Goal: Task Accomplishment & Management: Manage account settings

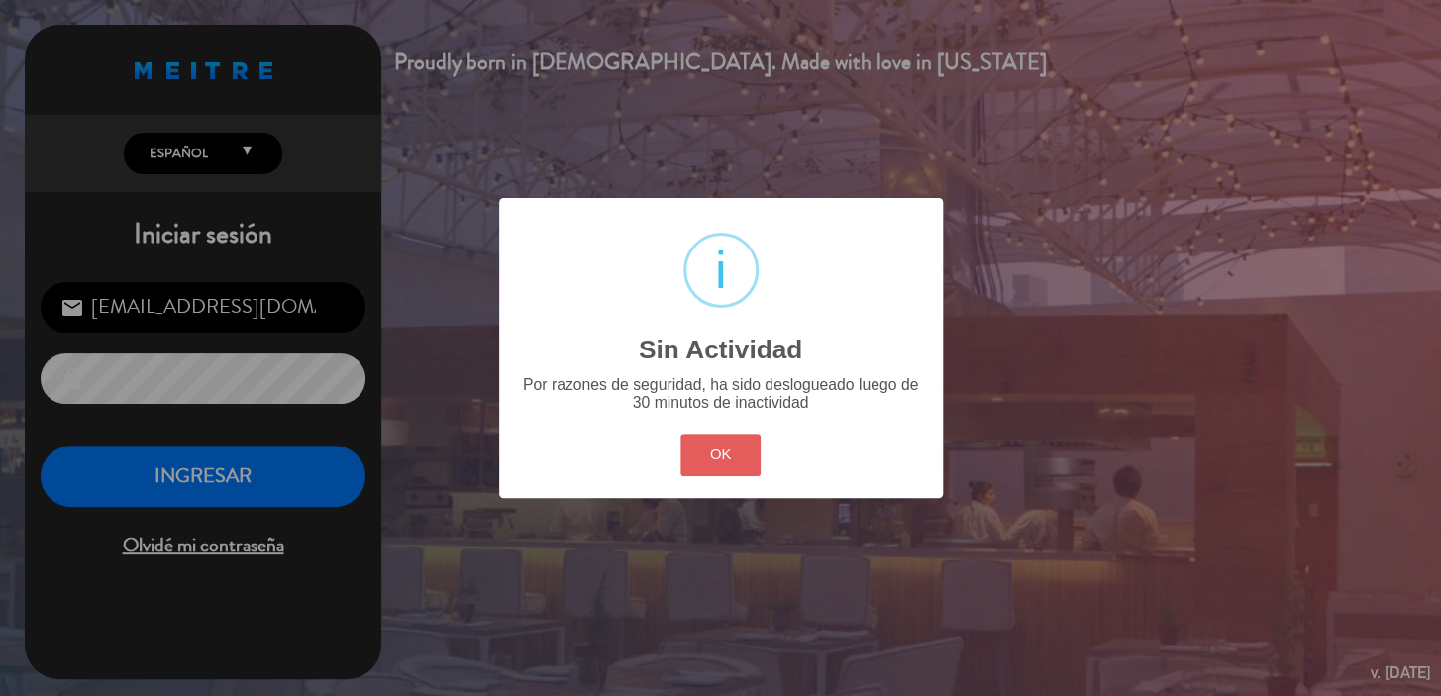
click at [742, 457] on button "OK" at bounding box center [720, 455] width 80 height 43
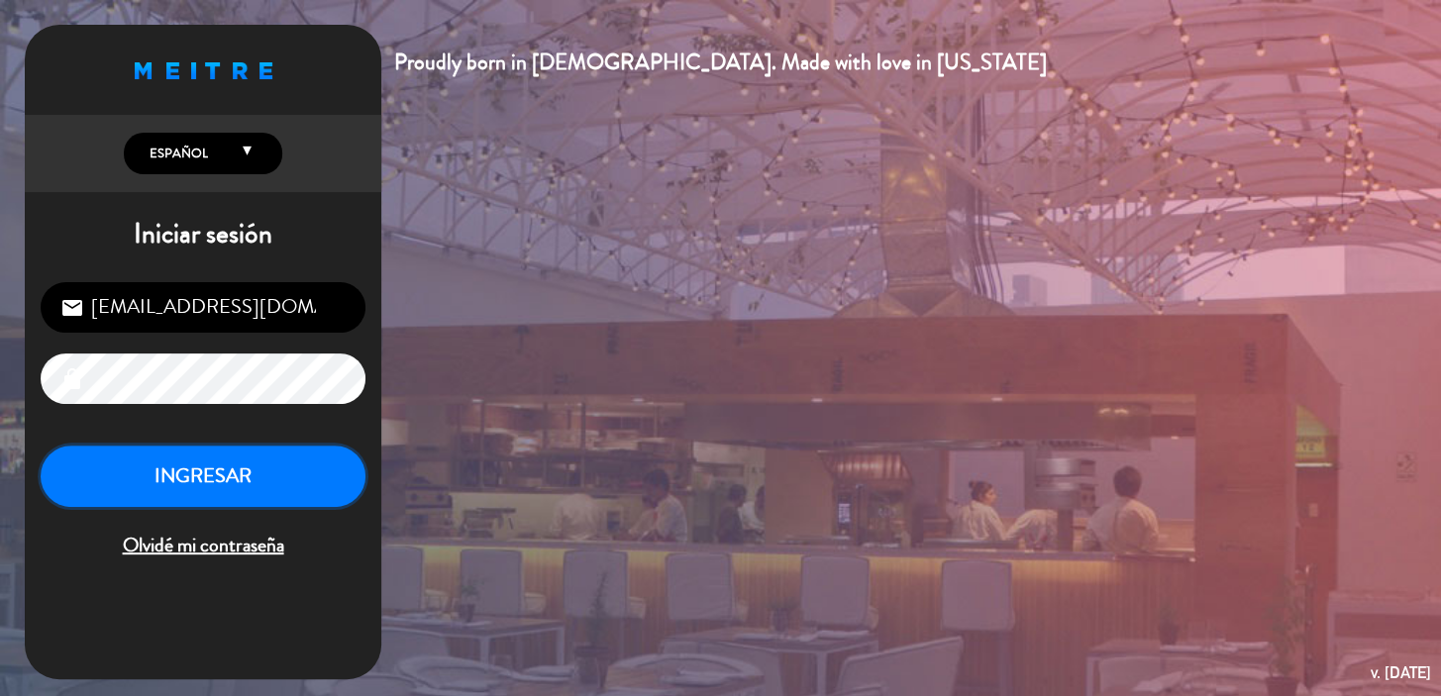
click at [236, 449] on button "INGRESAR" at bounding box center [203, 477] width 325 height 62
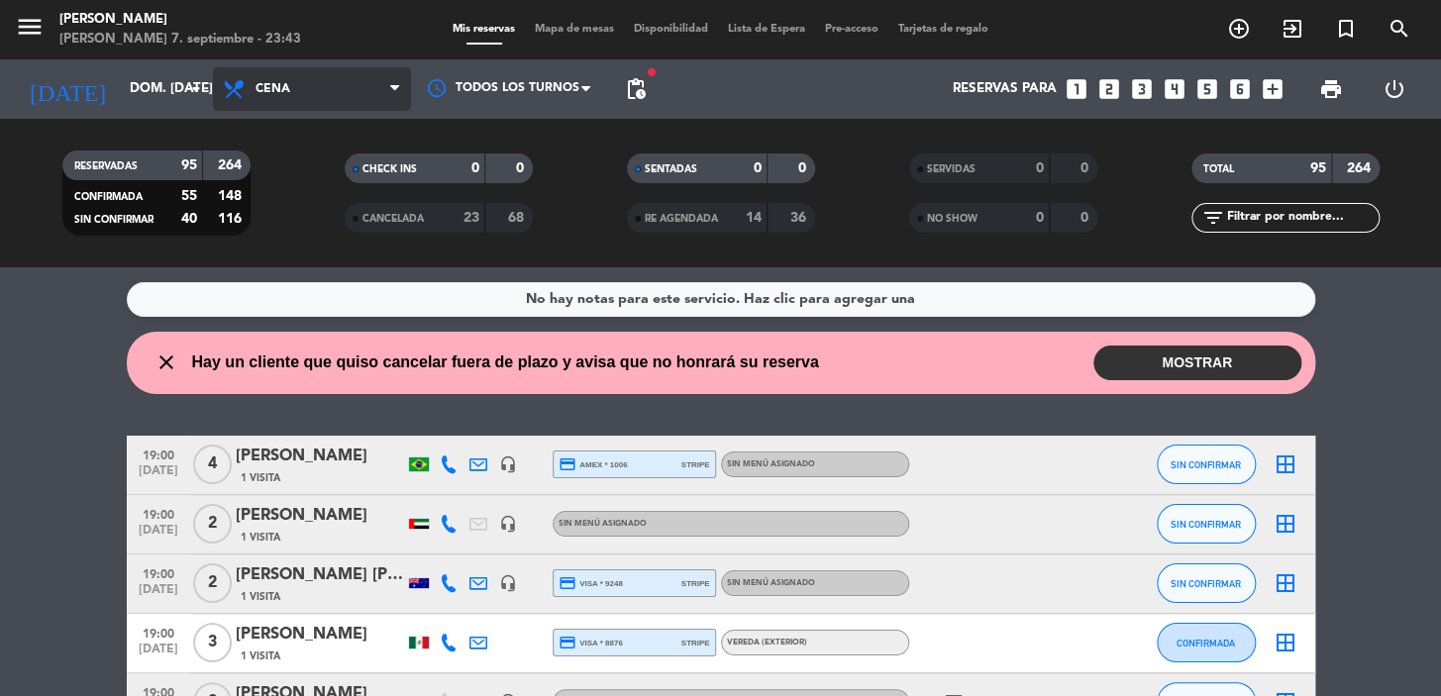
click at [268, 96] on span "Cena" at bounding box center [312, 89] width 198 height 44
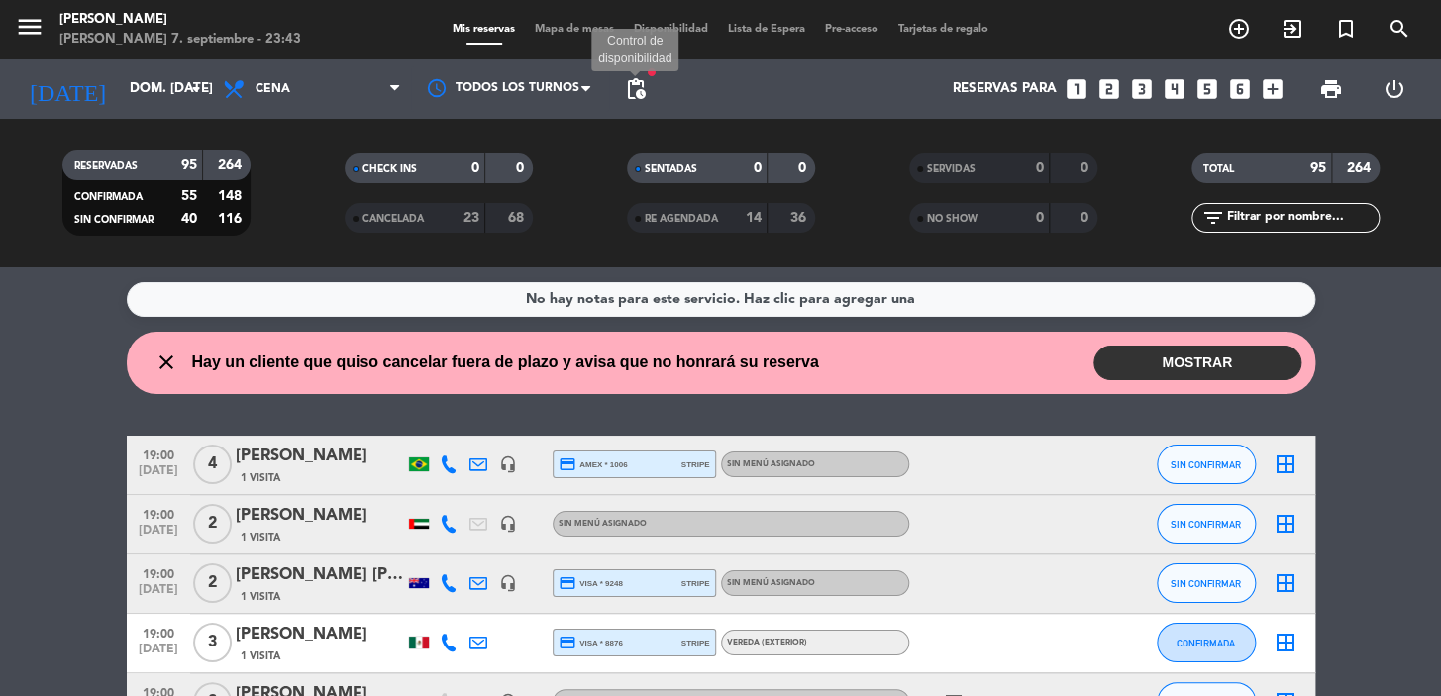
click at [642, 88] on span "pending_actions" at bounding box center [636, 89] width 24 height 24
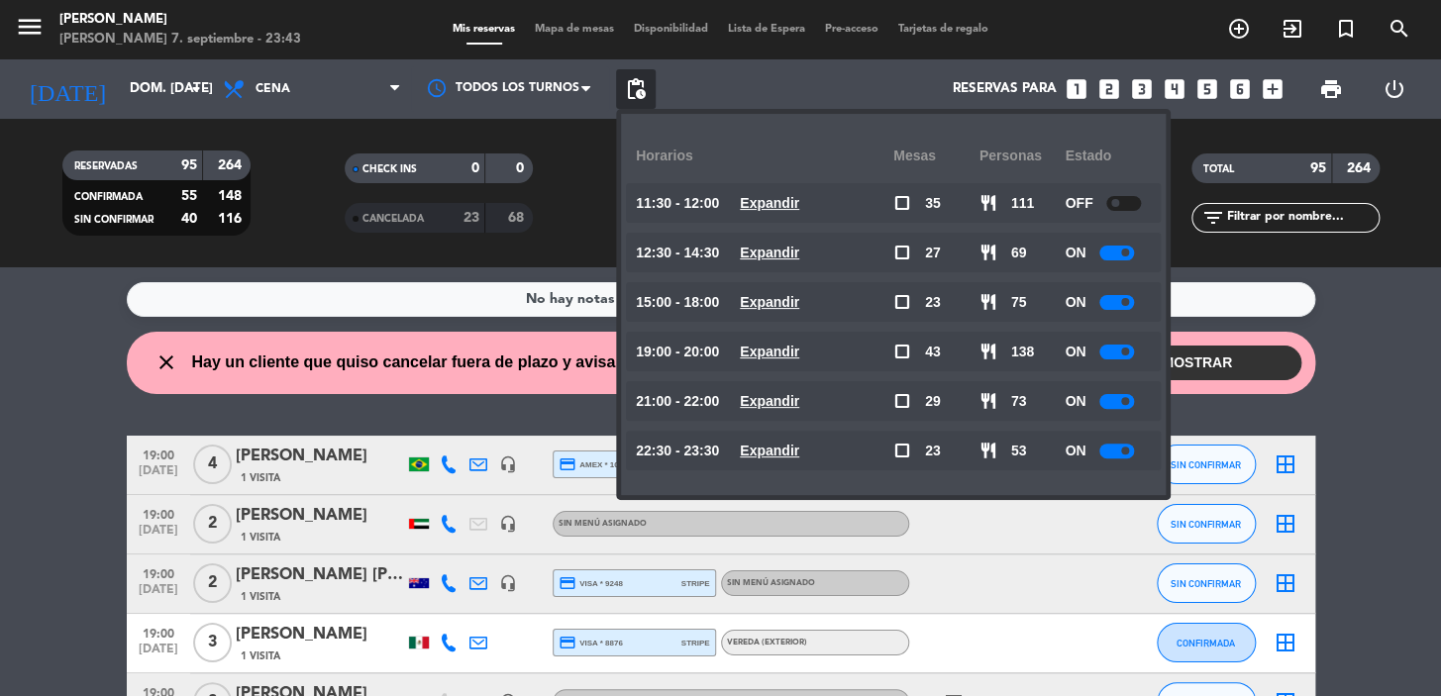
click at [799, 203] on u "Expandir" at bounding box center [769, 203] width 59 height 16
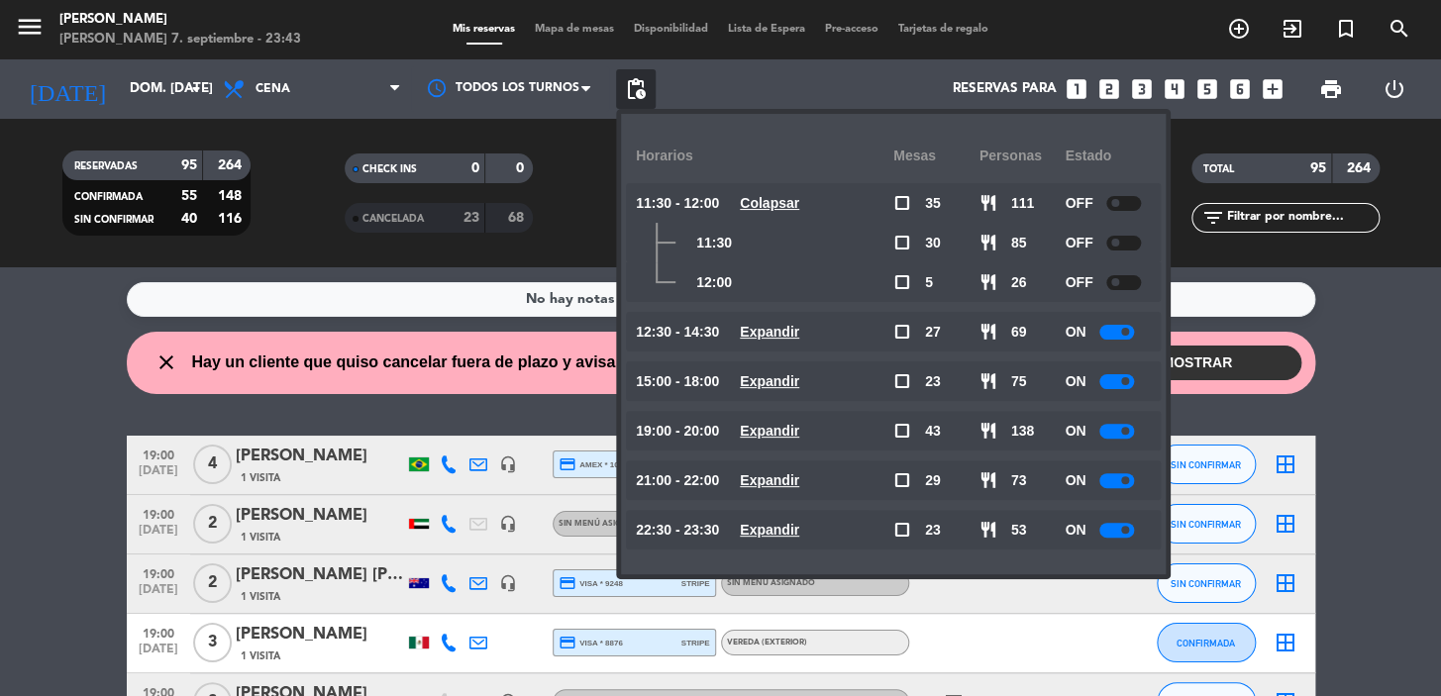
click at [787, 201] on u "Colapsar" at bounding box center [769, 203] width 59 height 16
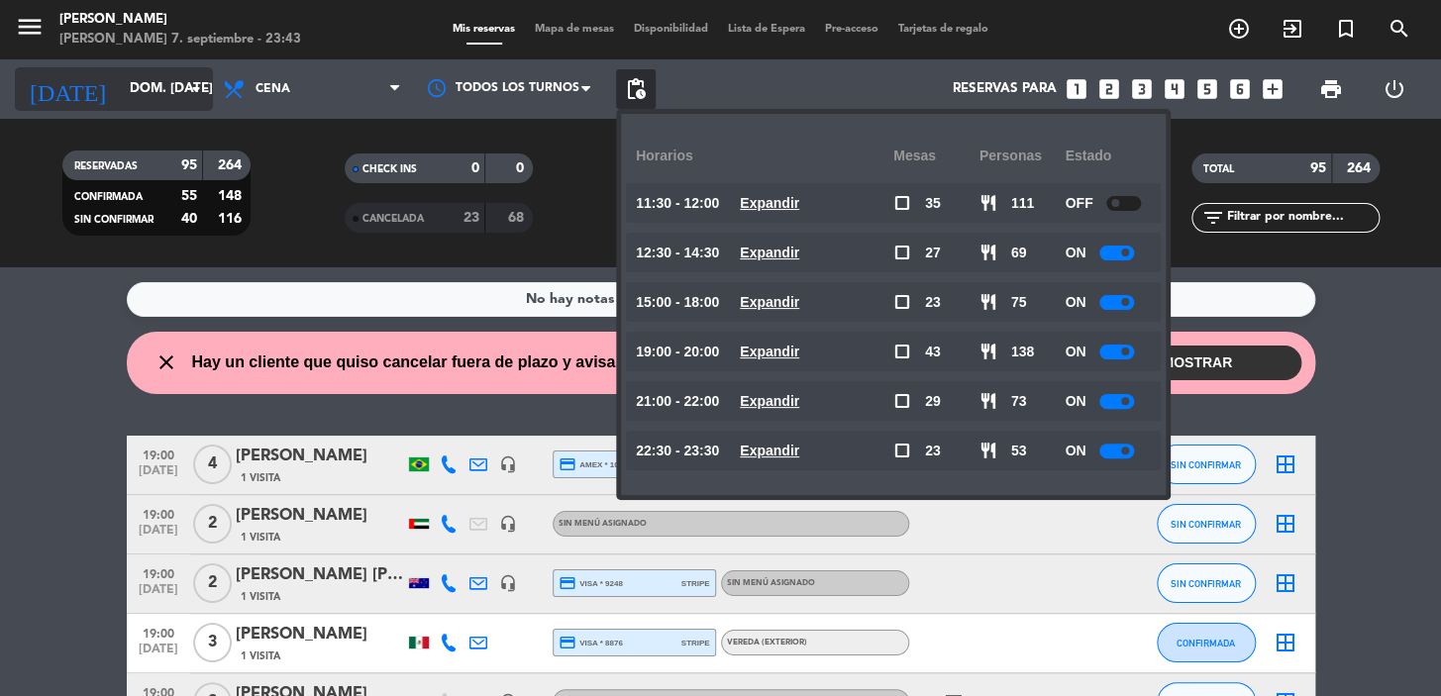
click at [145, 71] on input "dom. 7 sep." at bounding box center [207, 89] width 175 height 36
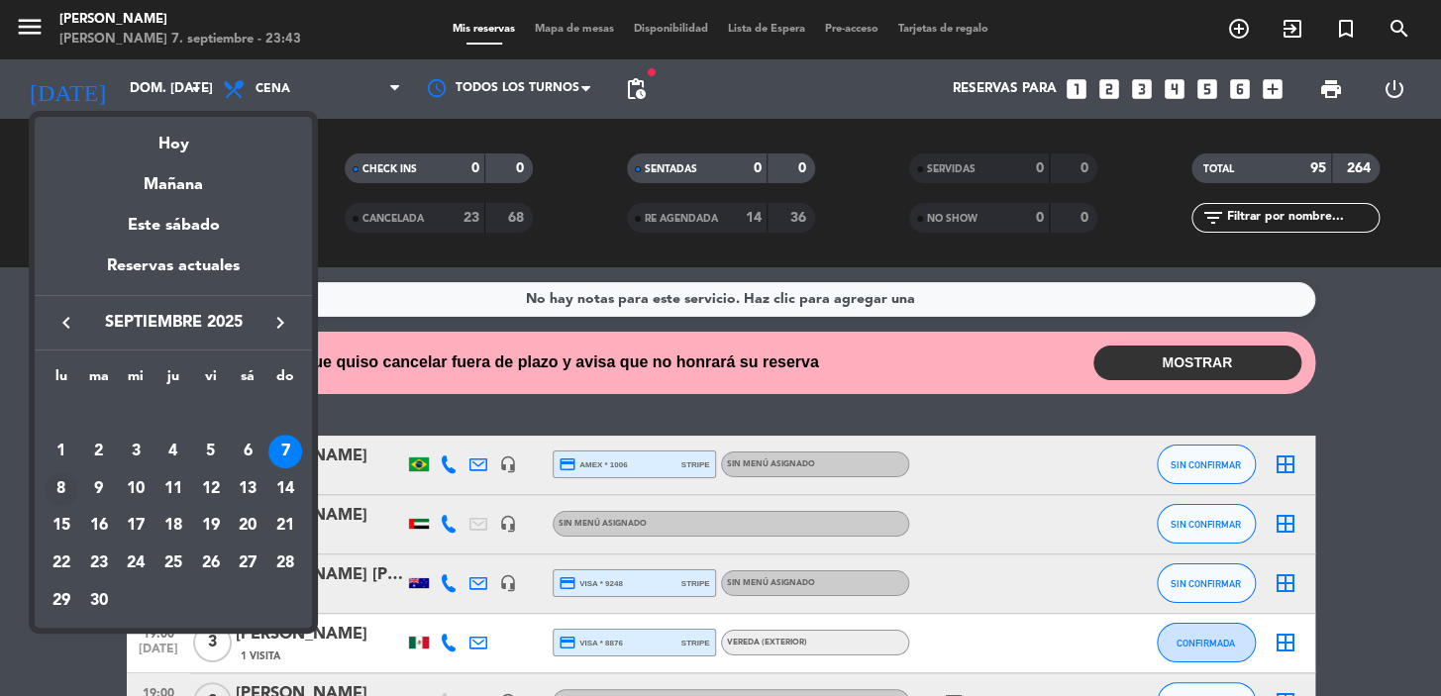
click at [60, 481] on div "8" at bounding box center [62, 489] width 34 height 34
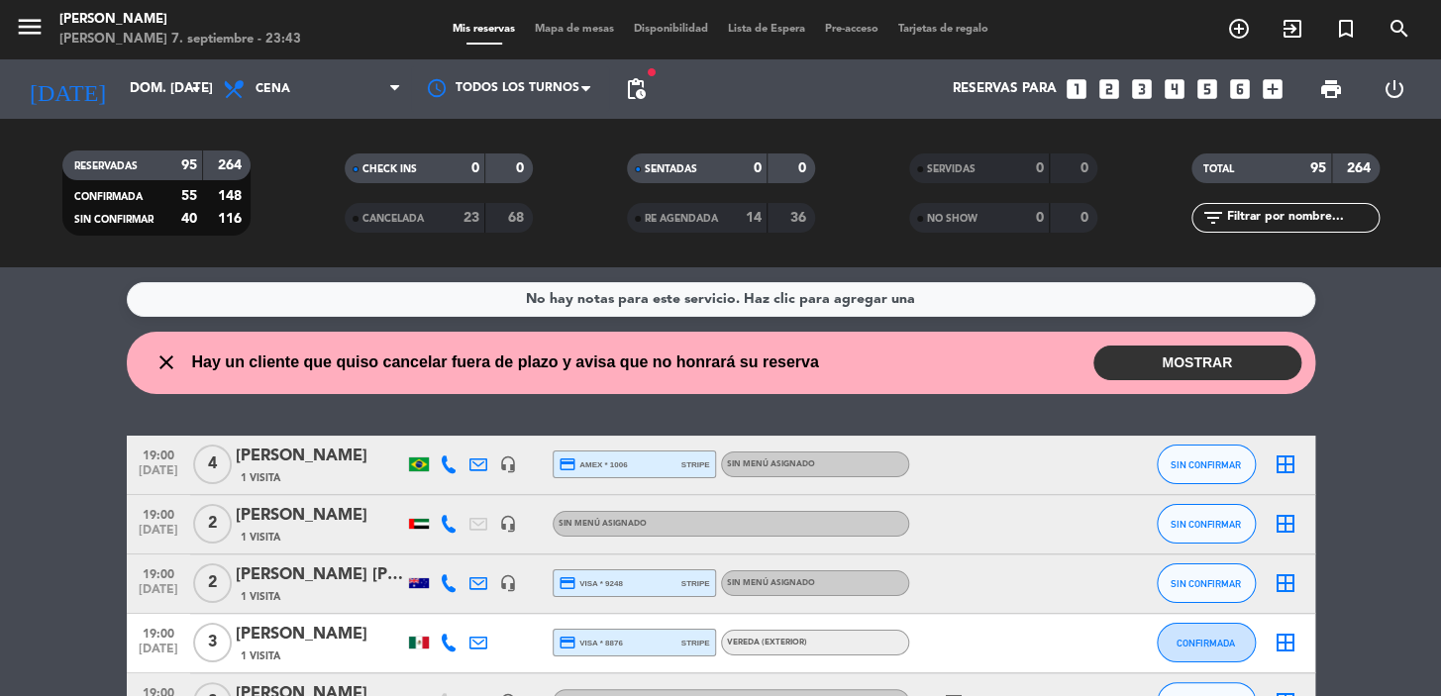
type input "[DATE]"
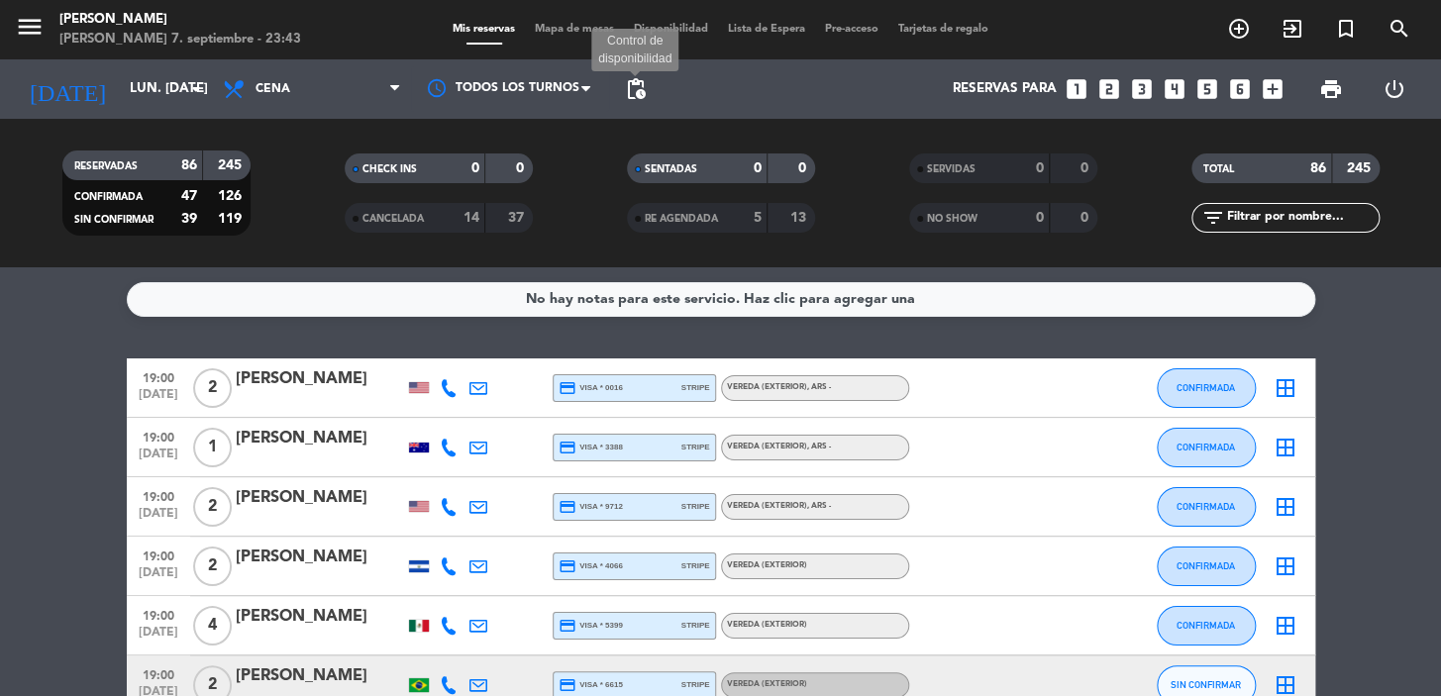
click at [642, 86] on span "pending_actions" at bounding box center [636, 89] width 24 height 24
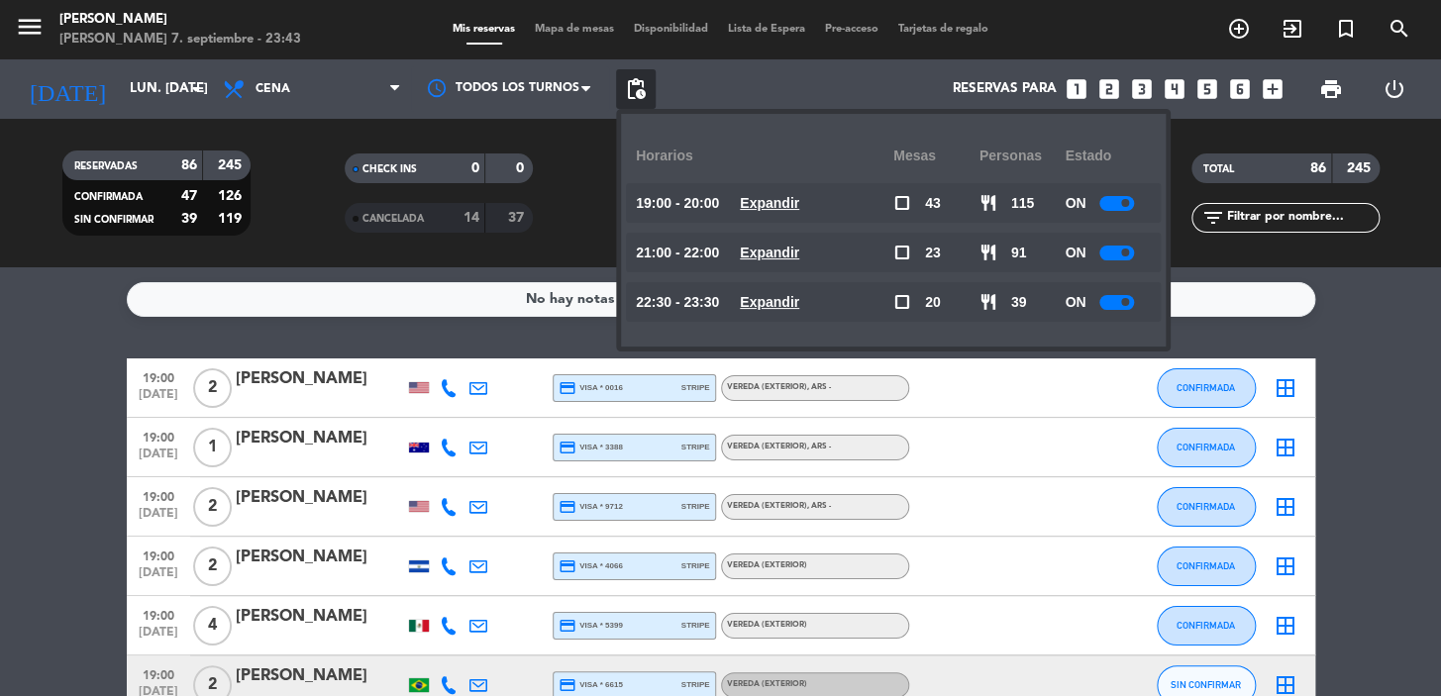
click at [787, 196] on u "Expandir" at bounding box center [769, 203] width 59 height 16
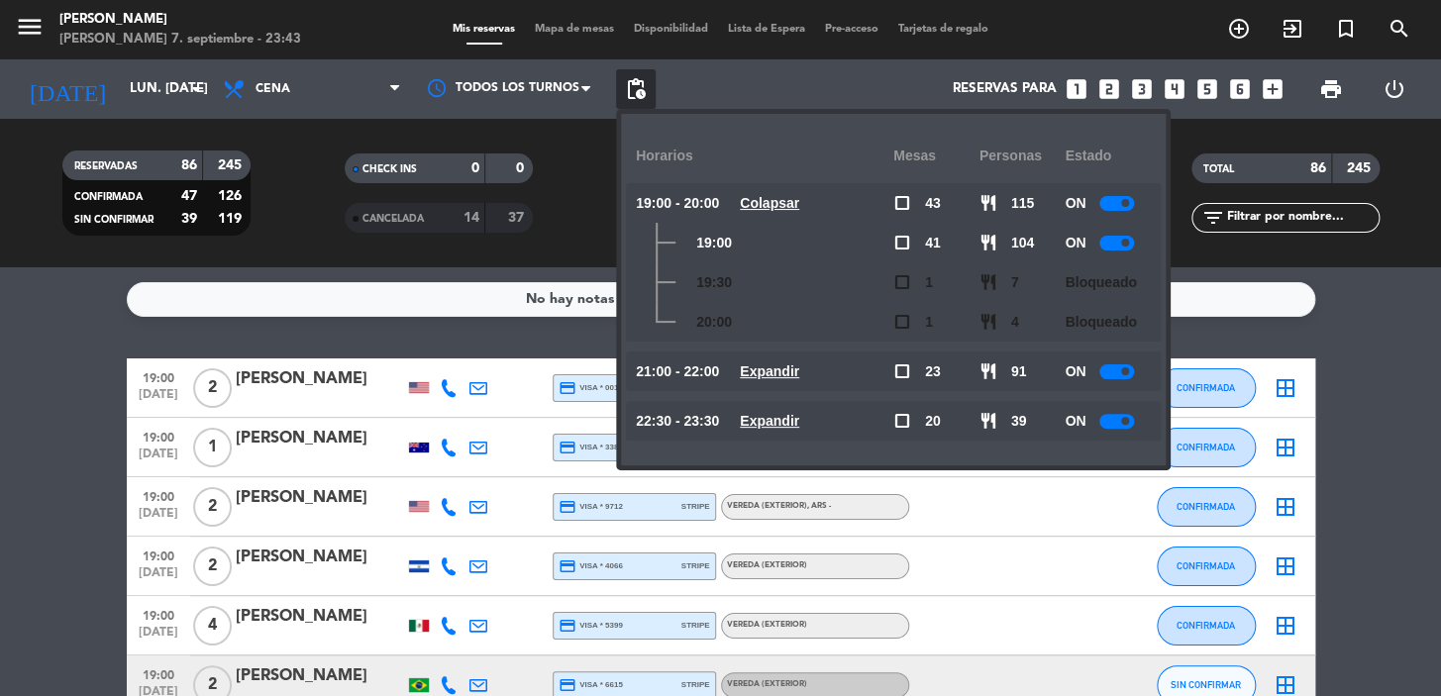
drag, startPoint x: 826, startPoint y: 254, endPoint x: 969, endPoint y: 238, distance: 143.5
click at [969, 238] on div "19:00 check_box_outline_blank 41 restaurant 104 ON" at bounding box center [893, 243] width 535 height 40
drag, startPoint x: 1007, startPoint y: 236, endPoint x: 1076, endPoint y: 243, distance: 69.7
click at [1076, 243] on div "19:00 check_box_outline_blank 41 restaurant 104 ON" at bounding box center [893, 243] width 535 height 40
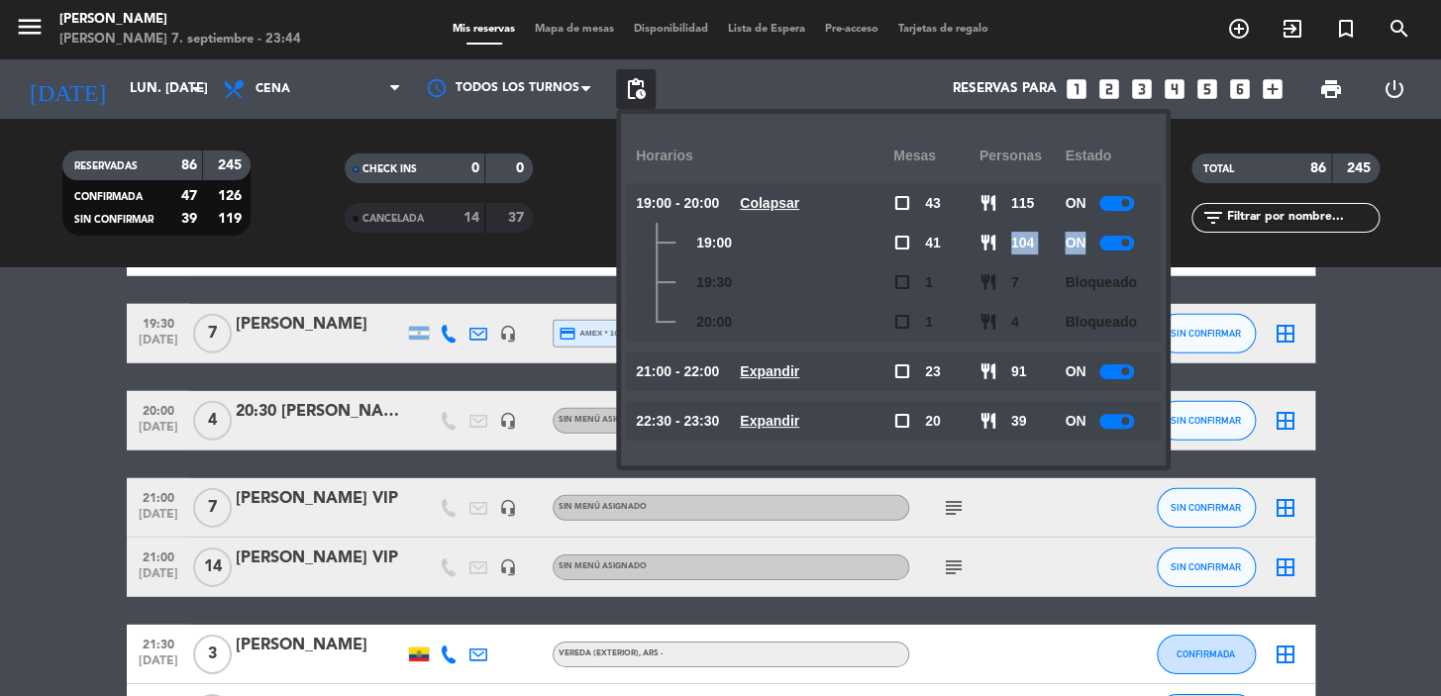
scroll to position [2520, 0]
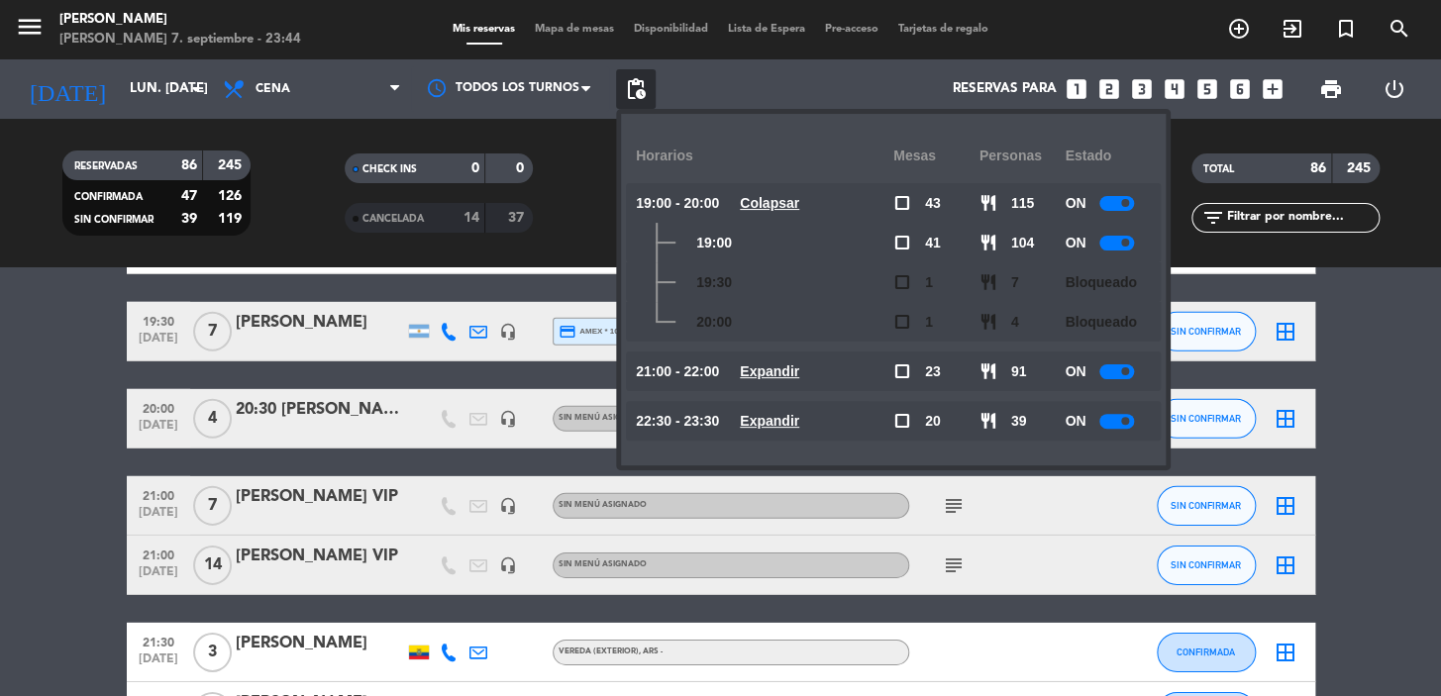
click at [952, 567] on icon "subject" at bounding box center [954, 566] width 24 height 24
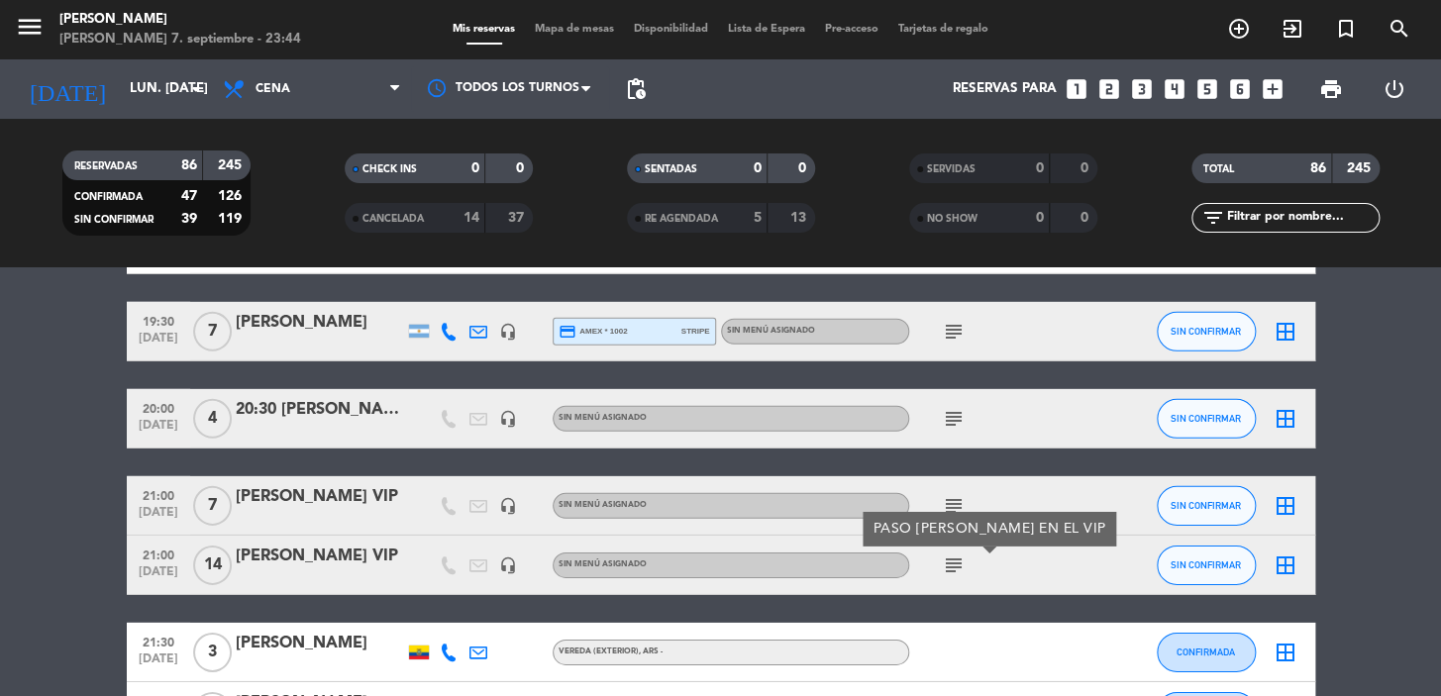
click at [44, 529] on bookings-row "19:00 sep. 8 2 Alon Rabinovich credit_card visa * 0016 stripe Vereda (EXTERIOR)…" at bounding box center [720, 476] width 1441 height 5276
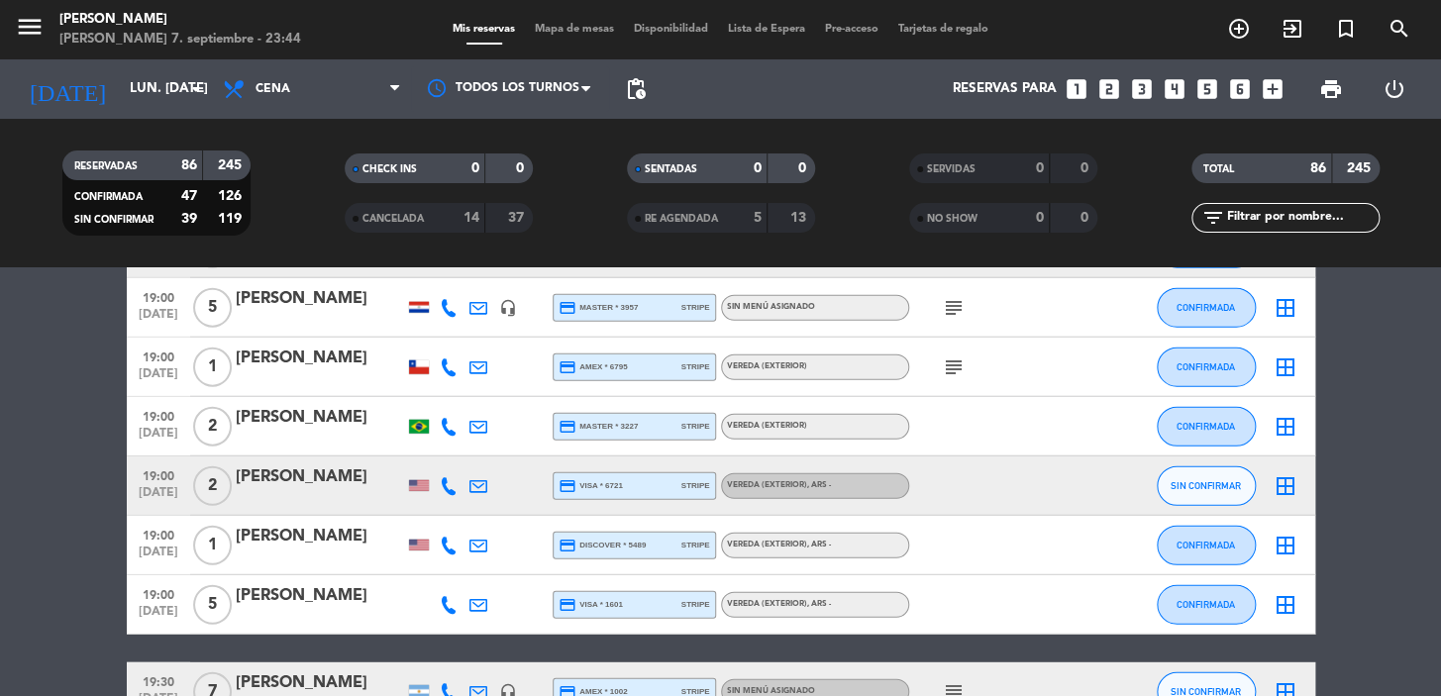
scroll to position [1981, 0]
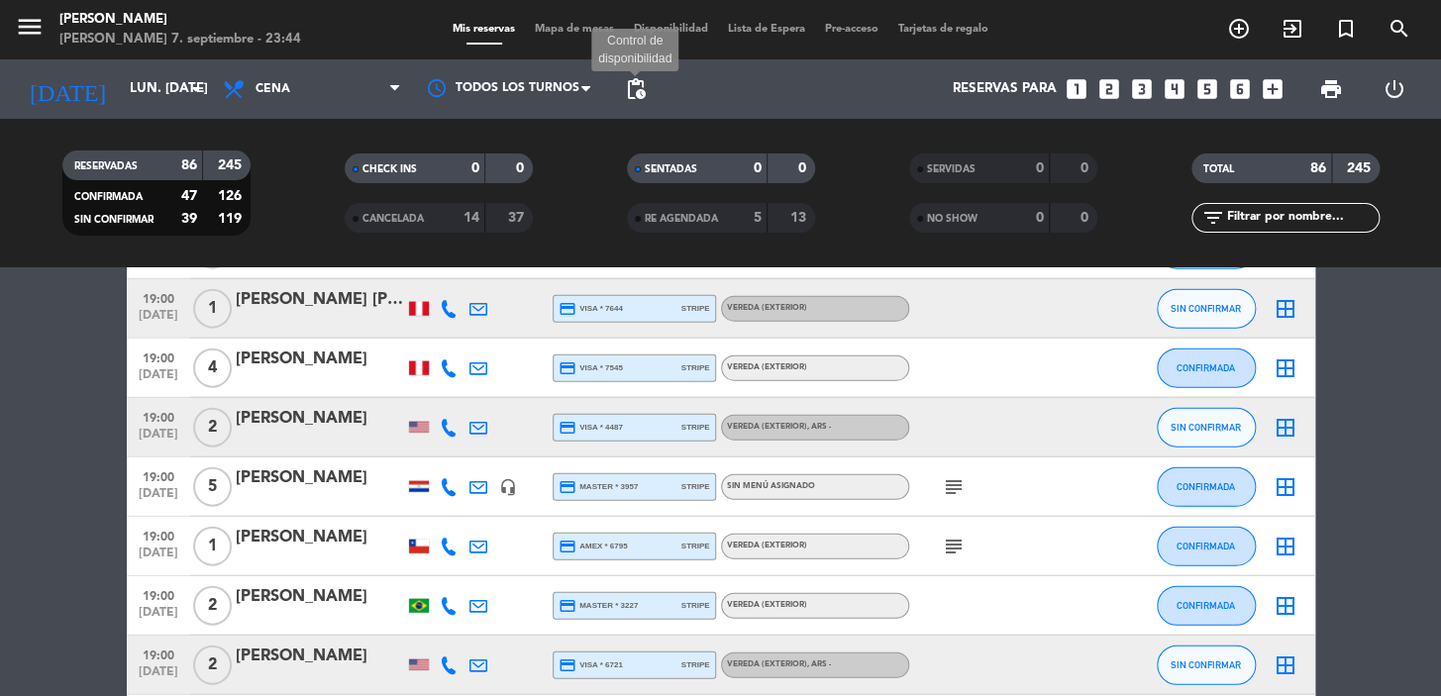
click at [625, 88] on span "pending_actions" at bounding box center [636, 89] width 24 height 24
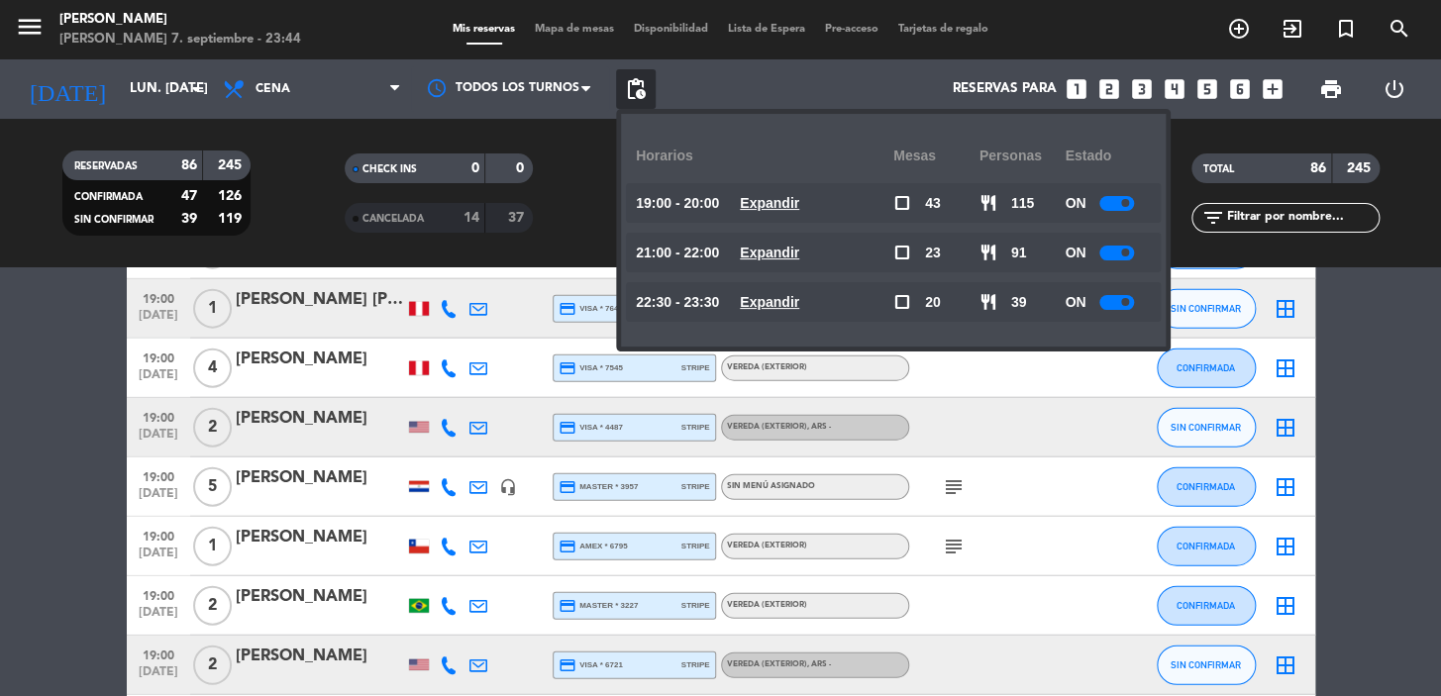
click at [850, 71] on div "Reservas para looks_one looks_two looks_3 looks_4 looks_5 looks_6 add_box" at bounding box center [974, 88] width 637 height 59
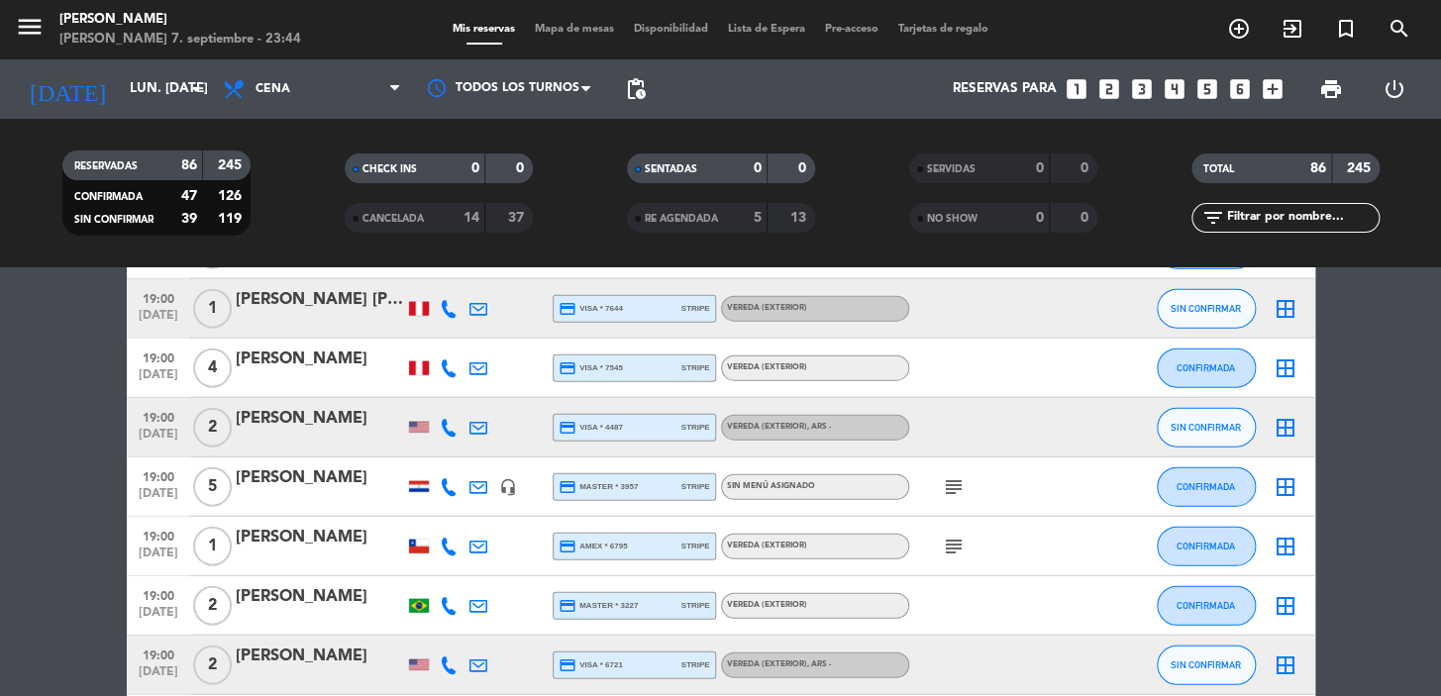
click at [1110, 88] on icon "looks_two" at bounding box center [1109, 89] width 26 height 26
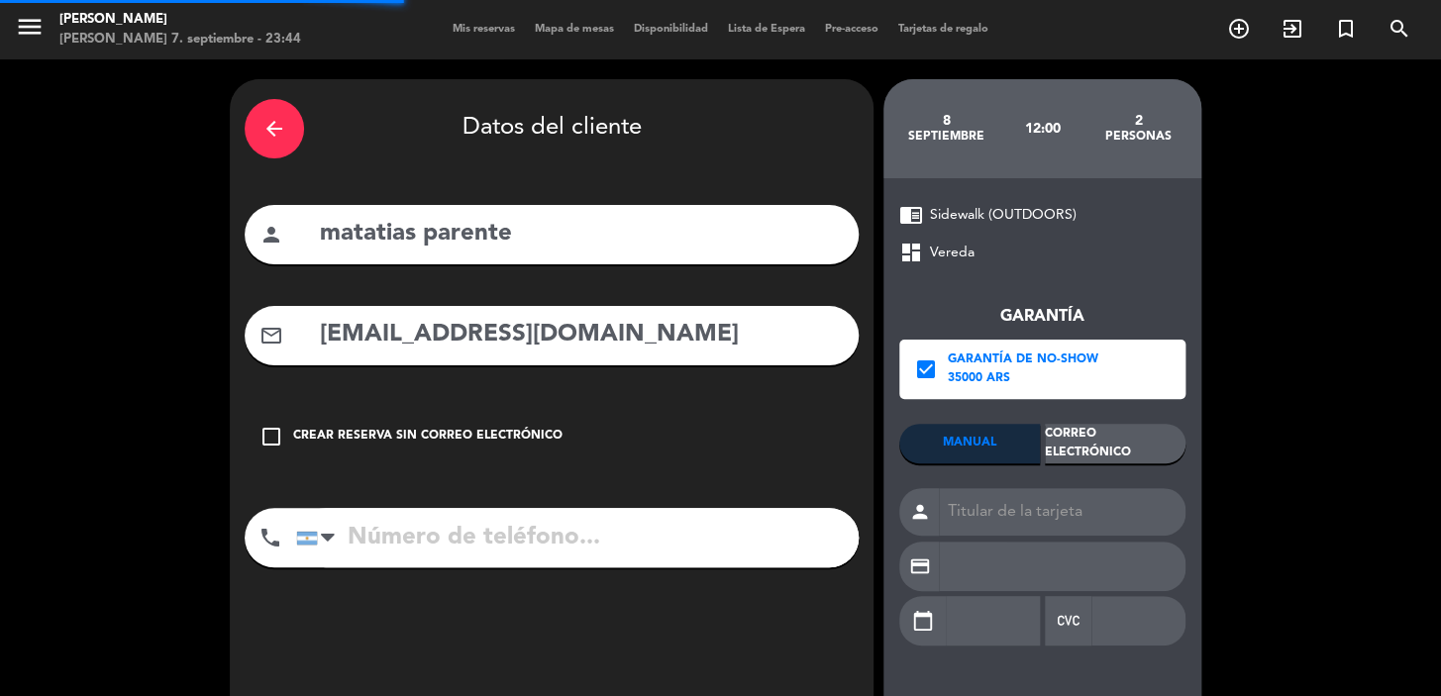
click at [254, 114] on div "arrow_back" at bounding box center [274, 128] width 59 height 59
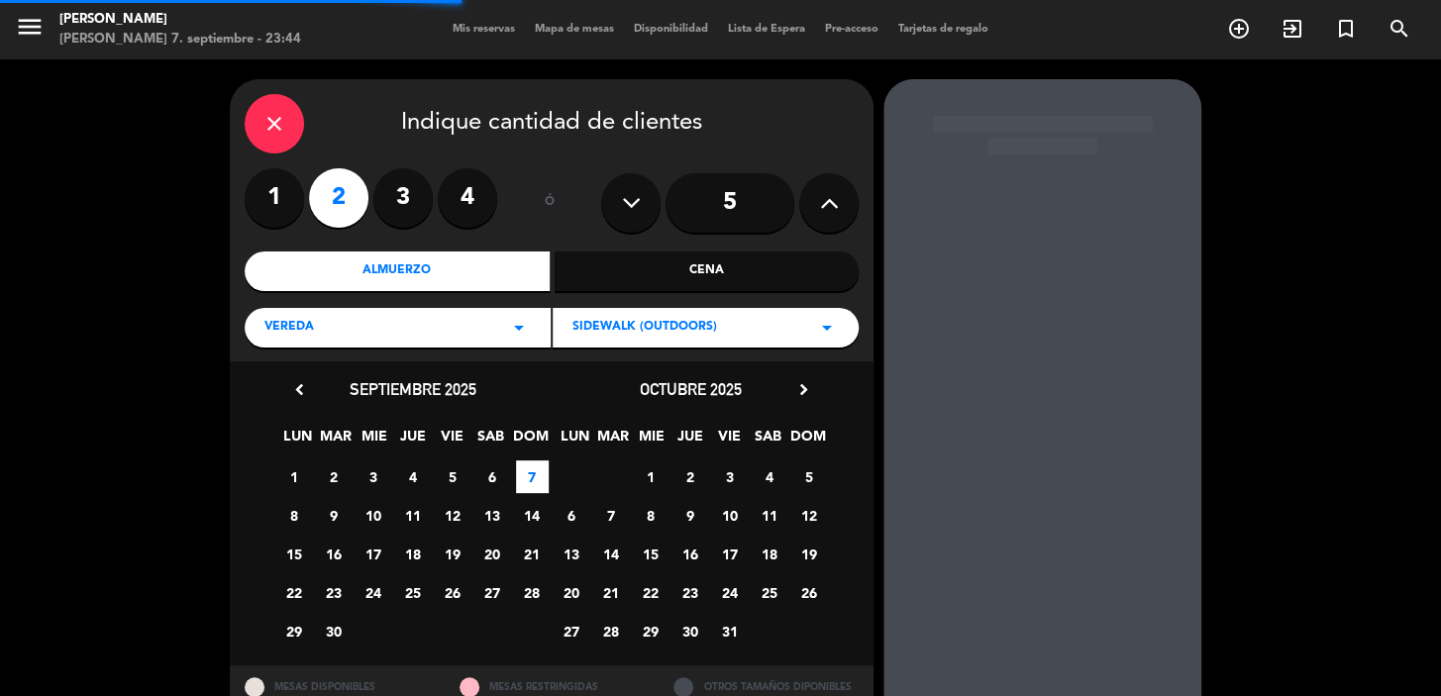
click at [255, 114] on div "close" at bounding box center [274, 123] width 59 height 59
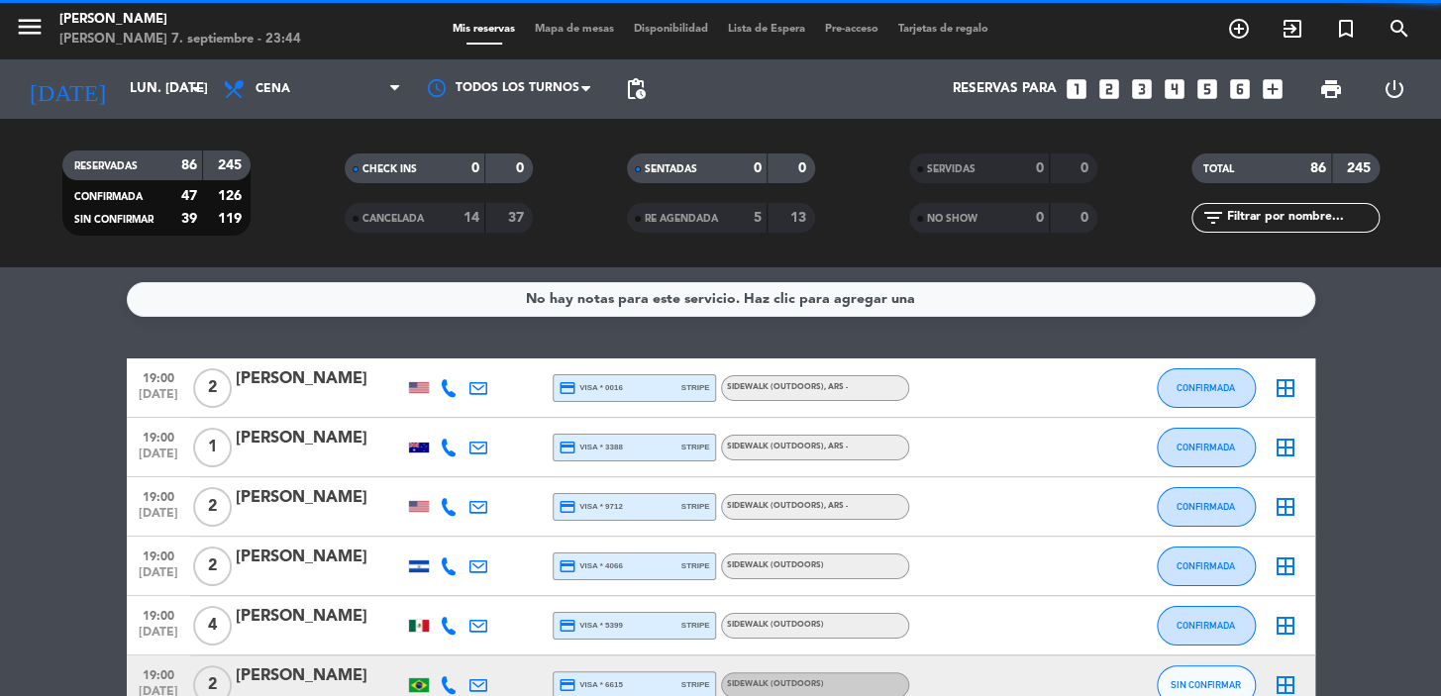
click at [1109, 87] on icon "looks_two" at bounding box center [1109, 89] width 26 height 26
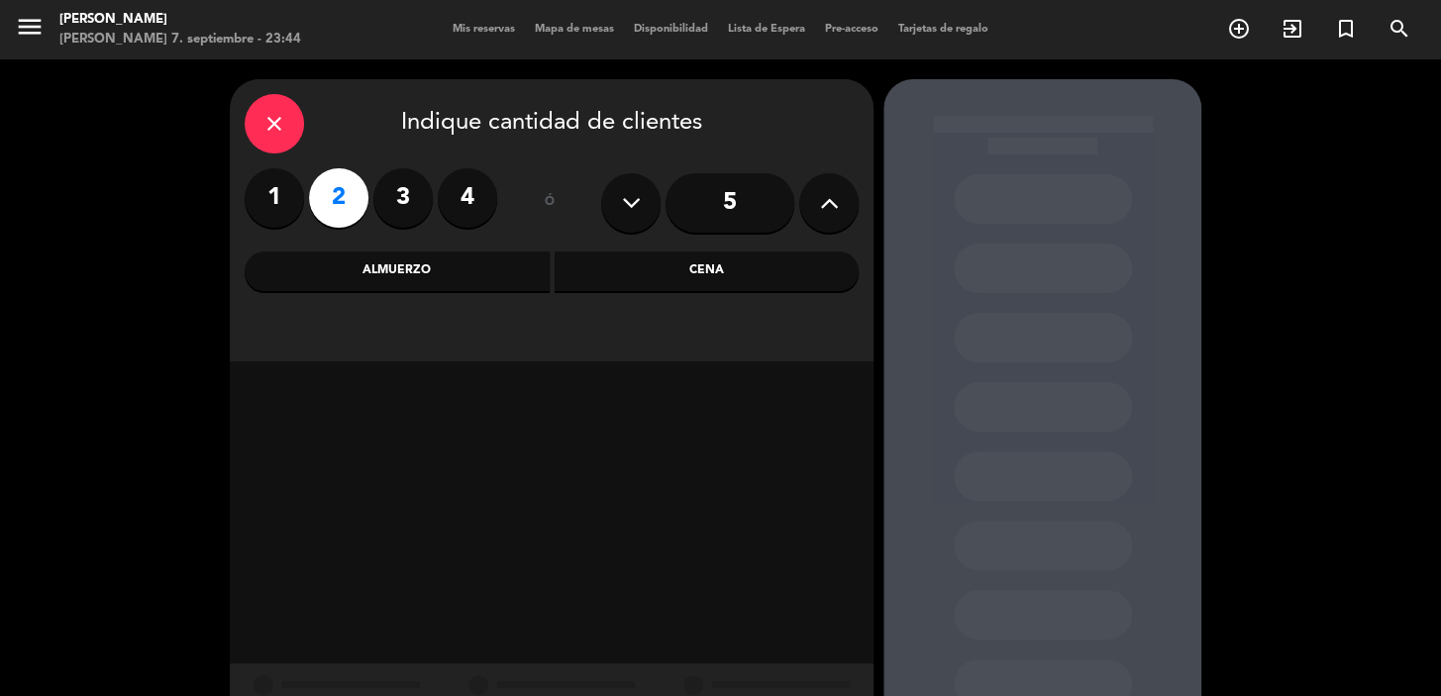
click at [277, 125] on icon "close" at bounding box center [274, 124] width 24 height 24
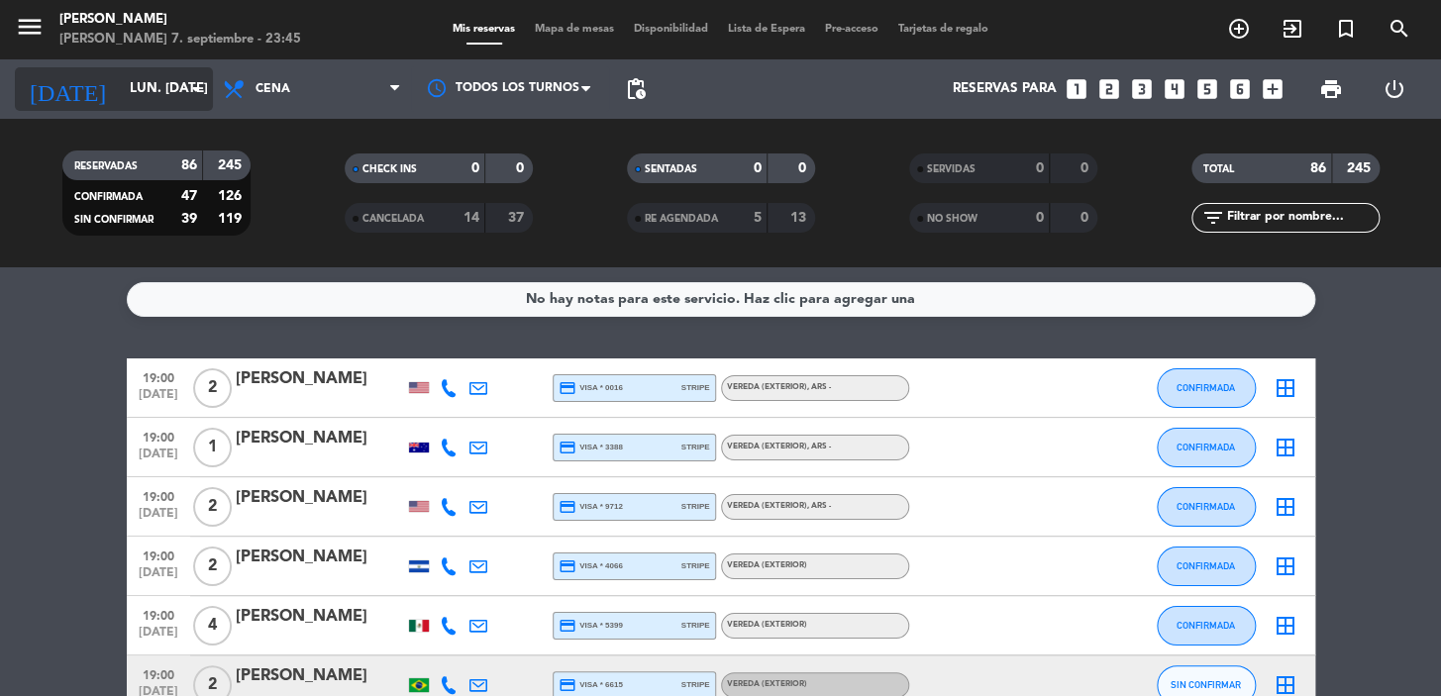
click at [120, 79] on input "[DATE]" at bounding box center [207, 89] width 175 height 36
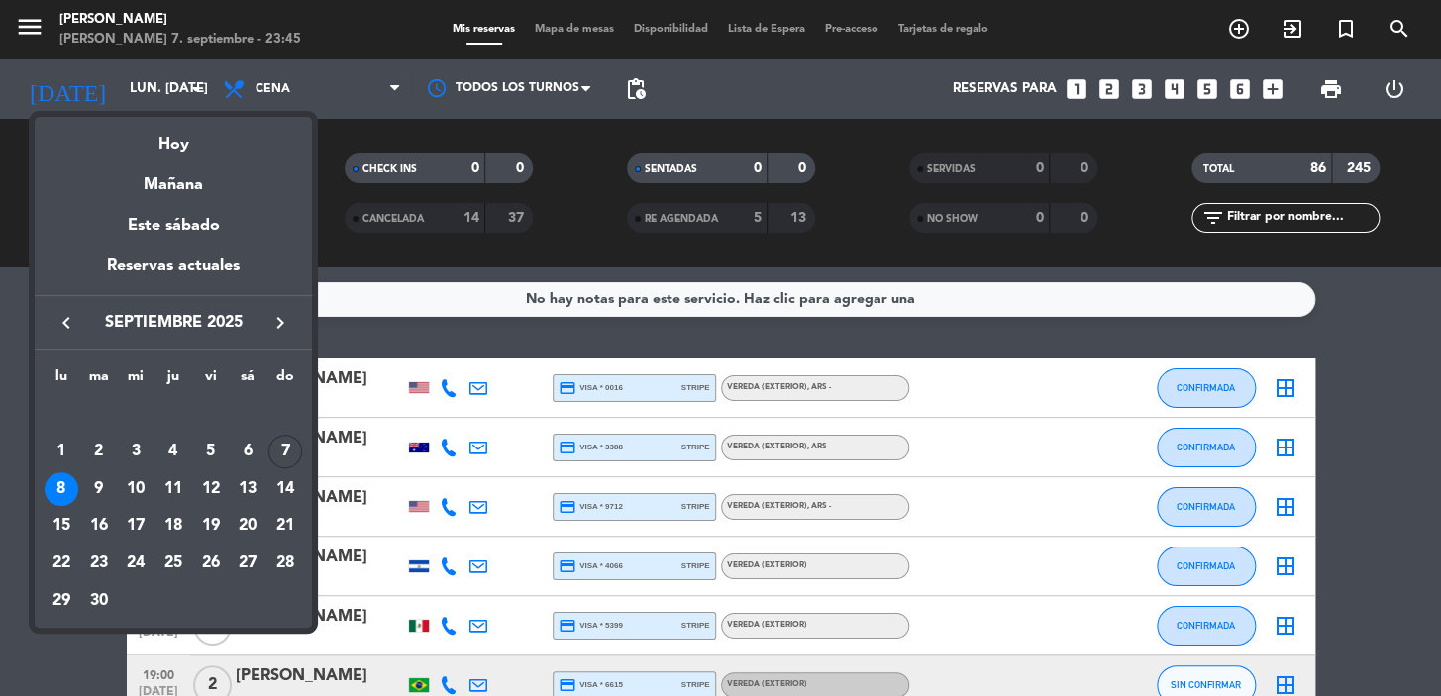
click at [402, 256] on div at bounding box center [720, 348] width 1441 height 696
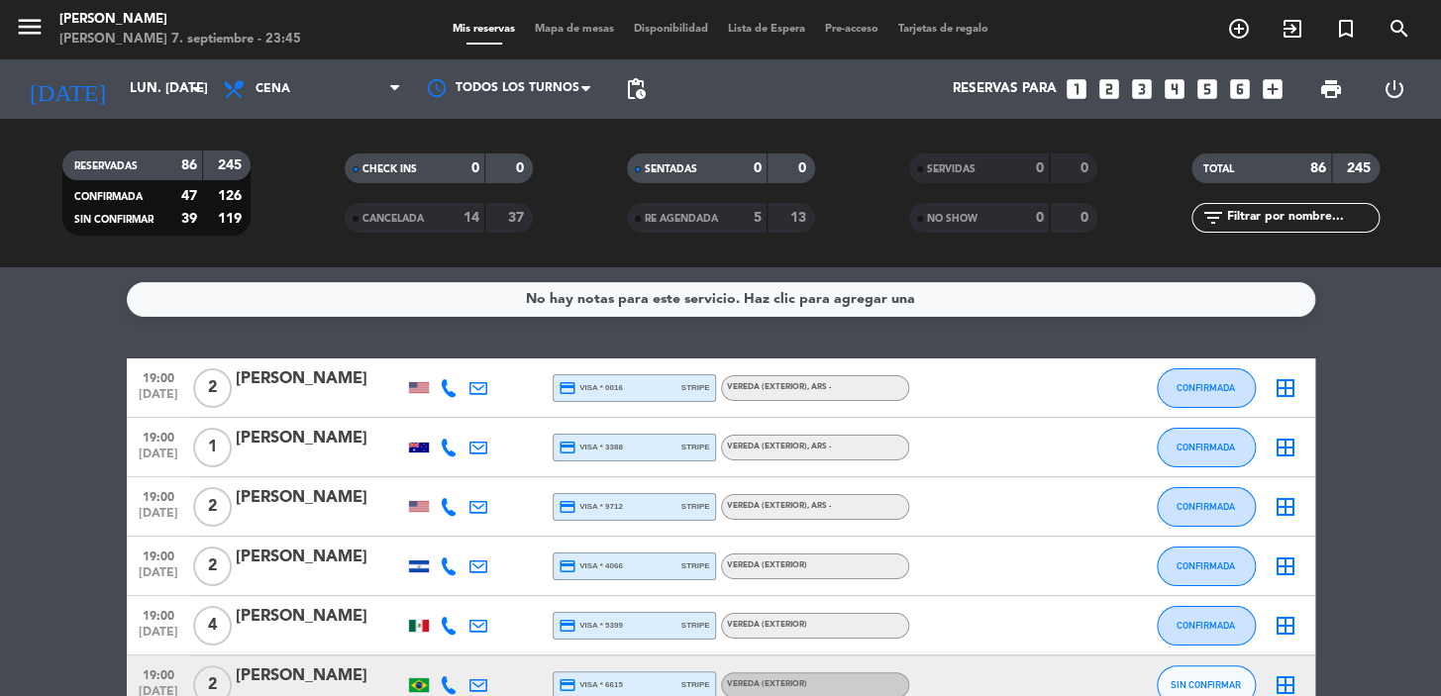
click at [1107, 89] on icon "looks_two" at bounding box center [1109, 89] width 26 height 26
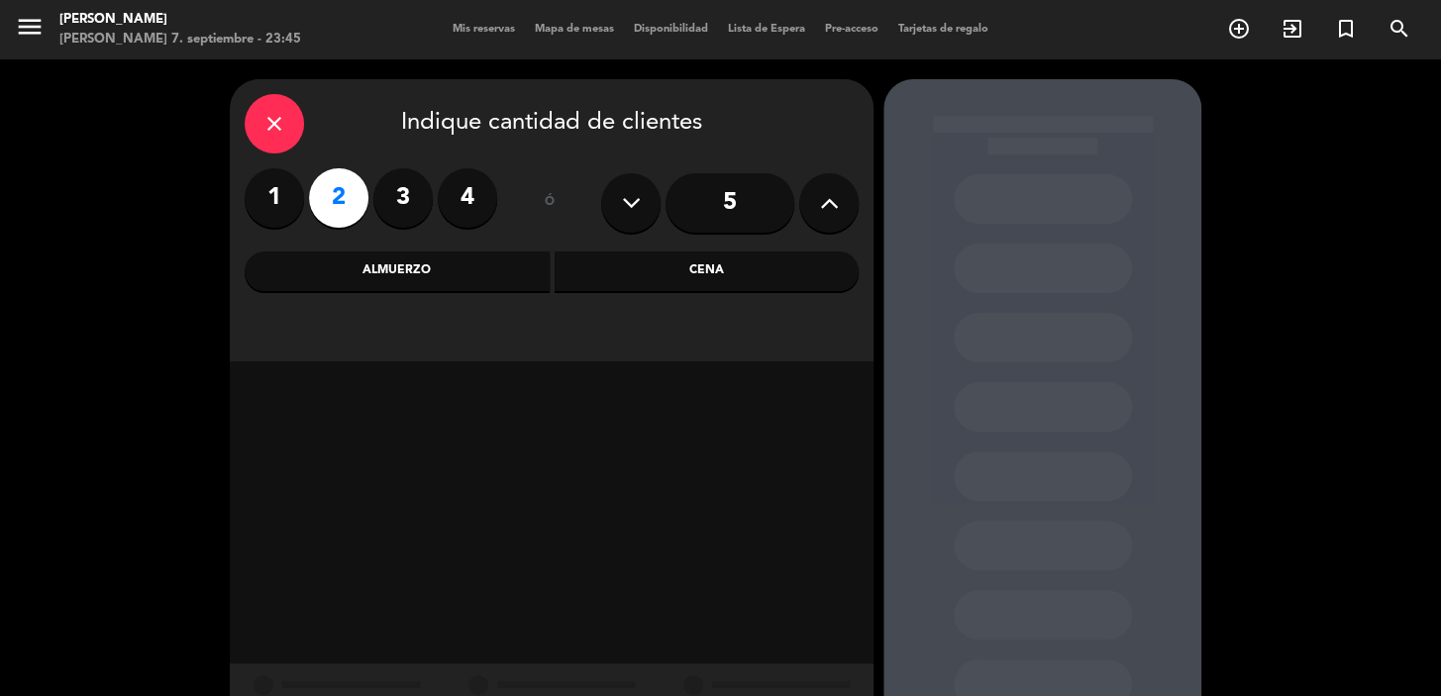
click at [666, 282] on div "Cena" at bounding box center [707, 272] width 305 height 40
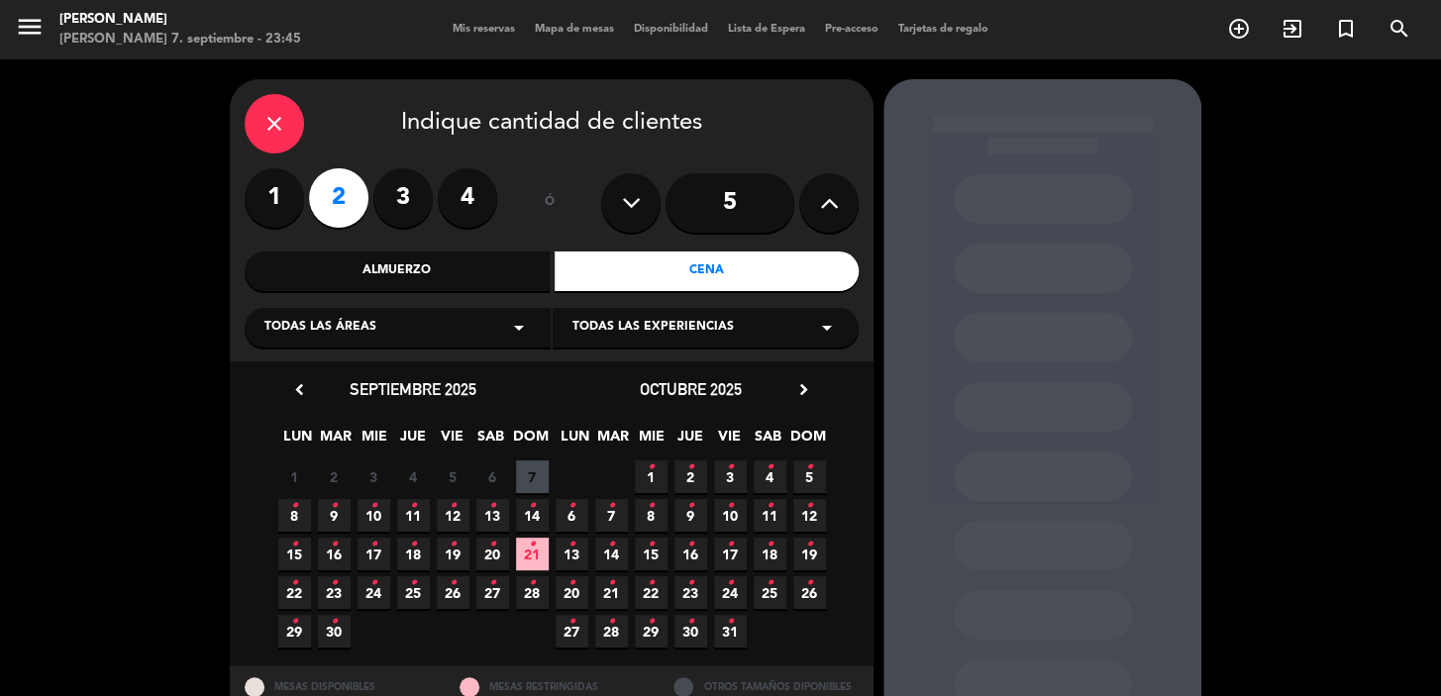
click at [288, 518] on span "8 •" at bounding box center [294, 515] width 33 height 33
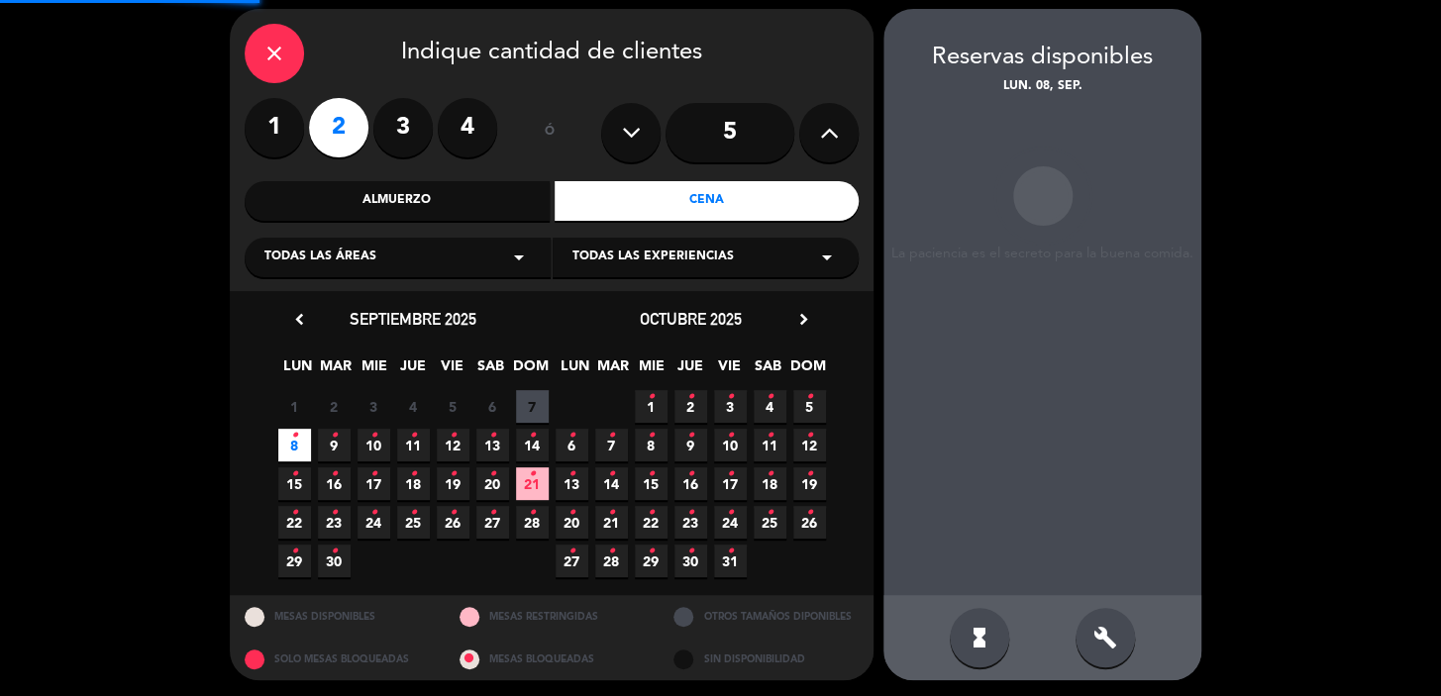
scroll to position [72, 0]
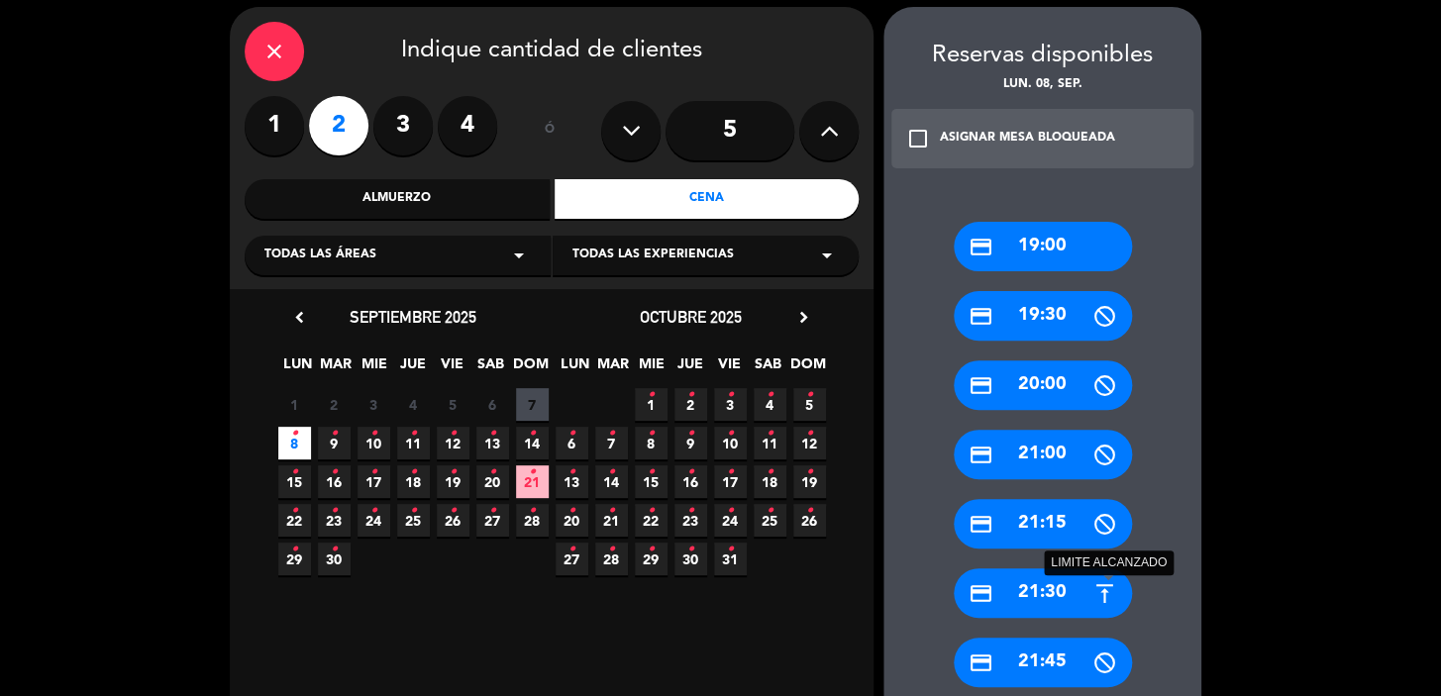
click at [1106, 590] on icon at bounding box center [1104, 593] width 25 height 25
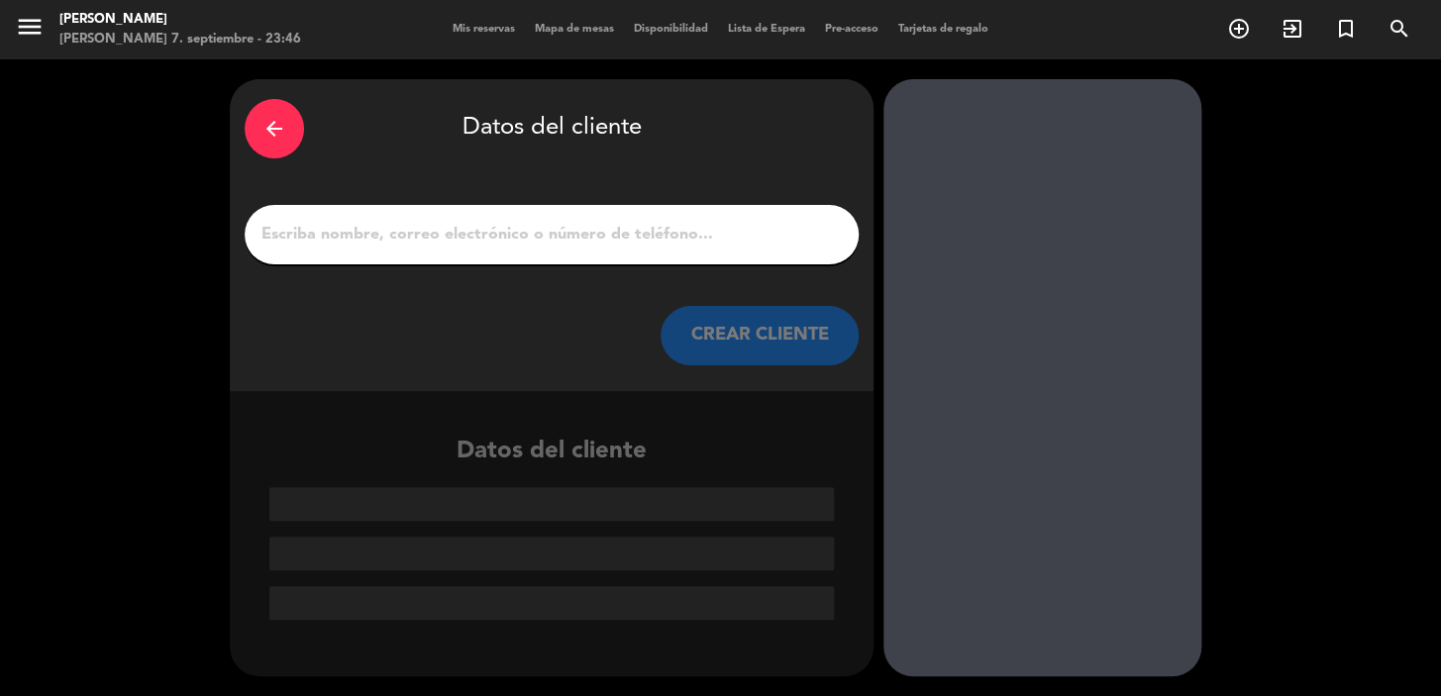
scroll to position [0, 0]
click at [556, 229] on input "1" at bounding box center [551, 235] width 584 height 28
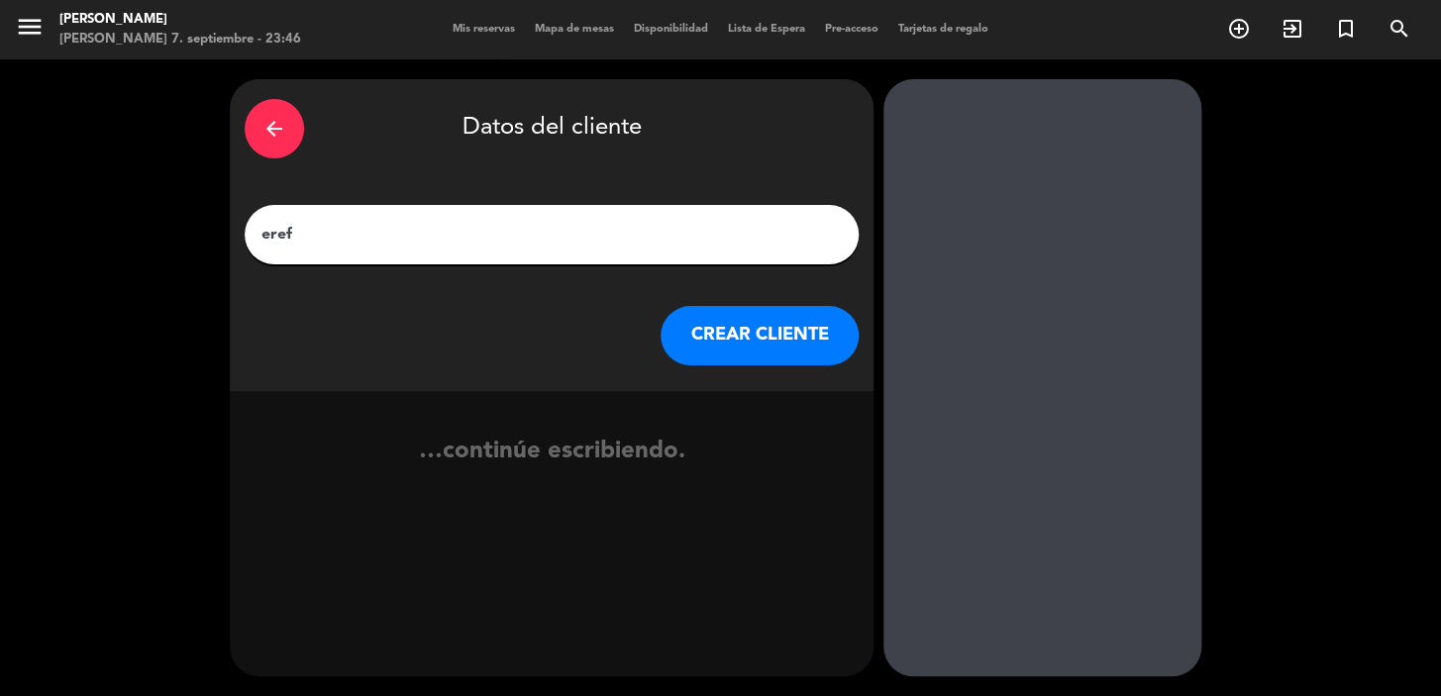
type input "eref"
click at [714, 315] on button "CREAR CLIENTE" at bounding box center [760, 335] width 198 height 59
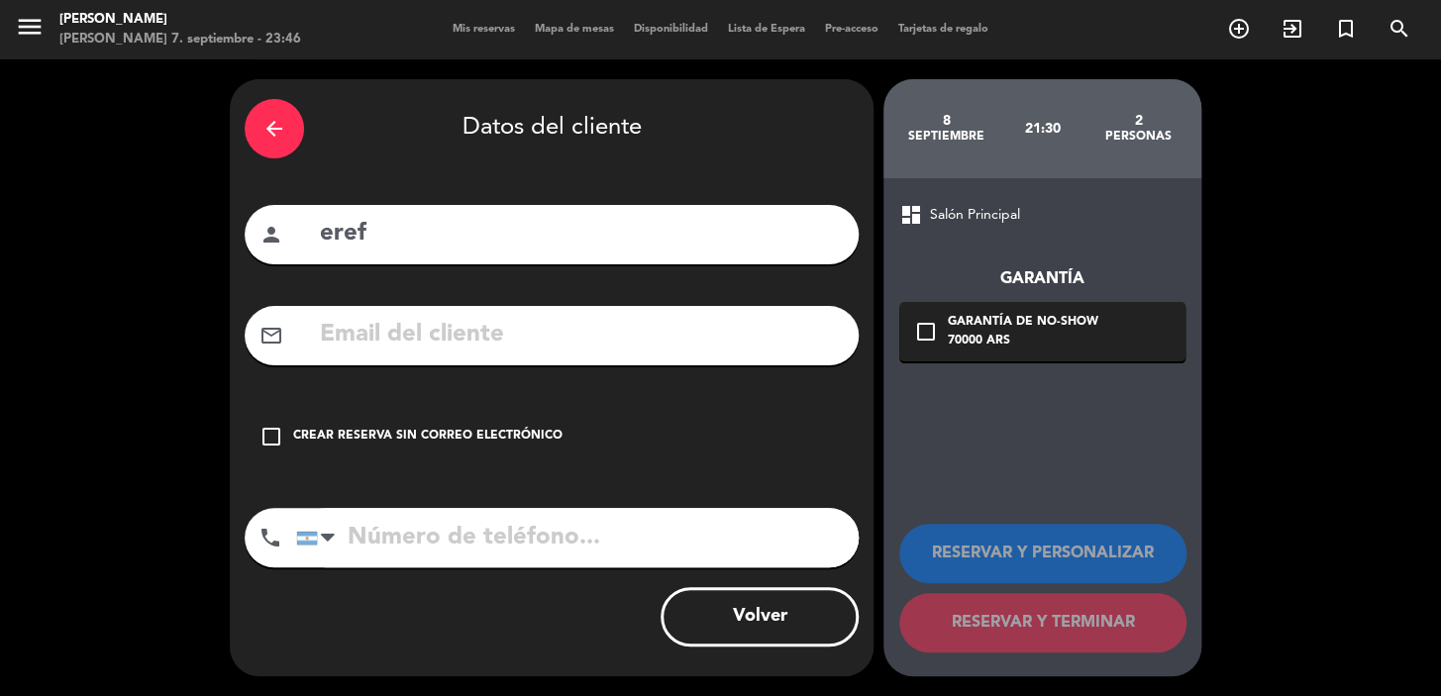
drag, startPoint x: 410, startPoint y: 332, endPoint x: 595, endPoint y: 346, distance: 185.7
click at [595, 346] on input "text" at bounding box center [581, 335] width 526 height 41
drag, startPoint x: 366, startPoint y: 342, endPoint x: 695, endPoint y: 371, distance: 330.1
click at [696, 370] on div "arrow_back Datos del cliente person eref mail_outline check_box_outline_blank C…" at bounding box center [552, 377] width 644 height 597
drag, startPoint x: 420, startPoint y: 545, endPoint x: 737, endPoint y: 531, distance: 317.2
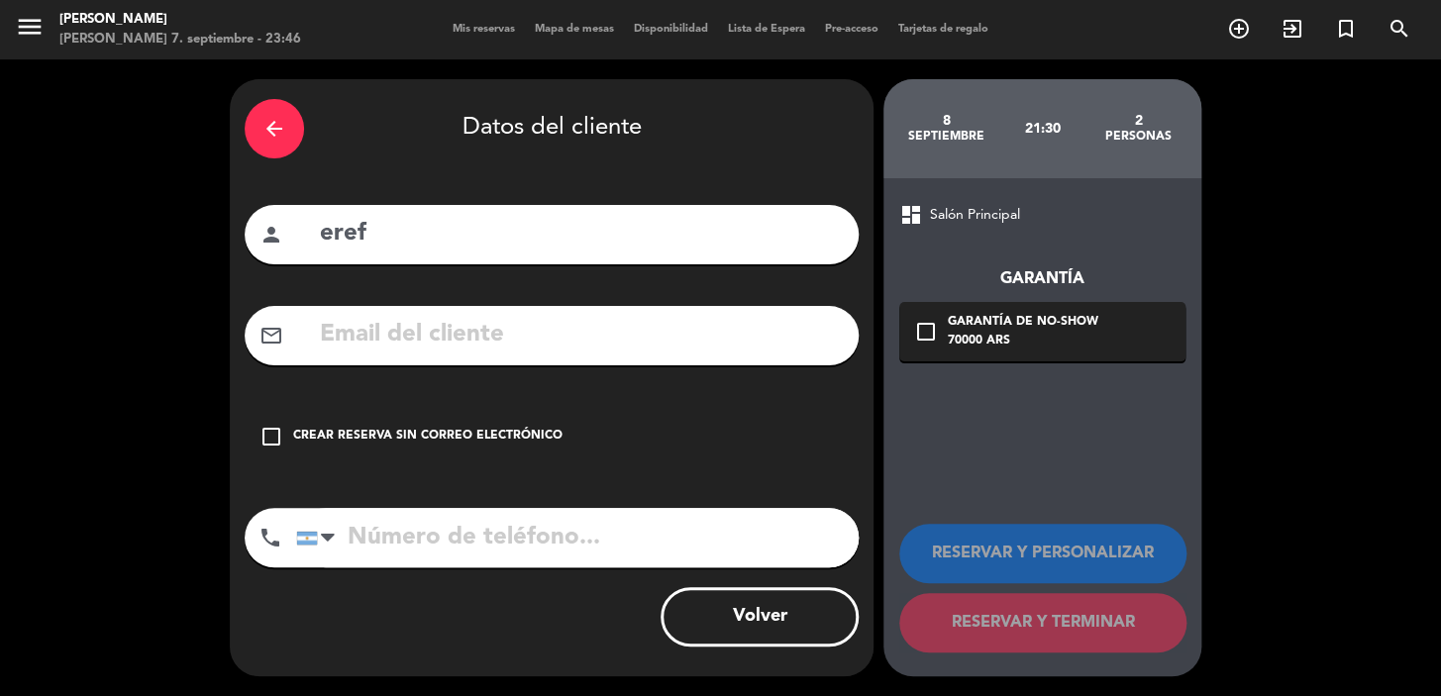
click at [737, 531] on input "tel" at bounding box center [577, 537] width 563 height 59
click at [1045, 326] on div "Garantía de no-show" at bounding box center [1023, 323] width 151 height 20
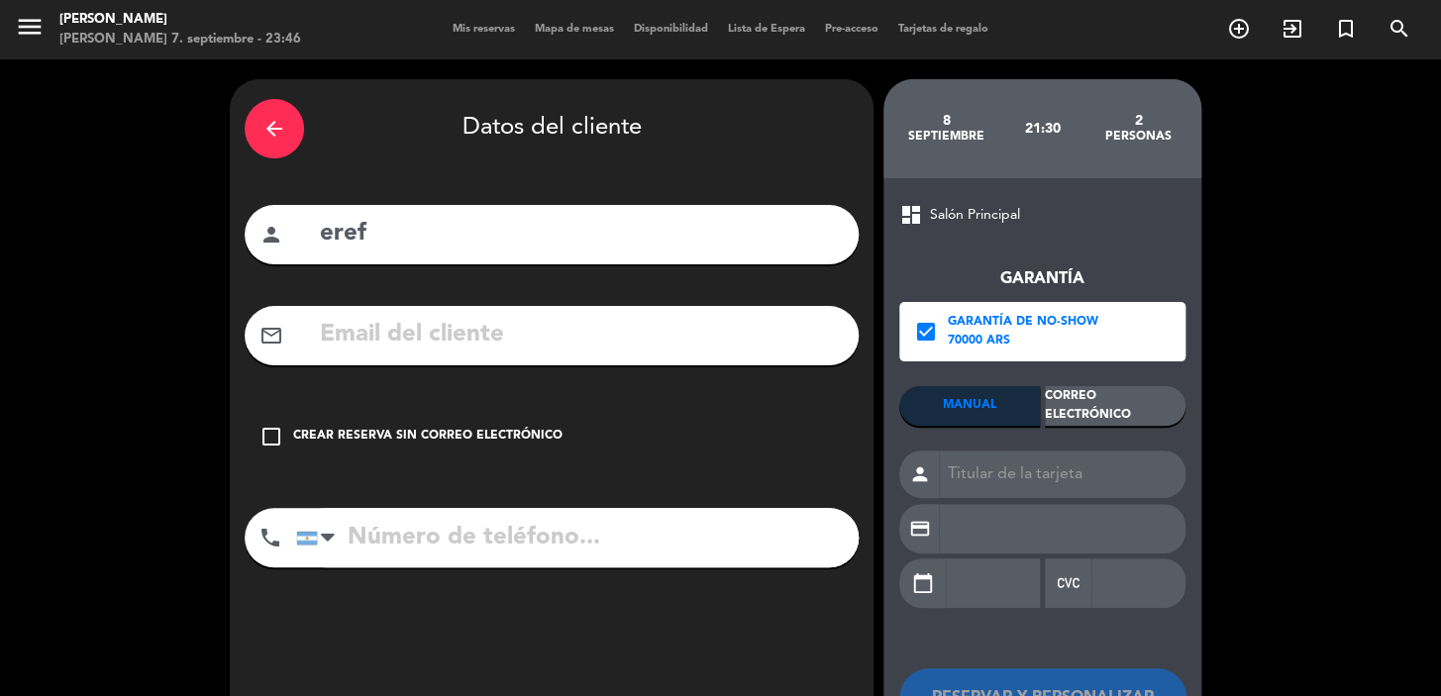
click at [1132, 409] on div "Correo Electrónico" at bounding box center [1115, 406] width 141 height 40
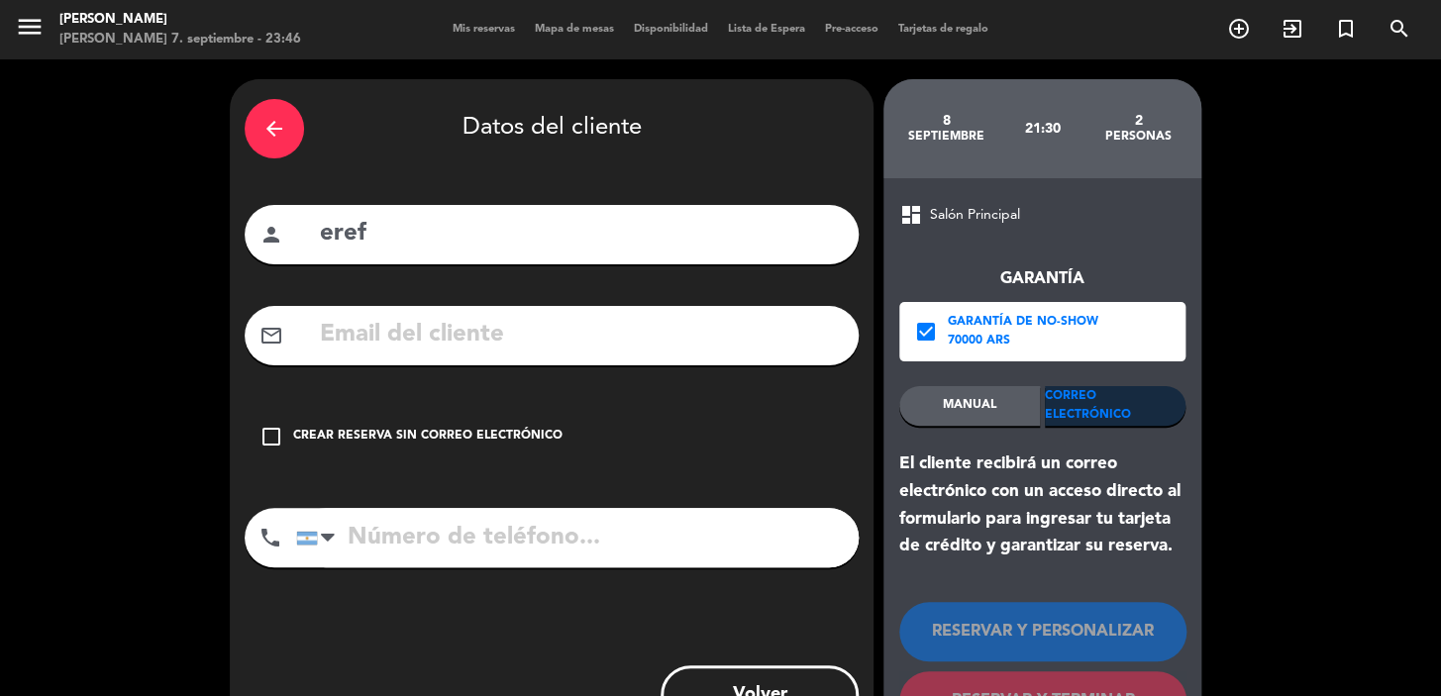
click at [968, 321] on div "Garantía de no-show" at bounding box center [1023, 323] width 151 height 20
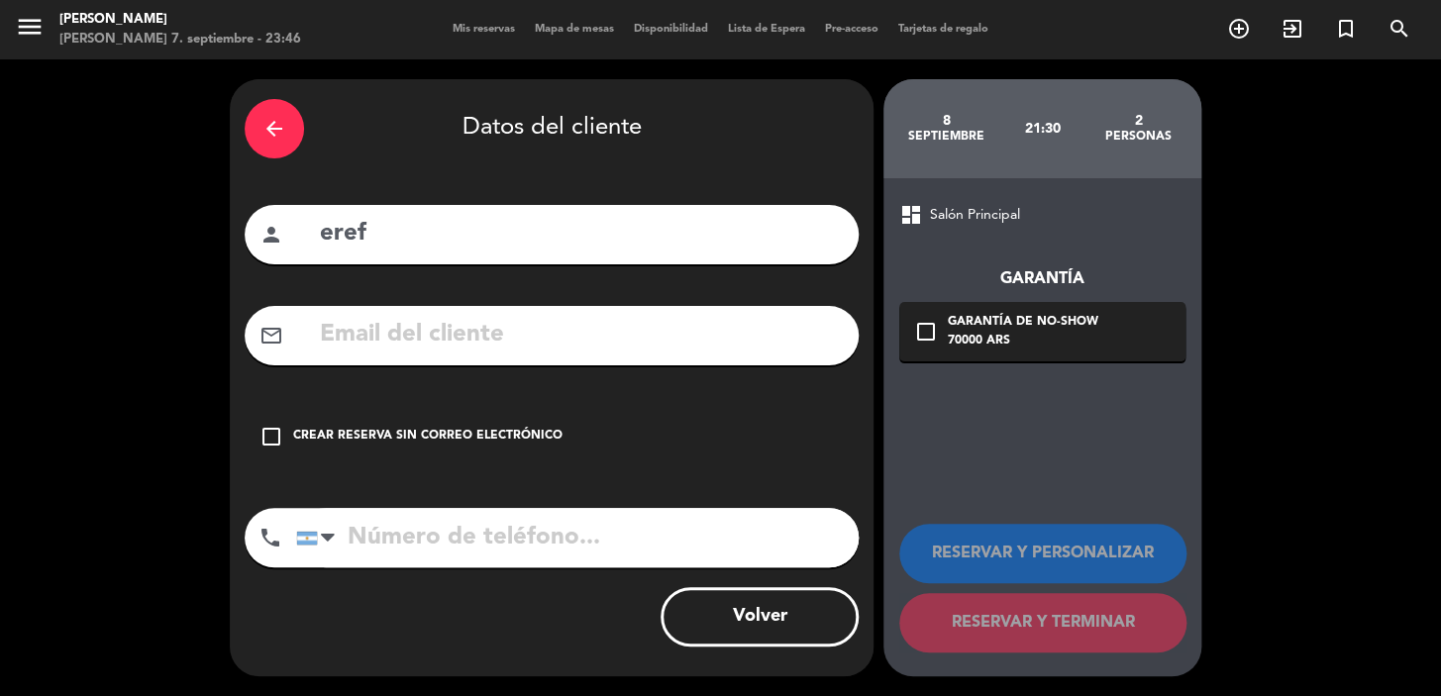
click at [972, 313] on div "Garantía de no-show" at bounding box center [1023, 323] width 151 height 20
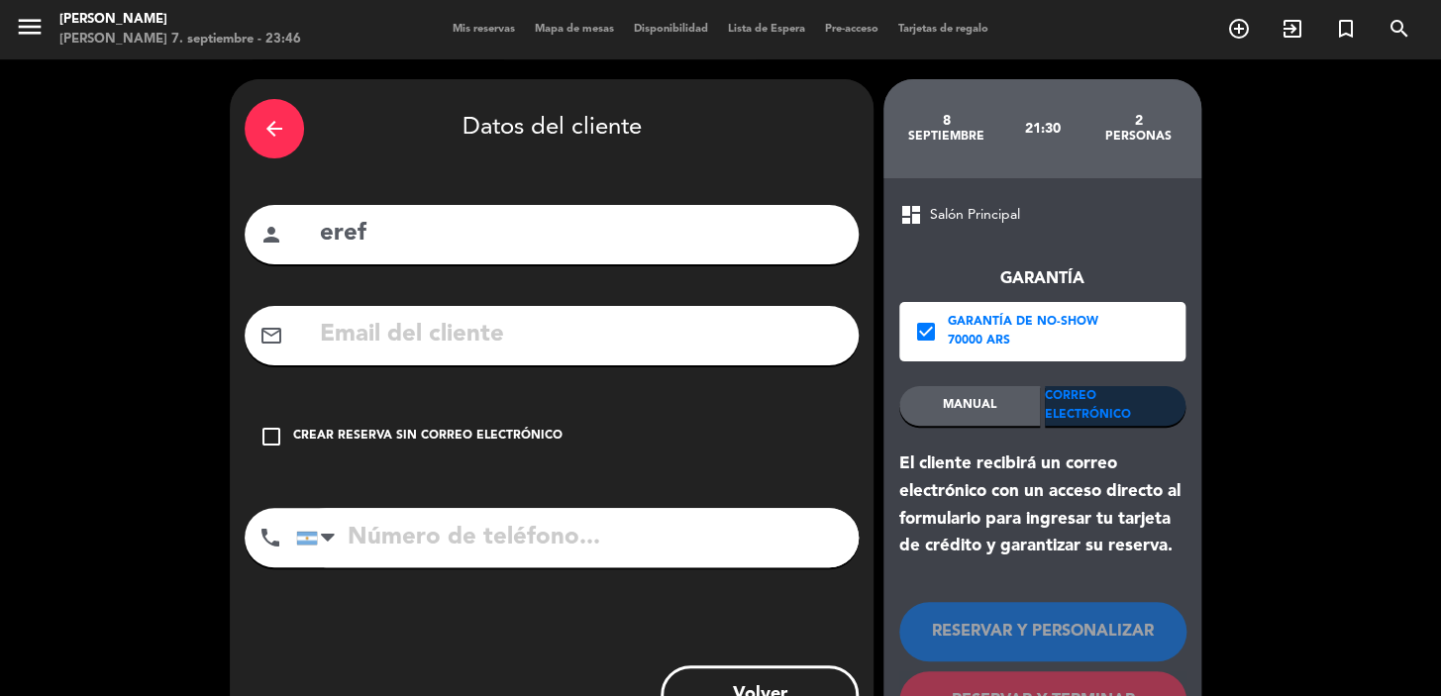
click at [969, 415] on div "MANUAL" at bounding box center [969, 406] width 141 height 40
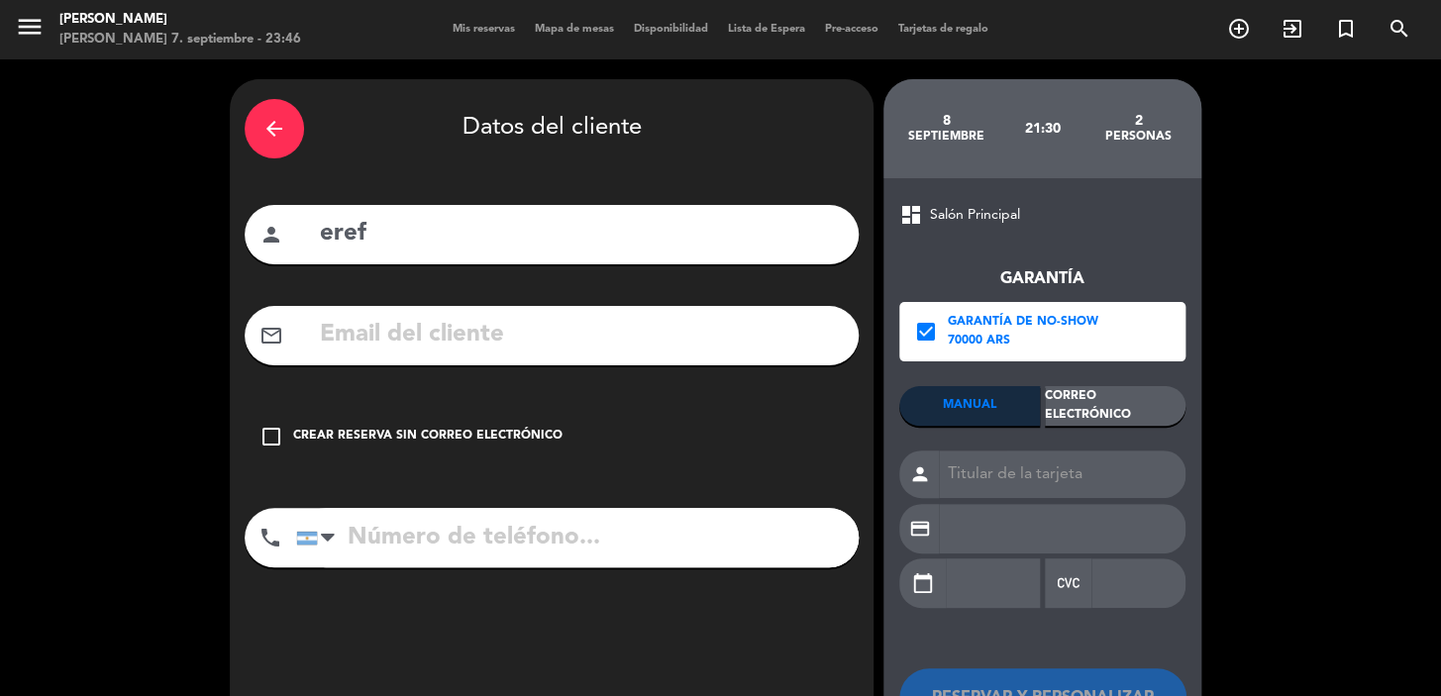
click at [1120, 409] on div "Correo Electrónico" at bounding box center [1115, 406] width 141 height 40
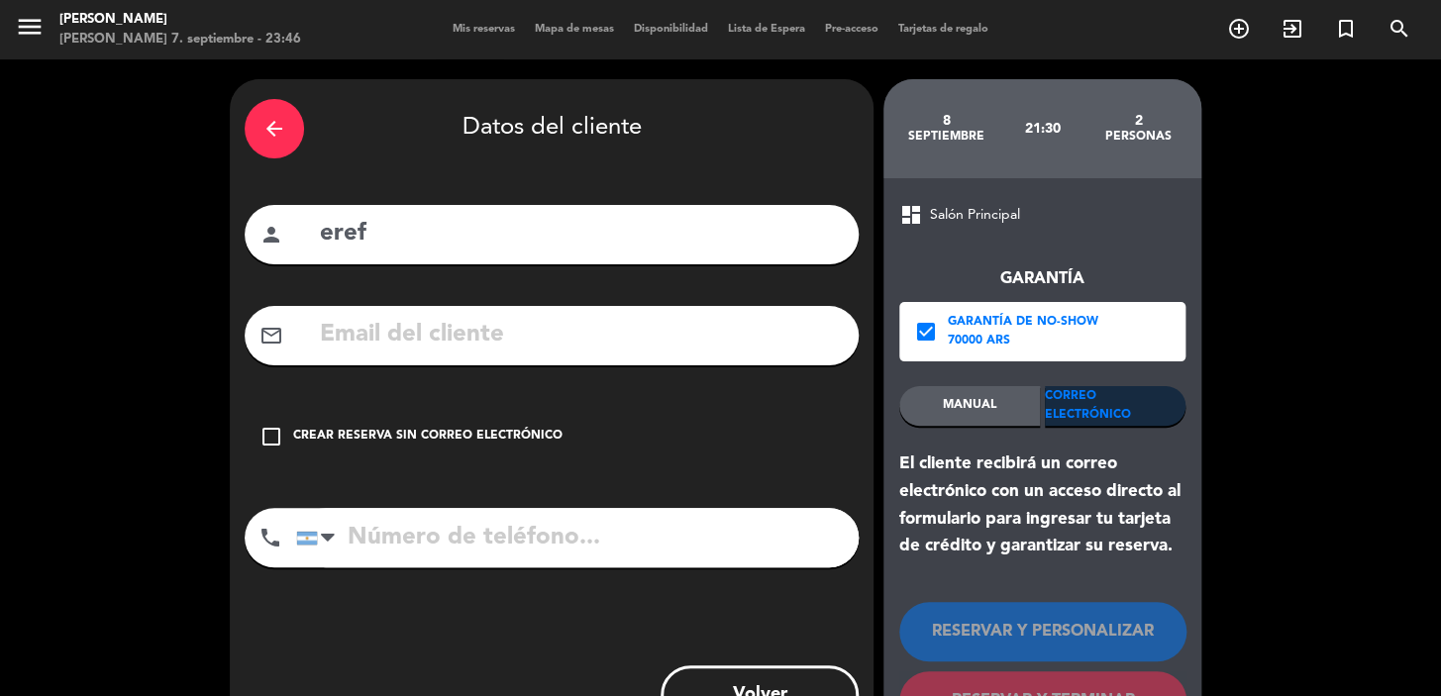
scroll to position [78, 0]
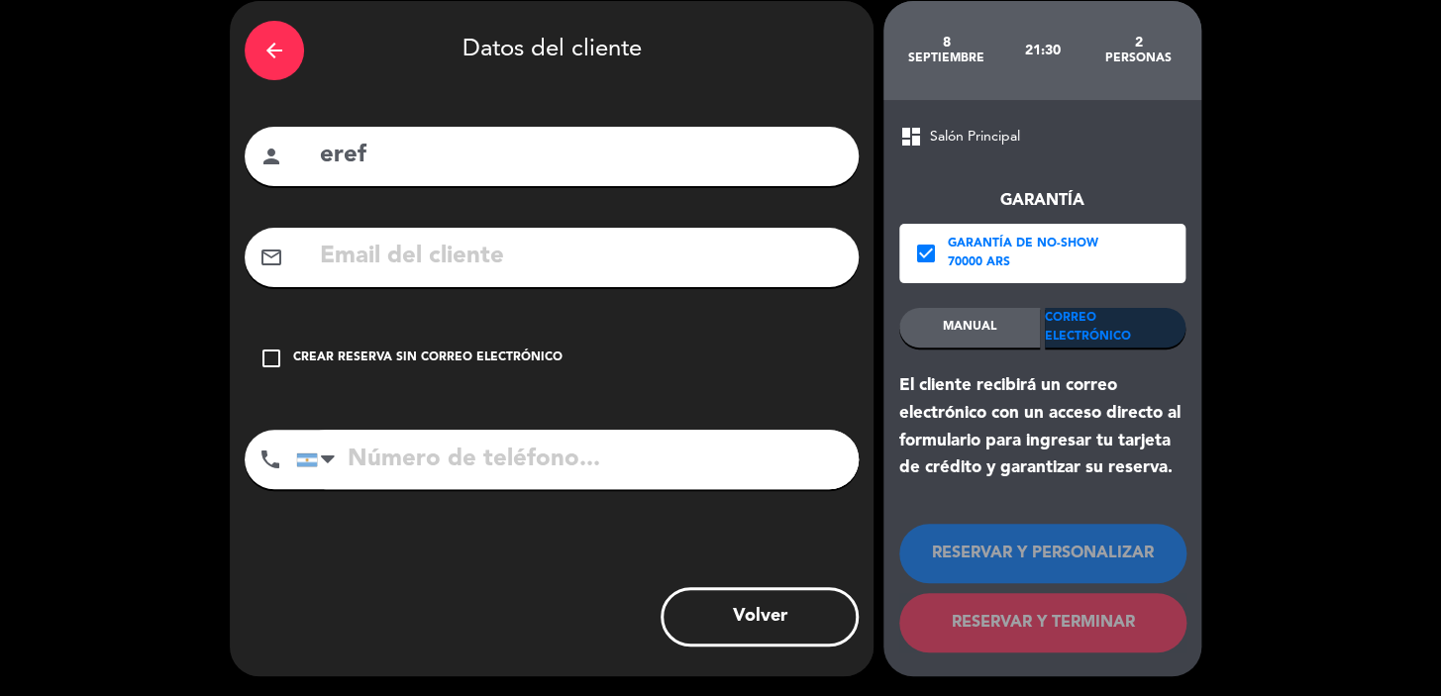
click at [1010, 256] on div "70000 ARS" at bounding box center [1023, 264] width 151 height 20
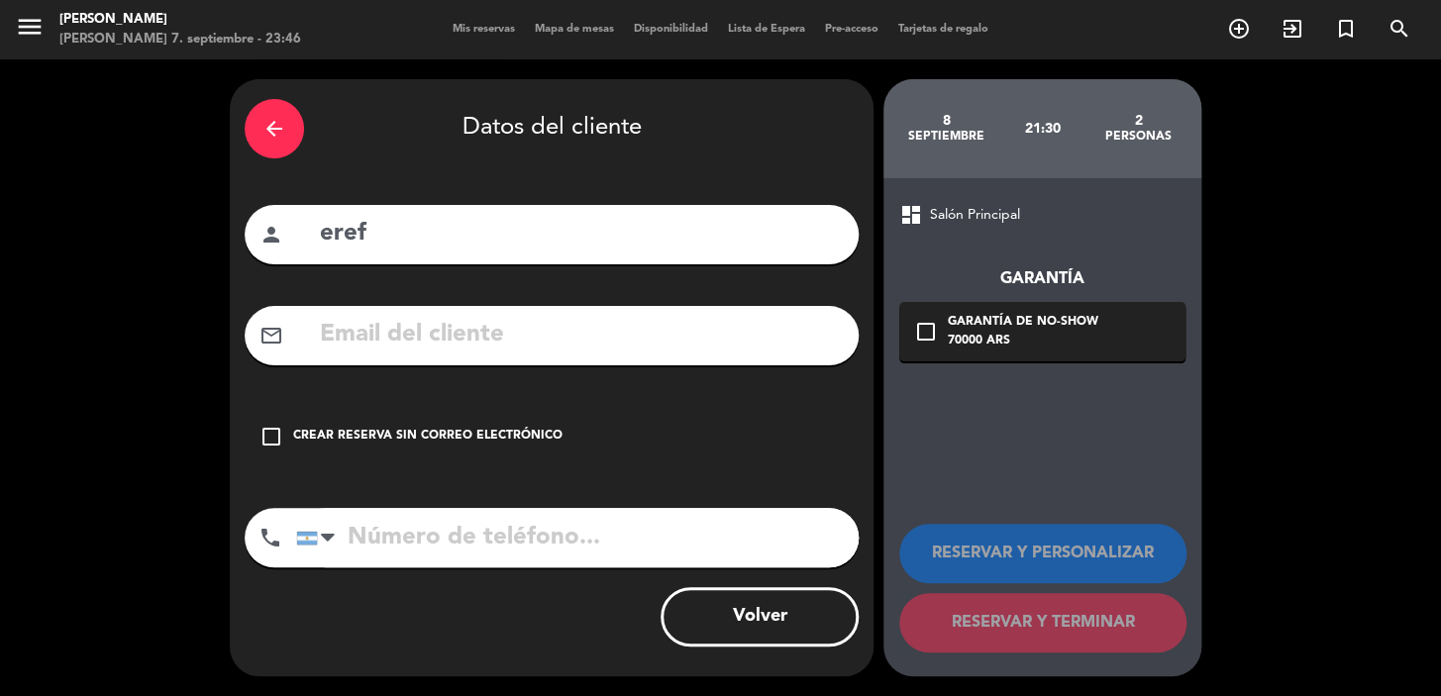
click at [1002, 357] on div "check_box_outline_blank Garantía de no-show 70000 ARS" at bounding box center [1042, 331] width 286 height 59
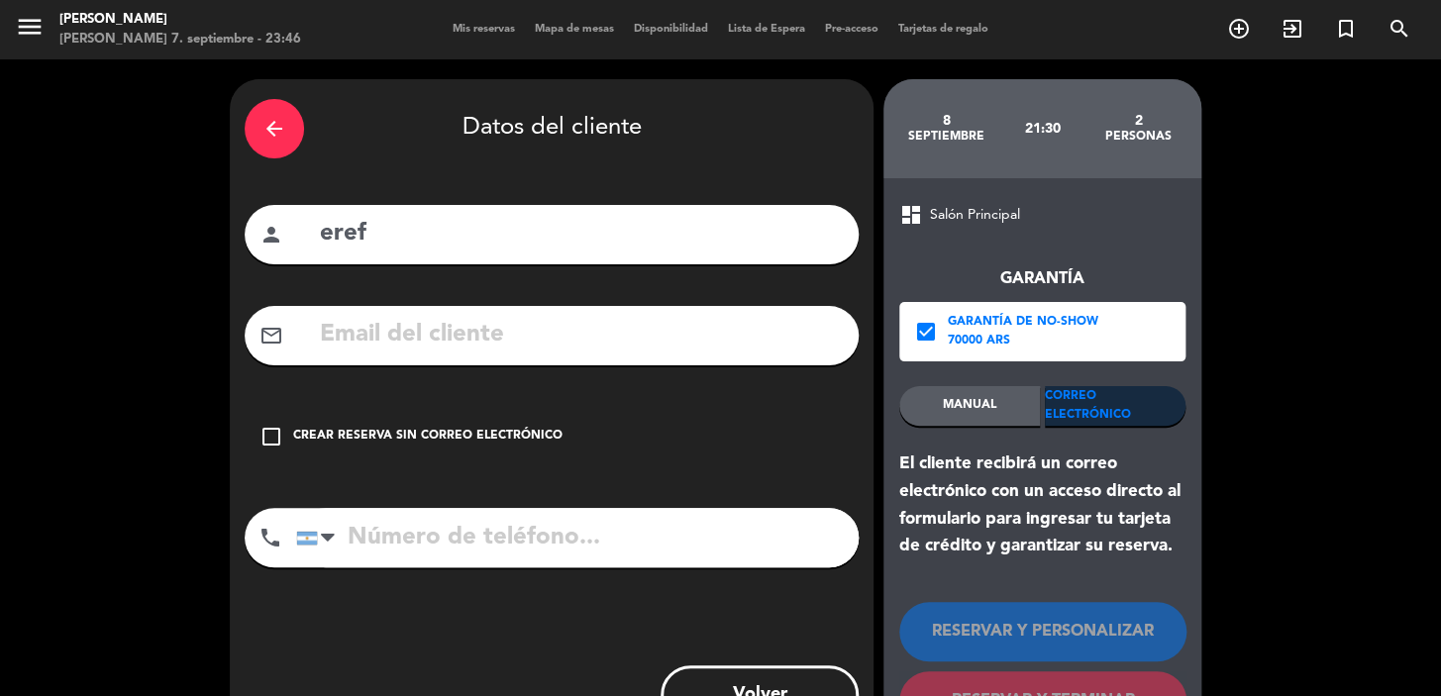
drag, startPoint x: 619, startPoint y: 505, endPoint x: 764, endPoint y: 297, distance: 253.3
click at [693, 481] on div "arrow_back Datos del cliente person eref mail_outline check_box_outline_blank C…" at bounding box center [552, 416] width 644 height 675
click at [727, 157] on div "arrow_back Datos del cliente" at bounding box center [552, 128] width 614 height 69
click at [258, 146] on div "arrow_back" at bounding box center [274, 128] width 59 height 59
click at [0, 0] on div "close" at bounding box center [0, 0] width 0 height 0
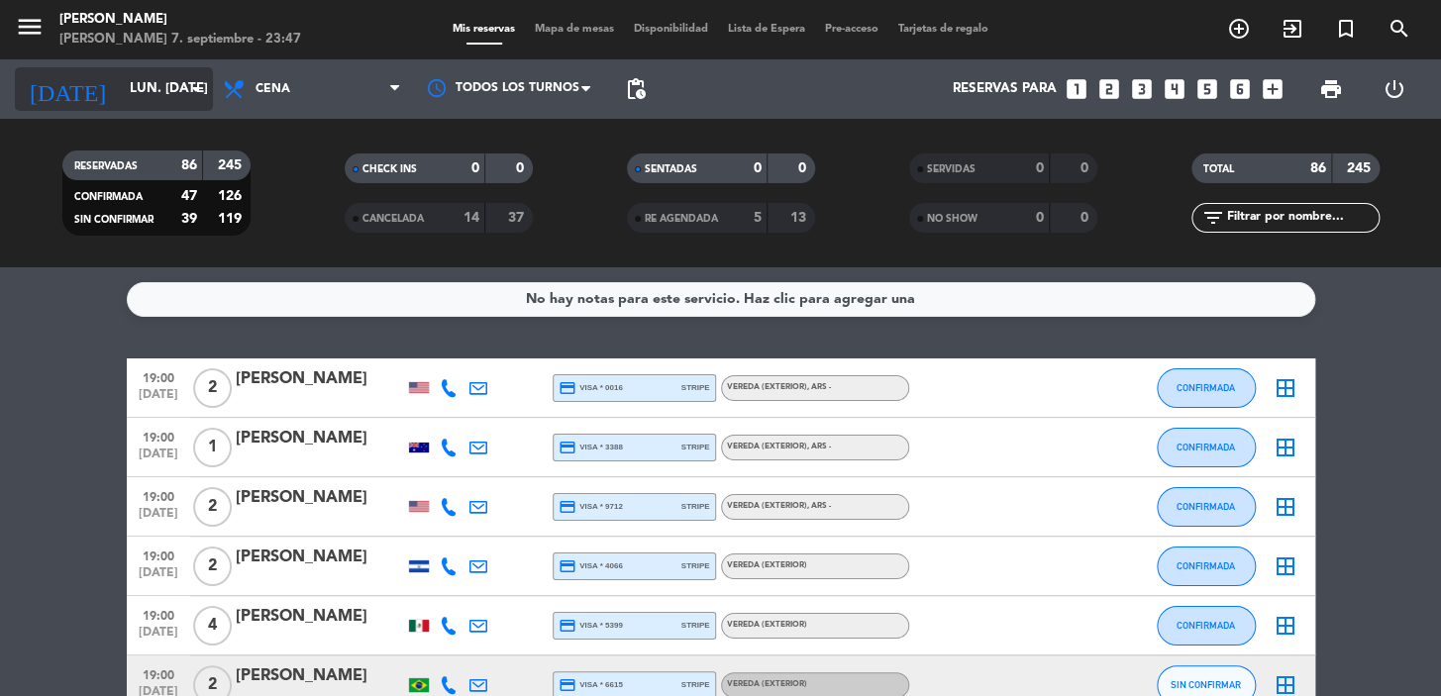
click at [120, 75] on input "[DATE]" at bounding box center [207, 89] width 175 height 36
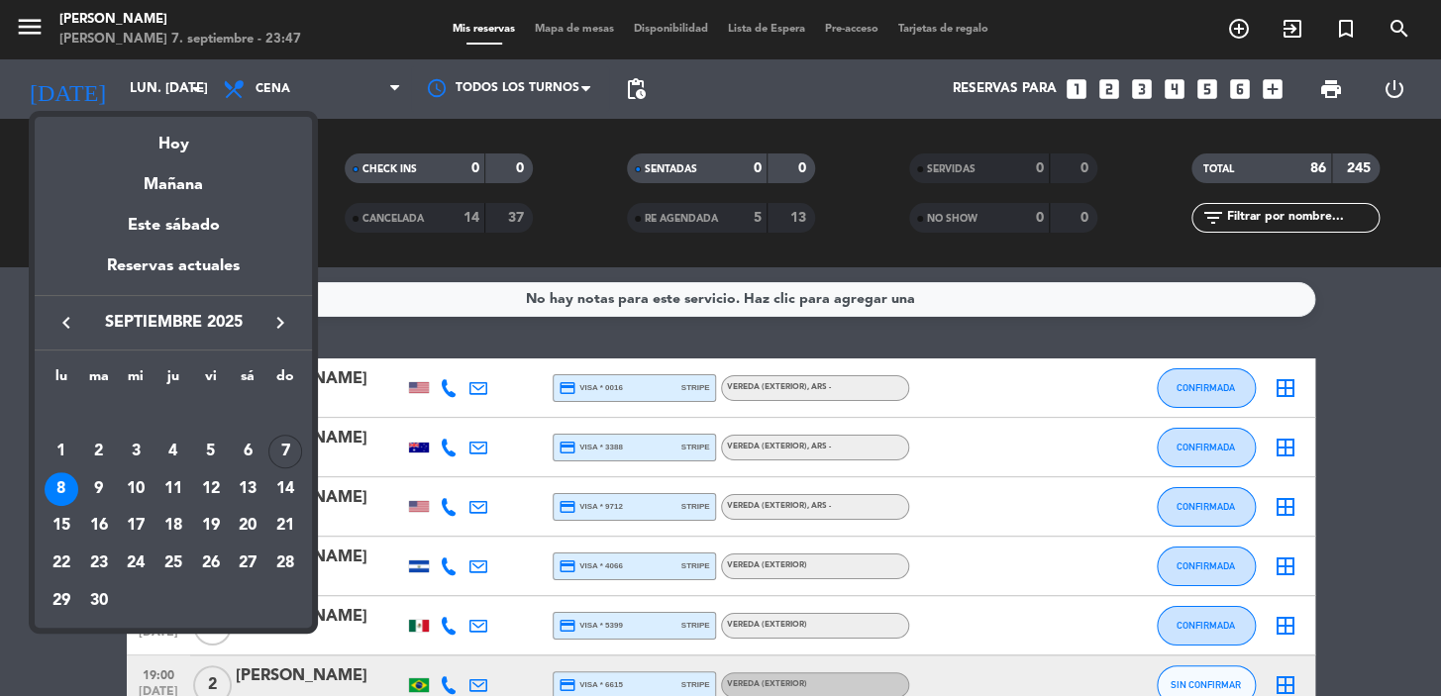
click at [92, 487] on div "9" at bounding box center [99, 489] width 34 height 34
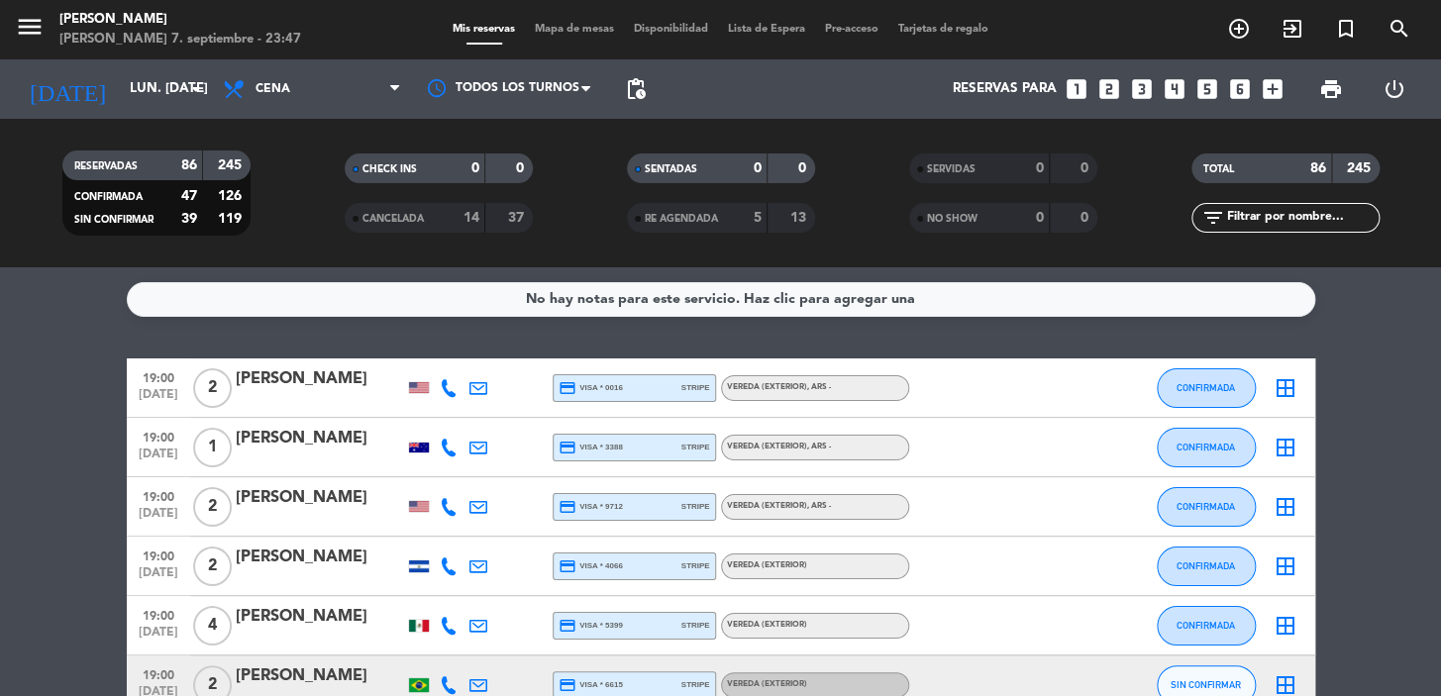
type input "[DATE]"
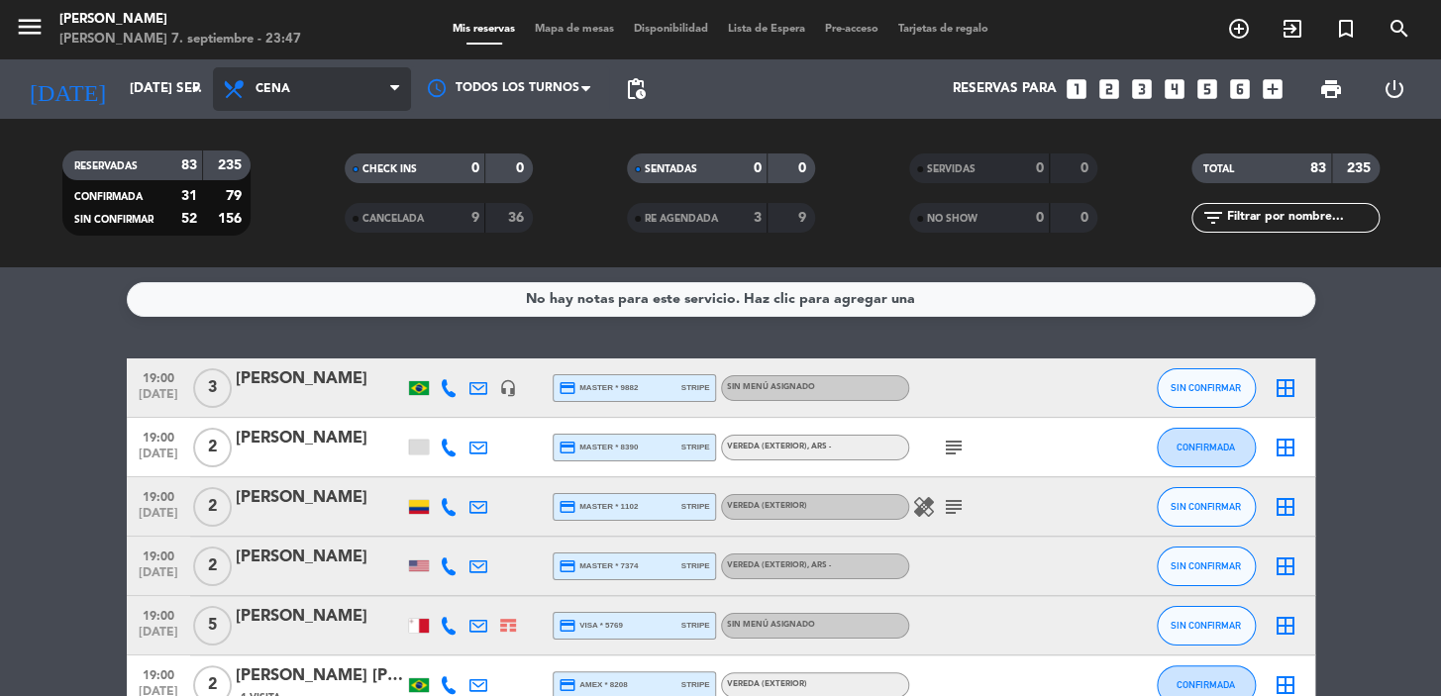
click at [326, 91] on span "Cena" at bounding box center [312, 89] width 198 height 44
drag, startPoint x: 597, startPoint y: 136, endPoint x: 694, endPoint y: 63, distance: 121.0
click at [596, 134] on div "RESERVADAS 83 235 CONFIRMADA 31 79 SIN CONFIRMAR 52 156 CHECK INS 0 0 CANCELADA…" at bounding box center [720, 193] width 1441 height 149
click at [637, 94] on span "pending_actions" at bounding box center [636, 89] width 24 height 24
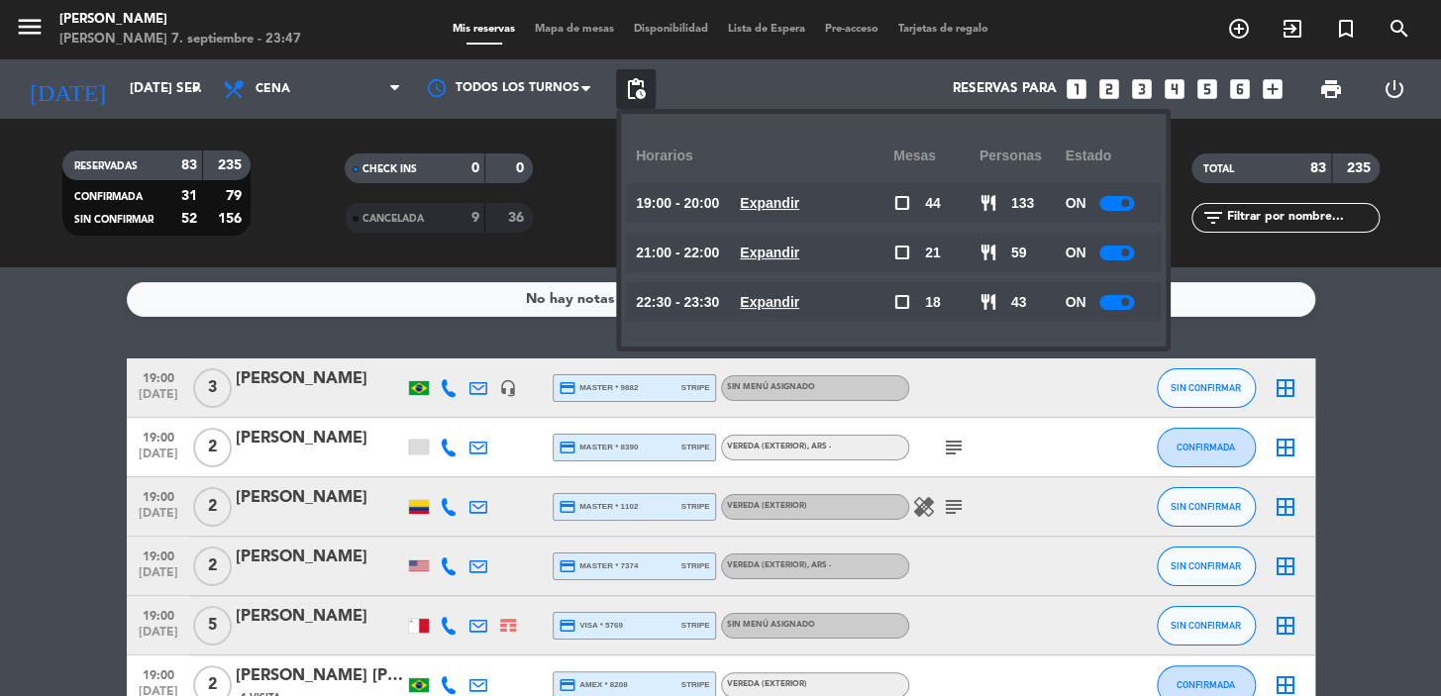
click at [783, 216] on div "19:00 - 20:00 Expandir" at bounding box center [764, 203] width 257 height 40
click at [780, 261] on span "Expandir" at bounding box center [769, 253] width 59 height 23
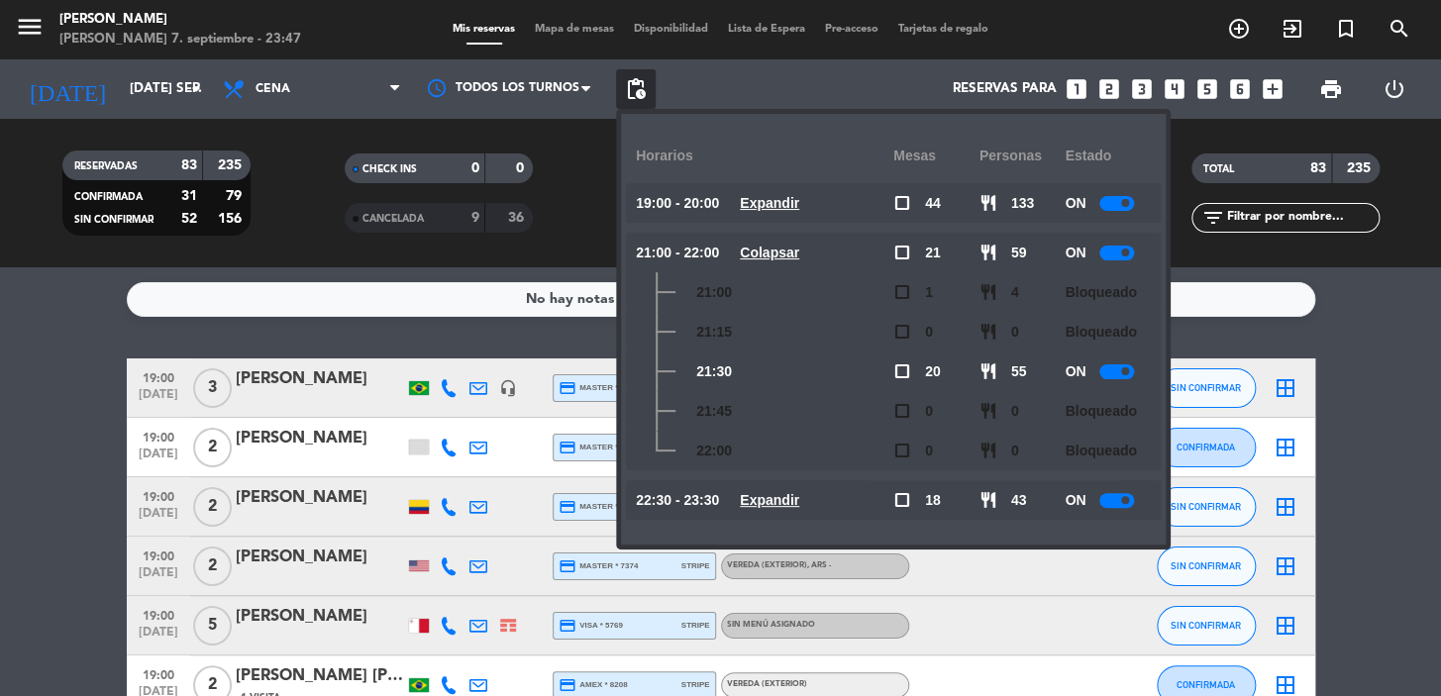
click at [792, 211] on u "Expandir" at bounding box center [769, 203] width 59 height 16
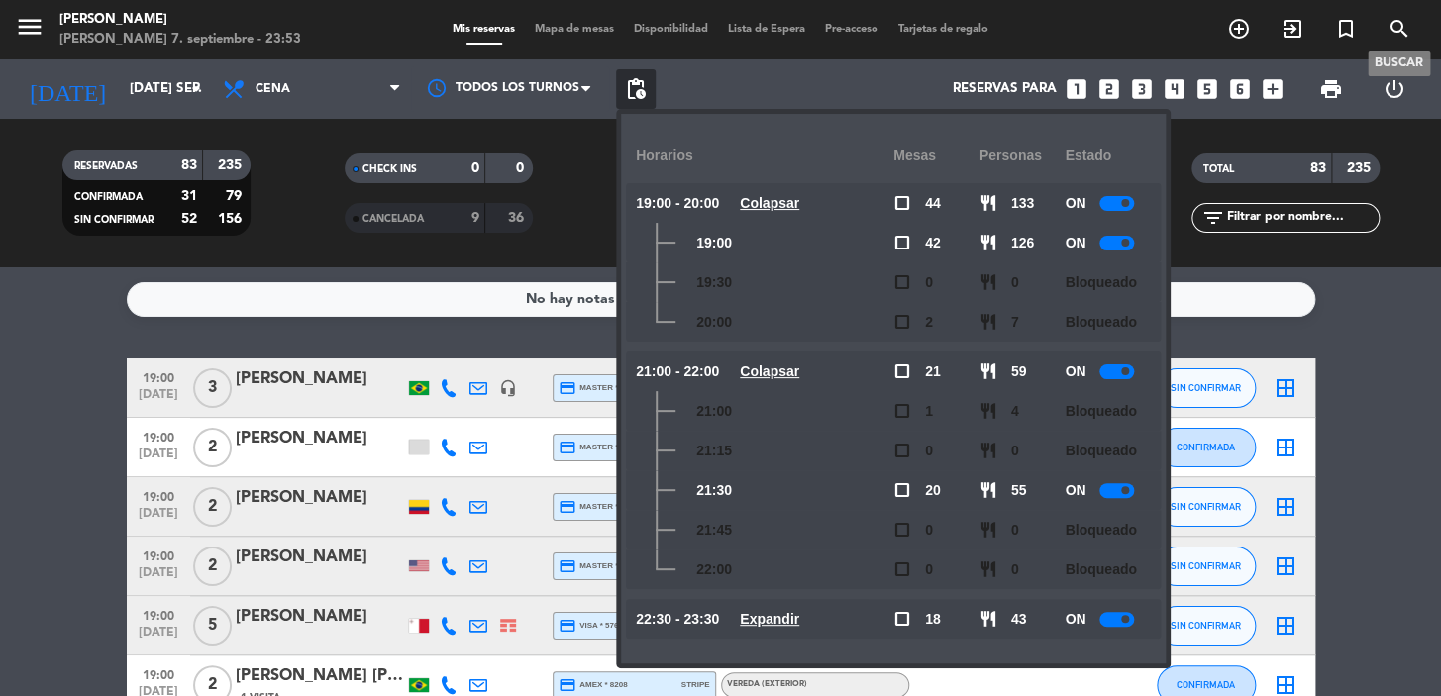
click at [1393, 31] on icon "search" at bounding box center [1399, 29] width 24 height 24
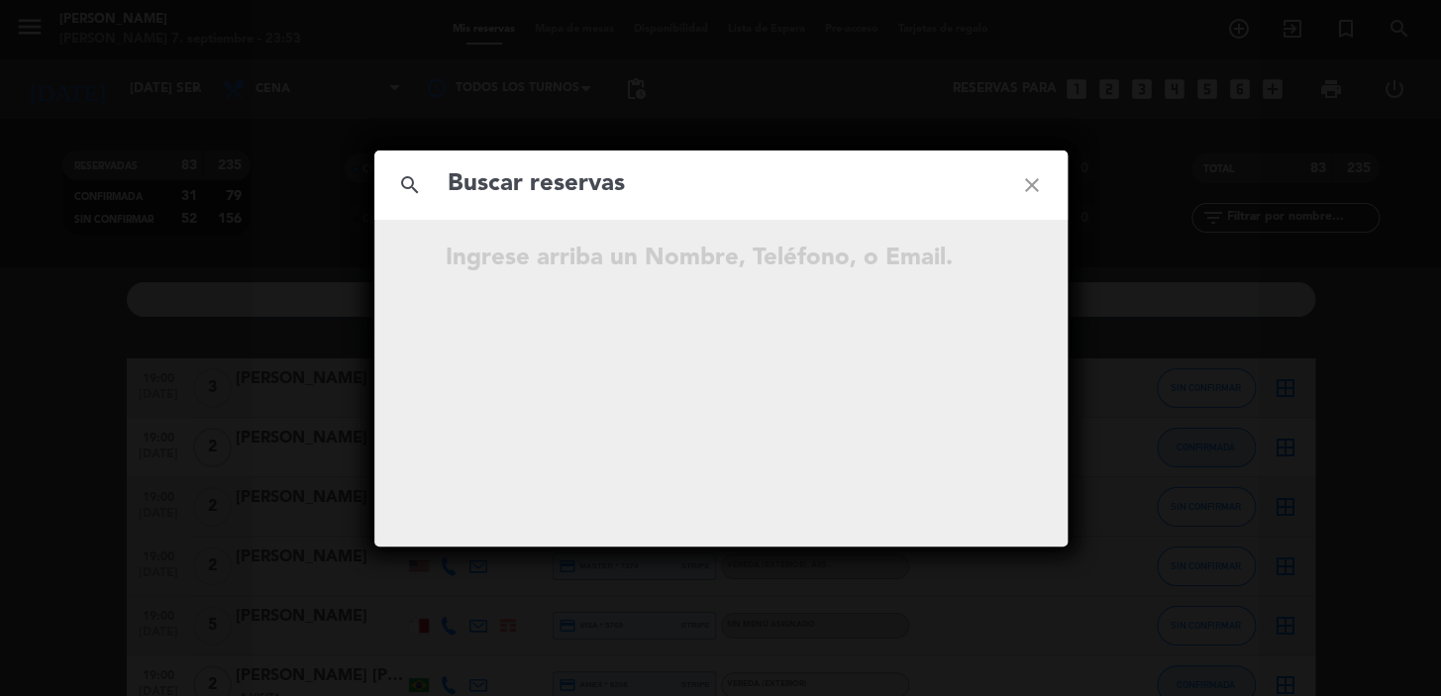
click at [1032, 181] on icon "close" at bounding box center [1031, 185] width 71 height 71
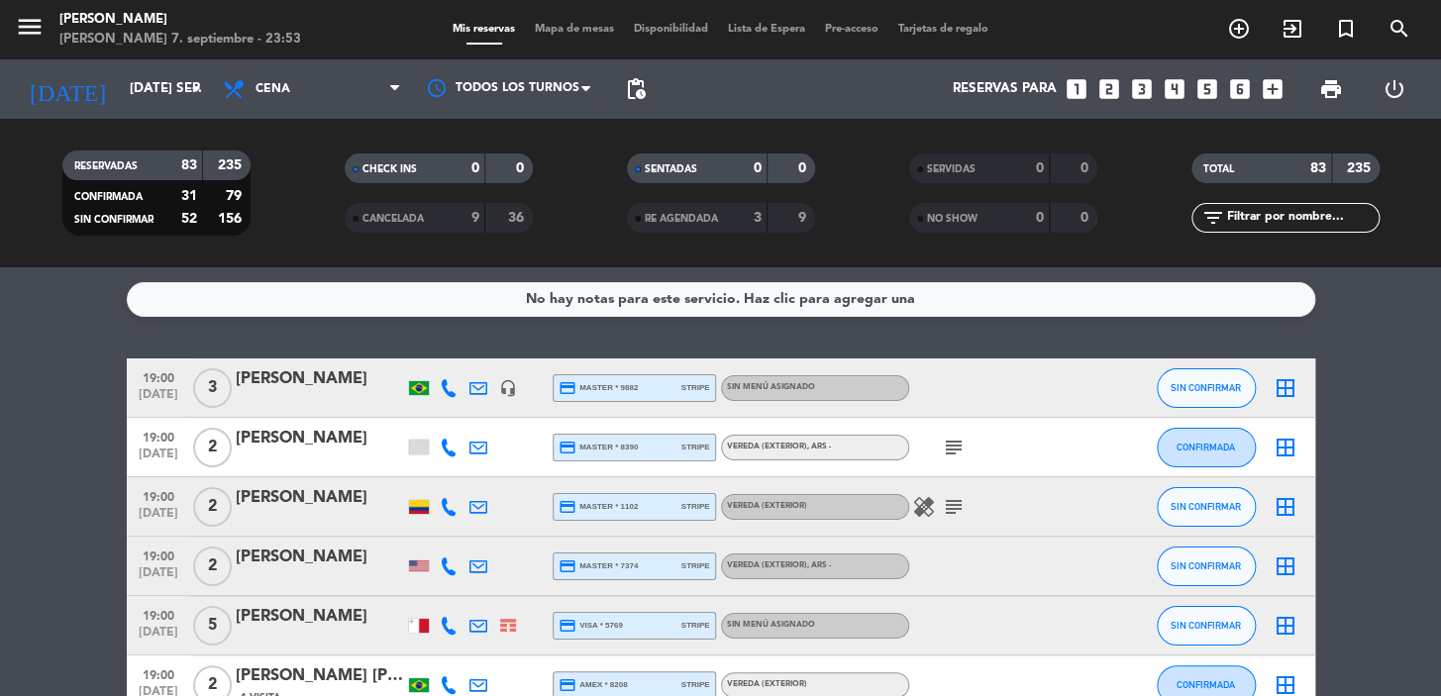
click at [1279, 222] on input "text" at bounding box center [1302, 218] width 154 height 22
click at [1406, 26] on icon "search" at bounding box center [1399, 29] width 24 height 24
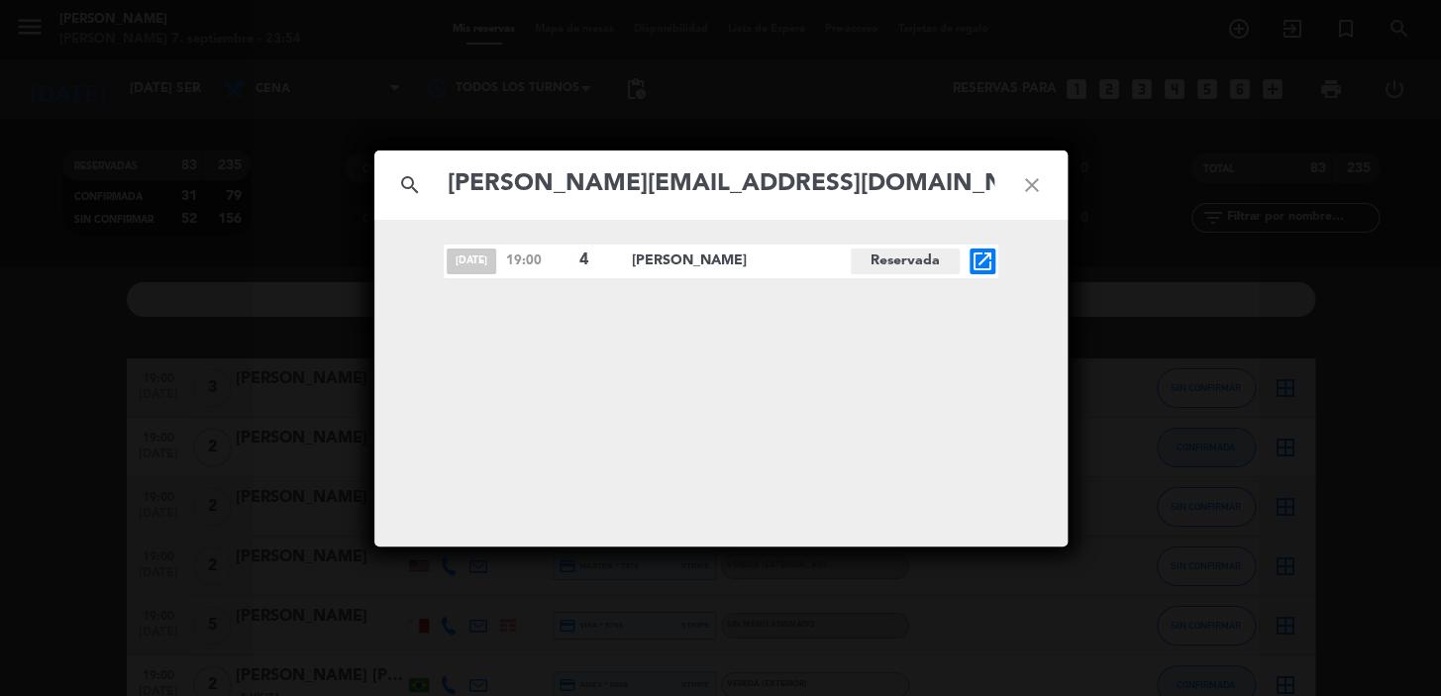
type input "florencia.lof@gmail.com"
click at [979, 255] on icon "open_in_new" at bounding box center [983, 262] width 24 height 24
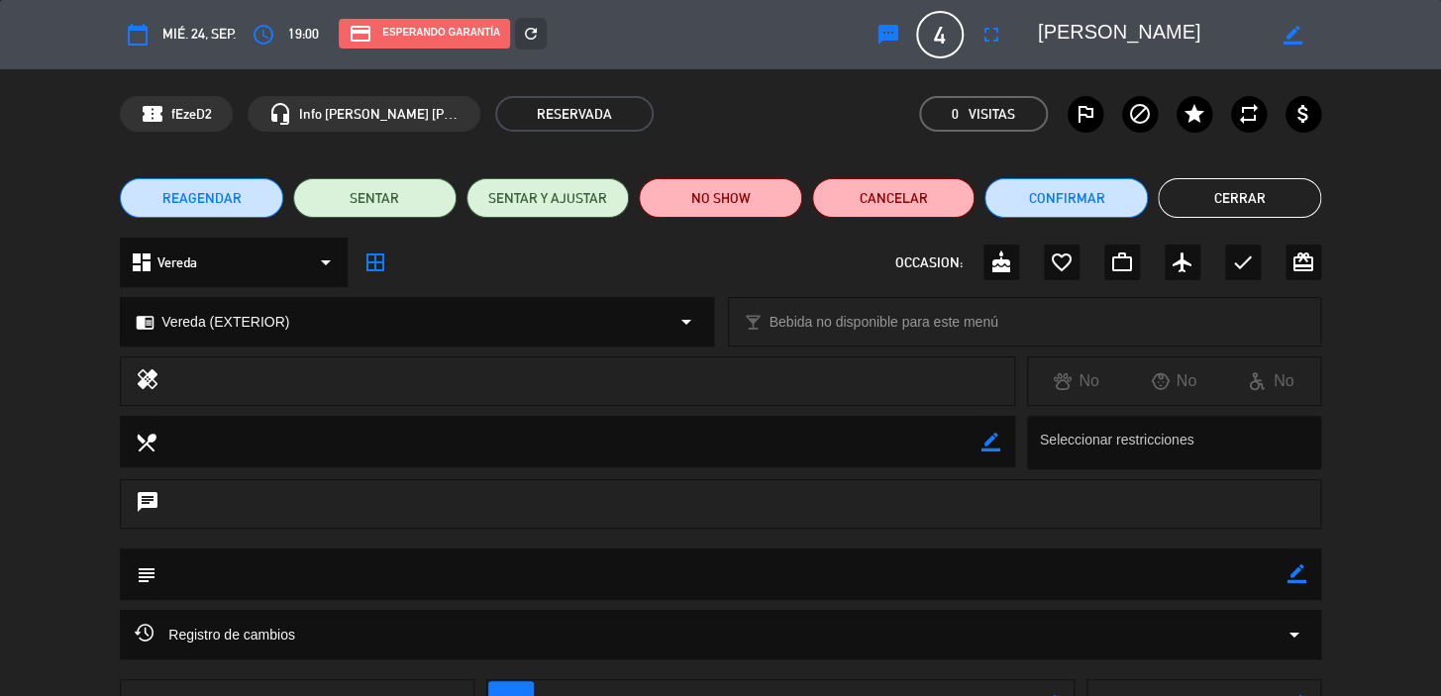
click at [188, 208] on button "REAGENDAR" at bounding box center [201, 198] width 163 height 40
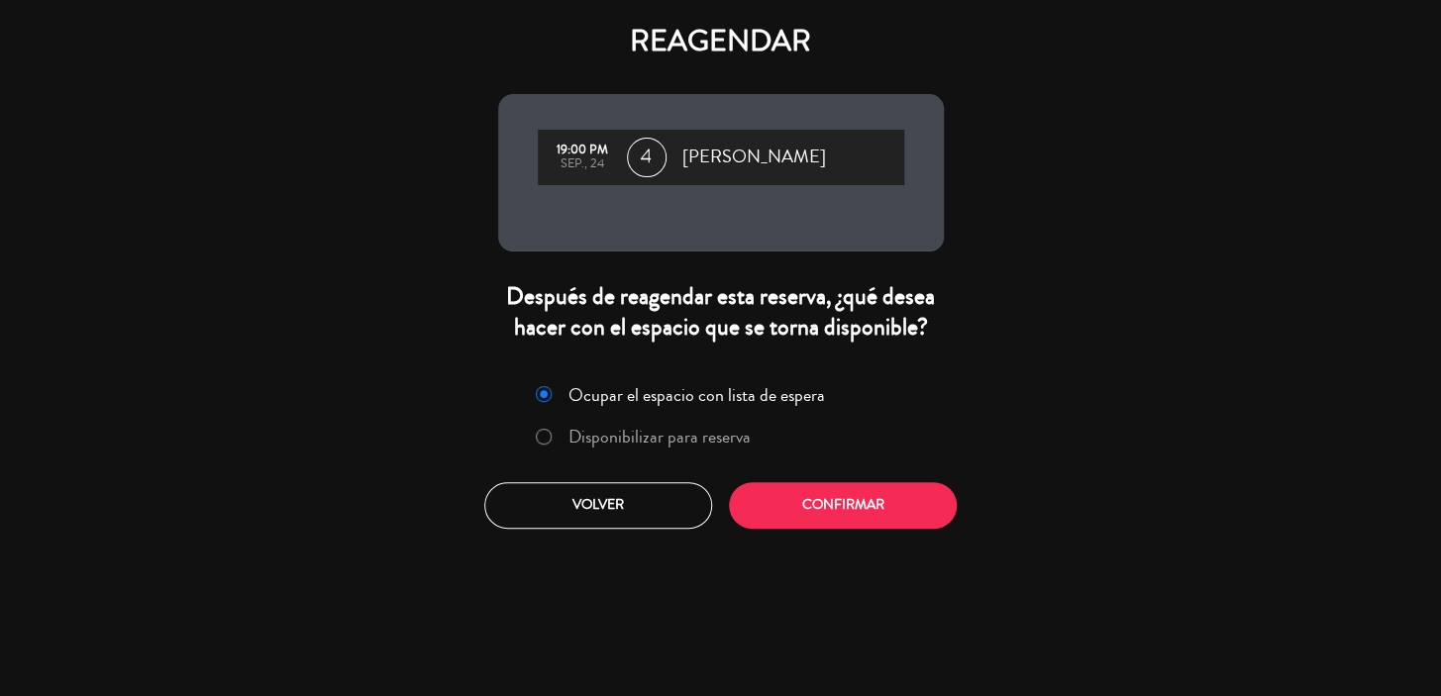
click at [880, 511] on button "Confirmar" at bounding box center [843, 505] width 228 height 47
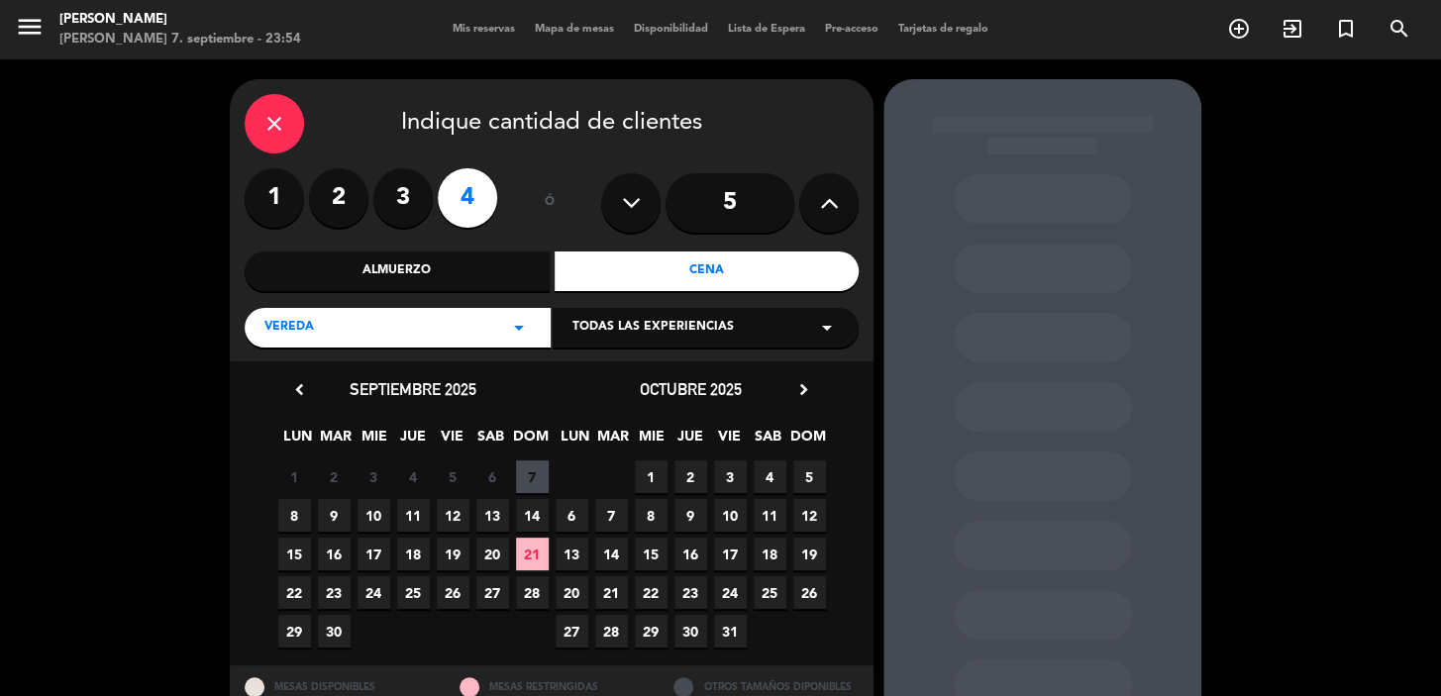
click at [682, 587] on span "23" at bounding box center [690, 592] width 33 height 33
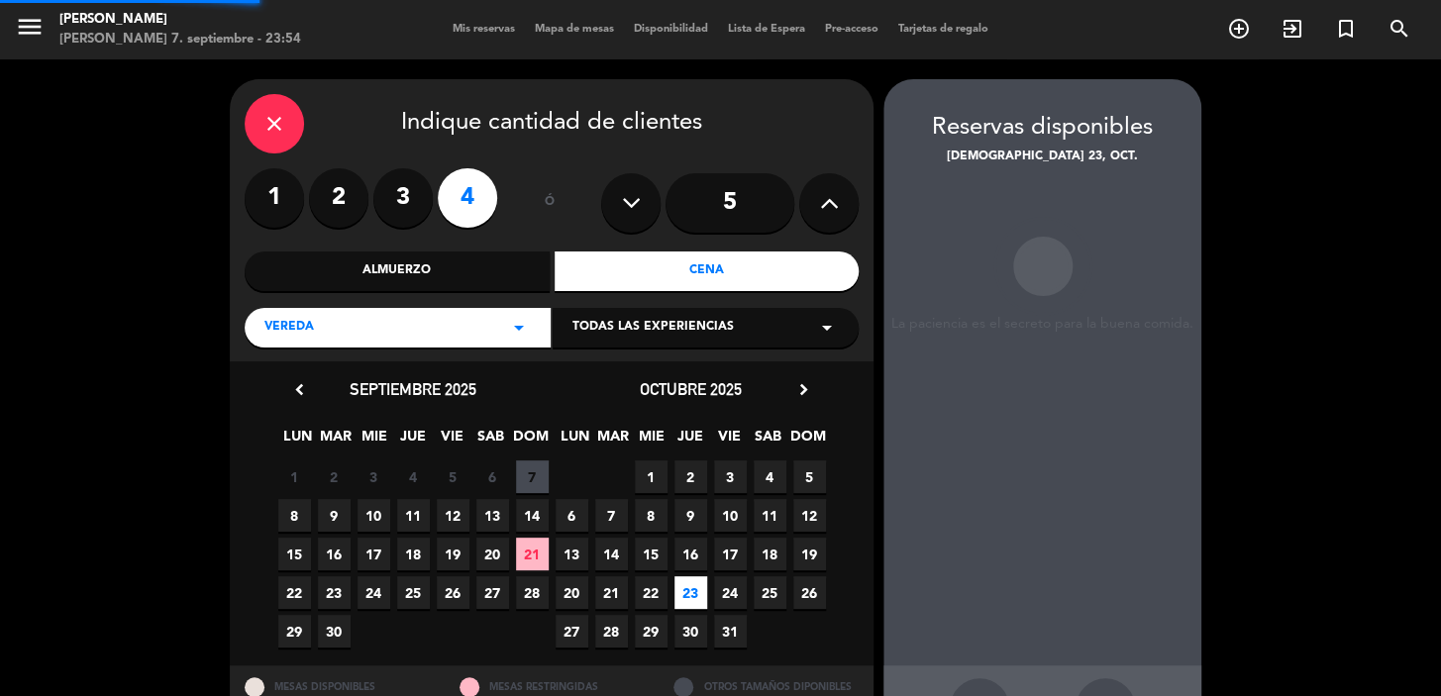
scroll to position [72, 0]
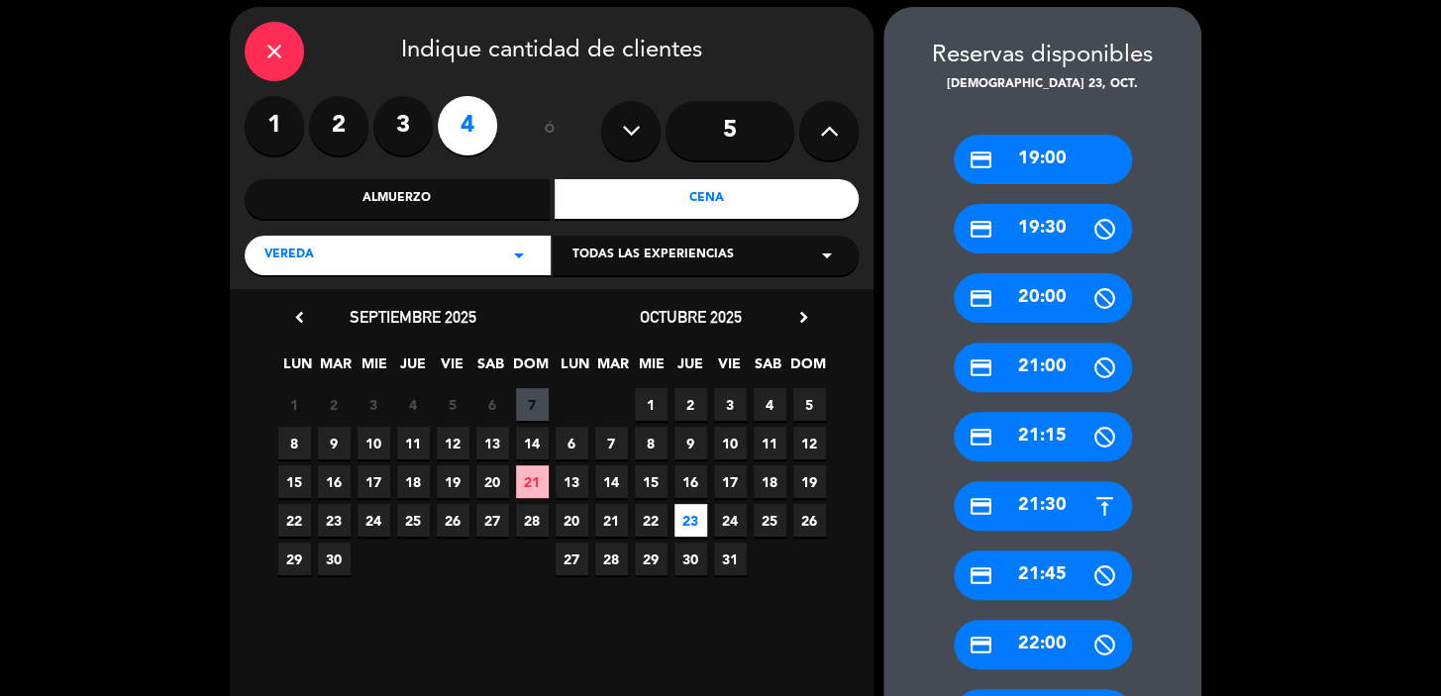
click at [1016, 168] on div "credit_card 19:00" at bounding box center [1043, 160] width 178 height 50
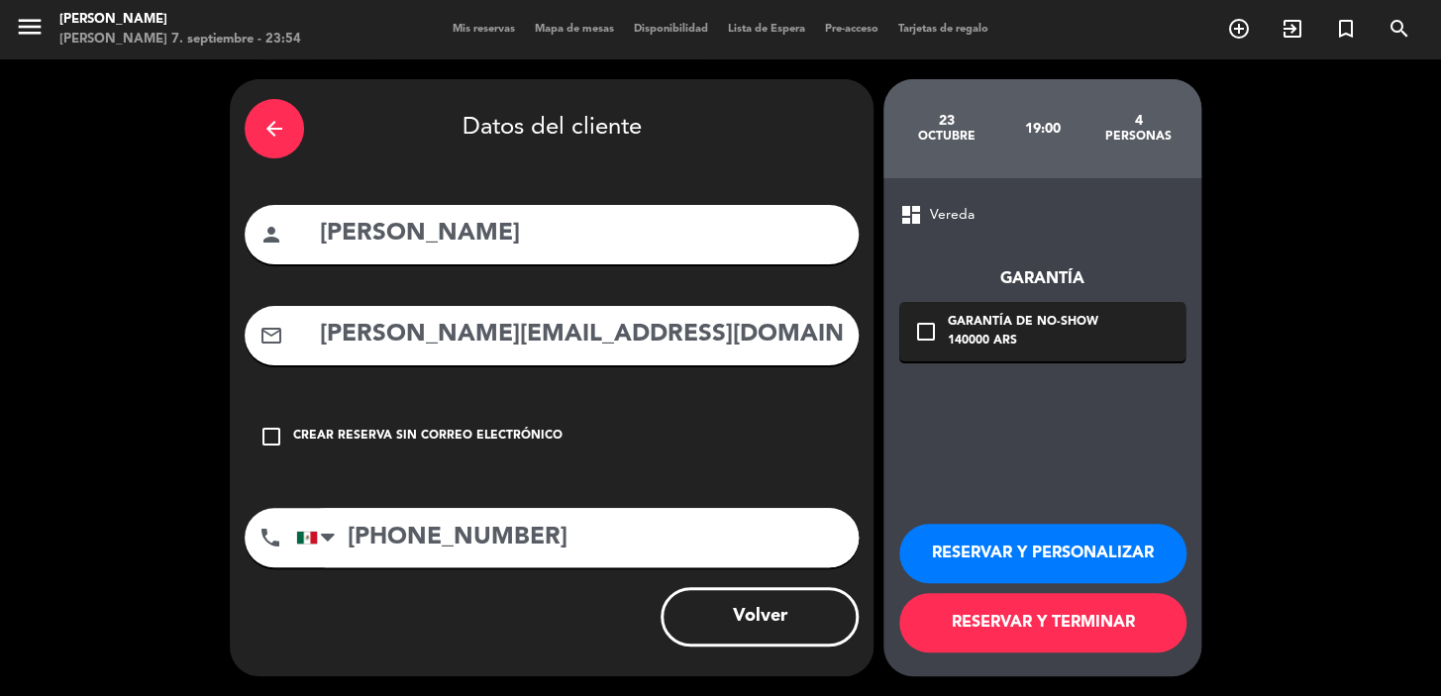
scroll to position [0, 0]
click at [1060, 332] on div "140000 ARS" at bounding box center [1023, 342] width 151 height 20
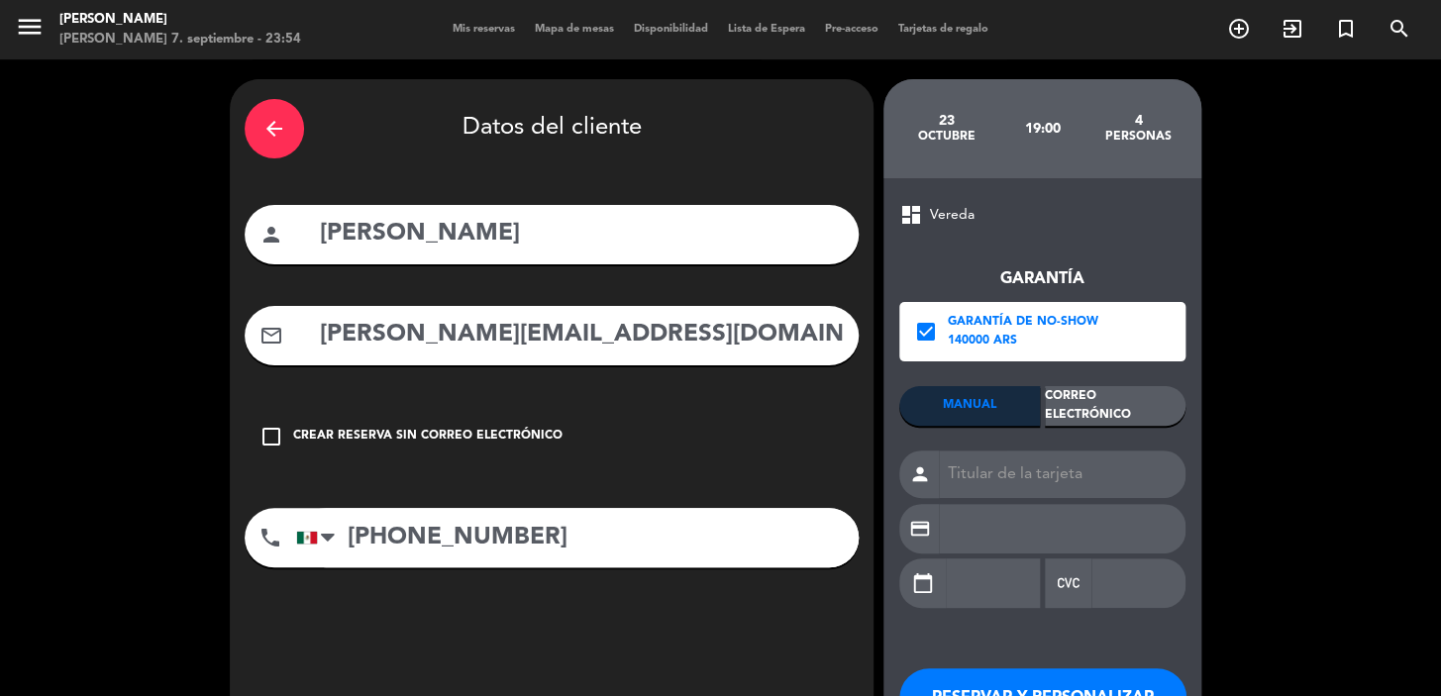
click at [1105, 405] on div "Correo Electrónico" at bounding box center [1115, 406] width 141 height 40
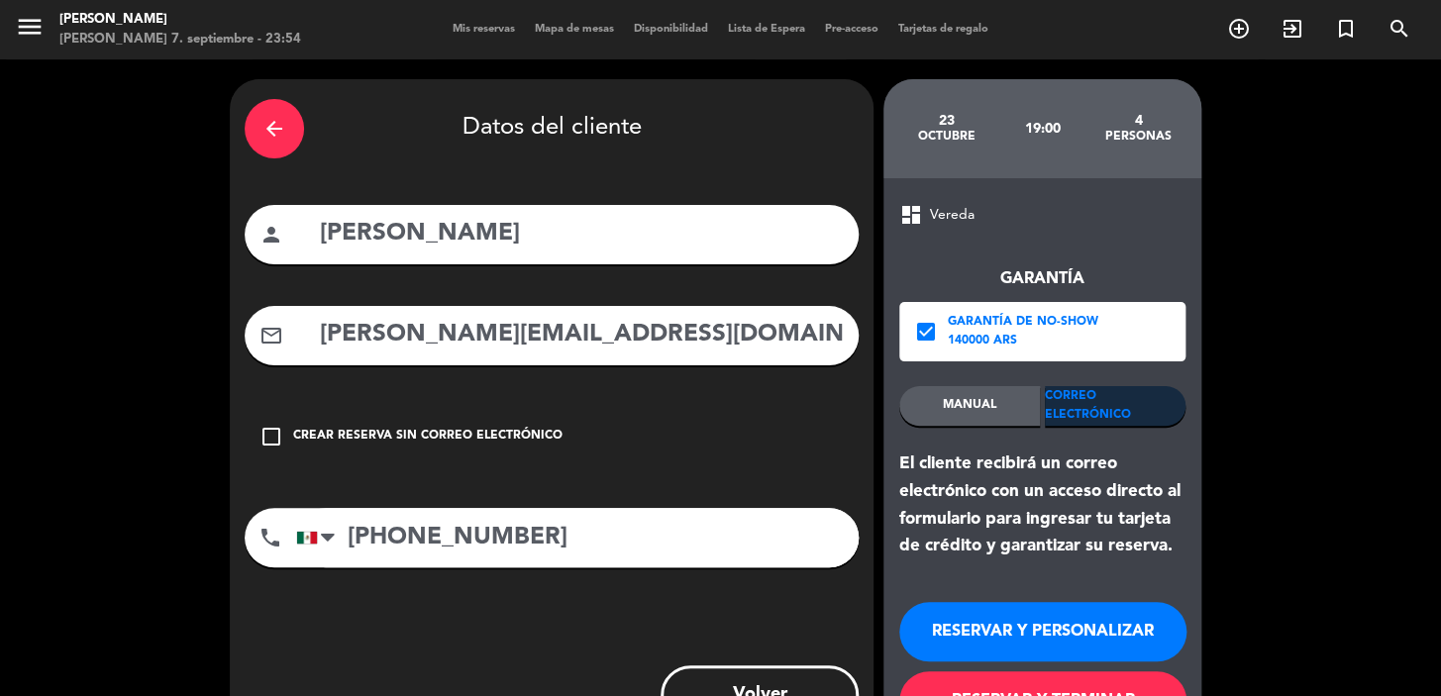
click at [1087, 654] on button "RESERVAR Y PERSONALIZAR" at bounding box center [1042, 631] width 287 height 59
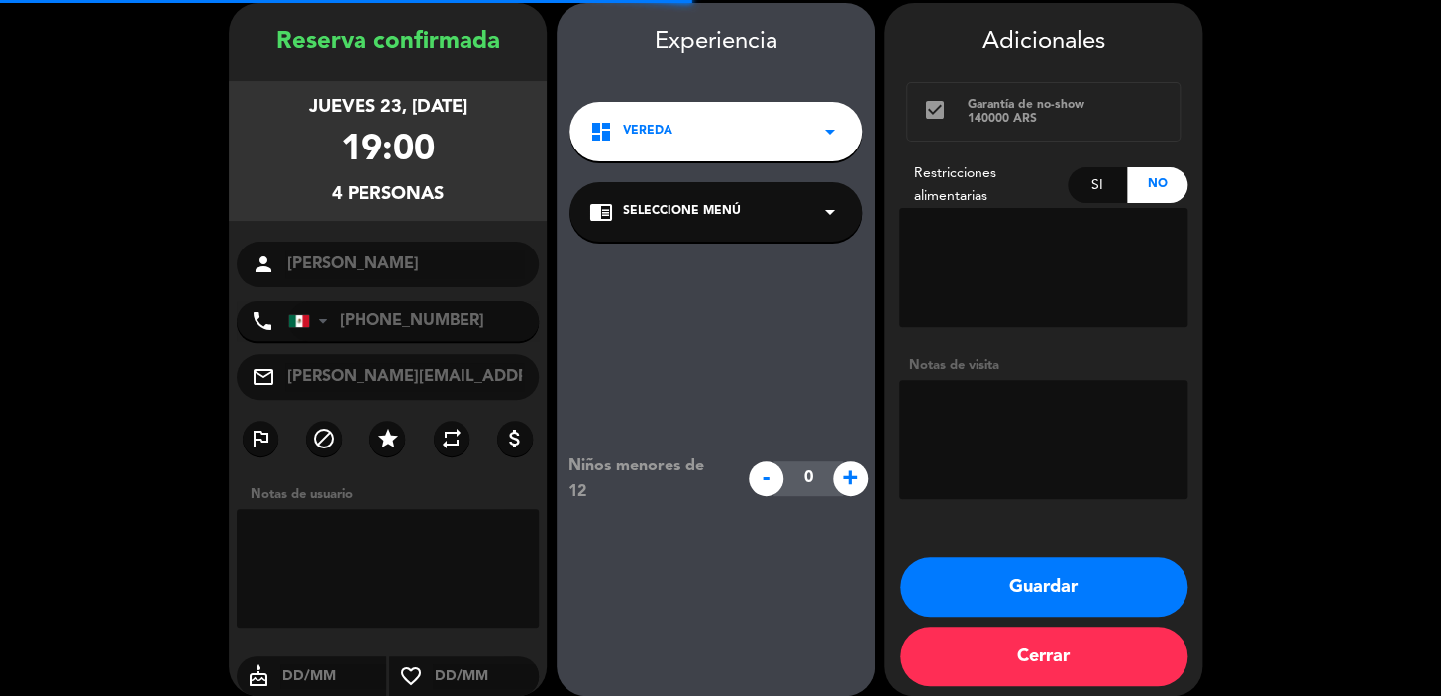
scroll to position [79, 0]
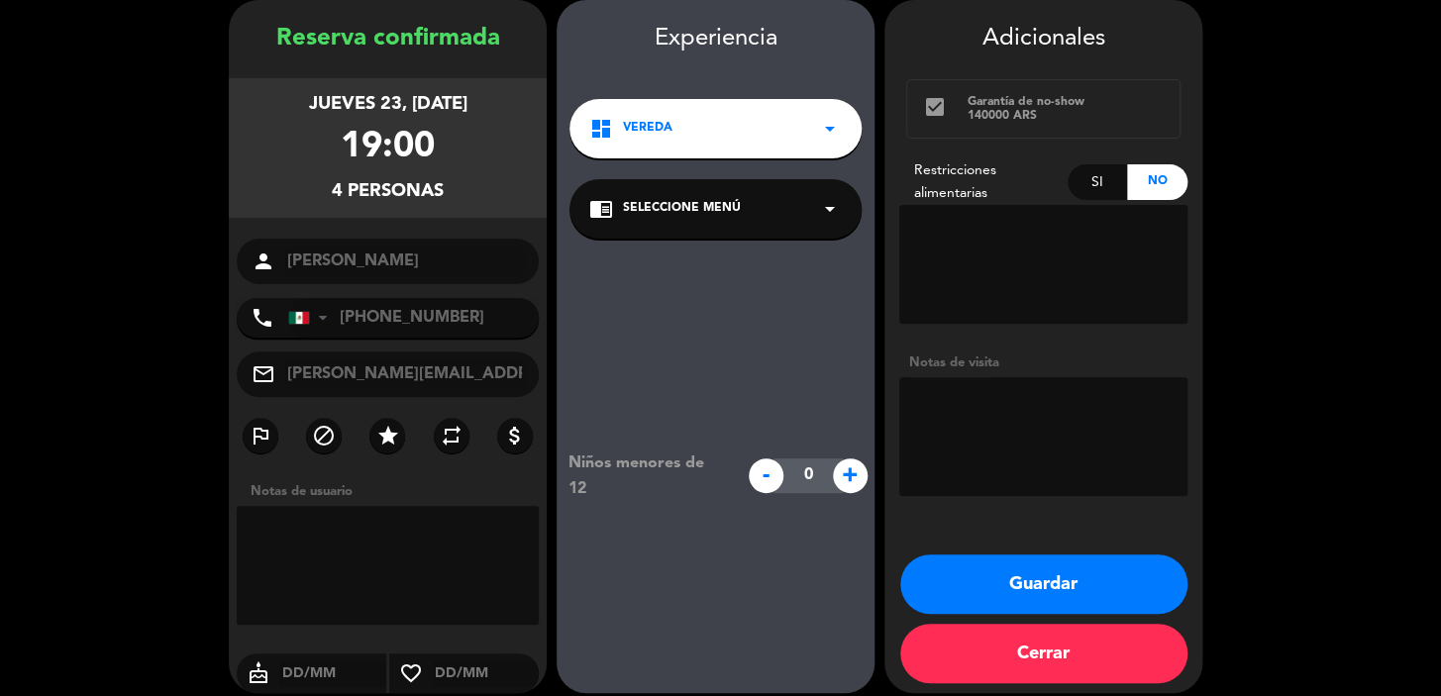
click at [750, 140] on div "dashboard Vereda arrow_drop_down" at bounding box center [715, 128] width 292 height 59
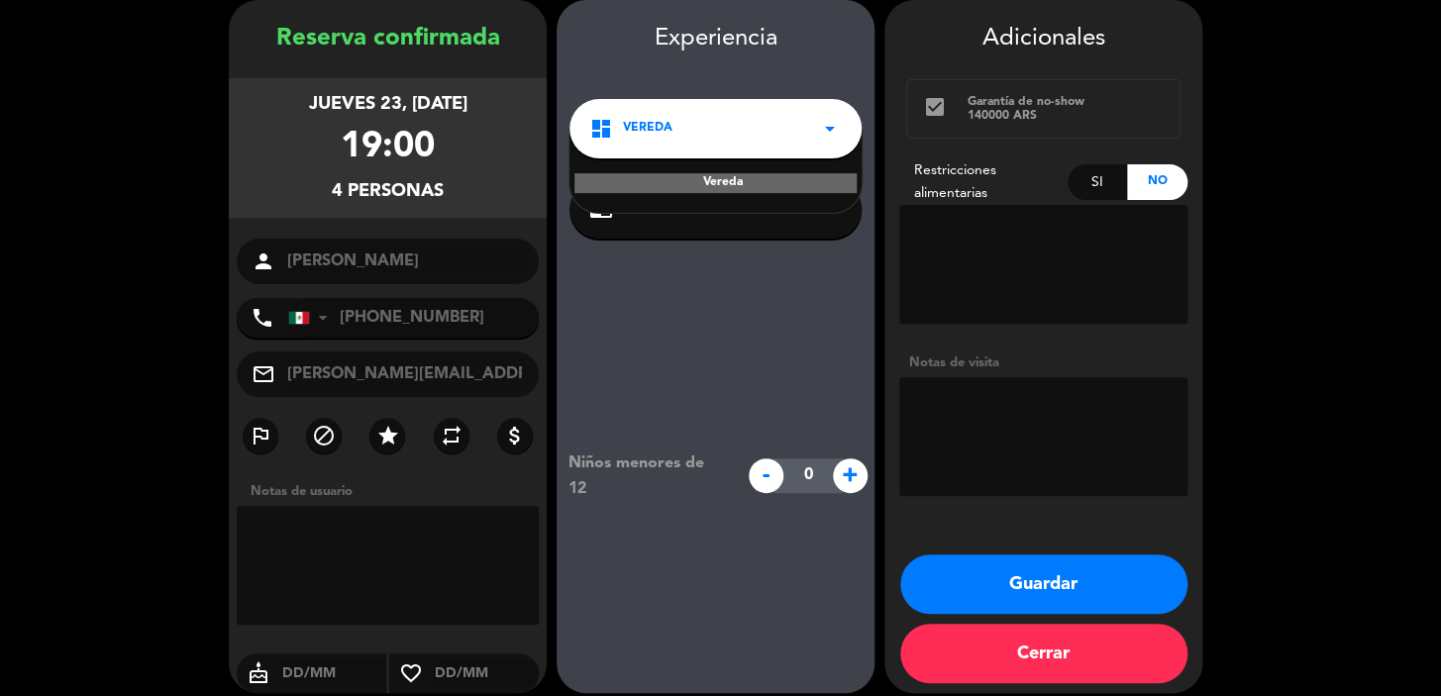
click at [664, 127] on span "Vereda" at bounding box center [648, 129] width 50 height 20
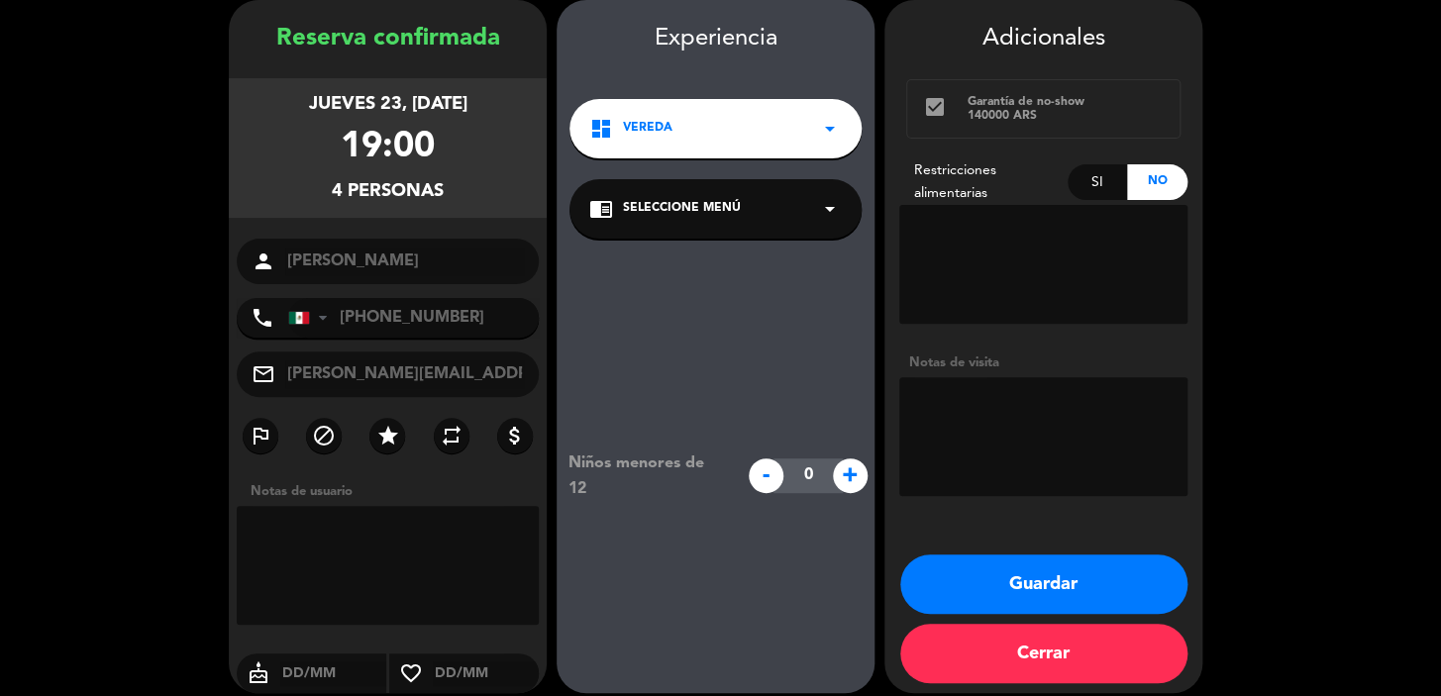
click at [683, 135] on div "dashboard Vereda arrow_drop_down" at bounding box center [715, 128] width 292 height 59
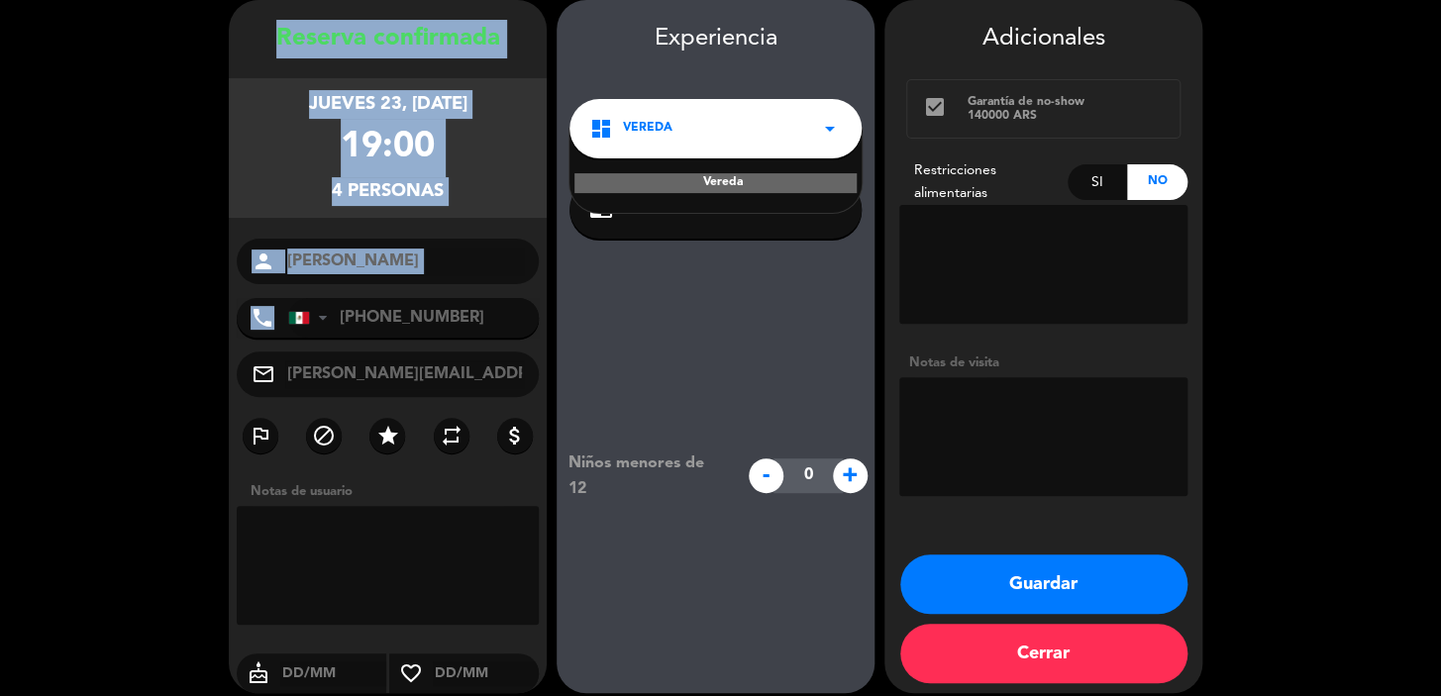
drag, startPoint x: 248, startPoint y: 26, endPoint x: 406, endPoint y: 301, distance: 317.7
click at [406, 301] on div "Reserva confirmada jueves 23, oct. 2025 19:00 4 personas person Florencia López…" at bounding box center [388, 366] width 318 height 693
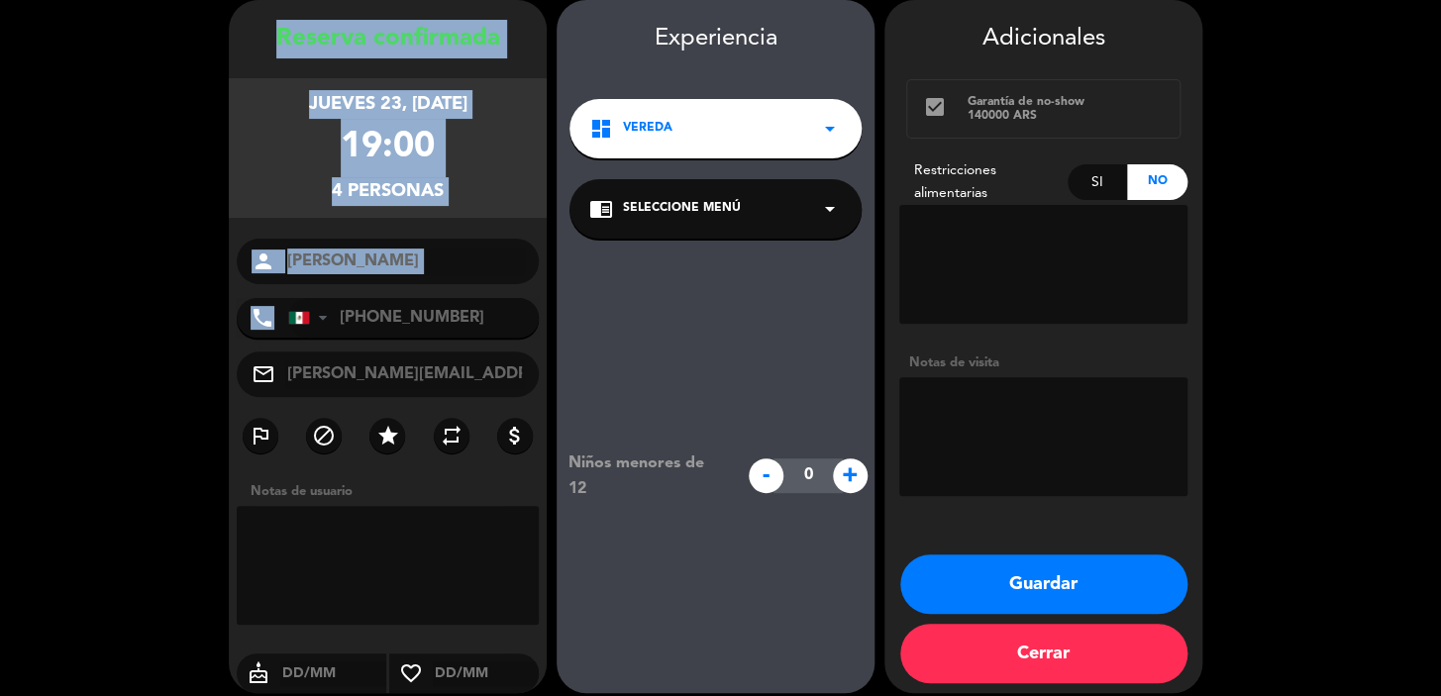
copy div "Reserva confirmada jueves 23, oct. 2025 19:00 4 personas person phone"
click at [1058, 585] on button "Guardar" at bounding box center [1043, 584] width 287 height 59
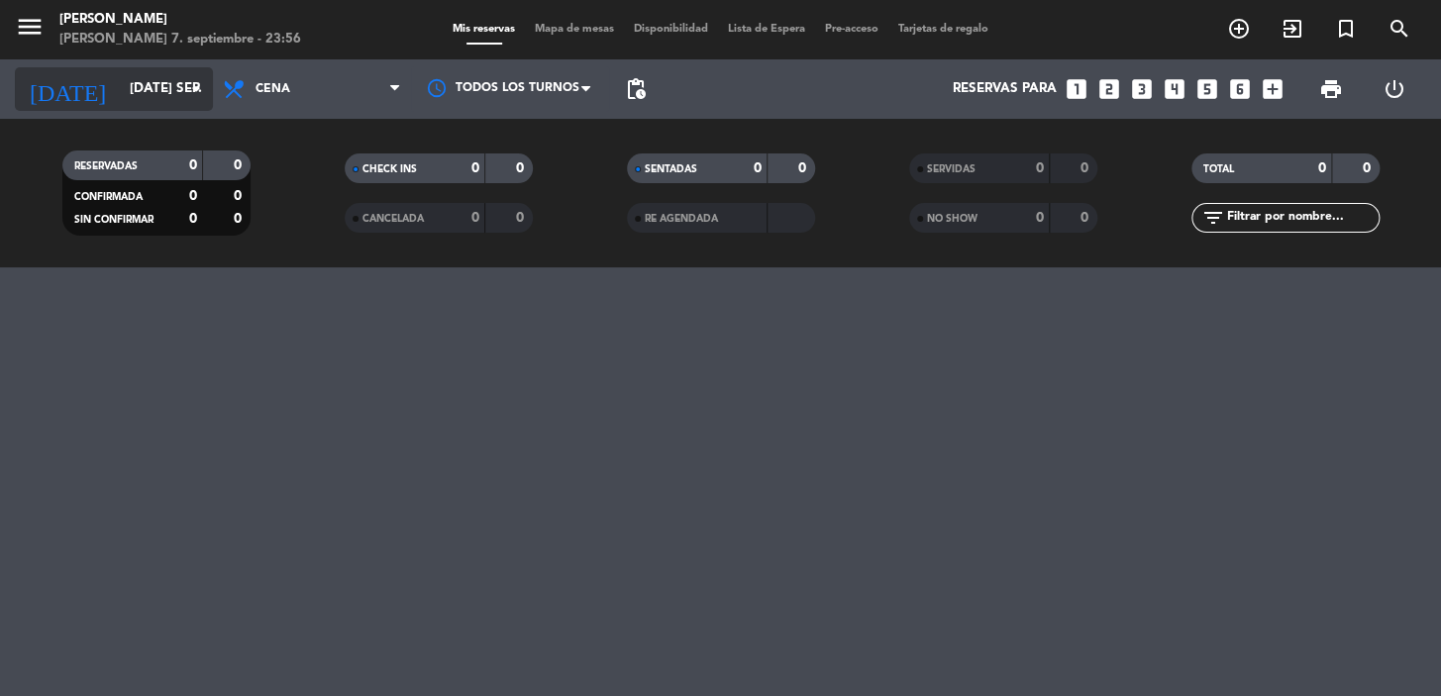
click at [139, 100] on input "[DATE]" at bounding box center [207, 89] width 175 height 36
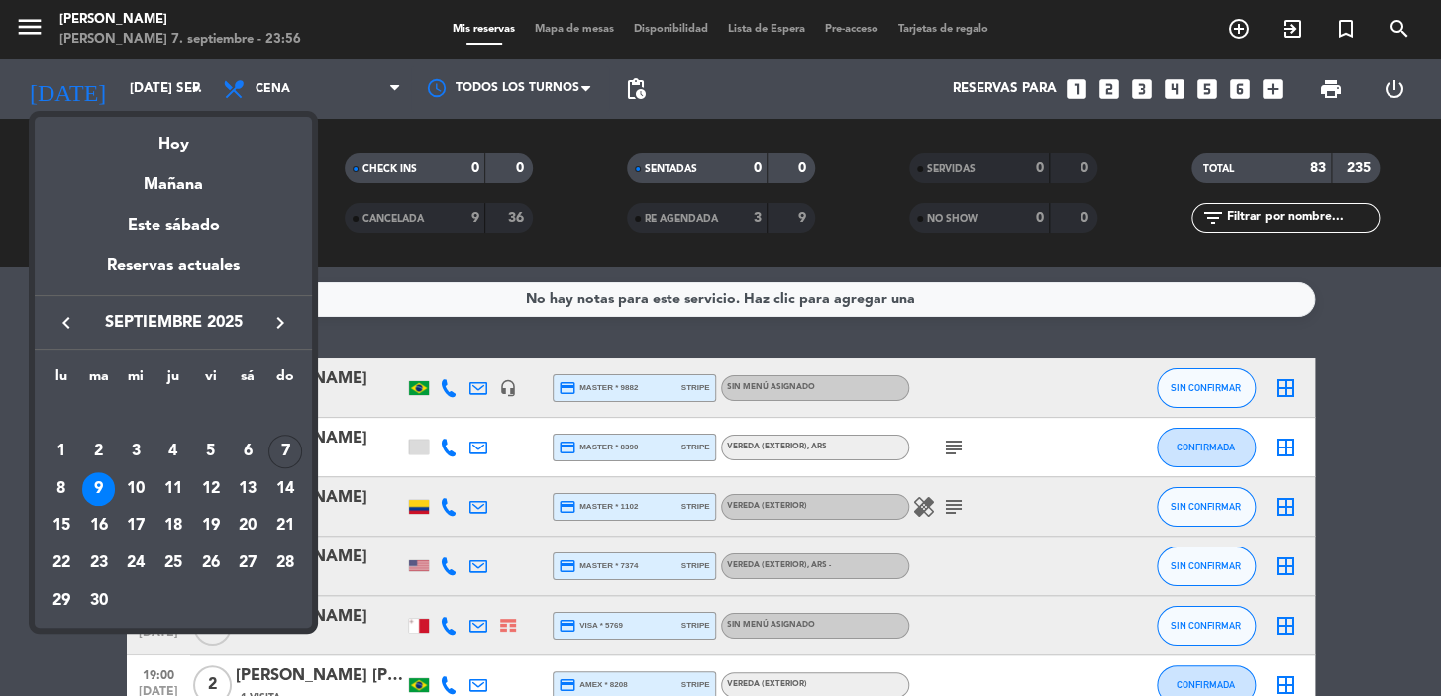
click at [280, 327] on icon "keyboard_arrow_right" at bounding box center [280, 323] width 24 height 24
click at [216, 446] on div "3" at bounding box center [211, 452] width 34 height 34
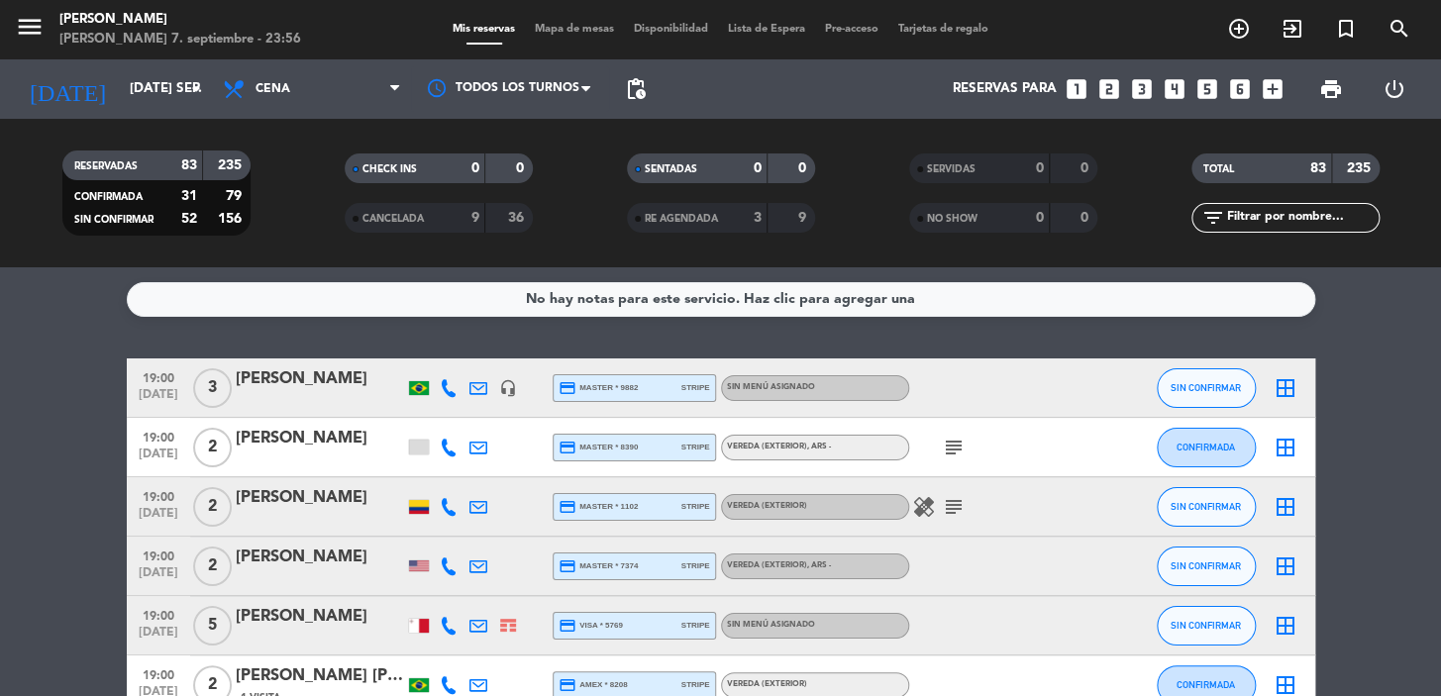
type input "vie. 3 oct."
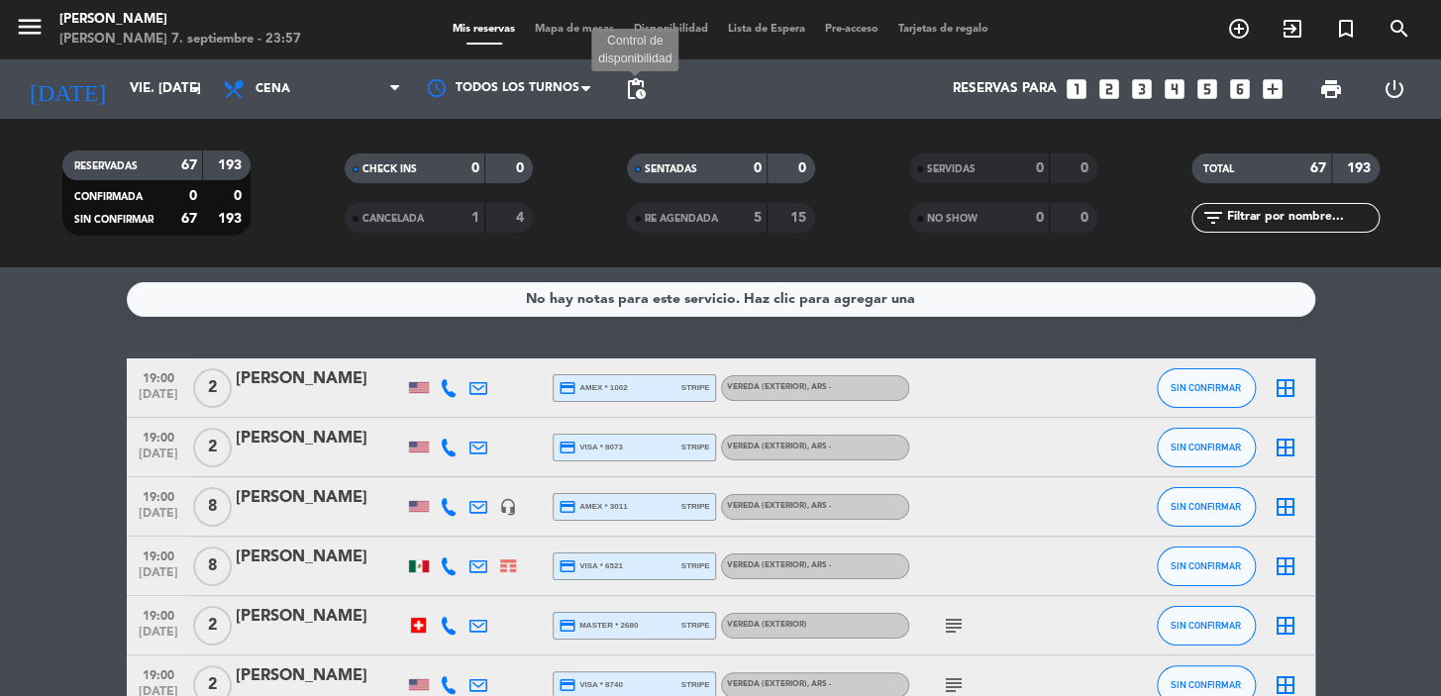
click at [639, 86] on span "pending_actions" at bounding box center [636, 89] width 24 height 24
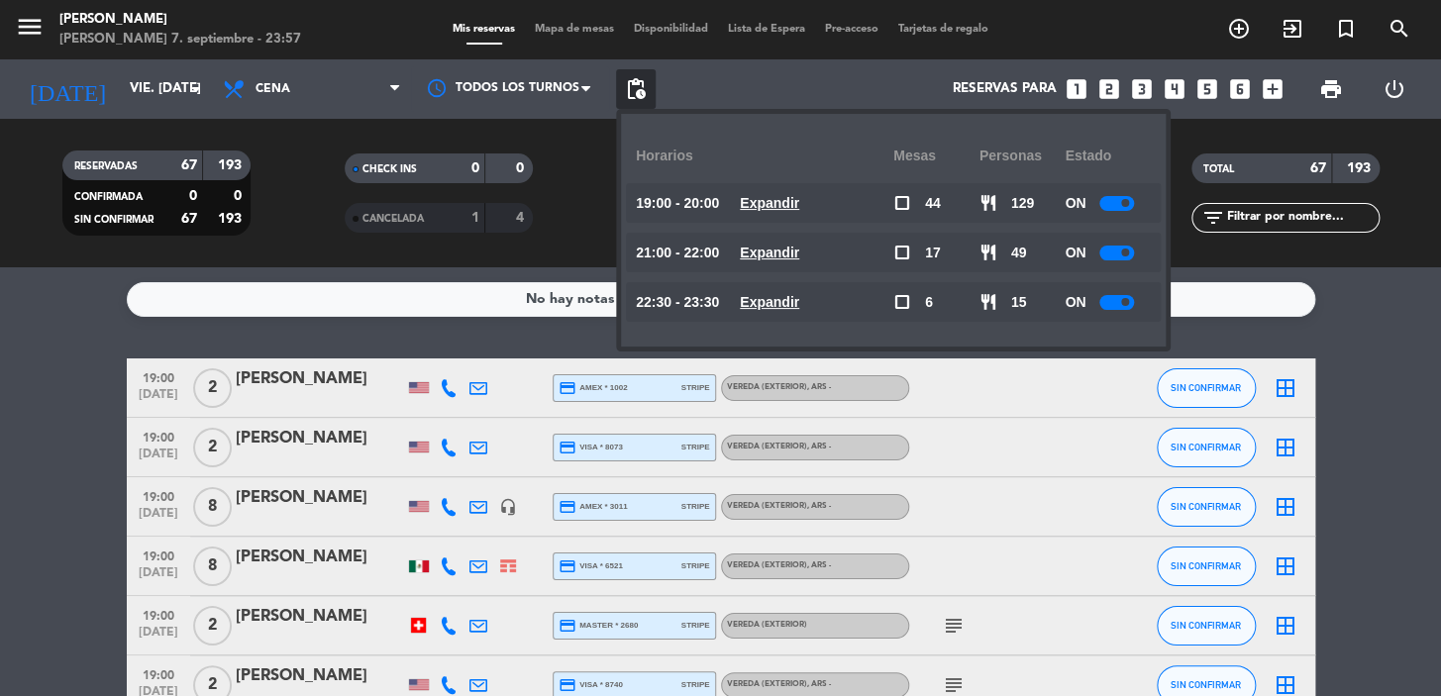
click at [798, 248] on u "Expandir" at bounding box center [769, 253] width 59 height 16
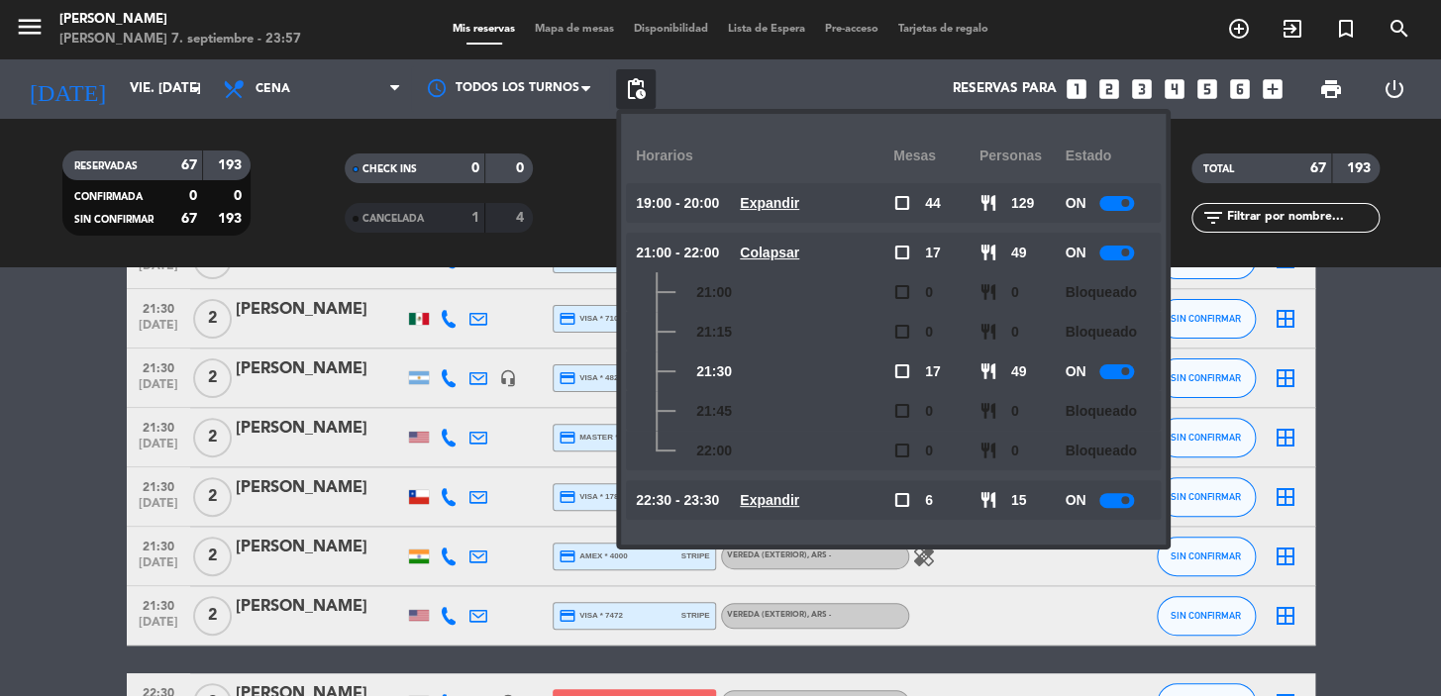
scroll to position [3601, 0]
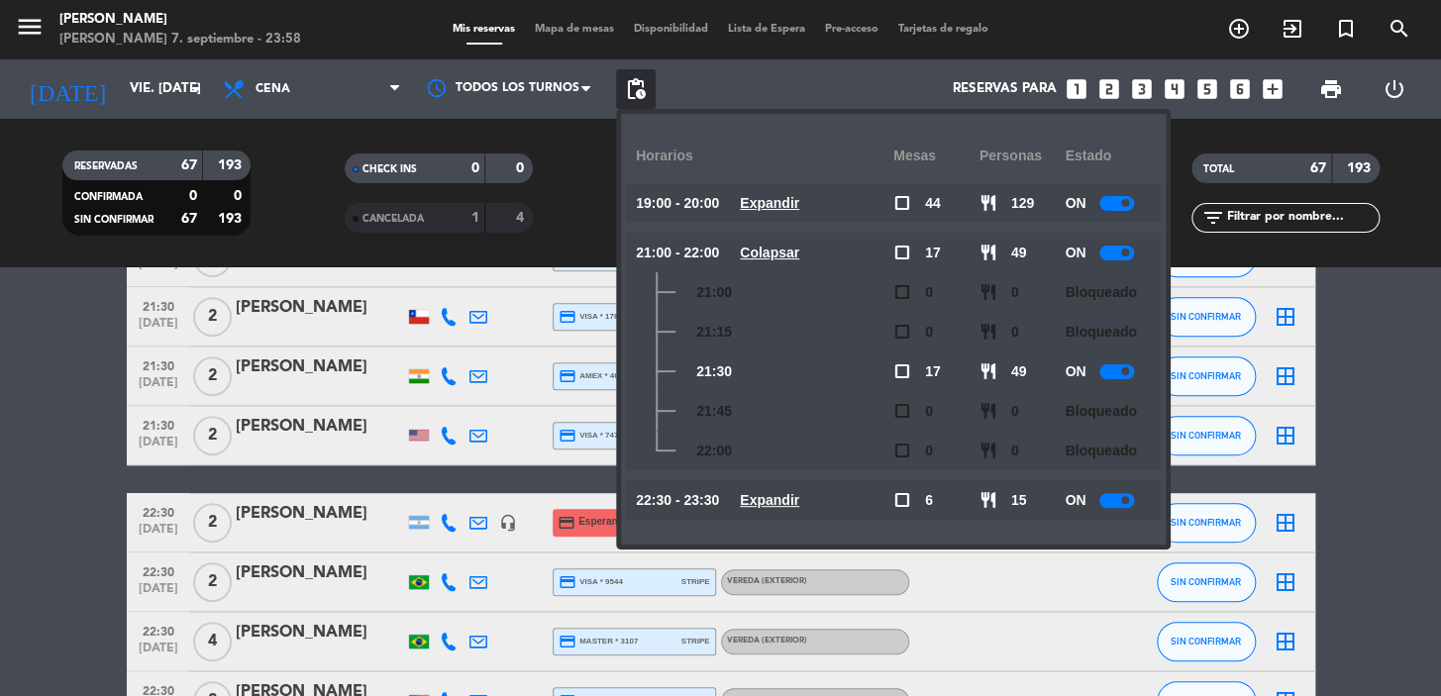
click at [1203, 89] on icon "looks_5" at bounding box center [1207, 89] width 26 height 26
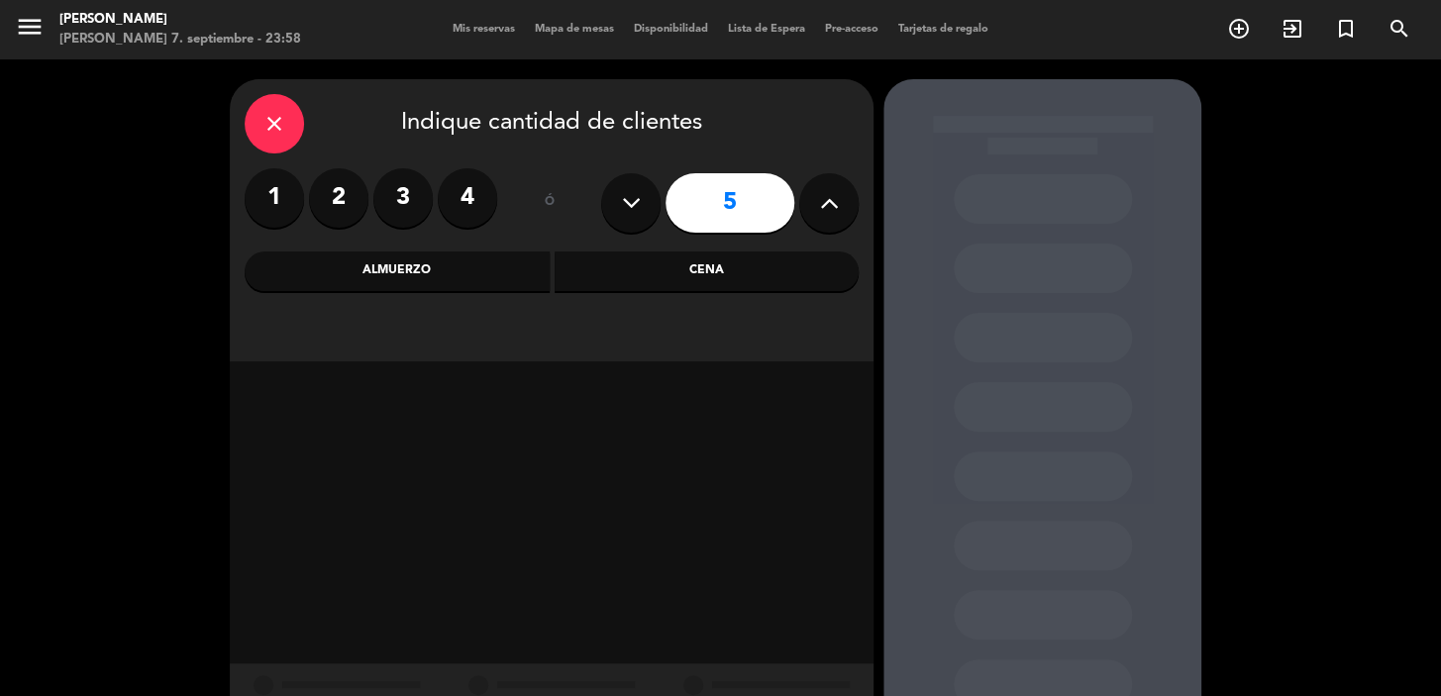
click at [618, 268] on div "Cena" at bounding box center [707, 272] width 305 height 40
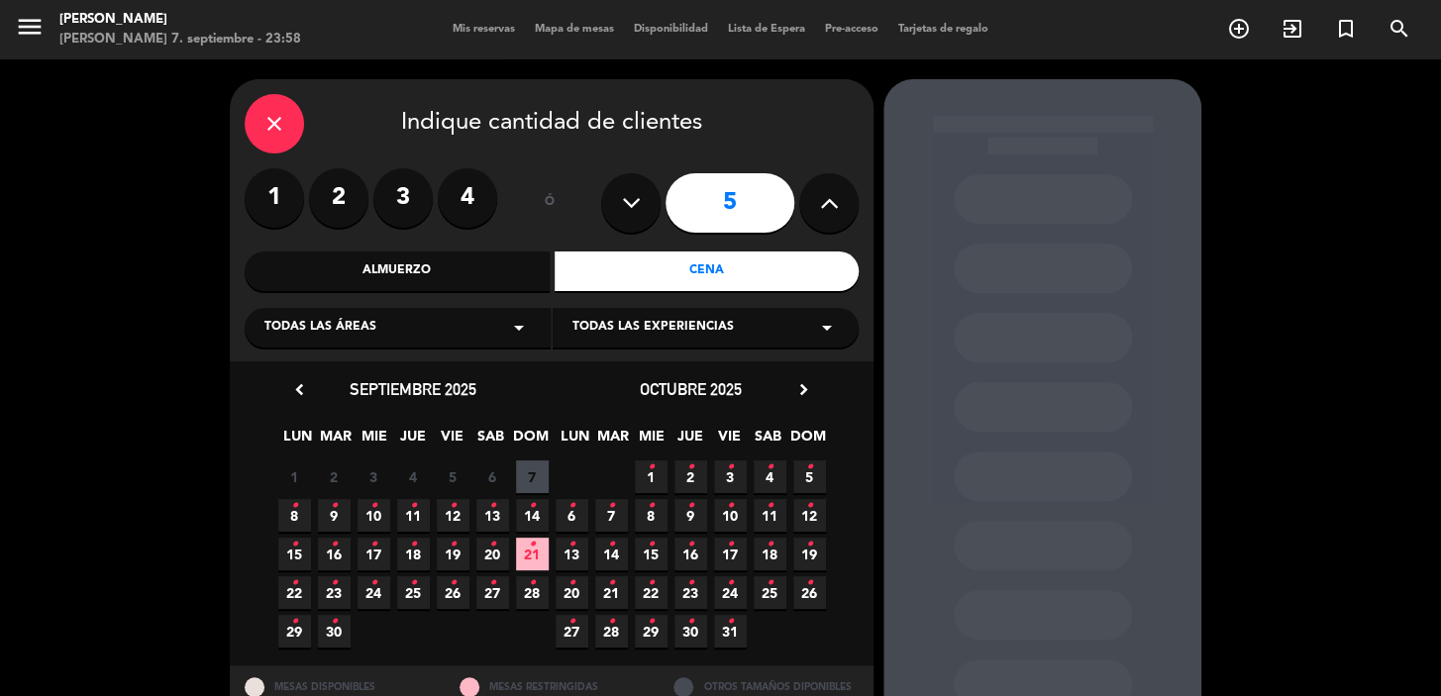
click at [494, 514] on icon "•" at bounding box center [492, 506] width 7 height 32
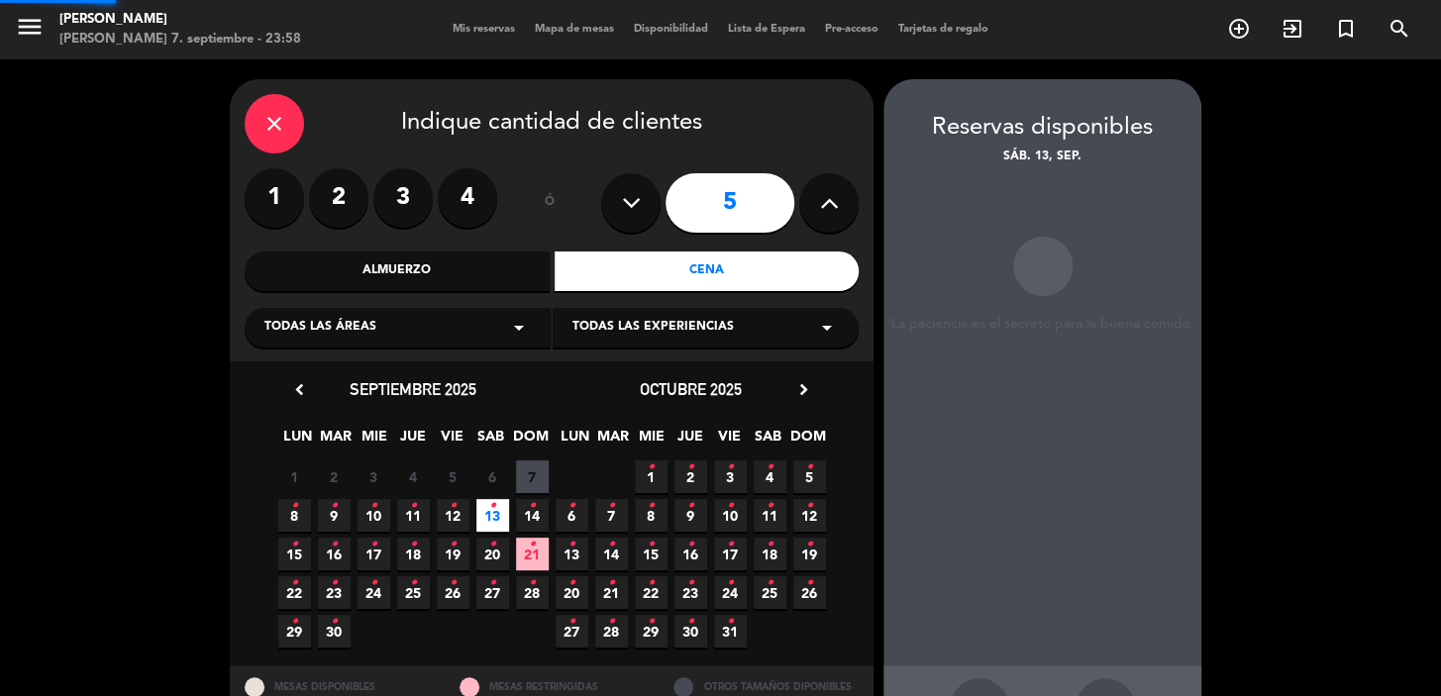
scroll to position [72, 0]
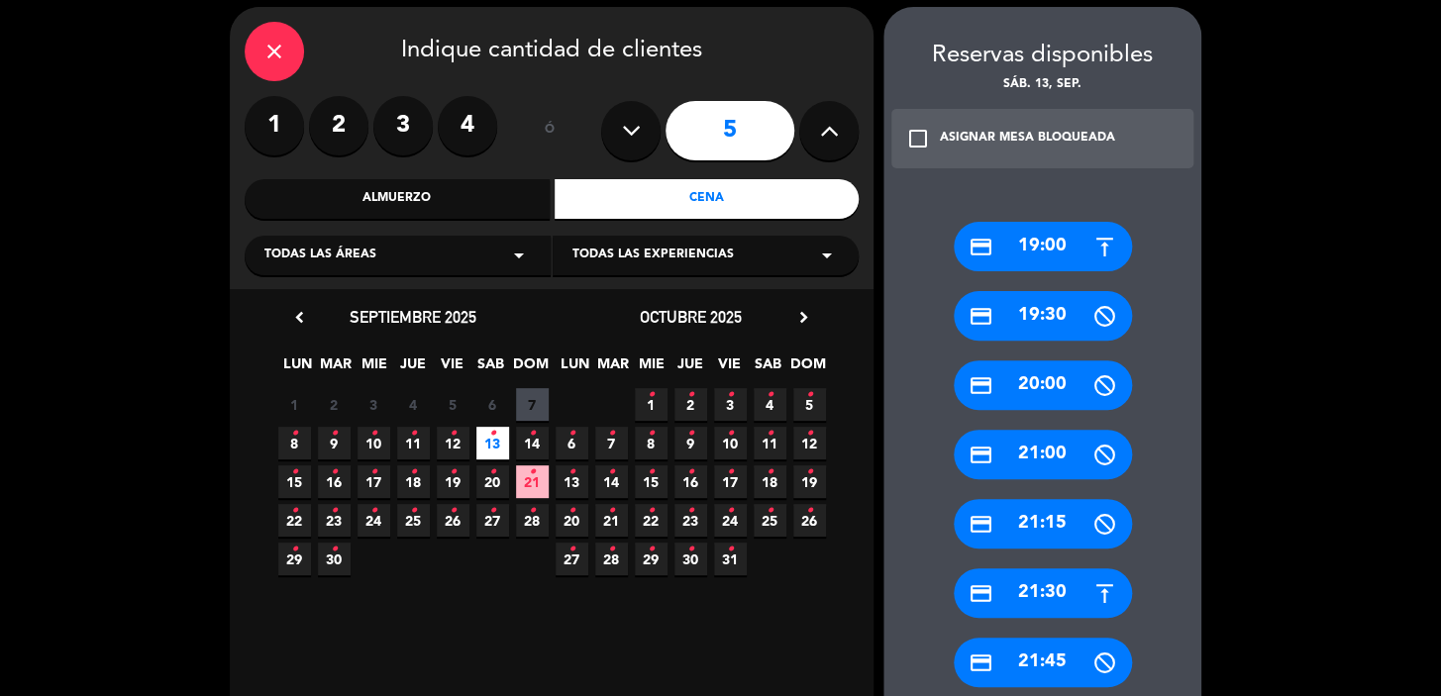
click at [1051, 582] on div "credit_card 21:30" at bounding box center [1043, 593] width 178 height 50
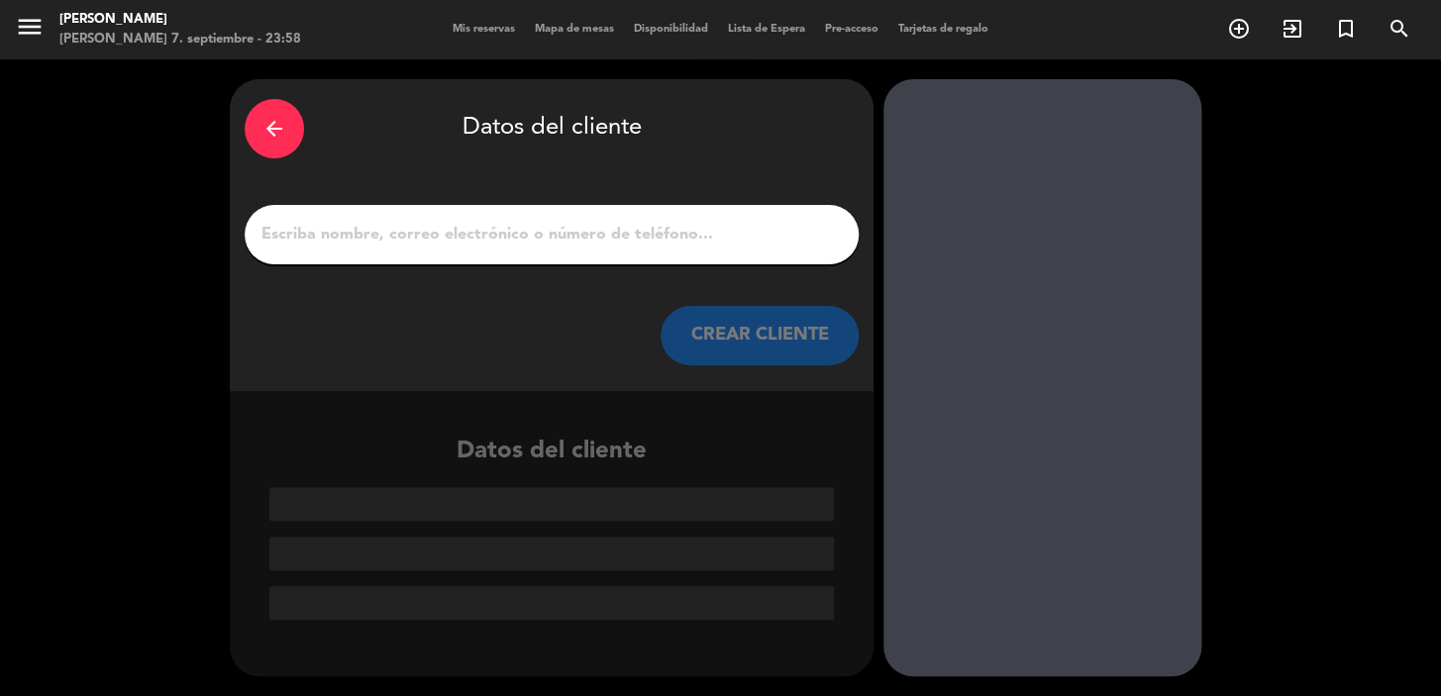
scroll to position [0, 0]
click at [636, 241] on input "1" at bounding box center [551, 235] width 584 height 28
paste input "Gabriella Cardoso Bitaraes Netto"
type input "Gabriella Cardoso Bitaraes Netto"
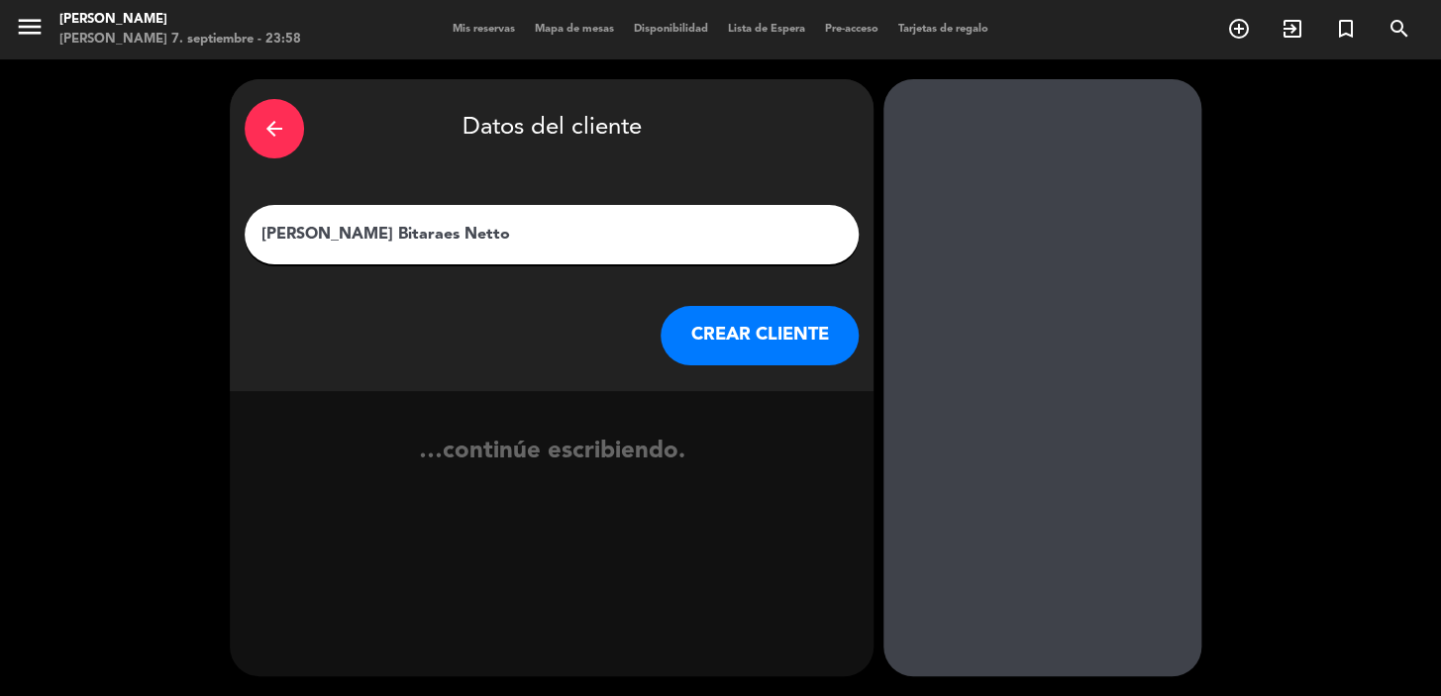
click at [770, 339] on button "CREAR CLIENTE" at bounding box center [760, 335] width 198 height 59
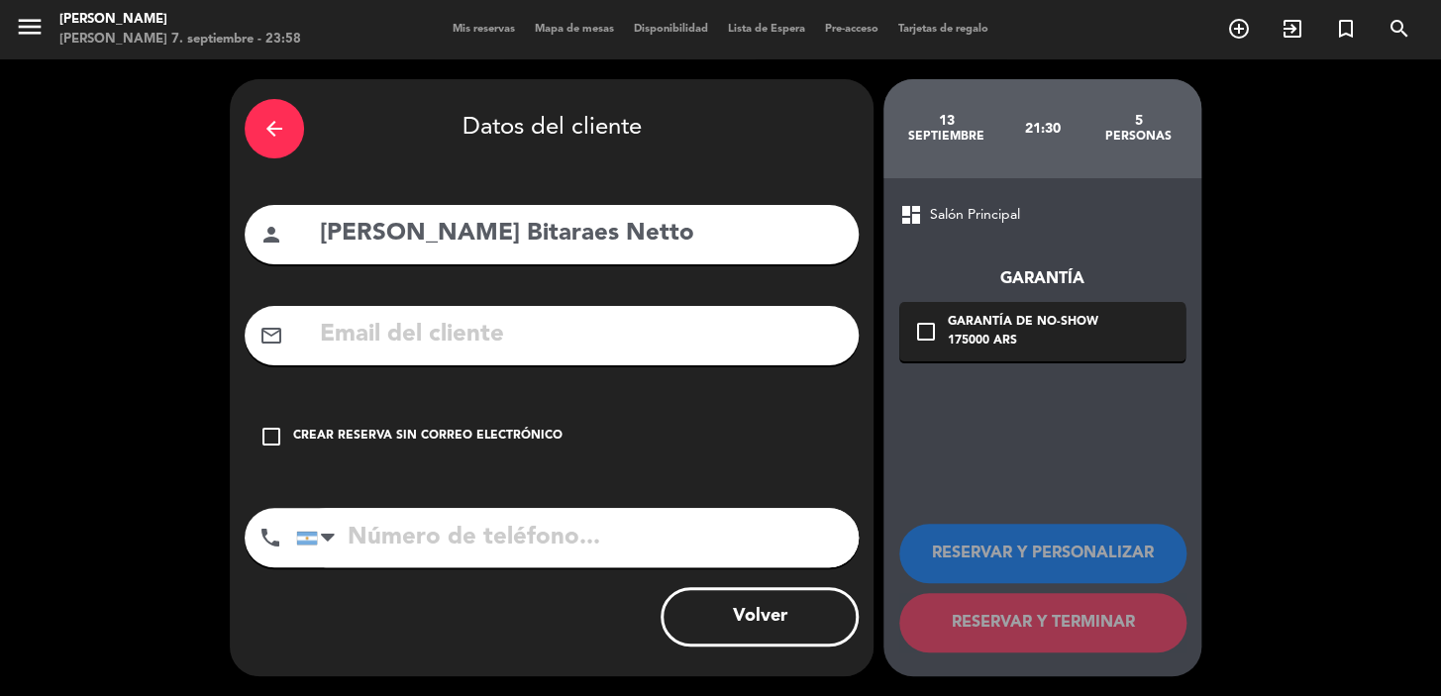
click at [528, 337] on input "text" at bounding box center [581, 335] width 526 height 41
paste input "Gabriellacardosobitaraesnetto@gmail.com"
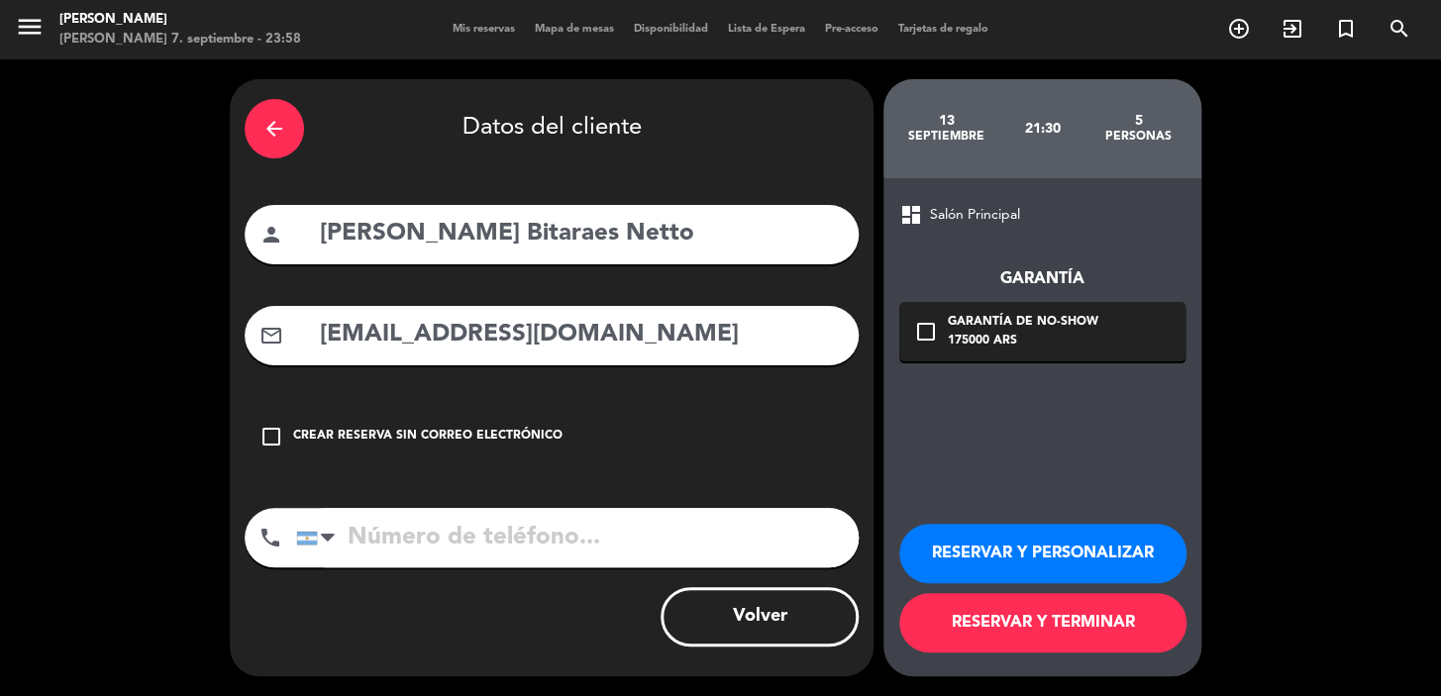
type input "Gabriellacardosobitaraesnetto@gmail.com"
click at [578, 534] on input "tel" at bounding box center [577, 537] width 563 height 59
paste input "3199232-9893"
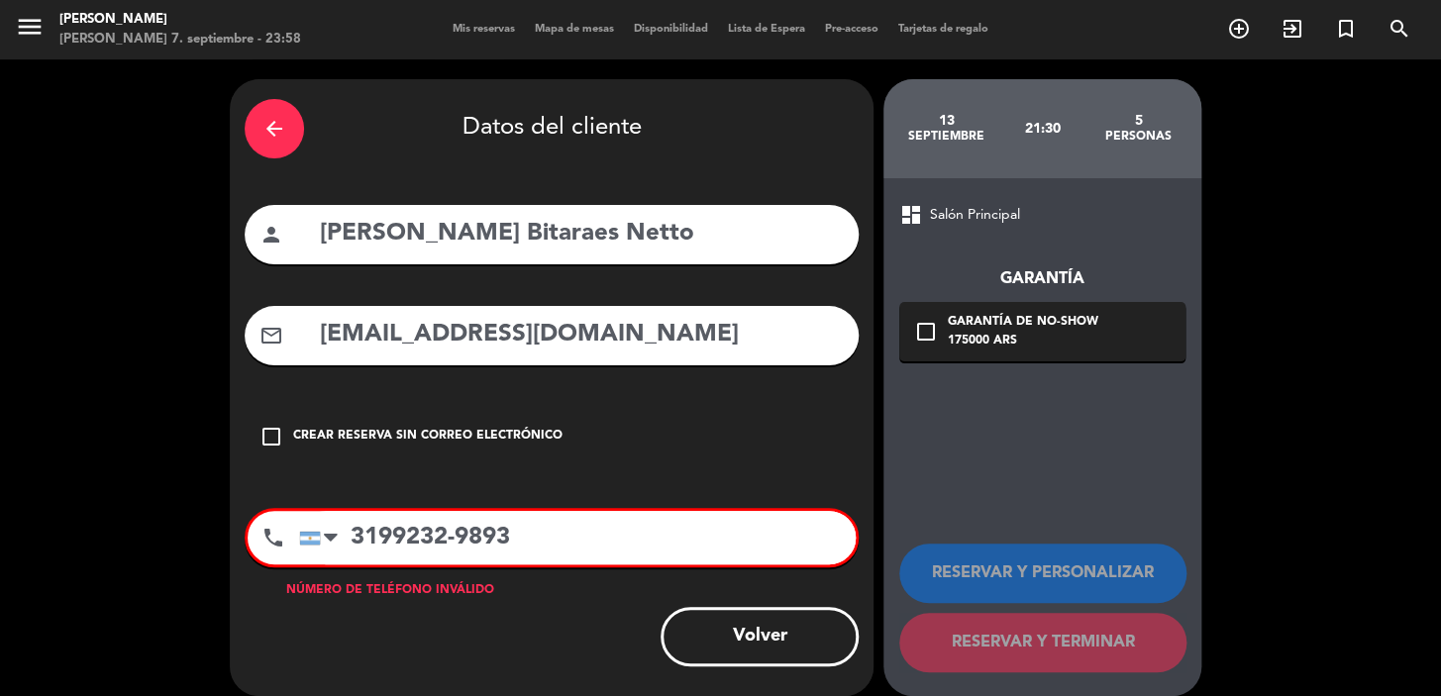
click at [356, 533] on input "3199232-9893" at bounding box center [577, 537] width 557 height 53
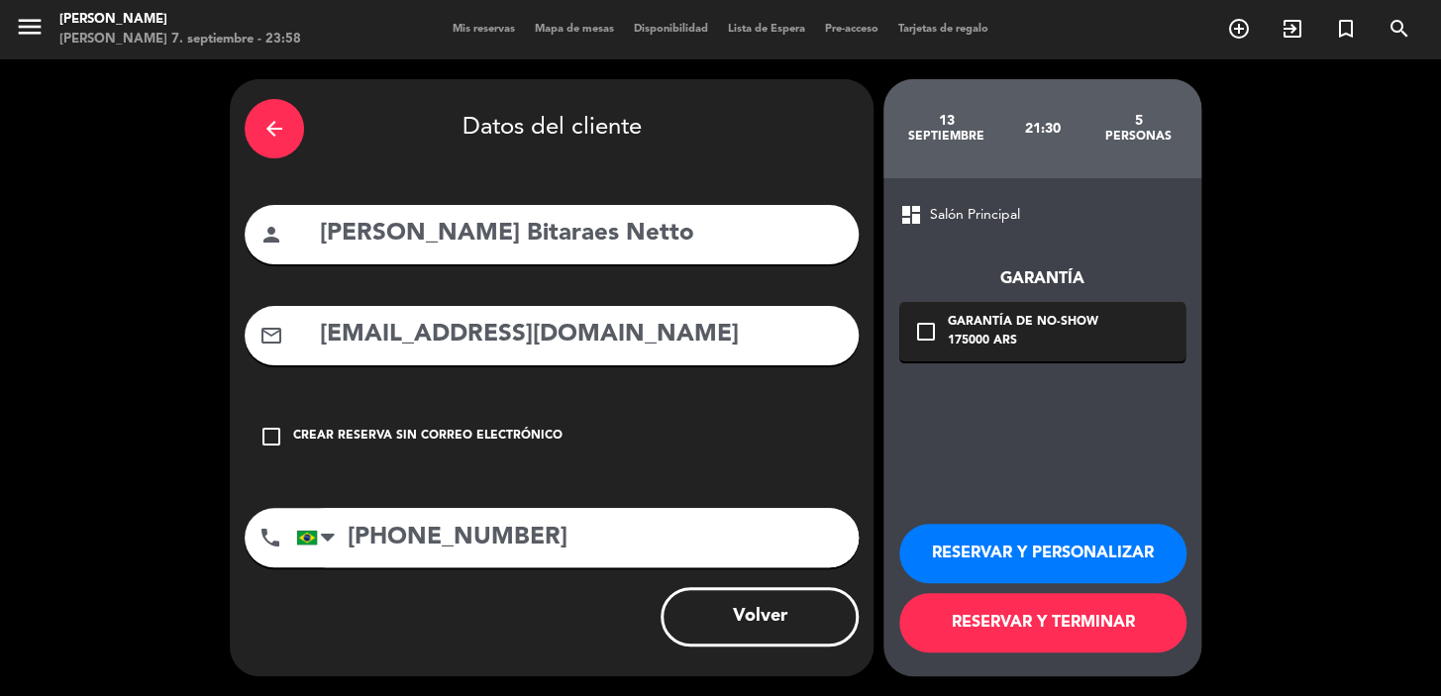
type input "+553199232-9893"
click at [969, 334] on div "175000 ARS" at bounding box center [1023, 342] width 151 height 20
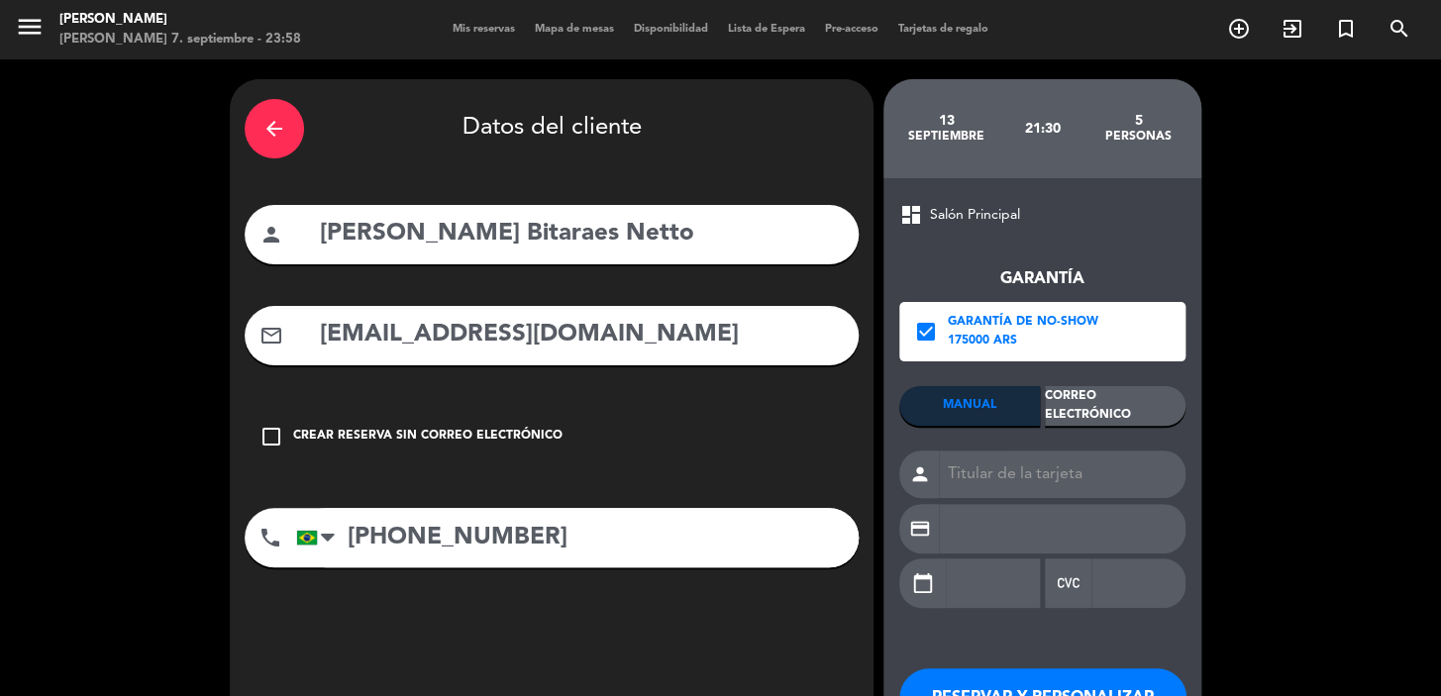
click at [1115, 405] on div "Correo Electrónico" at bounding box center [1115, 406] width 141 height 40
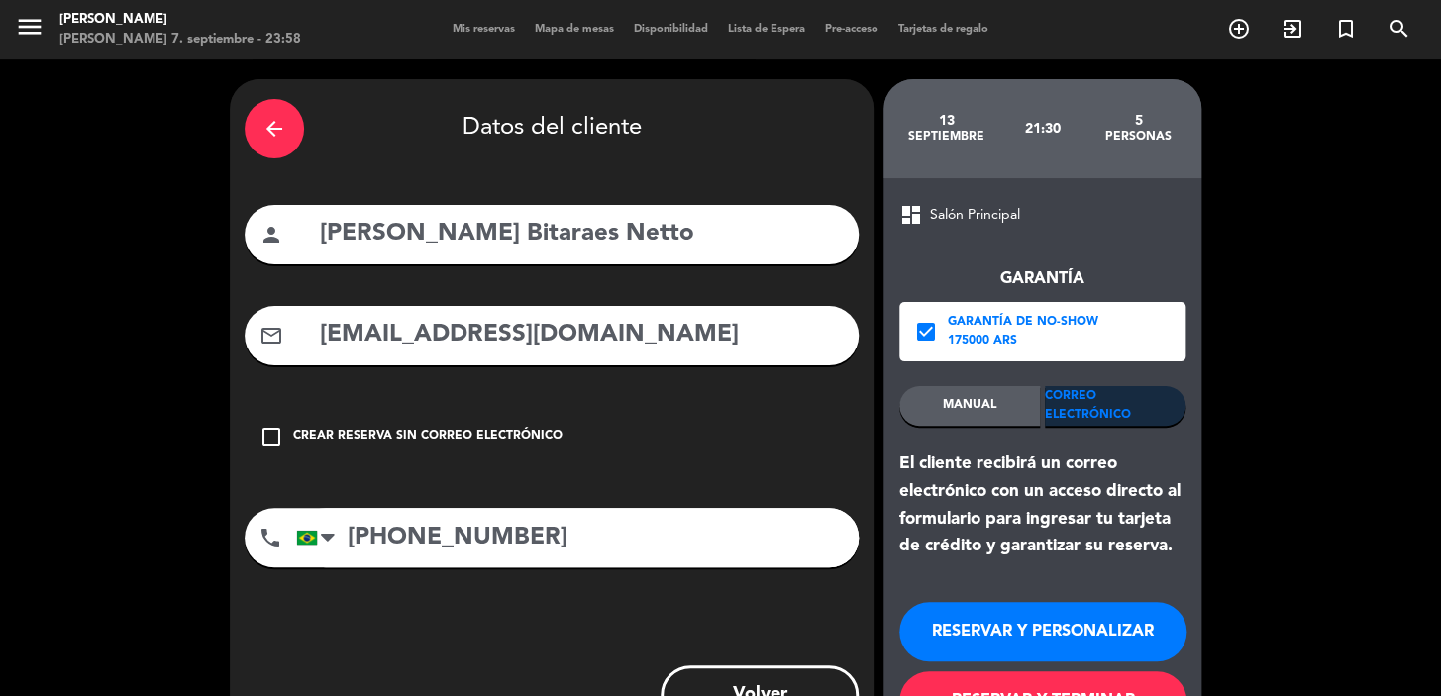
click at [1098, 632] on button "RESERVAR Y PERSONALIZAR" at bounding box center [1042, 631] width 287 height 59
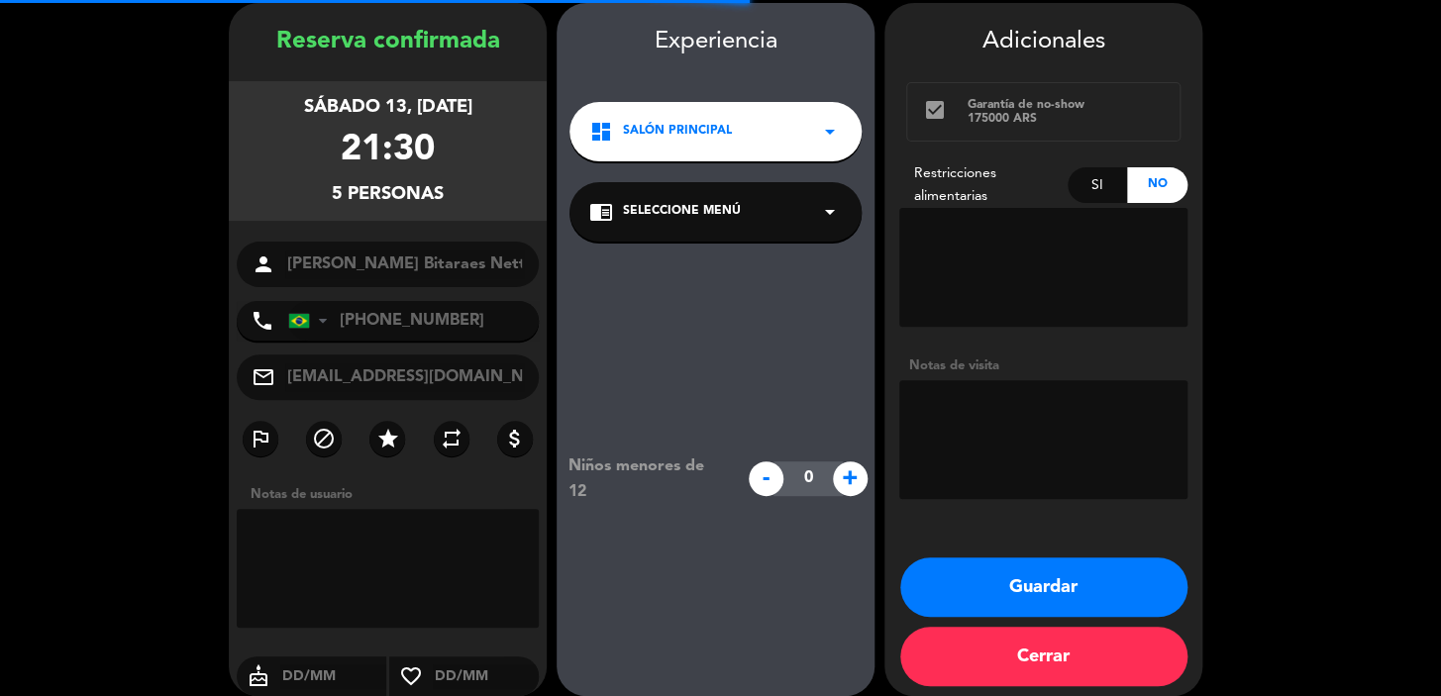
scroll to position [79, 0]
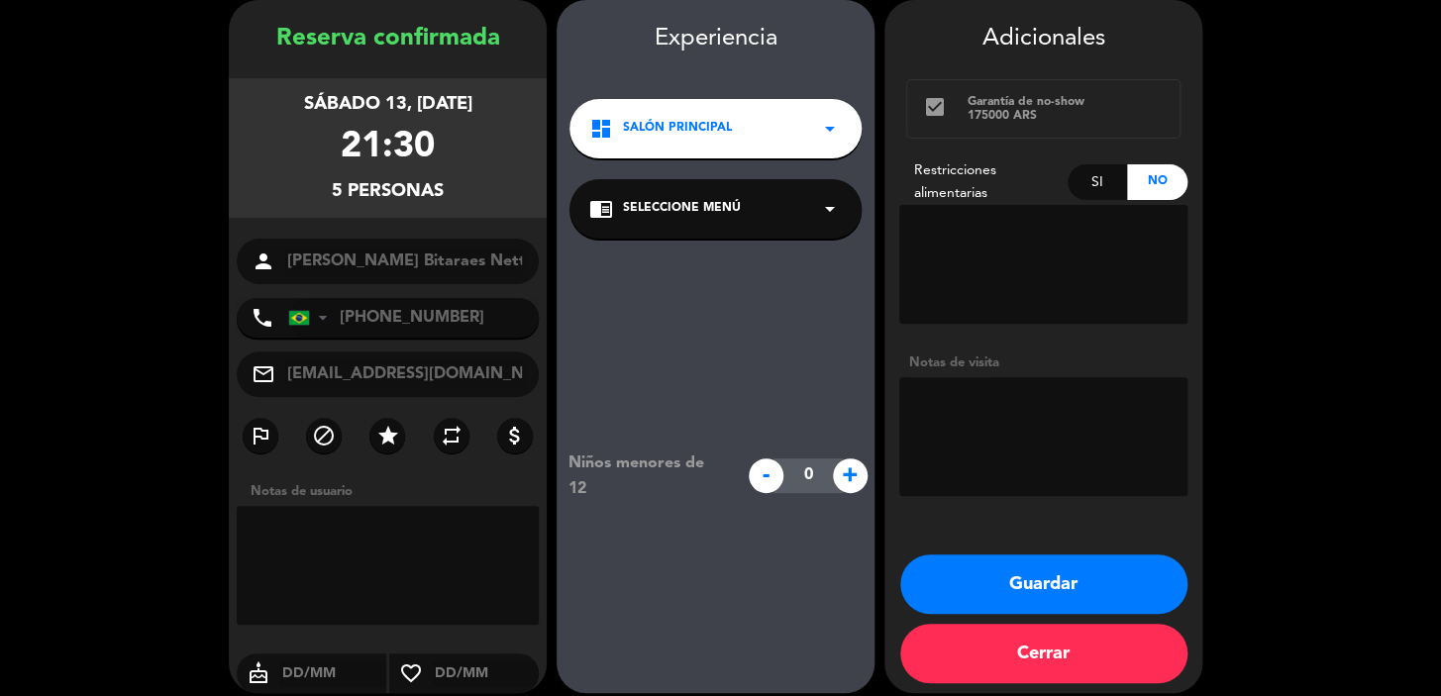
click at [727, 133] on span "Salón Principal" at bounding box center [677, 129] width 109 height 20
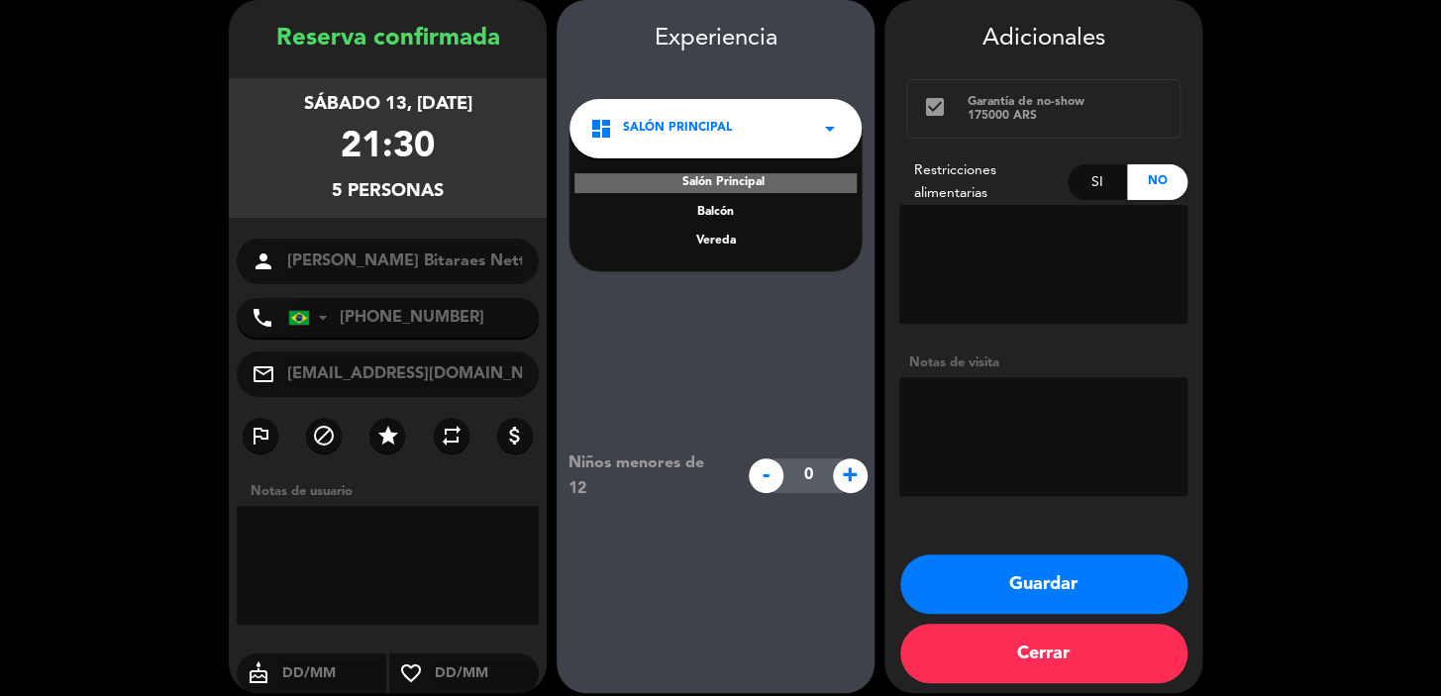
click at [725, 239] on div "Vereda" at bounding box center [715, 242] width 253 height 20
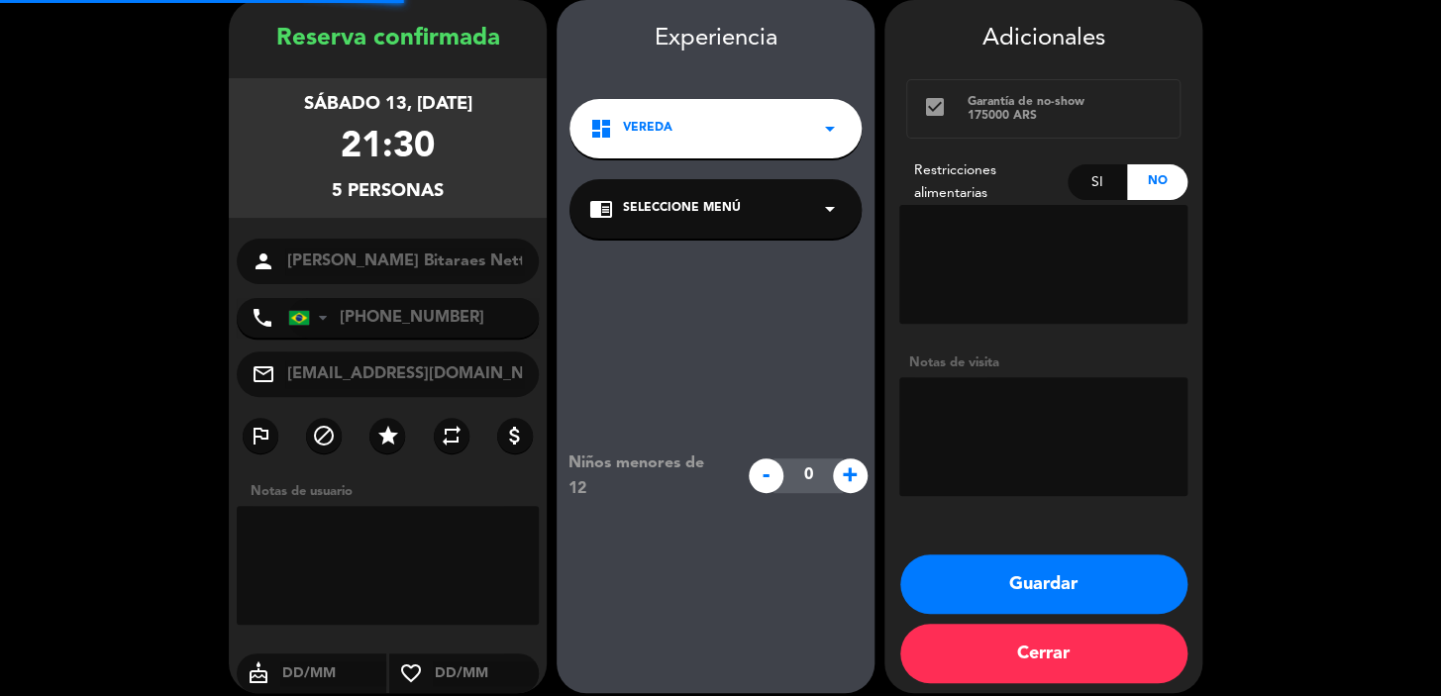
drag, startPoint x: 732, startPoint y: 218, endPoint x: 728, endPoint y: 237, distance: 19.2
click at [732, 217] on span "Seleccione Menú" at bounding box center [682, 209] width 118 height 20
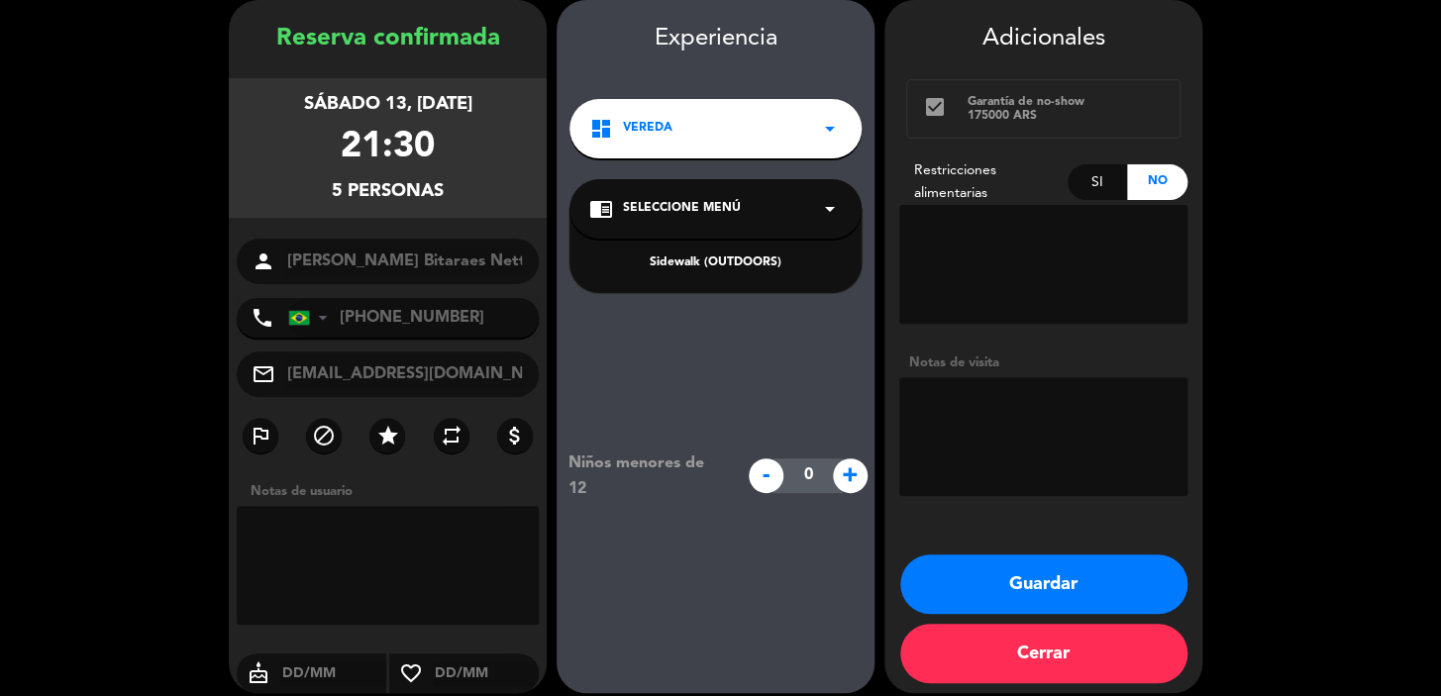
click at [719, 258] on div "Sidewalk (OUTDOORS)" at bounding box center [715, 264] width 253 height 20
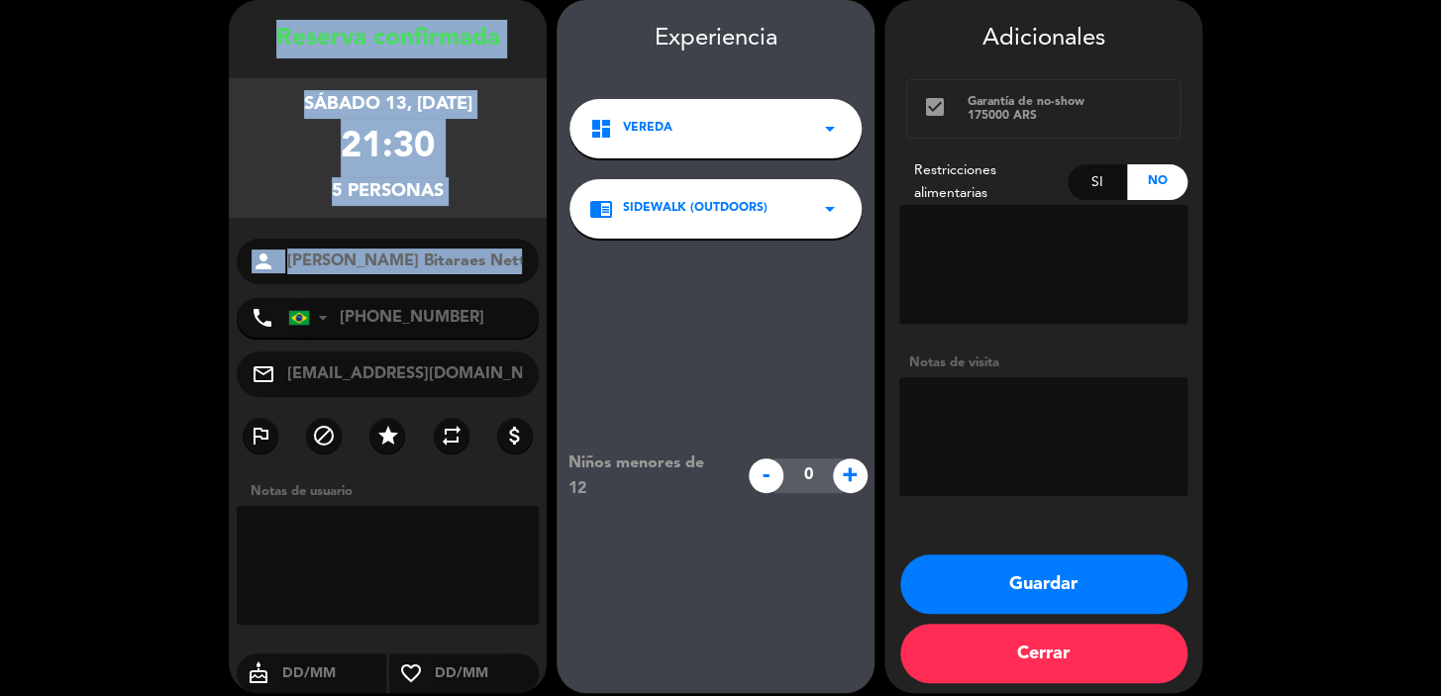
drag, startPoint x: 269, startPoint y: 18, endPoint x: 474, endPoint y: 290, distance: 340.9
click at [474, 290] on div "Reserva confirmada sábado 13, sep. 2025 21:30 5 personas person Gabriella Cardo…" at bounding box center [388, 346] width 318 height 693
copy div "Reserva confirmada sábado 13, sep. 2025 21:30 5 personas person"
click at [1107, 581] on button "Guardar" at bounding box center [1043, 584] width 287 height 59
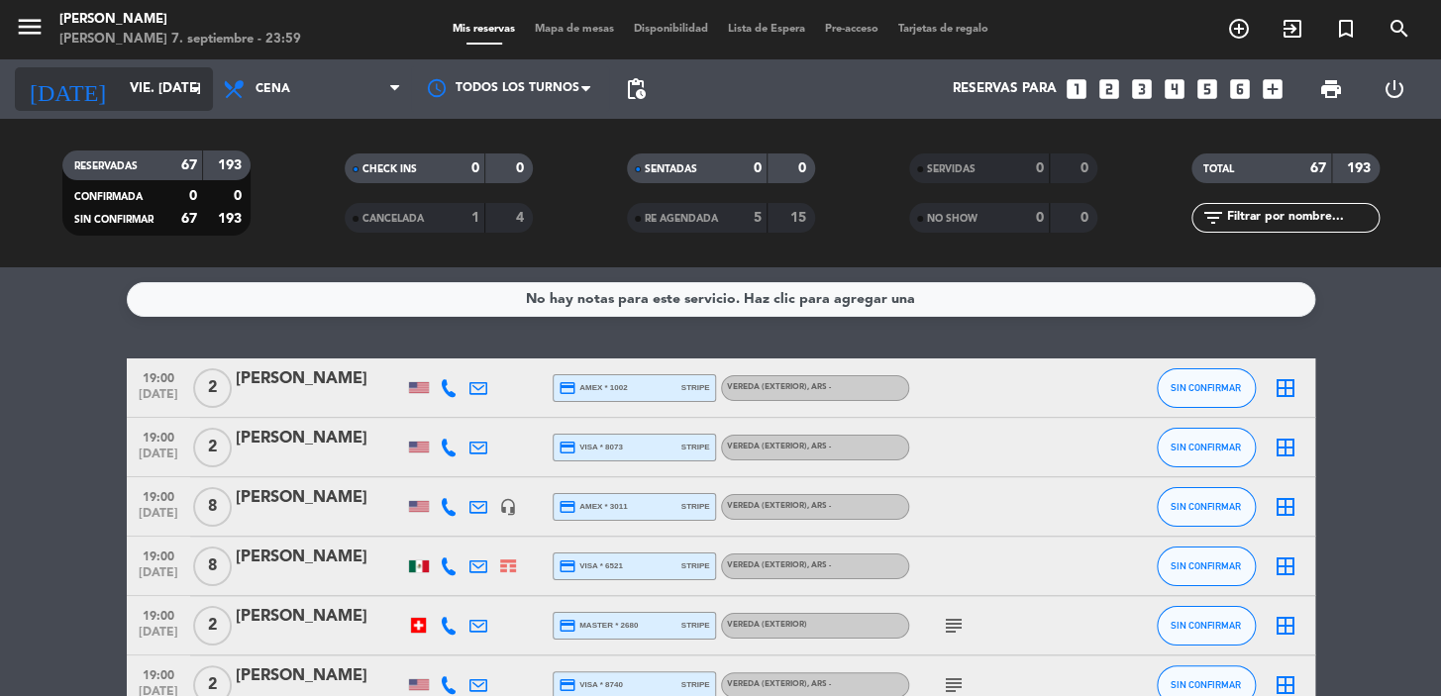
click at [153, 89] on input "vie. 3 oct." at bounding box center [207, 89] width 175 height 36
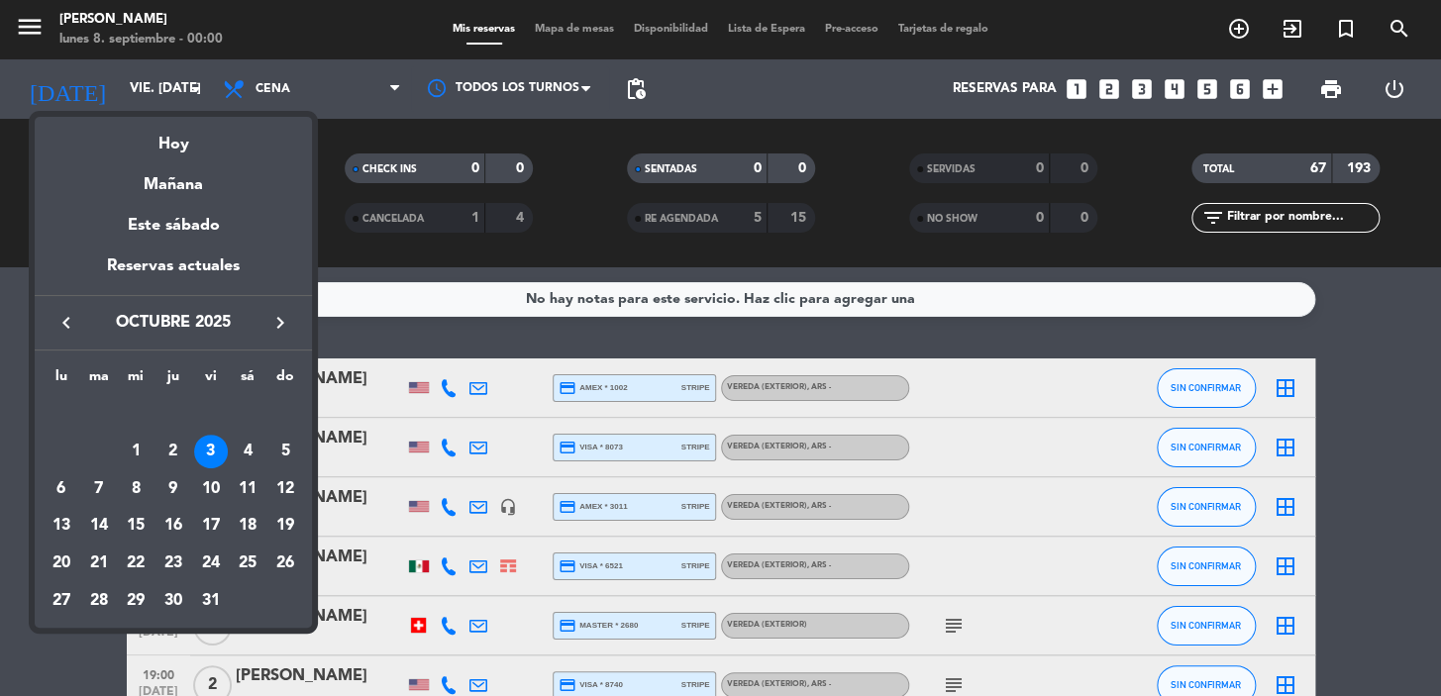
click at [64, 324] on icon "keyboard_arrow_left" at bounding box center [66, 323] width 24 height 24
click at [600, 167] on div at bounding box center [720, 348] width 1441 height 696
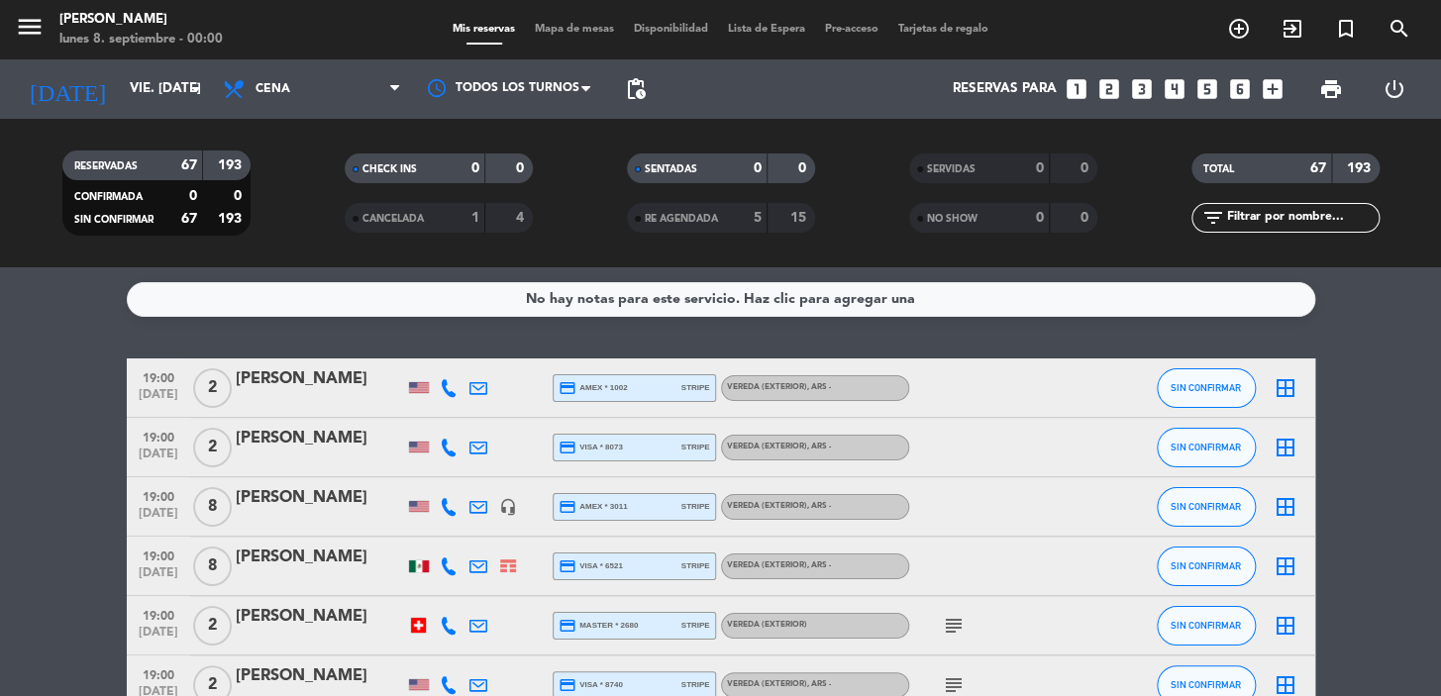
click at [1211, 90] on icon "looks_5" at bounding box center [1207, 89] width 26 height 26
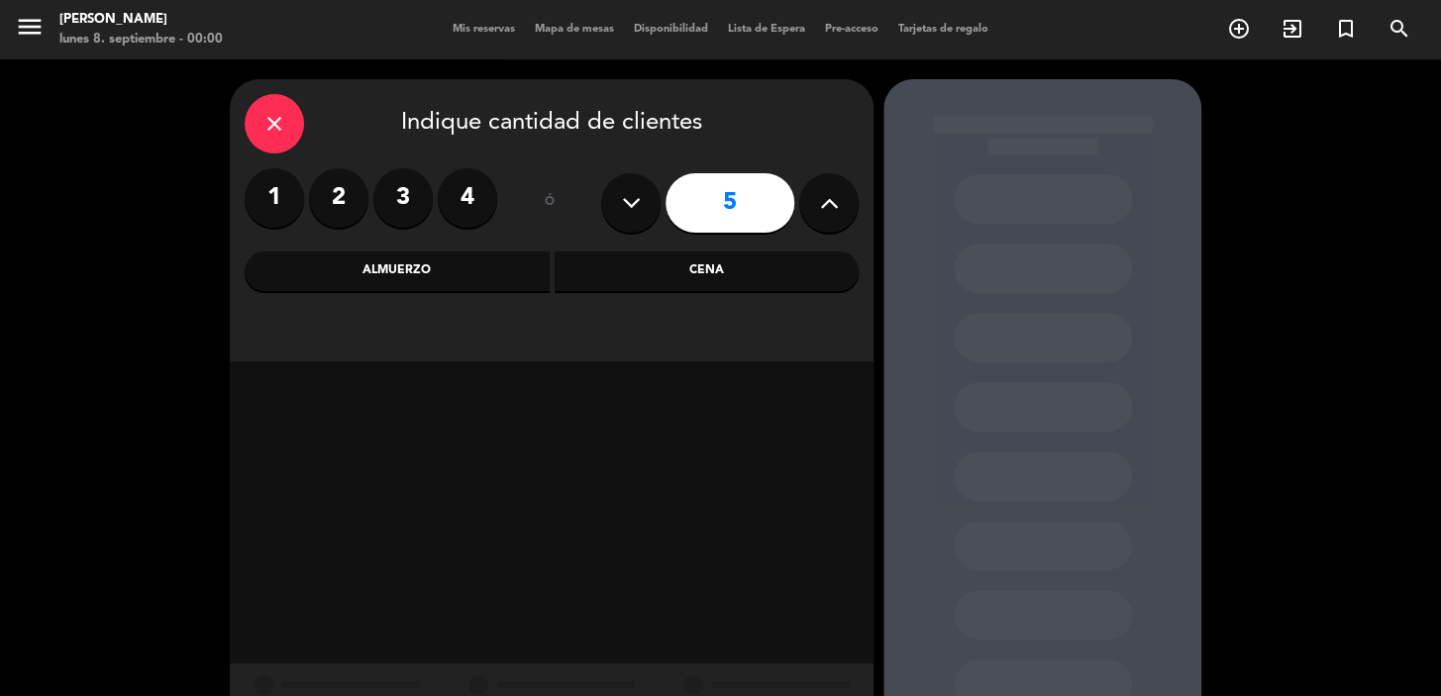
click at [732, 280] on div "Cena" at bounding box center [707, 272] width 305 height 40
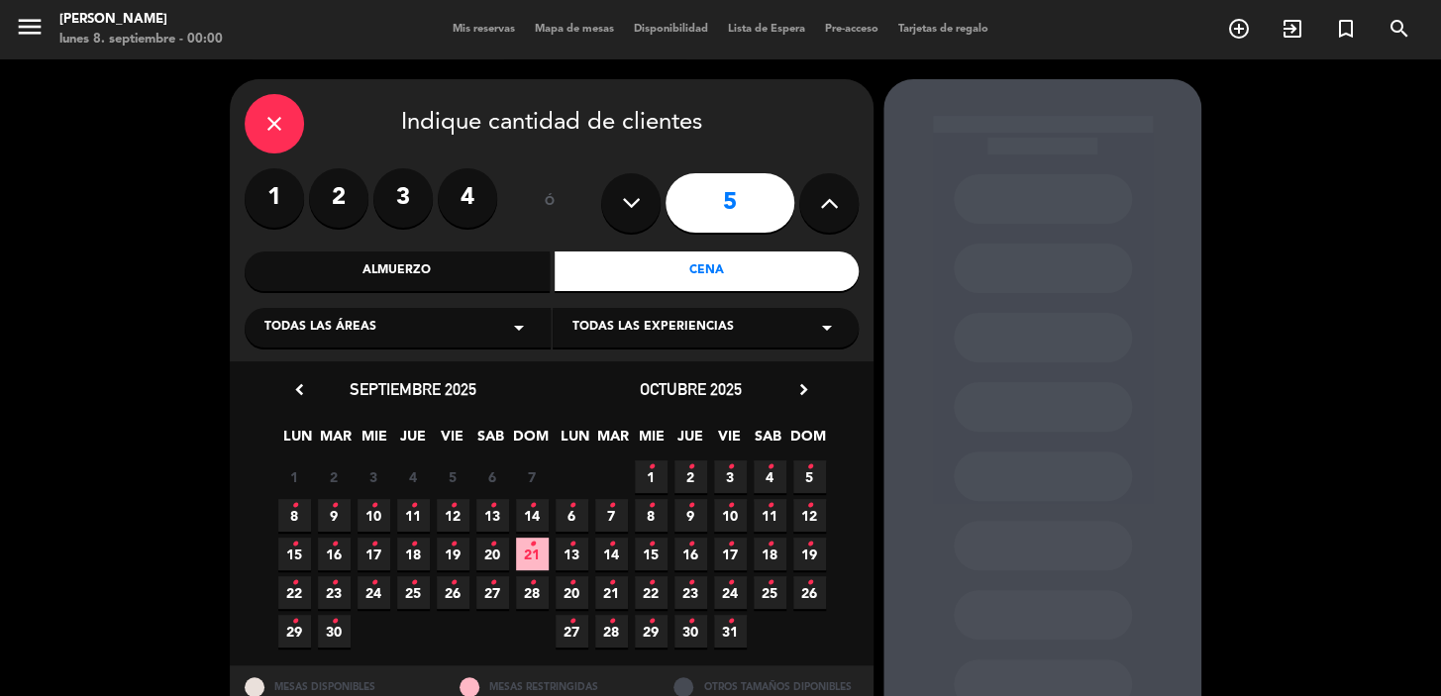
click at [483, 277] on div "Almuerzo" at bounding box center [397, 272] width 305 height 40
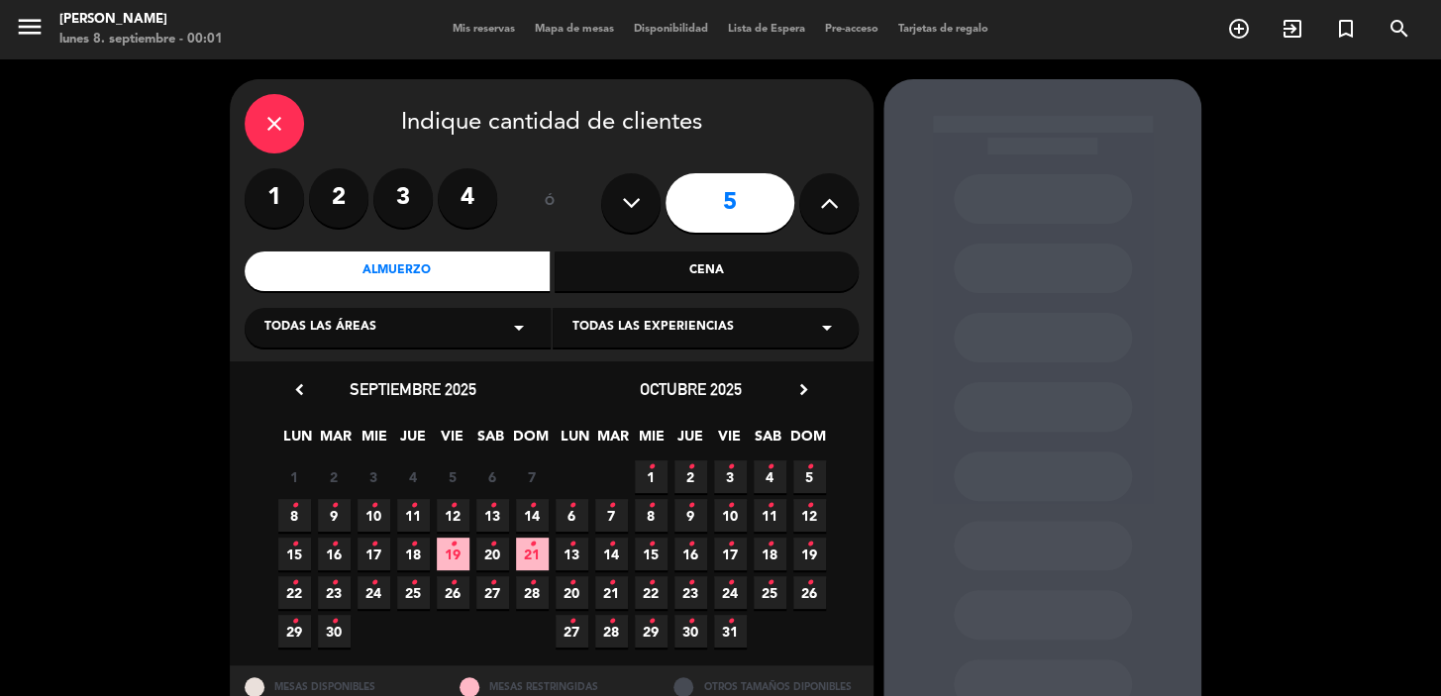
click at [414, 558] on icon "•" at bounding box center [413, 545] width 7 height 32
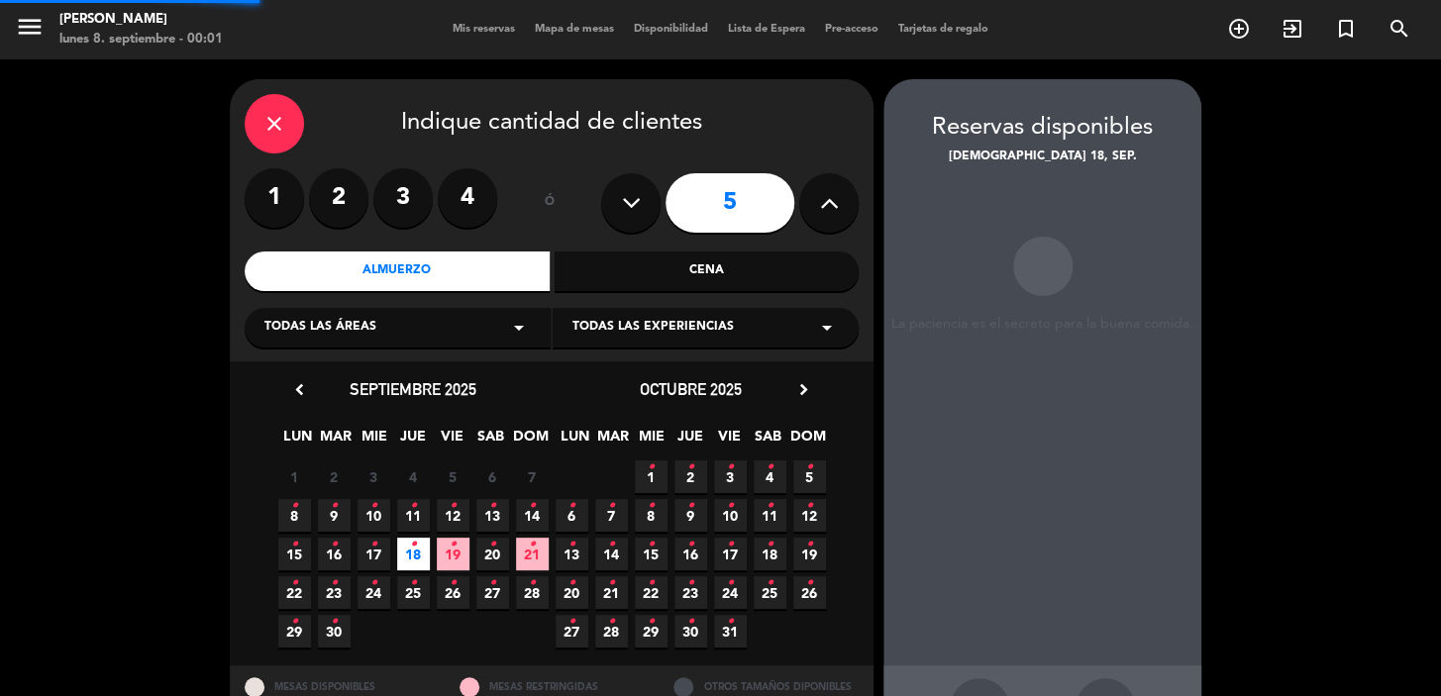
scroll to position [72, 0]
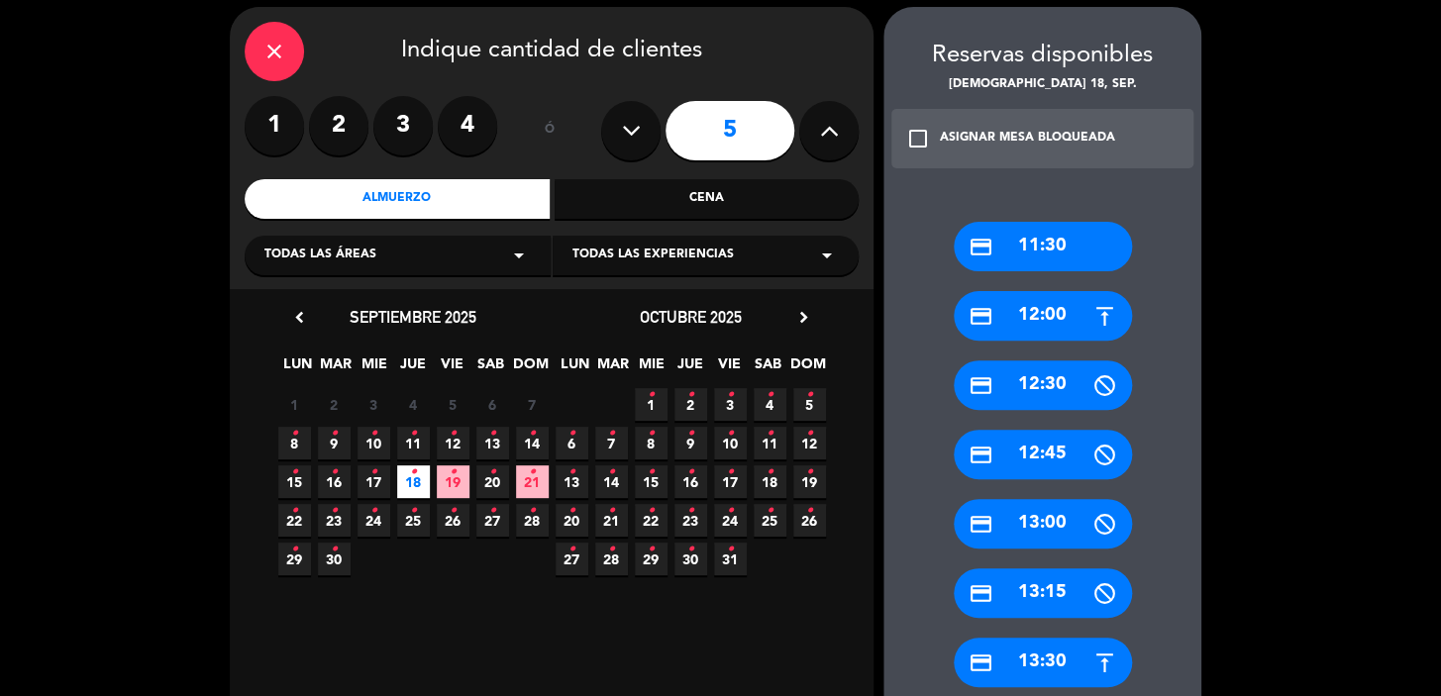
click at [1062, 313] on div "credit_card 12:00" at bounding box center [1043, 316] width 178 height 50
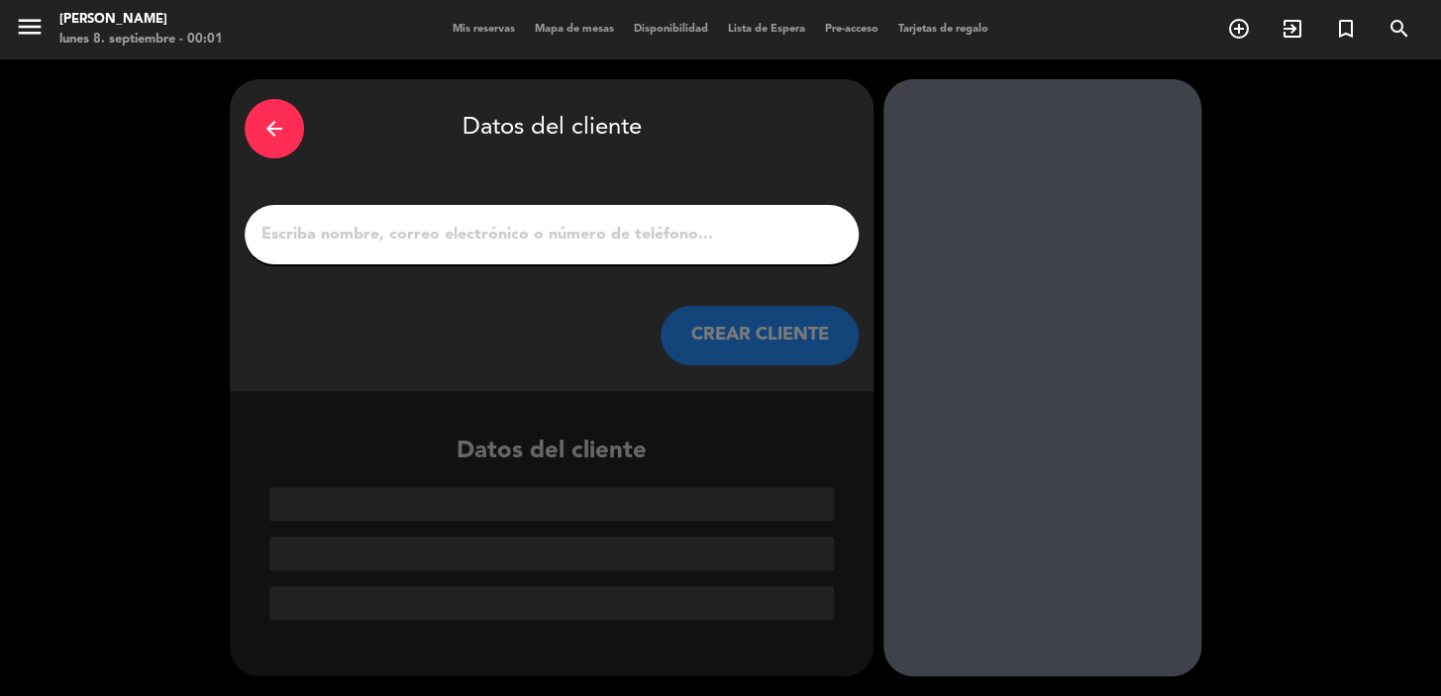
scroll to position [0, 0]
click at [675, 232] on input "1" at bounding box center [551, 235] width 584 height 28
paste input "Karen Tous Barrios"
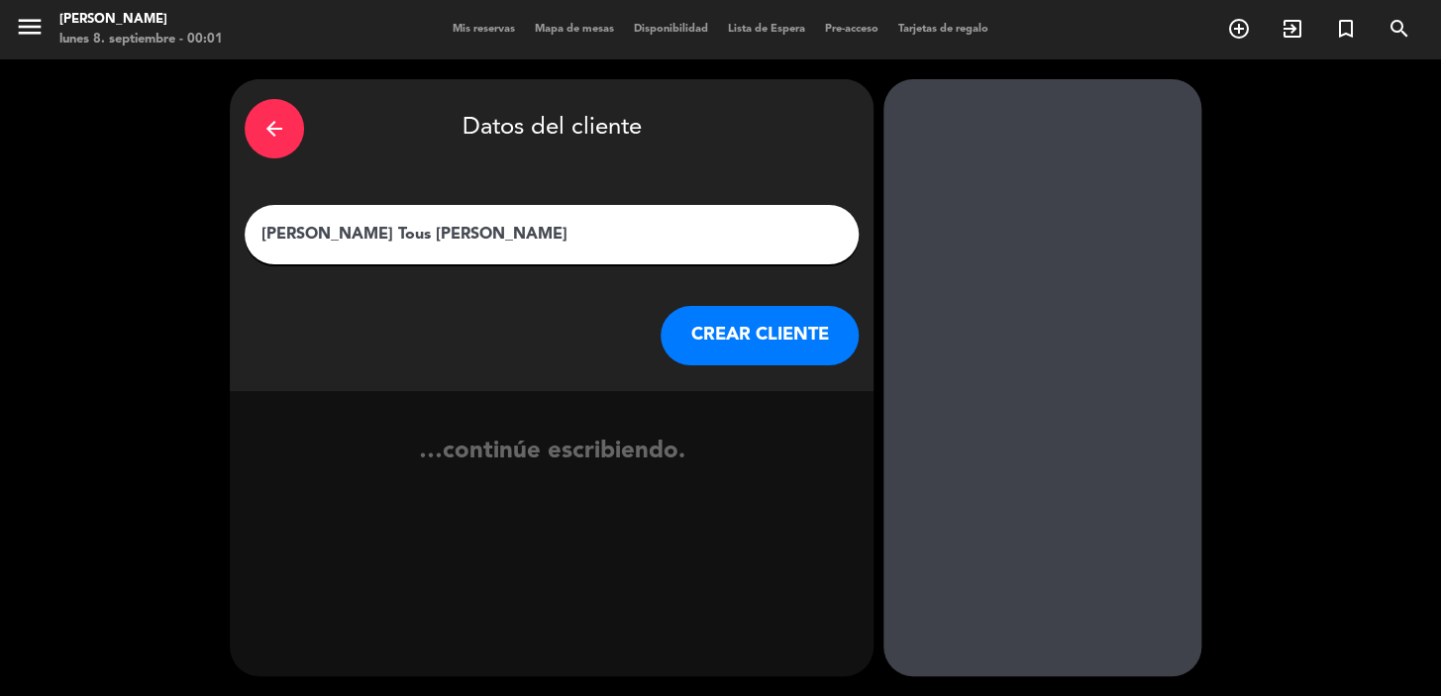
type input "Karen Tous Barrios"
click at [696, 335] on button "CREAR CLIENTE" at bounding box center [760, 335] width 198 height 59
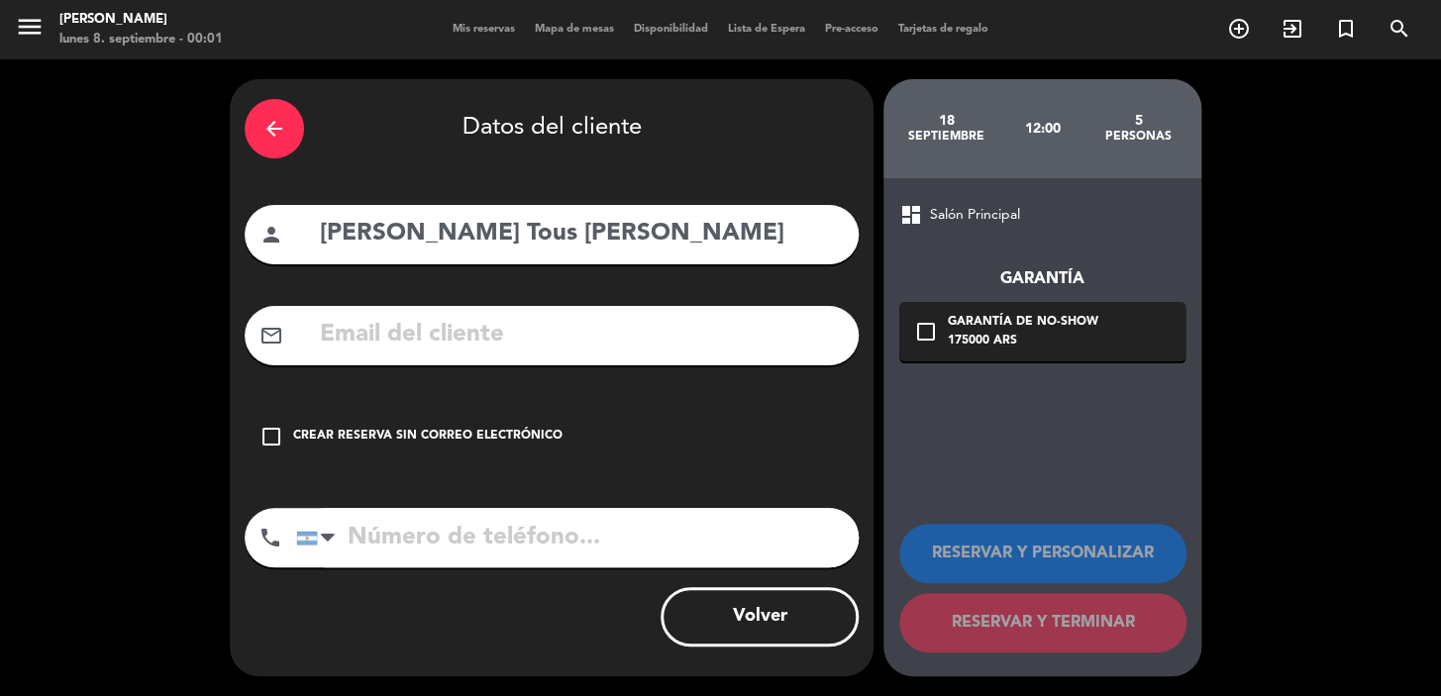
click at [564, 360] on div "mail_outline" at bounding box center [552, 335] width 614 height 59
click at [563, 343] on input "text" at bounding box center [581, 335] width 526 height 41
paste input "+57 3006290056 Correo electrónico: karentousb@gmail.com"
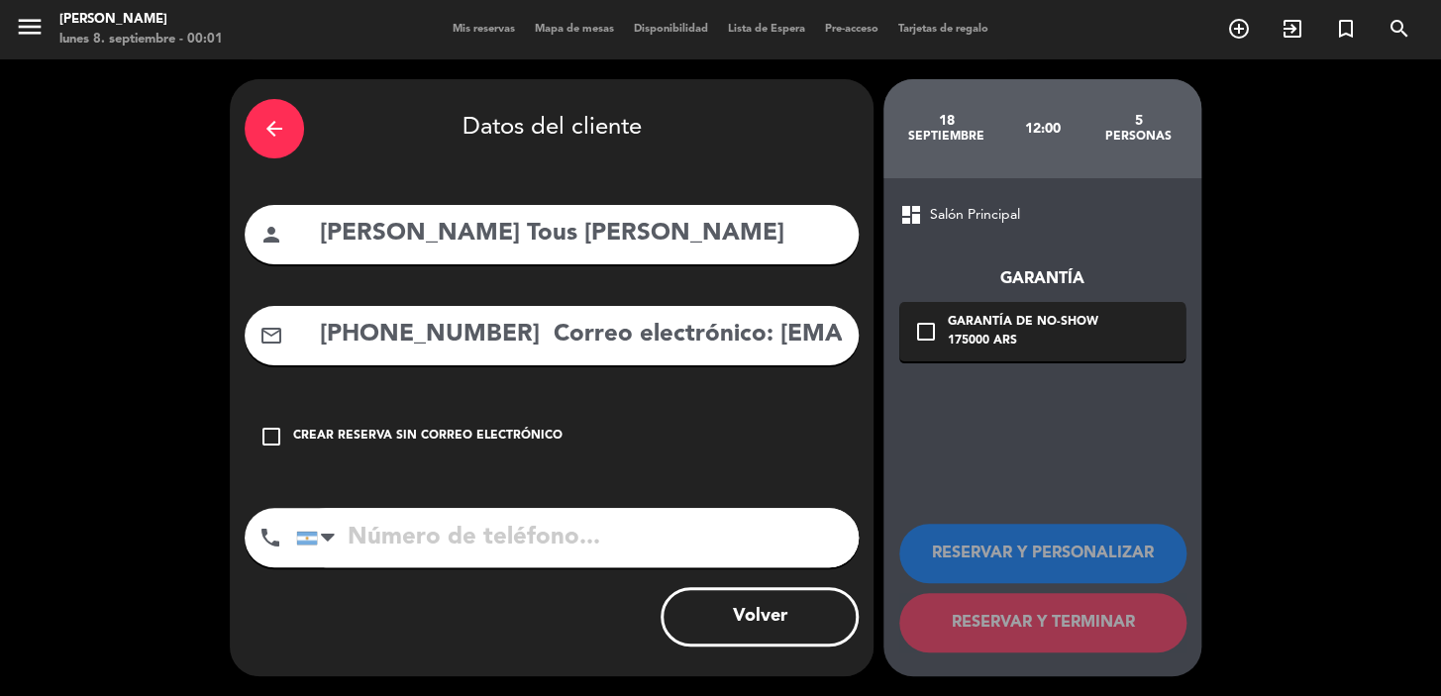
scroll to position [0, 166]
type input "+57 3006290056 Correo electrónico: karentousb@gmail.com"
click at [563, 532] on input "tel" at bounding box center [577, 537] width 563 height 59
paste input "+57 3006290056 Correo electrónico: karentousb@gmail.com"
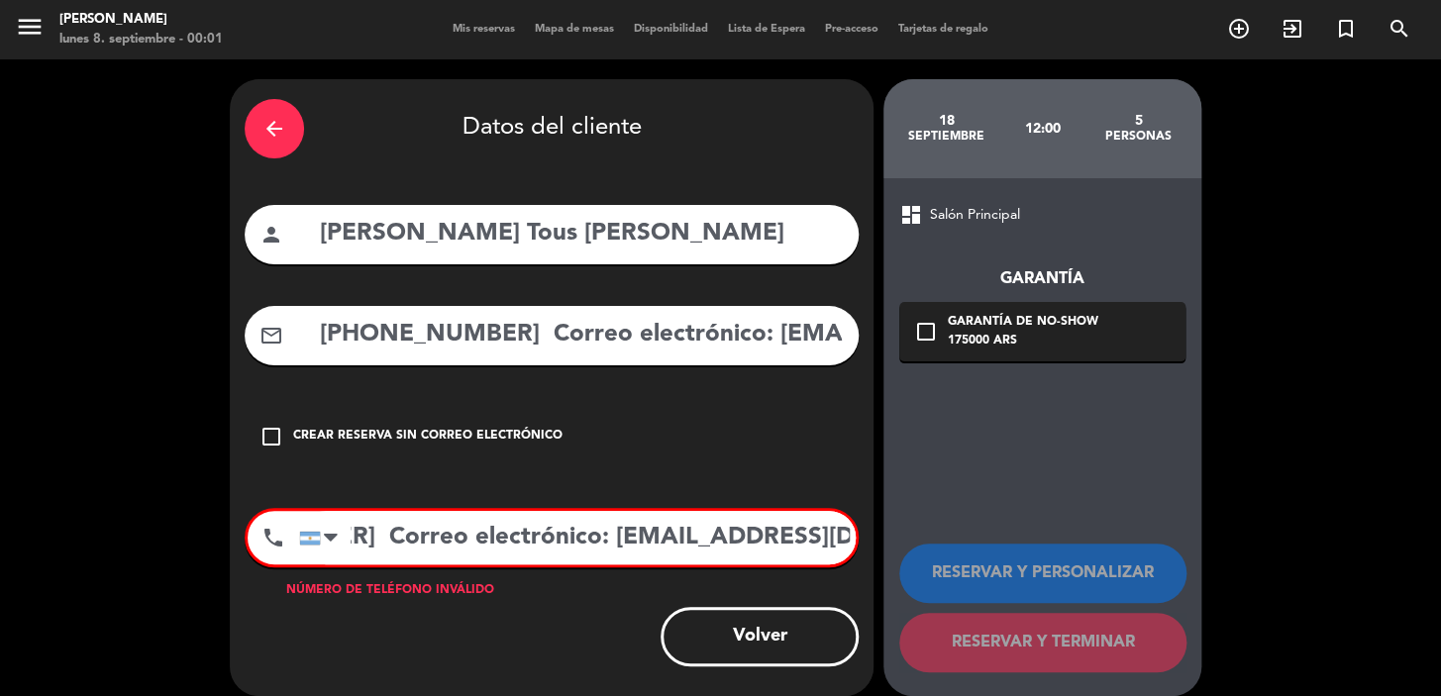
scroll to position [0, 196]
drag, startPoint x: 370, startPoint y: 535, endPoint x: 908, endPoint y: 495, distance: 539.2
click at [908, 495] on div "arrow_back Datos del cliente person Karen Tous Barrios mail_outline +57 3006290…" at bounding box center [720, 387] width 1441 height 657
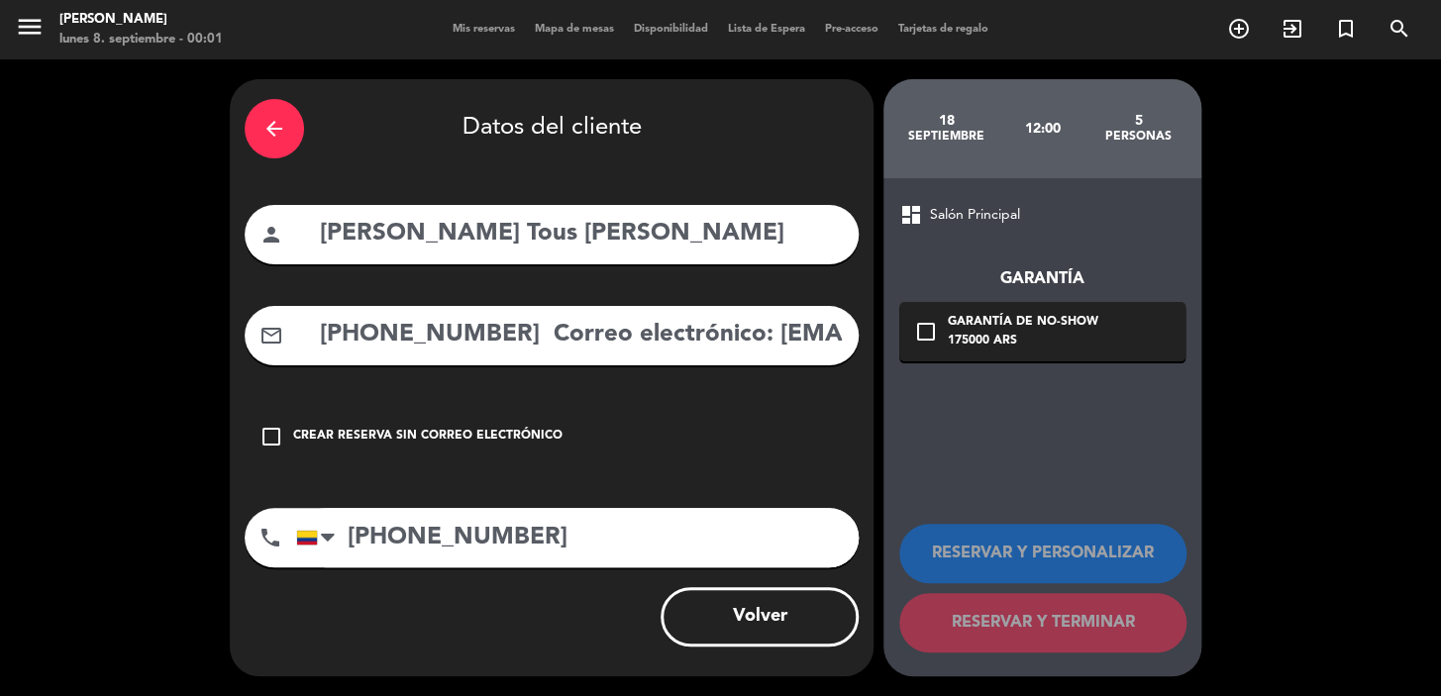
type input "+57 3006290056"
drag, startPoint x: 748, startPoint y: 322, endPoint x: 193, endPoint y: 366, distance: 556.4
click at [193, 366] on div "arrow_back Datos del cliente person Karen Tous Barrios mail_outline +57 3006290…" at bounding box center [720, 377] width 1441 height 637
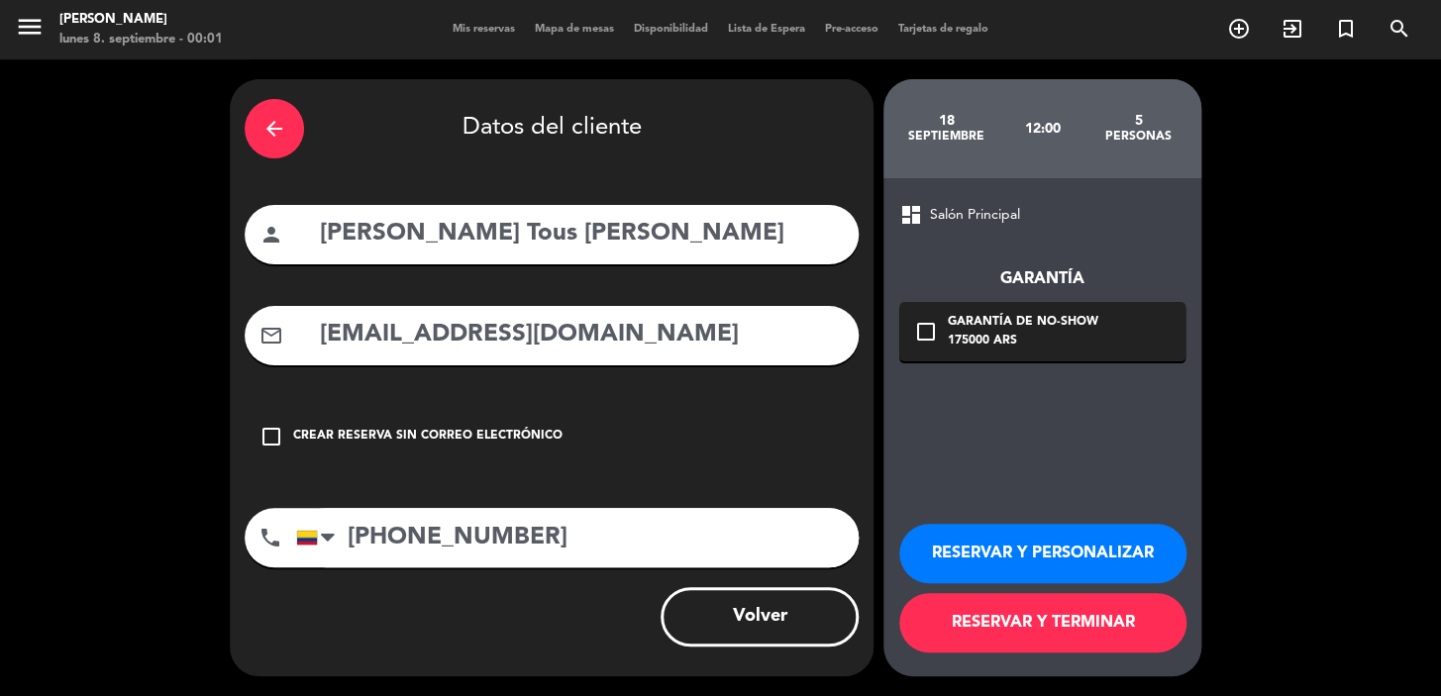
type input "karentousb@gmail.com"
click at [999, 334] on div "175000 ARS" at bounding box center [1023, 342] width 151 height 20
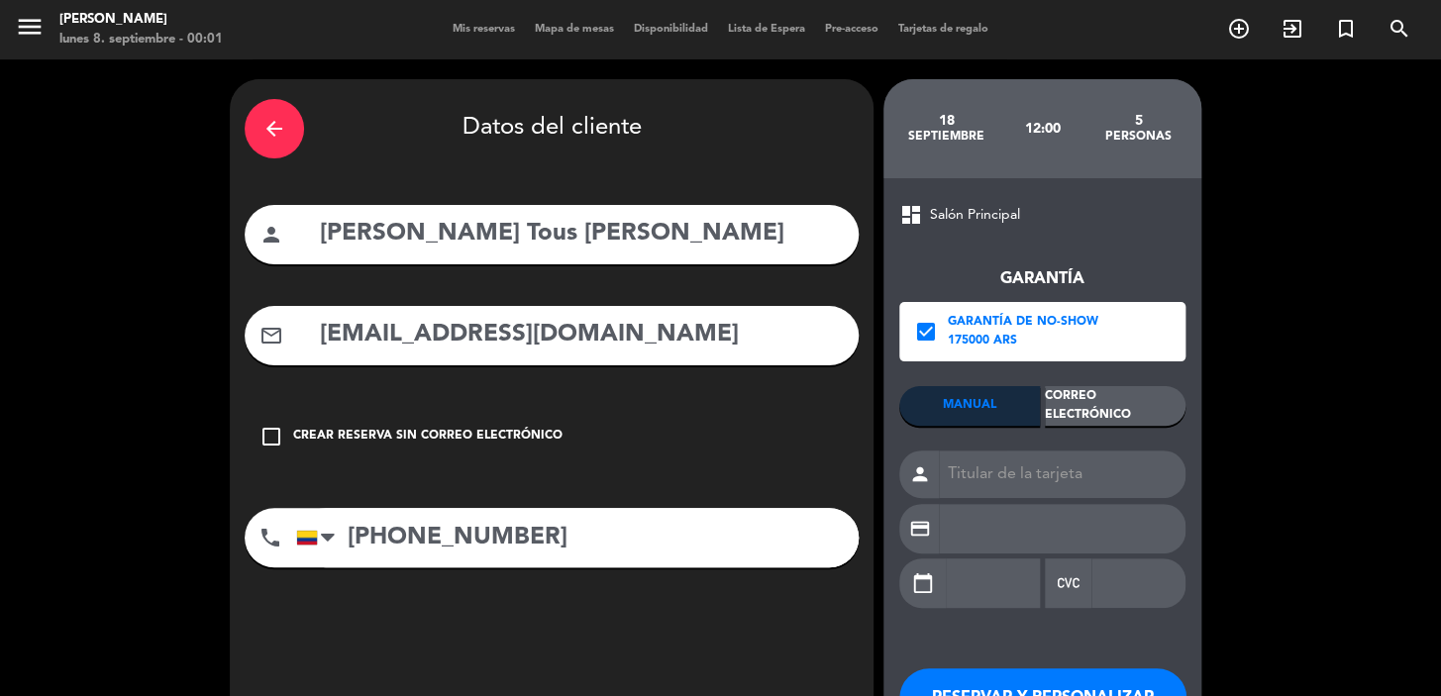
click at [1099, 396] on div "Correo Electrónico" at bounding box center [1115, 406] width 141 height 40
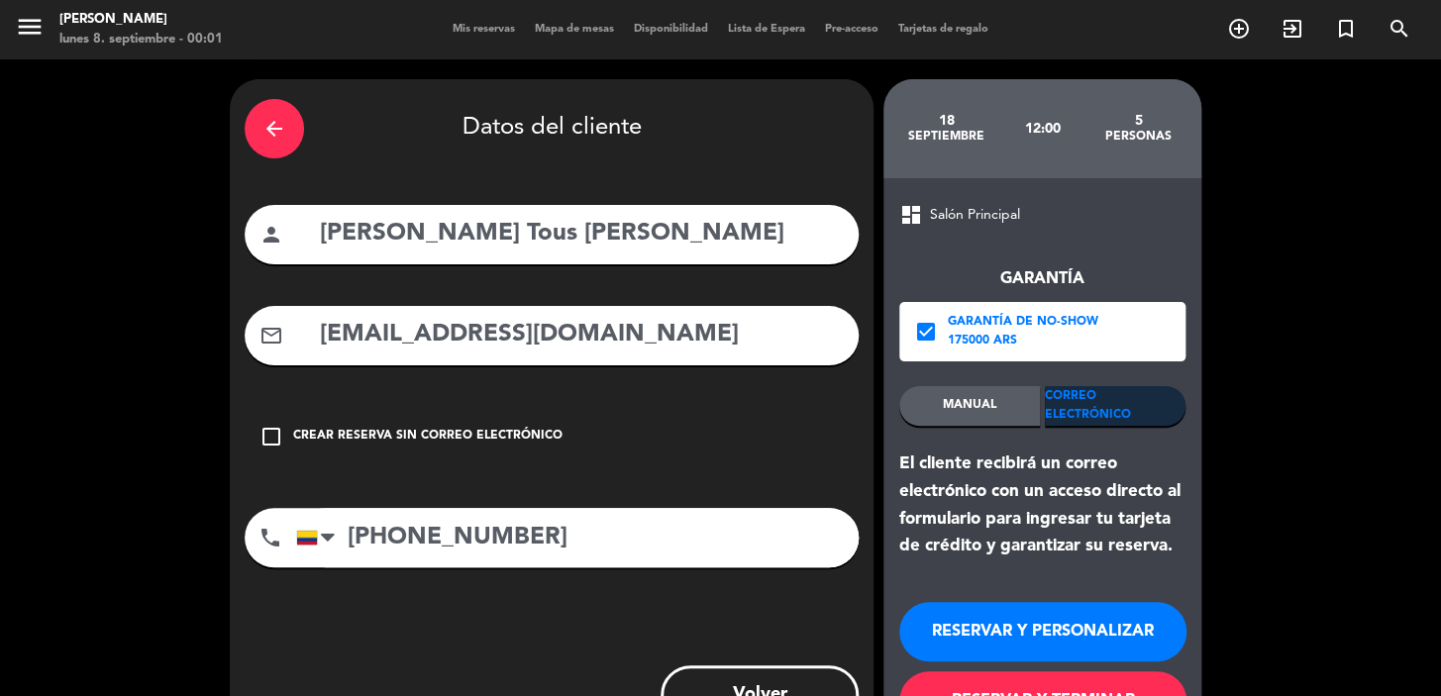
click at [1087, 634] on button "RESERVAR Y PERSONALIZAR" at bounding box center [1042, 631] width 287 height 59
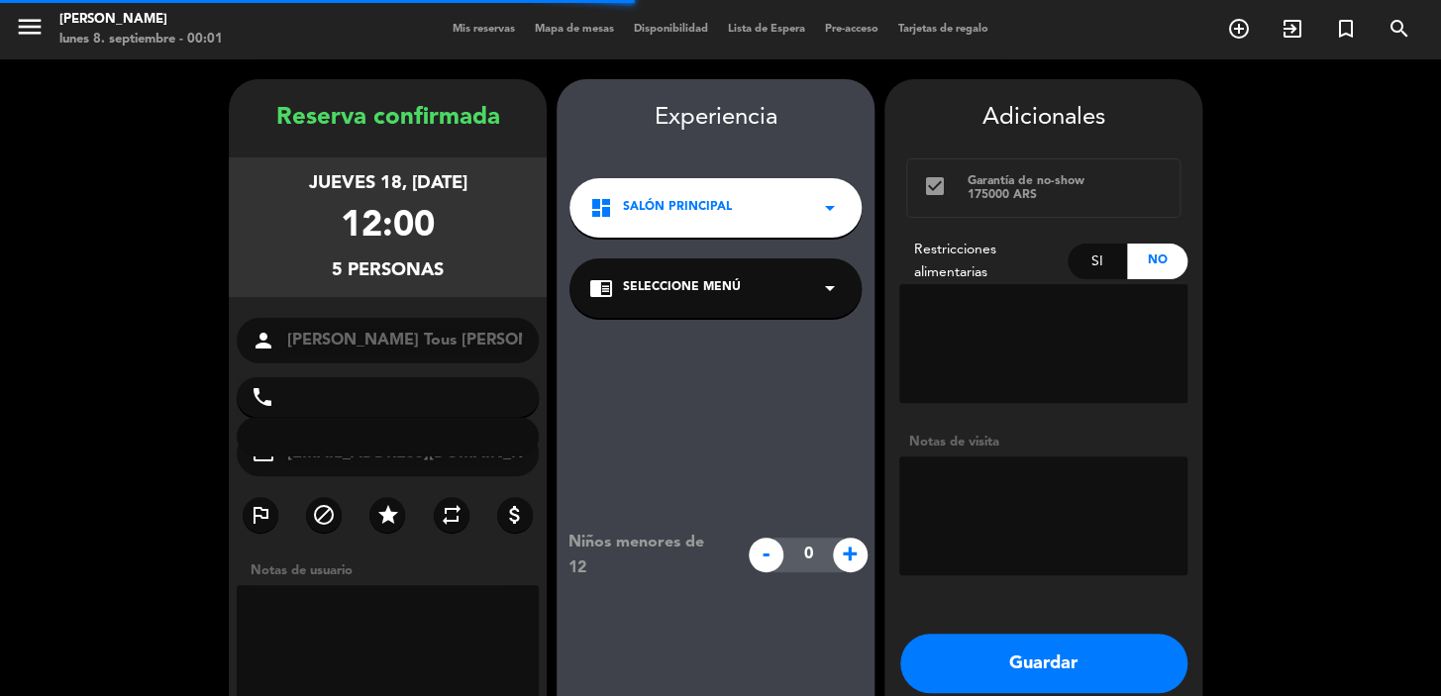
type input "+573006290056"
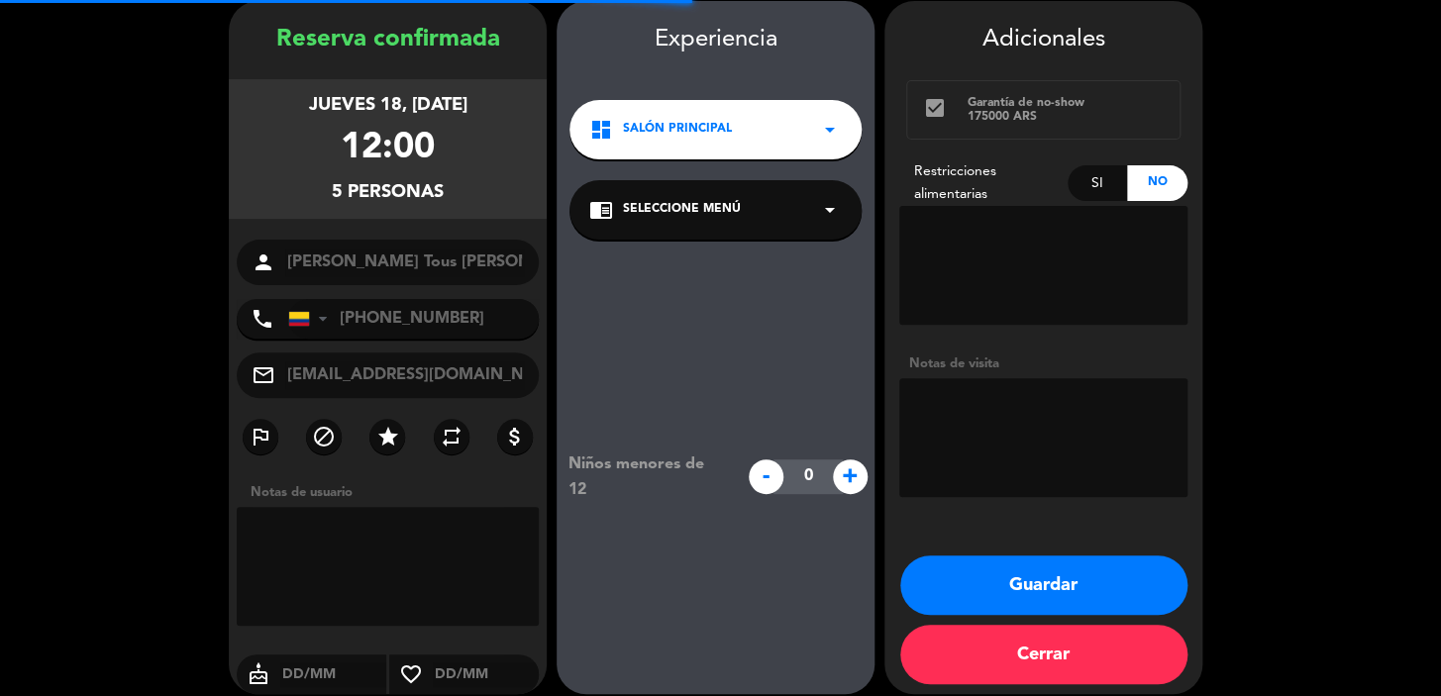
scroll to position [79, 0]
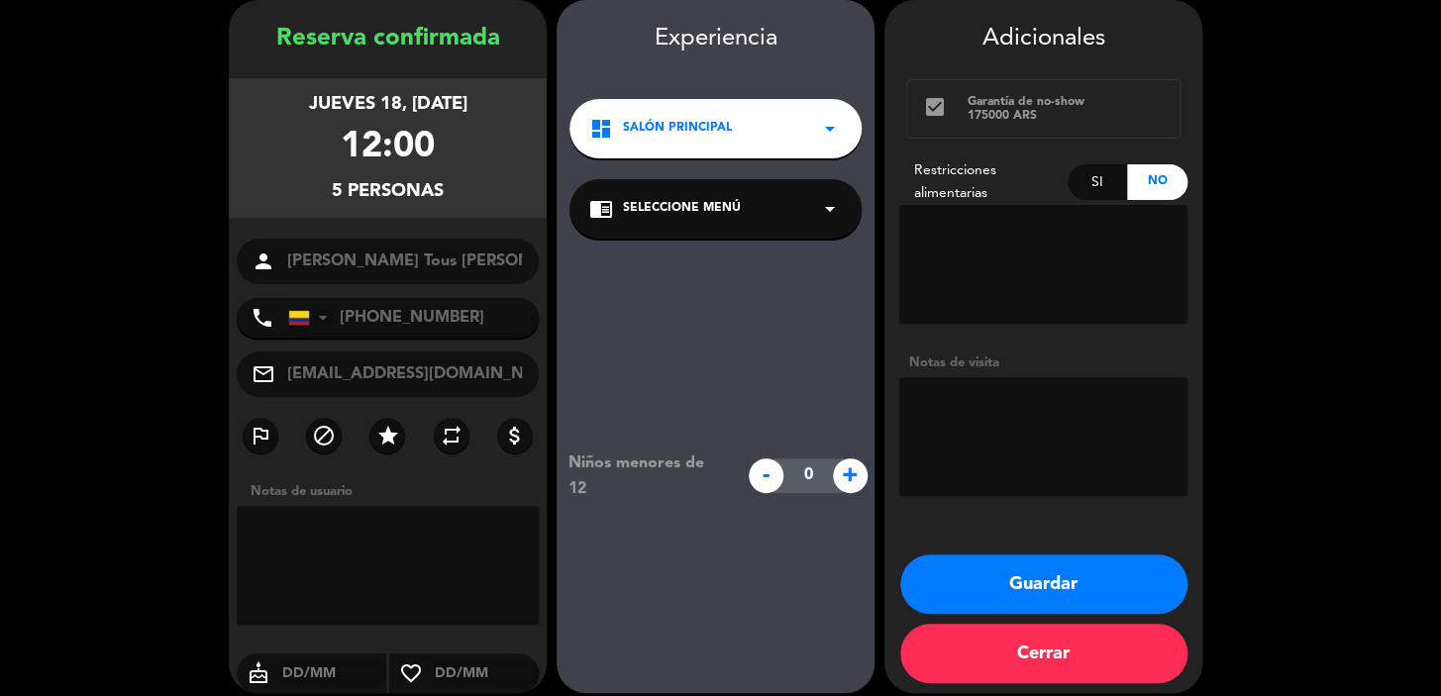
click at [818, 128] on icon "arrow_drop_down" at bounding box center [830, 129] width 24 height 24
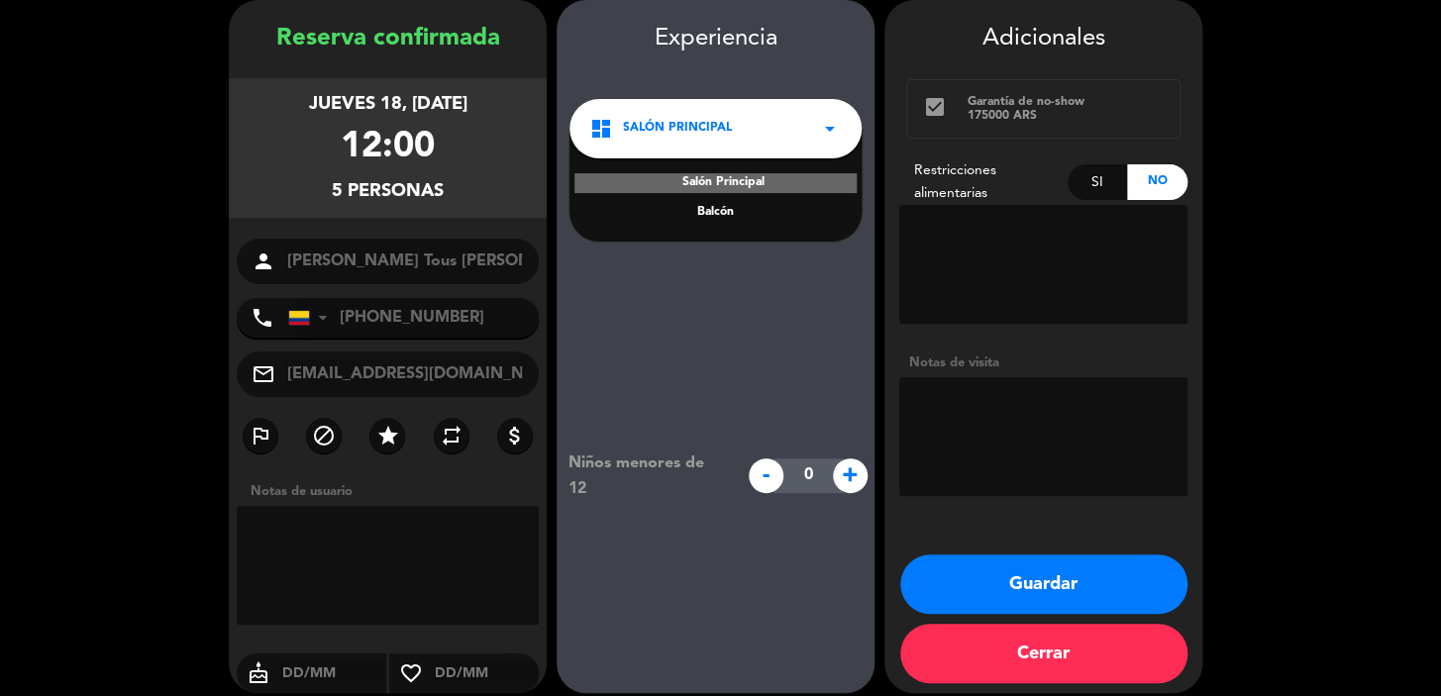
click at [708, 211] on div "Balcón" at bounding box center [715, 213] width 253 height 20
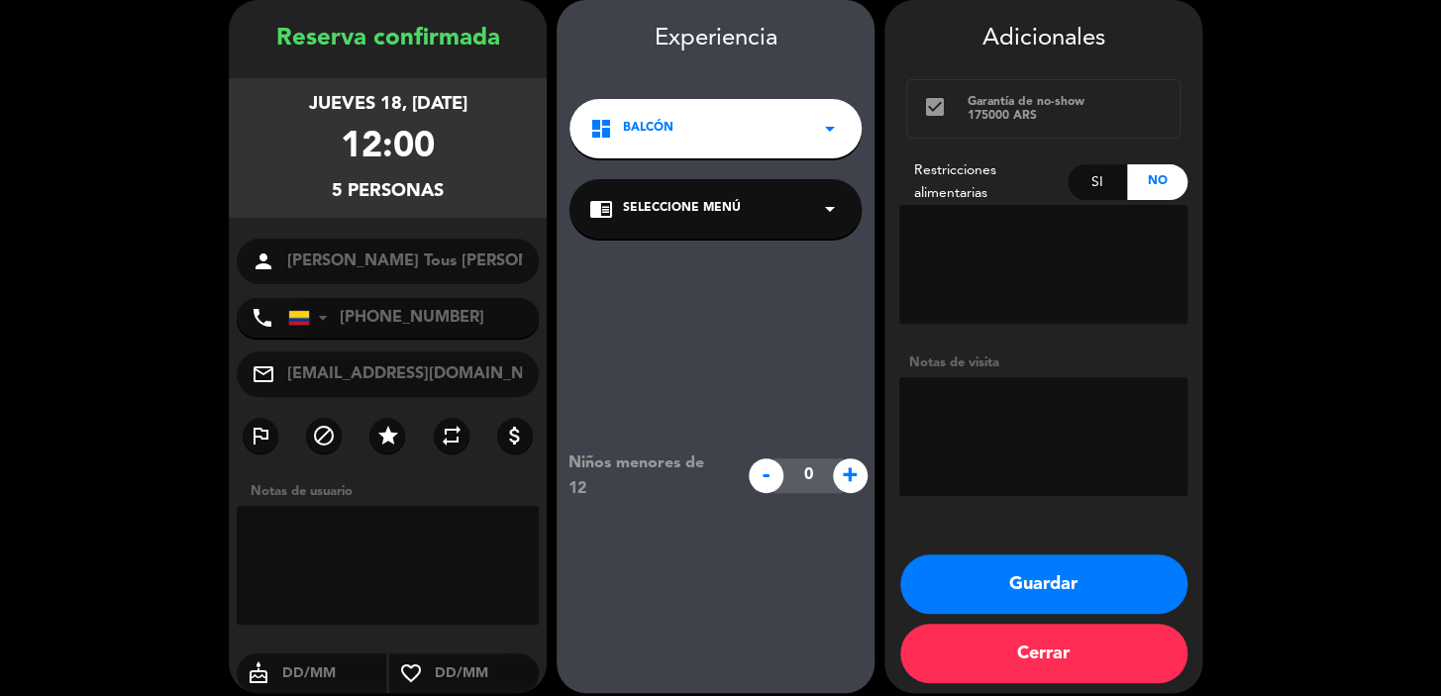
click at [729, 213] on span "Seleccione Menú" at bounding box center [682, 209] width 118 height 20
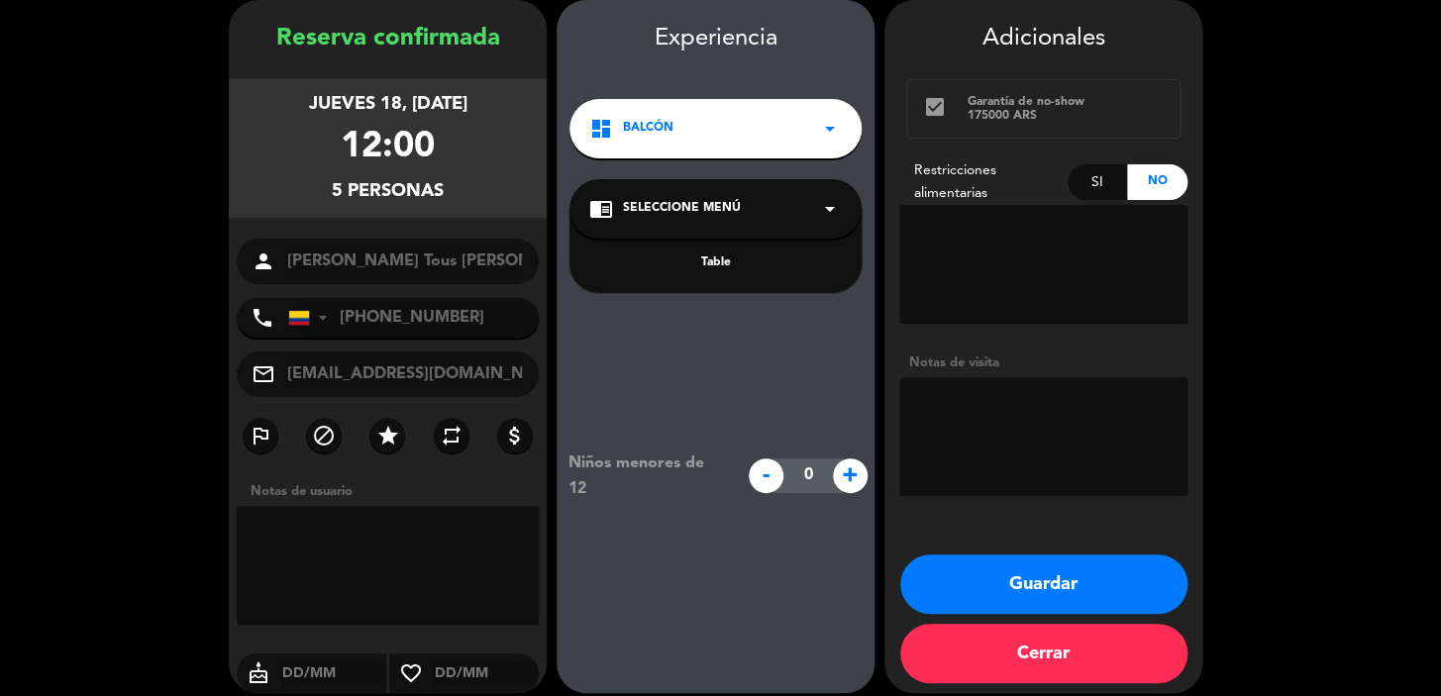
click at [723, 261] on div "Table" at bounding box center [715, 264] width 253 height 20
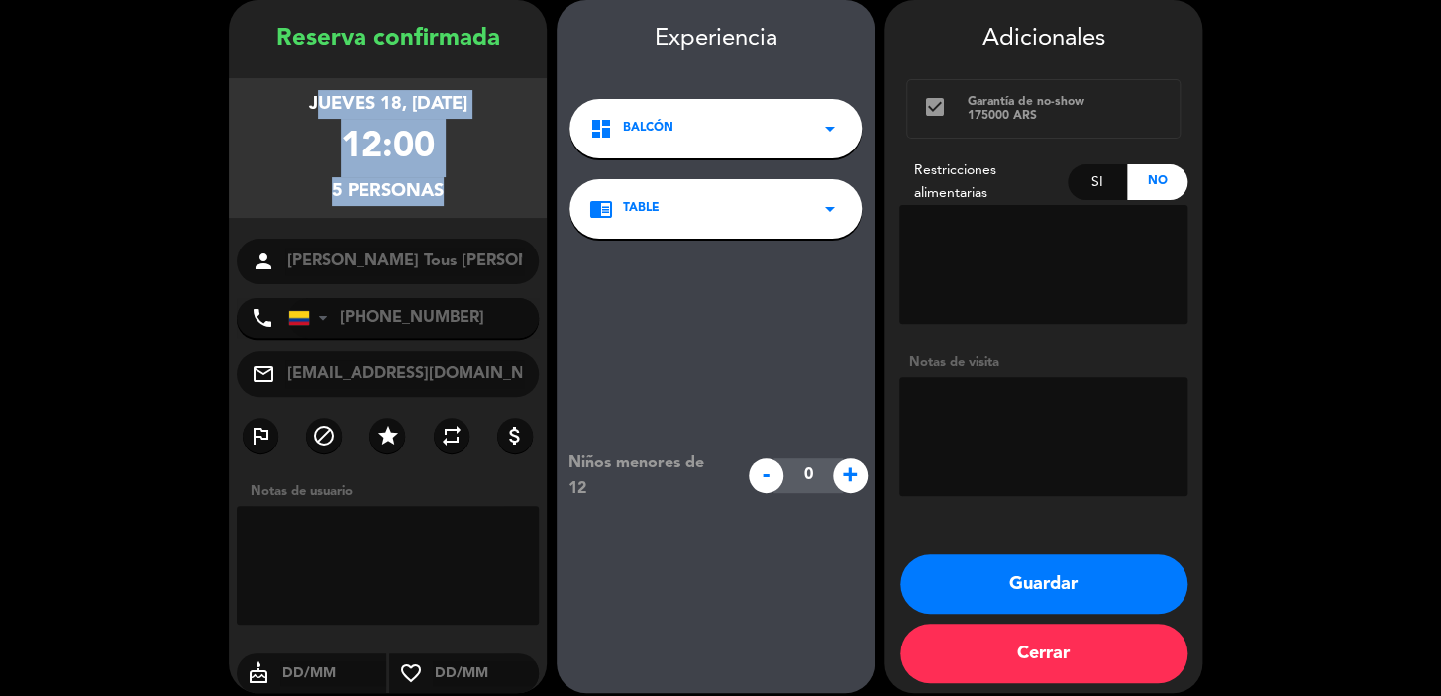
drag, startPoint x: 297, startPoint y: 103, endPoint x: 430, endPoint y: 234, distance: 186.3
click at [434, 241] on div "Reserva confirmada jueves 18, sep. 2025 12:00 5 personas person Karen Tous Barr…" at bounding box center [388, 366] width 318 height 693
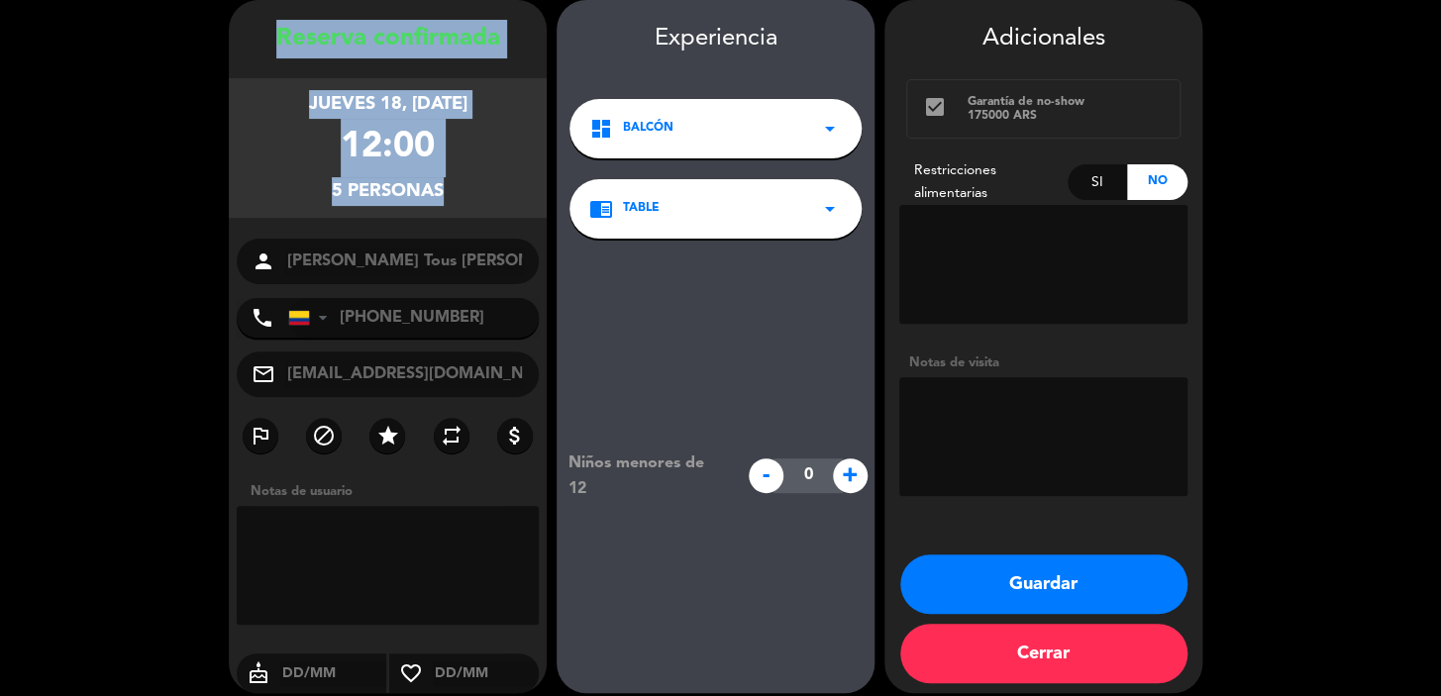
drag, startPoint x: 274, startPoint y: 32, endPoint x: 451, endPoint y: 250, distance: 280.3
click at [435, 277] on div "Reserva confirmada jueves 18, sep. 2025 12:00 5 personas person Karen Tous Barr…" at bounding box center [388, 366] width 318 height 693
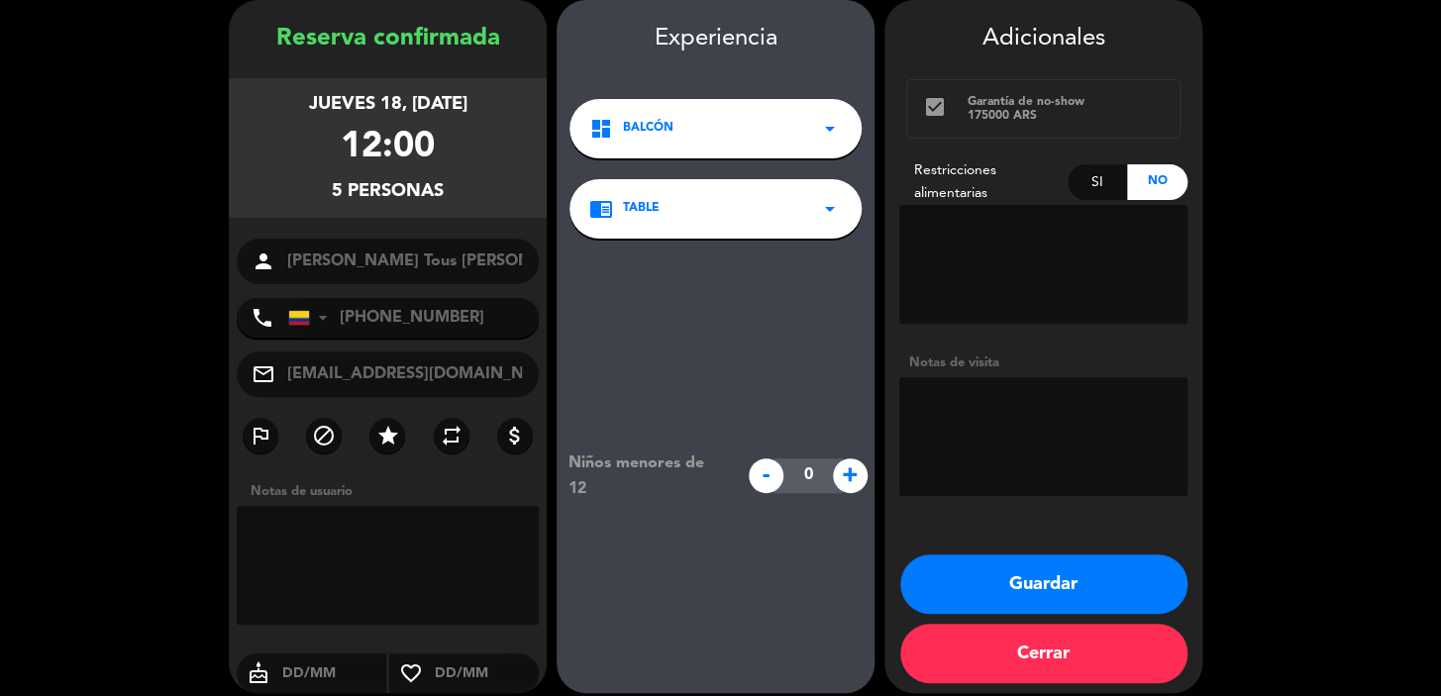
drag, startPoint x: 456, startPoint y: 248, endPoint x: 208, endPoint y: 104, distance: 286.2
click at [179, 115] on booking-confirmed "Reserva confirmada jueves 18, sep. 2025 12:00 5 personas person Karen Tous Barr…" at bounding box center [720, 346] width 1401 height 693
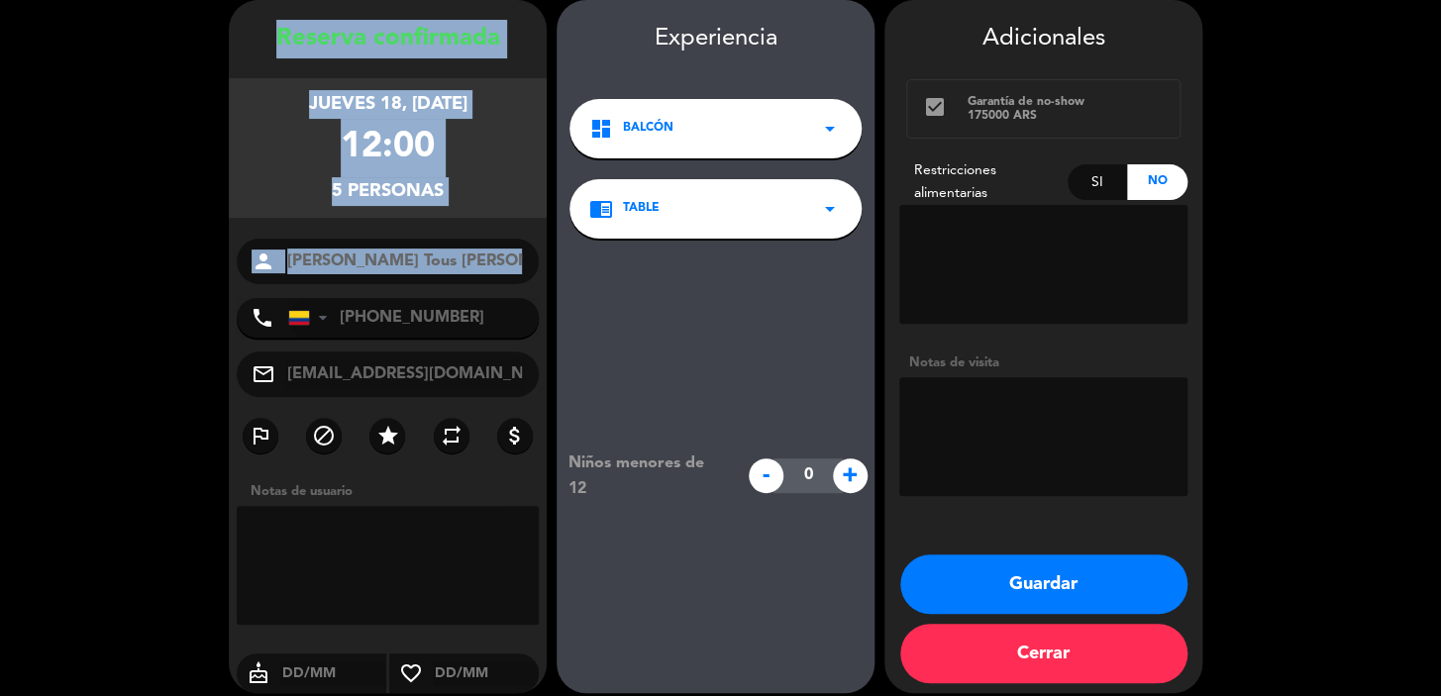
drag, startPoint x: 271, startPoint y: 32, endPoint x: 449, endPoint y: 295, distance: 317.5
click at [449, 295] on div "Reserva confirmada jueves 18, sep. 2025 12:00 5 personas person Karen Tous Barr…" at bounding box center [388, 366] width 318 height 693
copy div "Reserva confirmada jueves 18, sep. 2025 12:00 5 personas person"
click at [1070, 582] on button "Guardar" at bounding box center [1043, 584] width 287 height 59
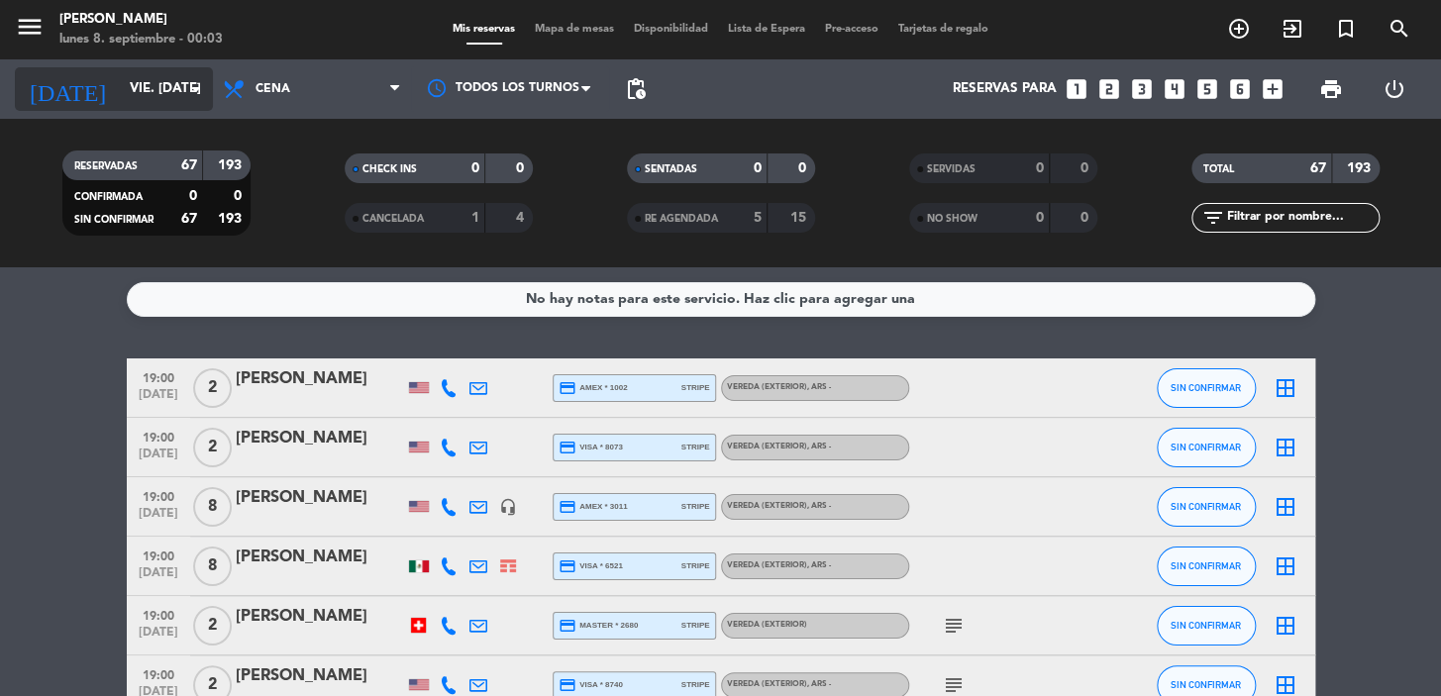
click at [205, 88] on icon "arrow_drop_down" at bounding box center [196, 89] width 24 height 24
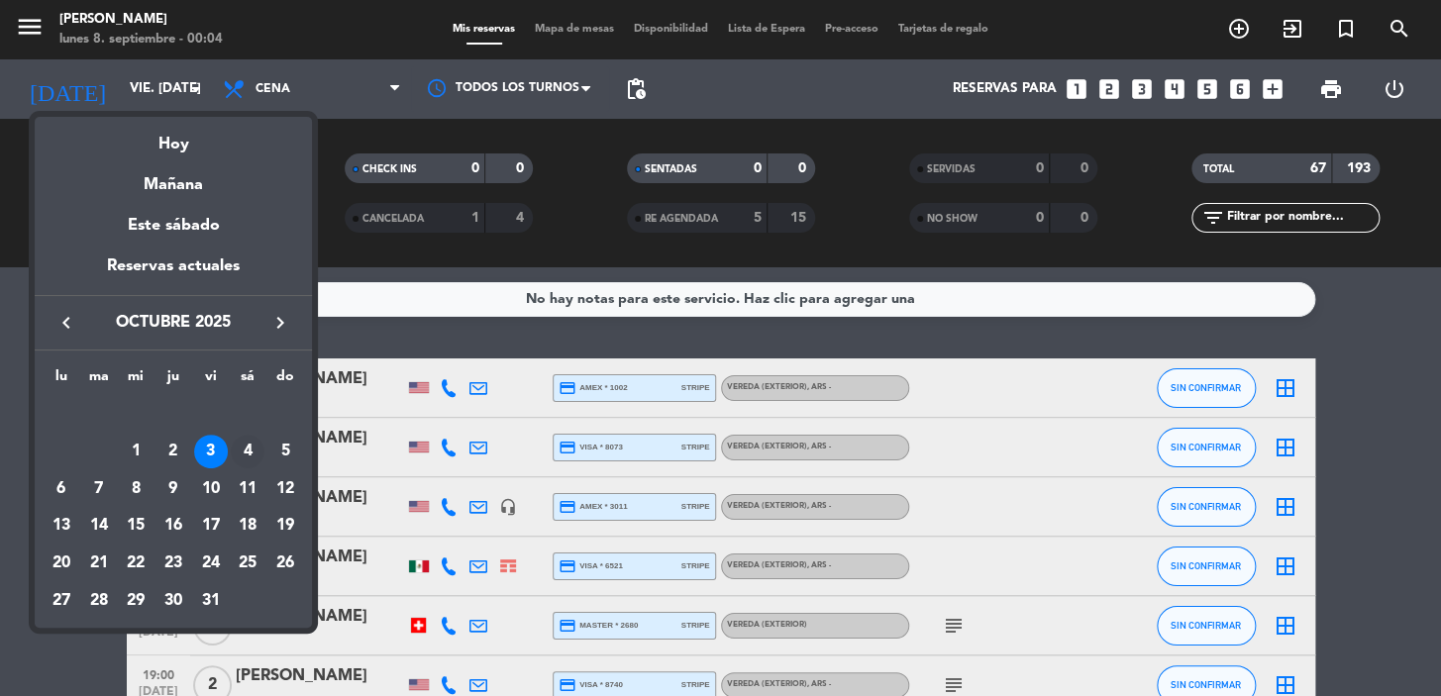
click at [238, 449] on div "4" at bounding box center [248, 452] width 34 height 34
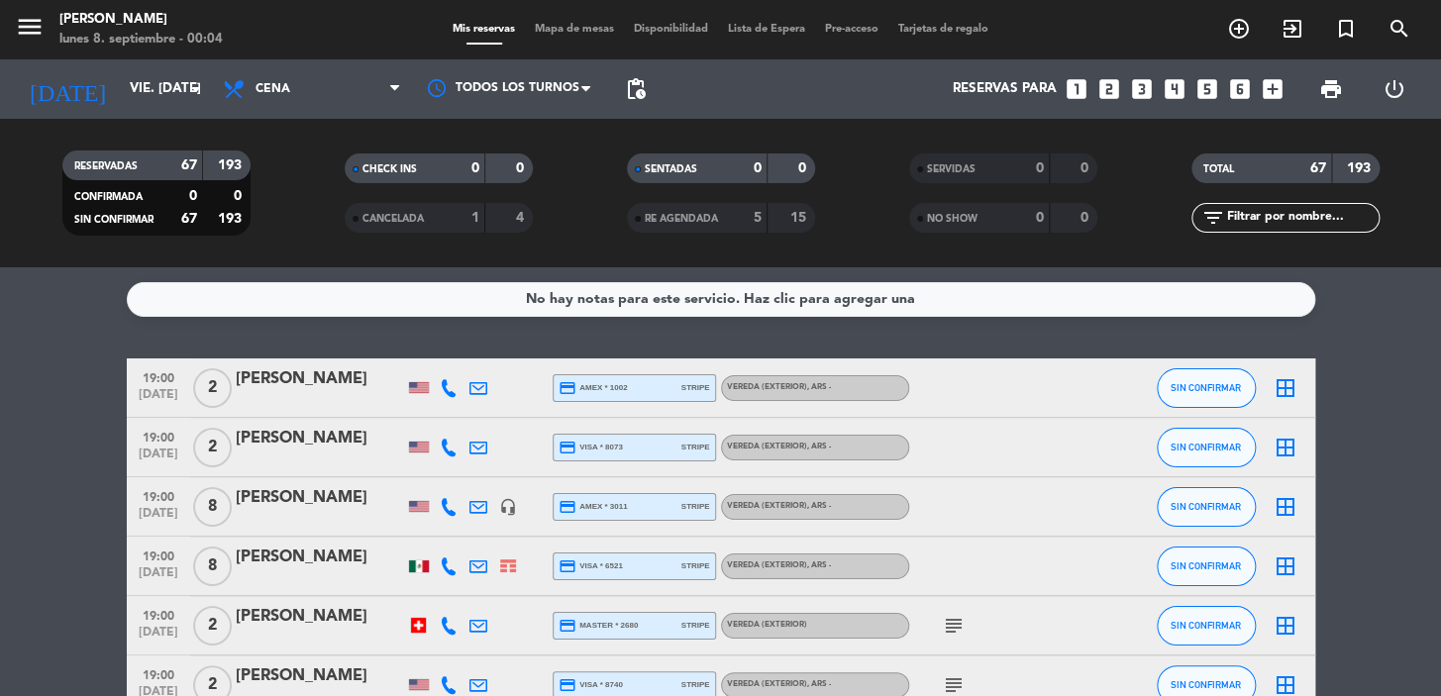
type input "sáb. 4 oct."
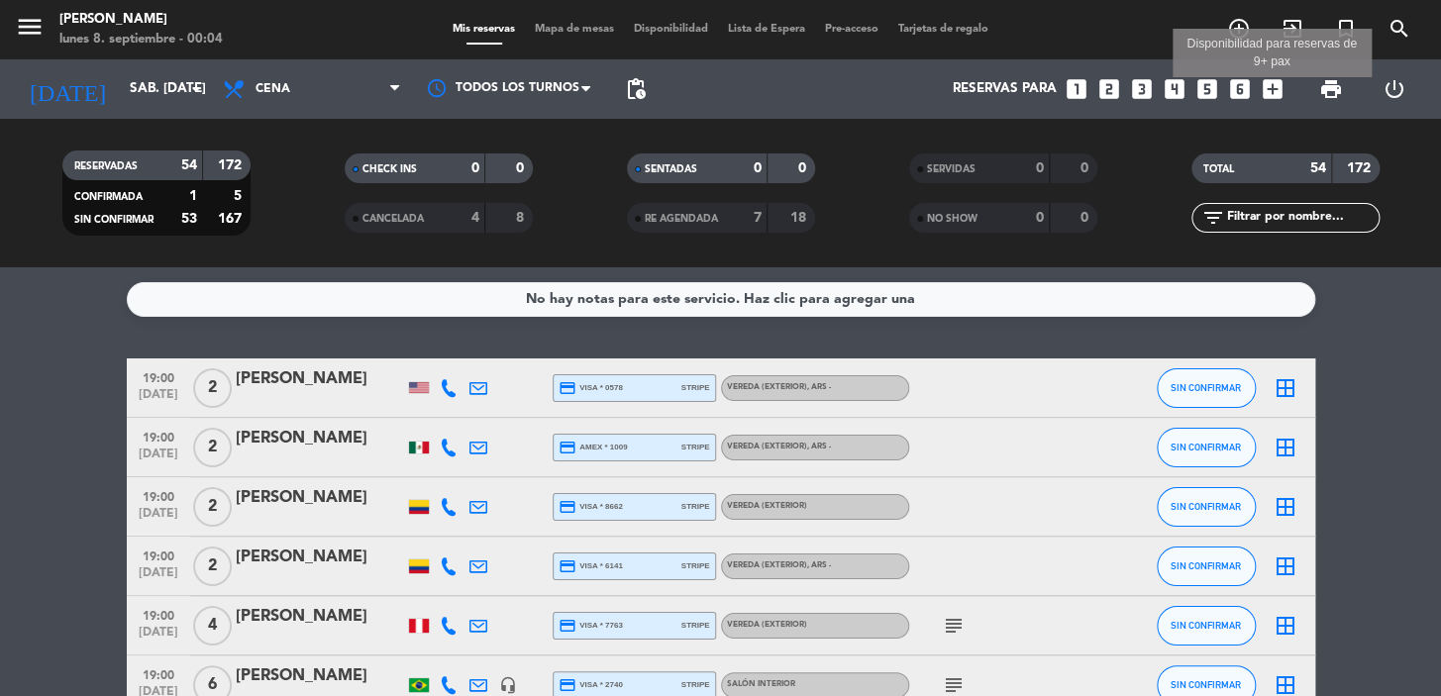
click at [1276, 88] on icon "add_box" at bounding box center [1273, 89] width 26 height 26
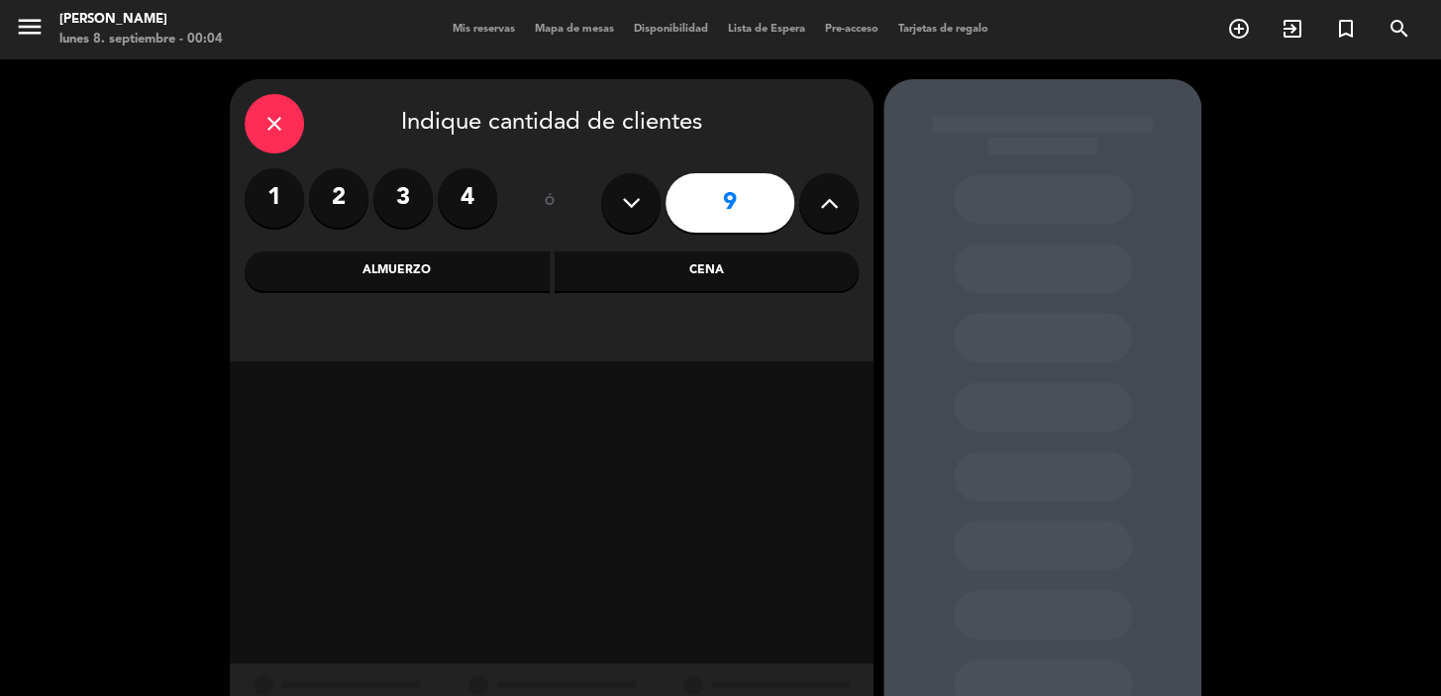
click at [636, 206] on icon at bounding box center [631, 203] width 19 height 30
type input "8"
click at [654, 260] on div "Cena" at bounding box center [707, 272] width 305 height 40
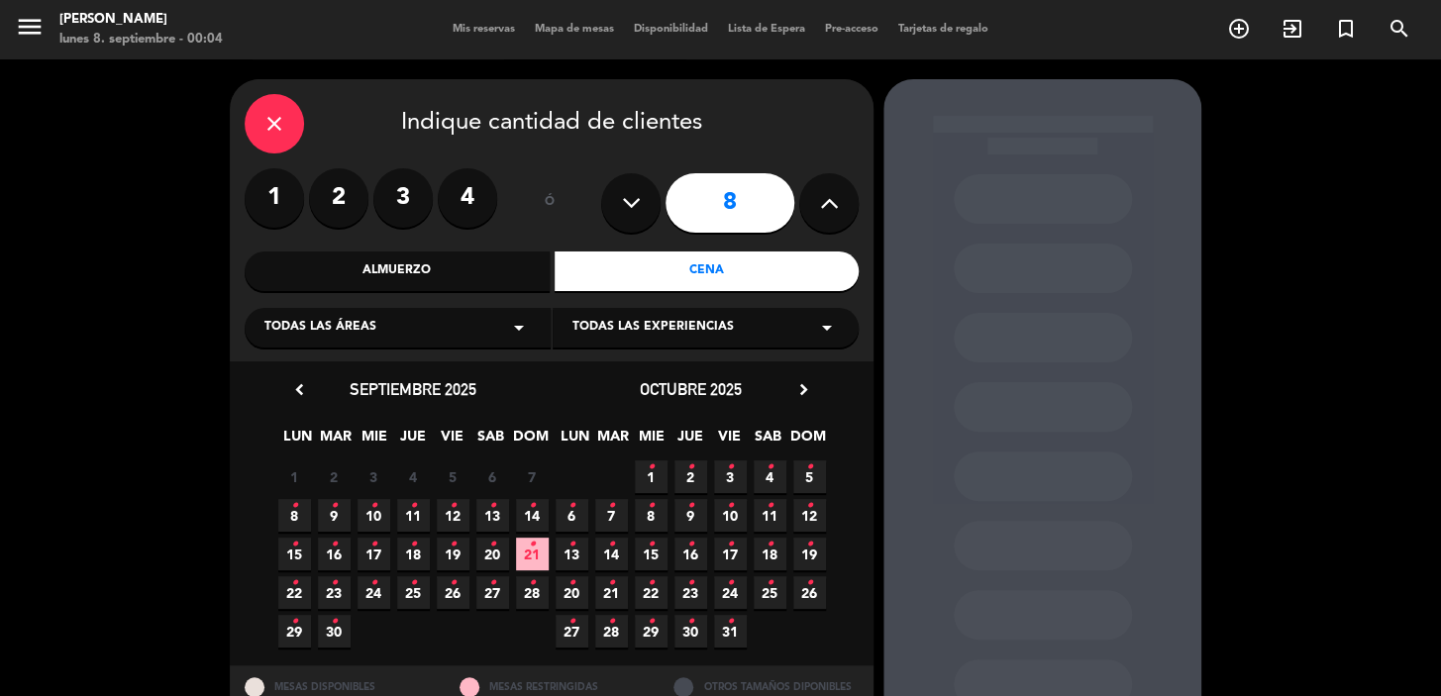
click at [764, 479] on span "4 •" at bounding box center [770, 477] width 33 height 33
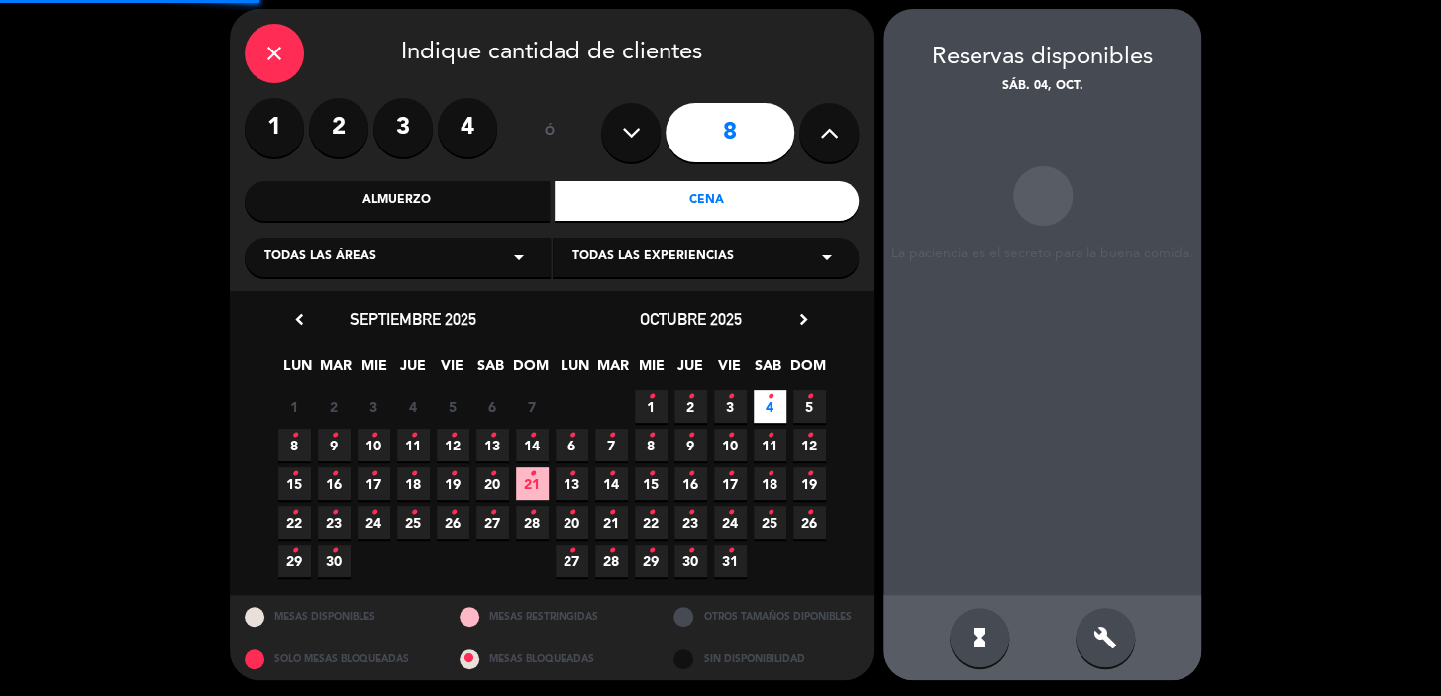
scroll to position [72, 0]
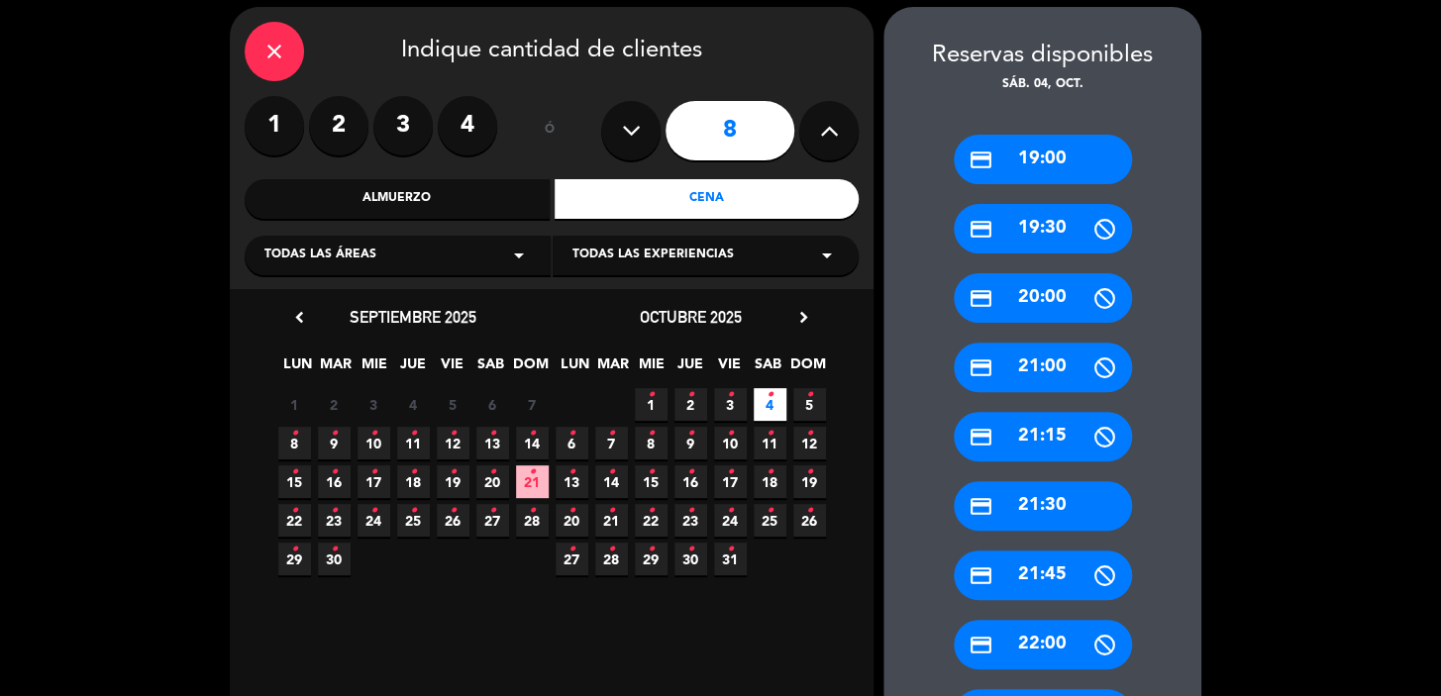
click at [1060, 503] on div "credit_card 21:30" at bounding box center [1043, 506] width 178 height 50
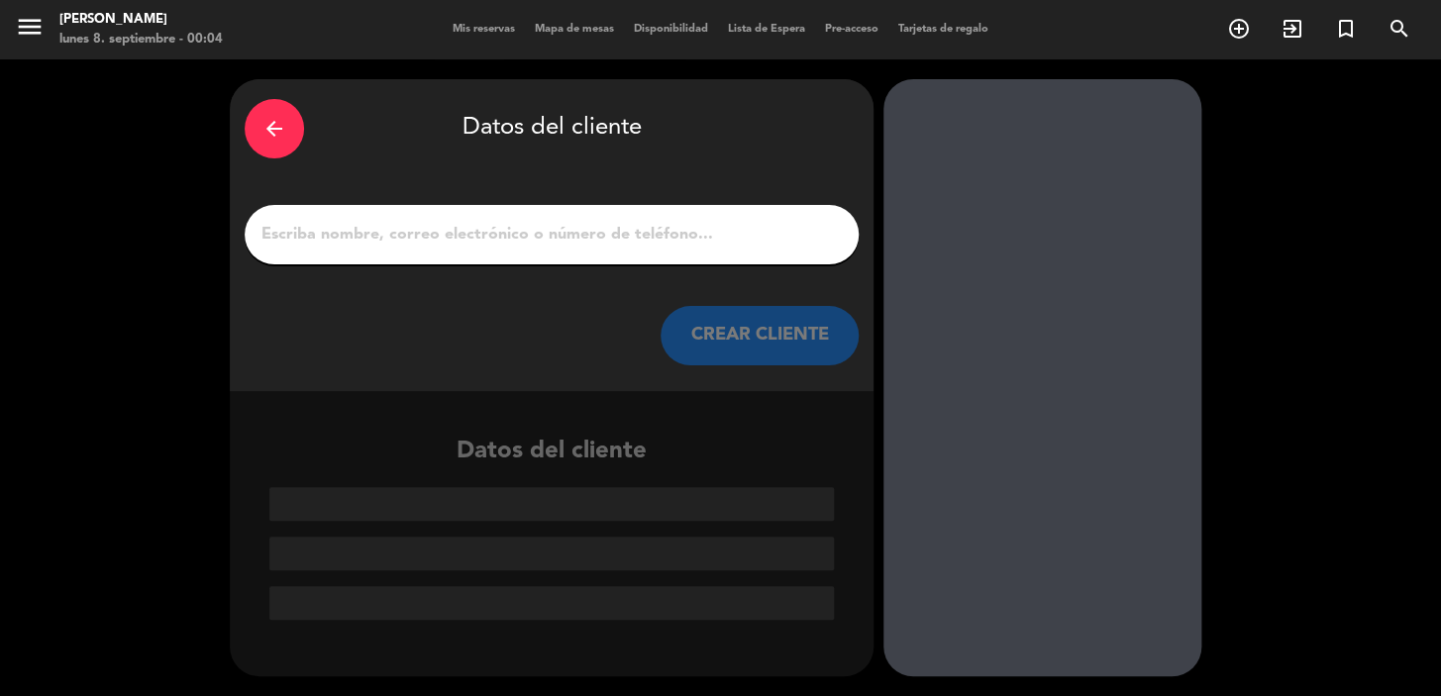
click at [555, 234] on input "1" at bounding box center [551, 235] width 584 height 28
paste input "Crisógono Muller Jeremias"
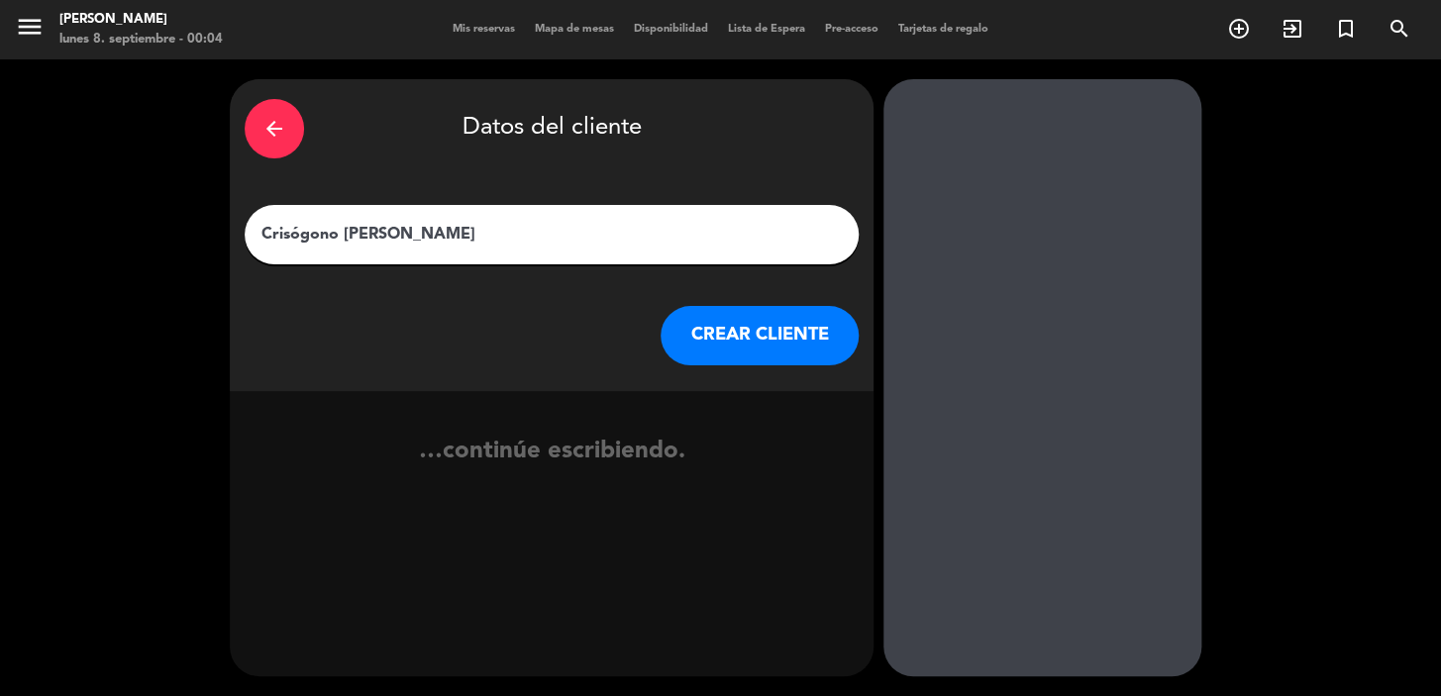
type input "Crisógono Muller Jeremias"
click at [732, 347] on button "CREAR CLIENTE" at bounding box center [760, 335] width 198 height 59
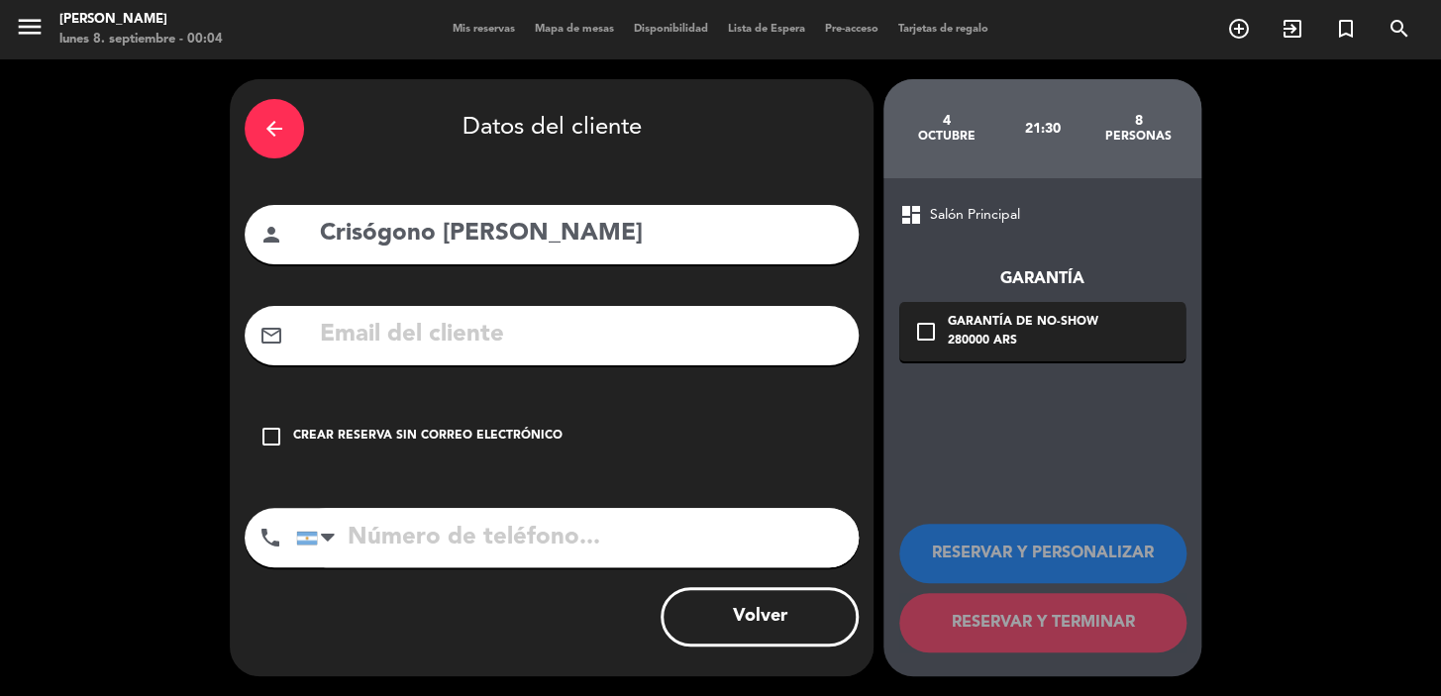
click at [536, 354] on input "text" at bounding box center [581, 335] width 526 height 41
paste input "55 51 999677286 Correo electrónico: crisajeremias@gmail.com"
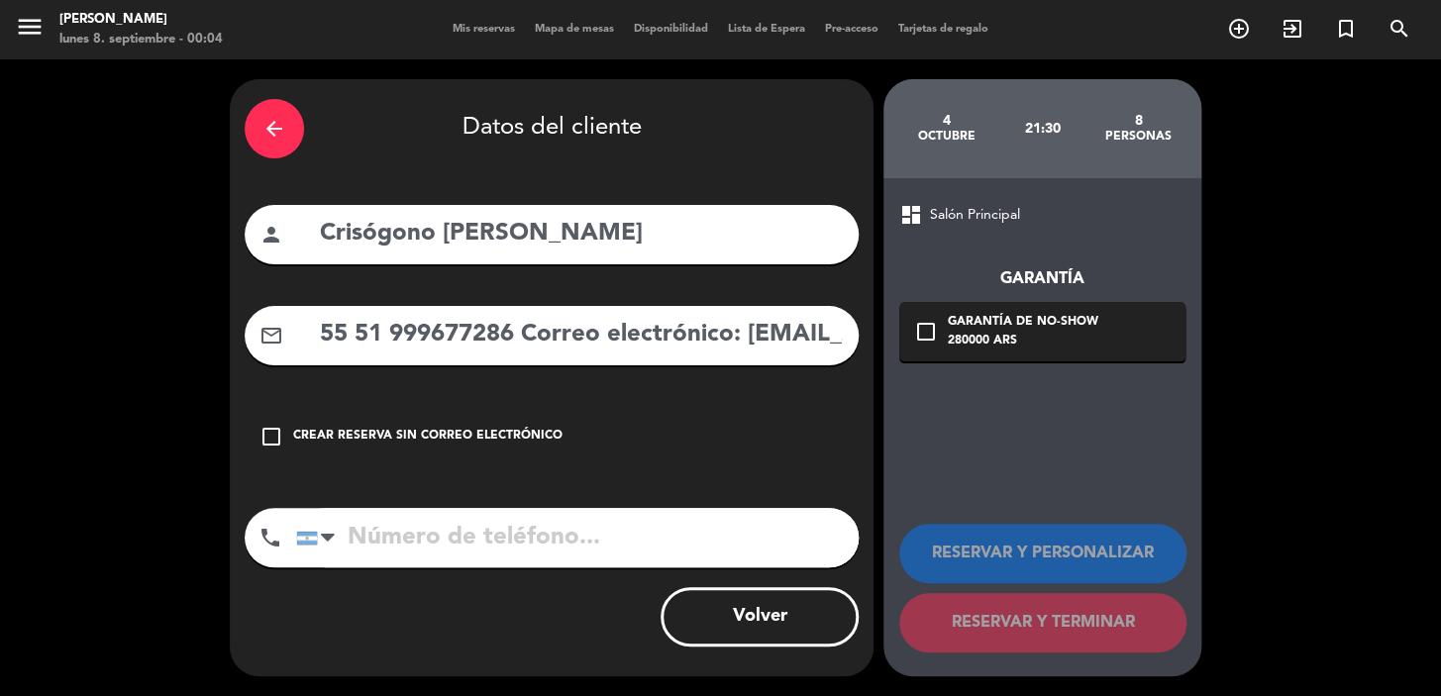
drag, startPoint x: 561, startPoint y: 336, endPoint x: 139, endPoint y: 347, distance: 422.0
click at [141, 352] on div "arrow_back Datos del cliente person Crisógono Muller Jeremias mail_outline 55 5…" at bounding box center [720, 377] width 1441 height 637
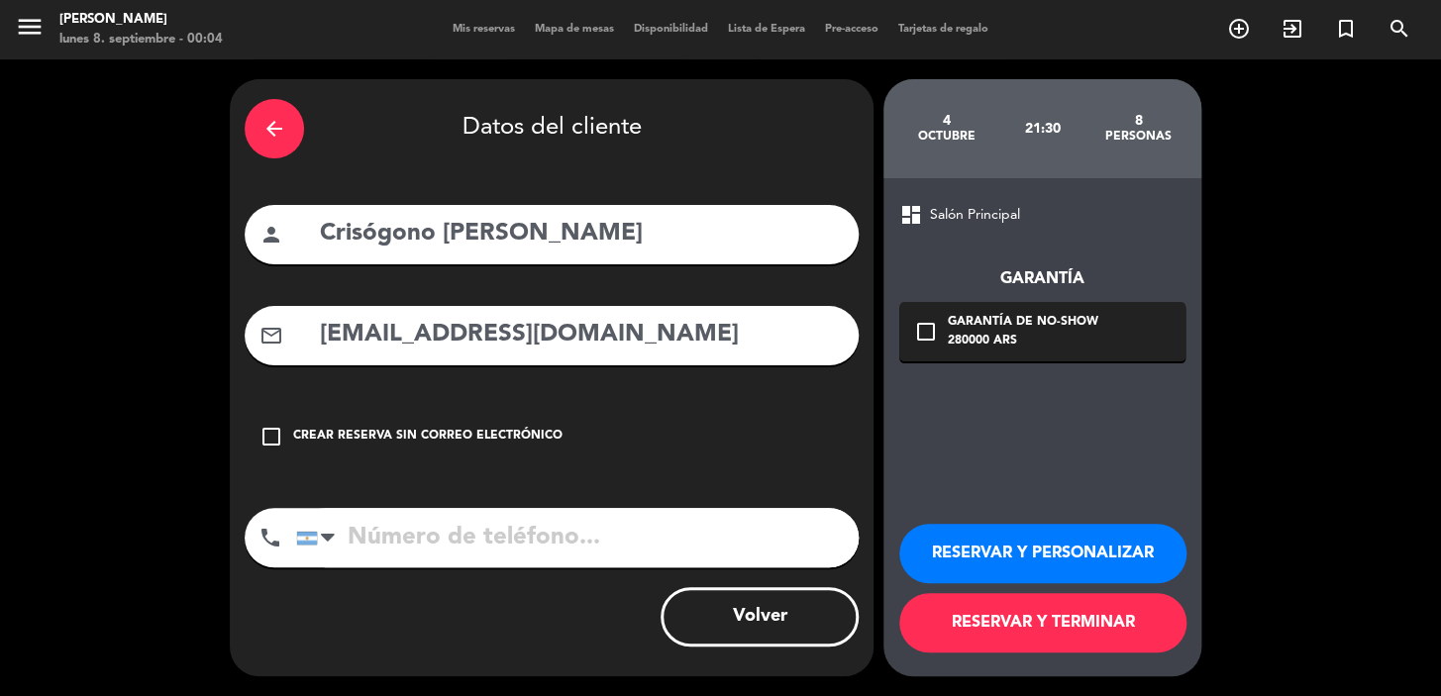
type input "crisajeremias@gmail.com"
paste input "55 51 999677286 Correo electrónico: crisajeremias@gmail.com"
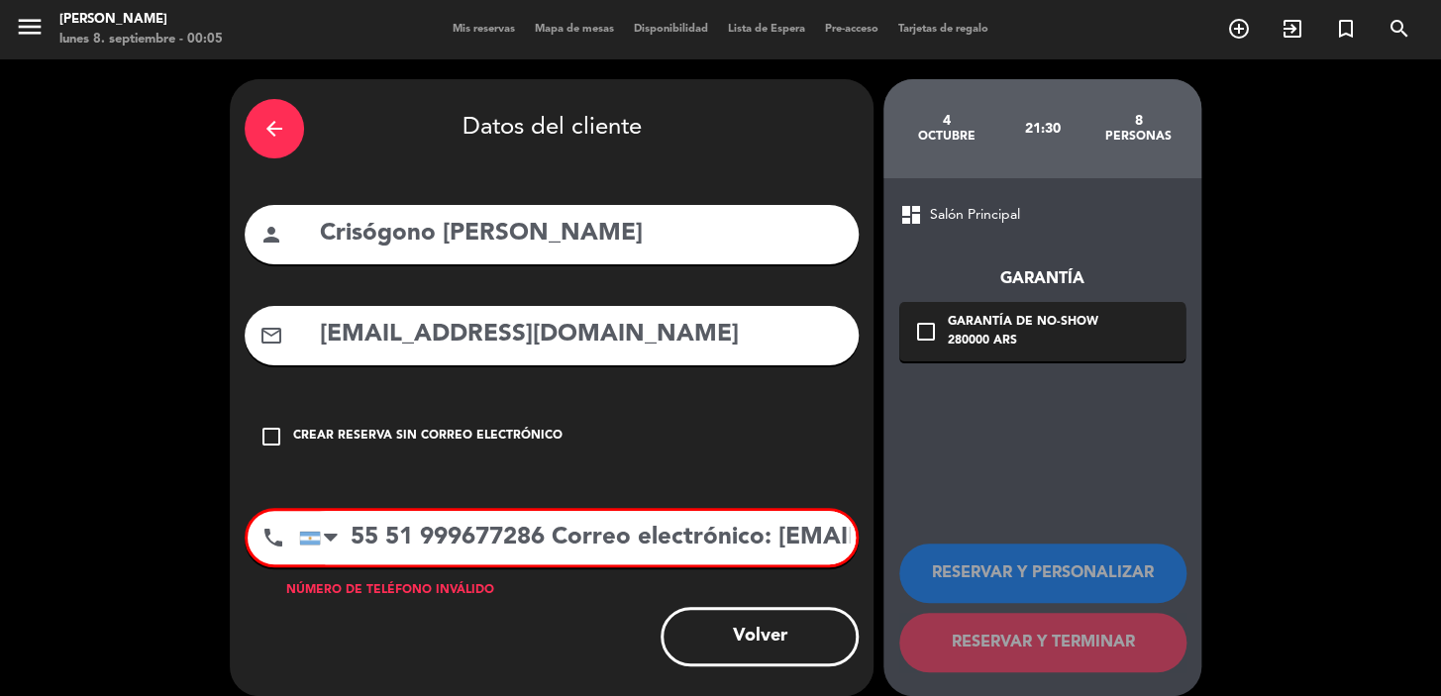
drag, startPoint x: 849, startPoint y: 540, endPoint x: 562, endPoint y: 546, distance: 287.3
click at [556, 542] on input "55 51 999677286 Correo electrónico: crisajeremias@gmail.com" at bounding box center [577, 537] width 557 height 53
click at [347, 535] on input "55 51 999677286" at bounding box center [577, 537] width 557 height 53
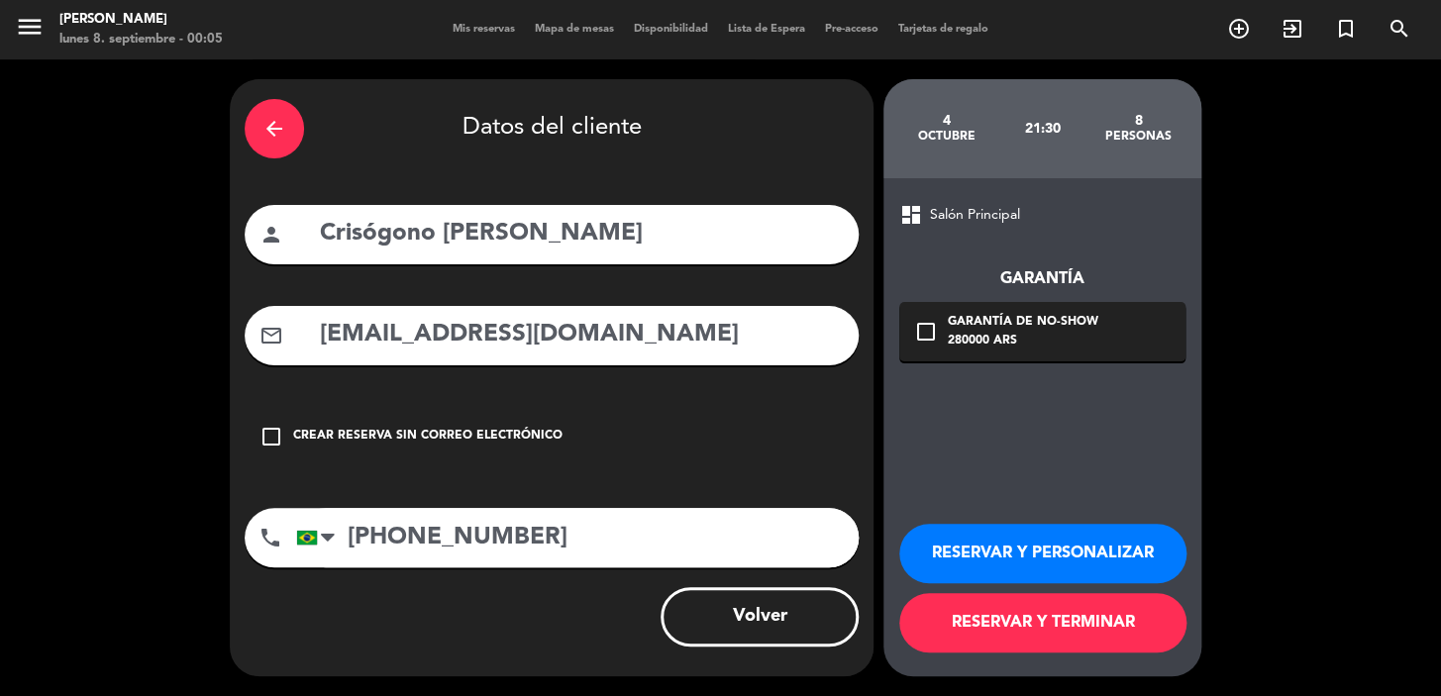
type input "+55 51 999677286"
click at [927, 318] on div "check_box_outline_blank Garantía de no-show 280000 ARS" at bounding box center [1042, 331] width 286 height 59
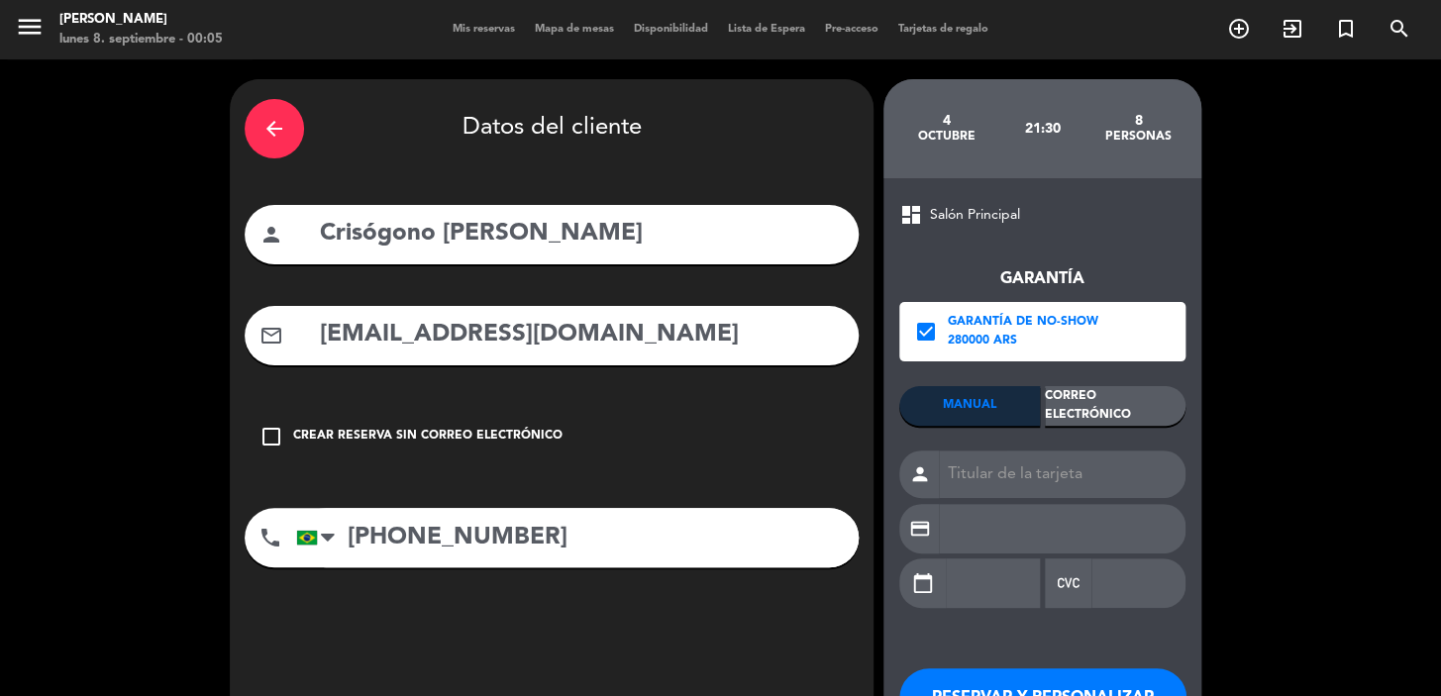
click at [1154, 407] on div "Correo Electrónico" at bounding box center [1115, 406] width 141 height 40
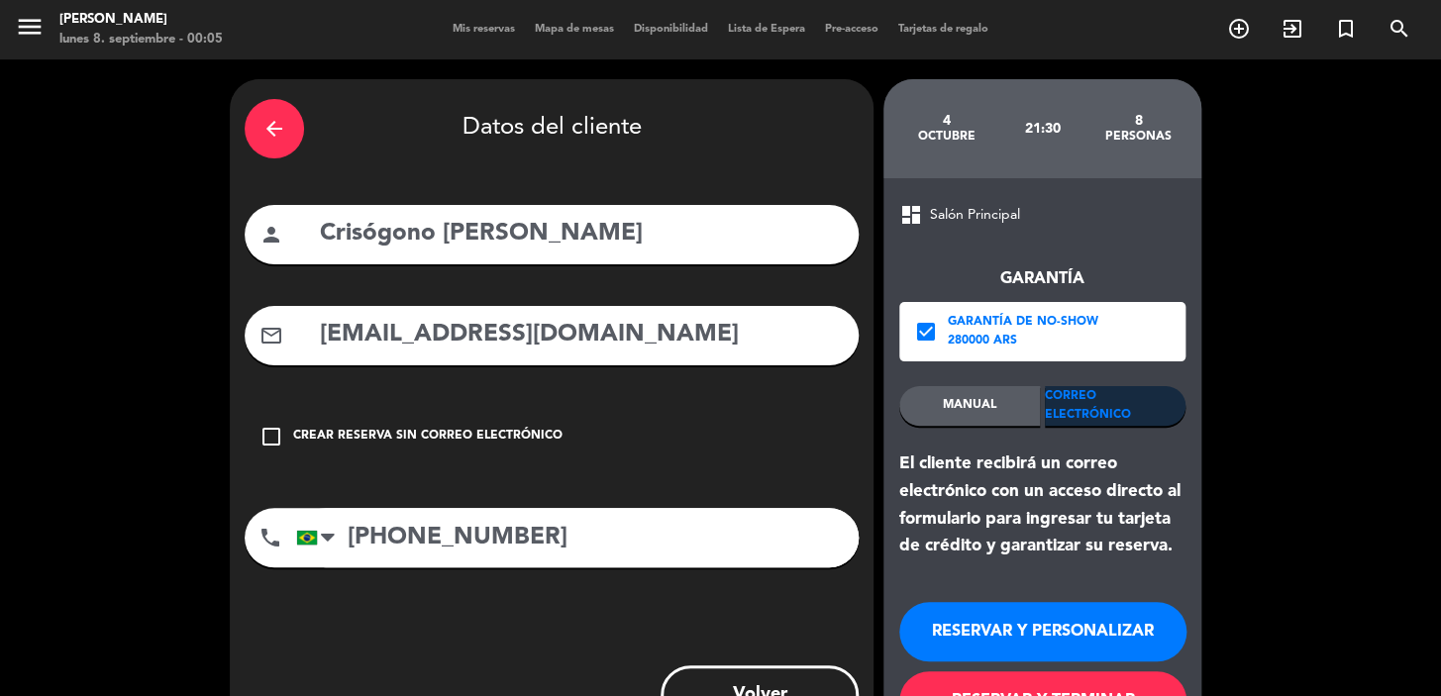
click at [1111, 635] on button "RESERVAR Y PERSONALIZAR" at bounding box center [1042, 631] width 287 height 59
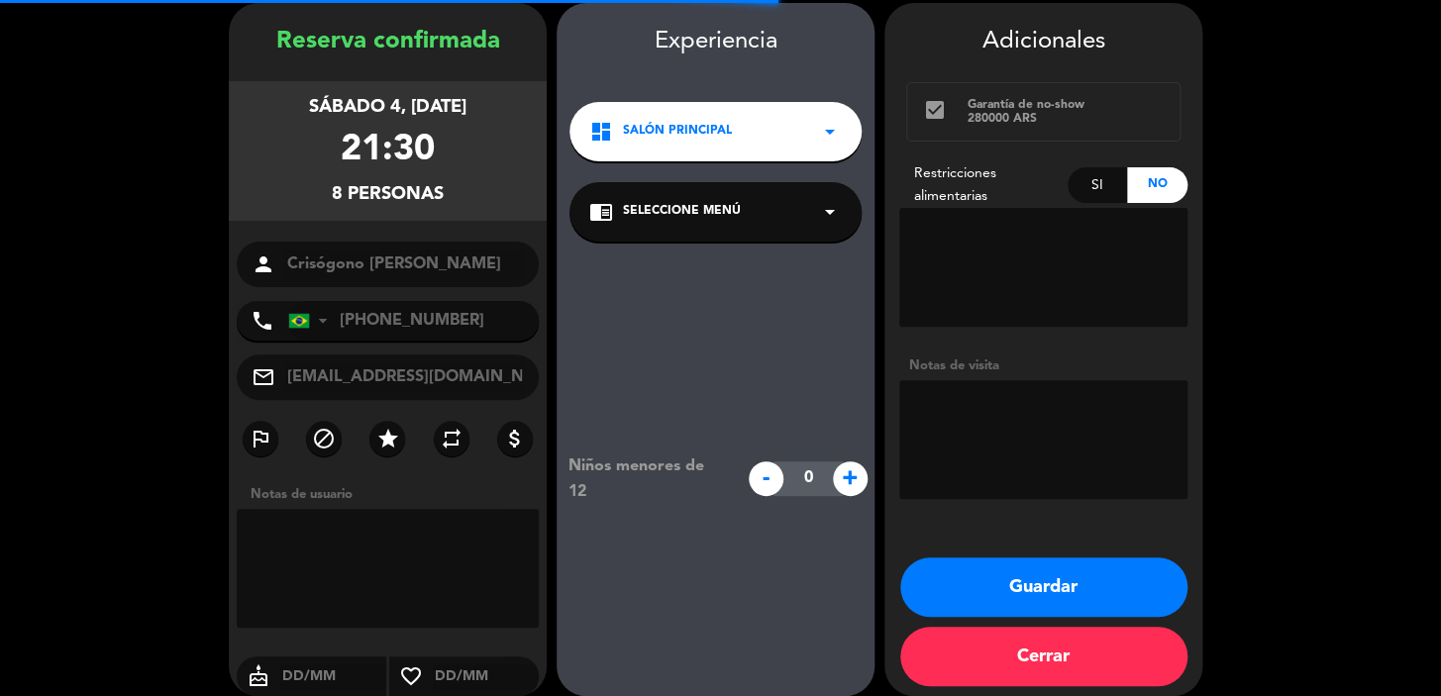
scroll to position [79, 0]
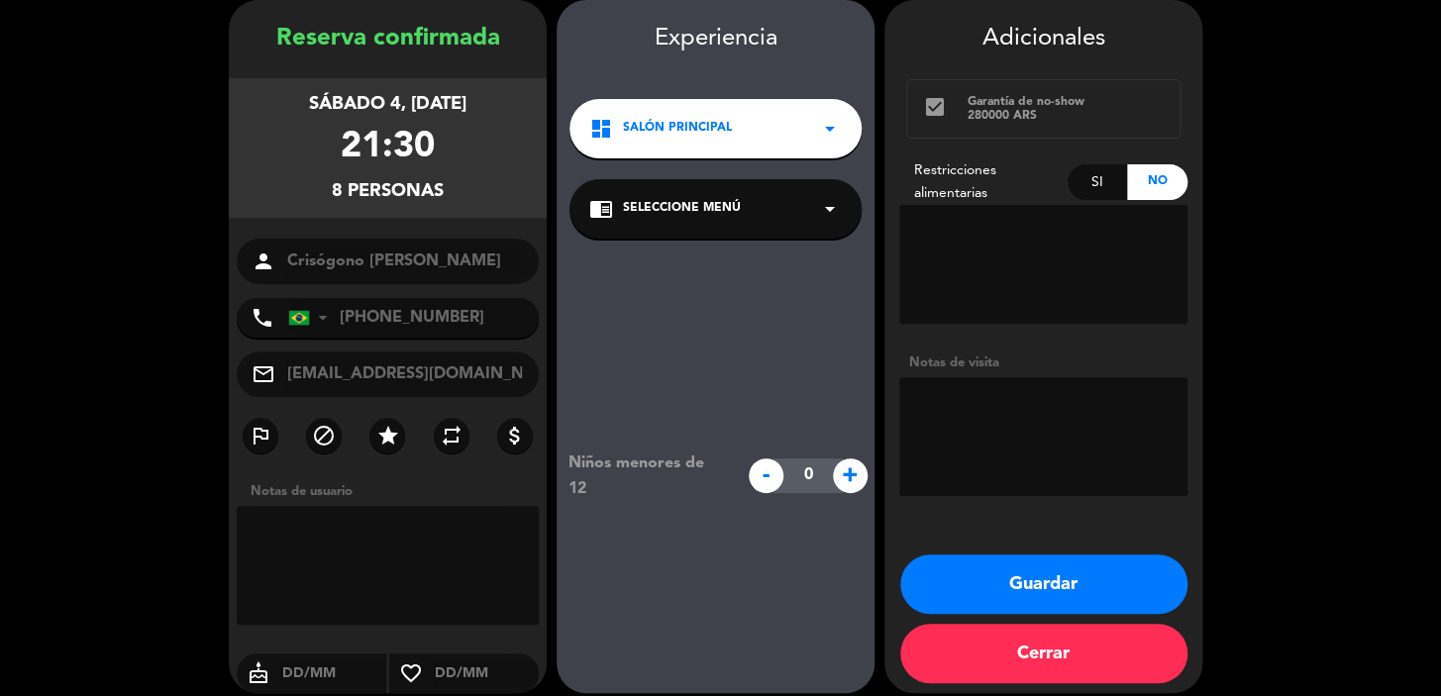
click at [802, 109] on div "dashboard Salón Principal arrow_drop_down" at bounding box center [715, 128] width 292 height 59
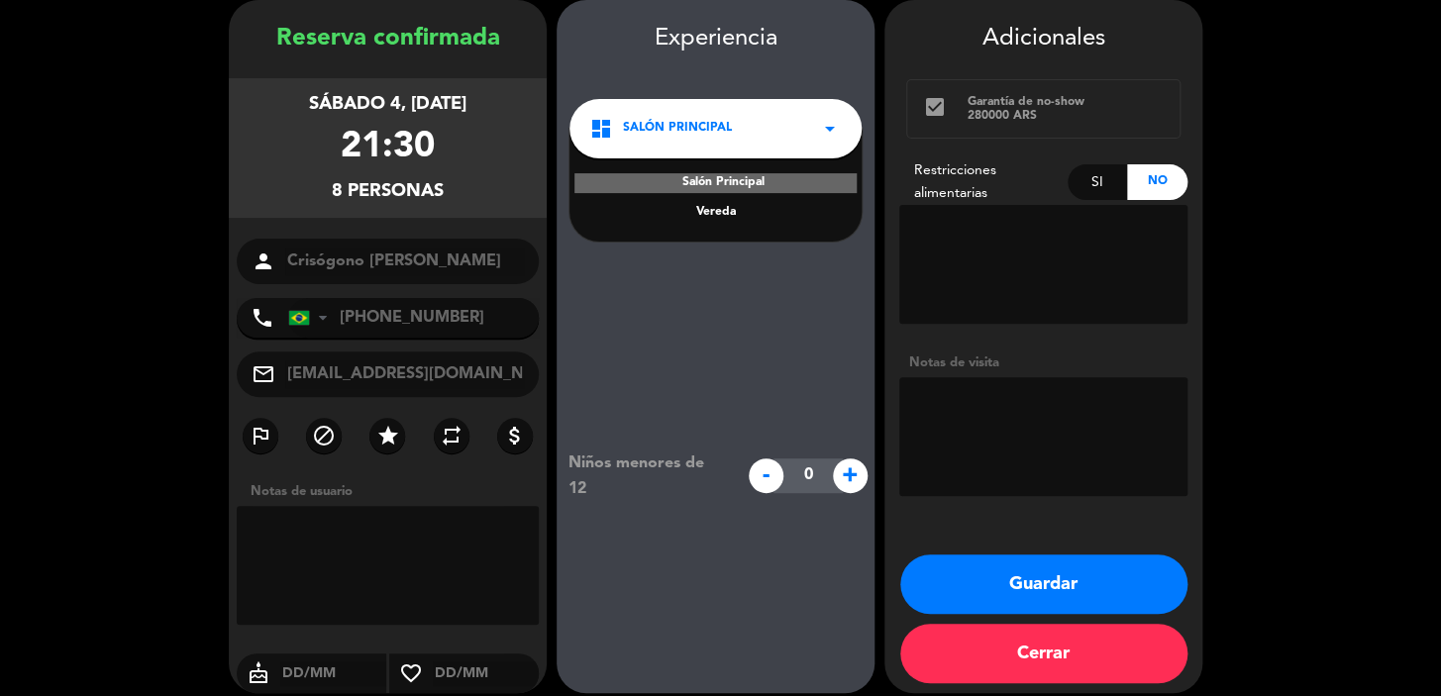
click at [746, 210] on div "Vereda" at bounding box center [715, 213] width 253 height 20
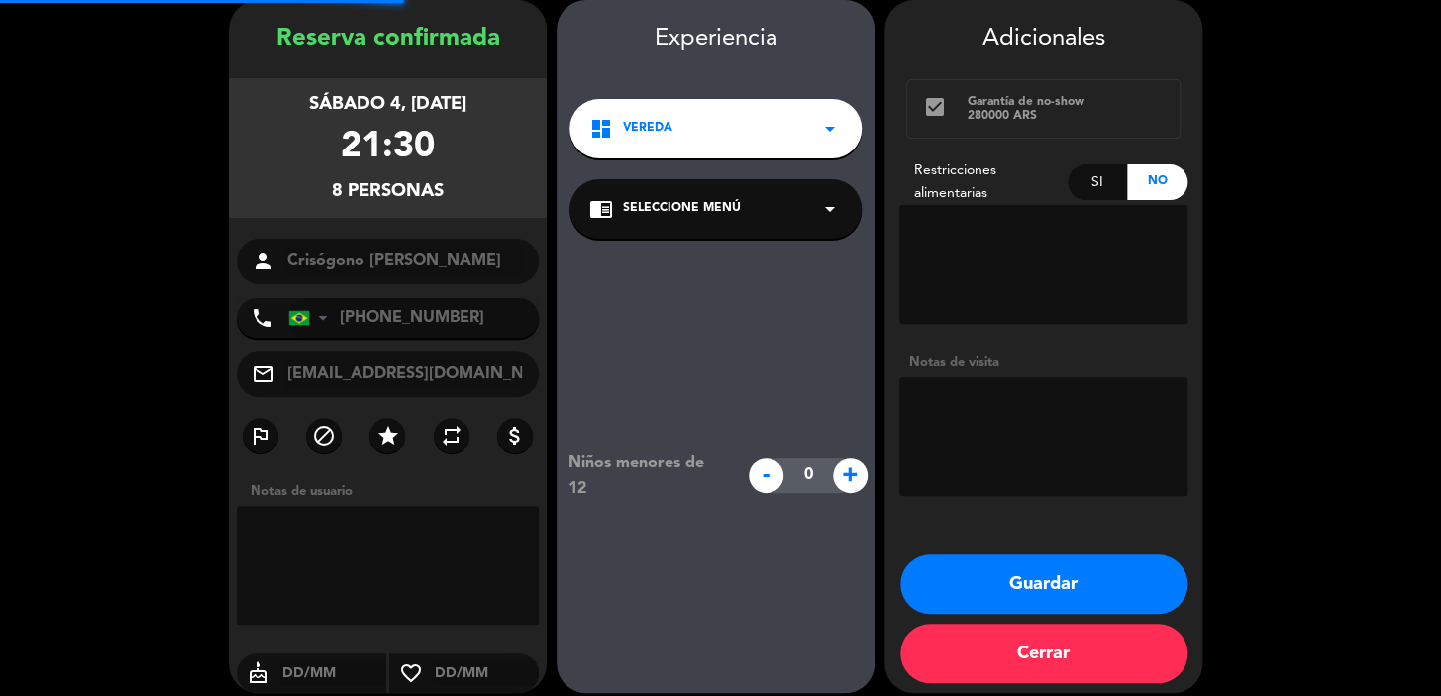
click at [750, 211] on div "chrome_reader_mode Seleccione Menú arrow_drop_down" at bounding box center [715, 208] width 292 height 59
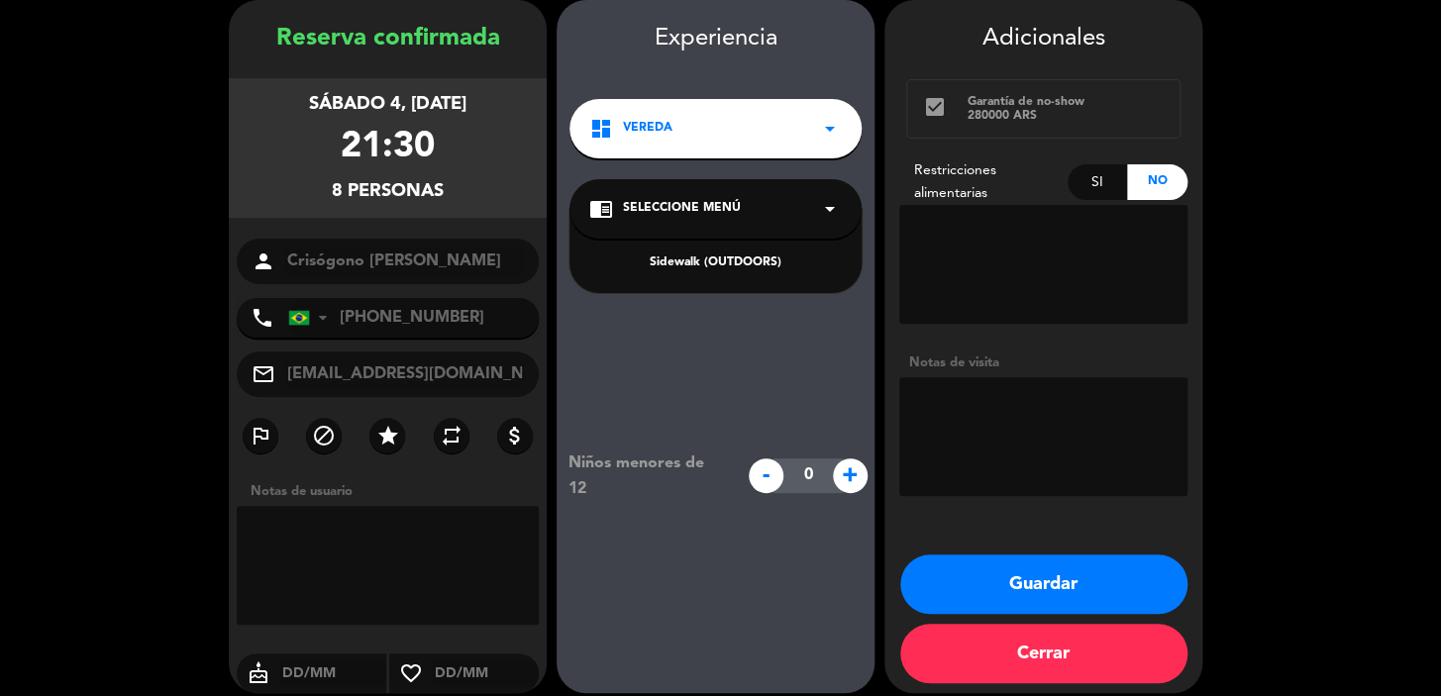
click at [730, 261] on div "Sidewalk (OUTDOORS)" at bounding box center [715, 264] width 253 height 20
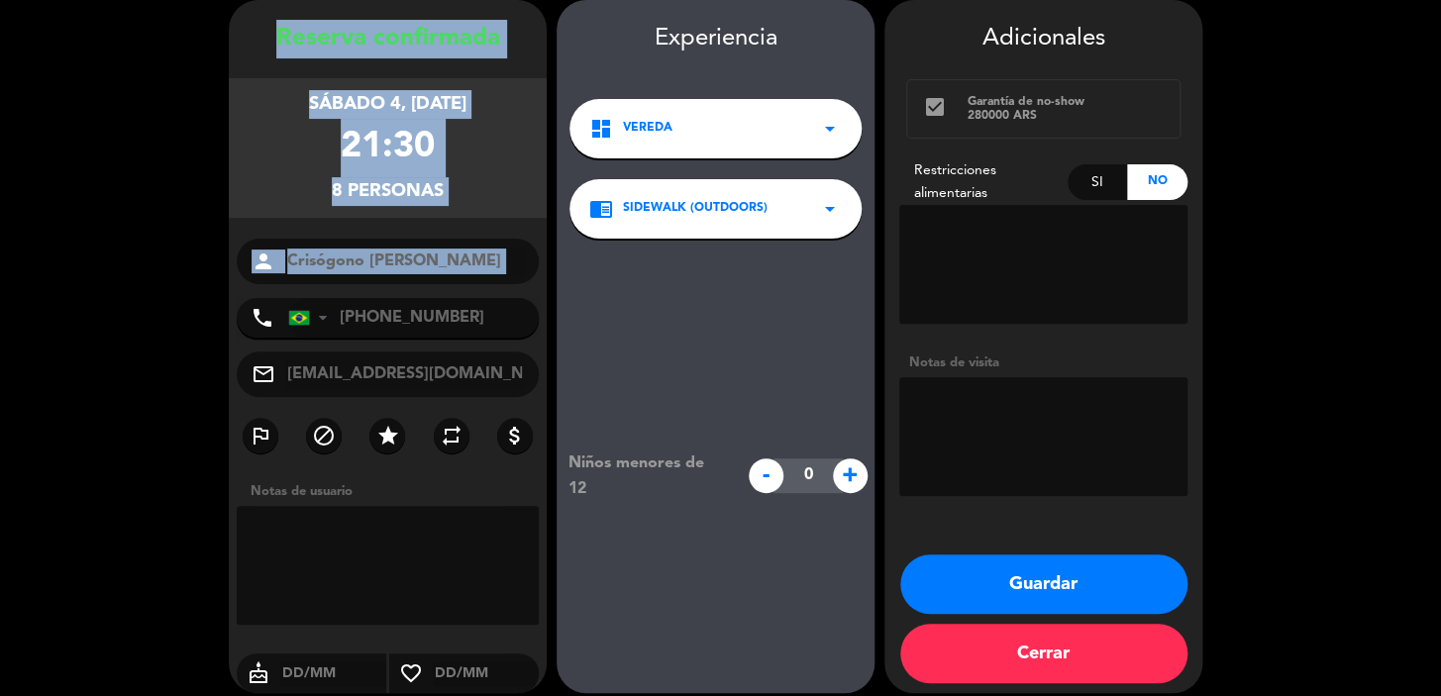
drag, startPoint x: 269, startPoint y: 29, endPoint x: 490, endPoint y: 291, distance: 343.0
click at [490, 291] on div "Reserva confirmada sábado 4, oct. 2025 21:30 8 personas person Crisógono Muller…" at bounding box center [388, 366] width 318 height 693
copy div "Reserva confirmada sábado 4, oct. 2025 21:30 8 personas person"
click at [1013, 601] on button "Guardar" at bounding box center [1043, 584] width 287 height 59
click at [1030, 581] on button "Guardar" at bounding box center [1043, 584] width 287 height 59
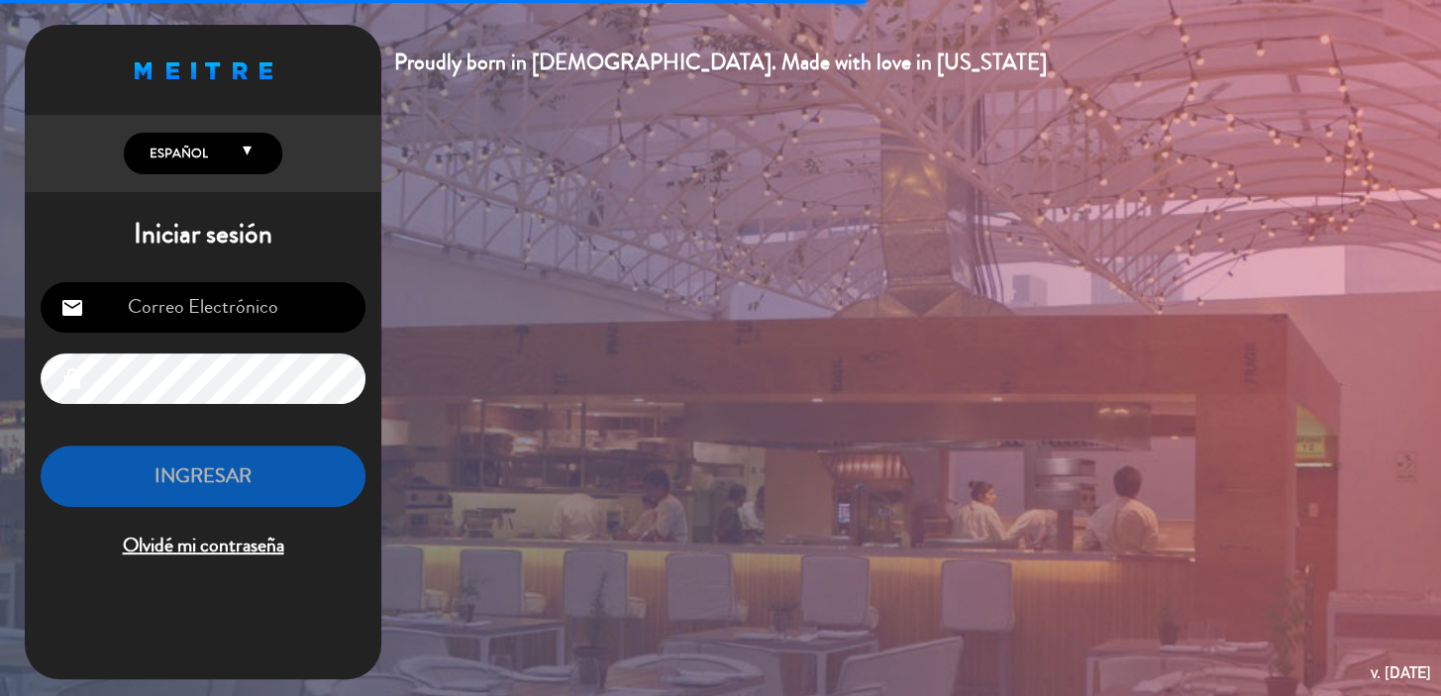
type input "[EMAIL_ADDRESS][DOMAIN_NAME]"
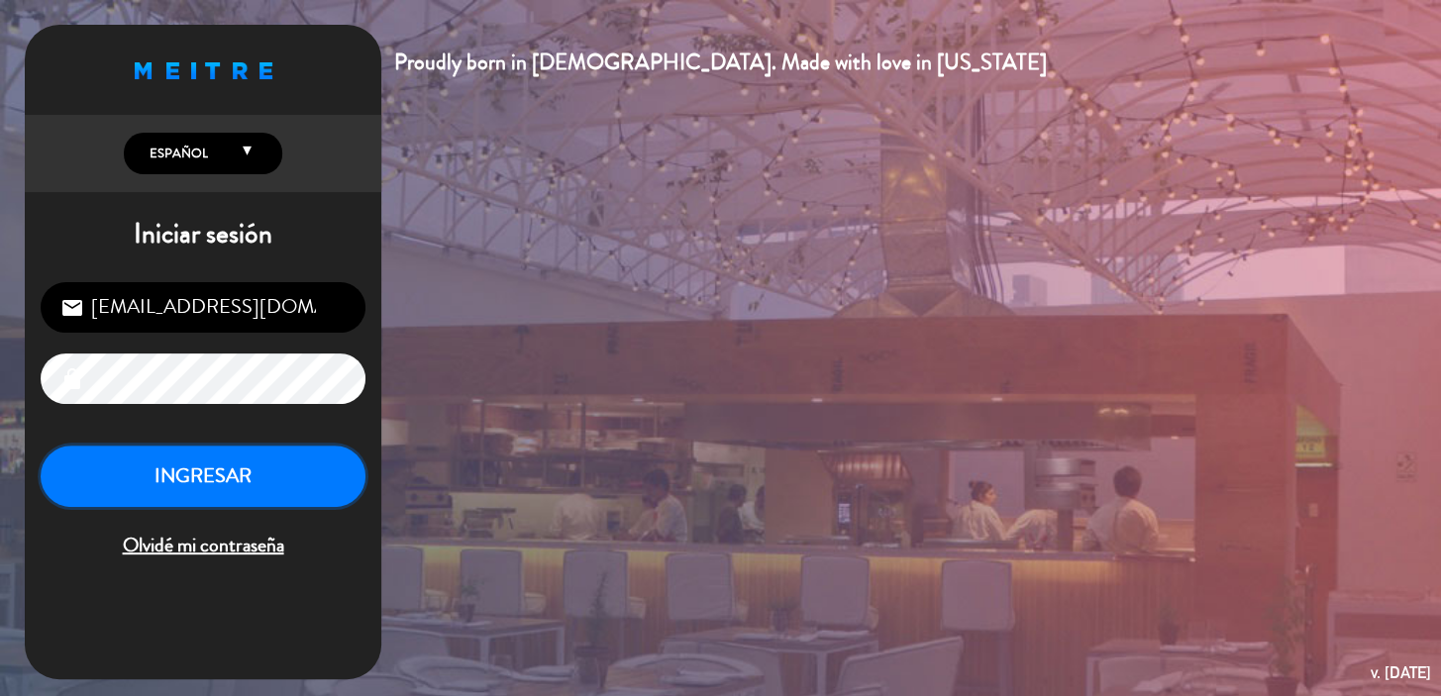
click at [313, 459] on button "INGRESAR" at bounding box center [203, 477] width 325 height 62
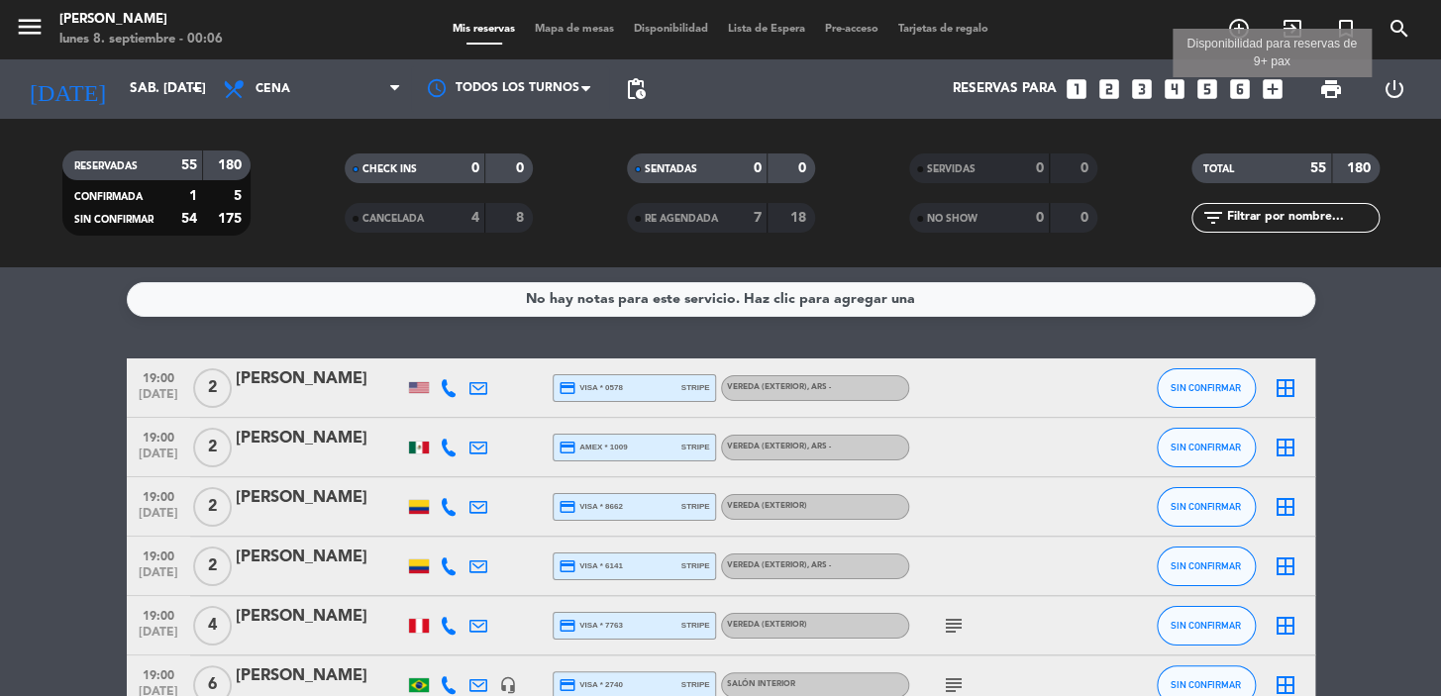
click at [1270, 93] on icon "add_box" at bounding box center [1273, 89] width 26 height 26
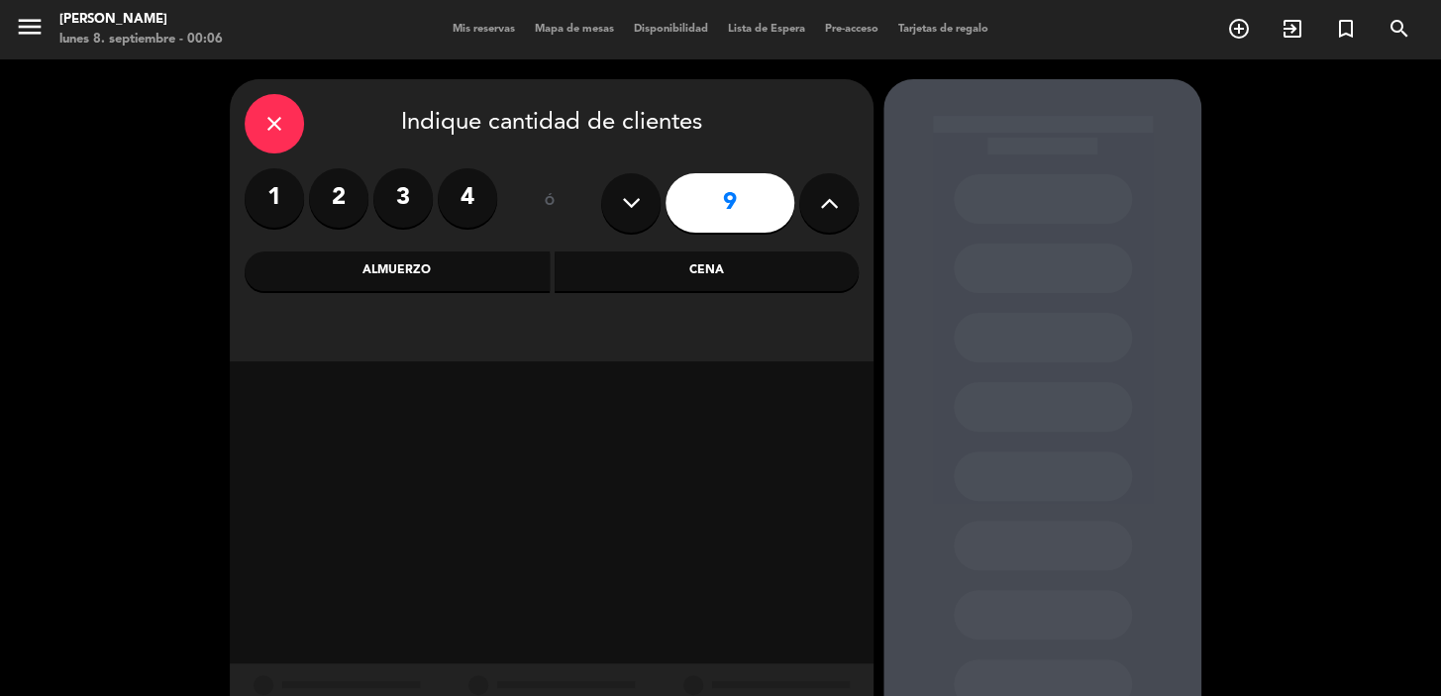
click at [646, 199] on button at bounding box center [630, 202] width 59 height 59
type input "5"
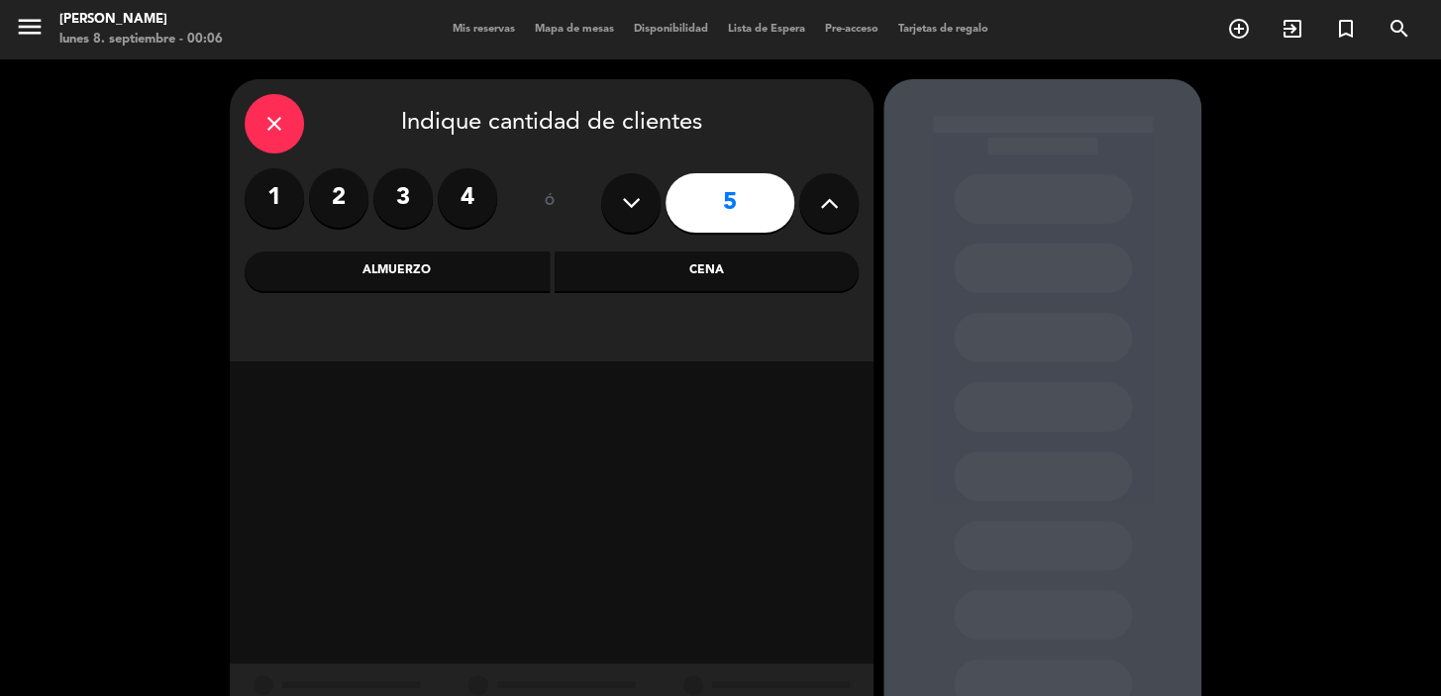
click at [646, 199] on button at bounding box center [630, 202] width 59 height 59
click at [626, 199] on icon at bounding box center [631, 203] width 19 height 30
click at [330, 203] on label "2" at bounding box center [338, 197] width 59 height 59
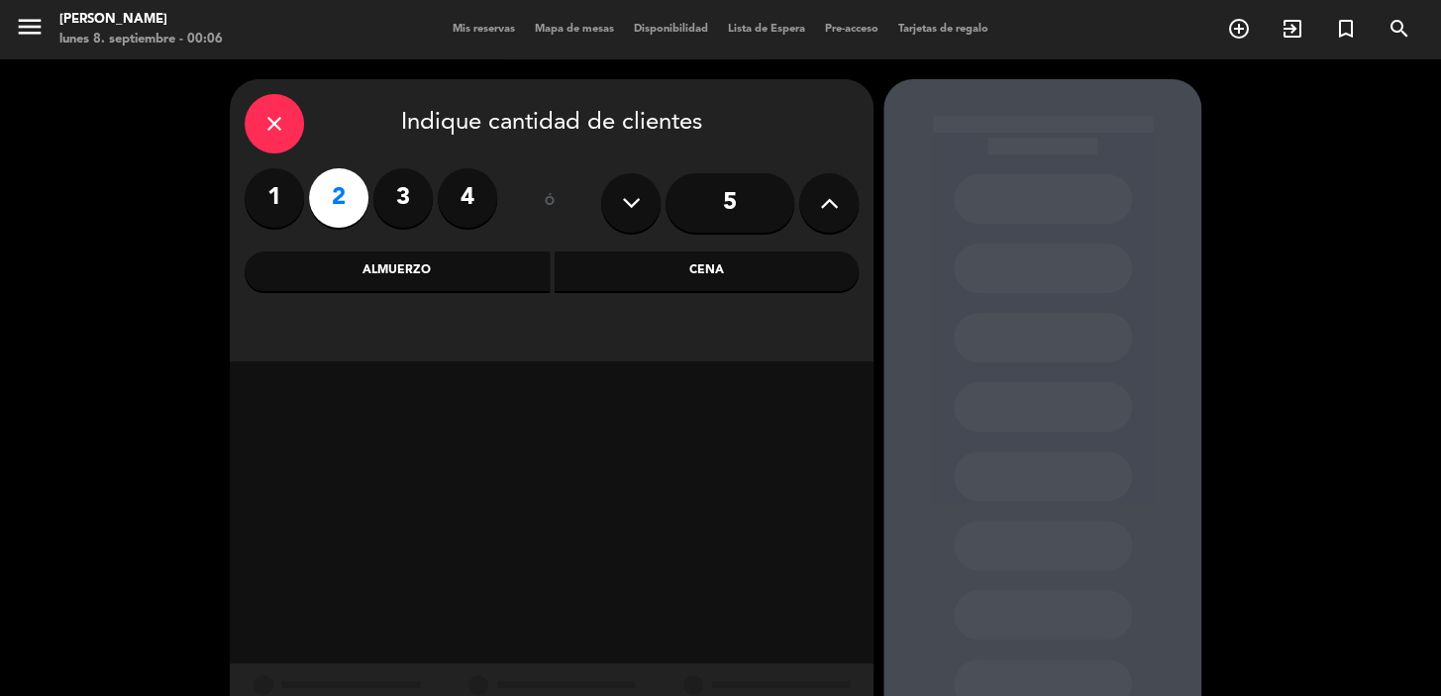
click at [440, 276] on div "Almuerzo" at bounding box center [397, 272] width 305 height 40
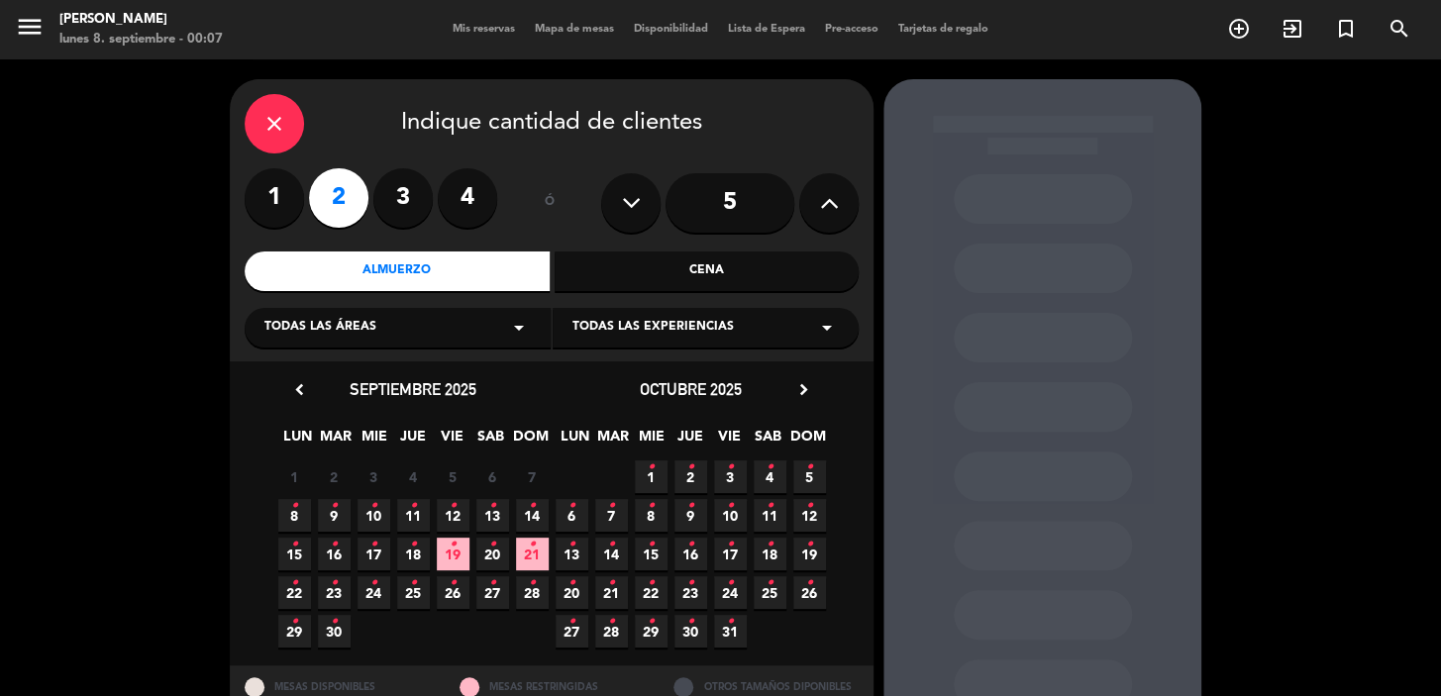
click at [802, 383] on icon "chevron_right" at bounding box center [803, 389] width 21 height 21
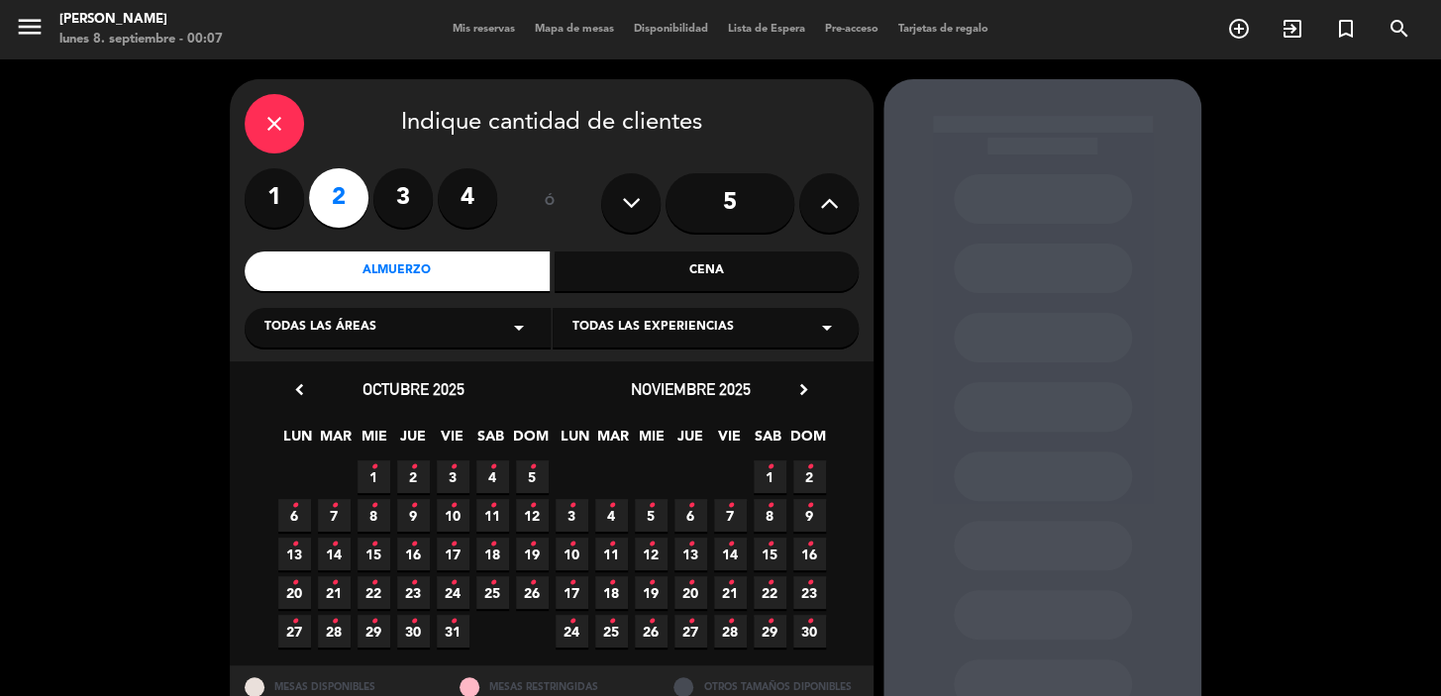
click at [802, 383] on icon "chevron_right" at bounding box center [803, 389] width 21 height 21
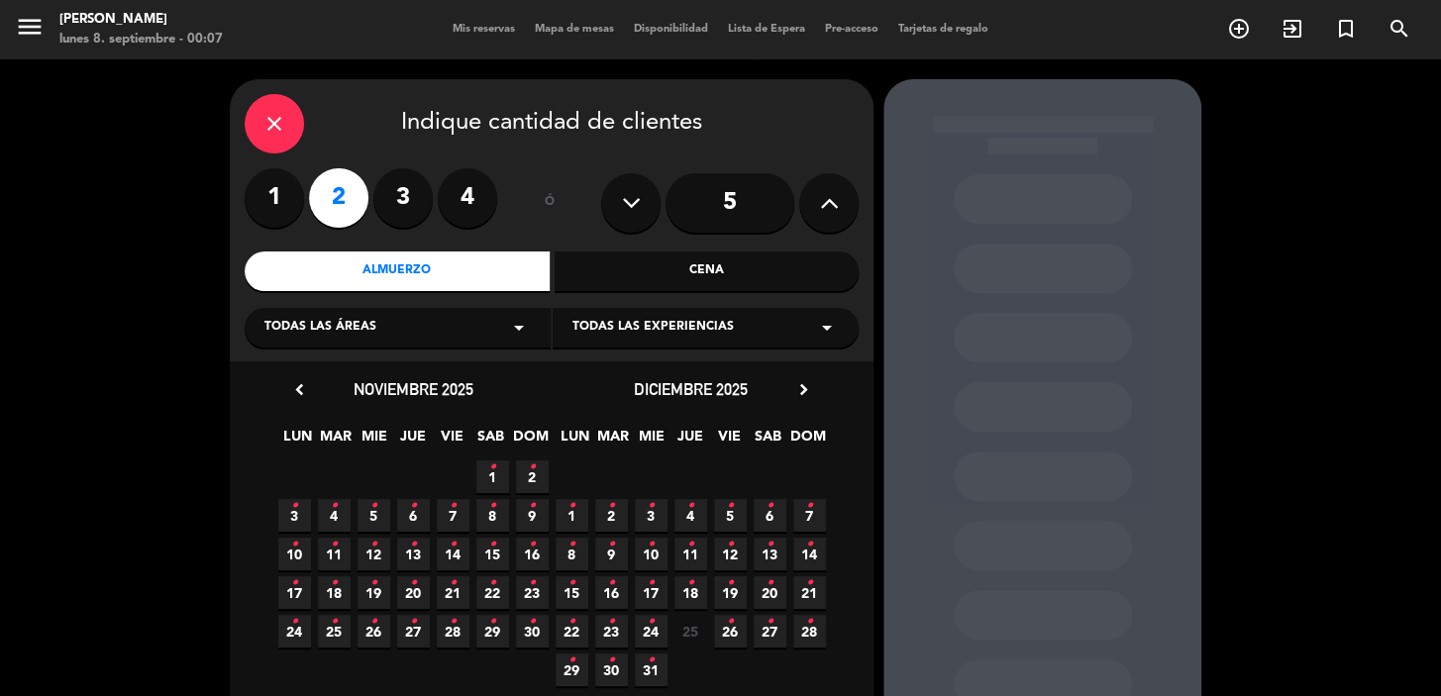
click at [689, 553] on icon "•" at bounding box center [690, 545] width 7 height 32
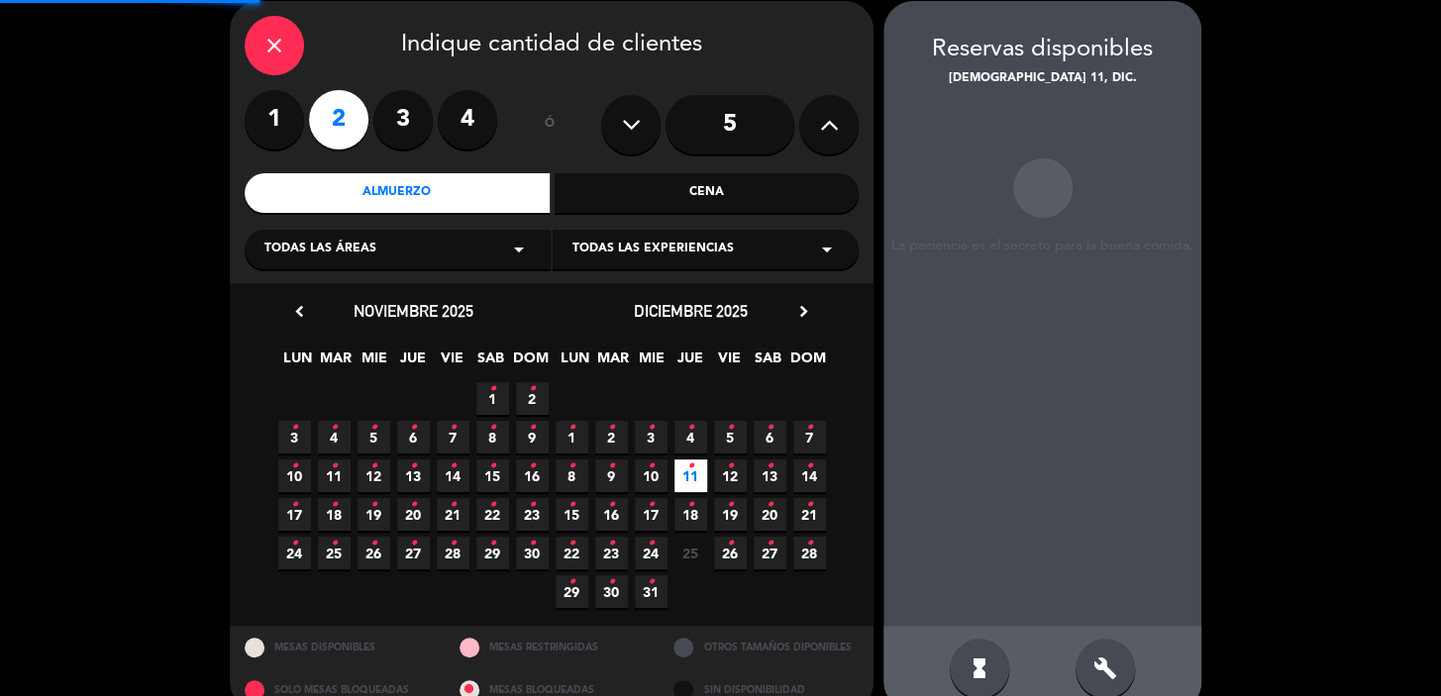
scroll to position [79, 0]
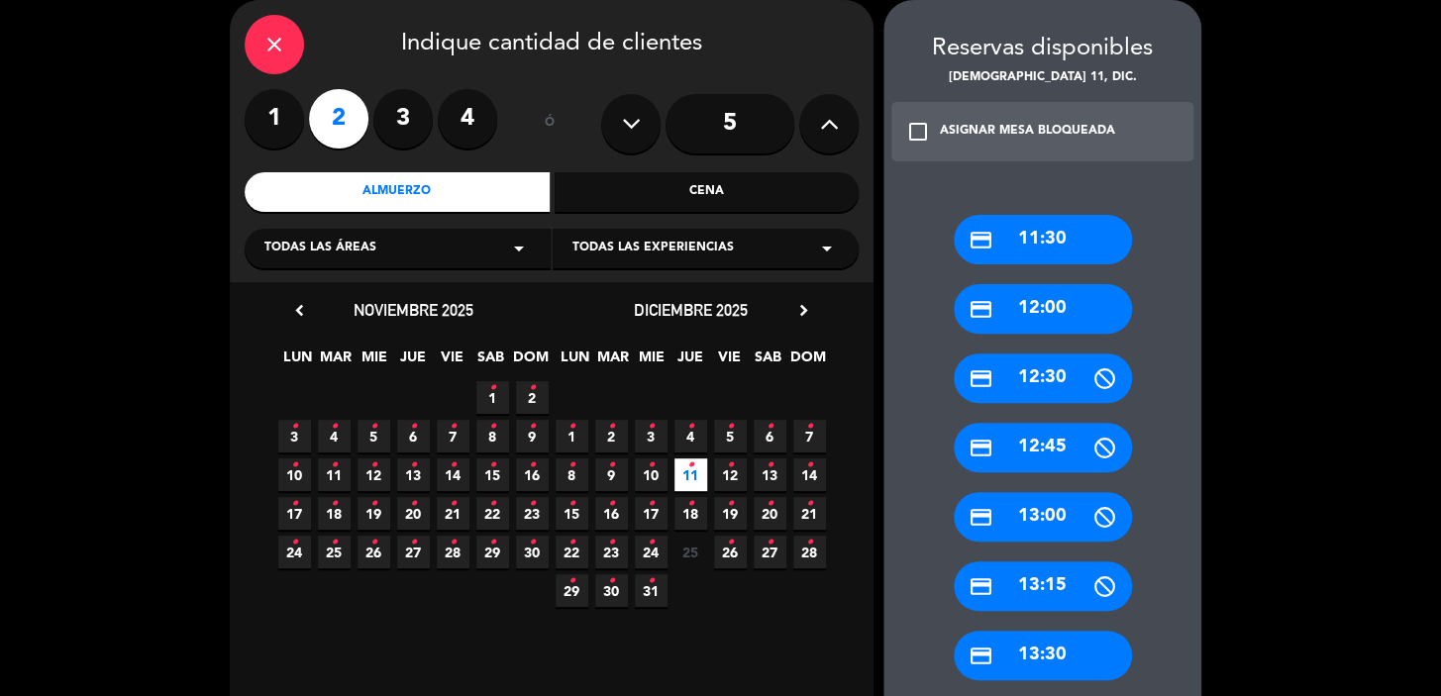
click at [1079, 296] on div "credit_card 12:00" at bounding box center [1043, 309] width 178 height 50
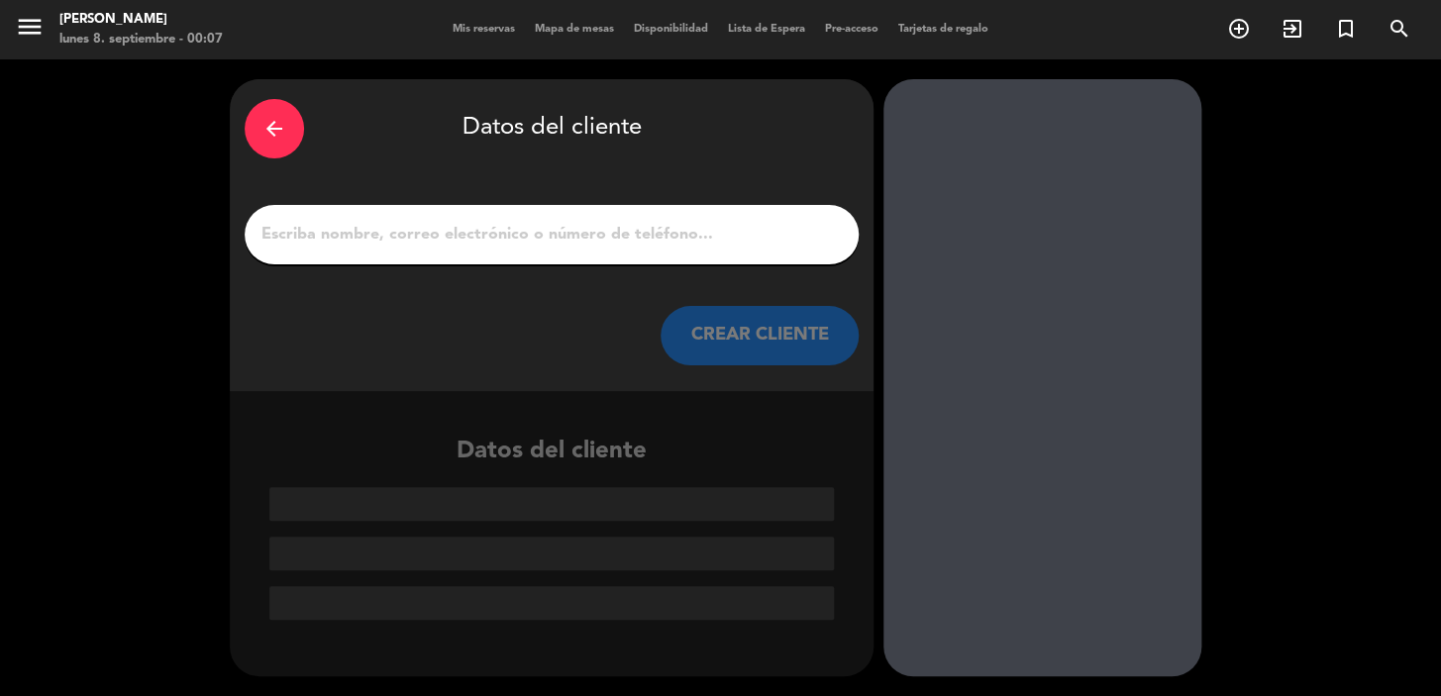
scroll to position [0, 0]
click at [559, 232] on input "1" at bounding box center [551, 235] width 584 height 28
paste input "Karen Bazan"
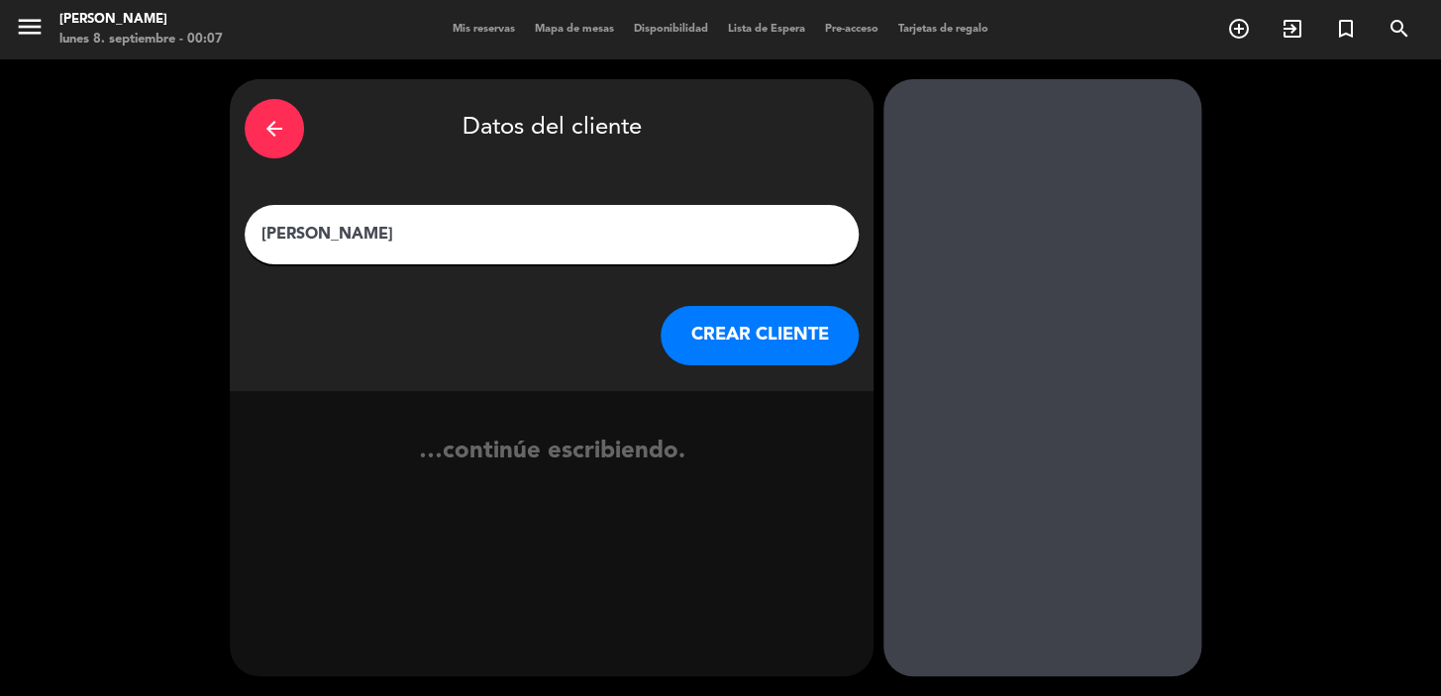
type input "Karen Bazan"
click at [807, 331] on button "CREAR CLIENTE" at bounding box center [760, 335] width 198 height 59
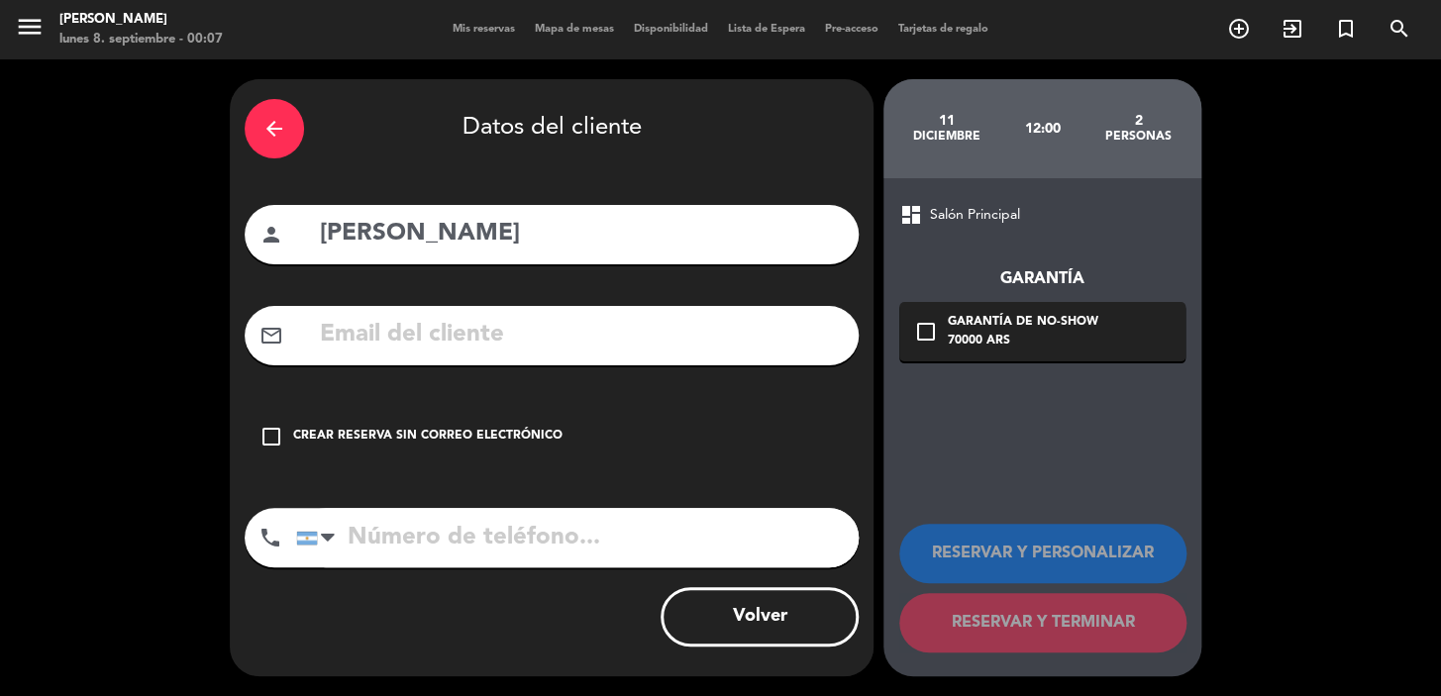
click at [450, 346] on input "text" at bounding box center [581, 335] width 526 height 41
paste input "kaarenbazan@gmail.com"
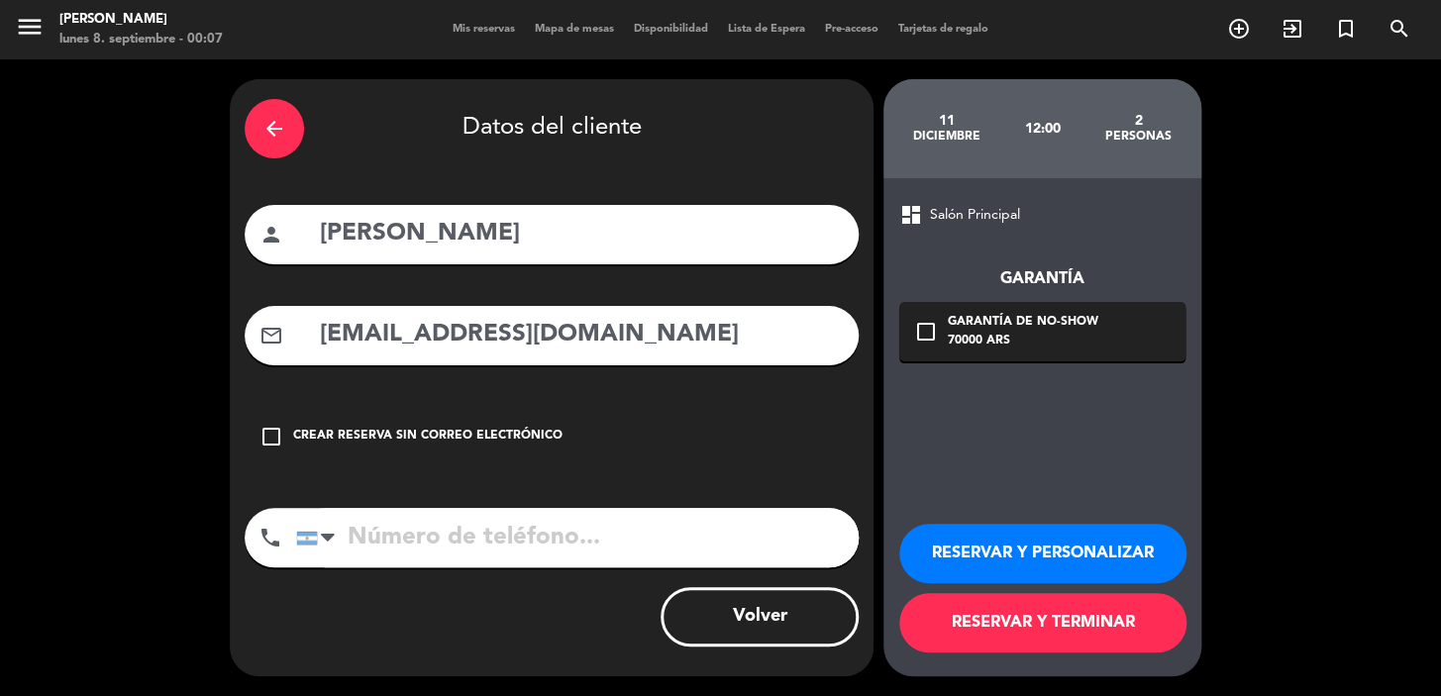
type input "kaarenbazan@gmail.com"
click at [522, 539] on input "tel" at bounding box center [577, 537] width 563 height 59
paste input "3575656762 t"
click at [352, 539] on input "3575656762" at bounding box center [577, 537] width 563 height 59
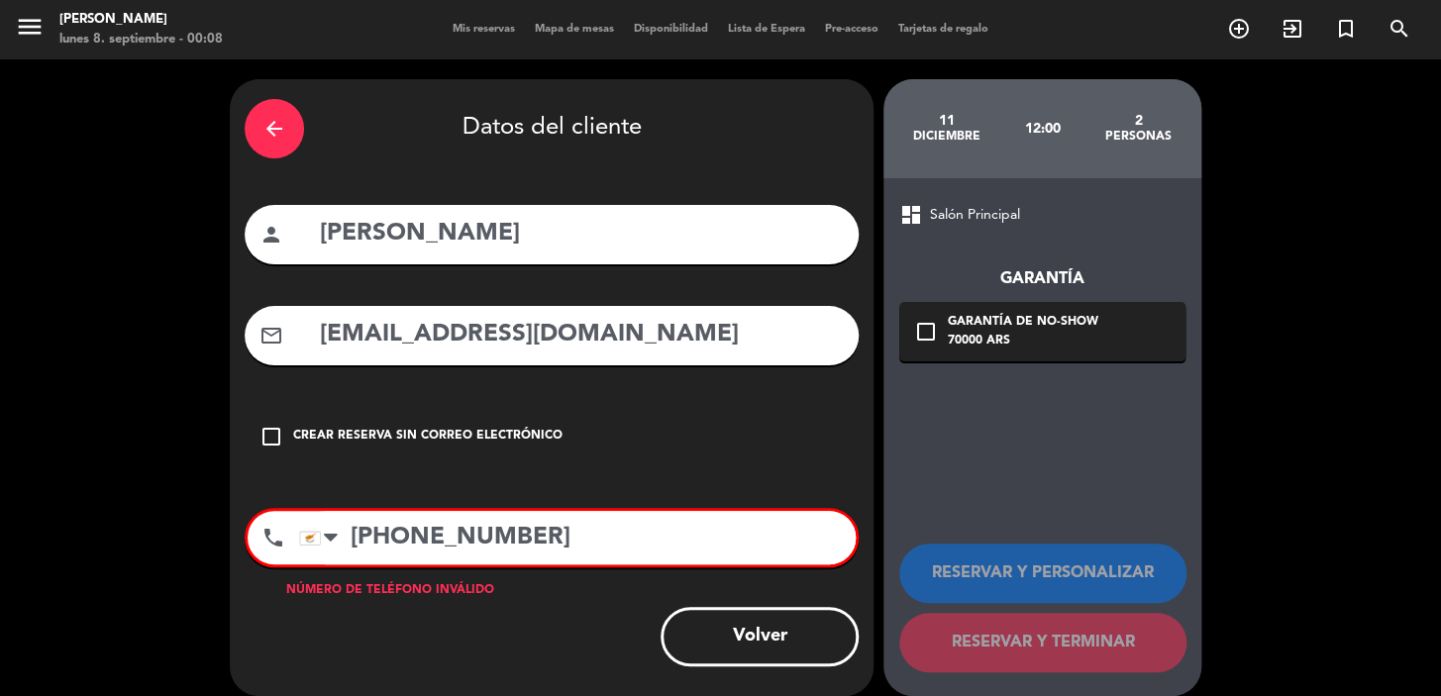
click at [365, 536] on input "+3575656762" at bounding box center [577, 537] width 557 height 53
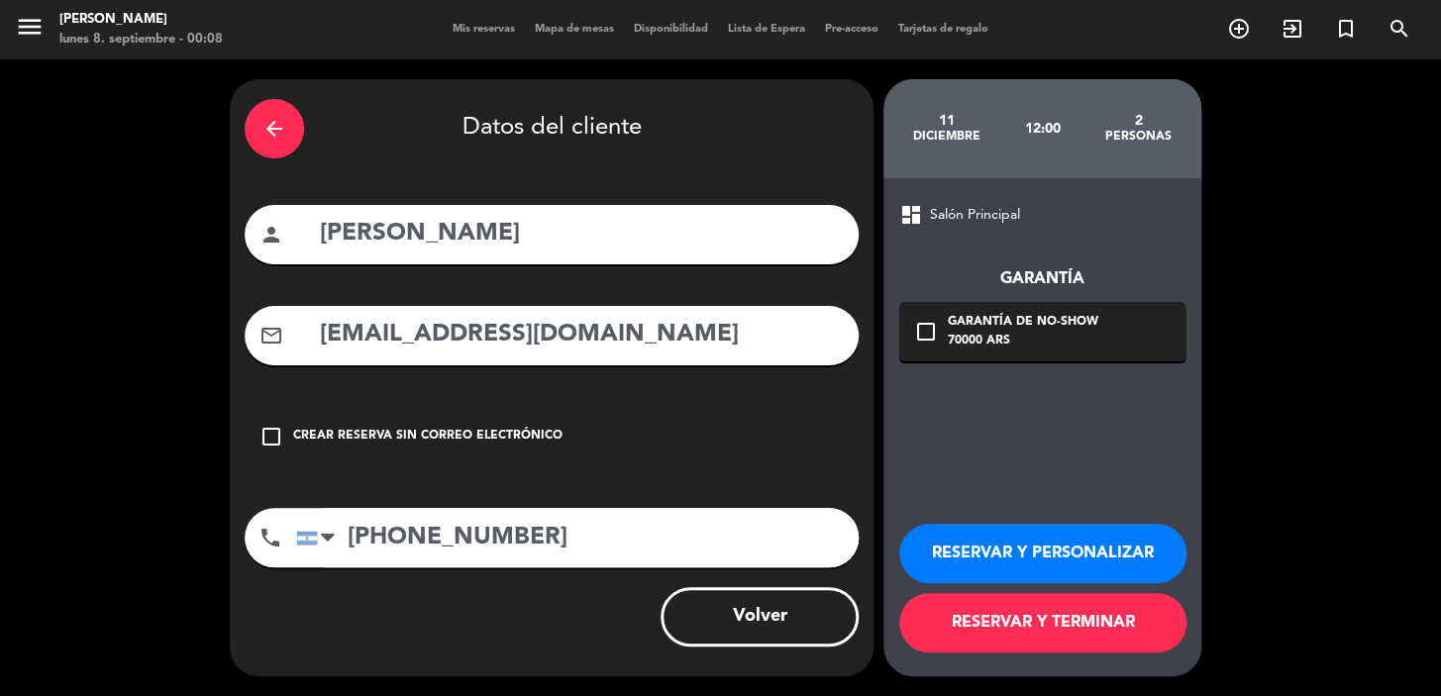
type input "+5493575656762"
click at [1022, 318] on div "Garantía de no-show" at bounding box center [1023, 323] width 151 height 20
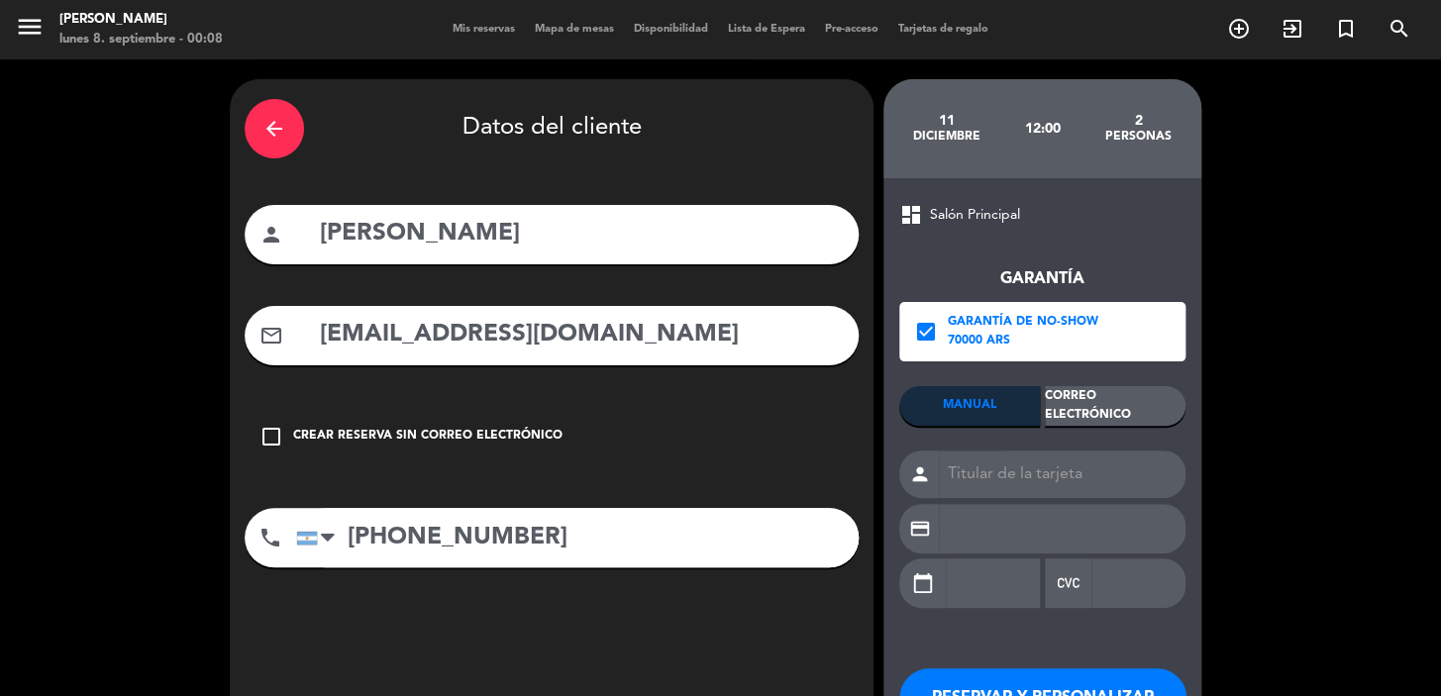
click at [1106, 404] on div "Correo Electrónico" at bounding box center [1115, 406] width 141 height 40
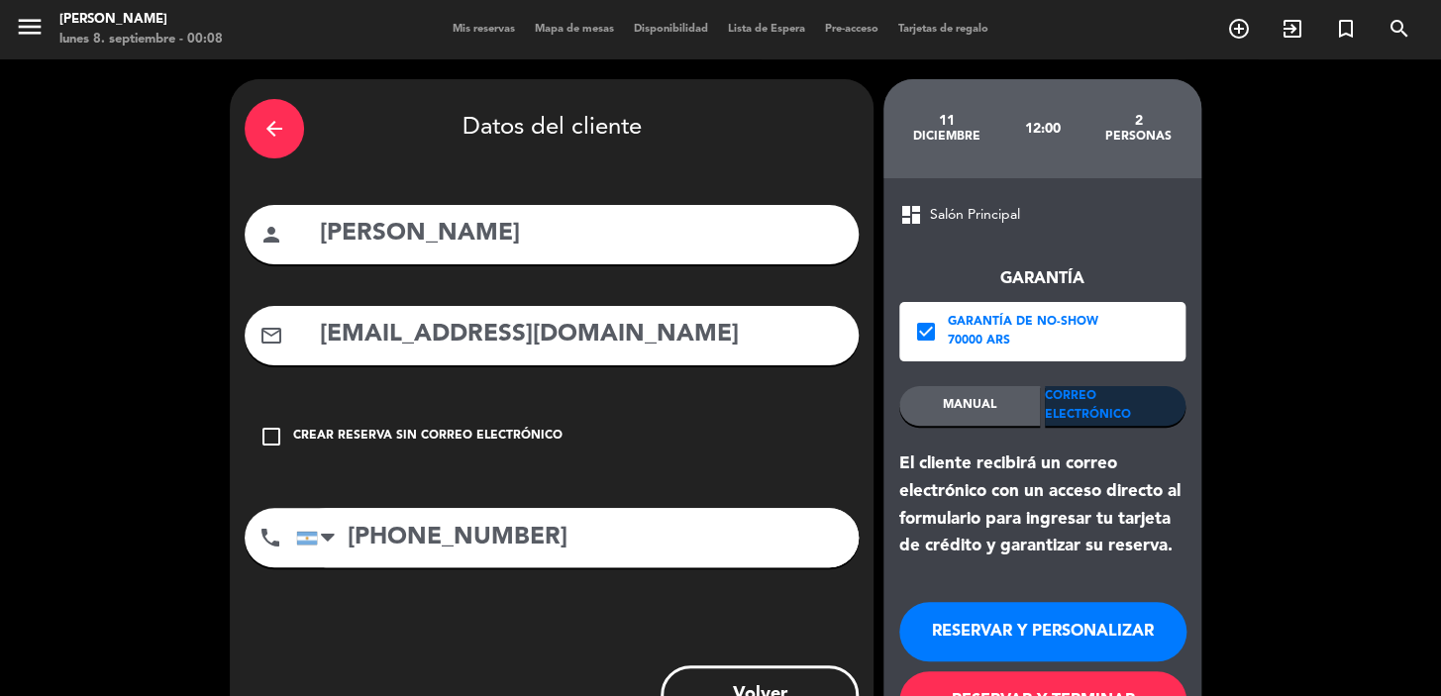
click at [1099, 626] on button "RESERVAR Y PERSONALIZAR" at bounding box center [1042, 631] width 287 height 59
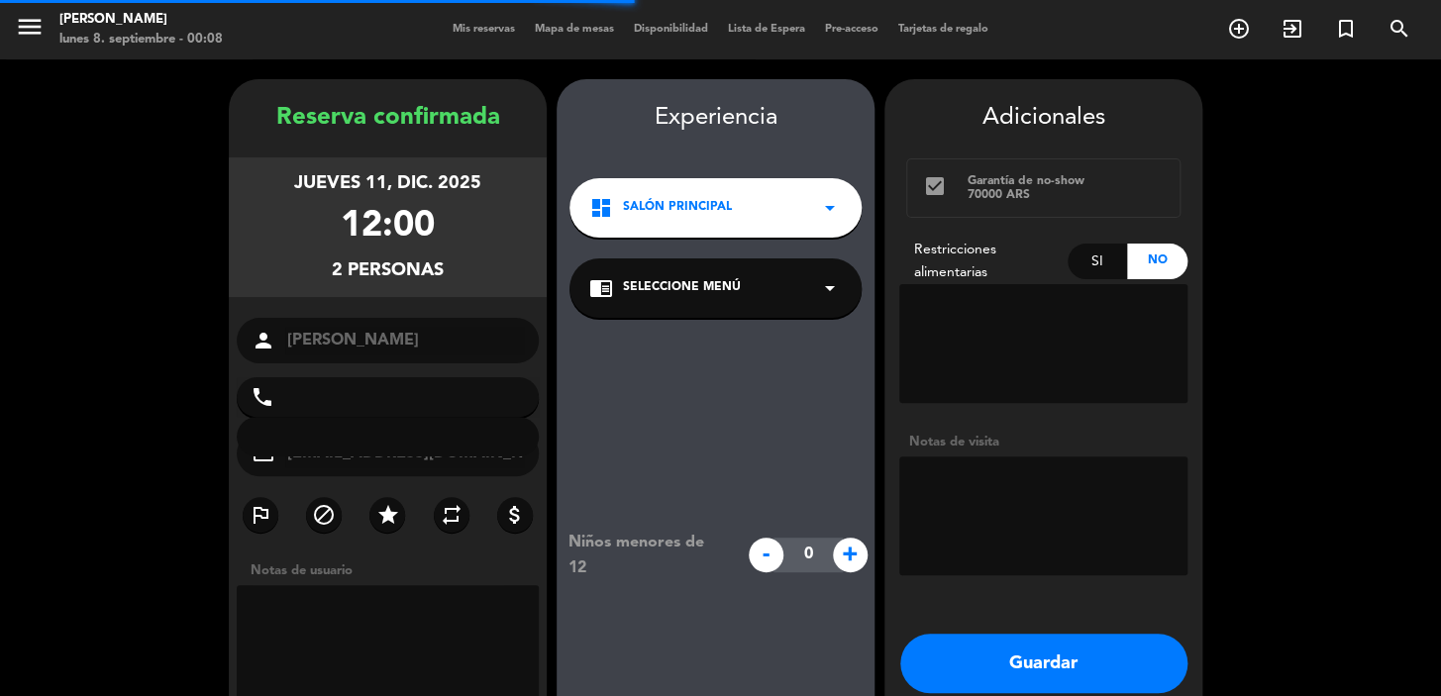
type input "+5493575656762"
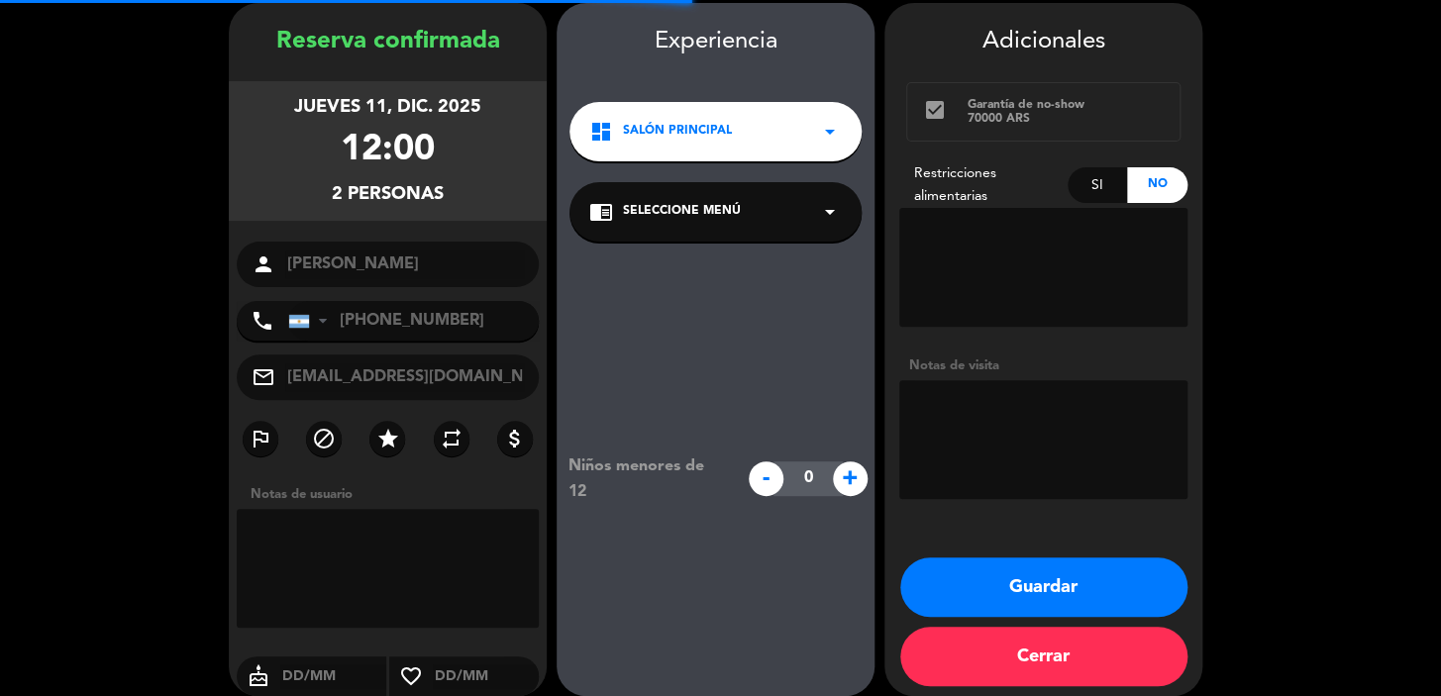
scroll to position [79, 0]
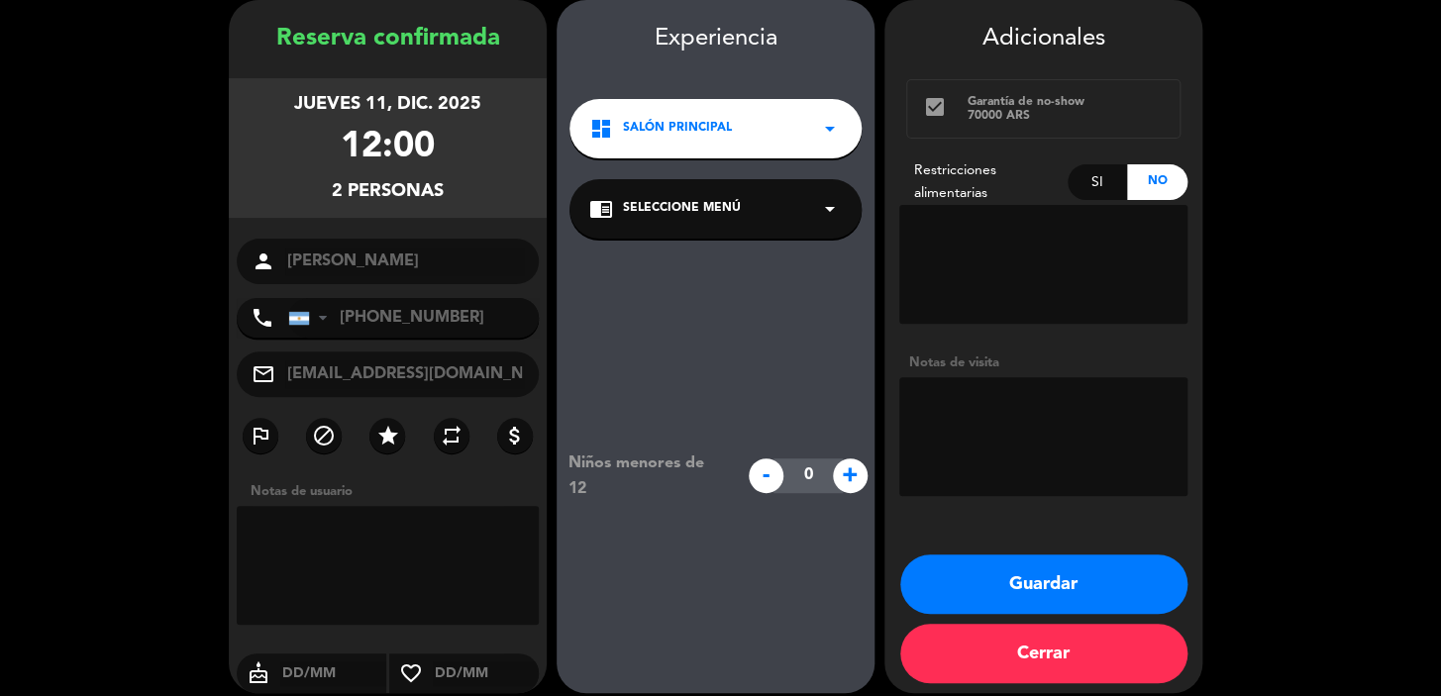
click at [832, 142] on div "dashboard Salón Principal arrow_drop_down" at bounding box center [715, 128] width 292 height 59
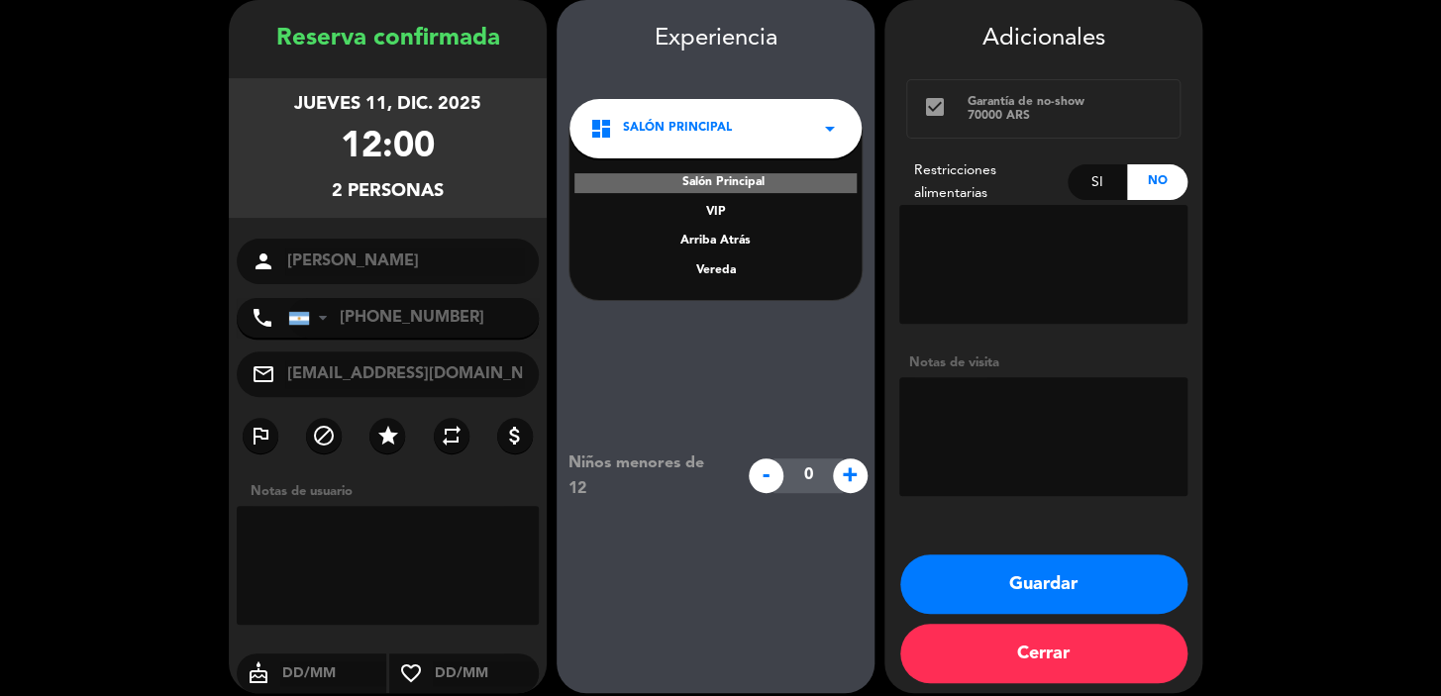
click at [731, 269] on div "Vereda" at bounding box center [715, 271] width 253 height 20
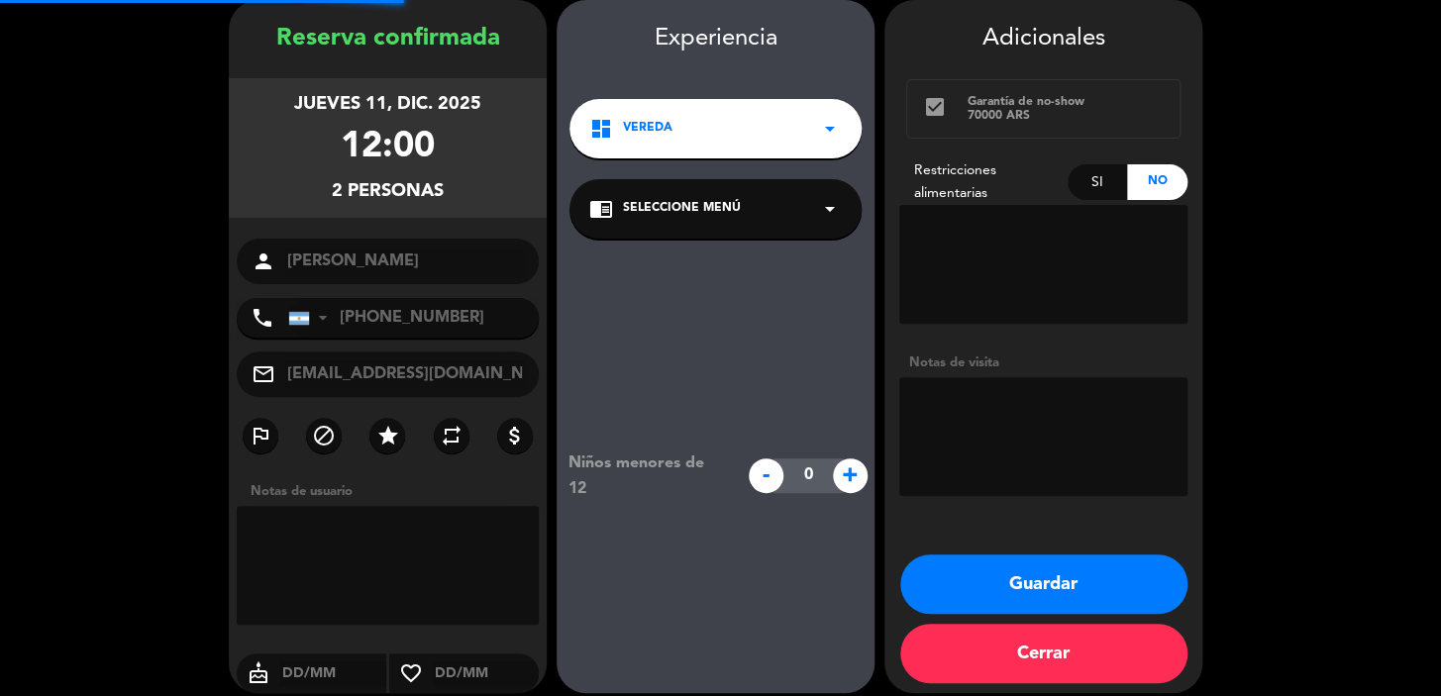
click at [743, 217] on div "chrome_reader_mode Seleccione Menú arrow_drop_down" at bounding box center [715, 208] width 292 height 59
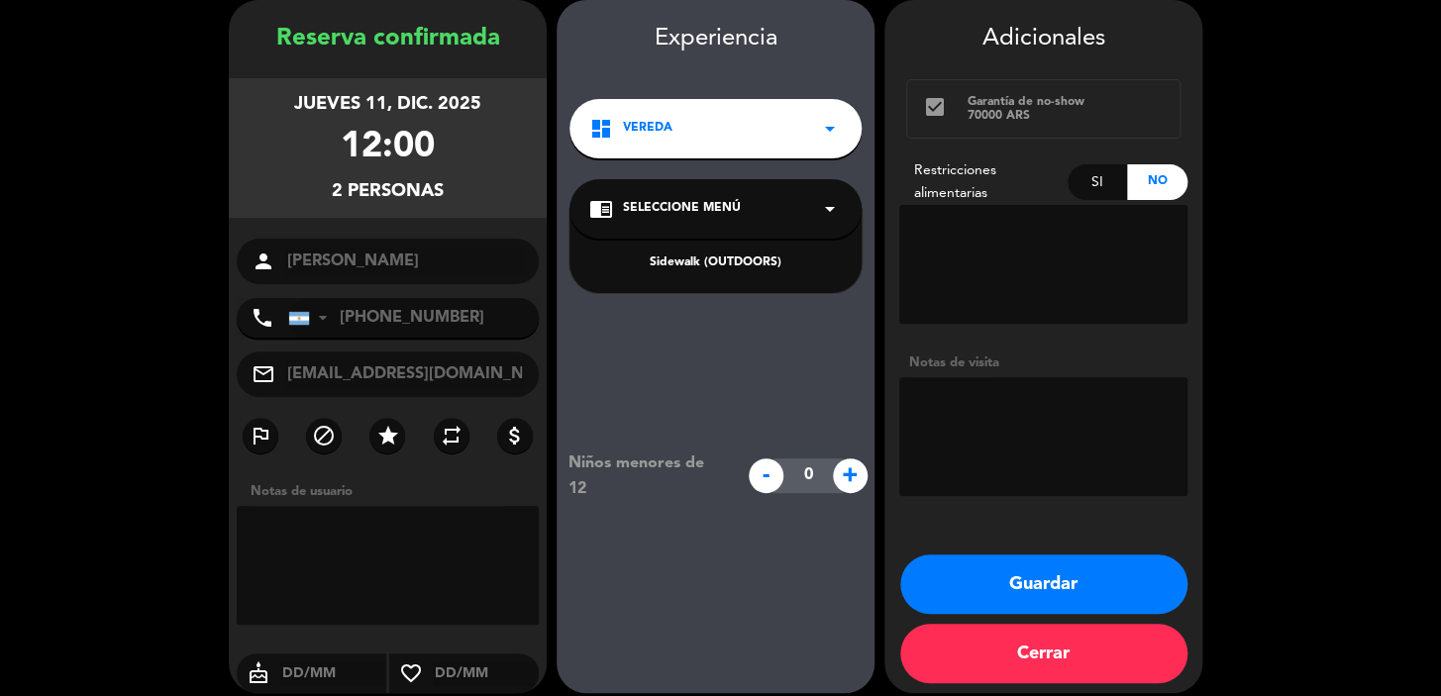
click at [743, 257] on div "Sidewalk (OUTDOORS)" at bounding box center [715, 264] width 253 height 20
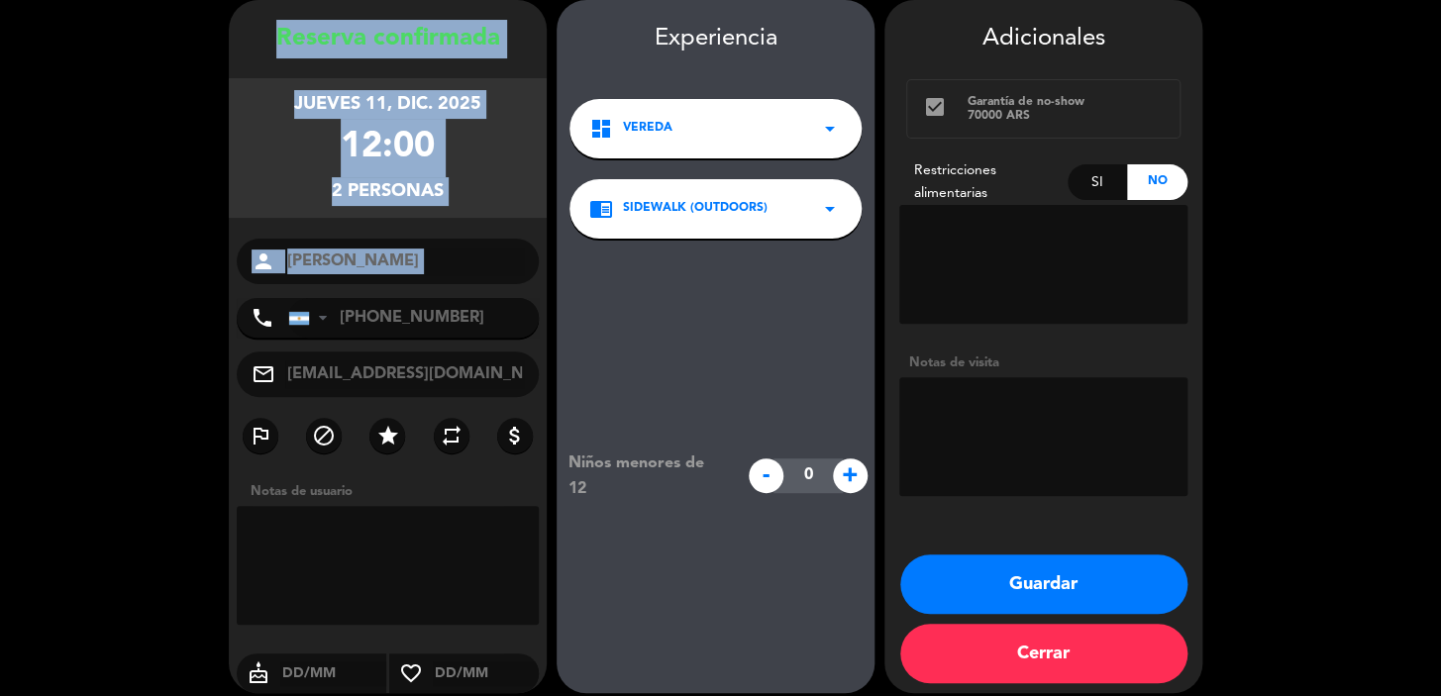
drag, startPoint x: 281, startPoint y: 40, endPoint x: 446, endPoint y: 294, distance: 303.0
click at [446, 294] on div "Reserva confirmada jueves 11, dic. 2025 12:00 2 personas person Karen Bazan pho…" at bounding box center [388, 366] width 318 height 693
copy div "Reserva confirmada jueves 11, dic. 2025 12:00 2 personas person"
click at [1079, 583] on button "Guardar" at bounding box center [1043, 584] width 287 height 59
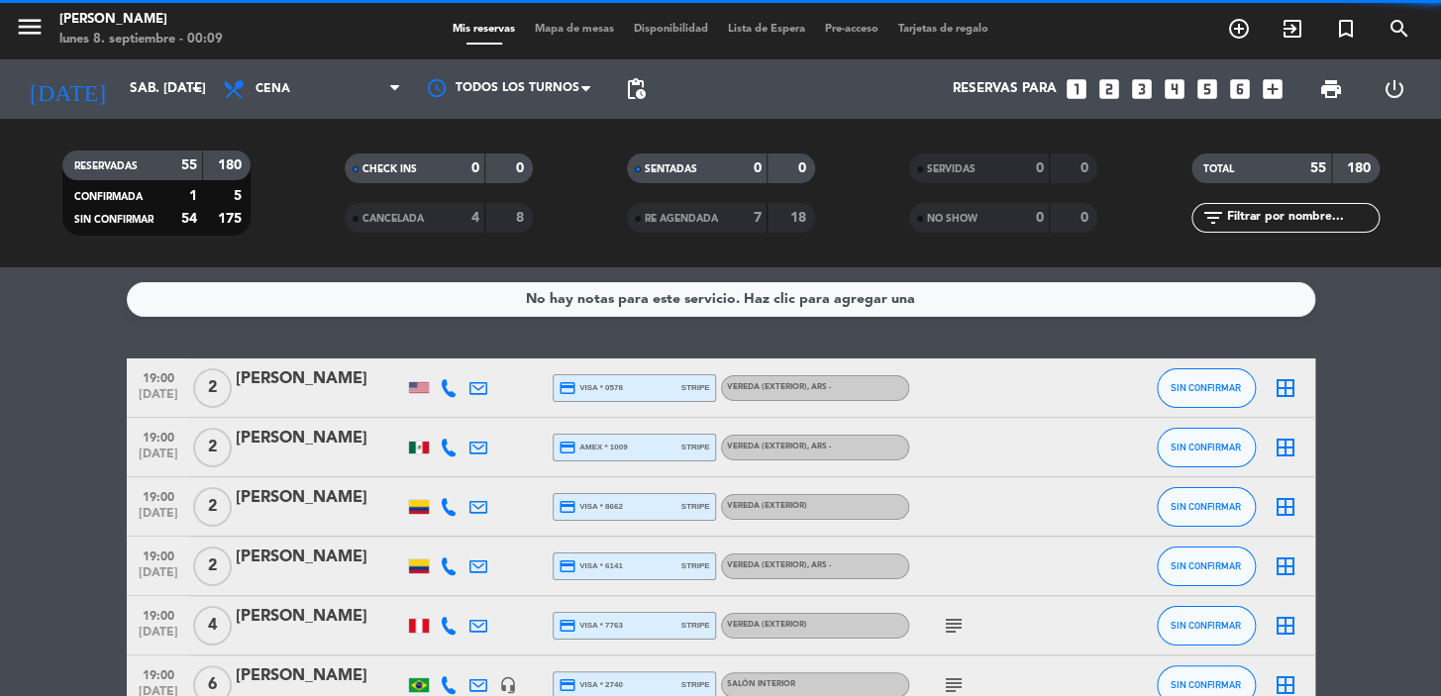
click at [1078, 90] on icon "looks_one" at bounding box center [1077, 89] width 26 height 26
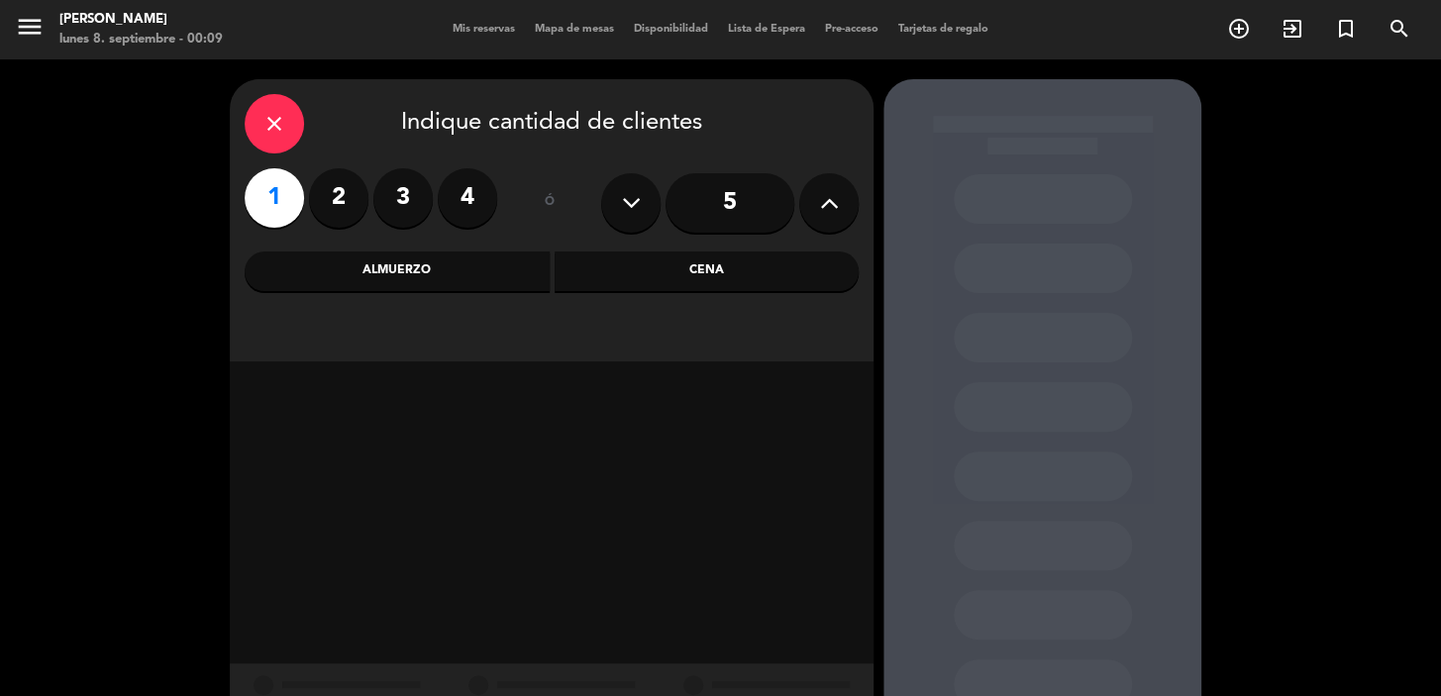
click at [733, 266] on div "Cena" at bounding box center [707, 272] width 305 height 40
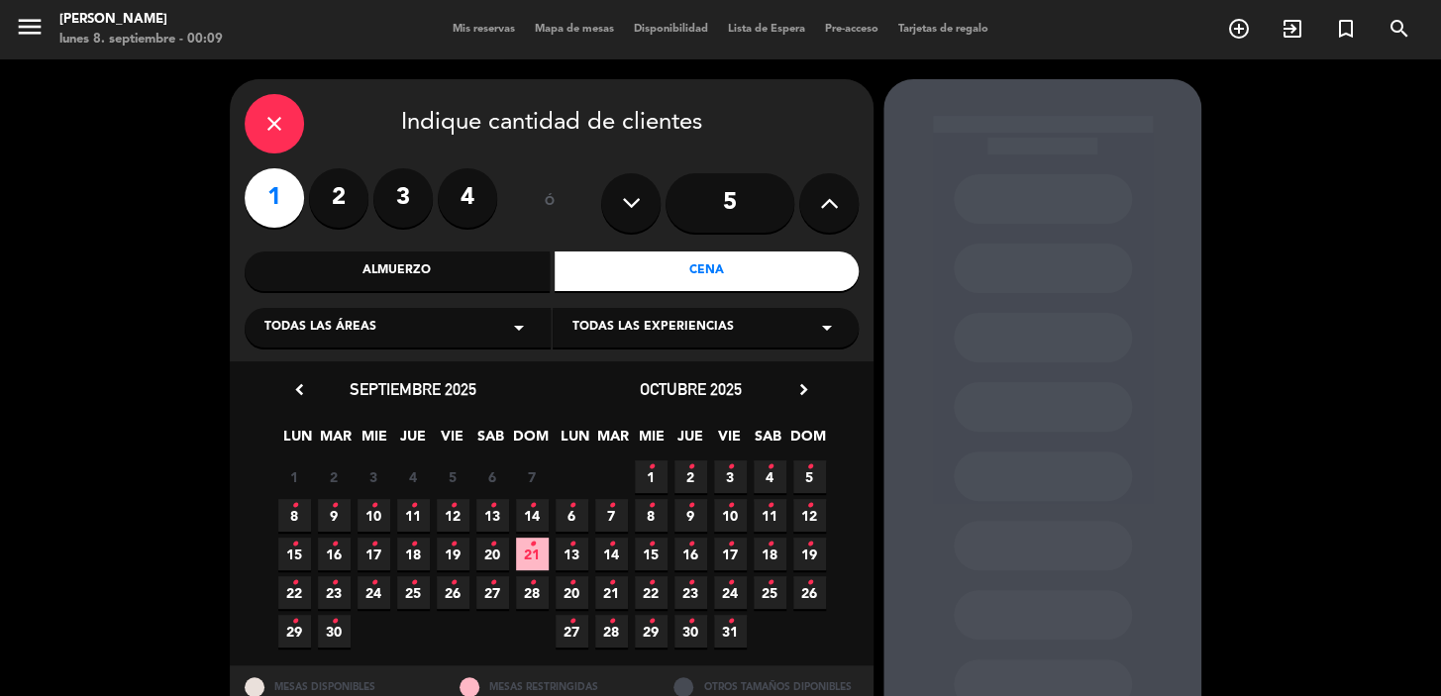
click at [376, 513] on span "10 •" at bounding box center [374, 515] width 33 height 33
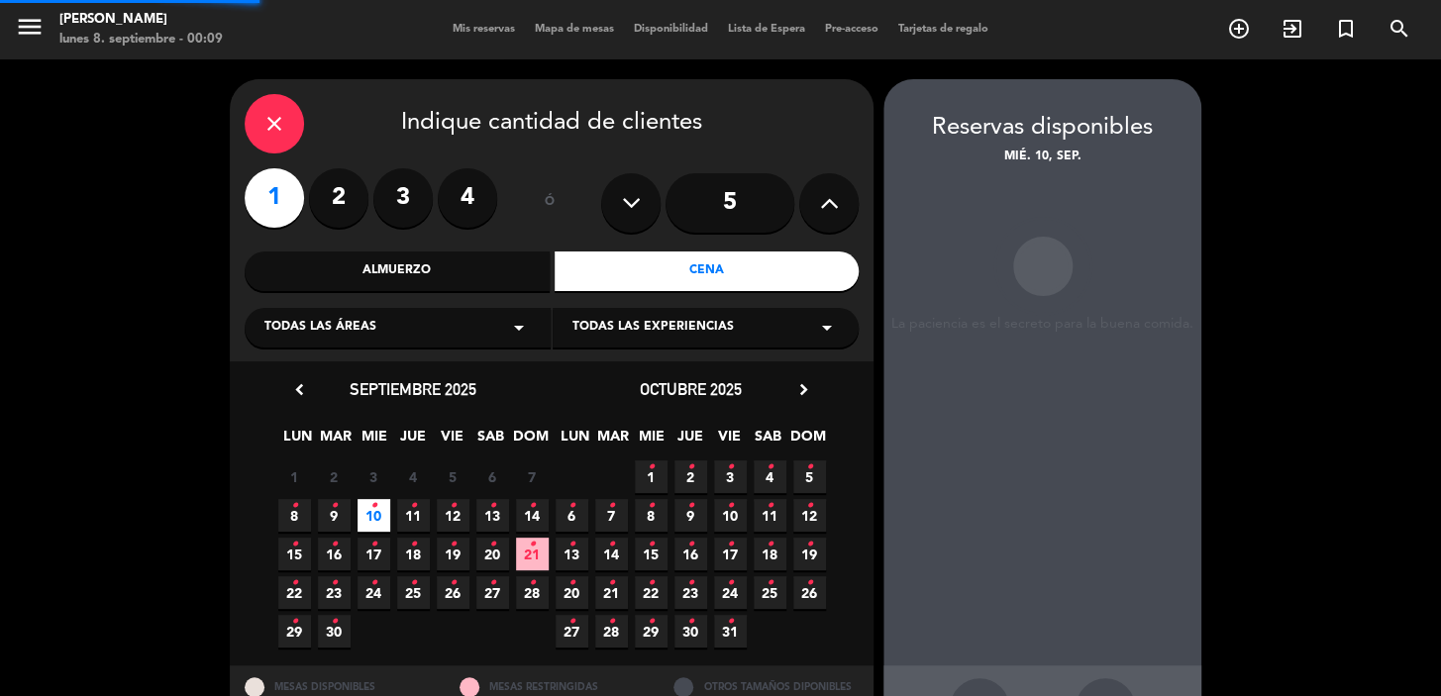
scroll to position [72, 0]
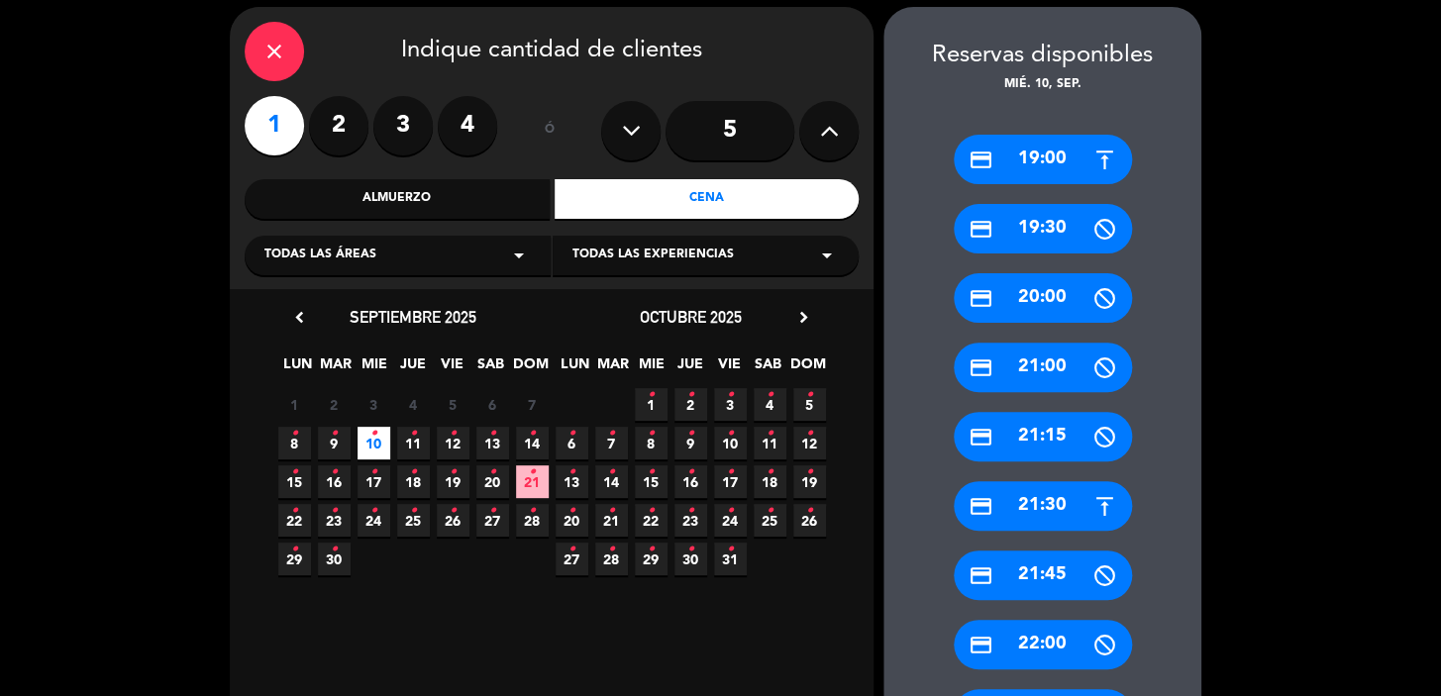
click at [1037, 515] on div "credit_card 21:30" at bounding box center [1043, 506] width 178 height 50
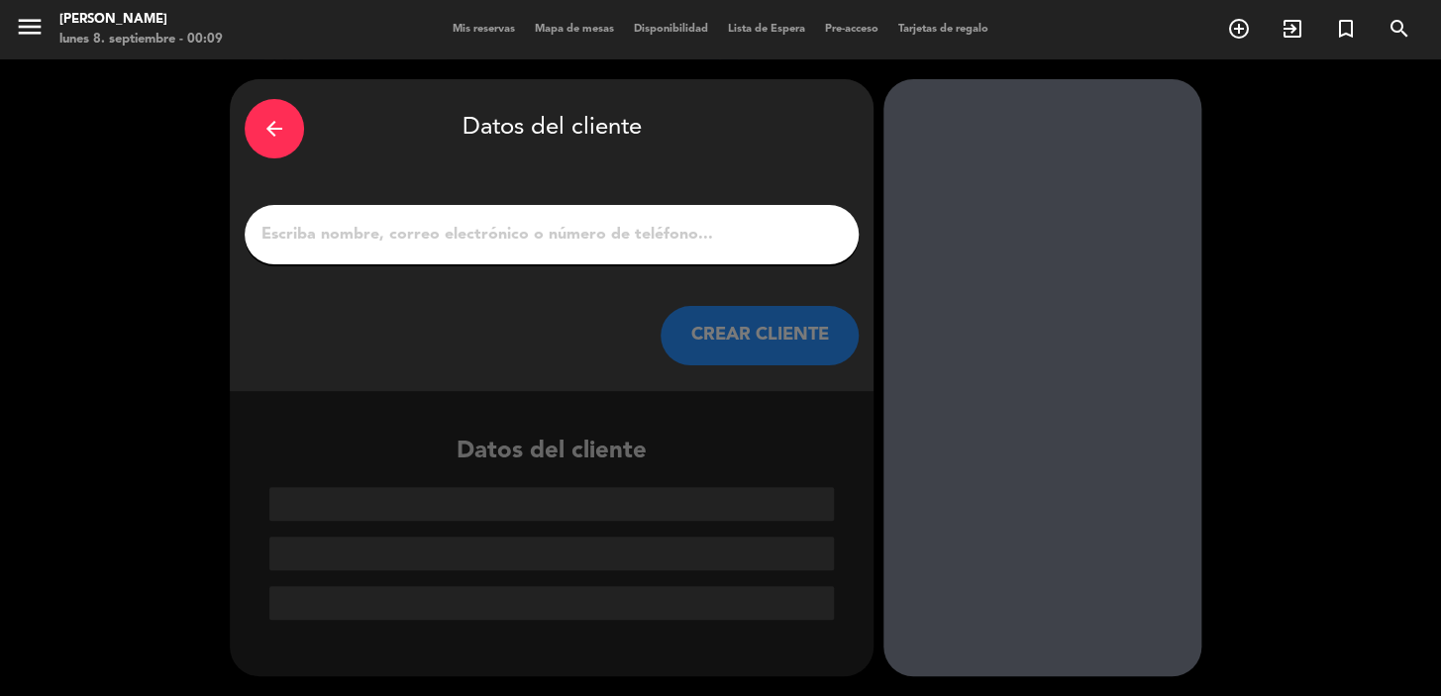
scroll to position [0, 0]
click at [474, 236] on input "1" at bounding box center [551, 235] width 584 height 28
paste input "Yerim Moon"
type input "Yerim Moon"
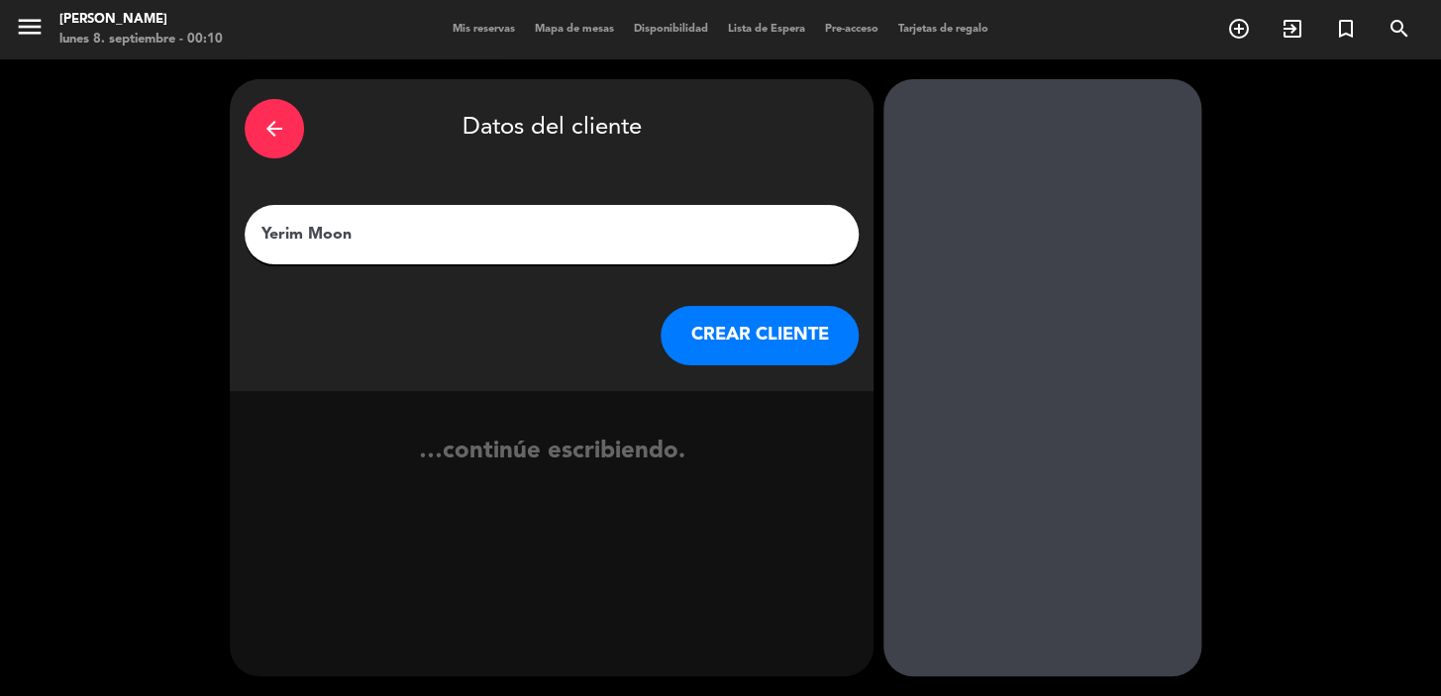
click at [703, 339] on button "CREAR CLIENTE" at bounding box center [760, 335] width 198 height 59
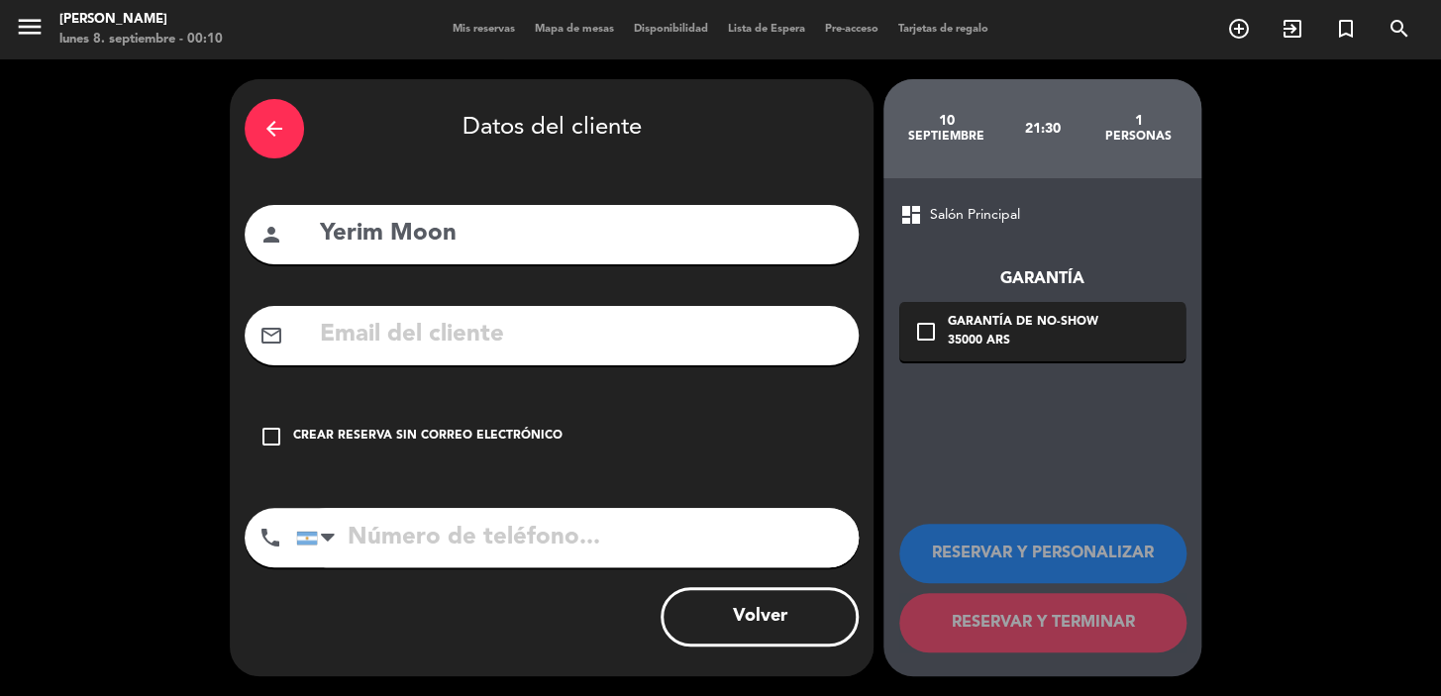
click at [478, 343] on input "text" at bounding box center [581, 335] width 526 height 41
paste input "+82 1037122672 Correo electrónico: myl0042003@naver.com"
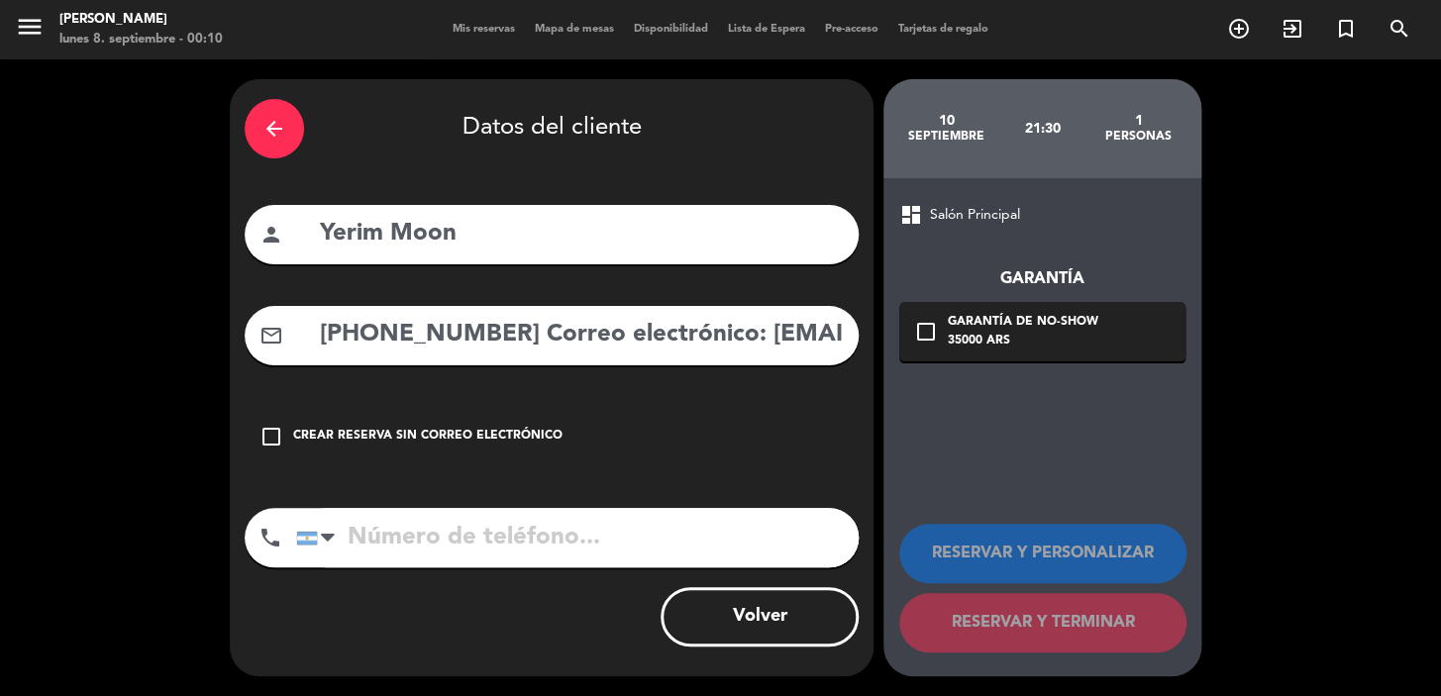
drag, startPoint x: 569, startPoint y: 334, endPoint x: 246, endPoint y: 357, distance: 324.6
click at [246, 357] on meitre-input "mail_outline +82 1037122672 Correo electrónico: myl0042003@naver.com" at bounding box center [552, 335] width 614 height 59
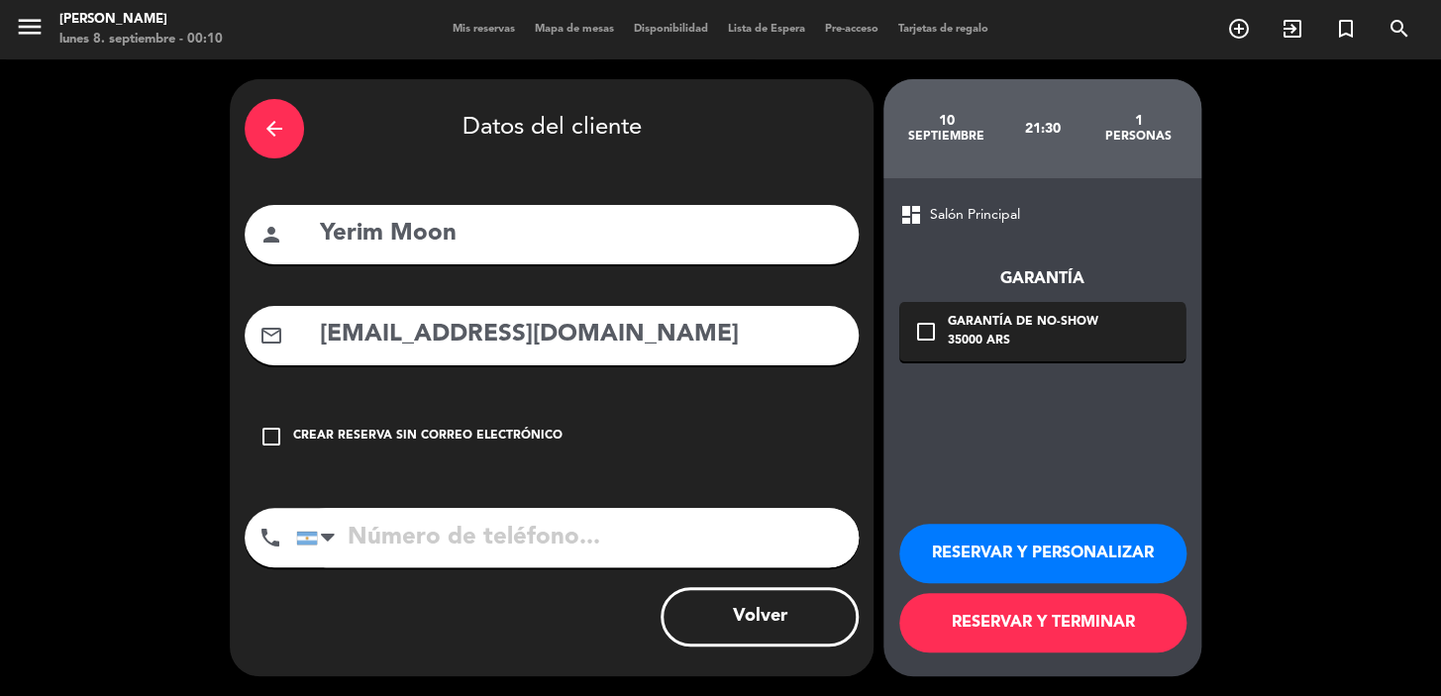
type input "myl0042003@naver.com"
click at [488, 540] on input "tel" at bounding box center [577, 537] width 563 height 59
paste input "+82 1037122672 Correo electrónico: myl0042003@naver.com"
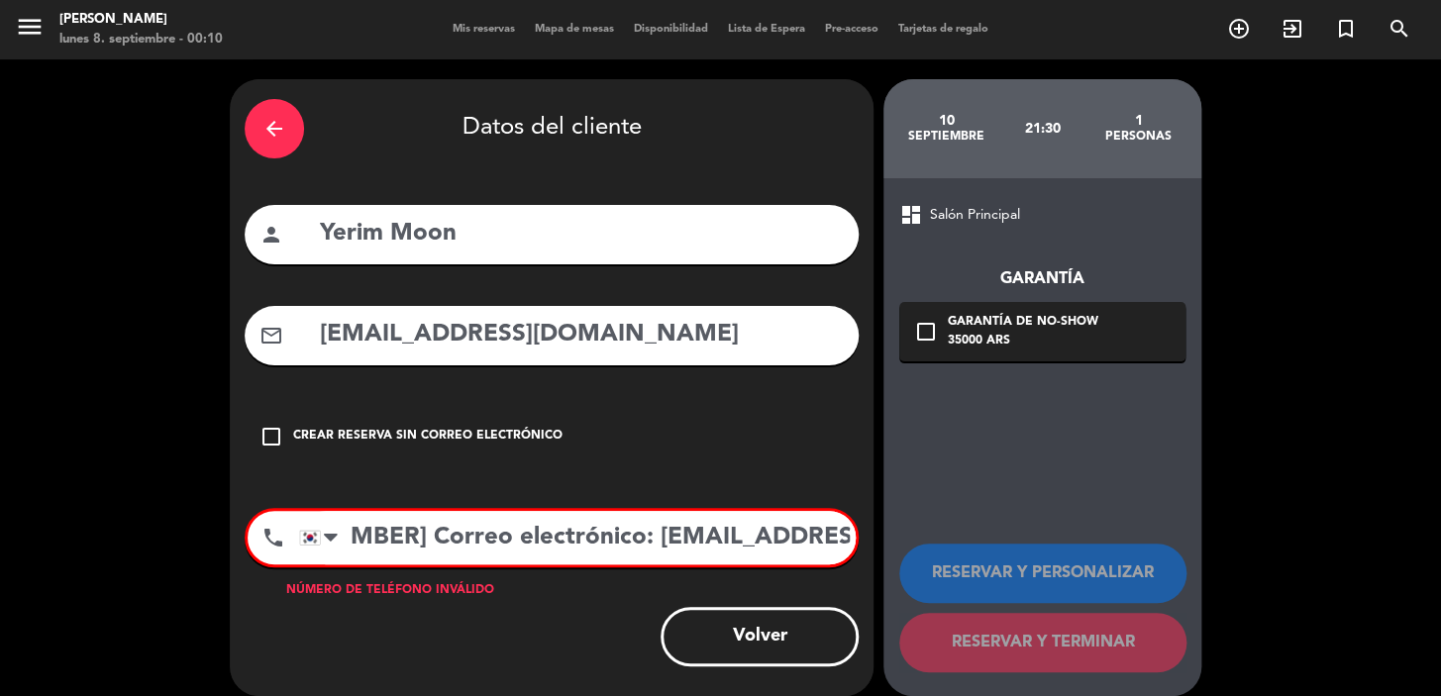
scroll to position [0, 5]
drag, startPoint x: 848, startPoint y: 537, endPoint x: 376, endPoint y: 532, distance: 471.4
click at [365, 535] on input "+82 1037122672 Correo electrónico: myl0042003@naver.com" at bounding box center [577, 537] width 557 height 53
click at [554, 543] on input "+82 1037122672 Correo electrónico: myl0042003@naver.com" at bounding box center [577, 537] width 557 height 53
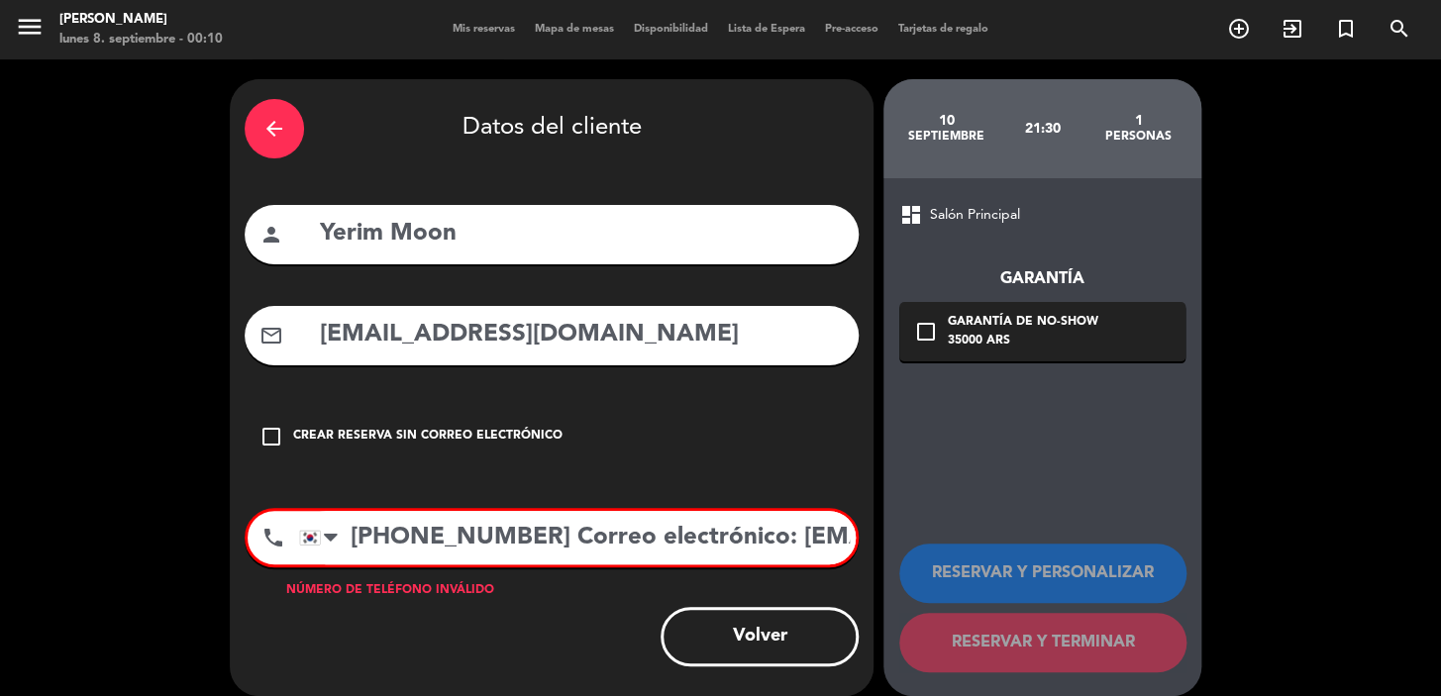
click at [552, 539] on input "+82 1037122672 Correo electrónico: myl0042003@naver.com" at bounding box center [577, 537] width 557 height 53
click at [589, 525] on input "+82 1037122672 Correo electrónico: myl0042003@naver.com" at bounding box center [577, 537] width 557 height 53
drag, startPoint x: 541, startPoint y: 529, endPoint x: 928, endPoint y: 540, distance: 387.4
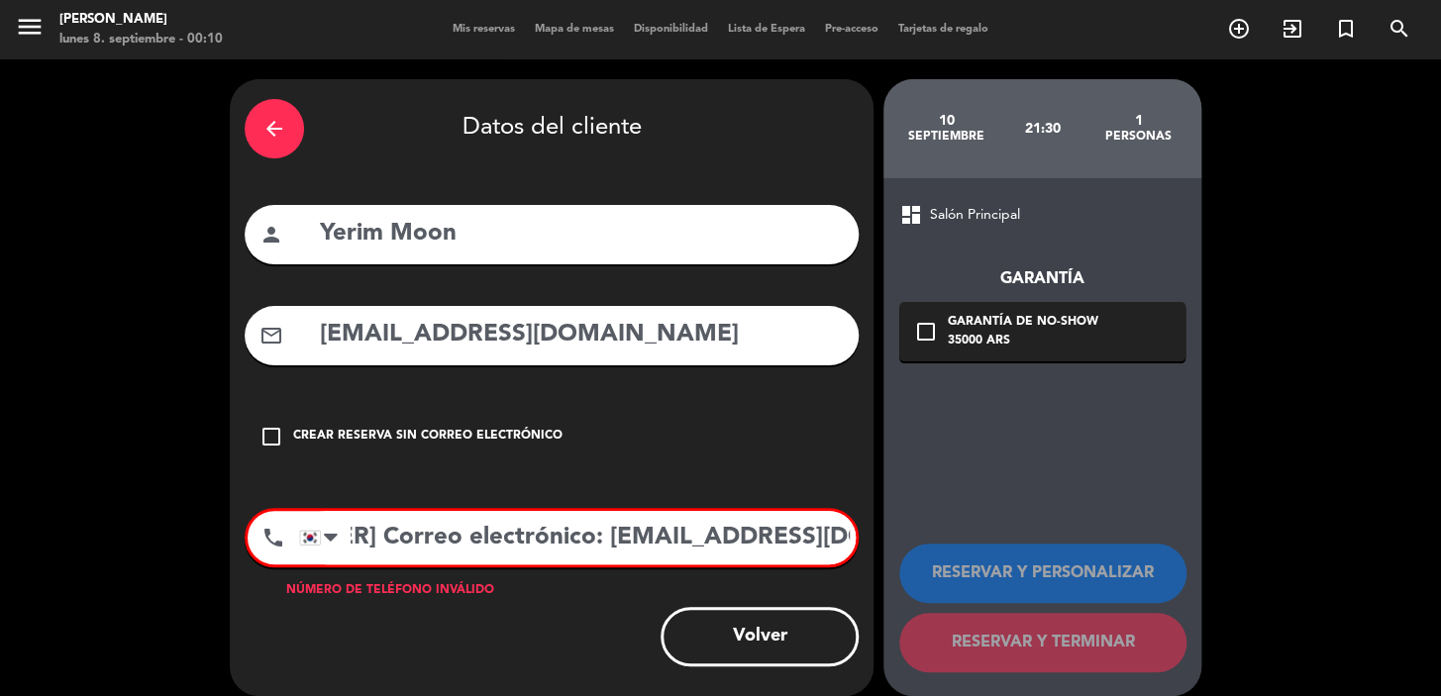
click at [928, 540] on div "arrow_back Datos del cliente person Yerim Moon mail_outline myl0042003@naver.co…" at bounding box center [720, 387] width 1441 height 657
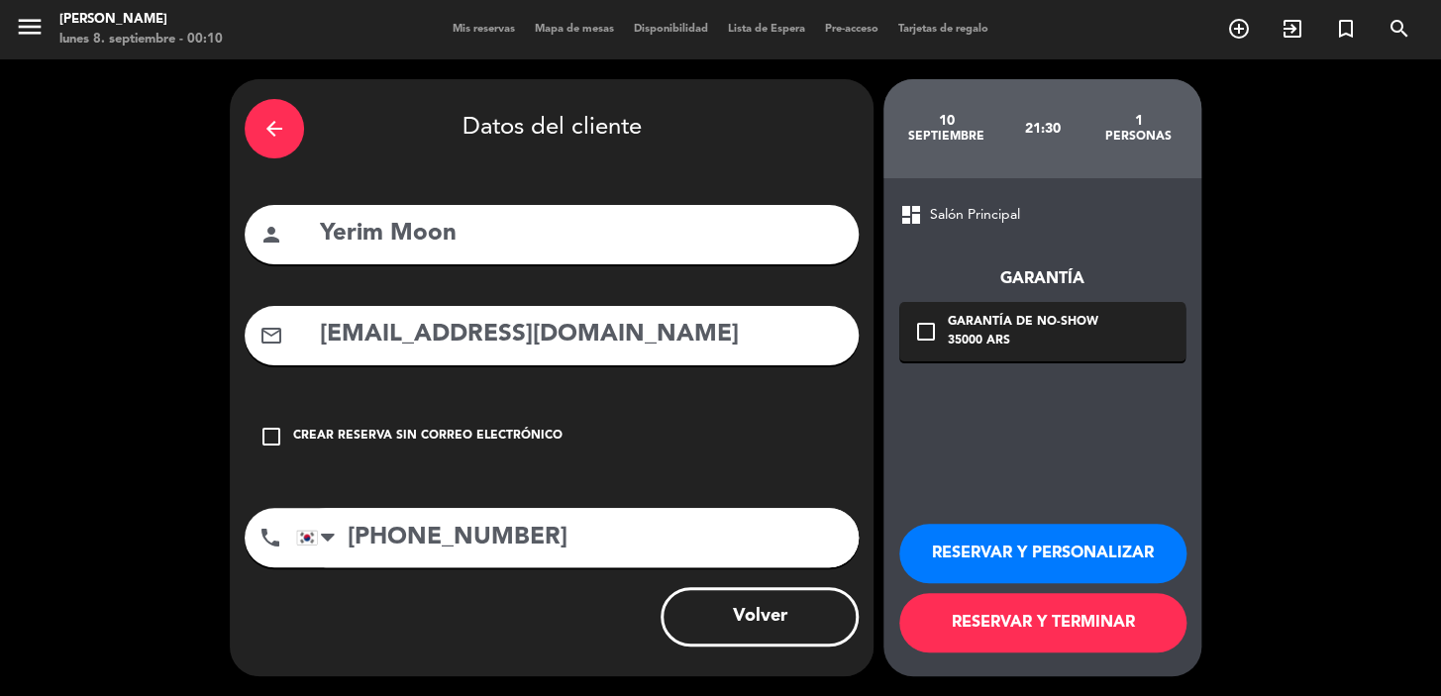
scroll to position [0, 0]
type input "+82 1037122672"
click at [920, 329] on icon "check_box_outline_blank" at bounding box center [926, 332] width 24 height 24
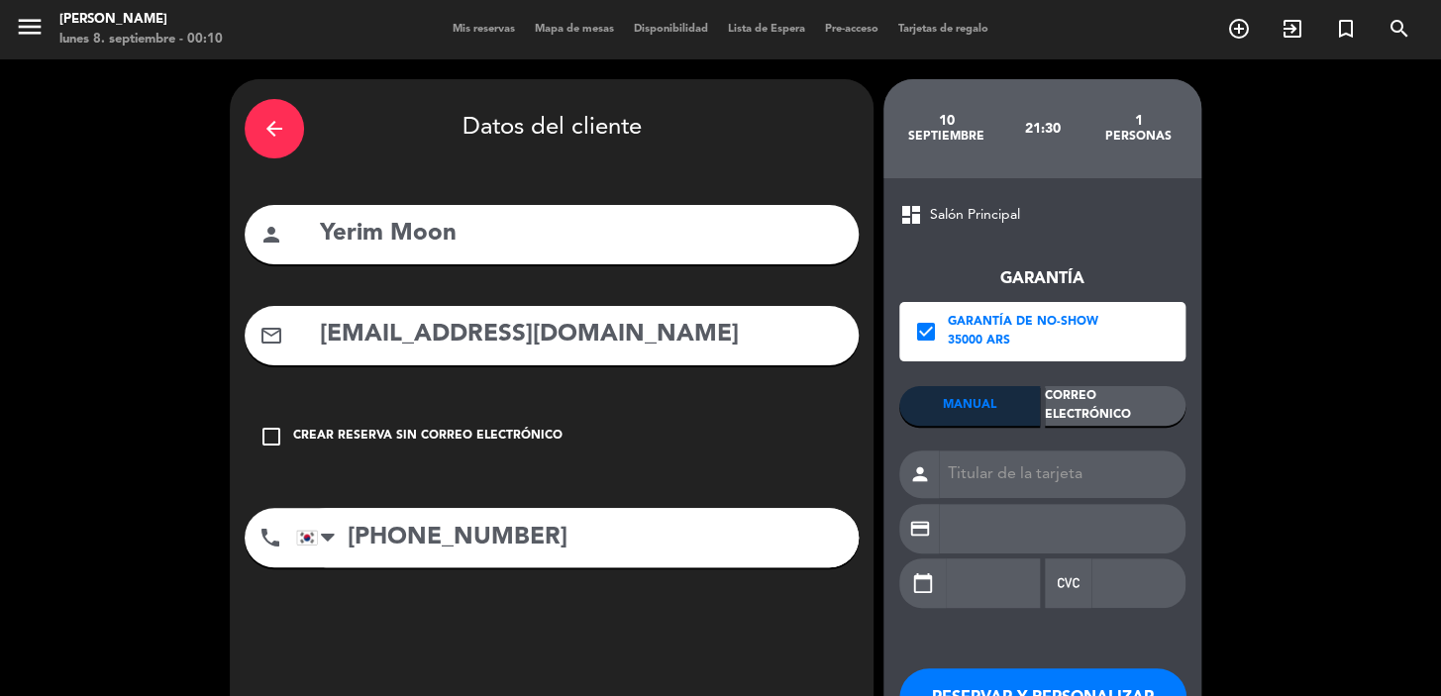
click at [1093, 402] on div "Correo Electrónico" at bounding box center [1115, 406] width 141 height 40
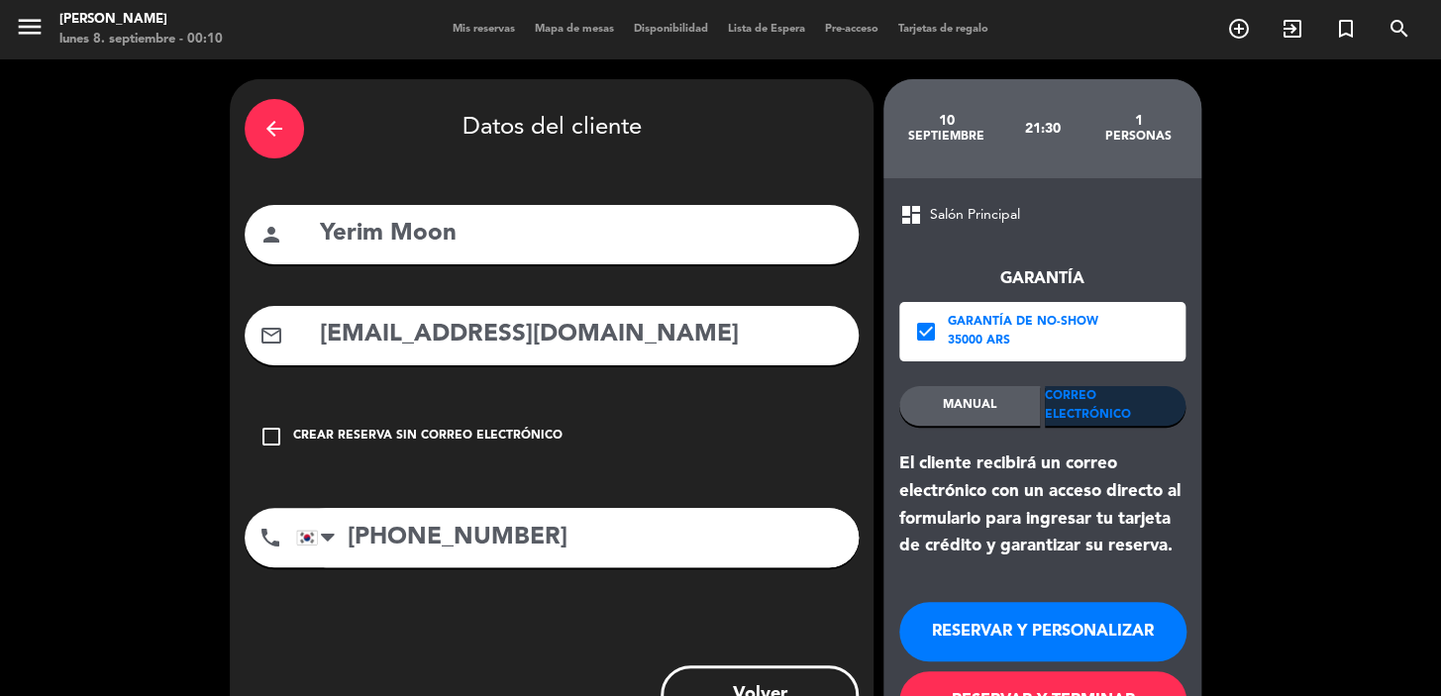
click at [1017, 614] on button "RESERVAR Y PERSONALIZAR" at bounding box center [1042, 631] width 287 height 59
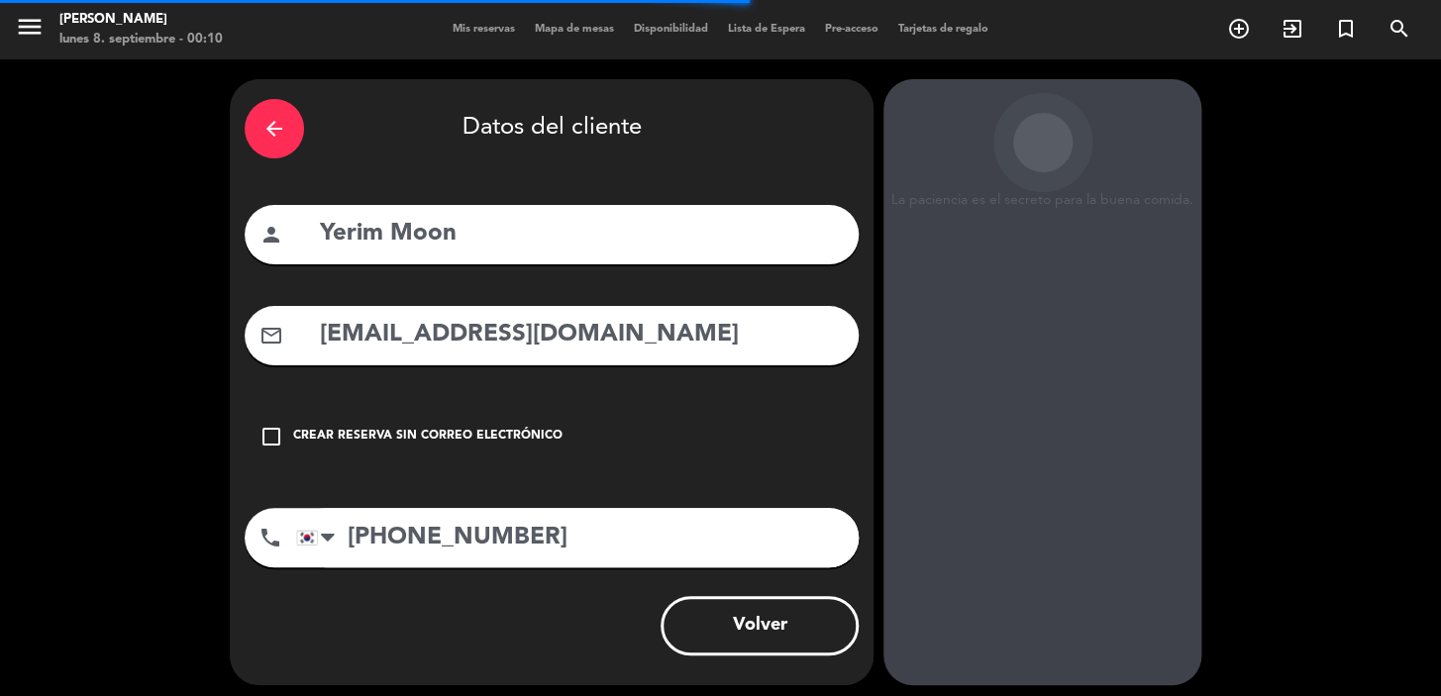
scroll to position [79, 0]
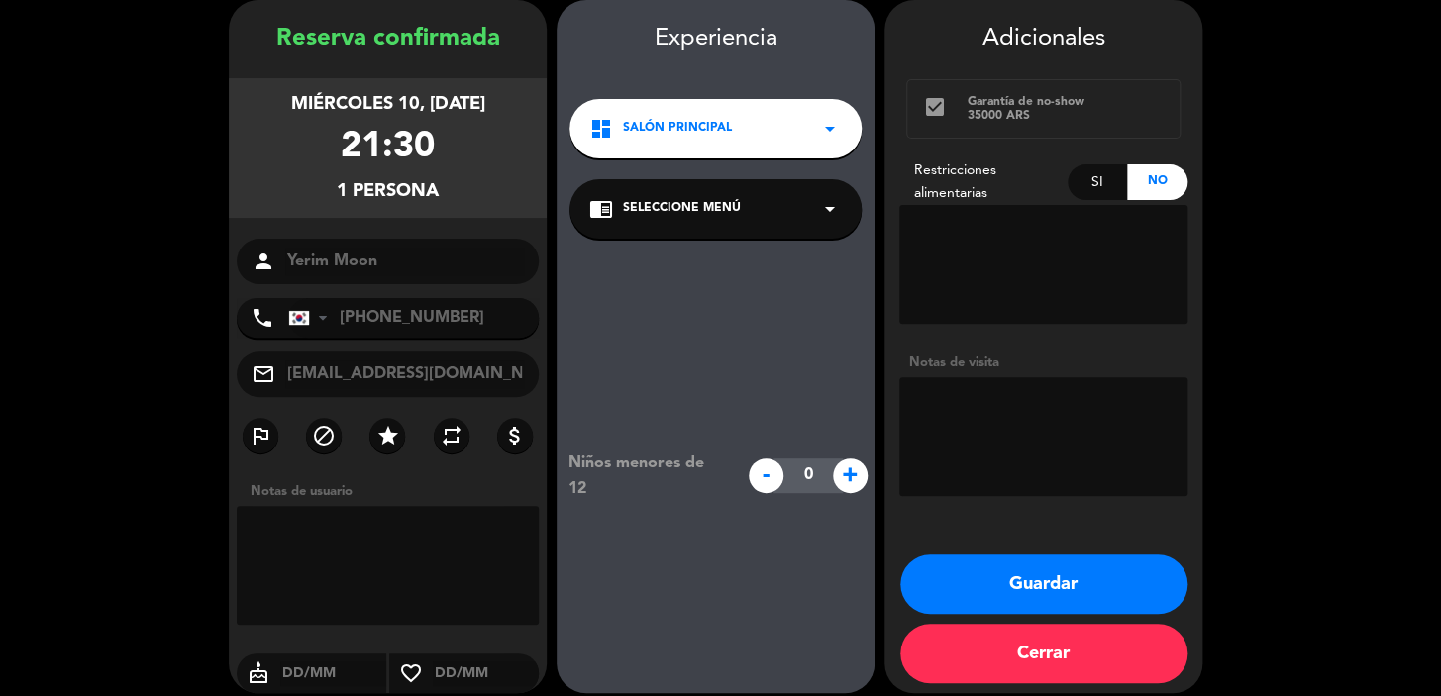
click at [798, 141] on div "dashboard Salón Principal arrow_drop_down" at bounding box center [715, 128] width 292 height 59
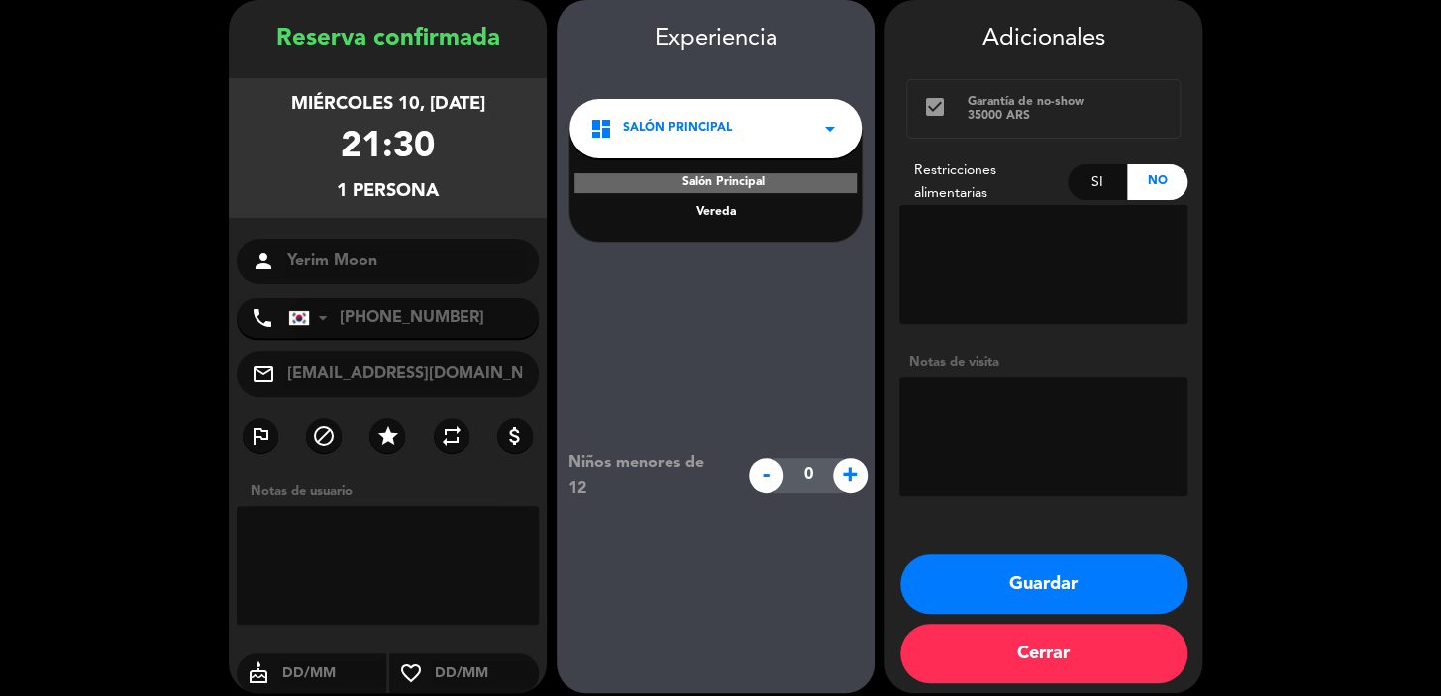
click at [715, 208] on div "Vereda" at bounding box center [715, 213] width 253 height 20
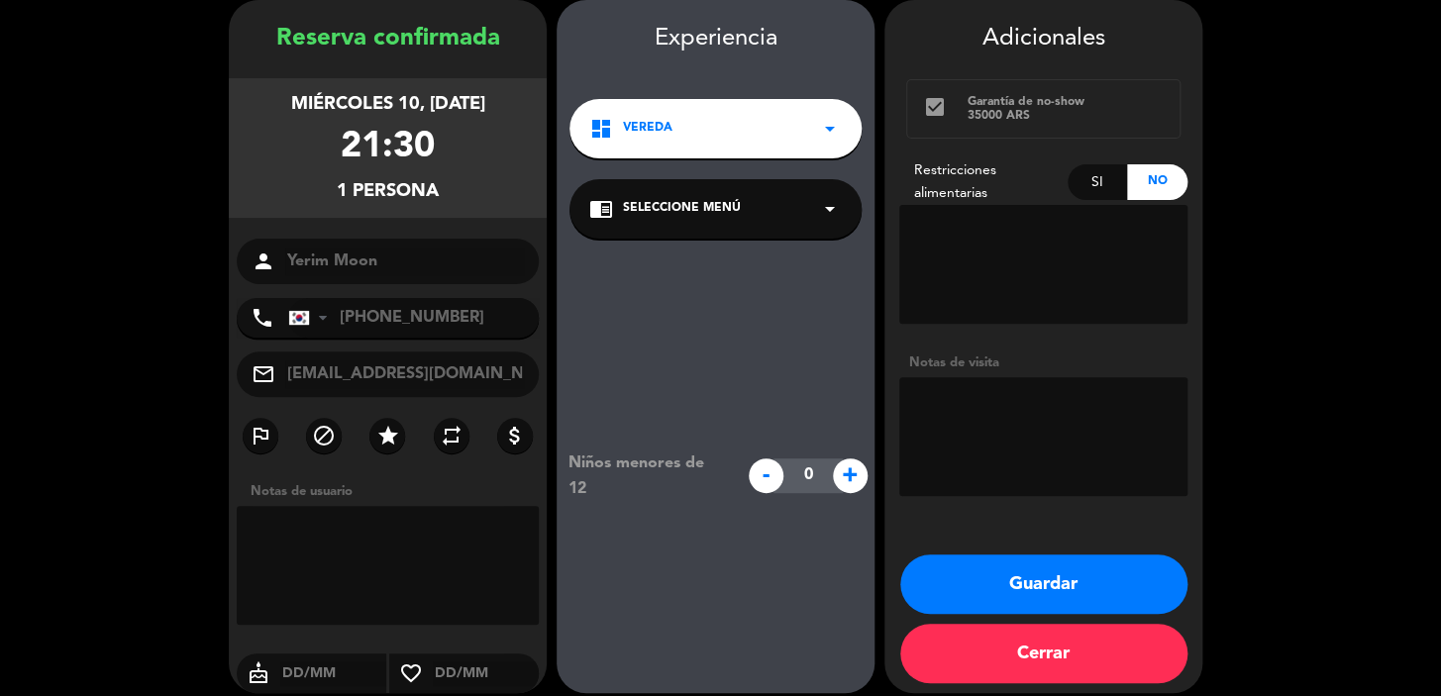
click at [779, 109] on div "dashboard Vereda arrow_drop_down" at bounding box center [715, 128] width 292 height 59
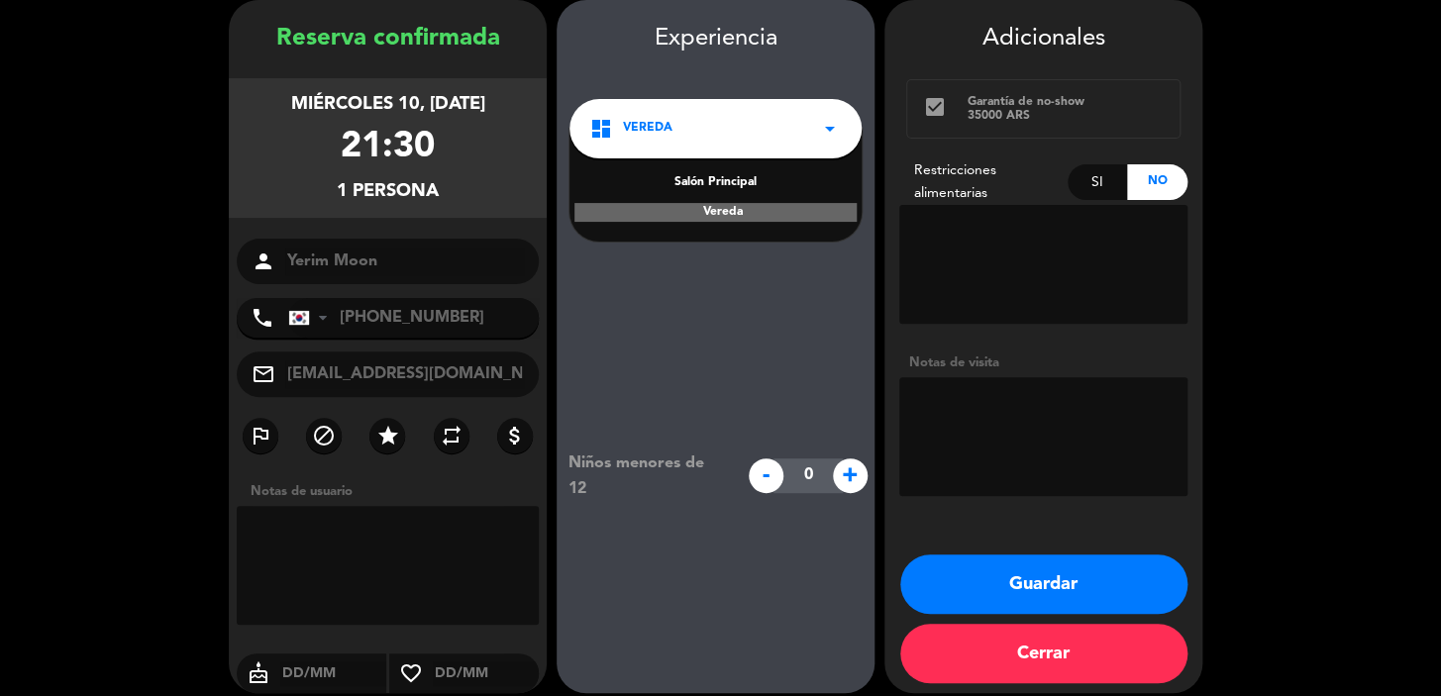
click at [761, 178] on div "Salón Principal" at bounding box center [715, 183] width 253 height 20
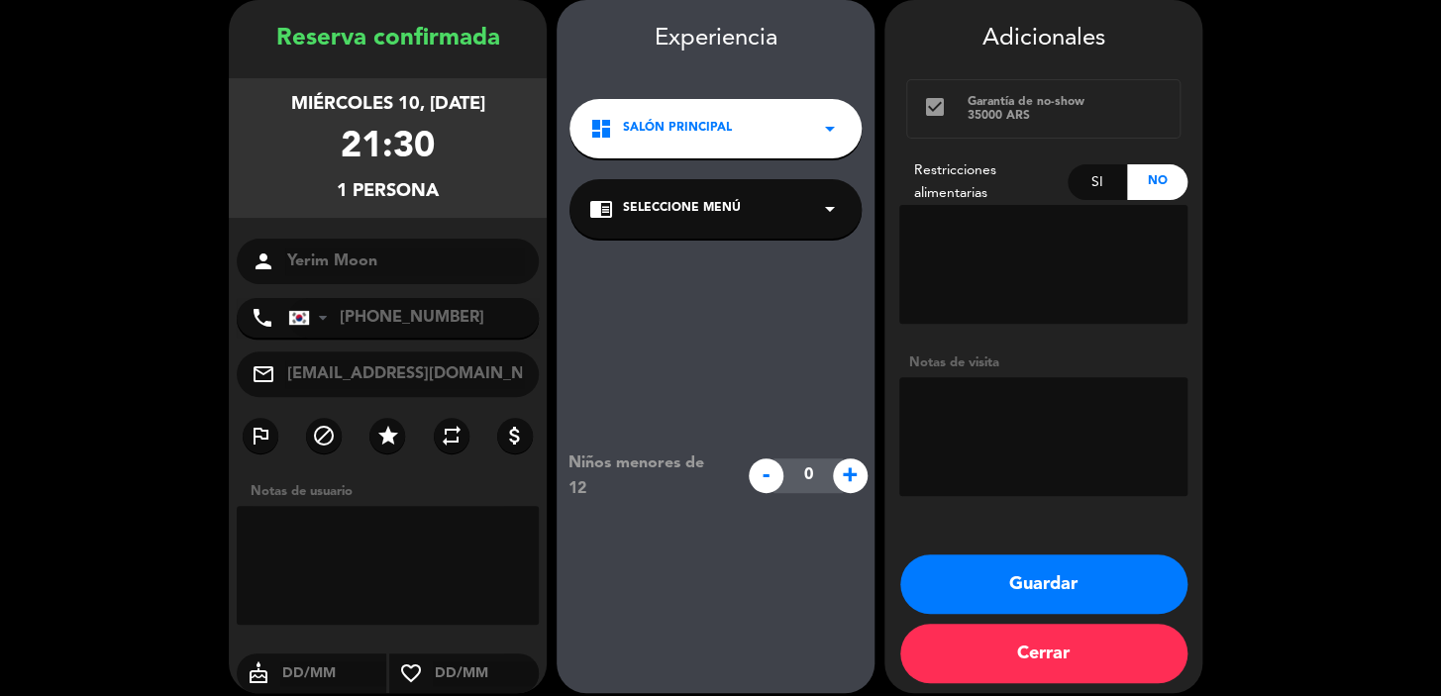
click at [770, 214] on div "chrome_reader_mode Seleccione Menú arrow_drop_down" at bounding box center [715, 208] width 292 height 59
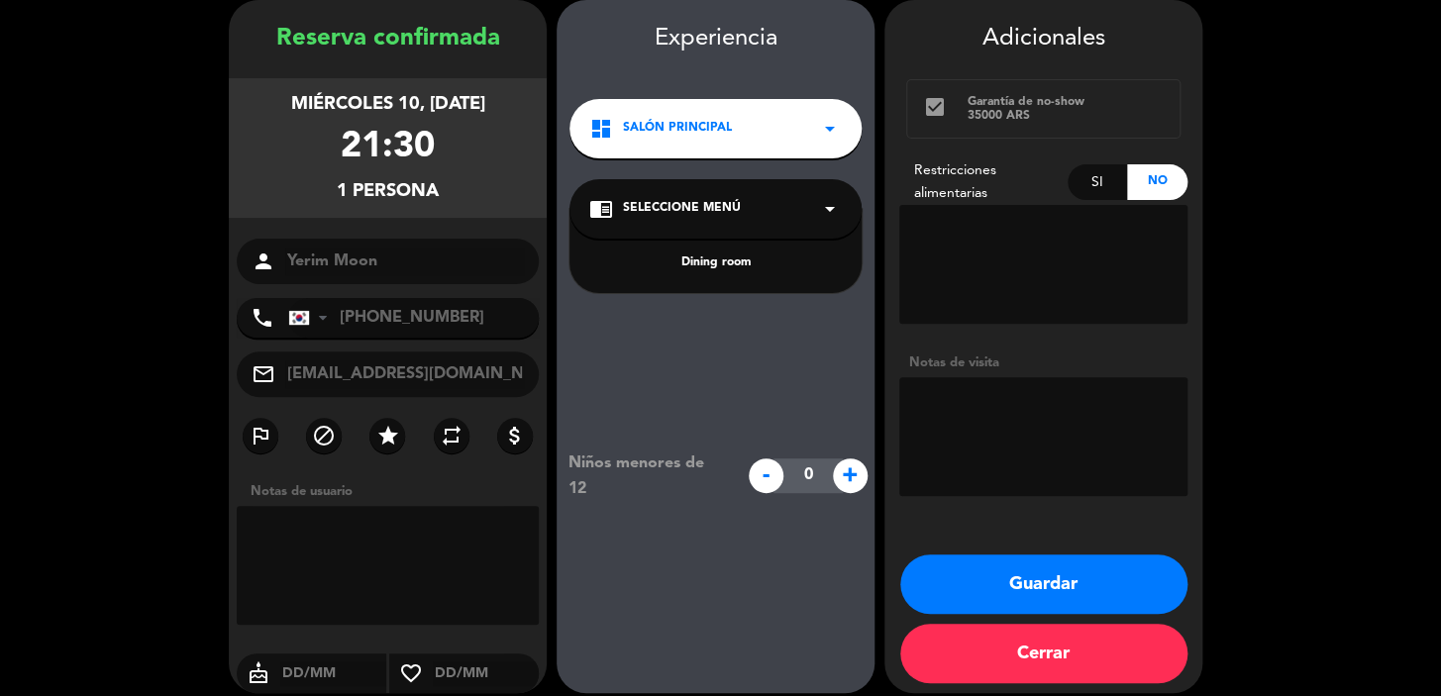
click at [739, 250] on div "Dining room" at bounding box center [715, 251] width 292 height 84
click at [739, 262] on div "Dining room" at bounding box center [715, 264] width 253 height 20
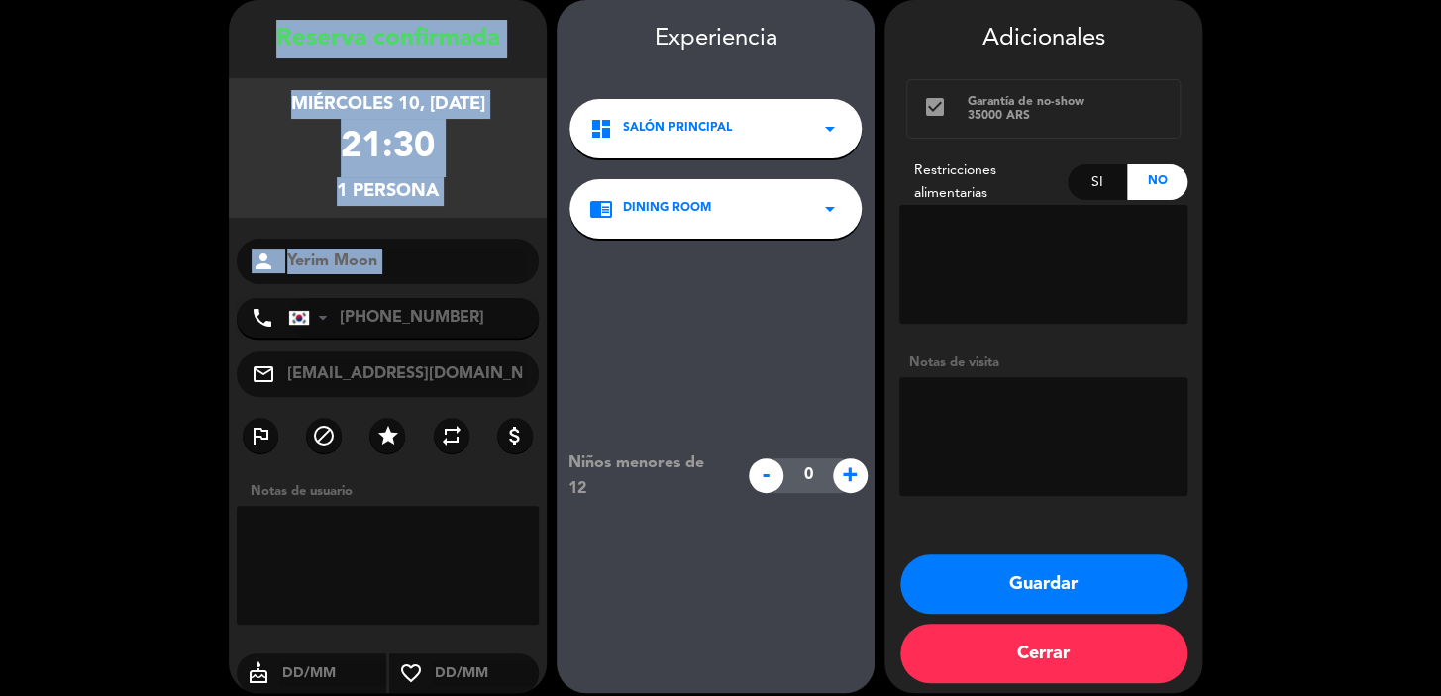
drag, startPoint x: 275, startPoint y: 34, endPoint x: 436, endPoint y: 287, distance: 300.0
click at [436, 287] on div "Reserva confirmada miércoles 10, sep. 2025 21:30 1 persona person Yerim Moon ph…" at bounding box center [388, 366] width 318 height 693
copy div "Reserva confirmada miércoles 10, sep. 2025 21:30 1 persona person"
click at [1051, 559] on button "Guardar" at bounding box center [1043, 584] width 287 height 59
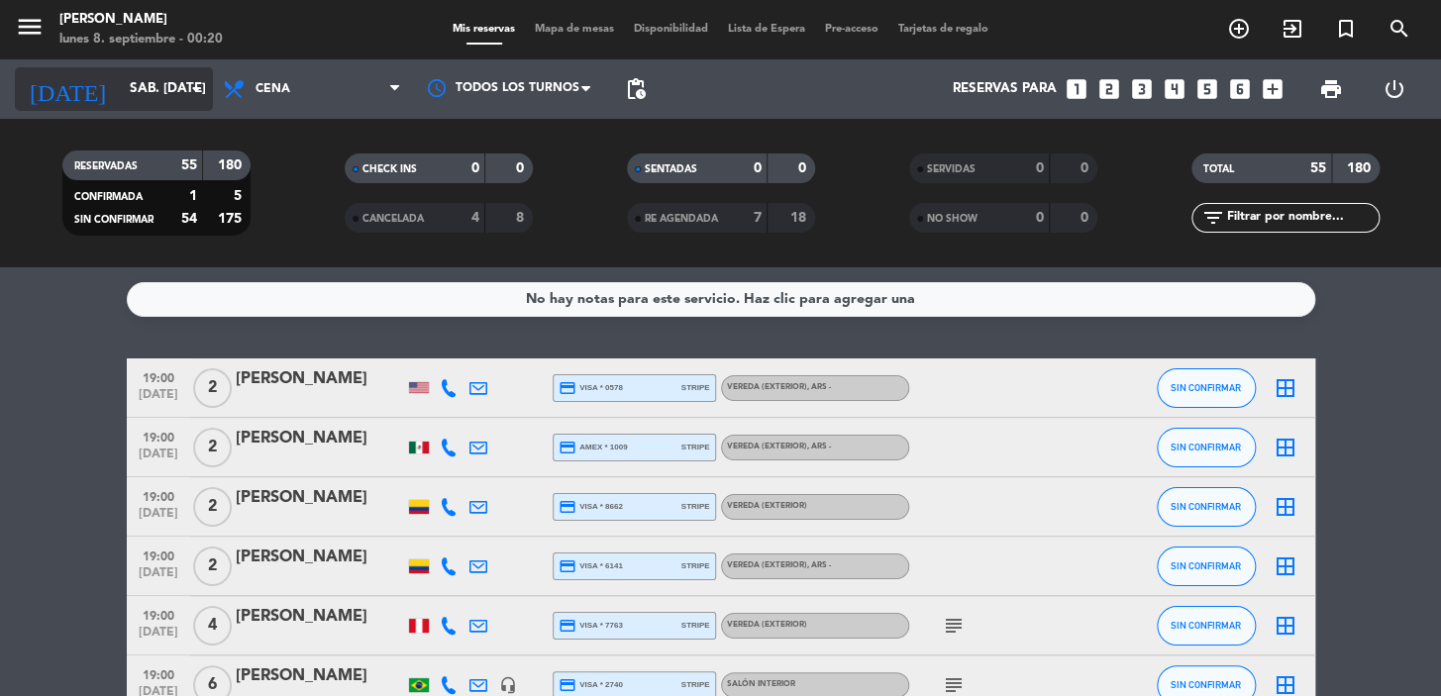
click at [120, 86] on input "sáb. 4 oct." at bounding box center [207, 89] width 175 height 36
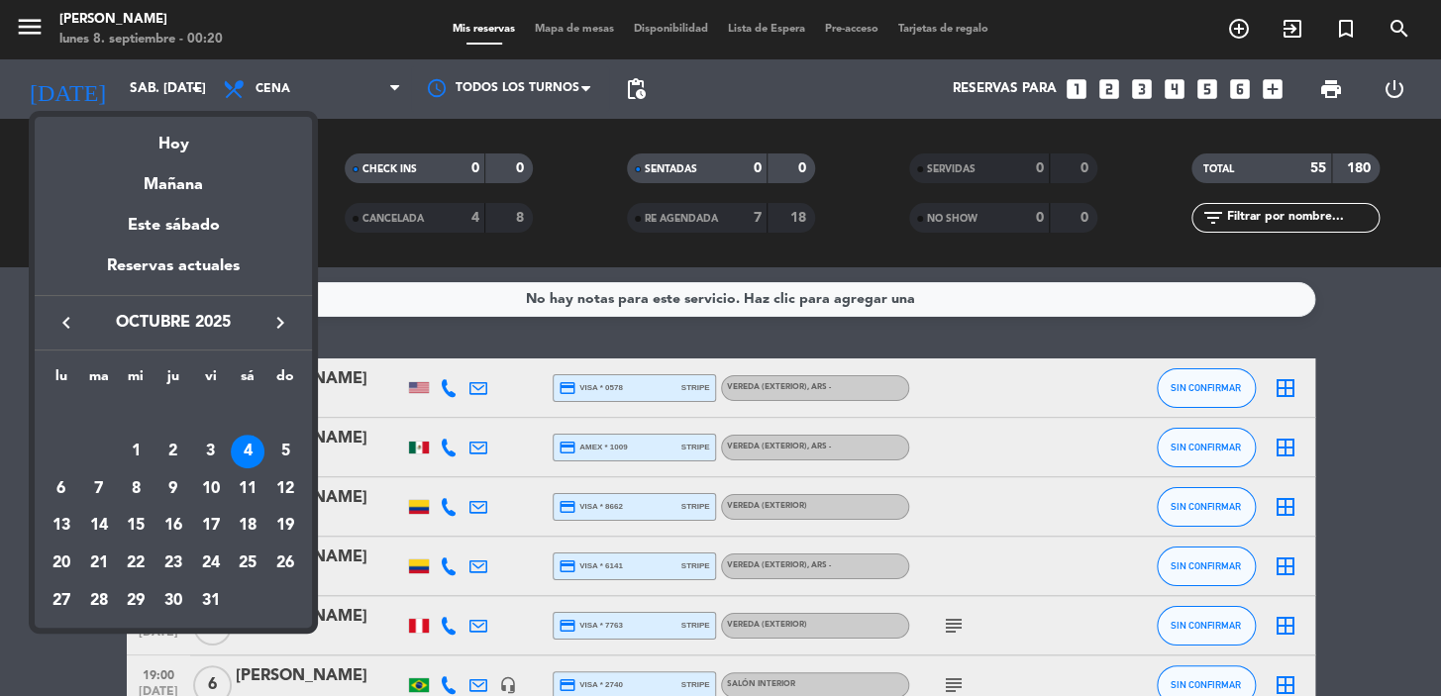
click at [81, 320] on button "keyboard_arrow_left" at bounding box center [67, 323] width 36 height 26
click at [58, 484] on div "8" at bounding box center [62, 489] width 34 height 34
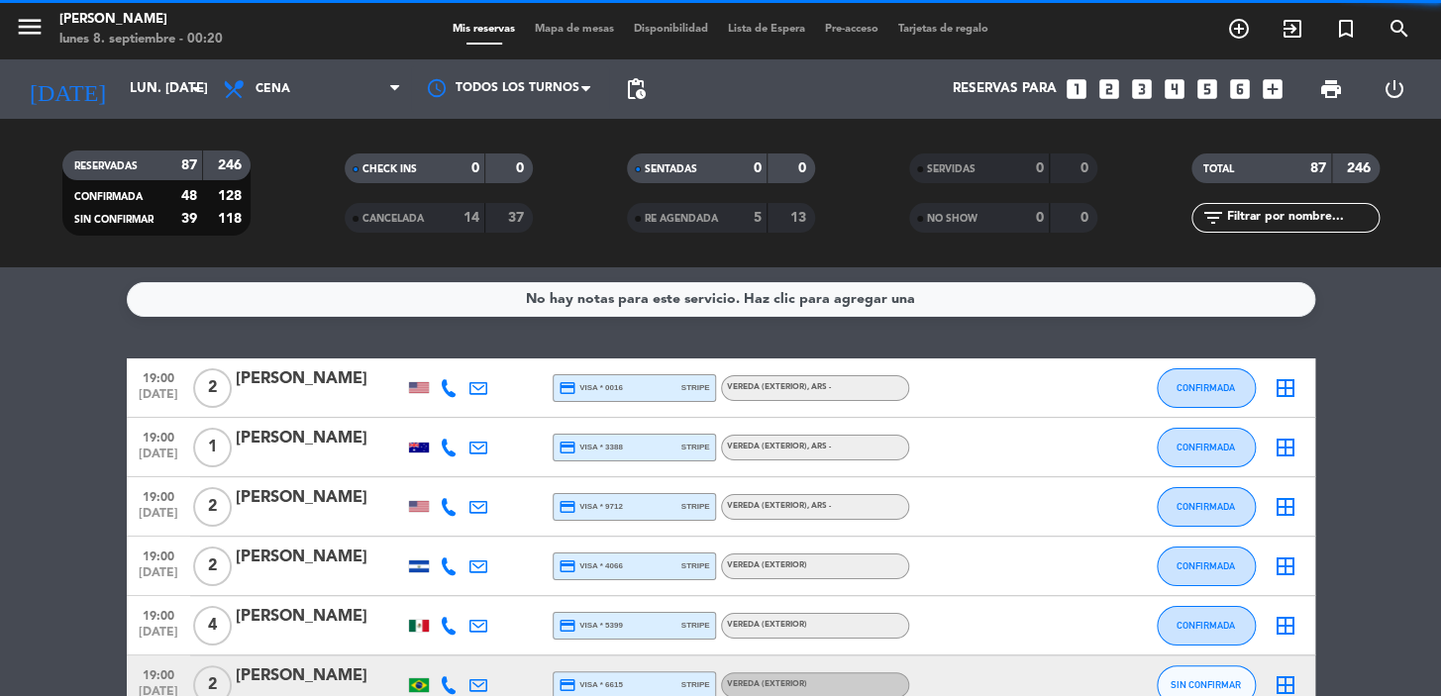
click at [309, 84] on span "Cena" at bounding box center [312, 89] width 198 height 44
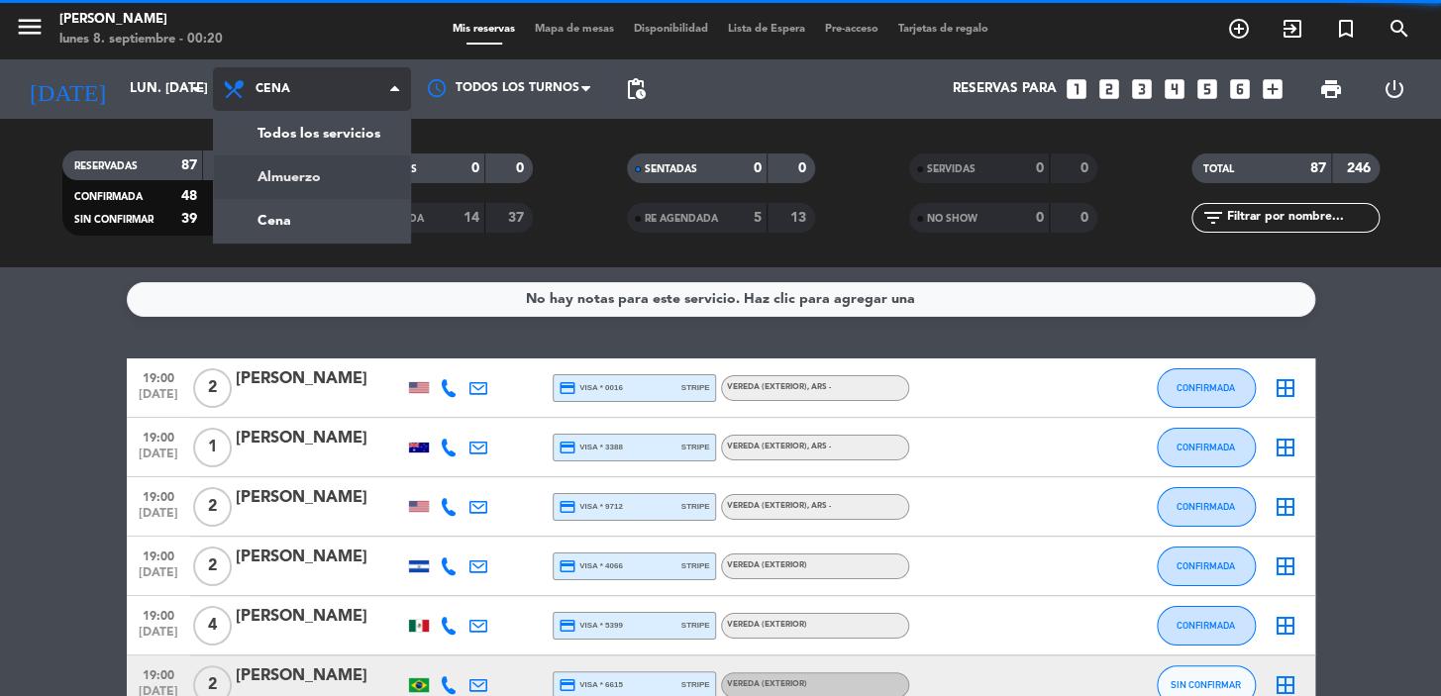
click at [315, 177] on div "menu Don Julio lunes 8. septiembre - 00:20 Mis reservas Mapa de mesas Disponibi…" at bounding box center [720, 133] width 1441 height 267
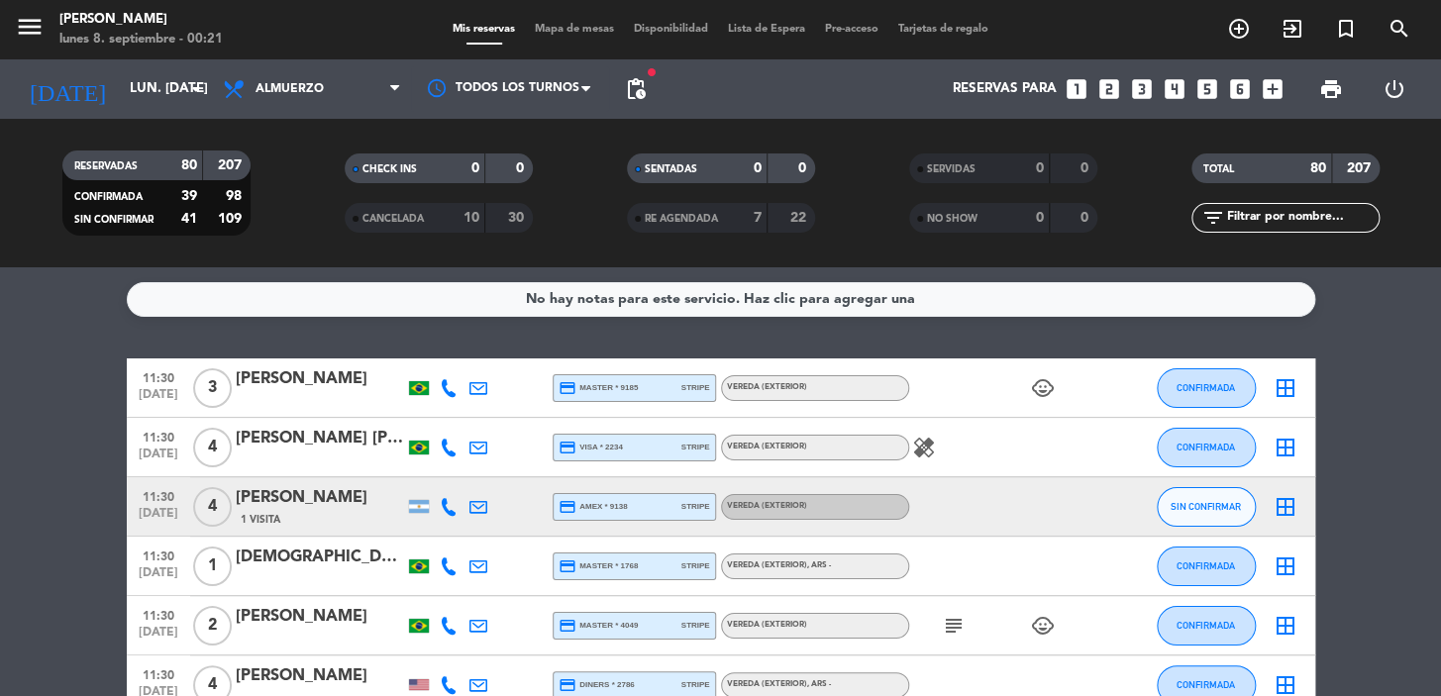
scroll to position [179, 0]
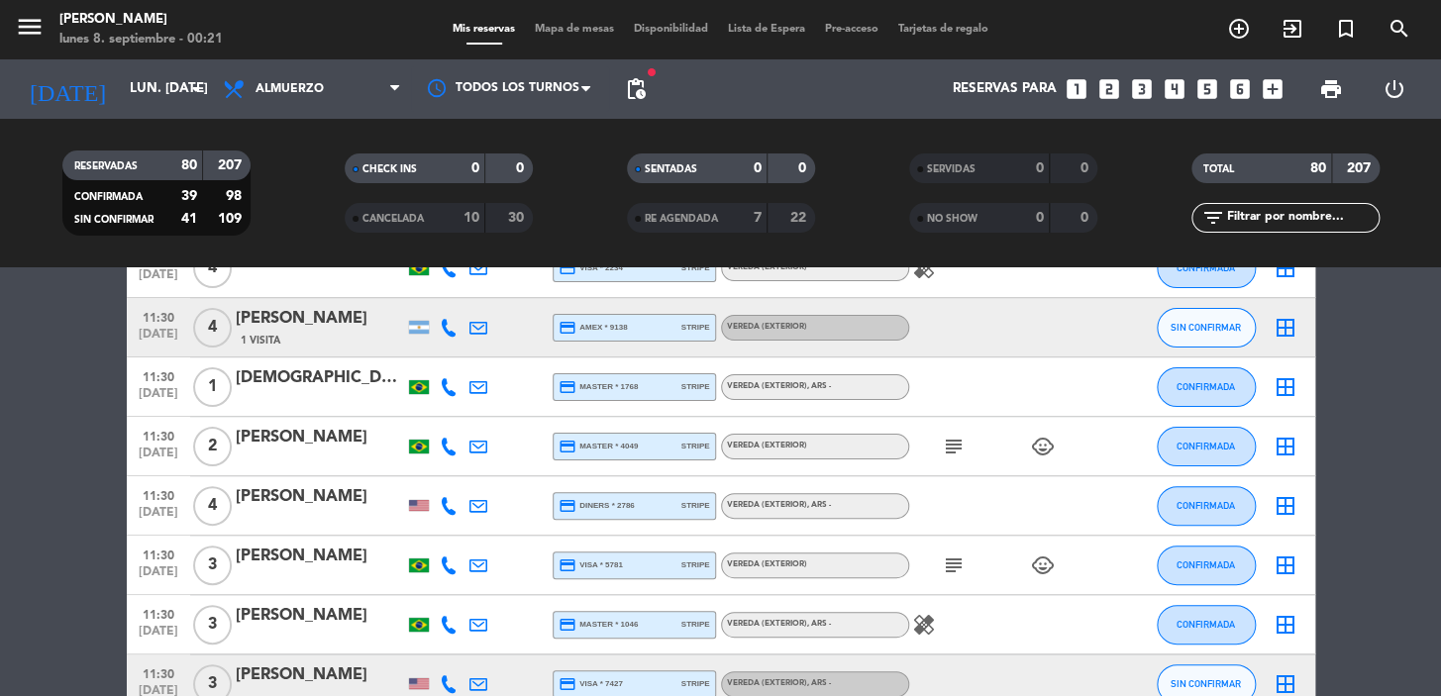
click at [957, 441] on icon "subject" at bounding box center [954, 447] width 24 height 24
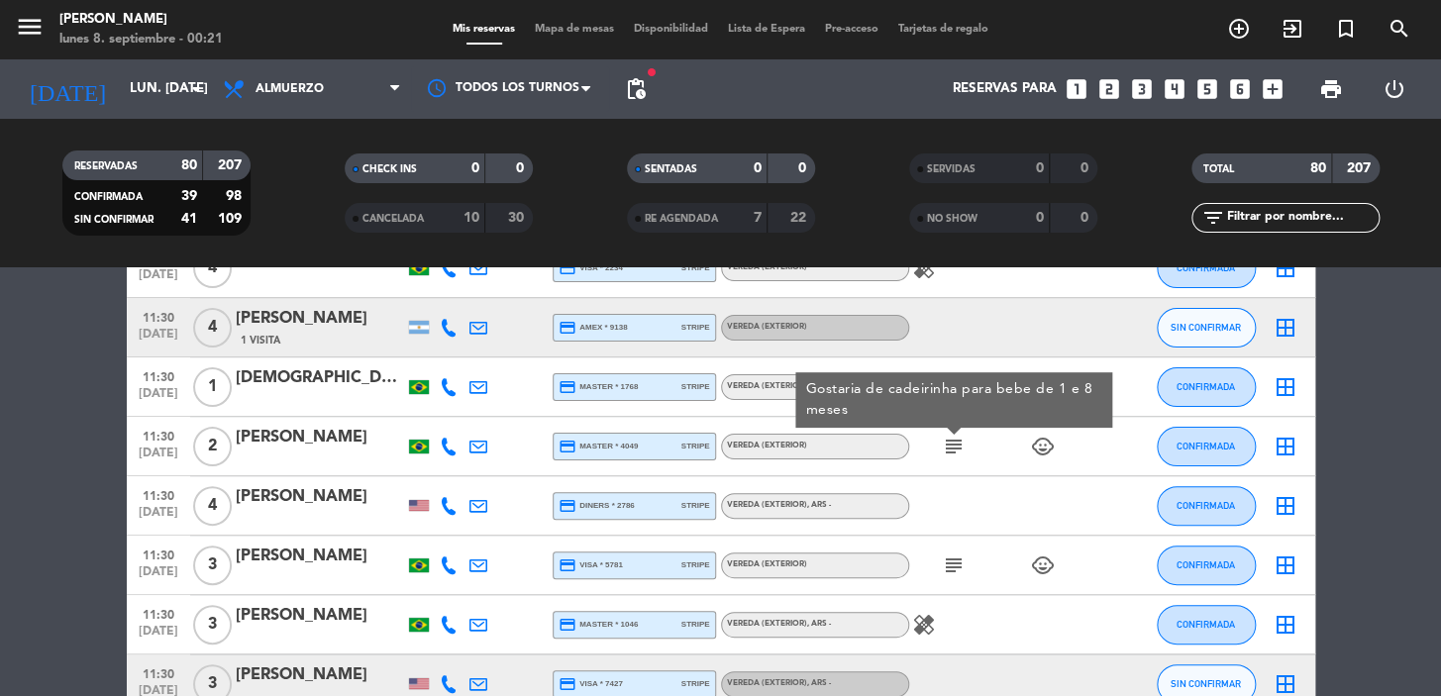
click at [960, 571] on icon "subject" at bounding box center [954, 566] width 24 height 24
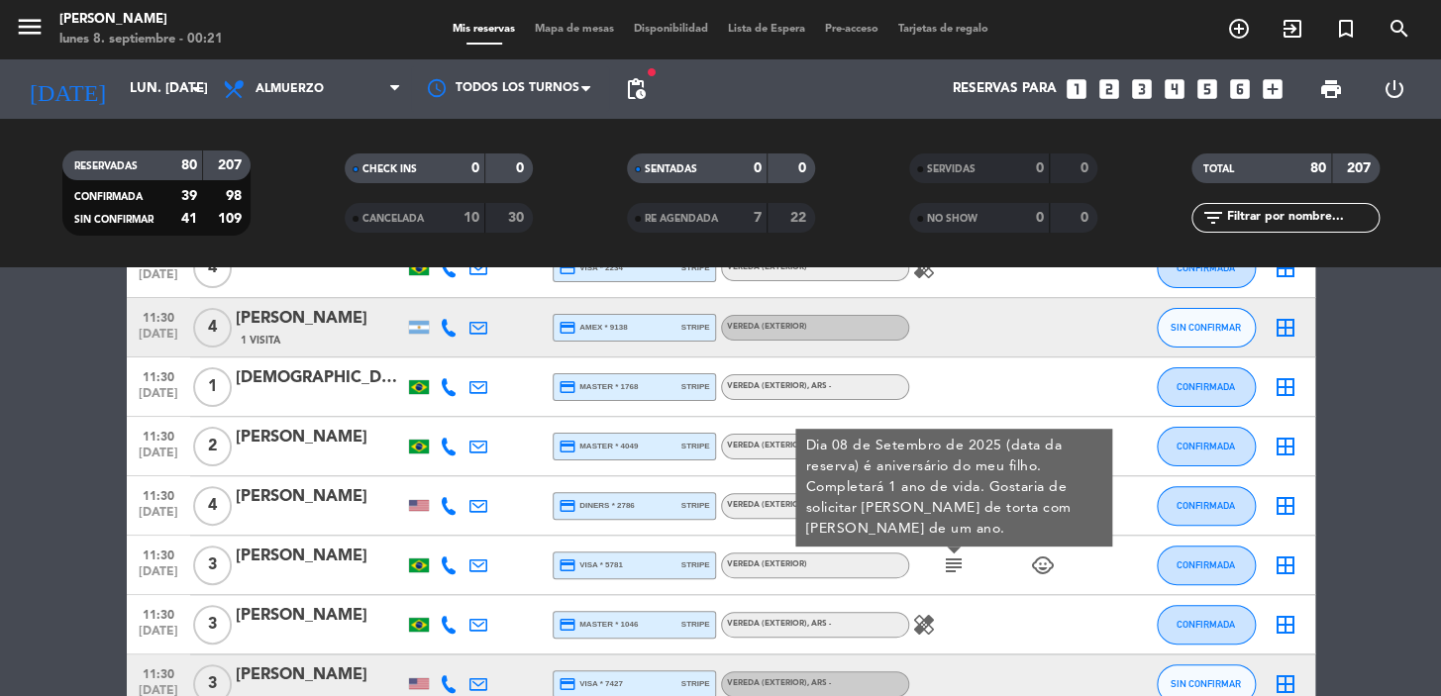
scroll to position [540, 0]
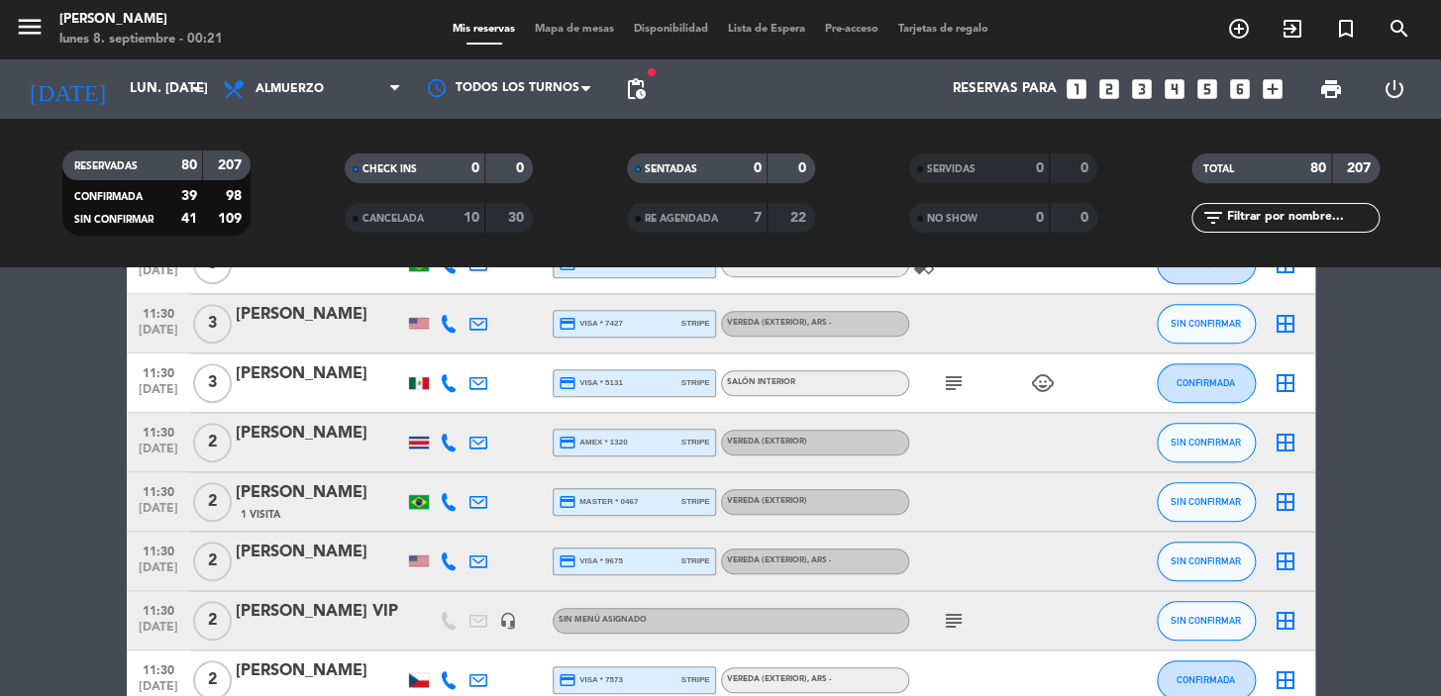
click at [952, 383] on icon "subject" at bounding box center [954, 383] width 24 height 24
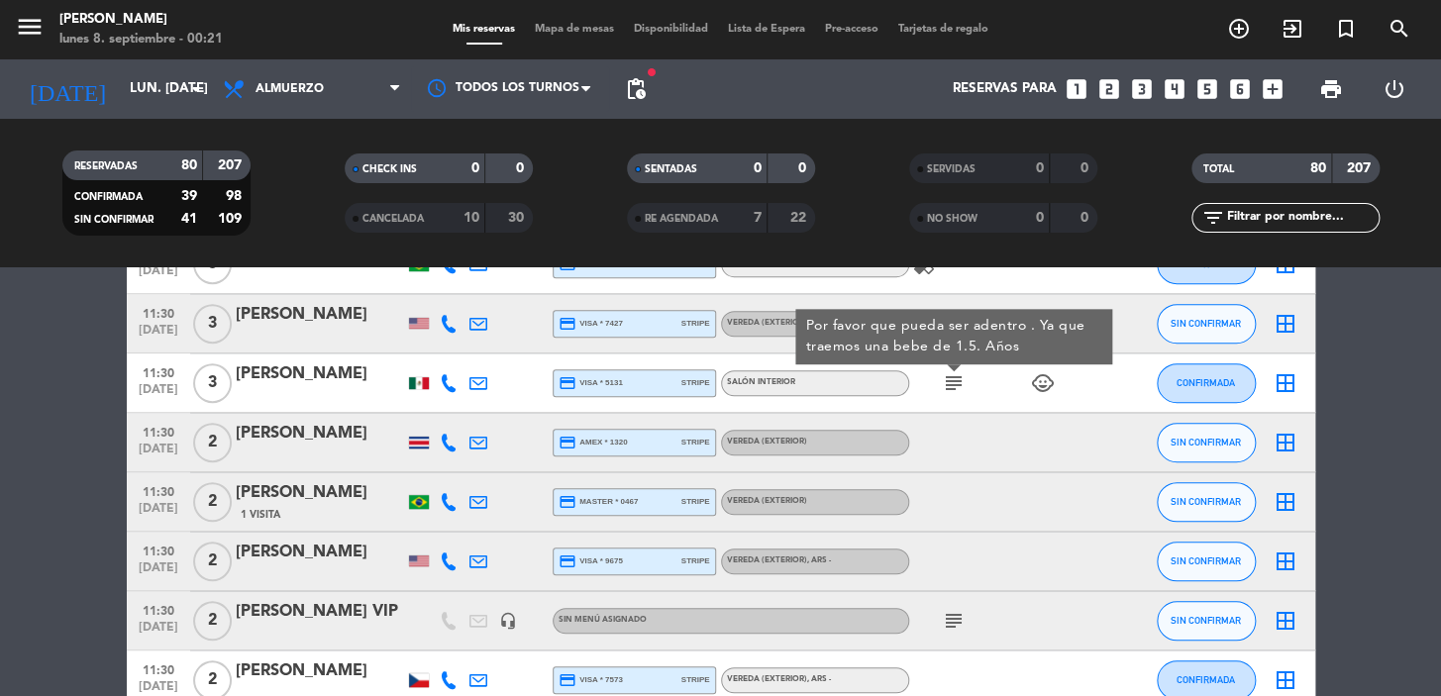
click at [958, 618] on icon "subject" at bounding box center [954, 621] width 24 height 24
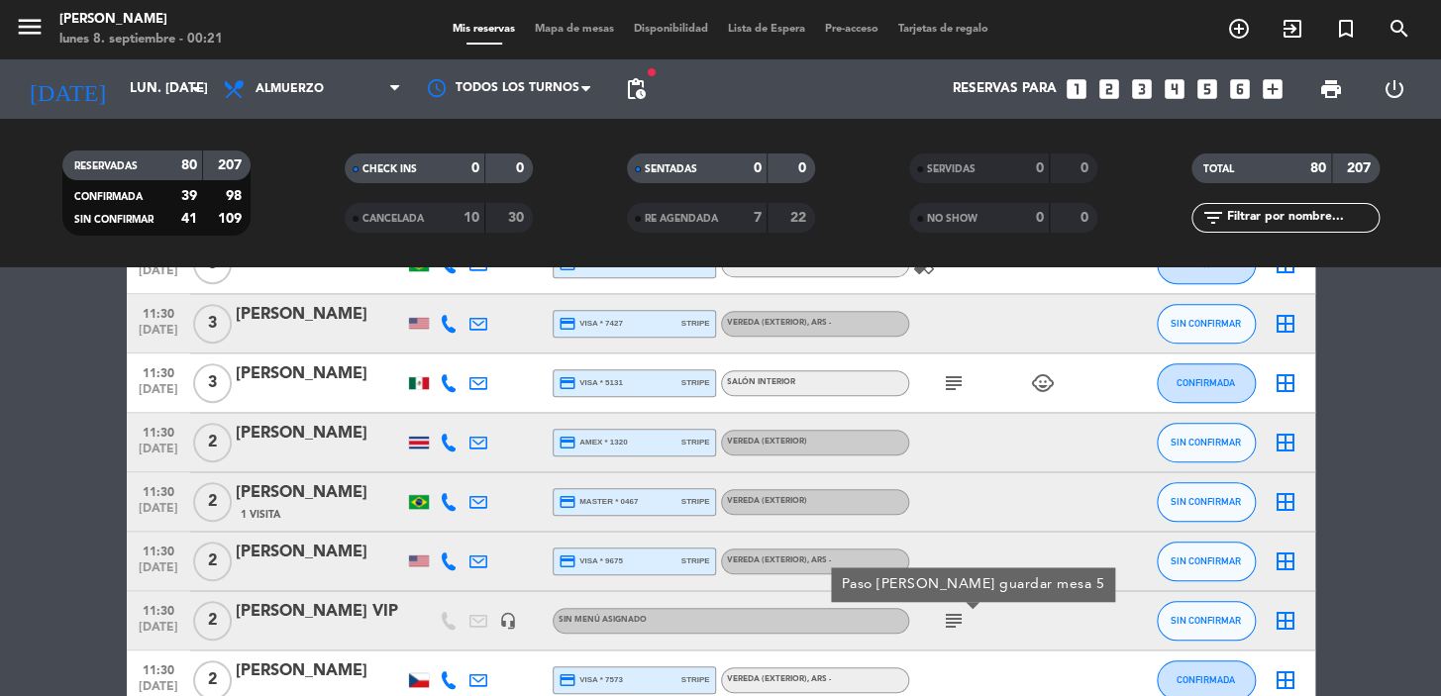
drag, startPoint x: 858, startPoint y: 583, endPoint x: 923, endPoint y: 633, distance: 82.0
click at [1054, 614] on div "subject Paso pablo rivero guardar mesa 5" at bounding box center [998, 620] width 178 height 58
drag, startPoint x: 263, startPoint y: 619, endPoint x: 126, endPoint y: 610, distance: 137.9
click at [127, 610] on div "11:30 sep. 8 2 Ivan Farrugia VIP headset_mic Sin menú asignado subject SIN CONF…" at bounding box center [721, 620] width 1188 height 59
copy div "11:30 sep. 8 2 Ivan Farrugia VIP"
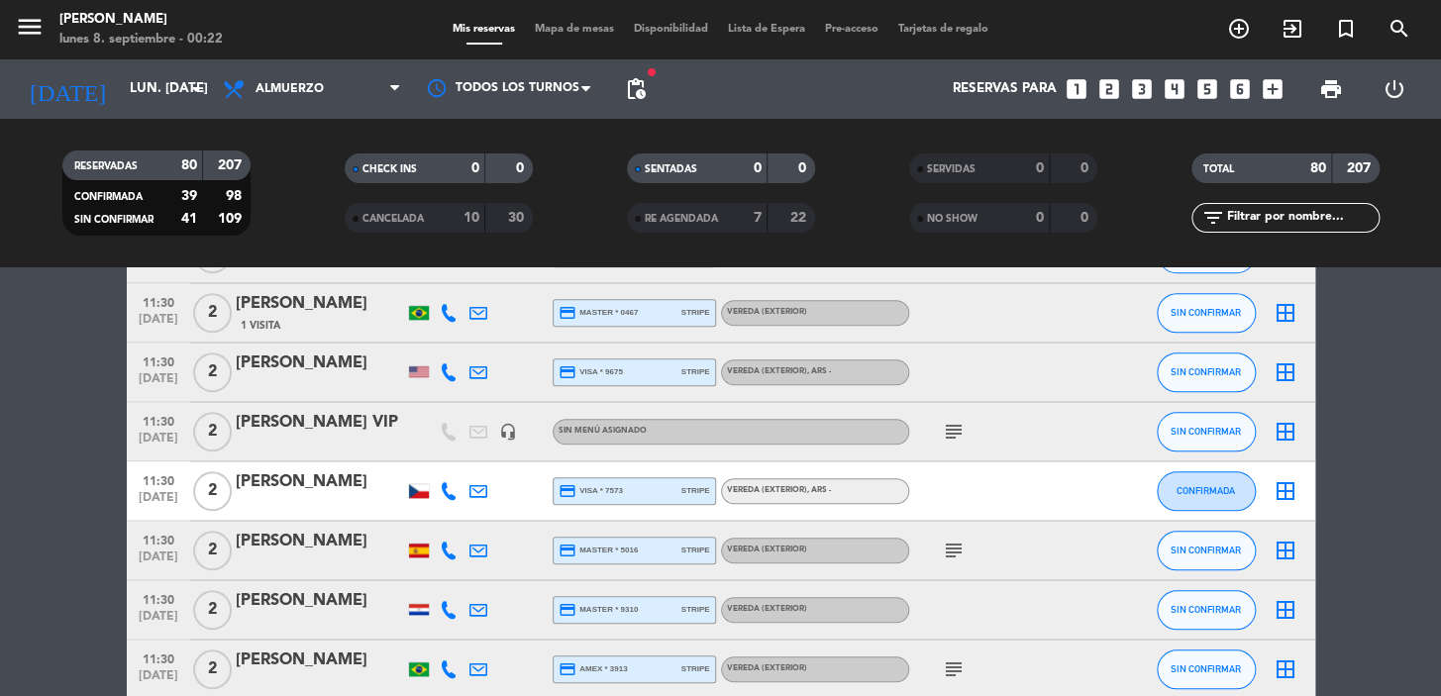
scroll to position [720, 0]
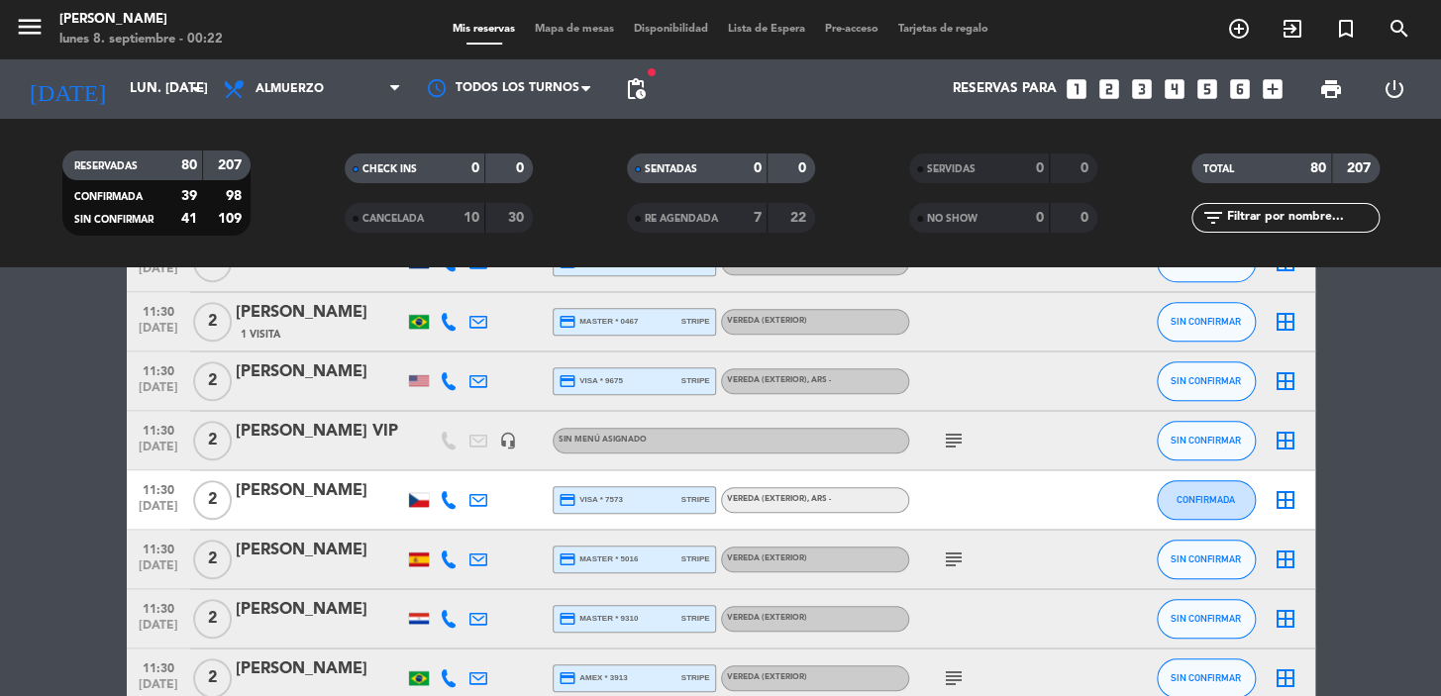
click at [963, 563] on icon "subject" at bounding box center [954, 560] width 24 height 24
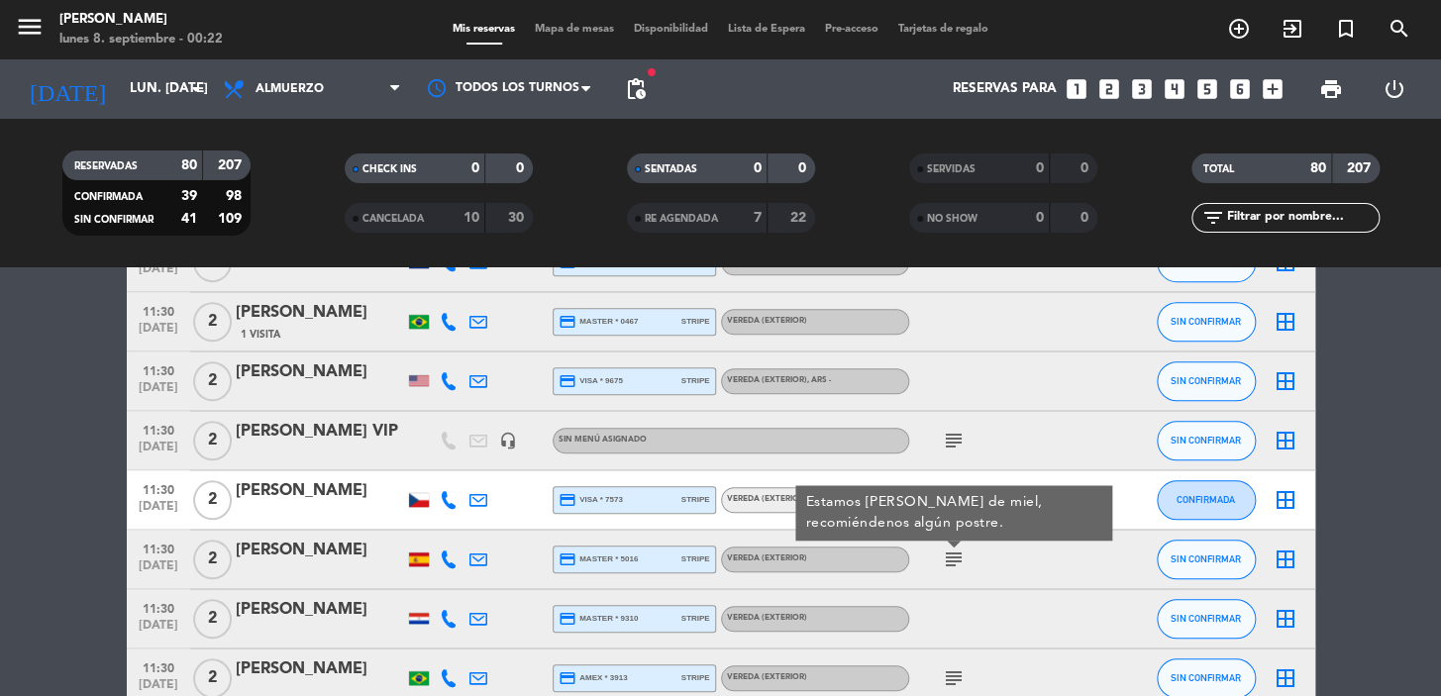
scroll to position [900, 0]
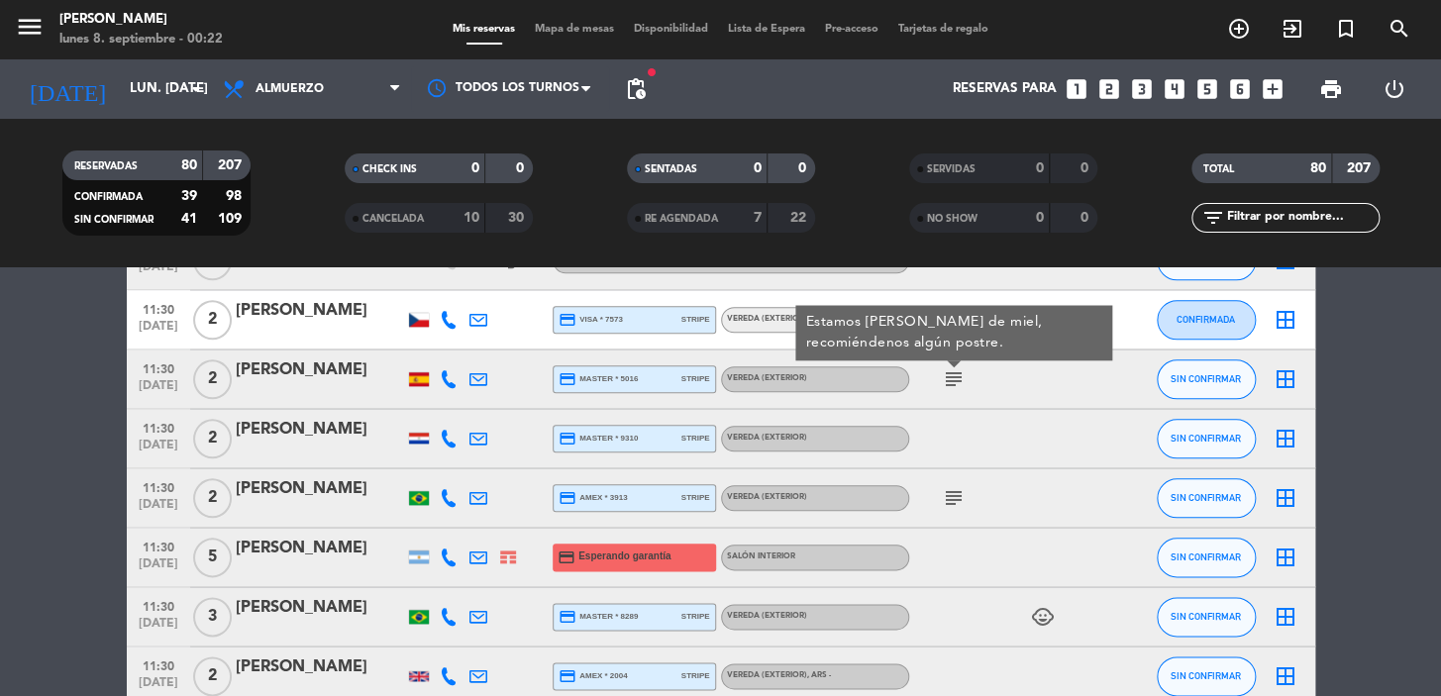
click at [948, 489] on icon "subject" at bounding box center [954, 498] width 24 height 24
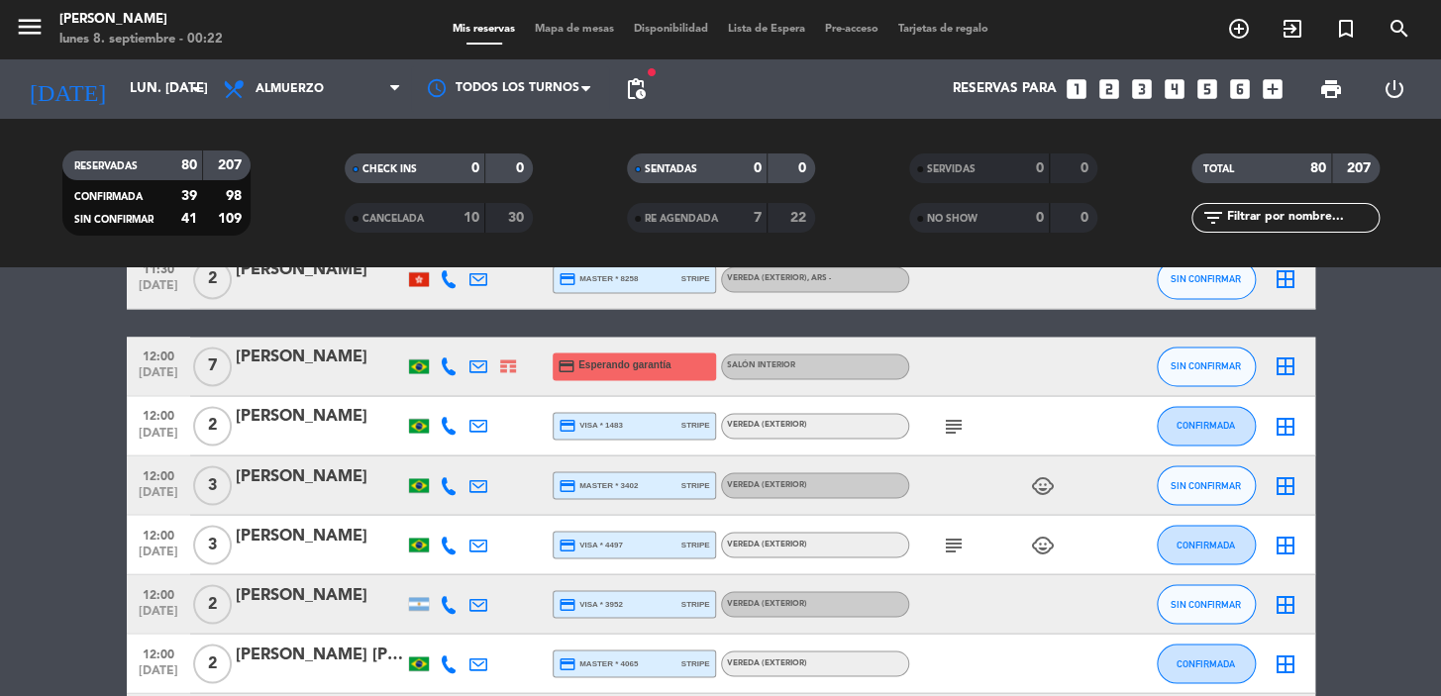
scroll to position [1440, 0]
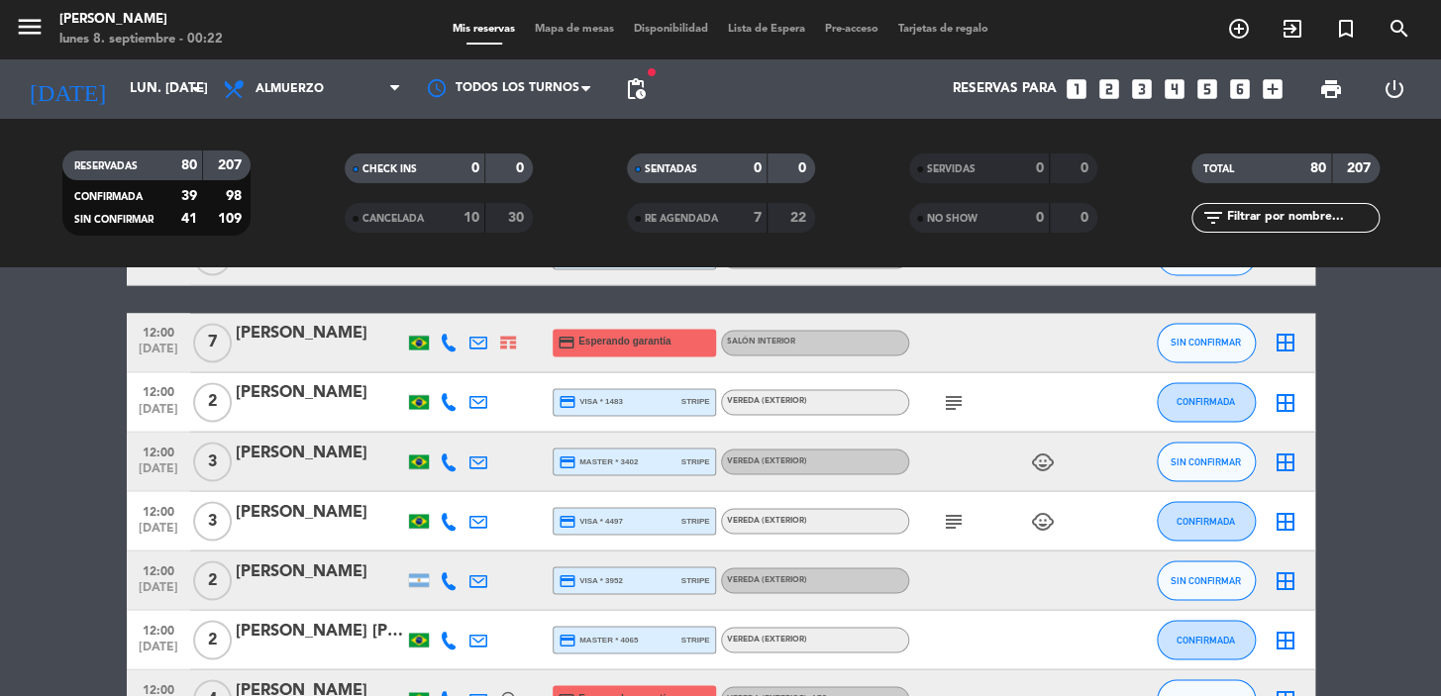
click at [944, 404] on icon "subject" at bounding box center [954, 402] width 24 height 24
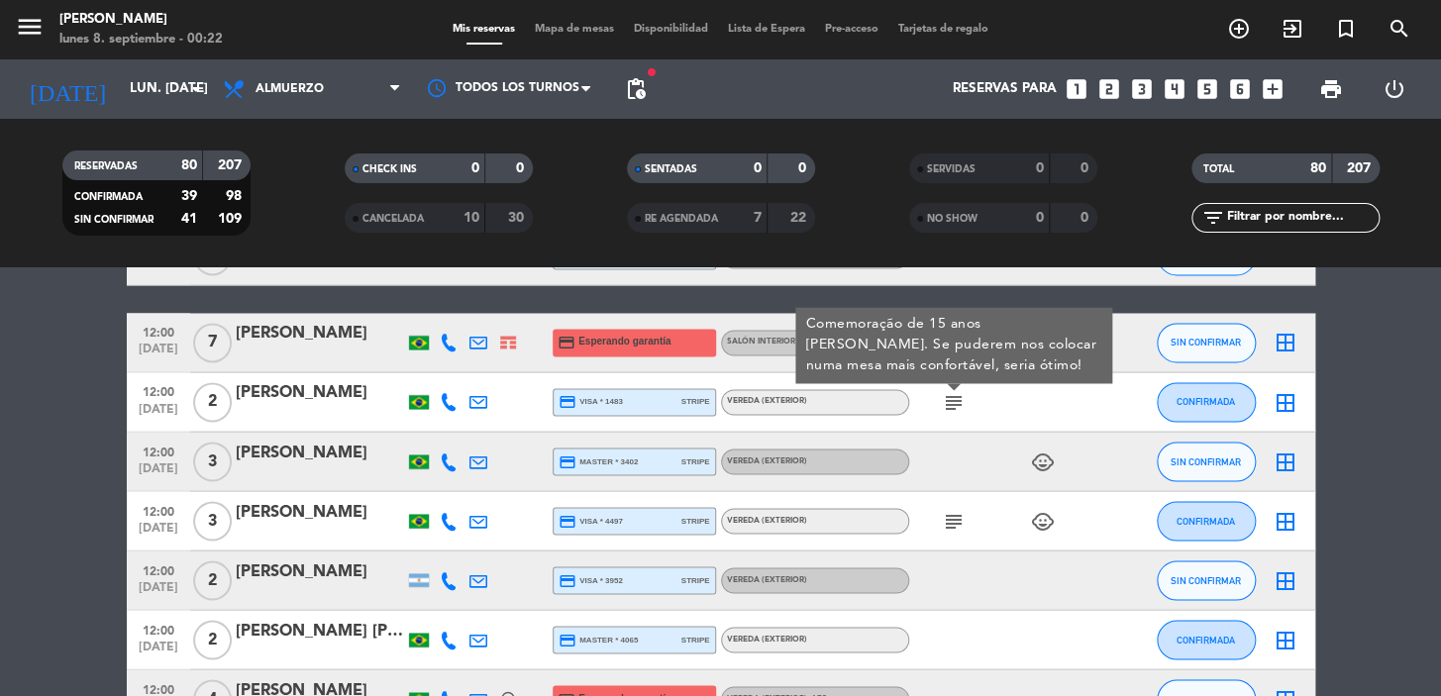
click at [951, 517] on icon "subject" at bounding box center [954, 521] width 24 height 24
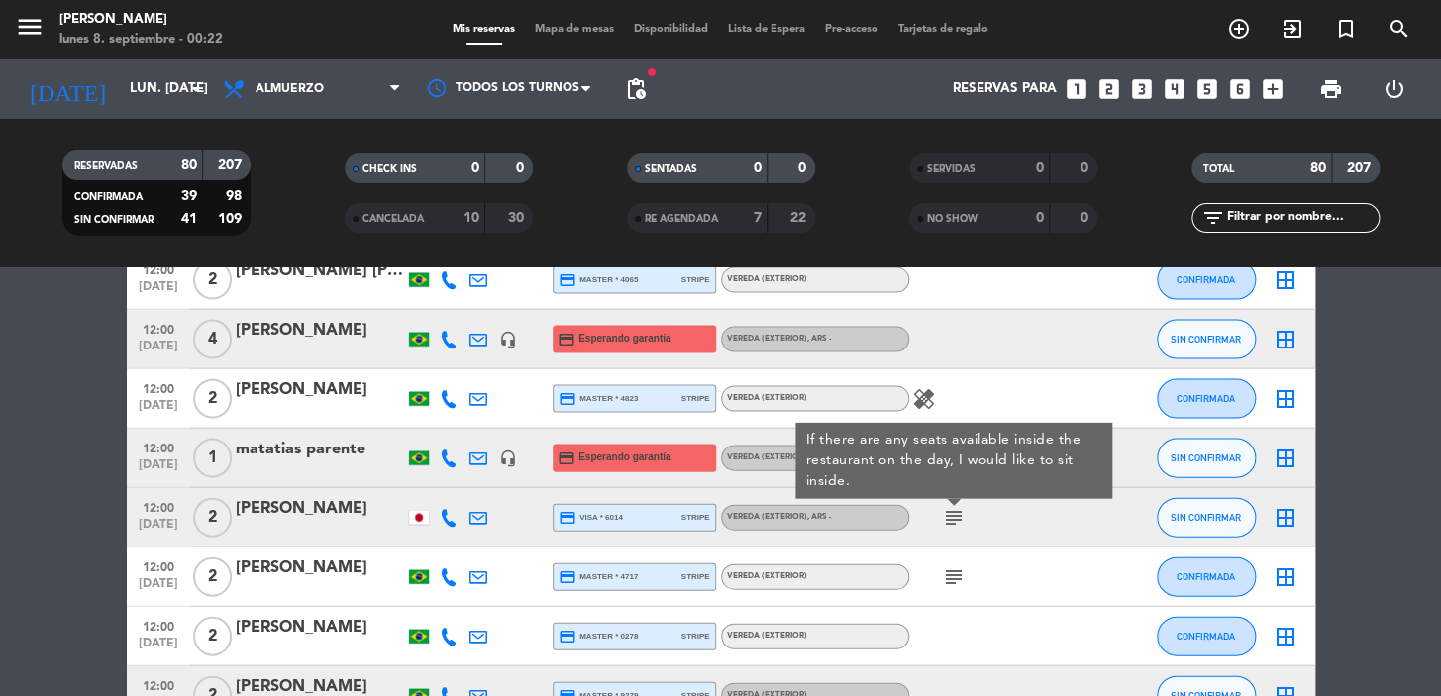
click at [944, 573] on icon "subject" at bounding box center [954, 576] width 24 height 24
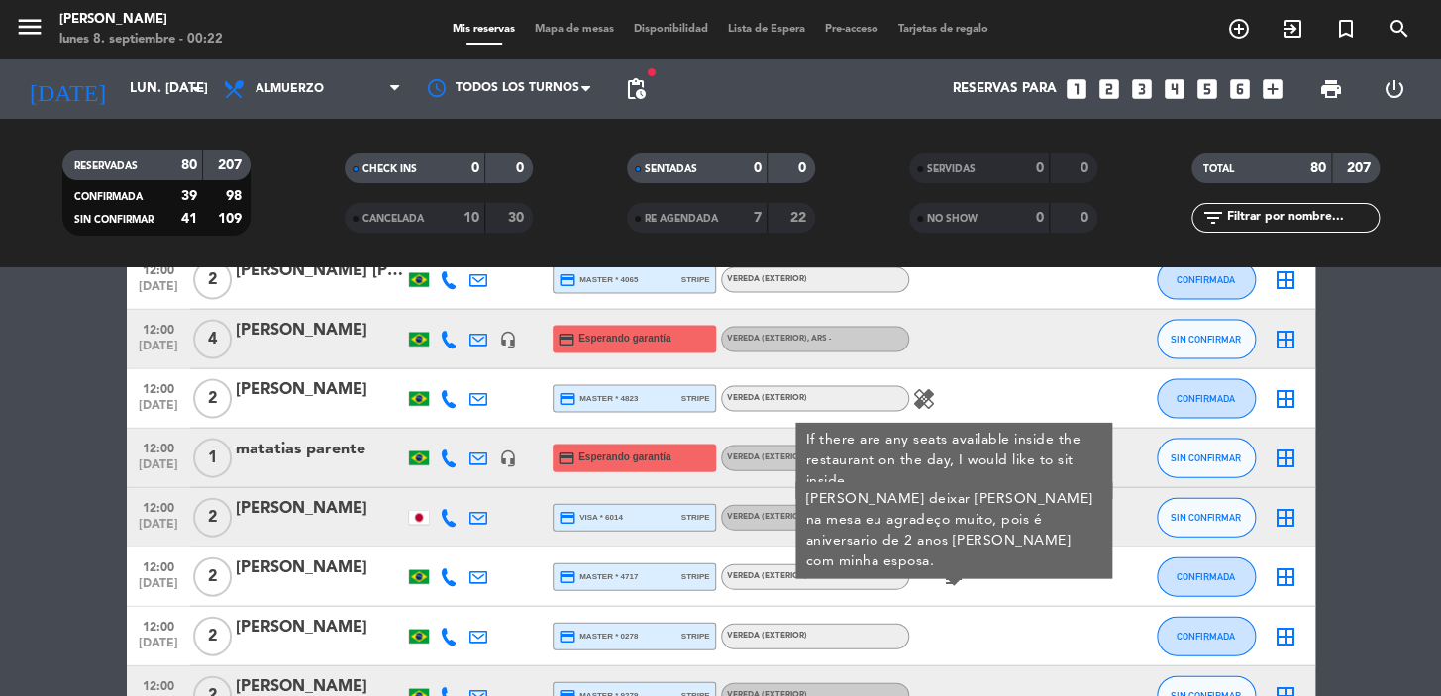
click at [948, 573] on icon "subject" at bounding box center [954, 576] width 24 height 24
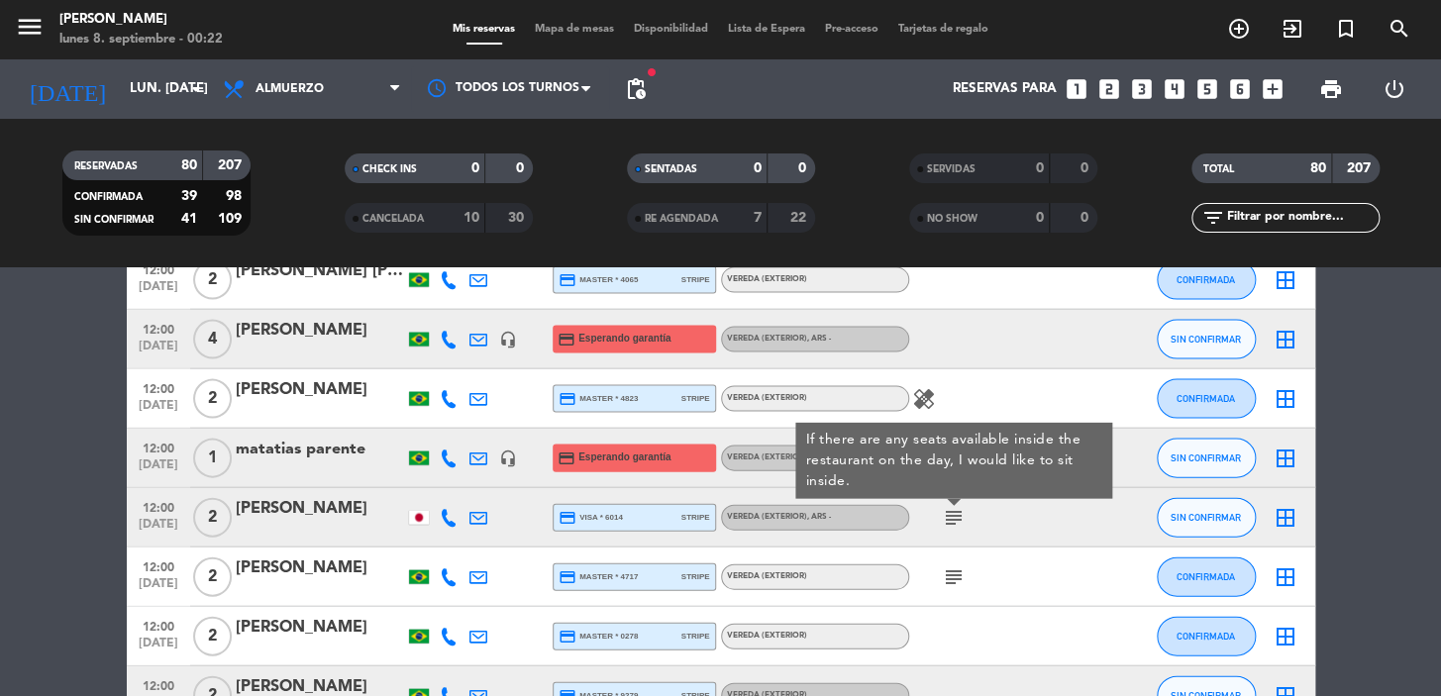
click at [950, 573] on icon "subject" at bounding box center [954, 576] width 24 height 24
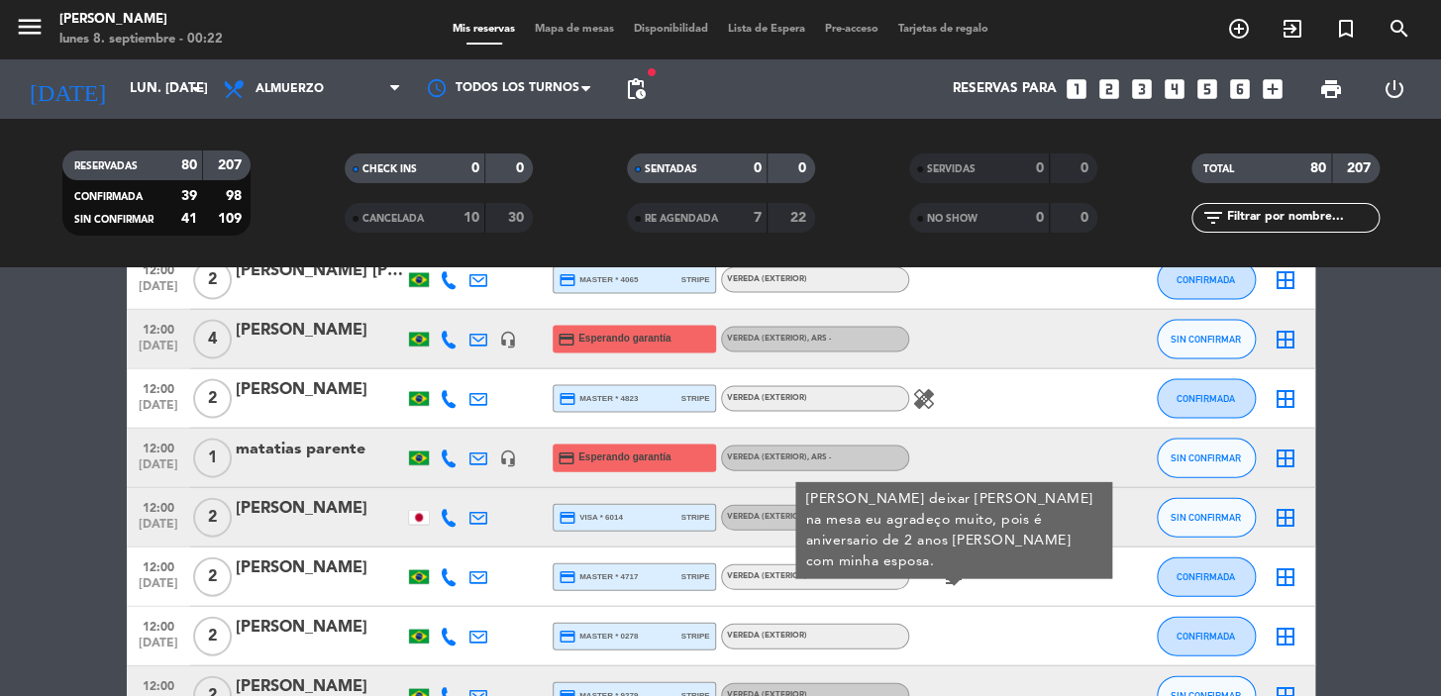
scroll to position [2160, 0]
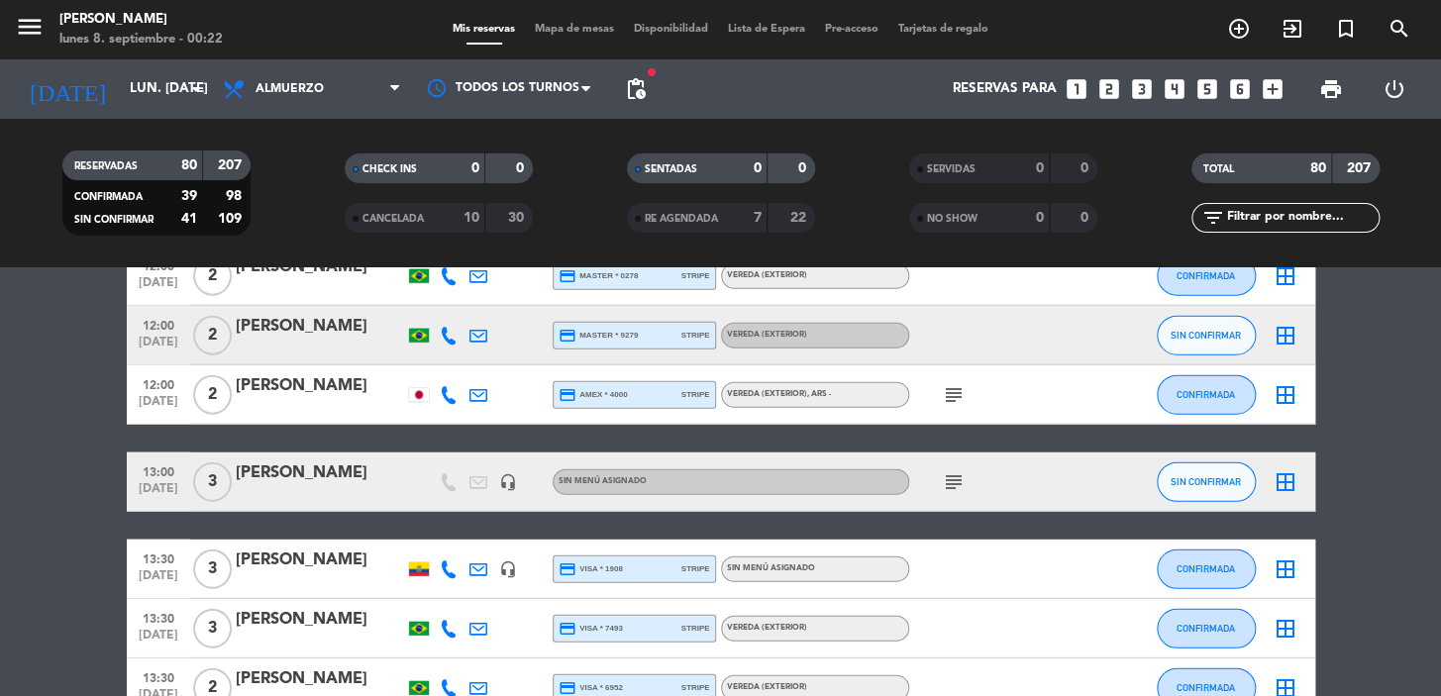
click at [948, 401] on icon "subject" at bounding box center [954, 395] width 24 height 24
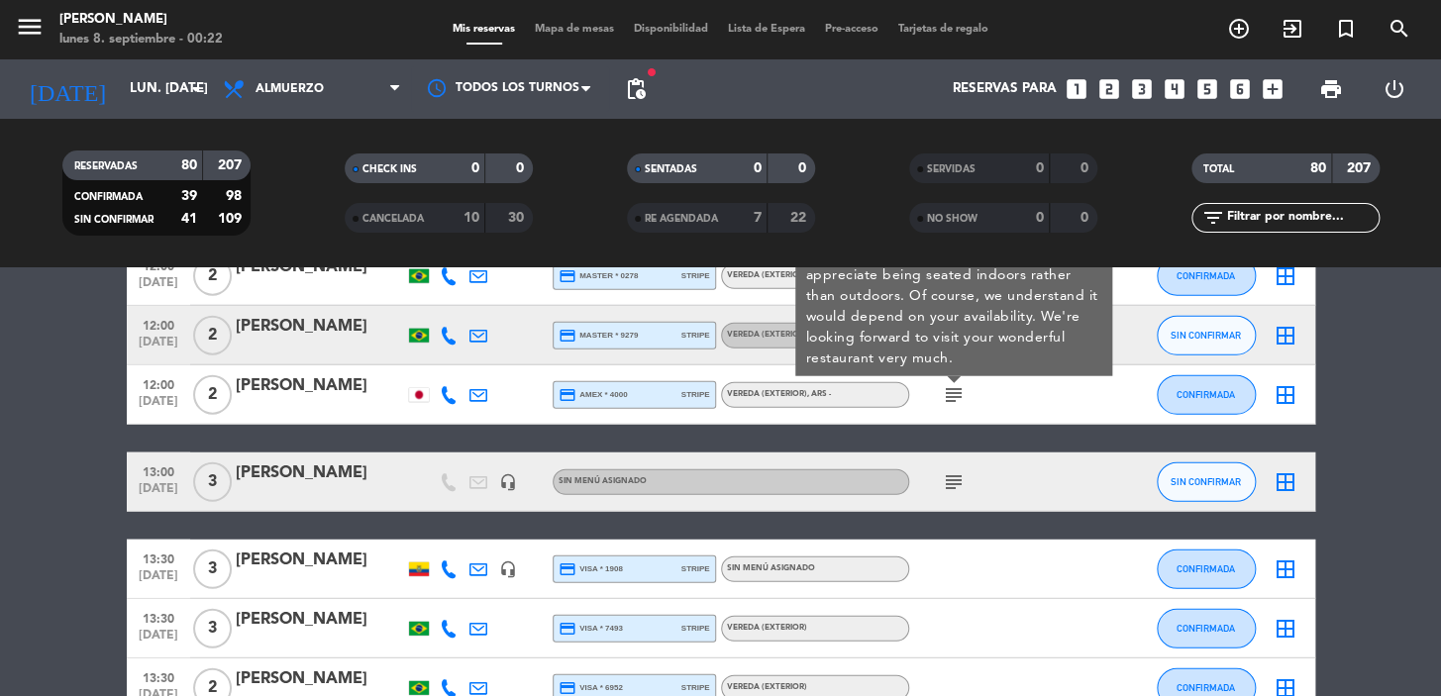
click at [949, 479] on icon "subject" at bounding box center [954, 482] width 24 height 24
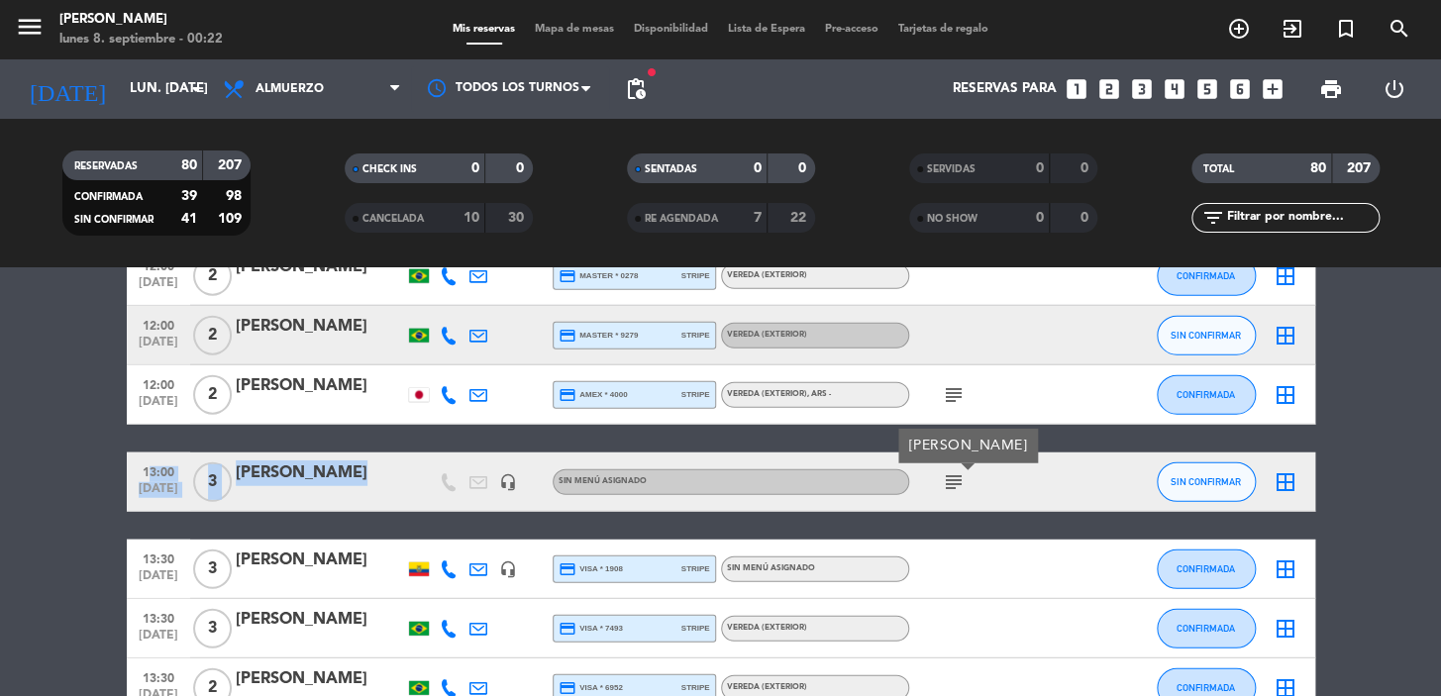
drag, startPoint x: 128, startPoint y: 465, endPoint x: 366, endPoint y: 501, distance: 241.3
click at [366, 501] on div "13:00 sep. 8 3 valentin headset_mic Sin menú asignado subject paso guevara SIN …" at bounding box center [721, 482] width 1188 height 59
copy div "13:00 sep. 8 3 valentin"
click at [42, 478] on bookings-row "11:30 sep. 8 3 Amanda Pires credit_card master * 9185 stripe Vereda (EXTERIOR) …" at bounding box center [720, 631] width 1441 height 4864
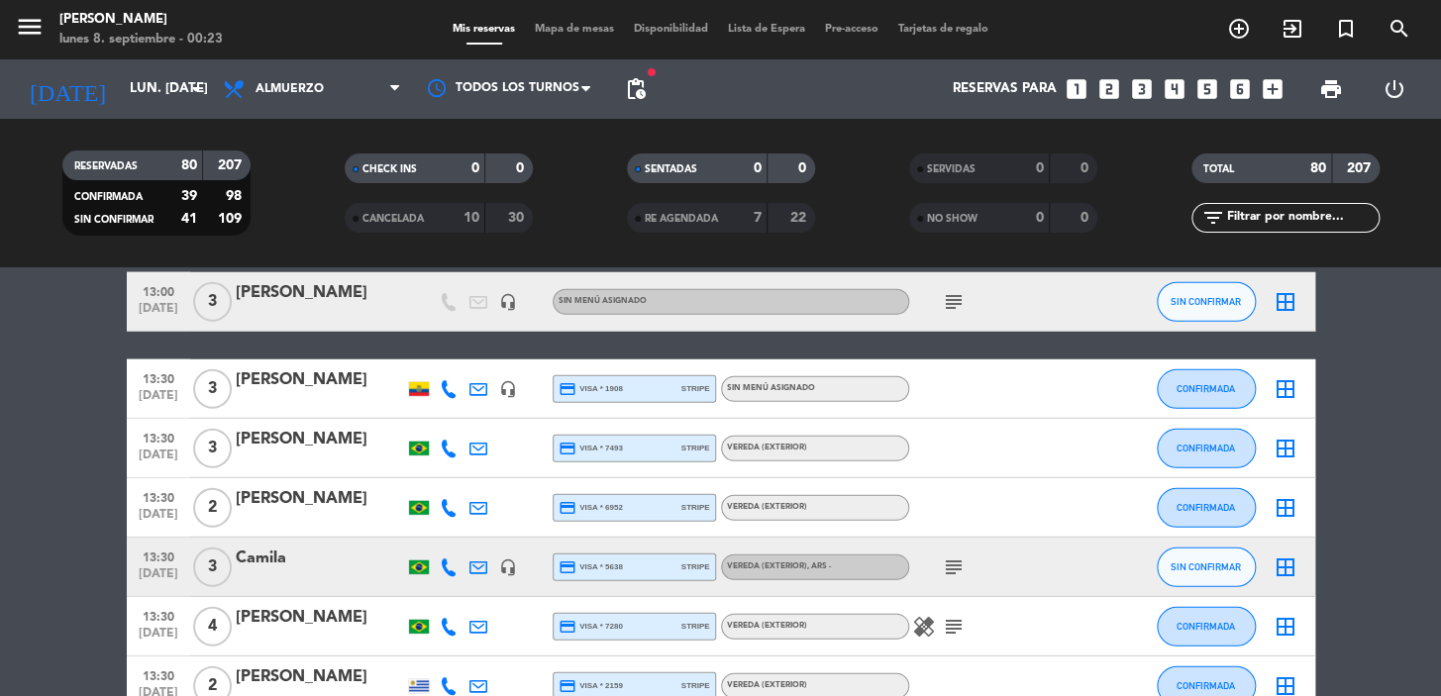
click at [944, 564] on icon "subject" at bounding box center [954, 568] width 24 height 24
click at [944, 618] on icon "subject" at bounding box center [954, 627] width 24 height 24
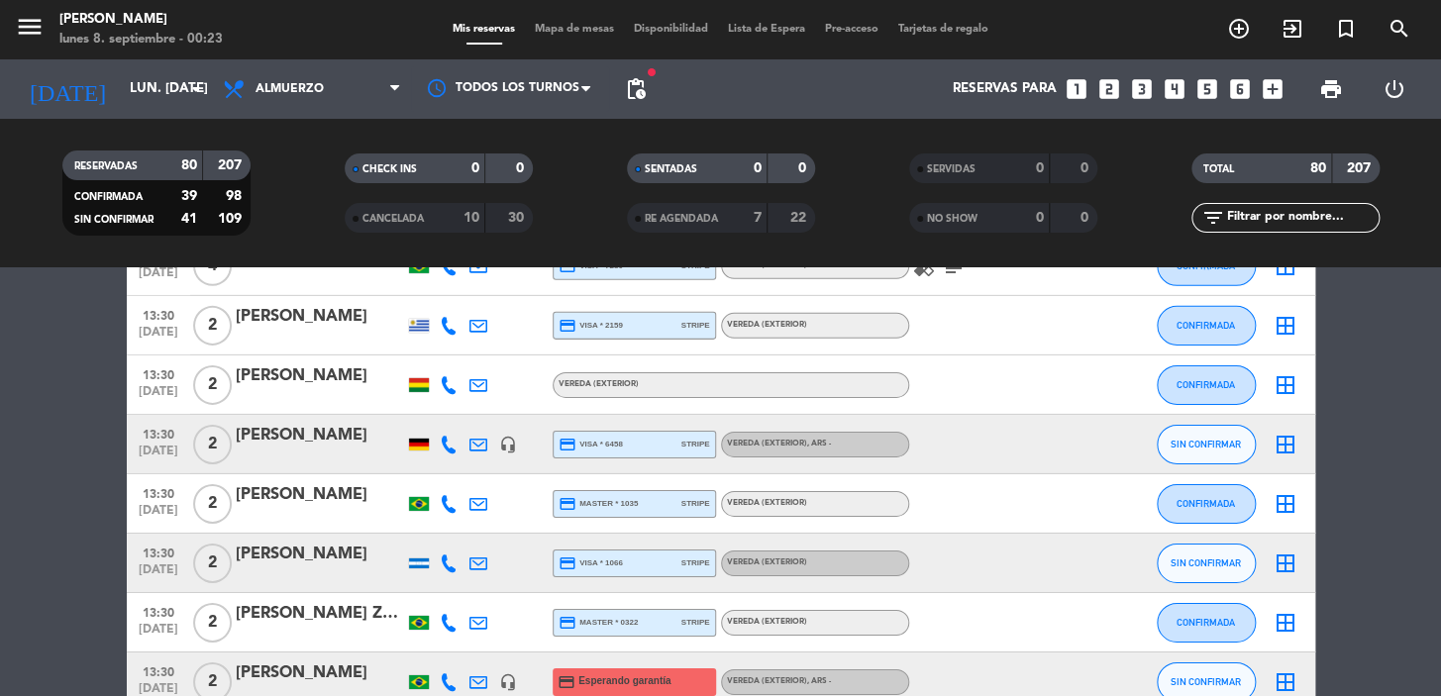
scroll to position [3060, 0]
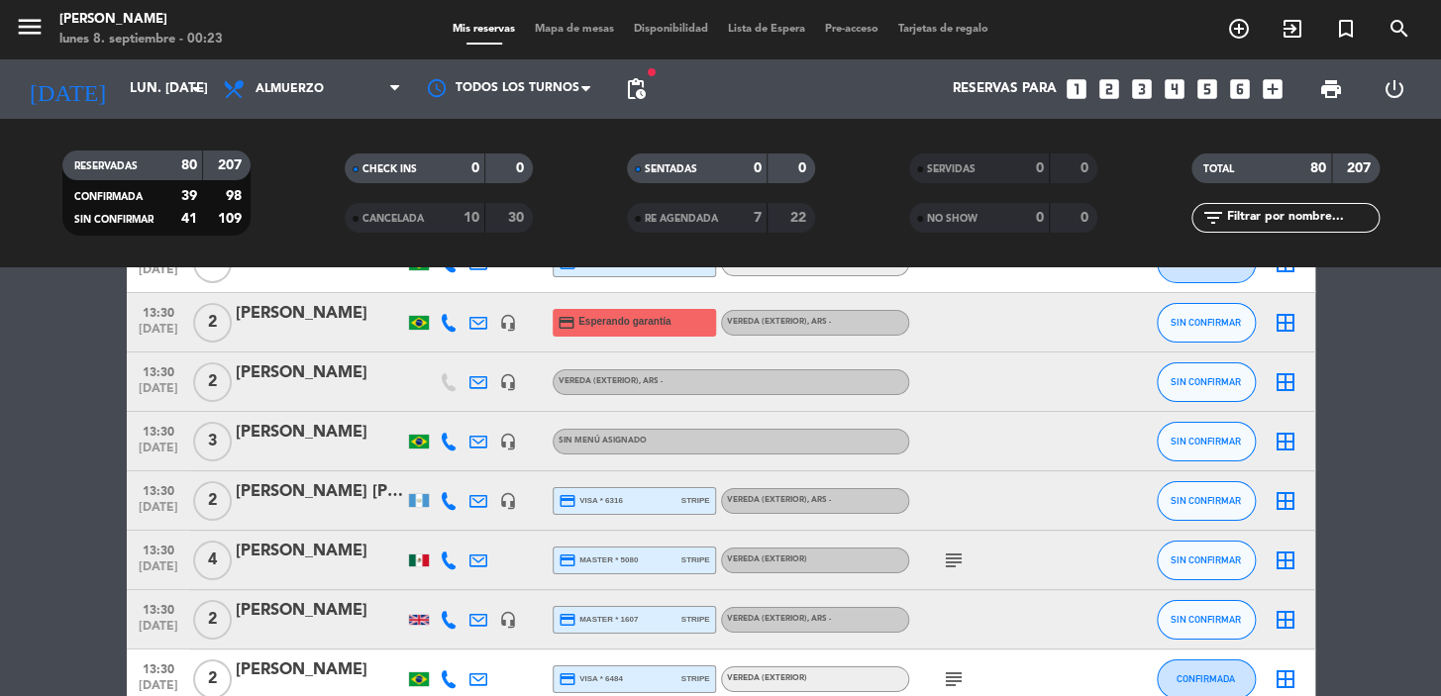
click at [959, 560] on icon "subject" at bounding box center [954, 561] width 24 height 24
click at [960, 679] on icon "subject" at bounding box center [954, 679] width 24 height 24
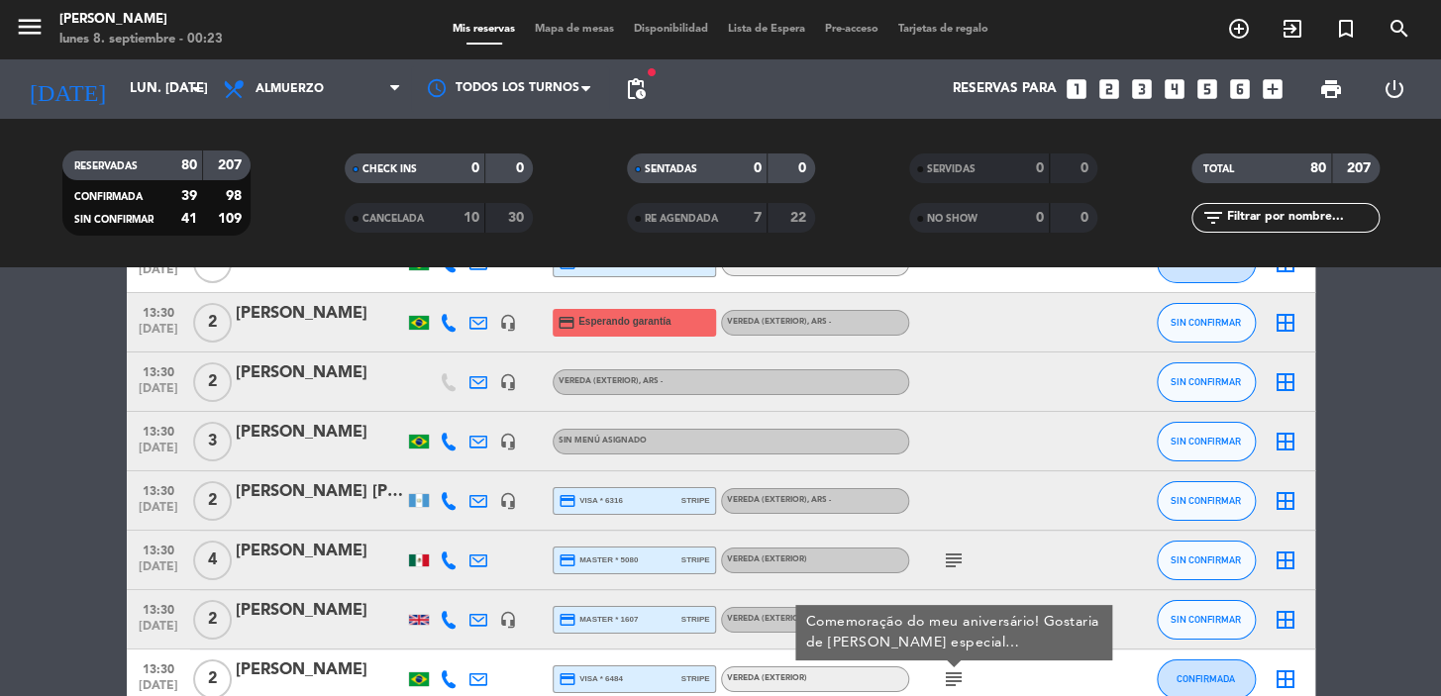
scroll to position [3240, 0]
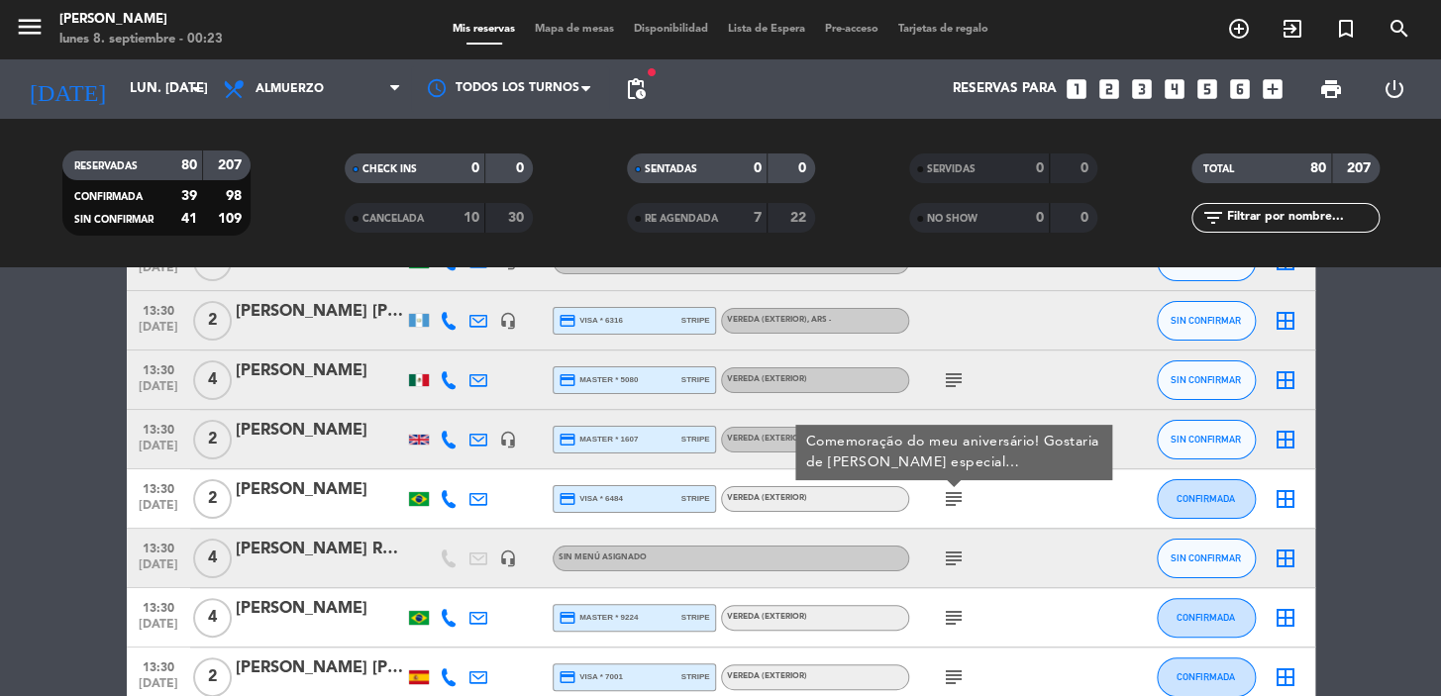
click at [959, 564] on icon "subject" at bounding box center [954, 559] width 24 height 24
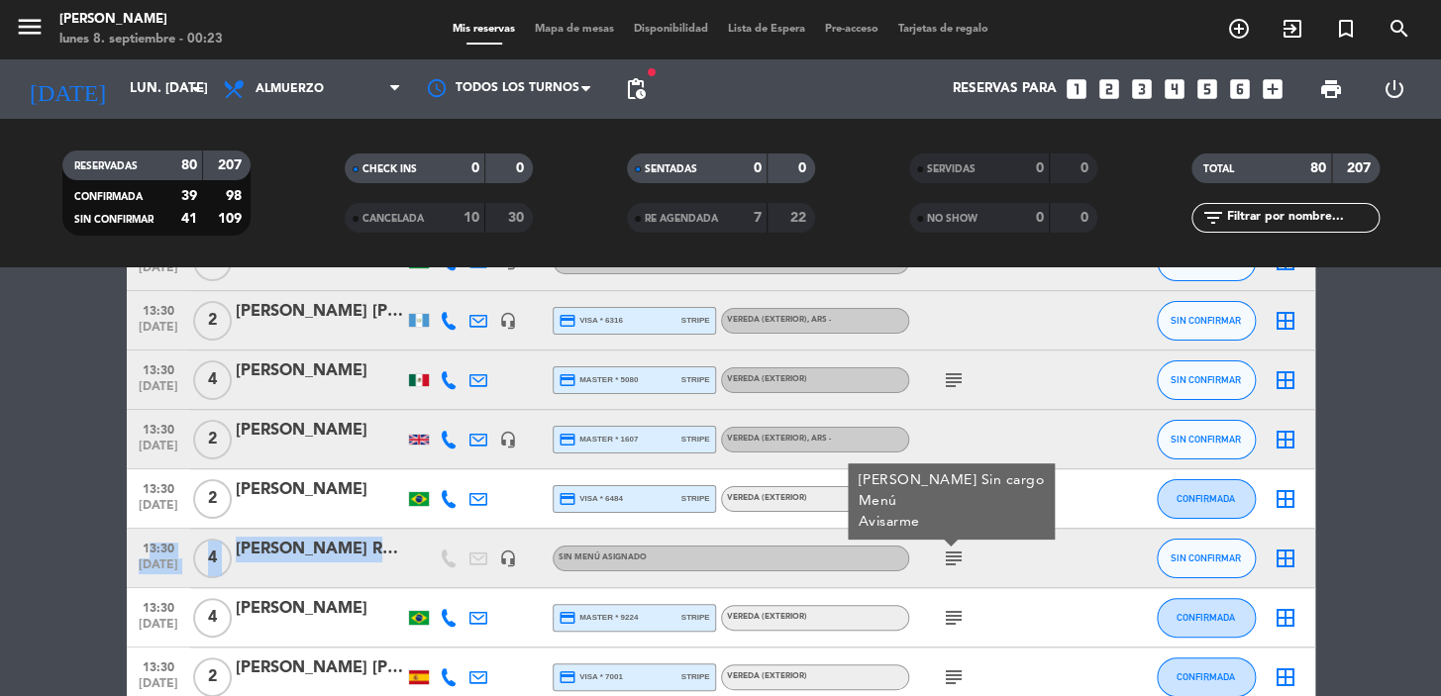
click at [402, 583] on div "13:30 sep. 8 4 Marcos mesa R4 SIN CARGO headset_mic Sin menú asignado subject D…" at bounding box center [721, 558] width 1188 height 59
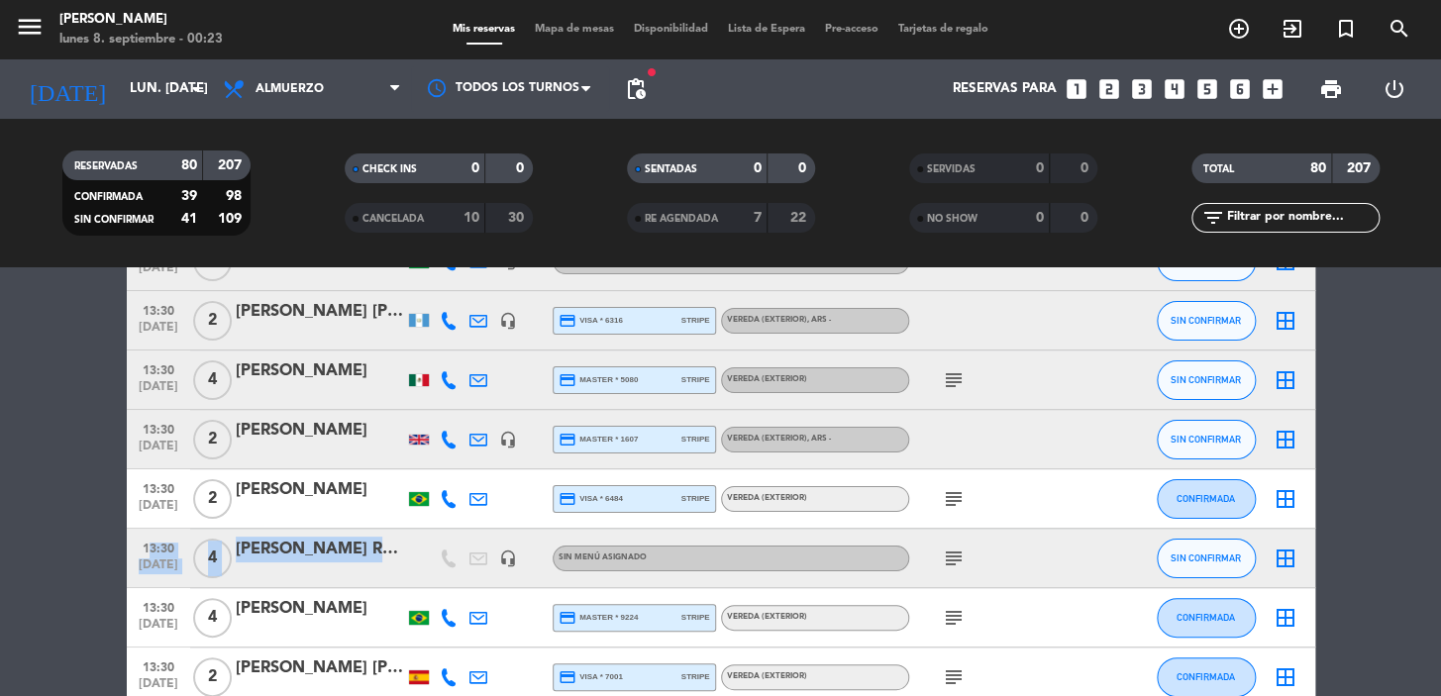
copy div "13:30 sep. 8 4 Marcos mesa R4 SIN CARGO"
click at [950, 558] on icon "subject" at bounding box center [954, 559] width 24 height 24
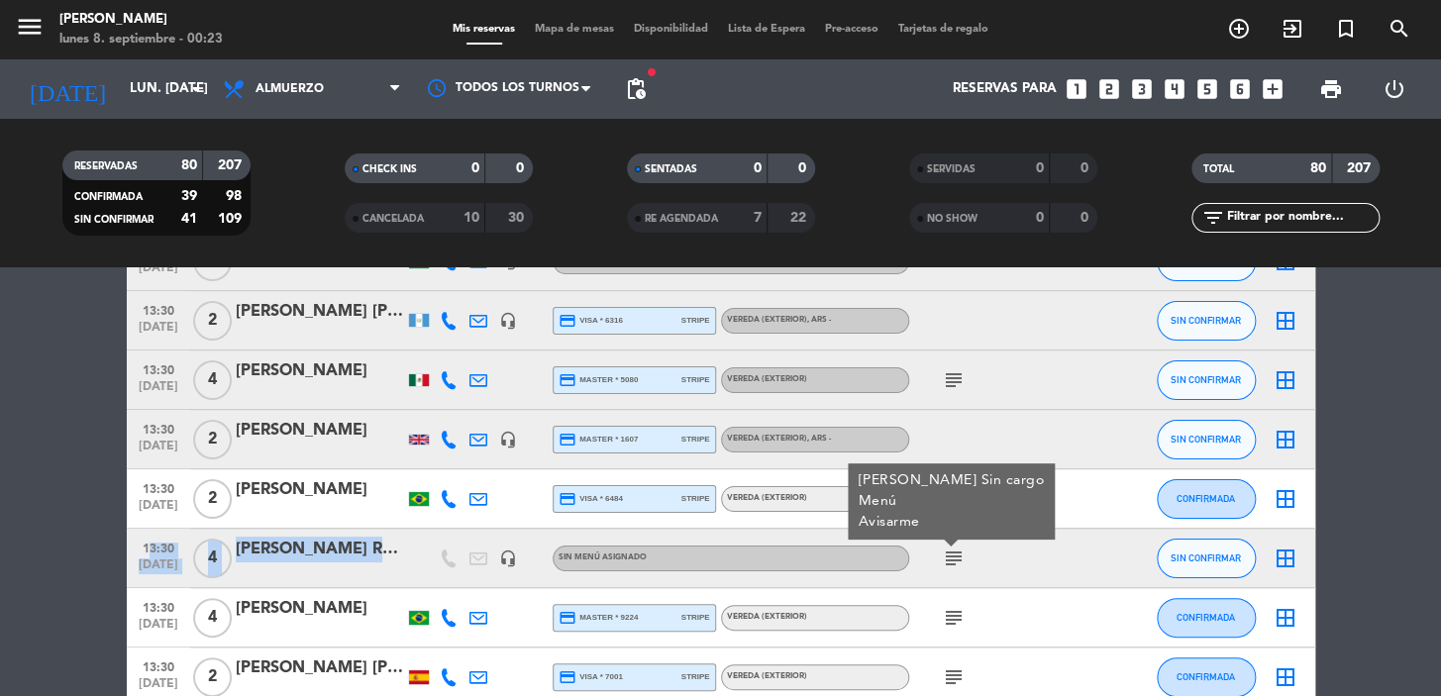
click at [950, 558] on icon "subject" at bounding box center [954, 559] width 24 height 24
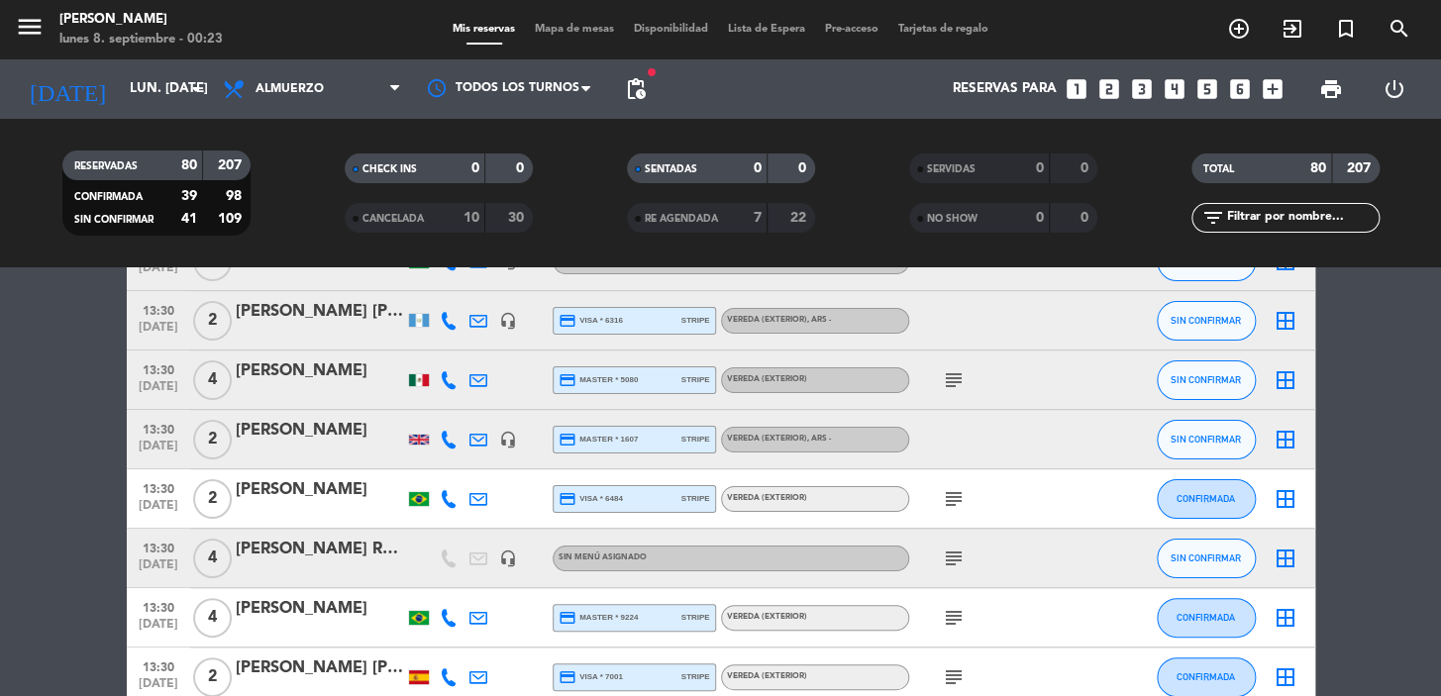
scroll to position [3421, 0]
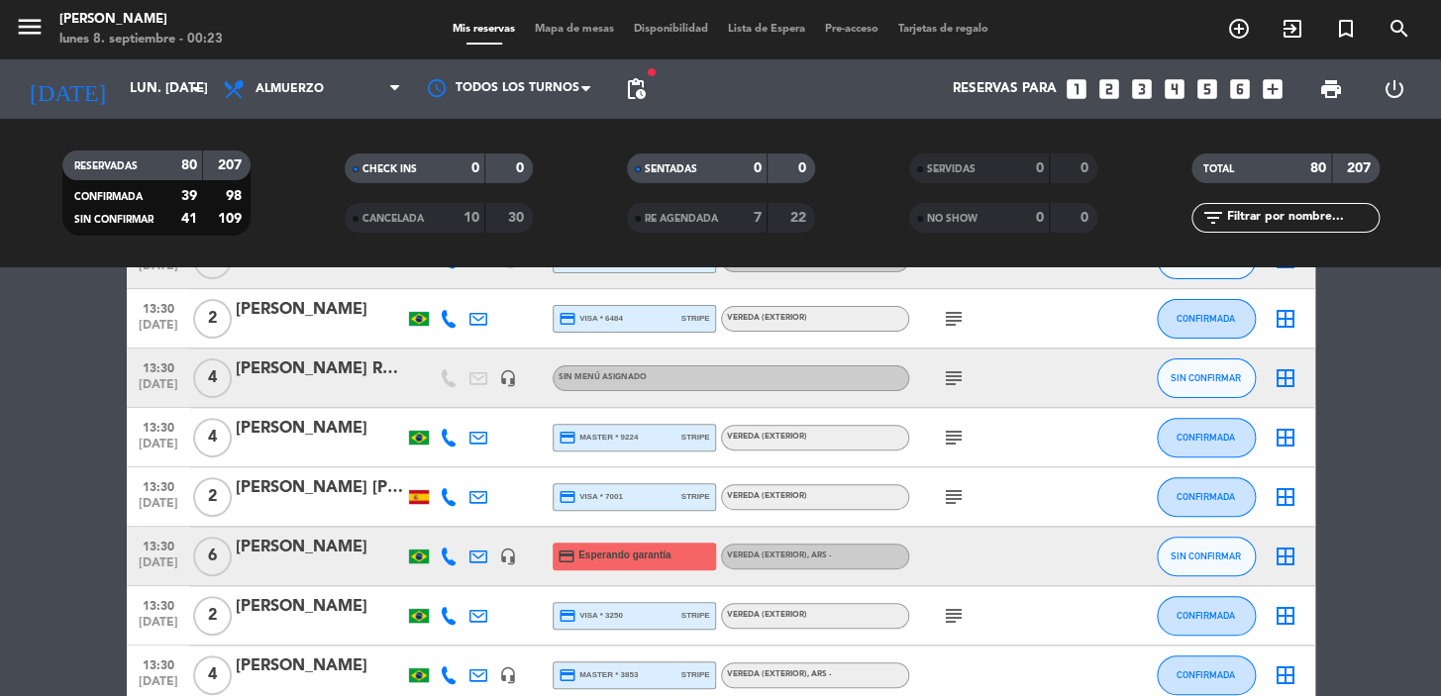
click at [945, 451] on div "subject" at bounding box center [998, 437] width 178 height 58
click at [952, 447] on icon "subject" at bounding box center [954, 438] width 24 height 24
click at [959, 495] on icon "subject" at bounding box center [954, 497] width 24 height 24
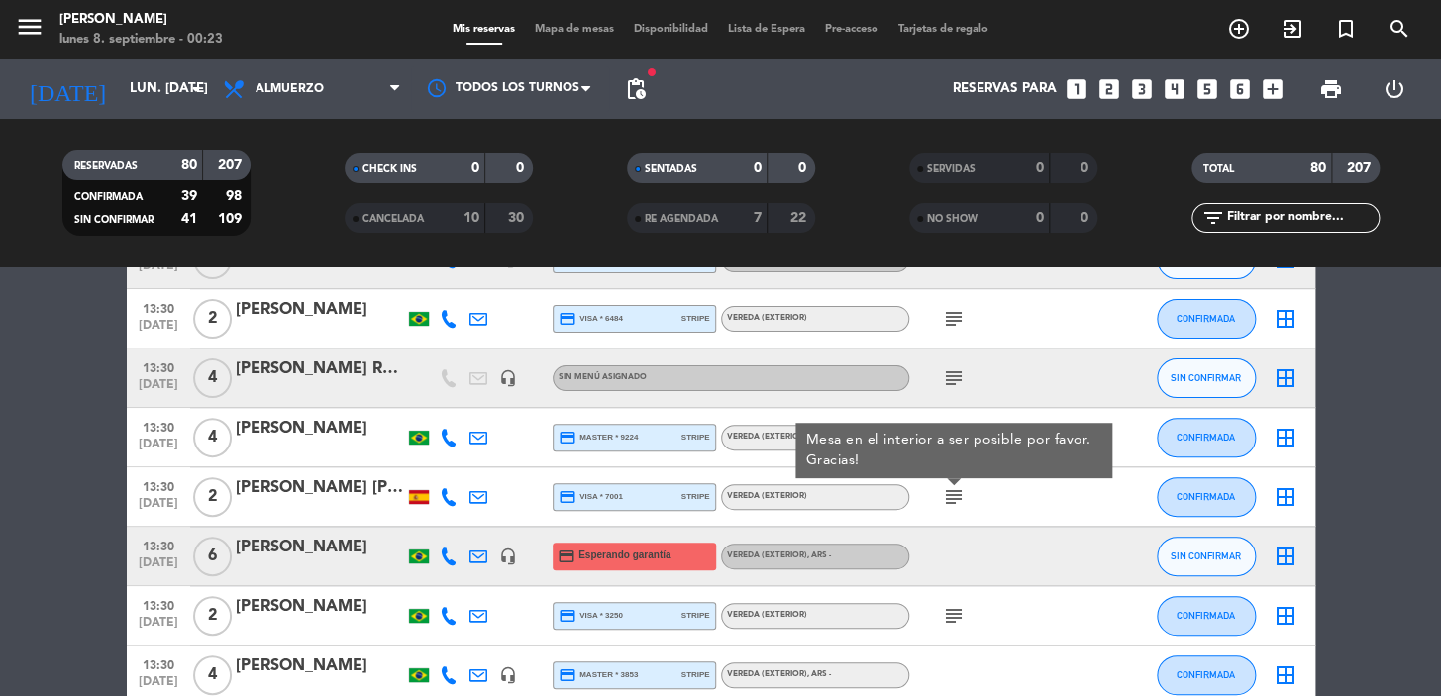
click at [957, 611] on icon "subject" at bounding box center [954, 616] width 24 height 24
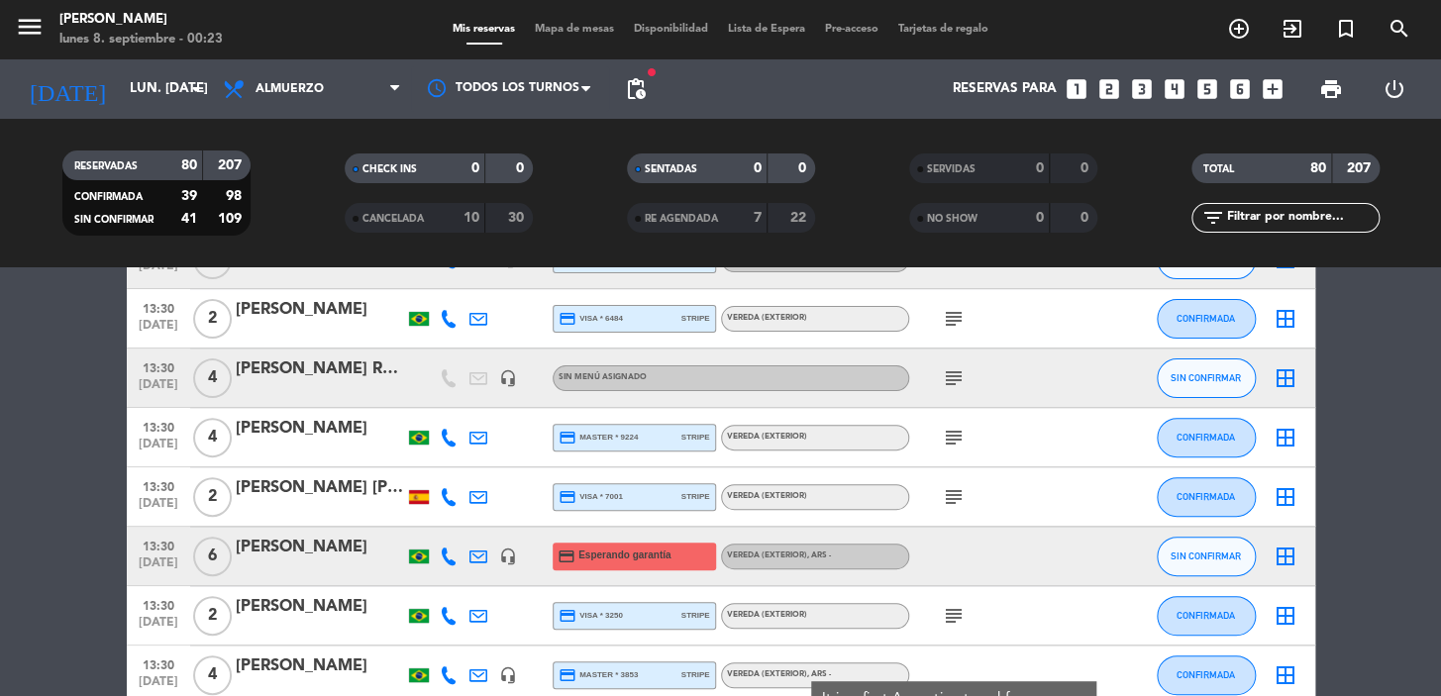
scroll to position [3601, 0]
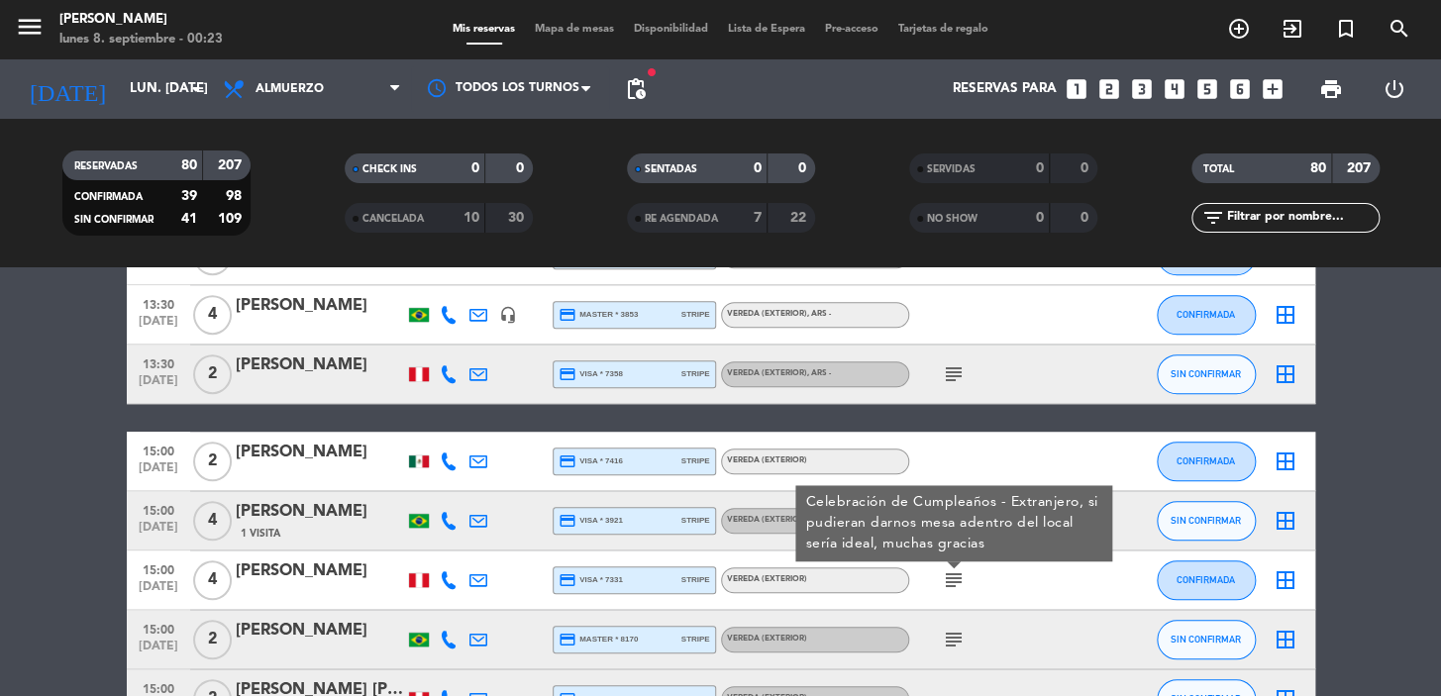
scroll to position [3961, 0]
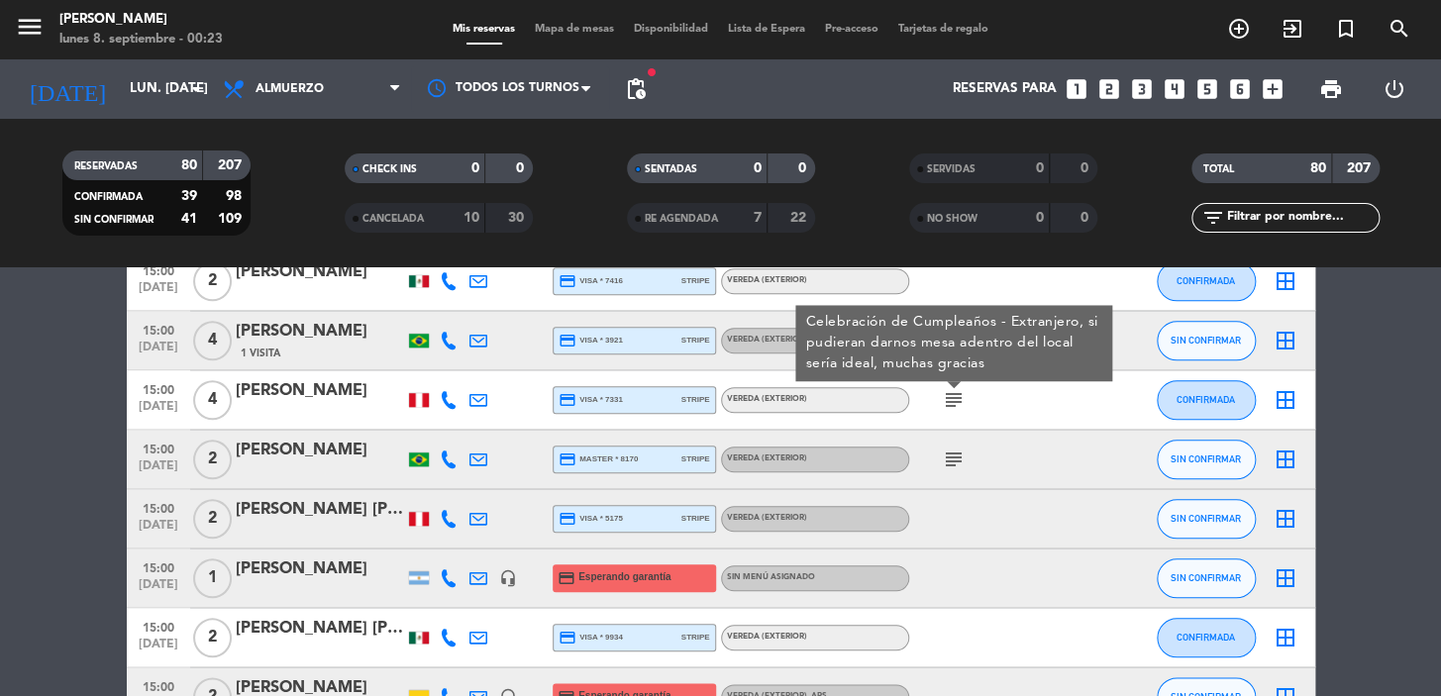
click at [945, 465] on icon "subject" at bounding box center [954, 460] width 24 height 24
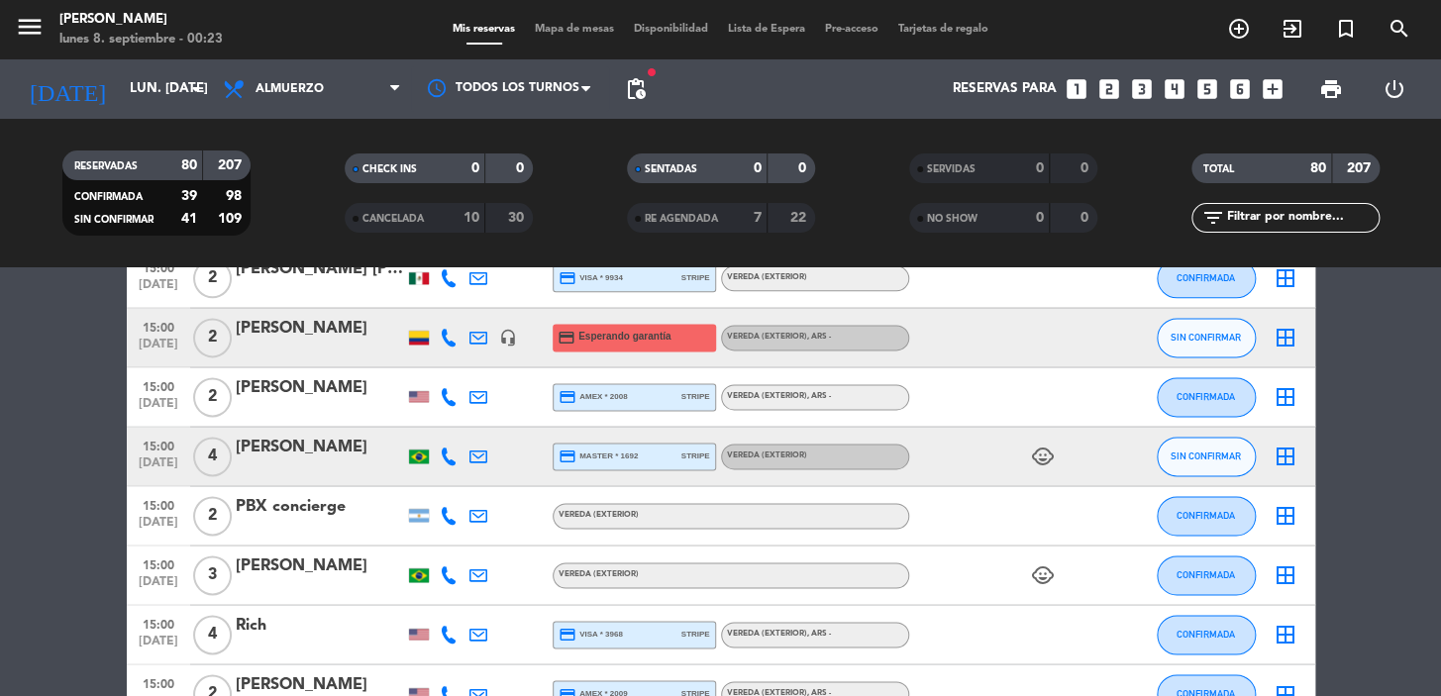
scroll to position [4501, 0]
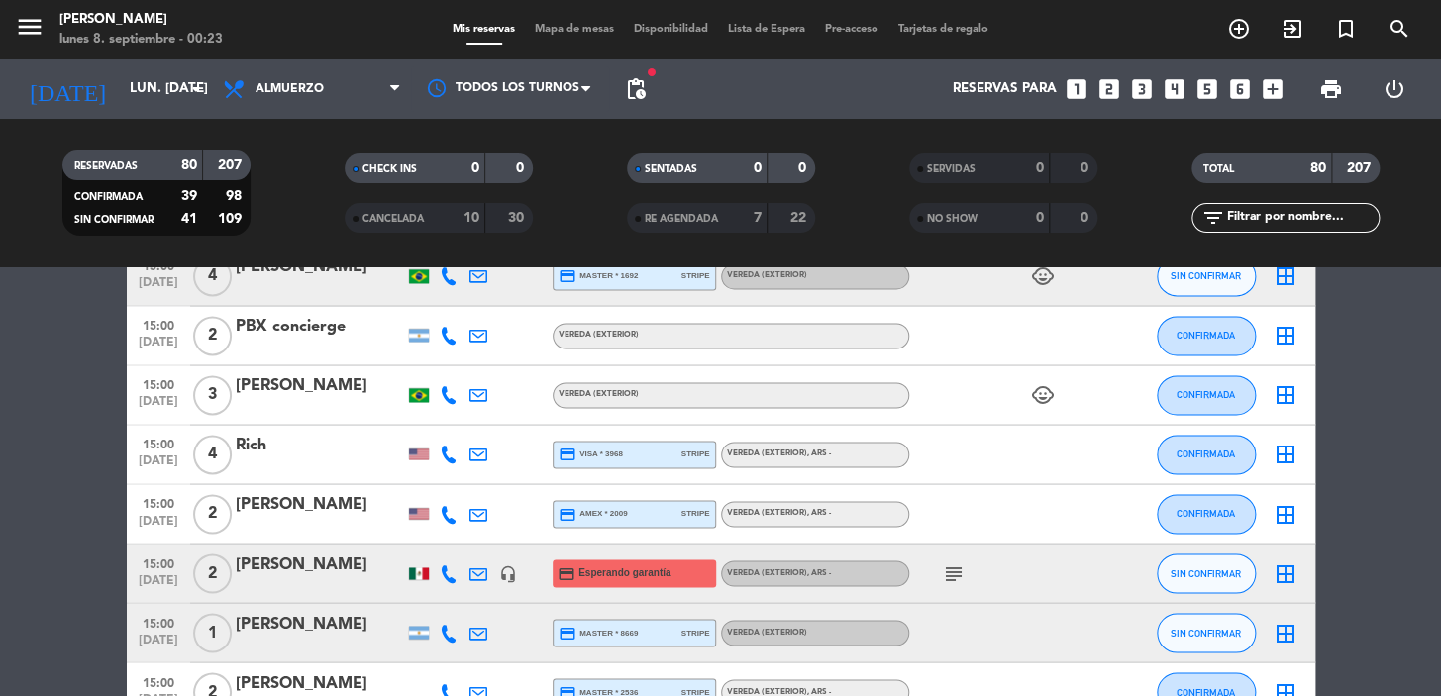
click at [956, 571] on icon "subject" at bounding box center [954, 574] width 24 height 24
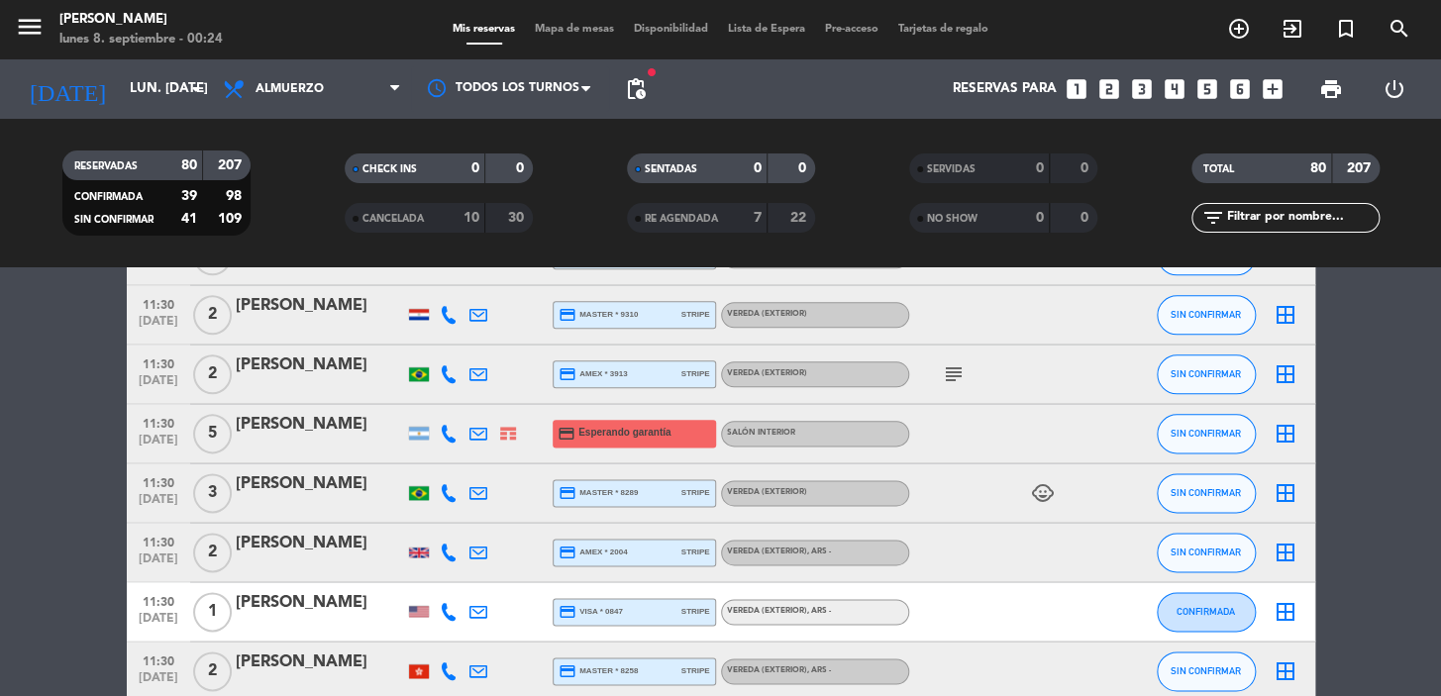
scroll to position [0, 0]
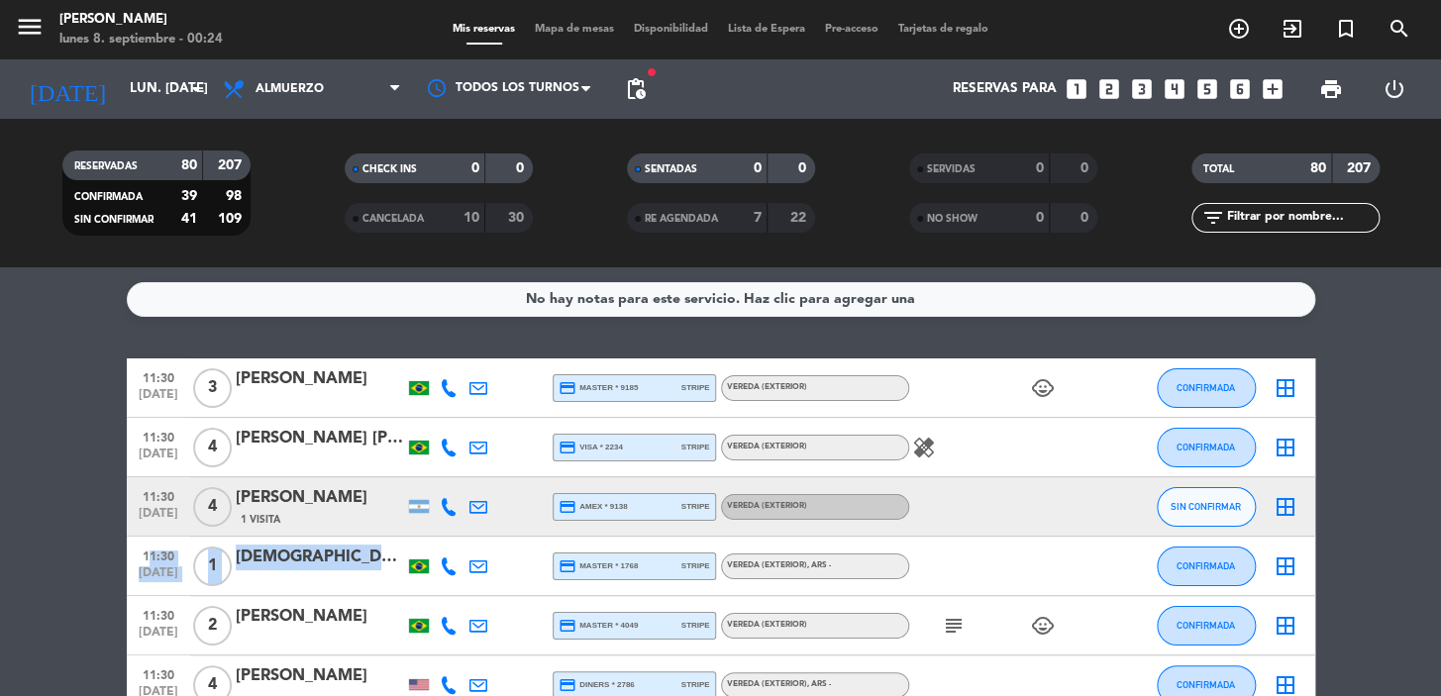
drag, startPoint x: 128, startPoint y: 551, endPoint x: 386, endPoint y: 564, distance: 258.8
click at [386, 564] on div "11:30 sep. 8 1 Christian Silva credit_card master * 1768 stripe Vereda (EXTERIO…" at bounding box center [721, 566] width 1188 height 59
copy div "11:30 sep. 8 1 Christian Silva"
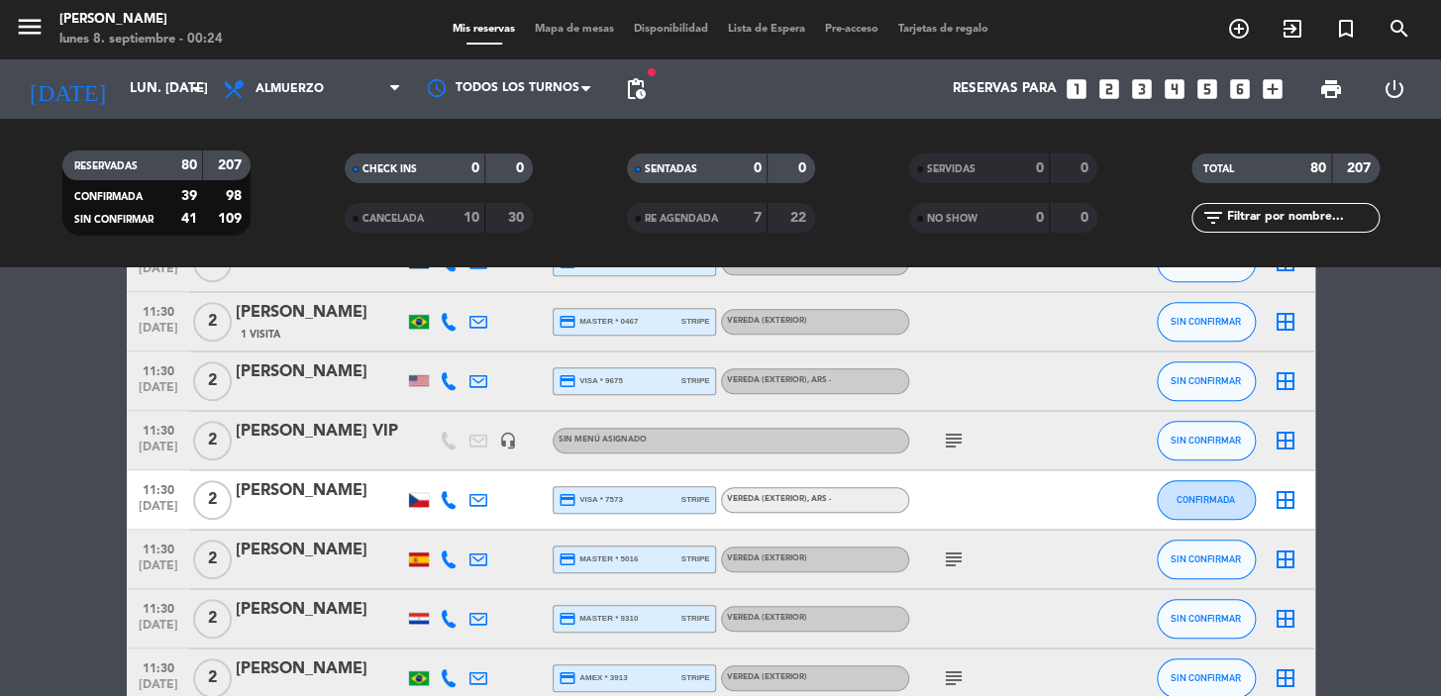
scroll to position [1260, 0]
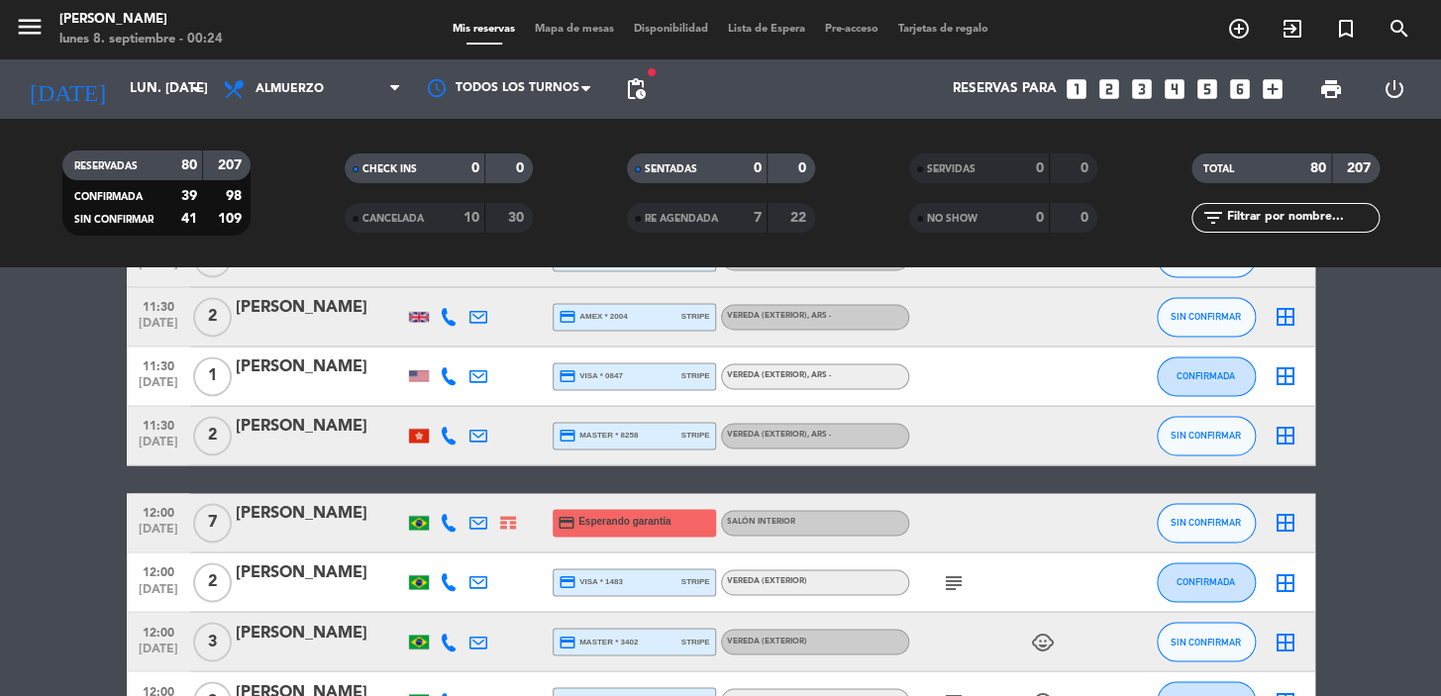
drag, startPoint x: 133, startPoint y: 367, endPoint x: 377, endPoint y: 390, distance: 245.7
click at [377, 390] on div "11:30 sep. 8 1 Suzanne Yin credit_card visa * 0847 stripe Vereda (EXTERIOR) , A…" at bounding box center [721, 376] width 1188 height 59
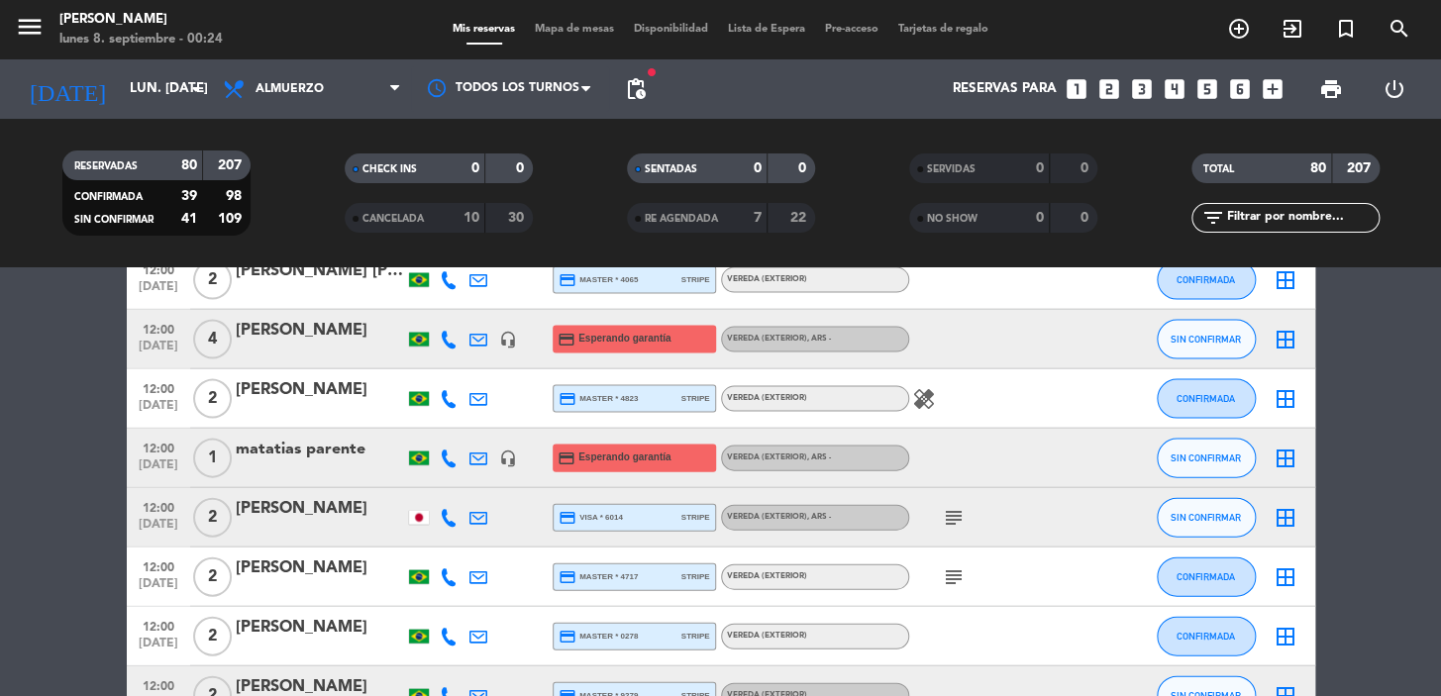
drag, startPoint x: 337, startPoint y: 463, endPoint x: 373, endPoint y: 464, distance: 36.7
click at [373, 464] on div "12:00 sep. 8 1 matatias parente headset_mic credit_card Esperando garantía Vere…" at bounding box center [721, 457] width 1188 height 59
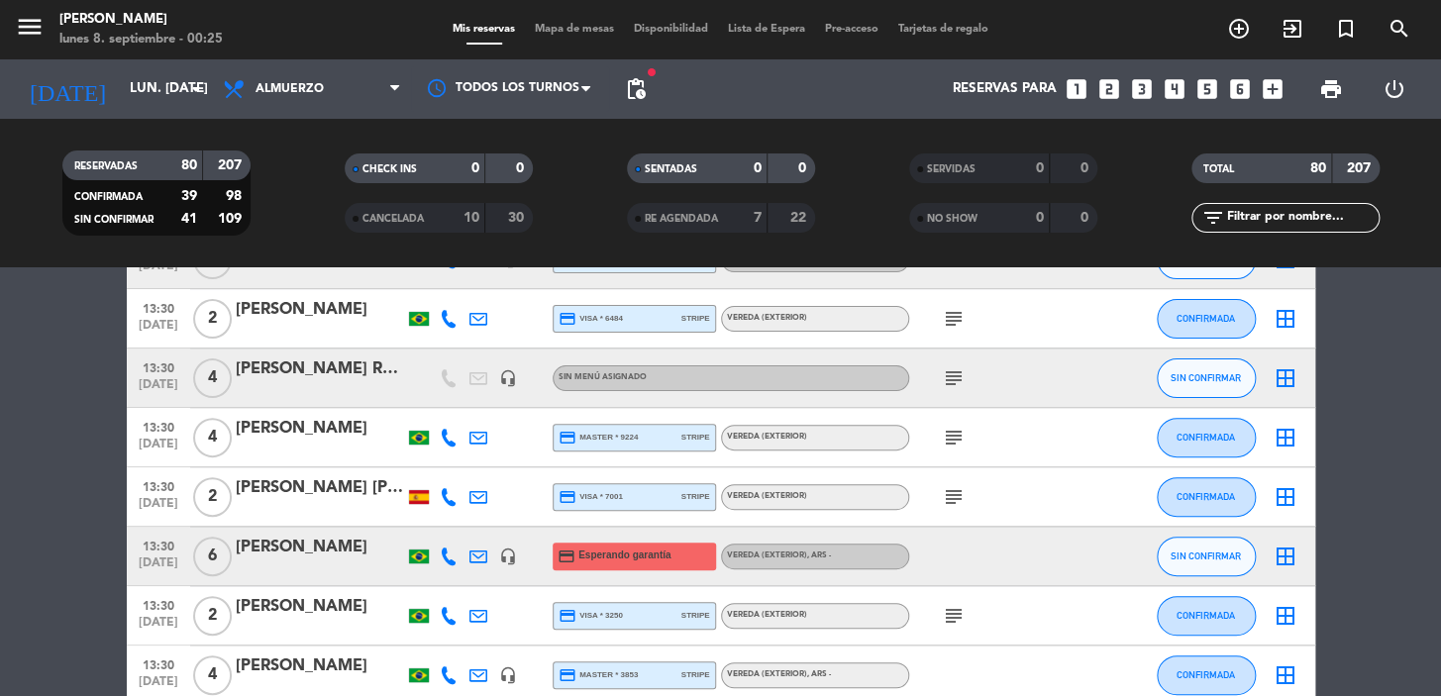
scroll to position [4141, 0]
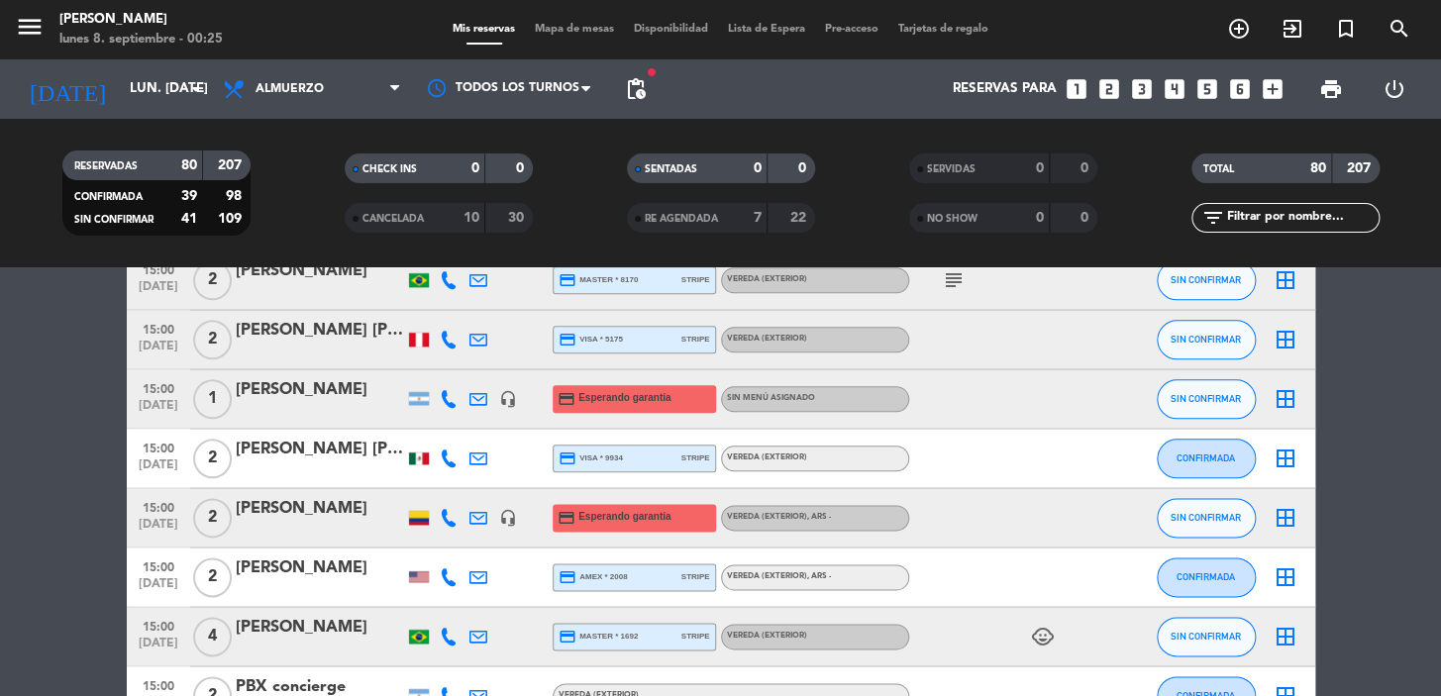
drag, startPoint x: 294, startPoint y: 388, endPoint x: 325, endPoint y: 392, distance: 31.0
click at [325, 392] on div "15:00 sep. 8 1 Javier headset_mic credit_card Esperando garantía Sin menú asign…" at bounding box center [721, 398] width 1188 height 59
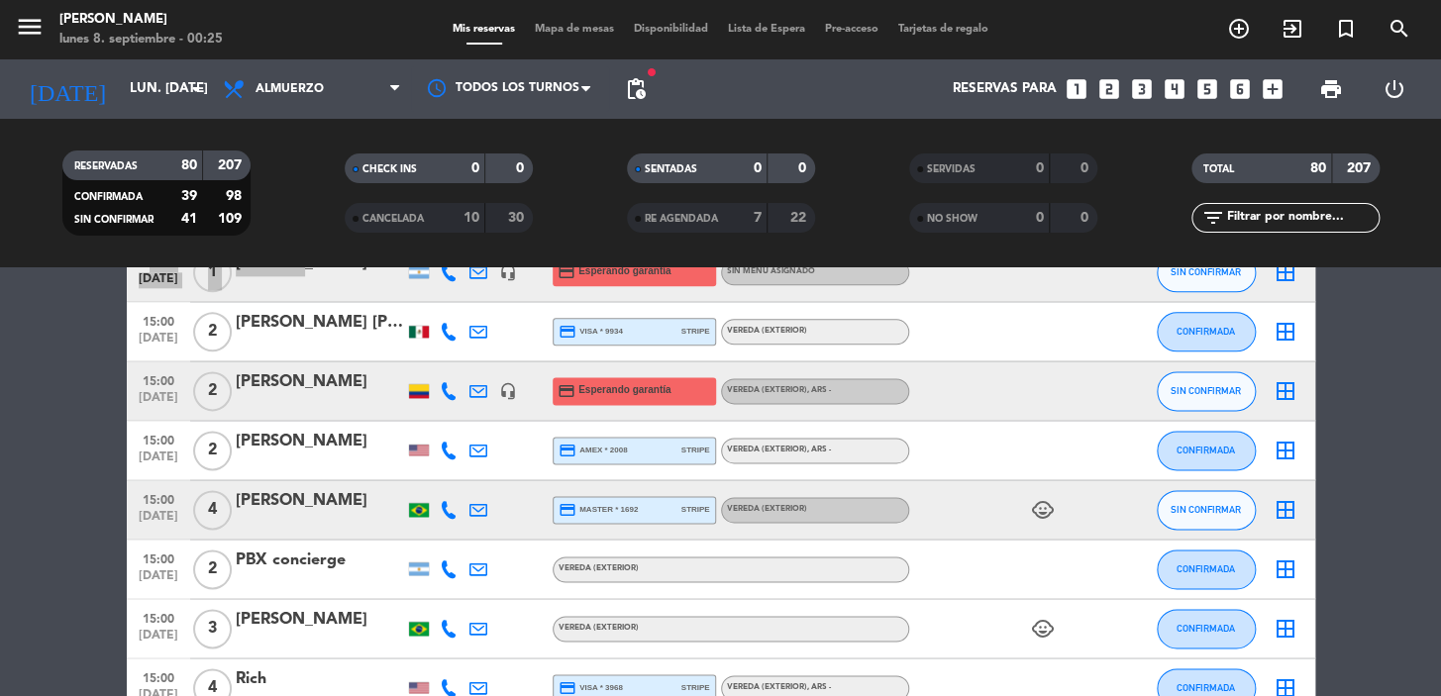
scroll to position [4625, 0]
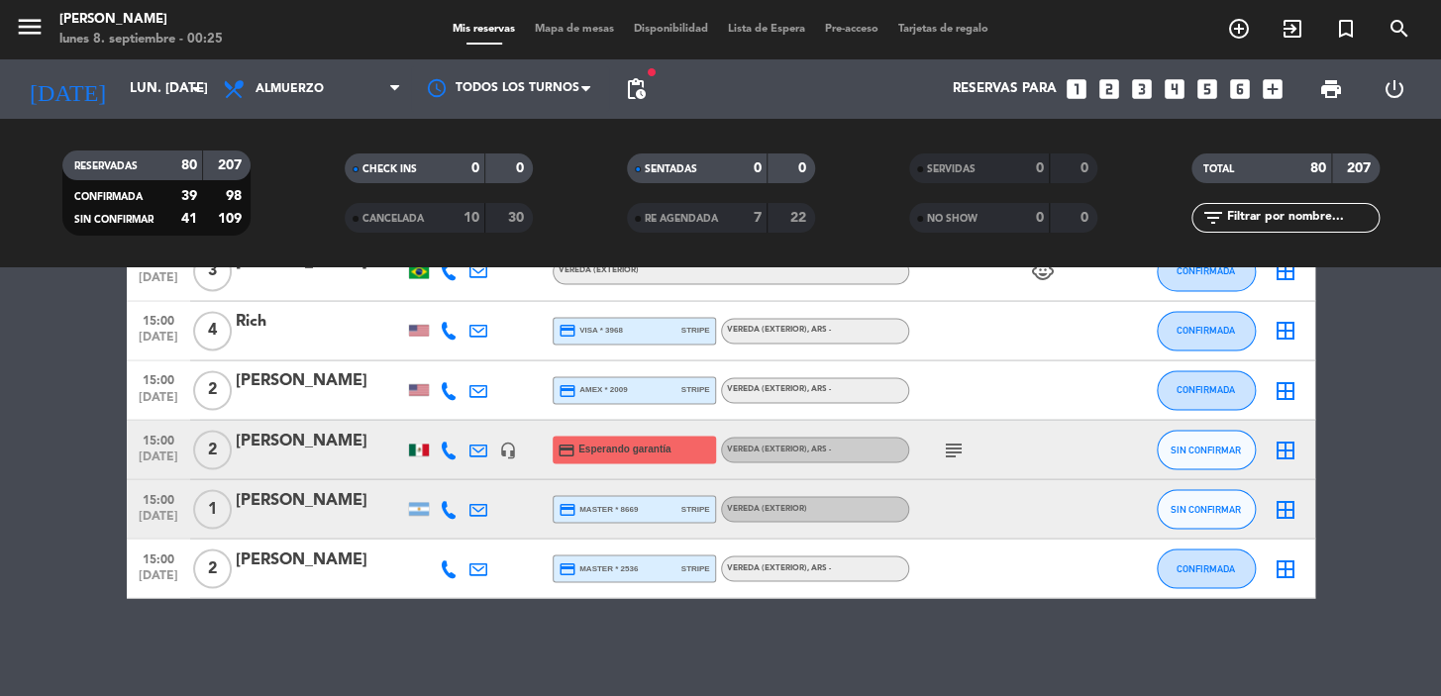
drag, startPoint x: 139, startPoint y: 494, endPoint x: 393, endPoint y: 504, distance: 254.7
click at [393, 504] on div "15:00 sep. 8 1 Walter chiraulo credit_card master * 8669 stripe Vereda (EXTERIO…" at bounding box center [721, 508] width 1188 height 59
click at [278, 82] on span "Almuerzo" at bounding box center [290, 89] width 68 height 14
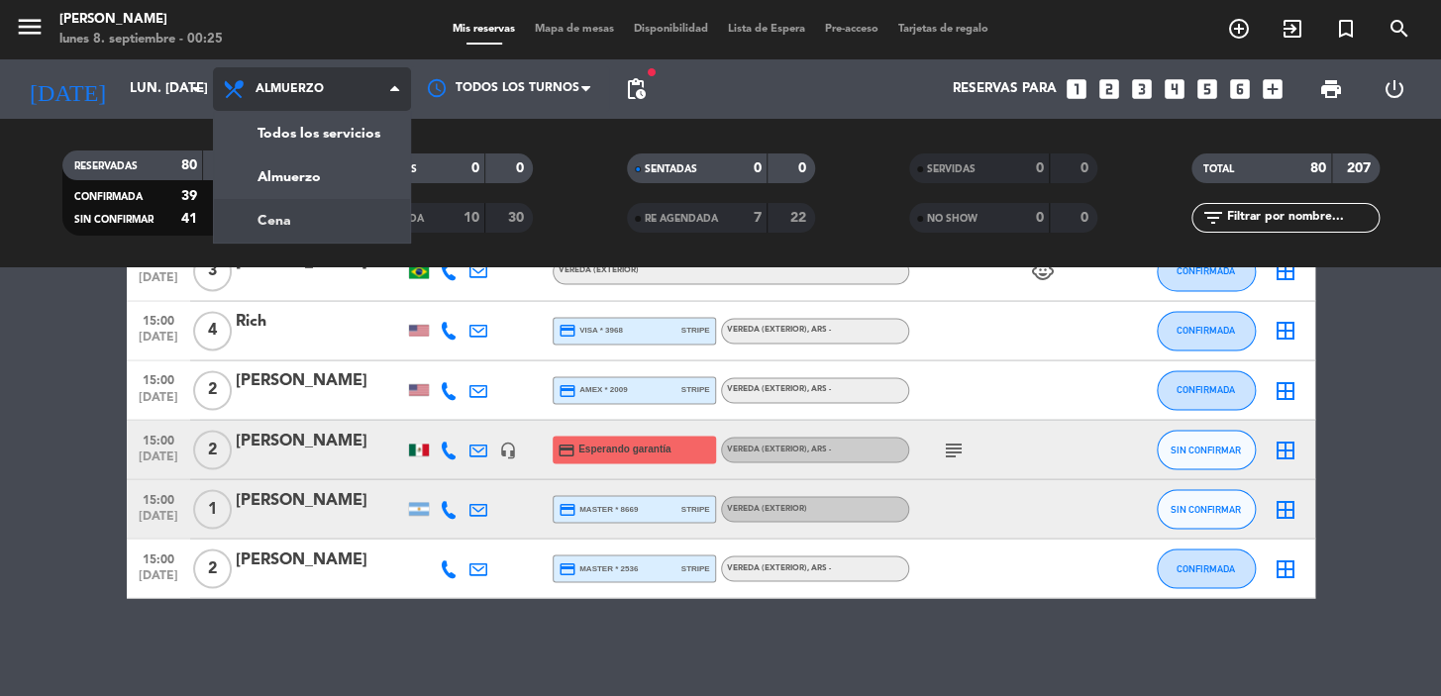
click at [304, 216] on div "menu Don Julio lunes 8. septiembre - 00:25 Mis reservas Mapa de mesas Disponibi…" at bounding box center [720, 133] width 1441 height 267
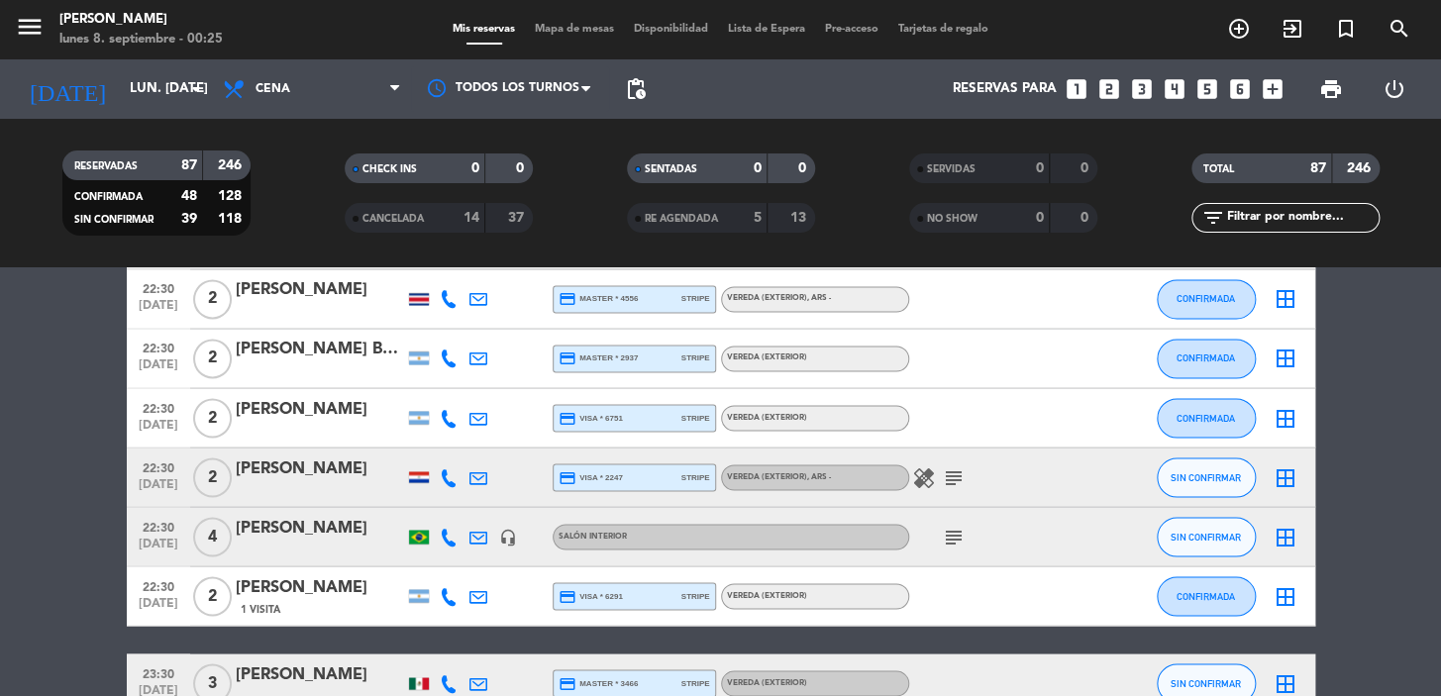
scroll to position [1406, 0]
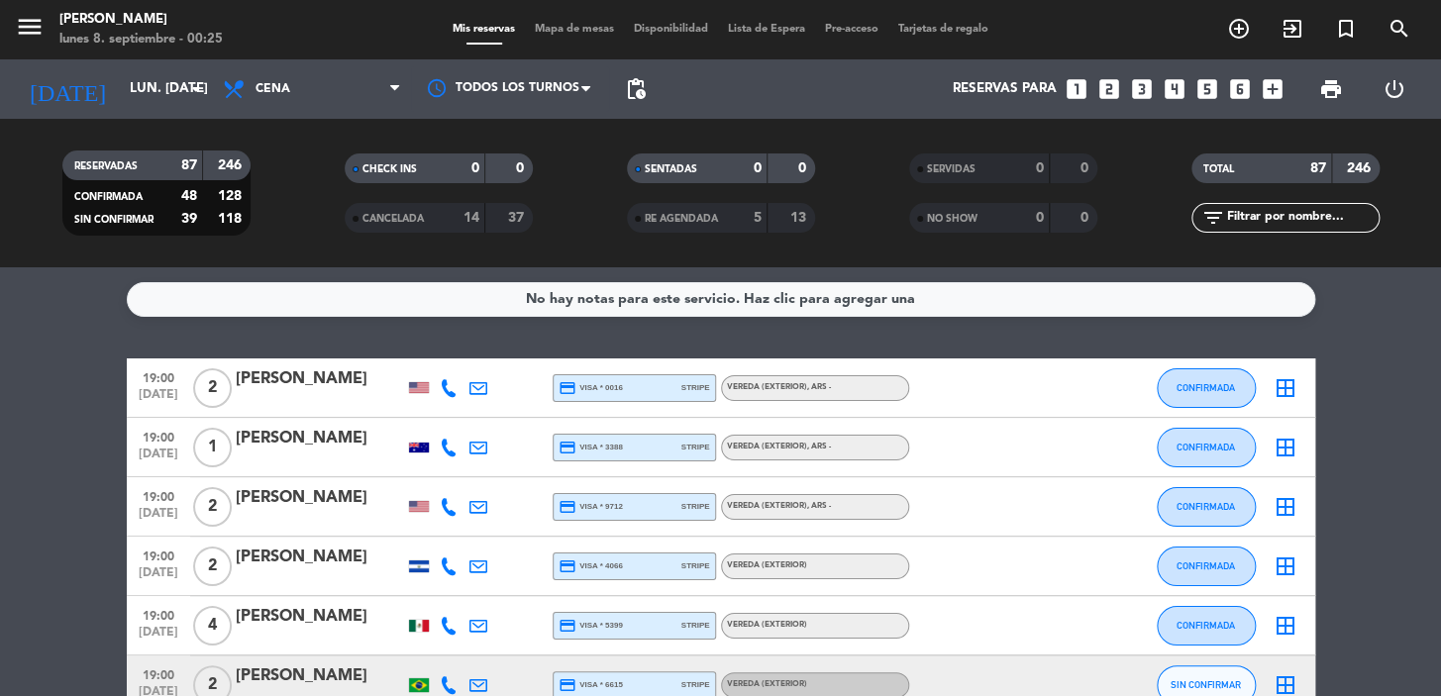
scroll to position [359, 0]
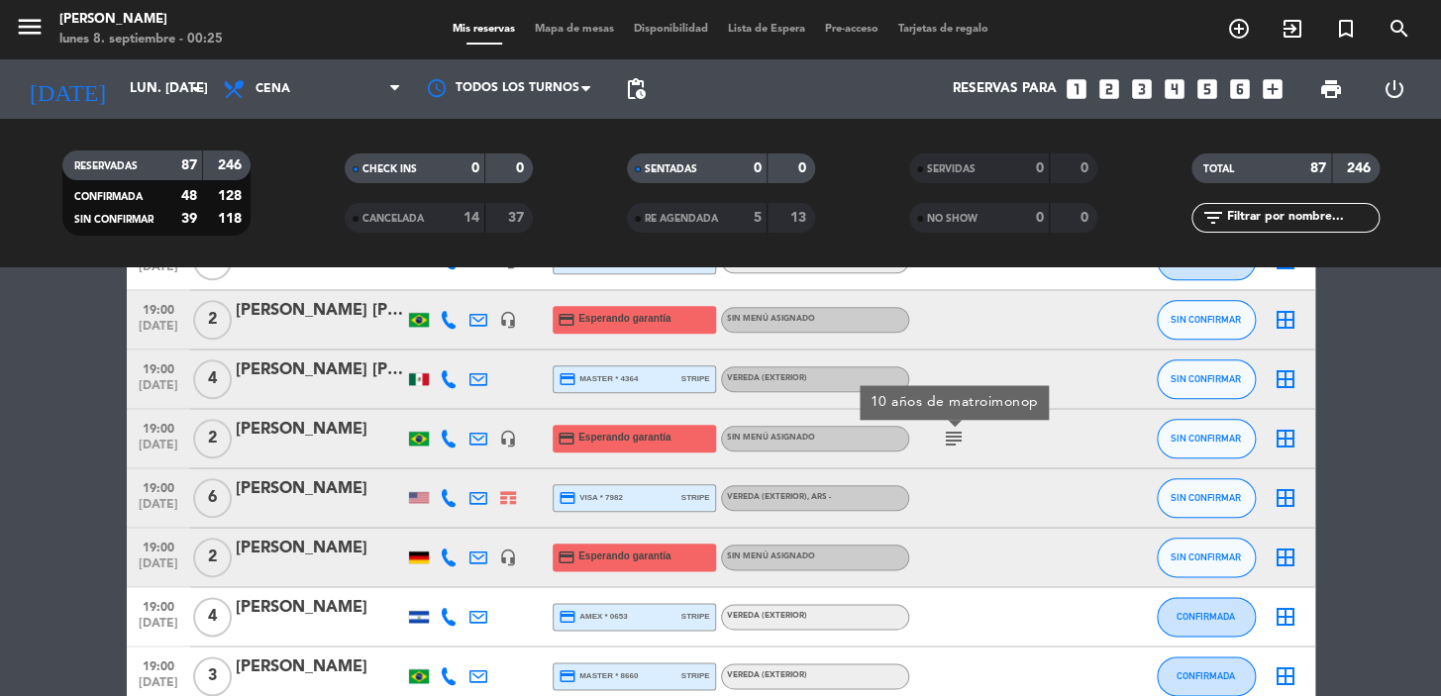
scroll to position [1079, 0]
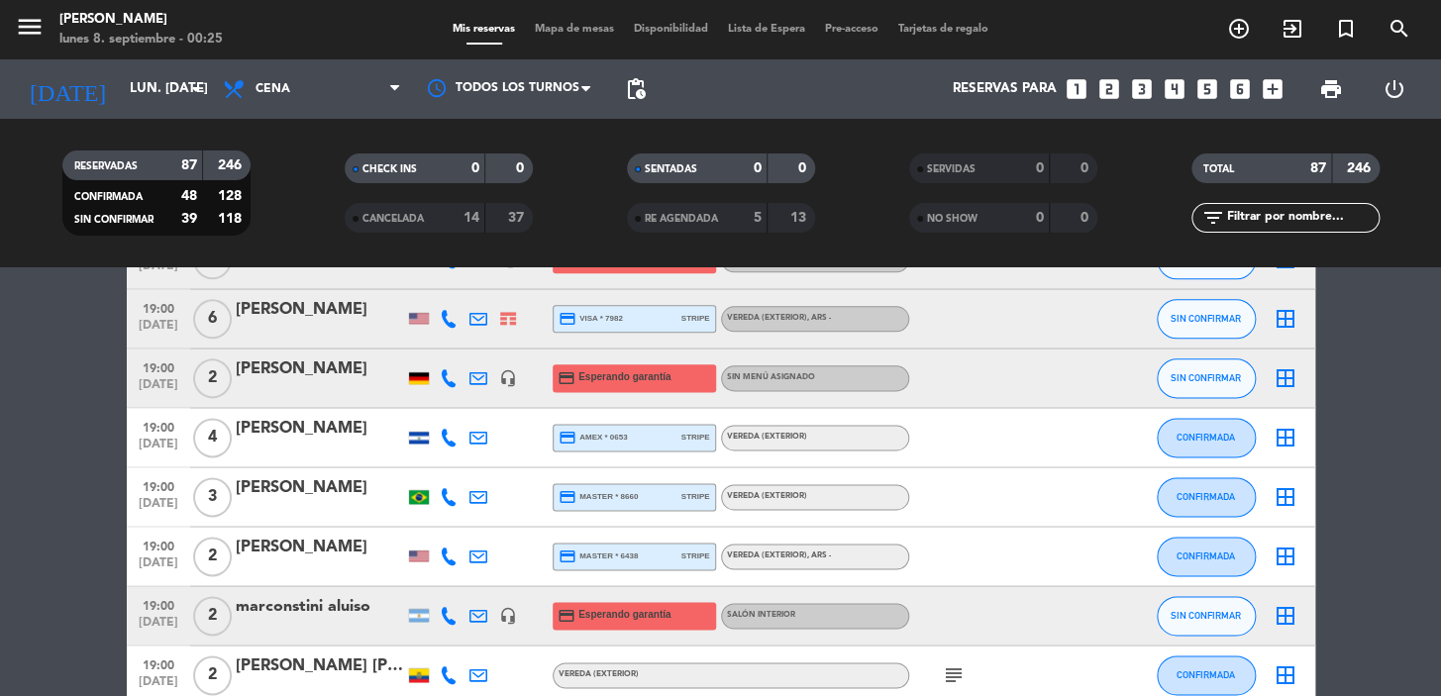
click at [946, 664] on icon "subject" at bounding box center [954, 676] width 24 height 24
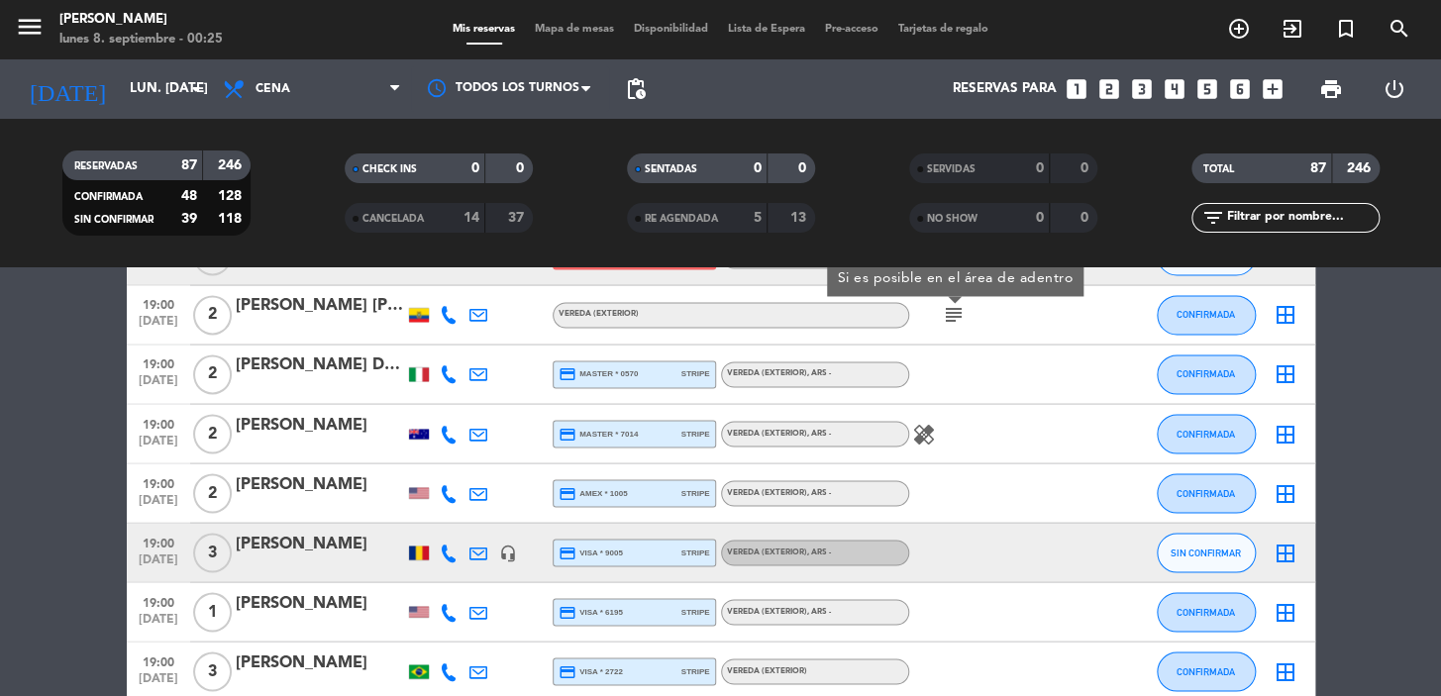
scroll to position [1981, 0]
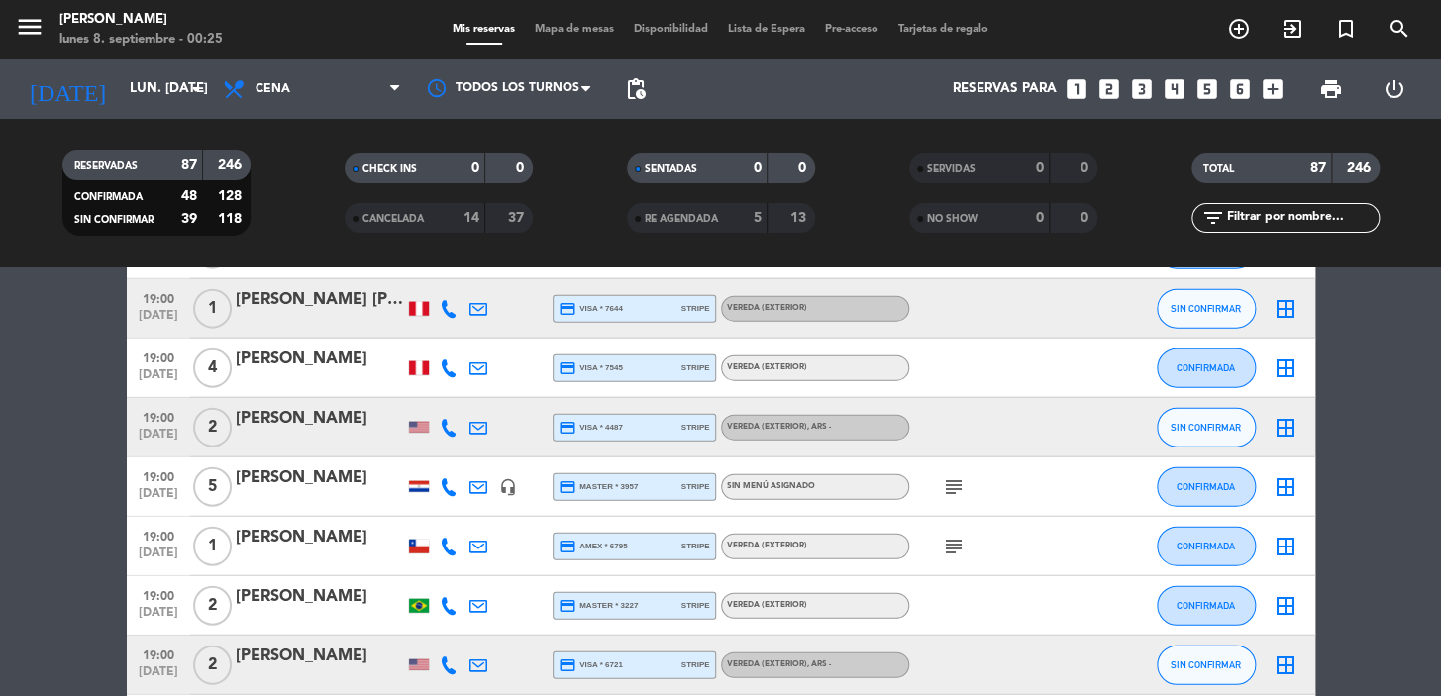
click at [944, 497] on icon "subject" at bounding box center [954, 487] width 24 height 24
click at [950, 552] on icon "subject" at bounding box center [954, 547] width 24 height 24
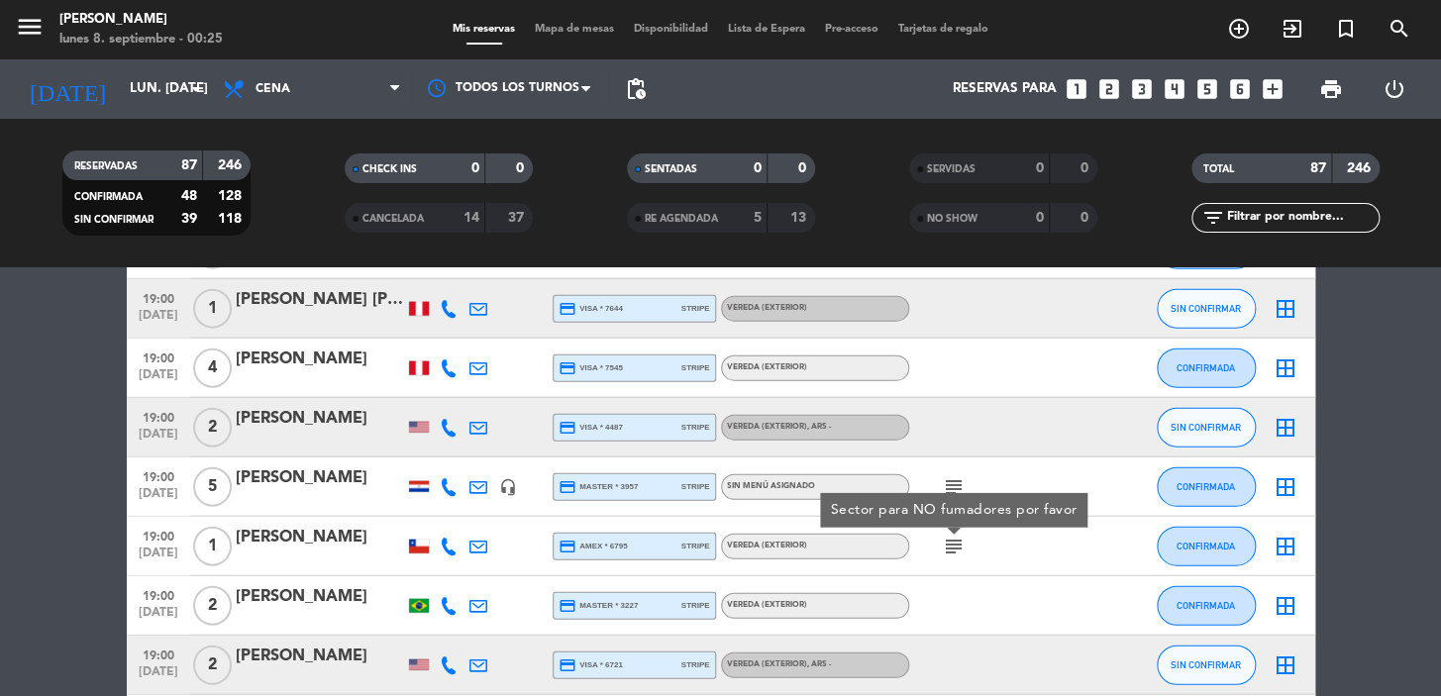
scroll to position [2297, 0]
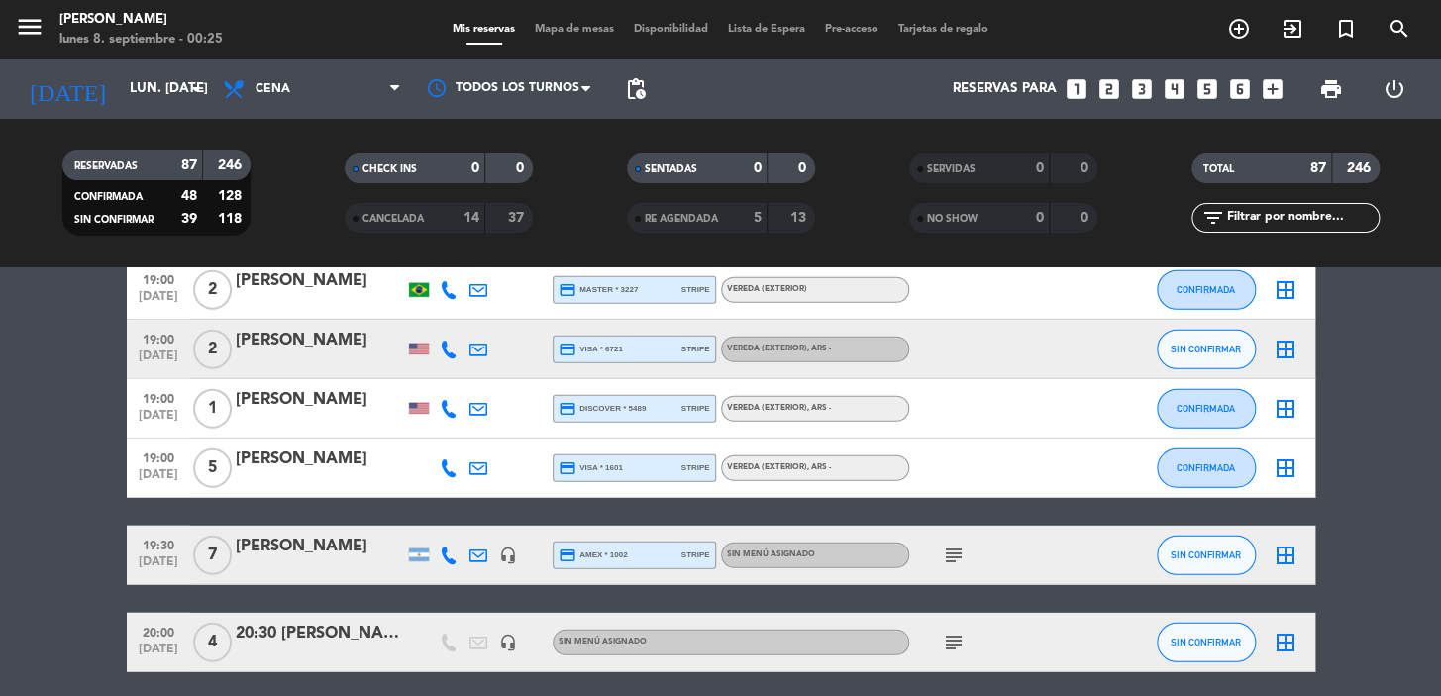
click at [949, 544] on icon "subject" at bounding box center [954, 556] width 24 height 24
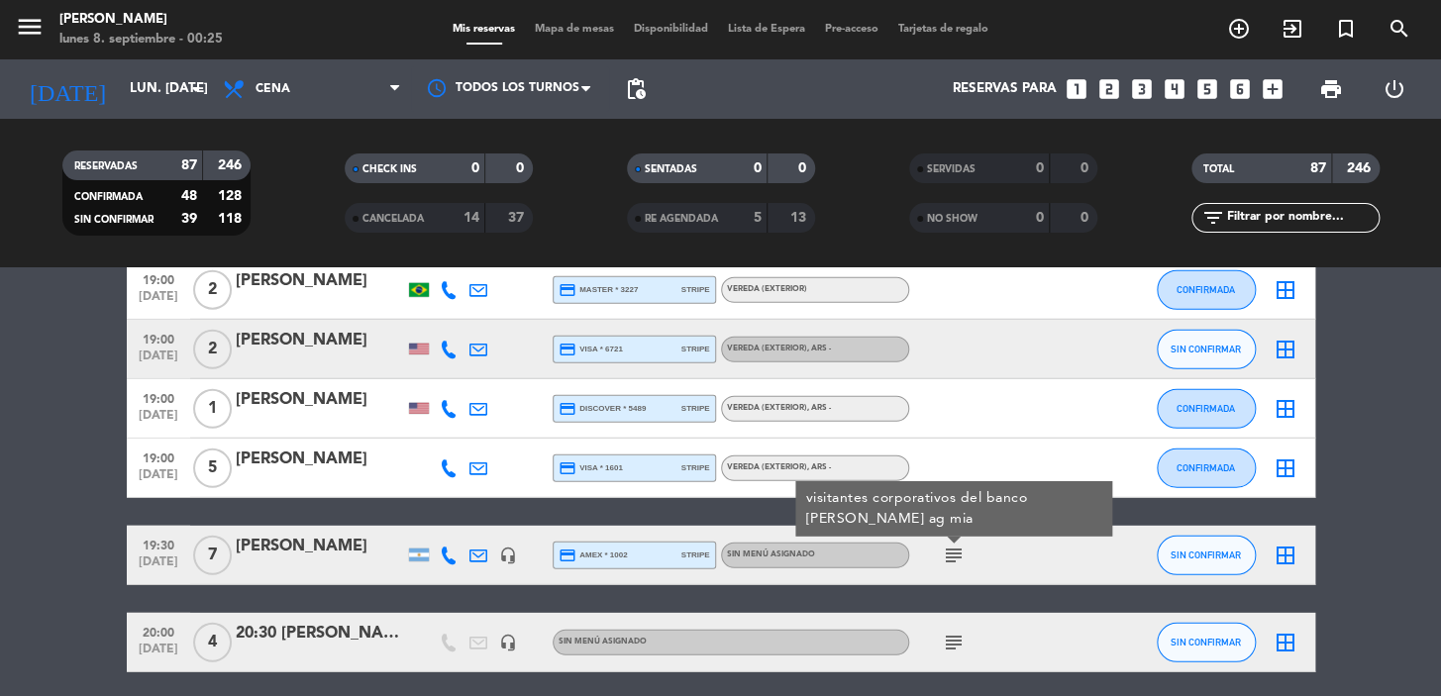
scroll to position [2340, 0]
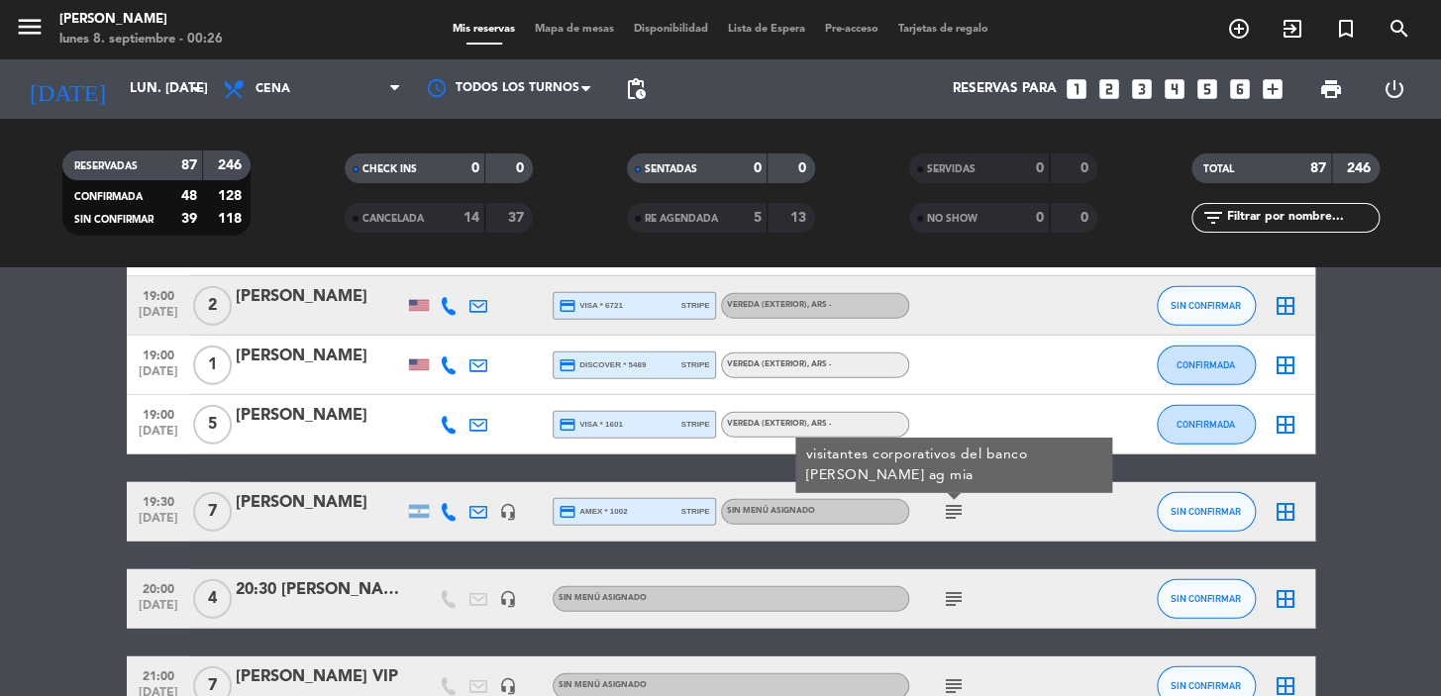
drag, startPoint x: 138, startPoint y: 495, endPoint x: 345, endPoint y: 510, distance: 207.5
click at [345, 510] on div "19:30 sep. 8 7 Raul Montilla headset_mic credit_card amex * 1002 stripe Sin men…" at bounding box center [721, 511] width 1188 height 59
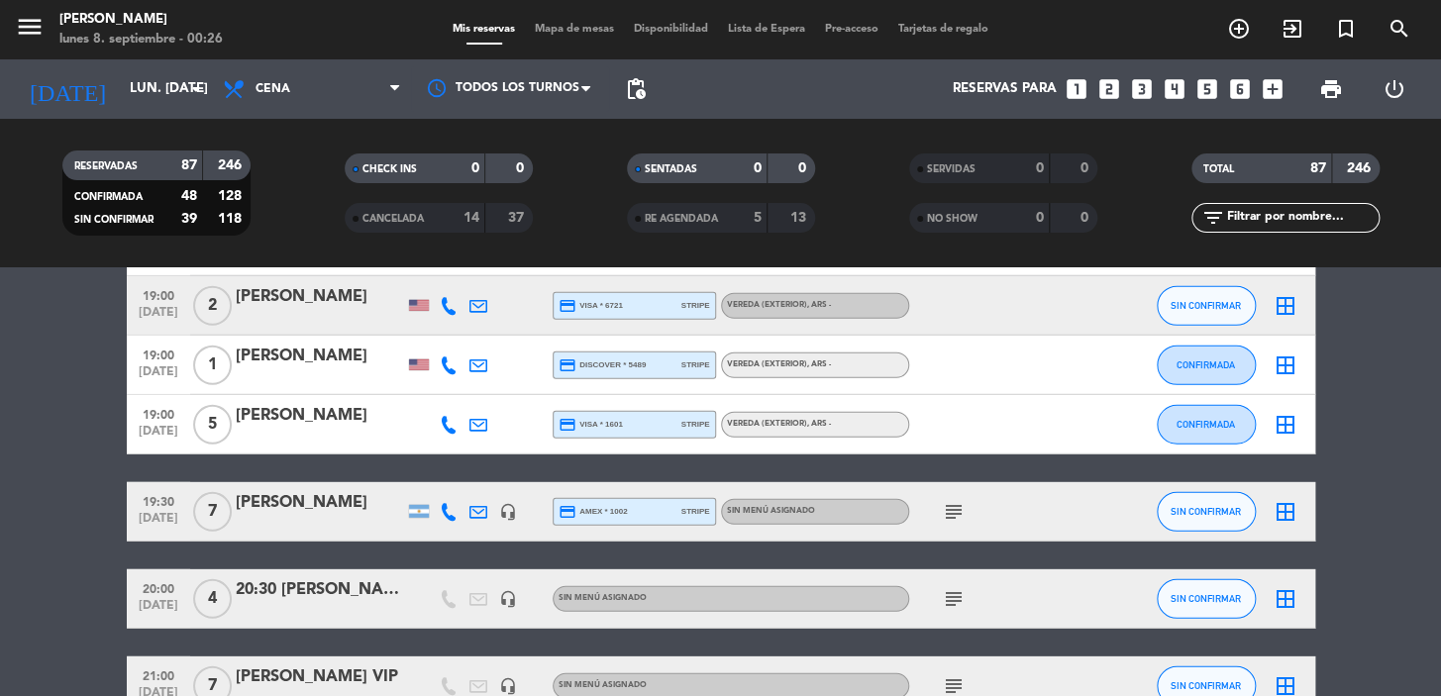
click at [945, 513] on icon "subject" at bounding box center [954, 512] width 24 height 24
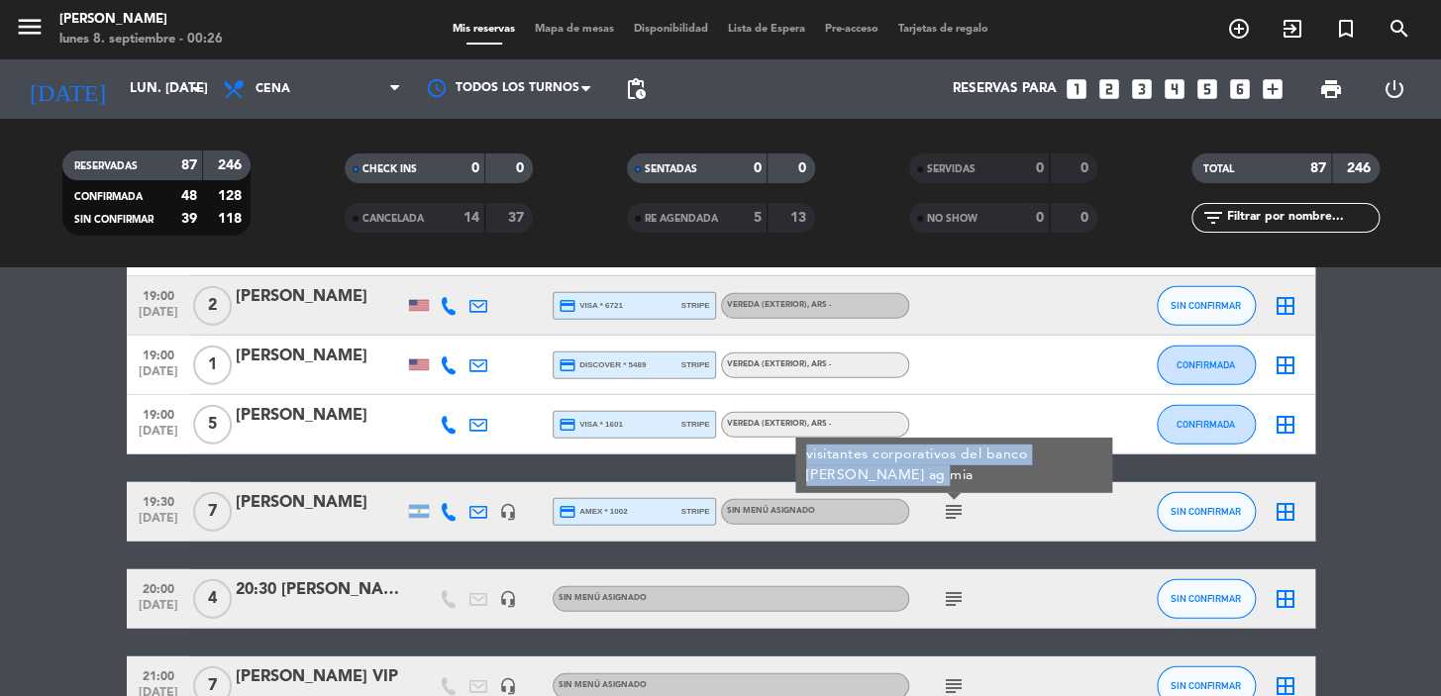
drag, startPoint x: 776, startPoint y: 456, endPoint x: 802, endPoint y: 455, distance: 25.8
click at [802, 455] on div "visitantes corporativos del banco J.P.Morgan ag mia" at bounding box center [953, 465] width 317 height 55
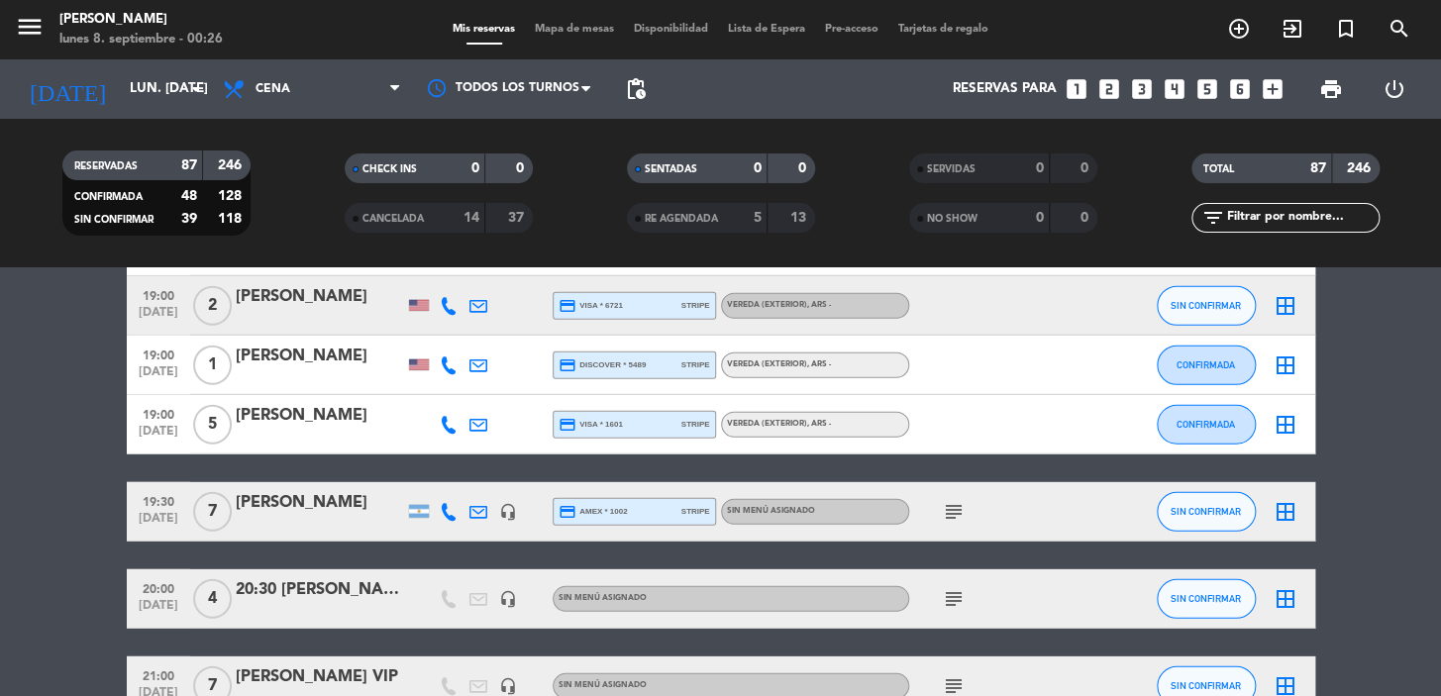
click at [52, 590] on bookings-row "19:00 sep. 8 2 Alon Rabinovich credit_card visa * 0016 stripe Vereda (EXTERIOR)…" at bounding box center [720, 686] width 1441 height 5336
click at [956, 602] on icon "subject" at bounding box center [954, 599] width 24 height 24
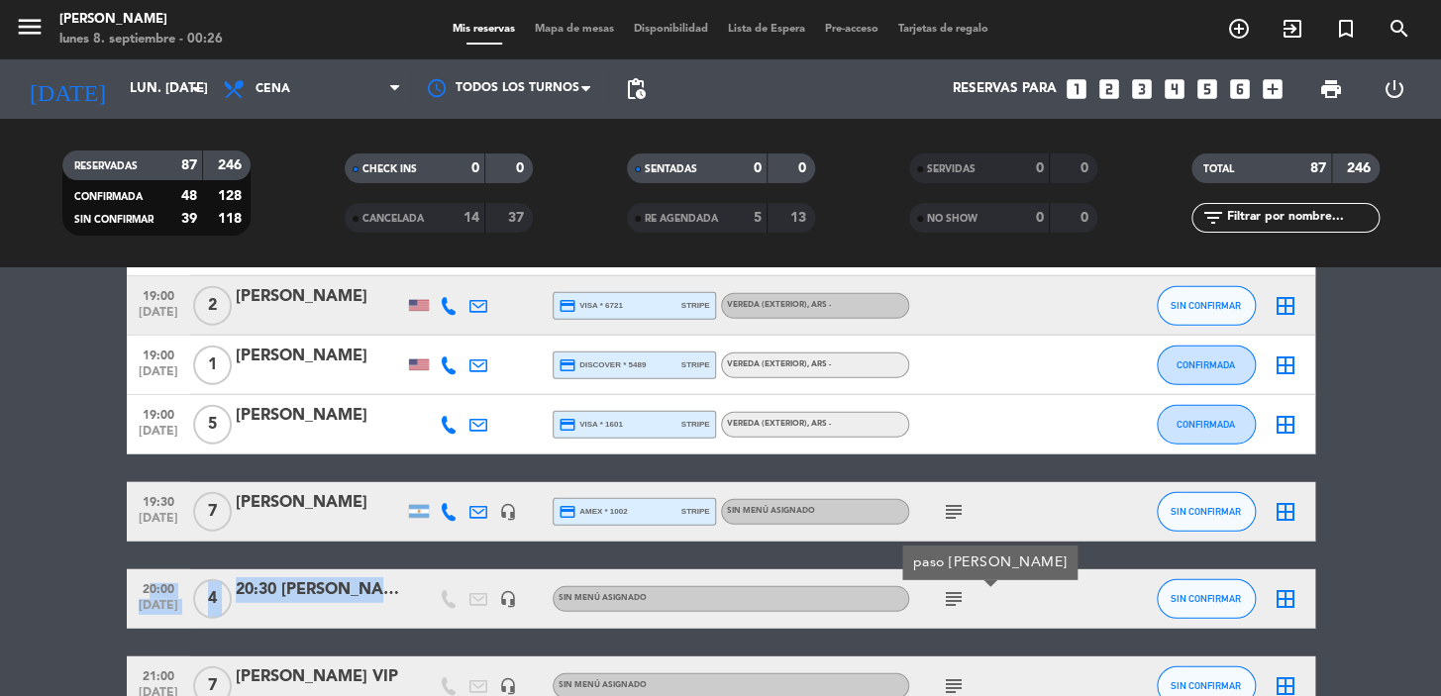
click at [423, 592] on div "20:00 sep. 8 4 20:30 Leonardo Jaquin headset_mic Sin menú asignado subject paso…" at bounding box center [721, 598] width 1188 height 59
click at [54, 564] on bookings-row "19:00 sep. 8 2 Alon Rabinovich credit_card visa * 0016 stripe Vereda (EXTERIOR)…" at bounding box center [720, 686] width 1441 height 5336
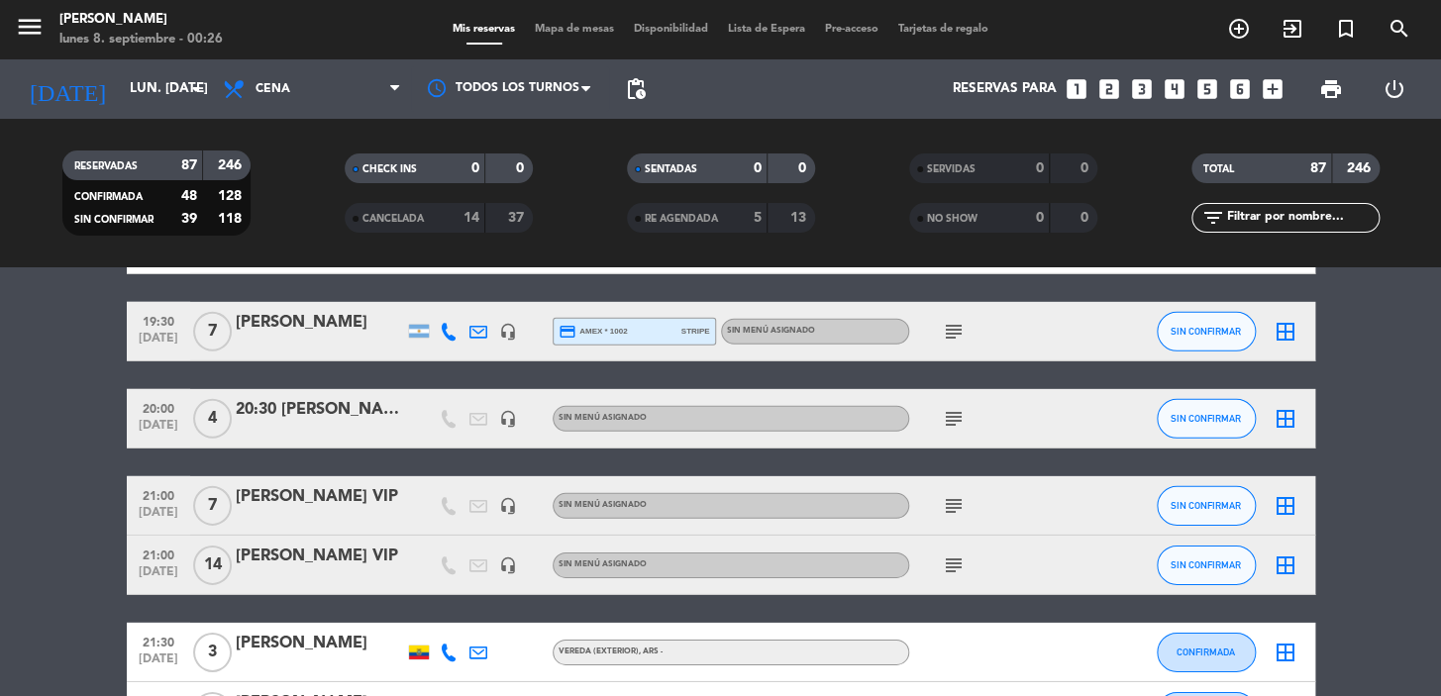
click at [950, 504] on icon "subject" at bounding box center [954, 506] width 24 height 24
drag, startPoint x: 252, startPoint y: 496, endPoint x: 431, endPoint y: 504, distance: 179.4
click at [447, 500] on div "21:00 sep. 8 7 Claudio yaryour VIP headset_mic Sin menú asignado subject paso d…" at bounding box center [721, 505] width 1188 height 59
drag, startPoint x: 307, startPoint y: 556, endPoint x: 433, endPoint y: 563, distance: 126.0
click at [433, 563] on div "21:00 sep. 8 14 nicolas benedicto VIP headset_mic Sin menú asignado subject SIN…" at bounding box center [721, 565] width 1188 height 59
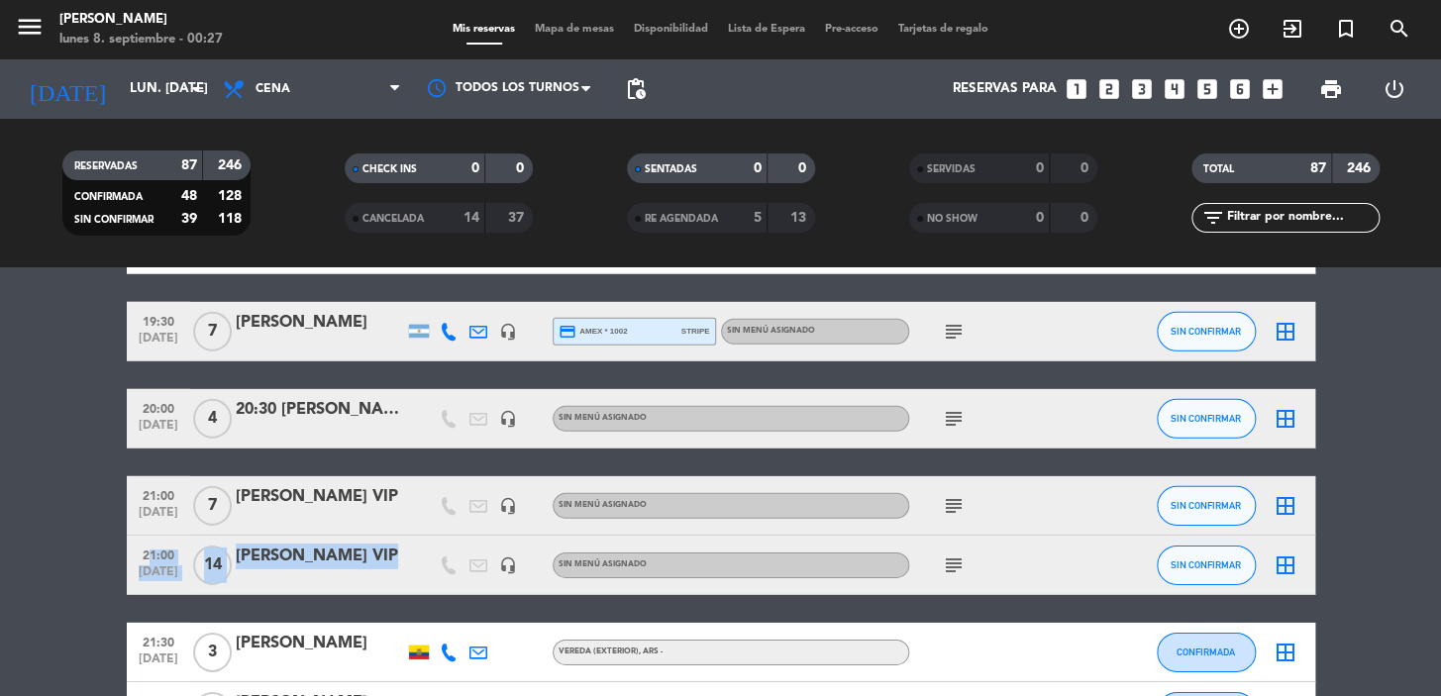
click at [946, 558] on icon "subject" at bounding box center [954, 566] width 24 height 24
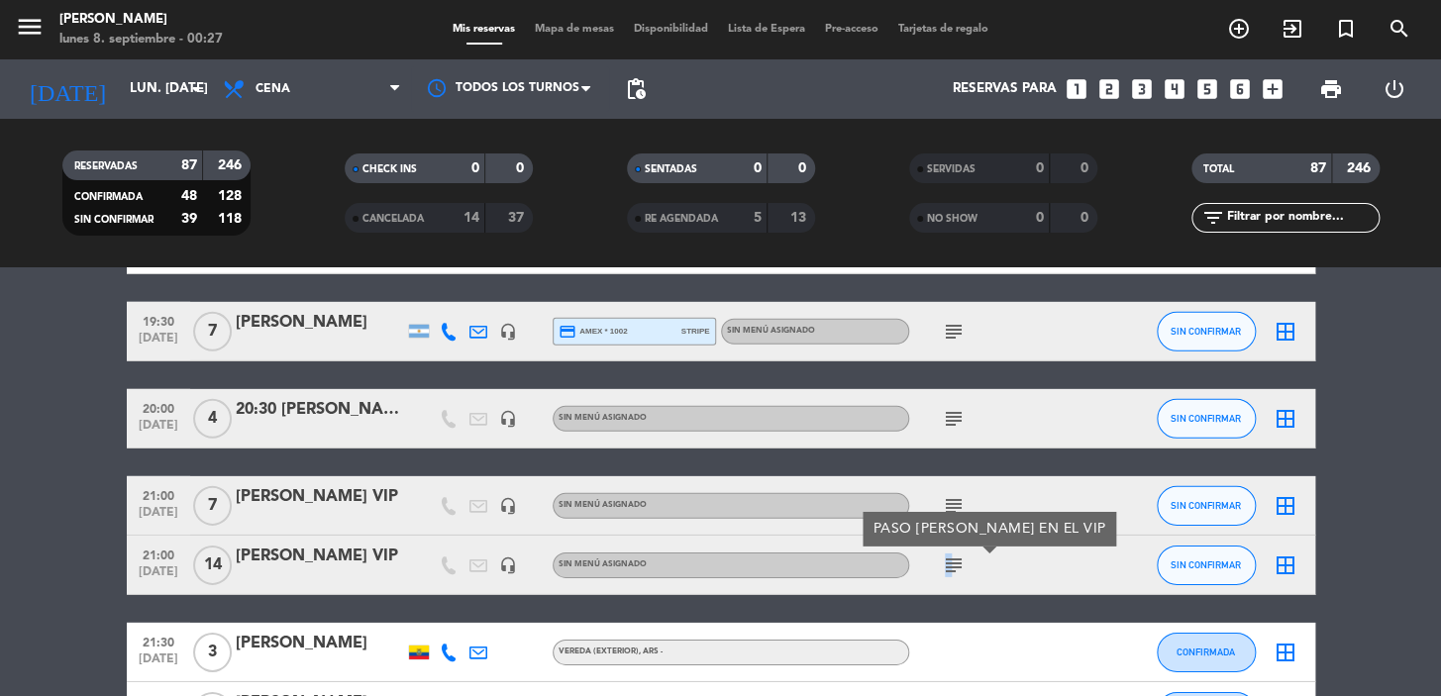
click at [83, 487] on bookings-row "19:00 sep. 8 2 Alon Rabinovich credit_card visa * 0016 stripe Vereda (EXTERIOR)…" at bounding box center [720, 506] width 1441 height 5336
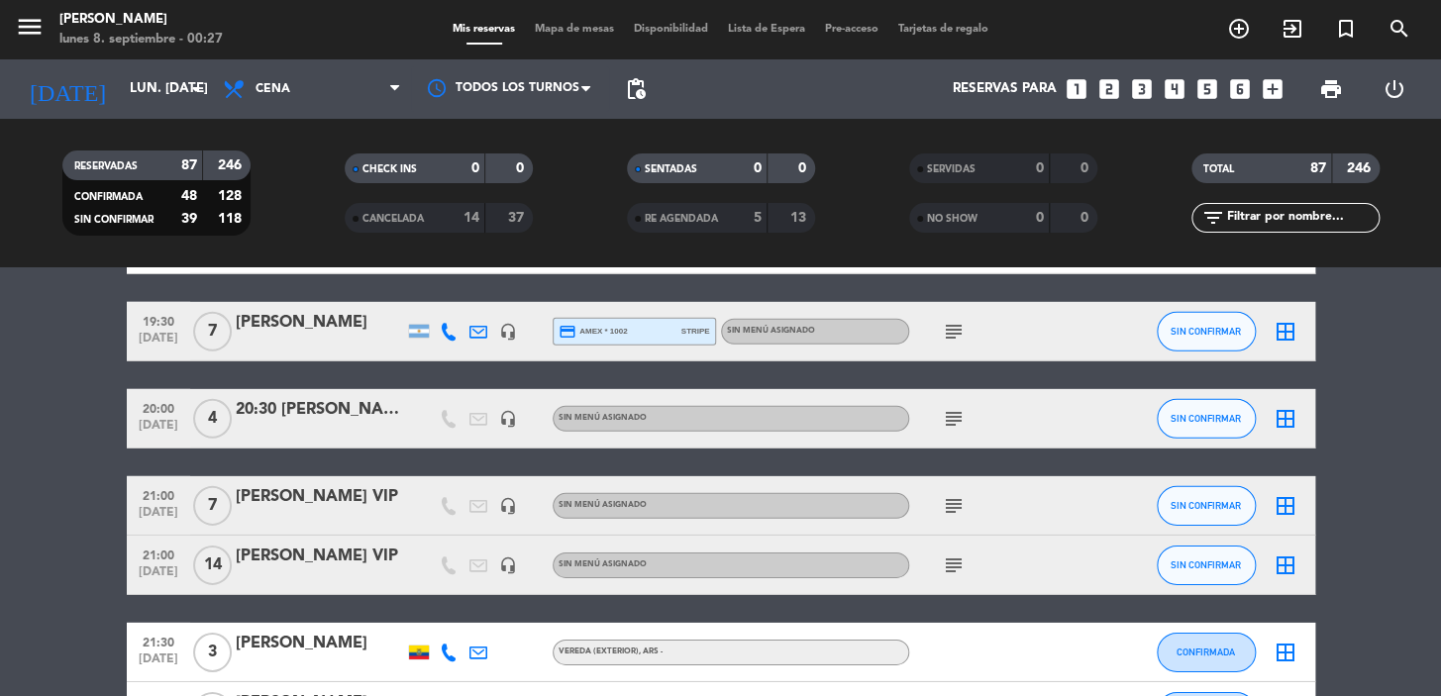
scroll to position [2701, 0]
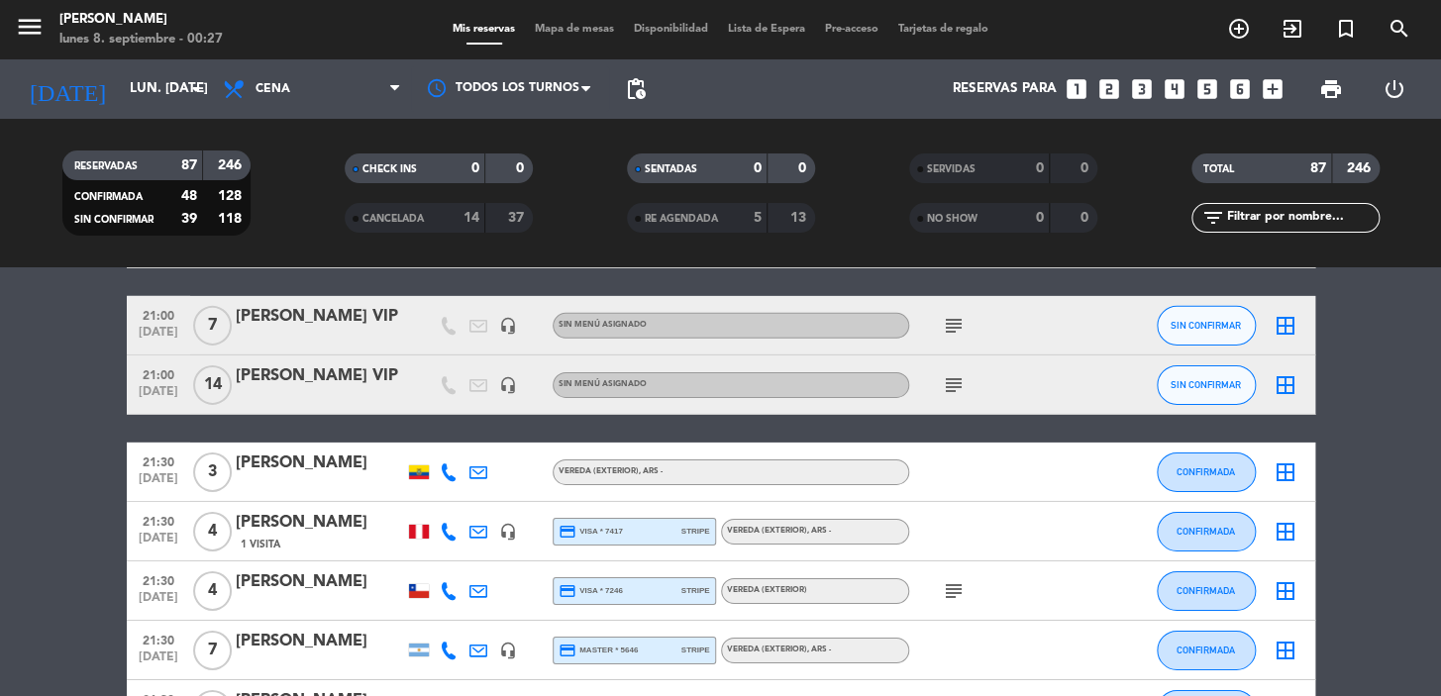
click at [954, 593] on icon "subject" at bounding box center [954, 591] width 24 height 24
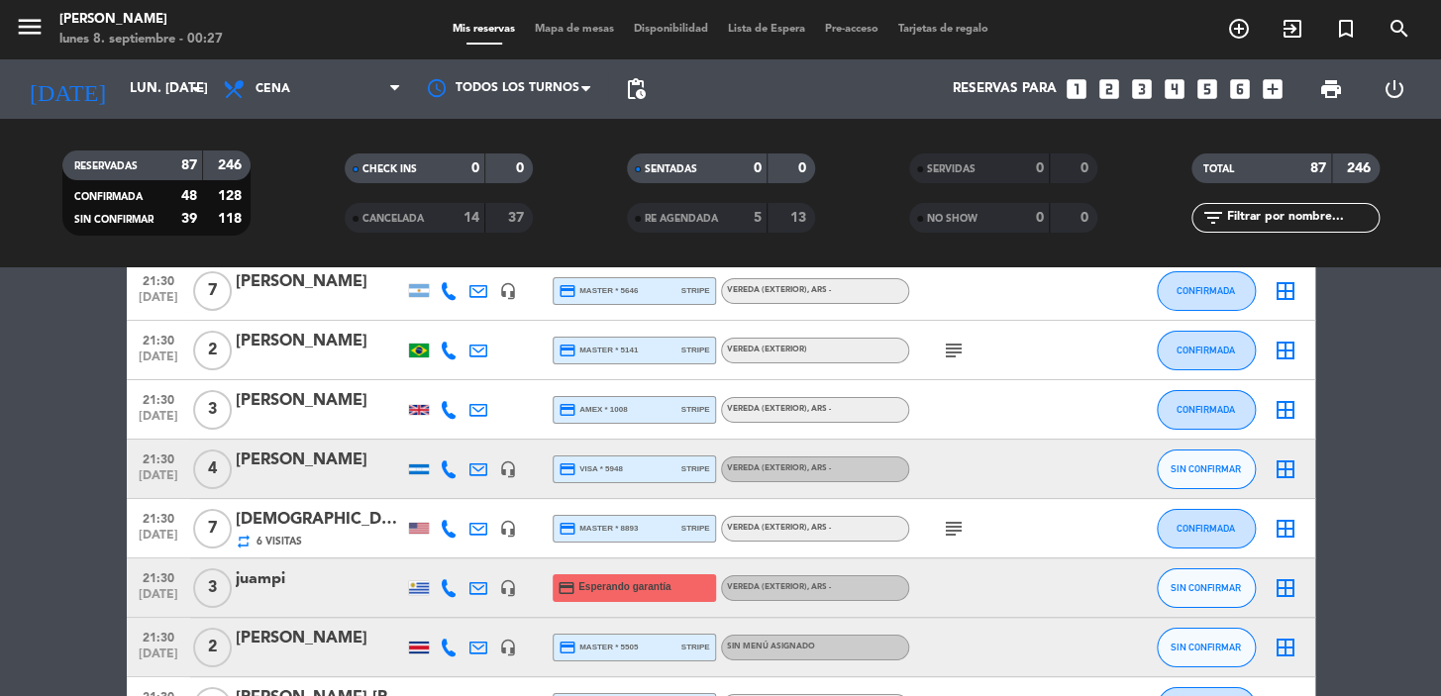
scroll to position [2881, 0]
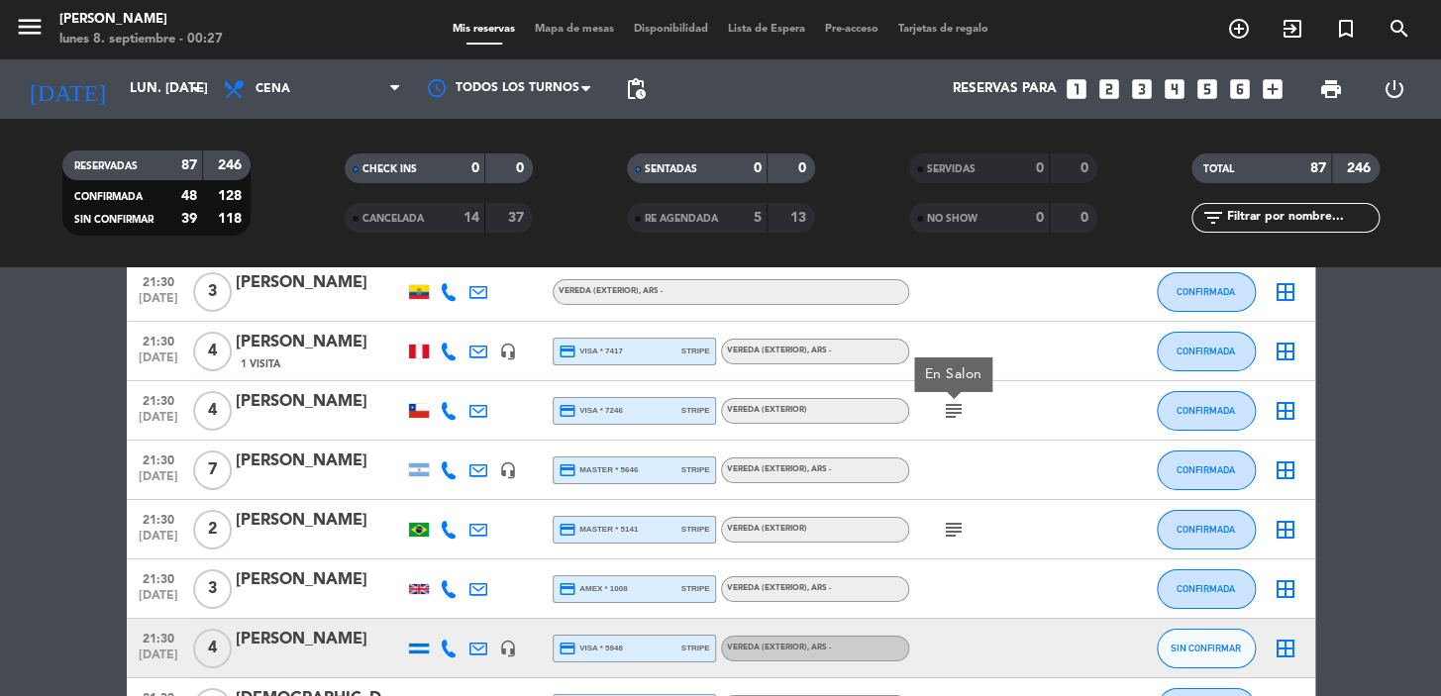
click at [956, 518] on icon "subject" at bounding box center [954, 530] width 24 height 24
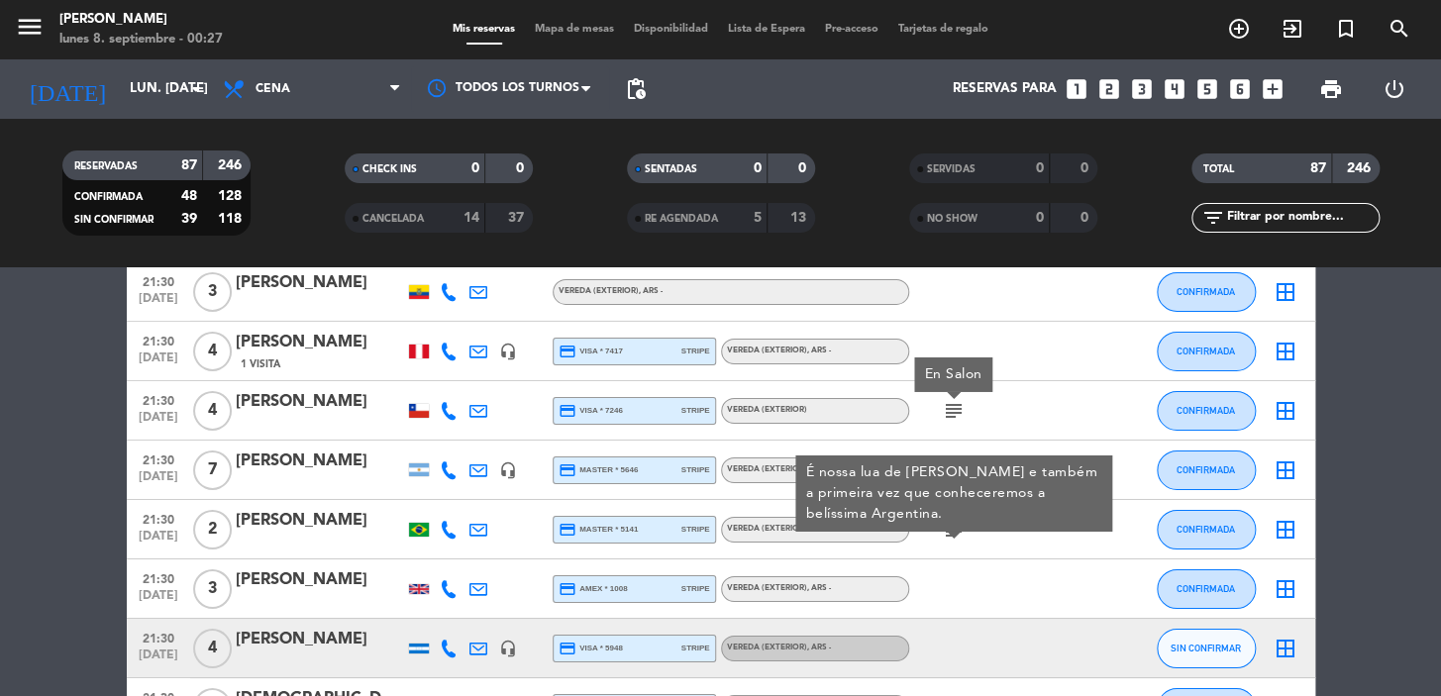
scroll to position [3060, 0]
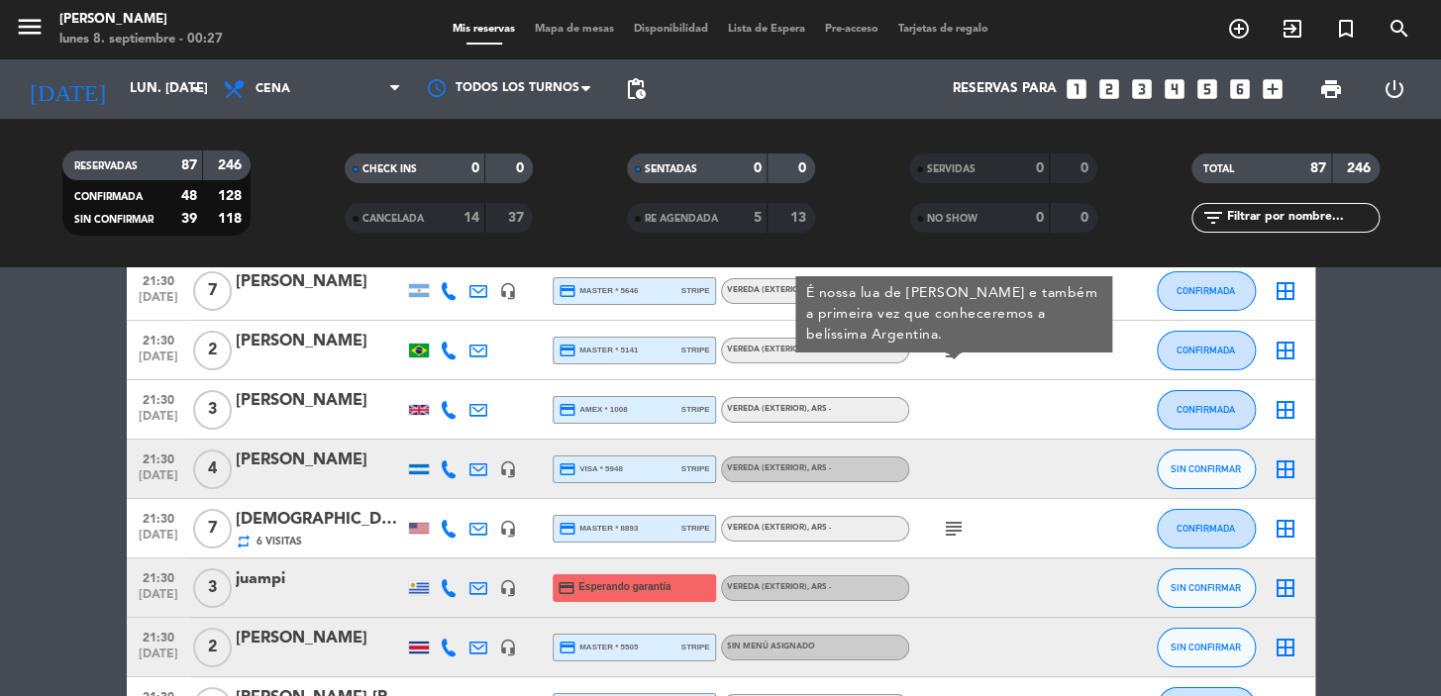
click at [951, 523] on icon "subject" at bounding box center [954, 529] width 24 height 24
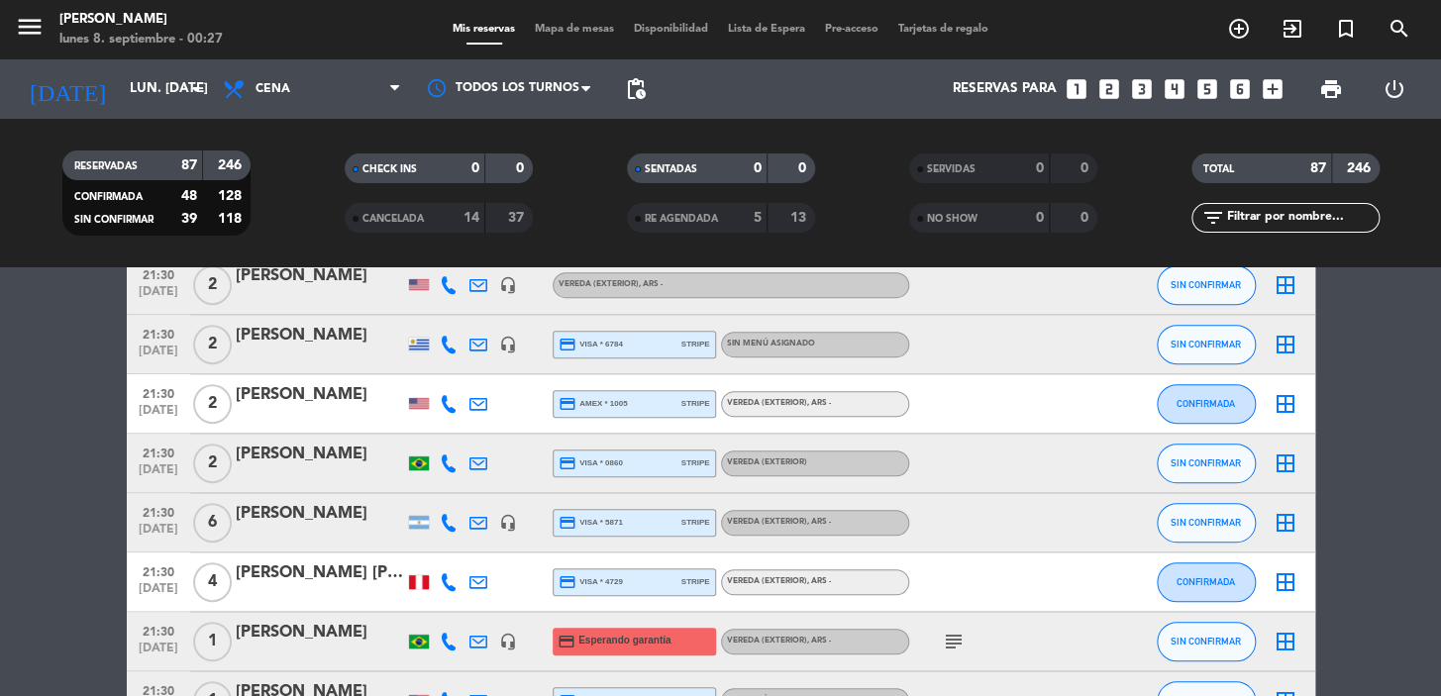
scroll to position [3781, 0]
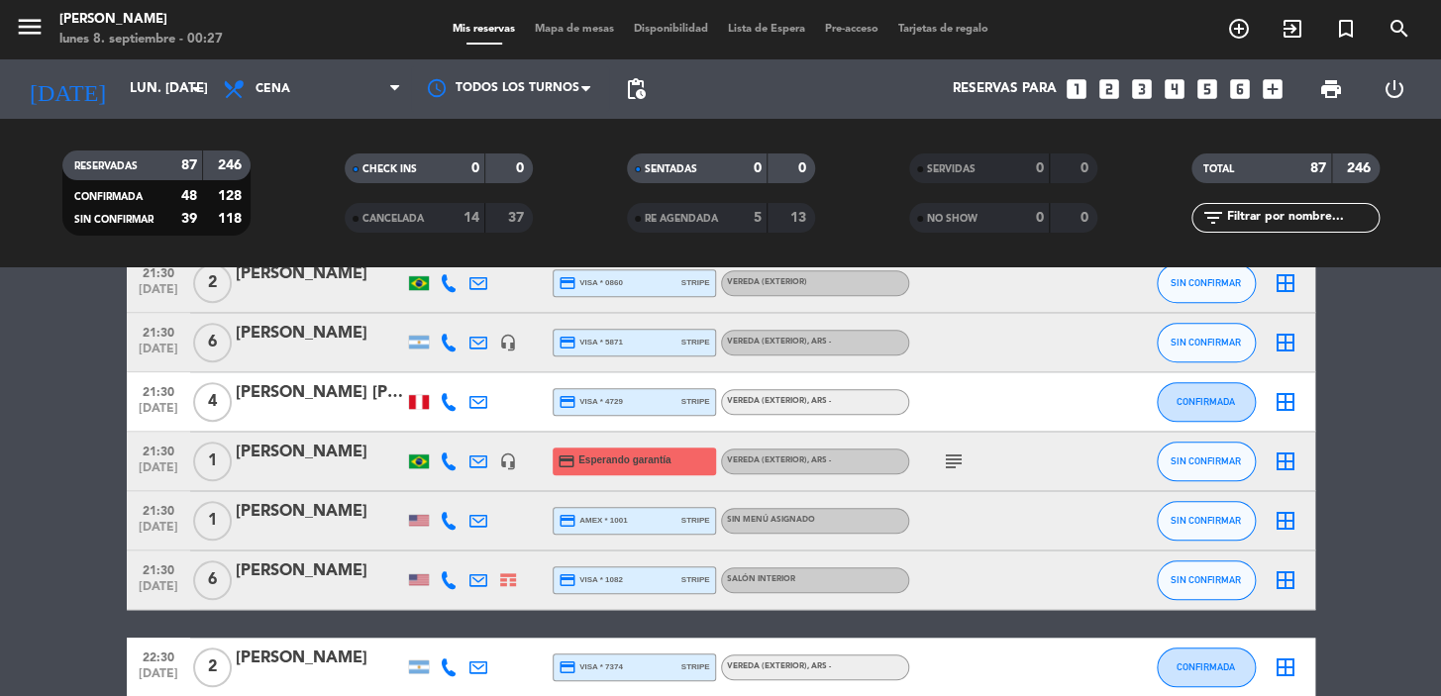
click at [955, 461] on icon "subject" at bounding box center [954, 462] width 24 height 24
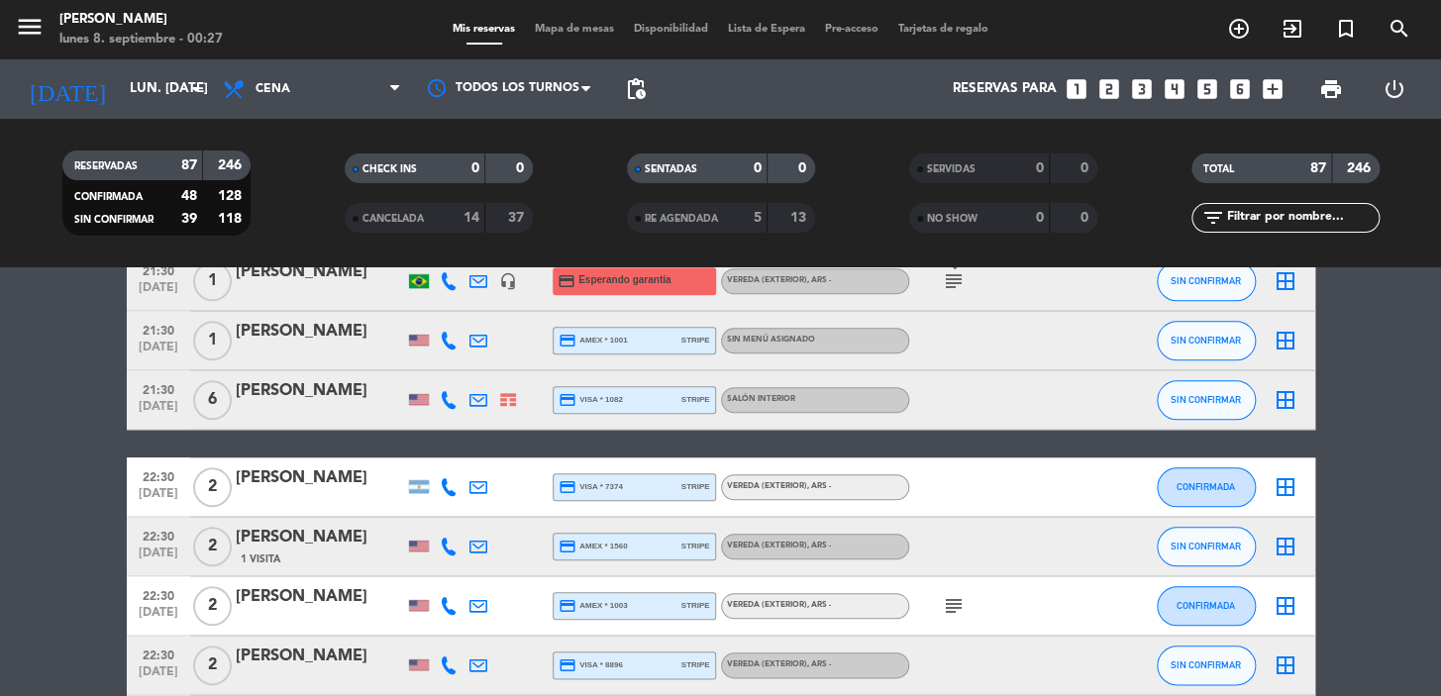
scroll to position [4141, 0]
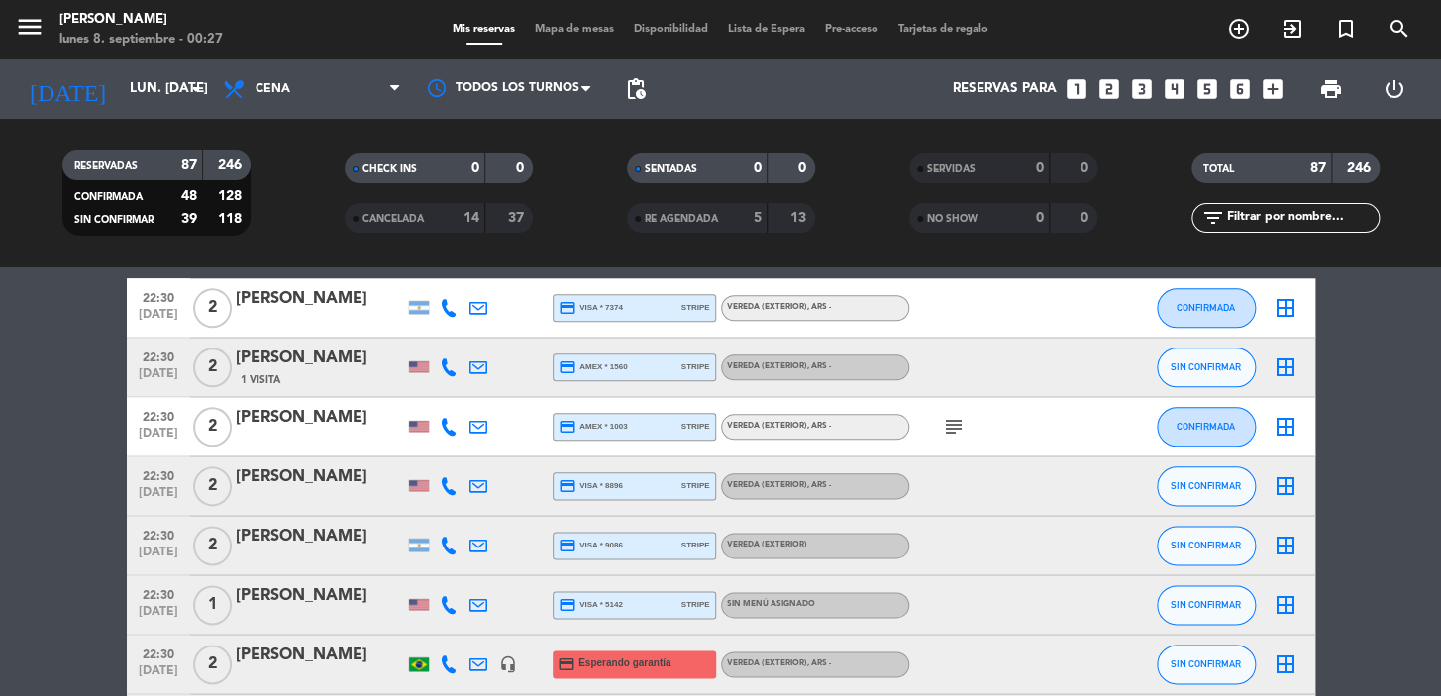
click at [960, 432] on icon "subject" at bounding box center [954, 427] width 24 height 24
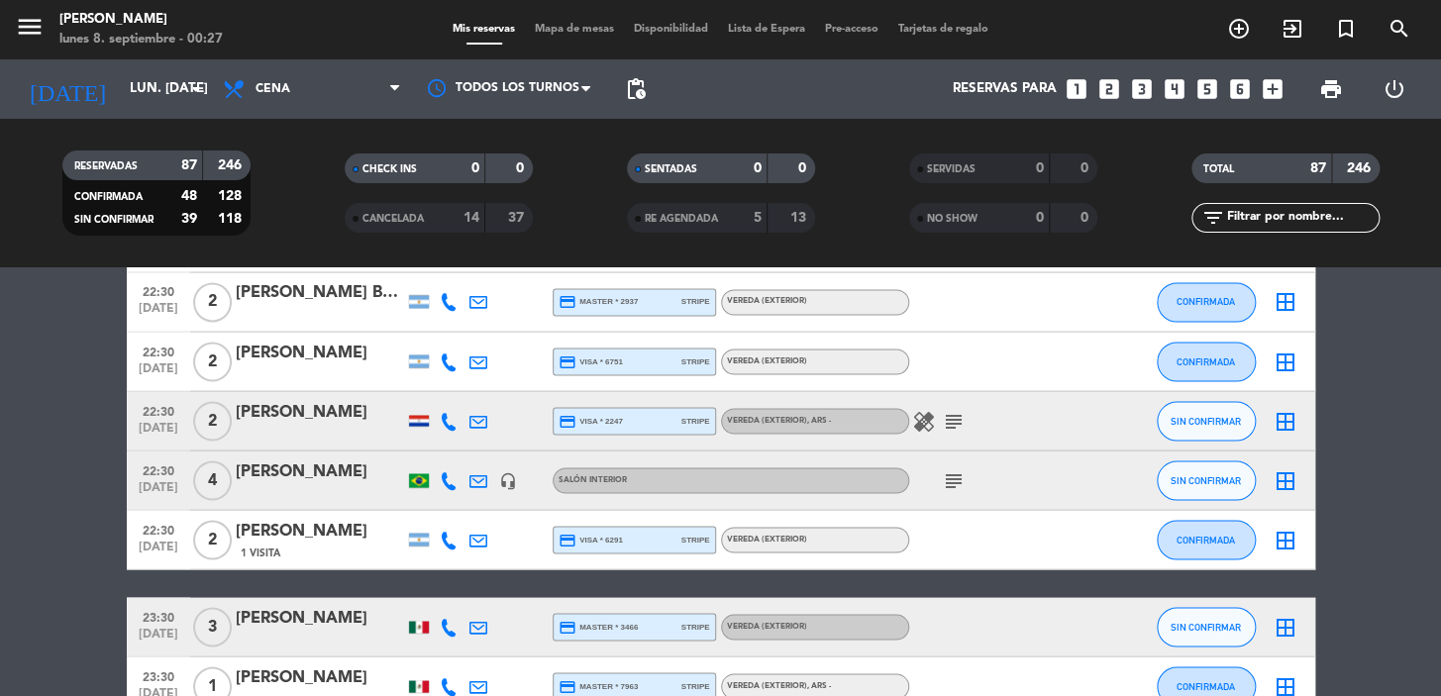
click at [945, 484] on icon "subject" at bounding box center [954, 480] width 24 height 24
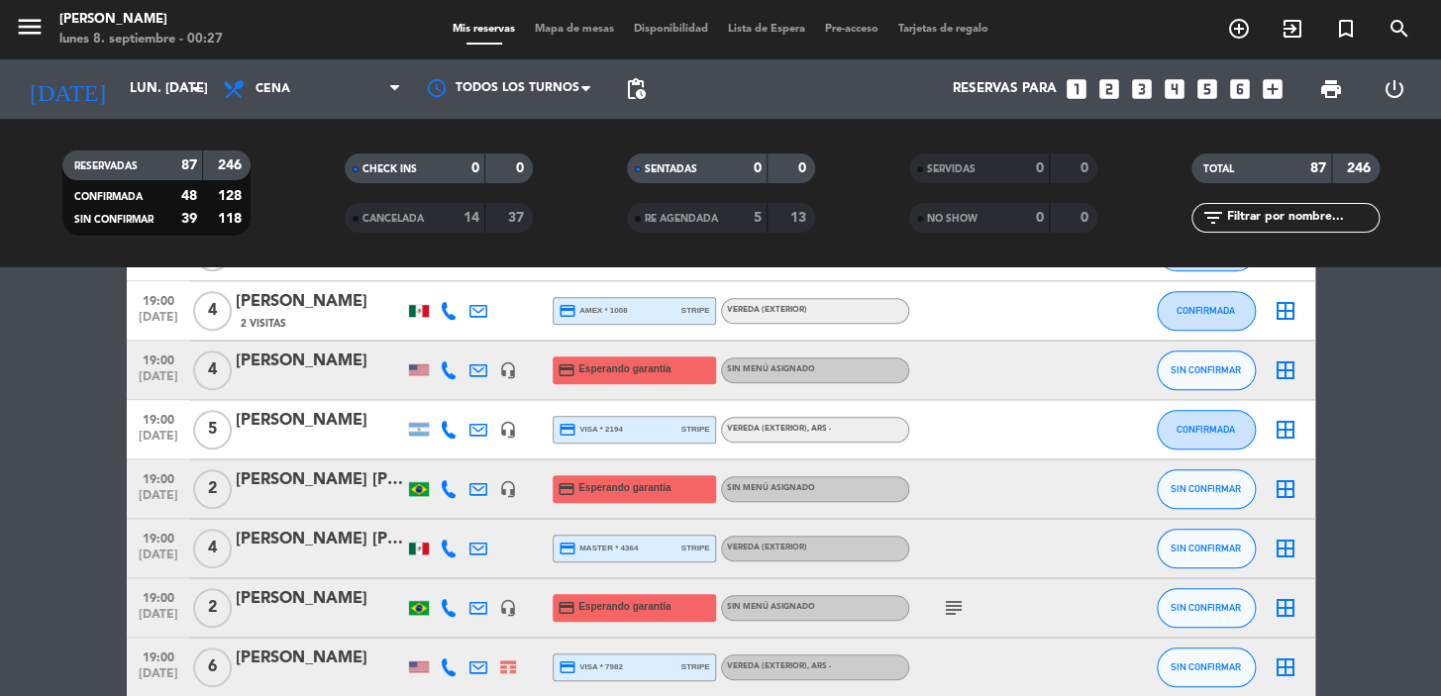
scroll to position [0, 0]
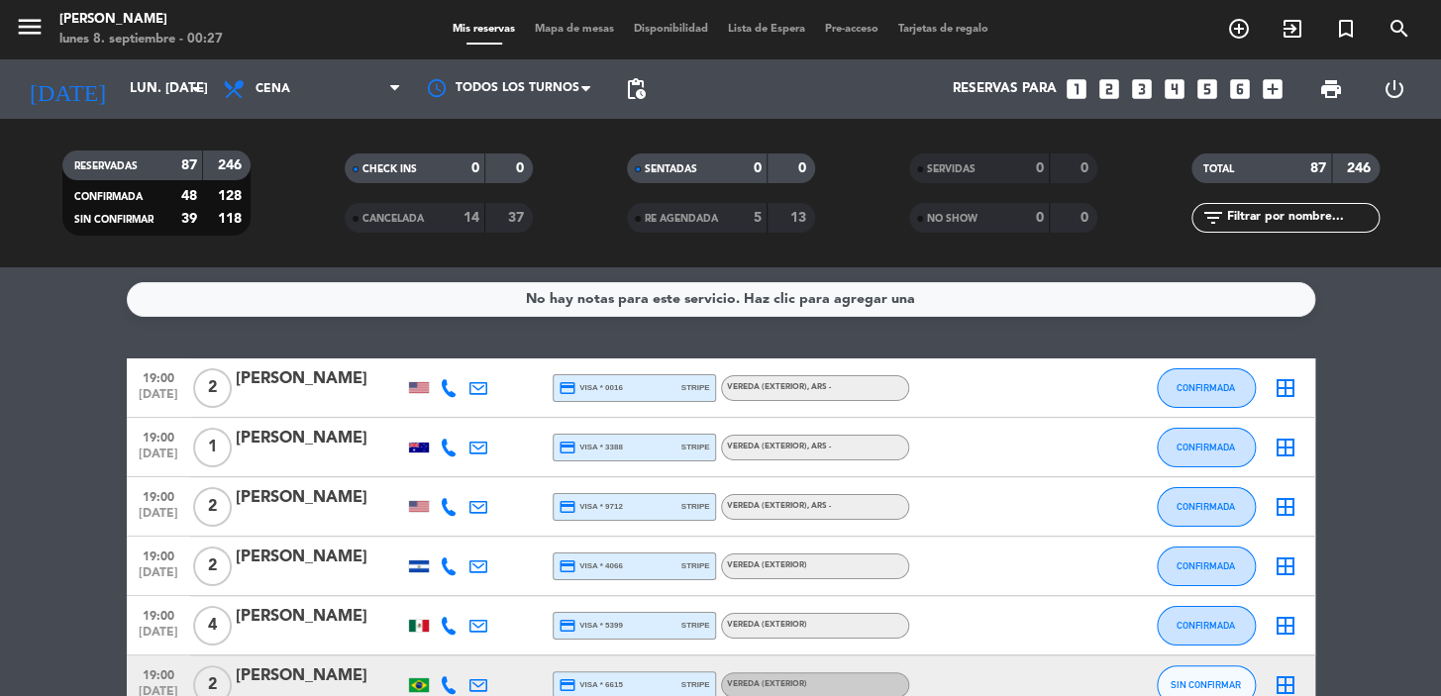
click at [384, 461] on div "19:00 sep. 8 1 ANDY Kupfer credit_card visa * 3388 stripe Vereda (EXTERIOR) , A…" at bounding box center [721, 447] width 1188 height 59
click at [420, 436] on div at bounding box center [419, 447] width 30 height 58
click at [418, 444] on div at bounding box center [419, 448] width 20 height 10
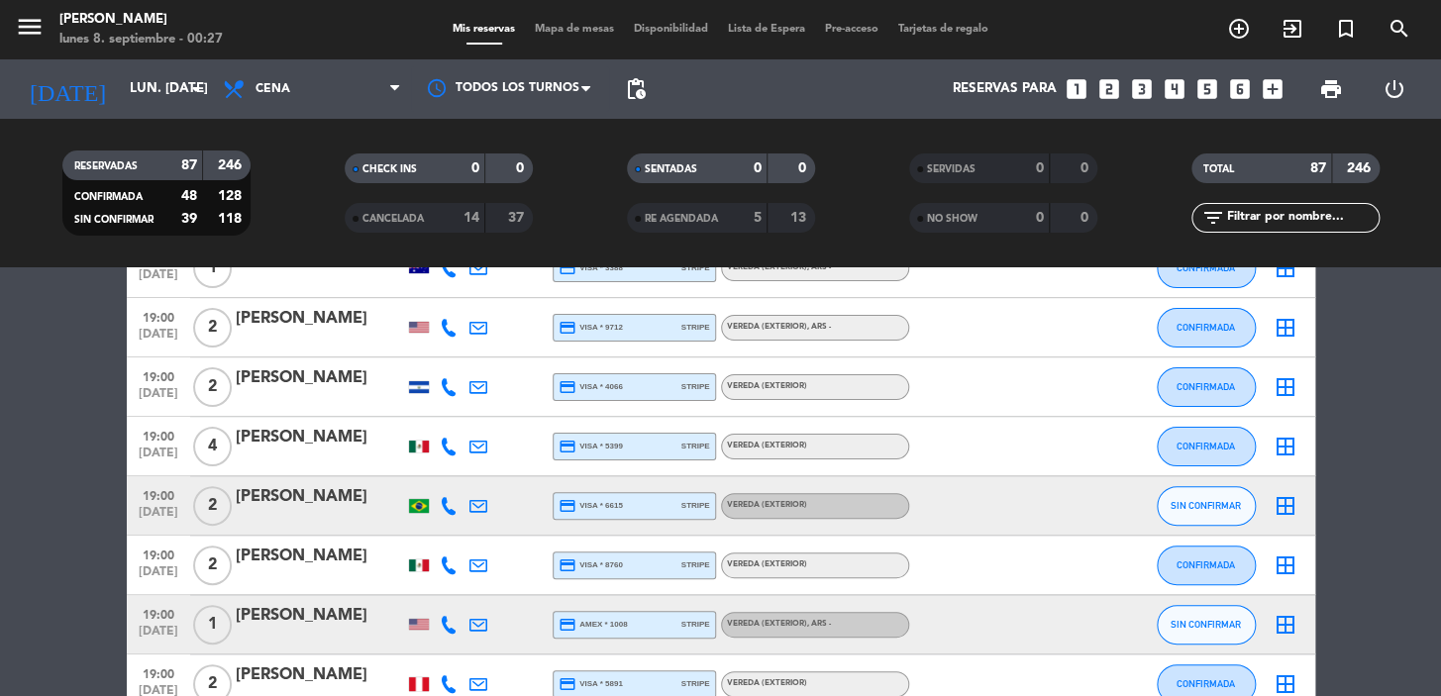
drag, startPoint x: 307, startPoint y: 458, endPoint x: 356, endPoint y: 447, distance: 49.7
click at [356, 595] on div "19:00 sep. 8 1 Diane Kim credit_card amex * 1008 stripe Vereda (EXTERIOR) , ARS…" at bounding box center [721, 624] width 1188 height 59
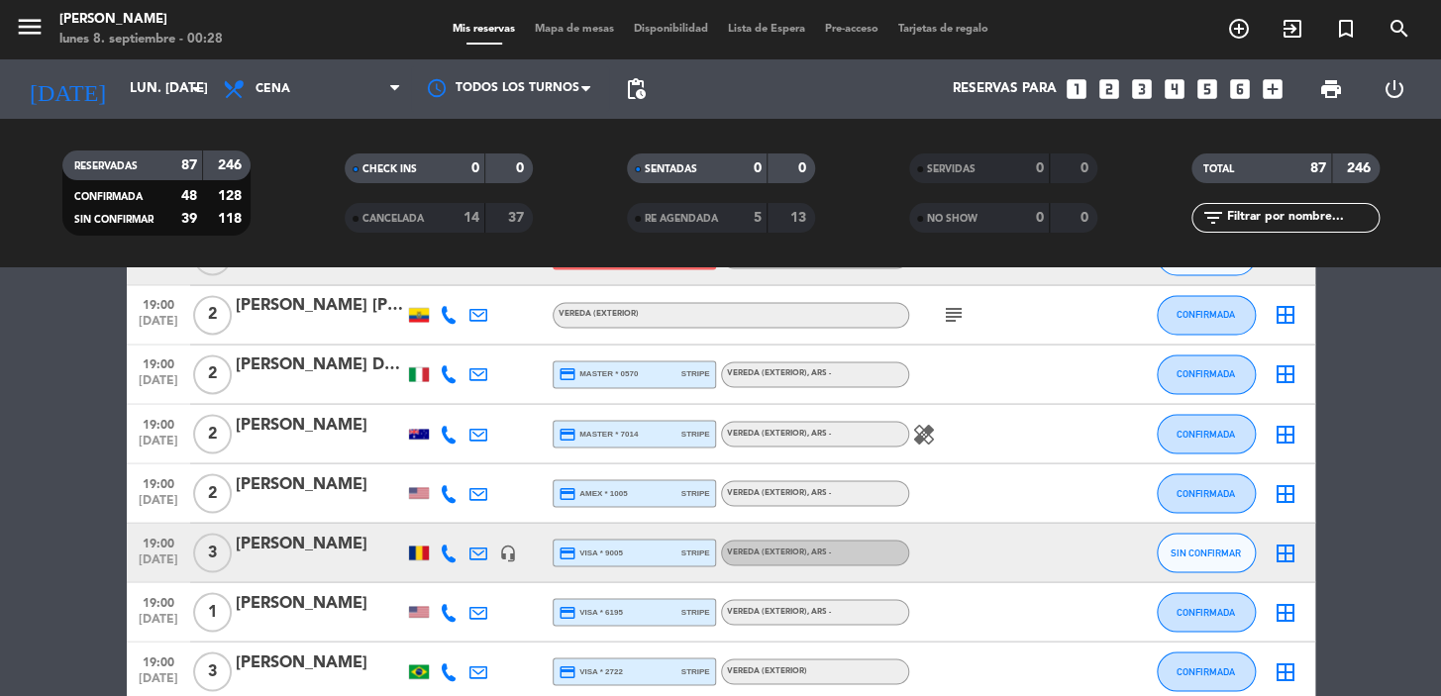
scroll to position [1620, 0]
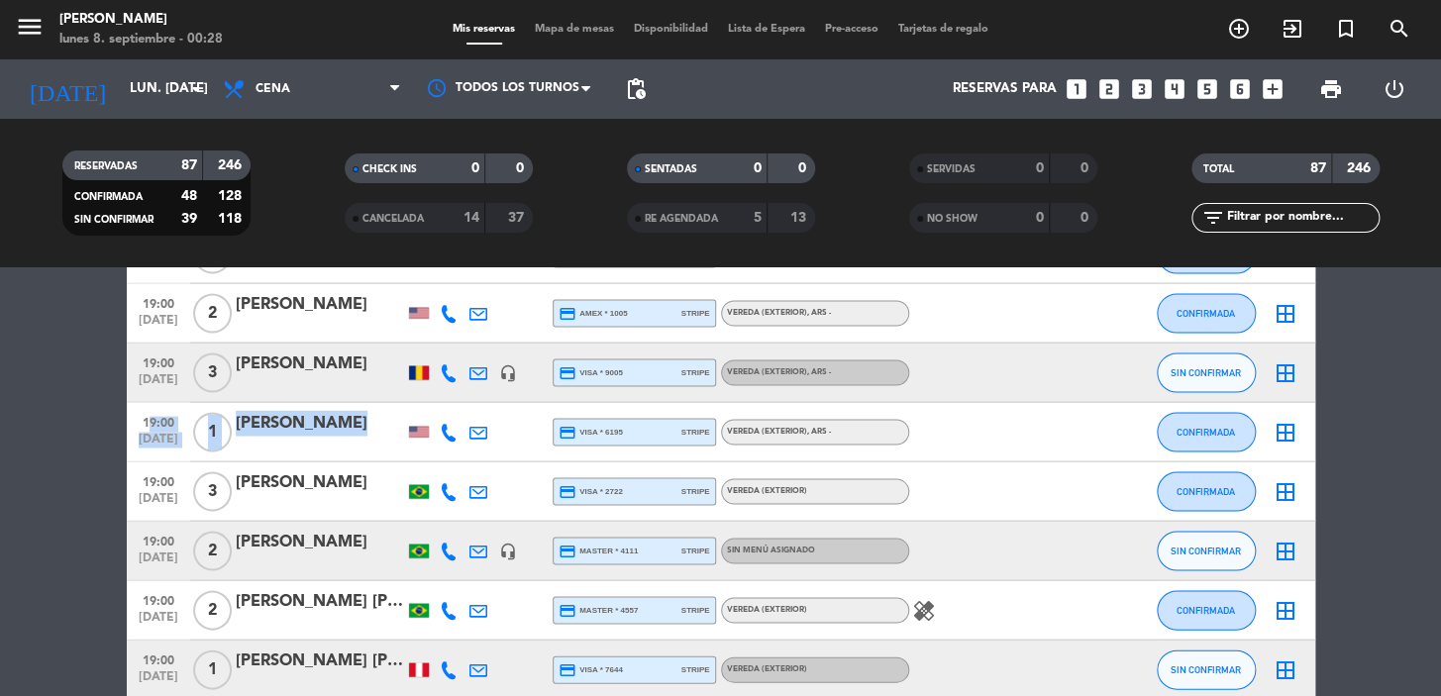
drag, startPoint x: 137, startPoint y: 416, endPoint x: 418, endPoint y: 436, distance: 281.9
click at [418, 436] on div "19:00 sep. 8 1 Natalie Beauchamp credit_card visa * 6195 stripe Vereda (EXTERIO…" at bounding box center [721, 431] width 1188 height 59
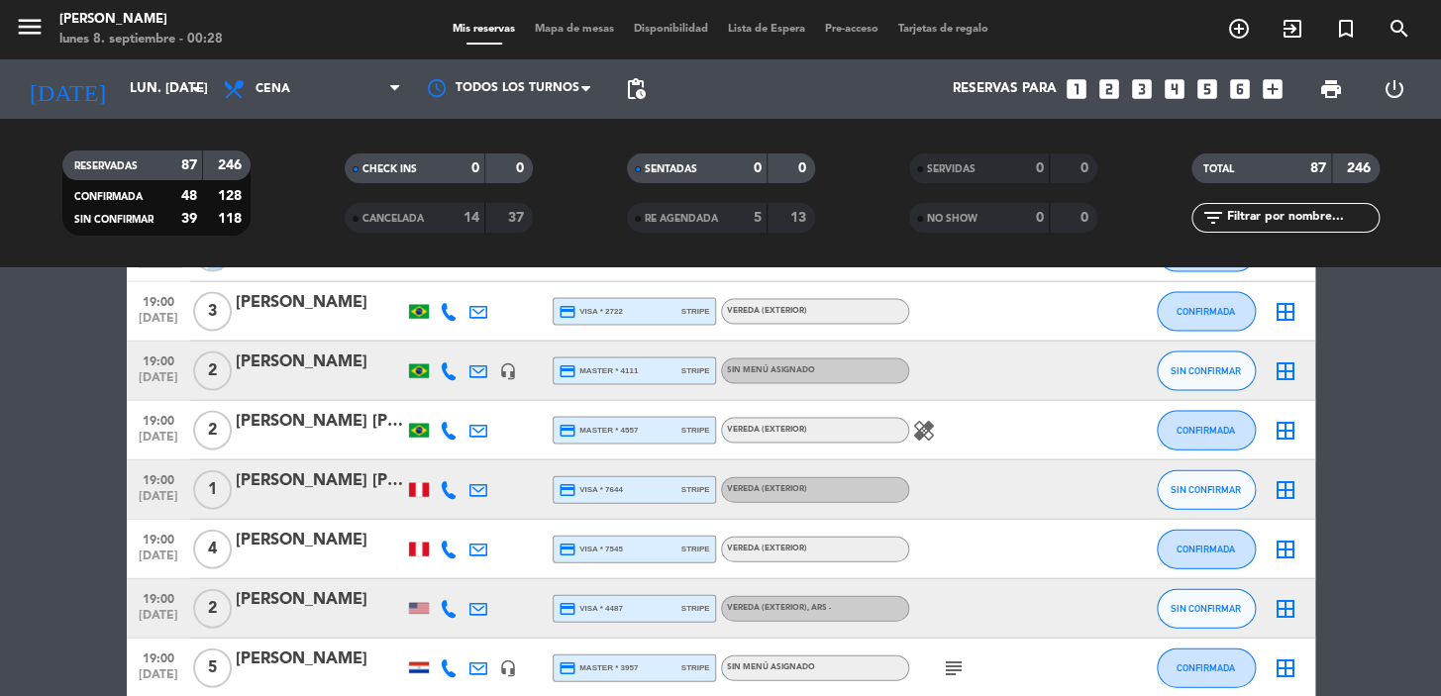
drag, startPoint x: 343, startPoint y: 483, endPoint x: 412, endPoint y: 491, distance: 69.8
click at [412, 491] on div "19:00 sep. 8 1 Rodrigo Cuya Chaña credit_card visa * 7644 stripe Vereda (EXTERI…" at bounding box center [721, 489] width 1188 height 59
click at [423, 487] on div at bounding box center [419, 489] width 20 height 14
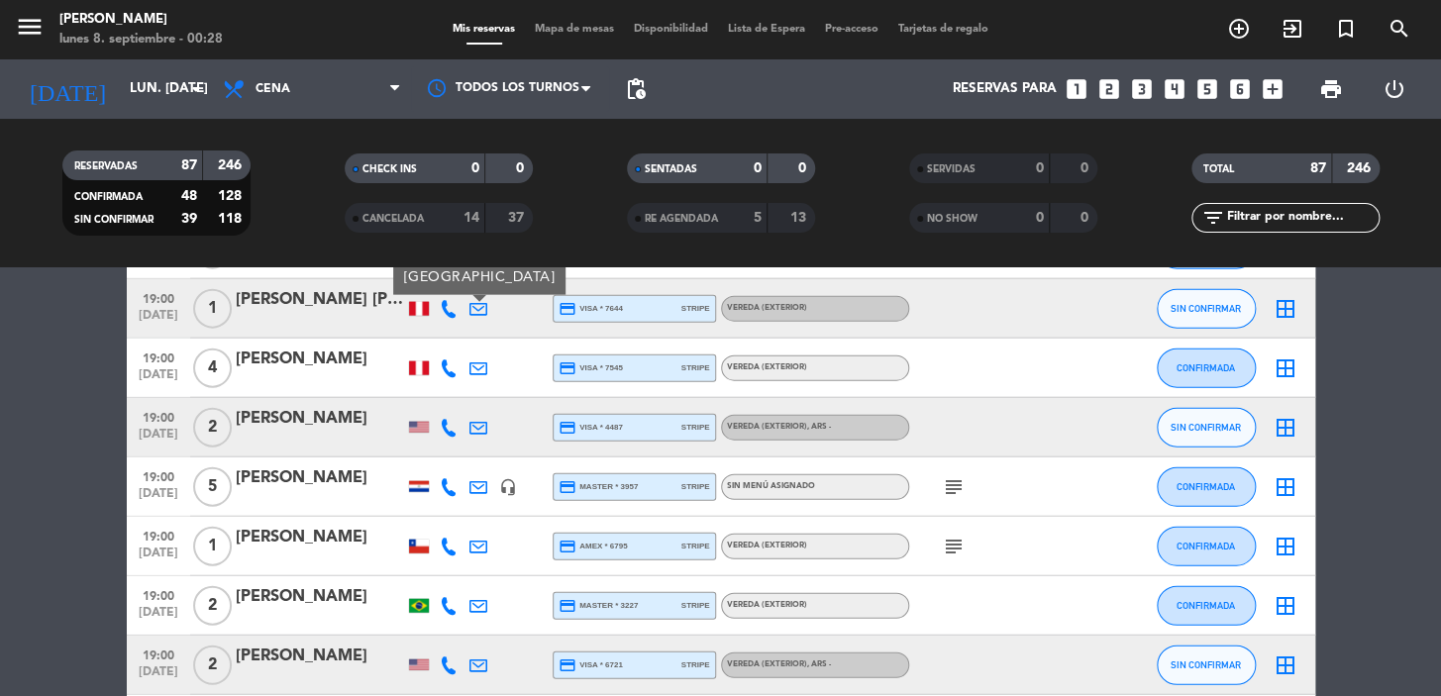
click at [359, 550] on div "19:00 sep. 8 1 Sebastián Alfaro credit_card amex * 6795 stripe Vereda (EXTERIOR…" at bounding box center [721, 546] width 1188 height 59
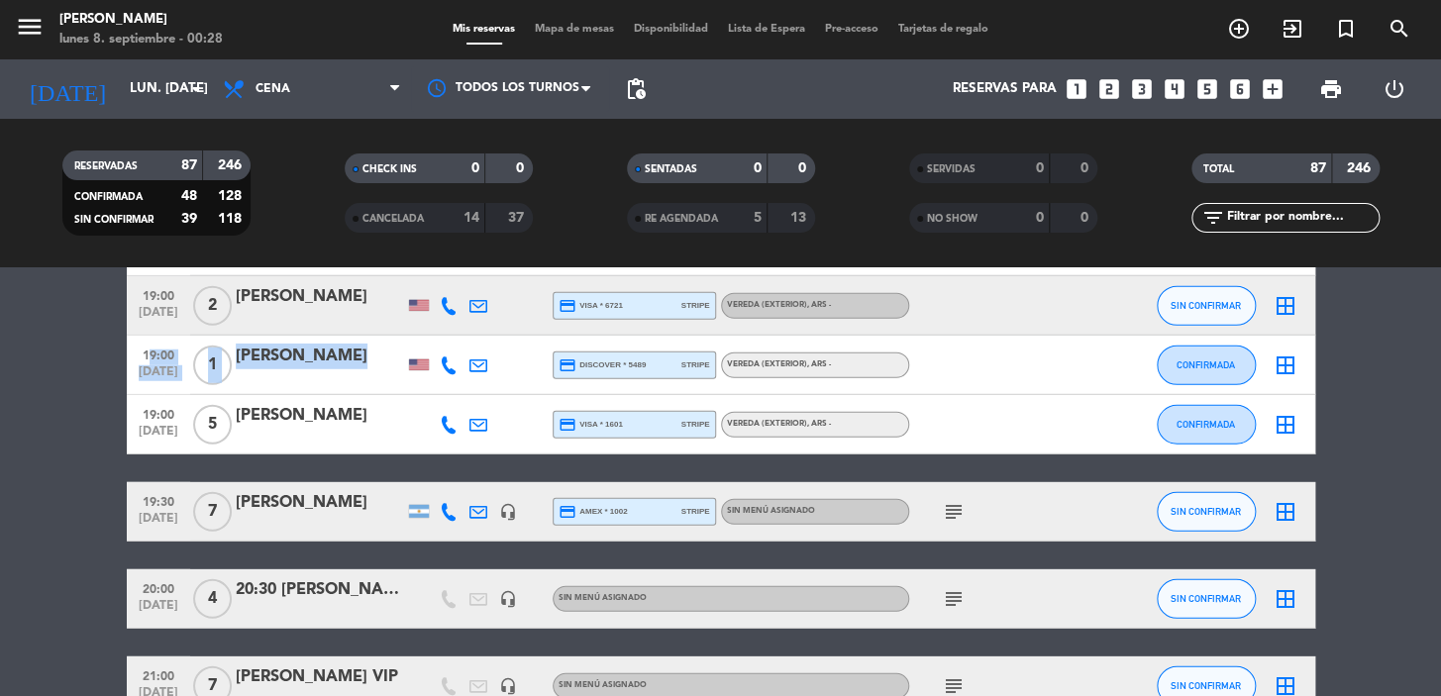
drag, startPoint x: 185, startPoint y: 362, endPoint x: 337, endPoint y: 371, distance: 151.8
click at [360, 368] on div "19:00 sep. 8 1 Timothy Engle credit_card Discover * 5489 stripe Vereda (EXTERIO…" at bounding box center [721, 365] width 1188 height 59
click at [949, 509] on icon "subject" at bounding box center [954, 512] width 24 height 24
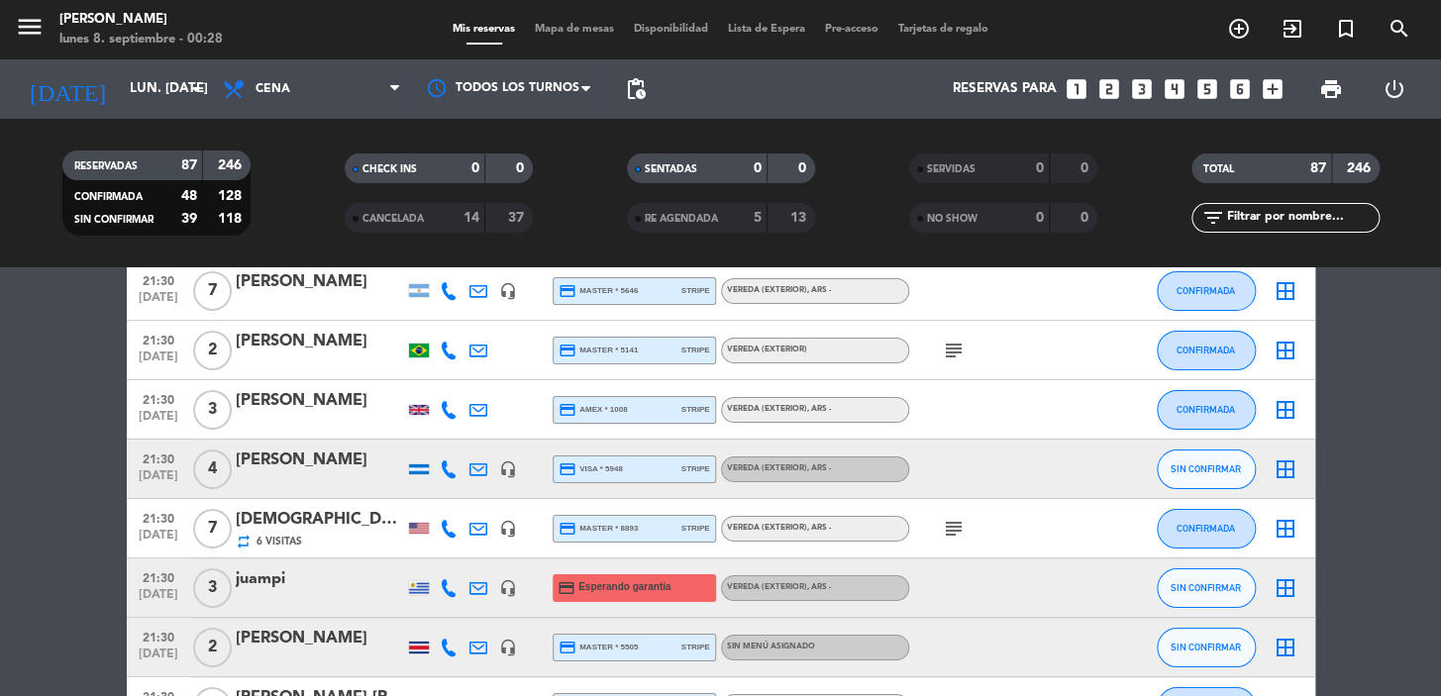
scroll to position [3781, 0]
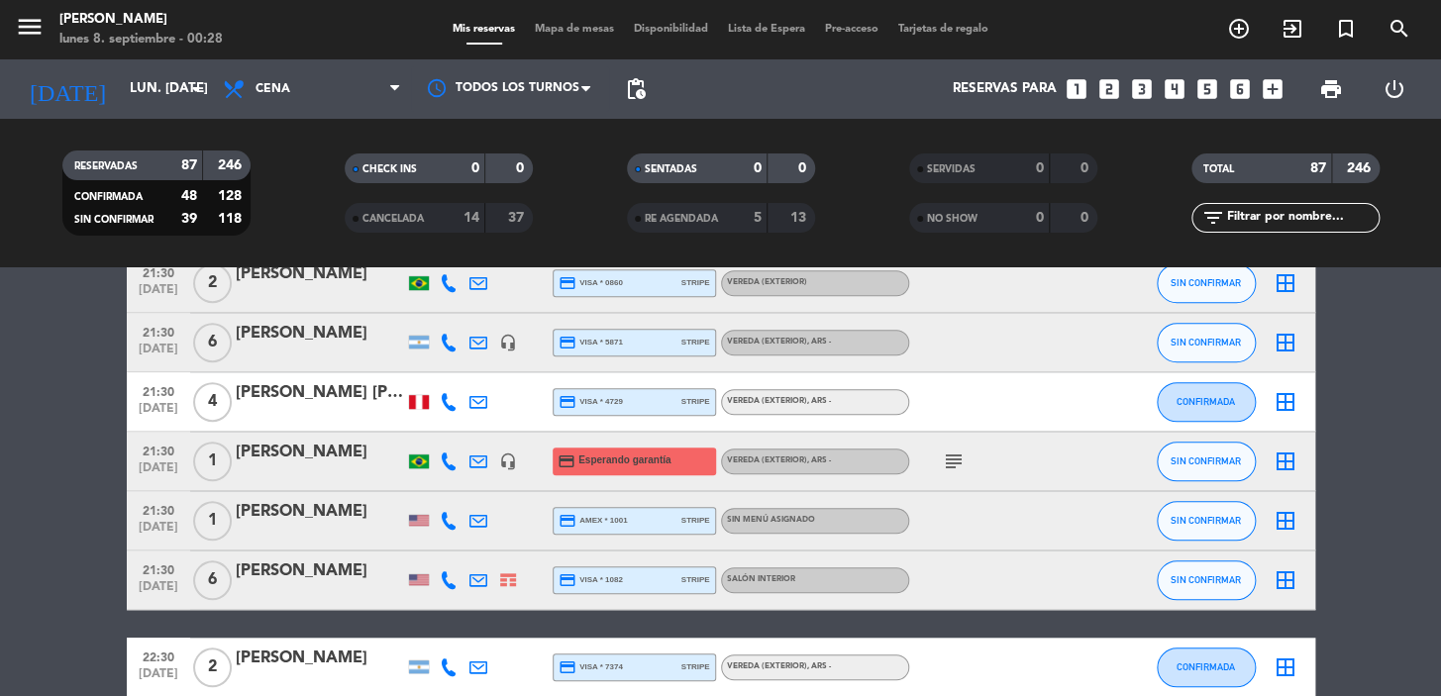
drag, startPoint x: 326, startPoint y: 459, endPoint x: 375, endPoint y: 456, distance: 49.6
click at [390, 455] on div "21:30 sep. 8 1 SILVIO PAULA headset_mic credit_card Esperando garantía Vereda (…" at bounding box center [721, 461] width 1188 height 59
drag, startPoint x: 140, startPoint y: 507, endPoint x: 381, endPoint y: 528, distance: 242.5
click at [381, 528] on div "21:30 sep. 8 1 STEVEN MANCILLAS credit_card amex * 1001 stripe Sin menú asignad…" at bounding box center [721, 520] width 1188 height 59
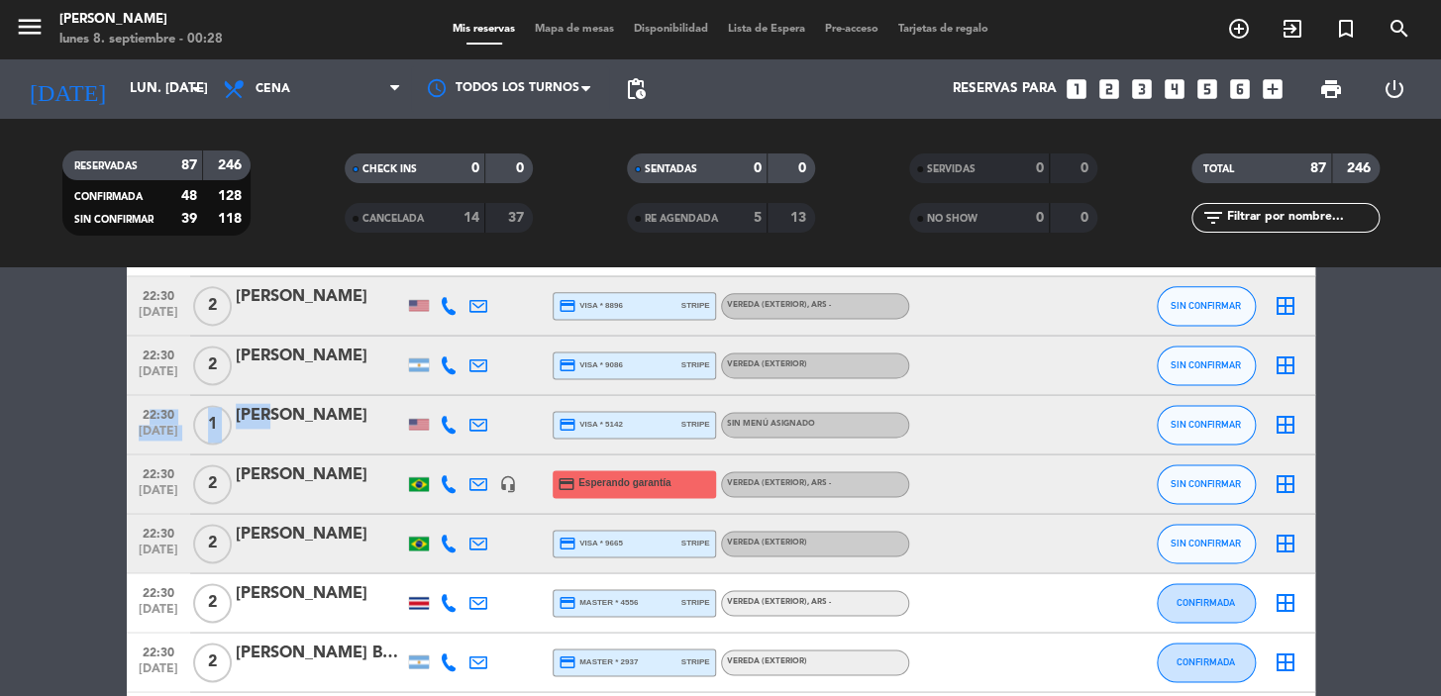
drag, startPoint x: 131, startPoint y: 416, endPoint x: 292, endPoint y: 417, distance: 161.4
click at [292, 417] on div "22:30 sep. 8 1 Leo credit_card visa * 5142 stripe Sin menú asignado SIN CONFIRM…" at bounding box center [721, 424] width 1188 height 59
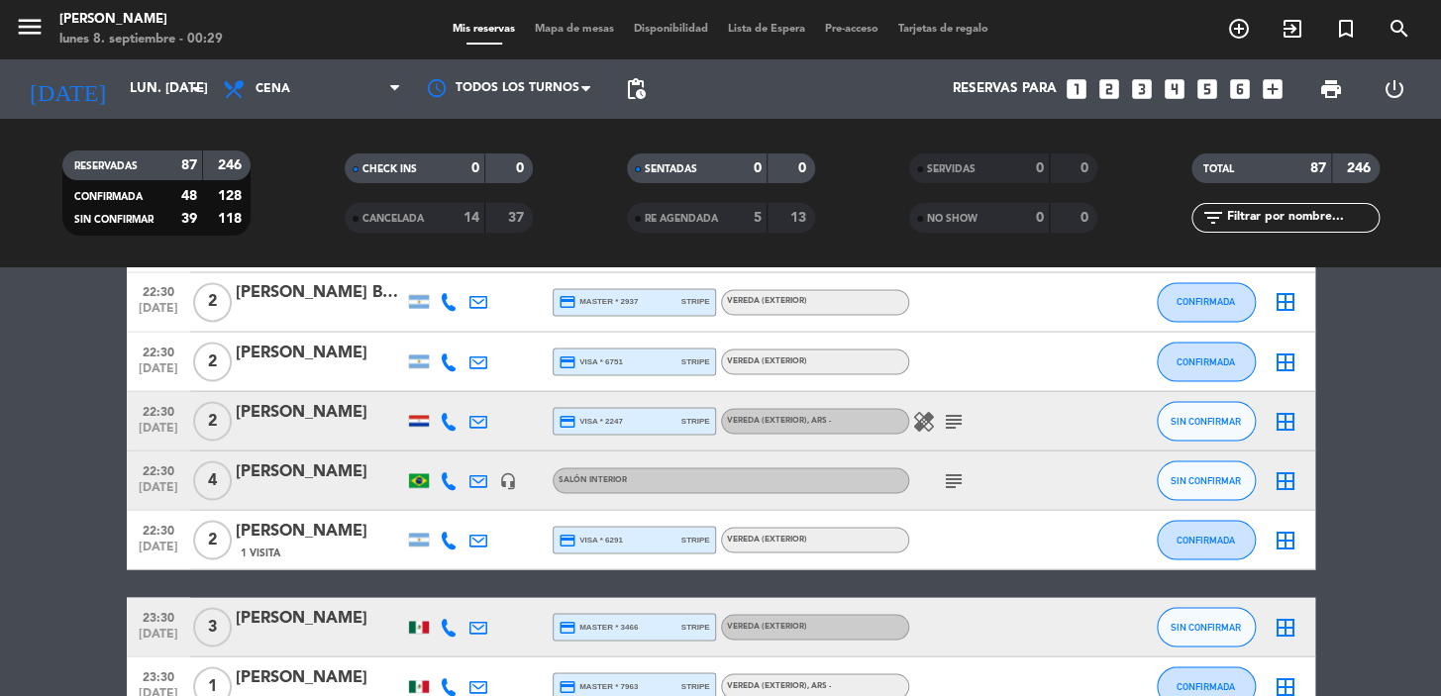
drag, startPoint x: 136, startPoint y: 496, endPoint x: 359, endPoint y: 502, distance: 223.9
click at [359, 657] on div "23:30 sep. 8 1 Daniel Álvarez credit_card master * 7963 stripe Vereda (EXTERIOR…" at bounding box center [721, 686] width 1188 height 59
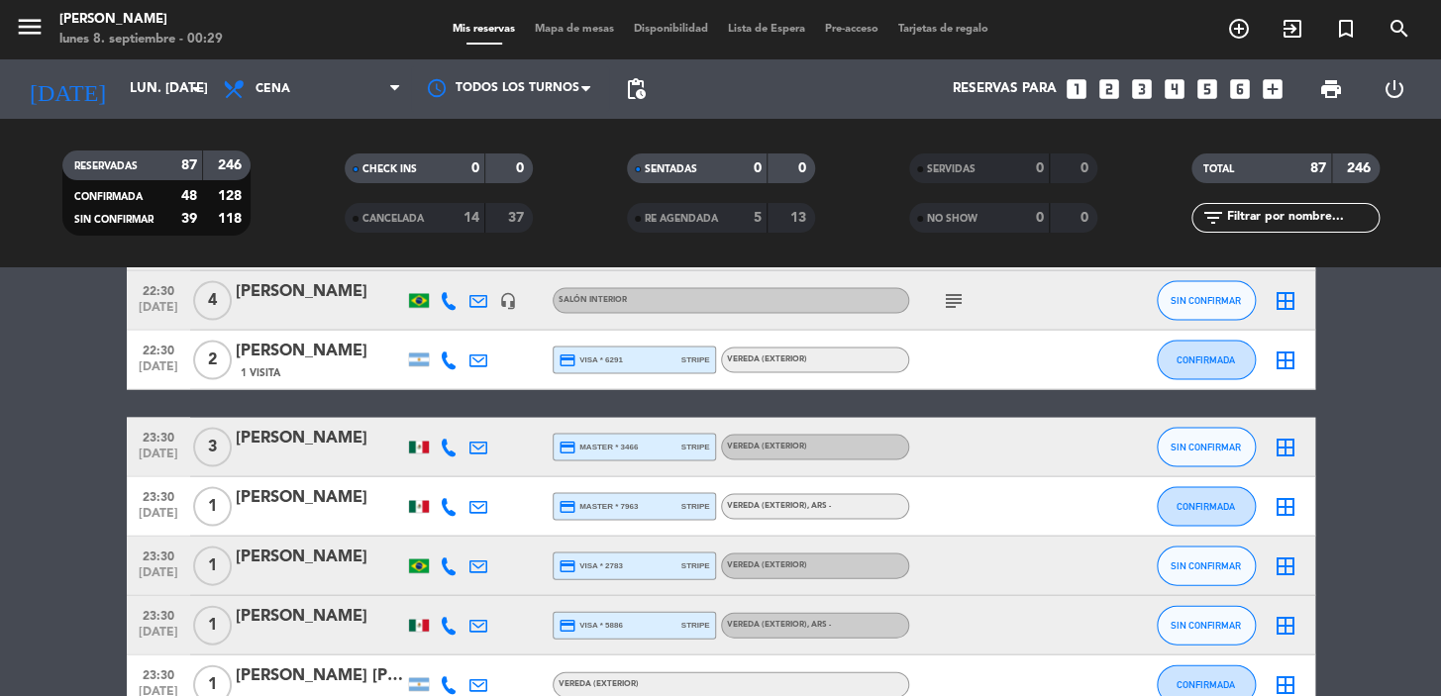
click at [418, 504] on div at bounding box center [419, 506] width 20 height 12
drag, startPoint x: 377, startPoint y: 562, endPoint x: 445, endPoint y: 565, distance: 67.5
click at [451, 564] on div "23:30 sep. 8 1 Emerson Araújo credit_card visa * 2783 stripe Vereda (EXTERIOR) …" at bounding box center [721, 565] width 1188 height 59
drag, startPoint x: 180, startPoint y: 619, endPoint x: 366, endPoint y: 632, distance: 186.6
click at [366, 632] on div "23:30 sep. 8 1 Emmanuel Got credit_card visa * 5886 stripe Vereda (EXTERIOR) , …" at bounding box center [721, 624] width 1188 height 59
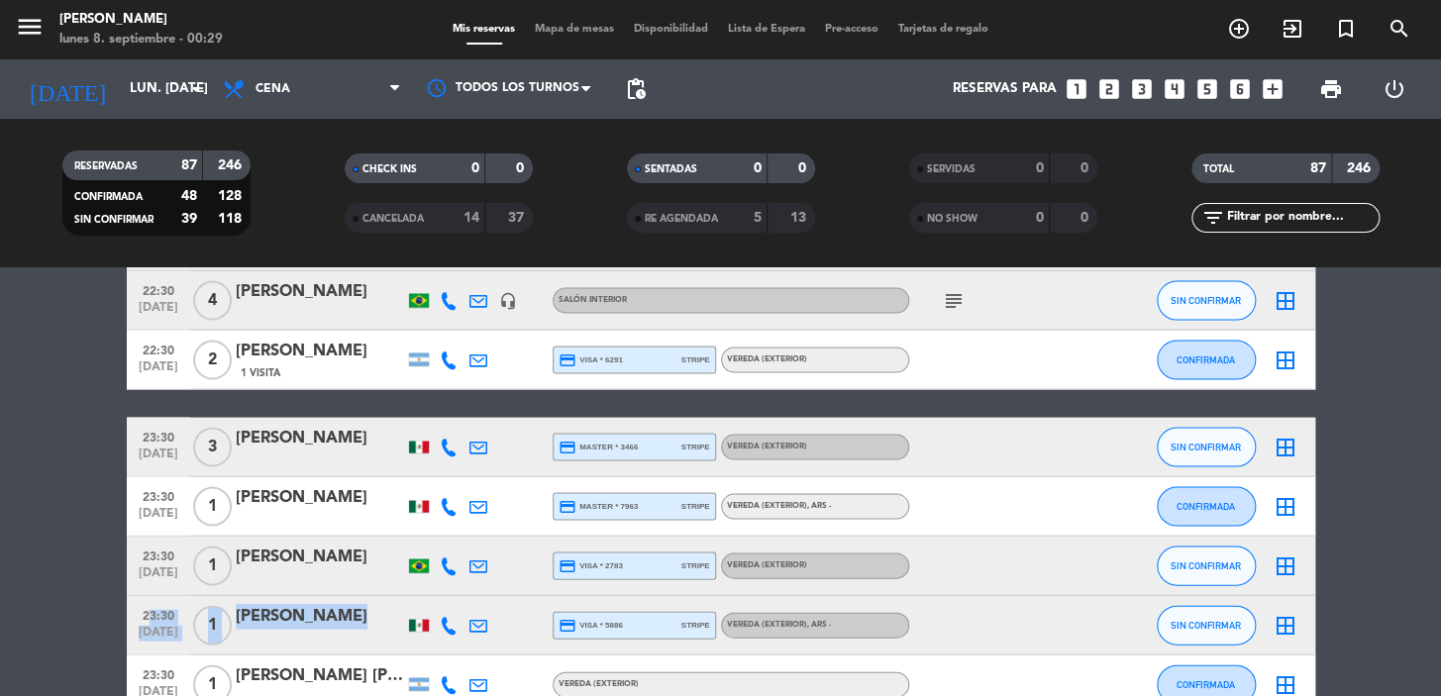
click at [417, 629] on div at bounding box center [419, 625] width 20 height 12
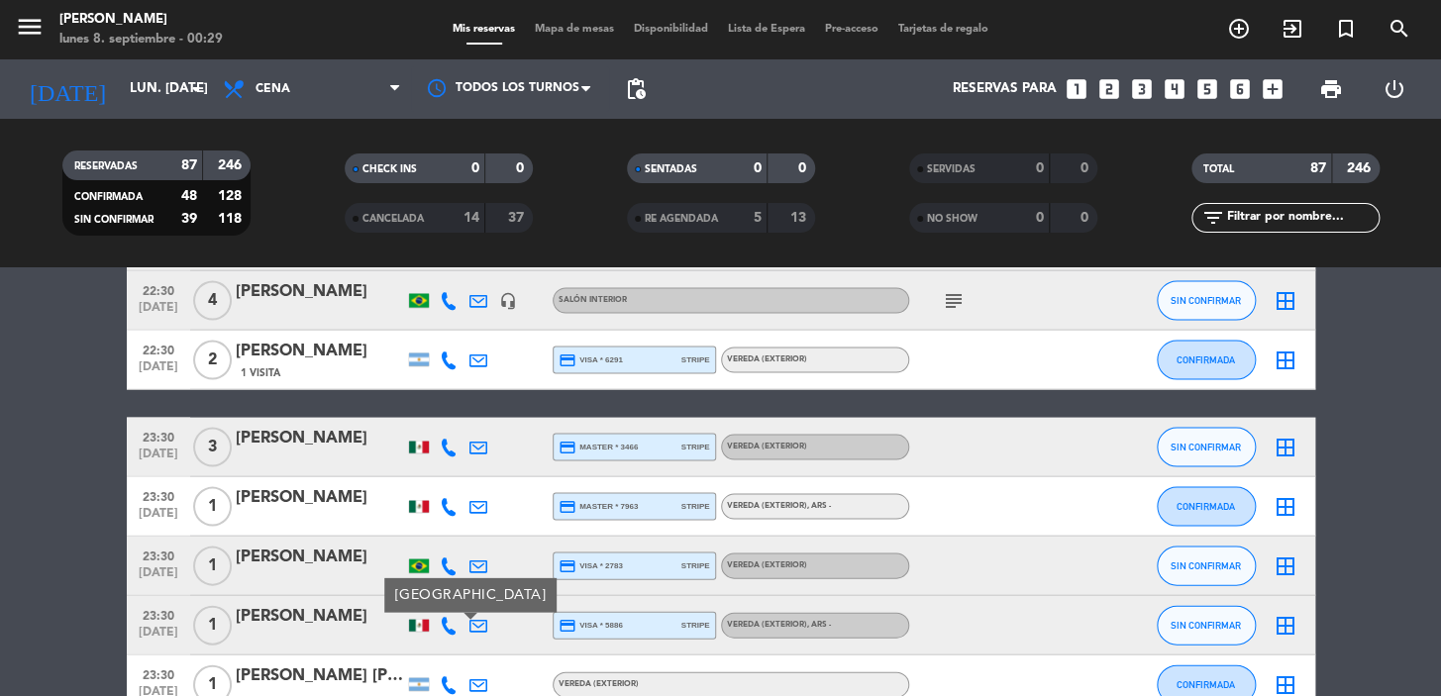
scroll to position [5041, 0]
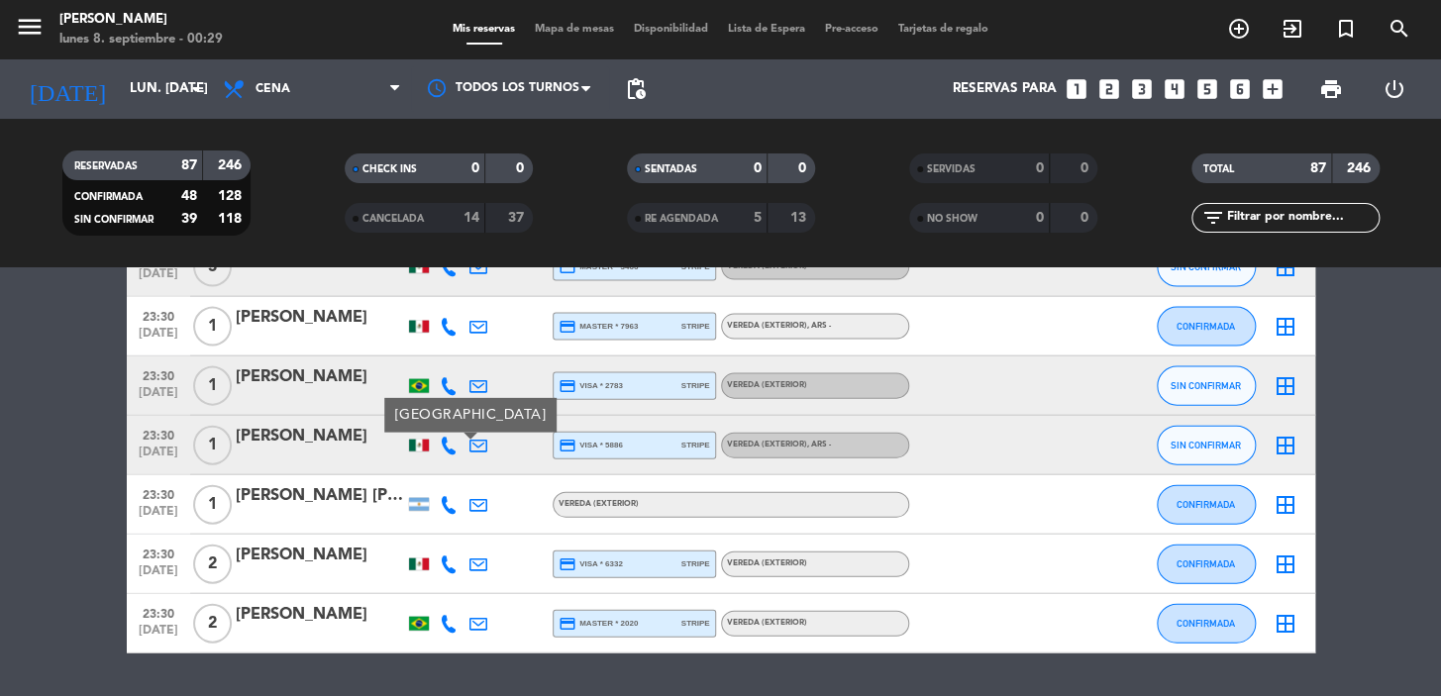
drag, startPoint x: 311, startPoint y: 505, endPoint x: 422, endPoint y: 516, distance: 111.5
click at [422, 516] on div "23:30 sep. 8 1 Jesus Sanchez Olivero Vereda (EXTERIOR) CONFIRMADA border_all" at bounding box center [721, 504] width 1188 height 59
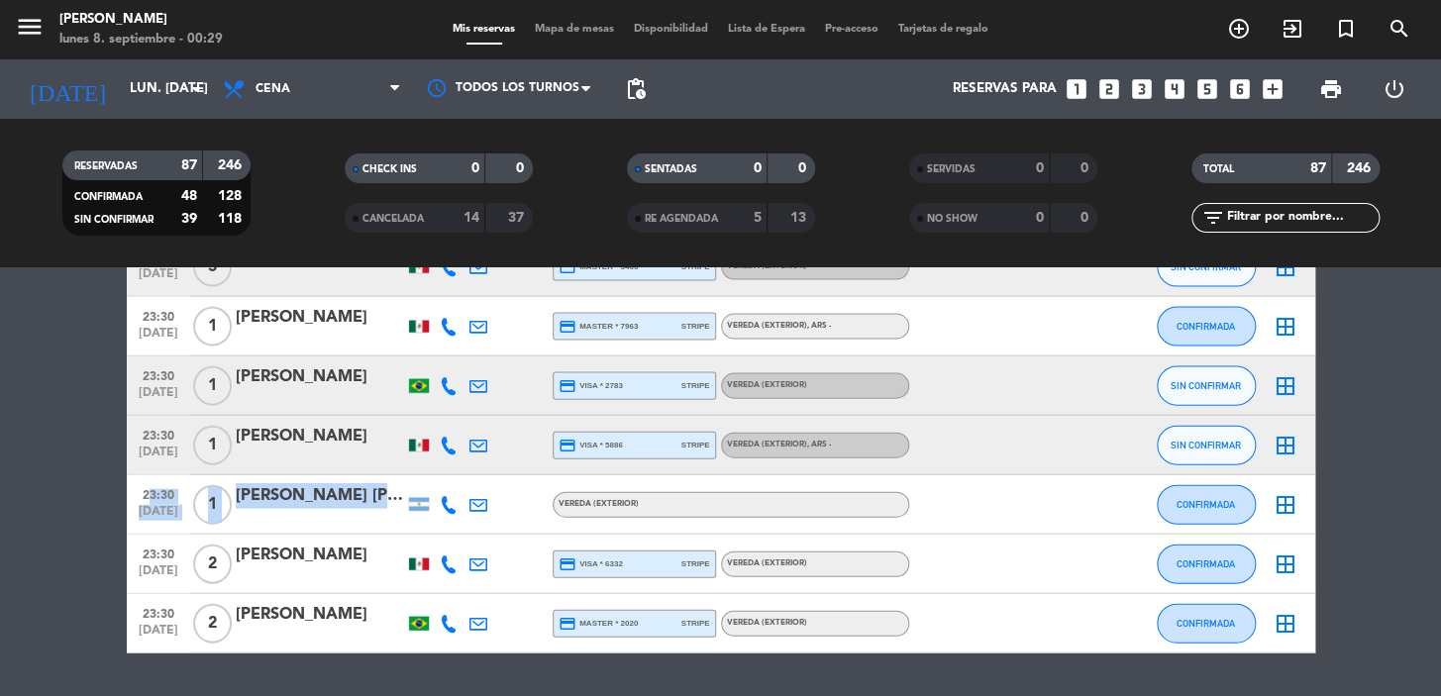
drag, startPoint x: 84, startPoint y: 375, endPoint x: 93, endPoint y: 381, distance: 10.7
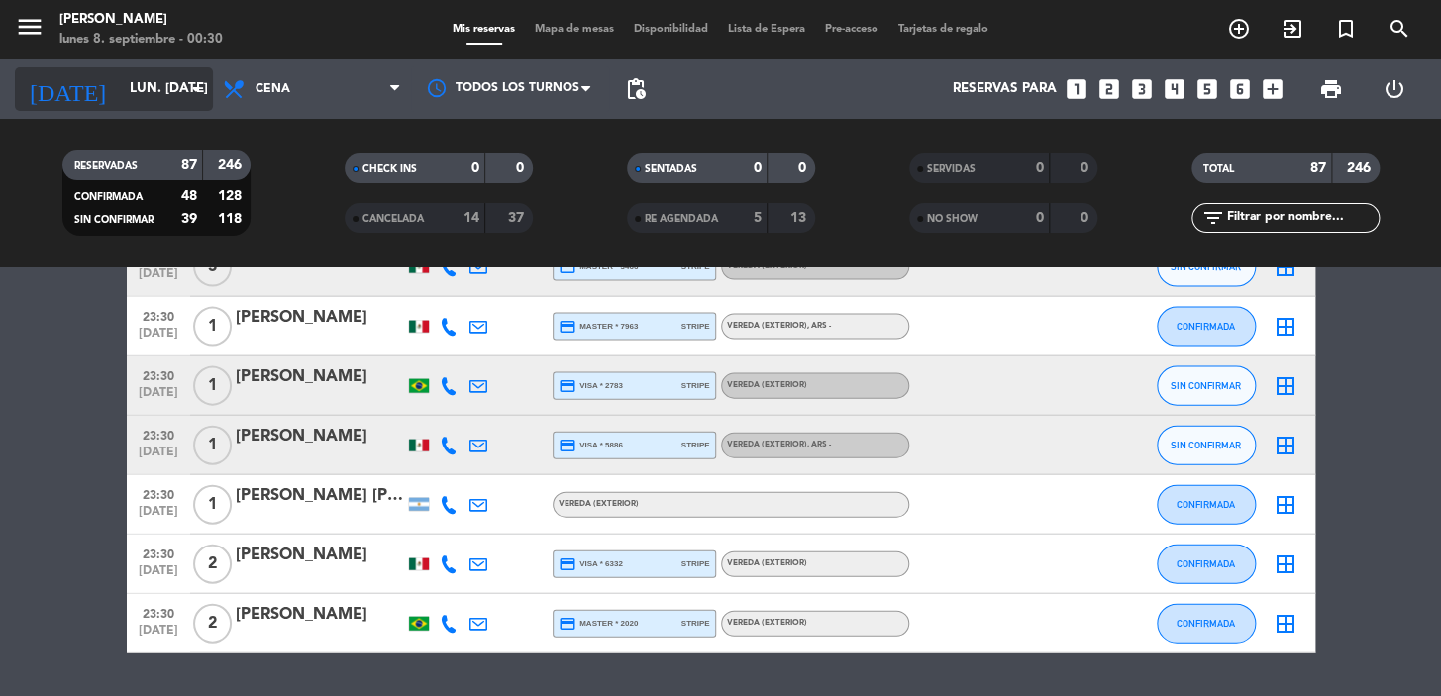
click at [152, 96] on input "[DATE]" at bounding box center [207, 89] width 175 height 36
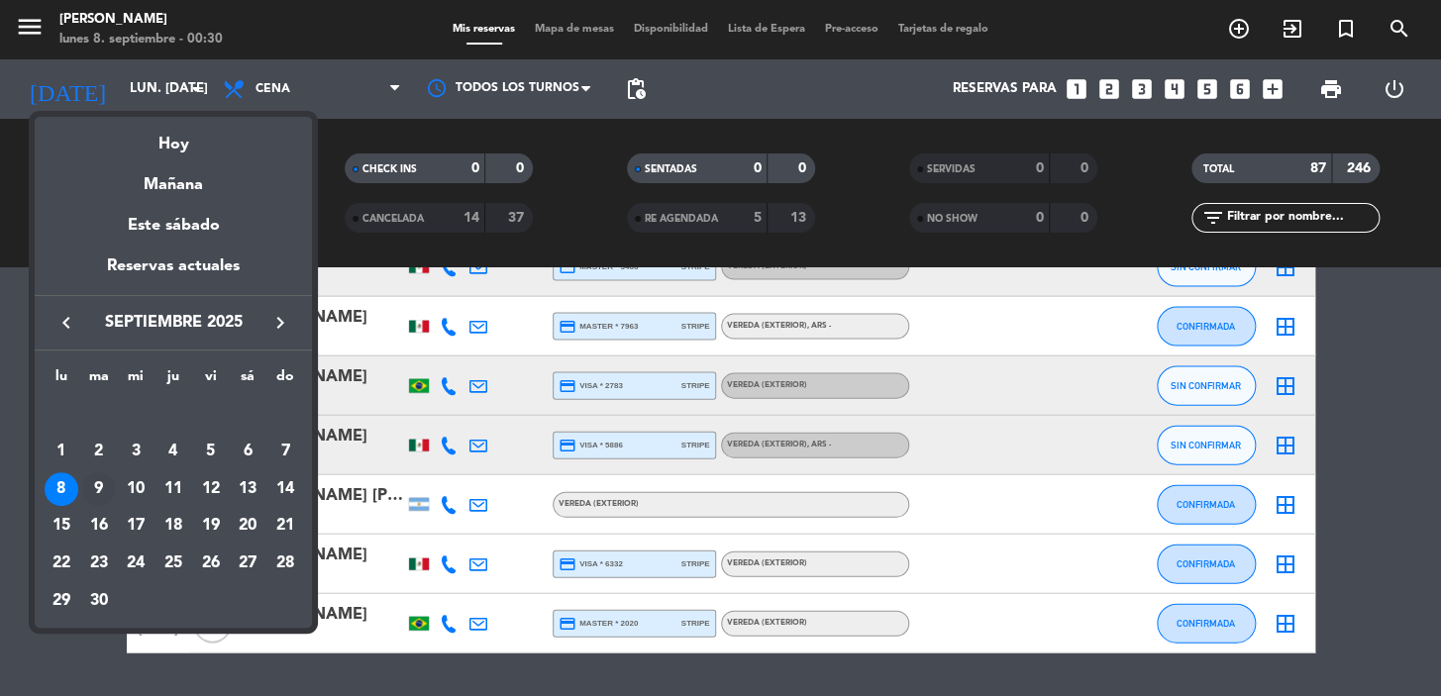
click at [85, 489] on div "9" at bounding box center [99, 489] width 34 height 34
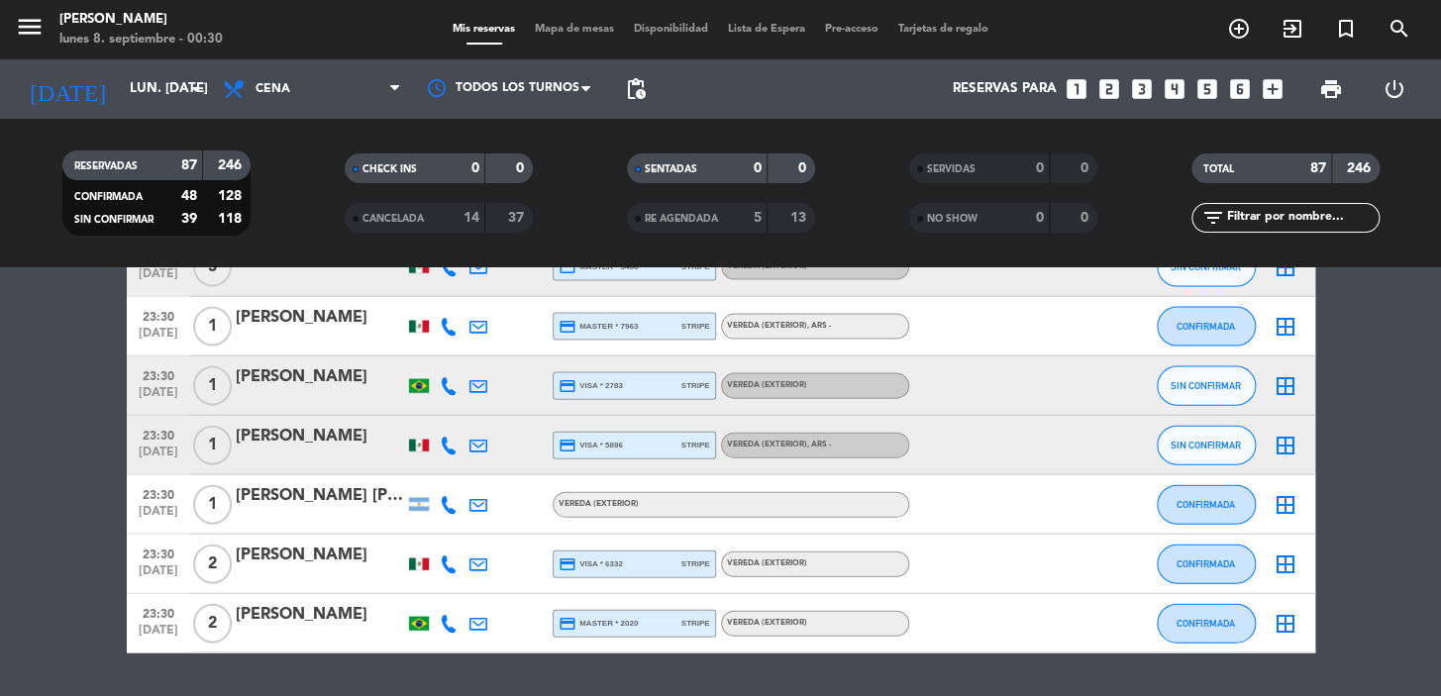
type input "[DATE]"
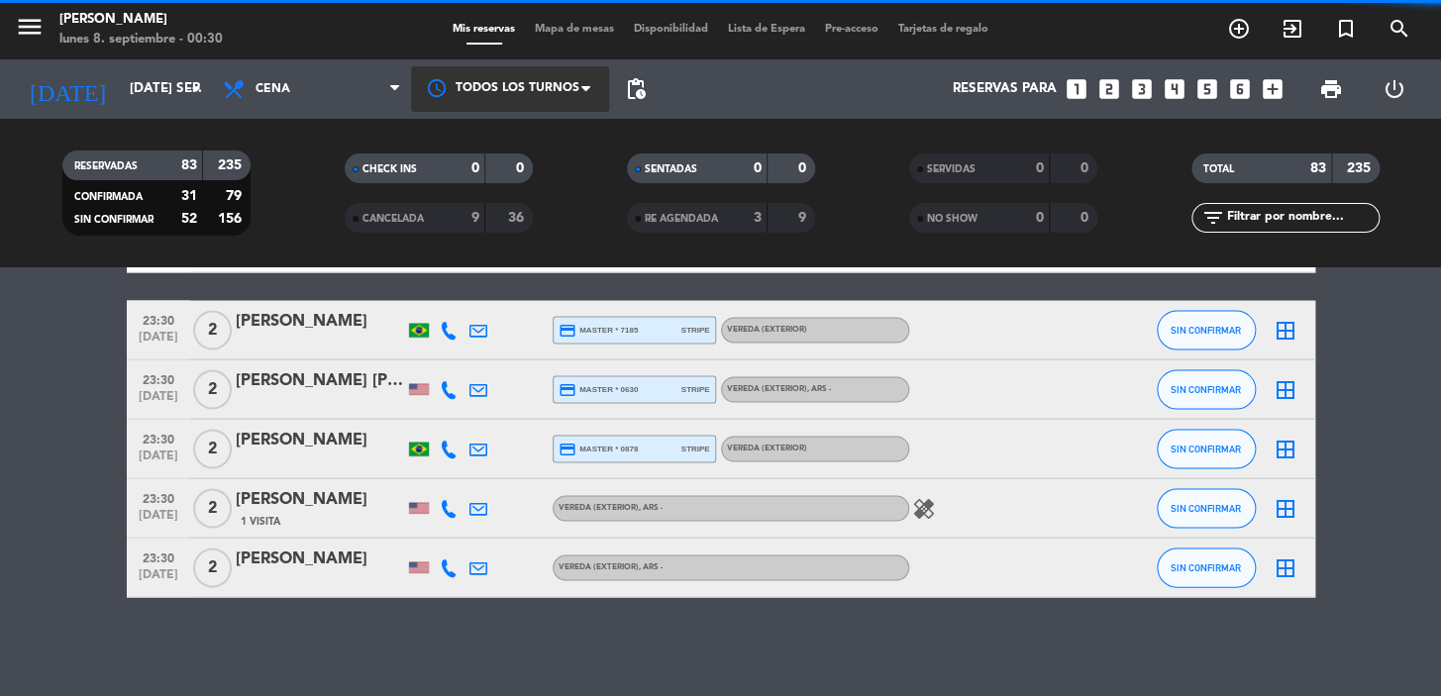
scroll to position [4832, 0]
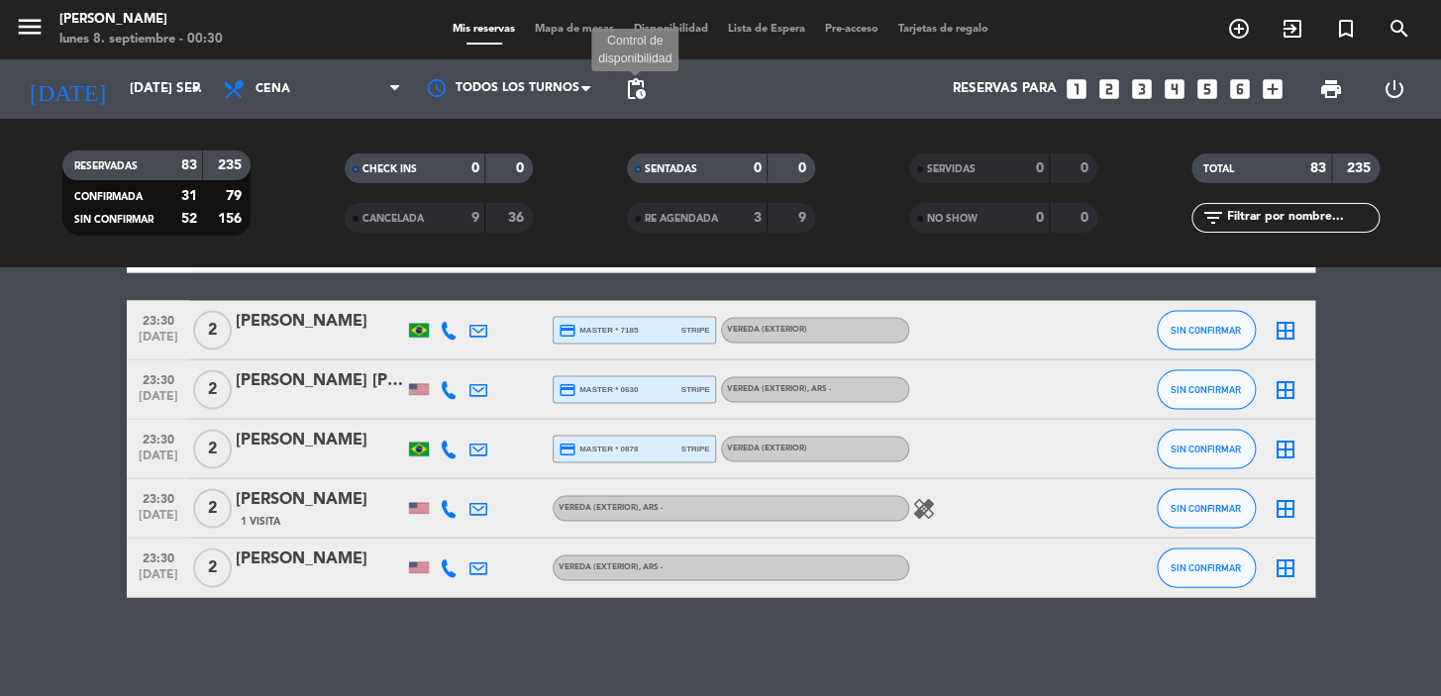
click at [626, 85] on span "pending_actions" at bounding box center [636, 89] width 24 height 24
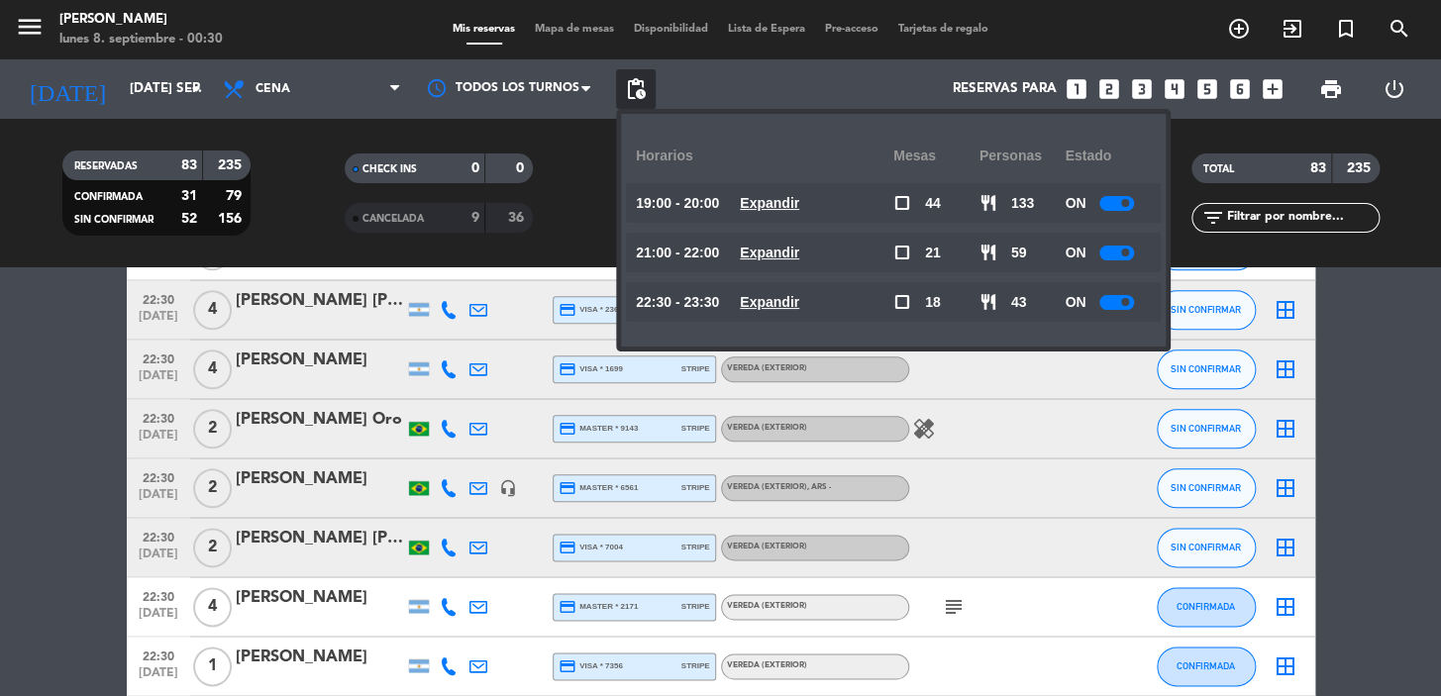
drag, startPoint x: 753, startPoint y: 309, endPoint x: 765, endPoint y: 300, distance: 14.9
click at [755, 307] on u "Expandir" at bounding box center [769, 302] width 59 height 16
click at [765, 300] on u "Expandir" at bounding box center [769, 302] width 59 height 16
click at [799, 301] on u "Expandir" at bounding box center [769, 302] width 59 height 16
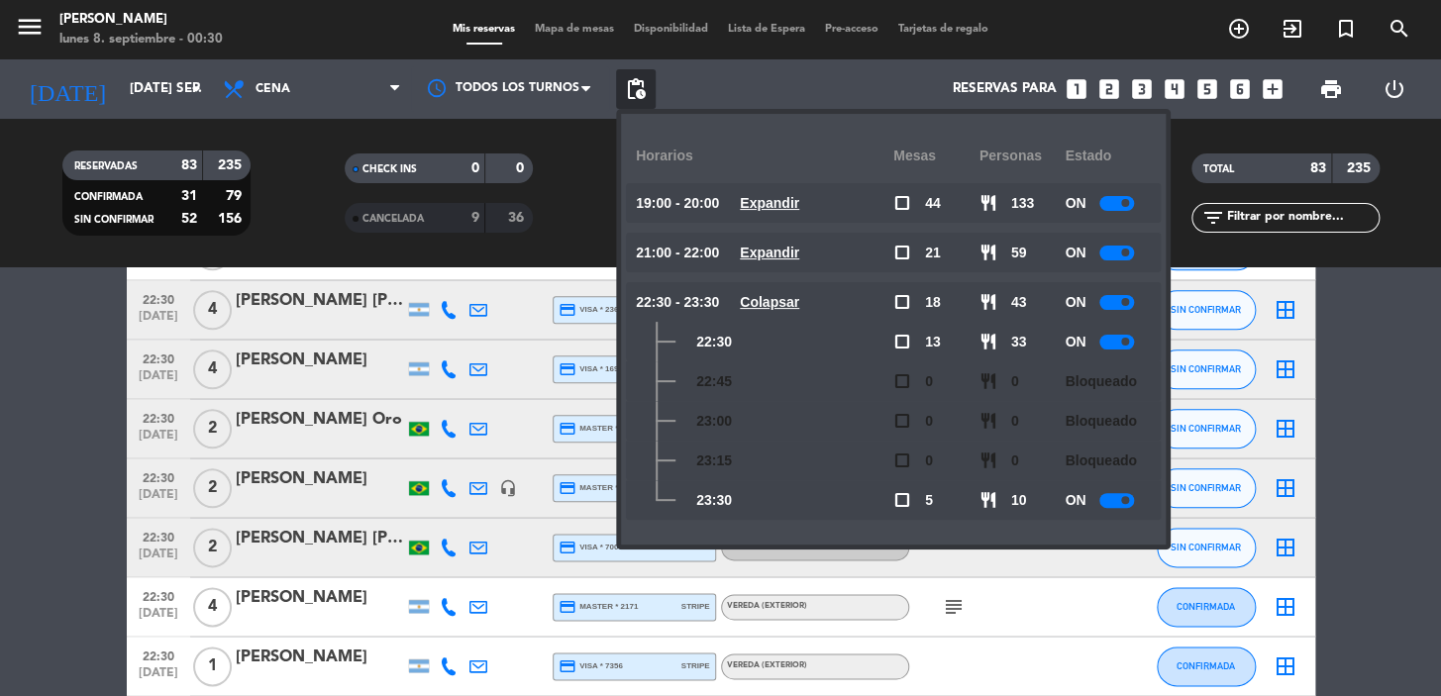
scroll to position [4832, 0]
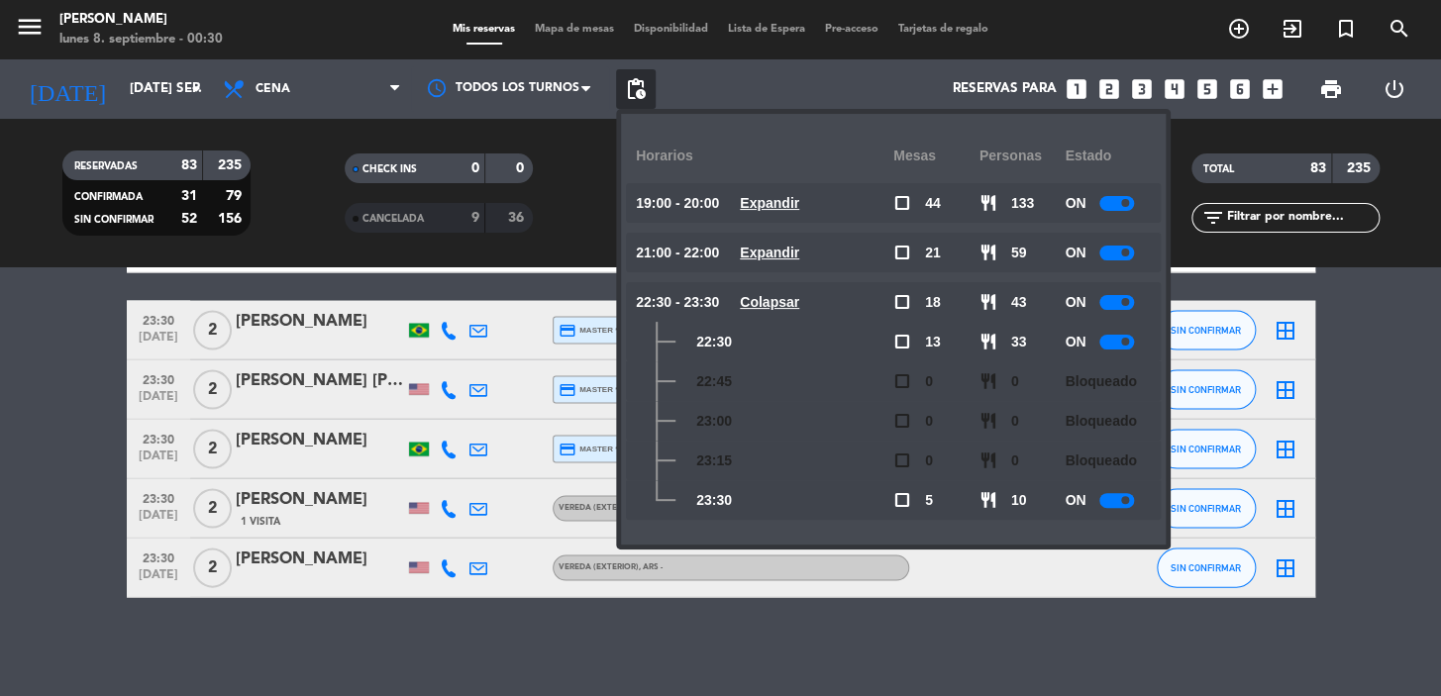
click at [1174, 85] on icon "looks_4" at bounding box center [1175, 89] width 26 height 26
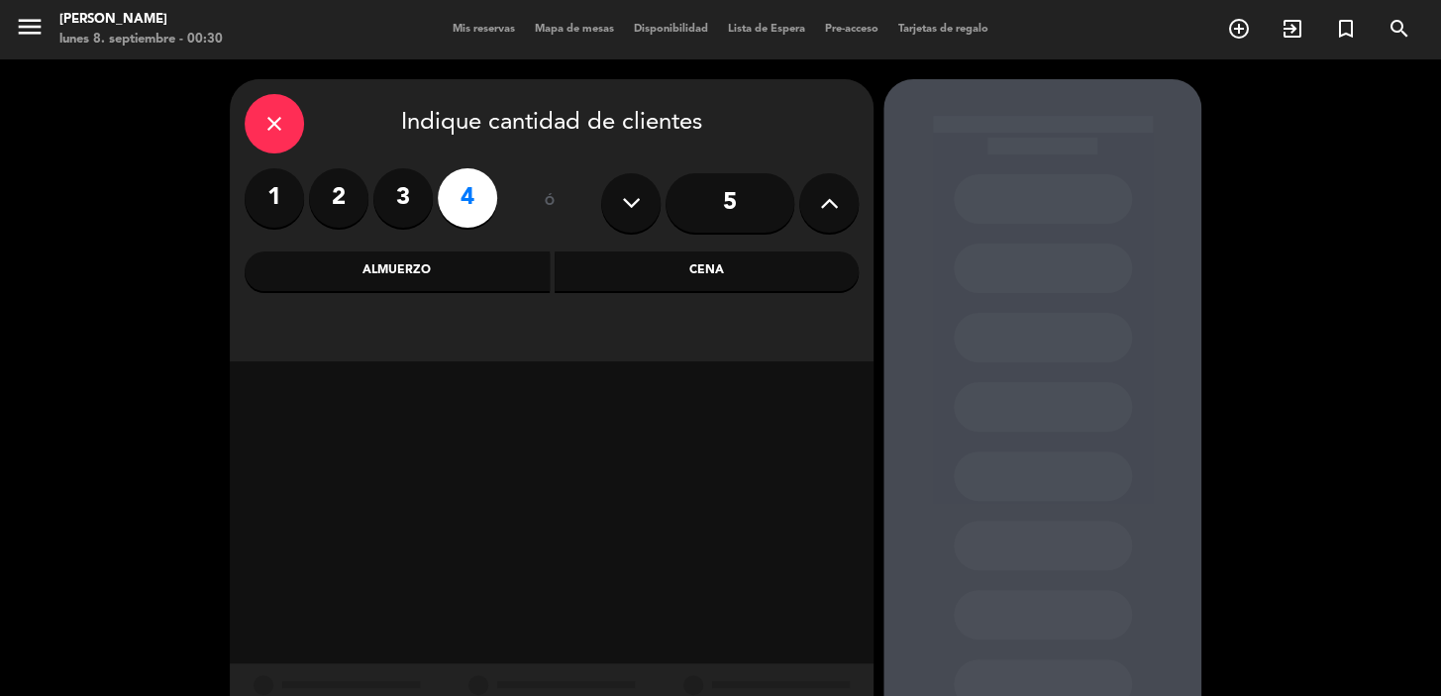
click at [628, 274] on div "Cena" at bounding box center [707, 272] width 305 height 40
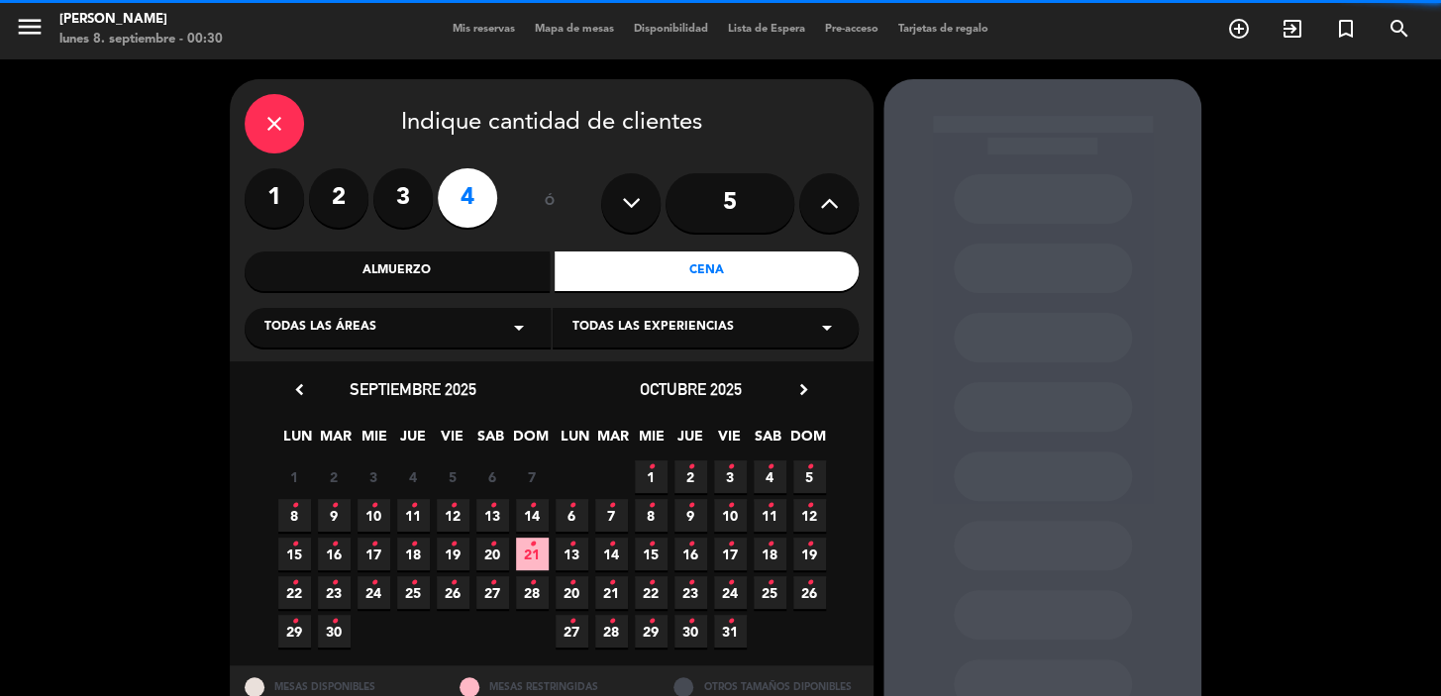
click at [461, 340] on div "Todas las áreas arrow_drop_down" at bounding box center [398, 328] width 306 height 40
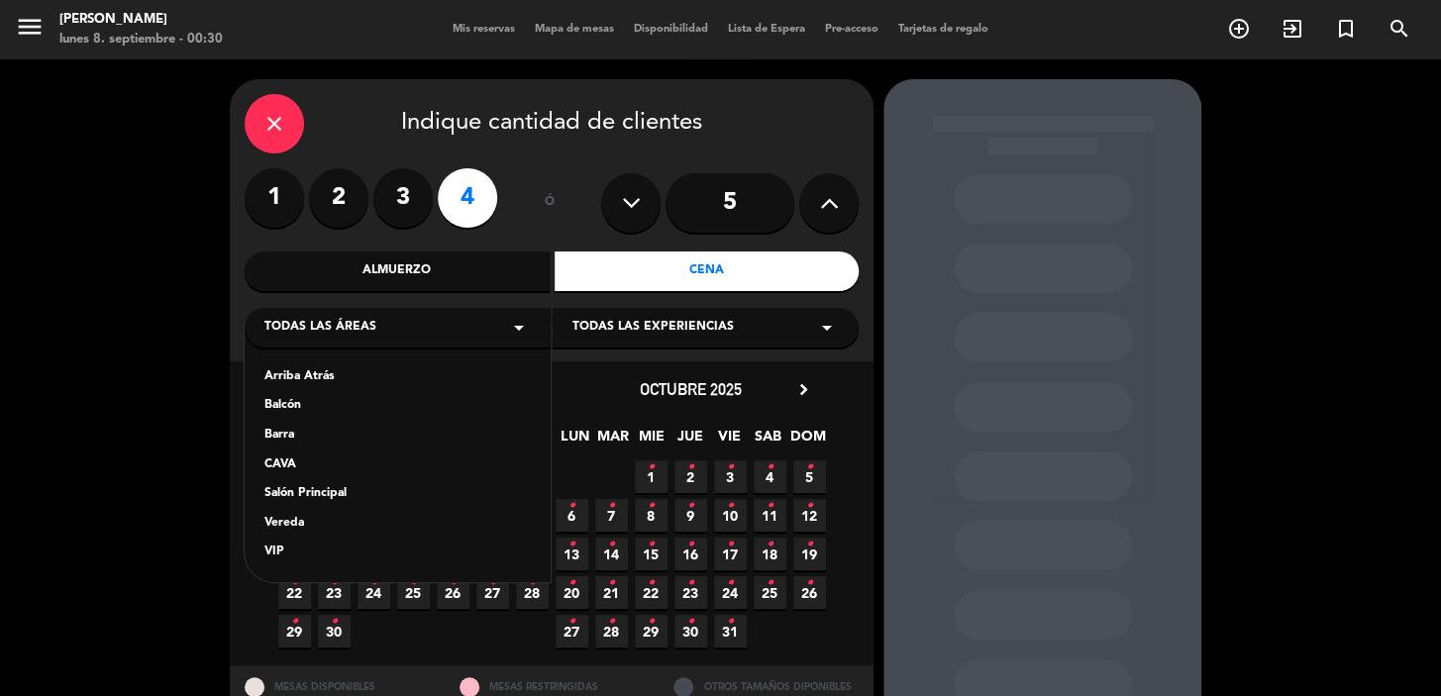
click at [333, 519] on div "Vereda" at bounding box center [397, 524] width 266 height 20
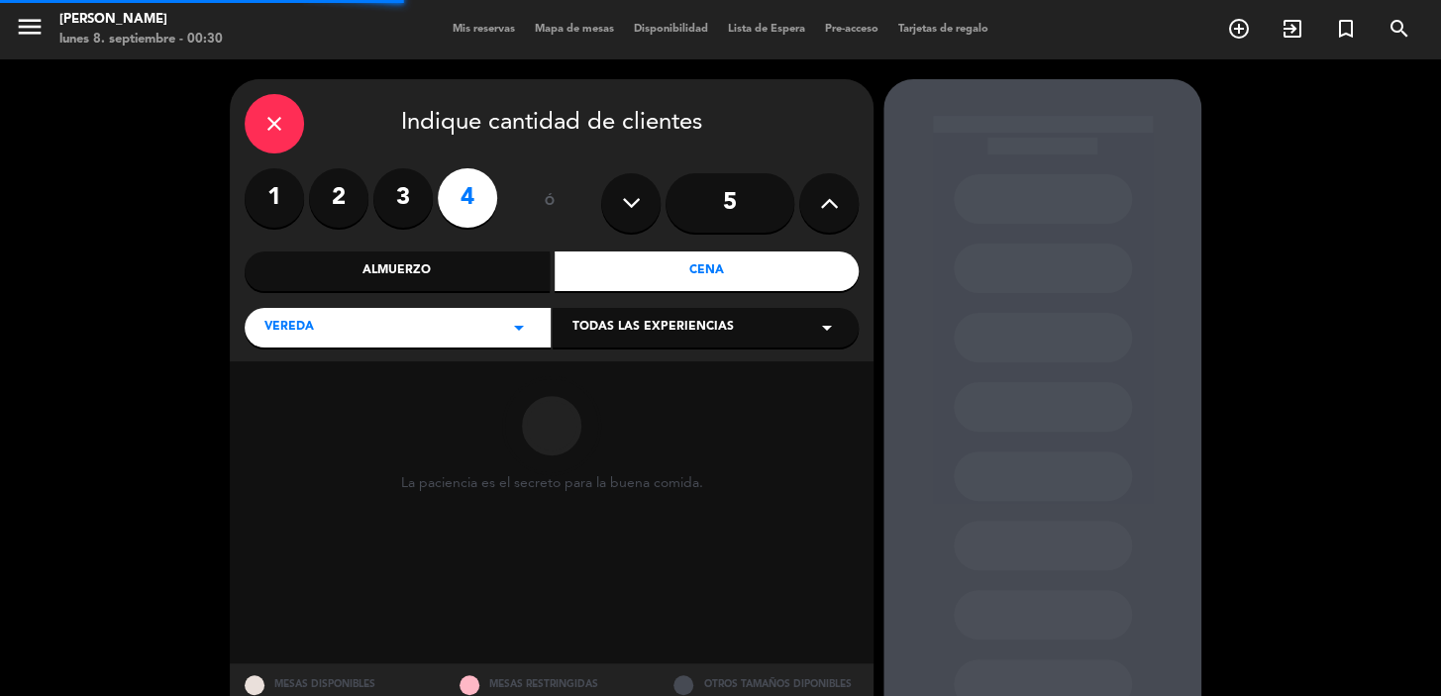
click at [630, 341] on div "Todas las experiencias arrow_drop_down" at bounding box center [706, 328] width 306 height 40
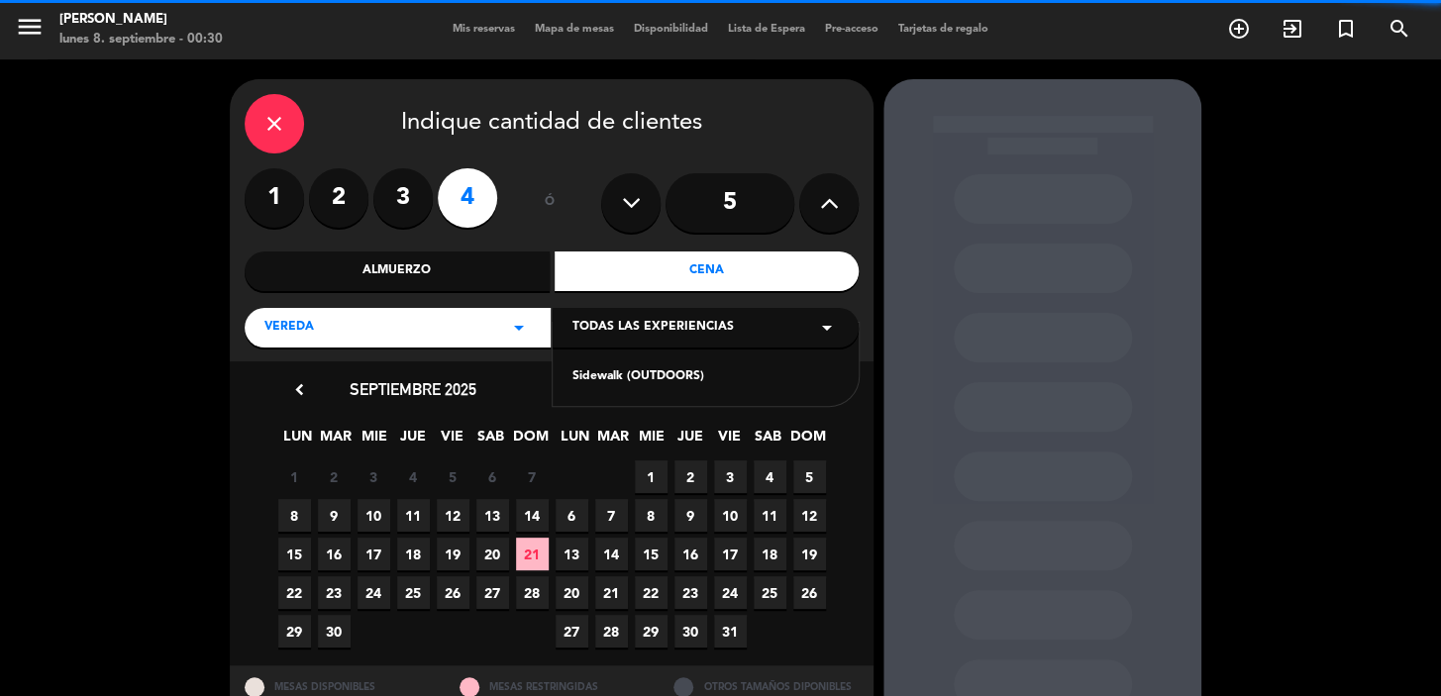
click at [638, 382] on div "Sidewalk (OUTDOORS)" at bounding box center [705, 377] width 266 height 20
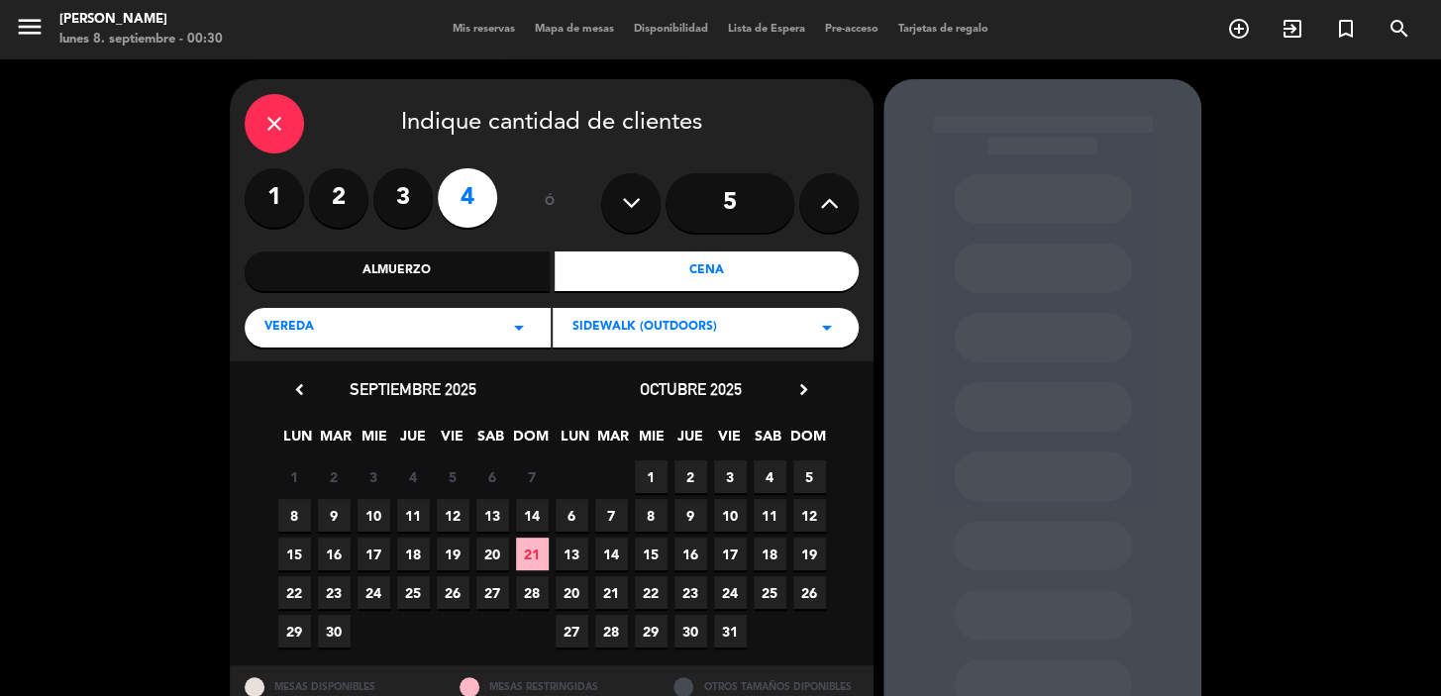
click at [293, 524] on span "8" at bounding box center [294, 515] width 33 height 33
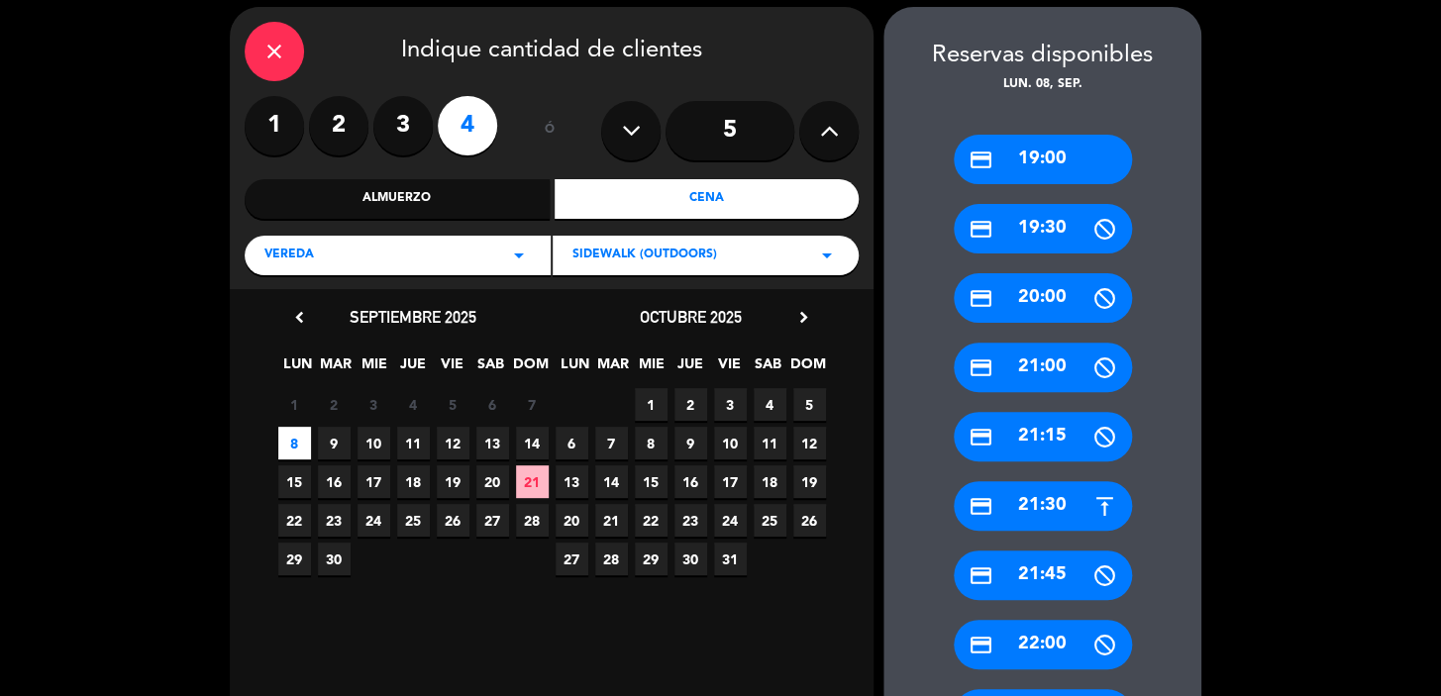
scroll to position [516, 0]
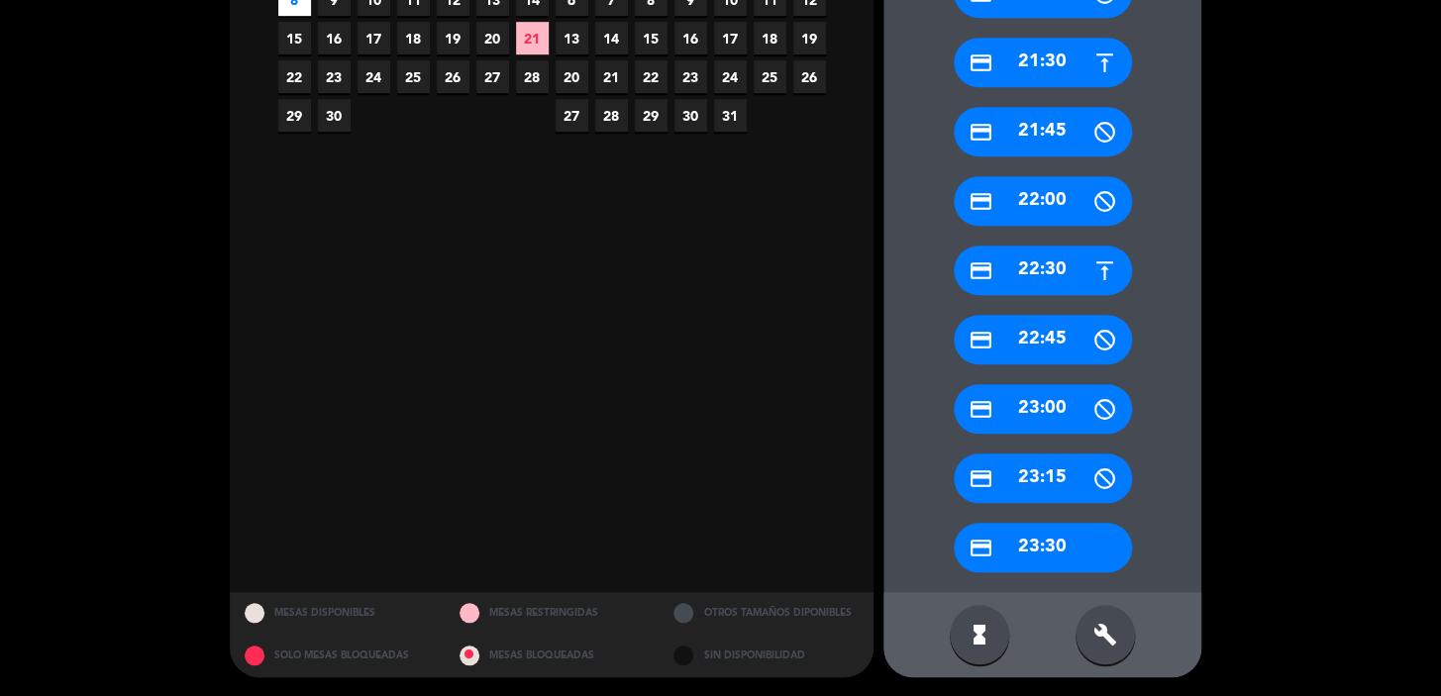
click at [1049, 543] on div "credit_card 23:30" at bounding box center [1043, 548] width 178 height 50
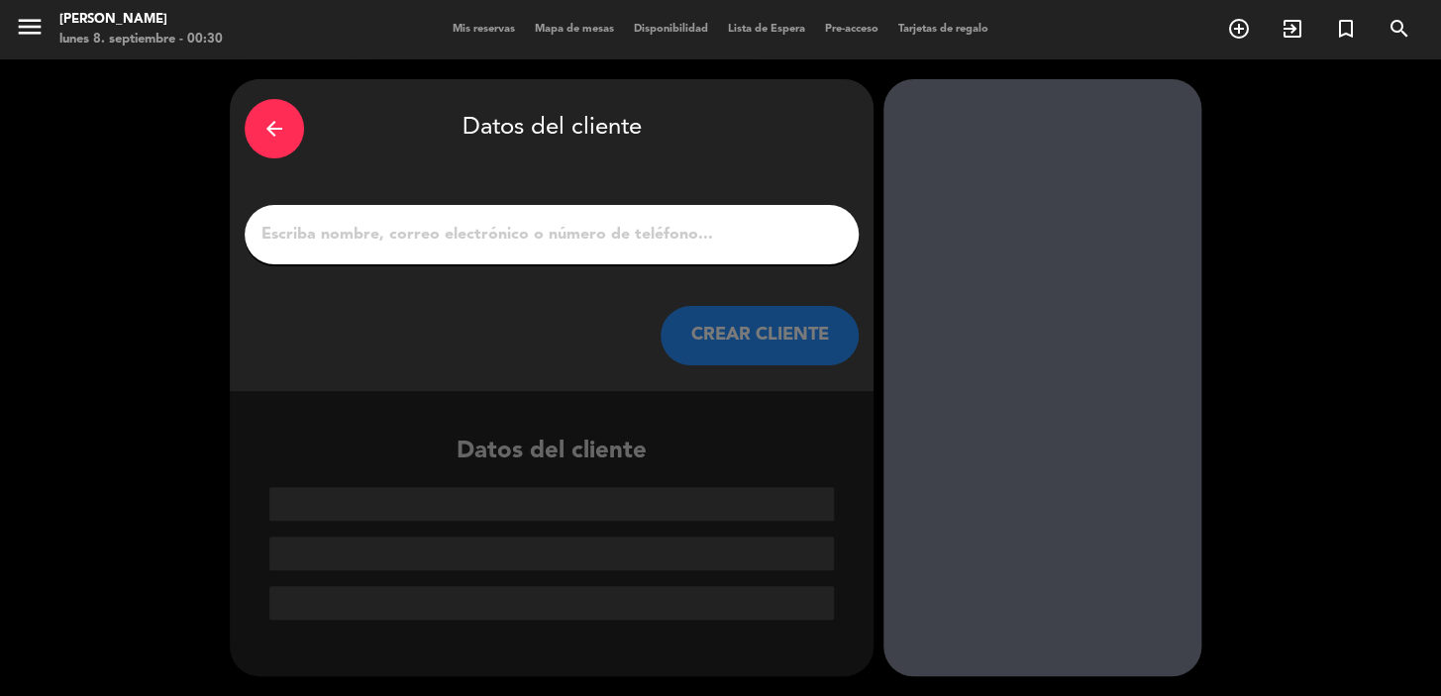
scroll to position [0, 0]
click at [640, 247] on input "1" at bounding box center [551, 235] width 584 height 28
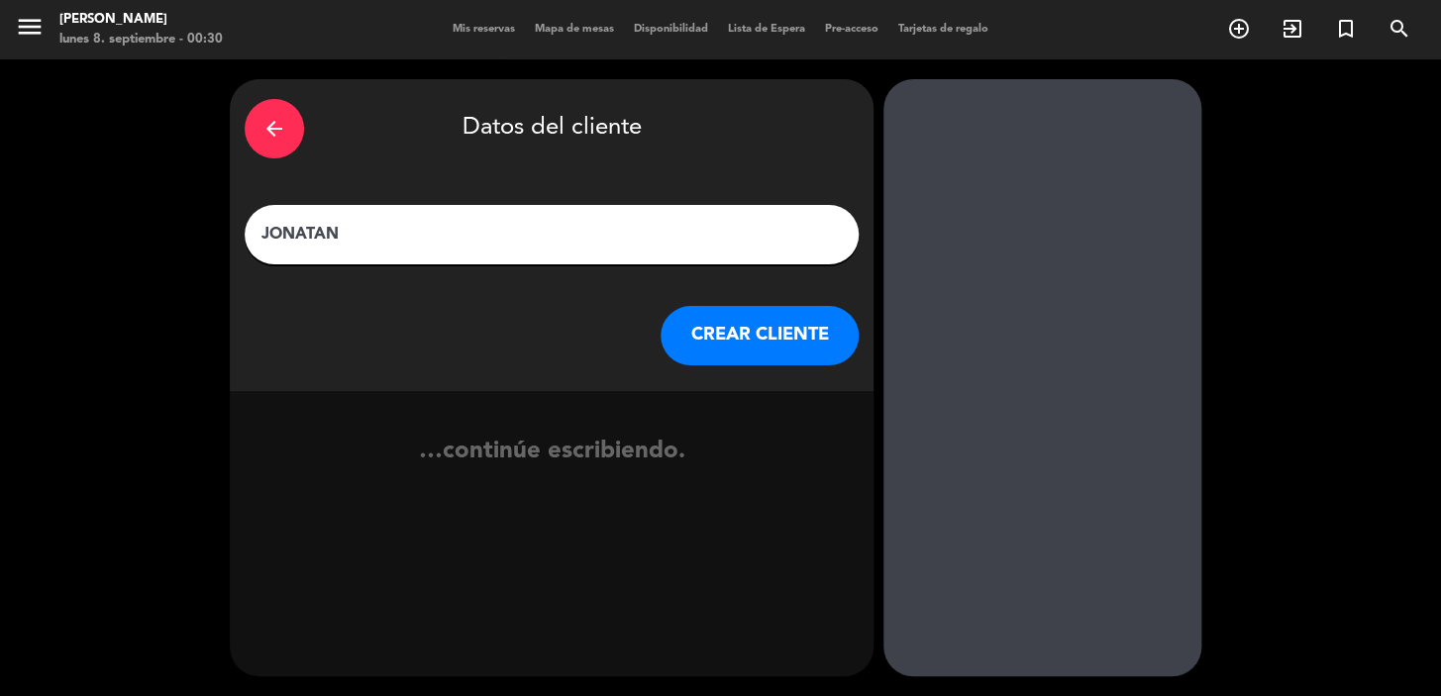
type input "JONATAN"
click at [757, 306] on button "CREAR CLIENTE" at bounding box center [760, 335] width 198 height 59
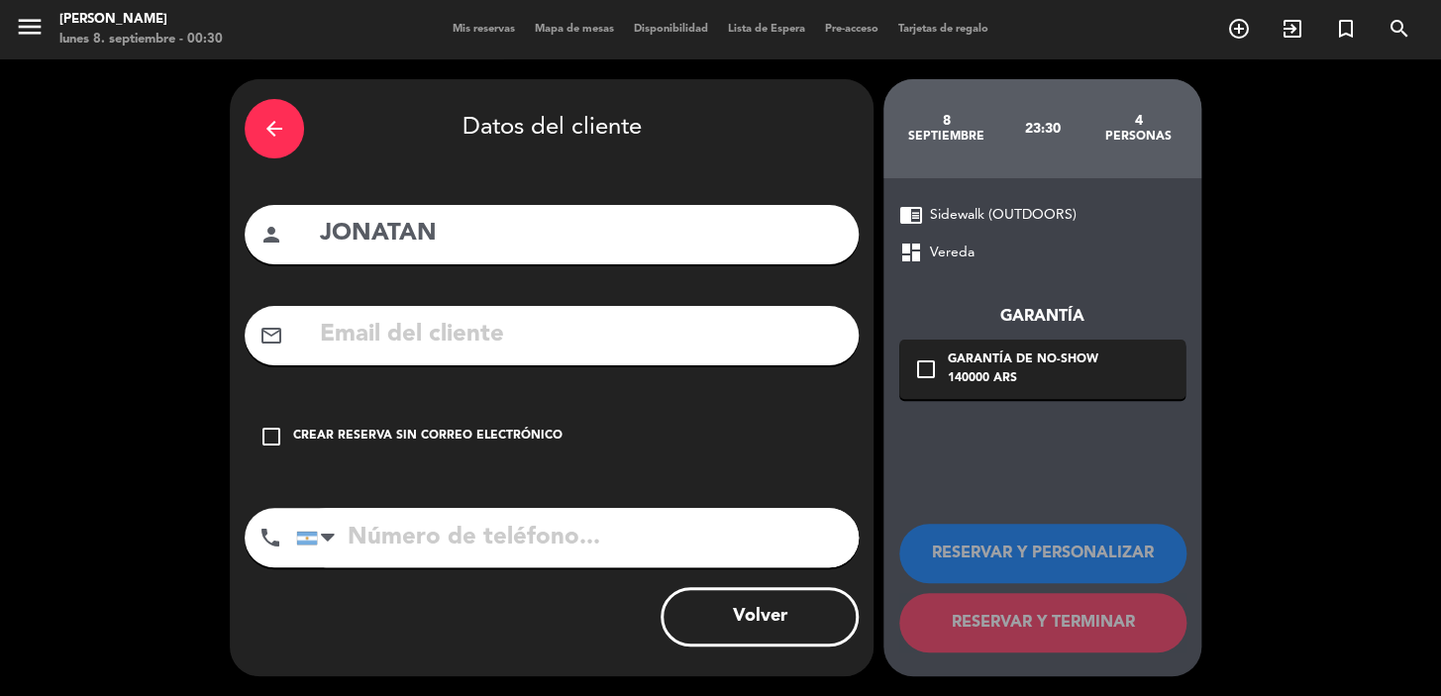
click at [653, 337] on input "text" at bounding box center [581, 335] width 526 height 41
click at [402, 235] on input "JONATAN" at bounding box center [581, 234] width 526 height 41
type input "JONATHAN"
click at [376, 339] on input "text" at bounding box center [581, 335] width 526 height 41
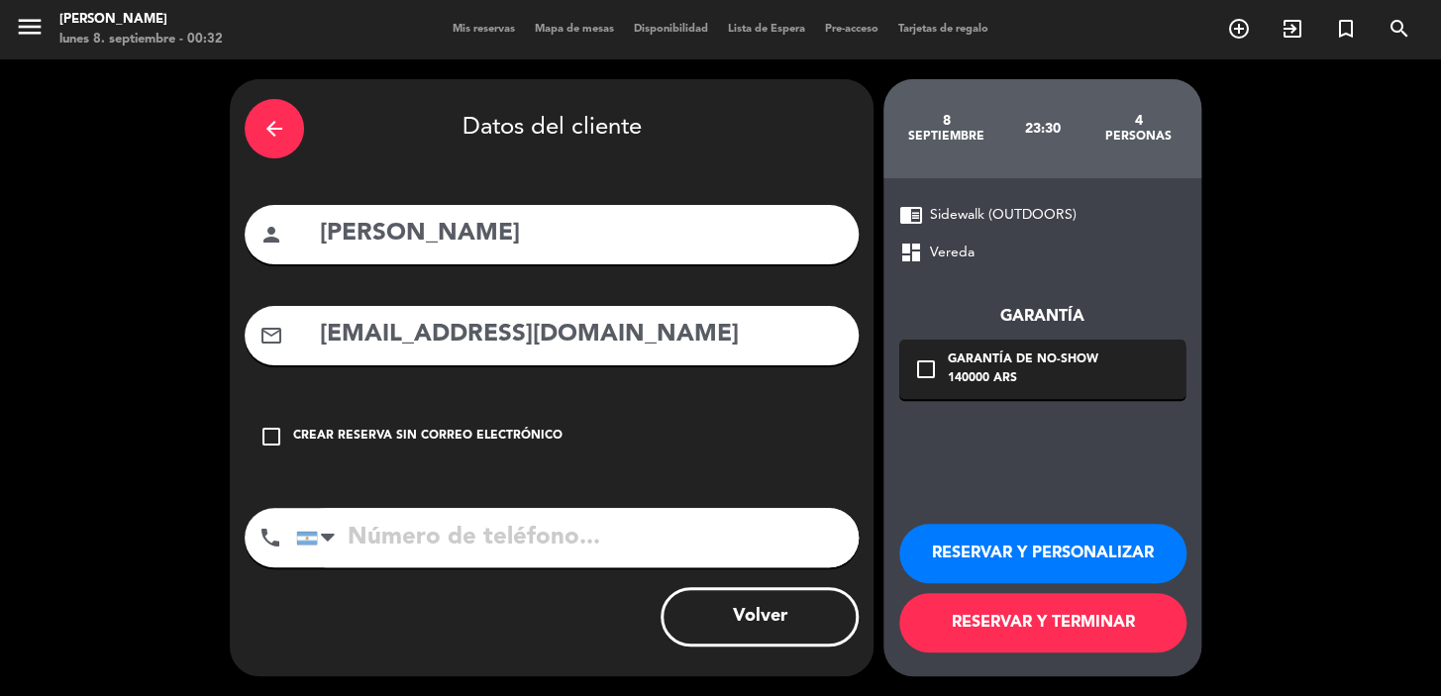
type input "JONATHANPIMENTAL83@GMAIL.COM"
click at [290, 533] on div "phone" at bounding box center [270, 537] width 51 height 59
click at [297, 537] on div at bounding box center [307, 538] width 20 height 13
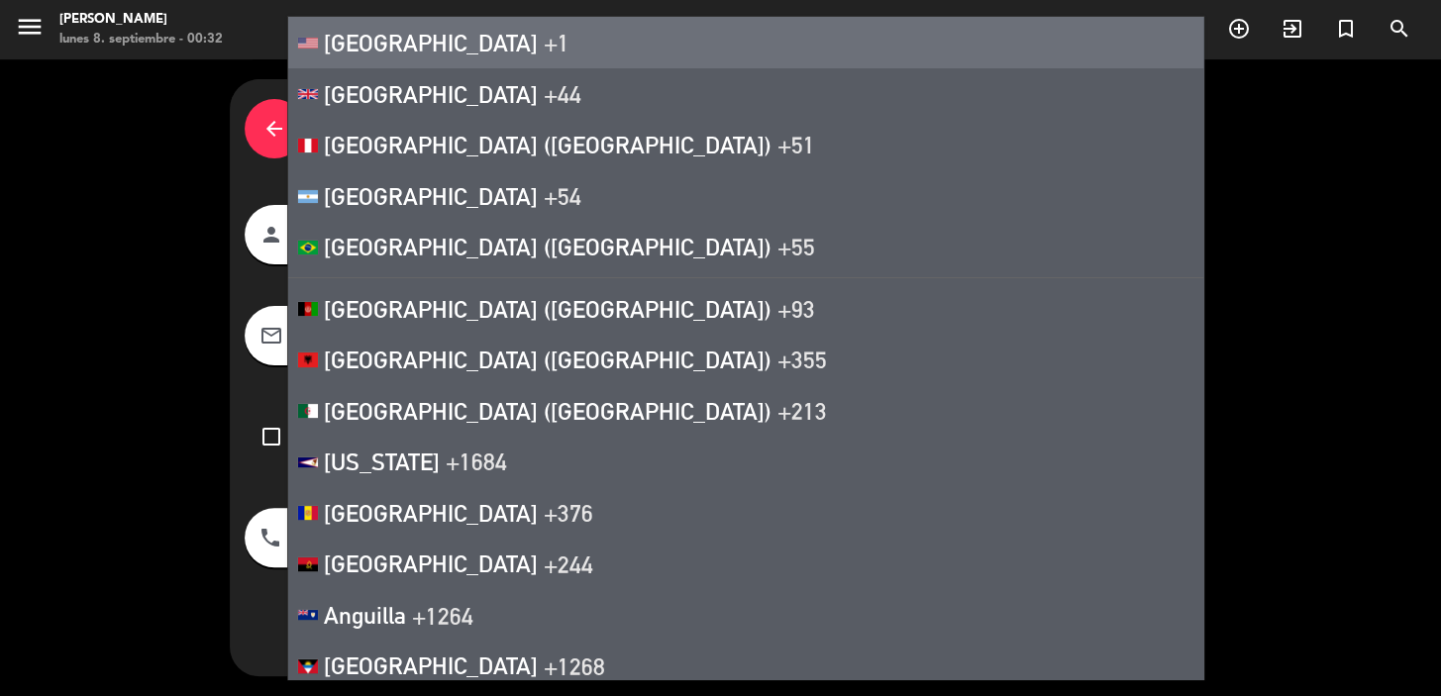
click at [460, 55] on li "United States +1" at bounding box center [745, 42] width 915 height 51
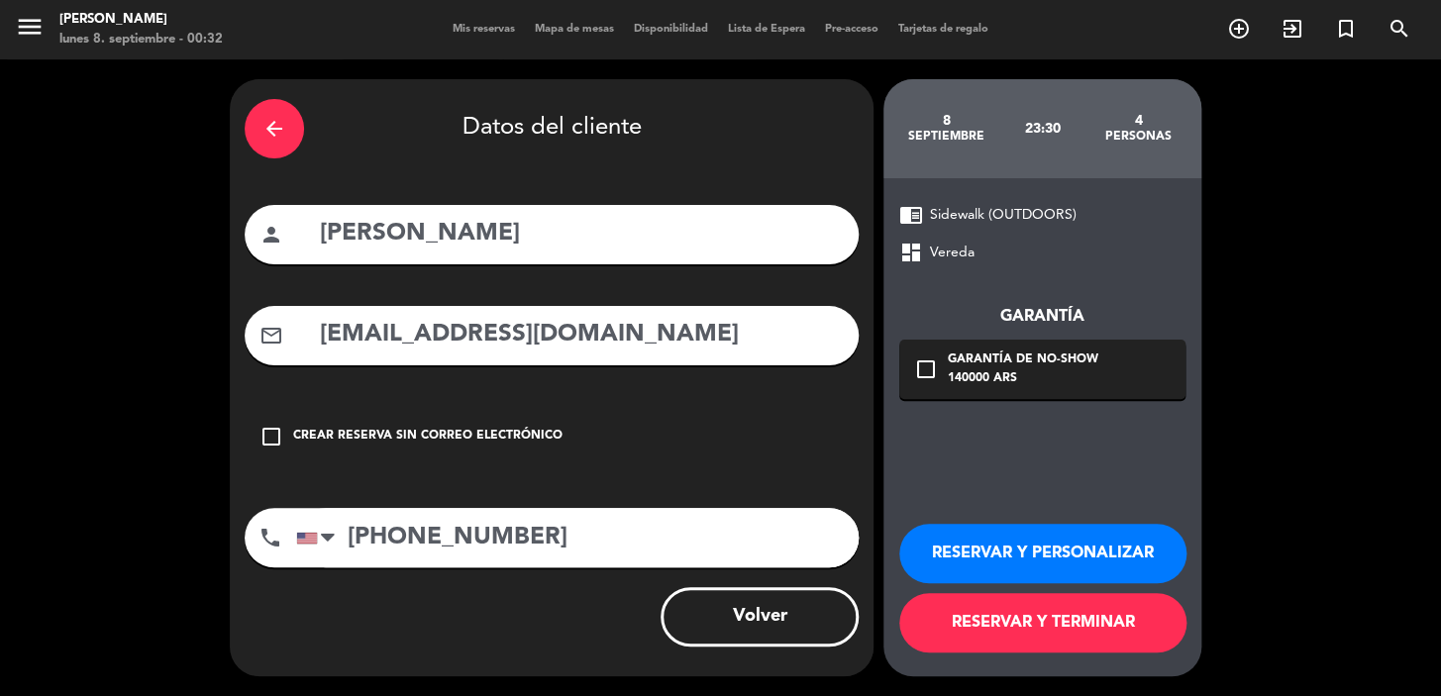
click at [480, 555] on input "+1 3238934959" at bounding box center [577, 537] width 563 height 59
type input "+1 3238934959"
click at [923, 359] on icon "check_box_outline_blank" at bounding box center [926, 370] width 24 height 24
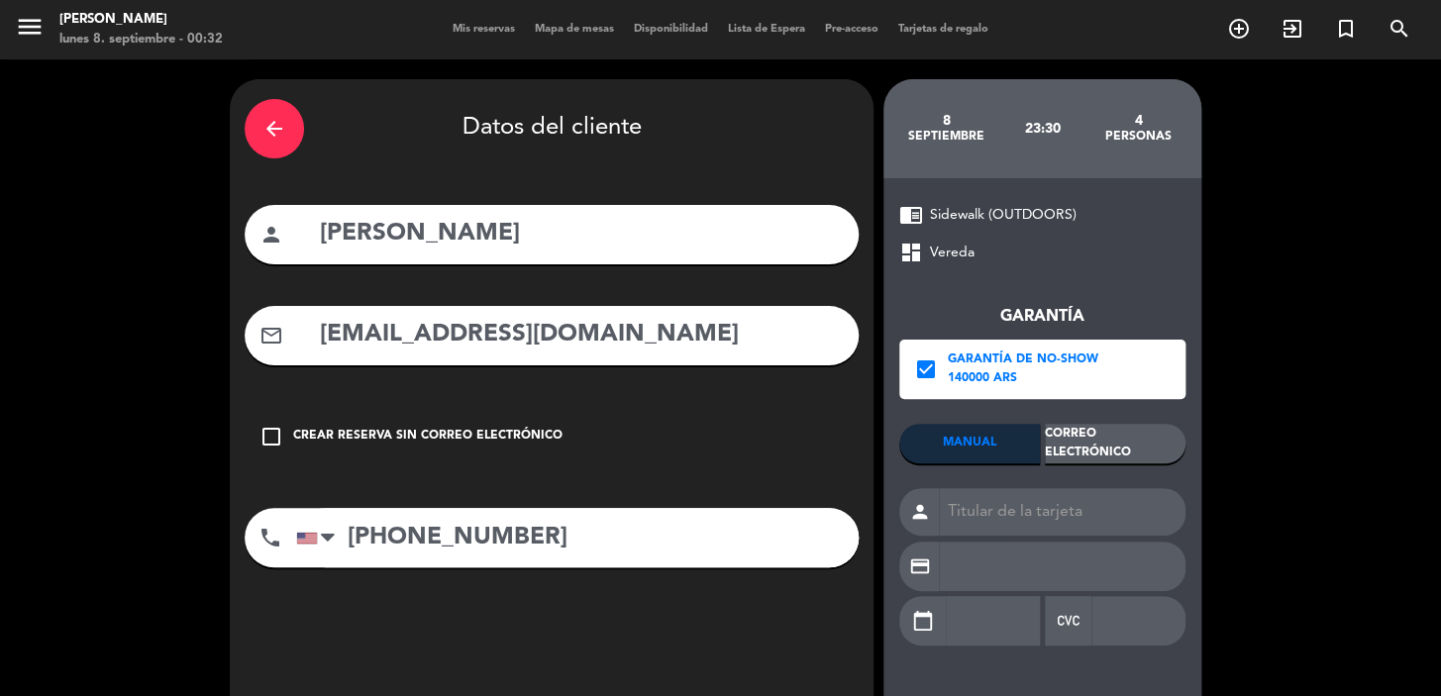
click at [1073, 442] on div "Correo Electrónico" at bounding box center [1115, 444] width 141 height 40
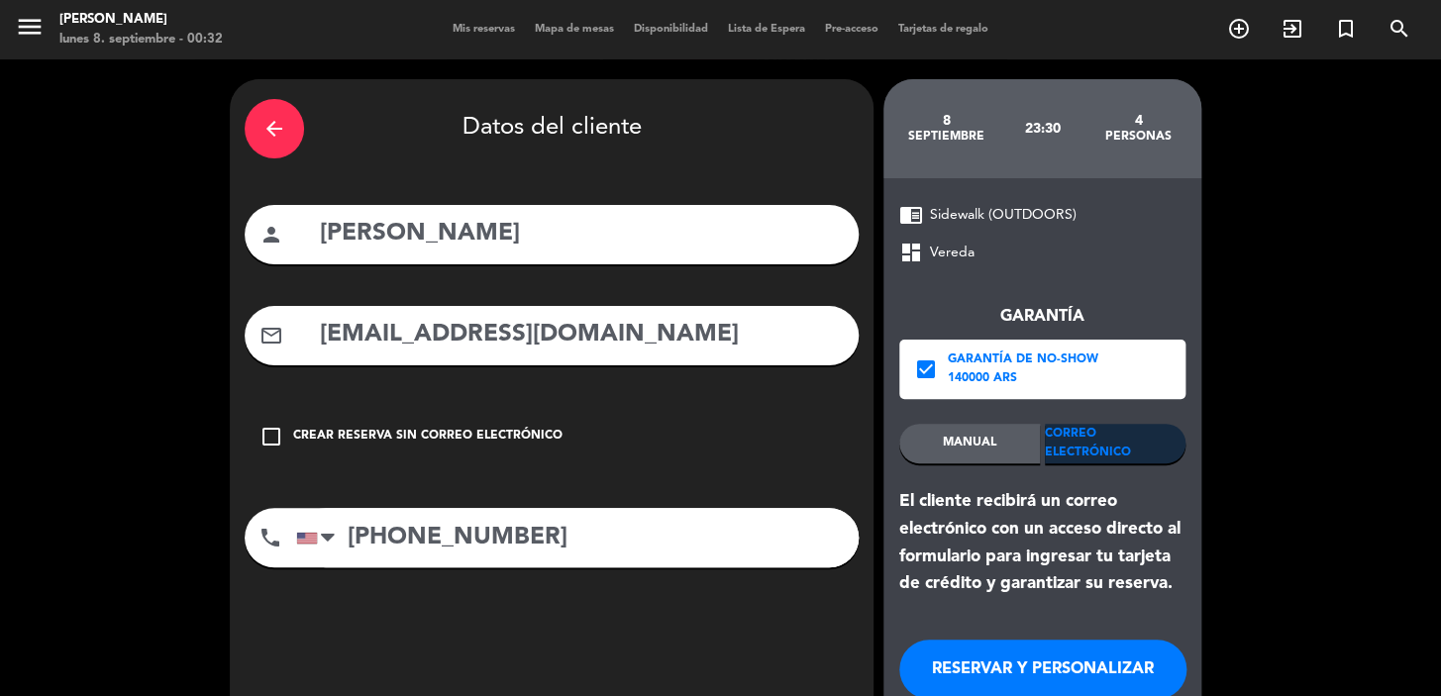
scroll to position [116, 0]
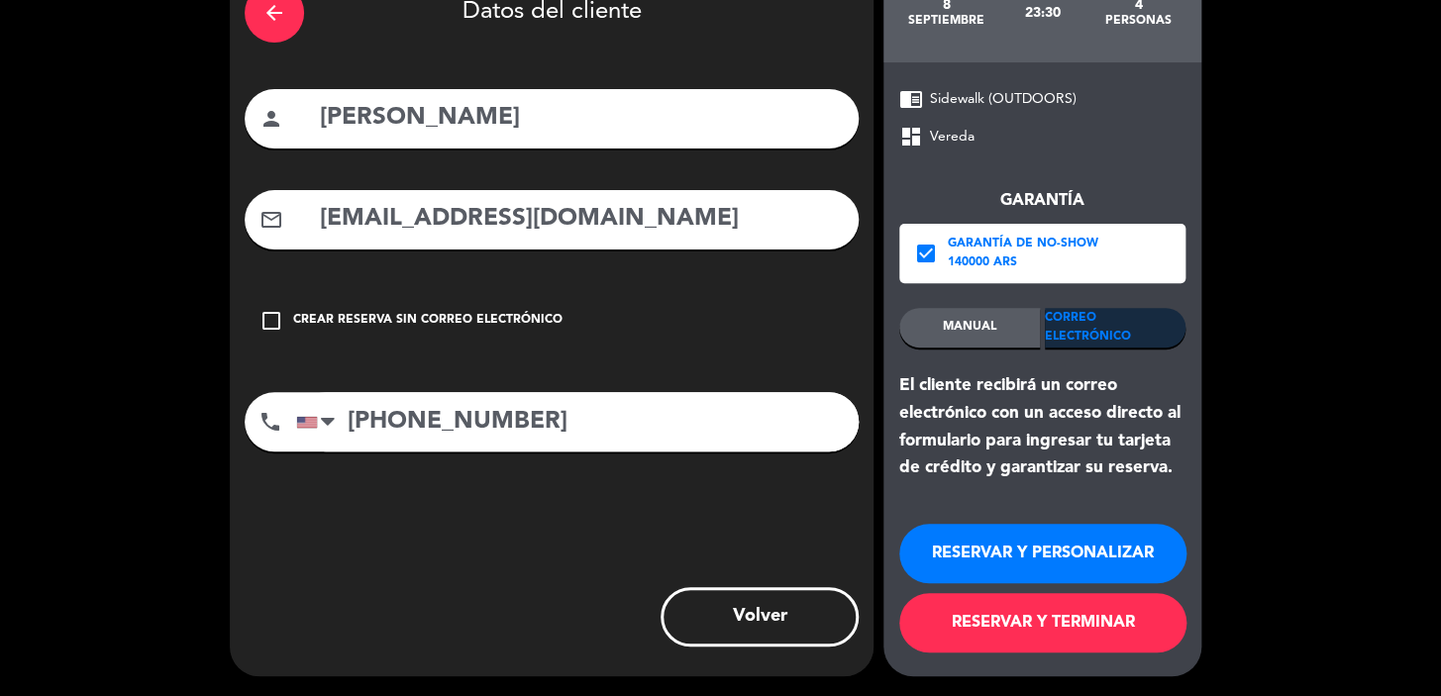
click at [986, 553] on button "RESERVAR Y PERSONALIZAR" at bounding box center [1042, 553] width 287 height 59
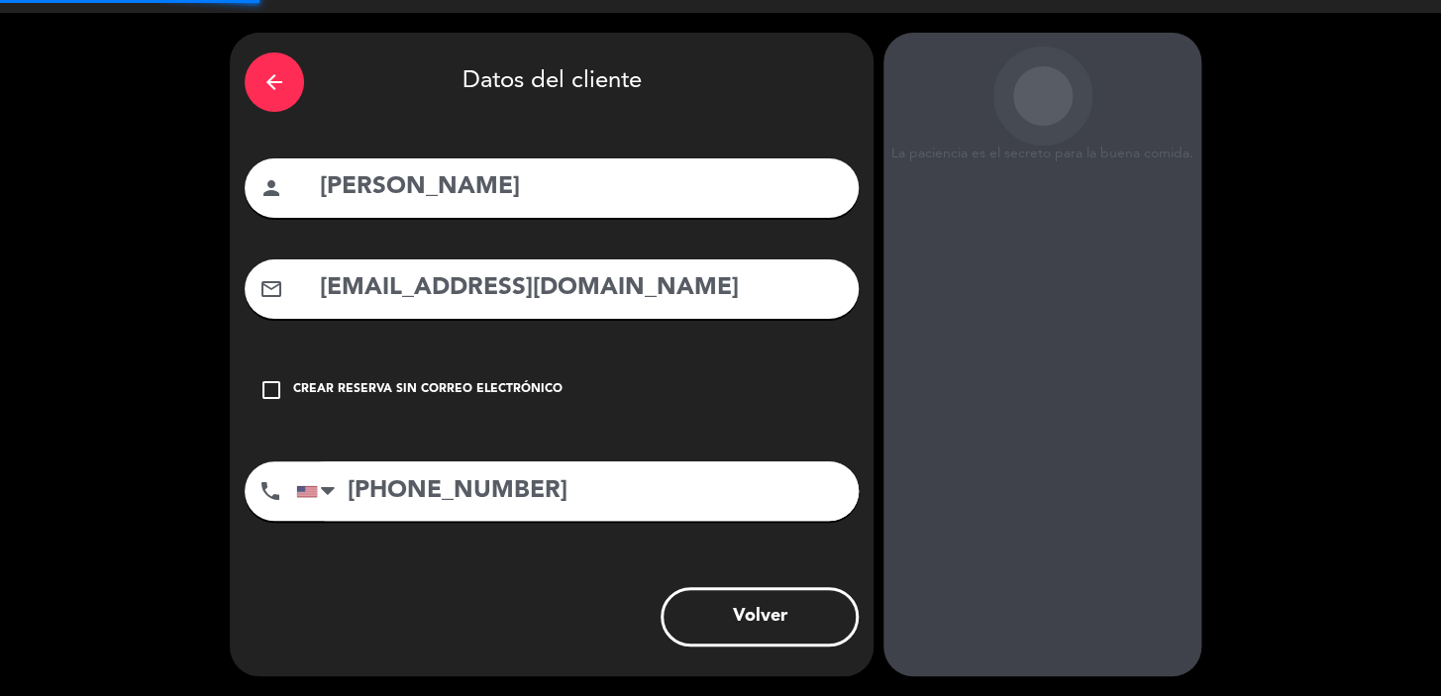
scroll to position [46, 0]
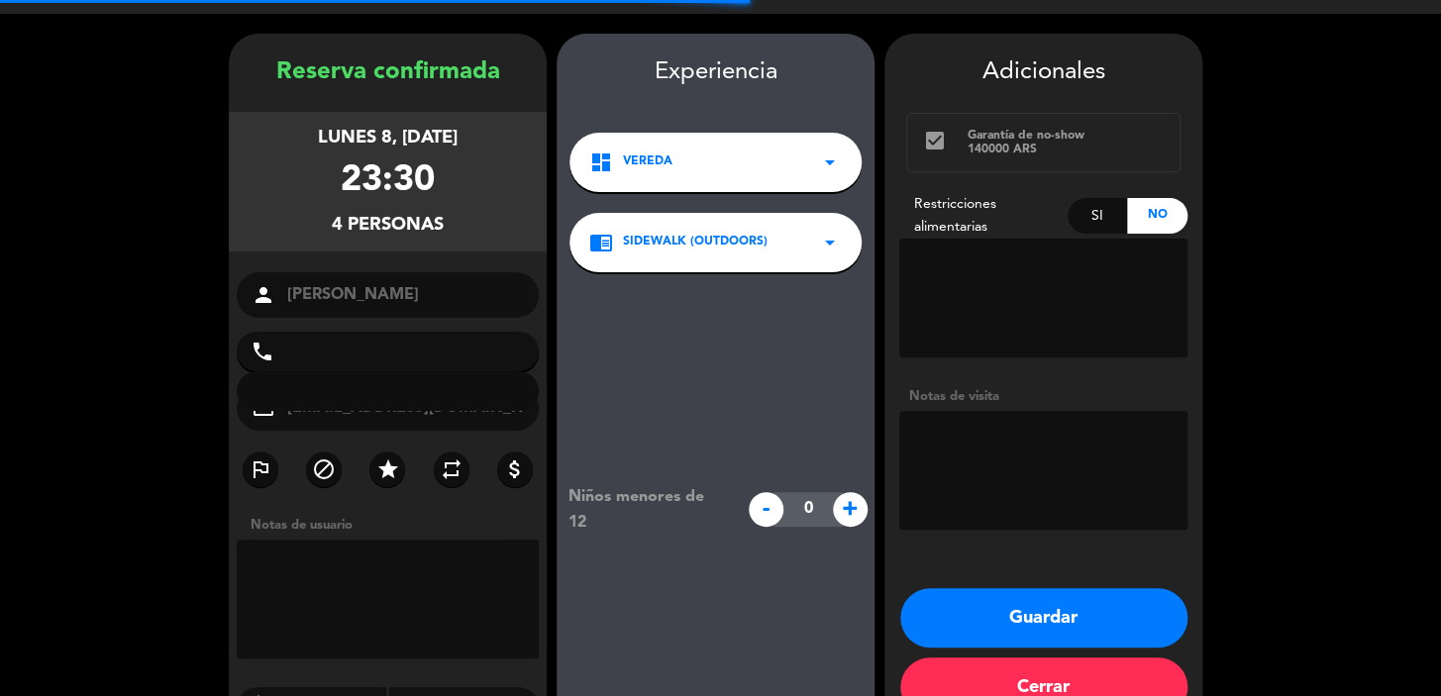
type input "+13238934959"
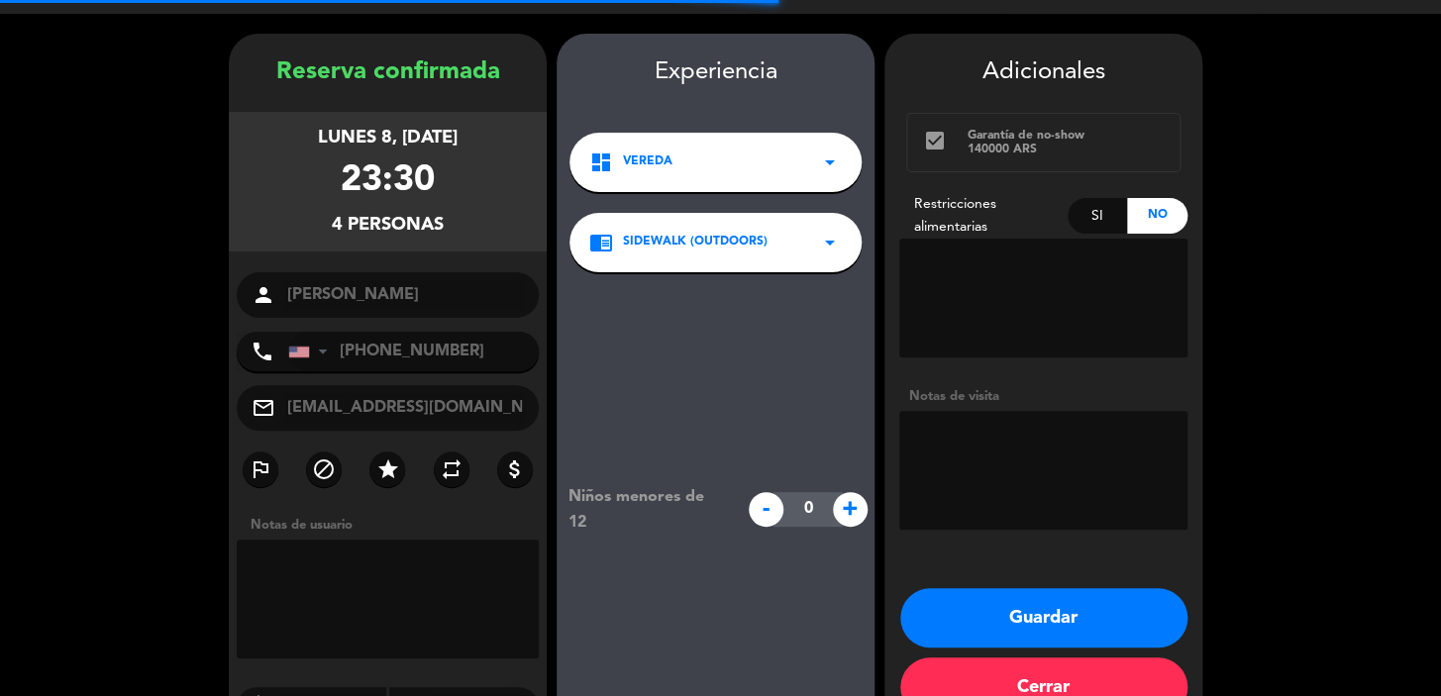
scroll to position [79, 0]
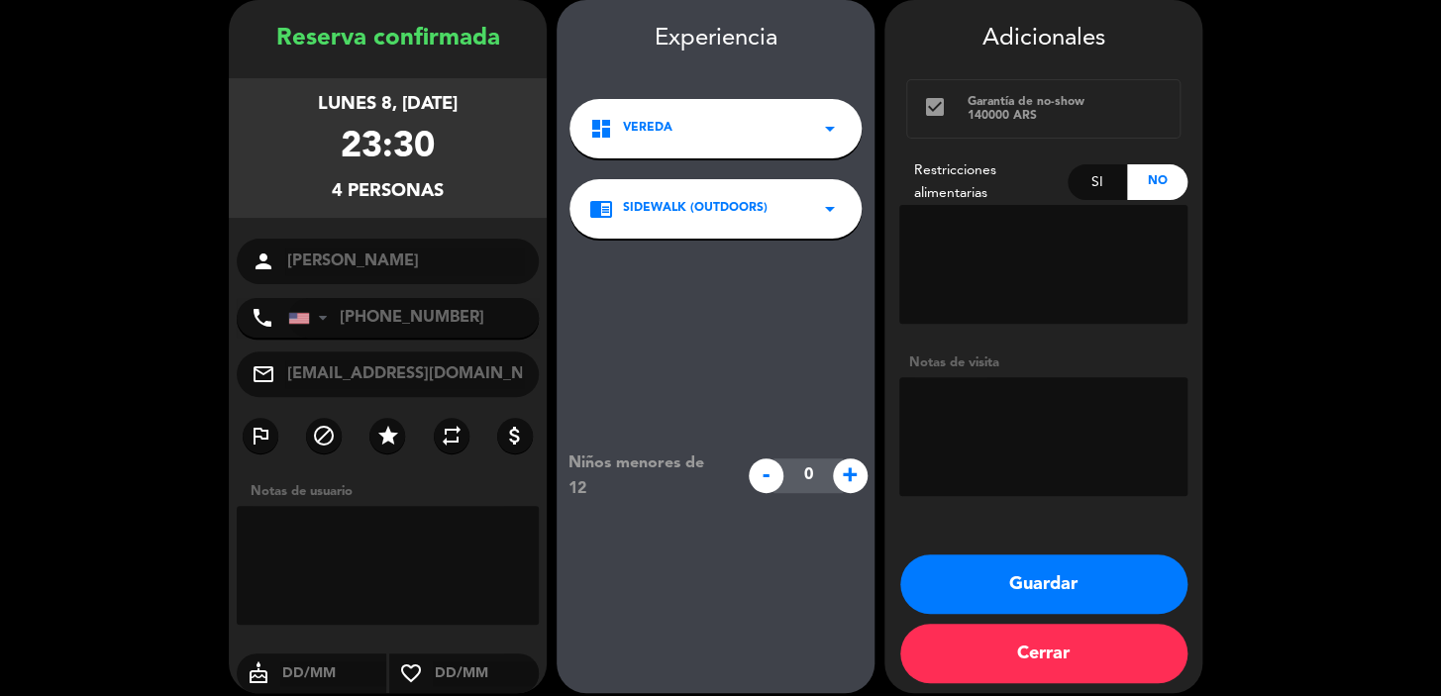
click at [978, 568] on button "Guardar" at bounding box center [1043, 584] width 287 height 59
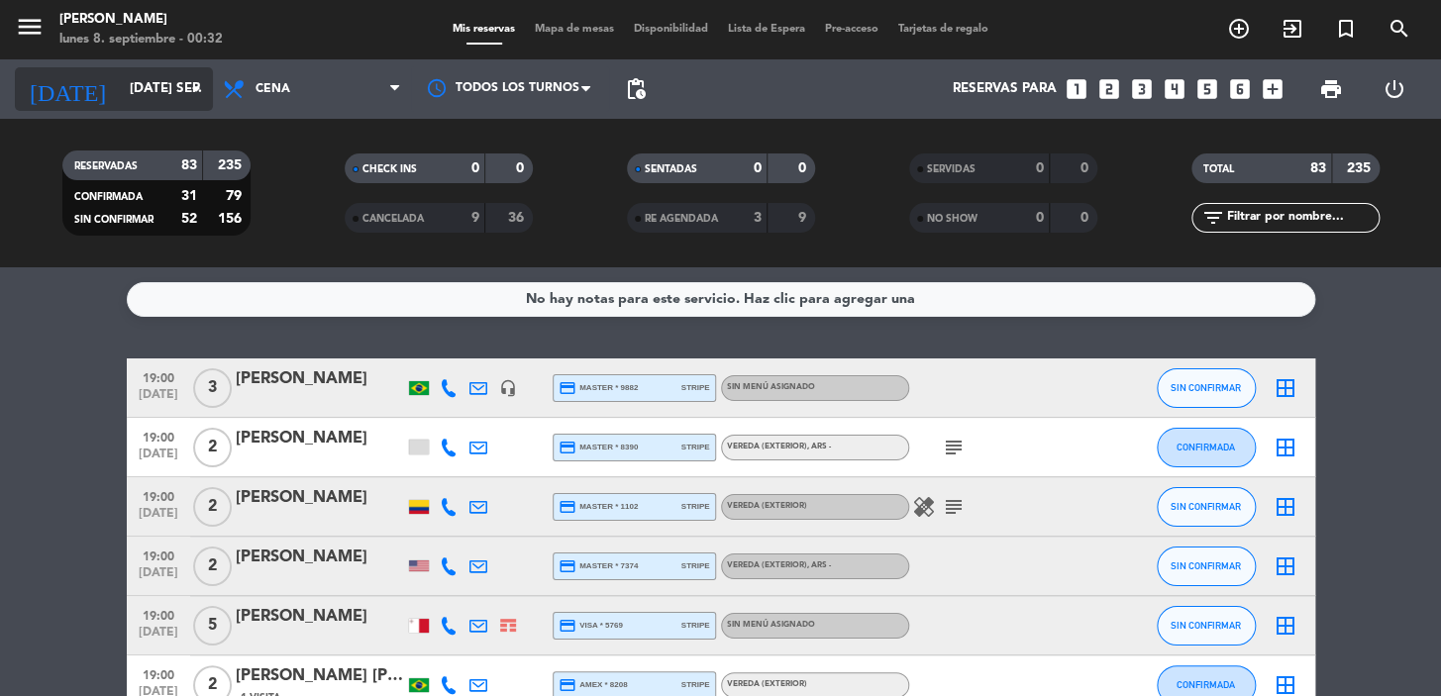
click at [137, 74] on input "[DATE]" at bounding box center [207, 89] width 175 height 36
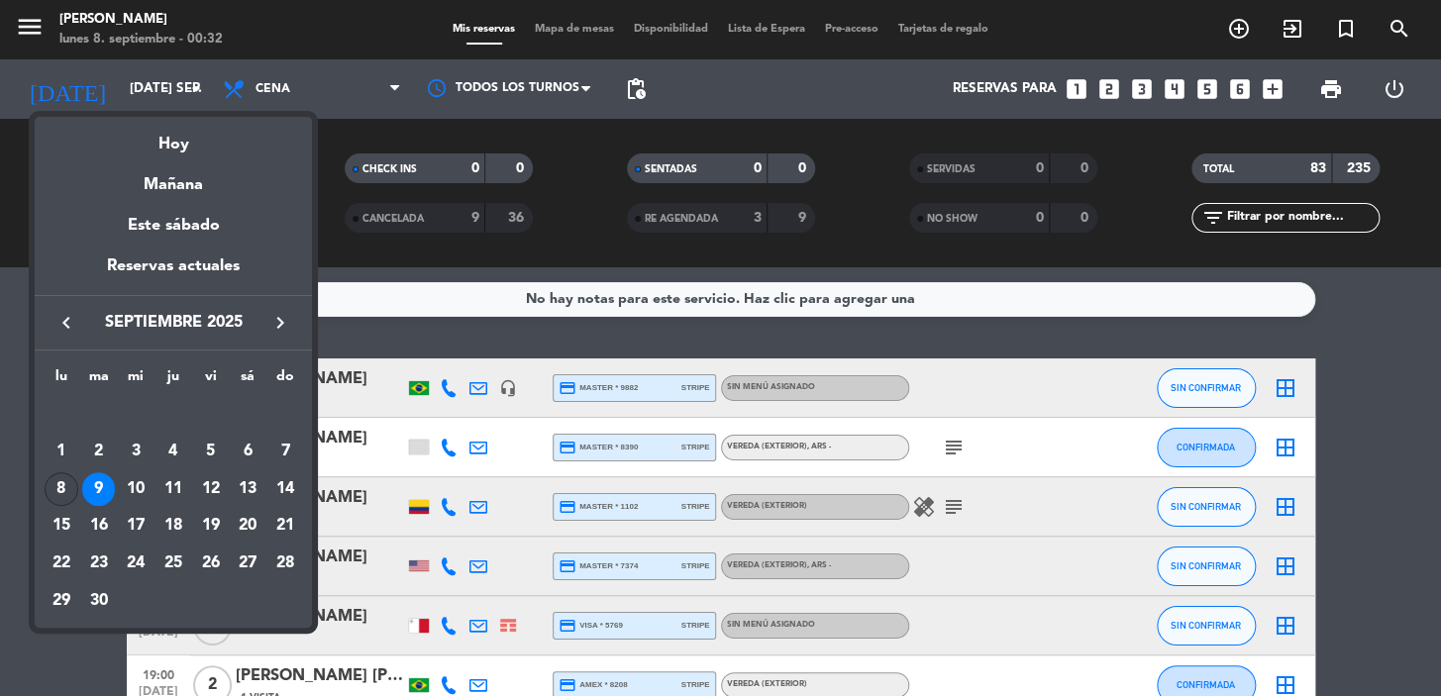
click at [67, 484] on div "8" at bounding box center [62, 489] width 34 height 34
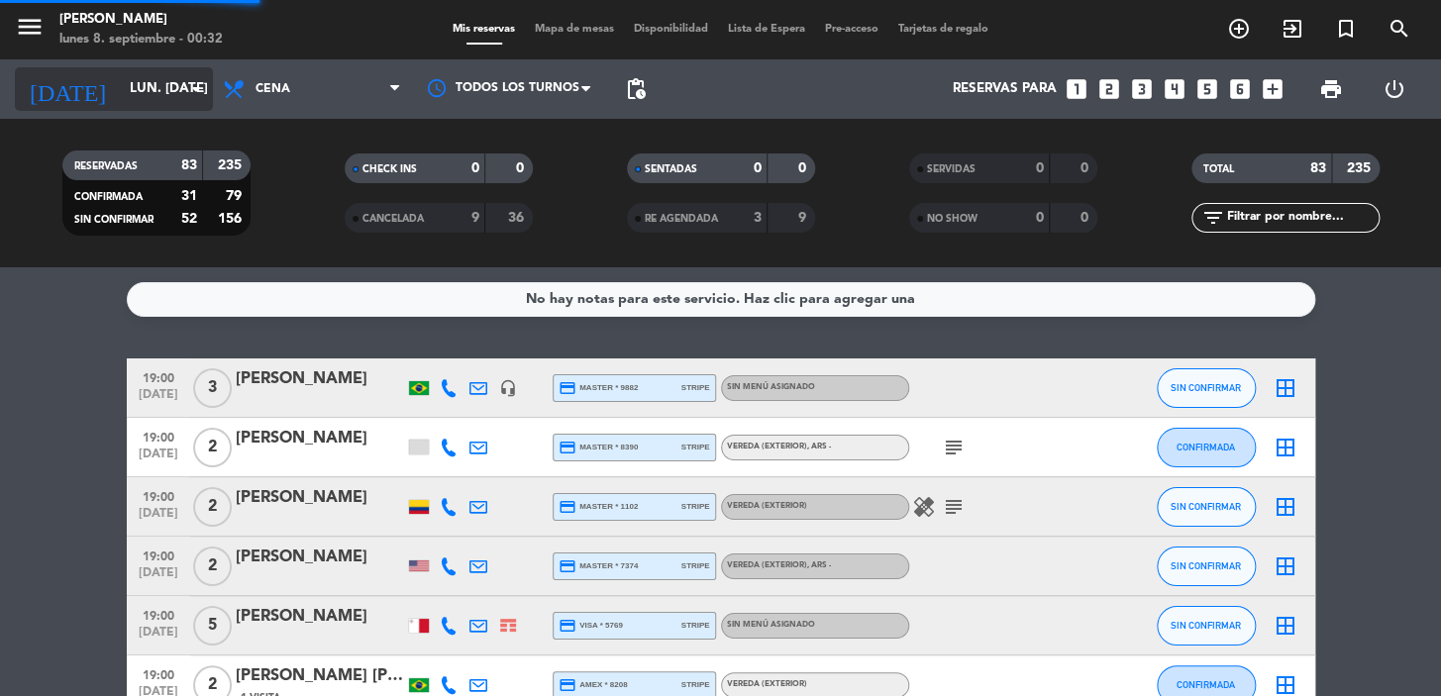
click at [168, 81] on input "[DATE]" at bounding box center [207, 89] width 175 height 36
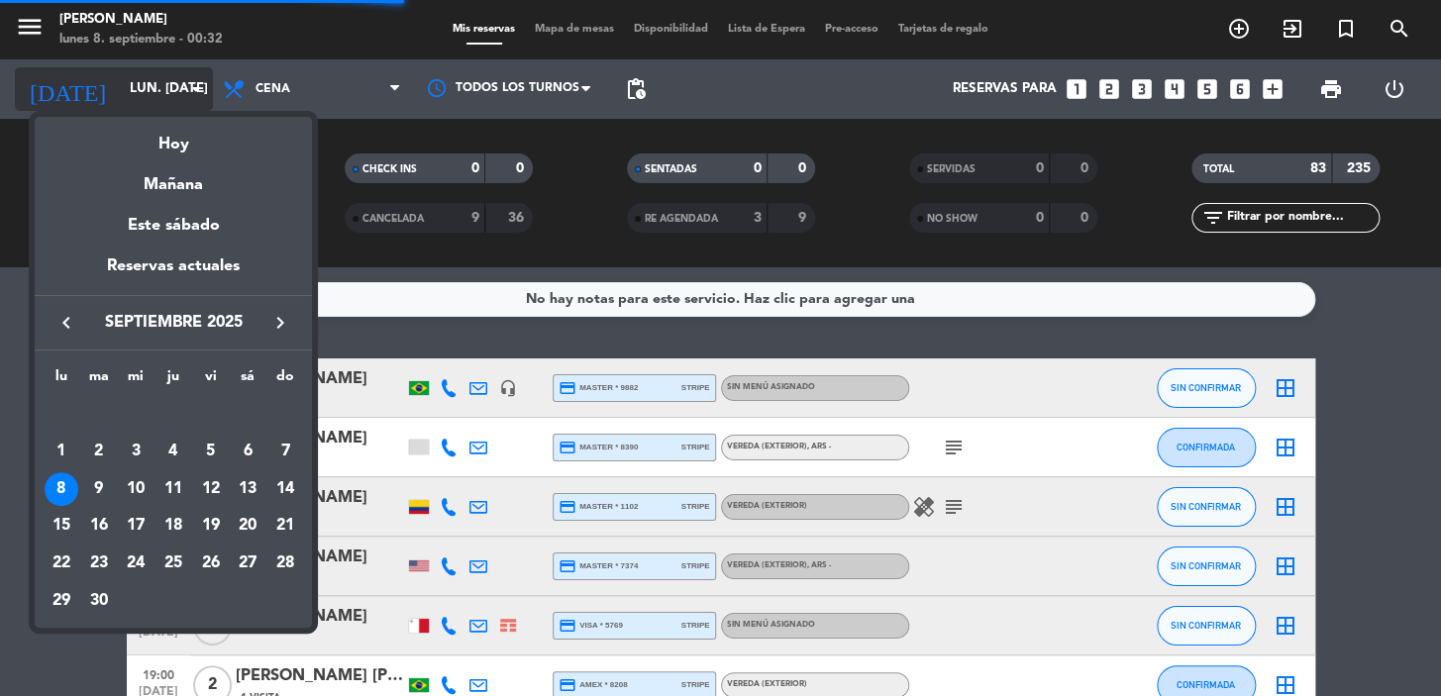
click at [91, 481] on div "9" at bounding box center [99, 489] width 34 height 34
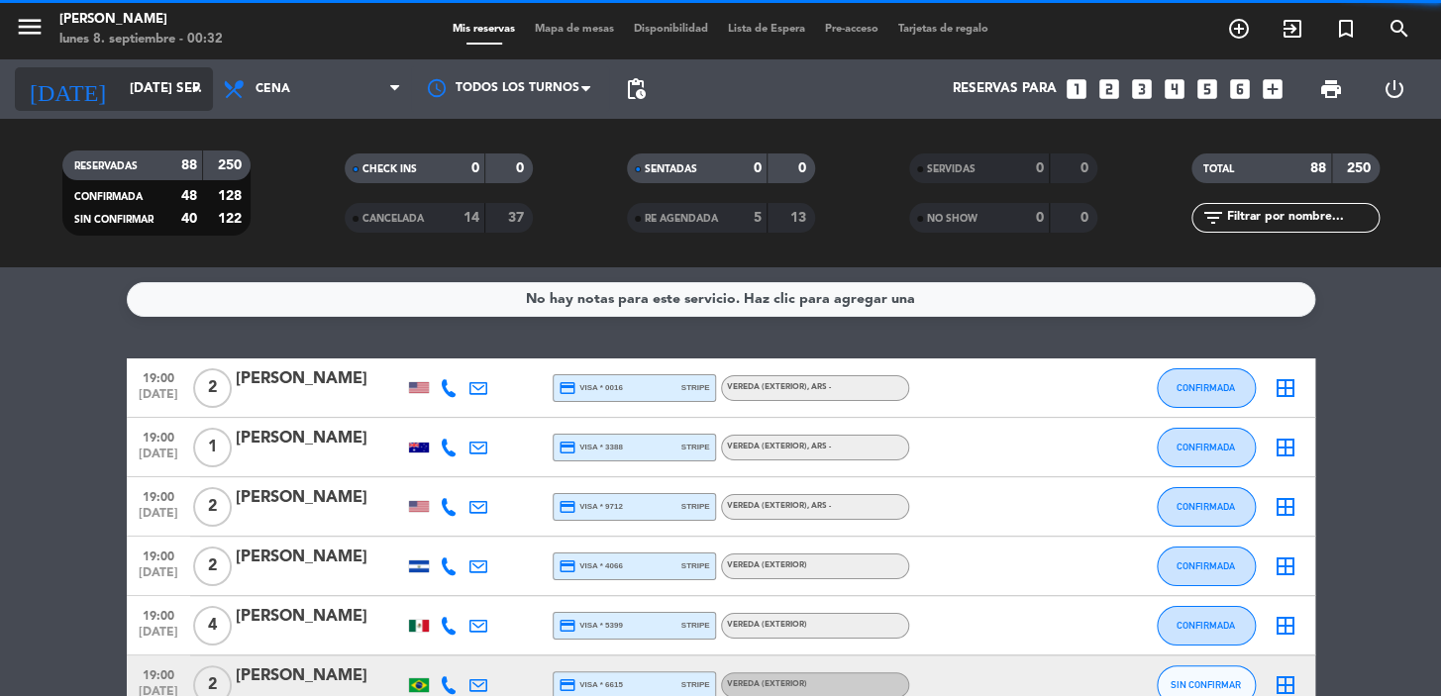
click at [166, 87] on input "[DATE]" at bounding box center [207, 89] width 175 height 36
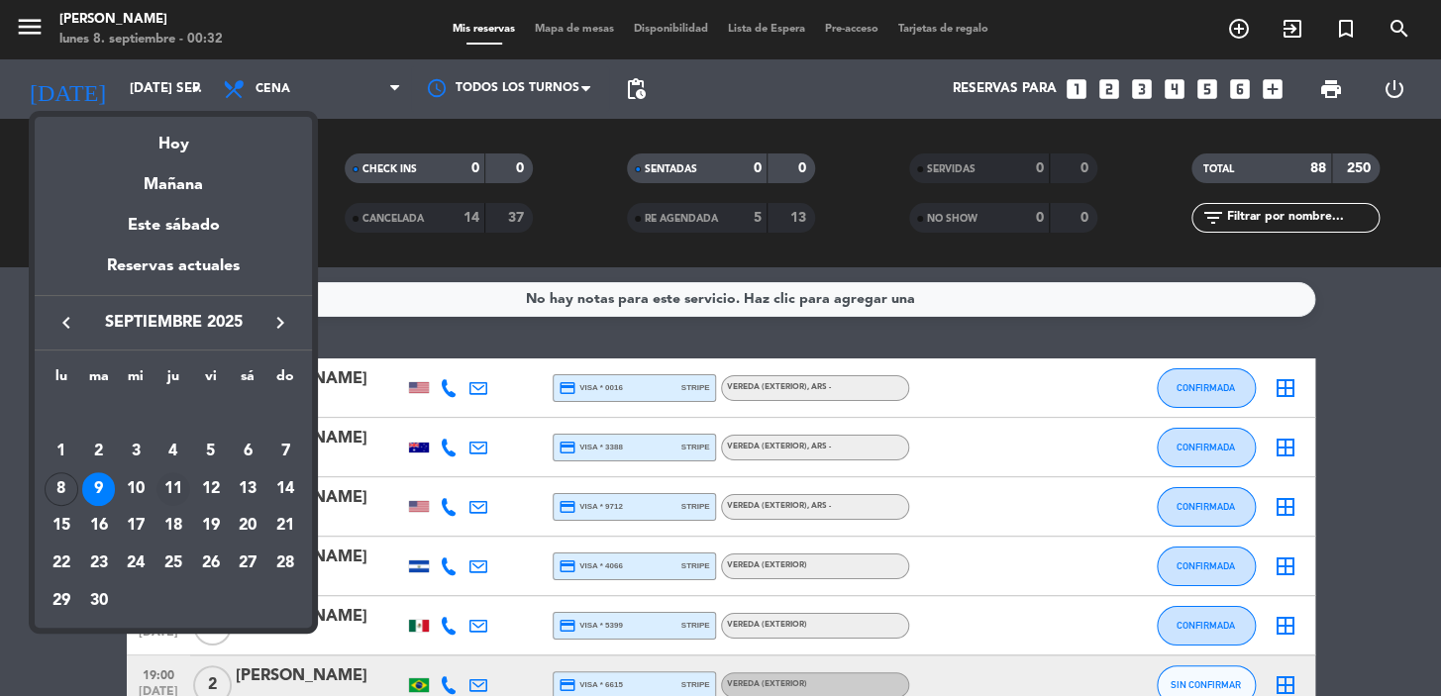
click at [176, 488] on div "11" at bounding box center [173, 489] width 34 height 34
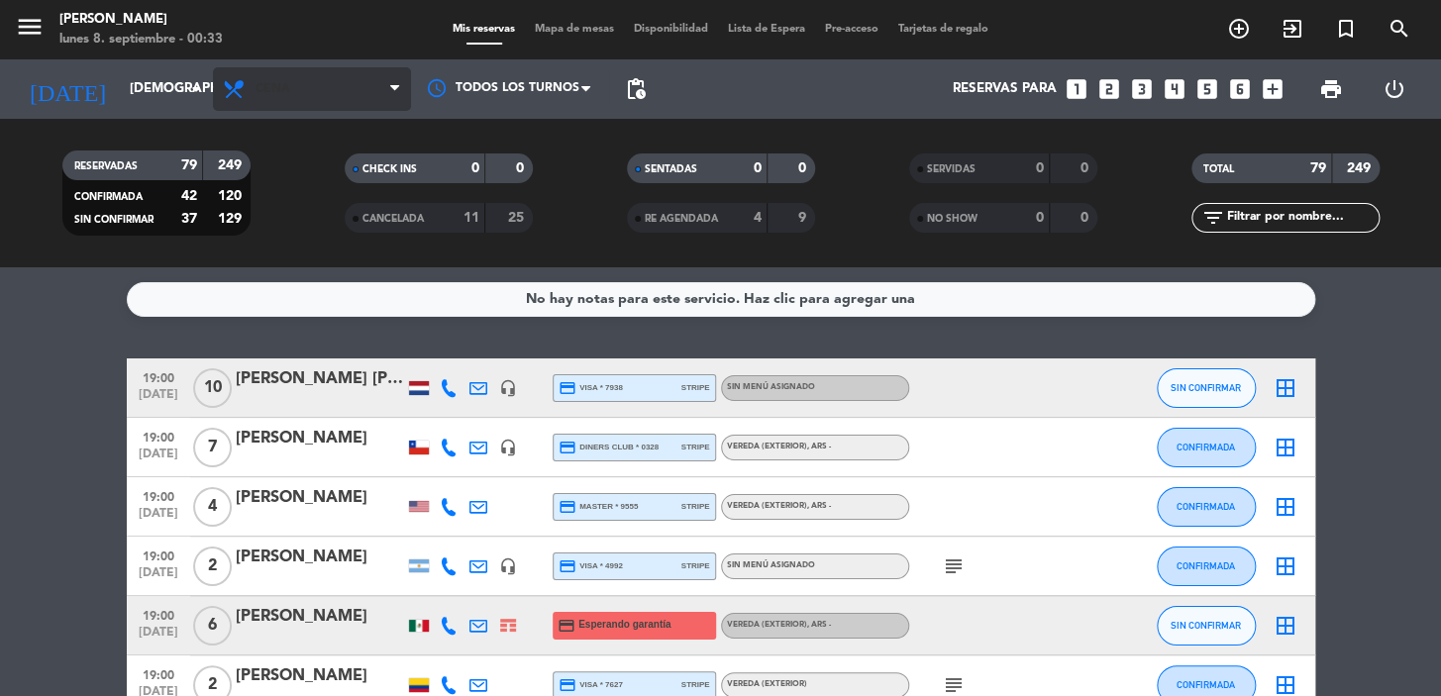
click at [350, 89] on span "Cena" at bounding box center [312, 89] width 198 height 44
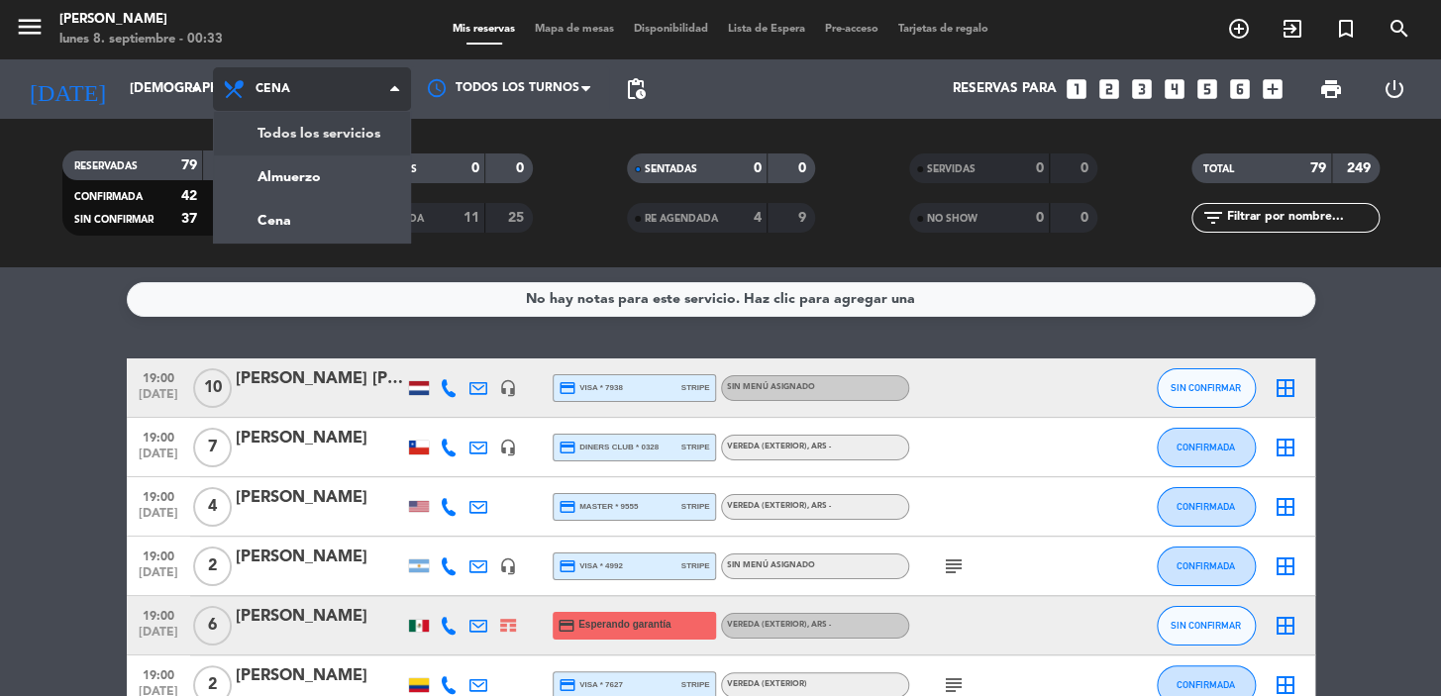
click at [323, 165] on div "menu Don Julio lunes 8. septiembre - 00:33 Mis reservas Mapa de mesas Disponibi…" at bounding box center [720, 133] width 1441 height 267
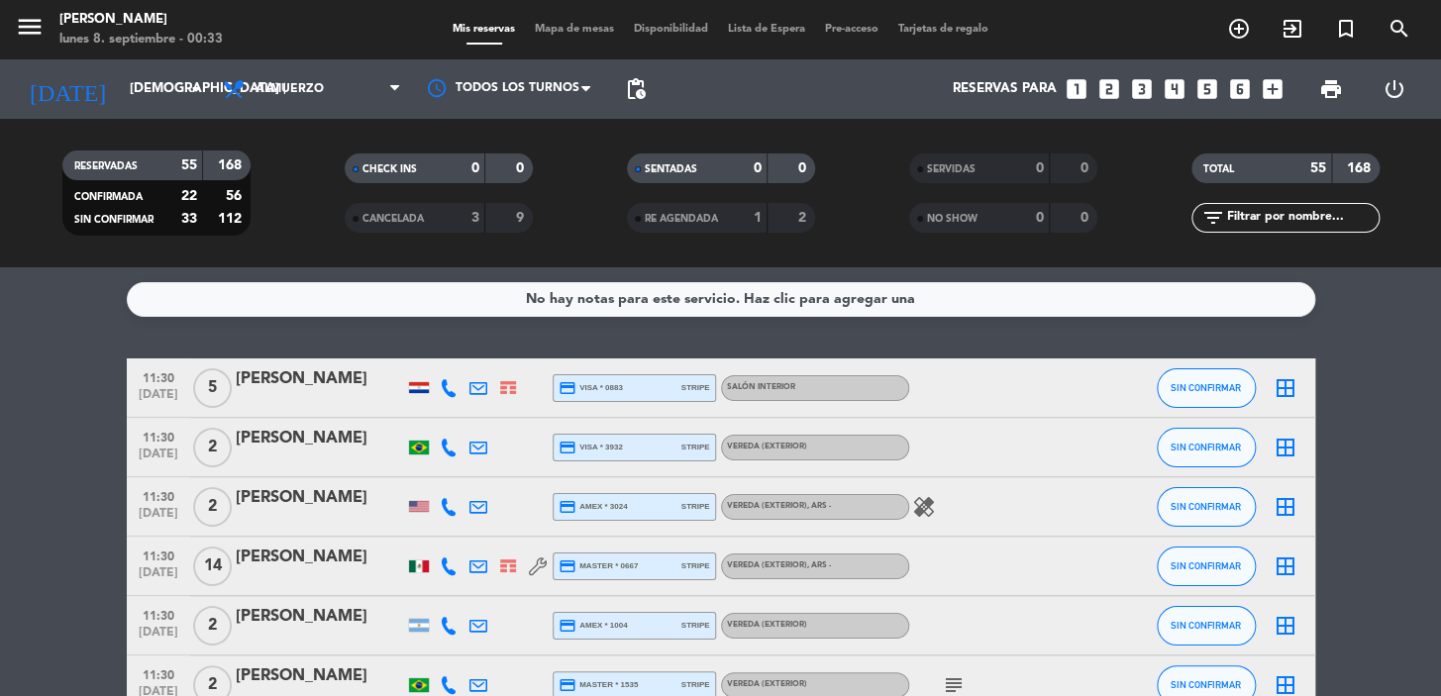
scroll to position [359, 0]
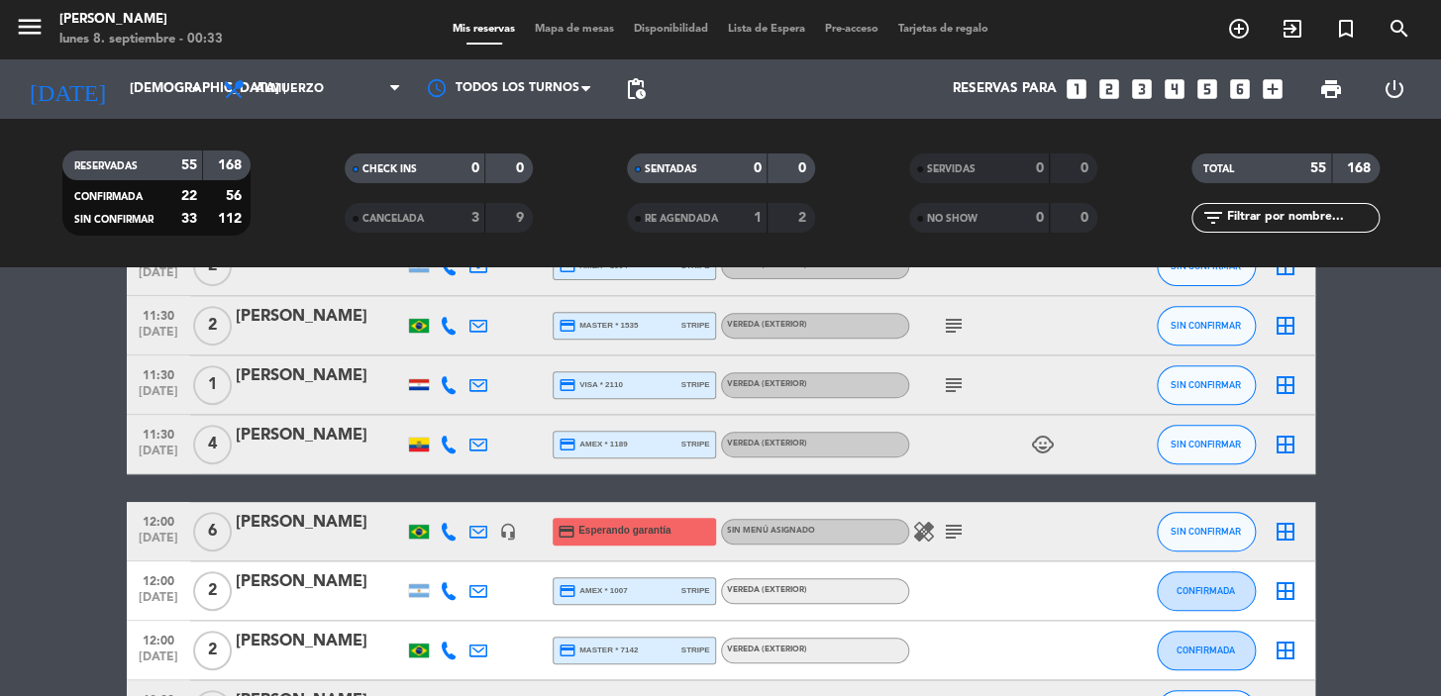
click at [958, 322] on icon "subject" at bounding box center [954, 326] width 24 height 24
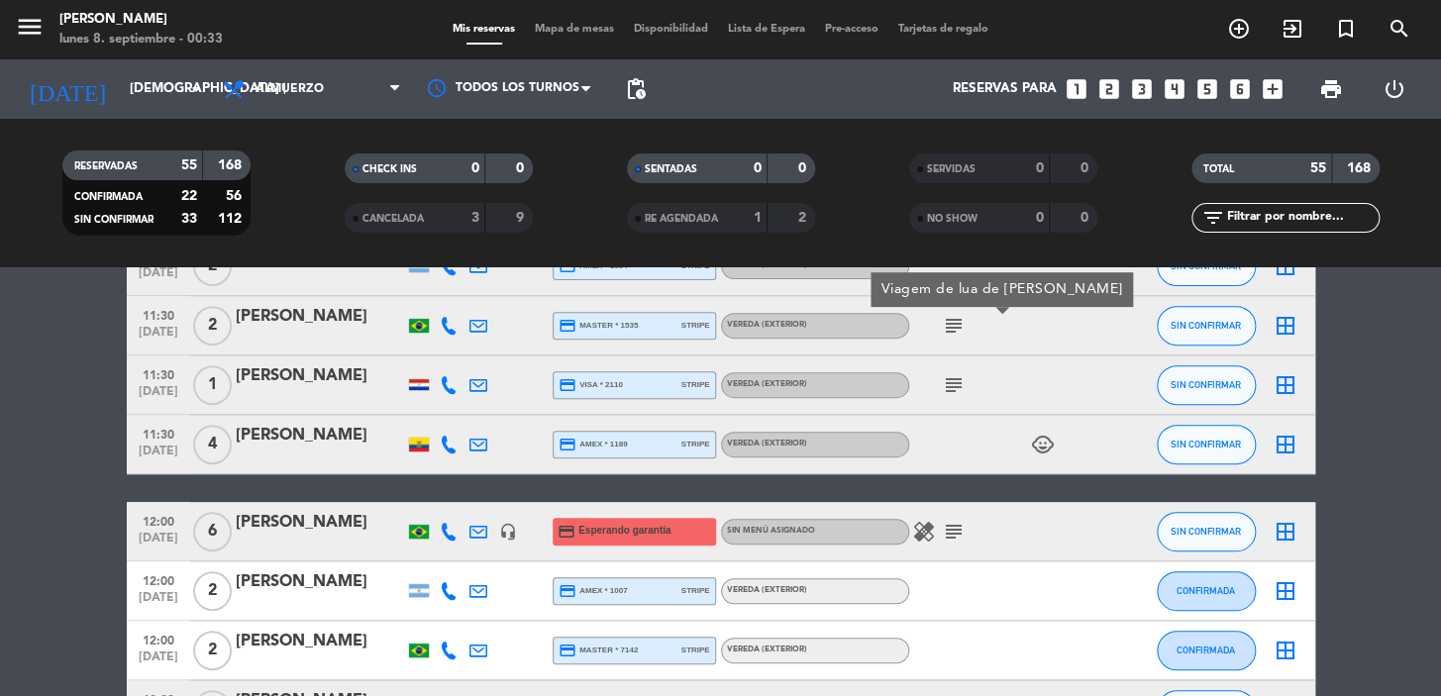
click at [942, 370] on div "subject" at bounding box center [998, 385] width 178 height 58
click at [950, 389] on icon "subject" at bounding box center [954, 385] width 24 height 24
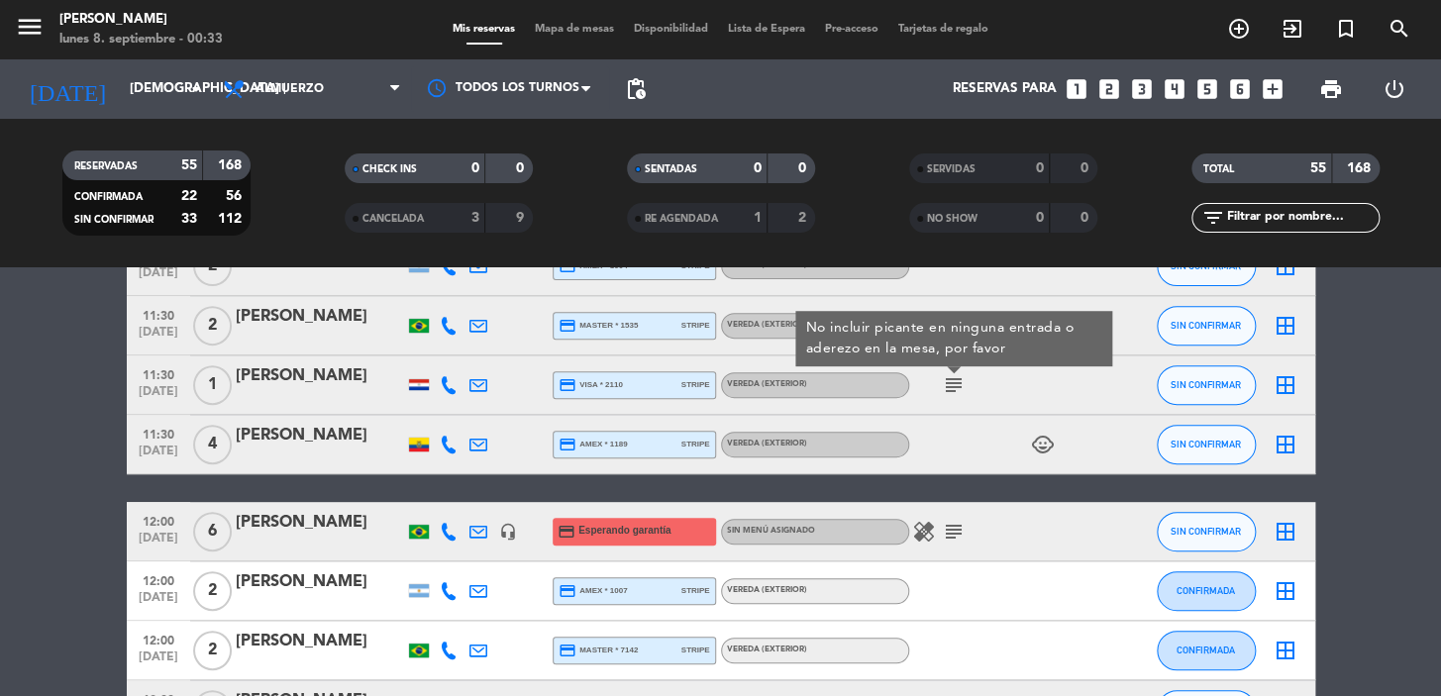
click at [954, 524] on icon "subject" at bounding box center [954, 532] width 24 height 24
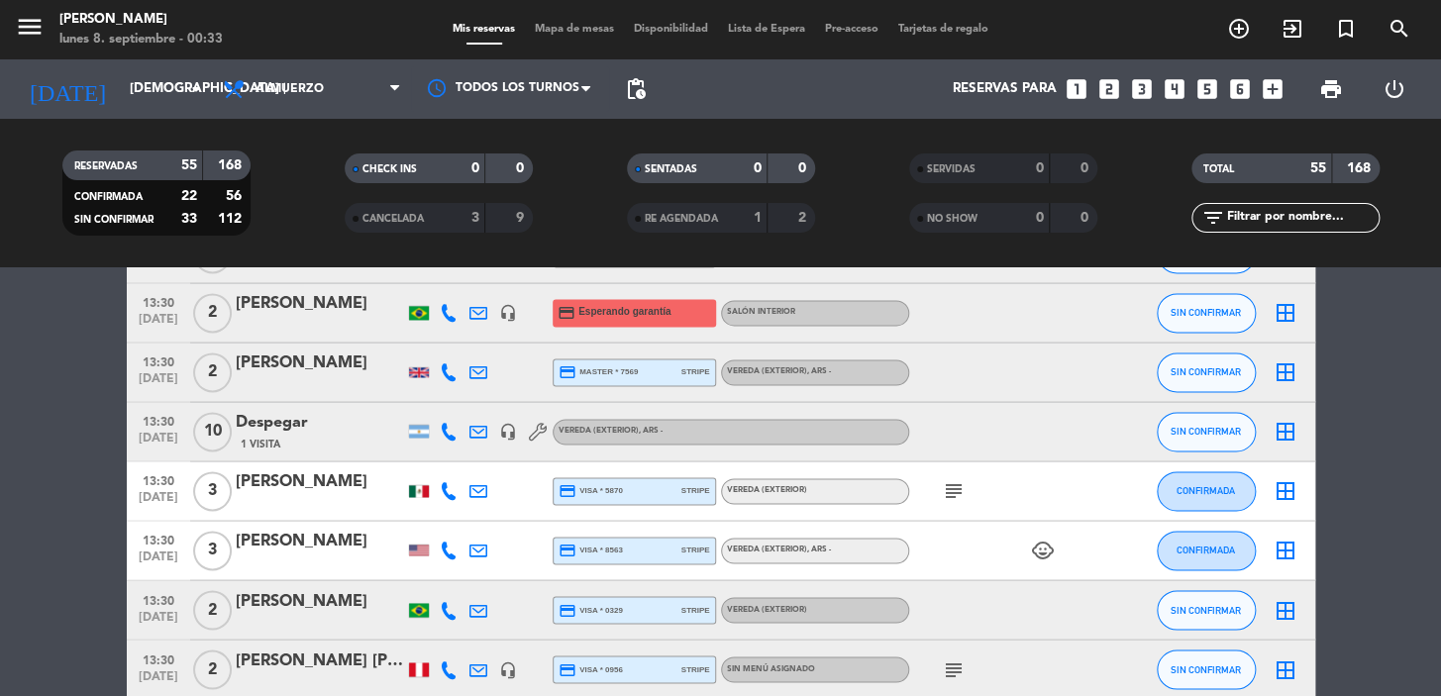
click at [956, 489] on icon "subject" at bounding box center [954, 491] width 24 height 24
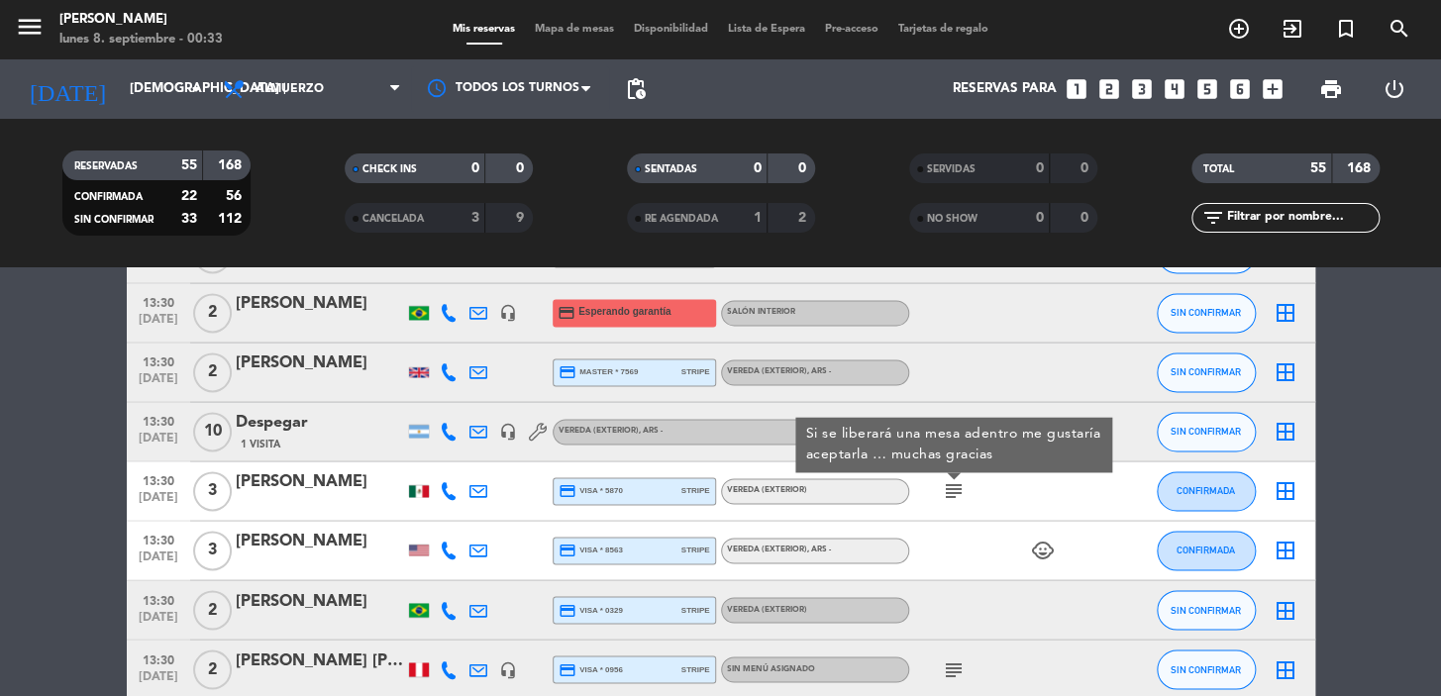
click at [946, 667] on icon "subject" at bounding box center [954, 670] width 24 height 24
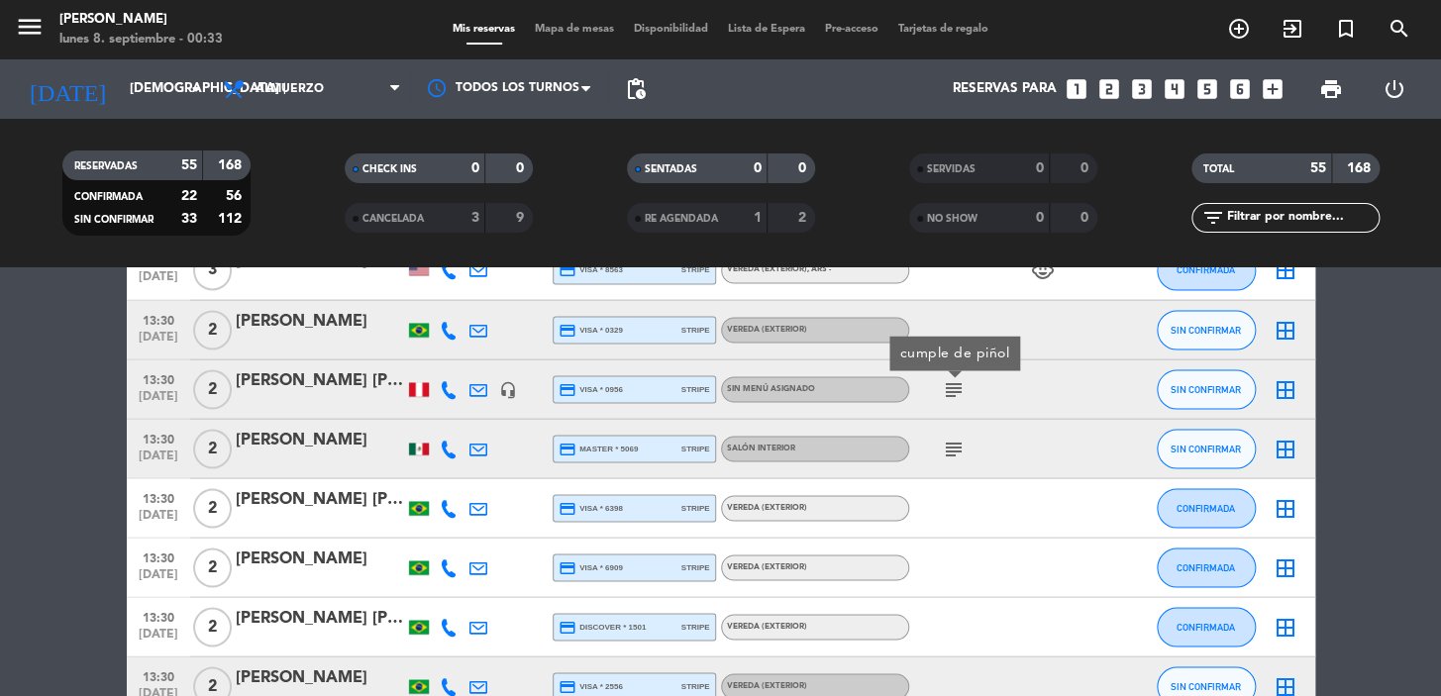
scroll to position [1620, 0]
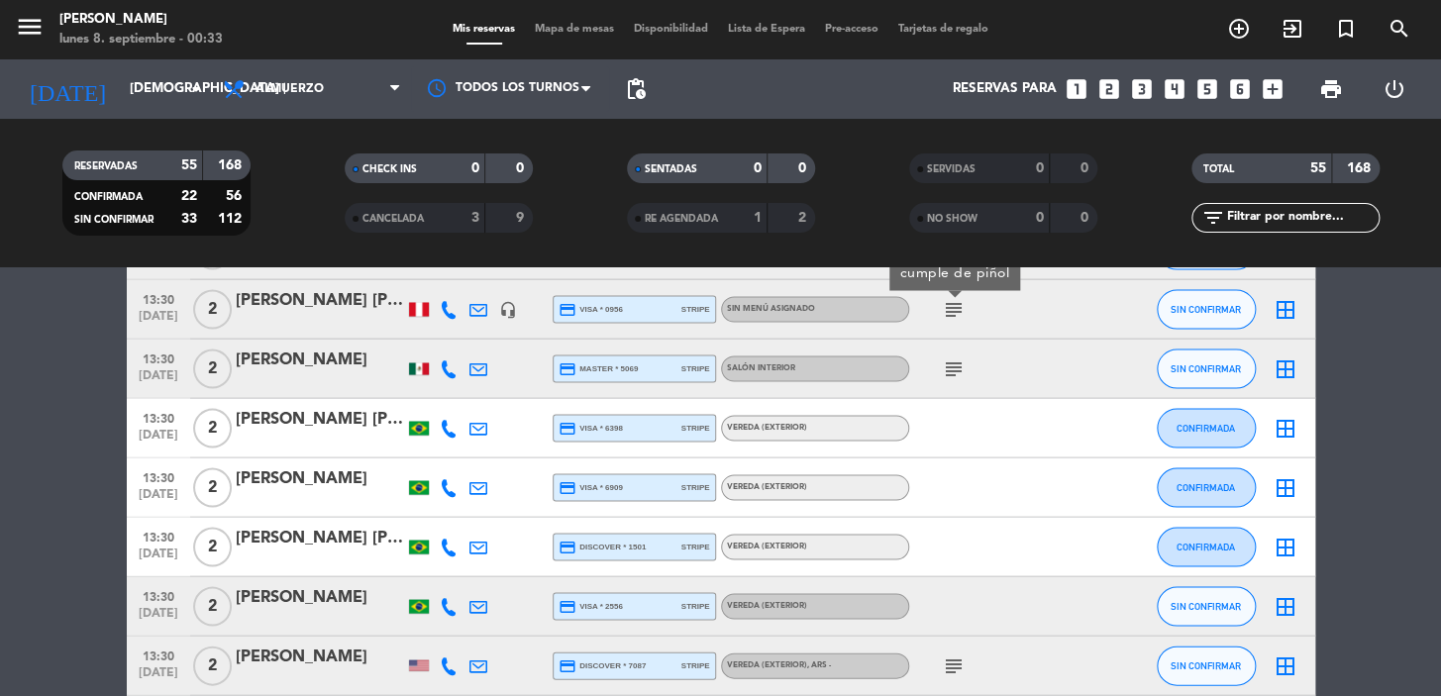
click at [951, 370] on icon "subject" at bounding box center [954, 369] width 24 height 24
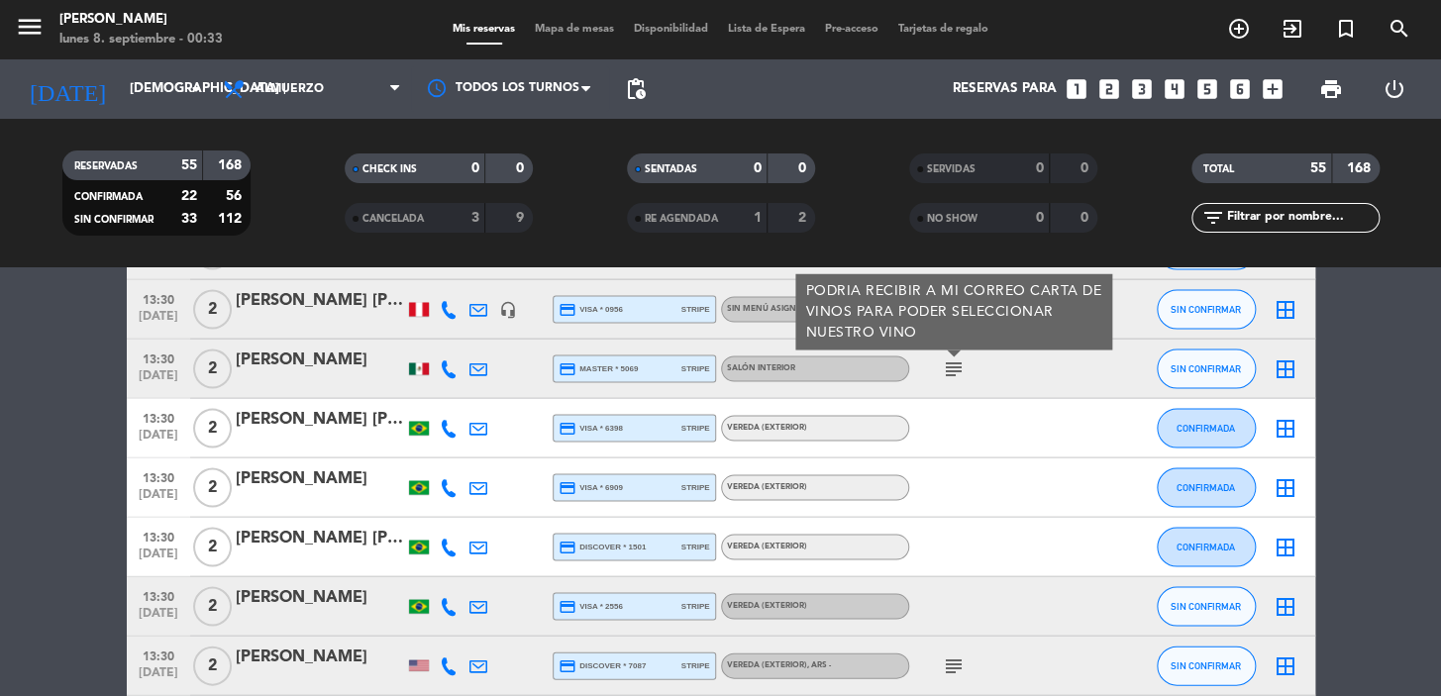
click at [950, 661] on icon "subject" at bounding box center [954, 666] width 24 height 24
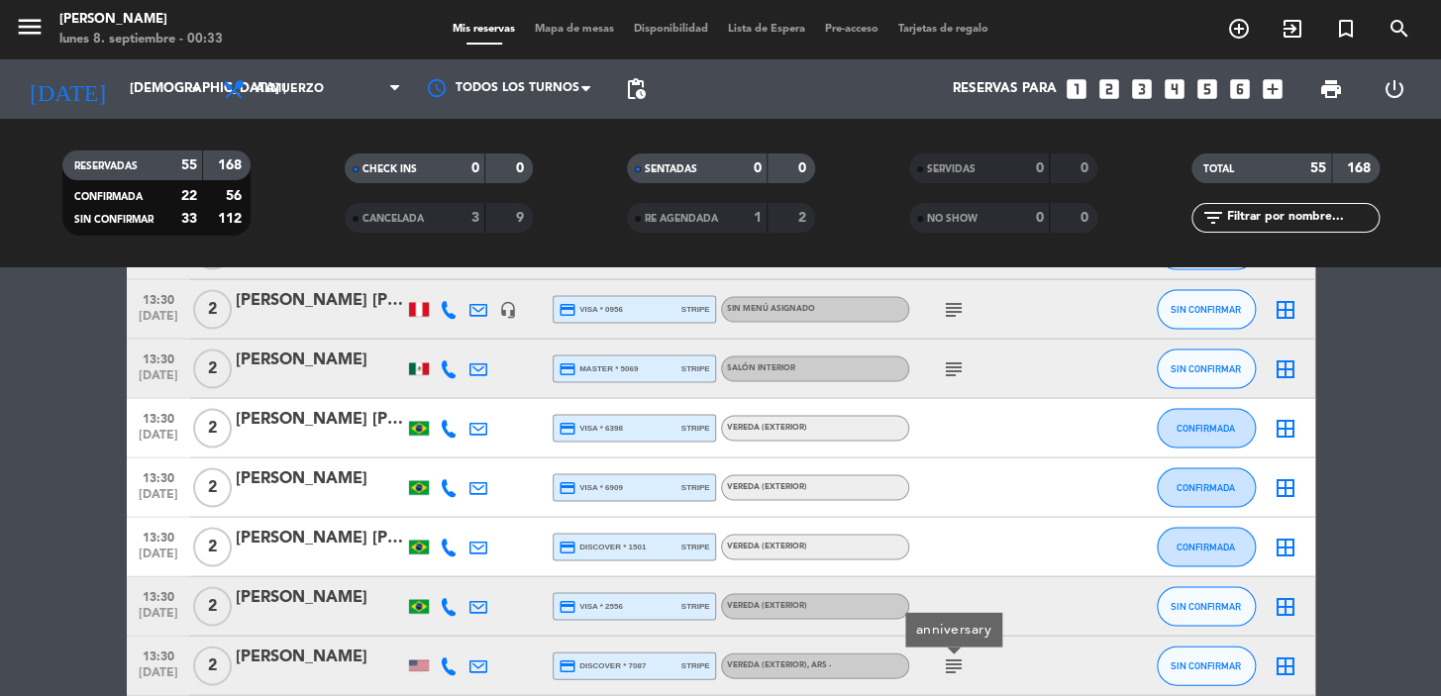
scroll to position [1800, 0]
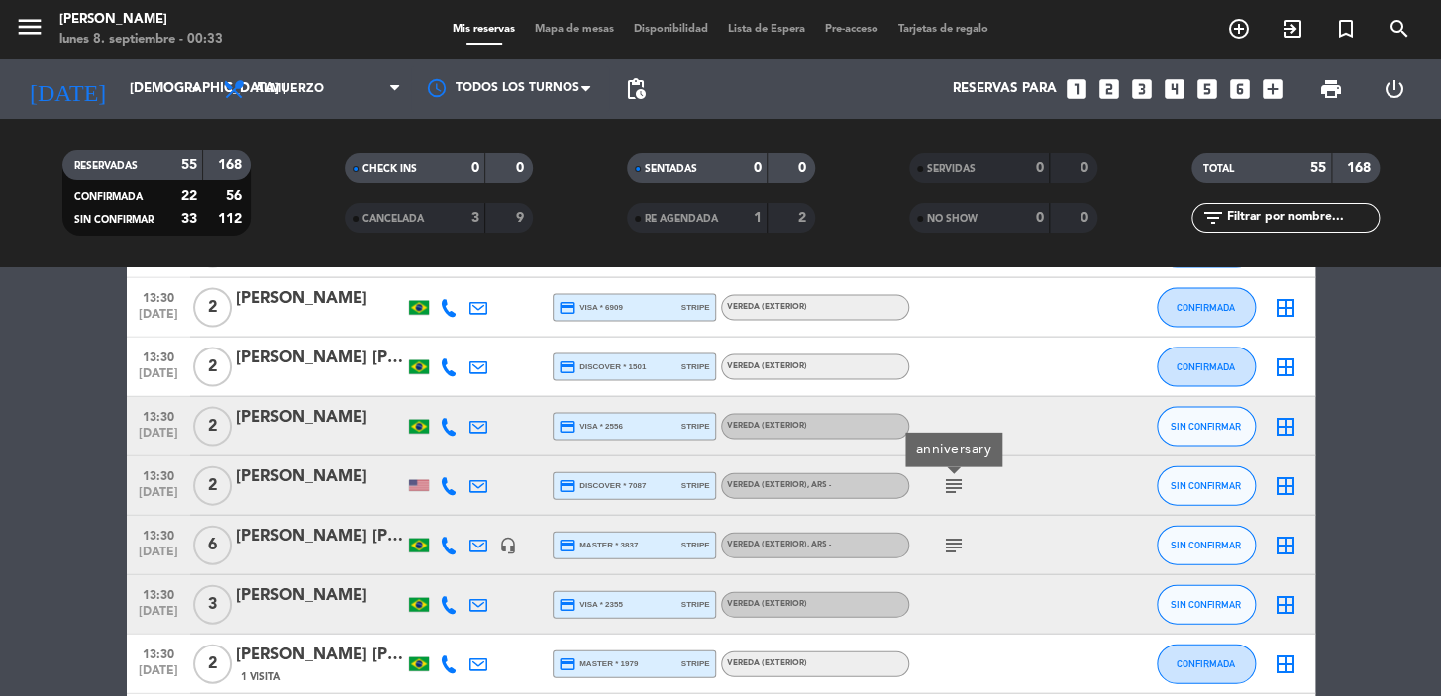
click at [959, 541] on icon "subject" at bounding box center [954, 545] width 24 height 24
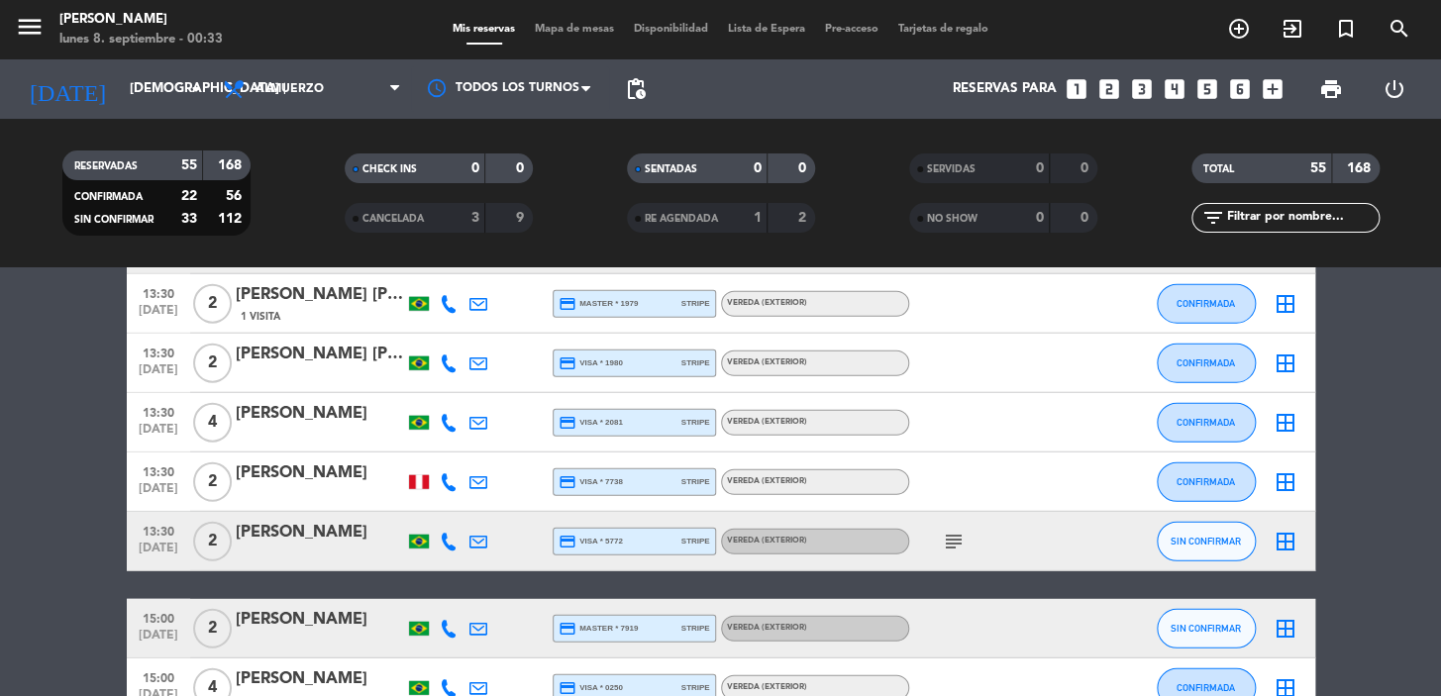
click at [946, 543] on icon "subject" at bounding box center [954, 542] width 24 height 24
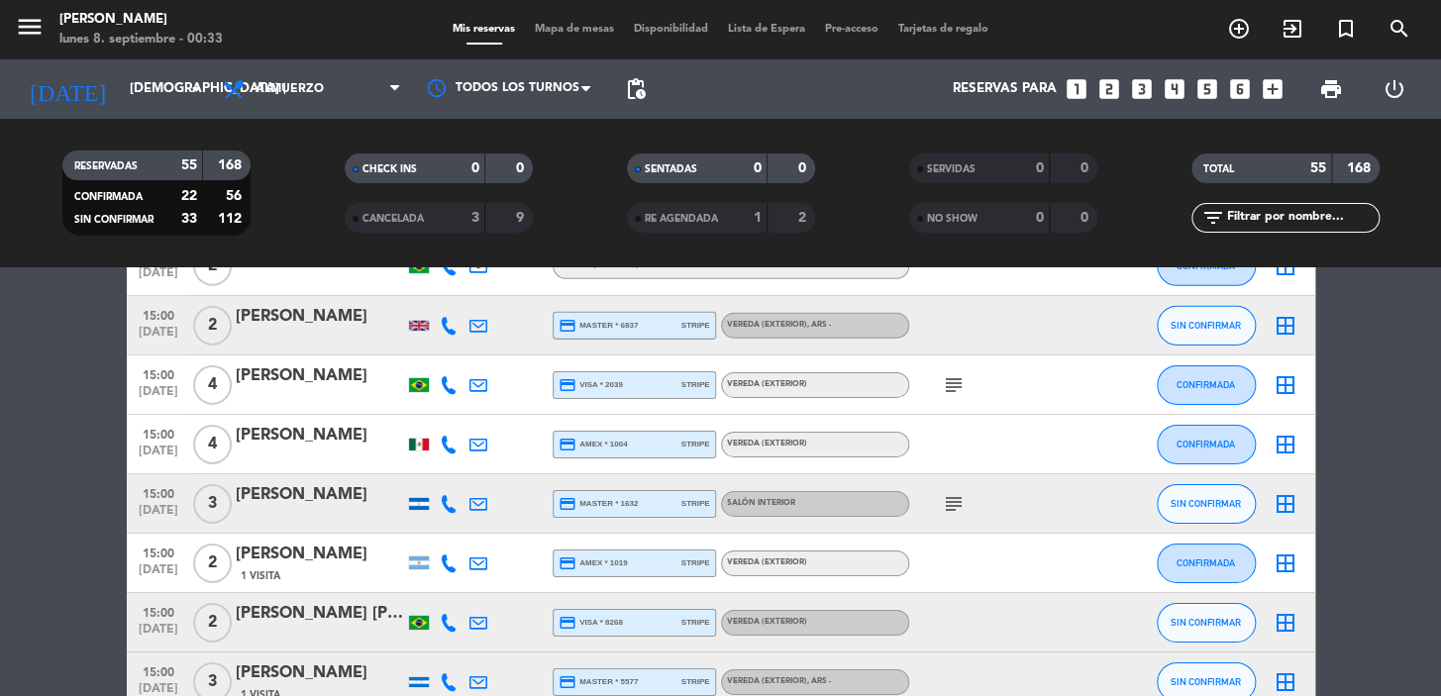
click at [950, 386] on icon "subject" at bounding box center [954, 385] width 24 height 24
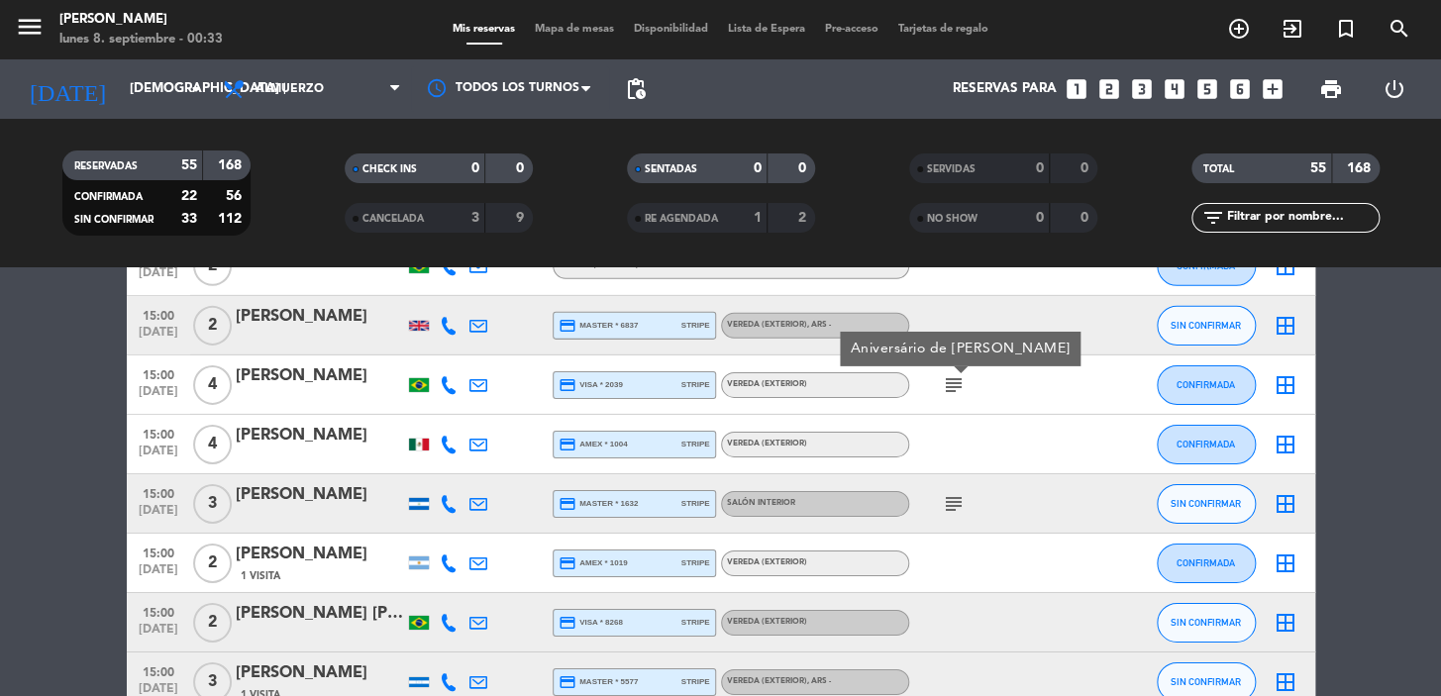
click at [943, 507] on icon "subject" at bounding box center [954, 504] width 24 height 24
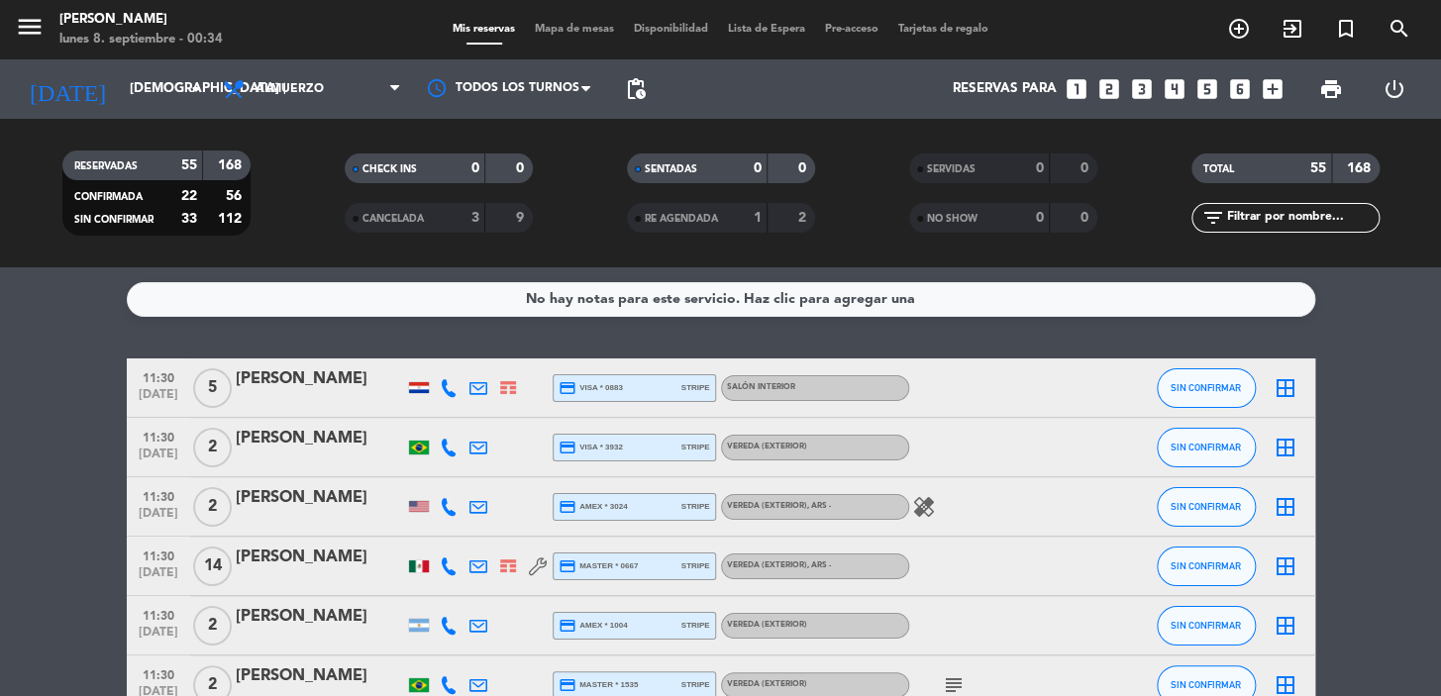
scroll to position [179, 0]
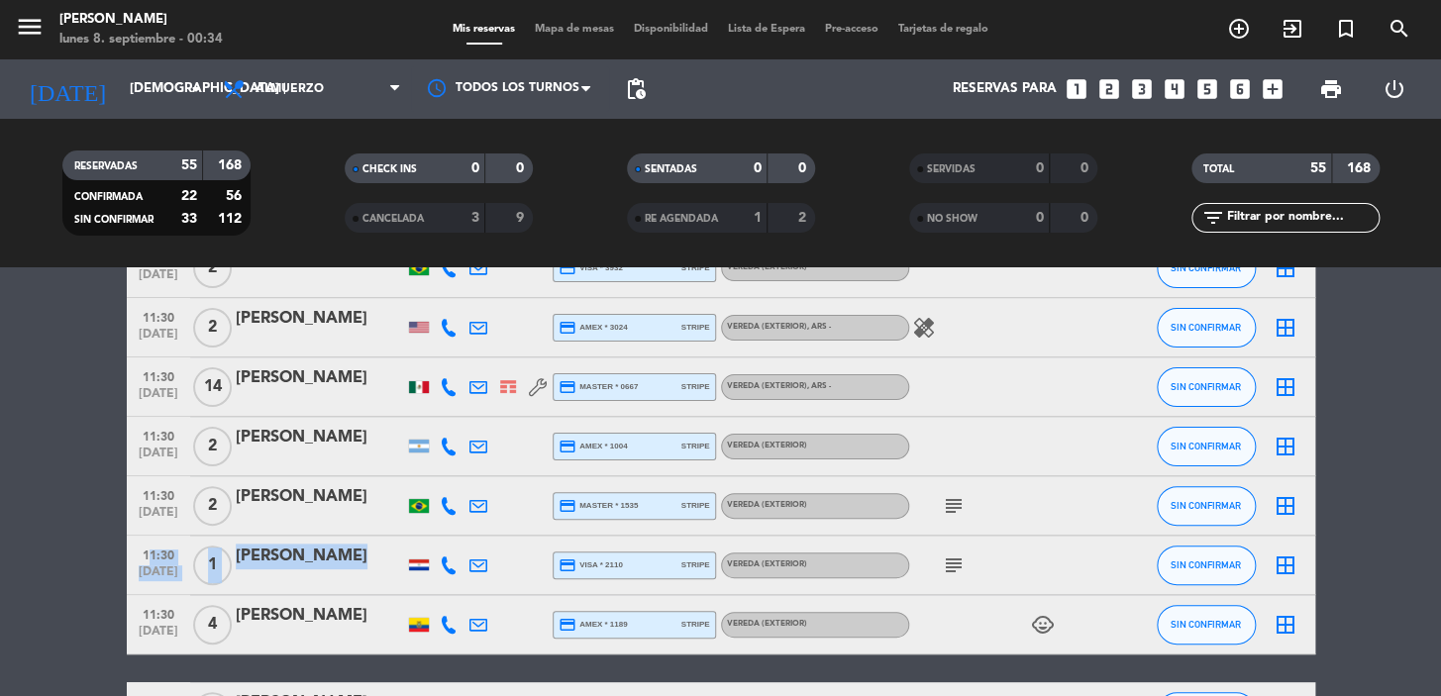
drag, startPoint x: 136, startPoint y: 543, endPoint x: 367, endPoint y: 573, distance: 233.8
click at [367, 573] on div "11:30 sep. 11 1 Walter Sora credit_card visa * 2110 stripe Vereda (EXTERIOR) su…" at bounding box center [721, 565] width 1188 height 59
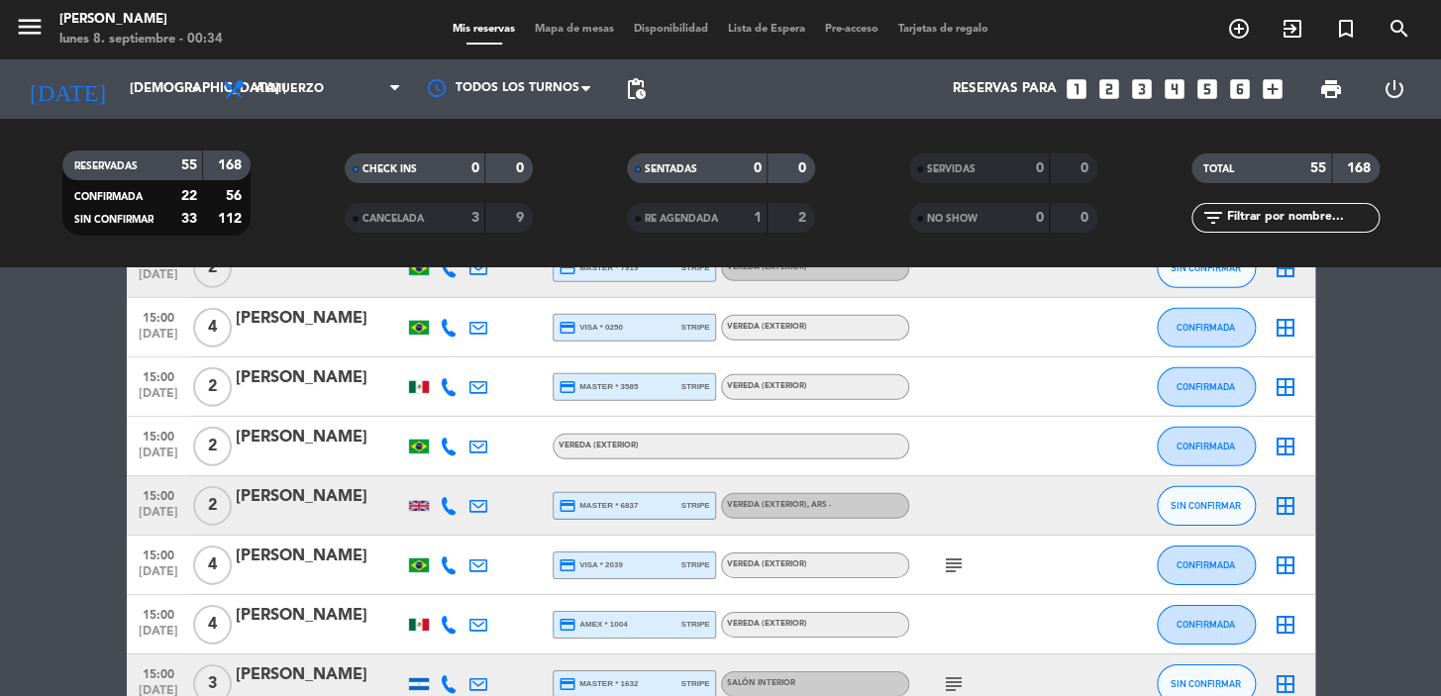
scroll to position [2881, 0]
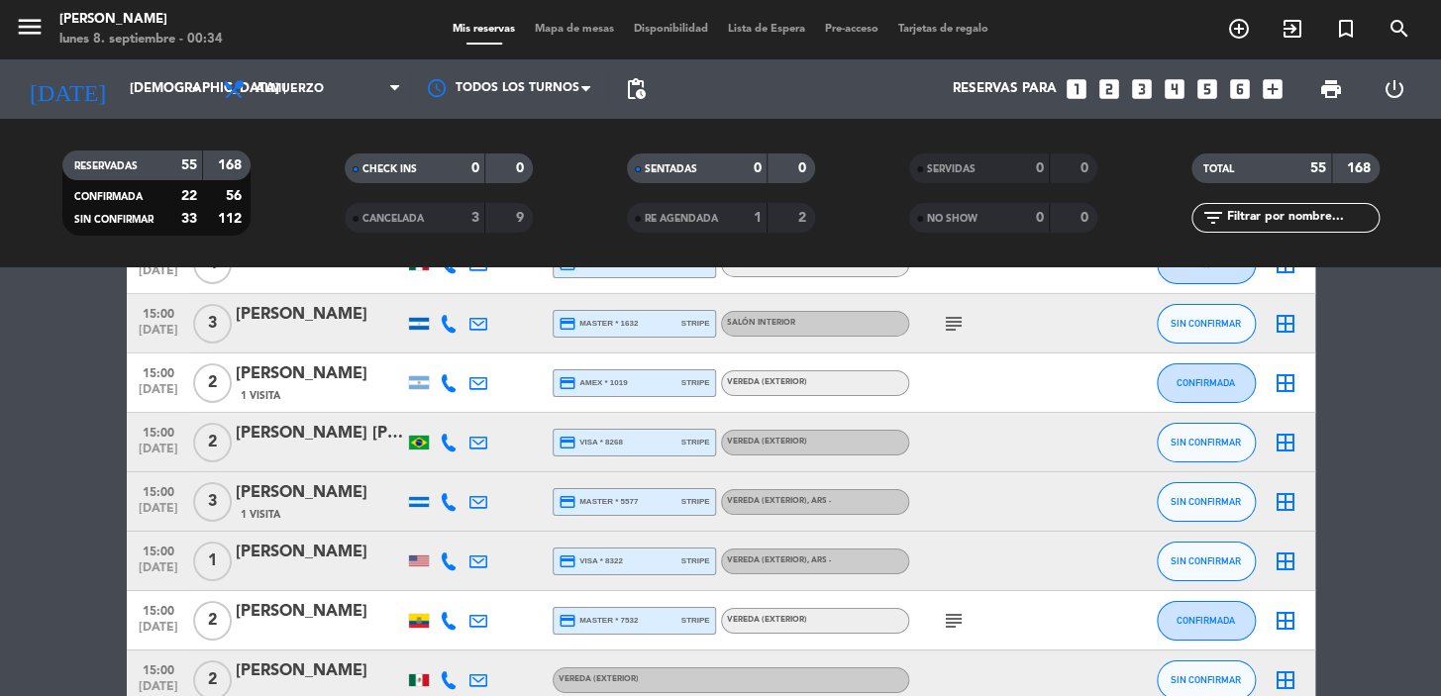
drag, startPoint x: 271, startPoint y: 571, endPoint x: 284, endPoint y: 551, distance: 24.5
click at [337, 575] on div "15:00 sep. 11 1 Ricardo Rosario credit_card visa * 8322 stripe Vereda (EXTERIOR…" at bounding box center [721, 561] width 1188 height 59
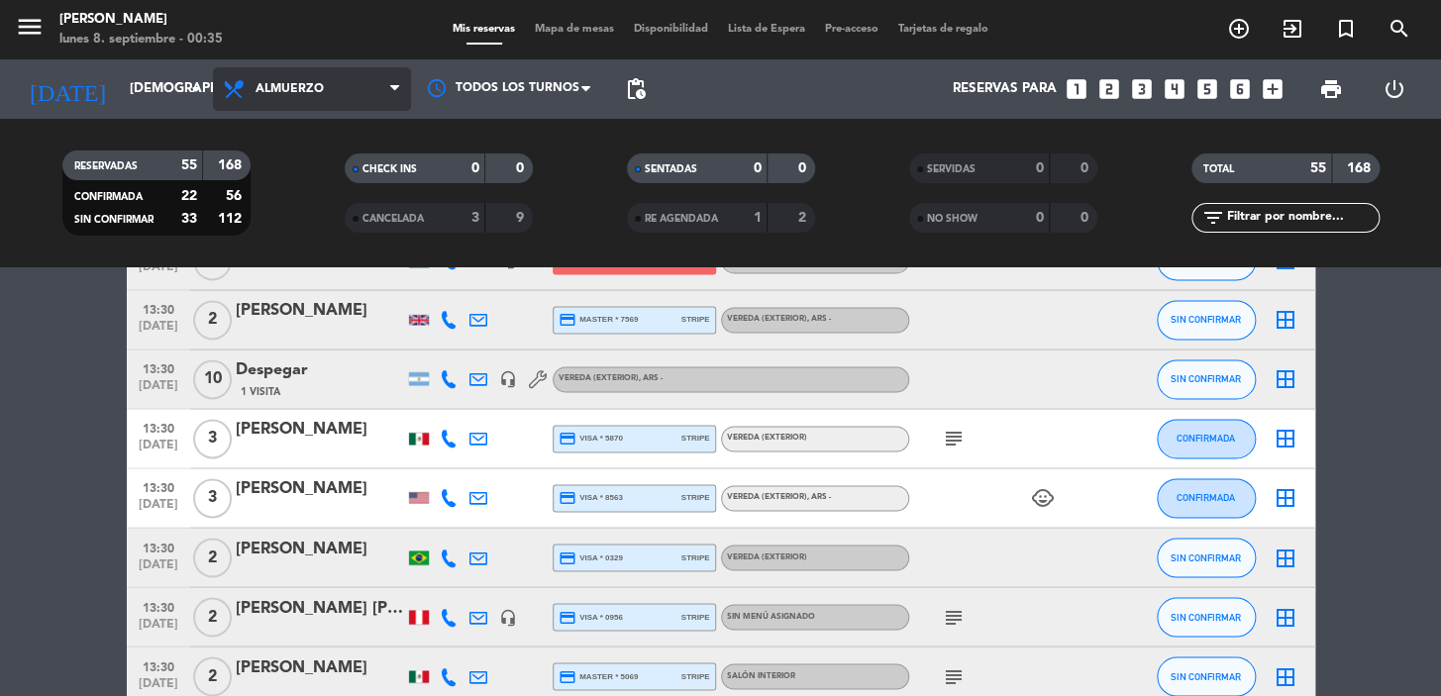
scroll to position [1132, 0]
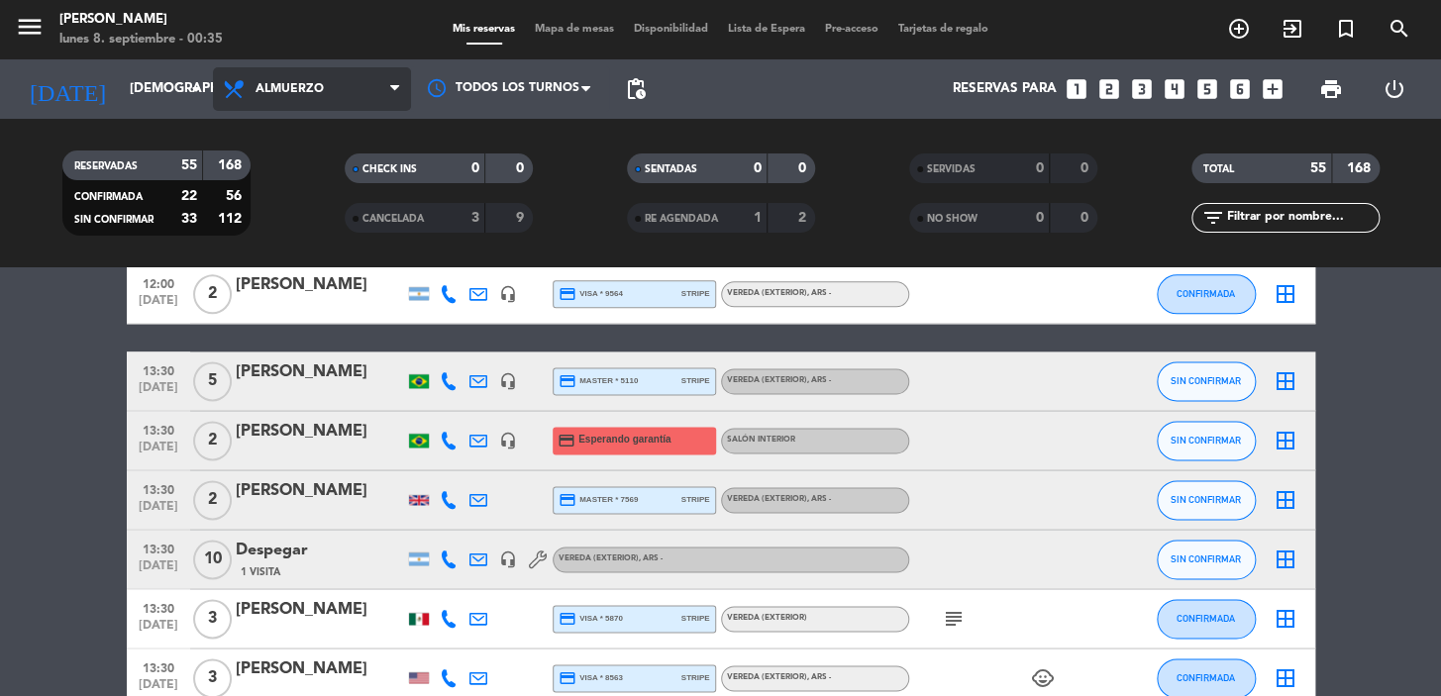
click at [316, 96] on span "Almuerzo" at bounding box center [312, 89] width 198 height 44
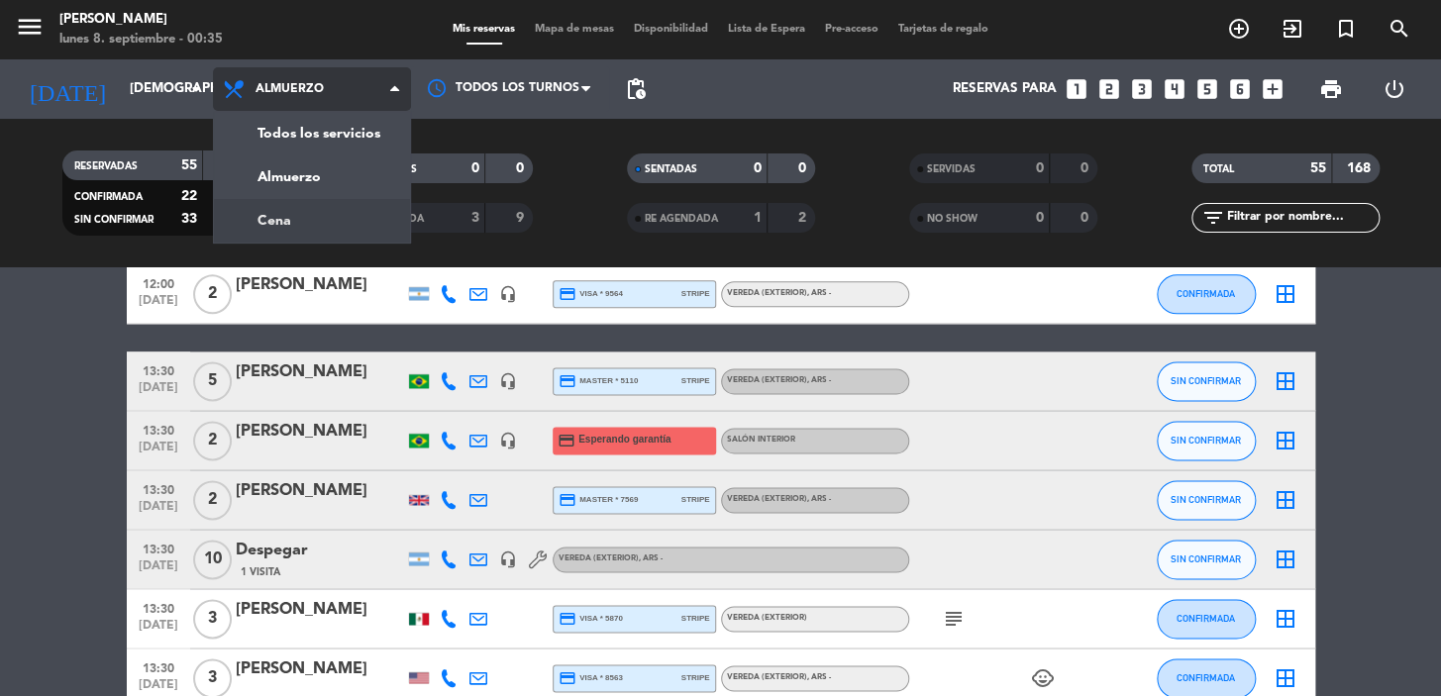
click at [355, 230] on div "menu Don Julio lunes 8. septiembre - 00:35 Mis reservas Mapa de mesas Disponibi…" at bounding box center [720, 133] width 1441 height 267
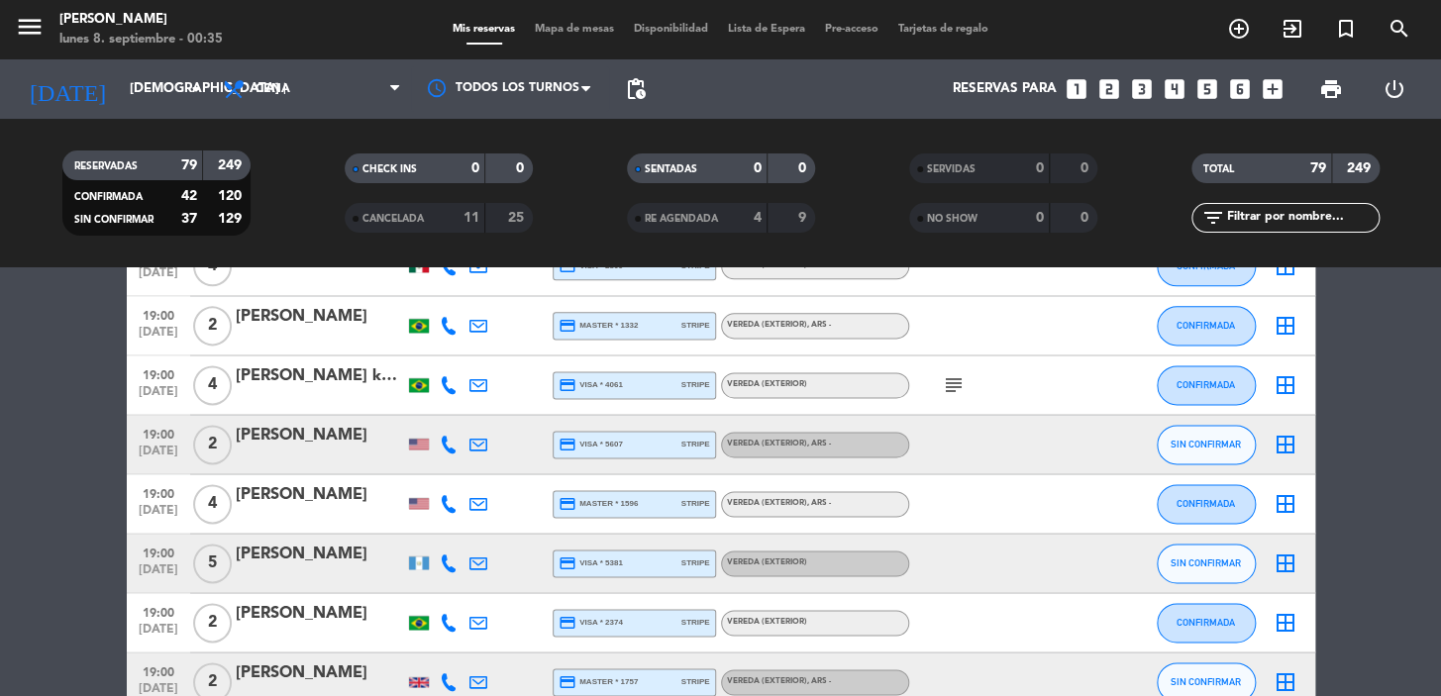
scroll to position [0, 0]
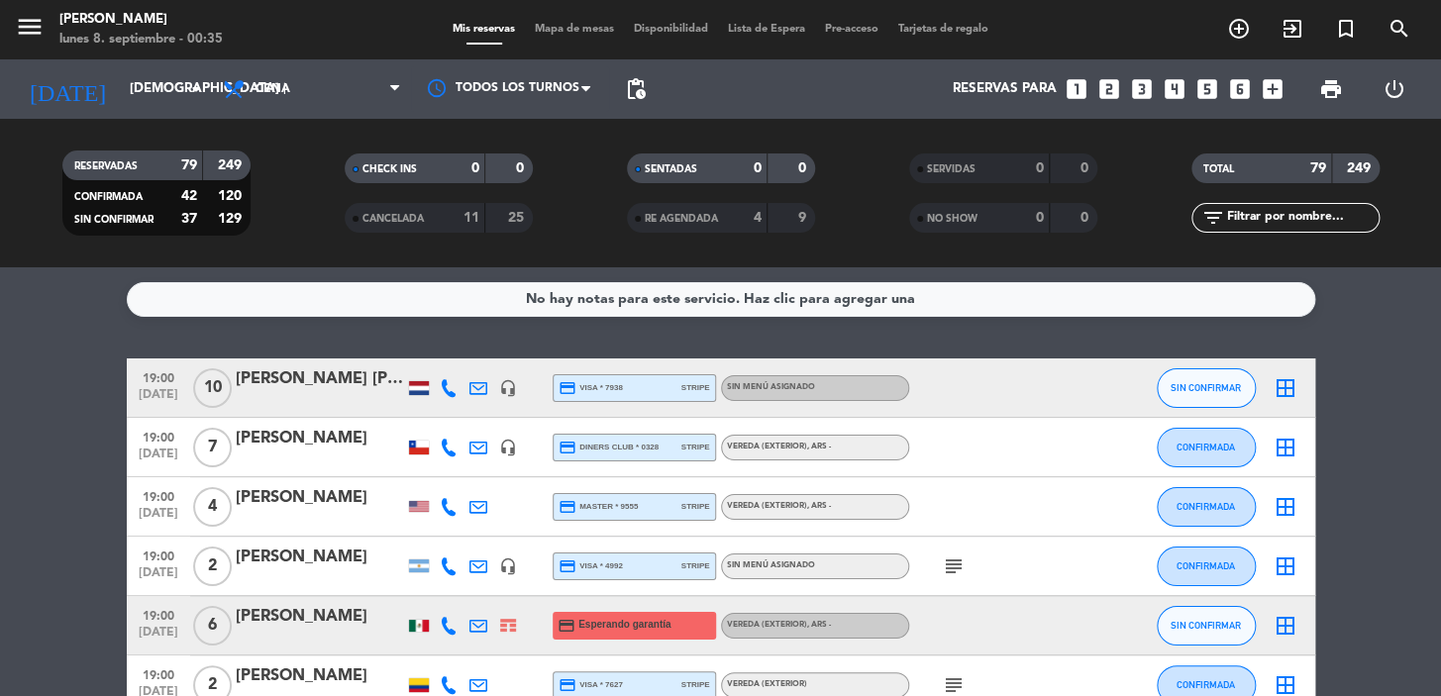
click at [939, 558] on span "subject" at bounding box center [954, 567] width 30 height 24
click at [952, 568] on icon "subject" at bounding box center [954, 567] width 24 height 24
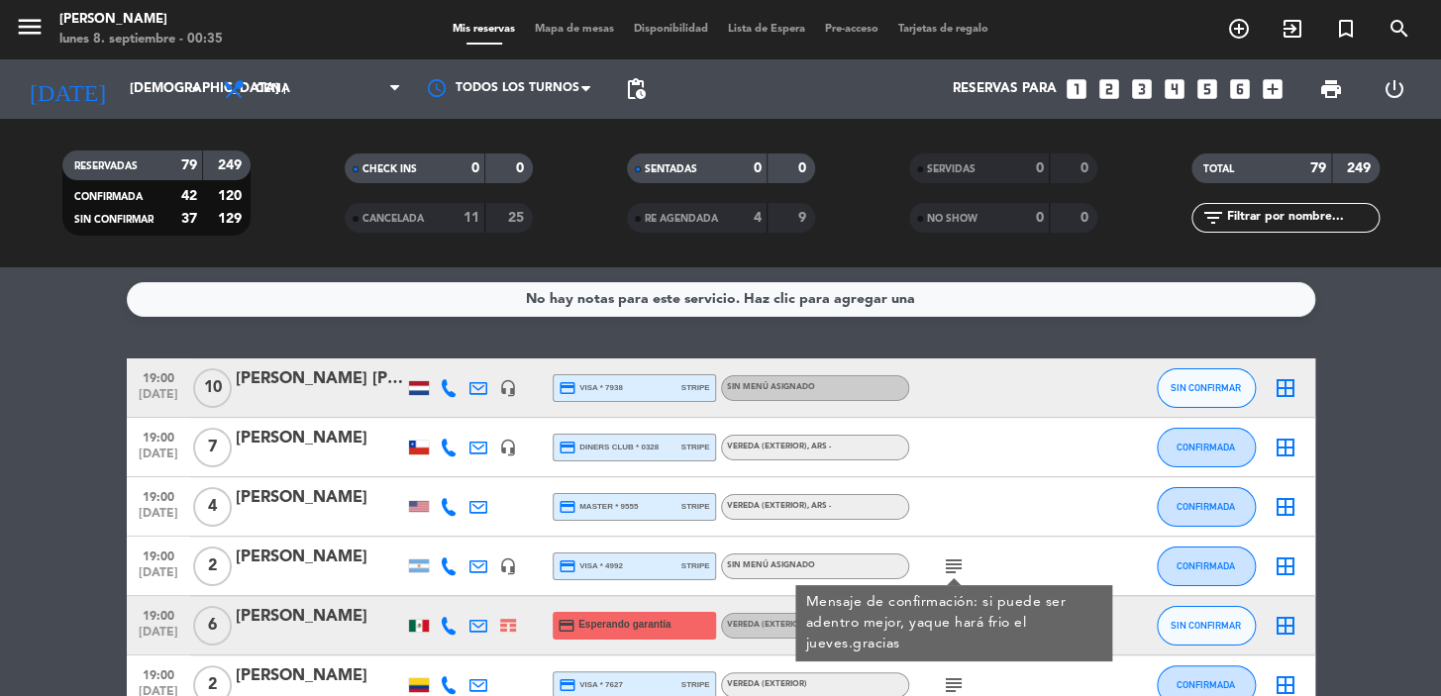
scroll to position [179, 0]
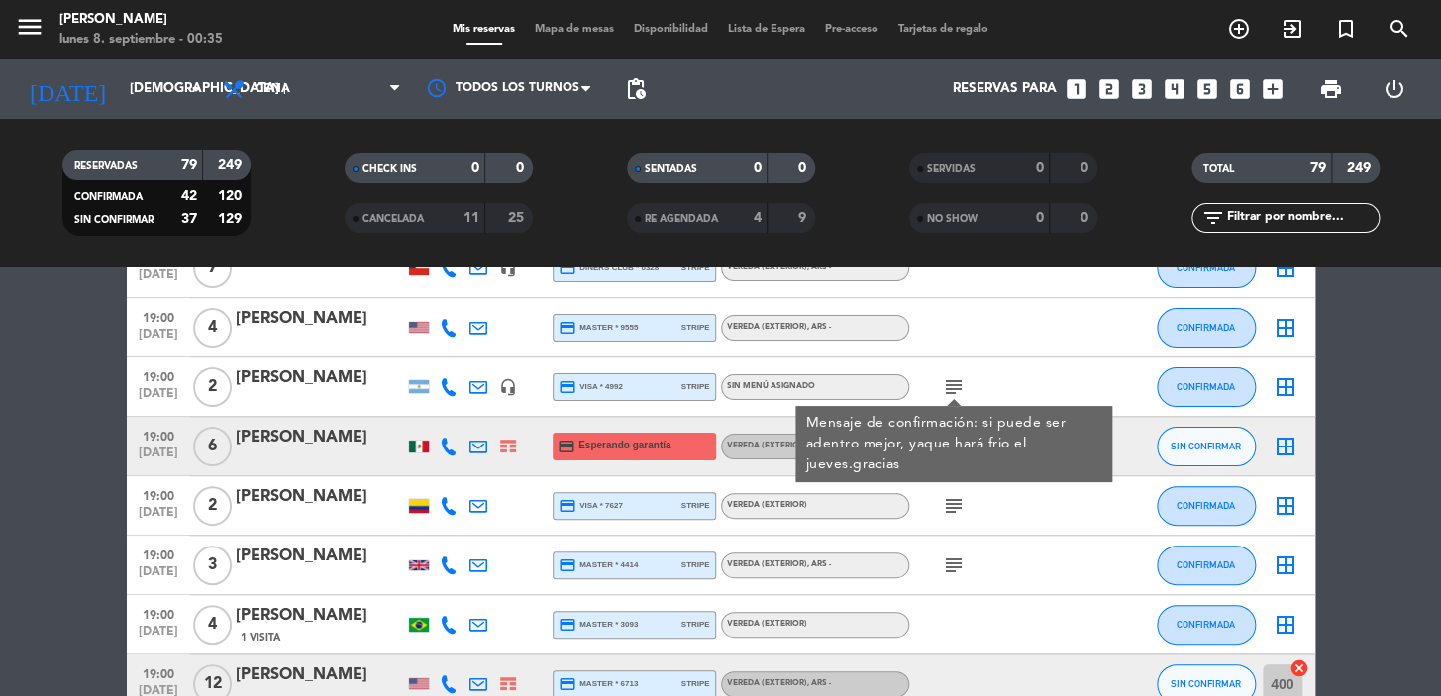
click at [957, 506] on icon "subject" at bounding box center [954, 506] width 24 height 24
click at [959, 569] on icon "subject" at bounding box center [954, 566] width 24 height 24
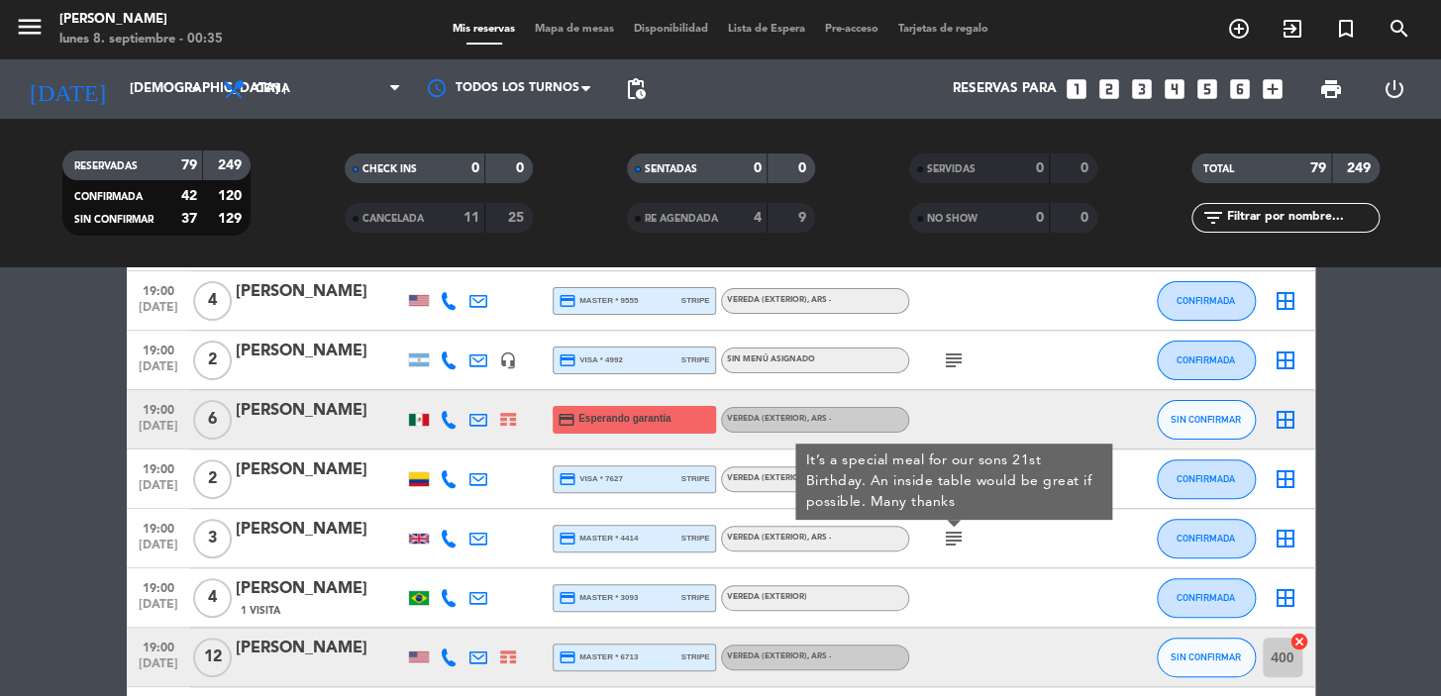
scroll to position [720, 0]
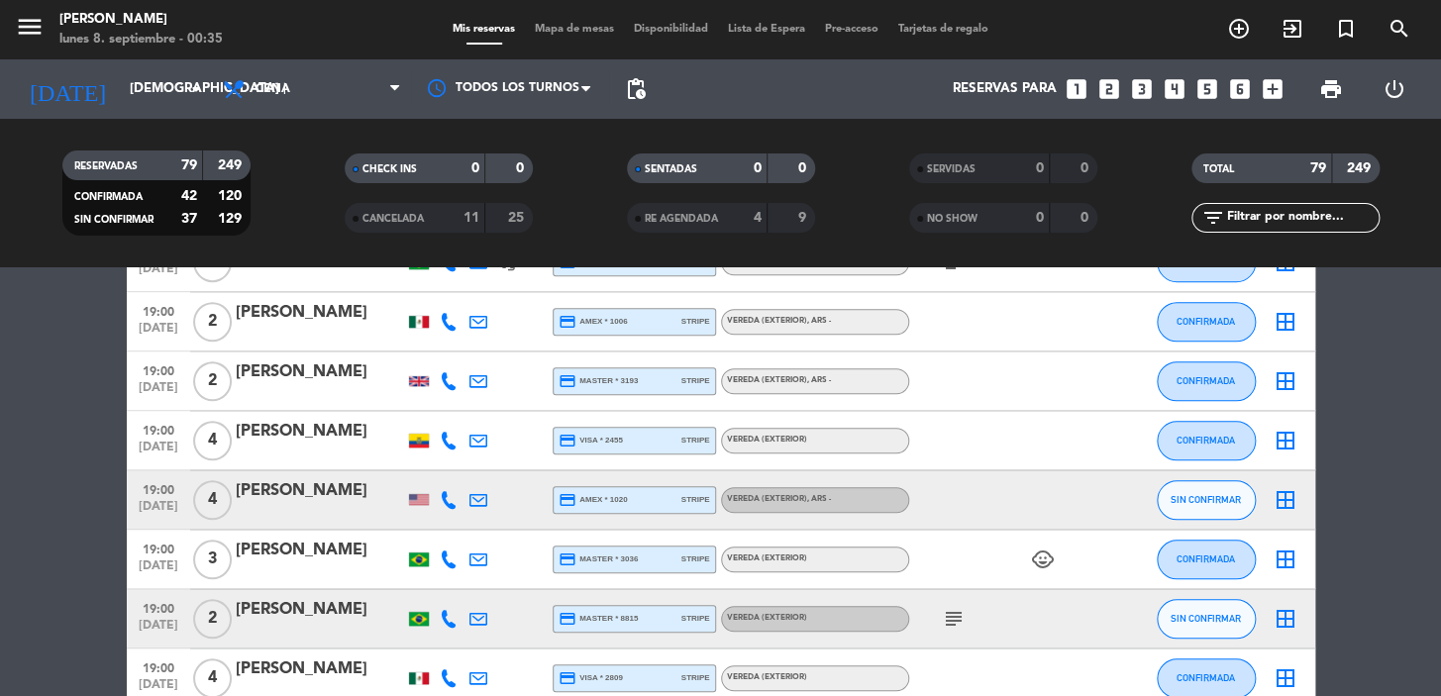
click at [957, 274] on icon "subject" at bounding box center [954, 263] width 24 height 24
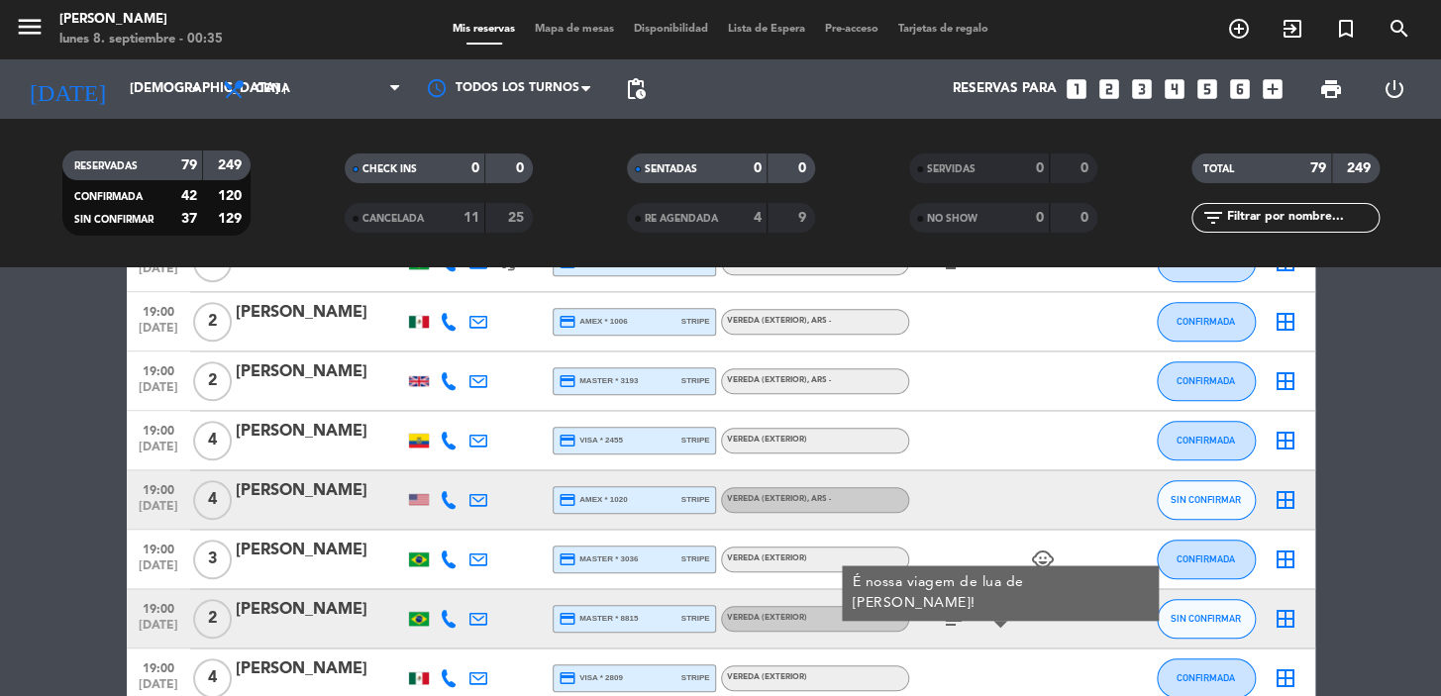
scroll to position [1260, 0]
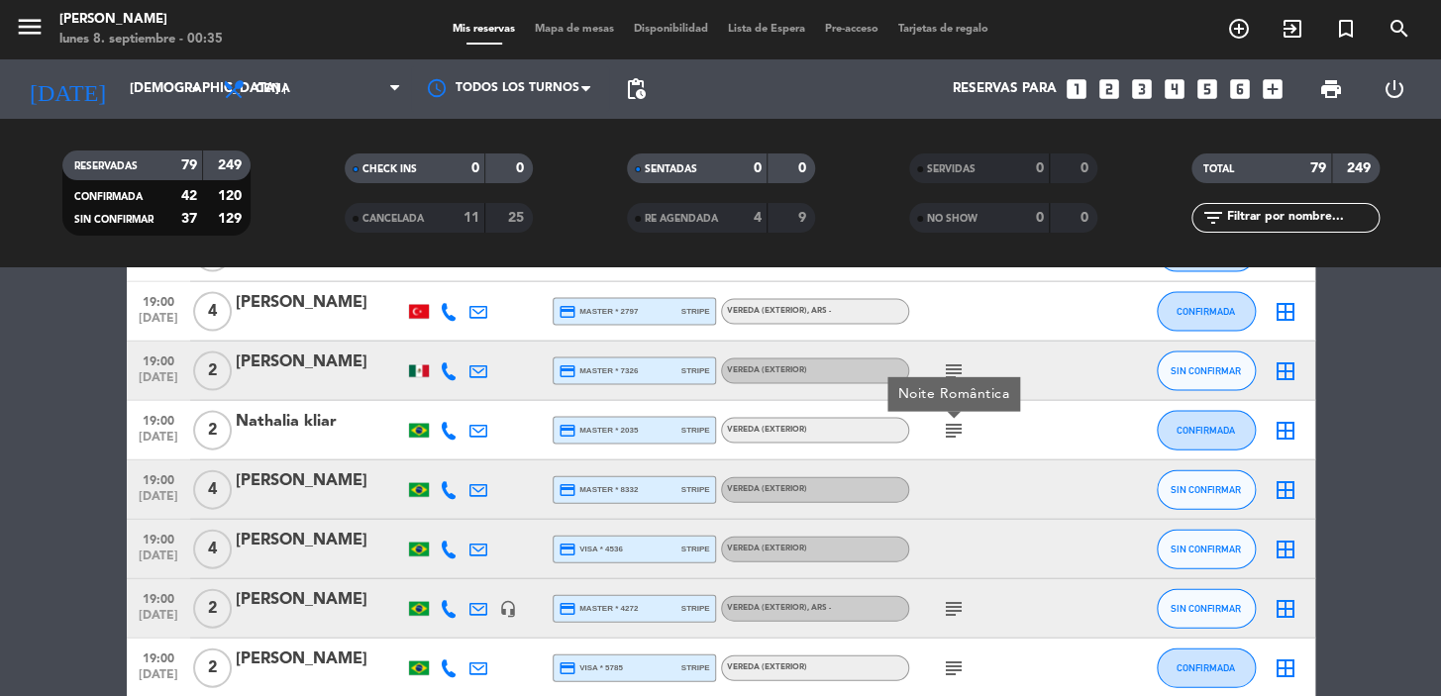
click at [944, 611] on icon "subject" at bounding box center [954, 608] width 24 height 24
click at [934, 657] on div "subject" at bounding box center [998, 667] width 178 height 58
click at [955, 665] on icon "subject" at bounding box center [954, 668] width 24 height 24
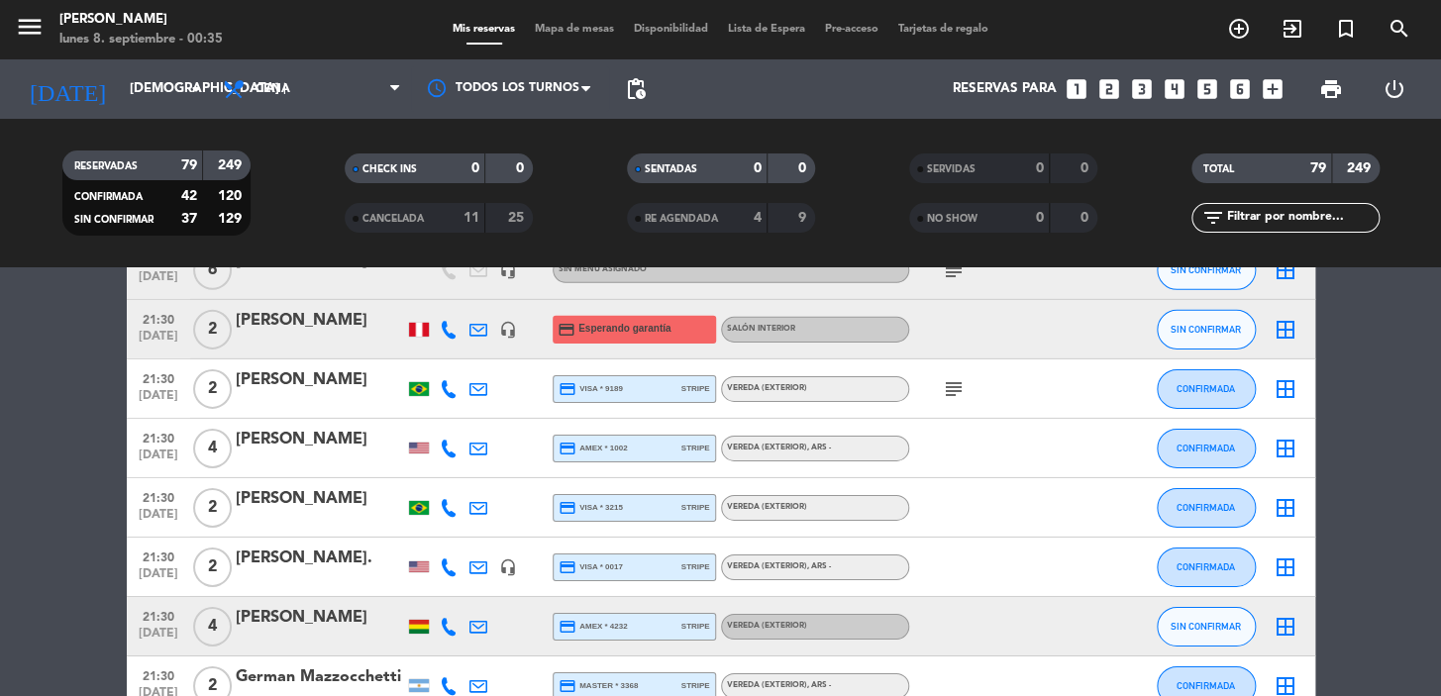
click at [945, 282] on icon "subject" at bounding box center [954, 270] width 24 height 24
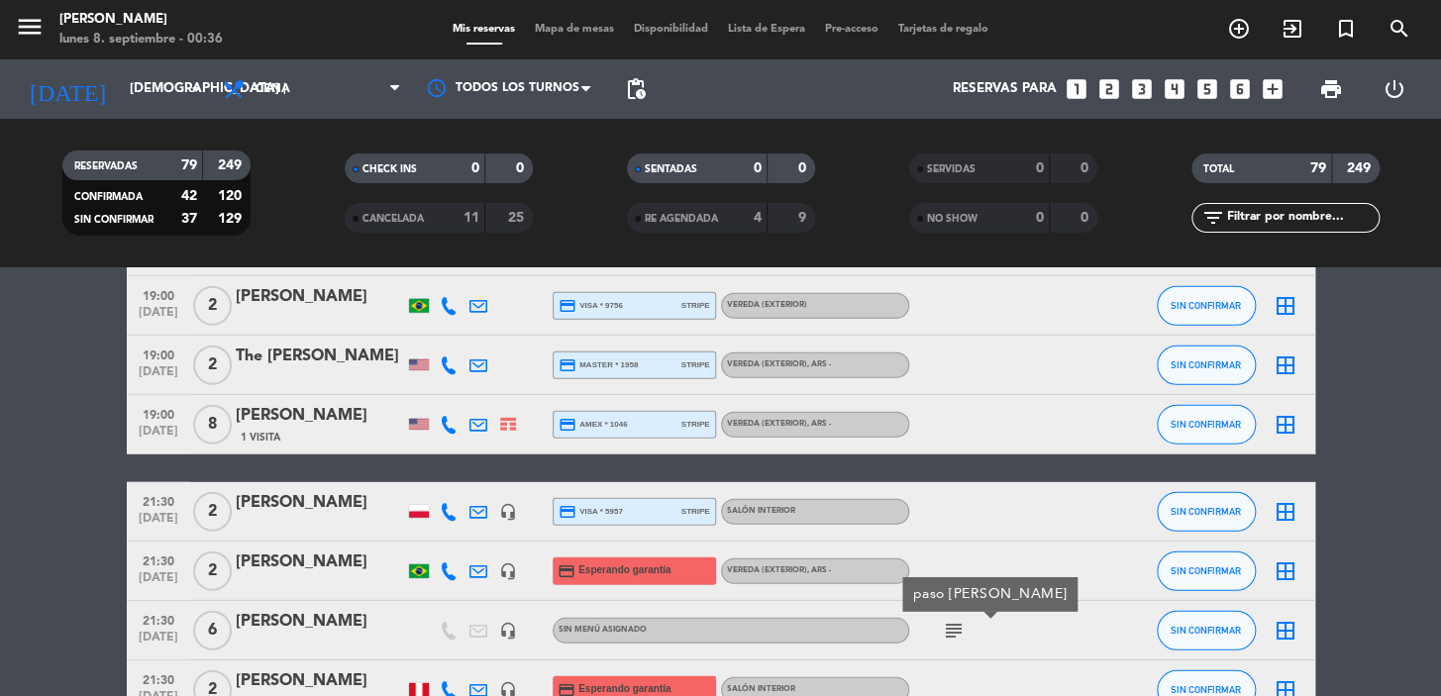
drag, startPoint x: 348, startPoint y: 669, endPoint x: 339, endPoint y: 633, distance: 37.7
click at [339, 633] on div "21:30 sep. 11 6 andrea headset_mic Sin menú asignado subject paso hernan SIN CO…" at bounding box center [721, 630] width 1188 height 59
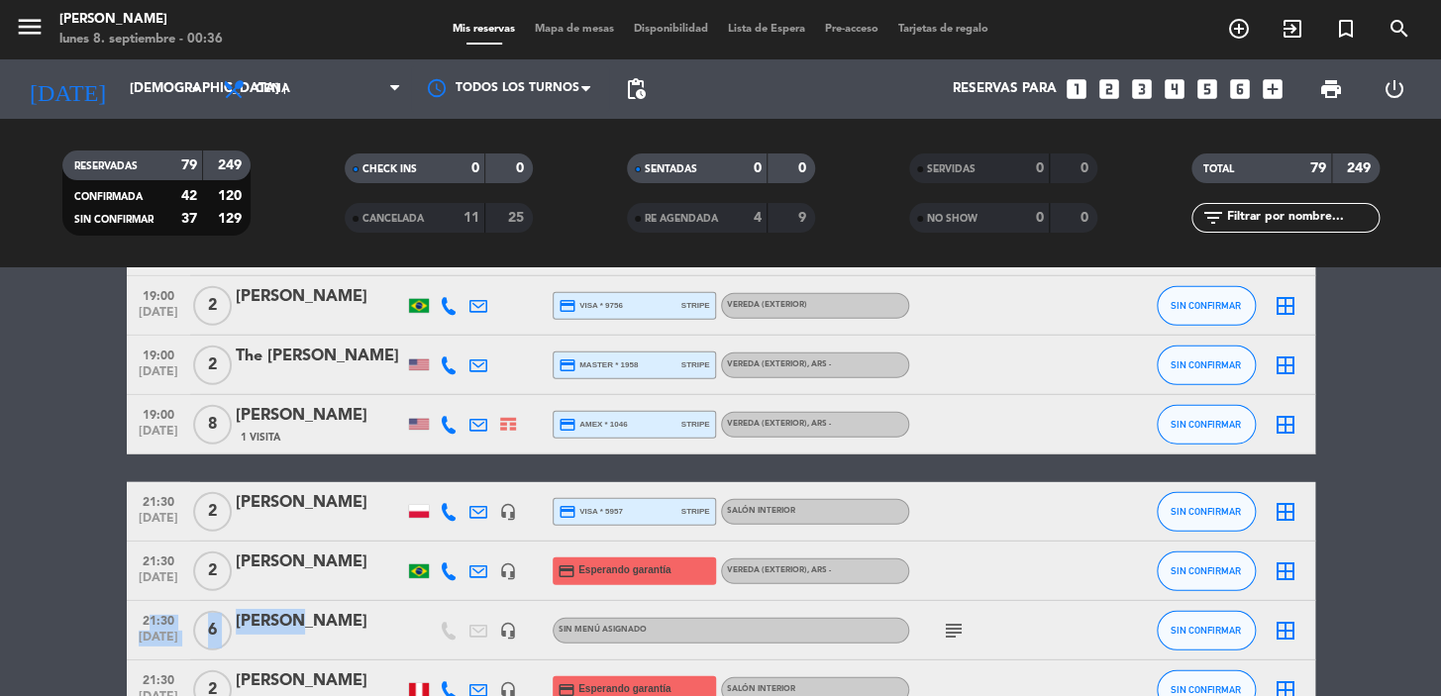
click at [950, 637] on icon "subject" at bounding box center [954, 631] width 24 height 24
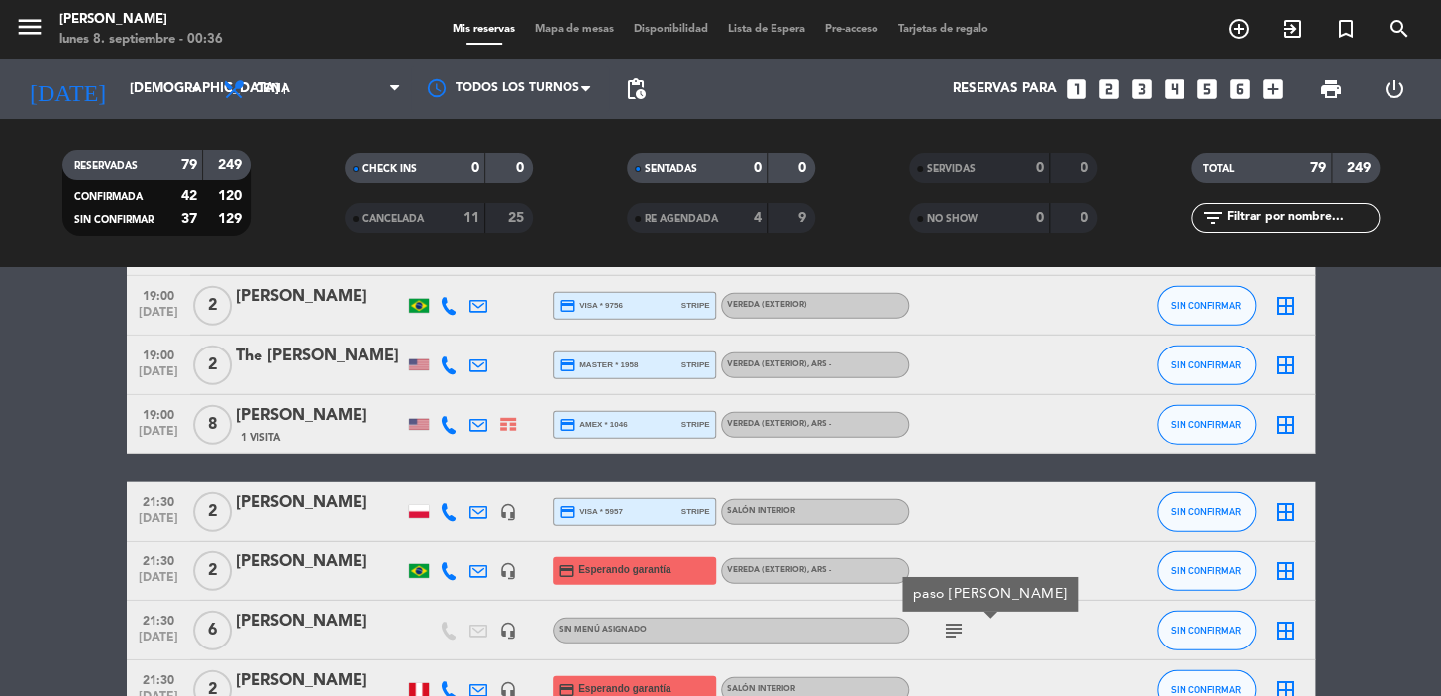
scroll to position [2520, 0]
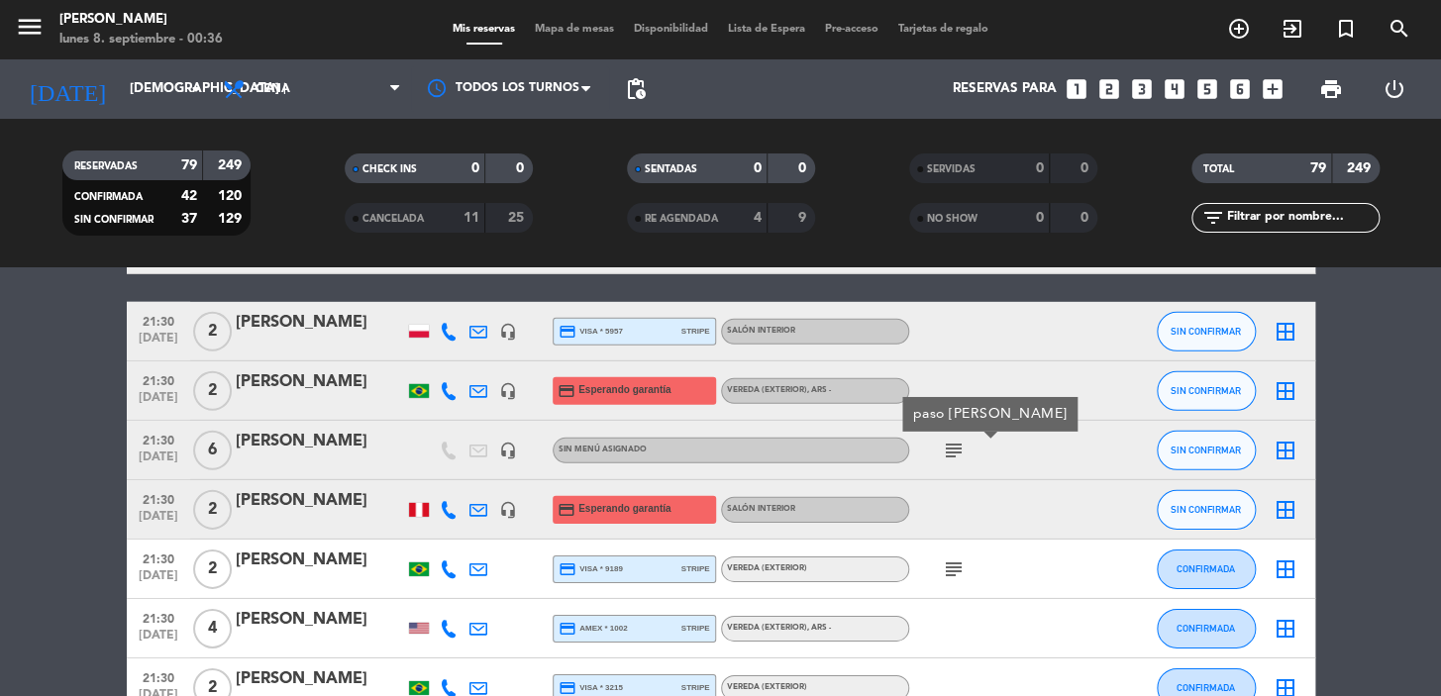
click at [959, 540] on div "subject" at bounding box center [998, 569] width 178 height 58
click at [957, 558] on icon "subject" at bounding box center [954, 570] width 24 height 24
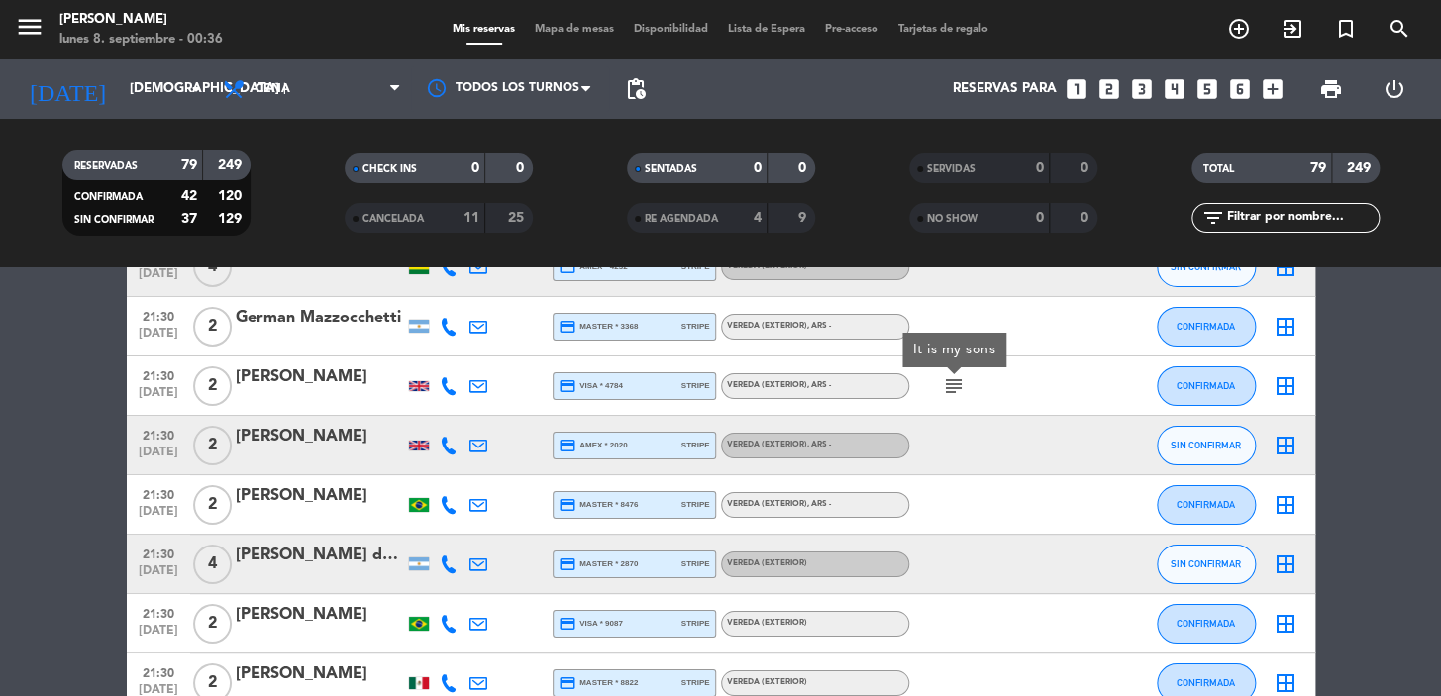
scroll to position [3601, 0]
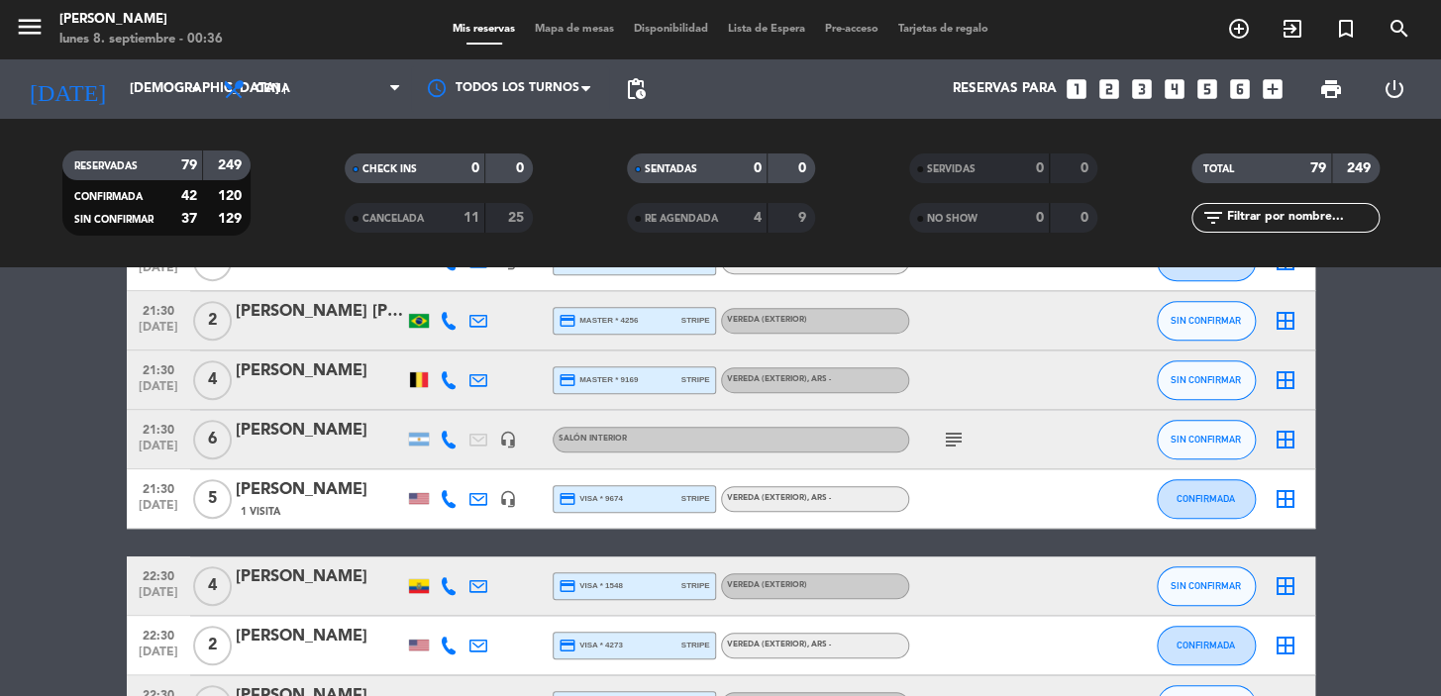
click at [950, 441] on icon "subject" at bounding box center [954, 440] width 24 height 24
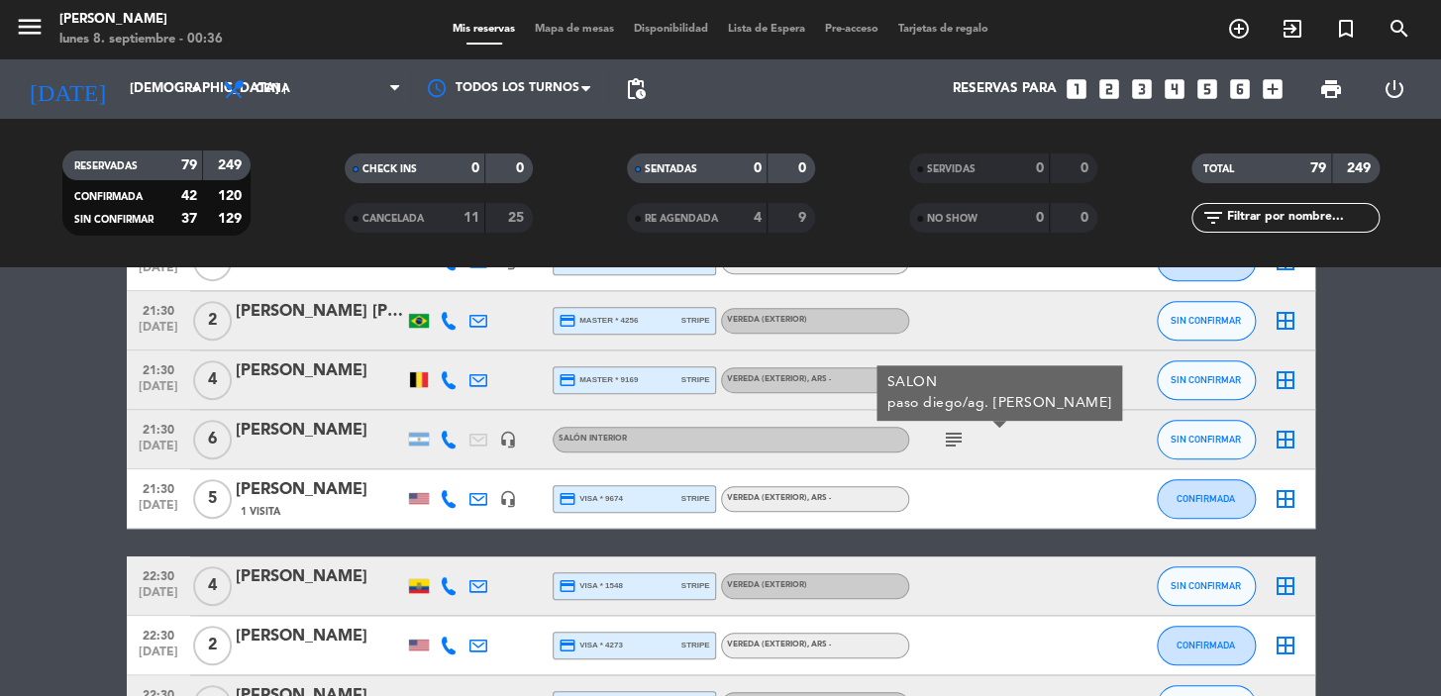
drag, startPoint x: 160, startPoint y: 430, endPoint x: 352, endPoint y: 435, distance: 191.2
click at [358, 443] on div "21:30 sep. 11 6 Tomy Cataife headset_mic Salón interior subject SALON paso dieg…" at bounding box center [721, 439] width 1188 height 59
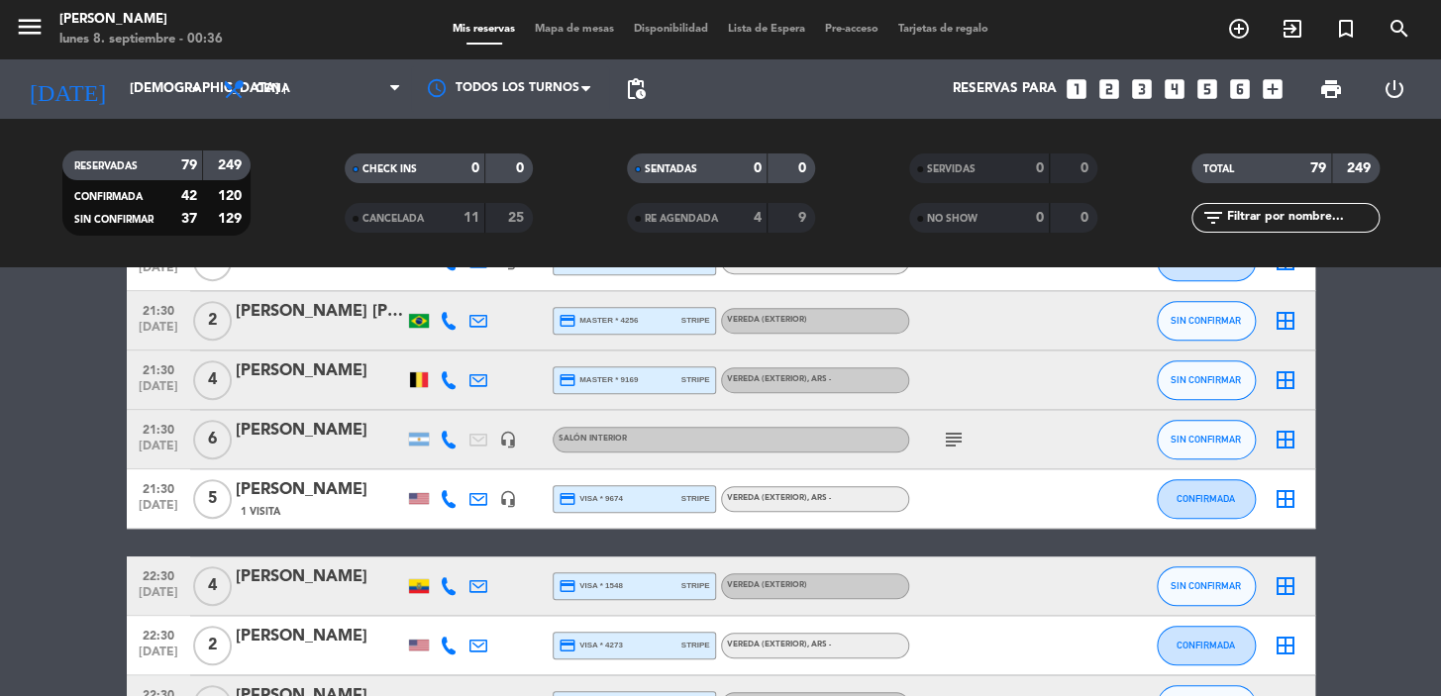
click at [956, 445] on icon "subject" at bounding box center [954, 440] width 24 height 24
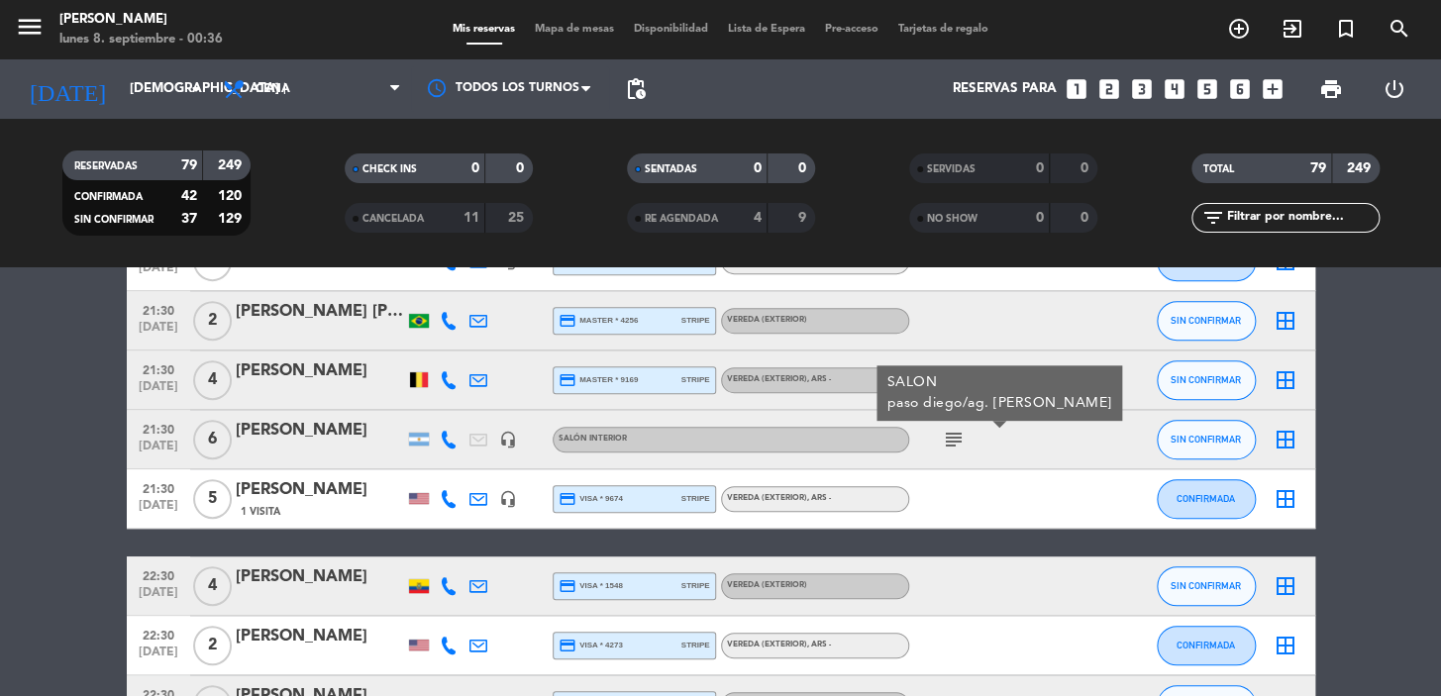
drag, startPoint x: 1101, startPoint y: 450, endPoint x: 1073, endPoint y: 437, distance: 31.5
click at [1084, 448] on div "subject SALON paso diego/ag. alda" at bounding box center [998, 439] width 178 height 58
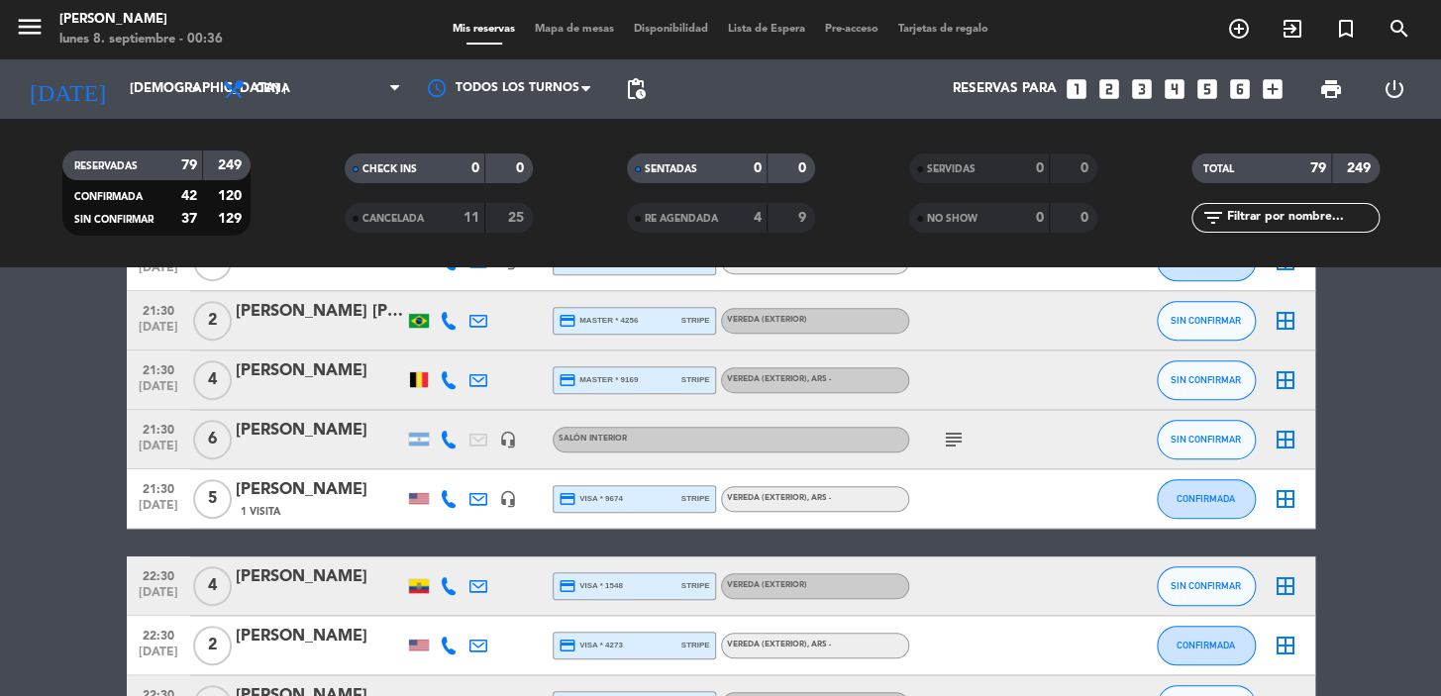
click at [1022, 406] on div at bounding box center [998, 380] width 178 height 58
click at [958, 442] on icon "subject" at bounding box center [954, 440] width 24 height 24
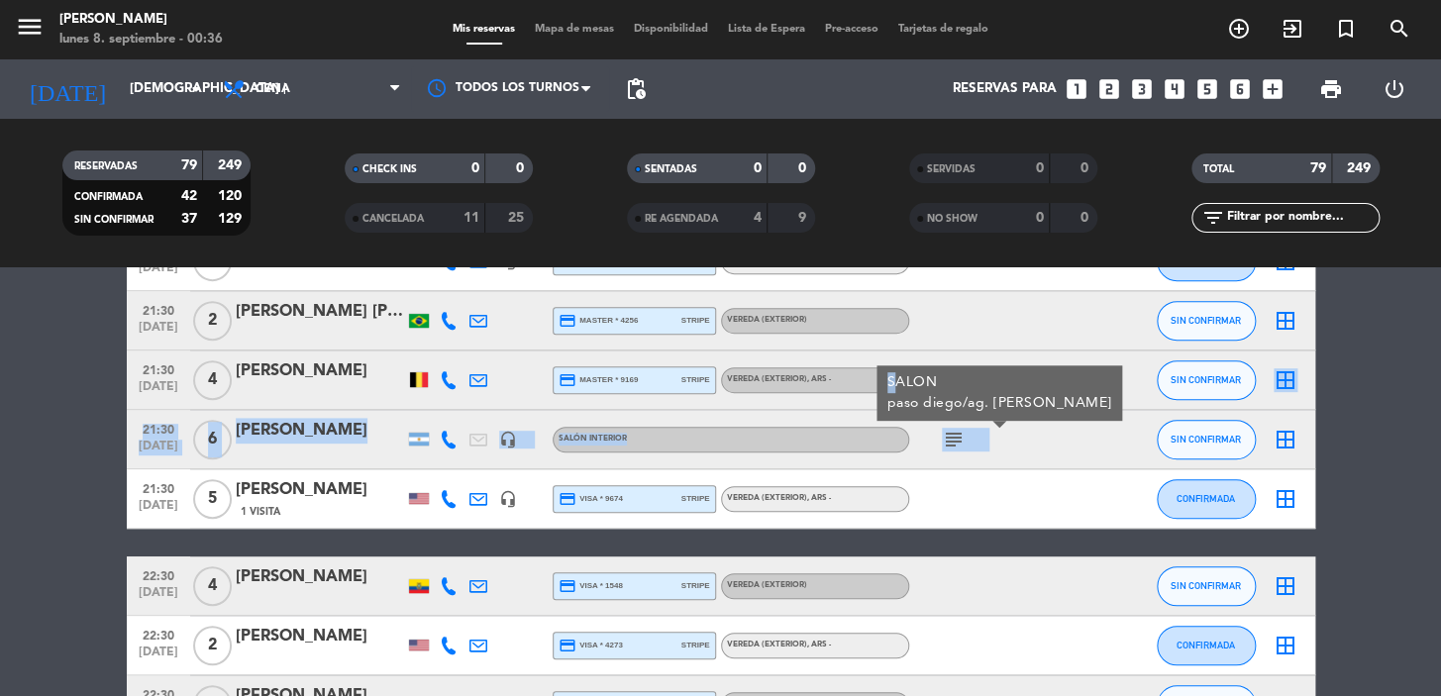
drag, startPoint x: 962, startPoint y: 430, endPoint x: 978, endPoint y: 394, distance: 39.4
click at [1016, 397] on div "SALON paso diego/ag. alda" at bounding box center [998, 393] width 225 height 42
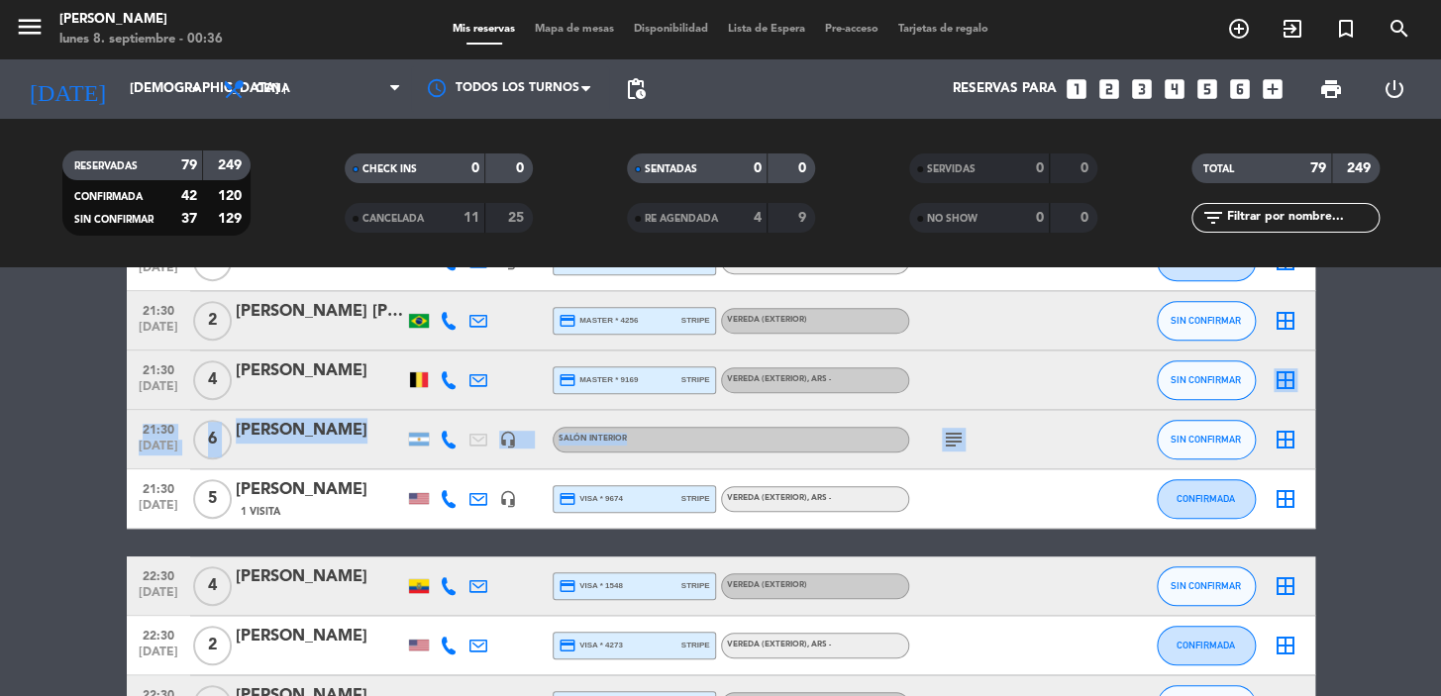
click at [868, 381] on div "Vereda (EXTERIOR) , ARS -" at bounding box center [815, 380] width 188 height 26
click at [951, 428] on icon "subject" at bounding box center [954, 440] width 24 height 24
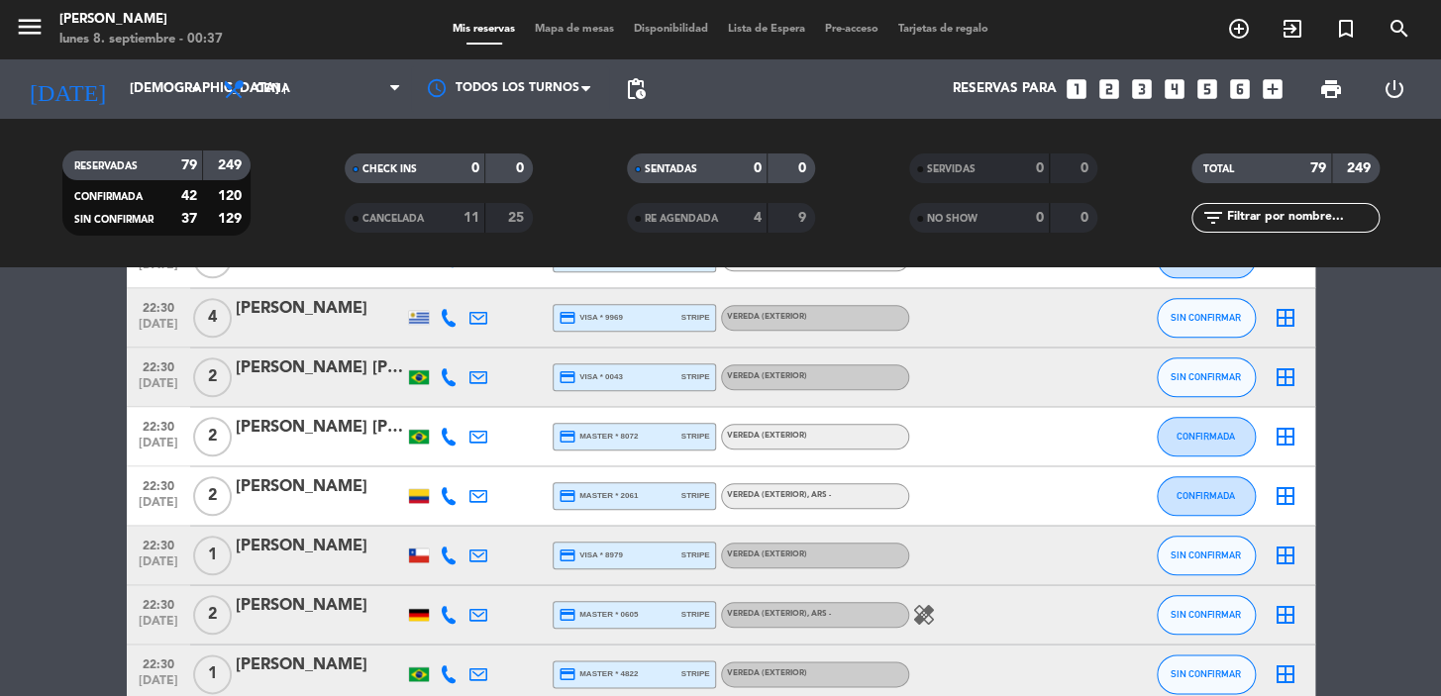
scroll to position [4141, 0]
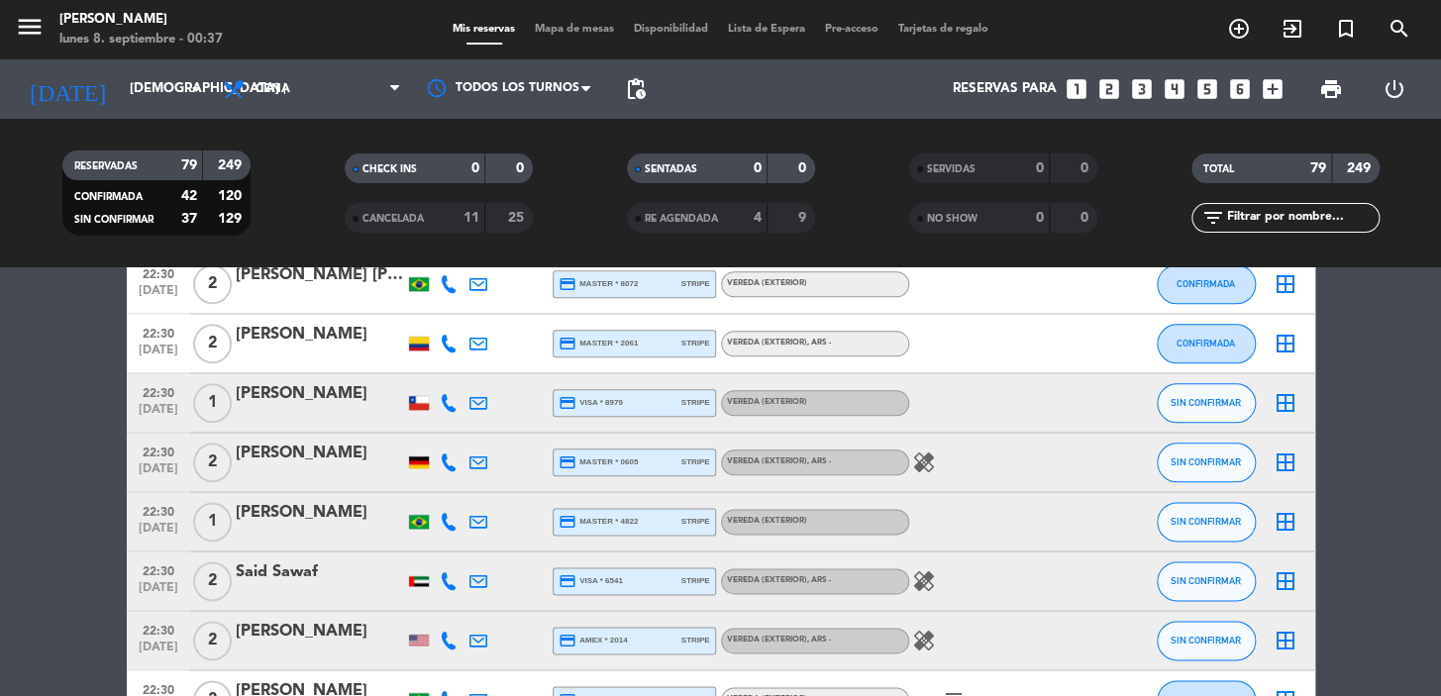
click at [952, 688] on icon "subject" at bounding box center [954, 700] width 24 height 24
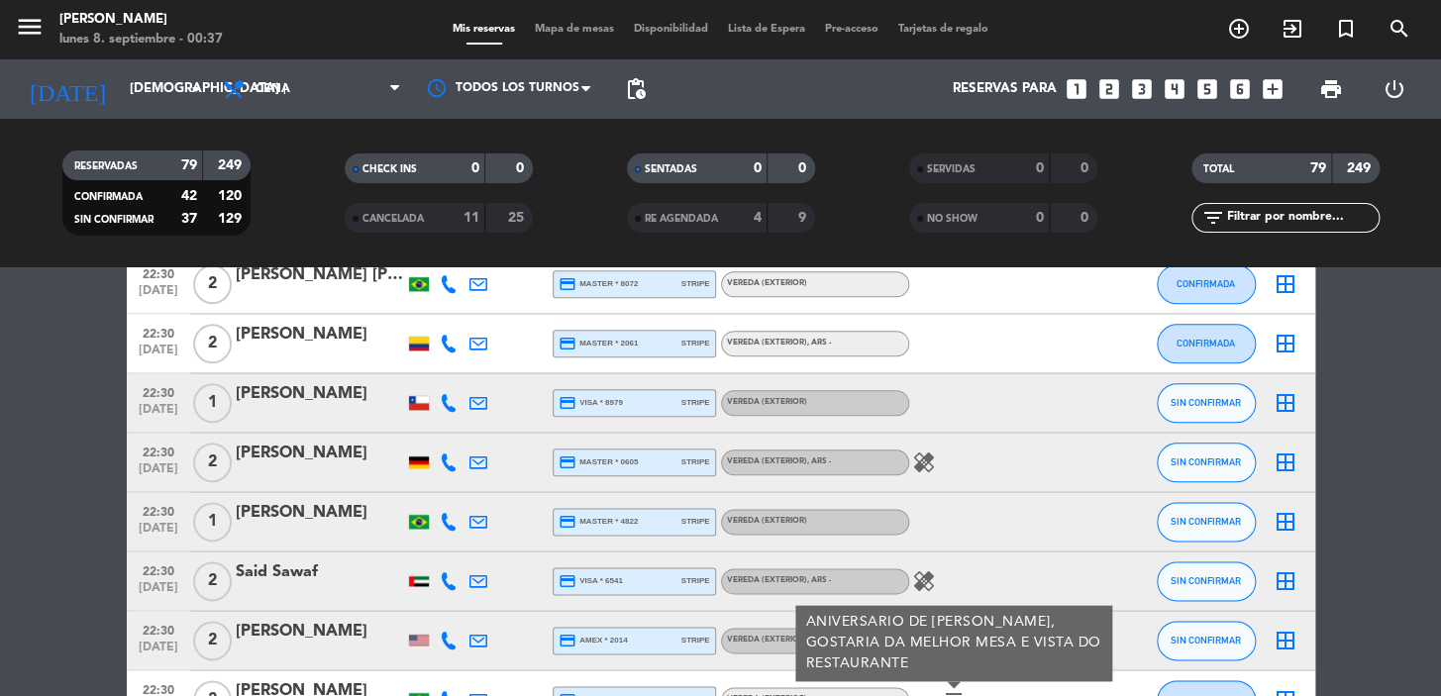
click at [952, 688] on icon "subject" at bounding box center [954, 700] width 24 height 24
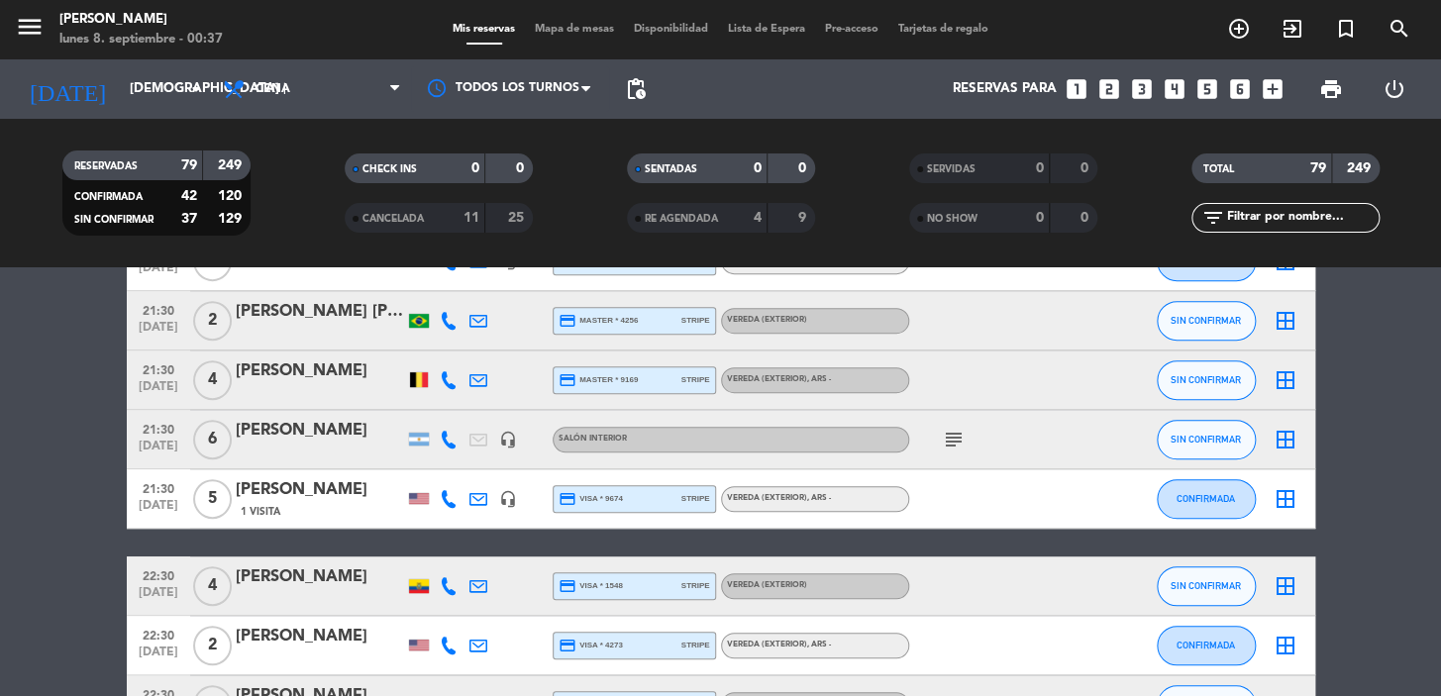
scroll to position [3961, 0]
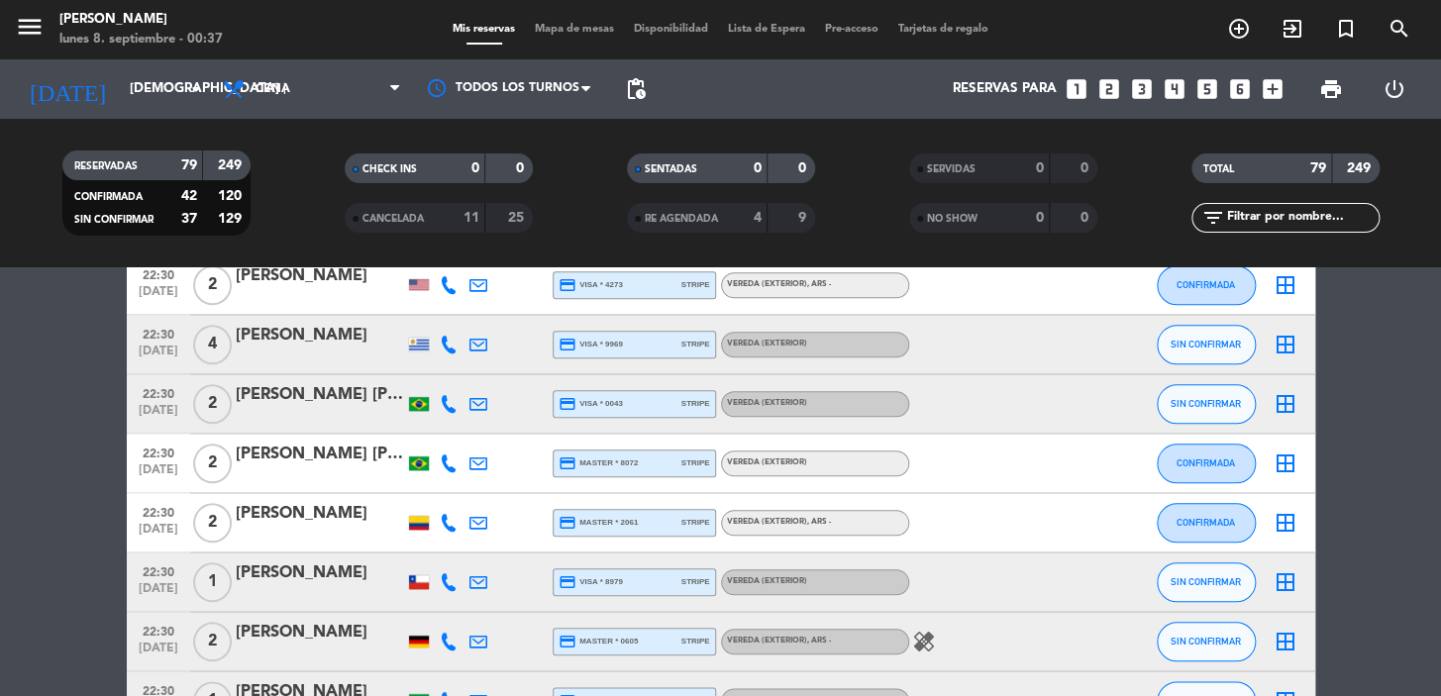
click at [145, 573] on span "22:30" at bounding box center [159, 571] width 50 height 23
drag, startPoint x: 432, startPoint y: 632, endPoint x: 371, endPoint y: 589, distance: 73.9
click at [371, 589] on div at bounding box center [320, 595] width 168 height 16
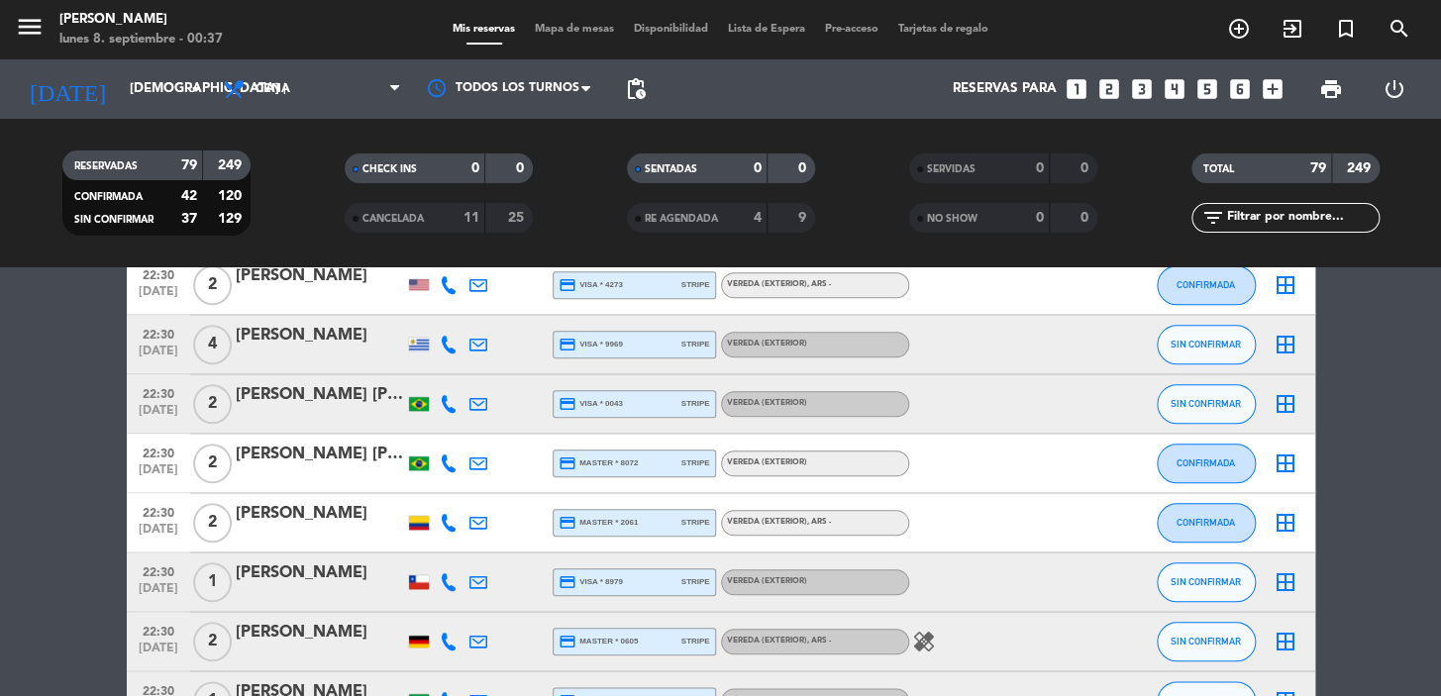
drag, startPoint x: 303, startPoint y: 569, endPoint x: 258, endPoint y: 574, distance: 44.8
click at [264, 573] on div at bounding box center [720, 348] width 1441 height 696
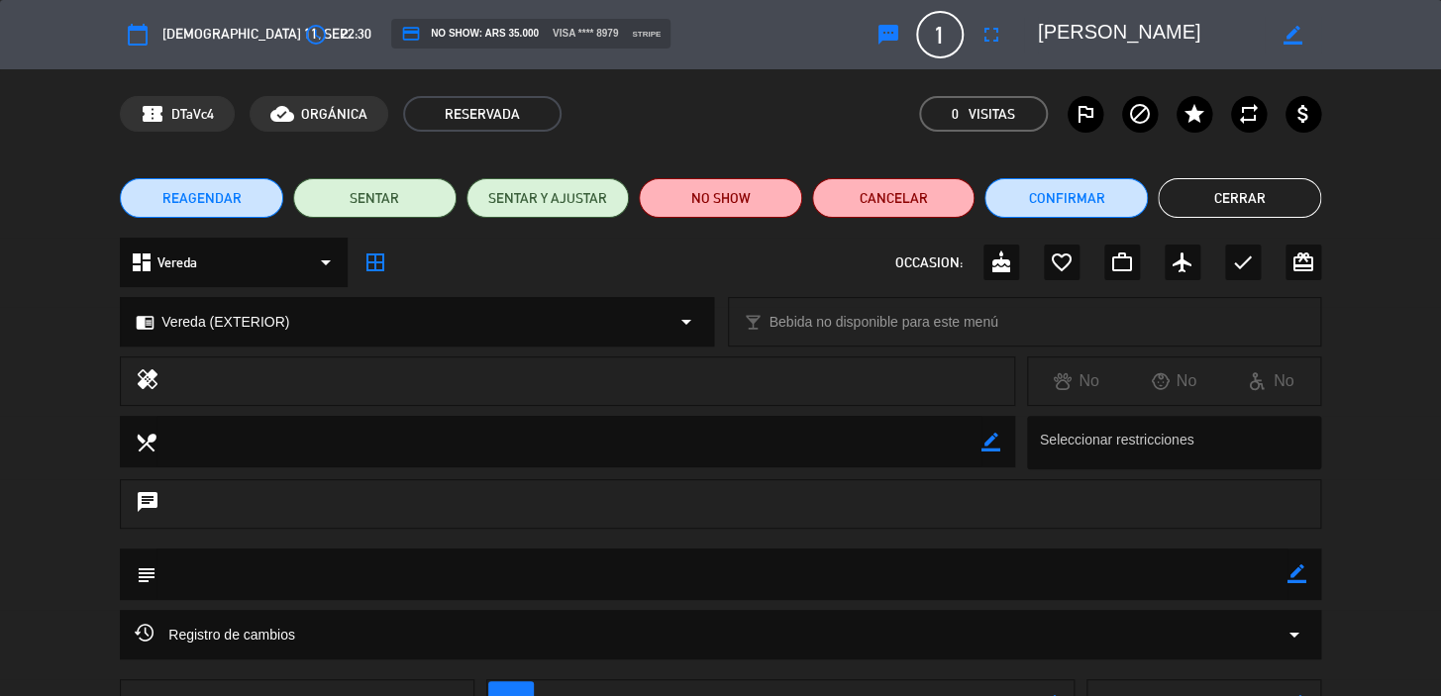
click at [1209, 196] on button "Cerrar" at bounding box center [1239, 198] width 163 height 40
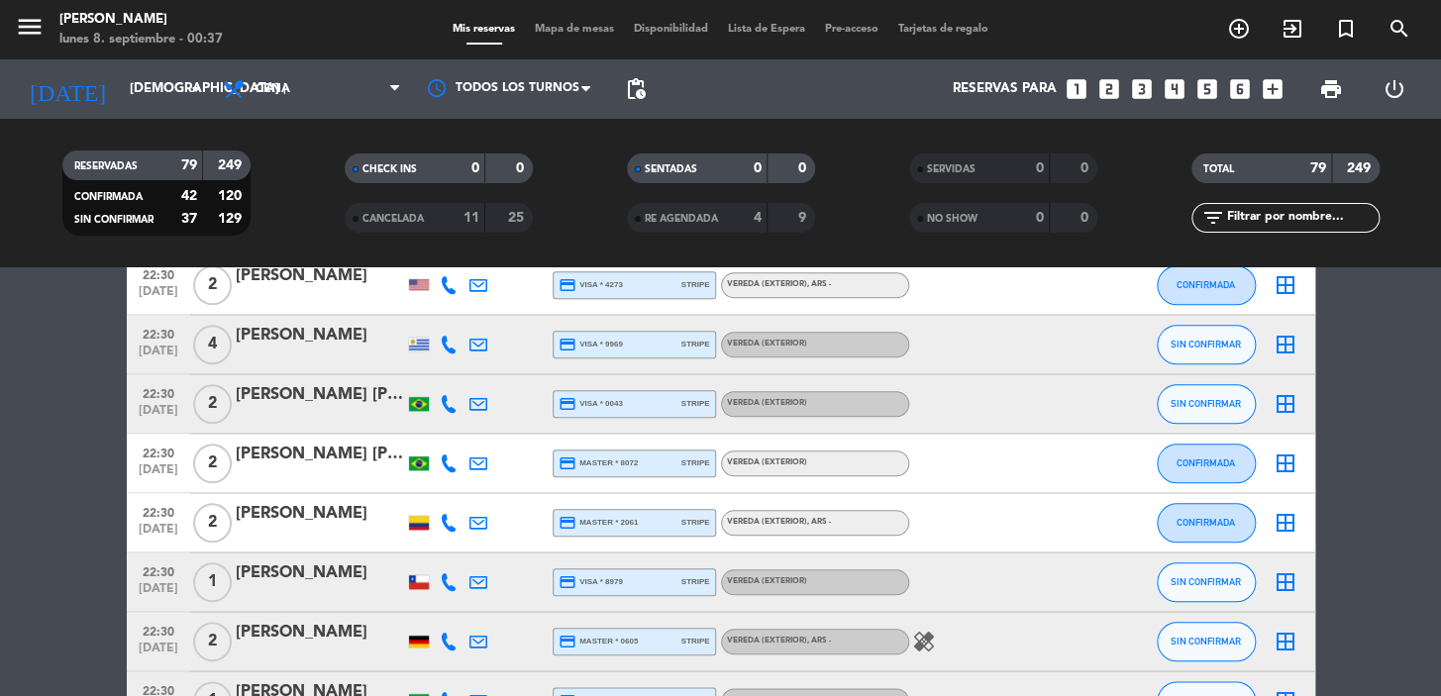
drag, startPoint x: 398, startPoint y: 573, endPoint x: 148, endPoint y: 567, distance: 250.6
click at [148, 567] on div "22:30 sep. 11 1 Mariano Insaurralde credit_card visa * 8979 stripe Vereda (EXTE…" at bounding box center [721, 582] width 1188 height 59
drag, startPoint x: 186, startPoint y: 562, endPoint x: 406, endPoint y: 563, distance: 219.9
drag, startPoint x: 303, startPoint y: 568, endPoint x: 139, endPoint y: 563, distance: 164.5
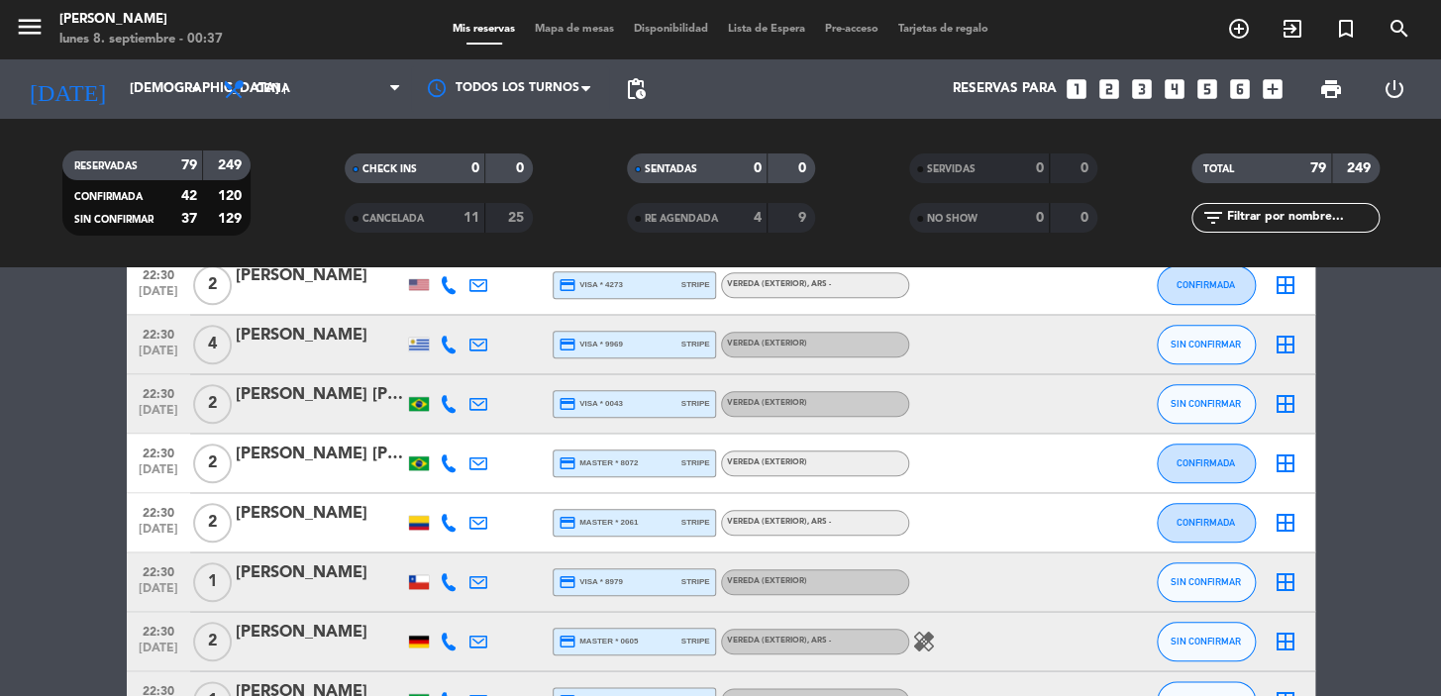
click at [140, 563] on div "22:30 sep. 11 1 Mariano Insaurralde credit_card visa * 8979 stripe Vereda (EXTE…" at bounding box center [721, 582] width 1188 height 59
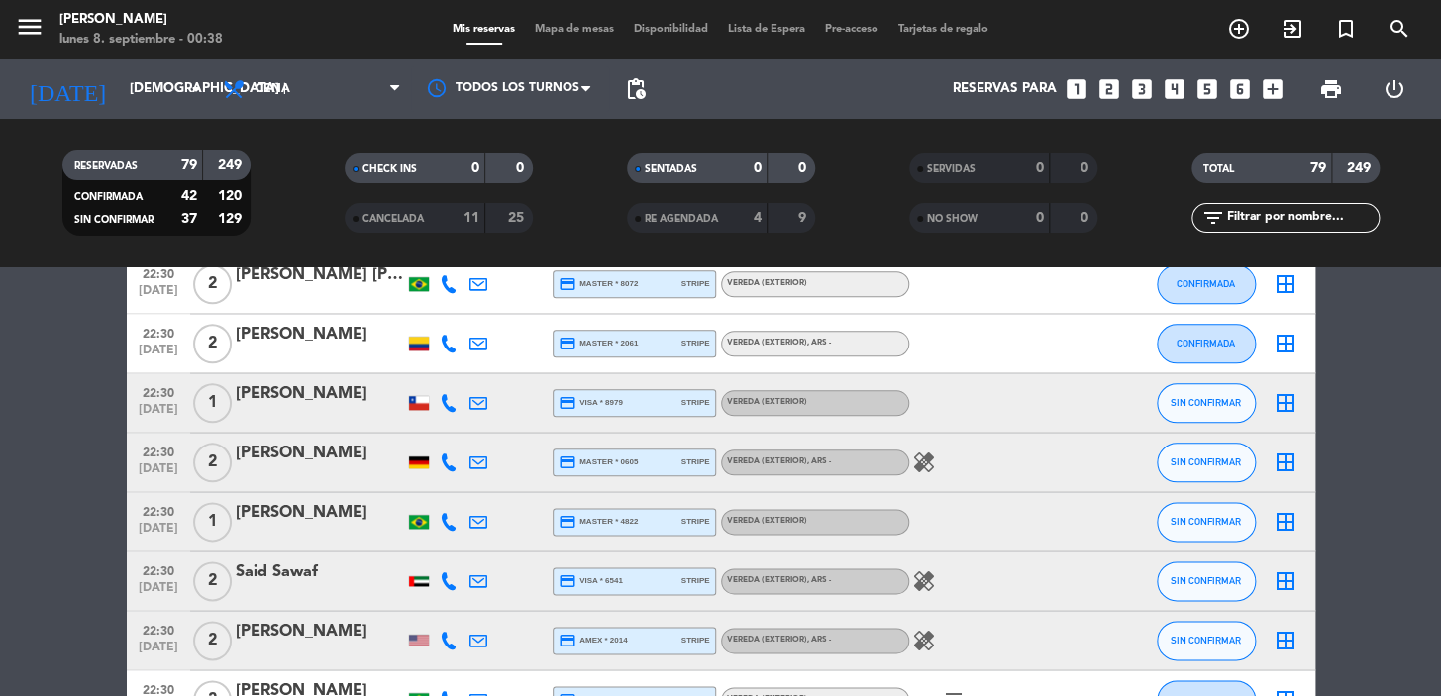
drag, startPoint x: 136, startPoint y: 509, endPoint x: 345, endPoint y: 517, distance: 209.1
click at [345, 517] on div "22:30 sep. 11 1 PABLO LOPES credit_card master * 4822 stripe Vereda (EXTERIOR) …" at bounding box center [721, 521] width 1188 height 59
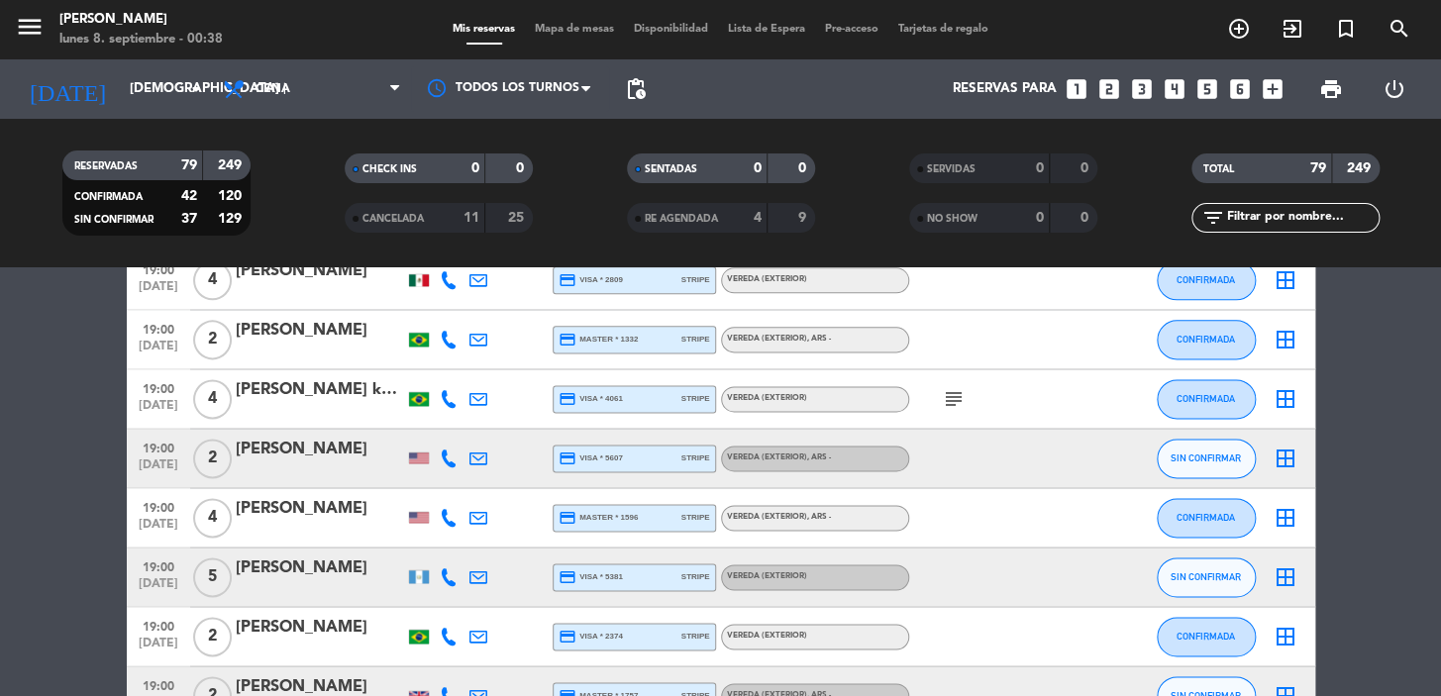
scroll to position [0, 0]
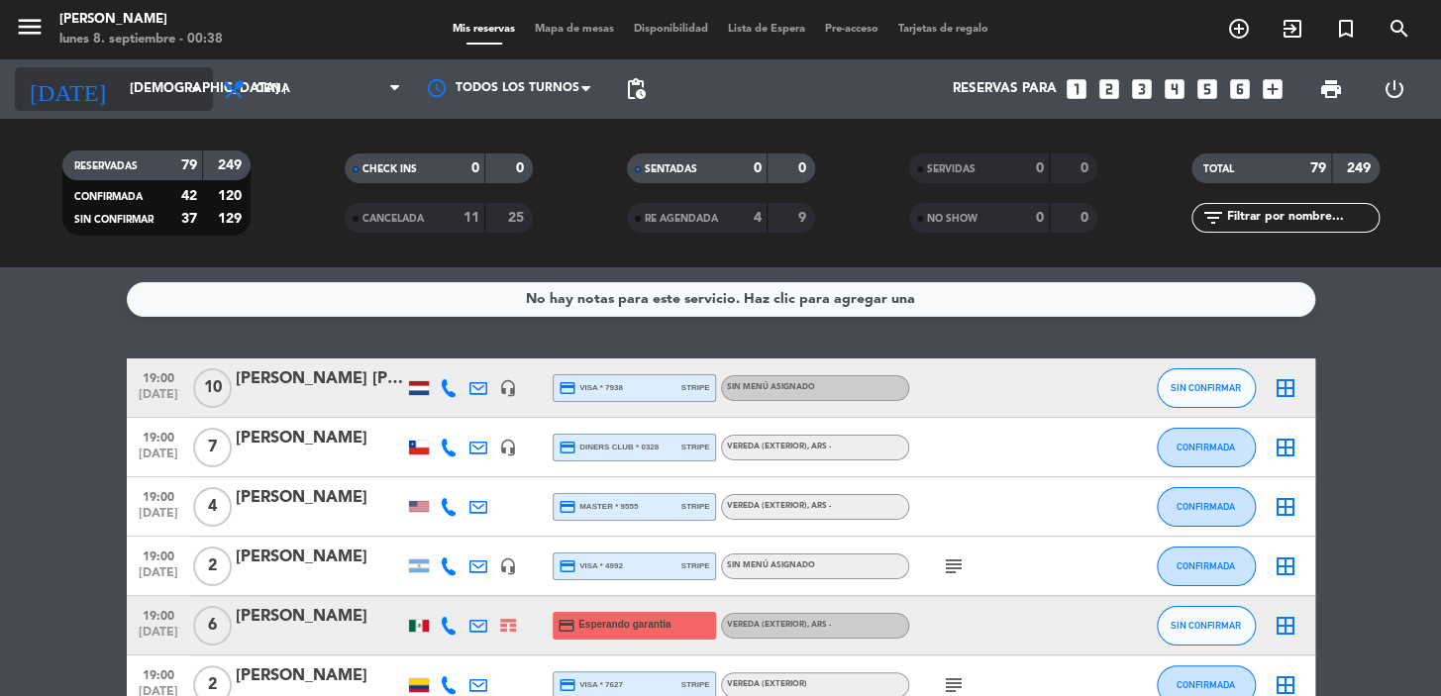
click at [130, 99] on input "jue. 11 sep." at bounding box center [207, 89] width 175 height 36
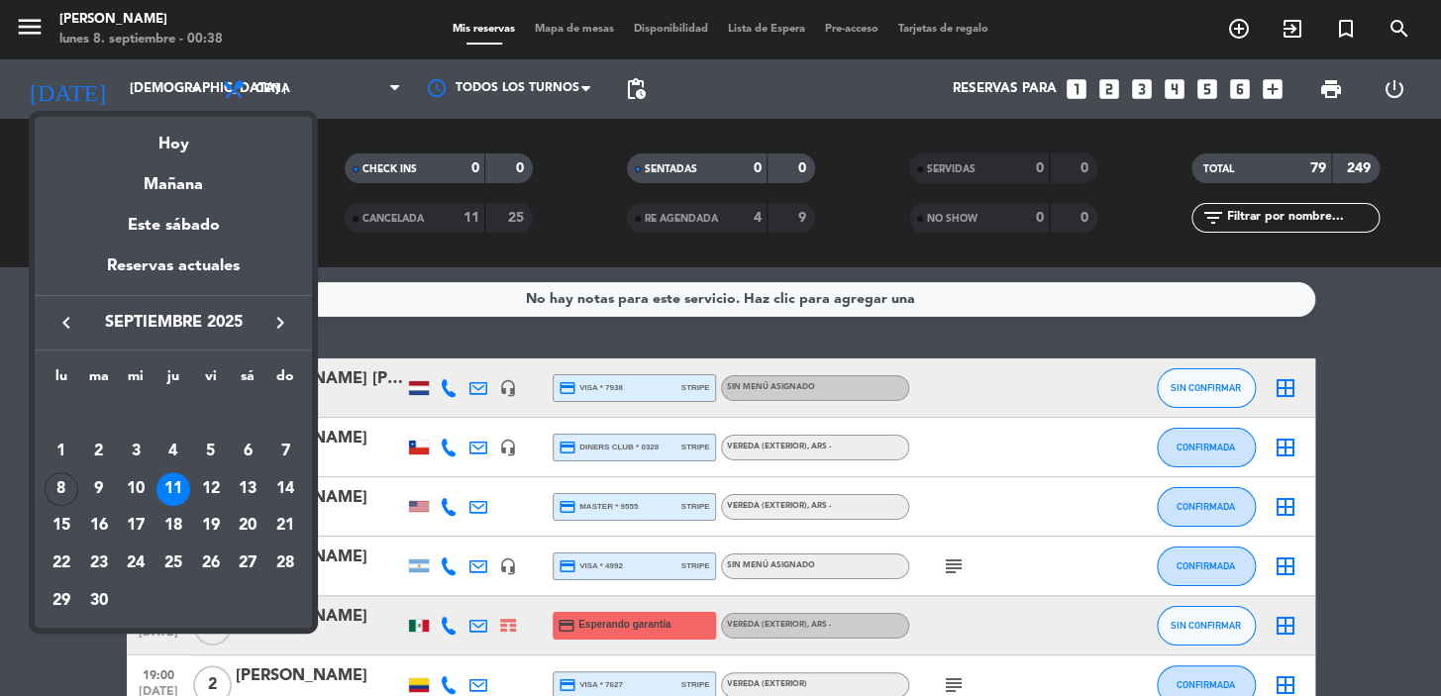
click at [217, 482] on div "12" at bounding box center [211, 489] width 34 height 34
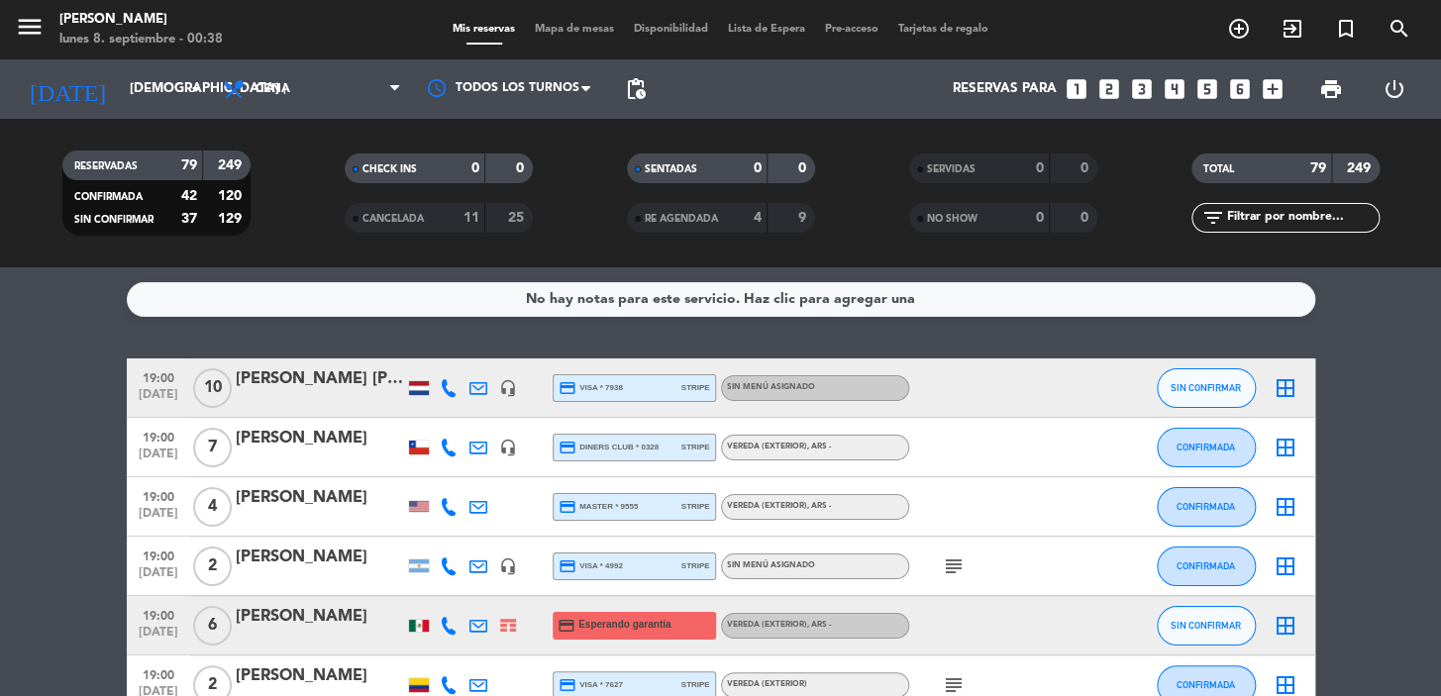
type input "[DATE]"
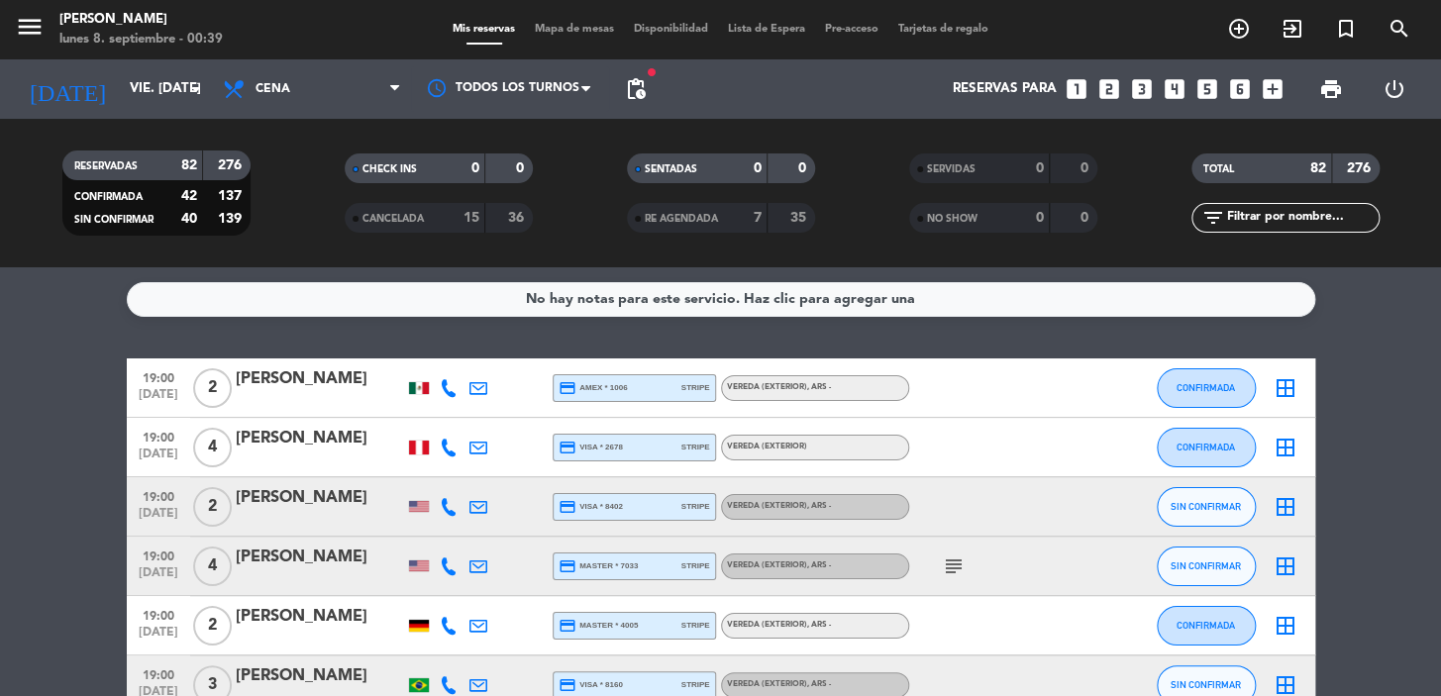
click at [962, 563] on icon "subject" at bounding box center [954, 567] width 24 height 24
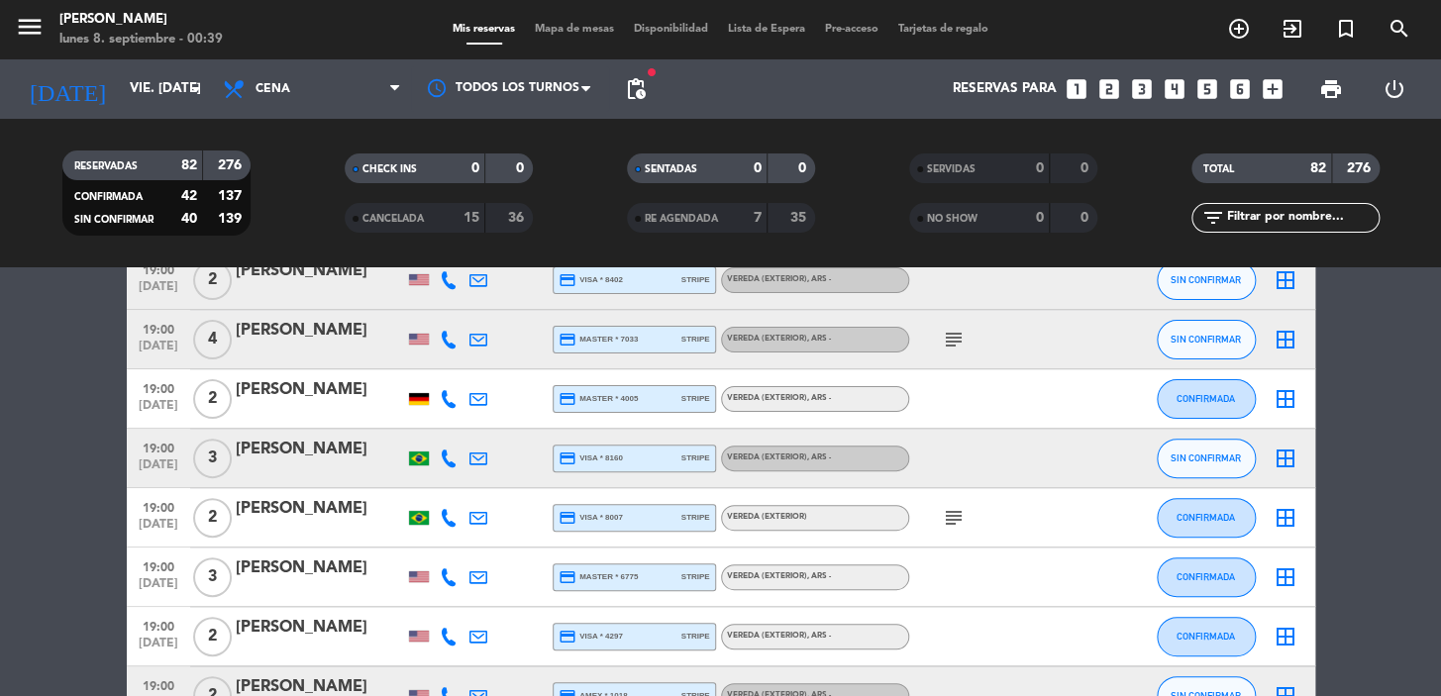
scroll to position [720, 0]
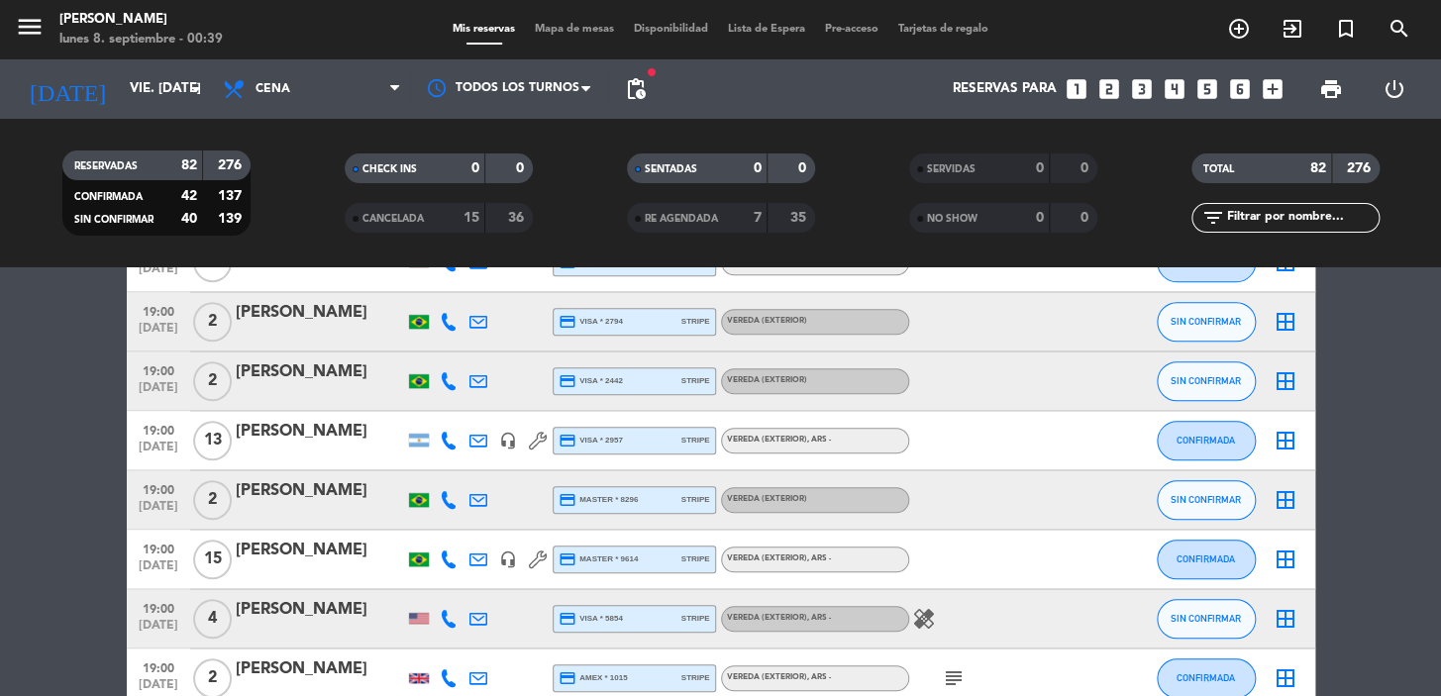
click at [954, 681] on icon "subject" at bounding box center [954, 678] width 24 height 24
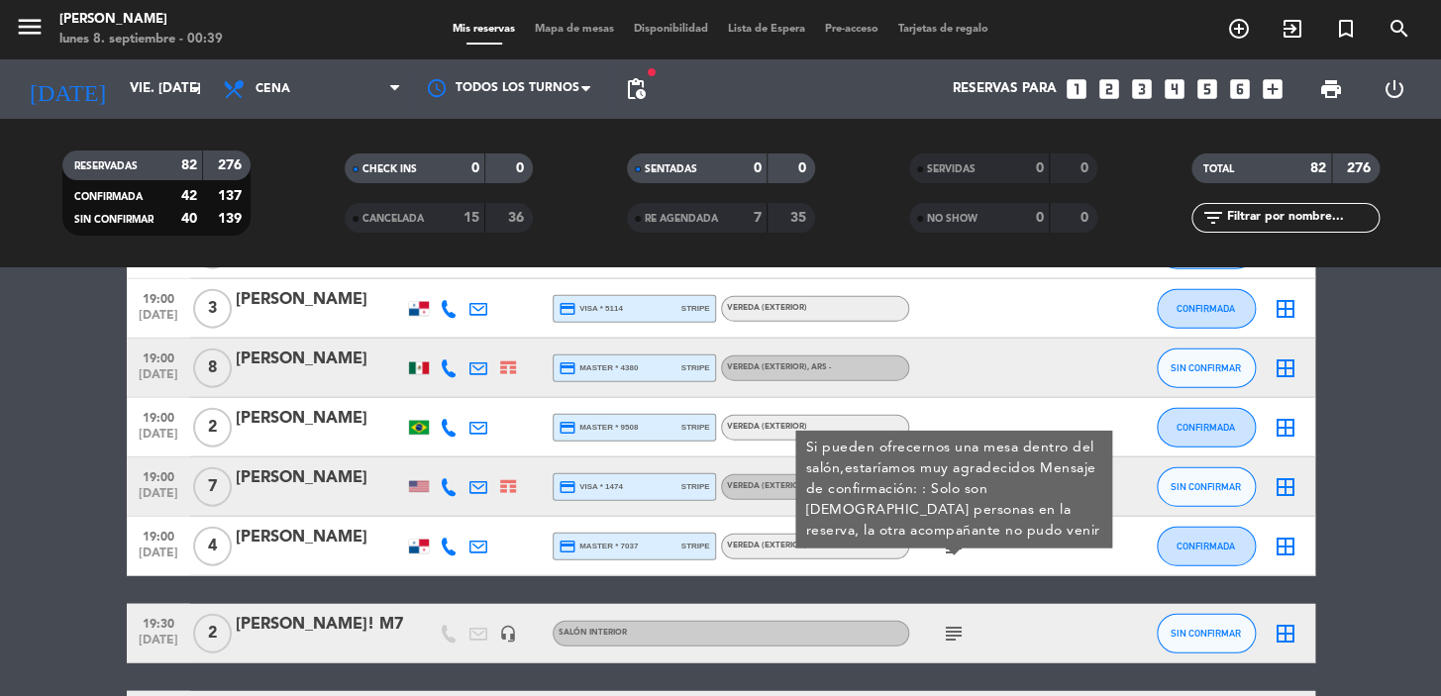
click at [954, 634] on icon "subject" at bounding box center [954, 634] width 24 height 24
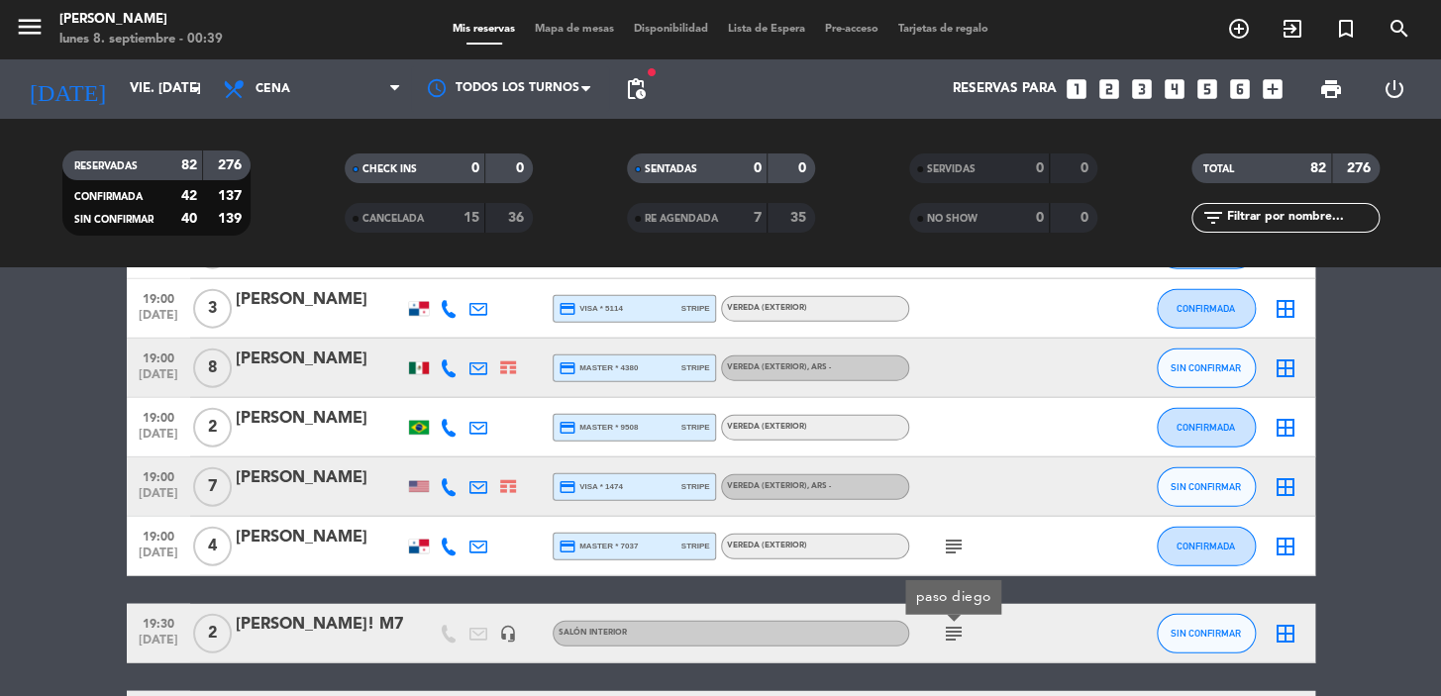
scroll to position [1181, 0]
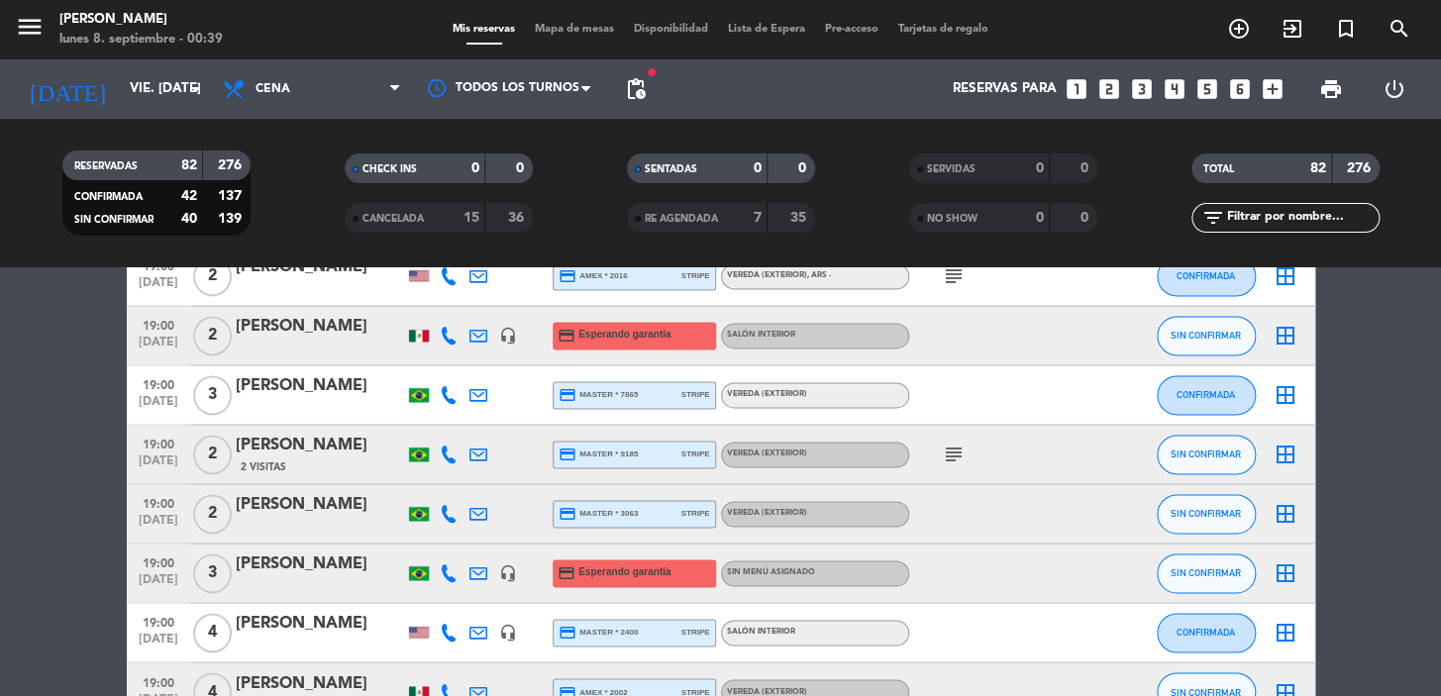
drag, startPoint x: 954, startPoint y: 536, endPoint x: 960, endPoint y: 548, distance: 13.3
click at [957, 483] on div "subject" at bounding box center [998, 454] width 178 height 58
click at [953, 466] on icon "subject" at bounding box center [954, 455] width 24 height 24
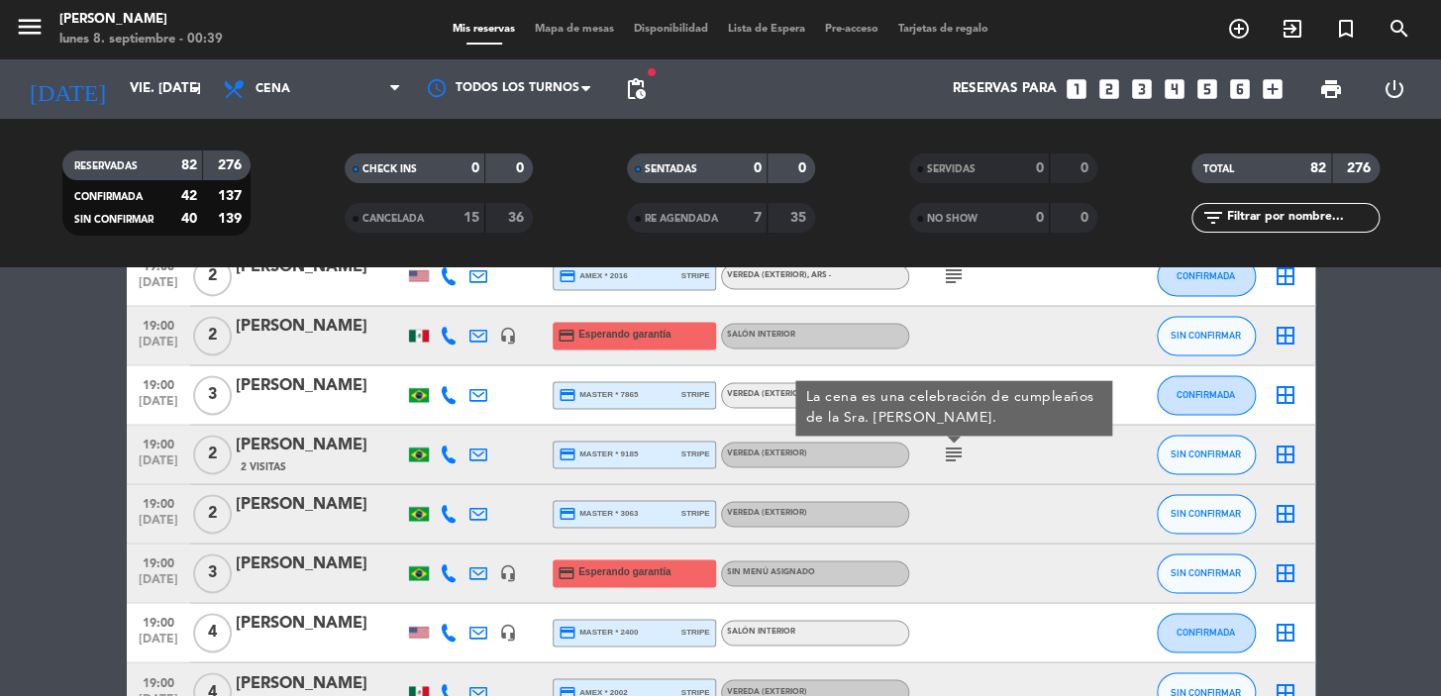
scroll to position [1079, 0]
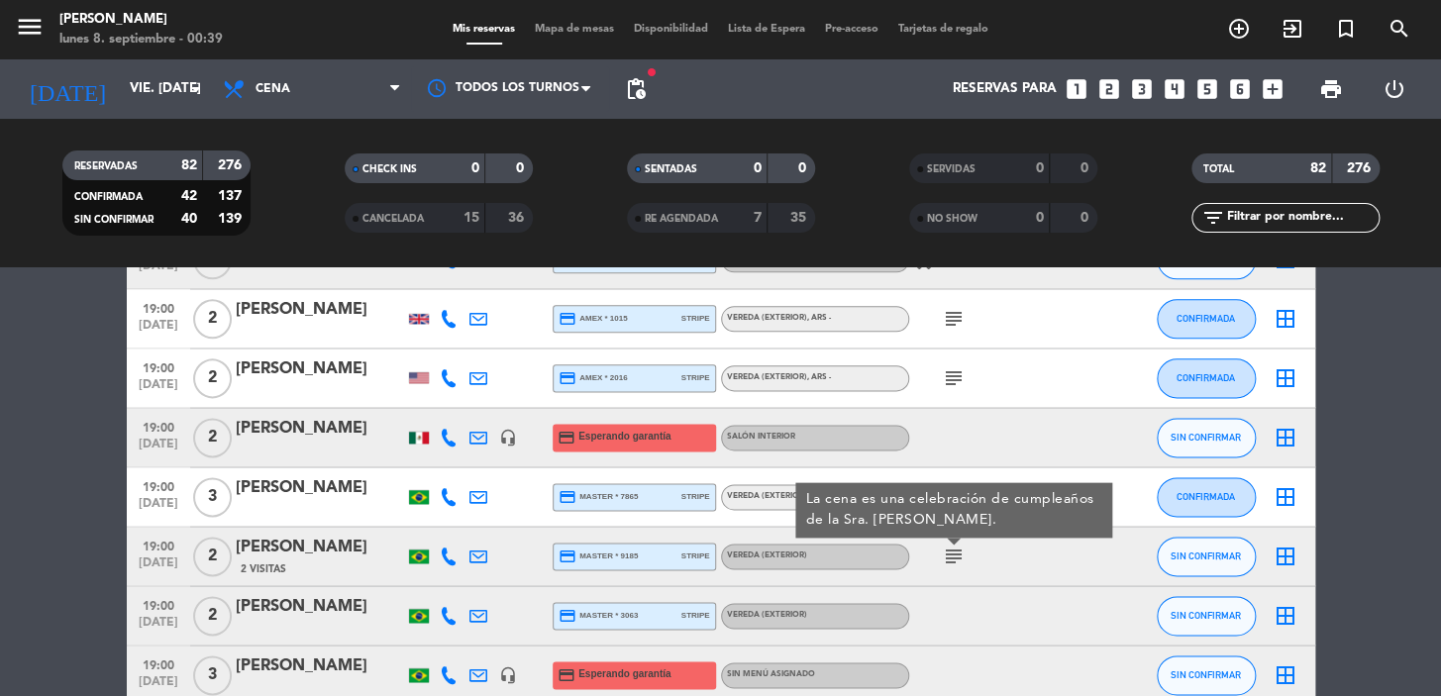
click at [944, 389] on div "subject" at bounding box center [998, 378] width 178 height 58
click at [944, 386] on icon "subject" at bounding box center [954, 378] width 24 height 24
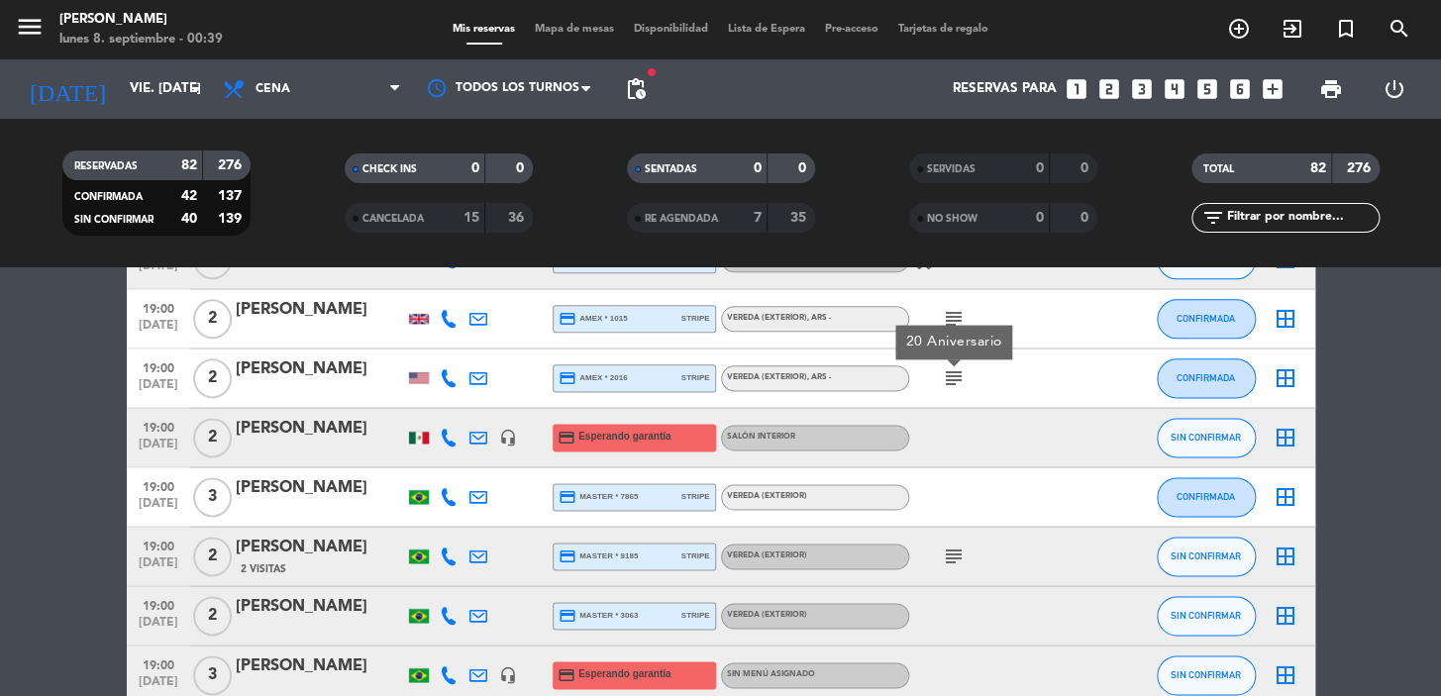
click at [954, 557] on icon "subject" at bounding box center [954, 557] width 24 height 24
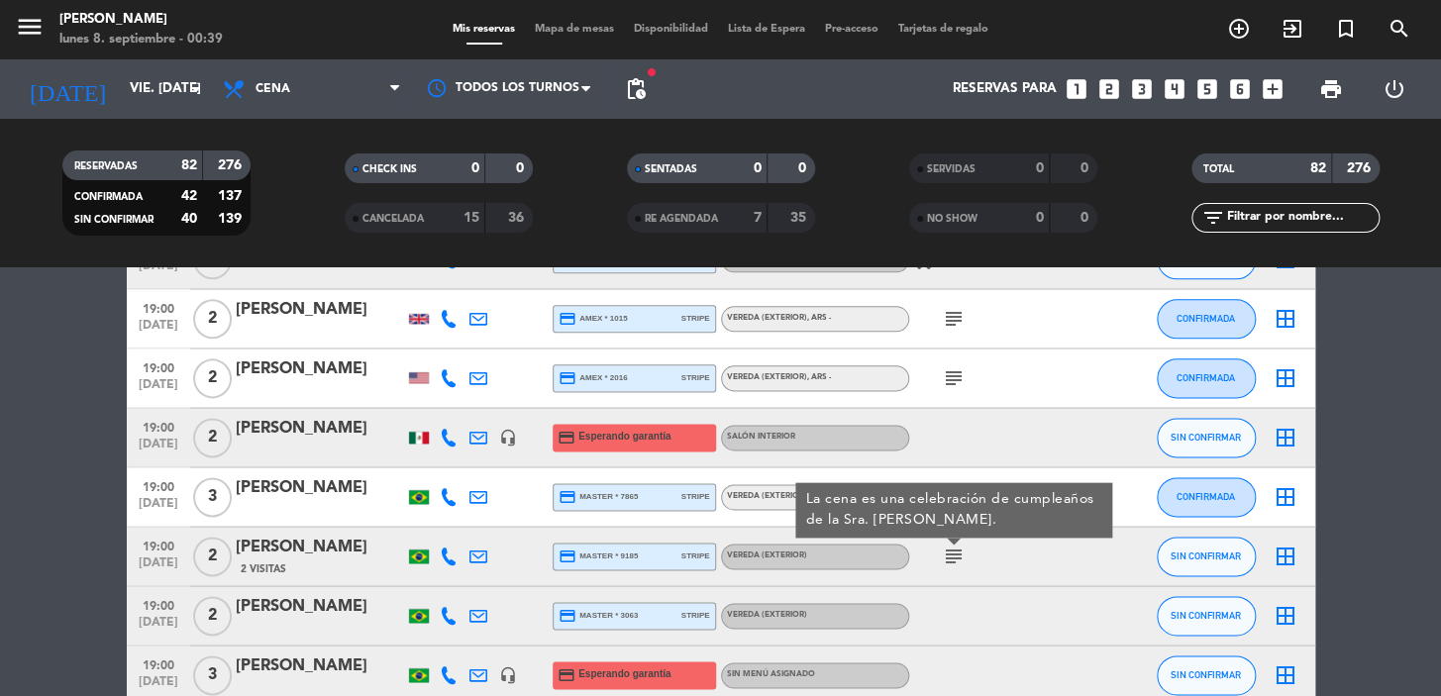
scroll to position [2160, 0]
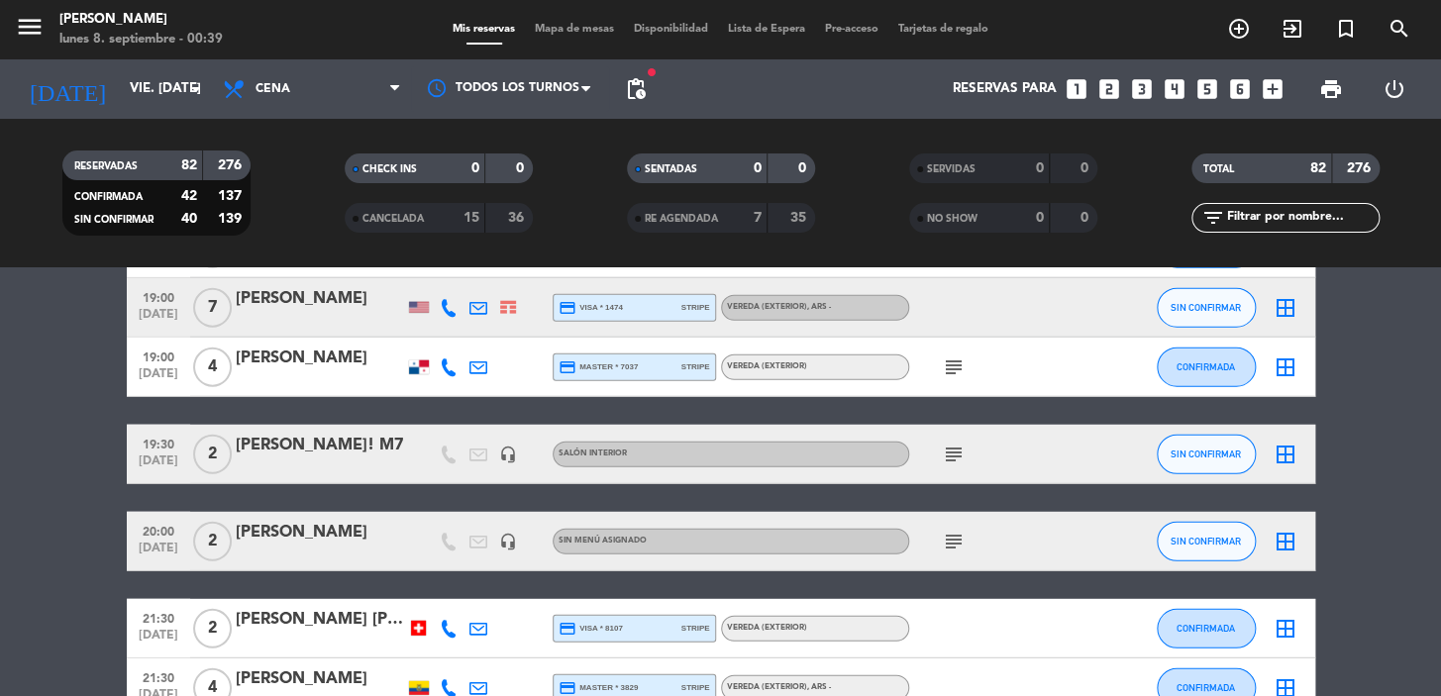
click at [956, 374] on icon "subject" at bounding box center [954, 368] width 24 height 24
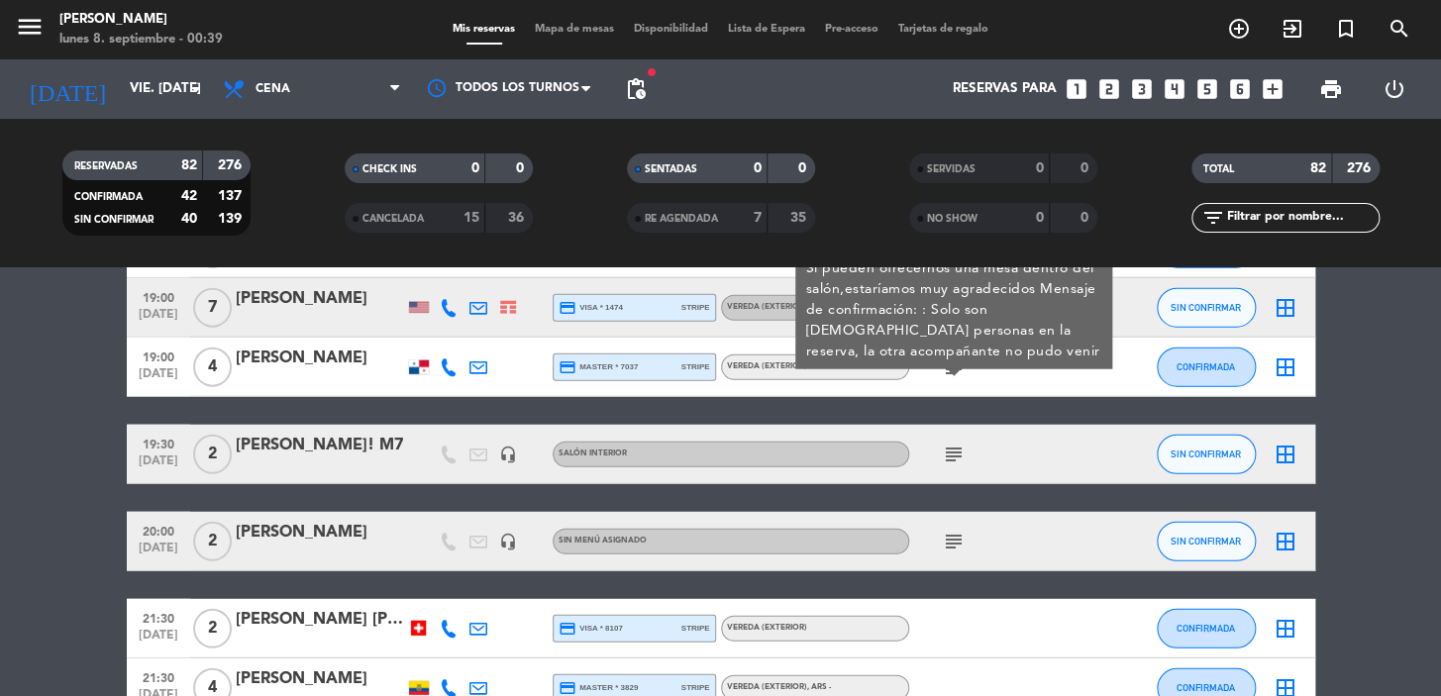
click at [944, 466] on icon "subject" at bounding box center [954, 455] width 24 height 24
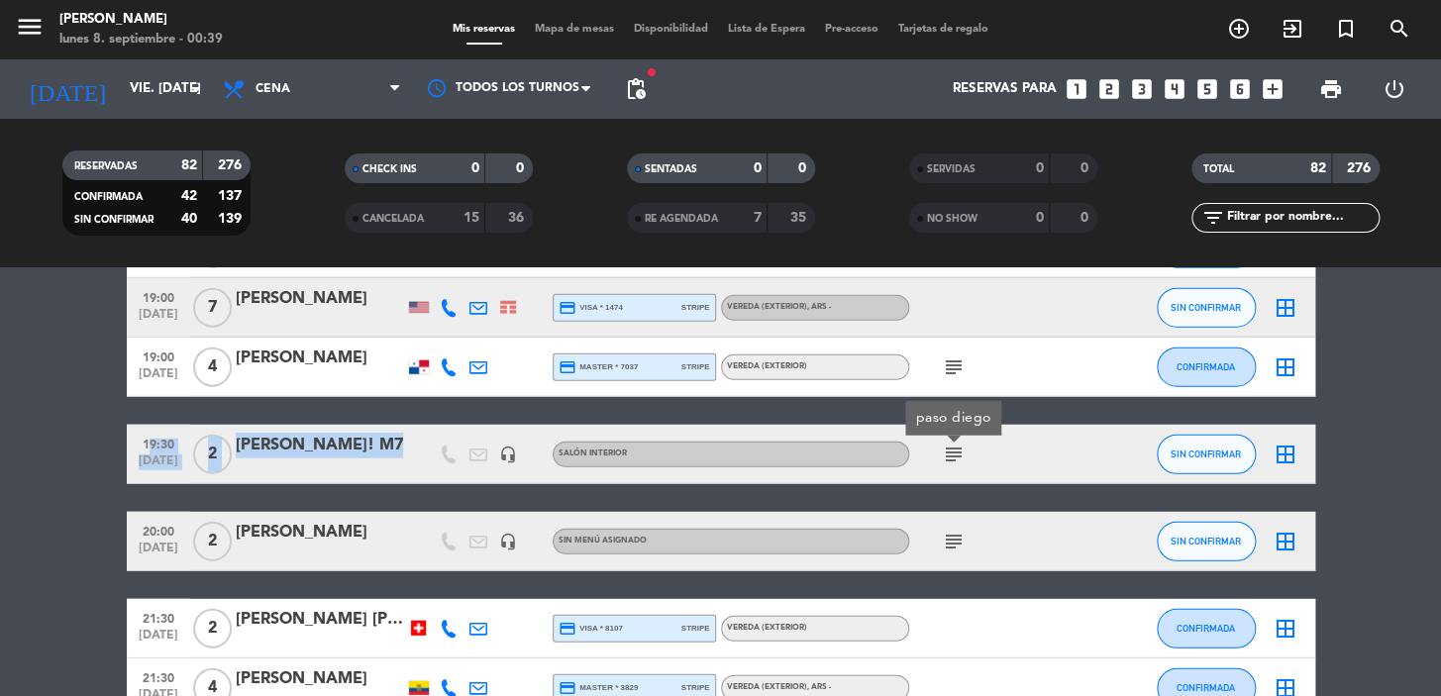
drag, startPoint x: 140, startPoint y: 435, endPoint x: 354, endPoint y: 445, distance: 214.1
click at [435, 453] on div "19:30 sep. 12 2 Vicky y Eugenio! M7 headset_mic Salón interior subject paso die…" at bounding box center [721, 454] width 1188 height 59
click at [3, 488] on bookings-row "19:00 sep. 12 2 Alberto Sangiorgio credit_card amex * 1006 stripe Vereda (EXTER…" at bounding box center [720, 704] width 1441 height 5011
click at [944, 453] on icon "subject" at bounding box center [954, 455] width 24 height 24
click at [955, 537] on icon "subject" at bounding box center [954, 542] width 24 height 24
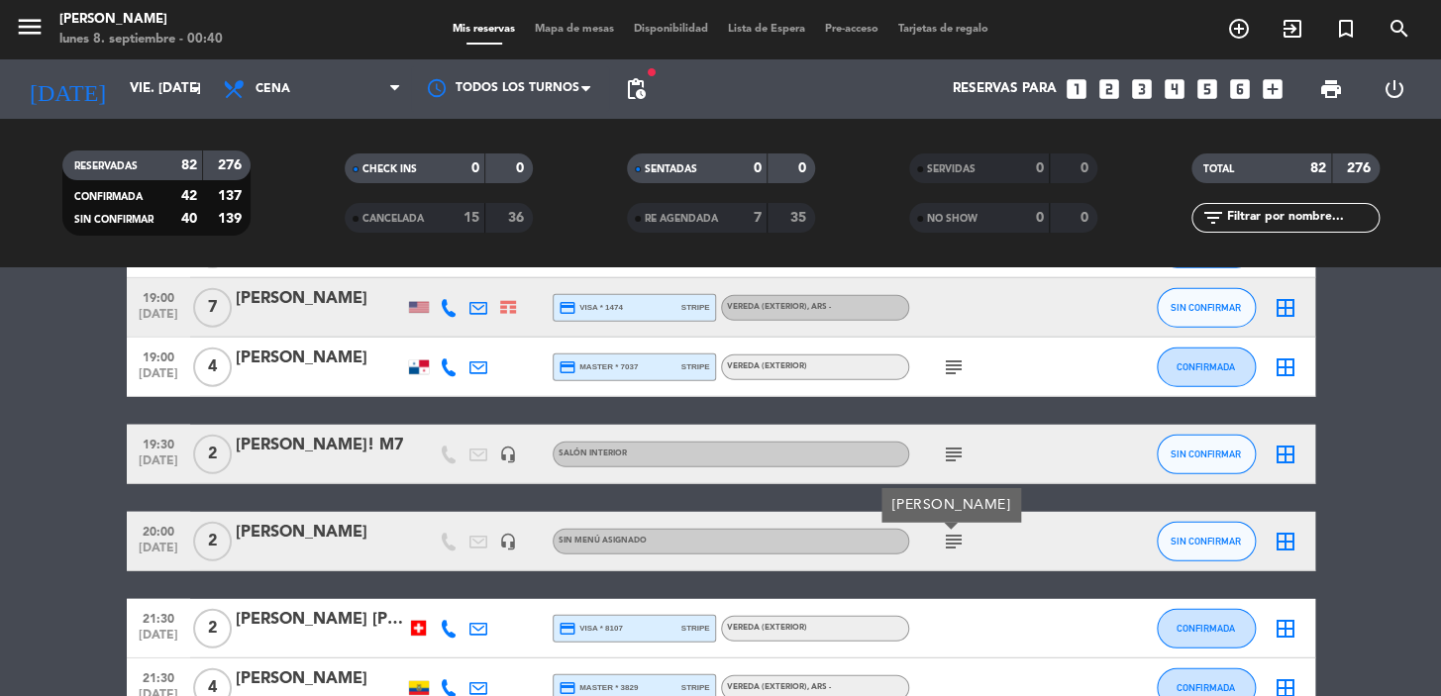
drag, startPoint x: 140, startPoint y: 531, endPoint x: 365, endPoint y: 563, distance: 228.0
click at [365, 563] on div "20:00 sep. 12 2 Constantino headset_mic Sin menú asignado subject DIEGO MANSILL…" at bounding box center [721, 541] width 1188 height 59
drag, startPoint x: 242, startPoint y: 533, endPoint x: 287, endPoint y: 536, distance: 45.7
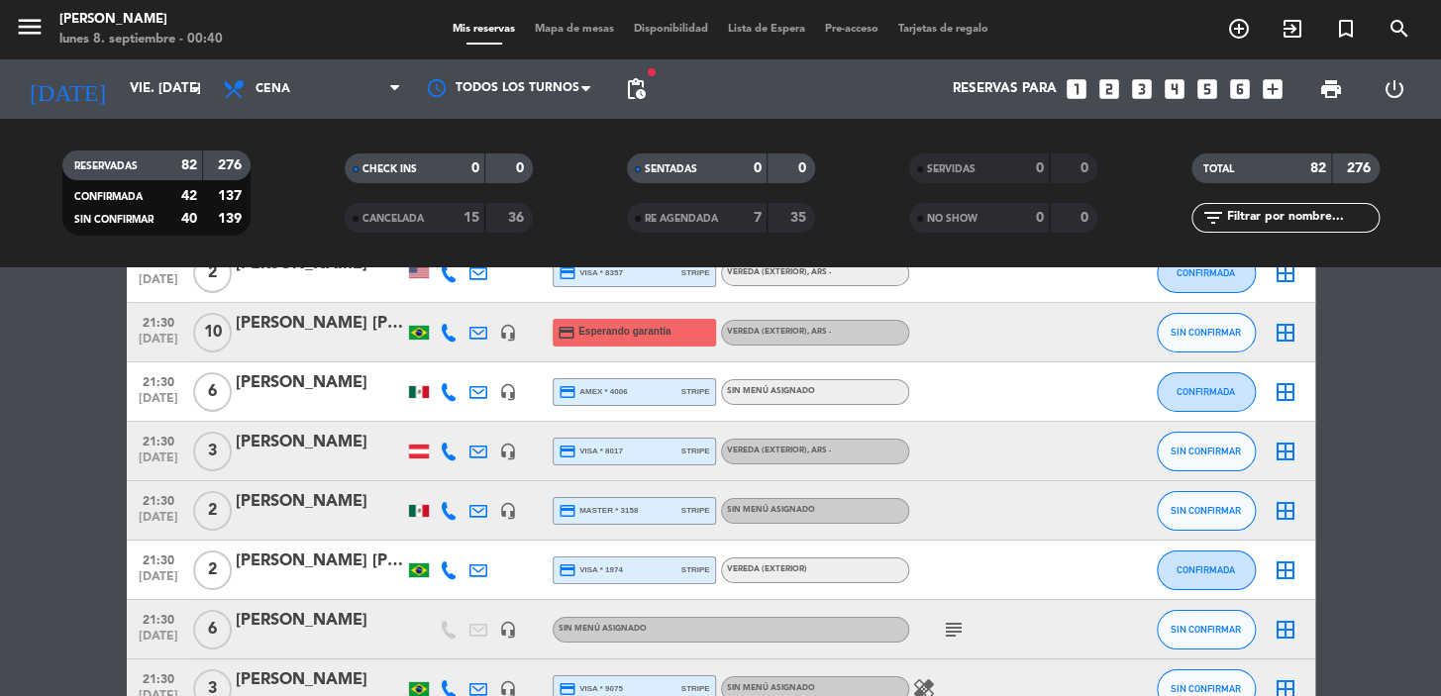
scroll to position [3060, 0]
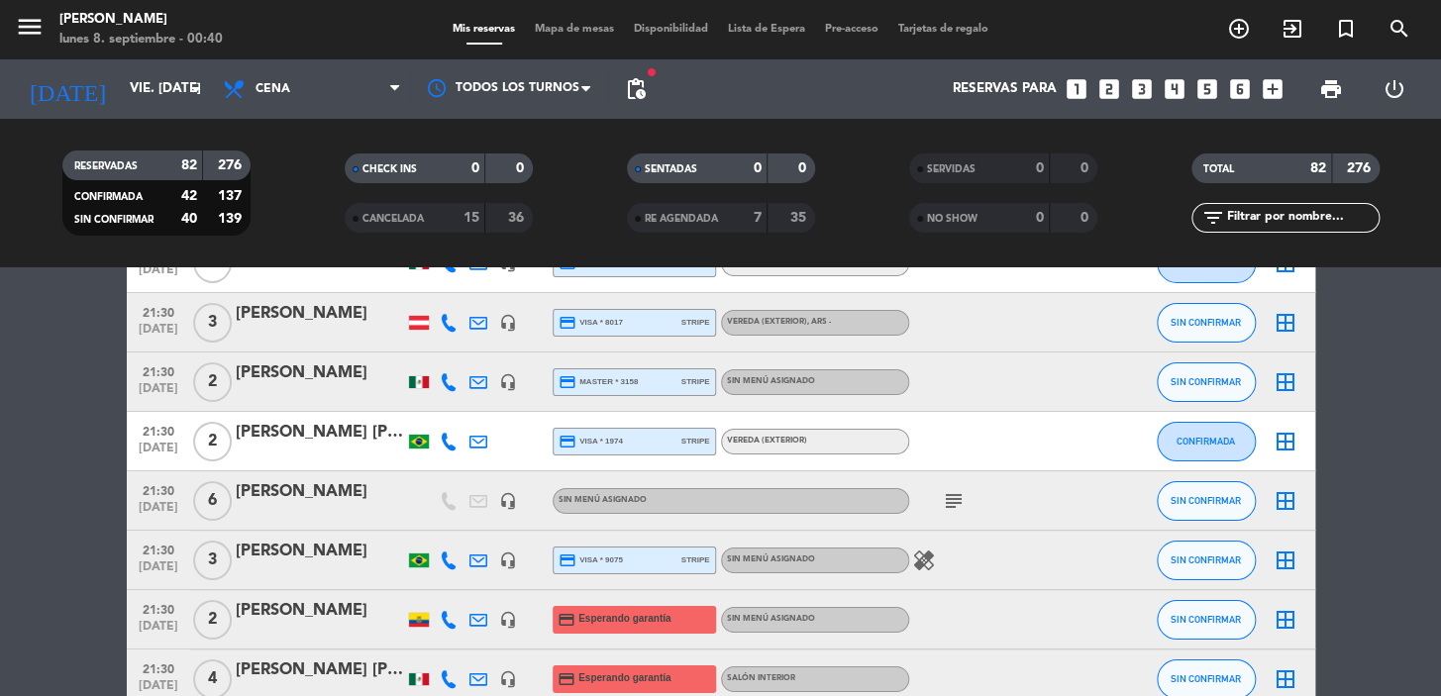
click at [942, 495] on icon "subject" at bounding box center [954, 501] width 24 height 24
drag, startPoint x: 139, startPoint y: 487, endPoint x: 360, endPoint y: 502, distance: 222.3
click at [360, 502] on div "21:30 sep. 12 6 Marcos tinta headset_mic Sin menú asignado subject Hernan (hoff…" at bounding box center [721, 500] width 1188 height 59
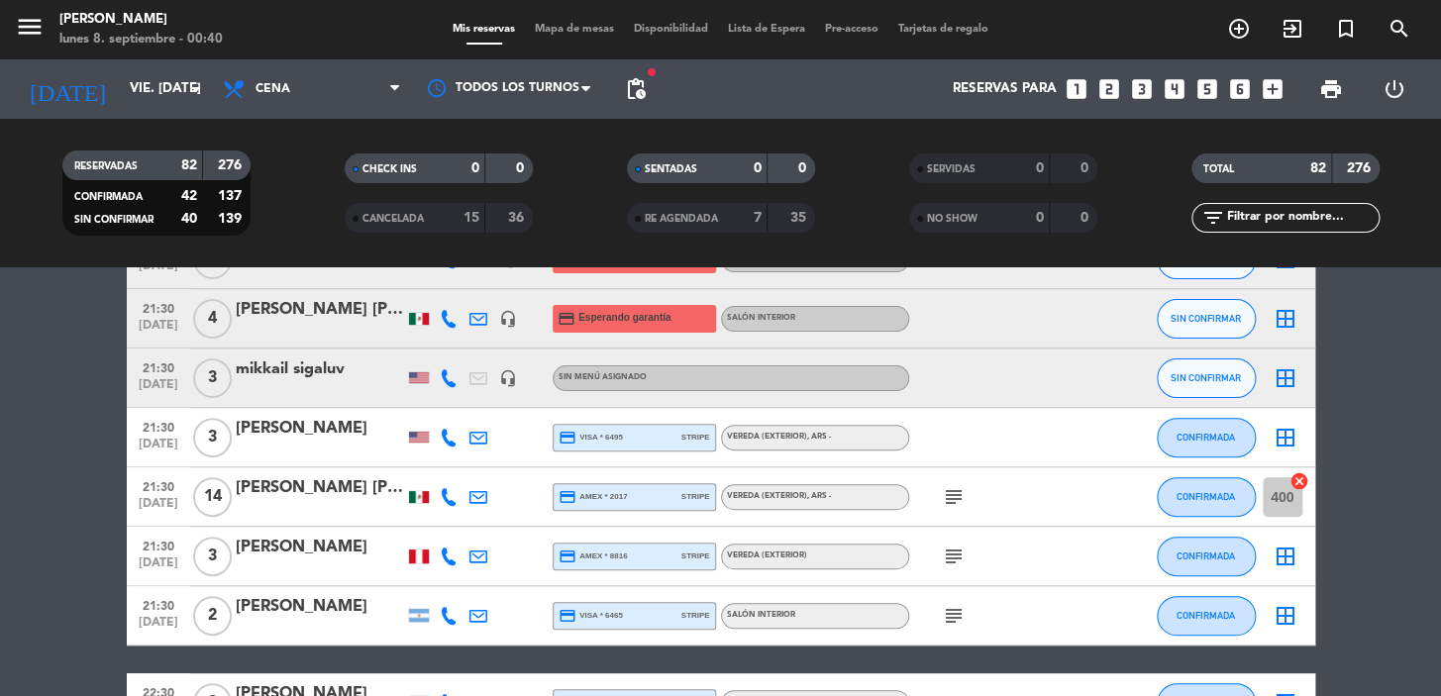
drag, startPoint x: 959, startPoint y: 489, endPoint x: 951, endPoint y: 525, distance: 36.5
click at [959, 489] on icon "subject" at bounding box center [954, 497] width 24 height 24
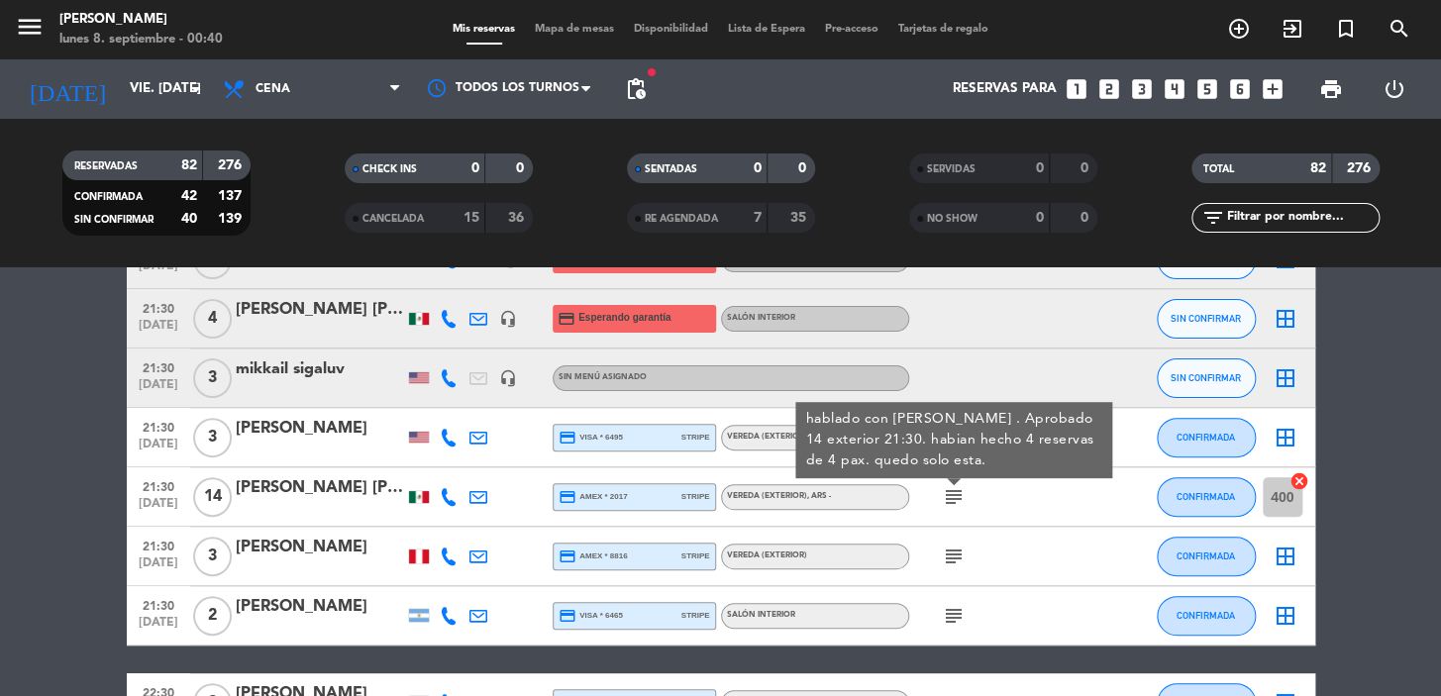
click at [953, 551] on icon "subject" at bounding box center [954, 557] width 24 height 24
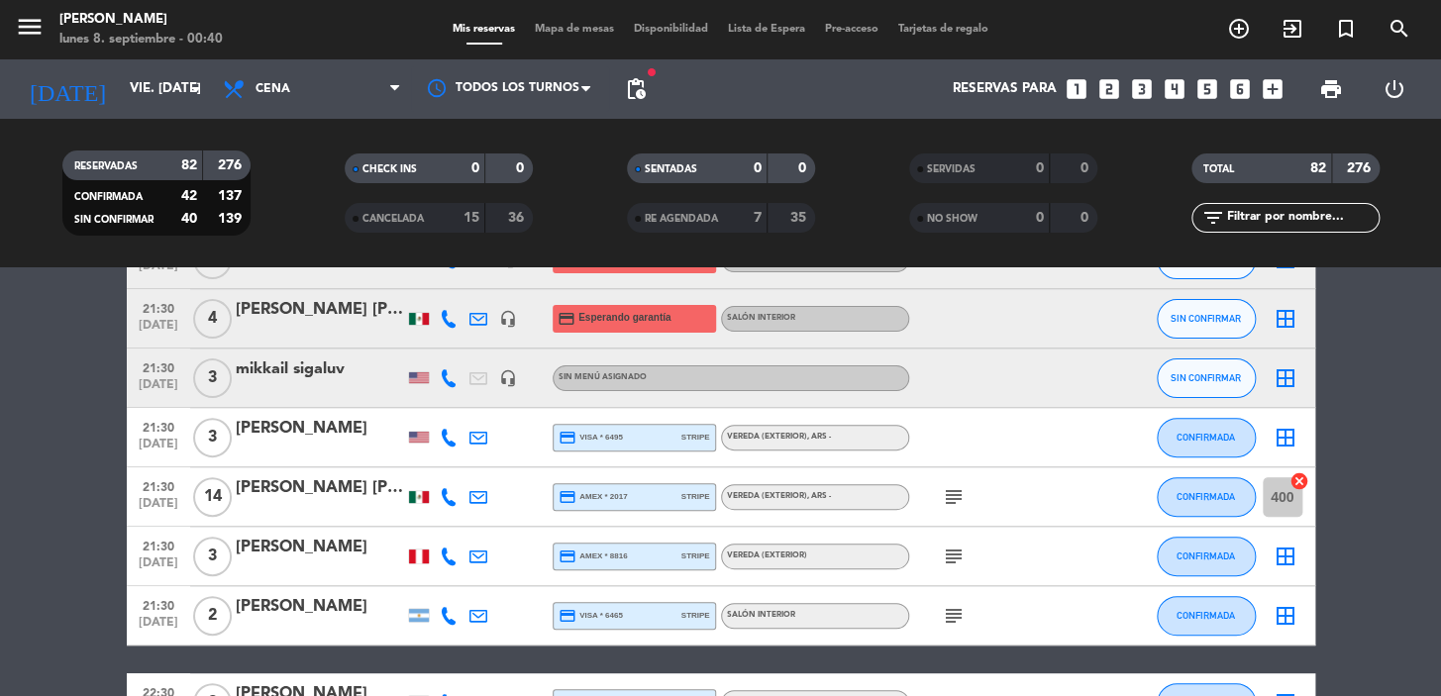
click at [950, 489] on icon "subject" at bounding box center [954, 497] width 24 height 24
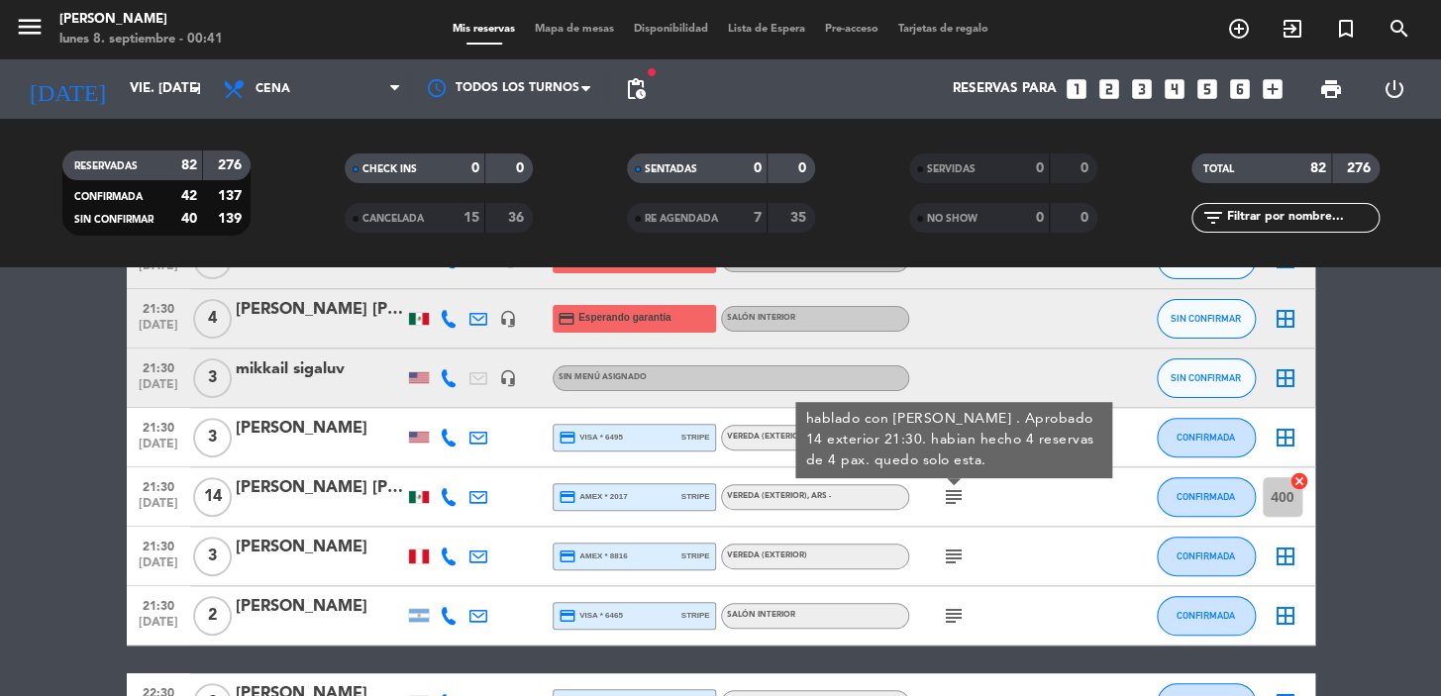
drag, startPoint x: 844, startPoint y: 431, endPoint x: 919, endPoint y: 457, distance: 79.5
click at [930, 458] on div "hablado con Diego . Aprobado 14 exterior 21:30. habian hecho 4 reservas de 4 pa…" at bounding box center [953, 440] width 296 height 62
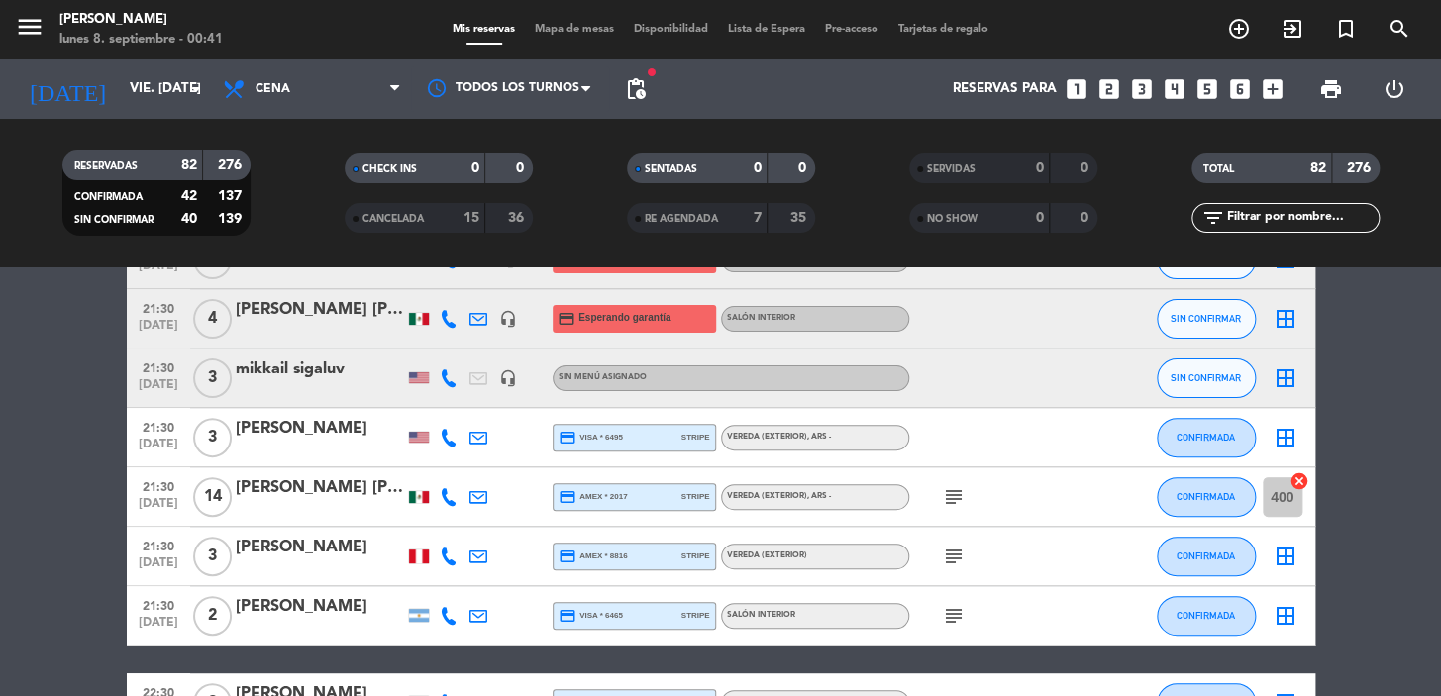
drag, startPoint x: 129, startPoint y: 480, endPoint x: 390, endPoint y: 515, distance: 263.7
click at [390, 515] on div "21:30 sep. 12 14 Saul martin avila martinez credit_card amex * 2017 stripe Vere…" at bounding box center [721, 496] width 1188 height 59
click at [952, 493] on icon "subject" at bounding box center [954, 497] width 24 height 24
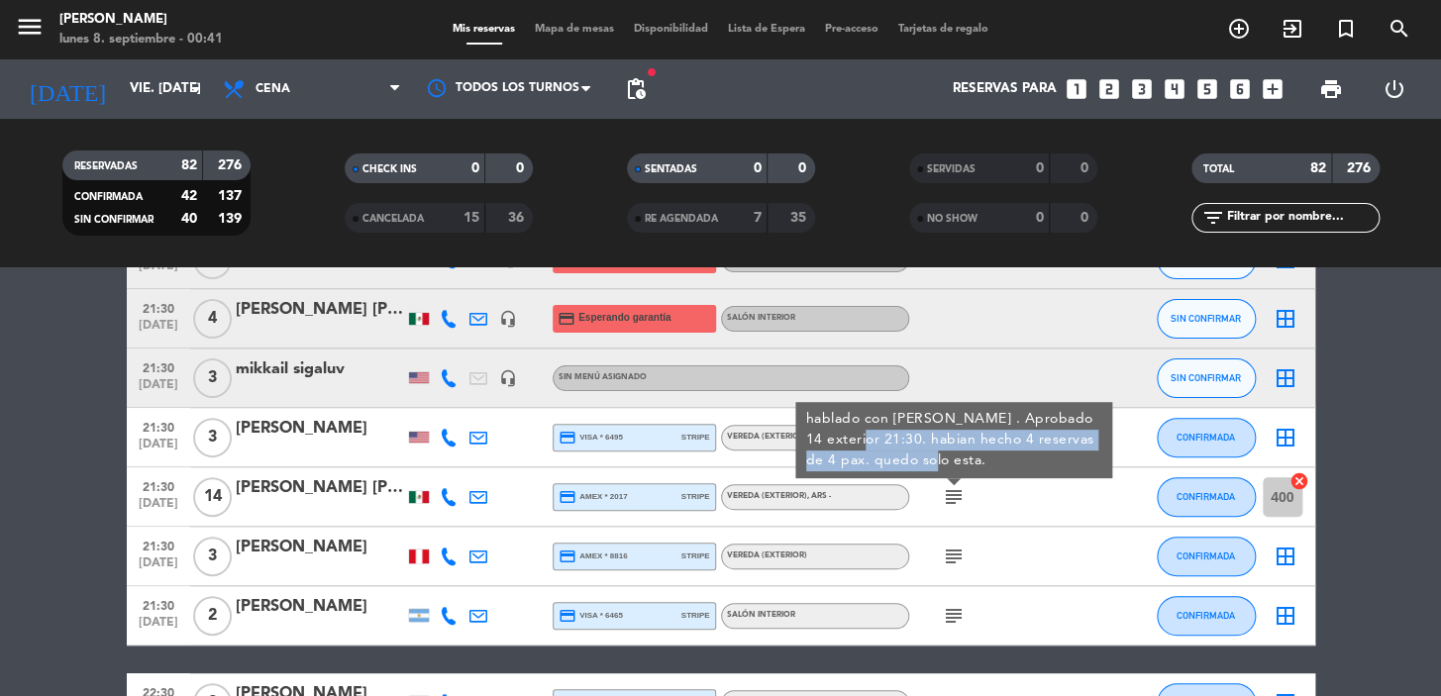
drag, startPoint x: 919, startPoint y: 456, endPoint x: 813, endPoint y: 429, distance: 109.3
click at [802, 415] on div "hablado con Diego . Aprobado 14 exterior 21:30. habian hecho 4 reservas de 4 pa…" at bounding box center [953, 440] width 317 height 76
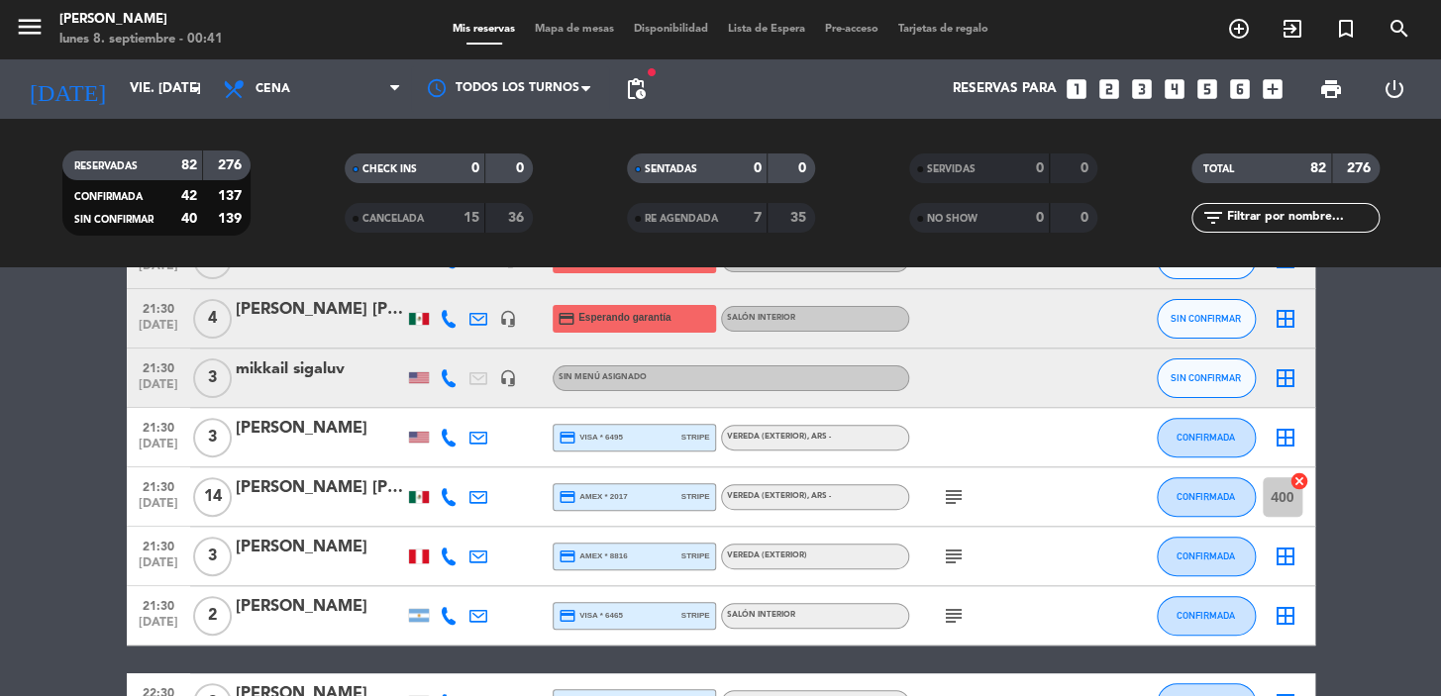
click at [957, 502] on icon "subject" at bounding box center [954, 497] width 24 height 24
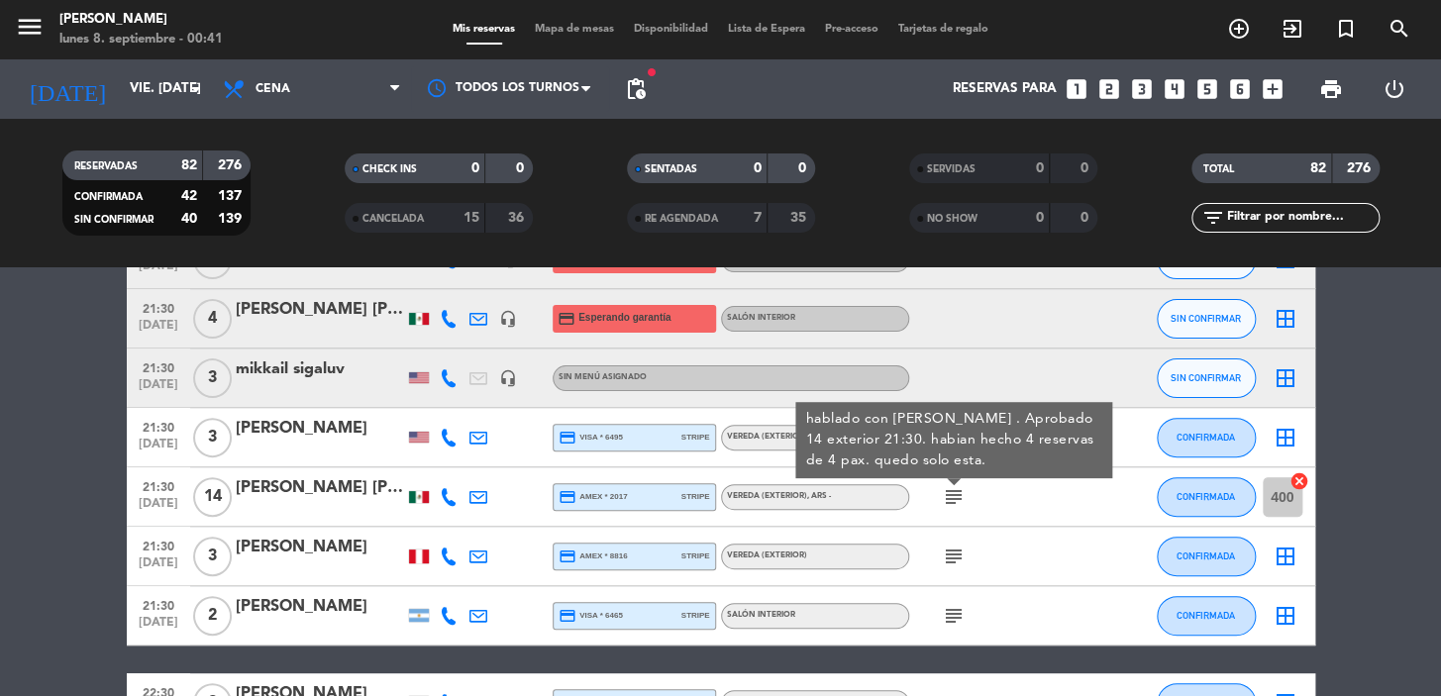
drag, startPoint x: 838, startPoint y: 426, endPoint x: 798, endPoint y: 411, distance: 42.3
click at [798, 411] on div "hablado con Diego . Aprobado 14 exterior 21:30. habian hecho 4 reservas de 4 pa…" at bounding box center [953, 440] width 317 height 76
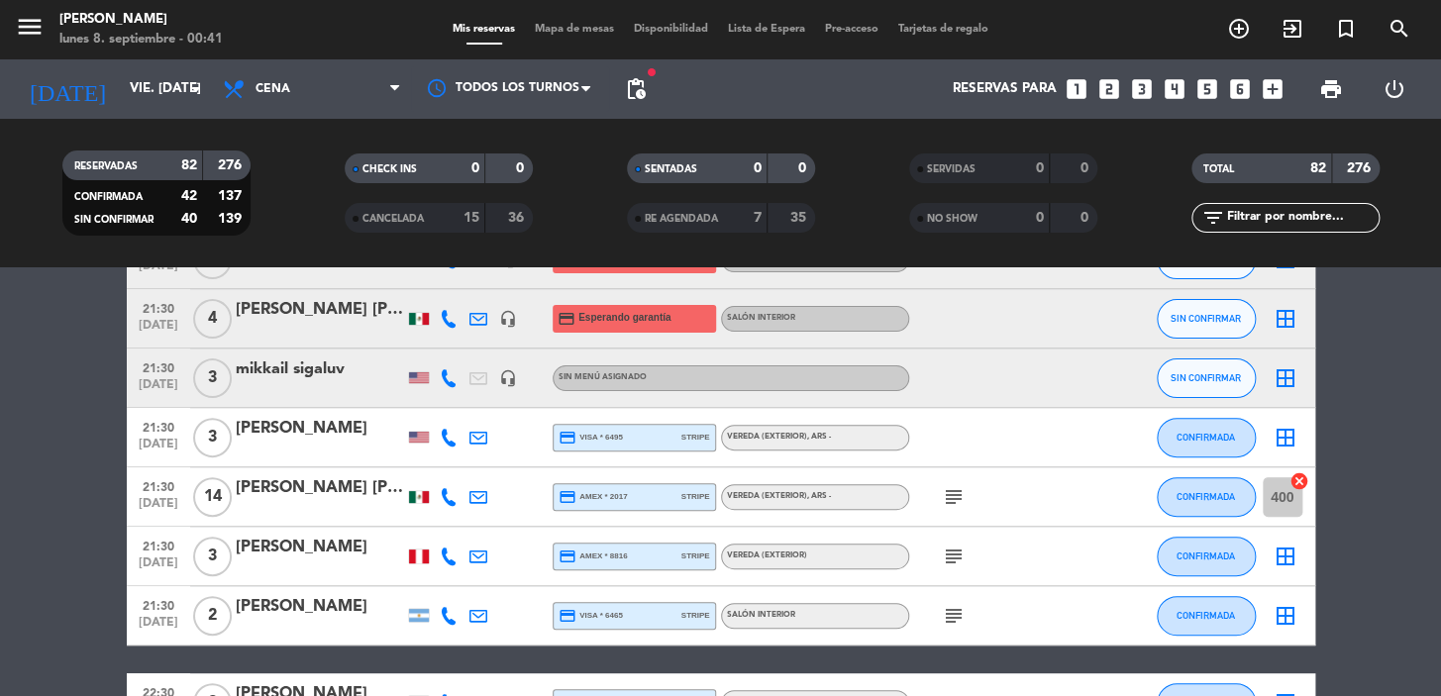
click at [951, 498] on icon "subject" at bounding box center [954, 497] width 24 height 24
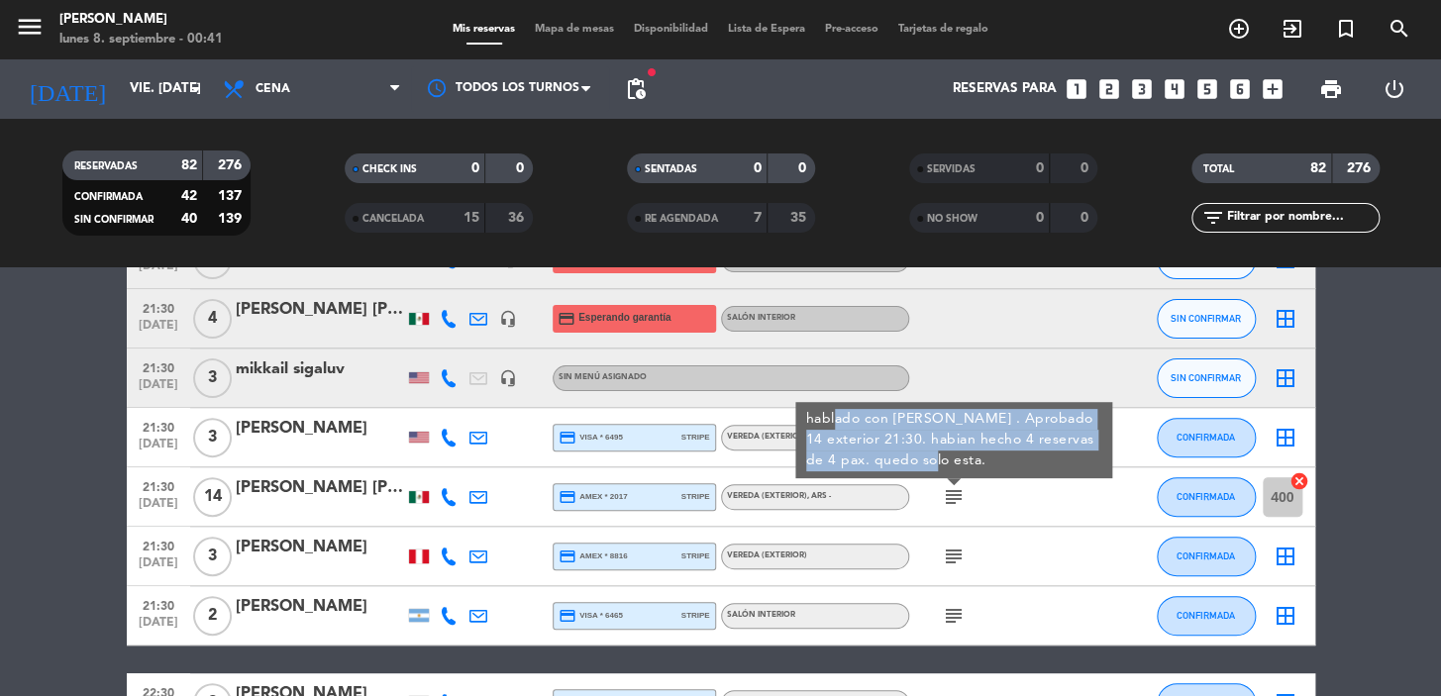
drag, startPoint x: 936, startPoint y: 459, endPoint x: 804, endPoint y: 416, distance: 138.4
click at [805, 416] on div "hablado con Diego . Aprobado 14 exterior 21:30. habian hecho 4 reservas de 4 pa…" at bounding box center [953, 440] width 296 height 62
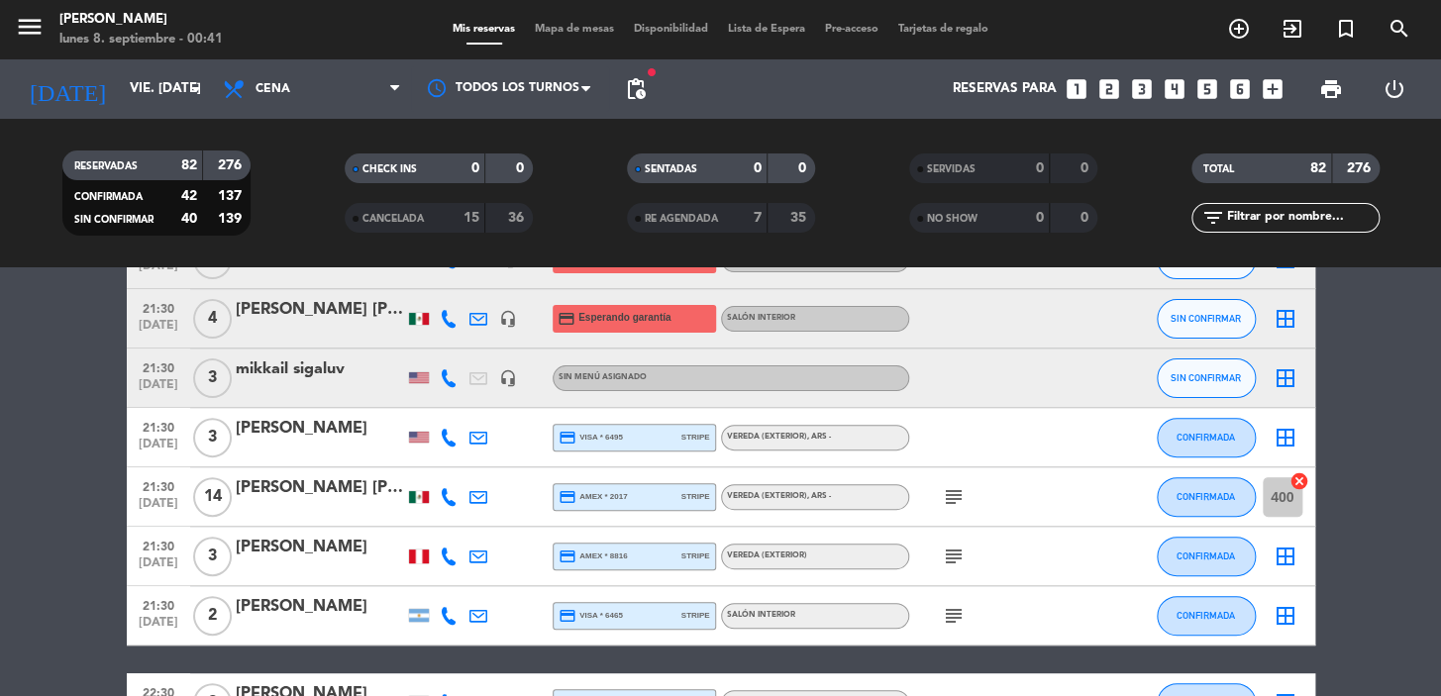
drag, startPoint x: 803, startPoint y: 416, endPoint x: 950, endPoint y: 494, distance: 166.1
click at [950, 493] on icon "subject" at bounding box center [954, 497] width 24 height 24
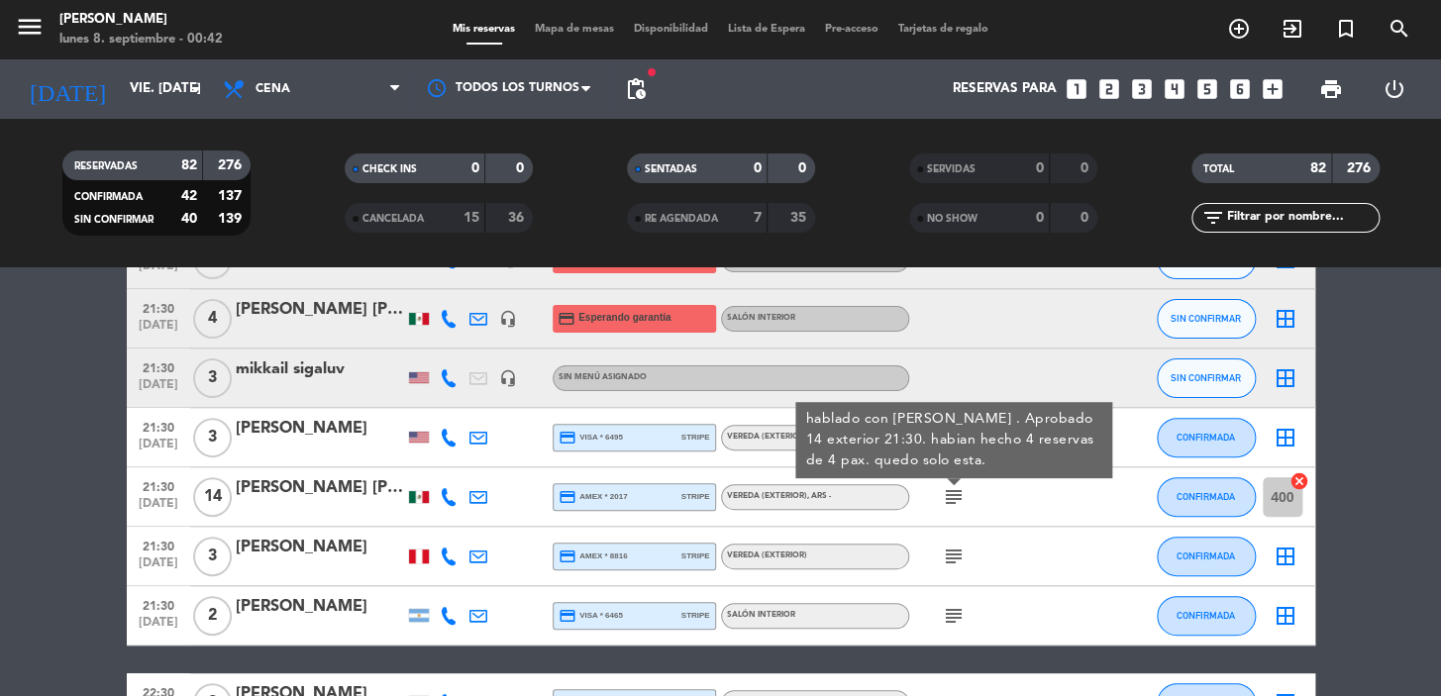
drag, startPoint x: 901, startPoint y: 454, endPoint x: 925, endPoint y: 466, distance: 27.0
click at [925, 466] on div "hablado con Diego . Aprobado 14 exterior 21:30. habian hecho 4 reservas de 4 pa…" at bounding box center [953, 440] width 296 height 62
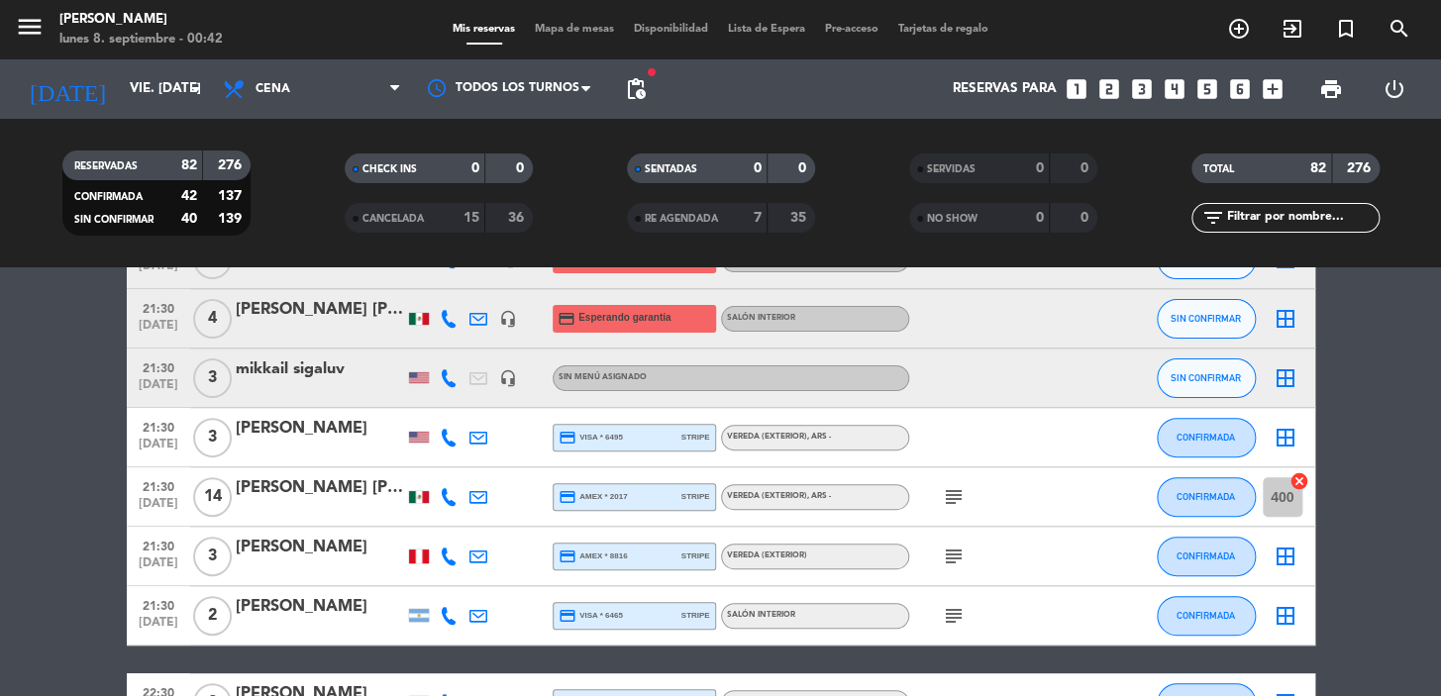
click at [947, 497] on icon "subject" at bounding box center [954, 497] width 24 height 24
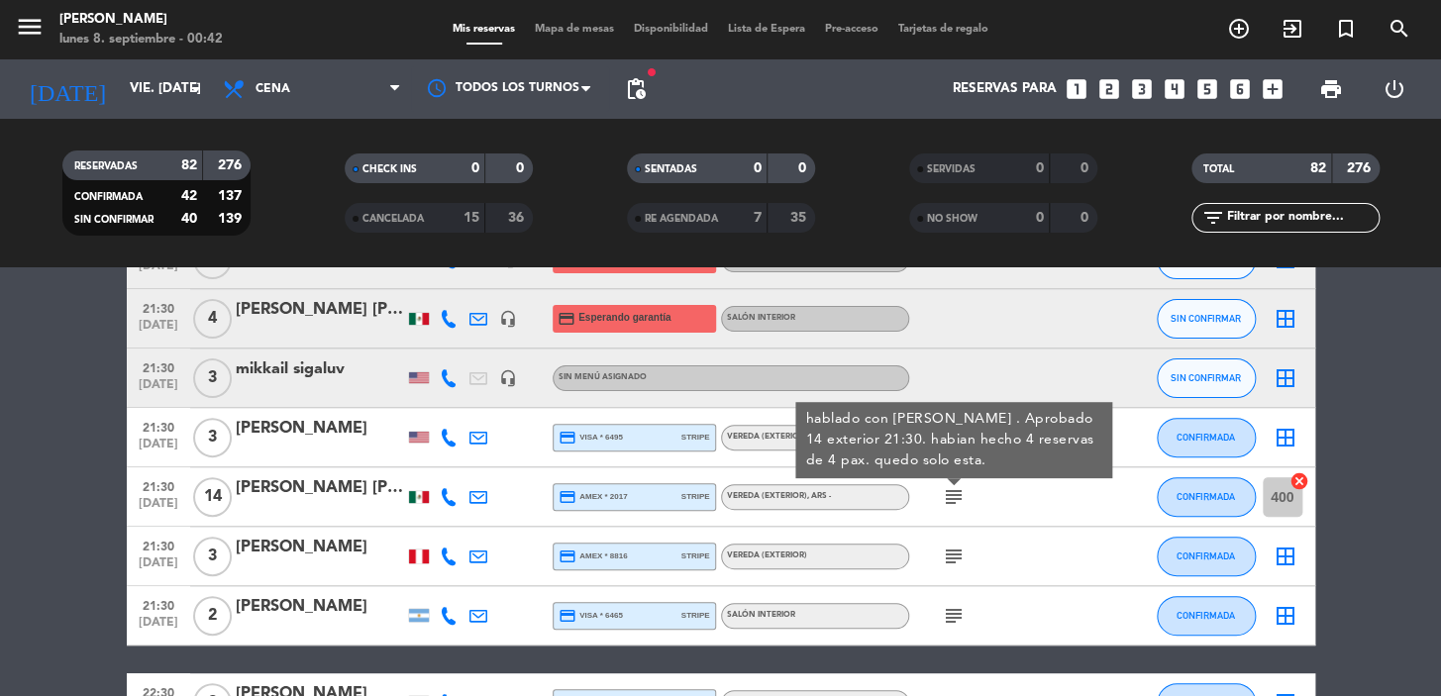
click at [909, 431] on div "hablado con Diego . Aprobado 14 exterior 21:30. habian hecho 4 reservas de 4 pa…" at bounding box center [953, 440] width 296 height 62
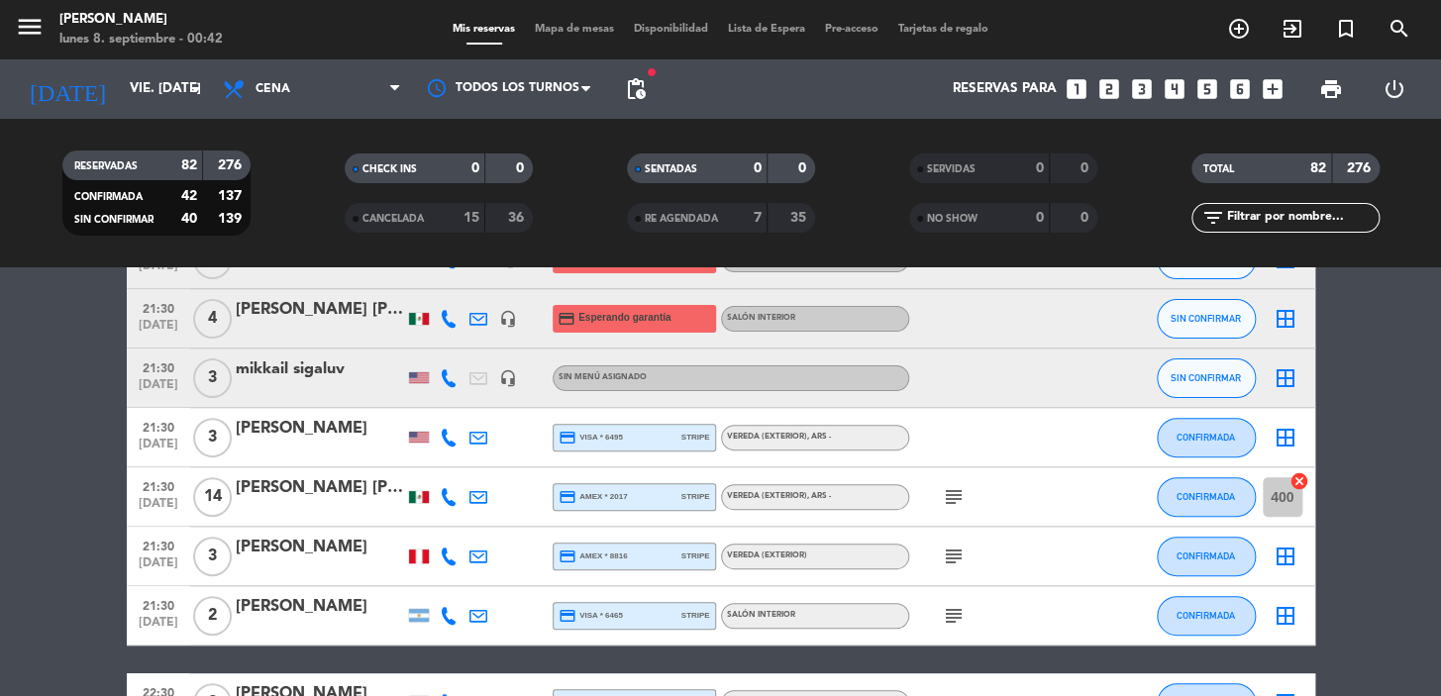
click at [946, 496] on icon "subject" at bounding box center [954, 497] width 24 height 24
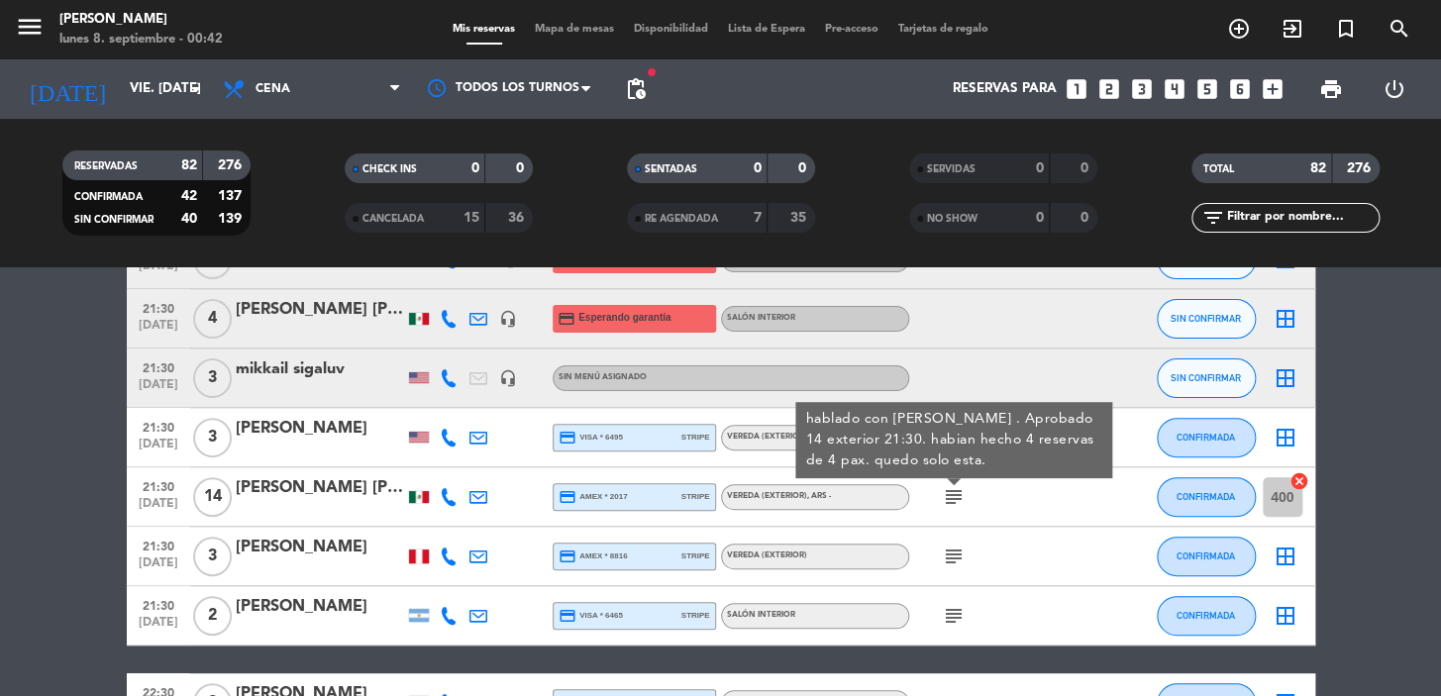
click at [958, 551] on icon "subject" at bounding box center [954, 557] width 24 height 24
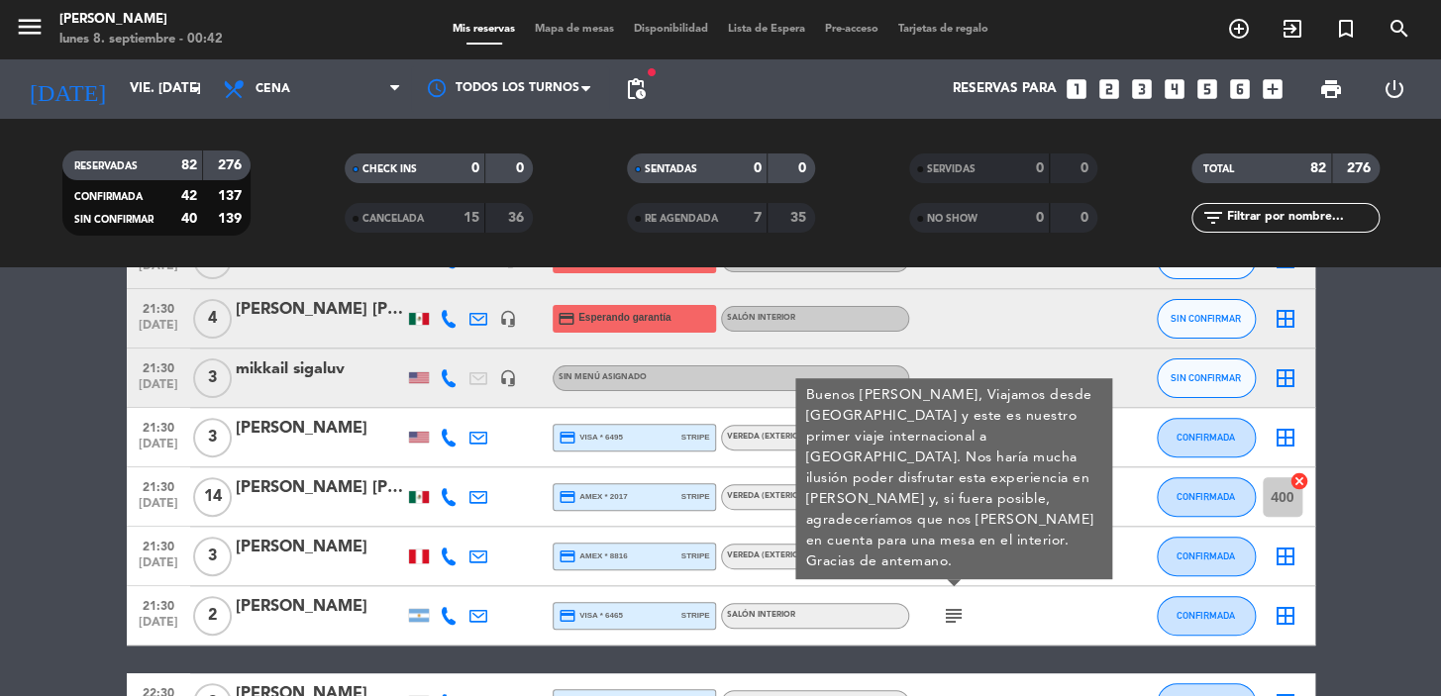
click at [952, 622] on icon "subject" at bounding box center [954, 616] width 24 height 24
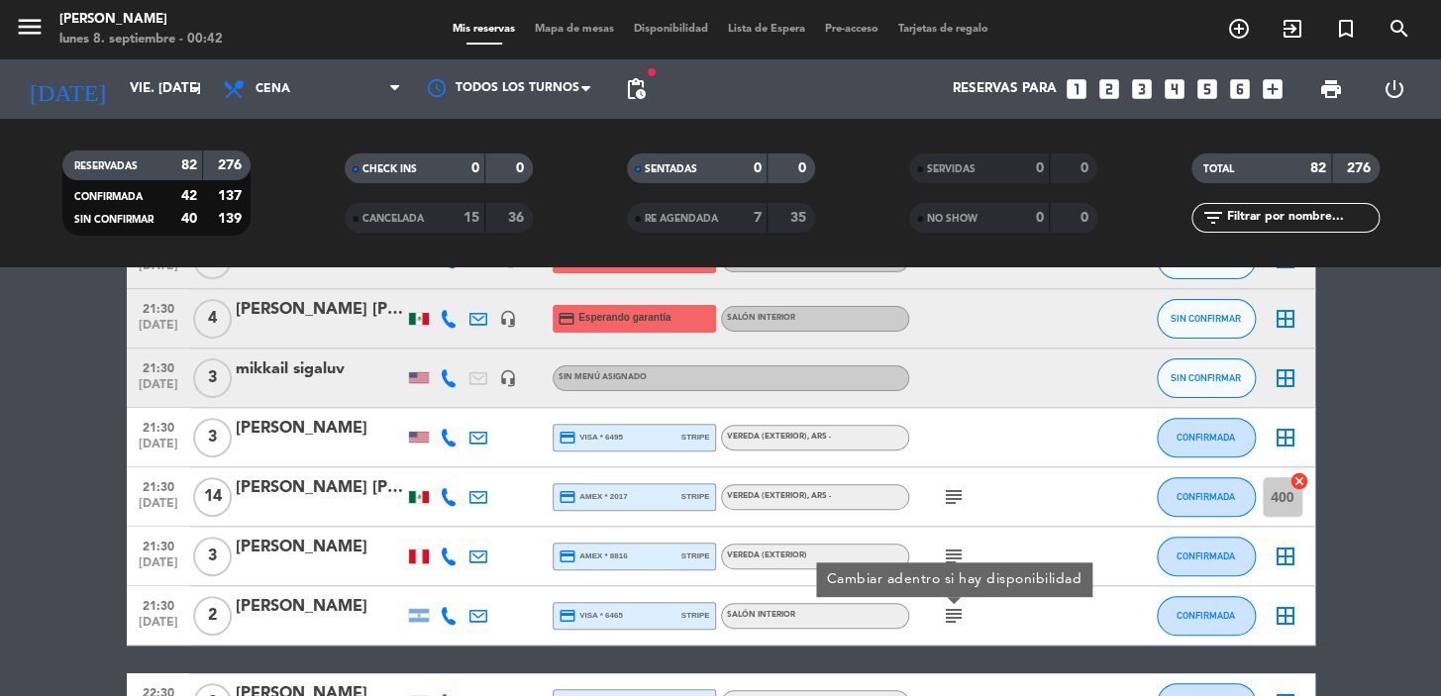
click at [949, 691] on icon "subject" at bounding box center [954, 703] width 24 height 24
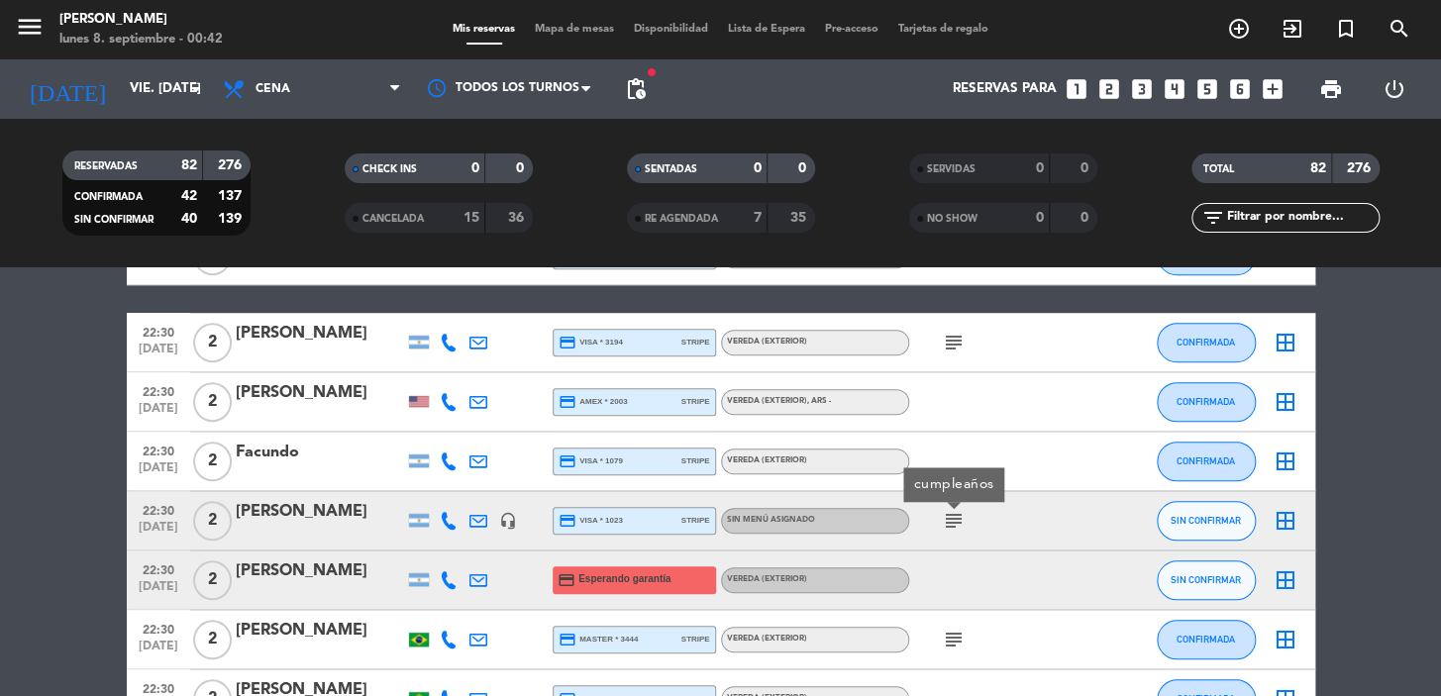
click at [949, 641] on icon "subject" at bounding box center [954, 640] width 24 height 24
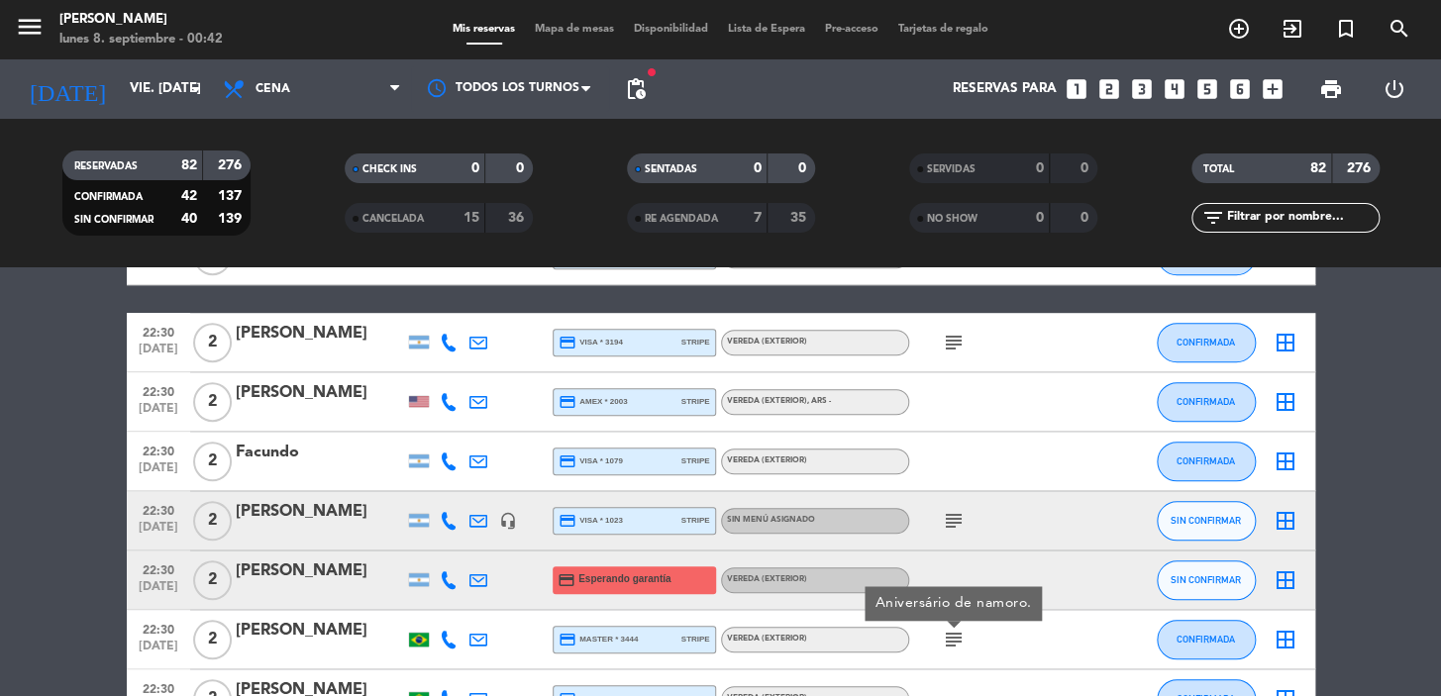
scroll to position [3961, 0]
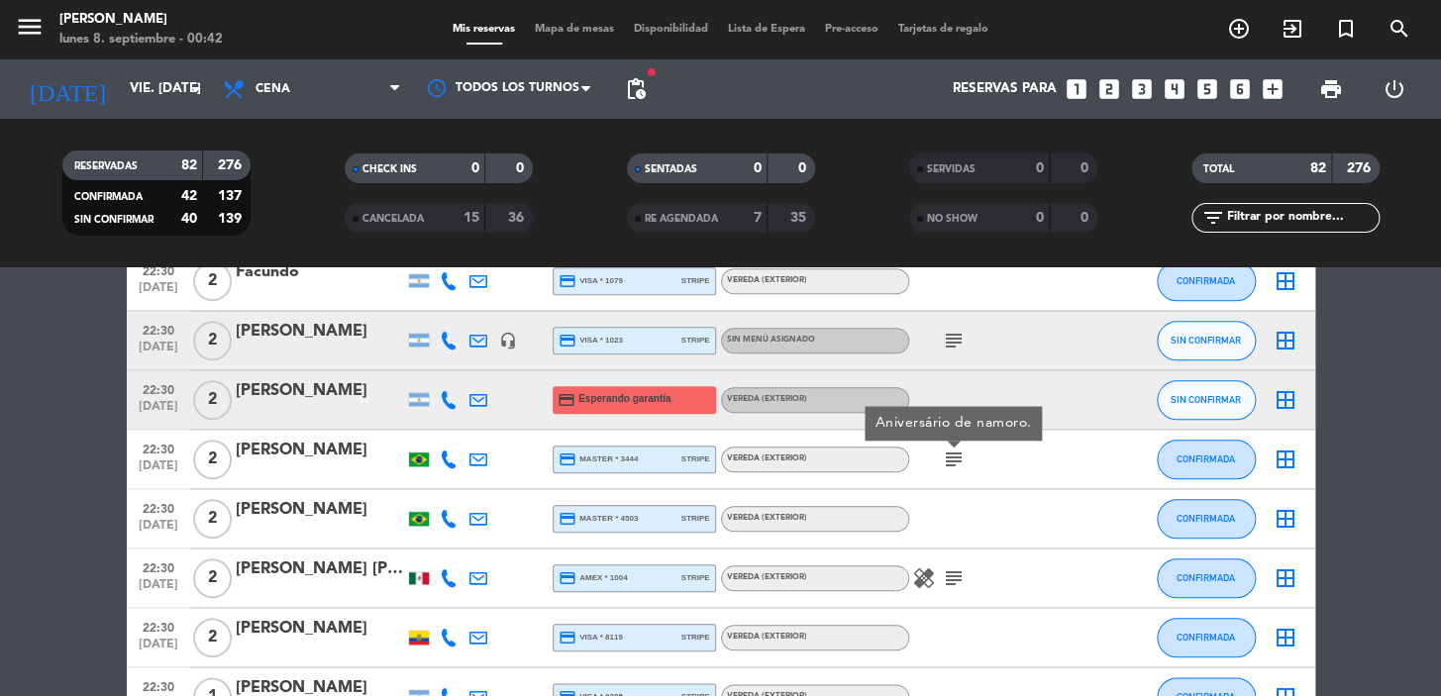
click at [950, 580] on icon "subject" at bounding box center [954, 578] width 24 height 24
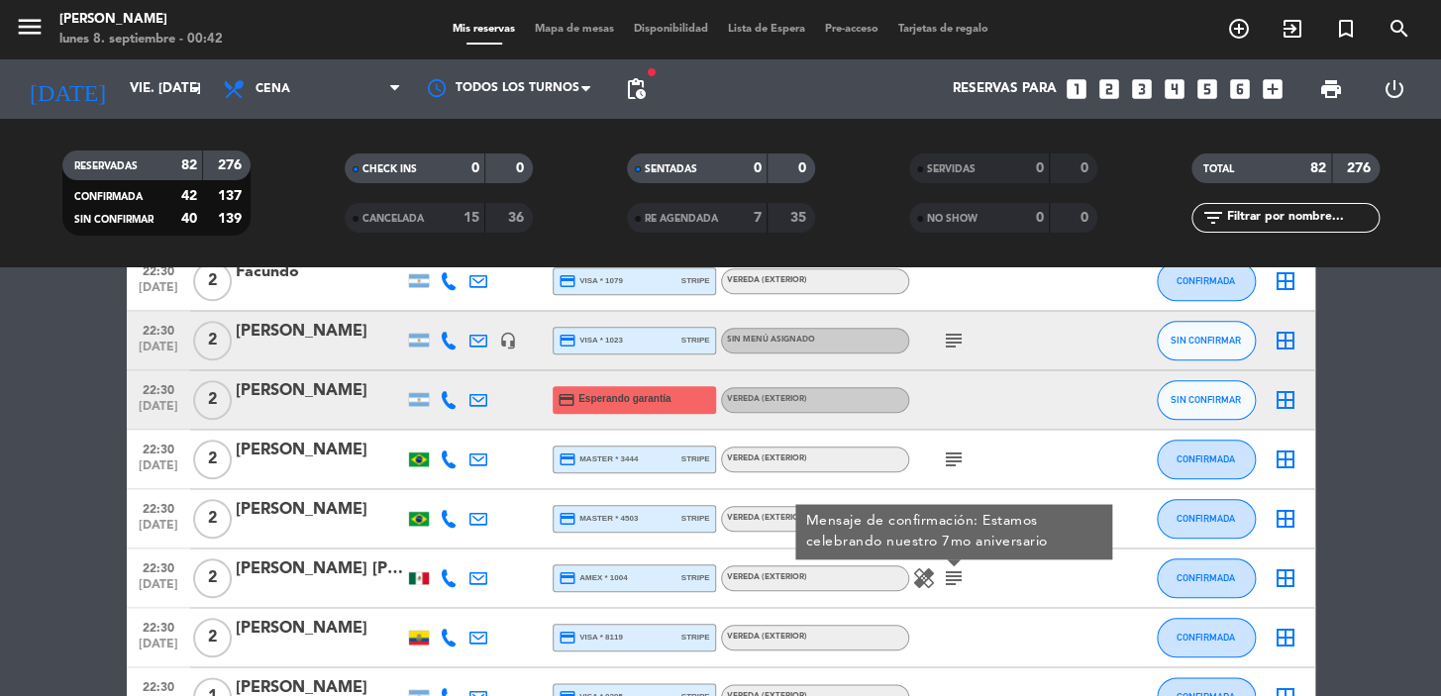
scroll to position [4141, 0]
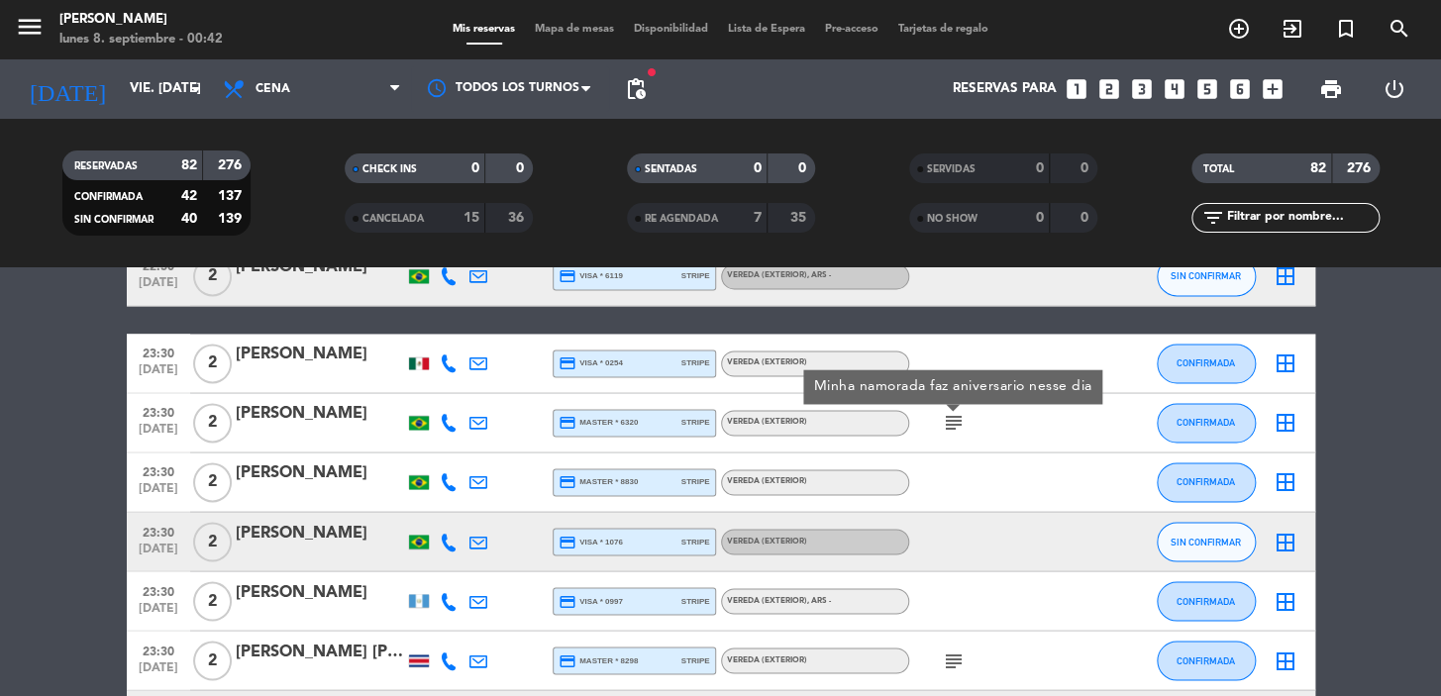
click at [954, 649] on icon "subject" at bounding box center [954, 661] width 24 height 24
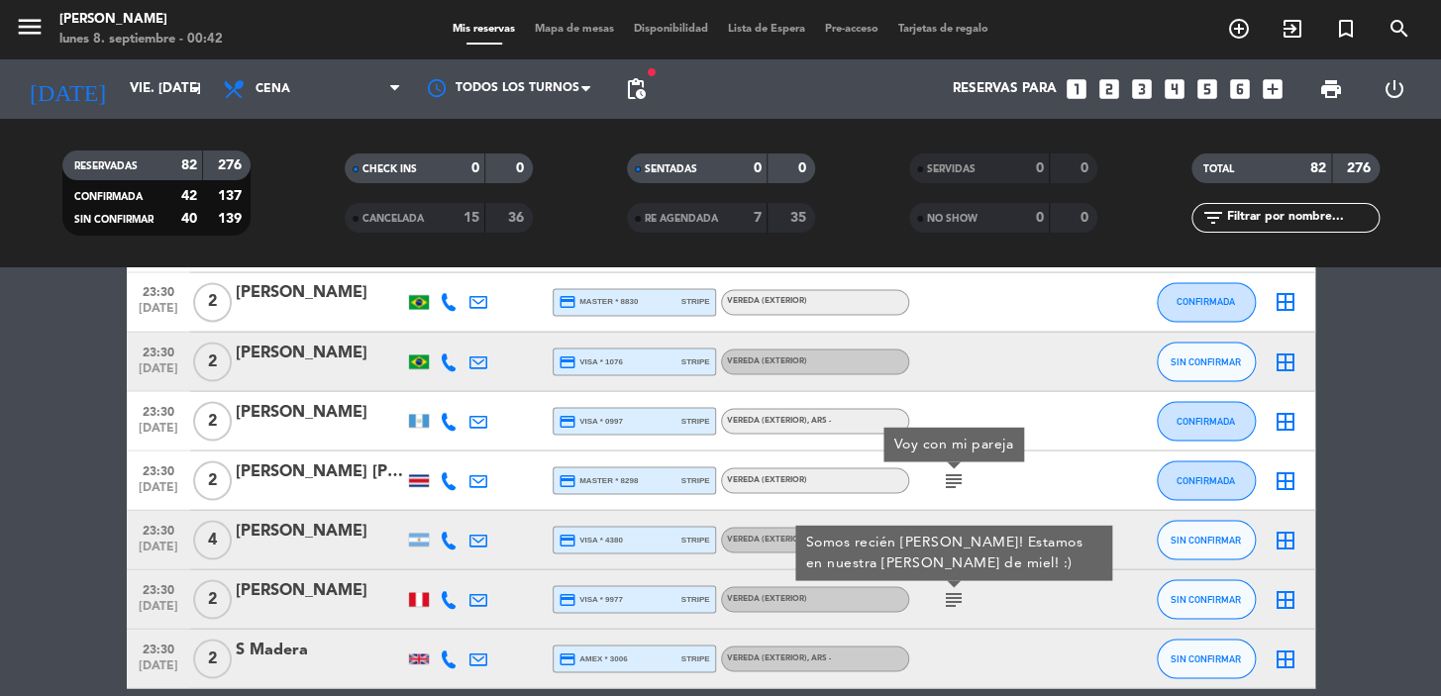
click at [946, 601] on icon "subject" at bounding box center [954, 599] width 24 height 24
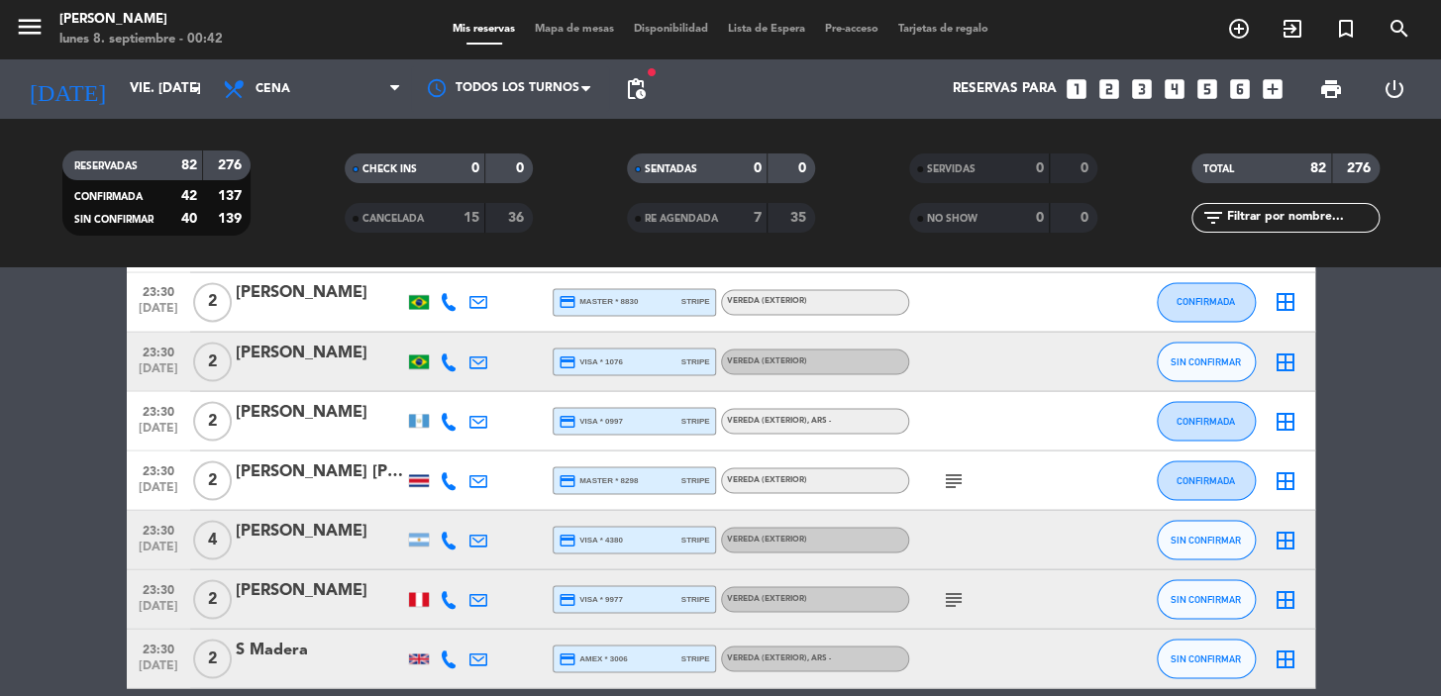
click at [946, 601] on icon "subject" at bounding box center [954, 599] width 24 height 24
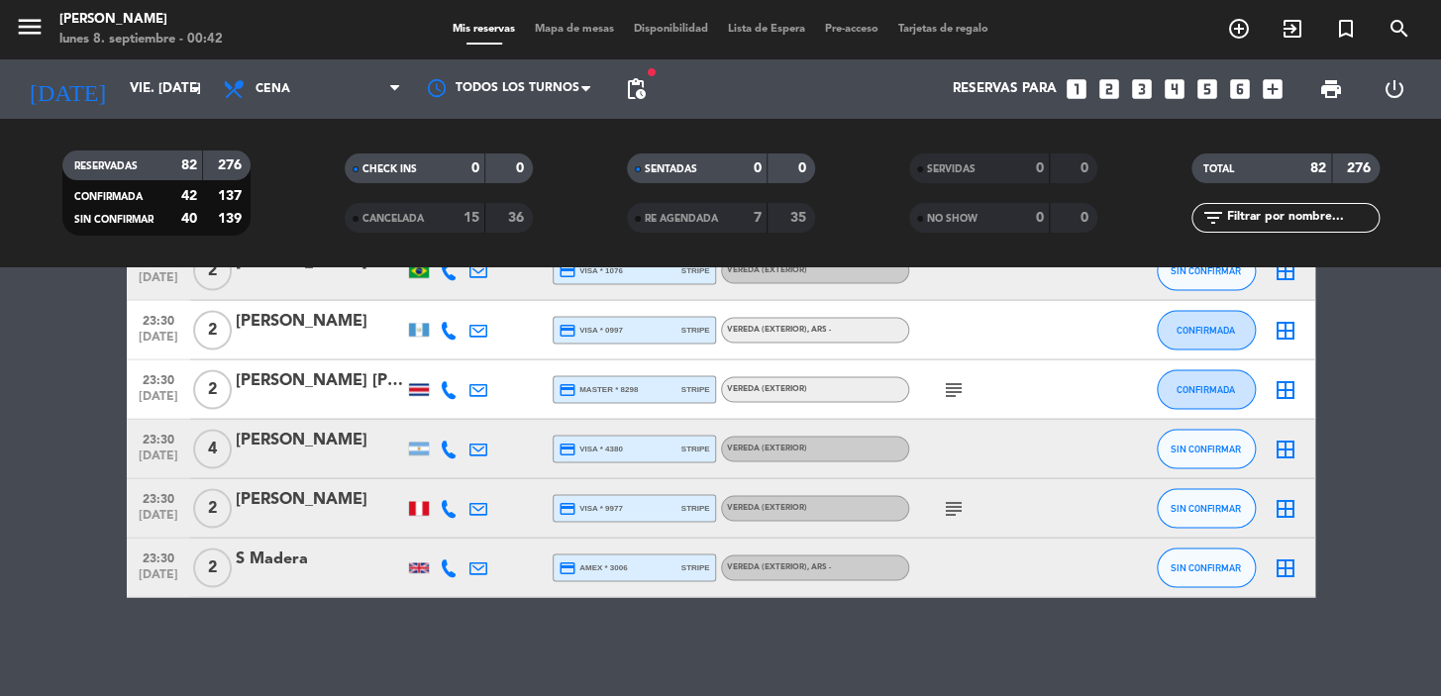
scroll to position [0, 0]
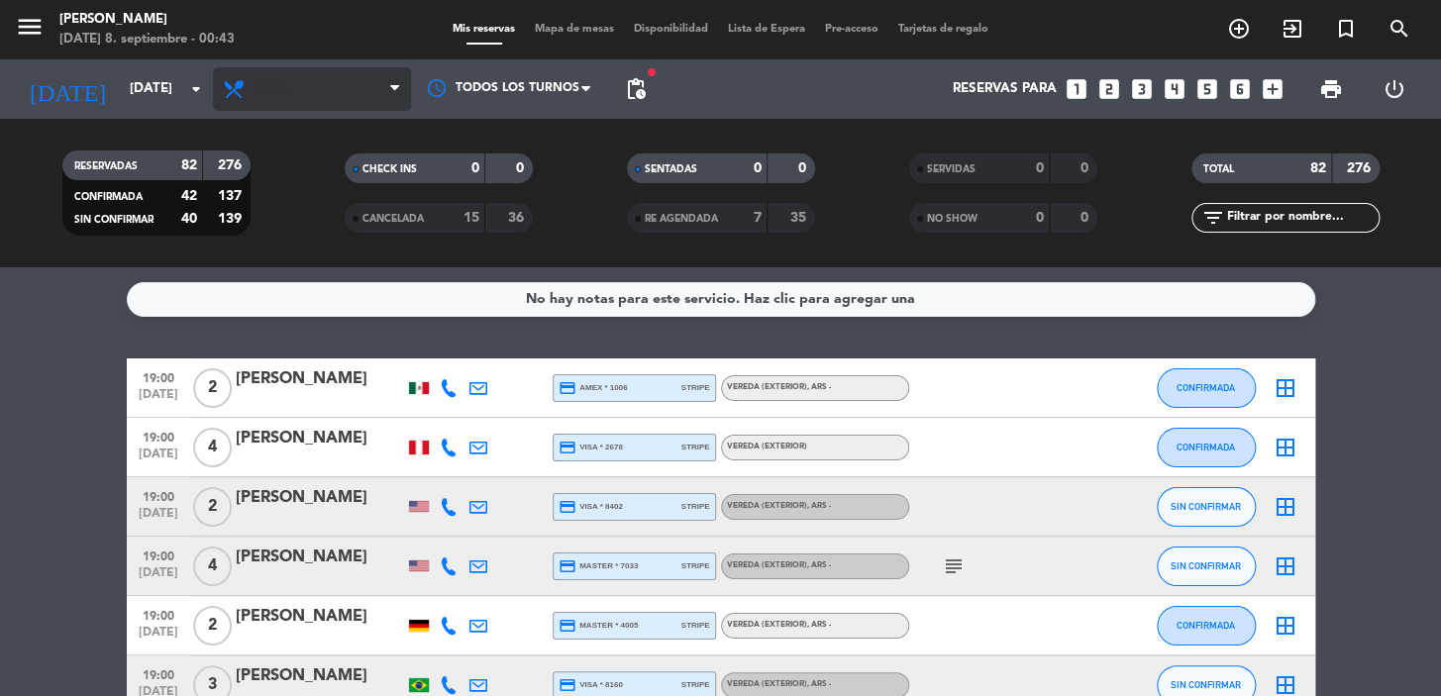
click at [307, 122] on div "RESERVADAS 82 276 CONFIRMADA 42 137 SIN CONFIRMAR 40 139 CHECK INS 0 0 CANCELAD…" at bounding box center [720, 193] width 1441 height 149
click at [305, 99] on span "Cena" at bounding box center [312, 89] width 198 height 44
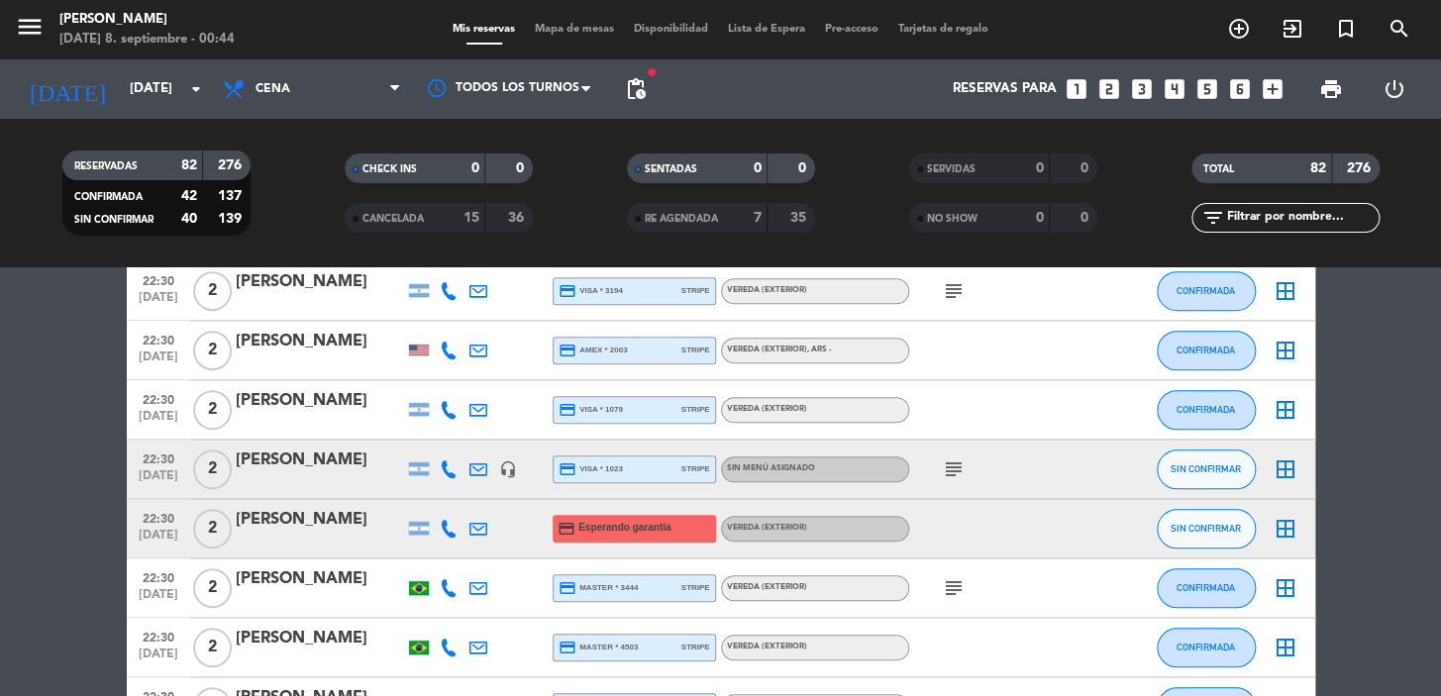
scroll to position [4141, 0]
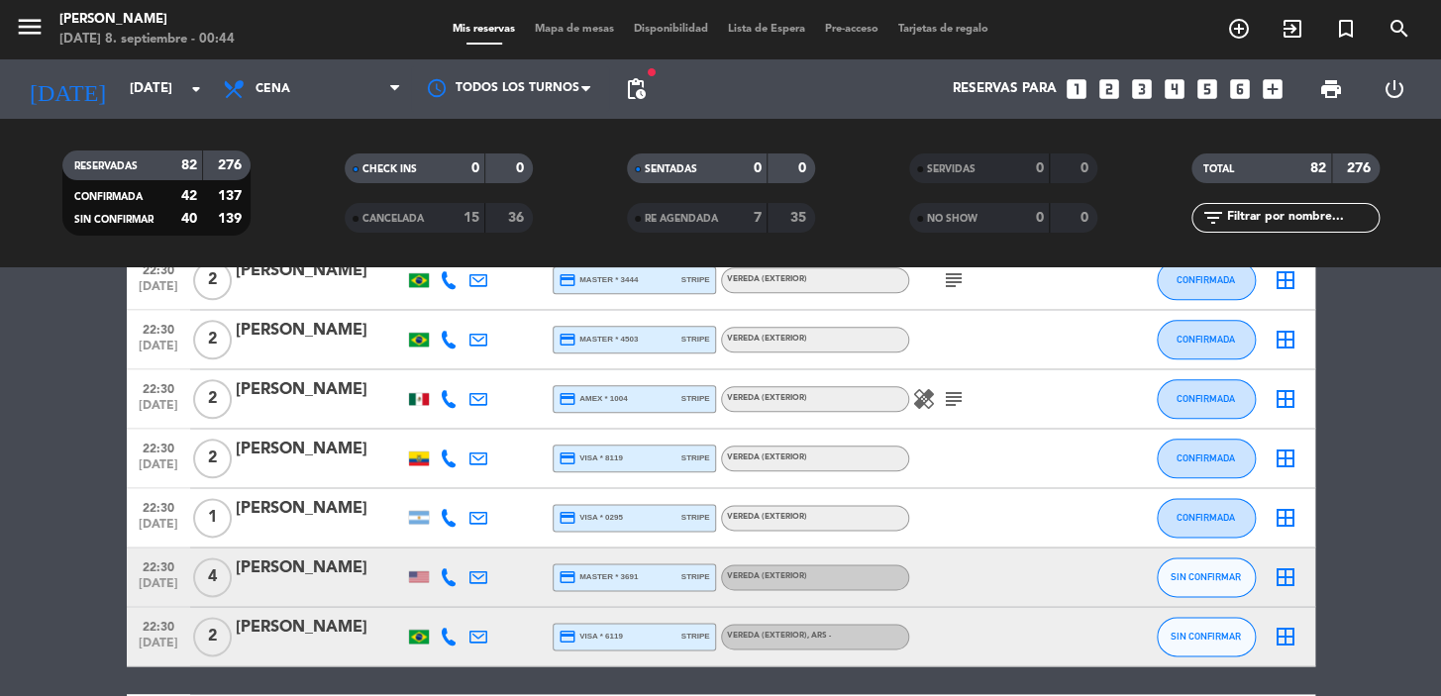
drag, startPoint x: 140, startPoint y: 501, endPoint x: 344, endPoint y: 509, distance: 204.2
click at [369, 515] on div "22:30 [DATE] 1 [PERSON_NAME] credit_card visa * 0295 stripe Vereda (EXTERIOR) C…" at bounding box center [721, 517] width 1188 height 59
copy div "22:30 [DATE] 1 [PERSON_NAME]"
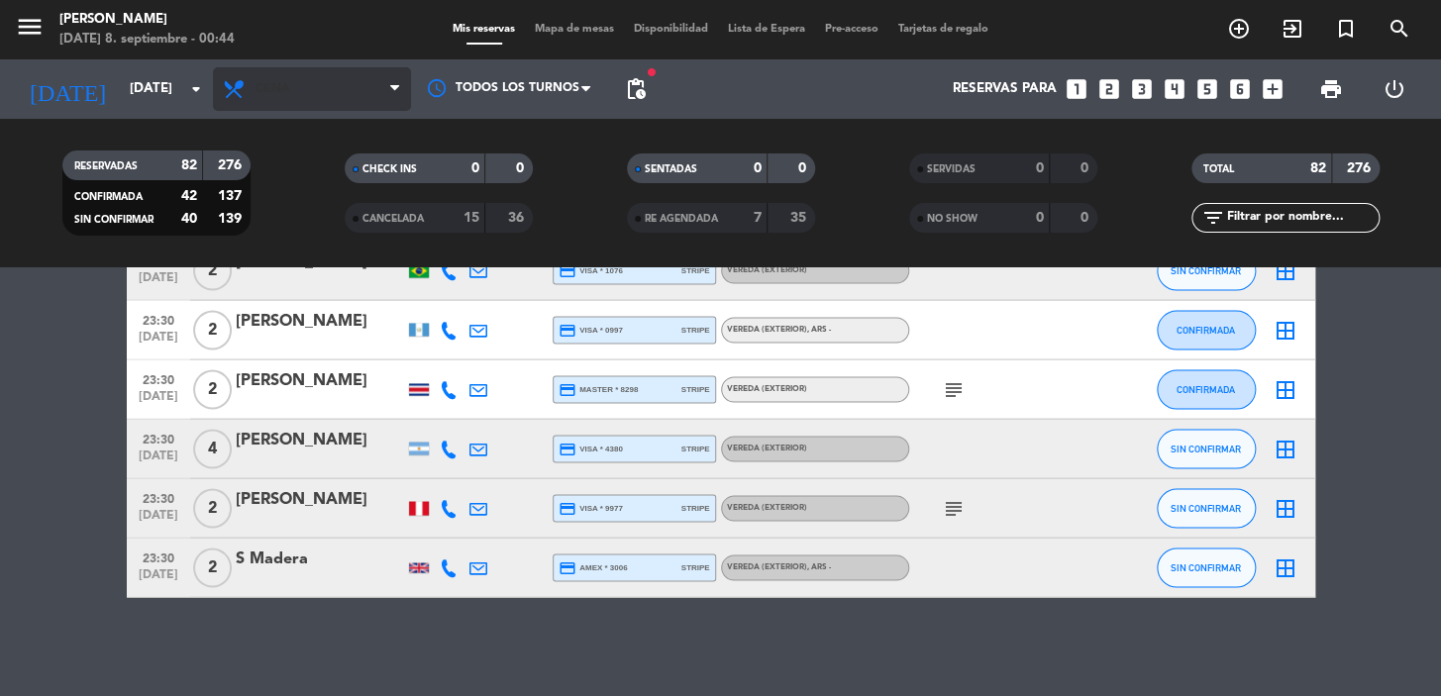
click at [359, 110] on span "Cena" at bounding box center [312, 89] width 198 height 44
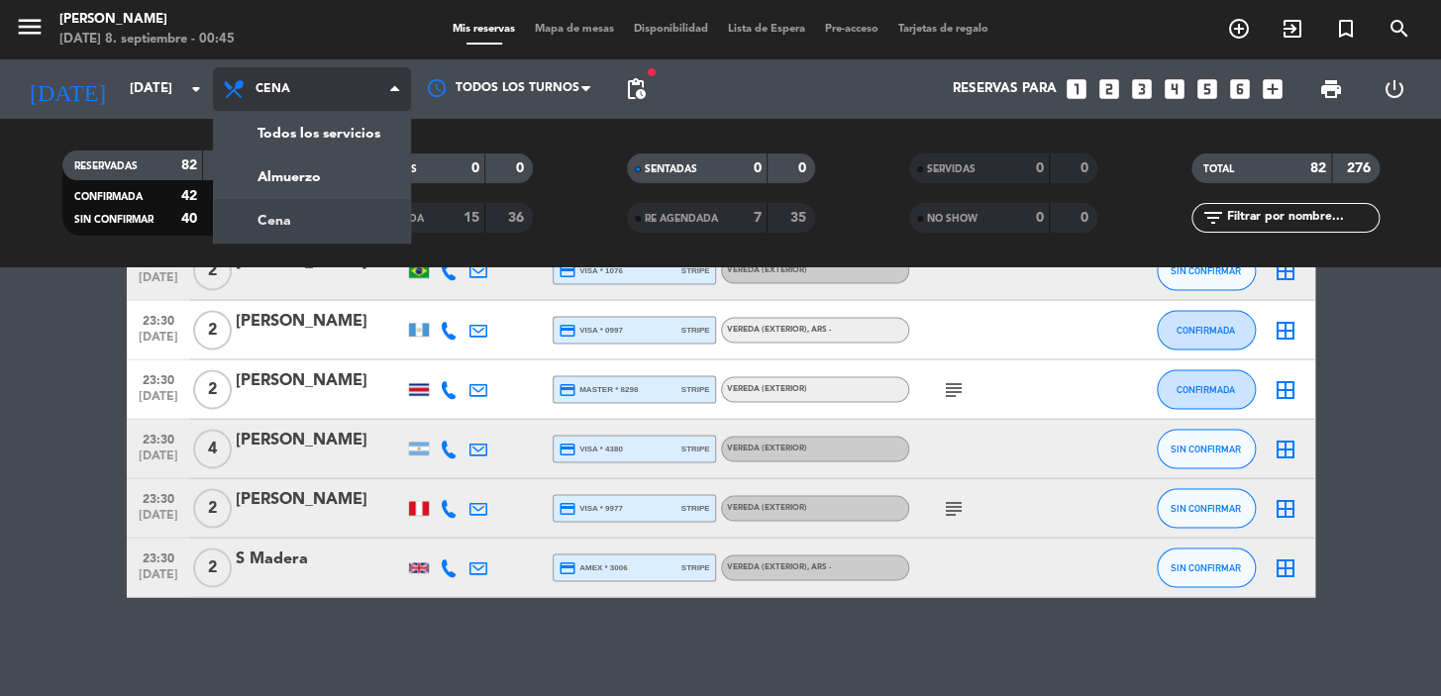
click at [355, 98] on span "Cena" at bounding box center [312, 89] width 198 height 44
click at [283, 74] on span "Cena" at bounding box center [312, 89] width 198 height 44
click at [313, 166] on div "menu [PERSON_NAME] [DATE] 8. septiembre - 00:45 Mis reservas Mapa de mesas Disp…" at bounding box center [720, 133] width 1441 height 267
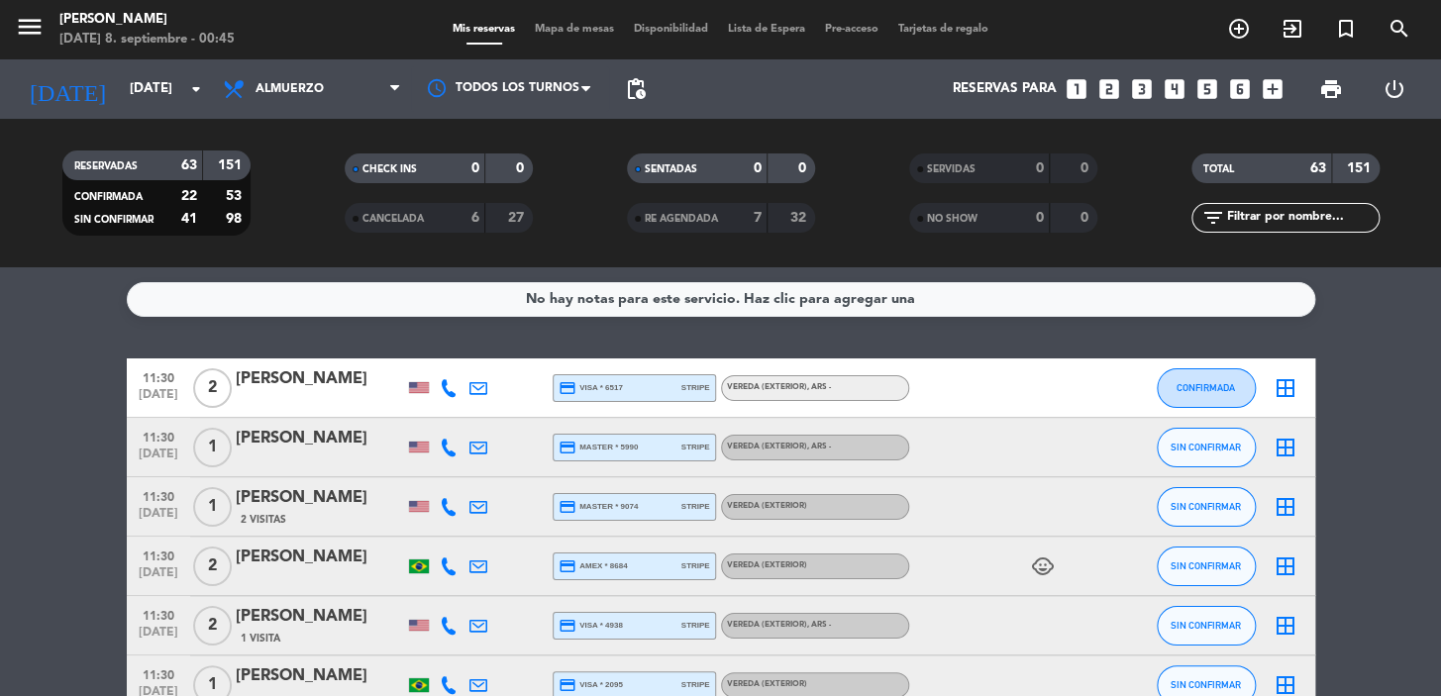
scroll to position [359, 0]
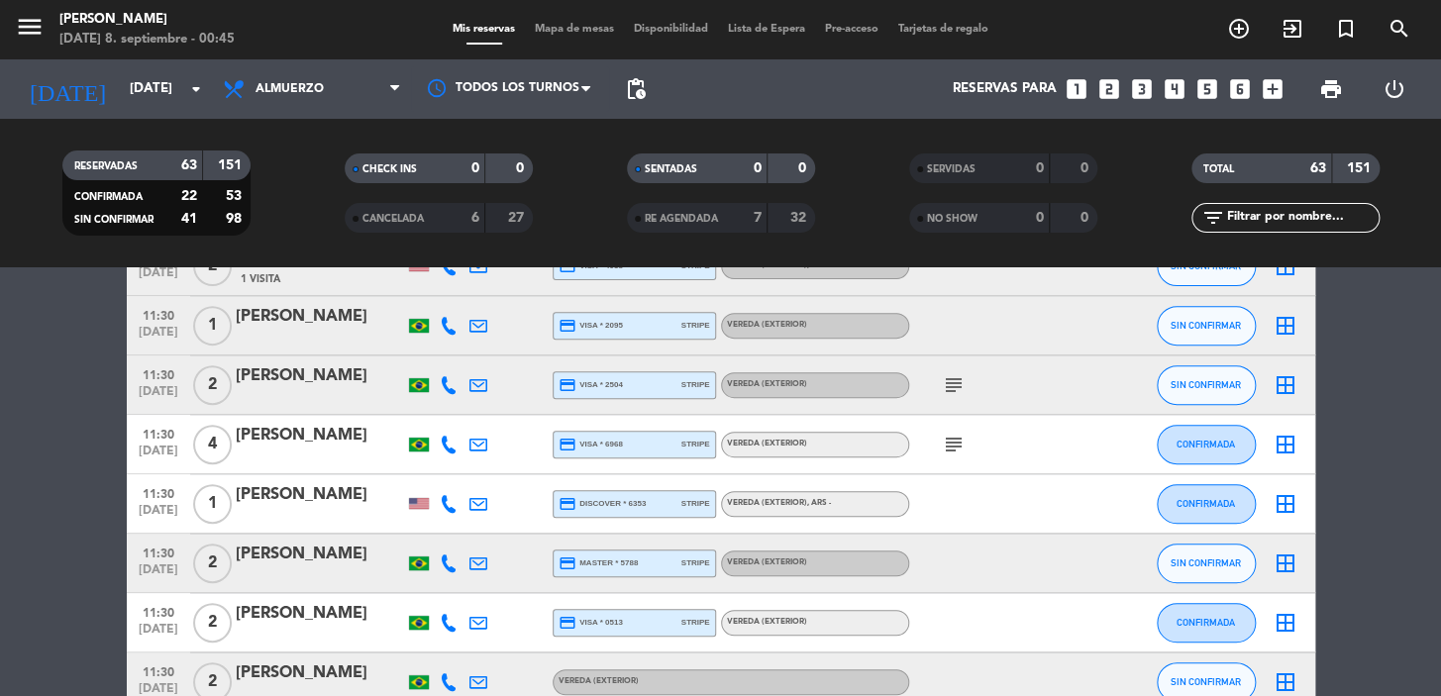
click at [936, 397] on div "subject" at bounding box center [998, 385] width 178 height 58
click at [946, 389] on icon "subject" at bounding box center [954, 385] width 24 height 24
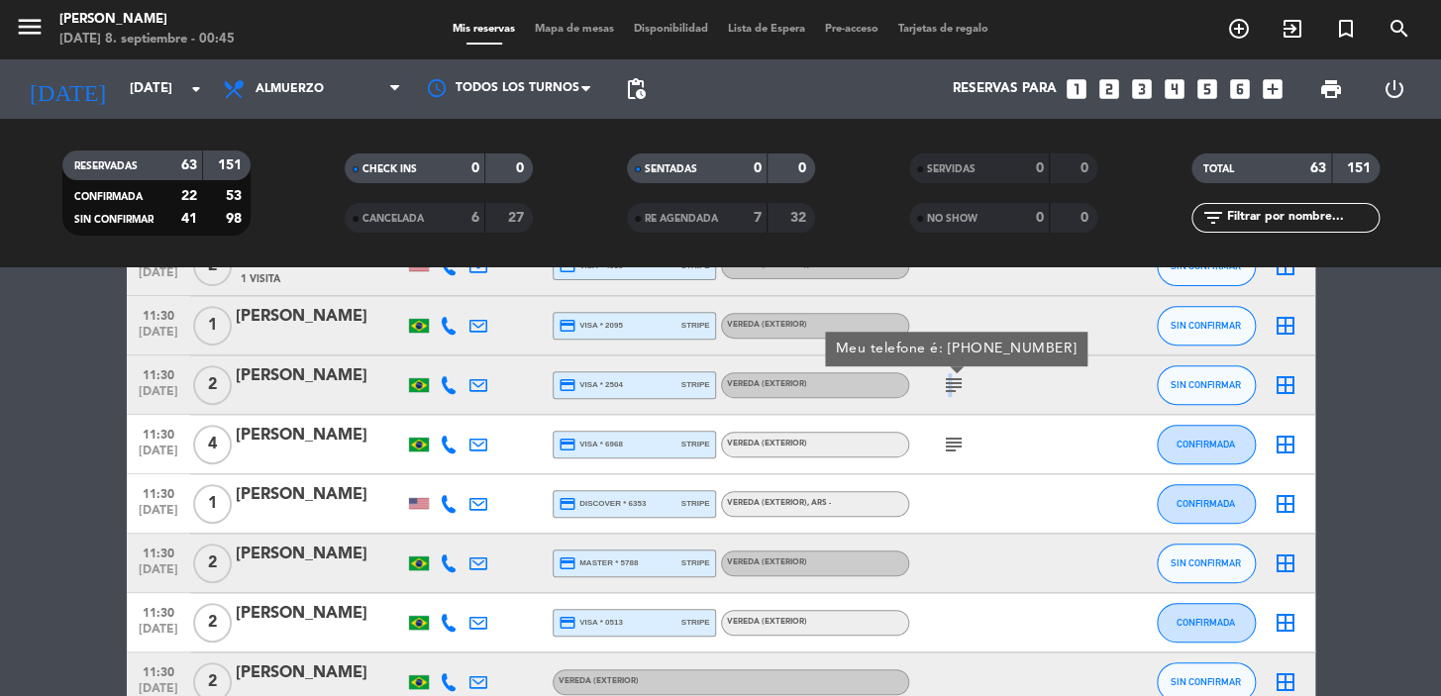
click at [953, 433] on icon "subject" at bounding box center [954, 445] width 24 height 24
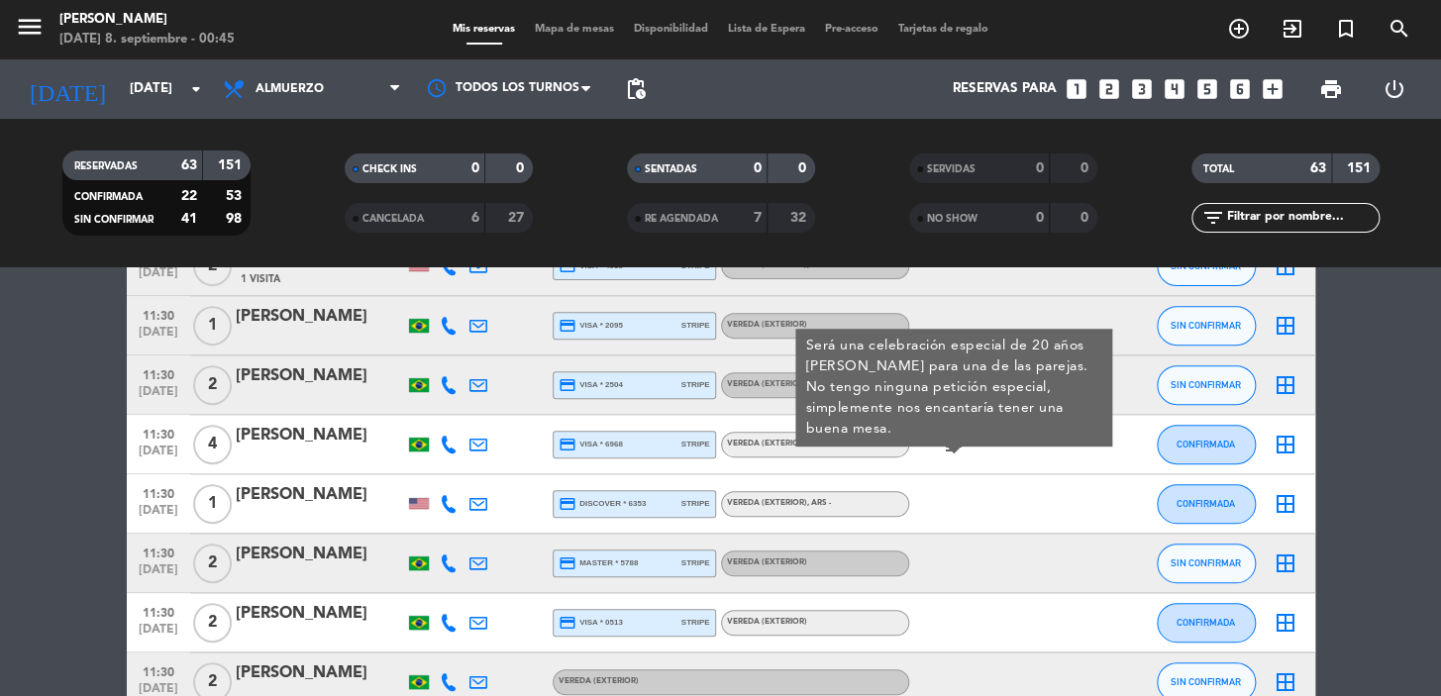
scroll to position [900, 0]
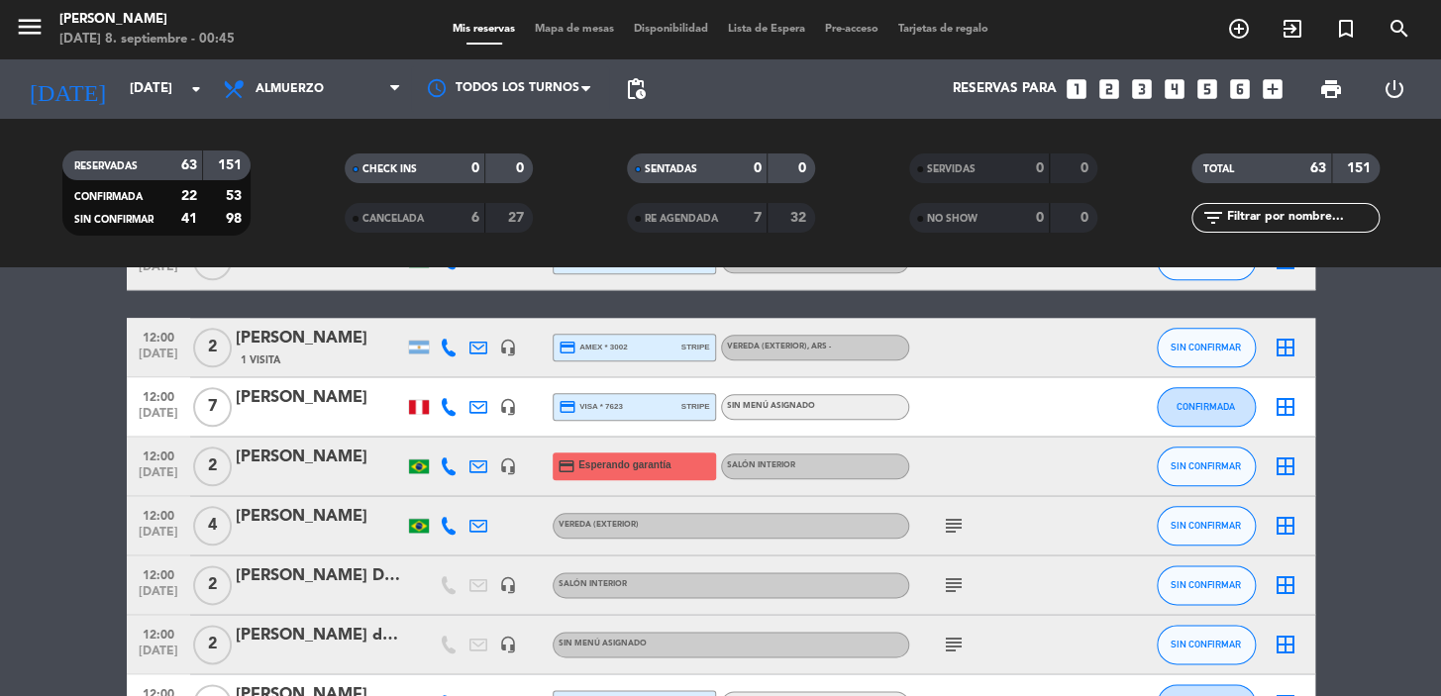
click at [963, 514] on icon "subject" at bounding box center [954, 526] width 24 height 24
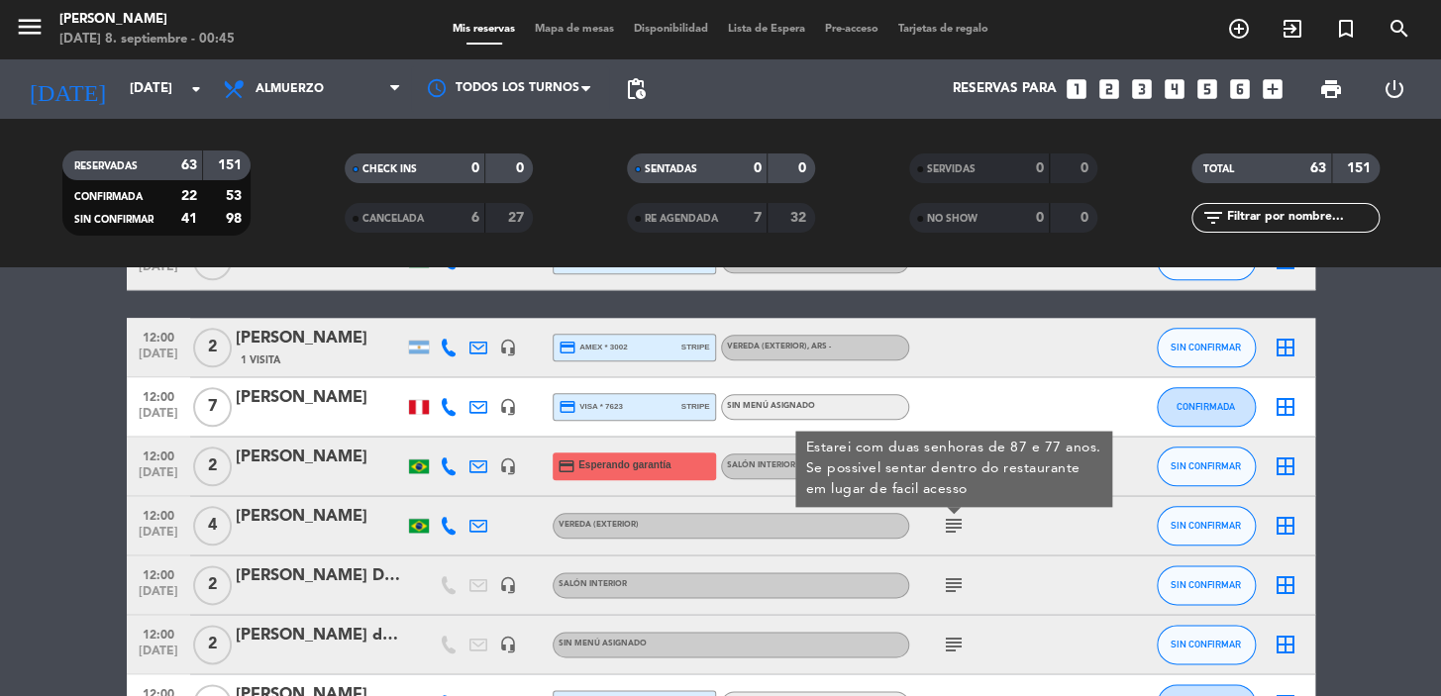
click at [950, 584] on icon "subject" at bounding box center [954, 585] width 24 height 24
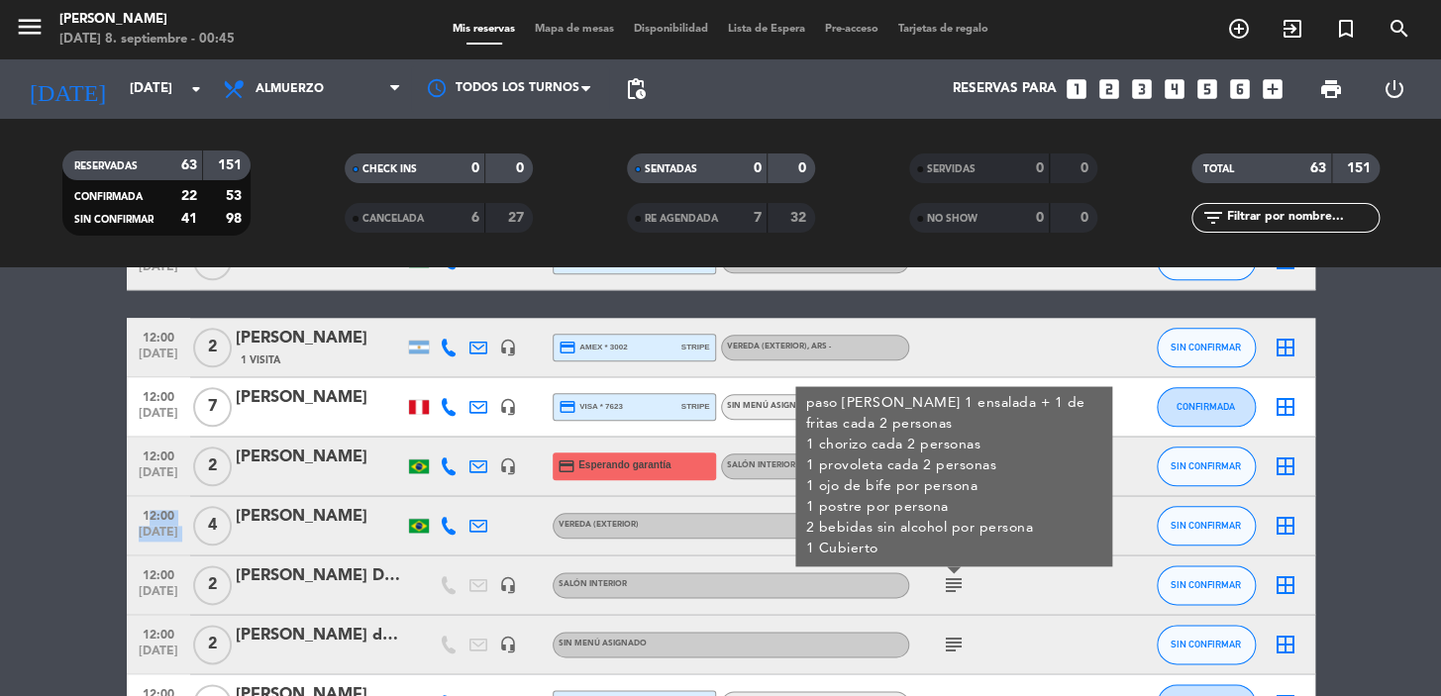
drag, startPoint x: 136, startPoint y: 512, endPoint x: 438, endPoint y: 536, distance: 303.0
click at [445, 536] on div "12:00 [DATE] 4 [PERSON_NAME] (EXTERIOR) subject SIN CONFIRMAR border_all" at bounding box center [721, 525] width 1188 height 59
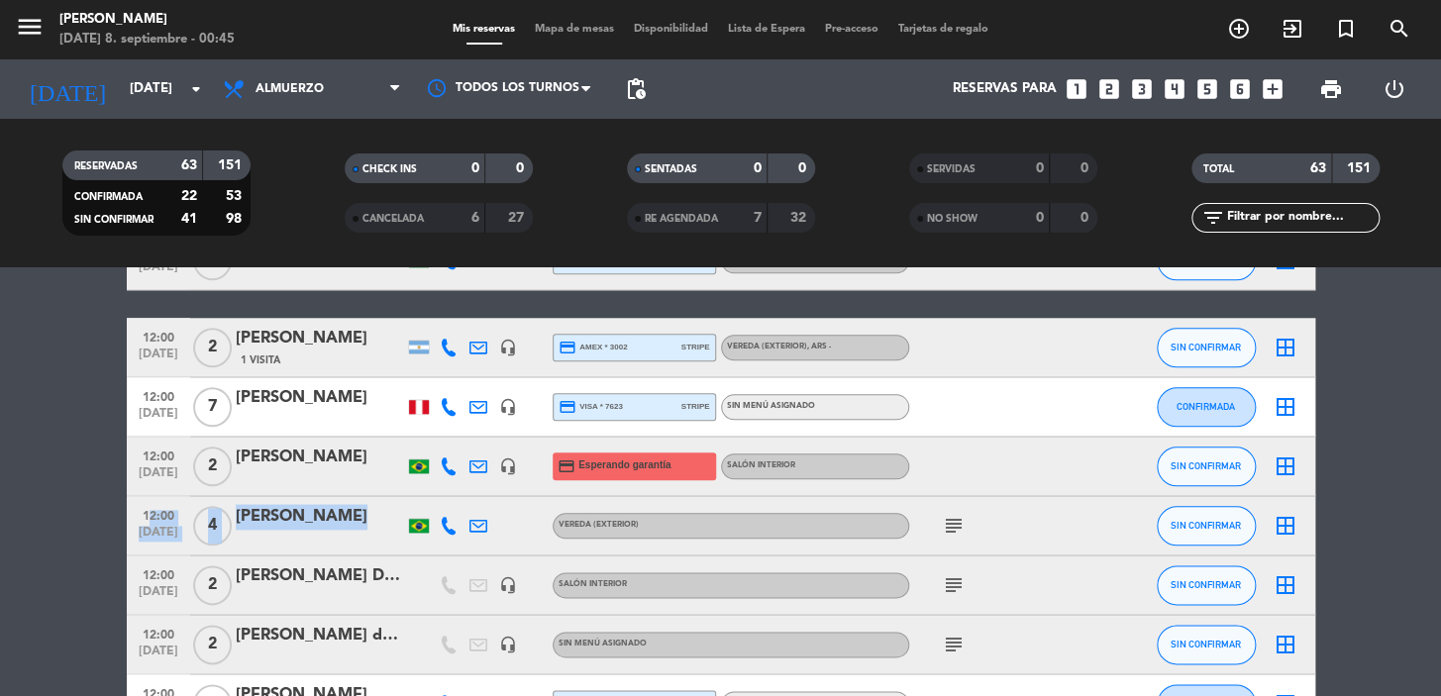
copy div "12:00 [DATE] 4 [PERSON_NAME]"
click at [944, 525] on icon "subject" at bounding box center [954, 526] width 24 height 24
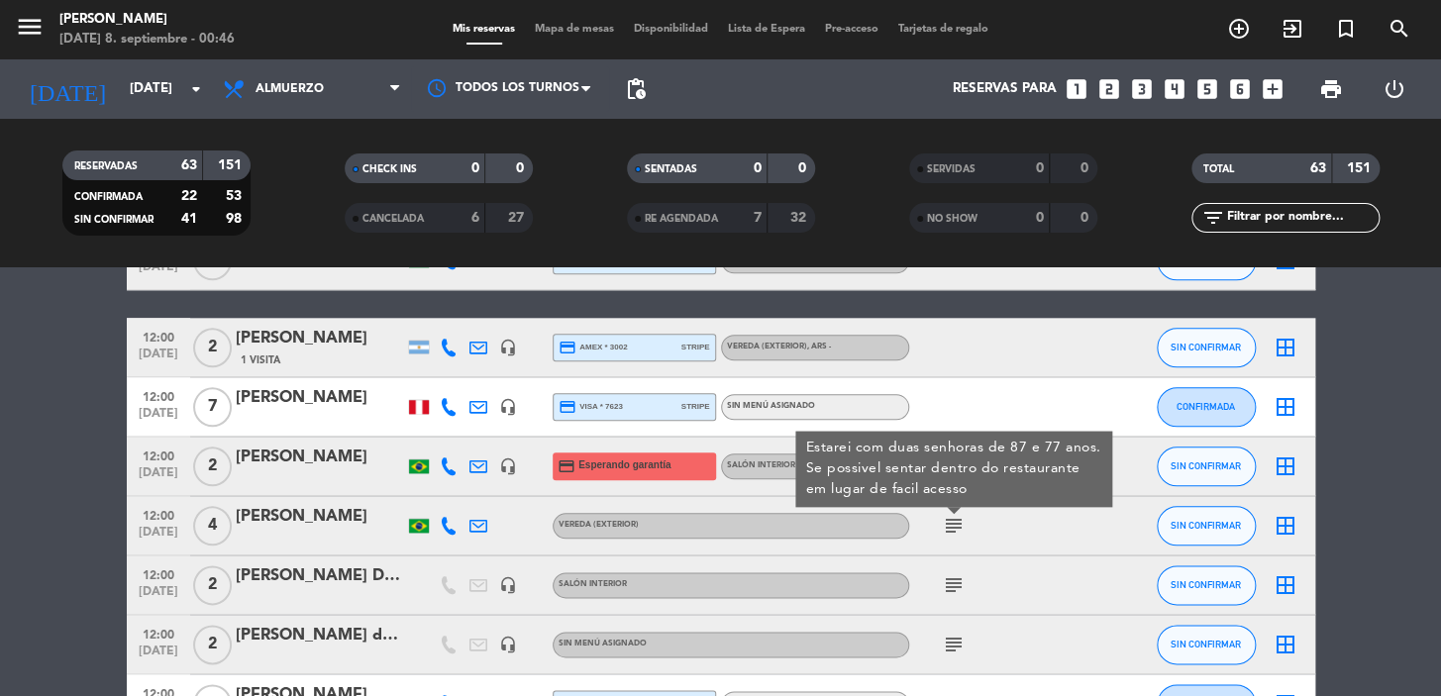
click at [946, 551] on div "subject Estarei com duas senhoras de 87 e 77 anos. Se possivel sentar dentro do…" at bounding box center [998, 525] width 178 height 58
click at [945, 584] on icon "subject" at bounding box center [954, 585] width 24 height 24
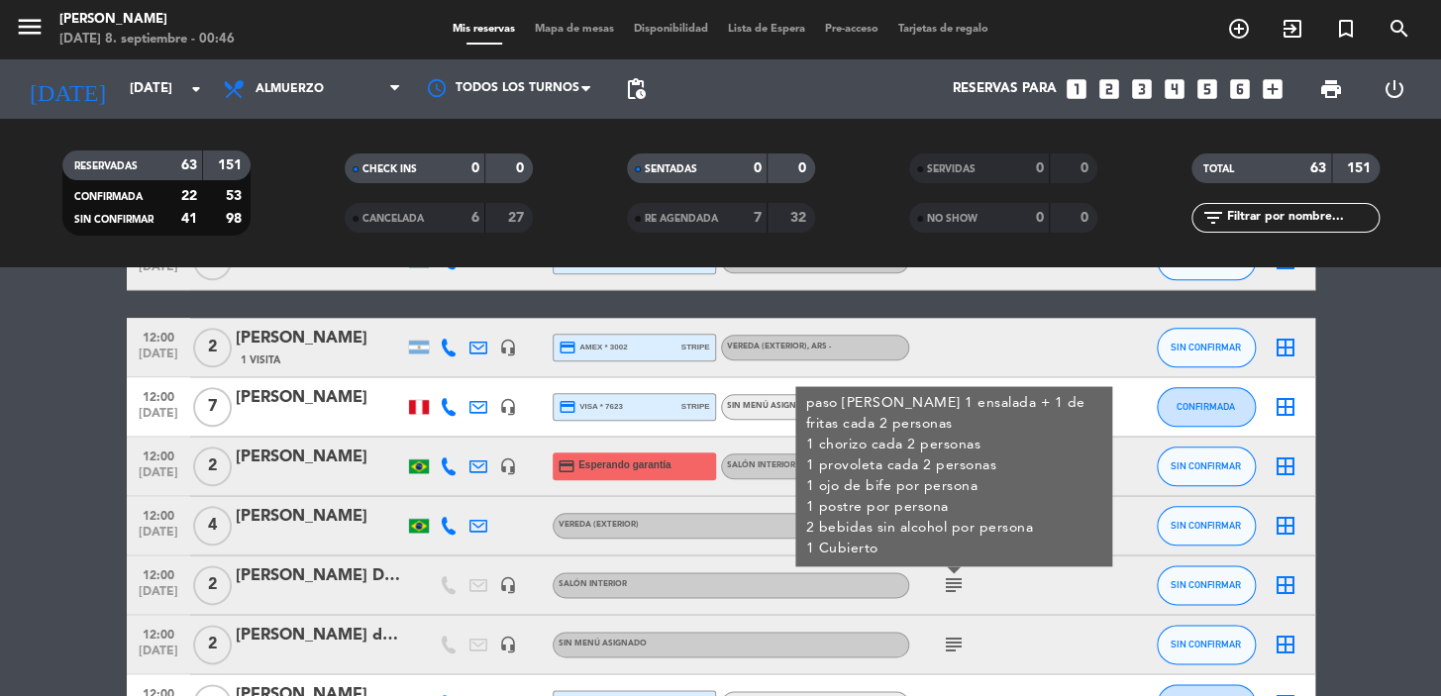
drag, startPoint x: 161, startPoint y: 576, endPoint x: 320, endPoint y: 590, distance: 159.1
click at [320, 590] on div "12:00 [DATE] 2 [PERSON_NAME] Dos [PERSON_NAME] headset_mic Salón interior subje…" at bounding box center [721, 585] width 1188 height 59
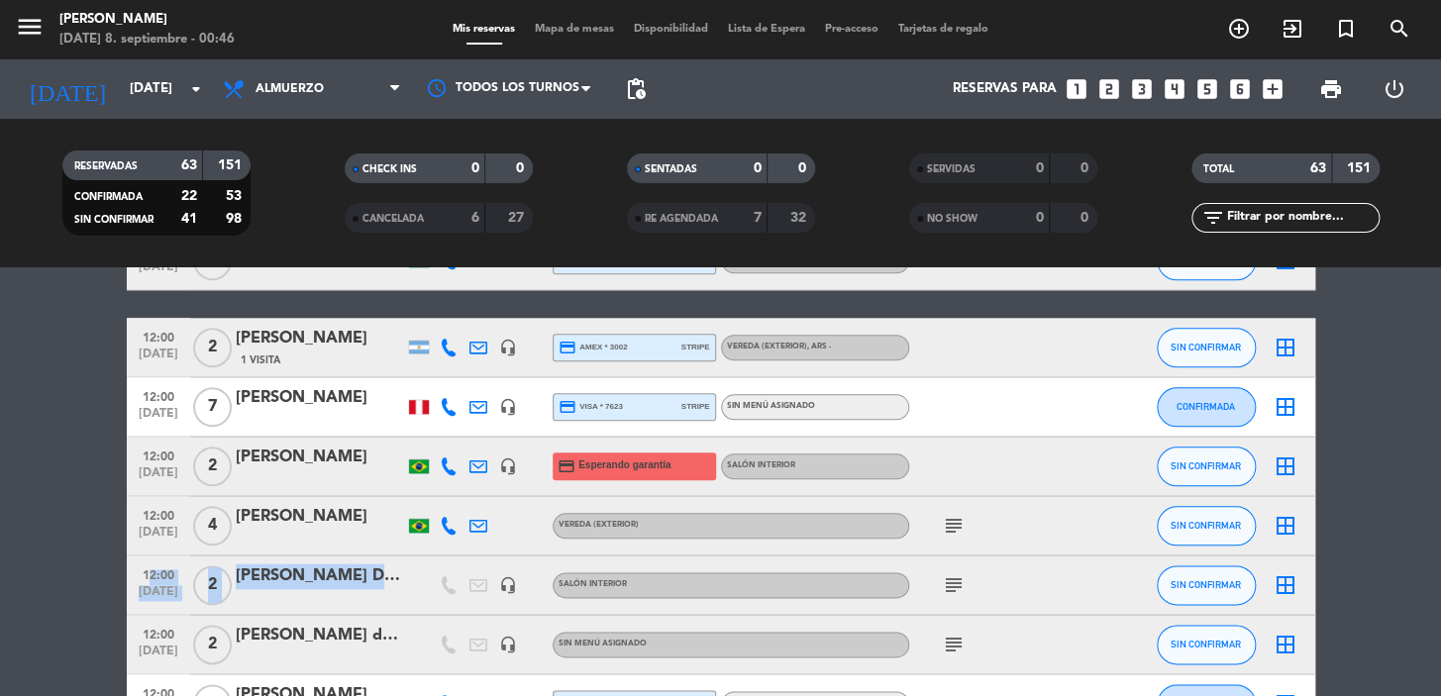
copy div "12:00 [DATE] 2 [PERSON_NAME] Dos [PERSON_NAME]"
click at [951, 587] on icon "subject" at bounding box center [954, 585] width 24 height 24
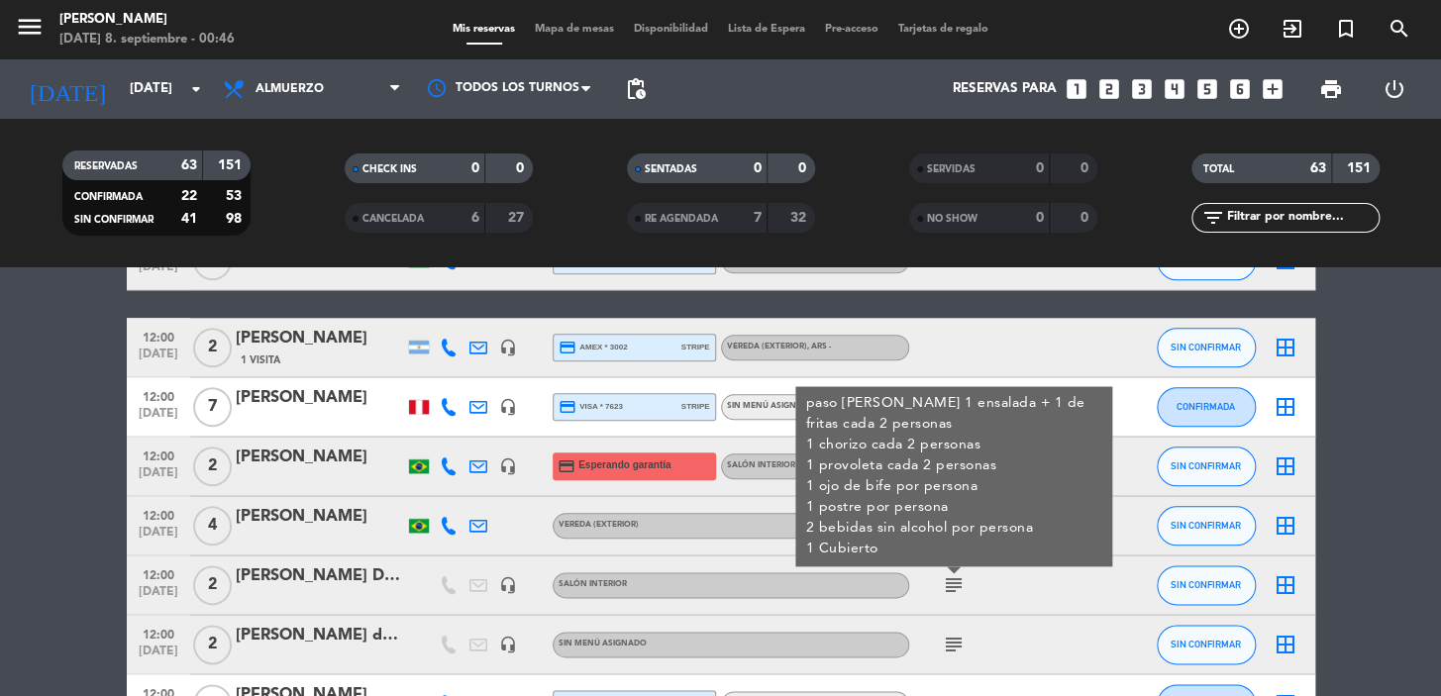
copy div "paso [PERSON_NAME] 1 ensalada + 1 de fritas cada 2 personas 1 chorizo cada 2 pe…"
drag, startPoint x: 757, startPoint y: 472, endPoint x: 804, endPoint y: 396, distance: 89.9
click at [805, 396] on div "paso [PERSON_NAME] 1 ensalada + 1 de fritas cada 2 personas 1 chorizo cada 2 pe…" at bounding box center [953, 476] width 296 height 166
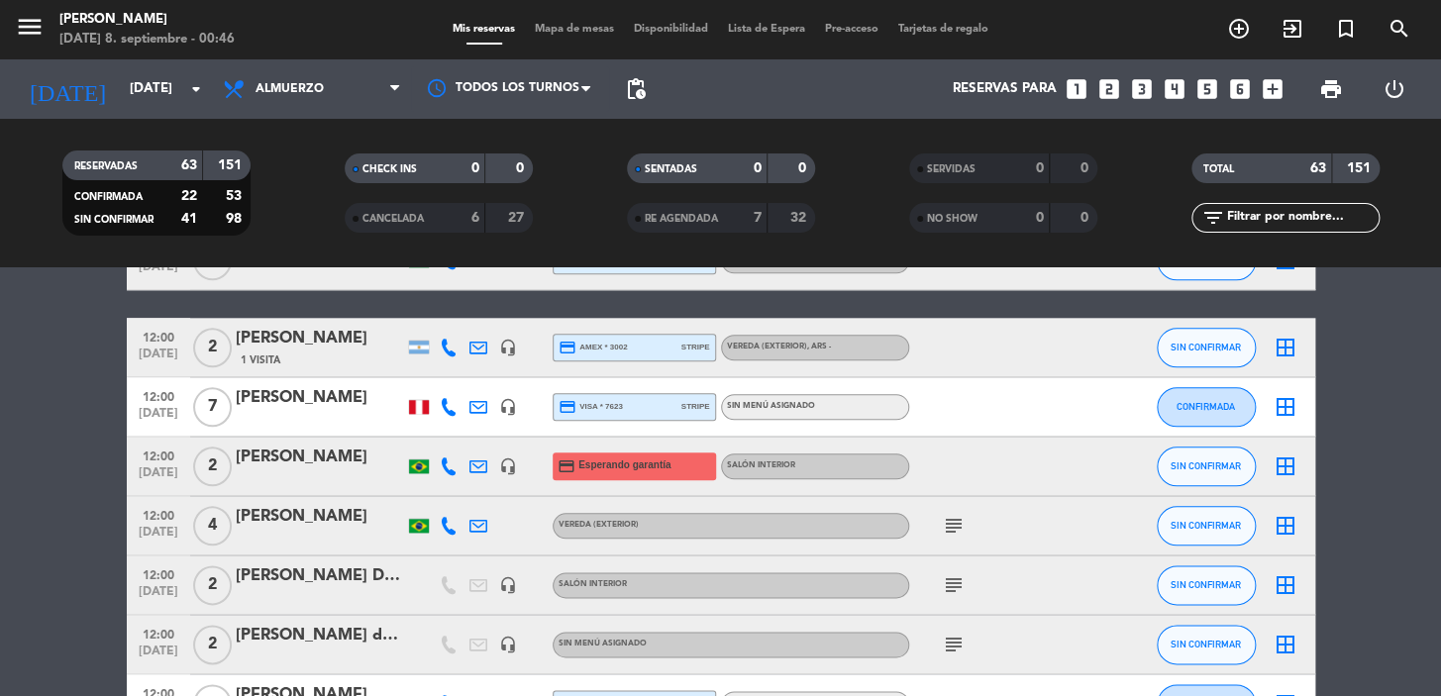
click at [946, 580] on icon "subject" at bounding box center [954, 585] width 24 height 24
click at [958, 647] on icon "subject" at bounding box center [954, 645] width 24 height 24
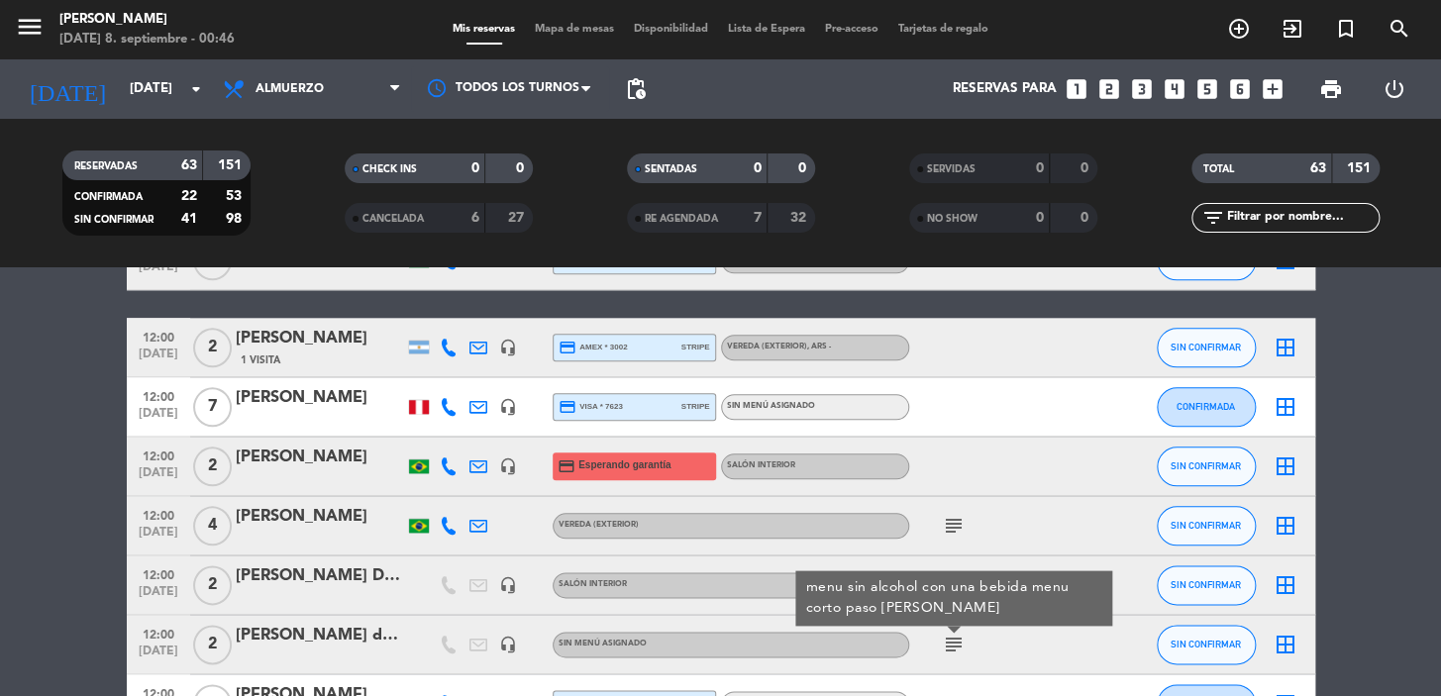
scroll to position [1079, 0]
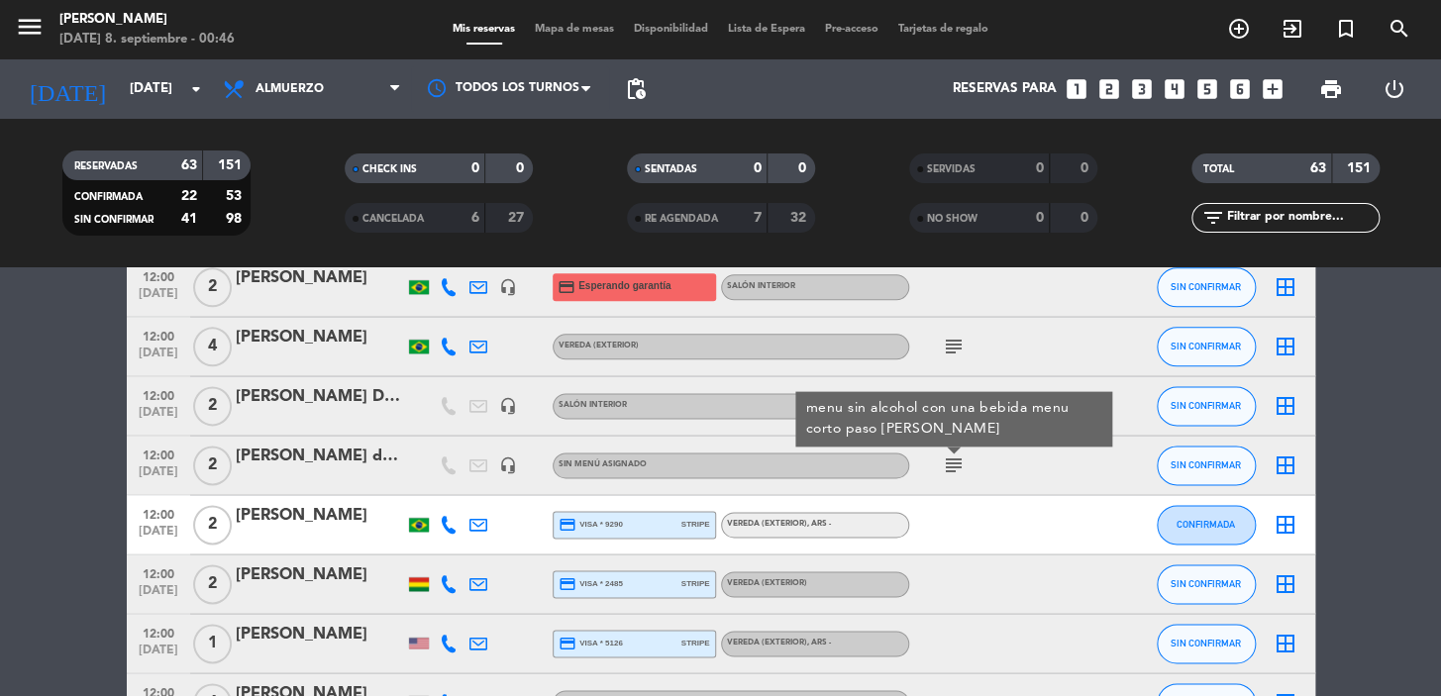
drag, startPoint x: 154, startPoint y: 448, endPoint x: 378, endPoint y: 463, distance: 225.4
click at [413, 470] on div "12:00 [DATE] 2 [PERSON_NAME] dos [PERSON_NAME] headset_mic Sin menú asignado su…" at bounding box center [721, 465] width 1188 height 59
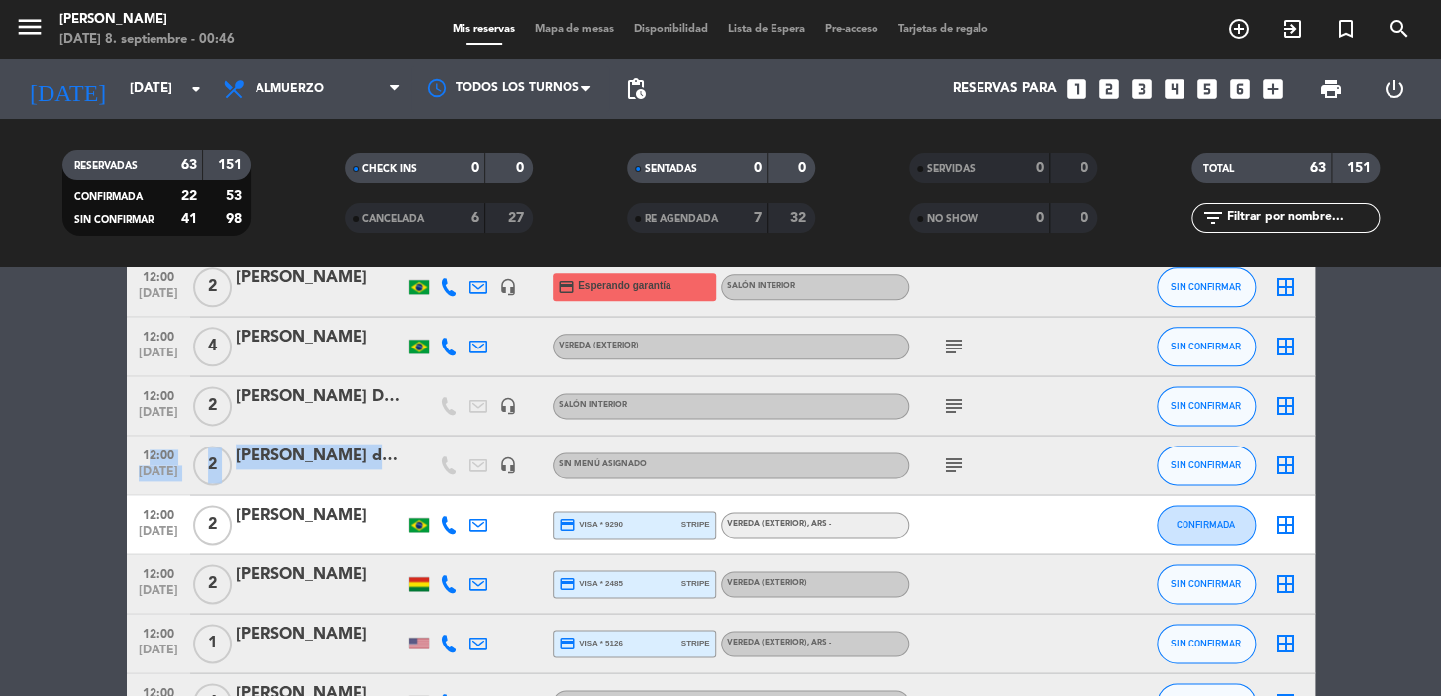
copy div "12:00 [DATE] 2 [PERSON_NAME] dos [PERSON_NAME]"
click at [956, 459] on icon "subject" at bounding box center [954, 466] width 24 height 24
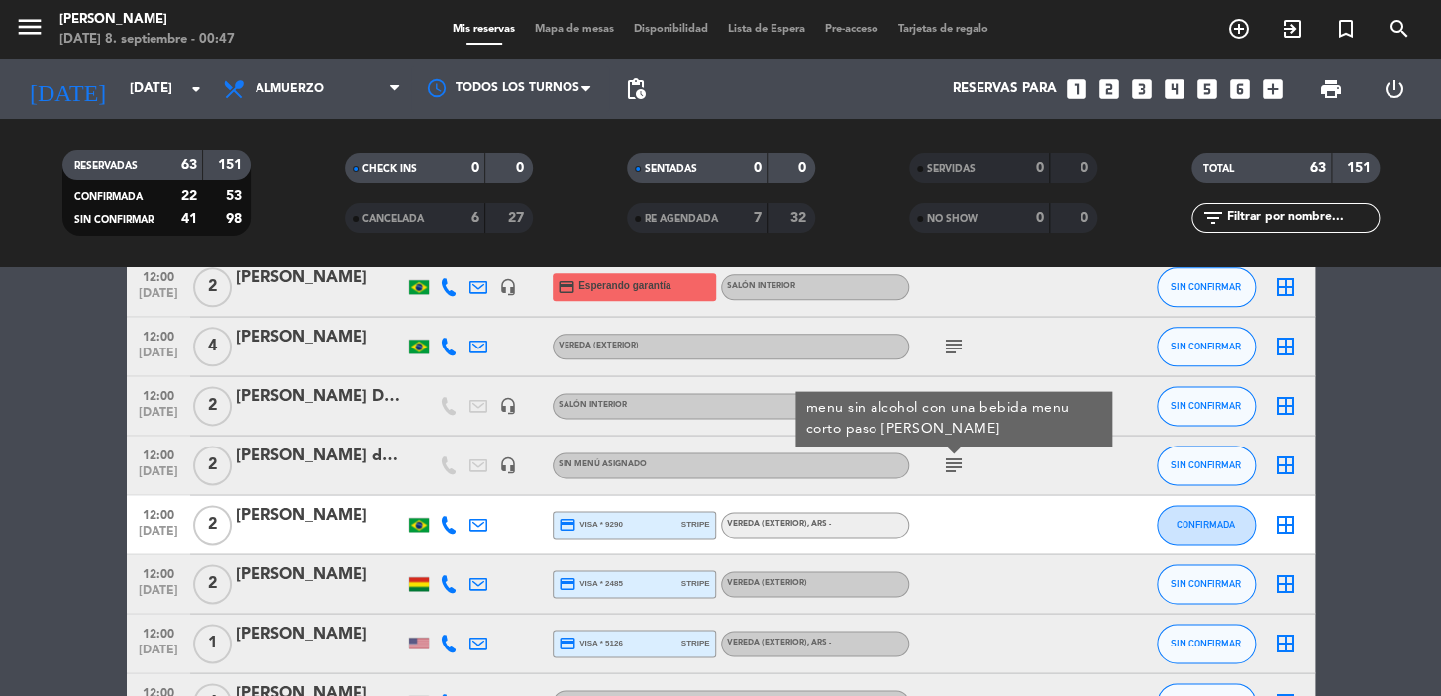
click at [946, 378] on div "subject" at bounding box center [998, 405] width 178 height 58
click at [1087, 338] on div at bounding box center [1113, 346] width 53 height 58
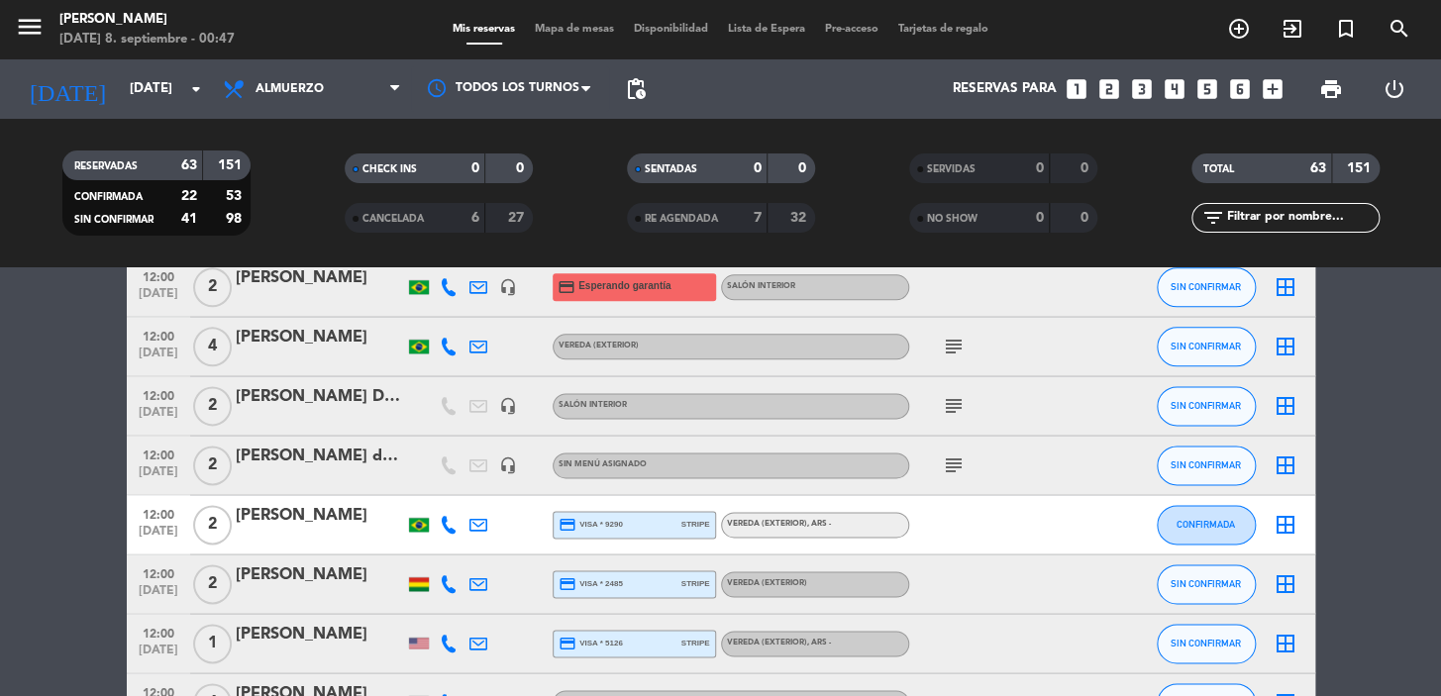
click at [930, 410] on div "subject" at bounding box center [998, 405] width 178 height 58
click at [937, 410] on div "subject" at bounding box center [998, 405] width 178 height 58
click at [945, 408] on icon "subject" at bounding box center [954, 406] width 24 height 24
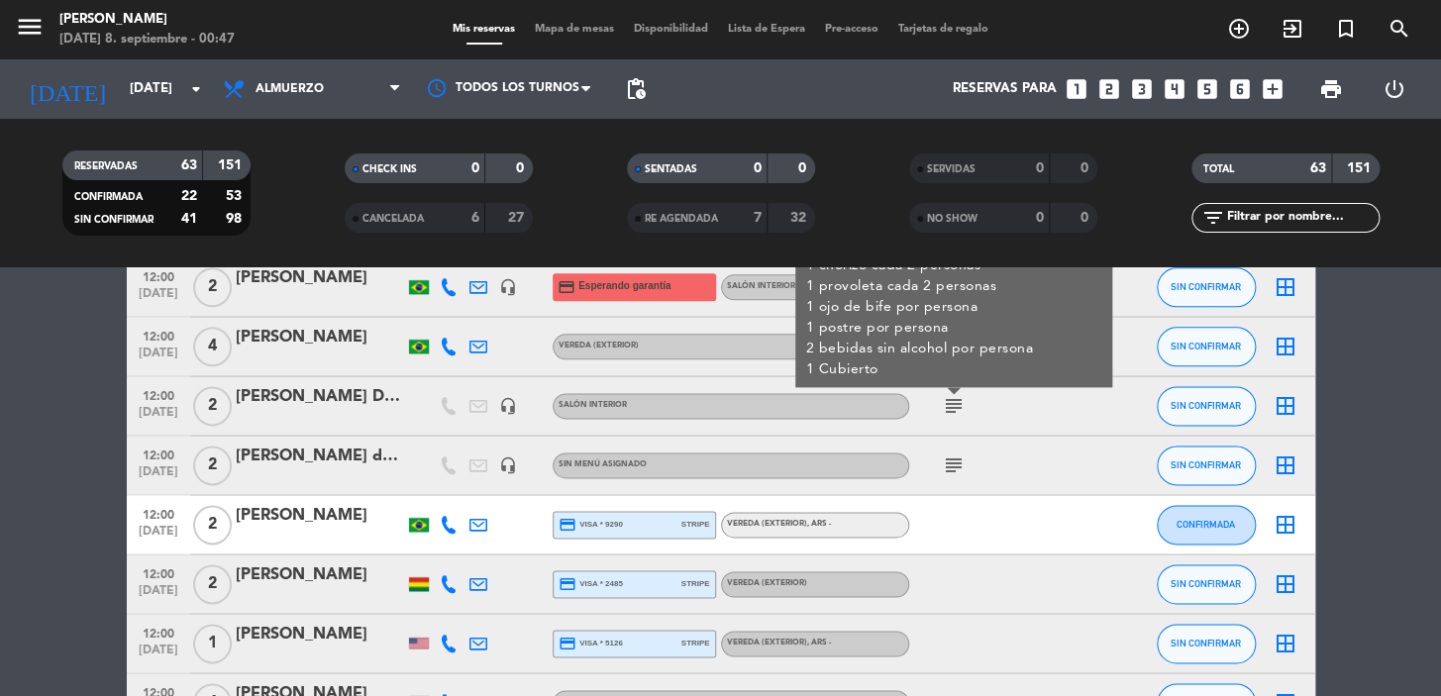
scroll to position [900, 0]
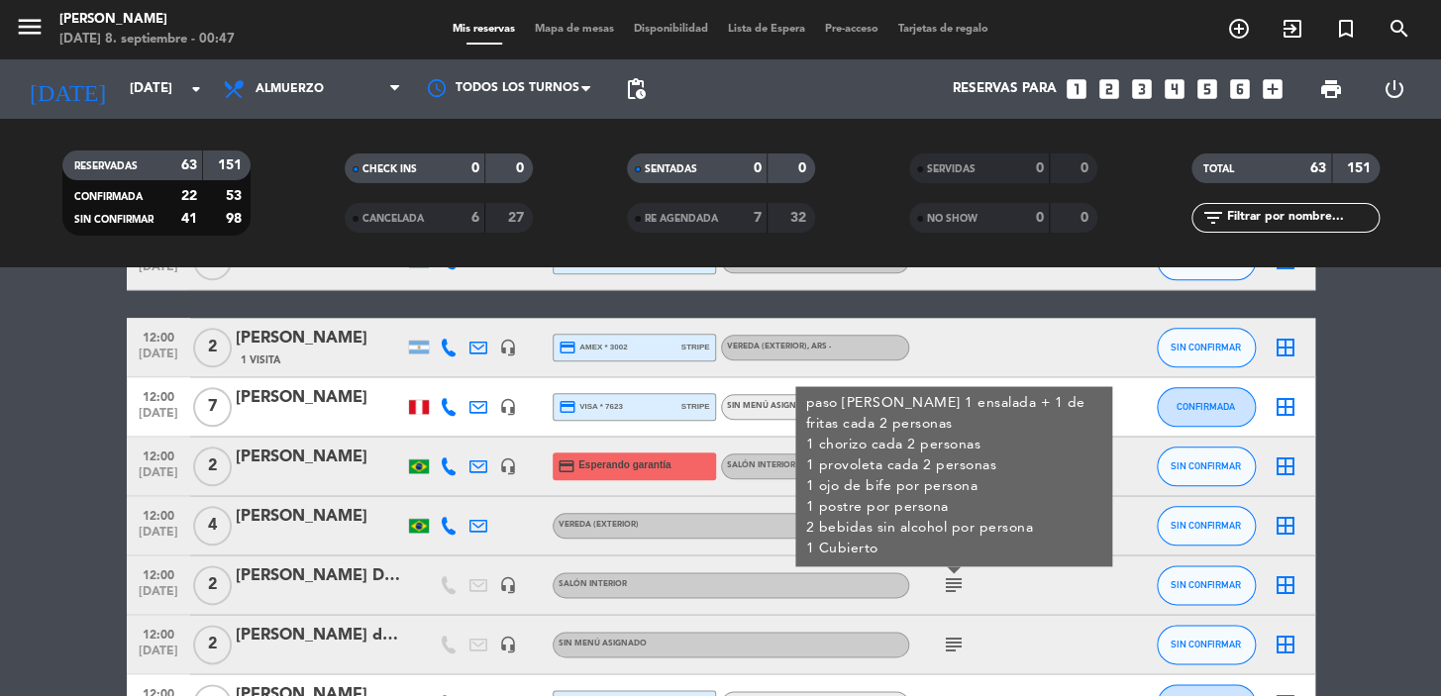
click at [946, 641] on icon "subject" at bounding box center [954, 645] width 24 height 24
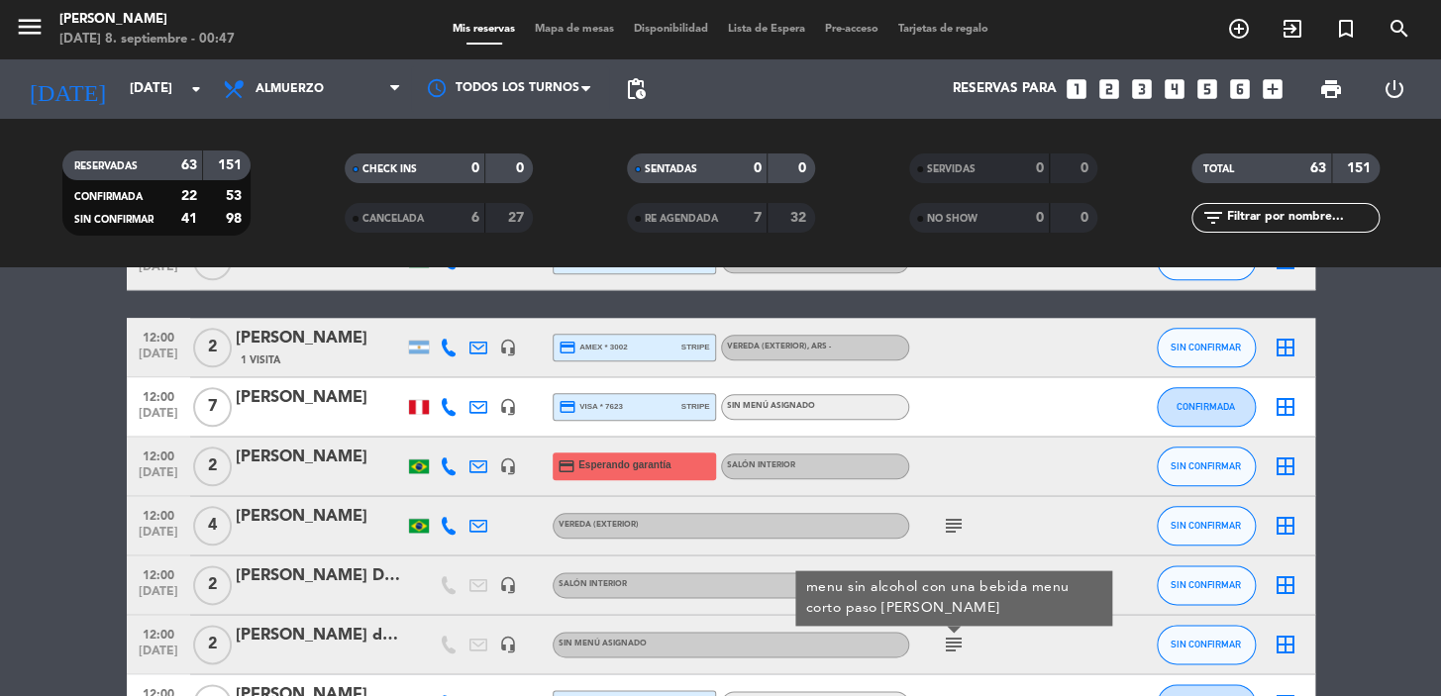
click at [370, 657] on div at bounding box center [320, 658] width 168 height 16
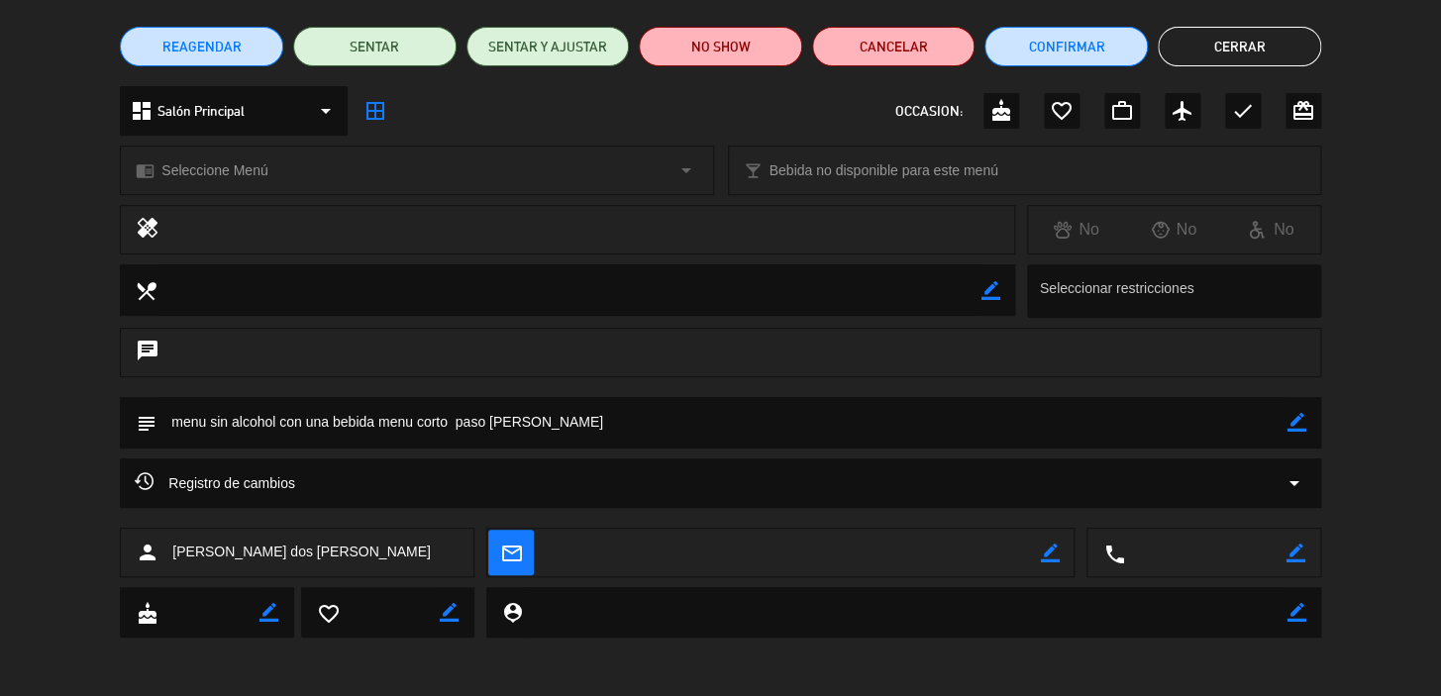
scroll to position [0, 0]
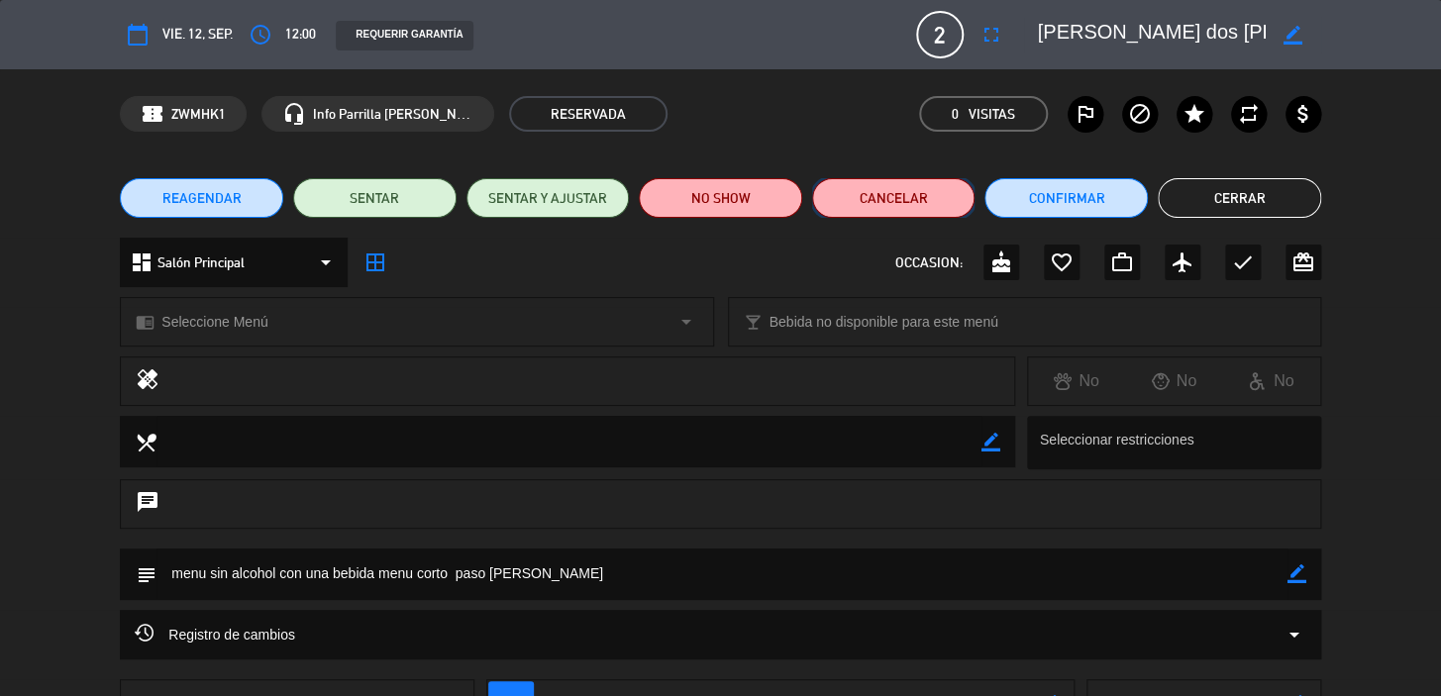
click at [914, 198] on button "Cancelar" at bounding box center [893, 198] width 163 height 40
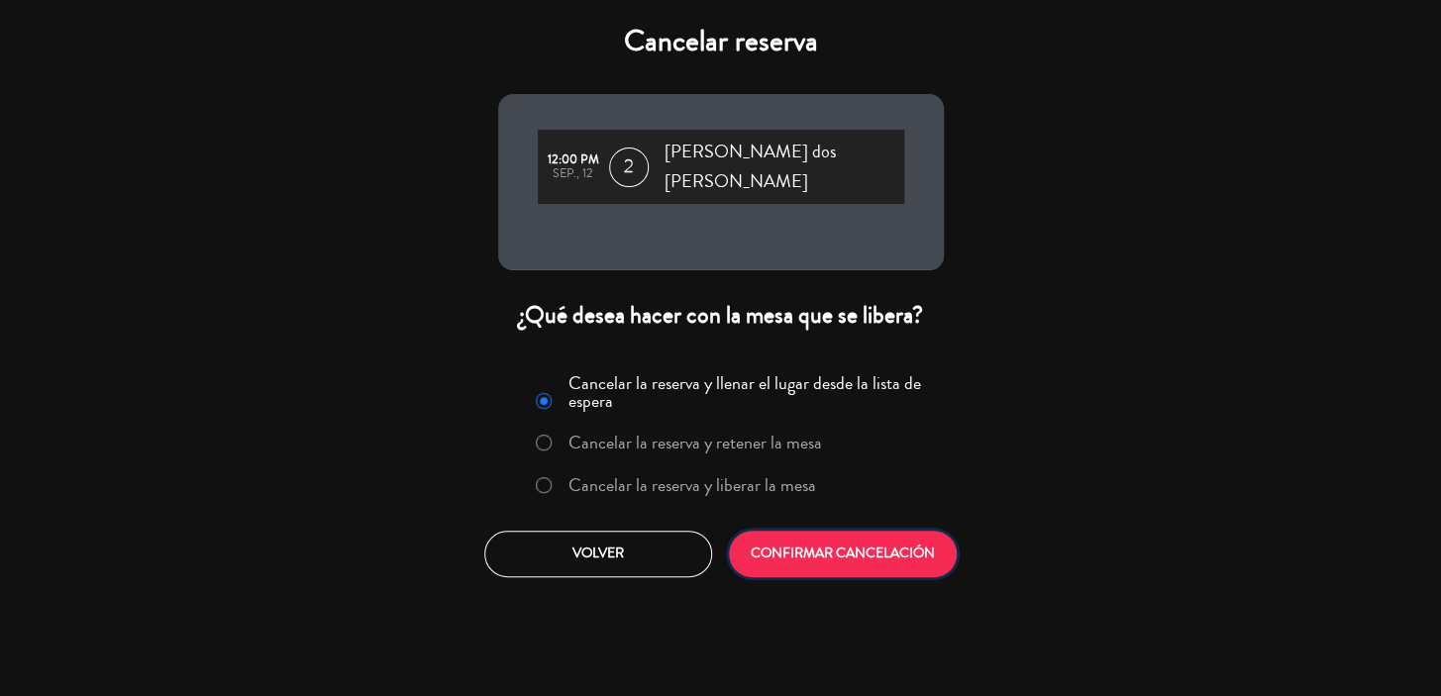
click at [870, 546] on button "CONFIRMAR CANCELACIÓN" at bounding box center [843, 554] width 228 height 47
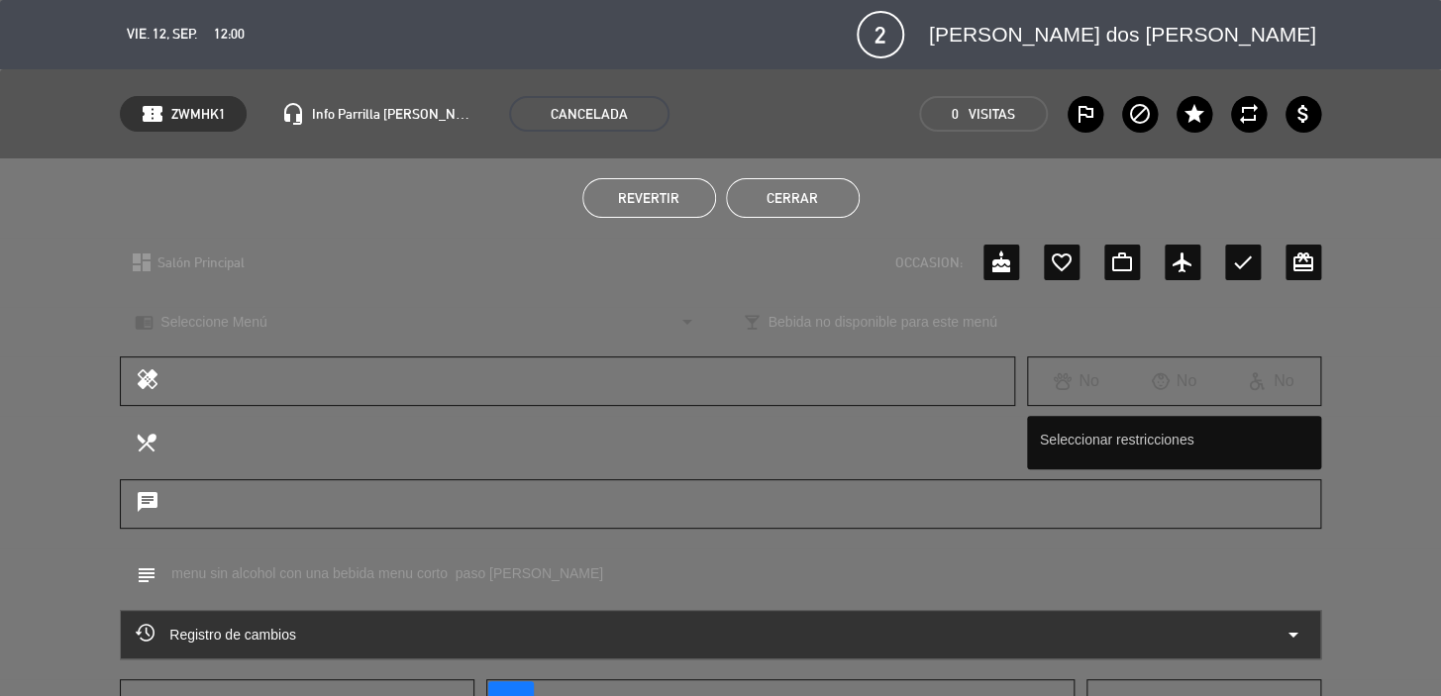
click at [788, 202] on button "Cerrar" at bounding box center [793, 198] width 134 height 40
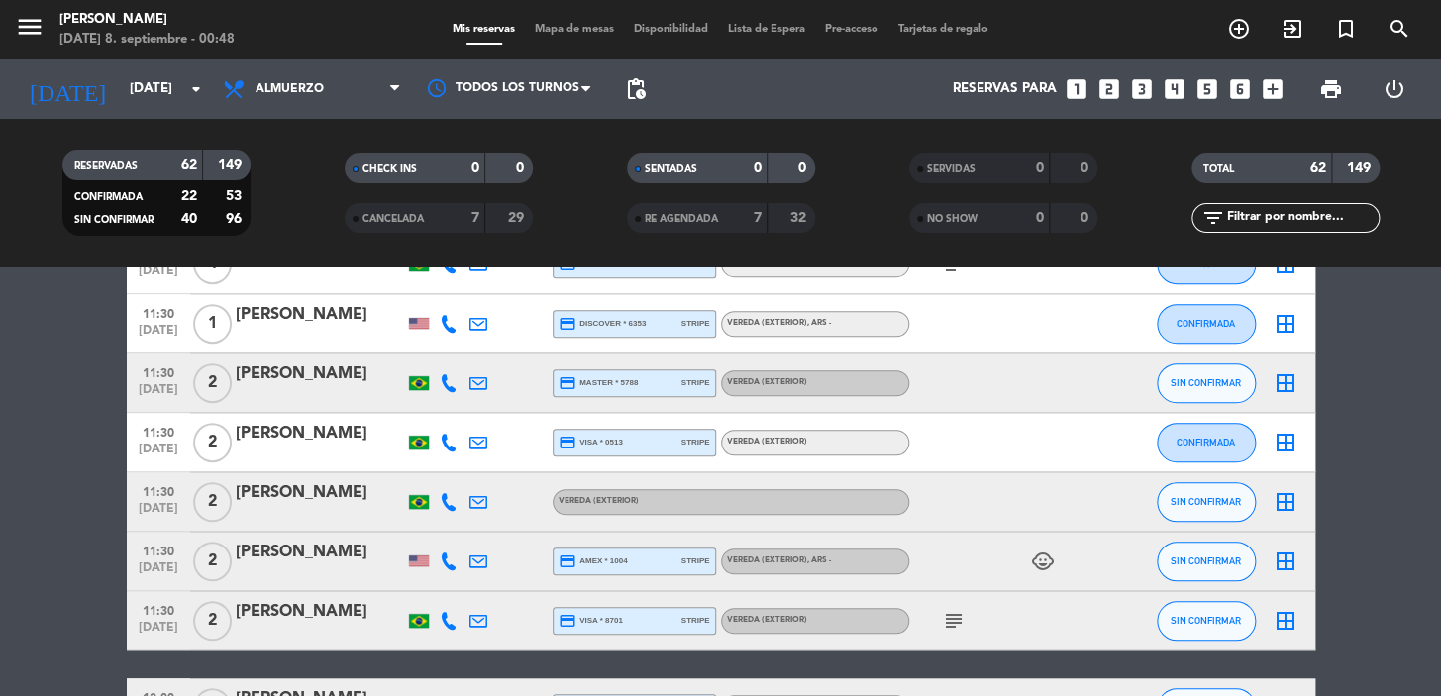
scroll to position [359, 0]
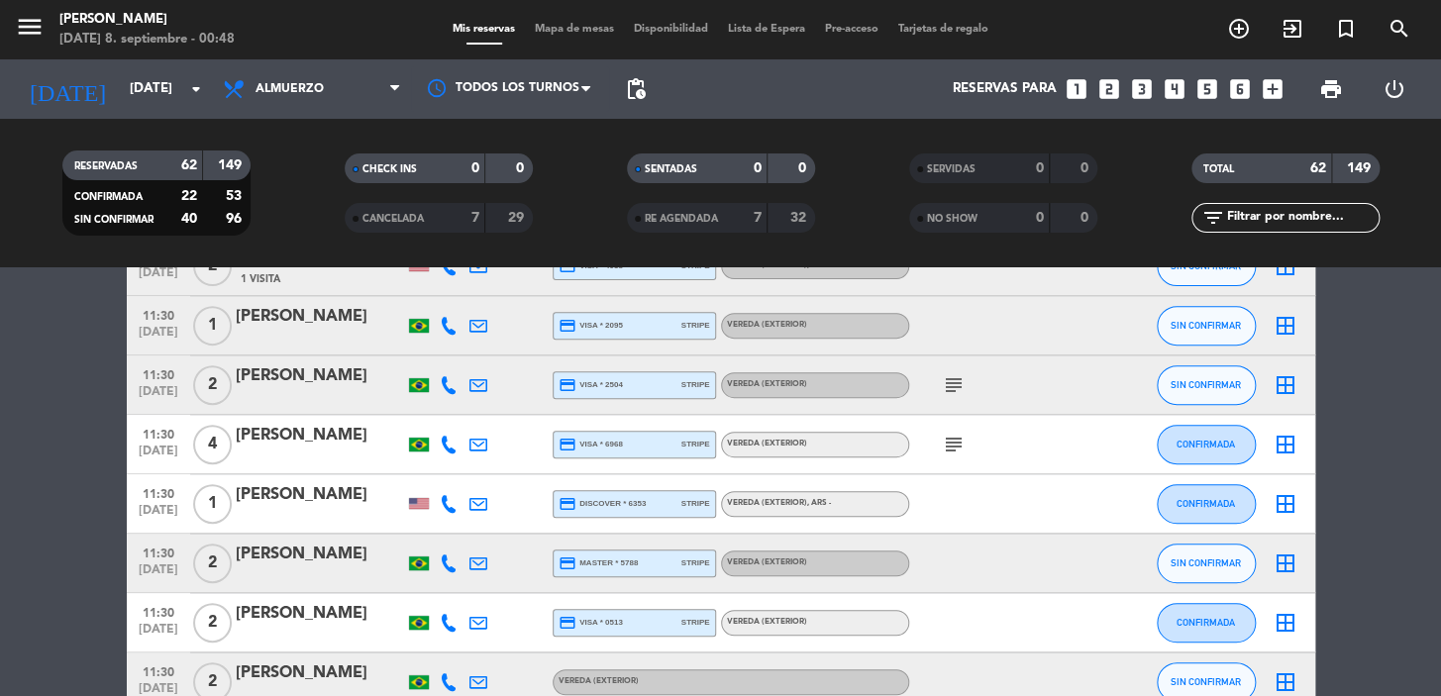
click at [945, 435] on icon "subject" at bounding box center [954, 445] width 24 height 24
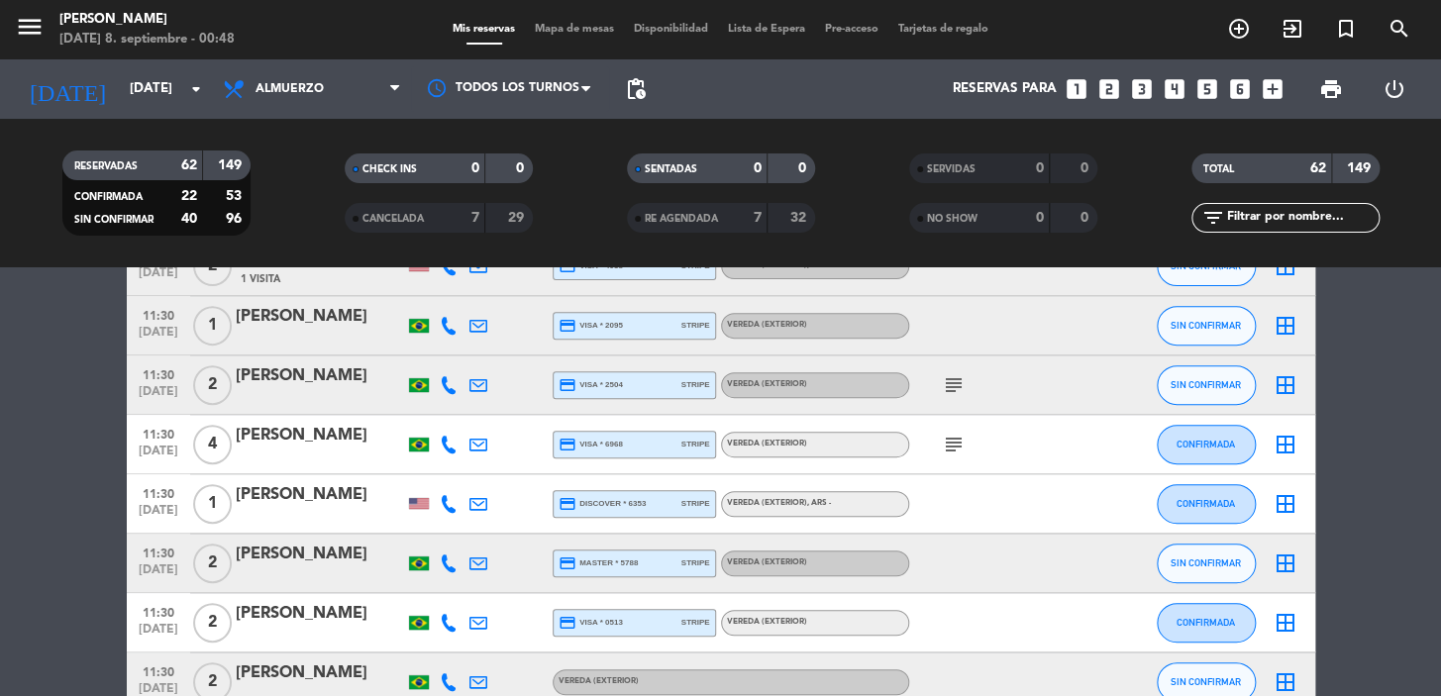
scroll to position [720, 0]
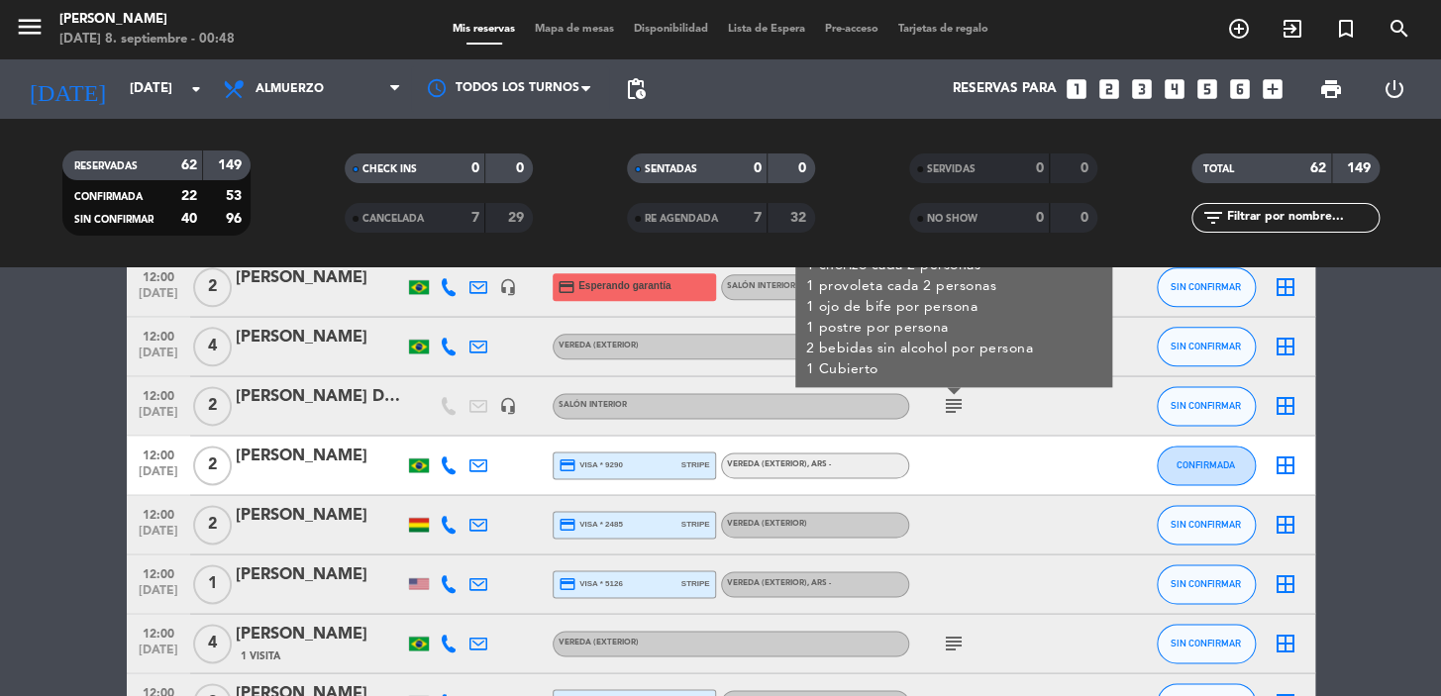
click at [951, 632] on icon "subject" at bounding box center [954, 644] width 24 height 24
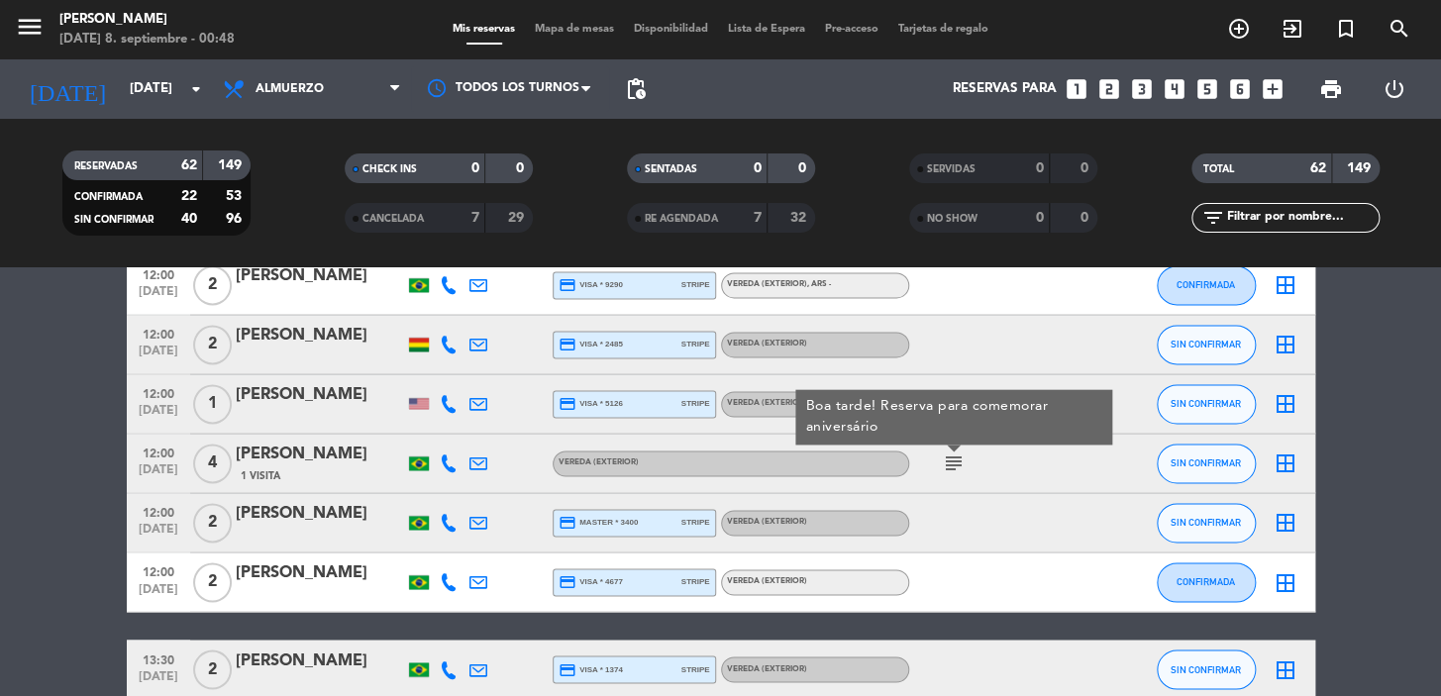
scroll to position [1981, 0]
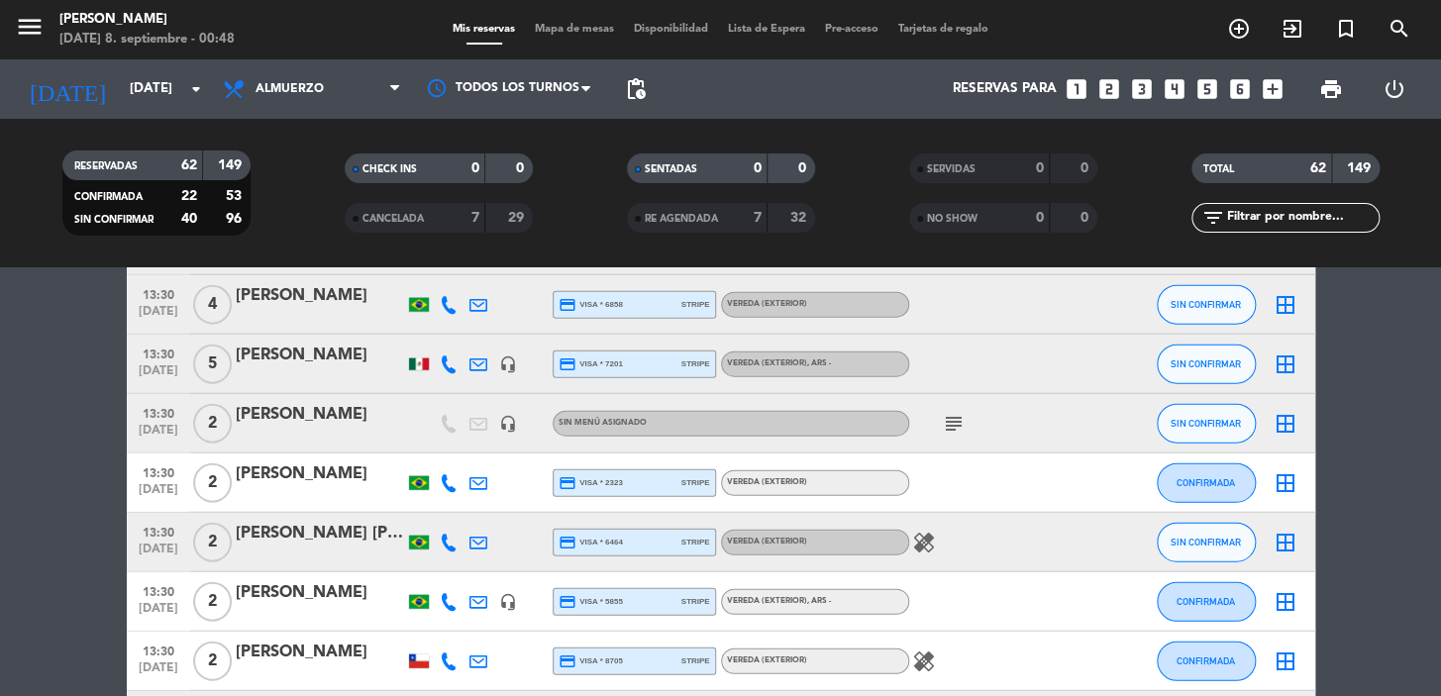
click at [954, 429] on icon "subject" at bounding box center [954, 424] width 24 height 24
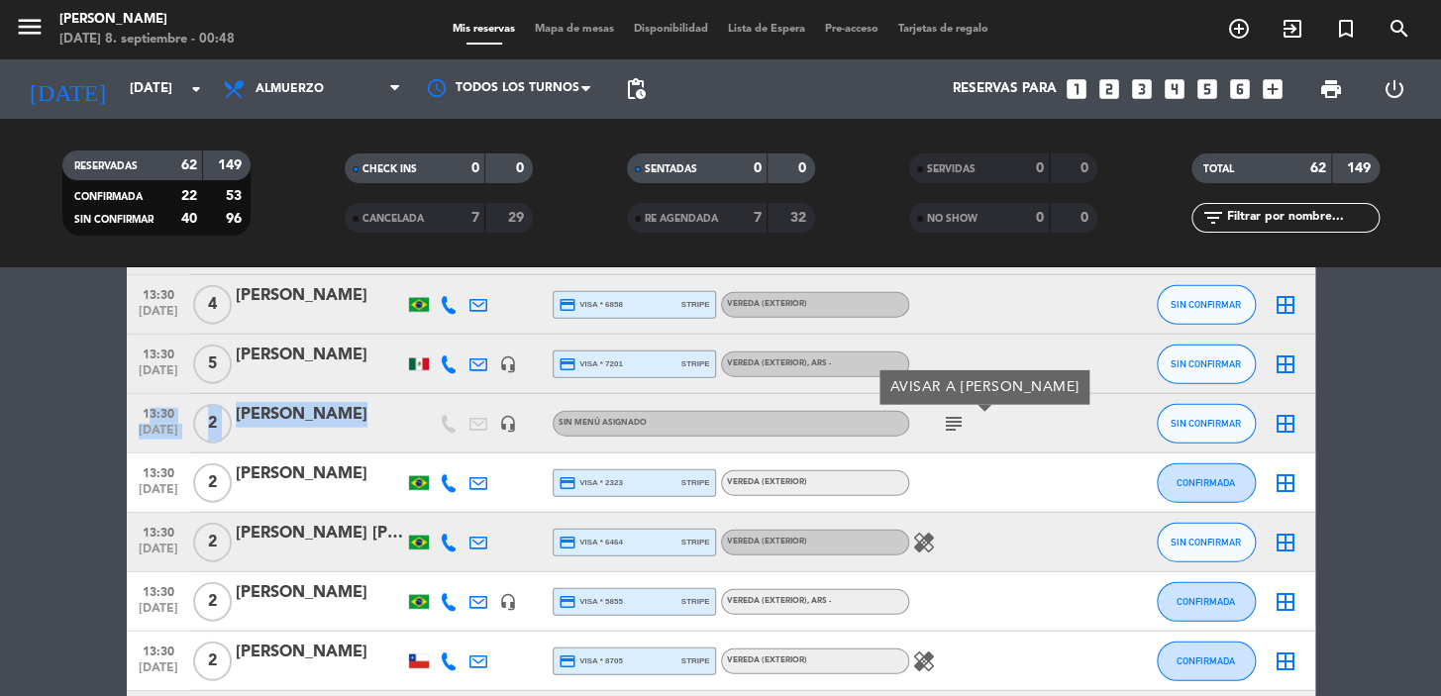
drag, startPoint x: 142, startPoint y: 409, endPoint x: 441, endPoint y: 418, distance: 299.2
click at [441, 418] on div "13:30 [DATE] 2 [PERSON_NAME] headset_mic Sin menú asignado subject AVISAR A [PE…" at bounding box center [721, 423] width 1188 height 59
copy div "13:30 [DATE] 2 [PERSON_NAME]"
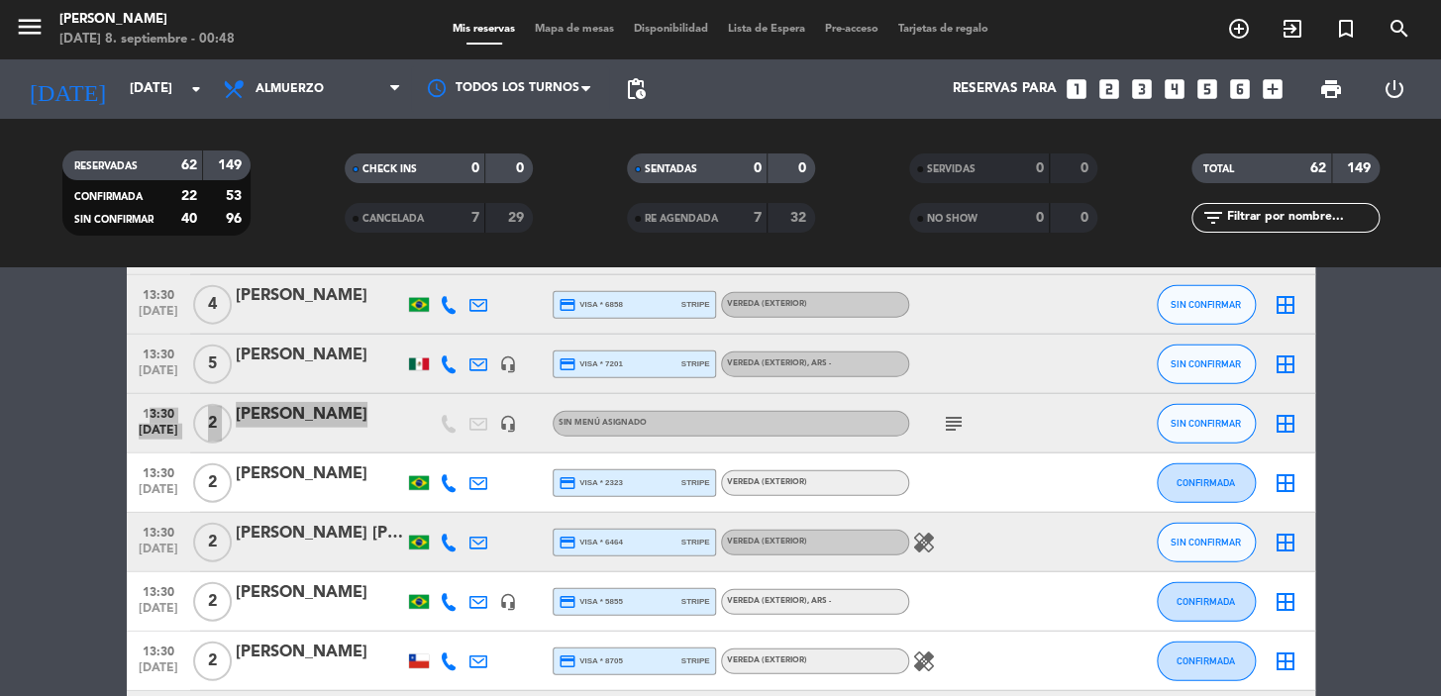
scroll to position [2160, 0]
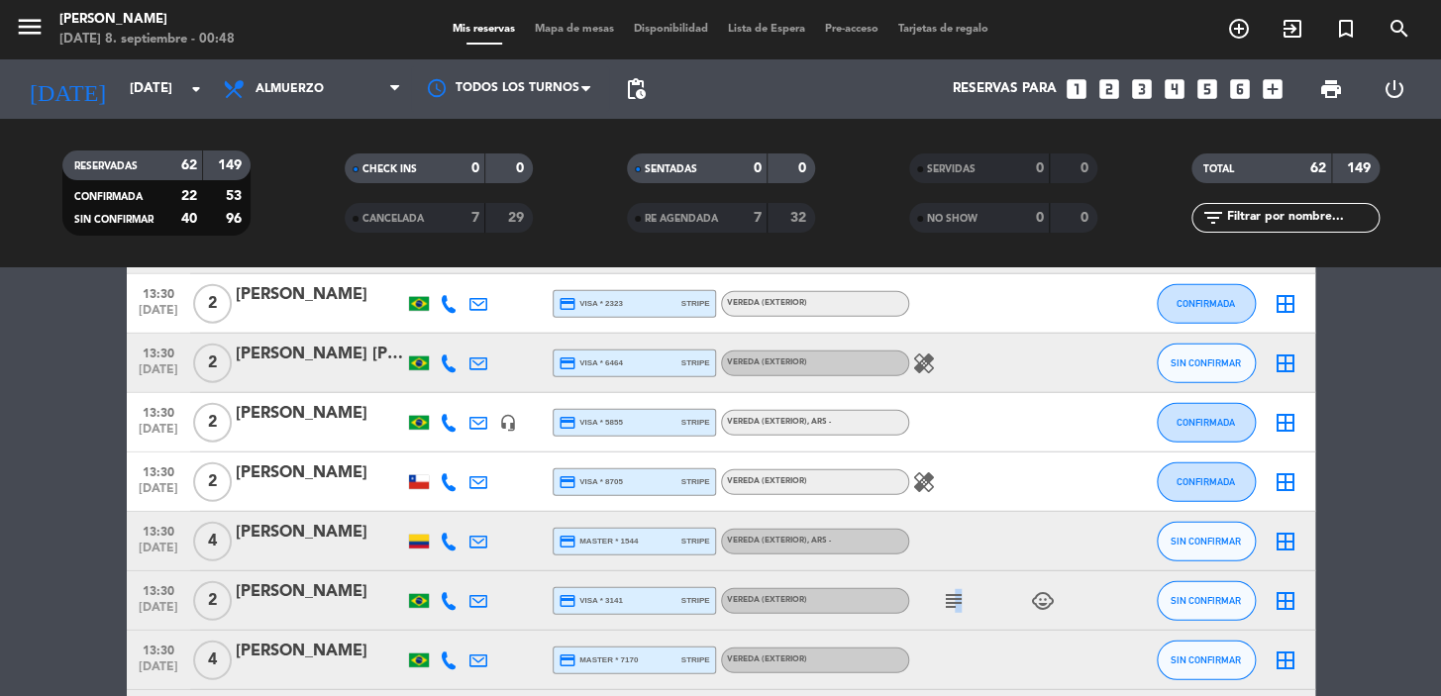
click at [957, 602] on icon "subject" at bounding box center [954, 601] width 24 height 24
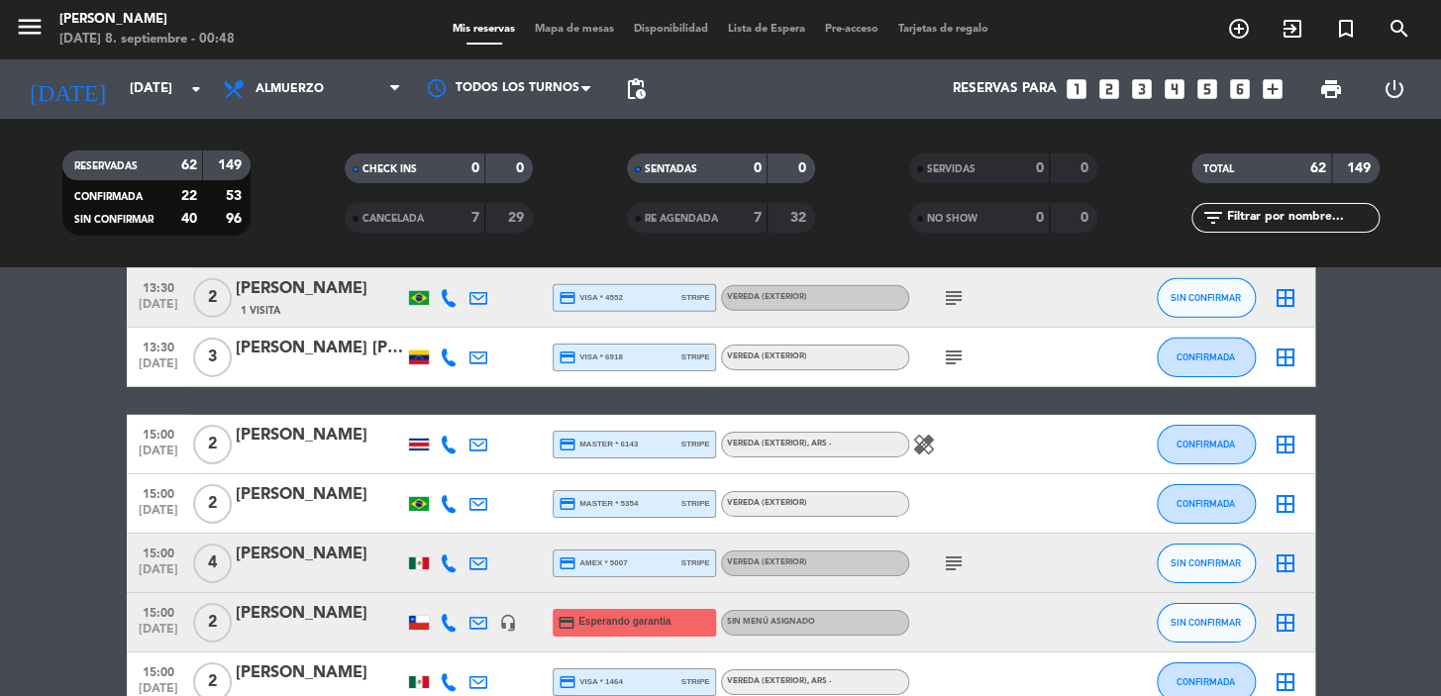
click at [960, 297] on icon "subject" at bounding box center [954, 298] width 24 height 24
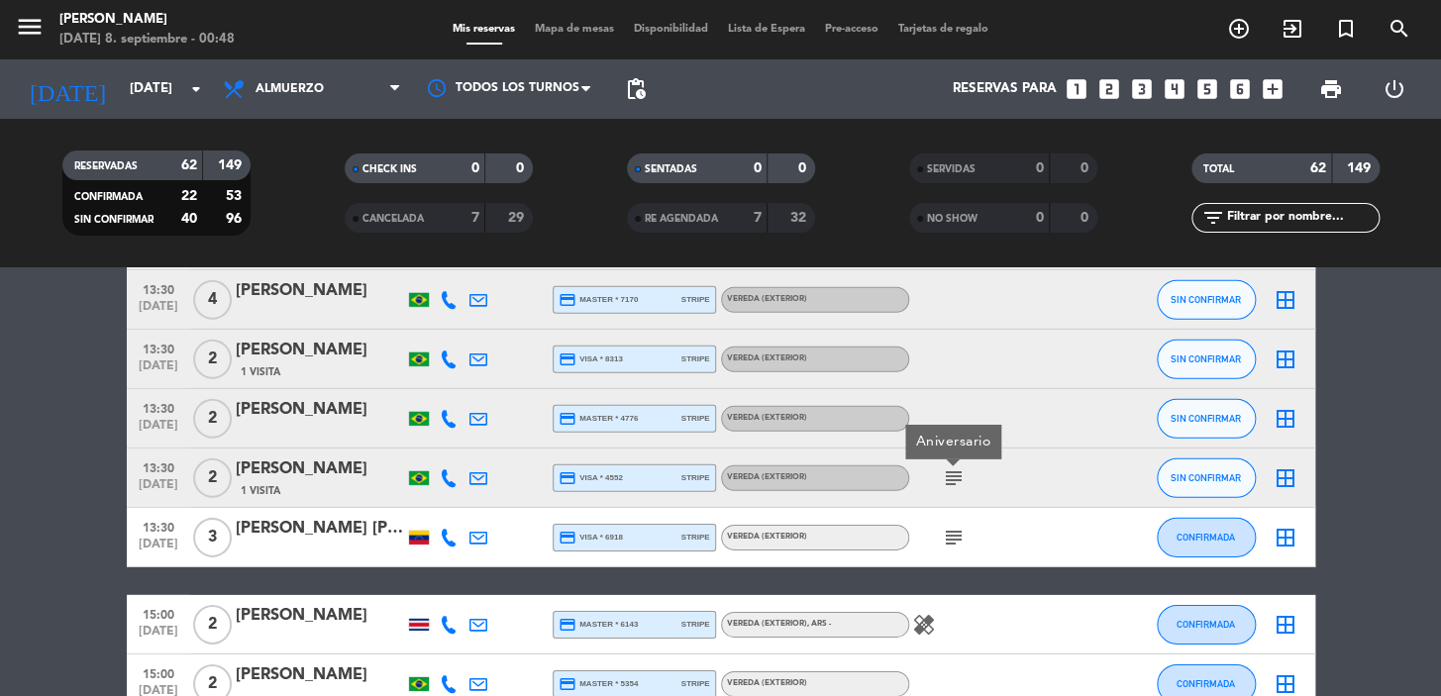
click at [954, 546] on icon "subject" at bounding box center [954, 538] width 24 height 24
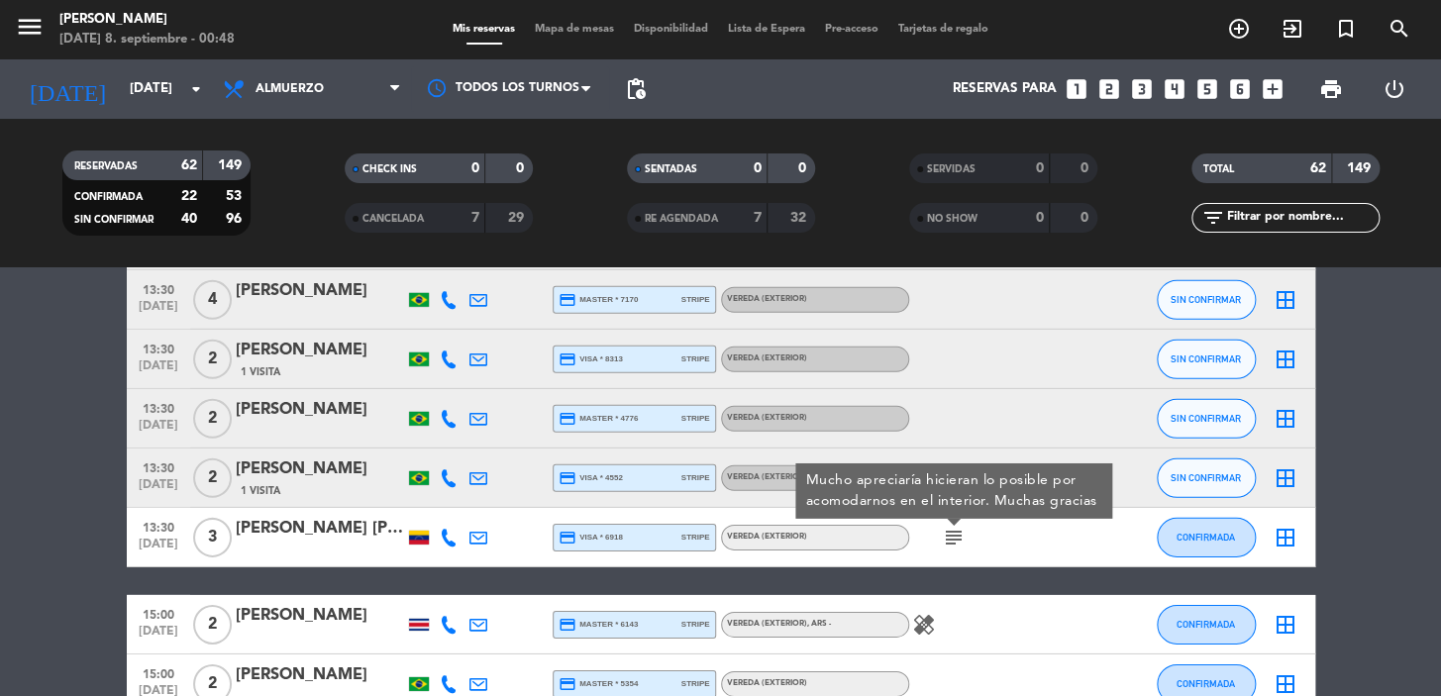
scroll to position [2701, 0]
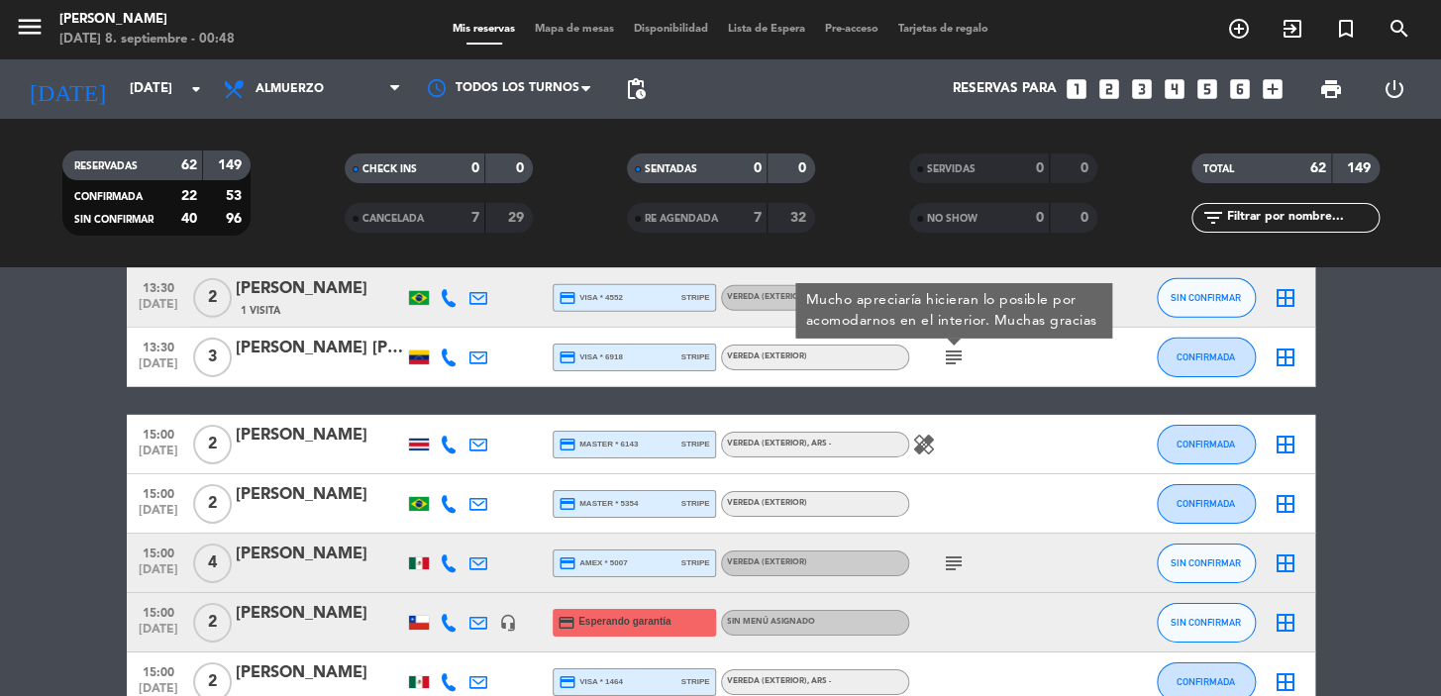
click at [954, 558] on icon "subject" at bounding box center [954, 564] width 24 height 24
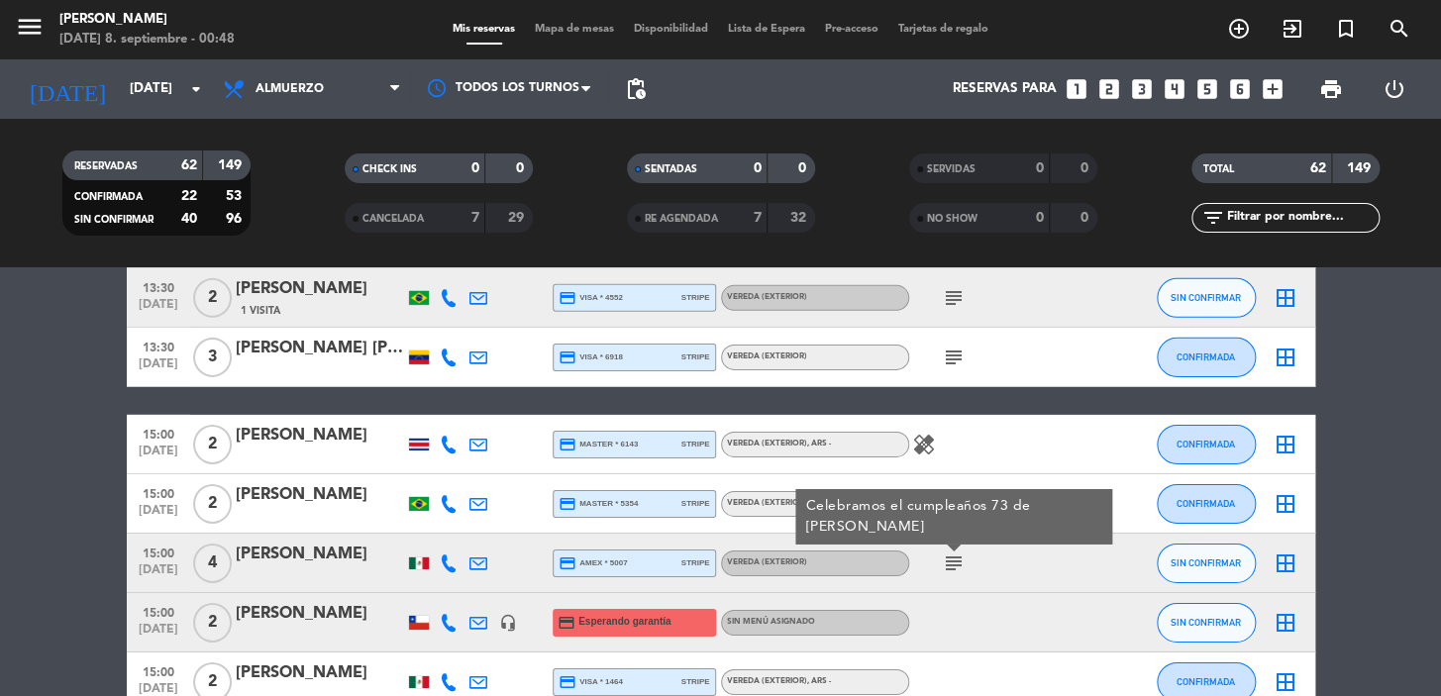
scroll to position [2881, 0]
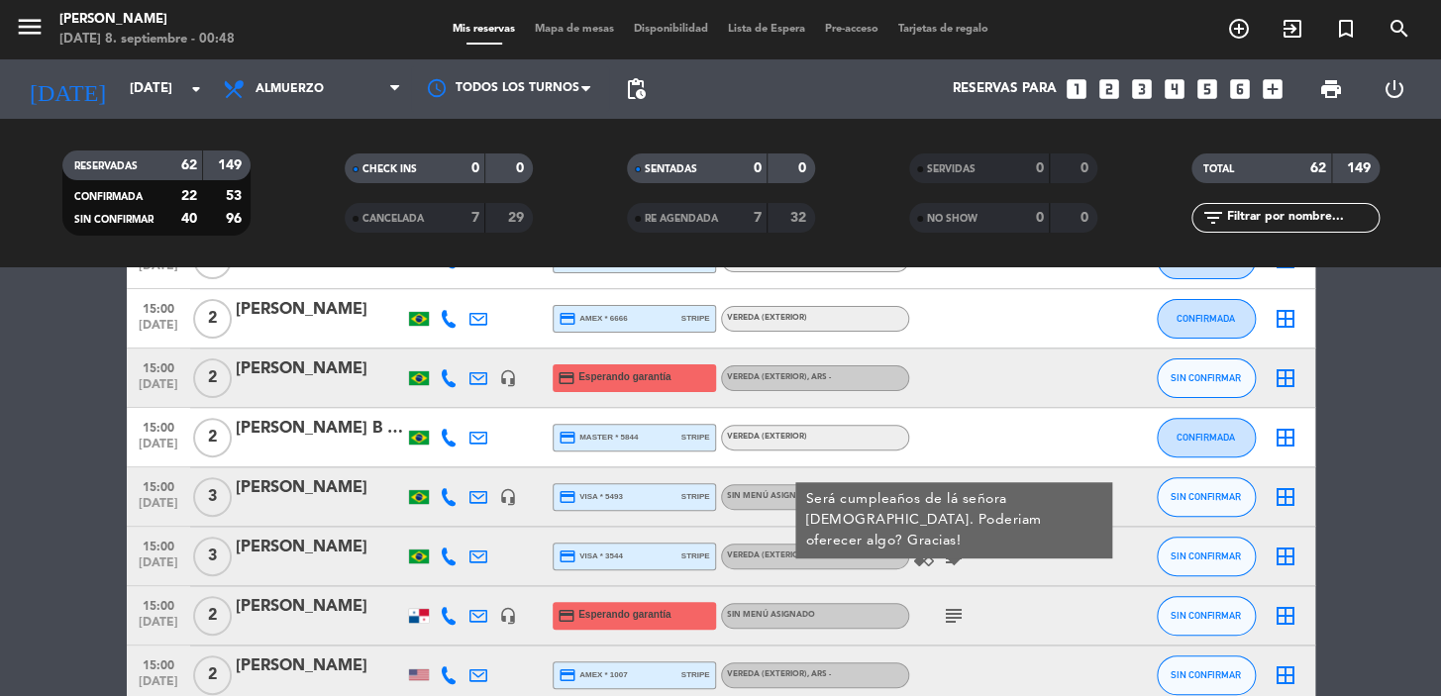
click at [946, 609] on icon "subject" at bounding box center [954, 616] width 24 height 24
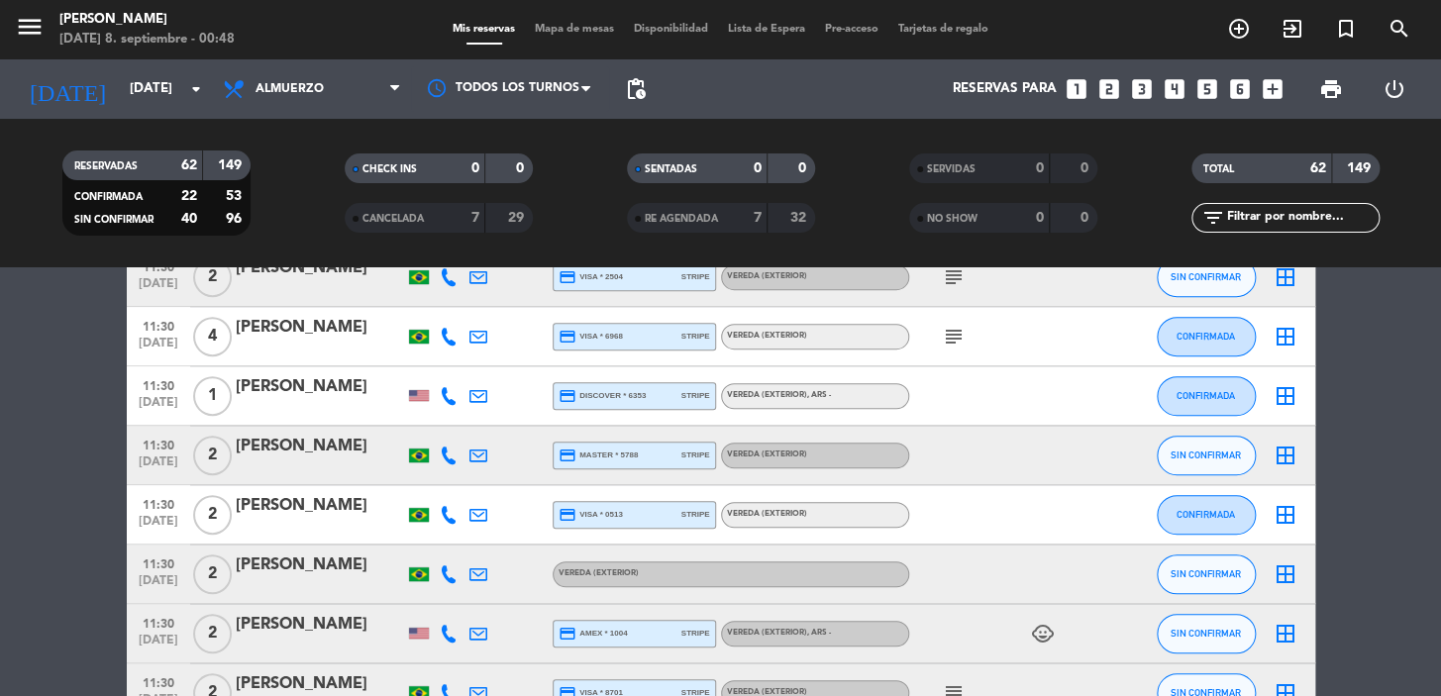
scroll to position [0, 0]
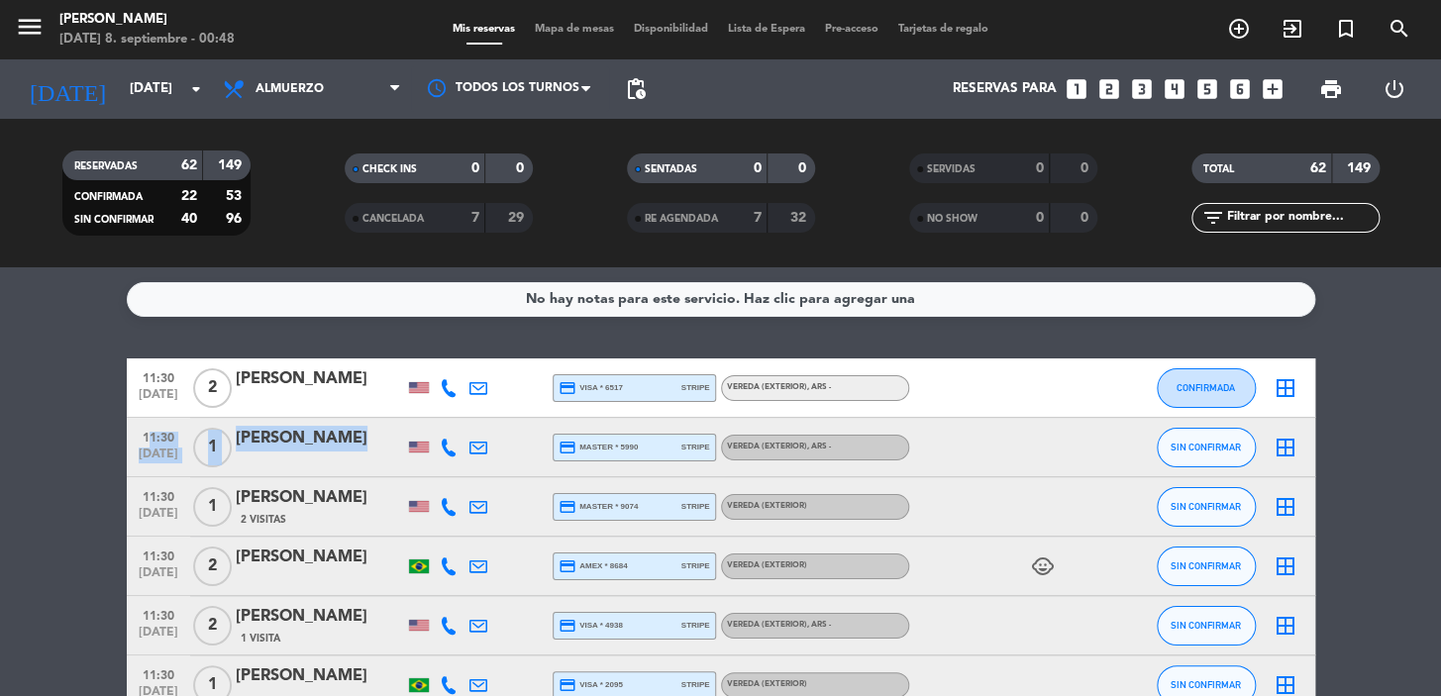
drag, startPoint x: 184, startPoint y: 438, endPoint x: 280, endPoint y: 455, distance: 97.5
click at [277, 461] on div "11:30 [DATE] 1 [PERSON_NAME] credit_card master * 5990 stripe Vereda (EXTERIOR)…" at bounding box center [721, 447] width 1188 height 59
copy div "11:30 [DATE] 1 [PERSON_NAME]"
drag, startPoint x: 198, startPoint y: 519, endPoint x: 297, endPoint y: 530, distance: 99.6
click at [297, 530] on div "11:30 [DATE] 1 [PERSON_NAME] 2 Visitas credit_card master * 9074 stripe Vereda …" at bounding box center [721, 506] width 1188 height 59
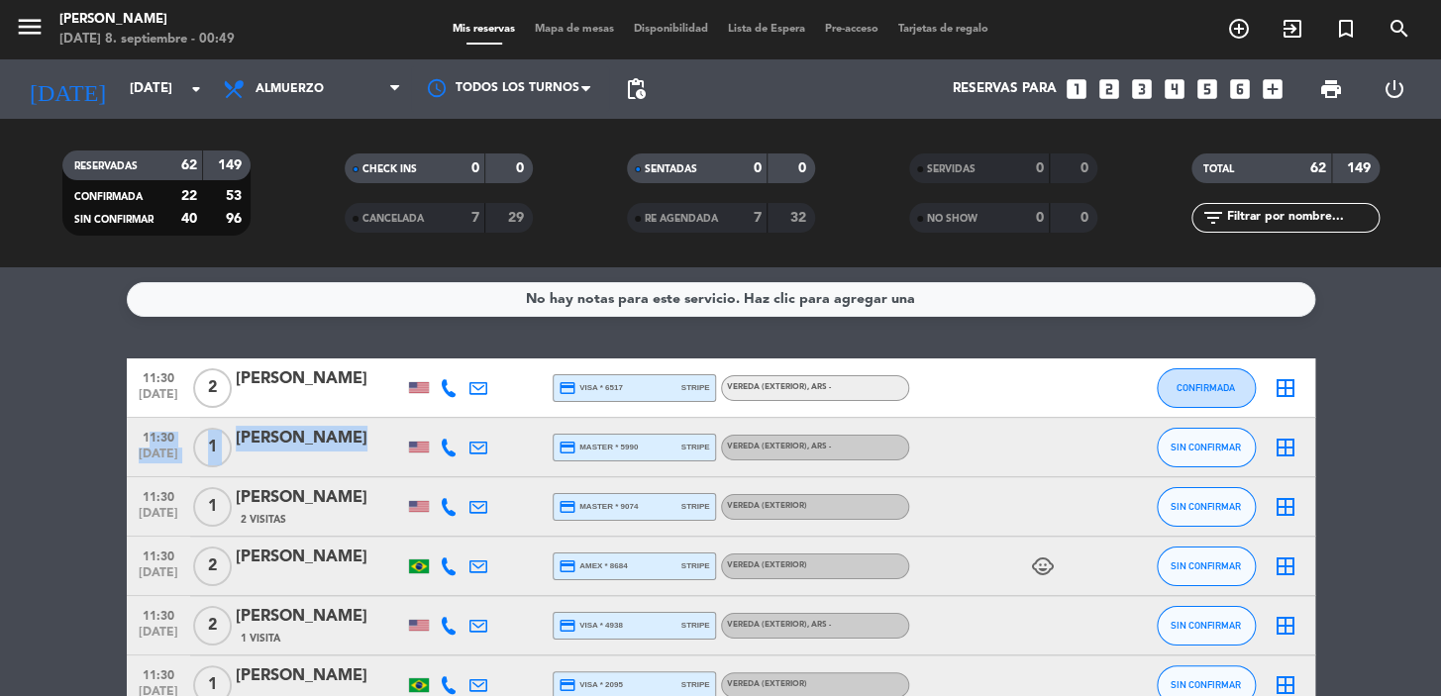
copy div "11:30 [DATE] 1 [PERSON_NAME] 2 Visitas"
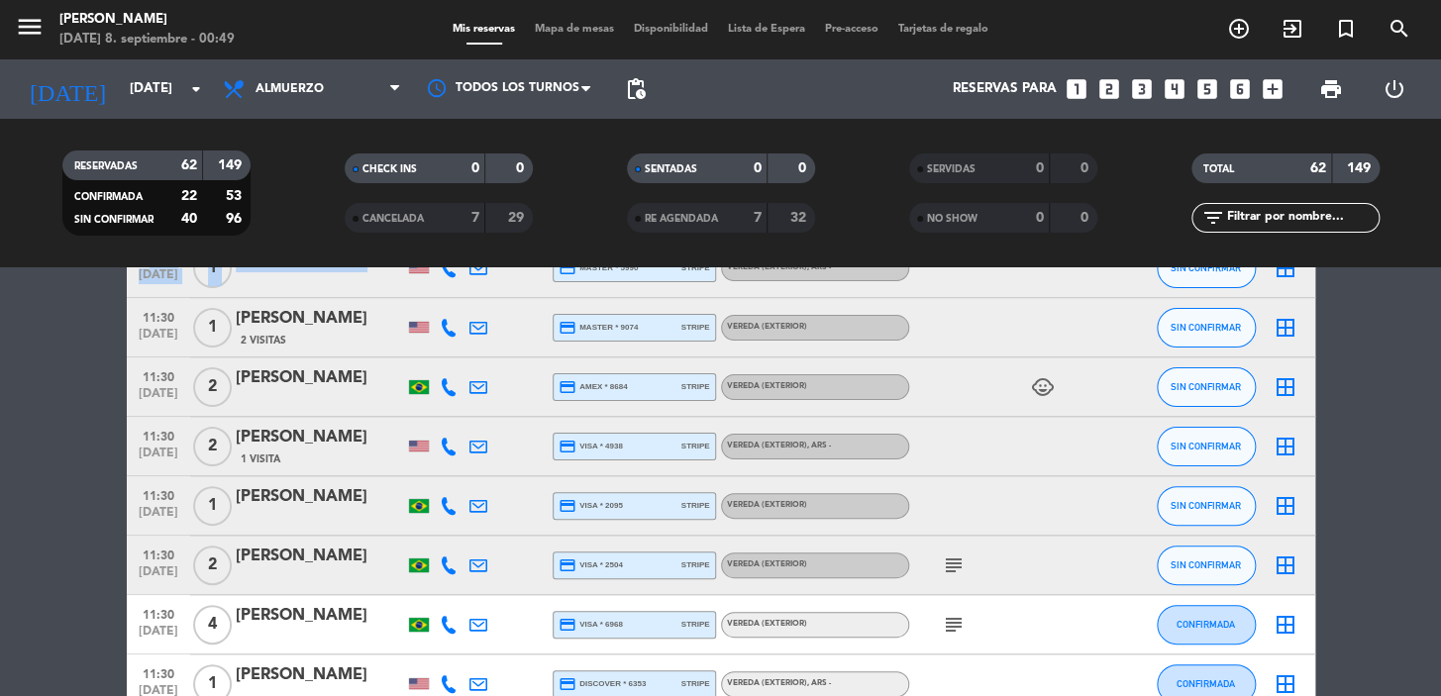
drag, startPoint x: 441, startPoint y: 497, endPoint x: 399, endPoint y: 498, distance: 41.6
click at [399, 498] on div "11:30 [DATE] 1 [PERSON_NAME] credit_card visa * 2095 stripe Vereda (EXTERIOR) S…" at bounding box center [721, 505] width 1188 height 59
copy div "11:30 [DATE] 1 [PERSON_NAME]"
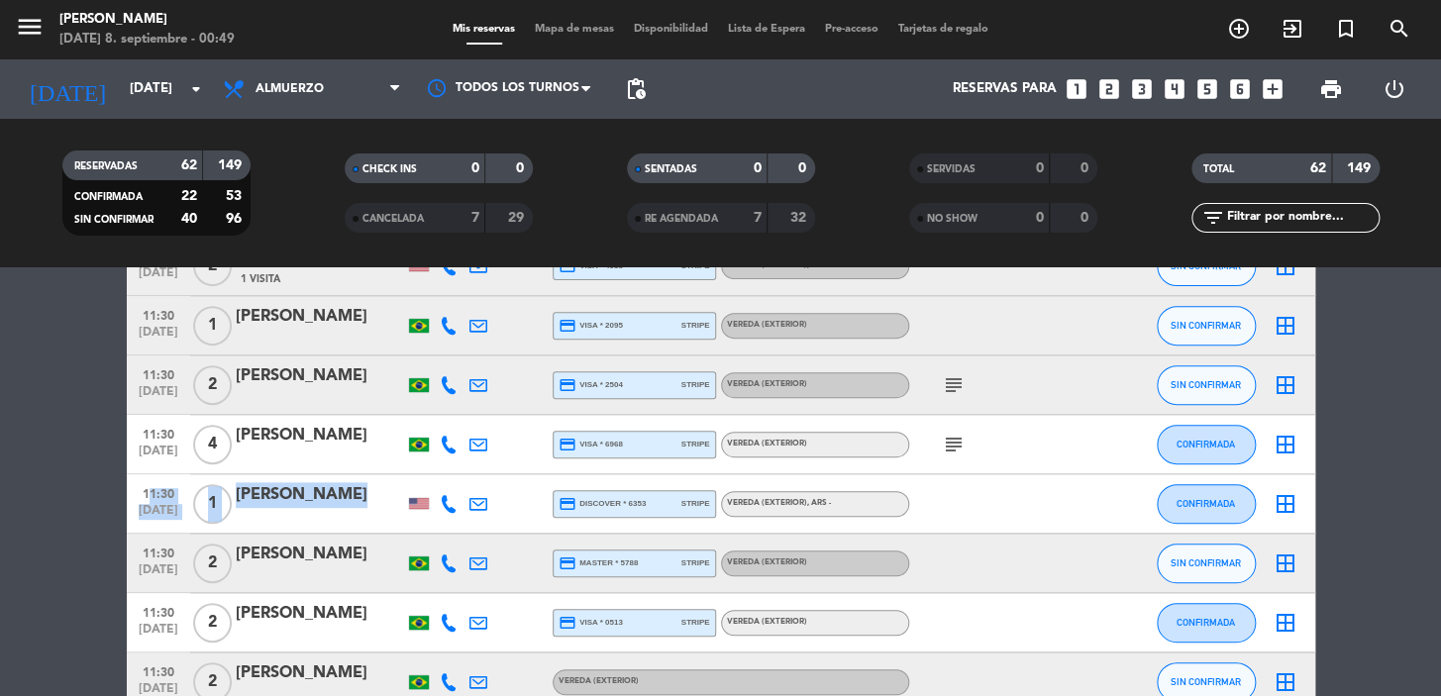
click at [338, 524] on div "11:30 [DATE] 1 [PERSON_NAME] credit_card Discover * 6353 stripe Vereda (EXTERIO…" at bounding box center [721, 503] width 1188 height 59
copy div "11:30 [DATE] 1 [PERSON_NAME]"
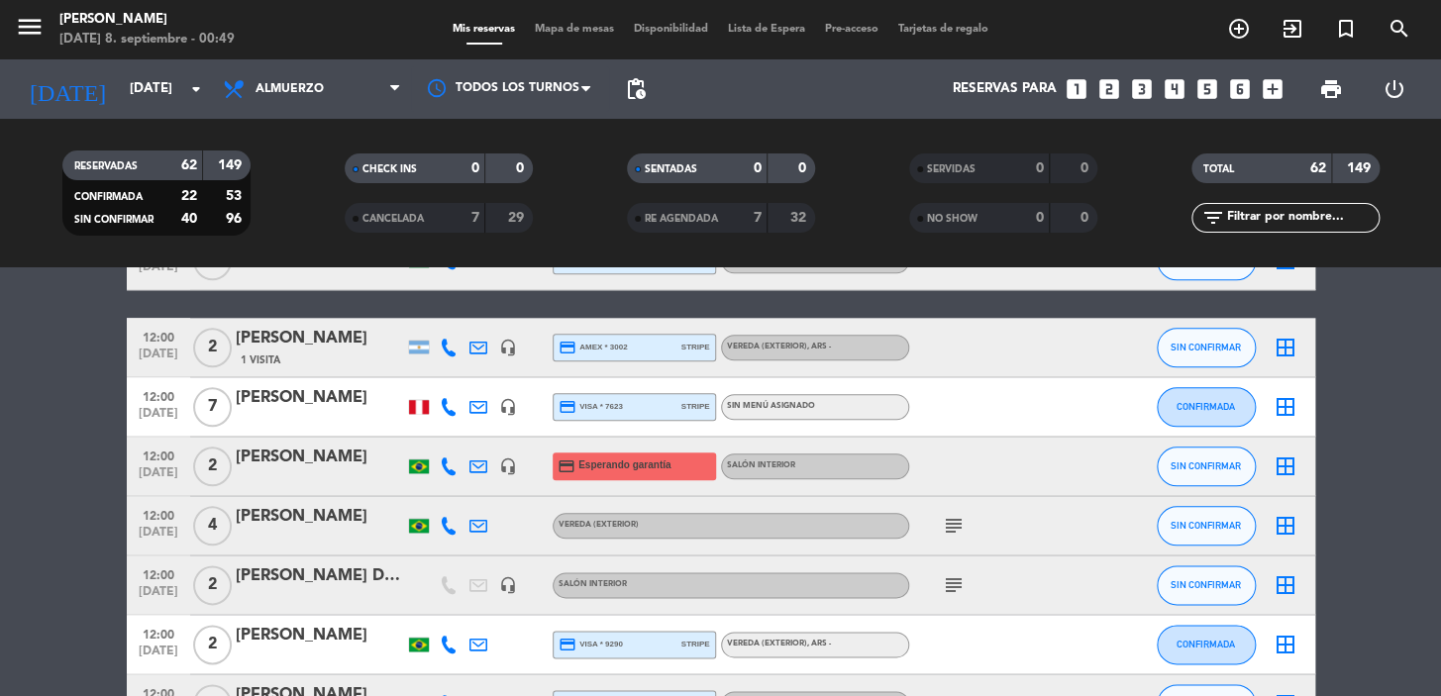
scroll to position [1079, 0]
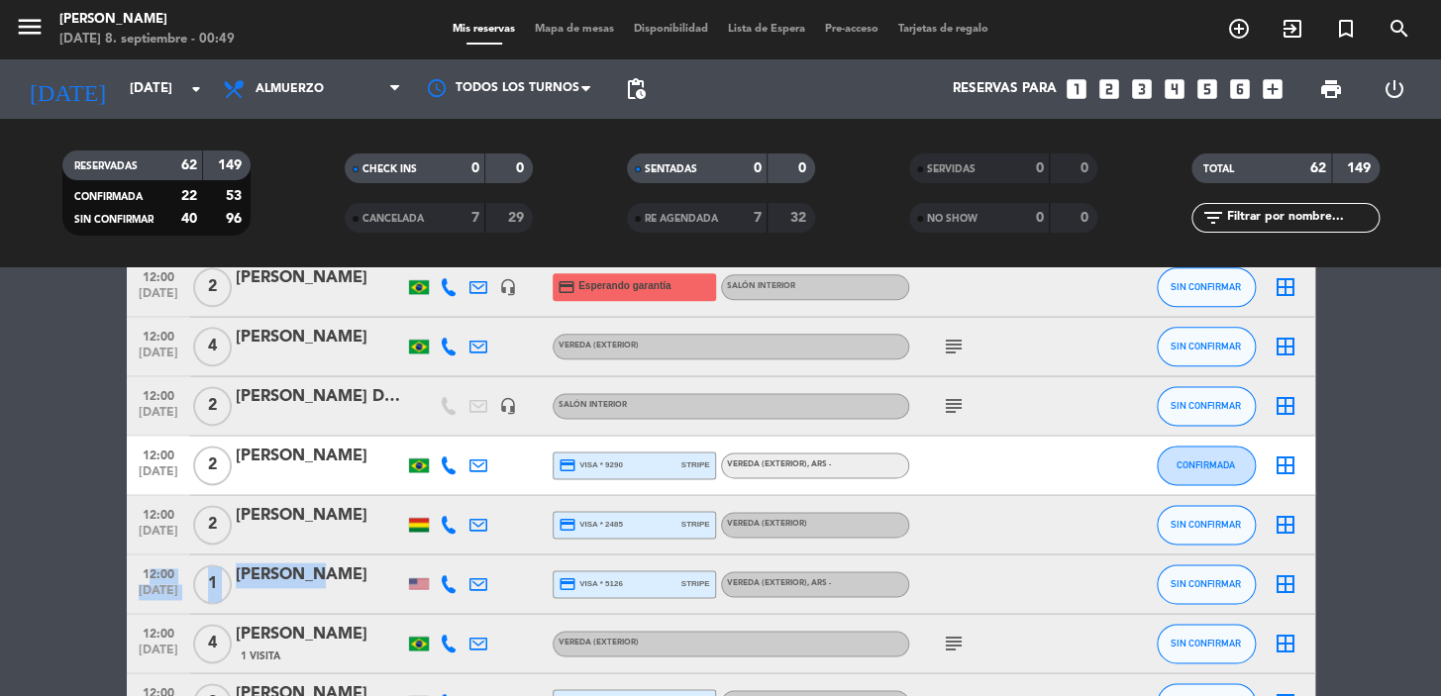
drag, startPoint x: 135, startPoint y: 564, endPoint x: 357, endPoint y: 580, distance: 222.4
click at [402, 583] on div "12:00 [DATE] 1 [PERSON_NAME] credit_card visa * 5126 stripe Vereda (EXTERIOR) ,…" at bounding box center [721, 584] width 1188 height 59
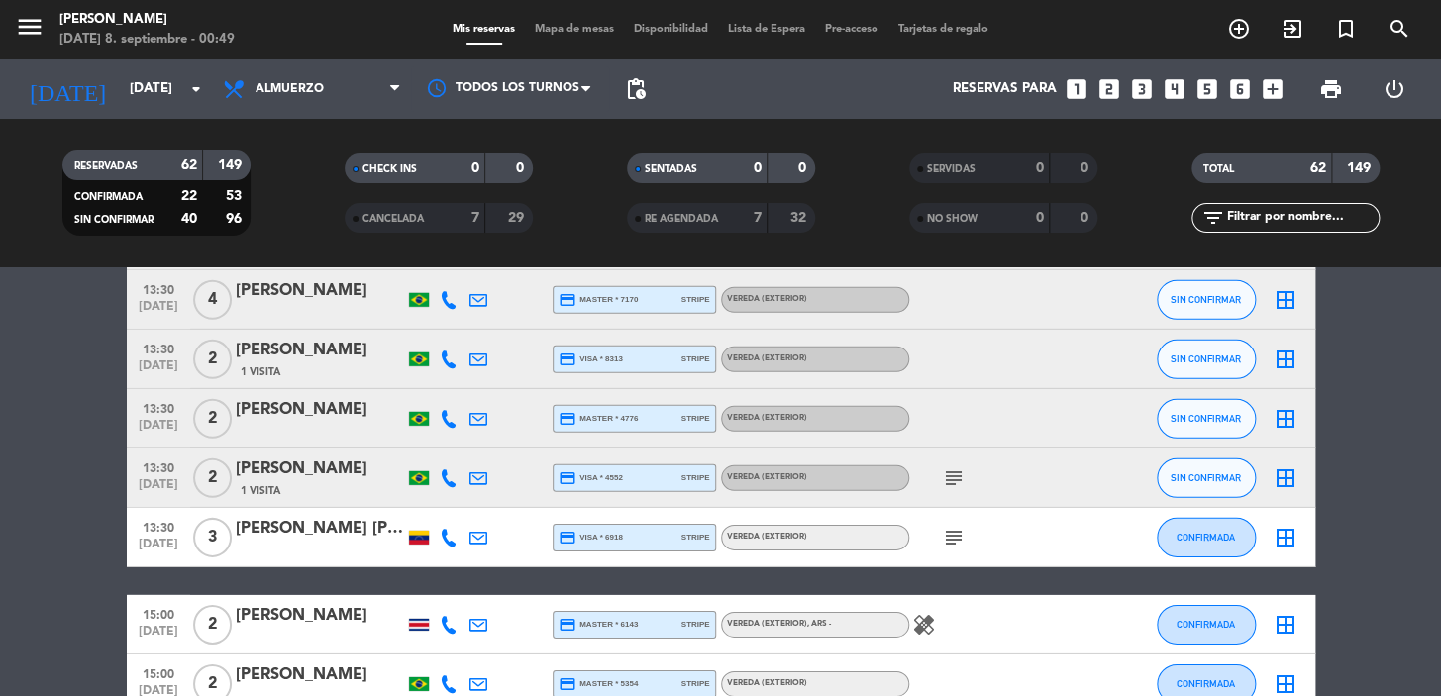
scroll to position [3529, 0]
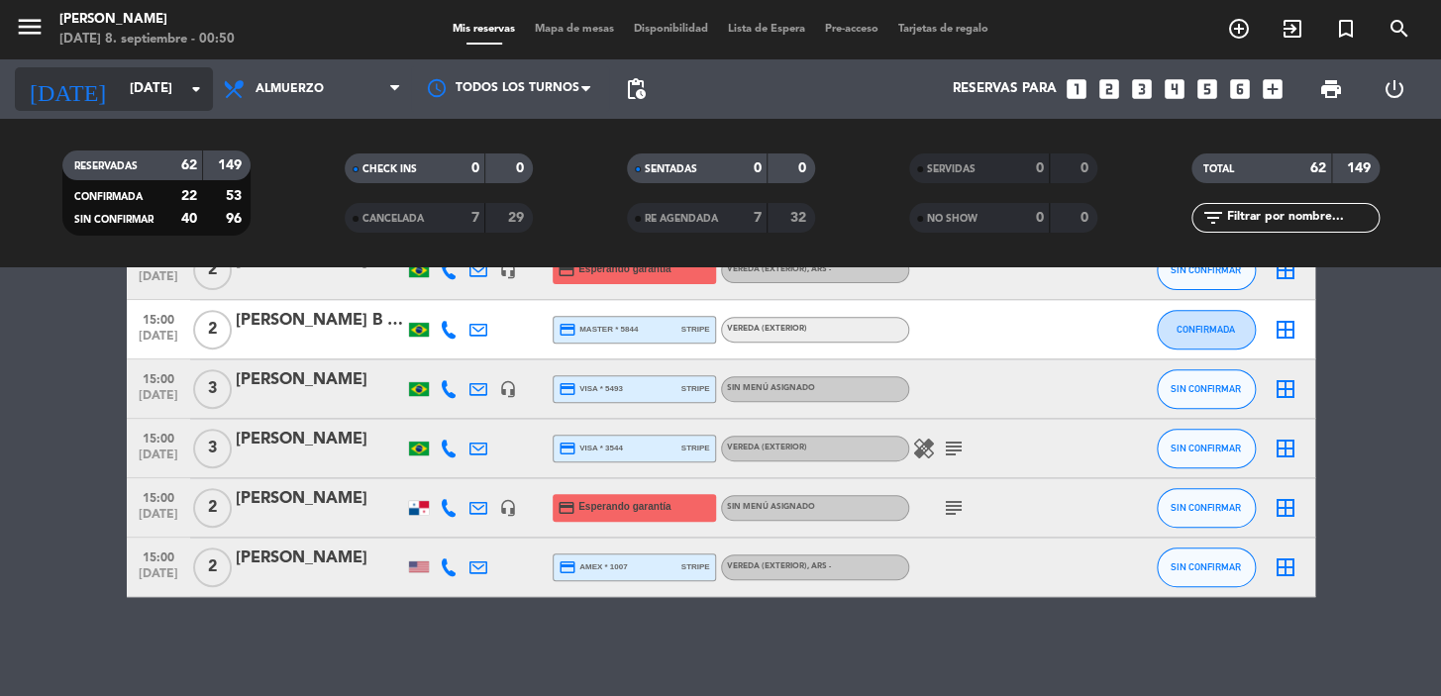
drag, startPoint x: 137, startPoint y: 118, endPoint x: 153, endPoint y: 79, distance: 41.7
click at [139, 116] on div "menu [PERSON_NAME] [DATE] 8. septiembre - 00:50 Mis reservas Mapa de mesas Disp…" at bounding box center [720, 133] width 1441 height 267
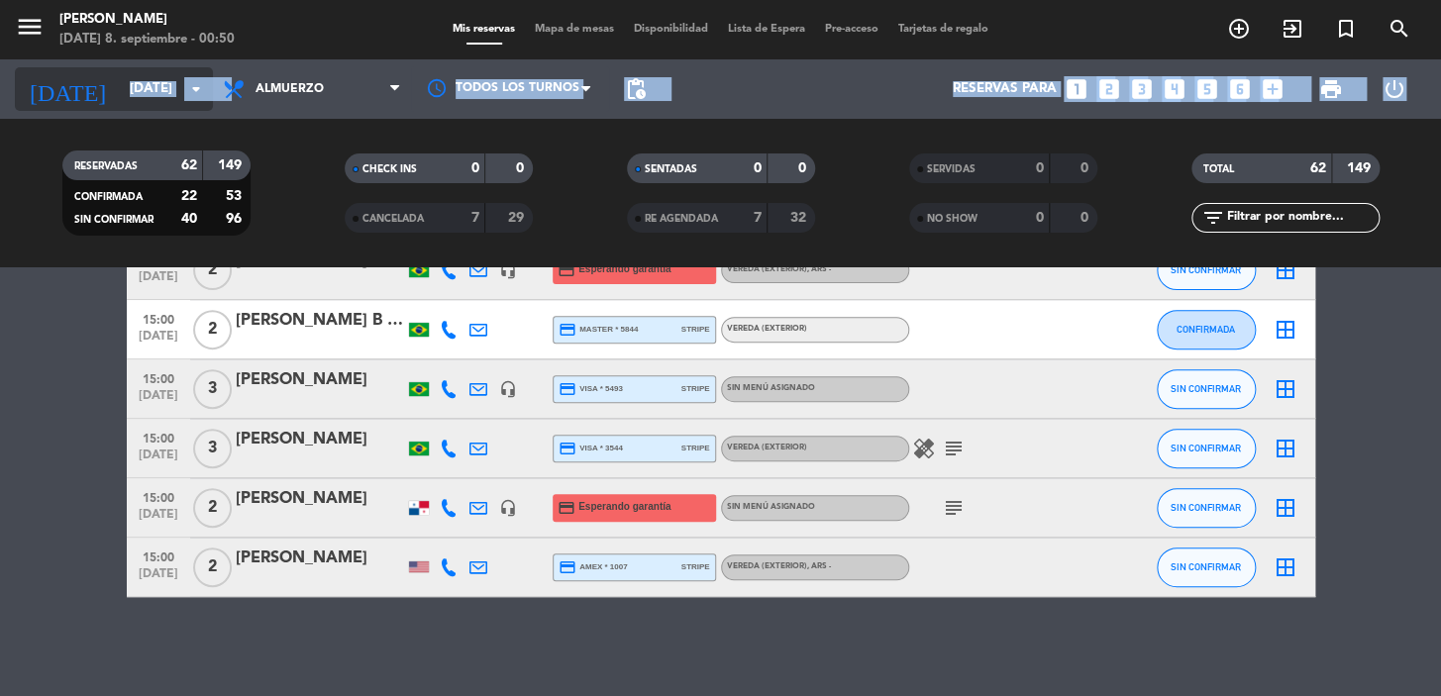
click at [153, 79] on input "[DATE]" at bounding box center [207, 89] width 175 height 36
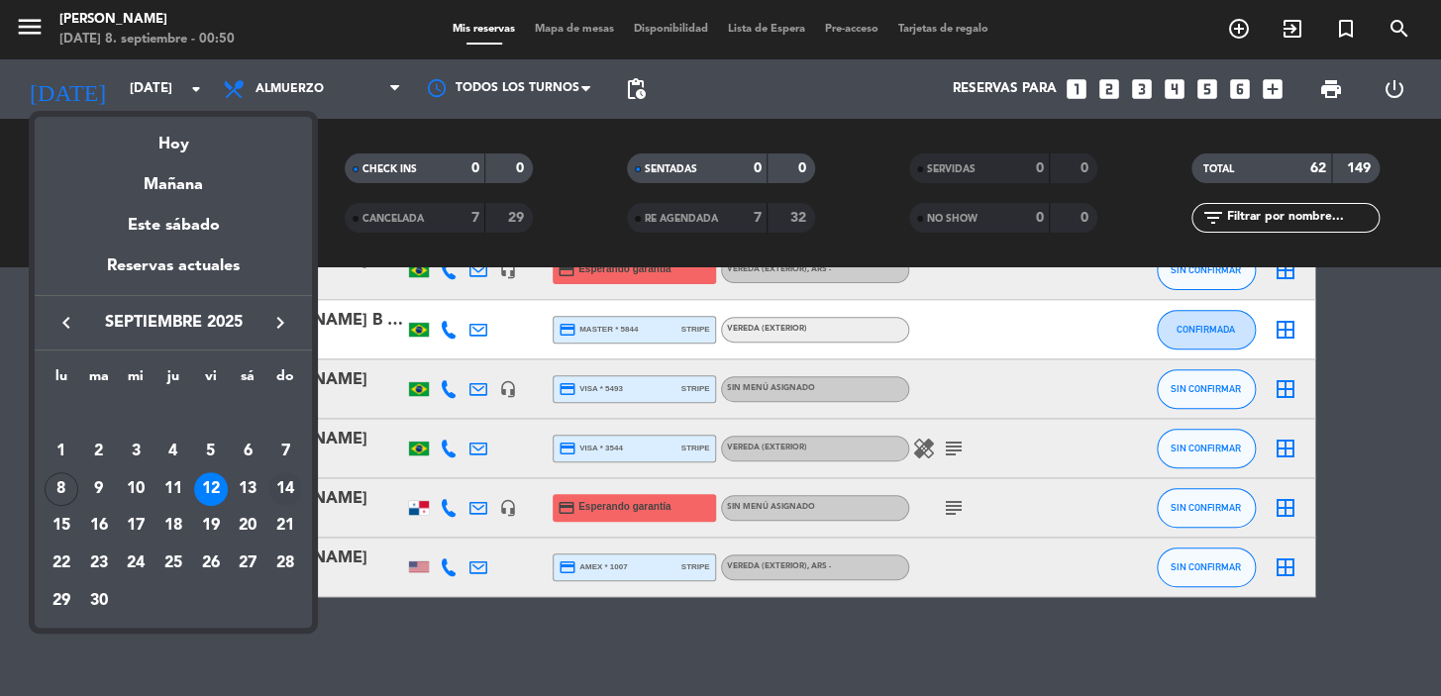
click at [282, 476] on div "14" at bounding box center [285, 489] width 34 height 34
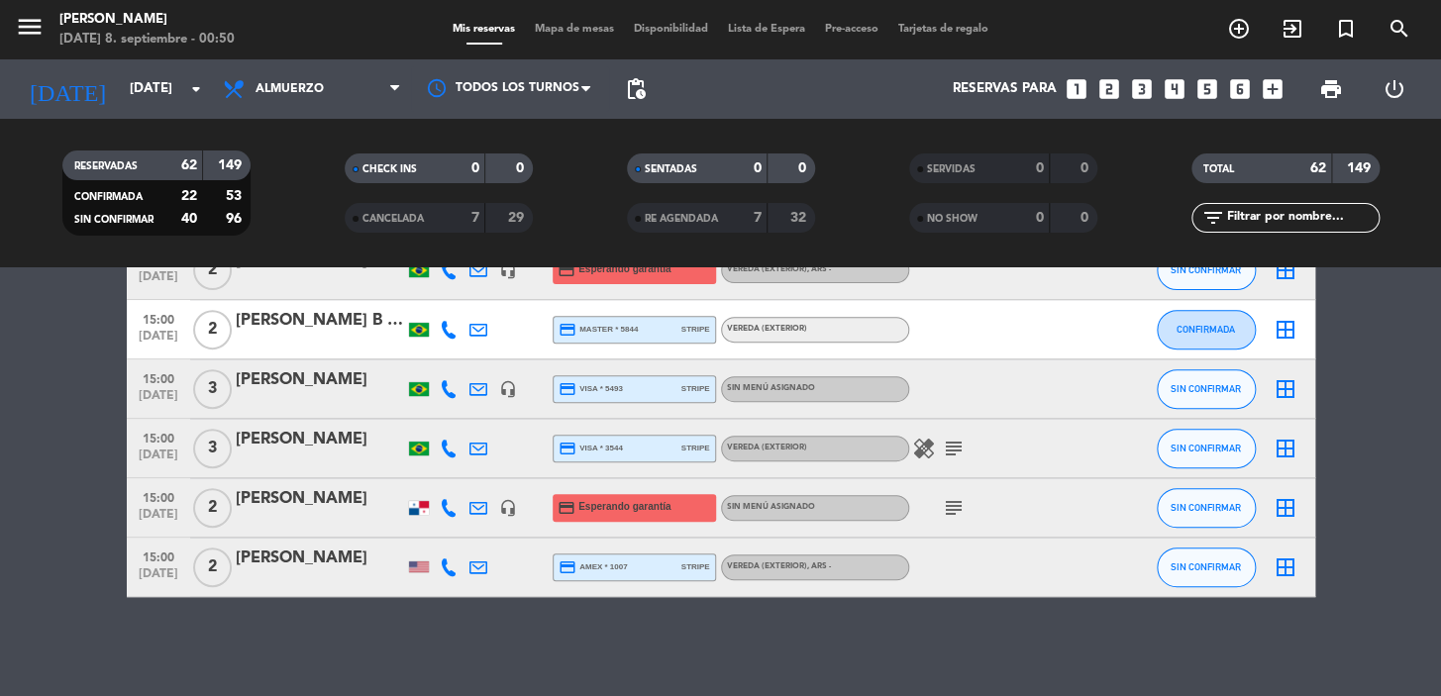
type input "[DATE]"
click at [244, 89] on icon at bounding box center [236, 89] width 29 height 24
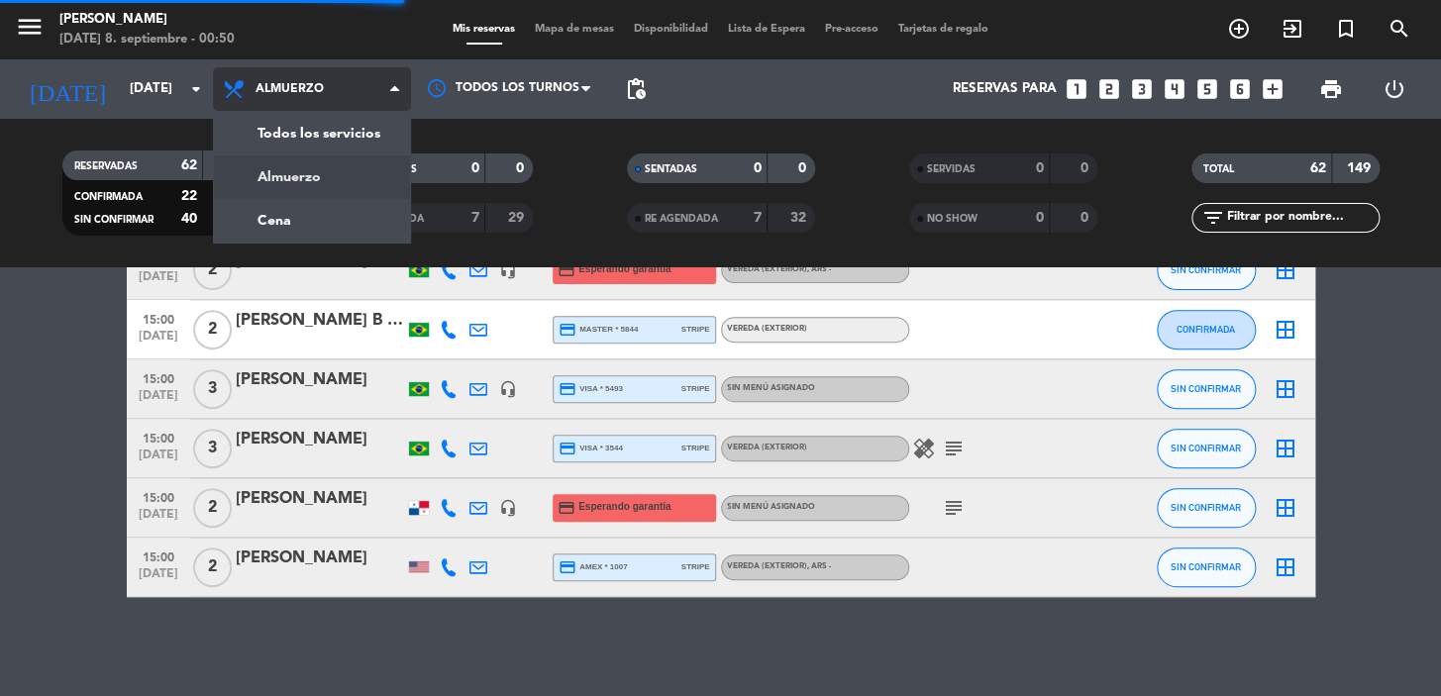
click at [244, 89] on icon at bounding box center [236, 89] width 29 height 24
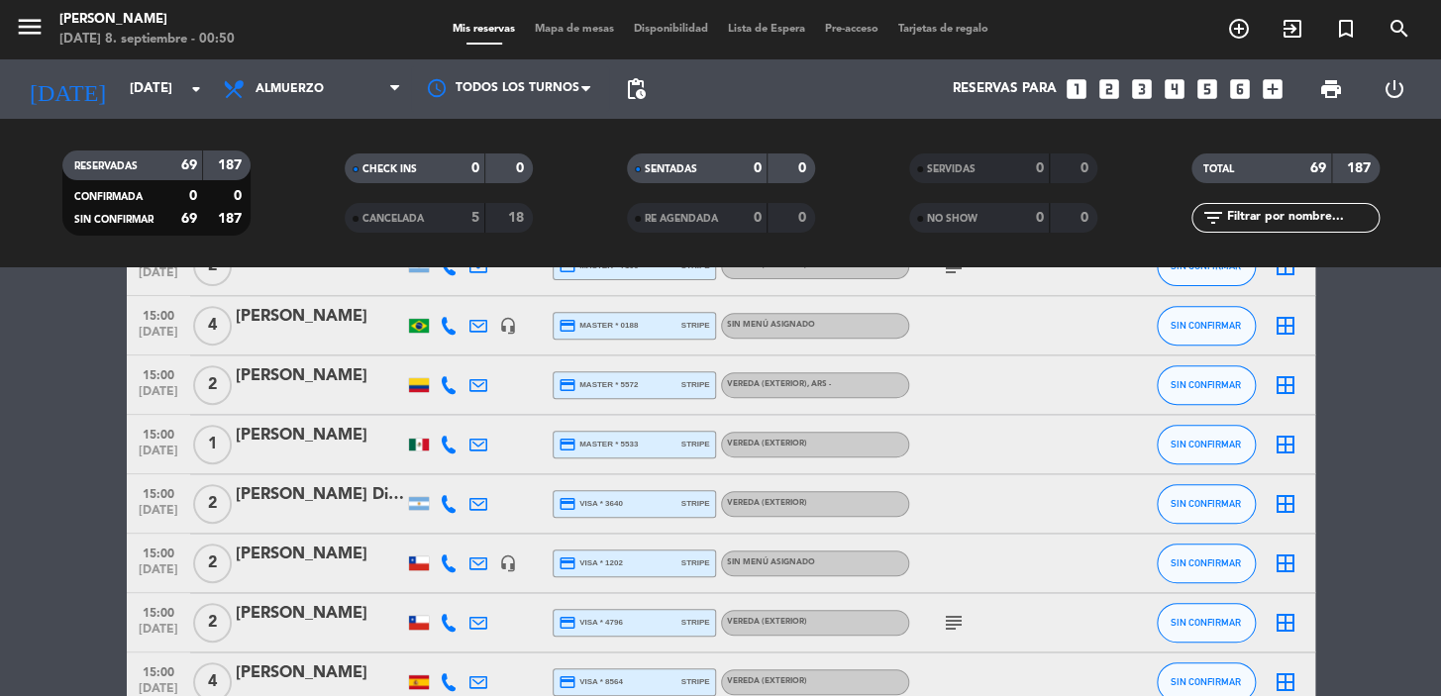
scroll to position [0, 0]
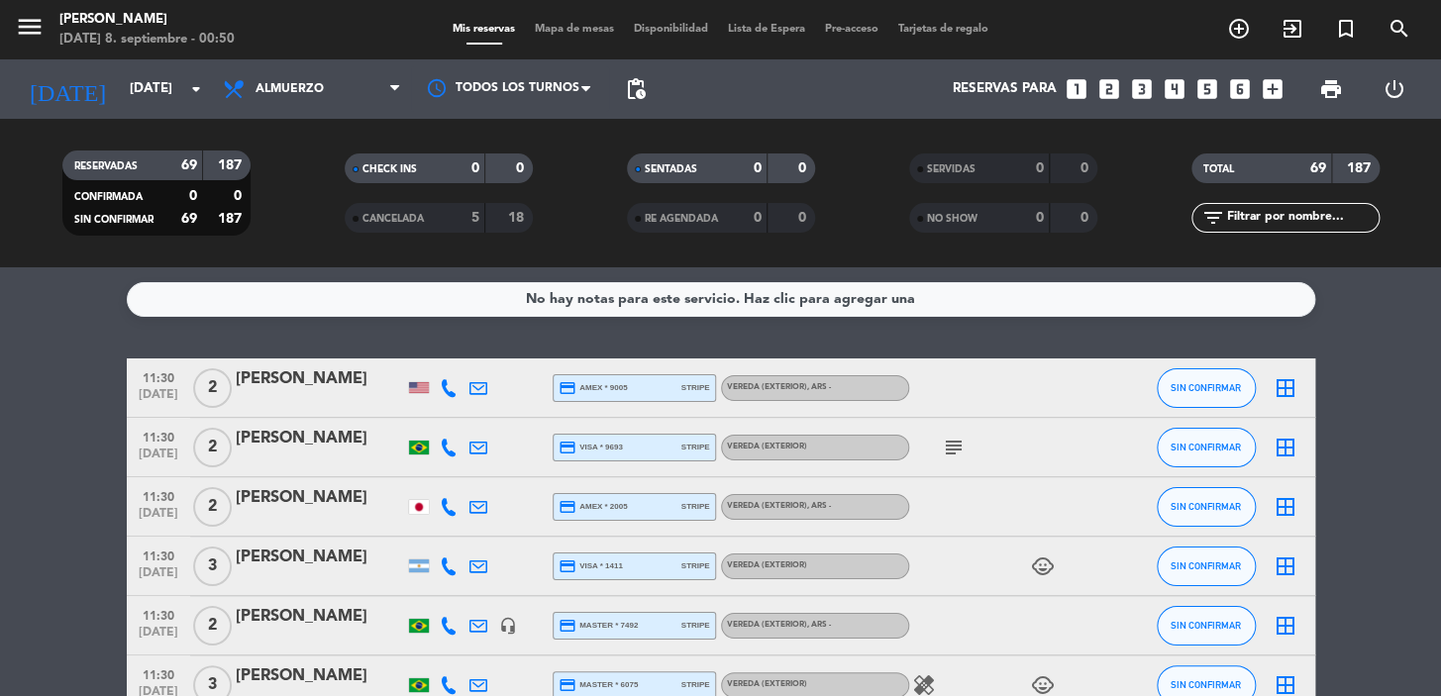
click at [958, 431] on div "subject" at bounding box center [998, 447] width 178 height 58
click at [957, 439] on icon "subject" at bounding box center [954, 448] width 24 height 24
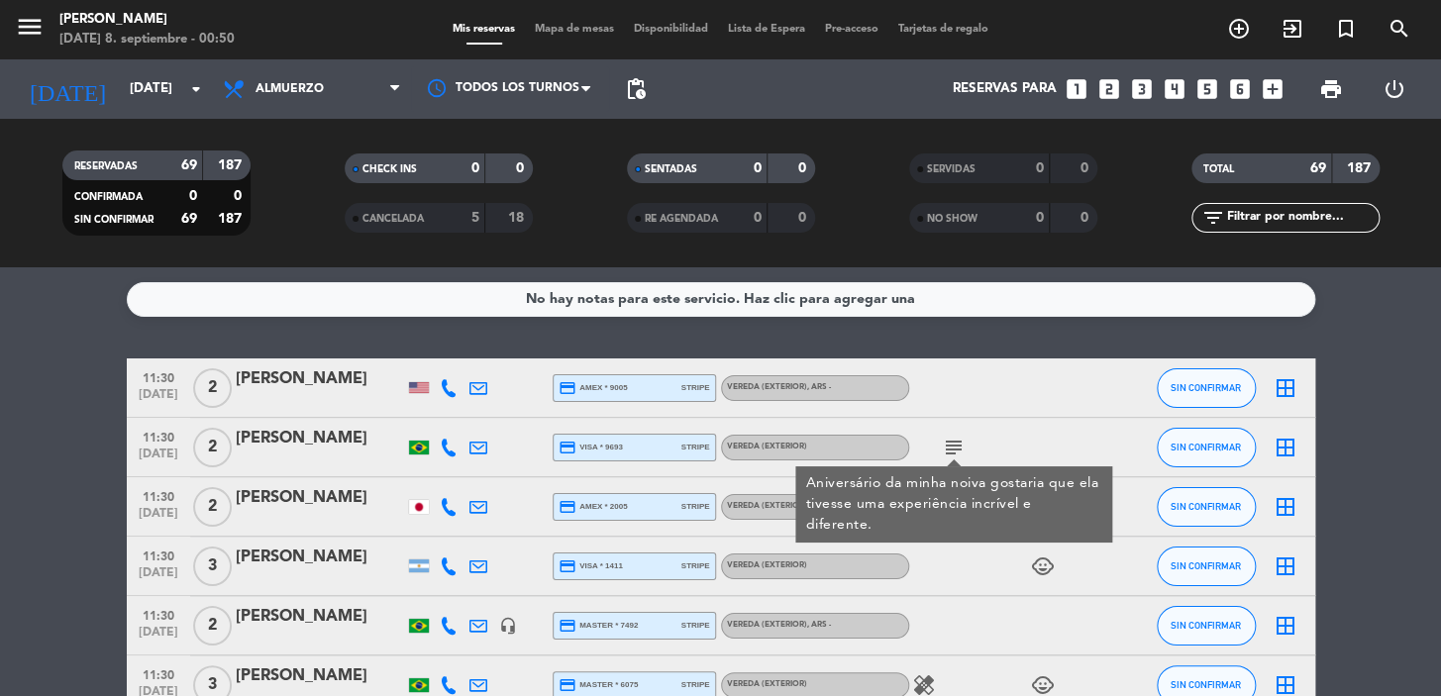
scroll to position [513, 0]
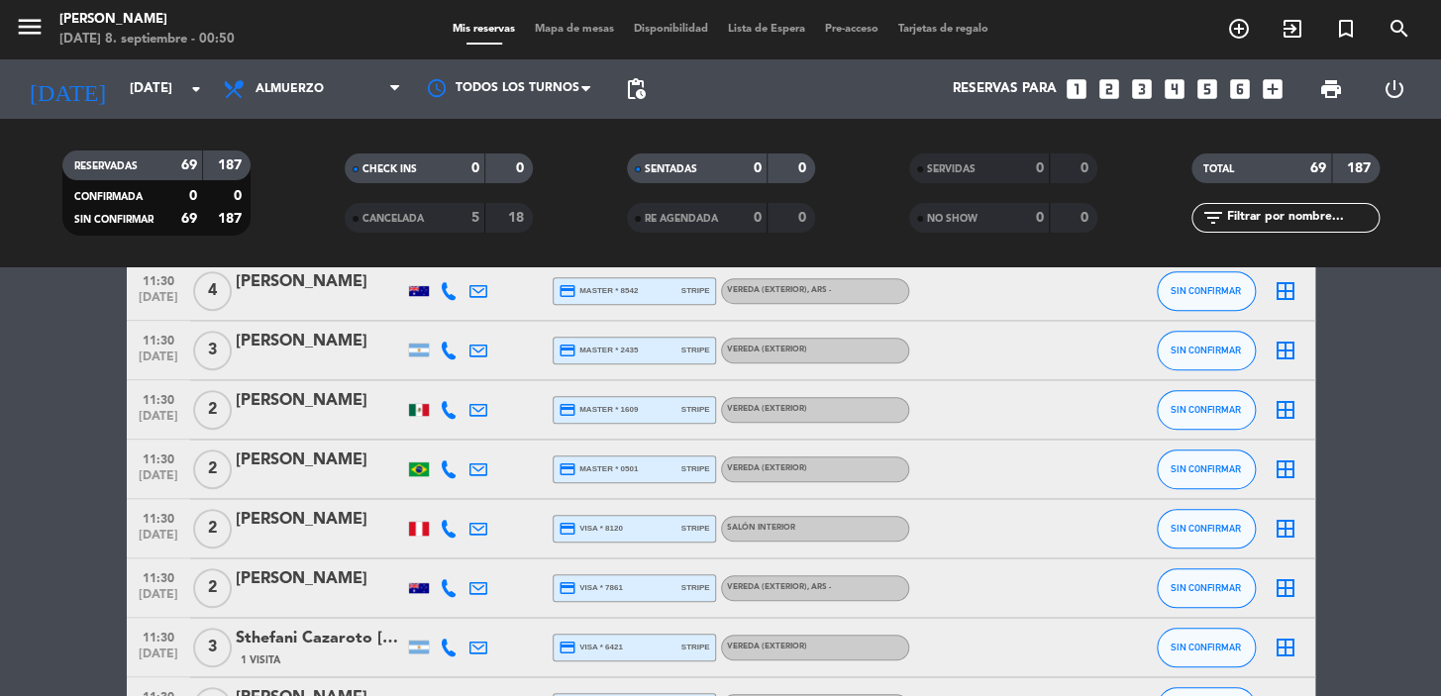
click at [955, 244] on icon "subject" at bounding box center [954, 232] width 24 height 24
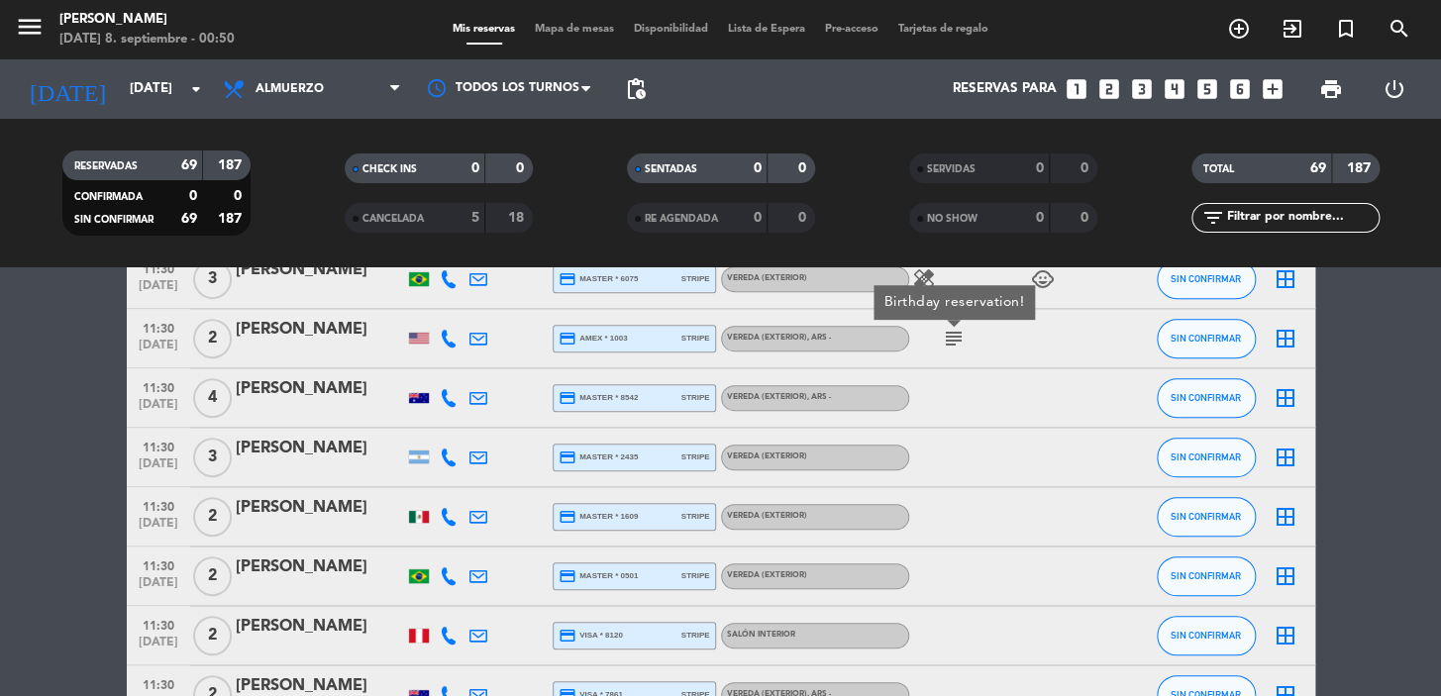
scroll to position [720, 0]
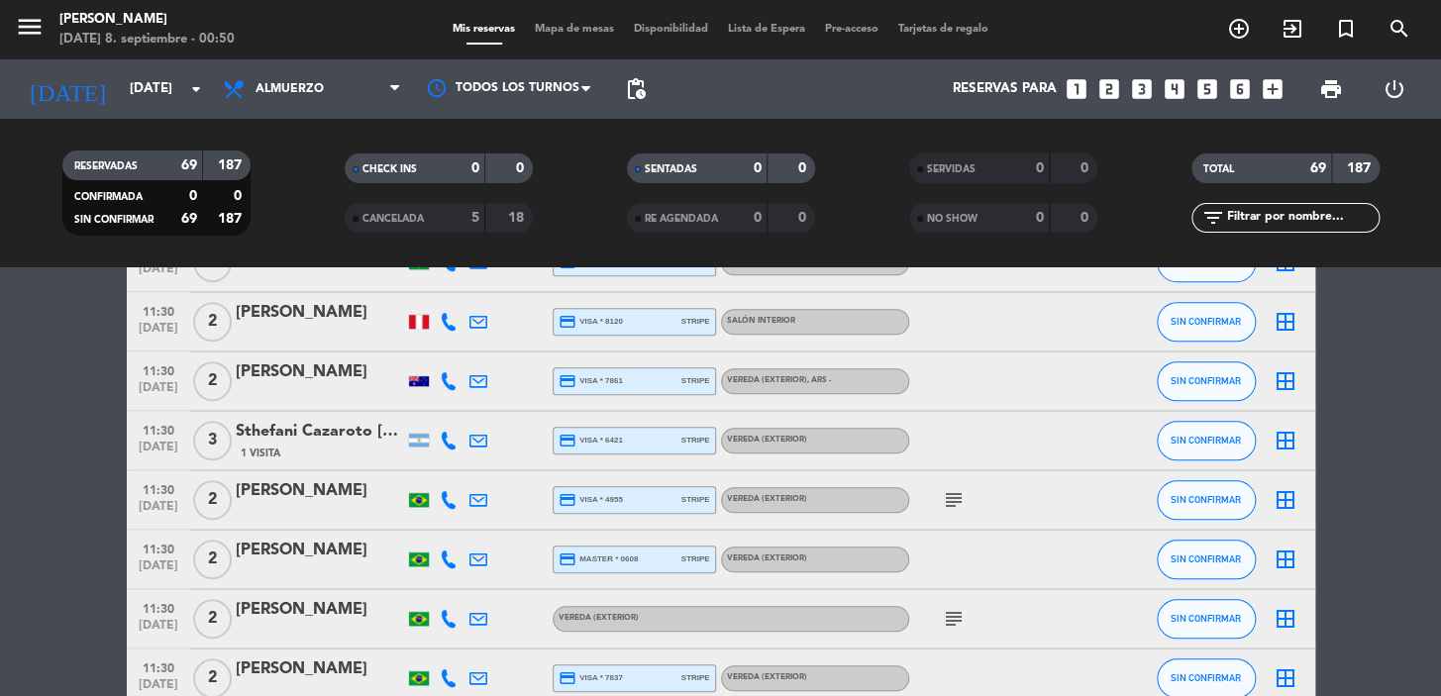
click at [965, 501] on span "subject" at bounding box center [954, 500] width 30 height 24
click at [956, 499] on icon "subject" at bounding box center [954, 500] width 24 height 24
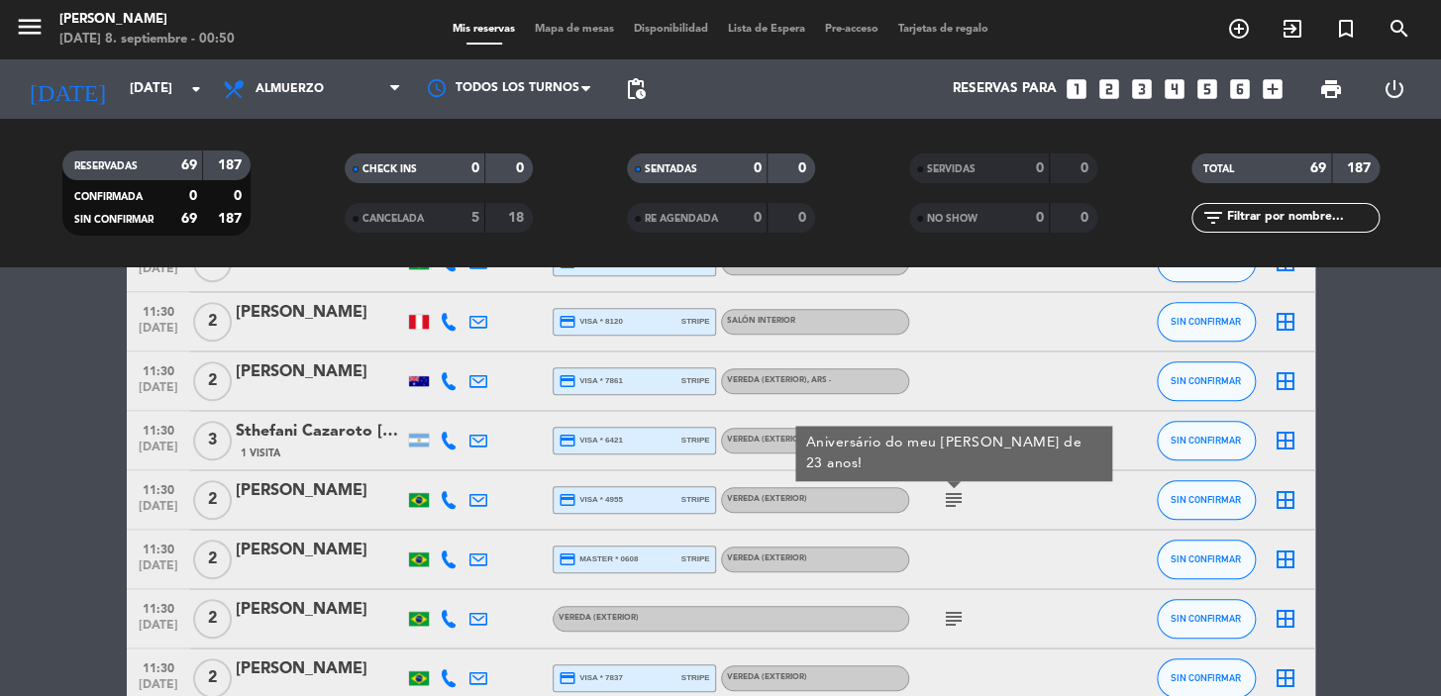
click at [951, 617] on icon "subject" at bounding box center [954, 619] width 24 height 24
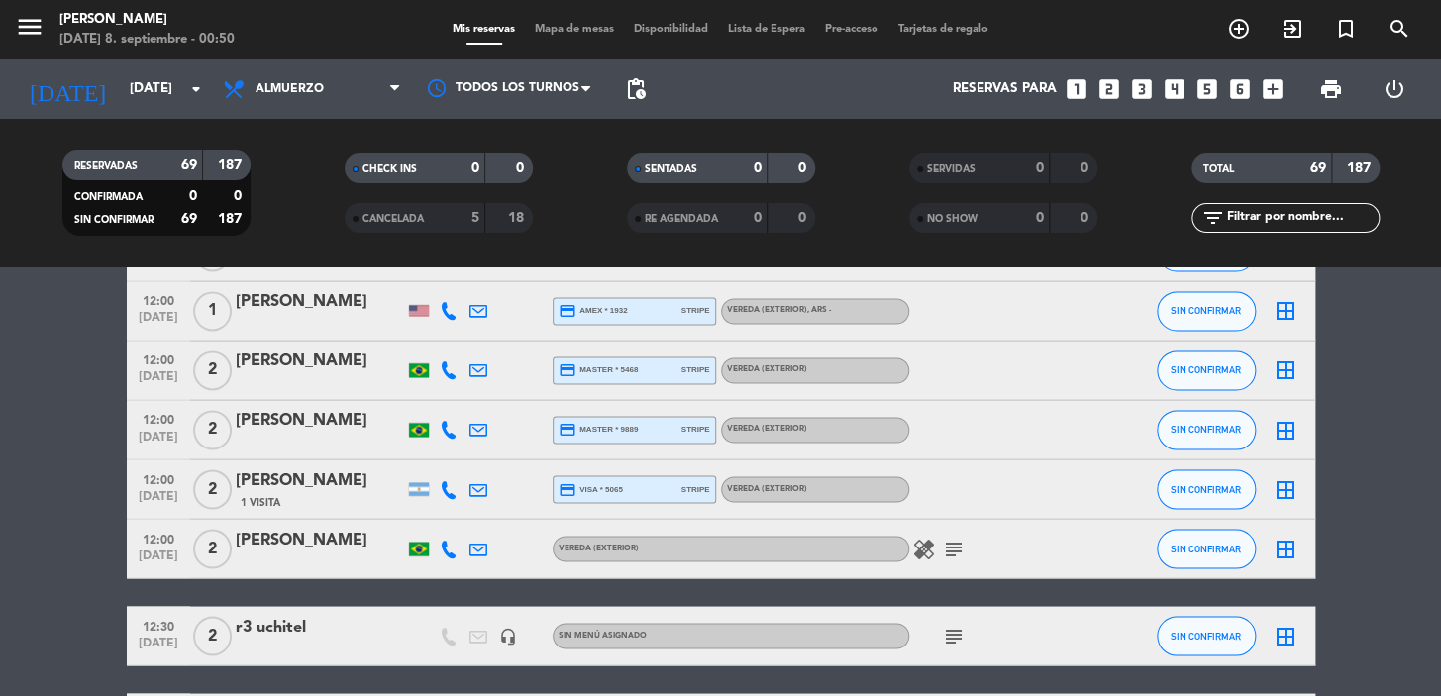
scroll to position [1260, 0]
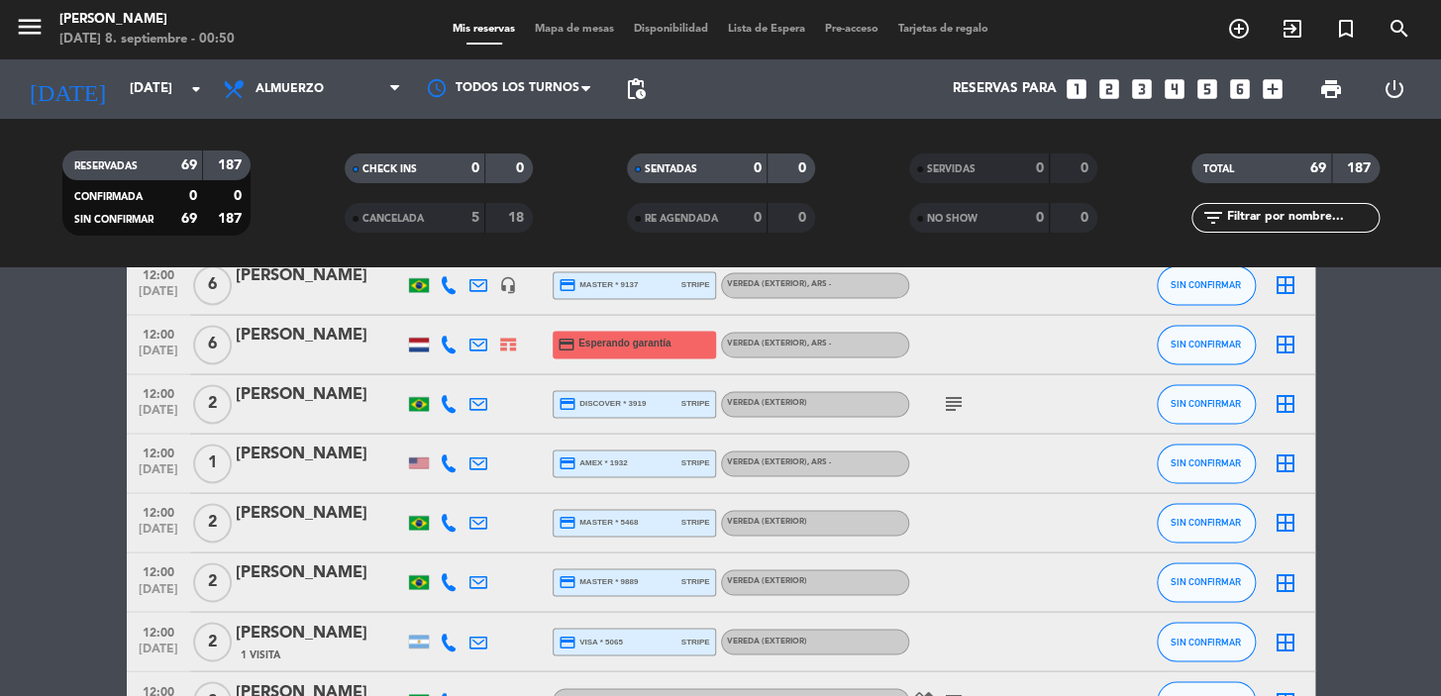
click at [955, 411] on icon "subject" at bounding box center [954, 404] width 24 height 24
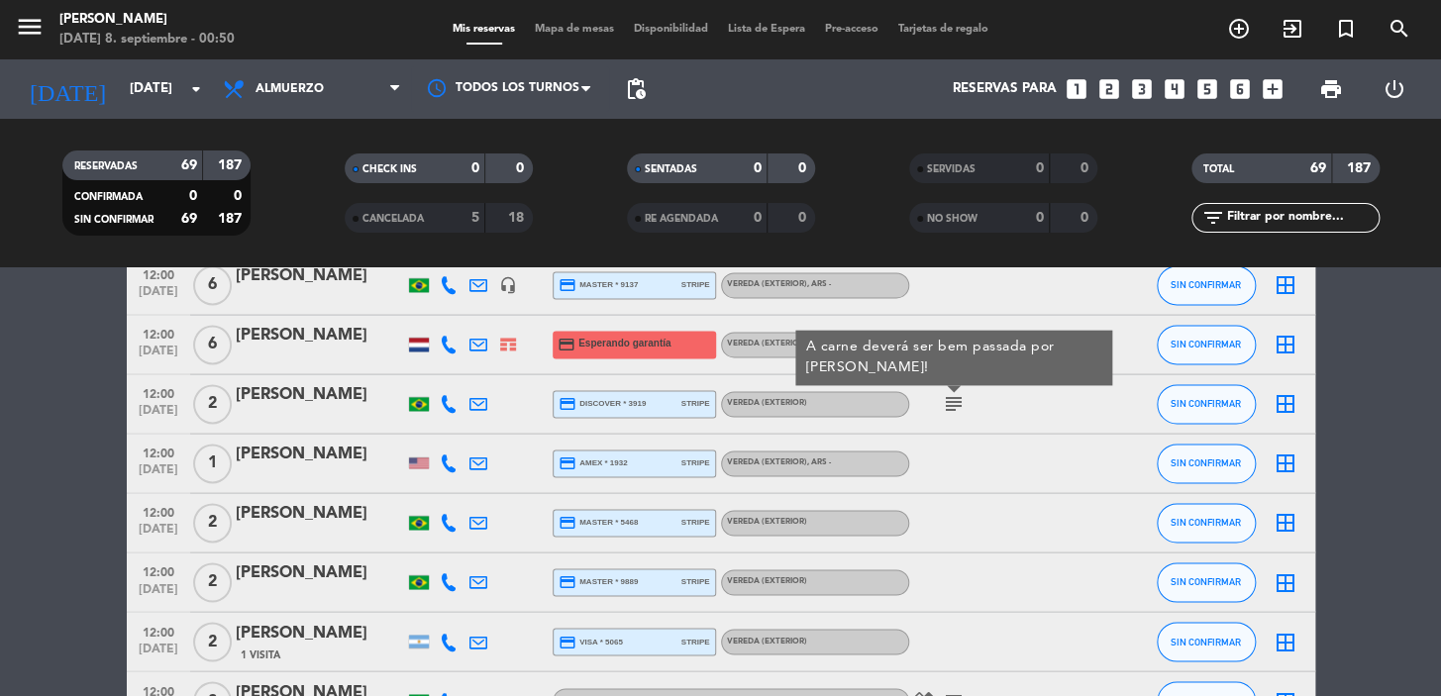
scroll to position [1440, 0]
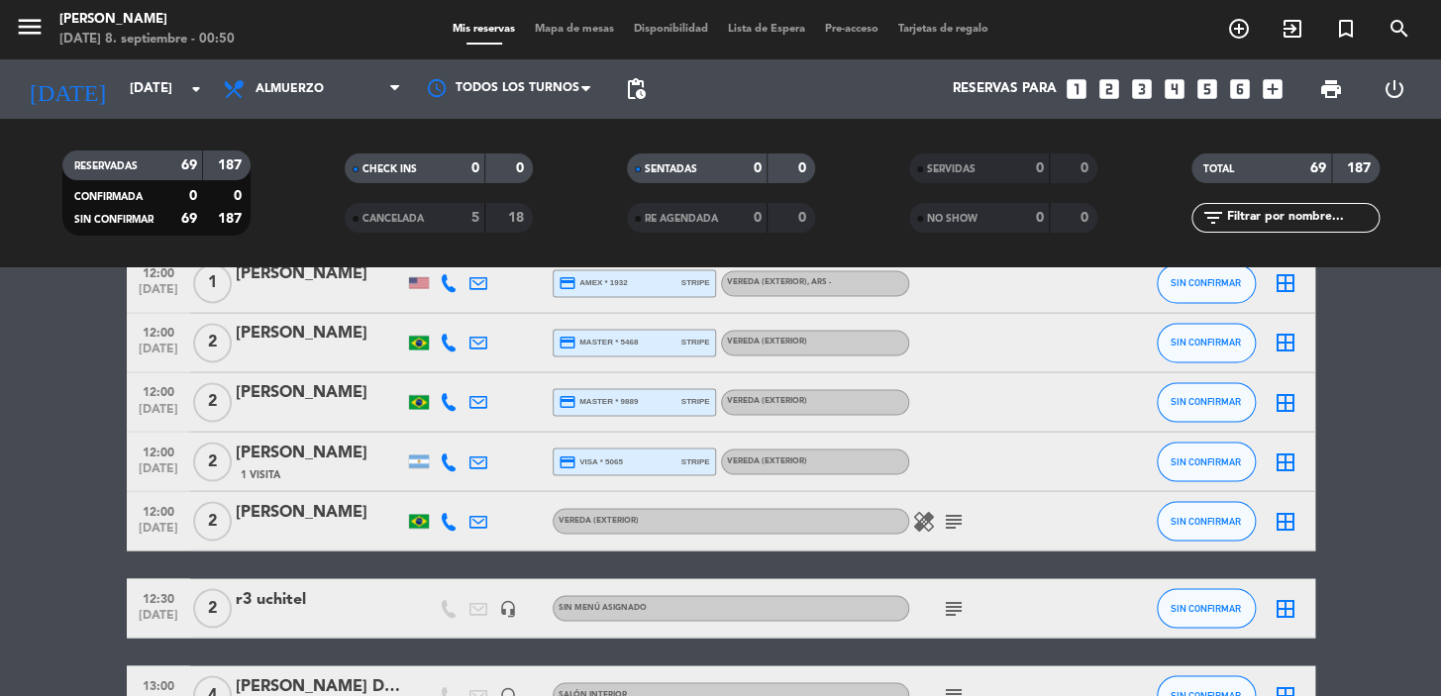
click at [949, 528] on icon "subject" at bounding box center [954, 521] width 24 height 24
drag, startPoint x: 953, startPoint y: 585, endPoint x: 951, endPoint y: 596, distance: 11.1
click at [951, 588] on div "subject" at bounding box center [998, 607] width 178 height 58
click at [951, 596] on icon "subject" at bounding box center [954, 608] width 24 height 24
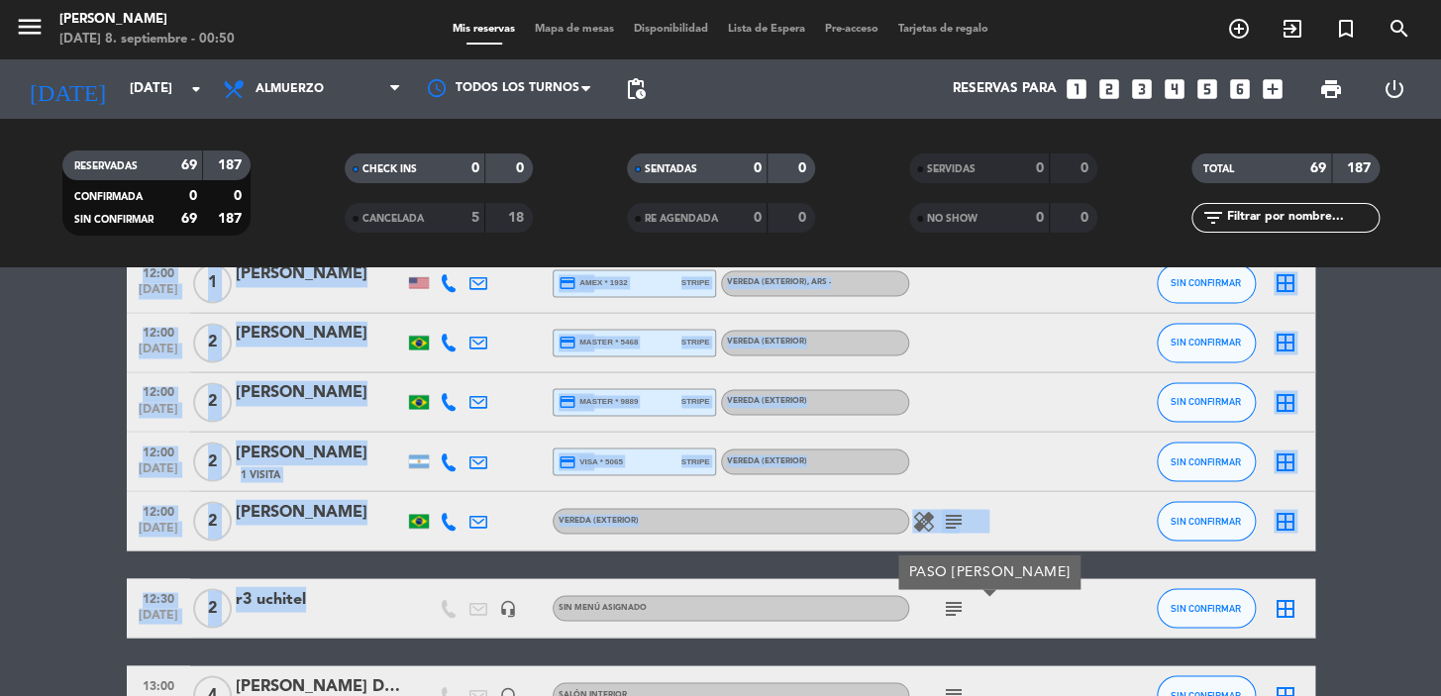
drag, startPoint x: 125, startPoint y: 594, endPoint x: 284, endPoint y: 624, distance: 162.2
drag, startPoint x: 45, startPoint y: 567, endPoint x: 141, endPoint y: 587, distance: 98.1
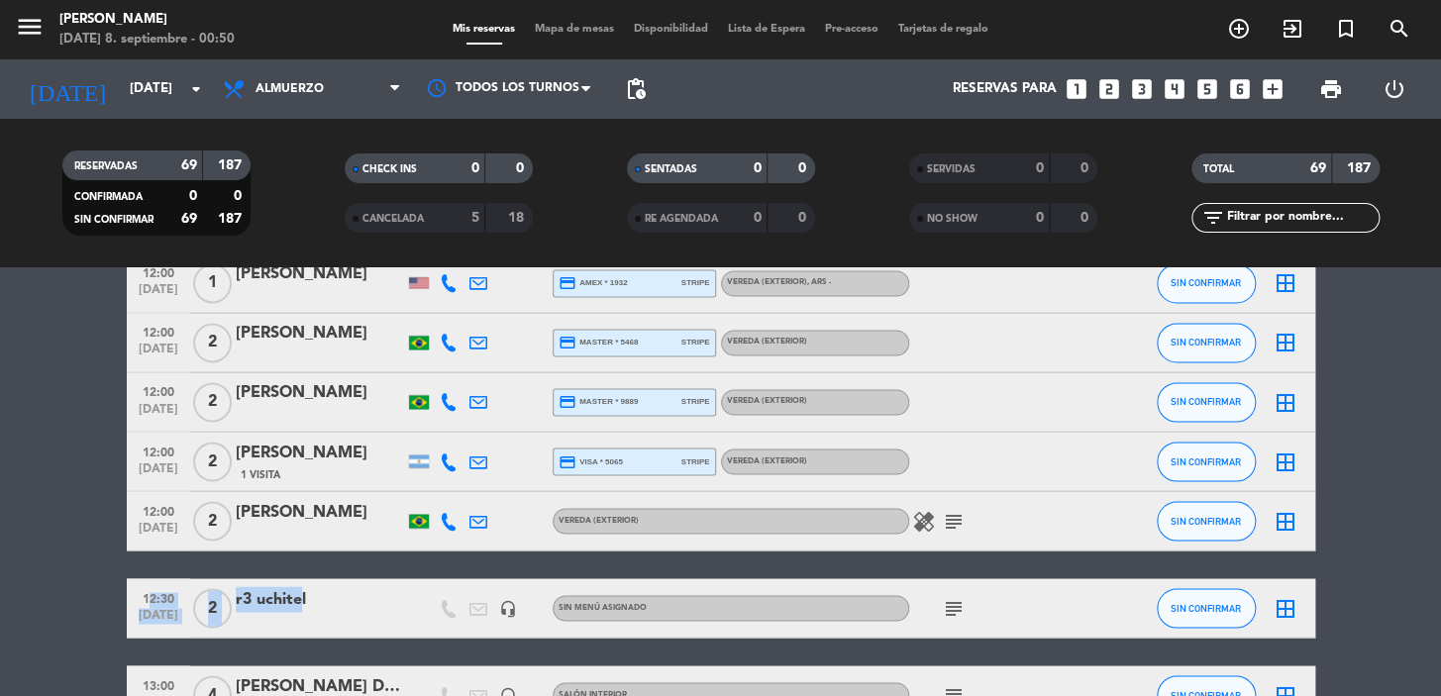
drag, startPoint x: 247, startPoint y: 605, endPoint x: 292, endPoint y: 599, distance: 45.9
click at [307, 607] on div "12:30 [DATE] 2 r3 [PERSON_NAME] headset_mic Sin menú asignado subject SIN CONFI…" at bounding box center [721, 607] width 1188 height 59
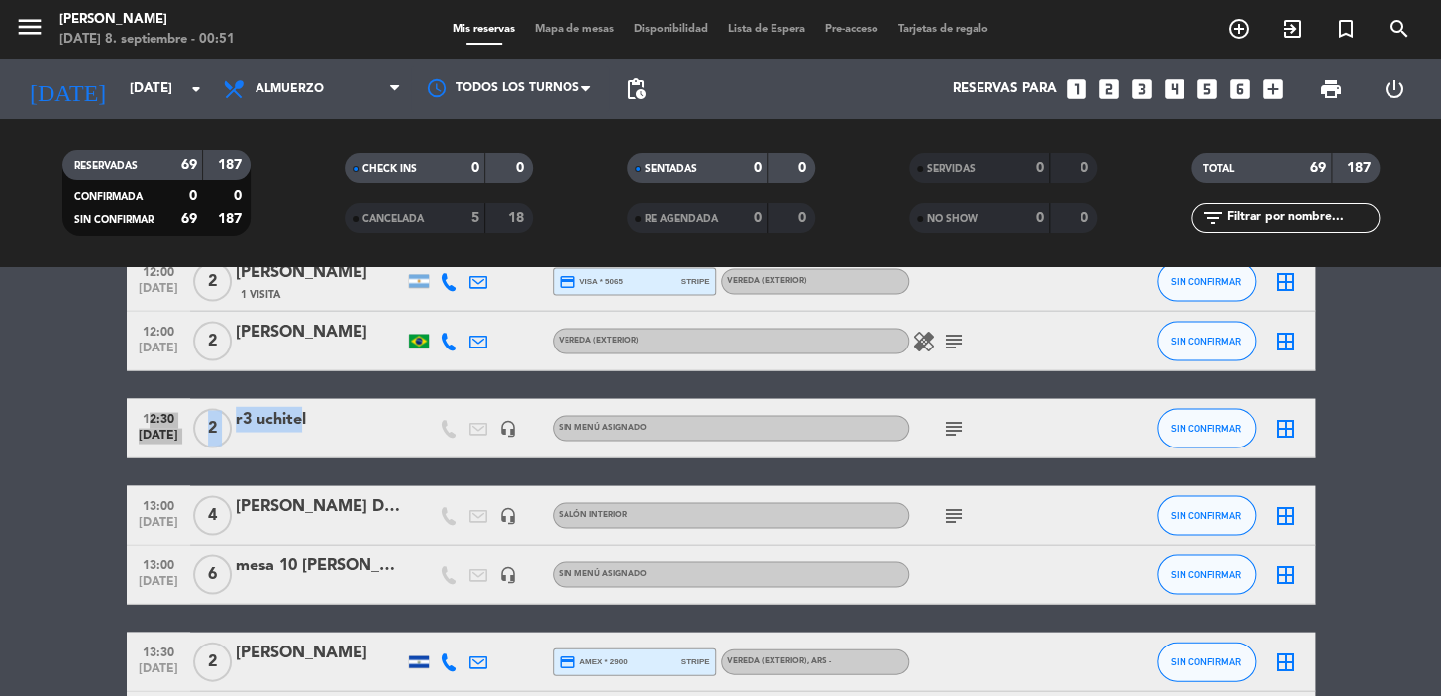
click at [960, 433] on icon "subject" at bounding box center [954, 428] width 24 height 24
click at [945, 347] on icon "subject" at bounding box center [954, 341] width 24 height 24
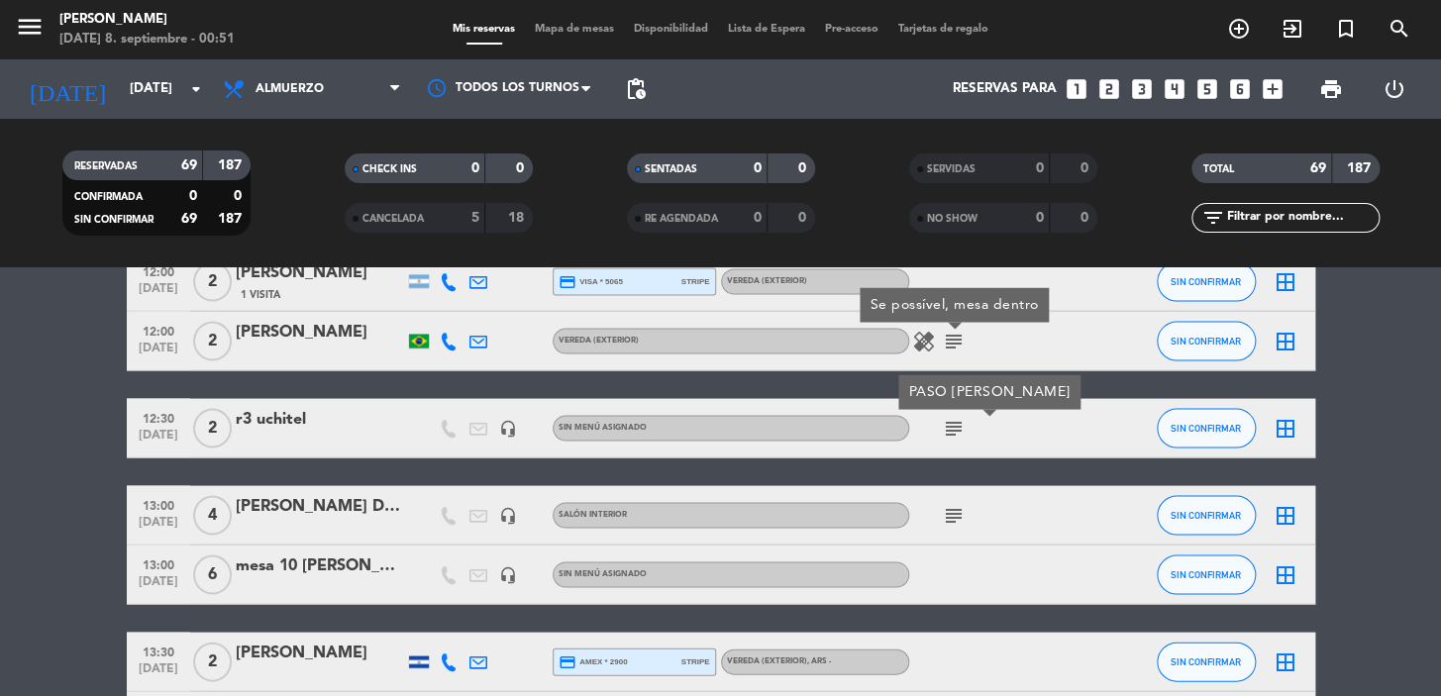
click at [947, 344] on icon "subject" at bounding box center [954, 341] width 24 height 24
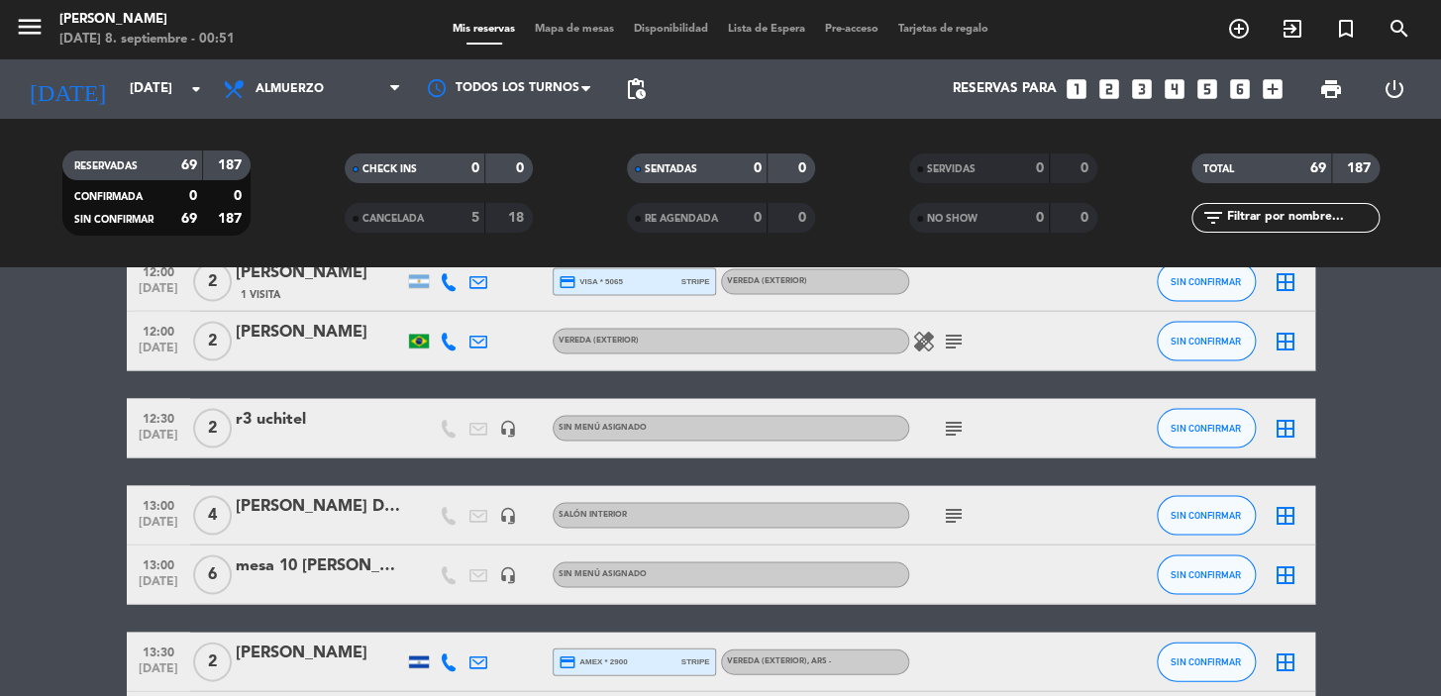
click at [957, 506] on icon "subject" at bounding box center [954, 515] width 24 height 24
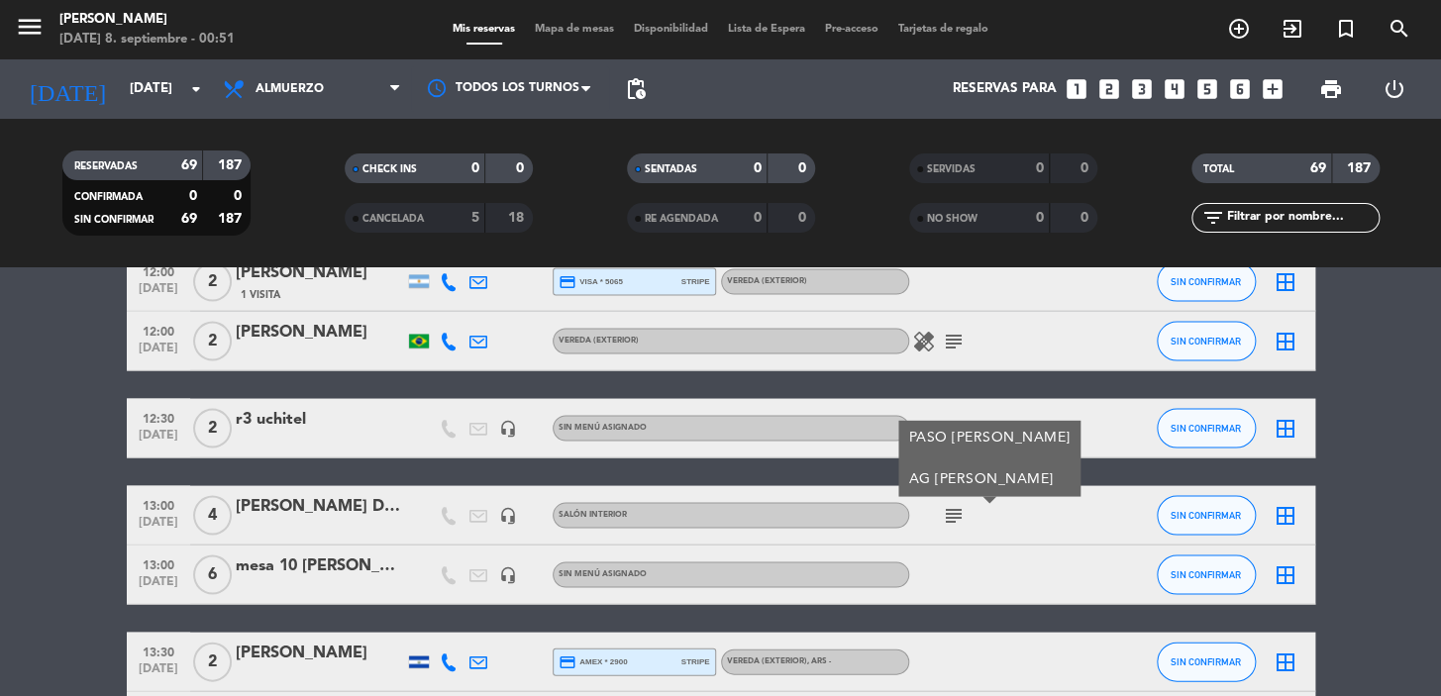
drag, startPoint x: 204, startPoint y: 516, endPoint x: 306, endPoint y: 520, distance: 102.1
click at [306, 520] on div "13:00 [DATE] 4 [PERSON_NAME] DA [PERSON_NAME] headset_mic Salón interior subjec…" at bounding box center [721, 514] width 1188 height 59
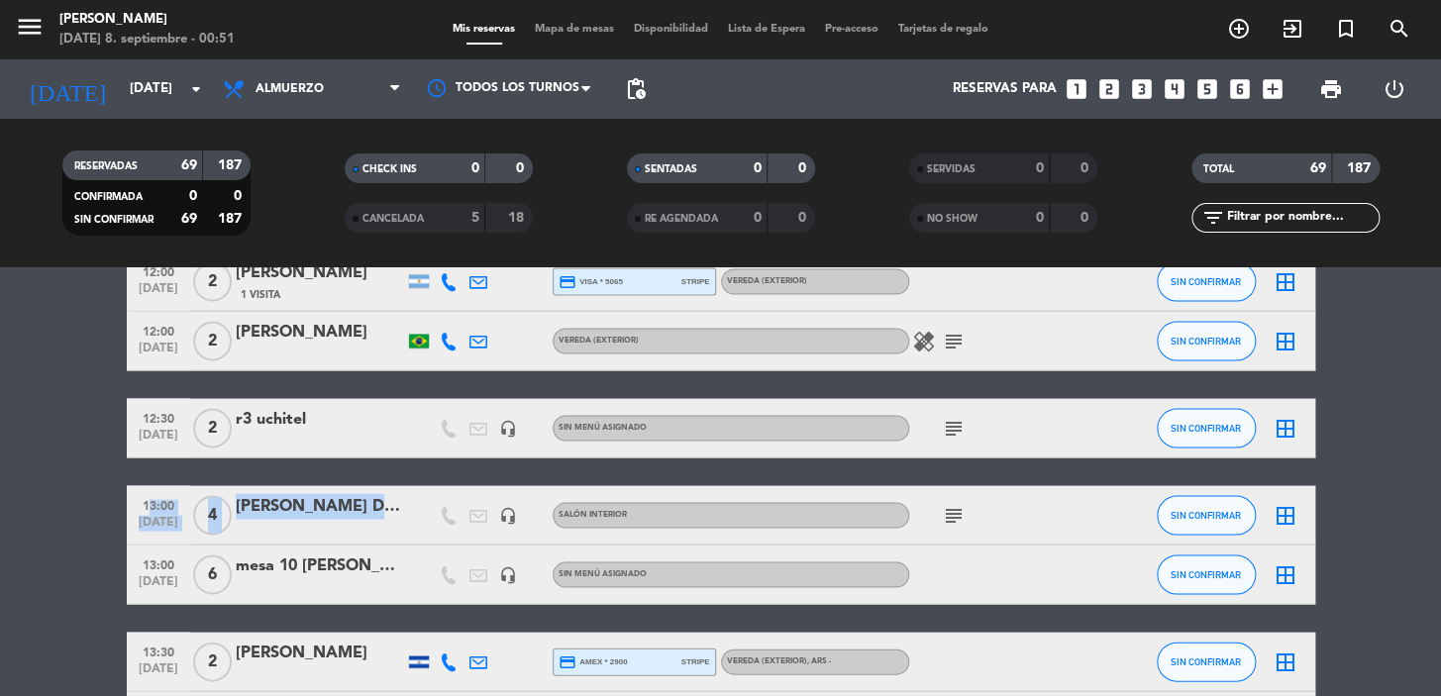
drag, startPoint x: 43, startPoint y: 467, endPoint x: 900, endPoint y: 607, distance: 868.9
click at [960, 517] on icon "subject" at bounding box center [954, 515] width 24 height 24
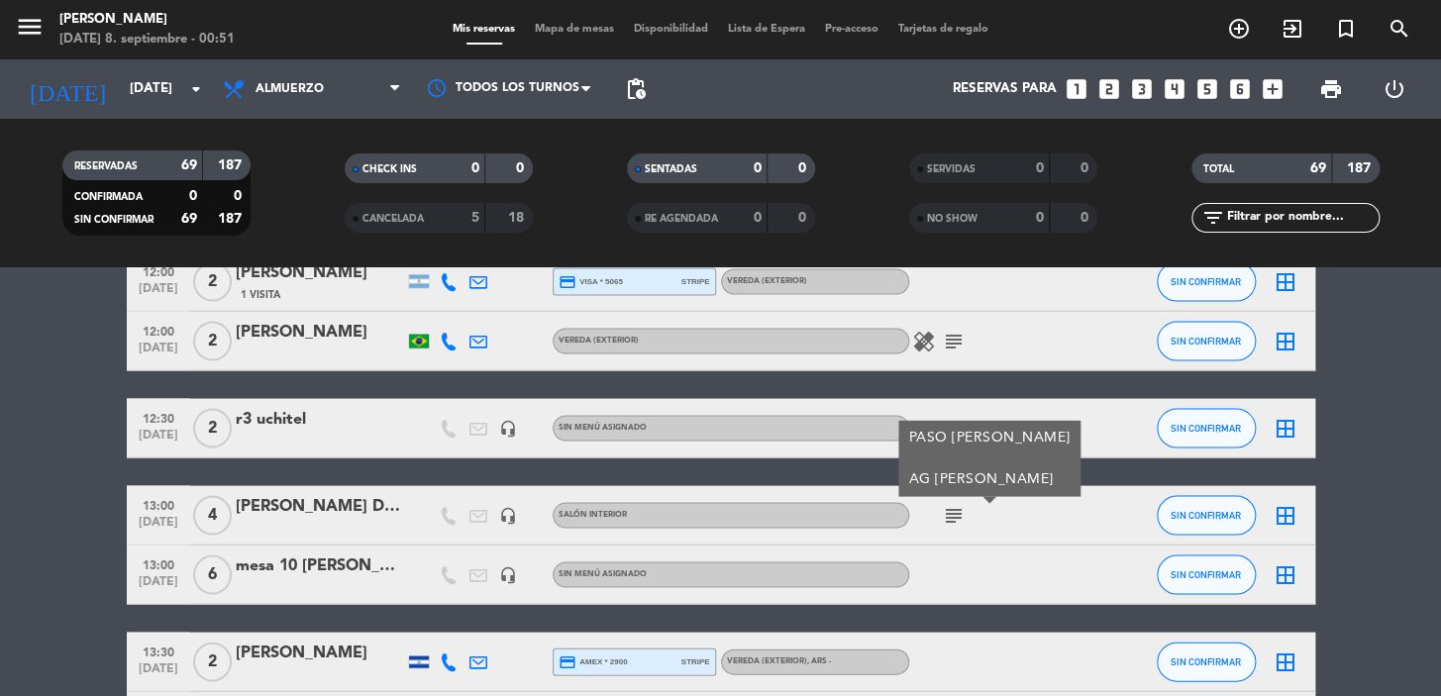
click at [422, 592] on div "13:00 [DATE] 6 mesa 10 [PERSON_NAME] headset_mic Sin menú asignado SIN CONFIRMA…" at bounding box center [721, 574] width 1188 height 59
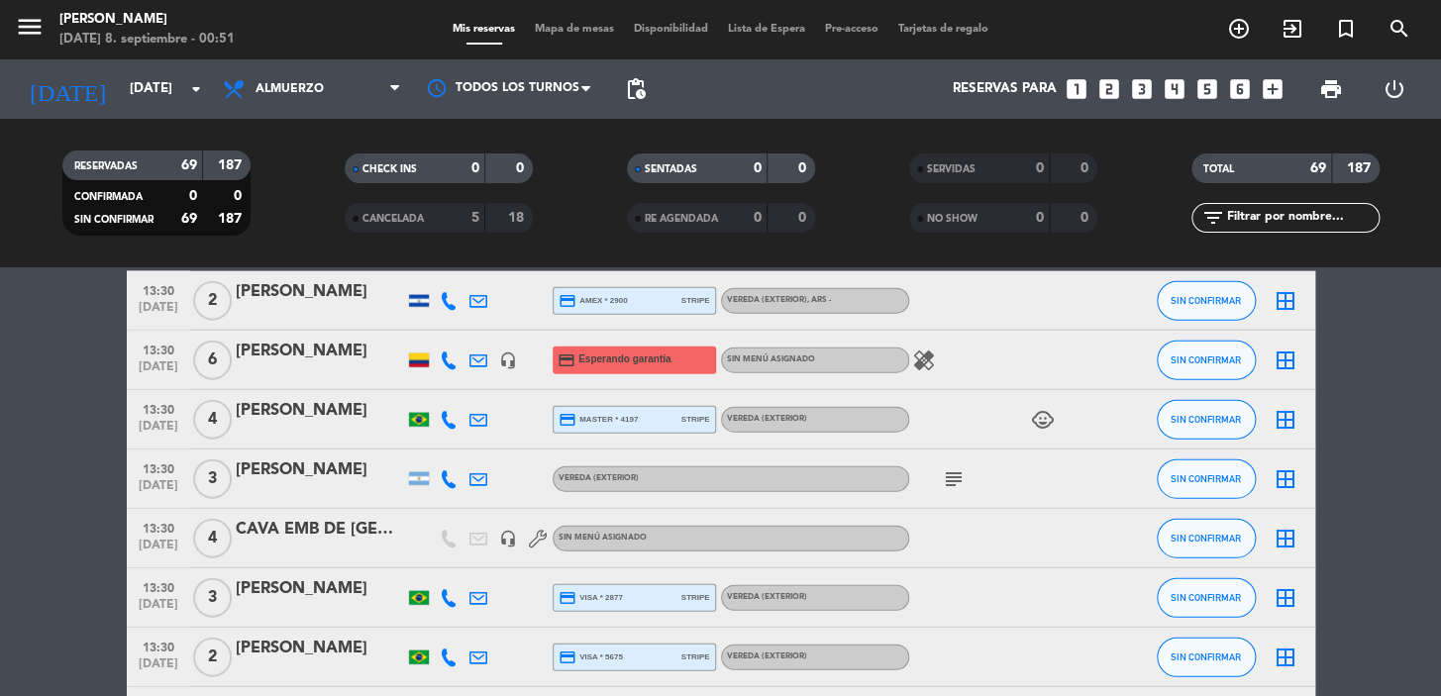
scroll to position [1800, 0]
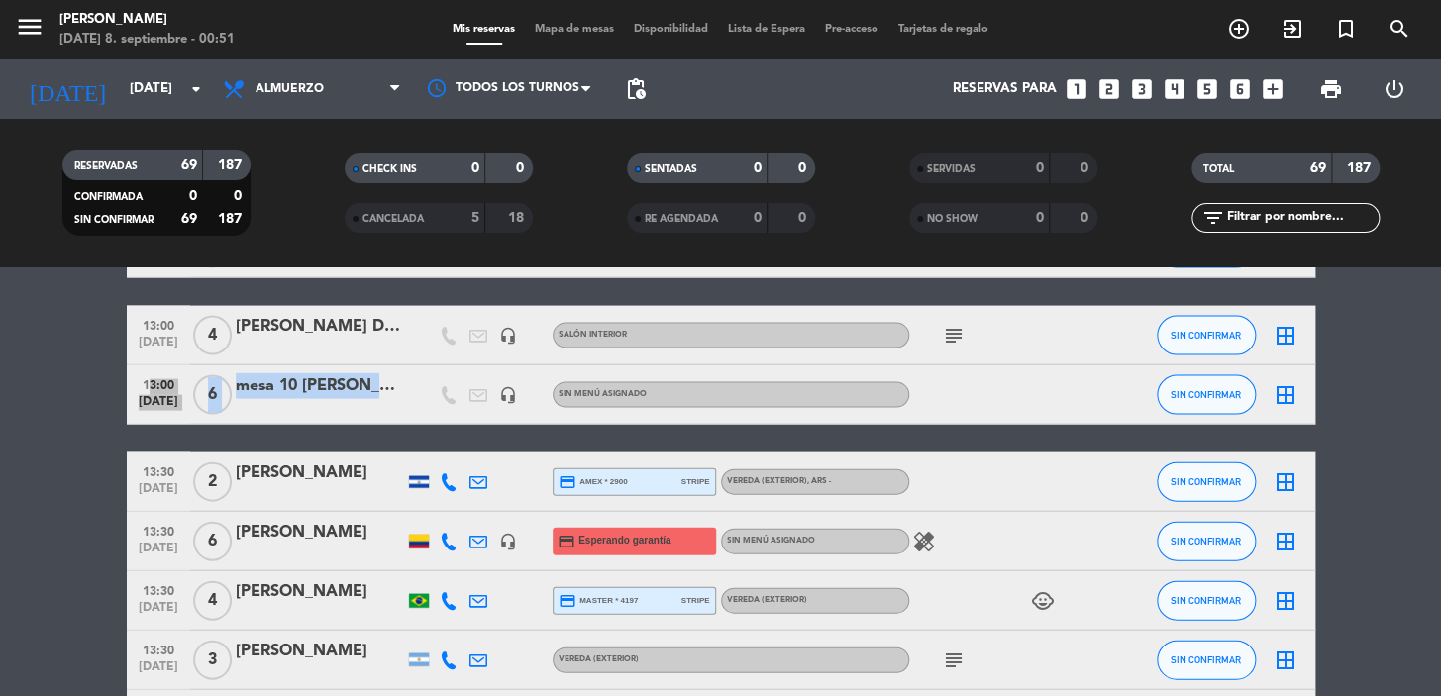
click at [960, 655] on icon "subject" at bounding box center [954, 660] width 24 height 24
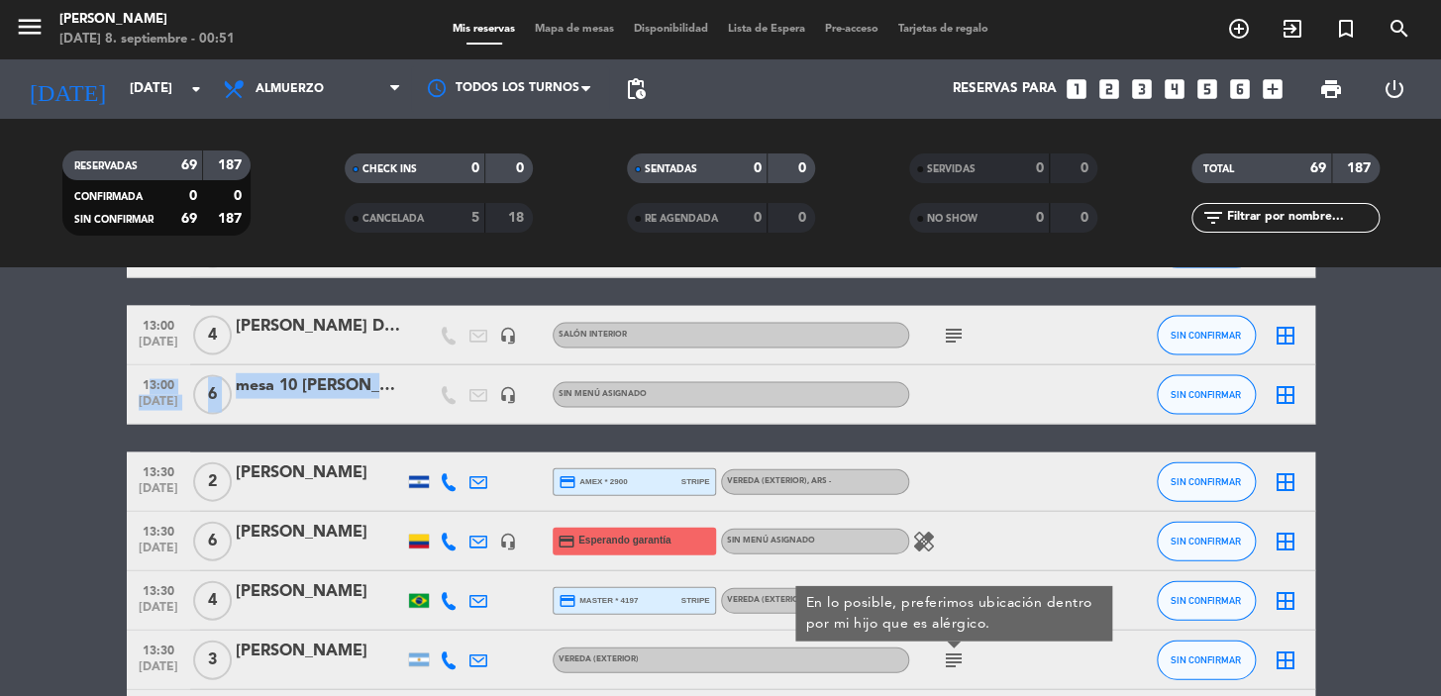
scroll to position [2160, 0]
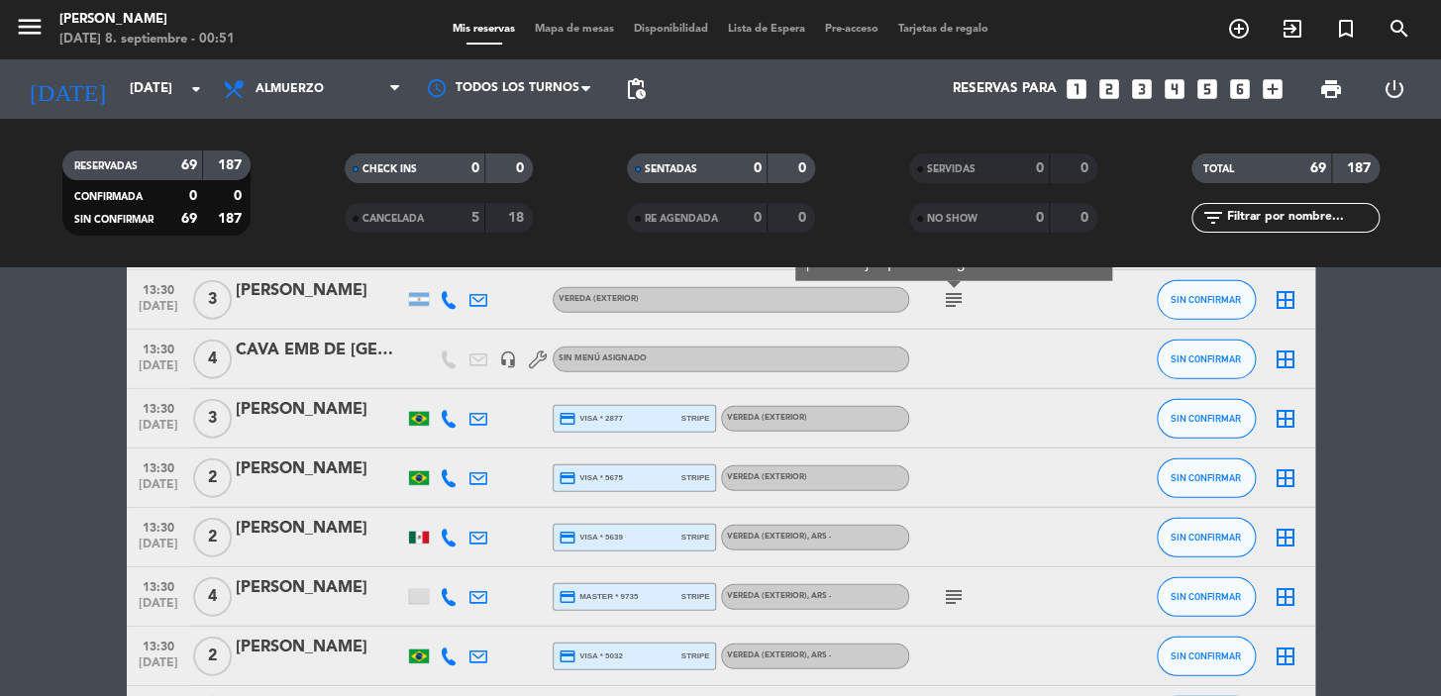
click at [947, 599] on icon "subject" at bounding box center [954, 597] width 24 height 24
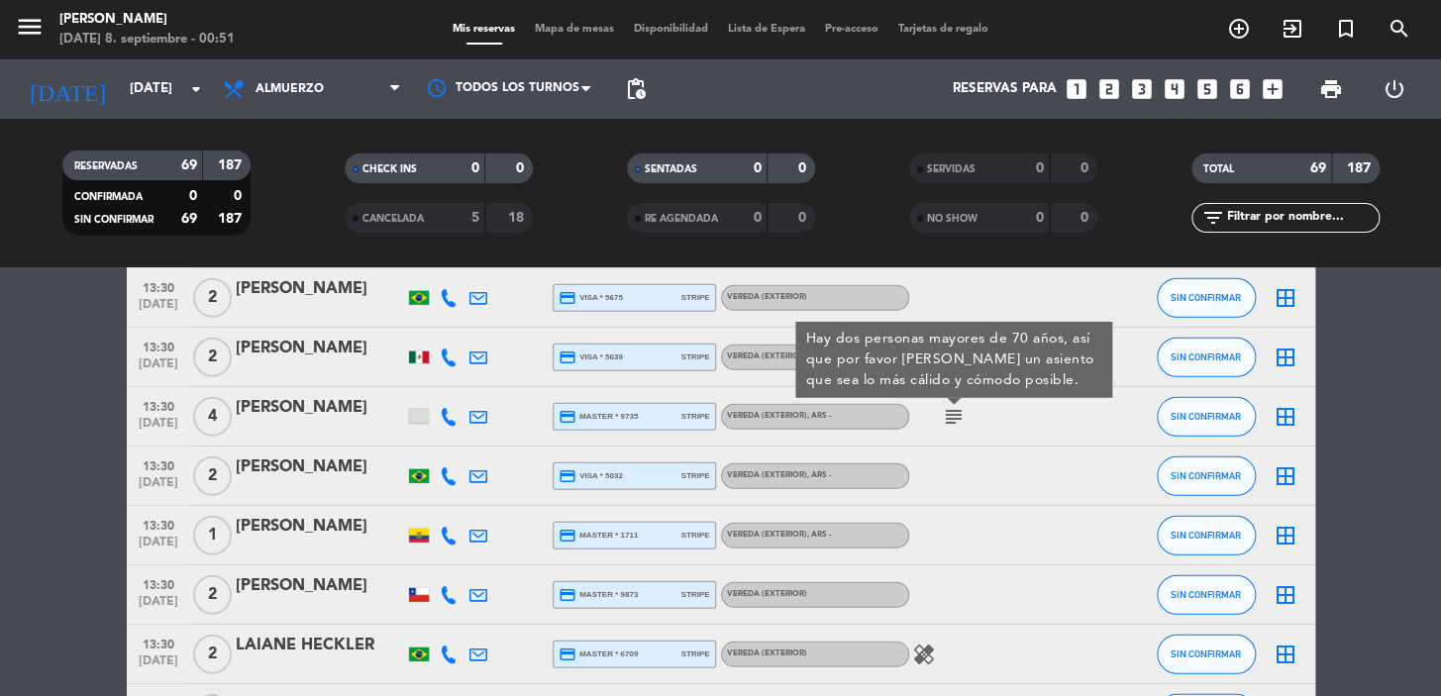
scroll to position [2701, 0]
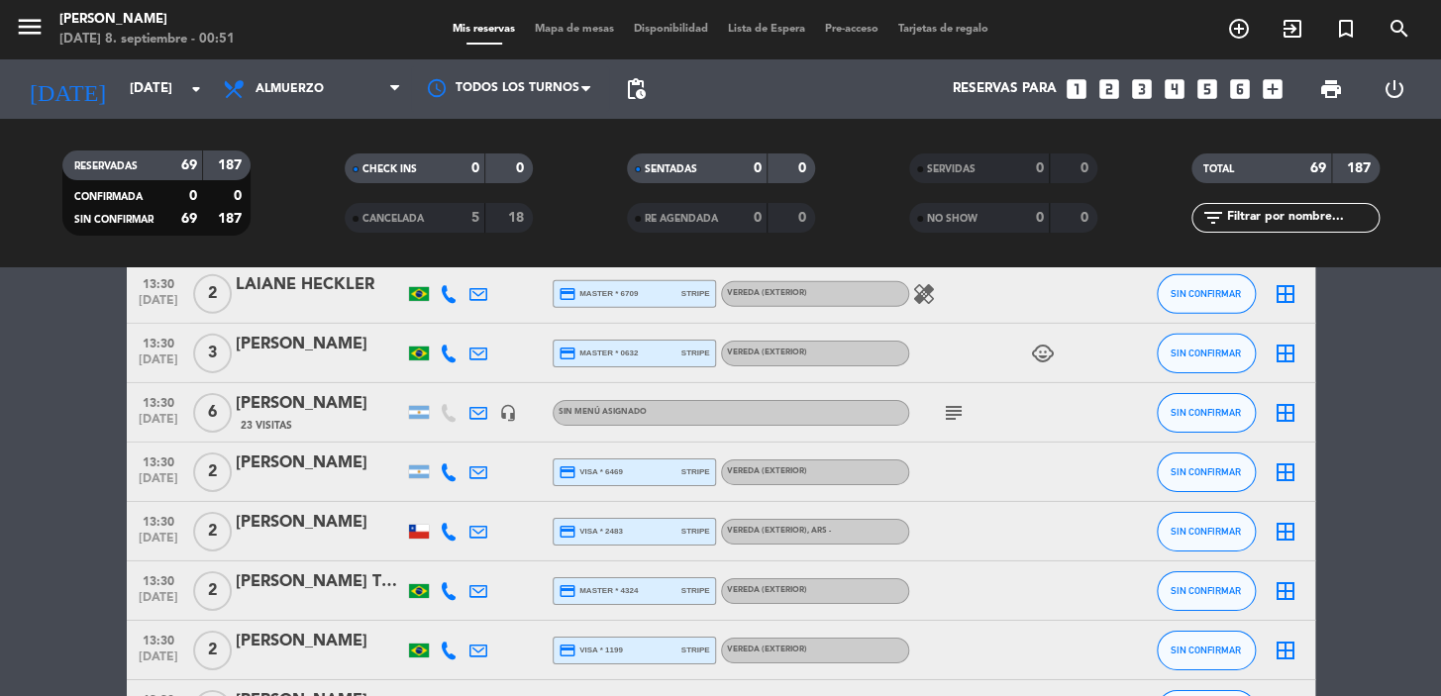
click at [955, 413] on icon "subject" at bounding box center [954, 413] width 24 height 24
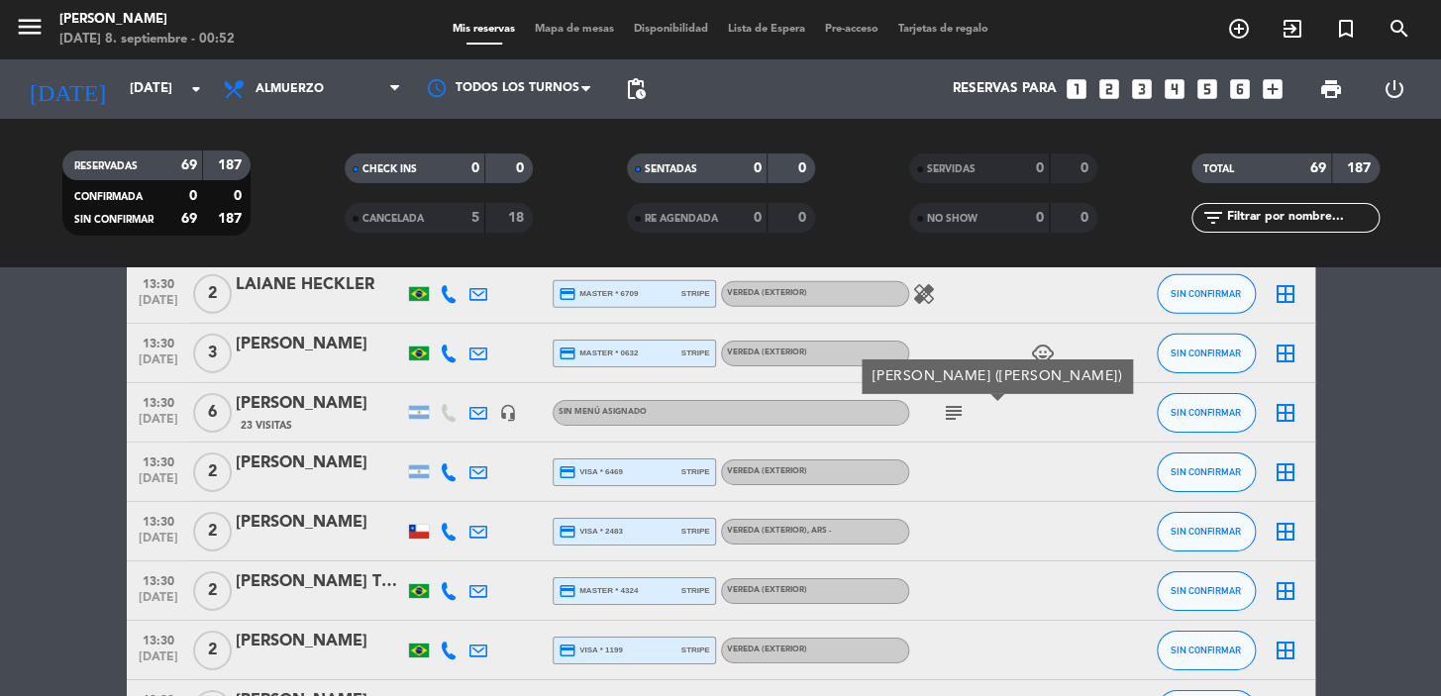
drag, startPoint x: 137, startPoint y: 400, endPoint x: 267, endPoint y: 397, distance: 130.8
click at [294, 416] on div "13:30 [DATE] 6 [PERSON_NAME] 23 Visitas headset_mic Sin menú asignado subject […" at bounding box center [721, 412] width 1188 height 59
drag, startPoint x: 267, startPoint y: 396, endPoint x: 40, endPoint y: 406, distance: 228.0
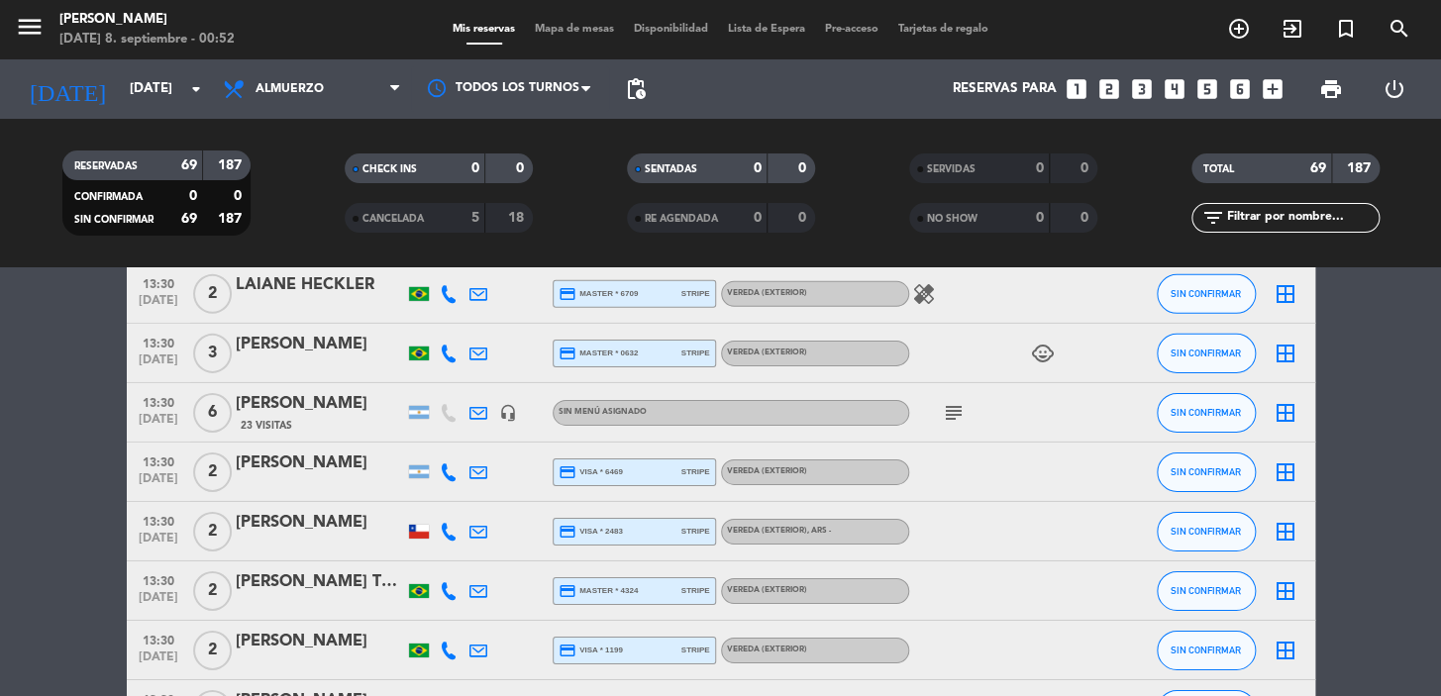
drag, startPoint x: 168, startPoint y: 401, endPoint x: 311, endPoint y: 430, distance: 145.5
click at [311, 430] on div "13:30 [DATE] 6 [PERSON_NAME] 23 Visitas headset_mic Sin menú asignado subject S…" at bounding box center [721, 412] width 1188 height 59
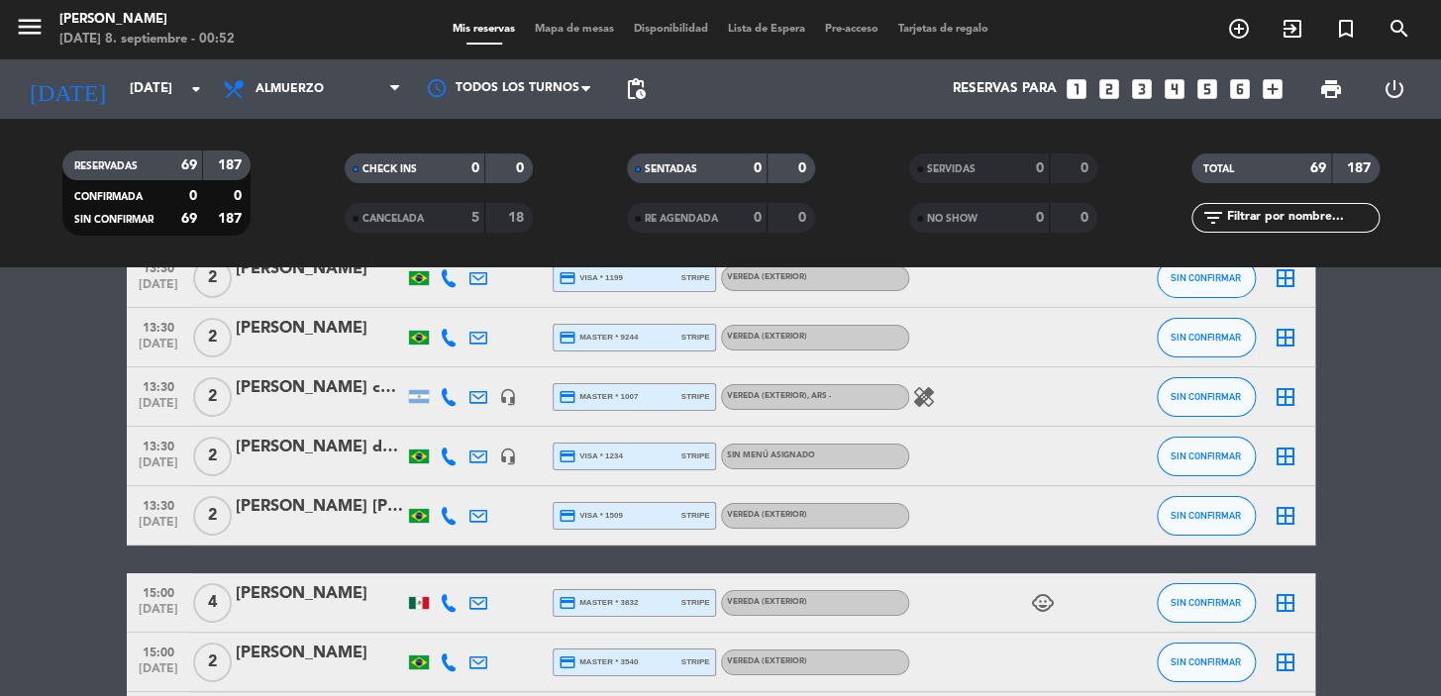
scroll to position [3240, 0]
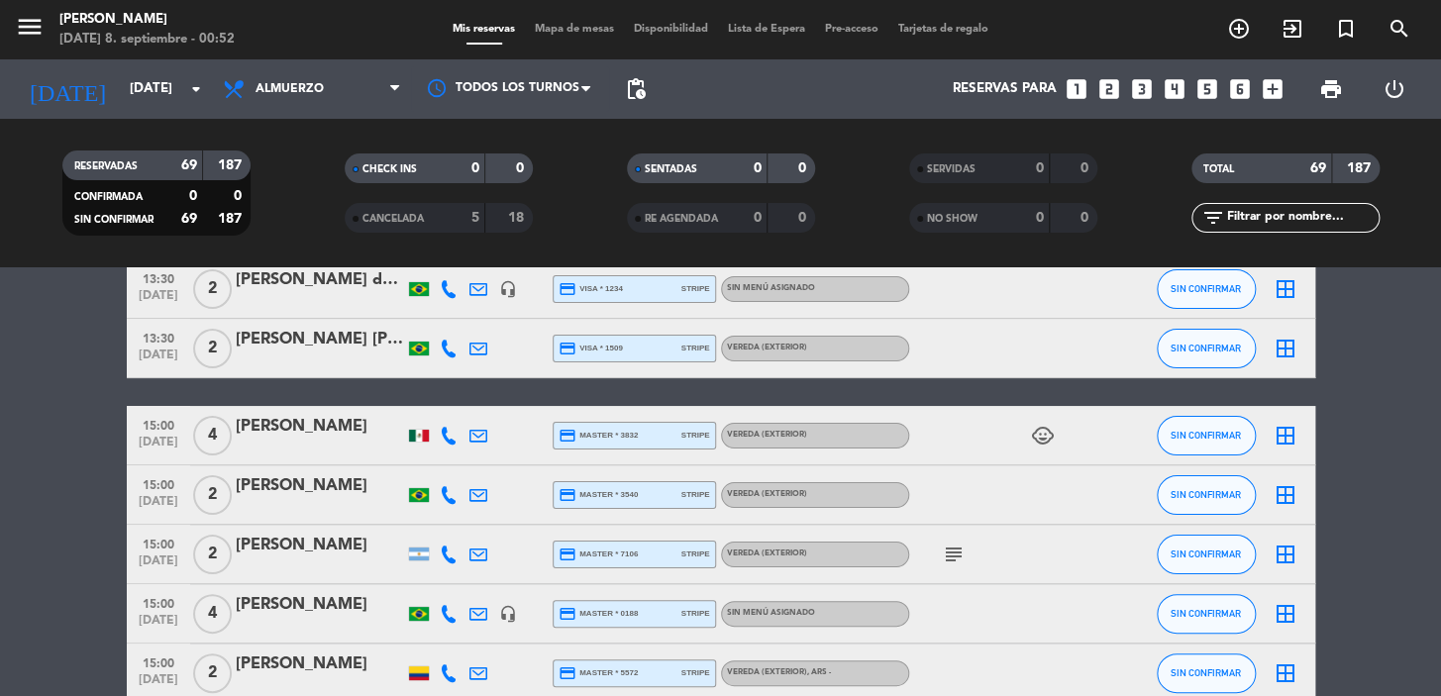
click at [949, 555] on icon "subject" at bounding box center [954, 555] width 24 height 24
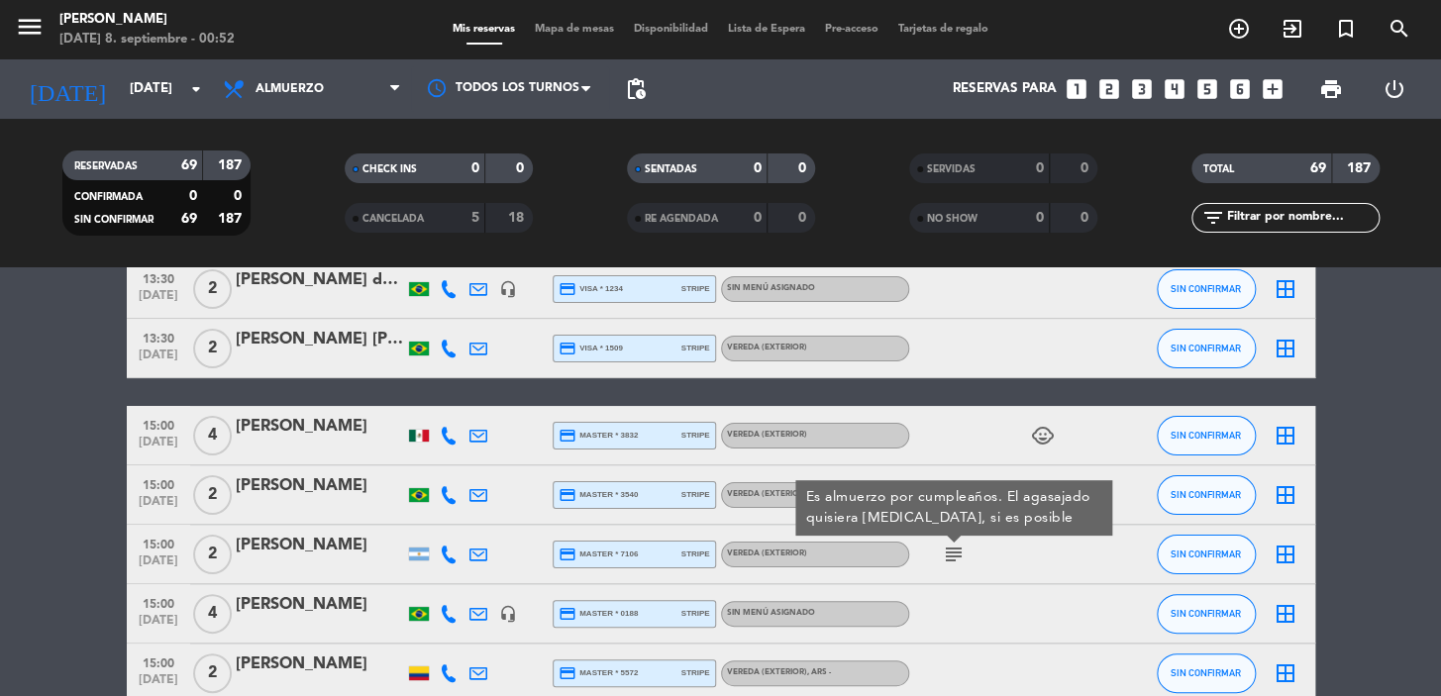
scroll to position [3595, 0]
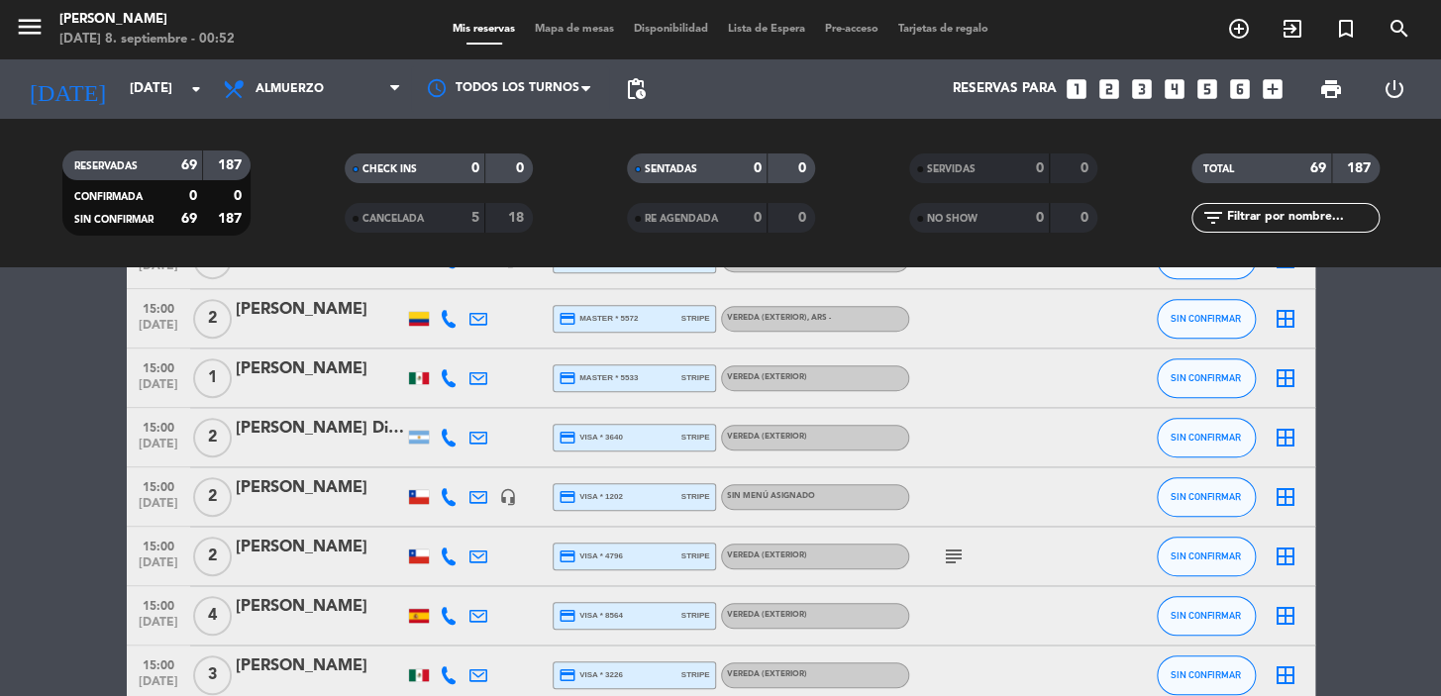
click at [950, 535] on div "subject" at bounding box center [998, 556] width 178 height 58
click at [949, 545] on icon "subject" at bounding box center [954, 557] width 24 height 24
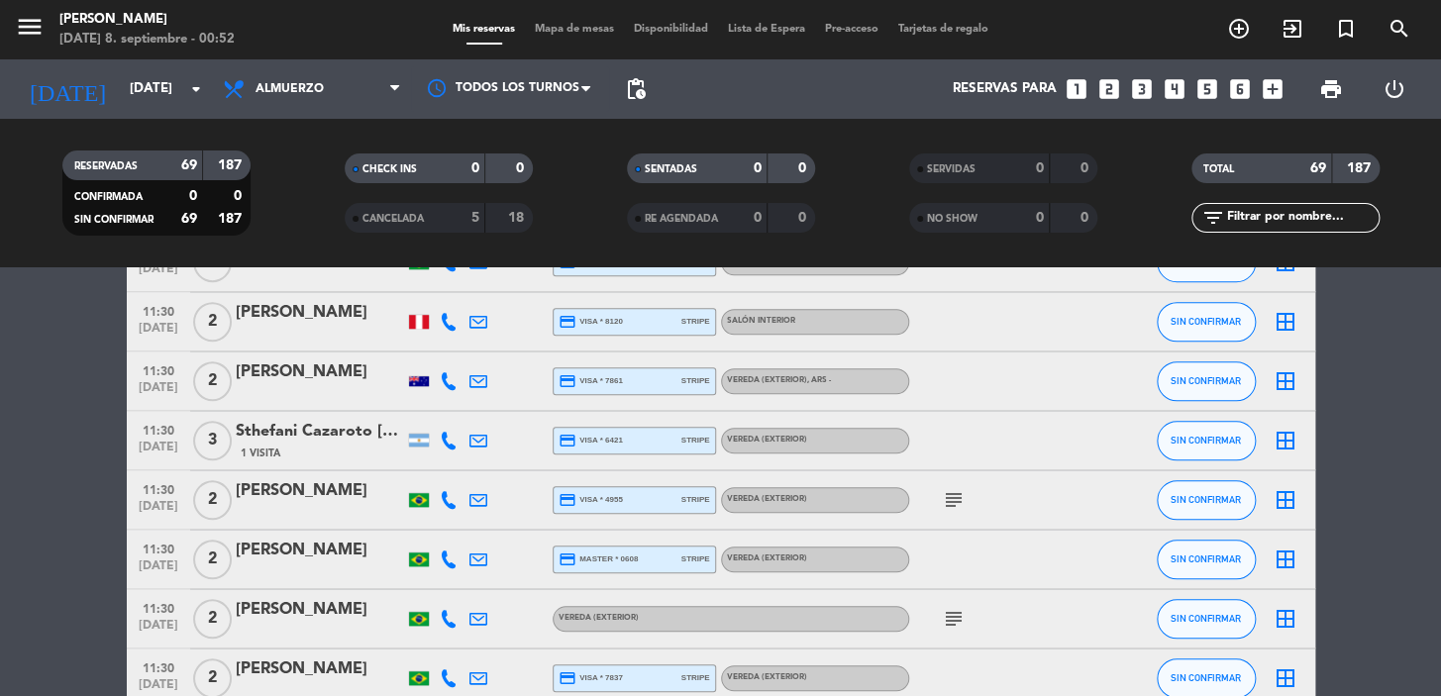
scroll to position [1260, 0]
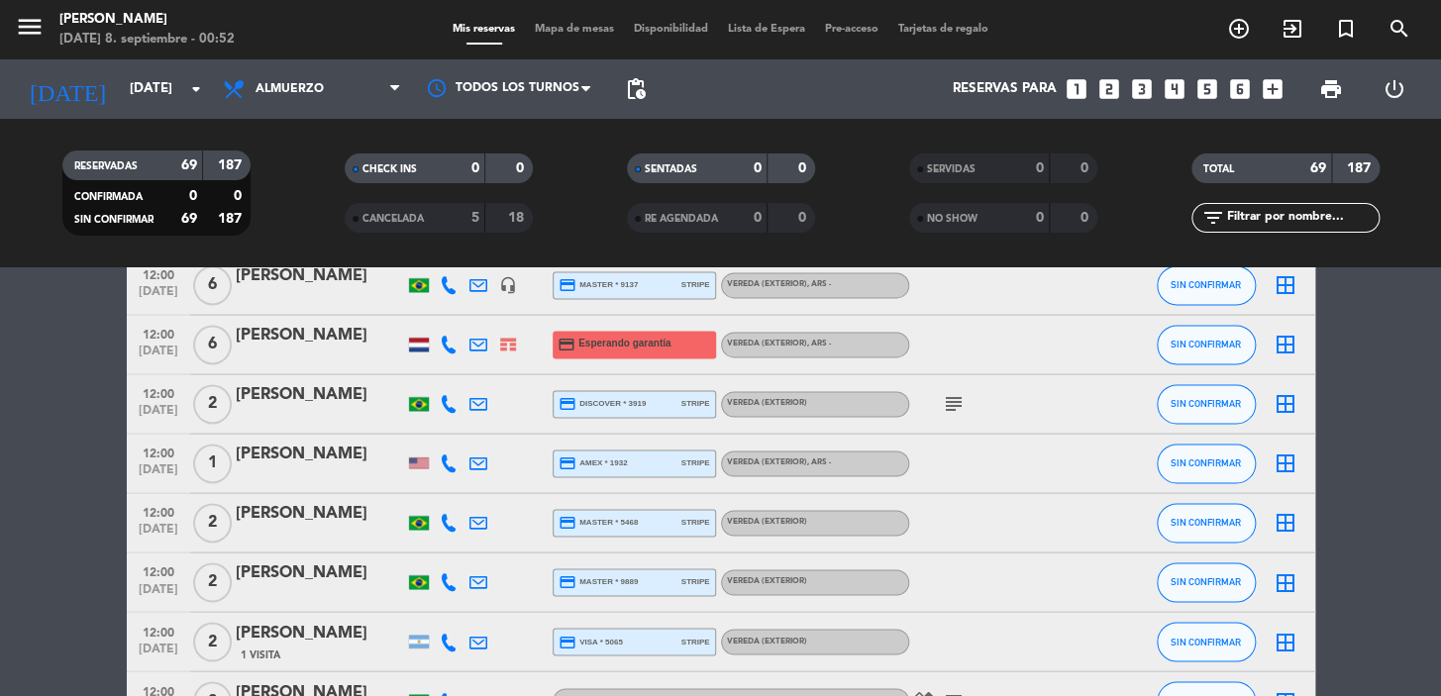
drag, startPoint x: 138, startPoint y: 441, endPoint x: 350, endPoint y: 463, distance: 213.2
click at [350, 463] on div "12:00 [DATE] 1 [PERSON_NAME] credit_card amex * 1932 stripe Vereda (EXTERIOR) ,…" at bounding box center [721, 463] width 1188 height 59
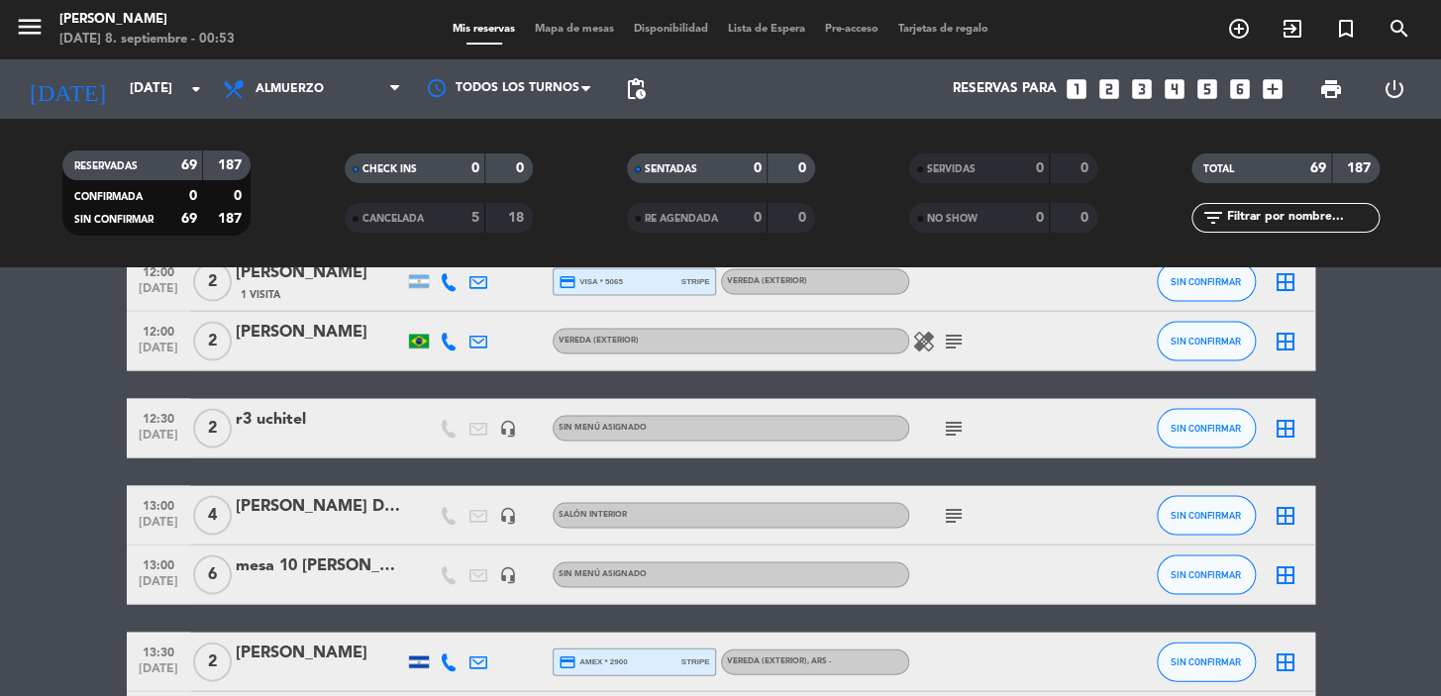
scroll to position [2520, 0]
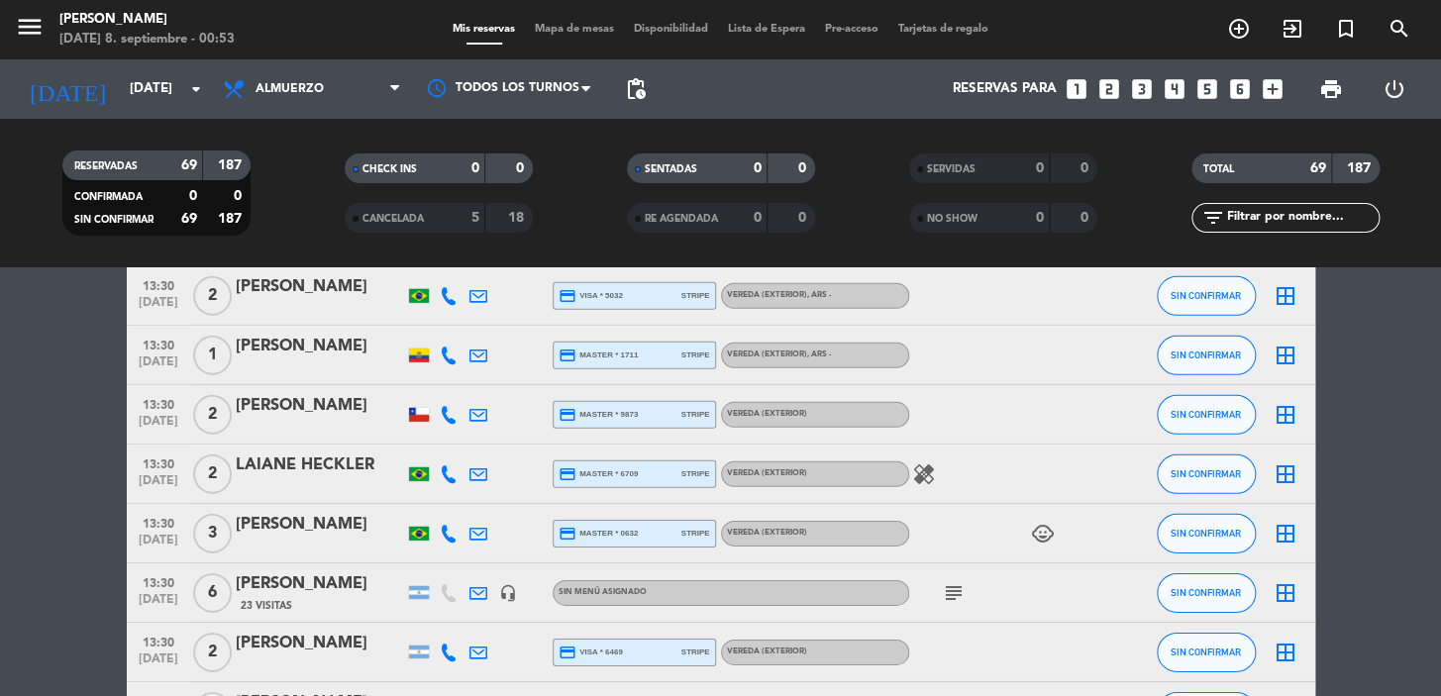
drag, startPoint x: 192, startPoint y: 405, endPoint x: 344, endPoint y: 405, distance: 151.5
click at [344, 405] on div "13:30 [DATE] 2 [PERSON_NAME] credit_card master * 9873 stripe Vereda (EXTERIOR)…" at bounding box center [721, 414] width 1188 height 59
drag, startPoint x: 149, startPoint y: 342, endPoint x: 329, endPoint y: 351, distance: 180.5
click at [329, 351] on div "13:30 [DATE] 1 [PERSON_NAME] credit_card master * 1711 stripe Vereda (EXTERIOR)…" at bounding box center [721, 355] width 1188 height 59
click at [419, 352] on div at bounding box center [419, 356] width 20 height 14
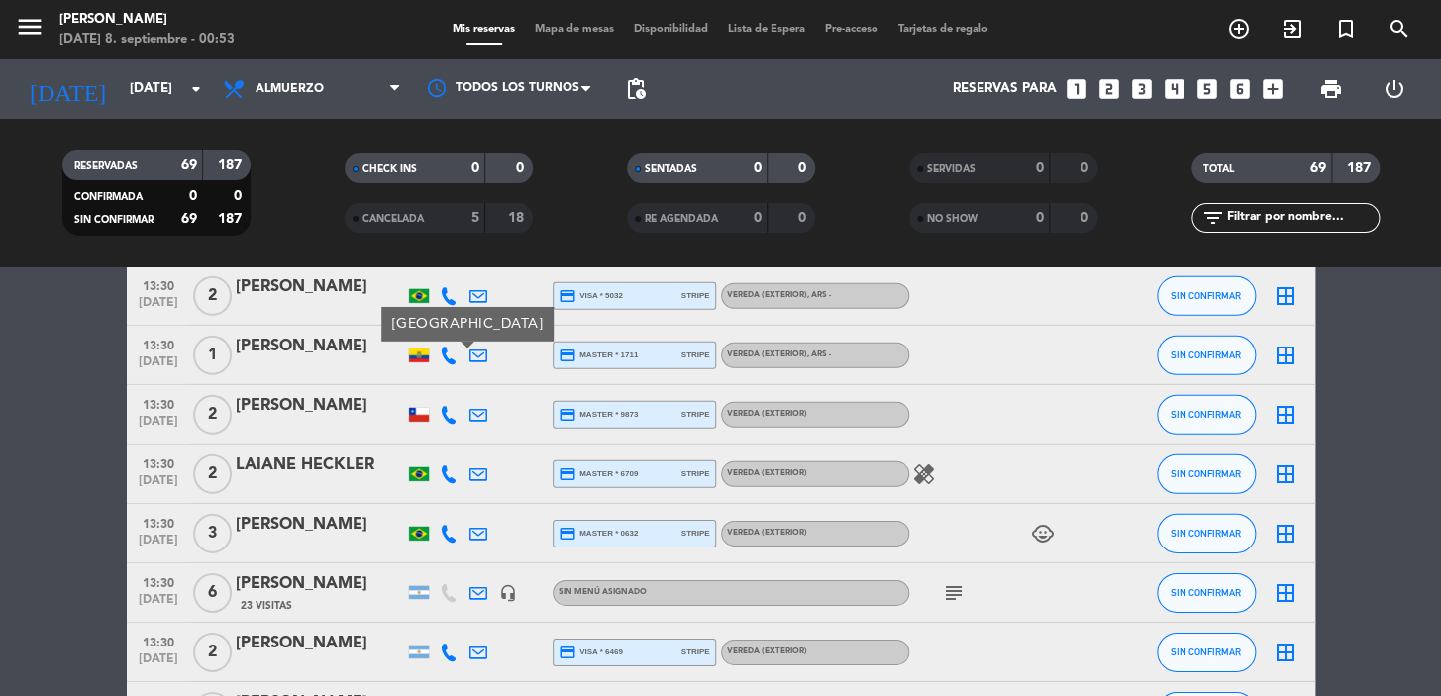
scroll to position [3060, 0]
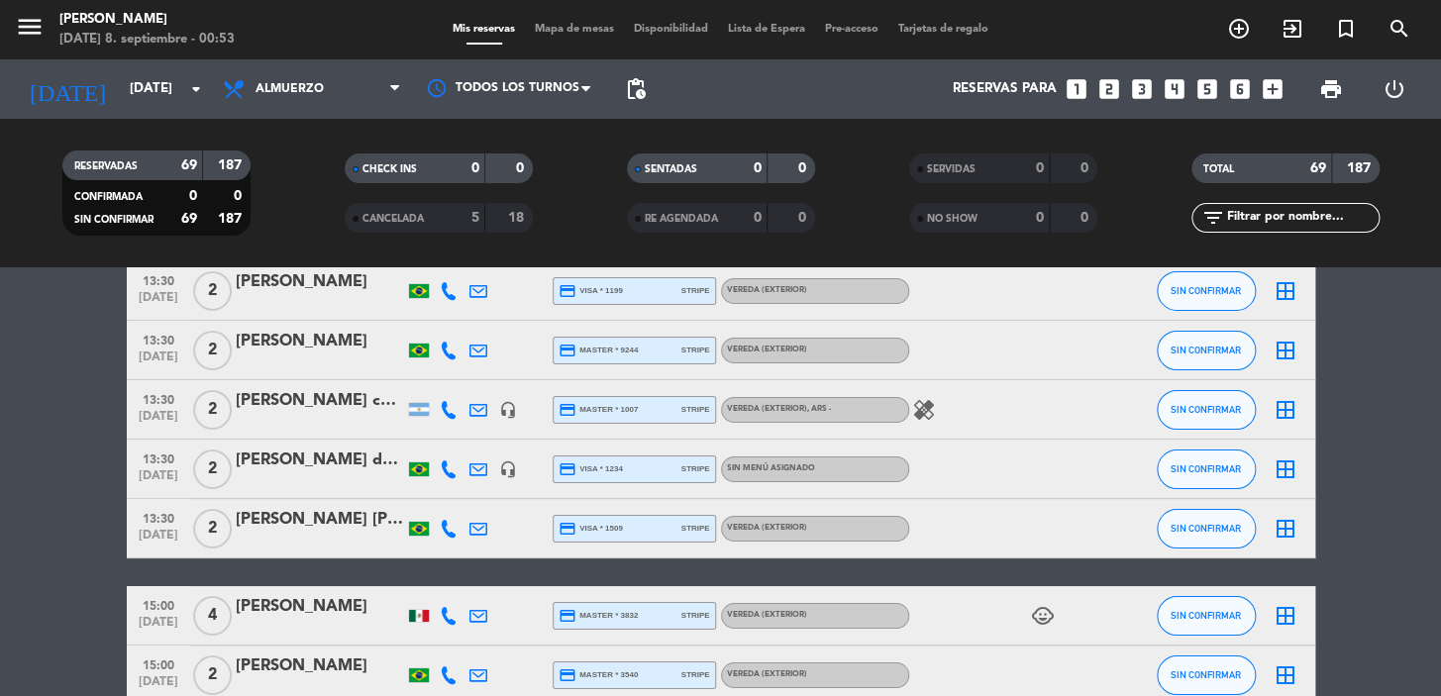
drag, startPoint x: 298, startPoint y: 553, endPoint x: 344, endPoint y: 555, distance: 45.6
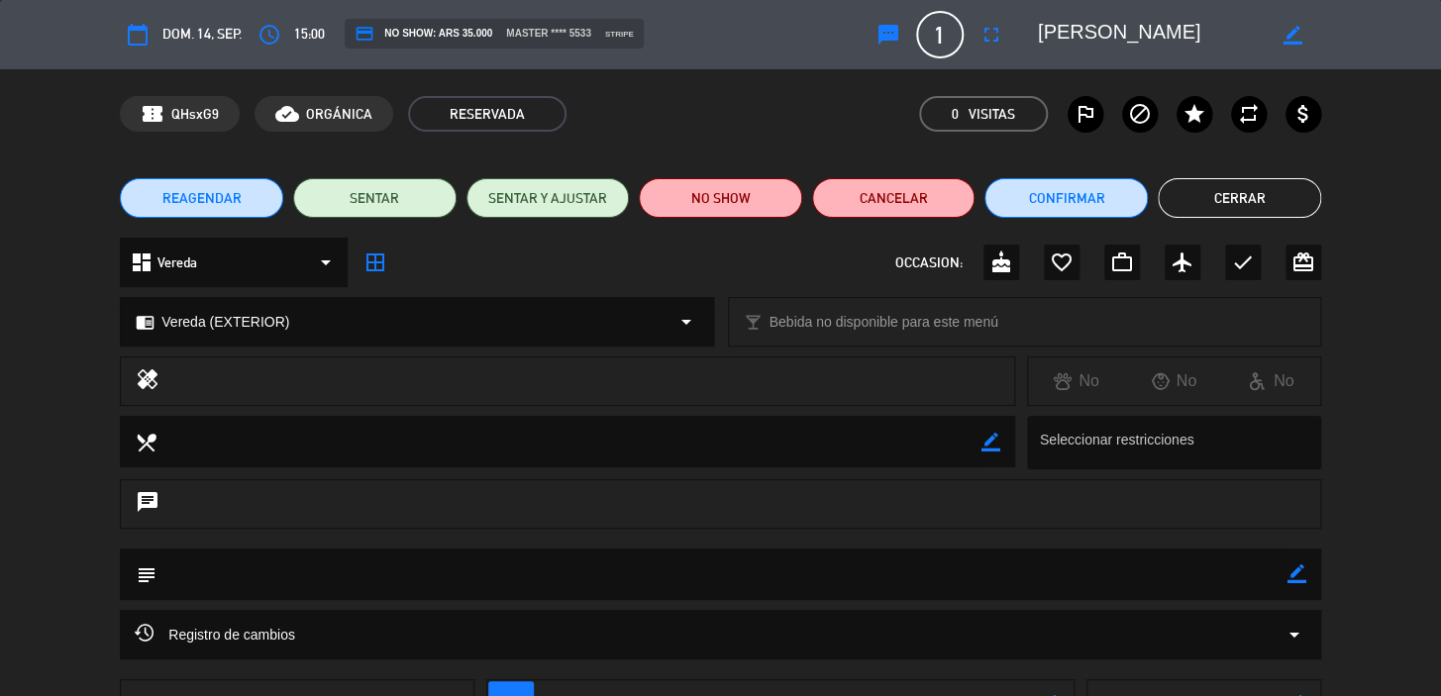
click at [1272, 193] on button "Cerrar" at bounding box center [1239, 198] width 163 height 40
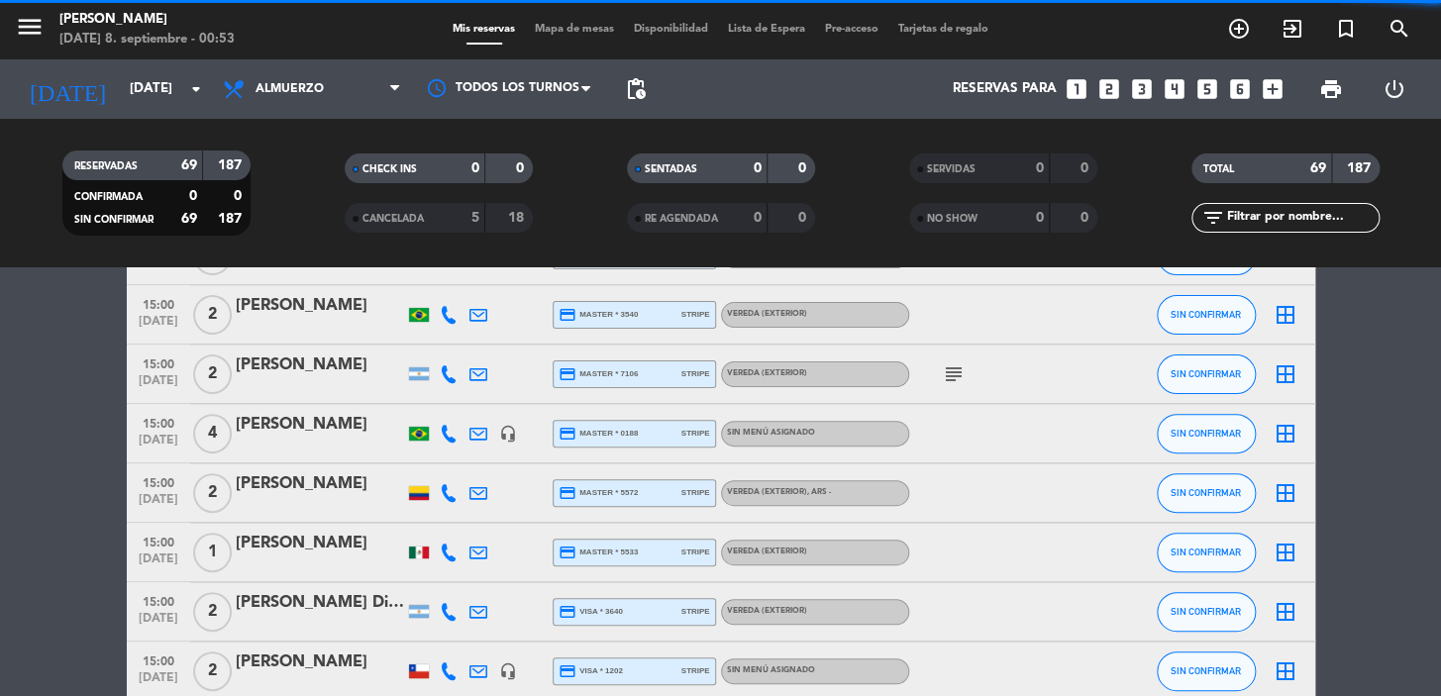
click at [318, 560] on div "15:00 [DATE] 1 [PERSON_NAME] credit_card master * 5533 stripe Vereda (EXTERIOR)…" at bounding box center [721, 552] width 1188 height 59
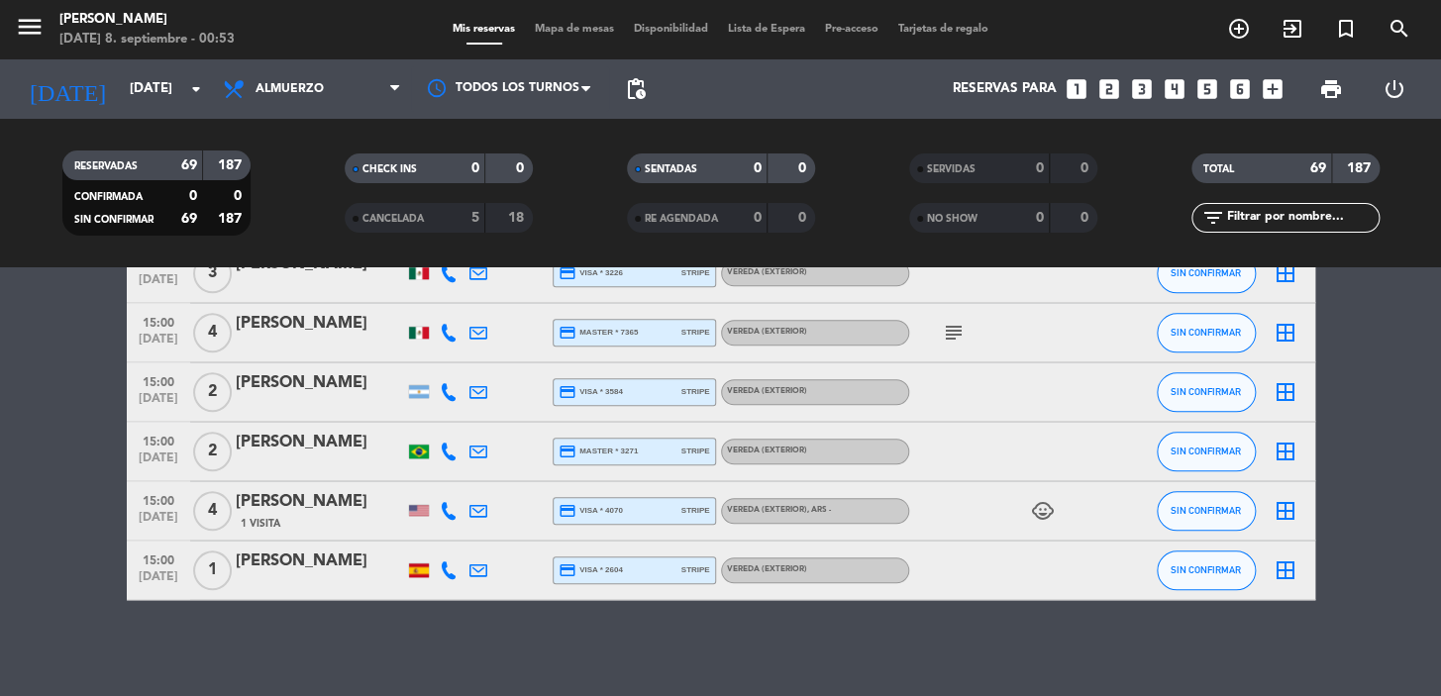
scroll to position [4000, 0]
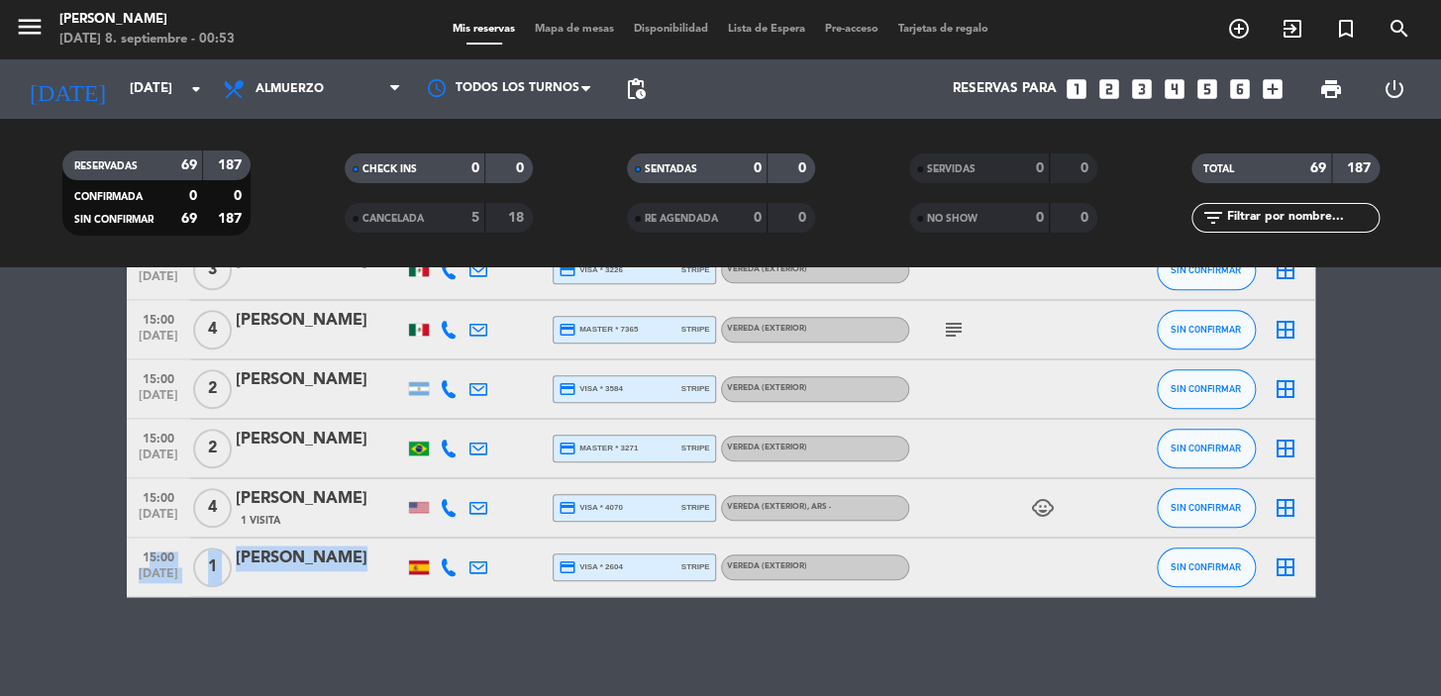
drag, startPoint x: 144, startPoint y: 553, endPoint x: 279, endPoint y: 567, distance: 136.5
click at [417, 559] on div "15:00 [DATE] 1 [PERSON_NAME] credit_card visa * 2604 stripe Vereda (EXTERIOR) S…" at bounding box center [721, 567] width 1188 height 59
drag, startPoint x: 230, startPoint y: 89, endPoint x: 303, endPoint y: 202, distance: 134.6
click at [231, 89] on icon at bounding box center [236, 89] width 29 height 24
click at [300, 208] on div "menu [PERSON_NAME] [DATE] 8. septiembre - 00:54 Mis reservas Mapa de mesas Disp…" at bounding box center [720, 133] width 1441 height 267
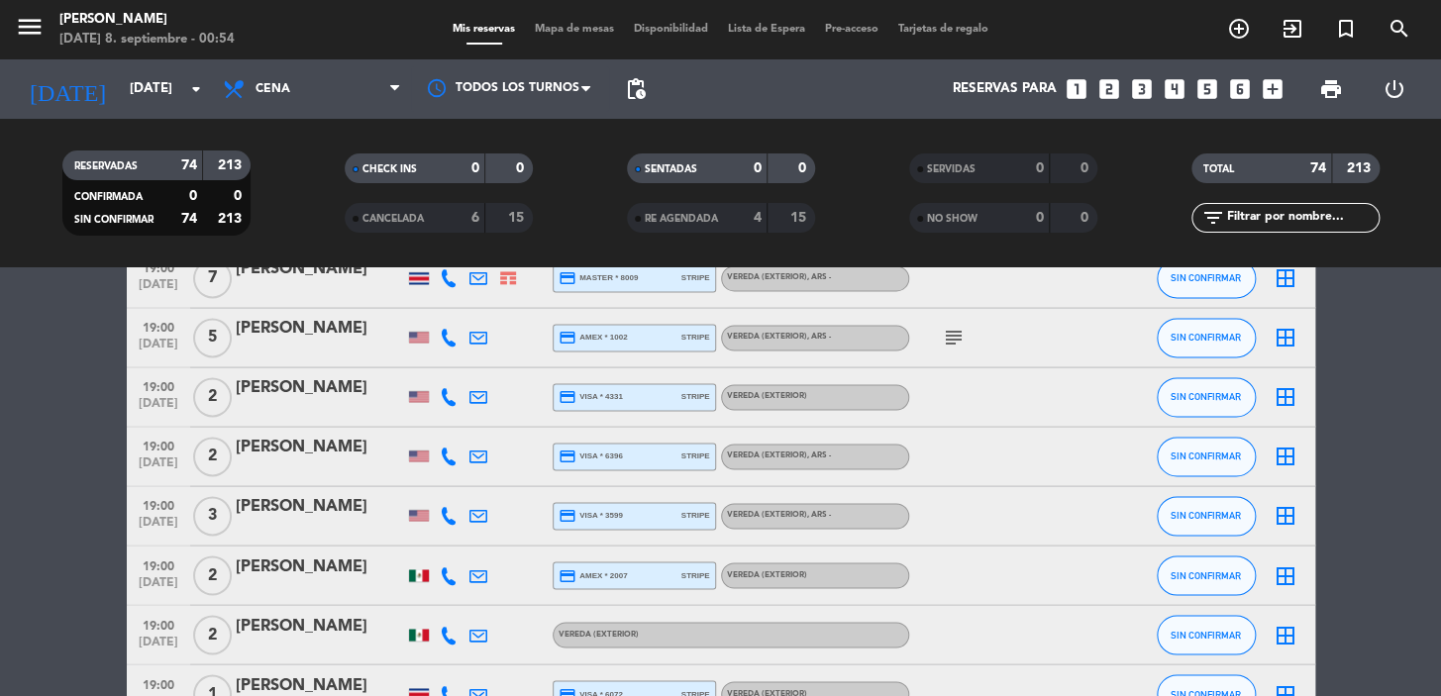
scroll to position [0, 0]
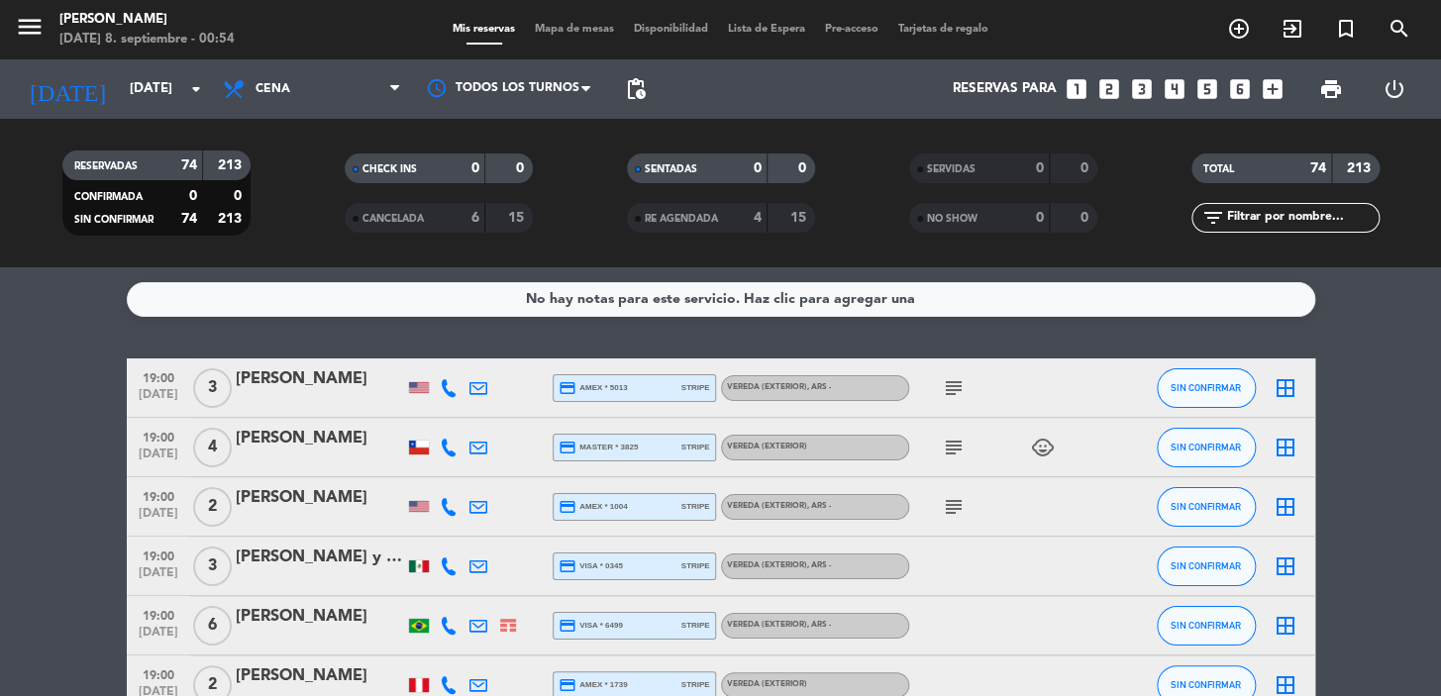
click at [956, 374] on div "subject" at bounding box center [998, 387] width 178 height 58
click at [956, 382] on icon "subject" at bounding box center [954, 388] width 24 height 24
click at [943, 450] on icon "subject" at bounding box center [954, 448] width 24 height 24
click at [942, 504] on icon "subject" at bounding box center [954, 507] width 24 height 24
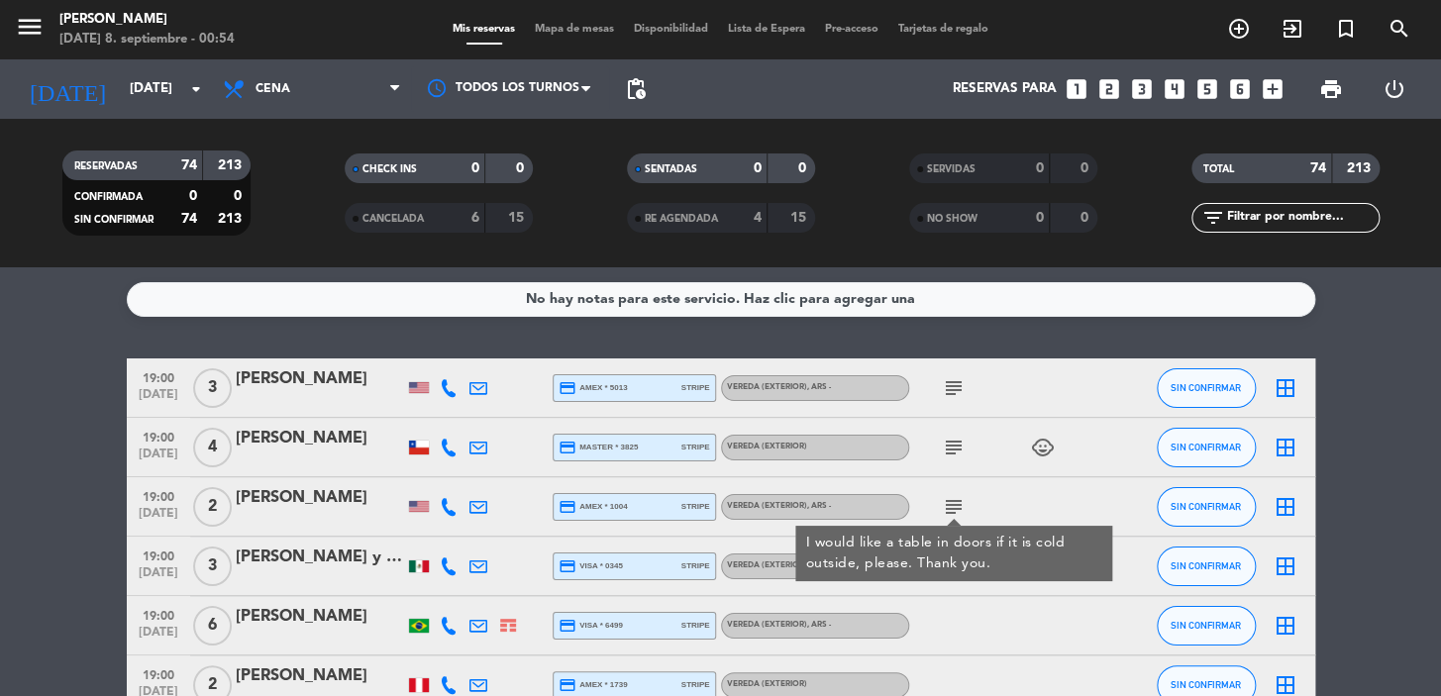
click at [944, 511] on icon "subject" at bounding box center [954, 507] width 24 height 24
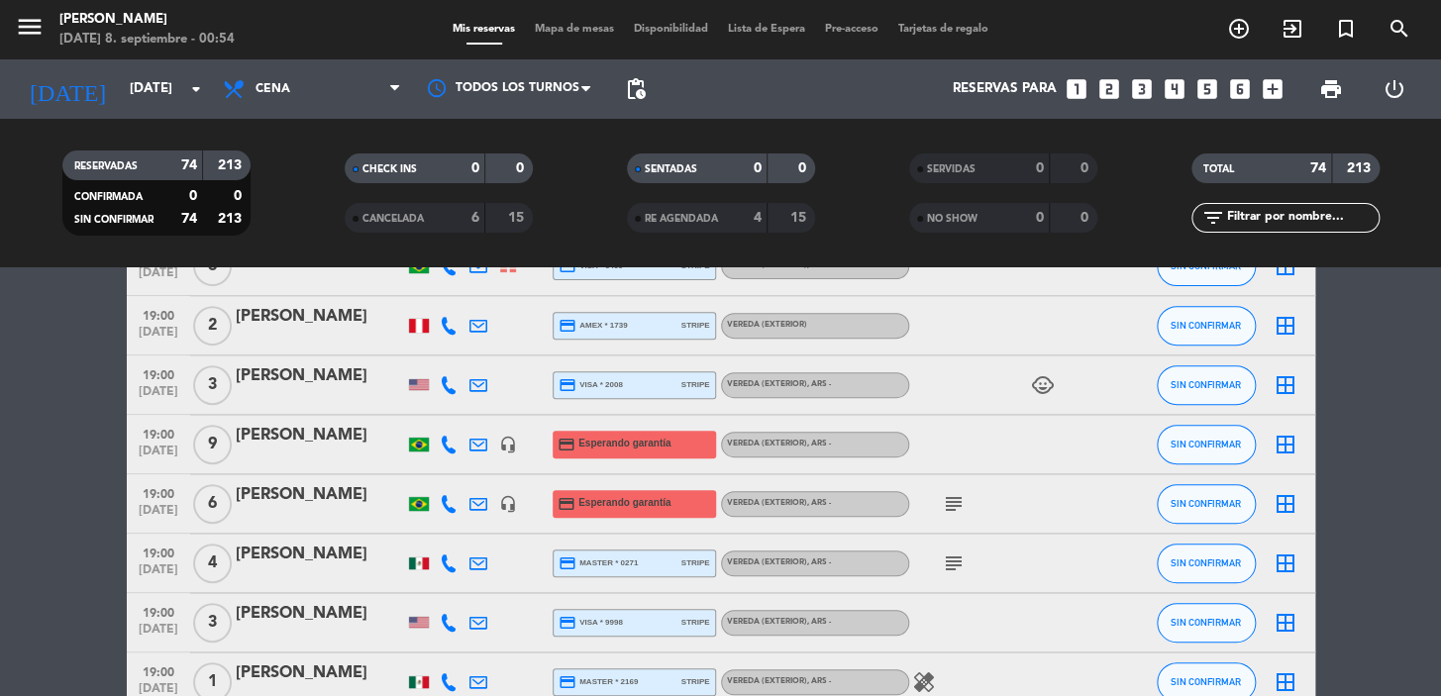
click at [957, 555] on icon "subject" at bounding box center [954, 564] width 24 height 24
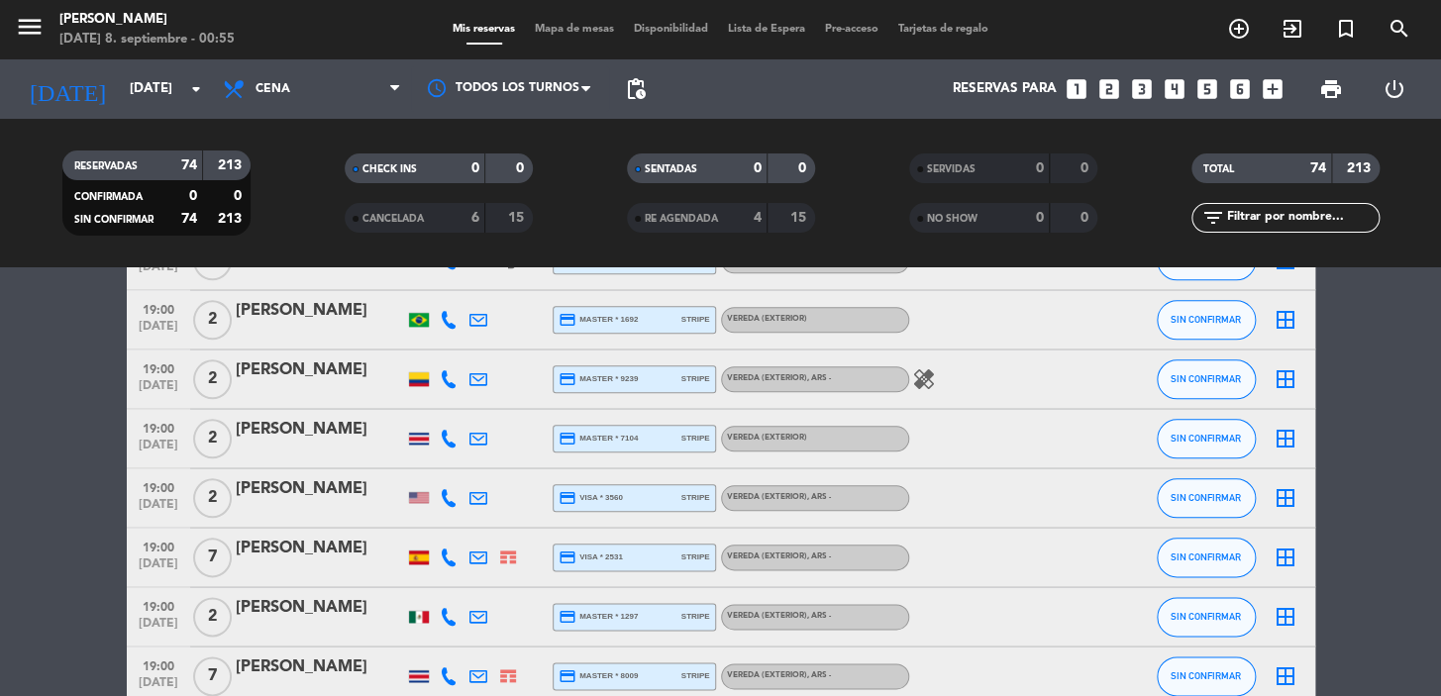
scroll to position [1079, 0]
click at [953, 547] on icon "subject" at bounding box center [954, 557] width 24 height 24
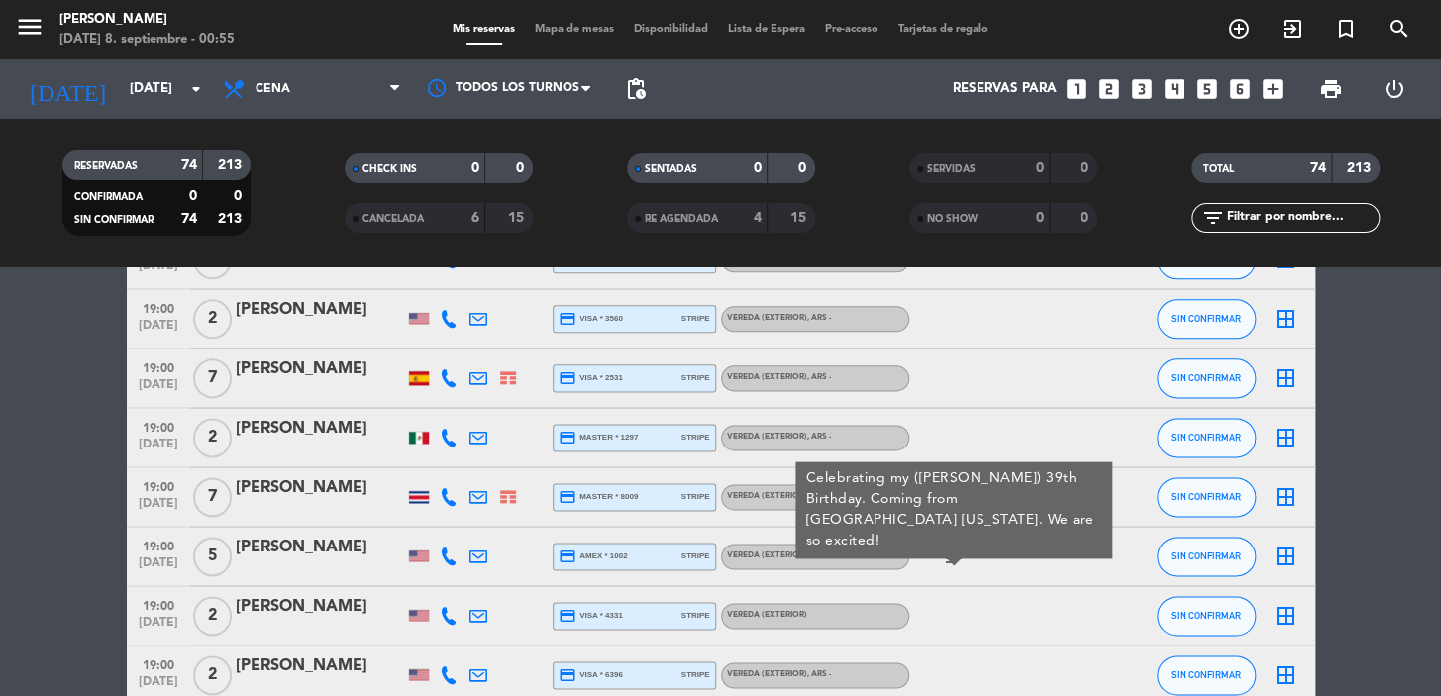
scroll to position [1620, 0]
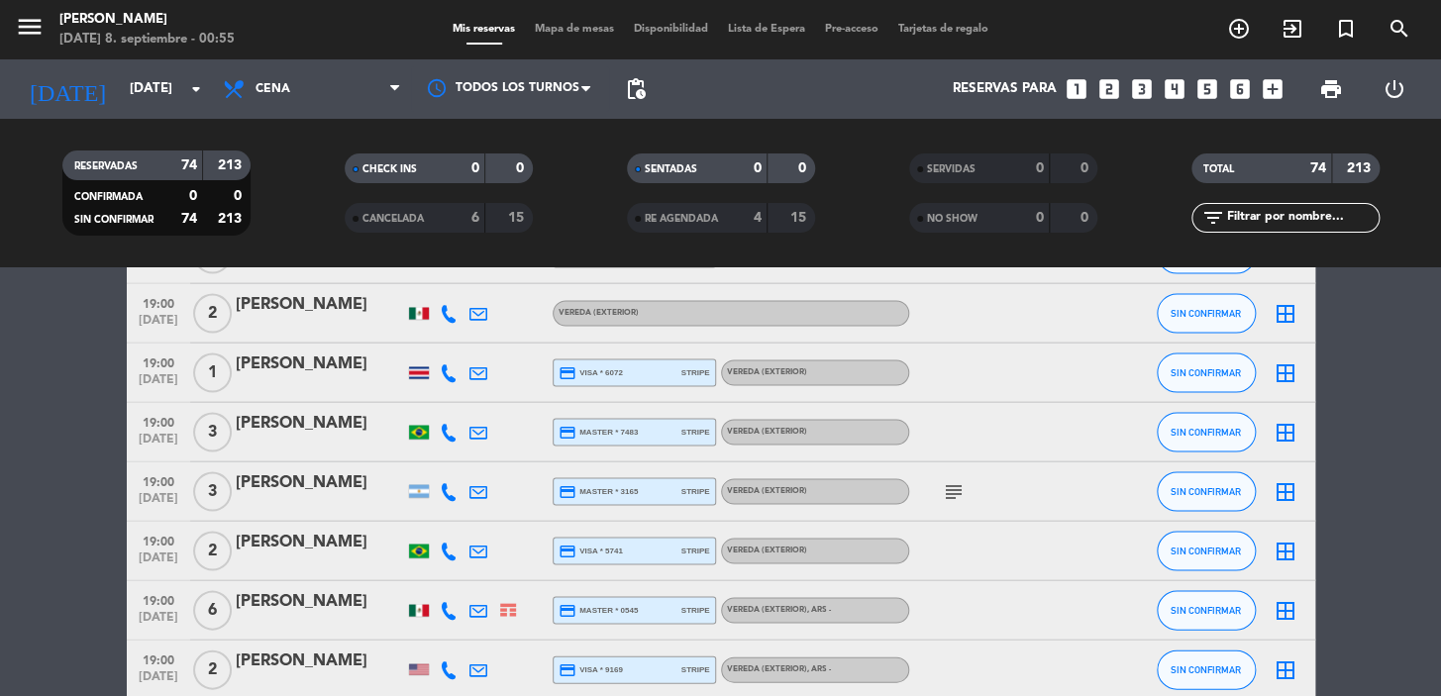
click at [949, 498] on icon "subject" at bounding box center [954, 491] width 24 height 24
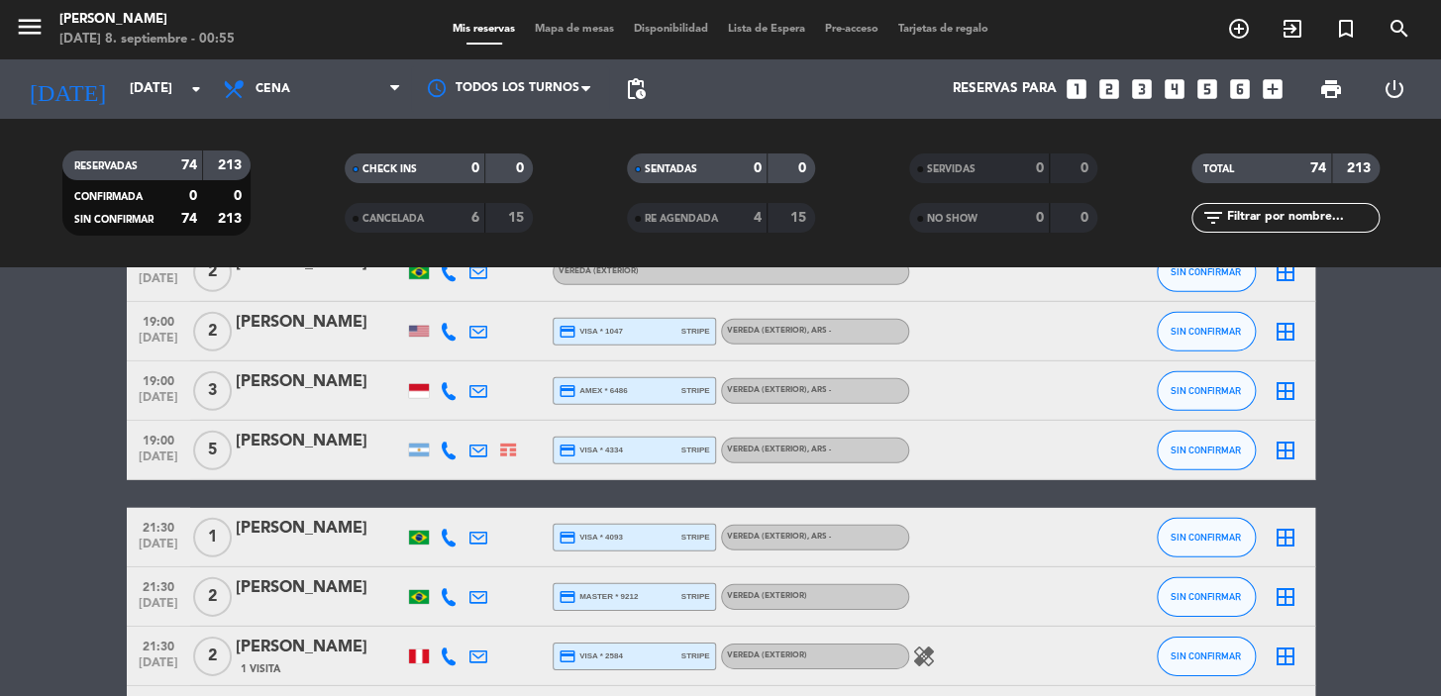
scroll to position [2701, 0]
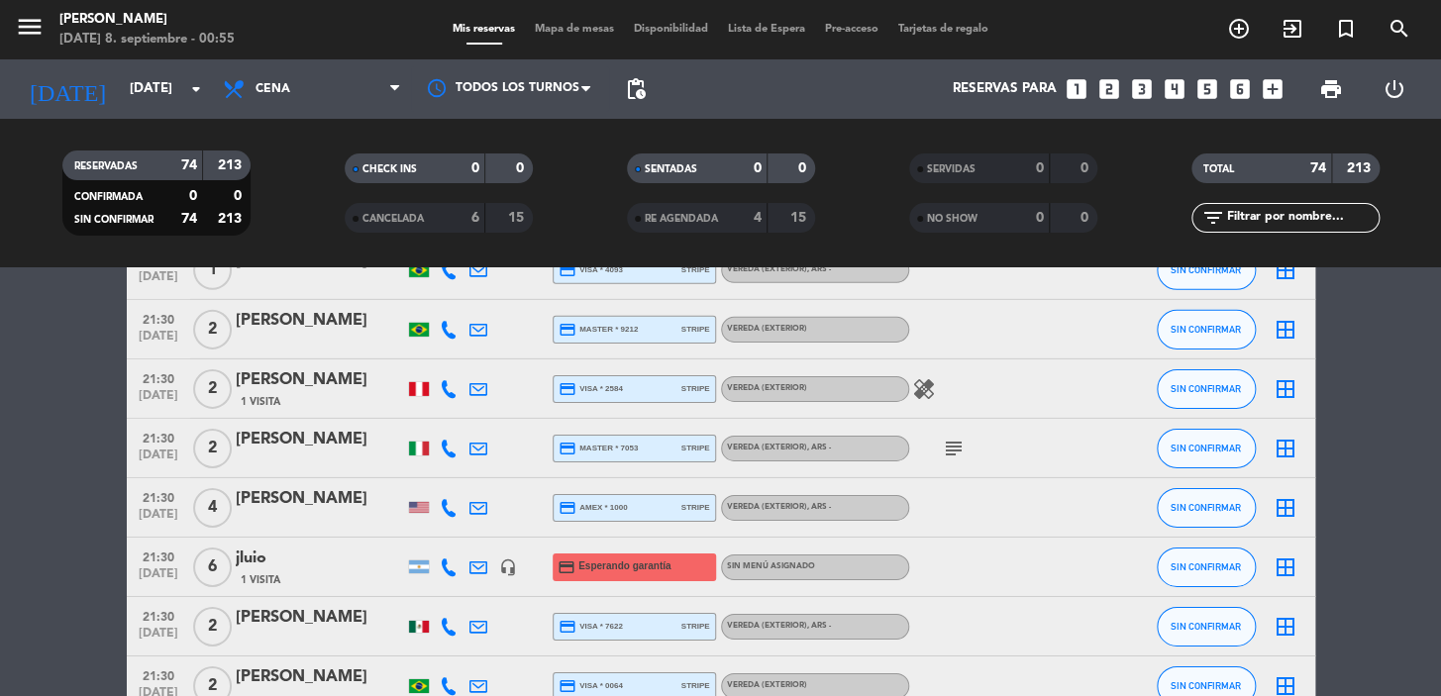
click at [958, 443] on icon "subject" at bounding box center [954, 449] width 24 height 24
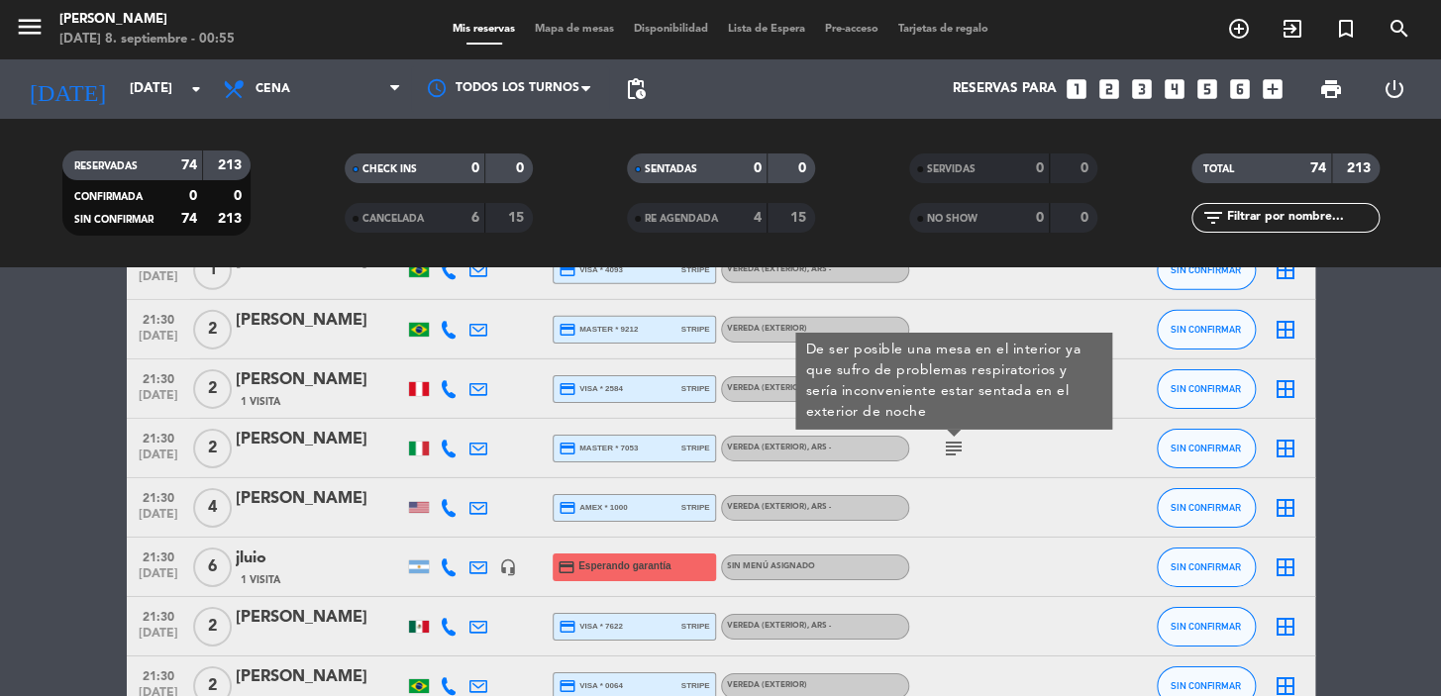
scroll to position [3060, 0]
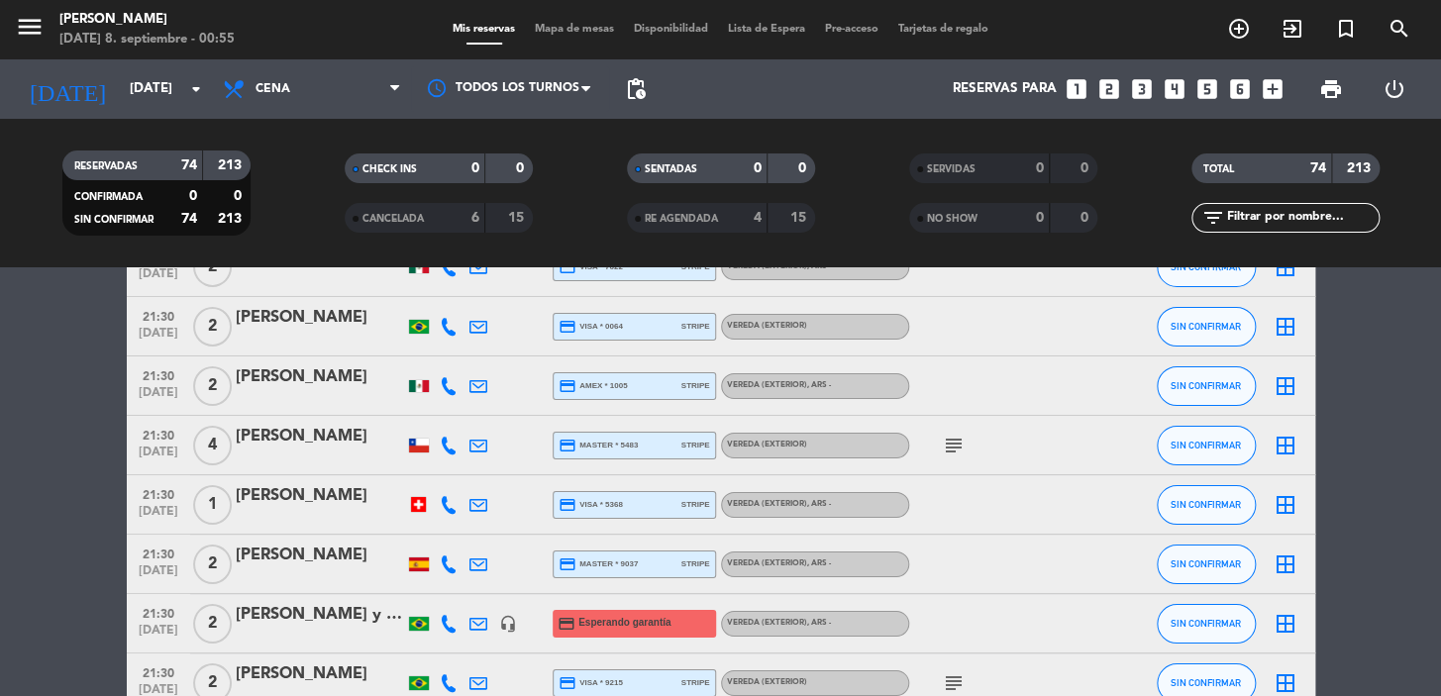
click at [950, 461] on div "subject" at bounding box center [998, 445] width 178 height 58
click at [950, 450] on icon "subject" at bounding box center [954, 446] width 24 height 24
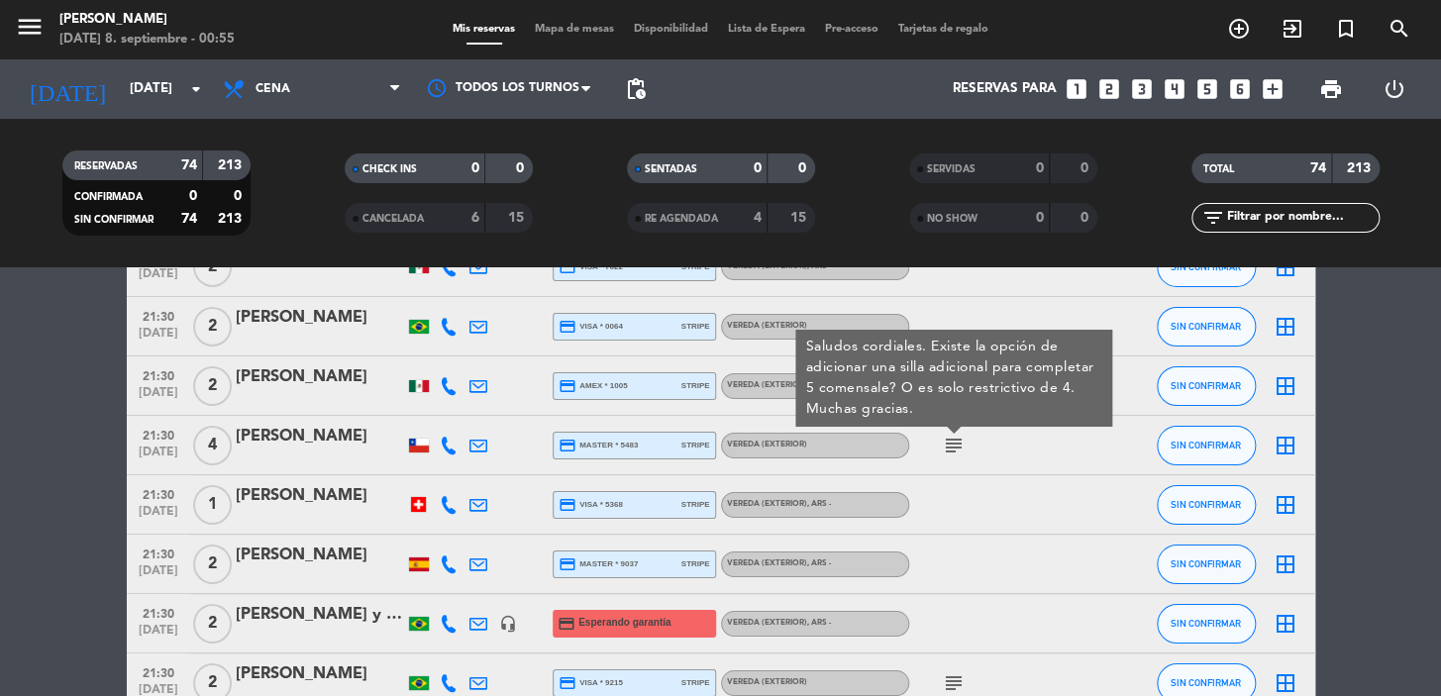
click at [943, 684] on icon "subject" at bounding box center [954, 683] width 24 height 24
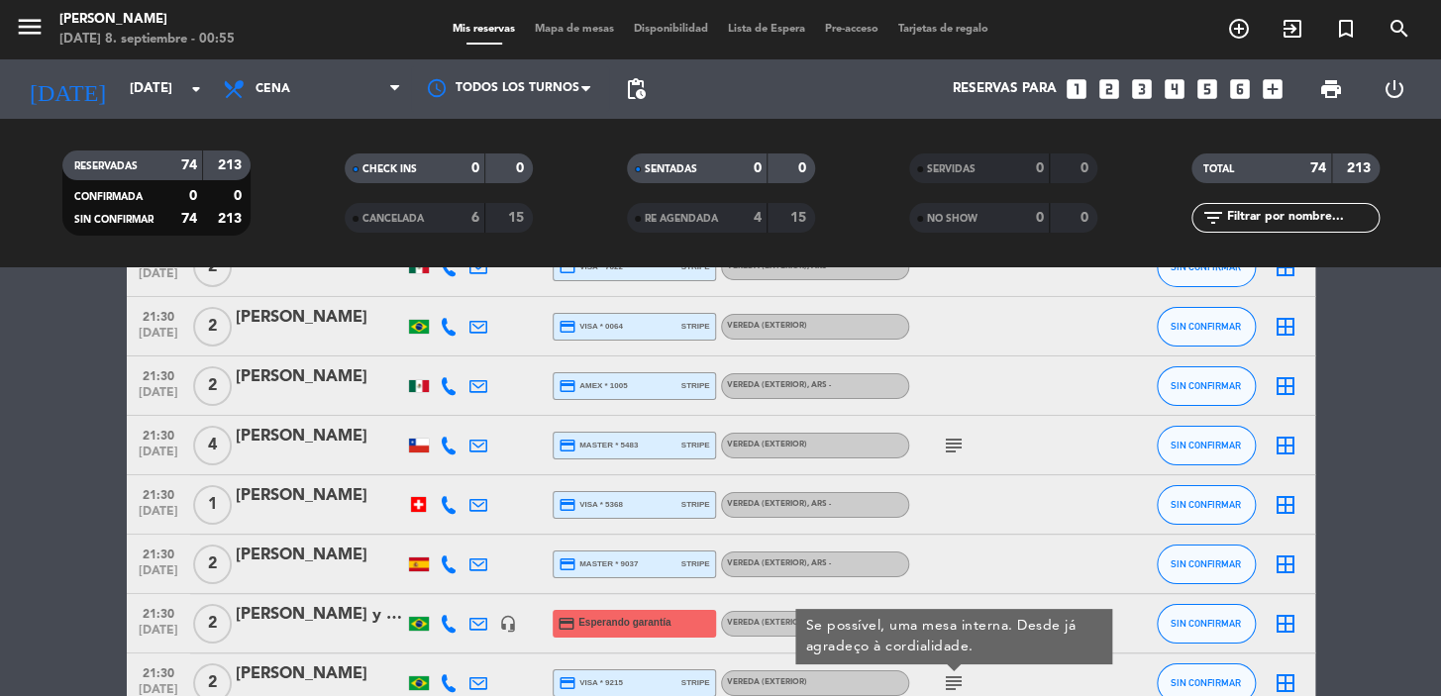
scroll to position [3240, 0]
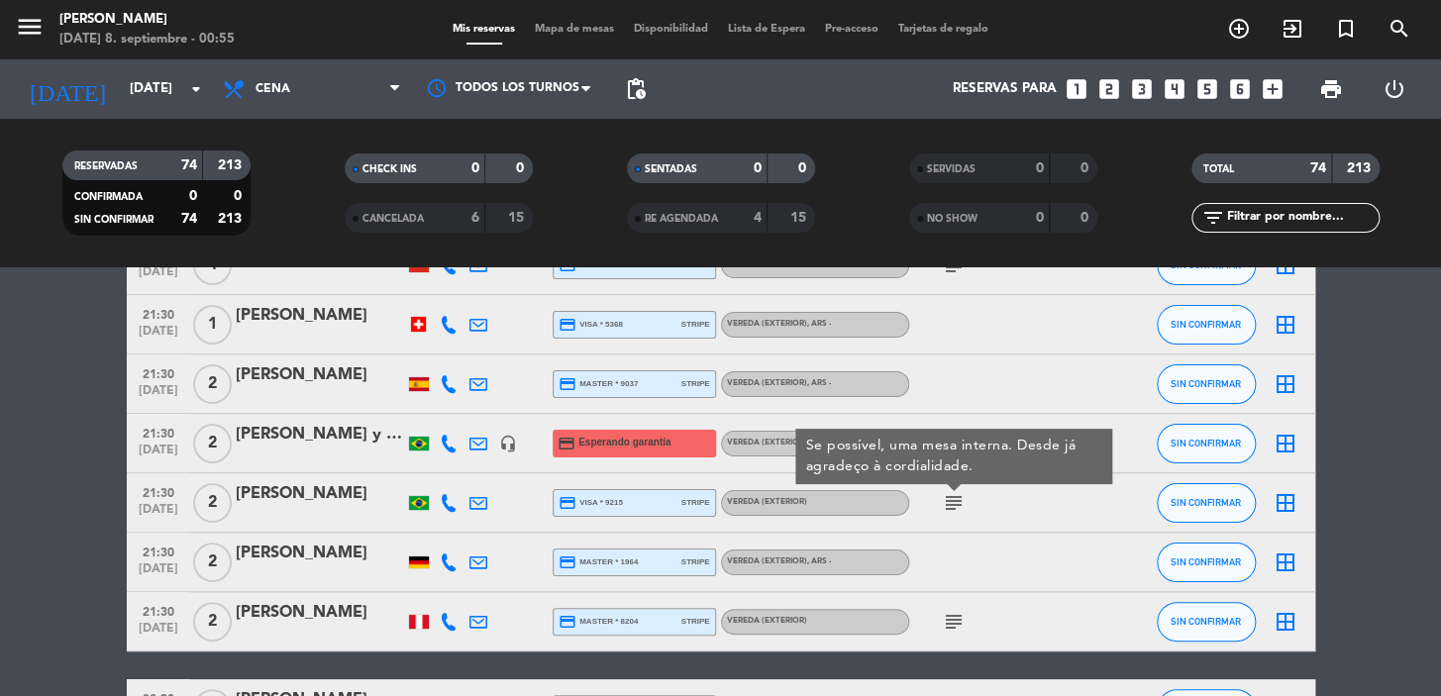
click at [963, 624] on icon "subject" at bounding box center [954, 622] width 24 height 24
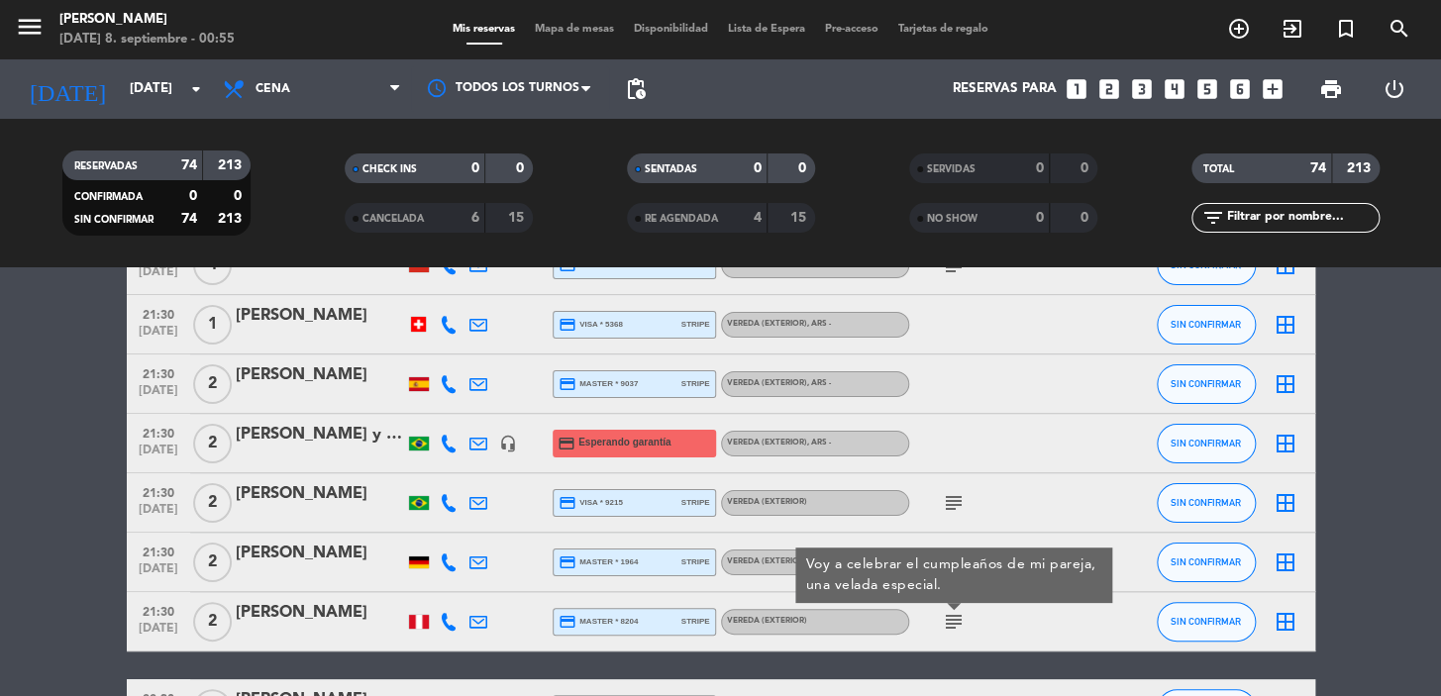
scroll to position [3601, 0]
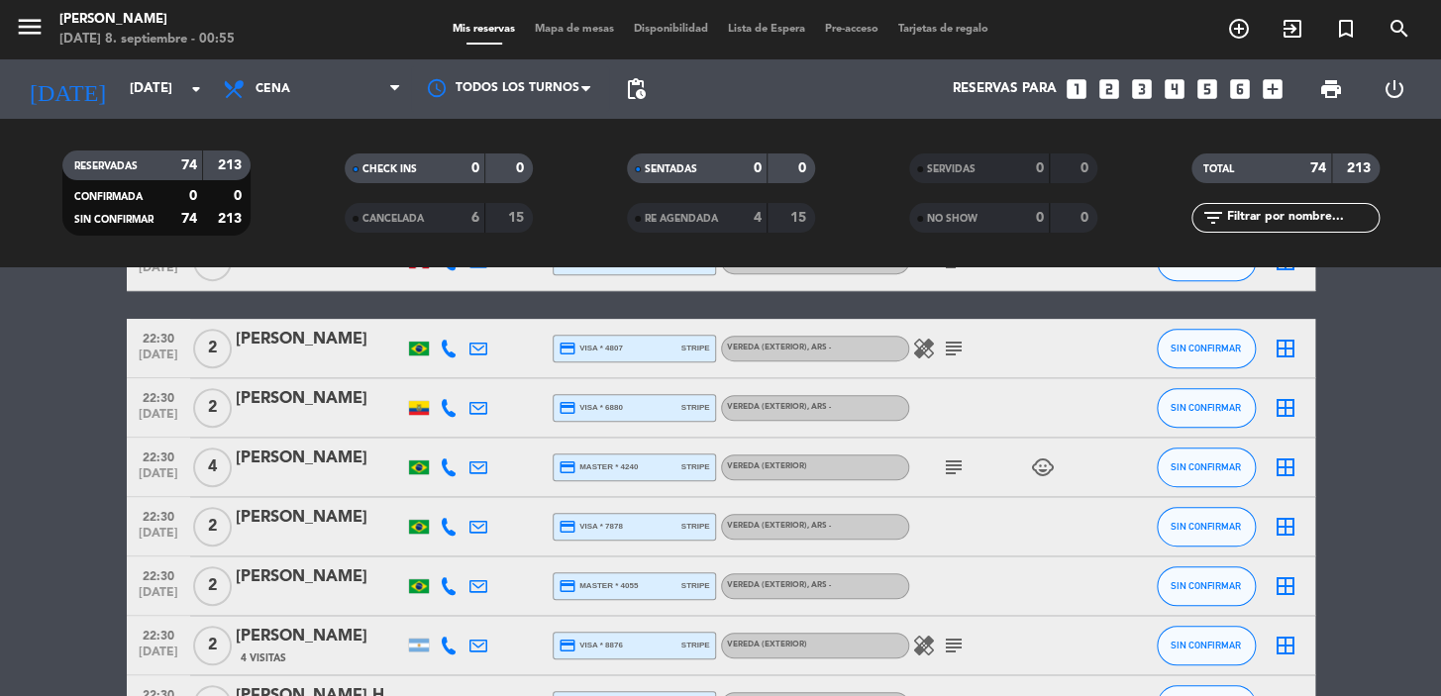
click at [946, 344] on icon "subject" at bounding box center [954, 349] width 24 height 24
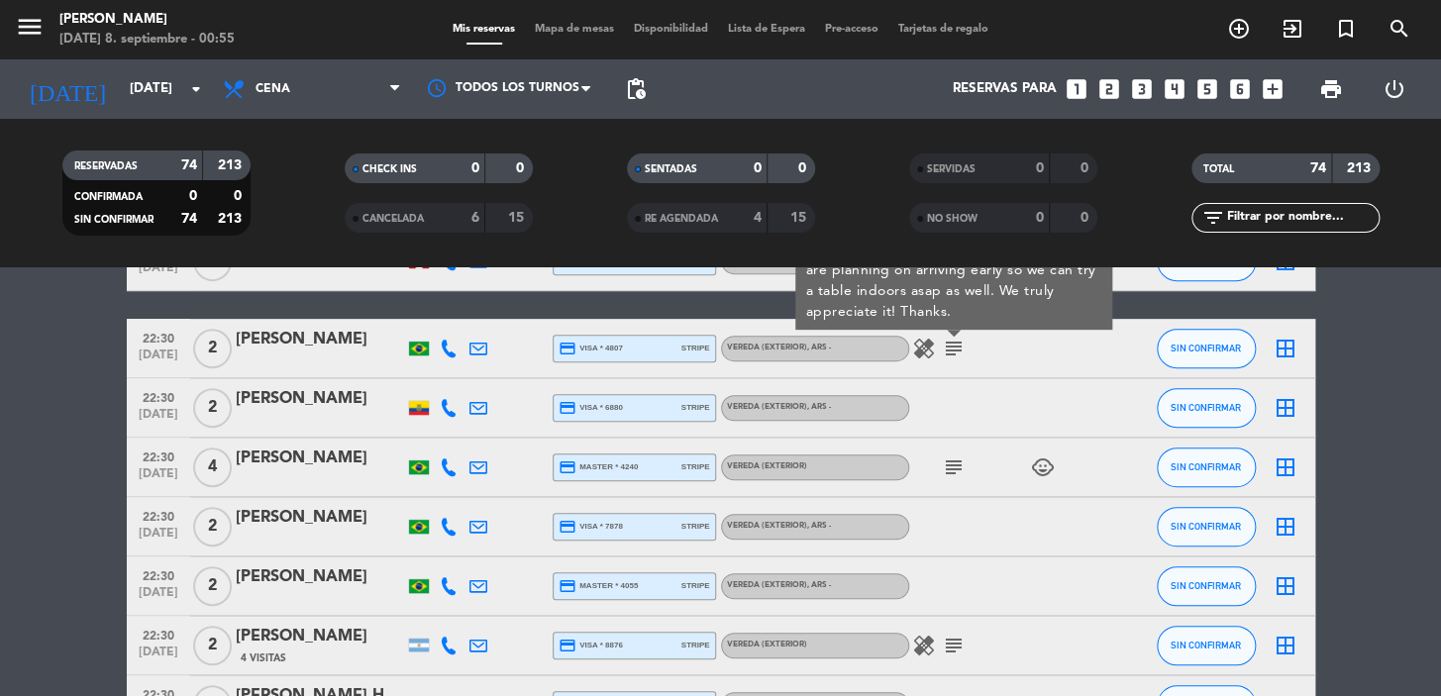
click at [943, 471] on icon "subject" at bounding box center [954, 468] width 24 height 24
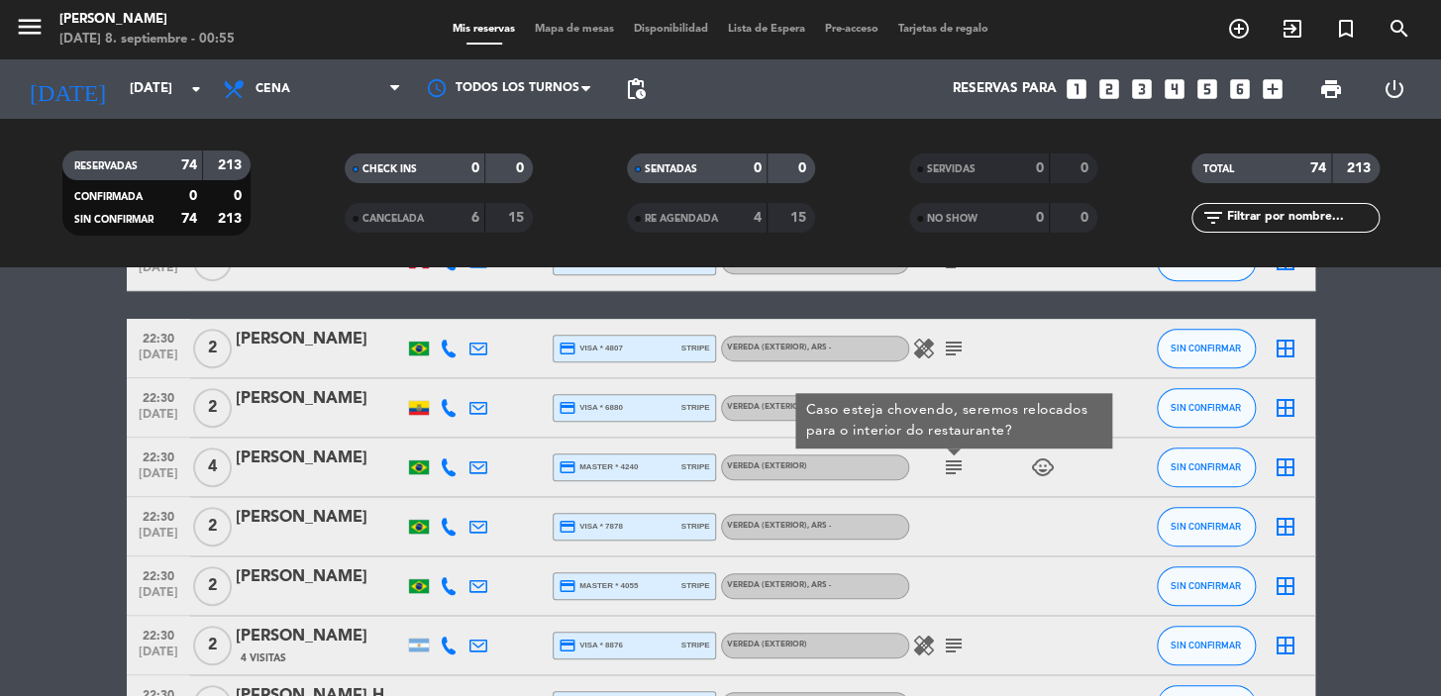
click at [960, 640] on icon "subject" at bounding box center [954, 646] width 24 height 24
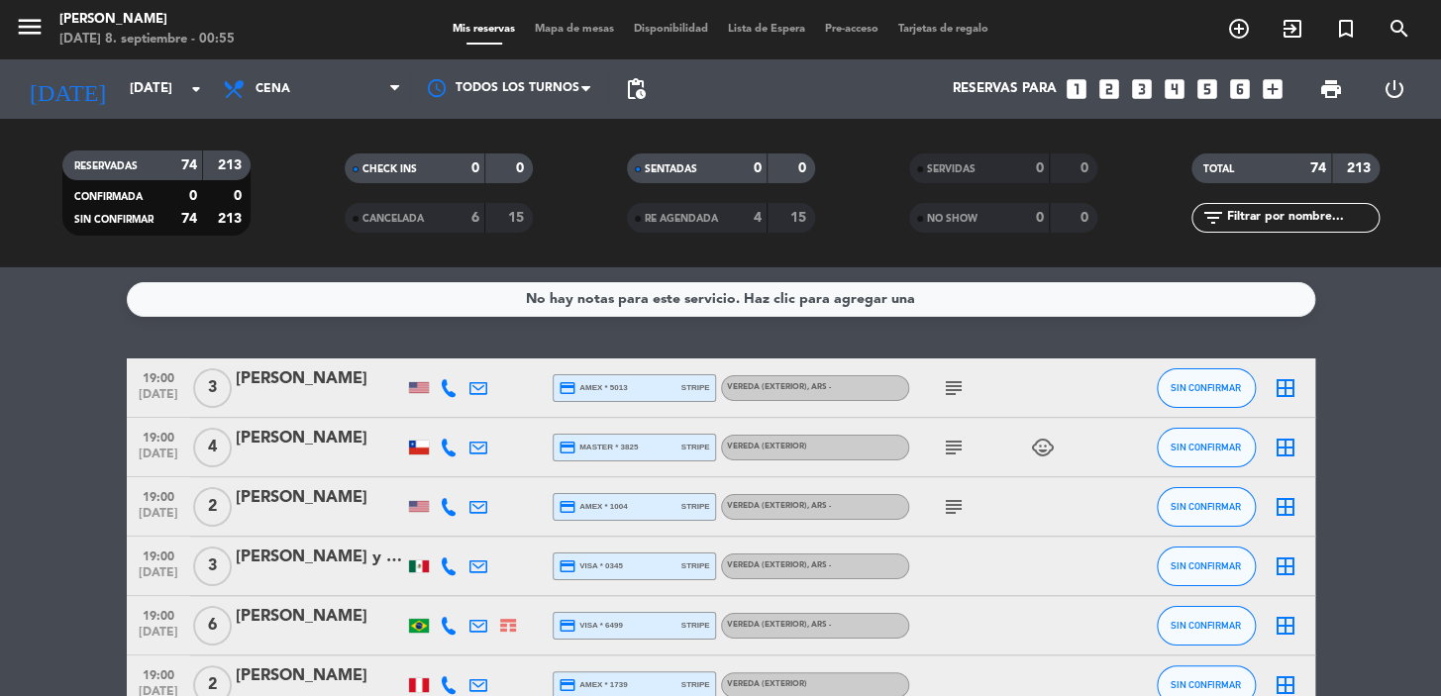
scroll to position [359, 0]
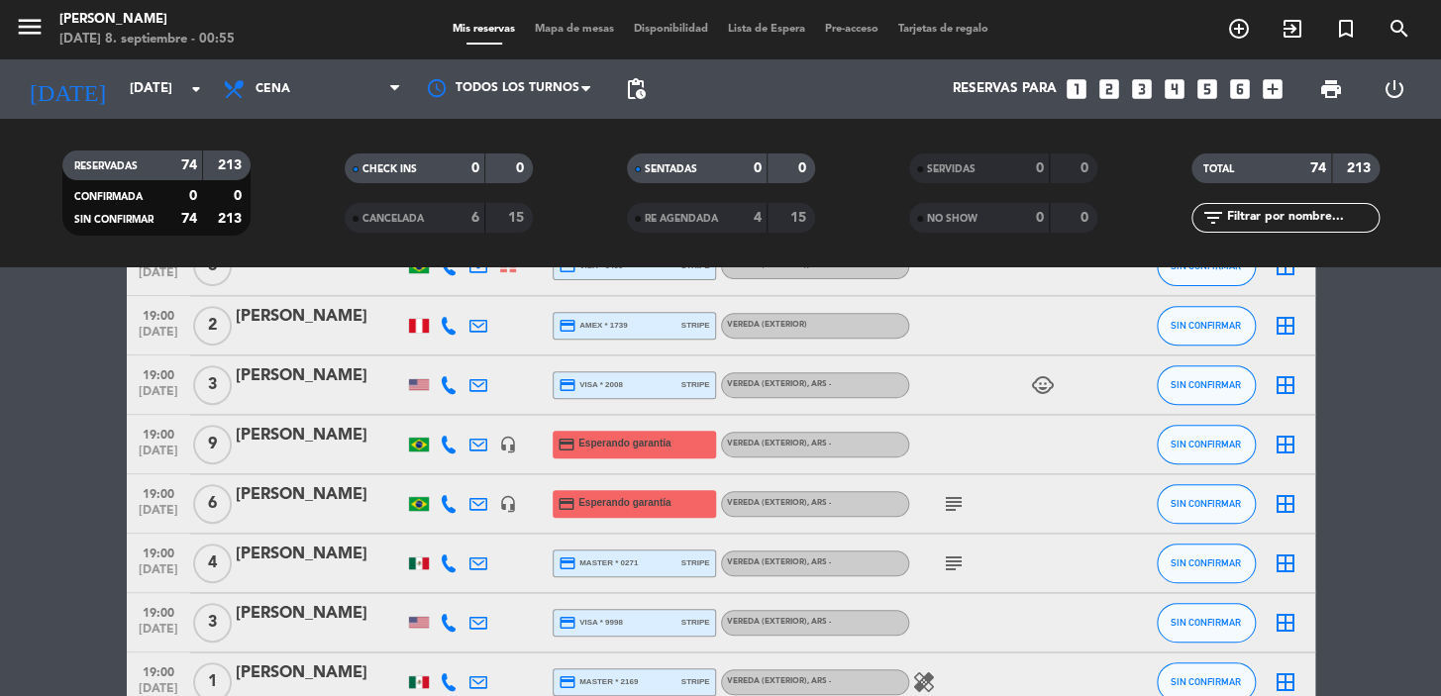
click at [957, 500] on icon "subject" at bounding box center [954, 504] width 24 height 24
click at [953, 563] on icon "subject" at bounding box center [954, 564] width 24 height 24
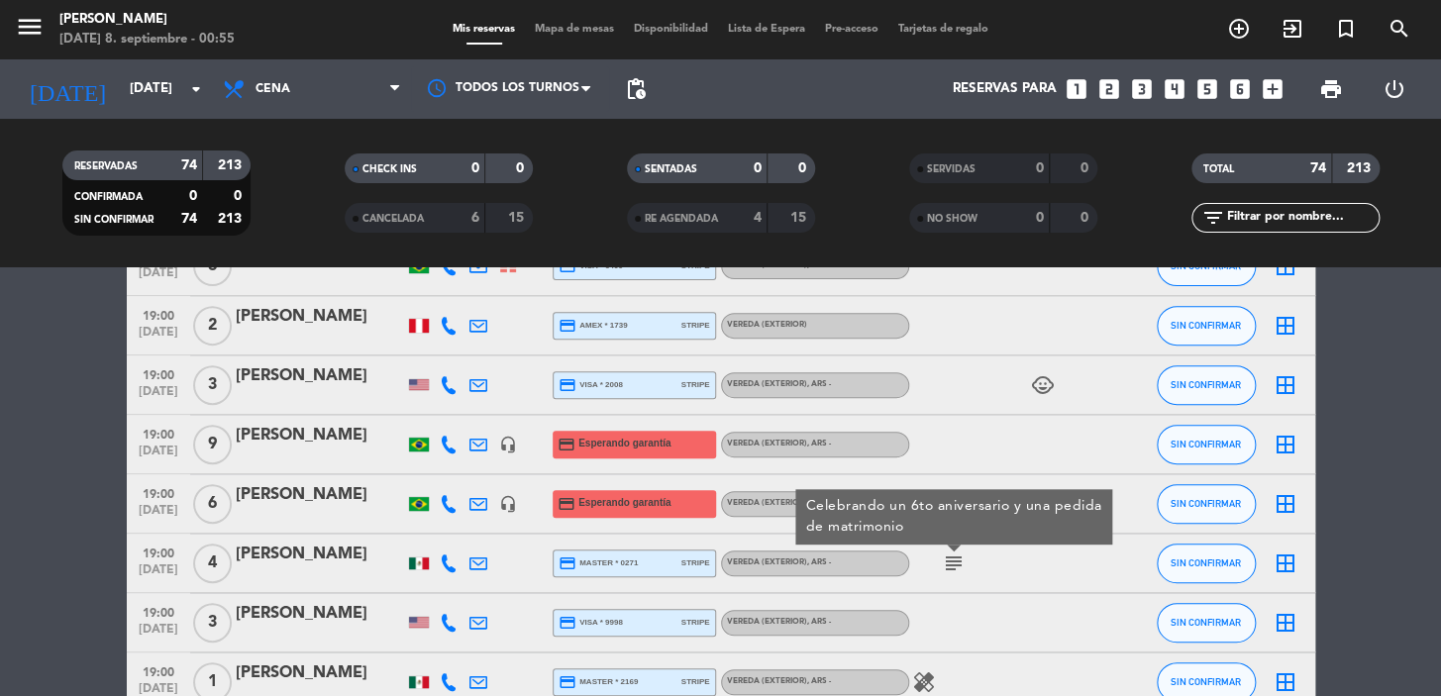
scroll to position [540, 0]
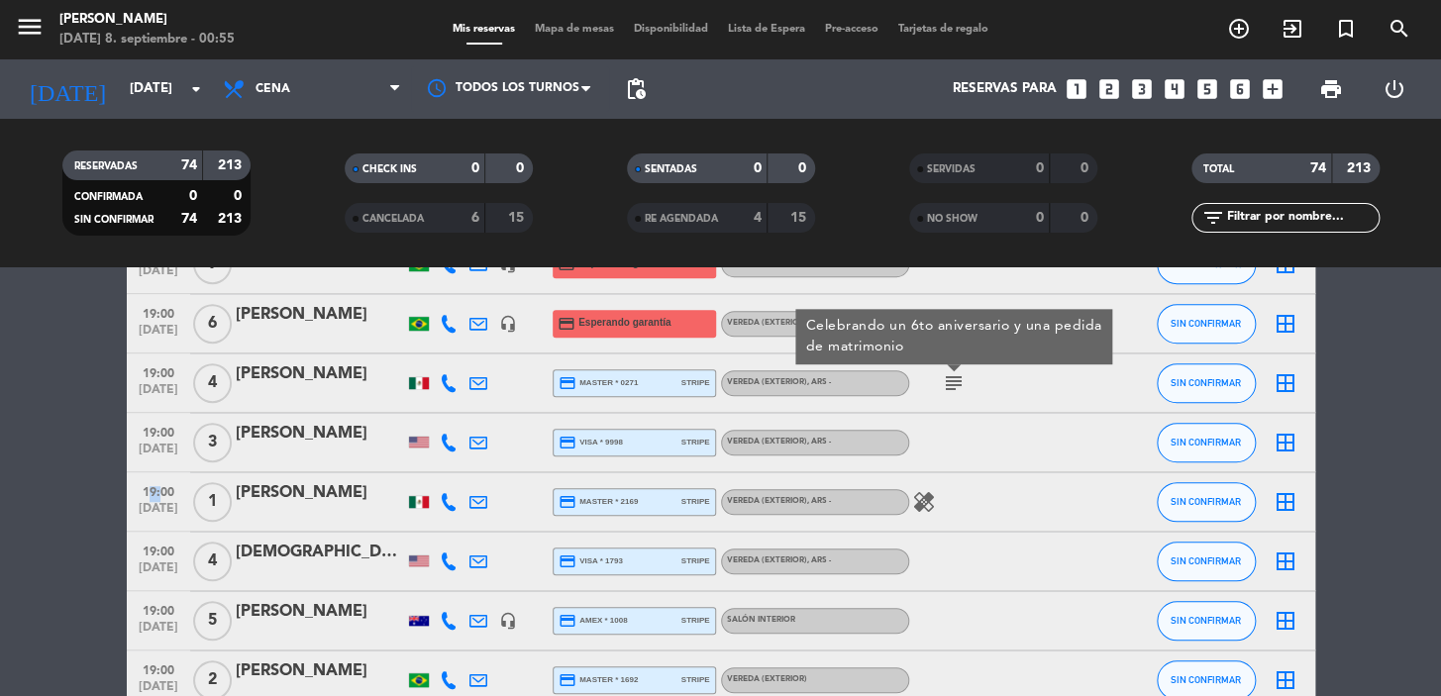
drag, startPoint x: 154, startPoint y: 484, endPoint x: 316, endPoint y: 484, distance: 162.4
click at [409, 508] on div "19:00 [DATE] 1 [PERSON_NAME] credit_card master * 2169 stripe Vereda (EXTERIOR)…" at bounding box center [721, 501] width 1188 height 59
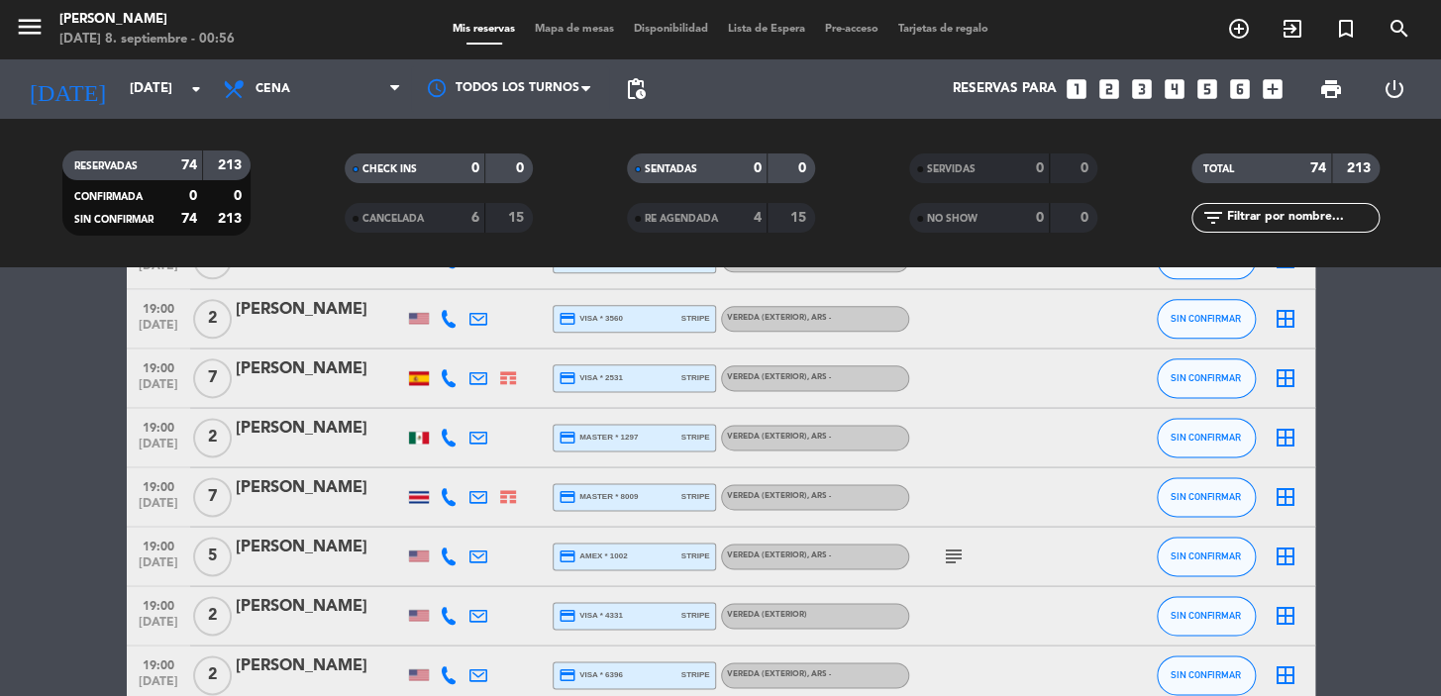
scroll to position [1440, 0]
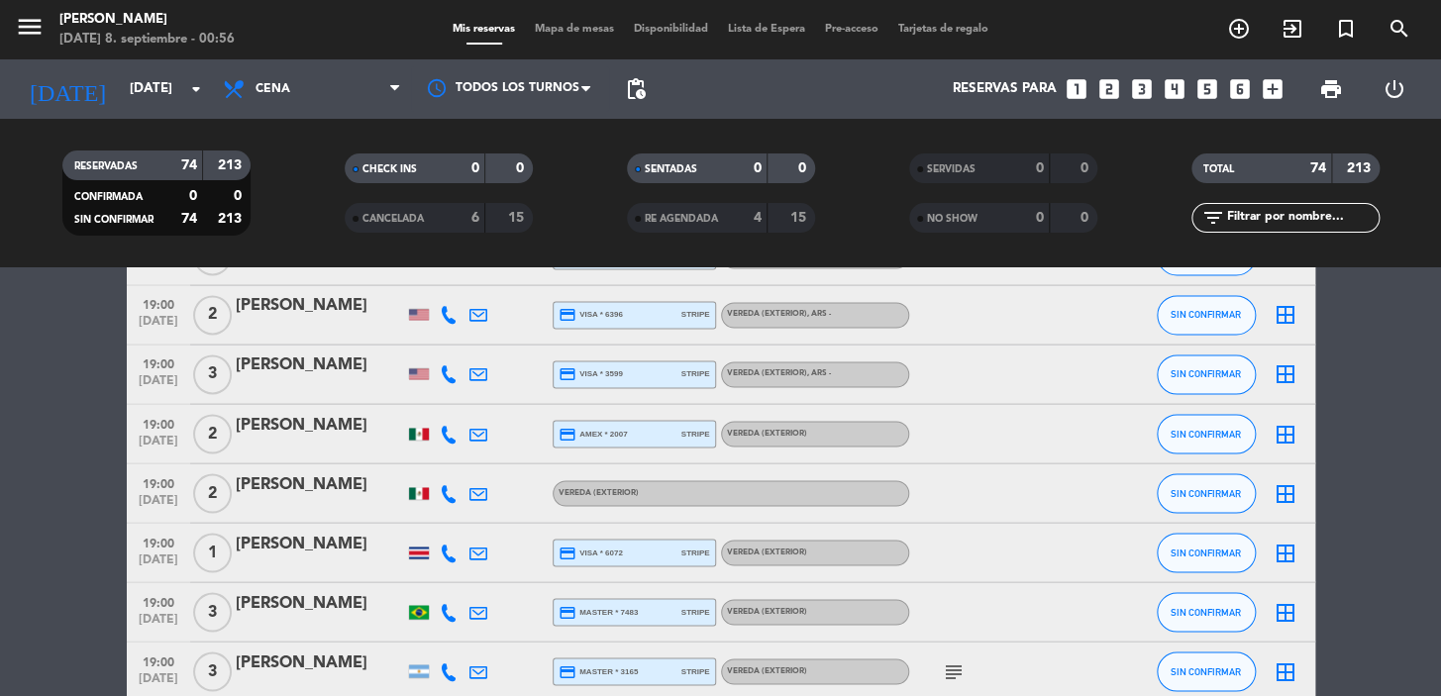
click at [410, 548] on div at bounding box center [419, 553] width 20 height 12
drag, startPoint x: 143, startPoint y: 542, endPoint x: 367, endPoint y: 551, distance: 225.0
click at [367, 551] on div "19:00 [DATE] 1 [PERSON_NAME] [PERSON_NAME] Rica credit_card visa * 6072 stripe …" at bounding box center [721, 552] width 1188 height 59
click at [349, 563] on div at bounding box center [320, 566] width 168 height 16
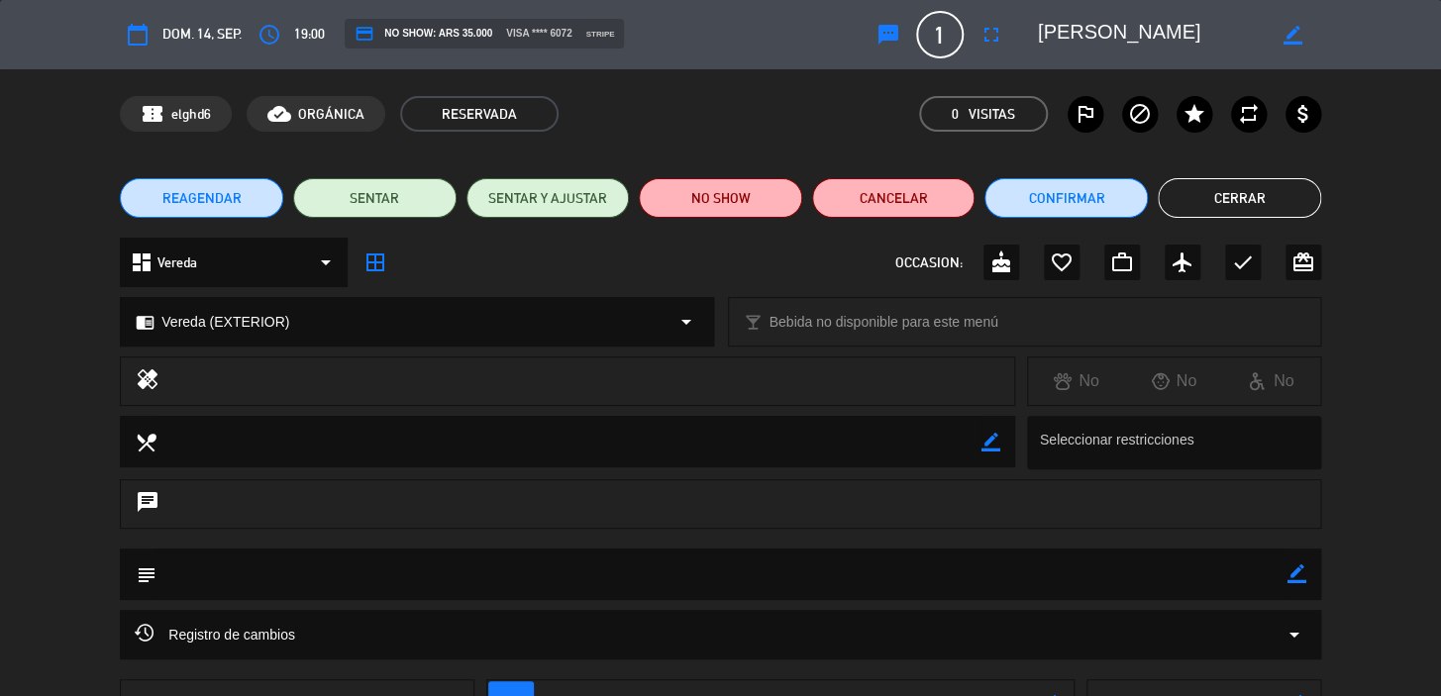
click at [1268, 188] on button "Cerrar" at bounding box center [1239, 198] width 163 height 40
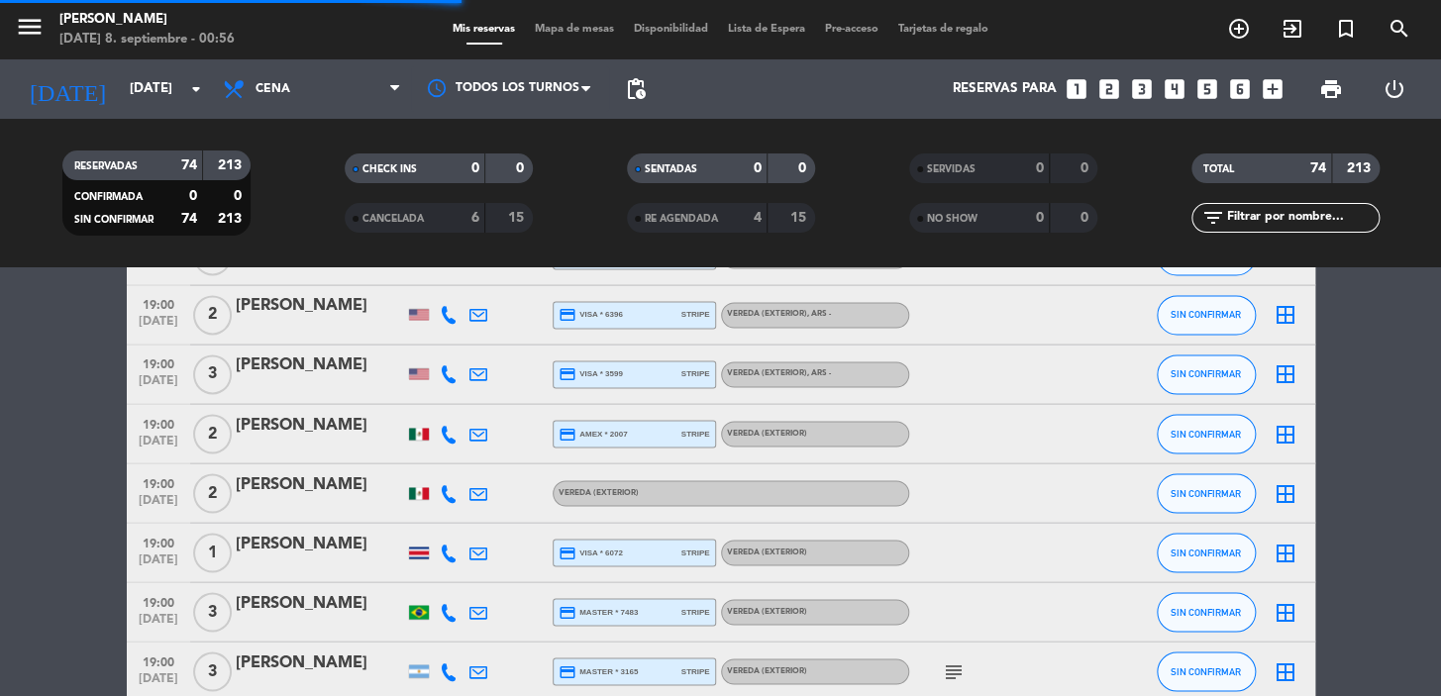
drag, startPoint x: 144, startPoint y: 532, endPoint x: 122, endPoint y: 542, distance: 23.9
drag, startPoint x: 141, startPoint y: 540, endPoint x: 393, endPoint y: 548, distance: 252.7
click at [393, 548] on div "19:00 [DATE] 1 [PERSON_NAME] credit_card visa * 6072 stripe Vereda (EXTERIOR) S…" at bounding box center [721, 552] width 1188 height 59
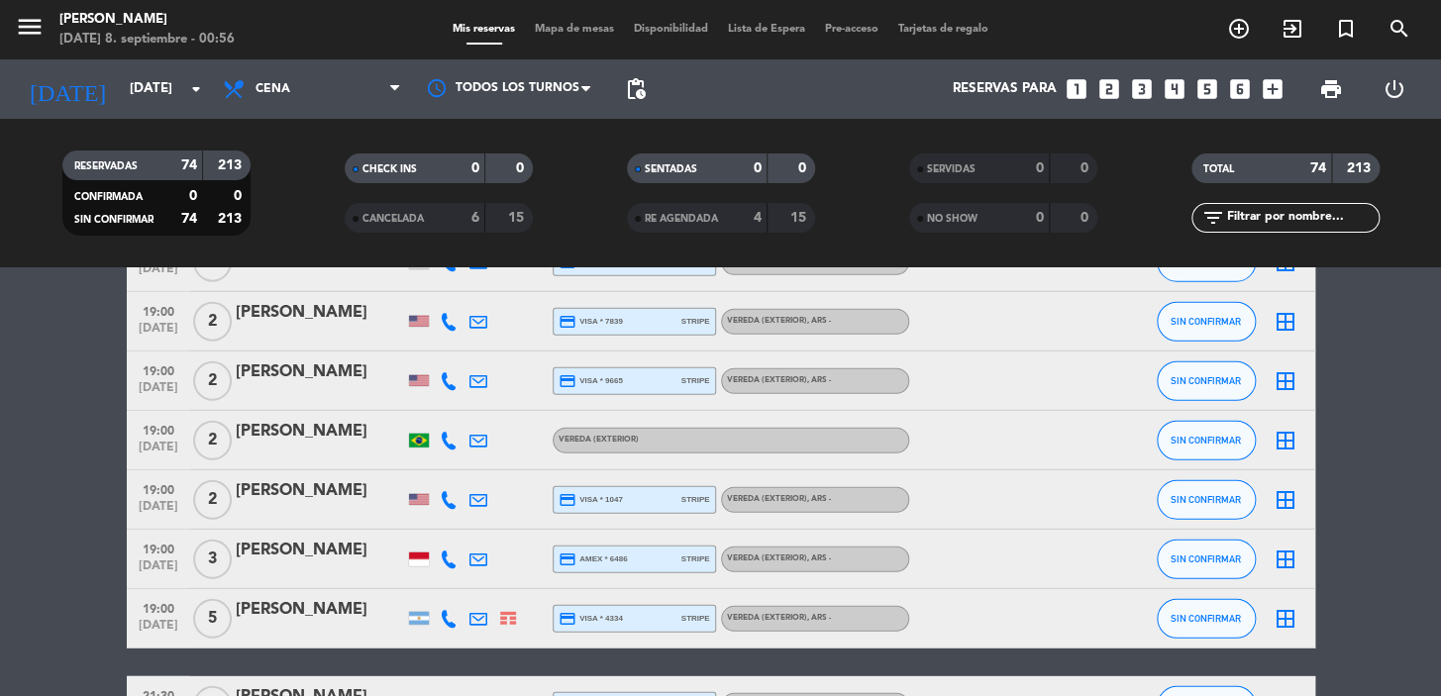
scroll to position [2520, 0]
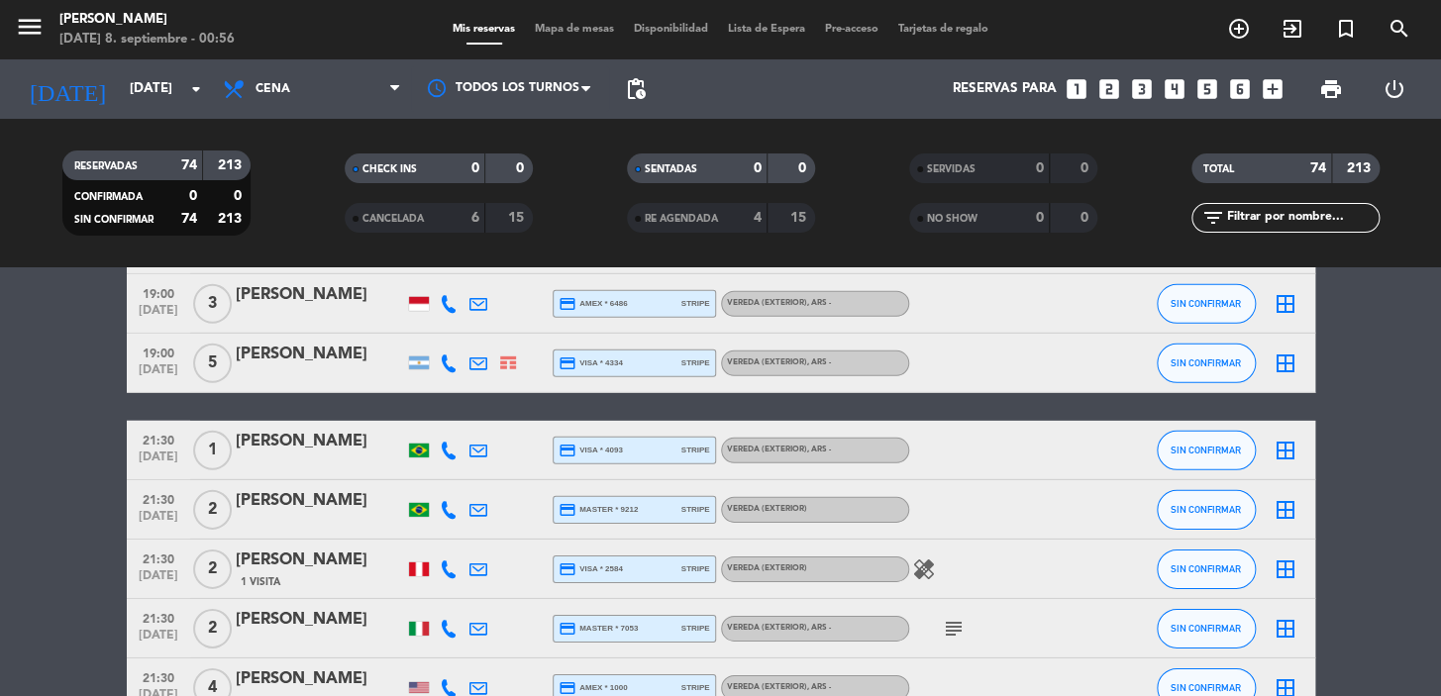
drag, startPoint x: 188, startPoint y: 445, endPoint x: 368, endPoint y: 440, distance: 180.3
click at [418, 416] on div "19:00 [DATE] 3 [PERSON_NAME] credit_card amex * 5013 stripe Vereda (EXTERIOR) ,…" at bounding box center [721, 78] width 1188 height 4480
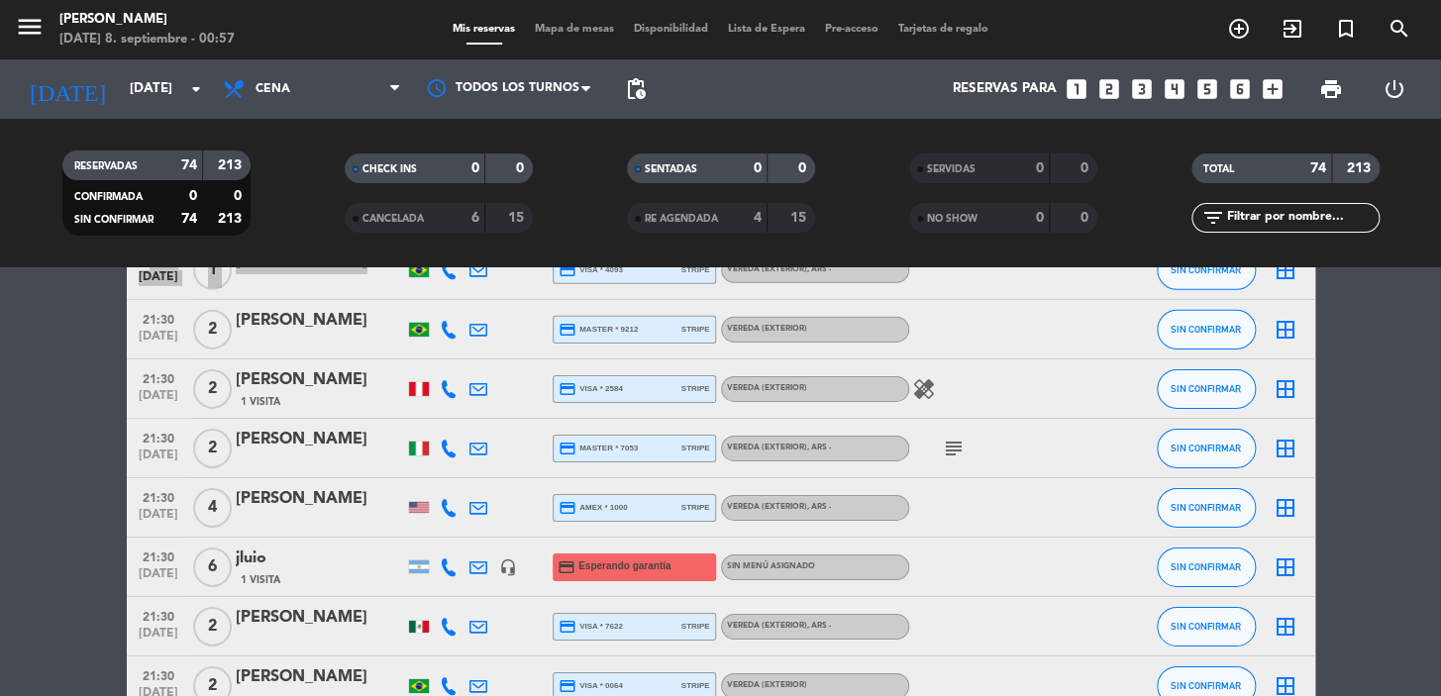
scroll to position [3060, 0]
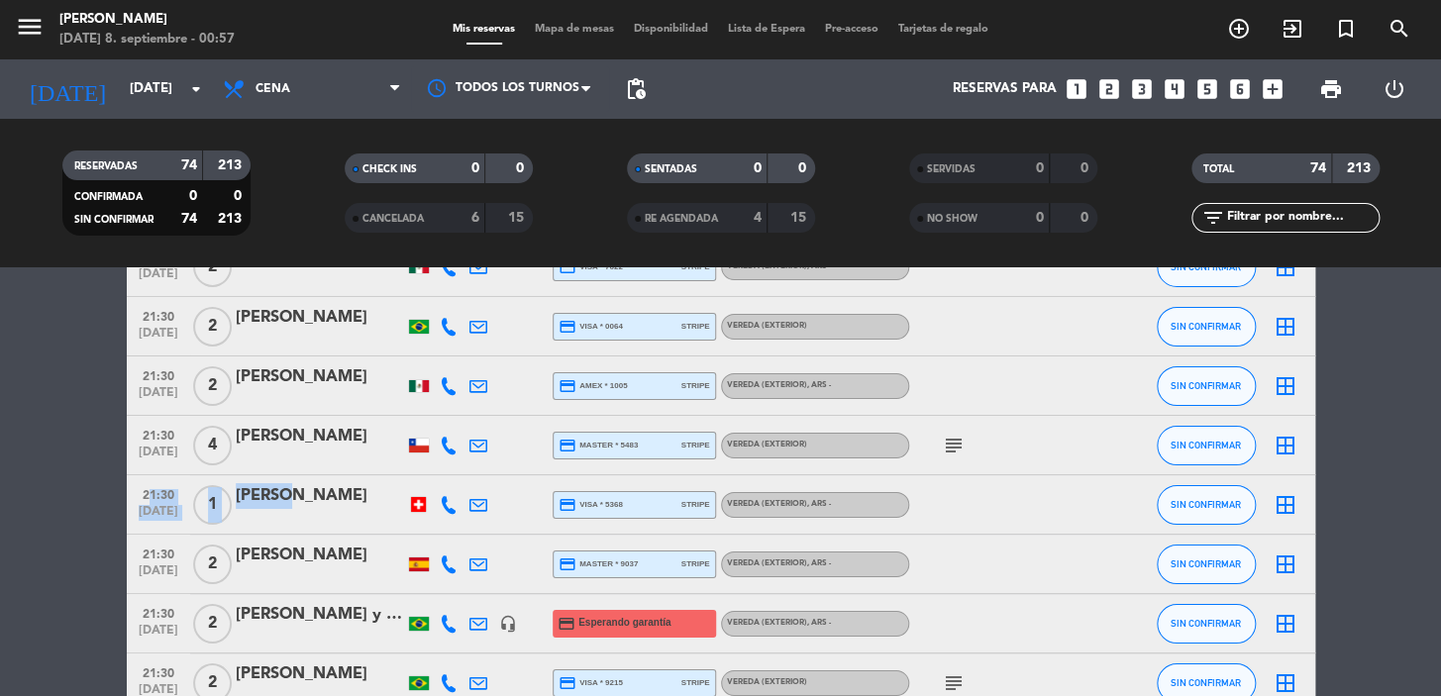
drag, startPoint x: 137, startPoint y: 485, endPoint x: 313, endPoint y: 489, distance: 176.3
click at [313, 489] on div "21:30 [DATE] 1 [PERSON_NAME] credit_card visa * 5368 stripe Vereda (EXTERIOR) ,…" at bounding box center [721, 504] width 1188 height 59
click at [417, 505] on div at bounding box center [418, 504] width 15 height 15
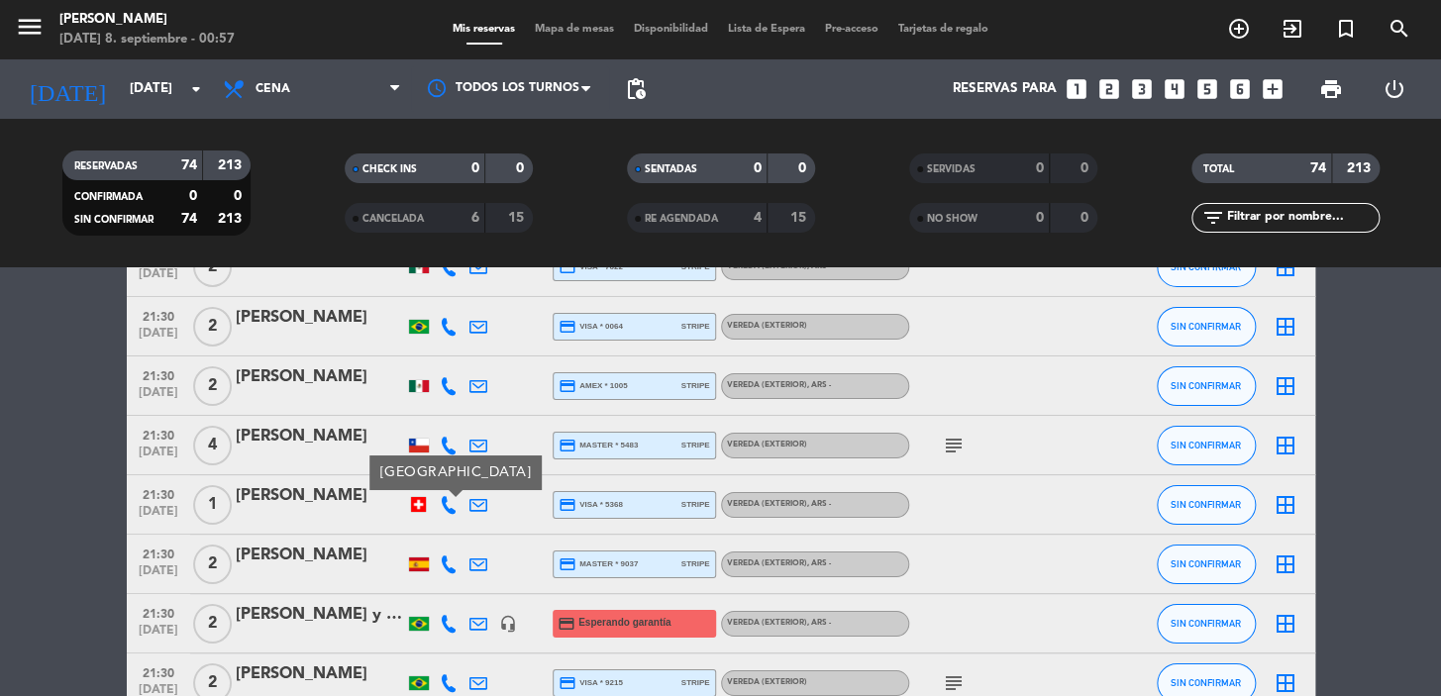
scroll to position [3240, 0]
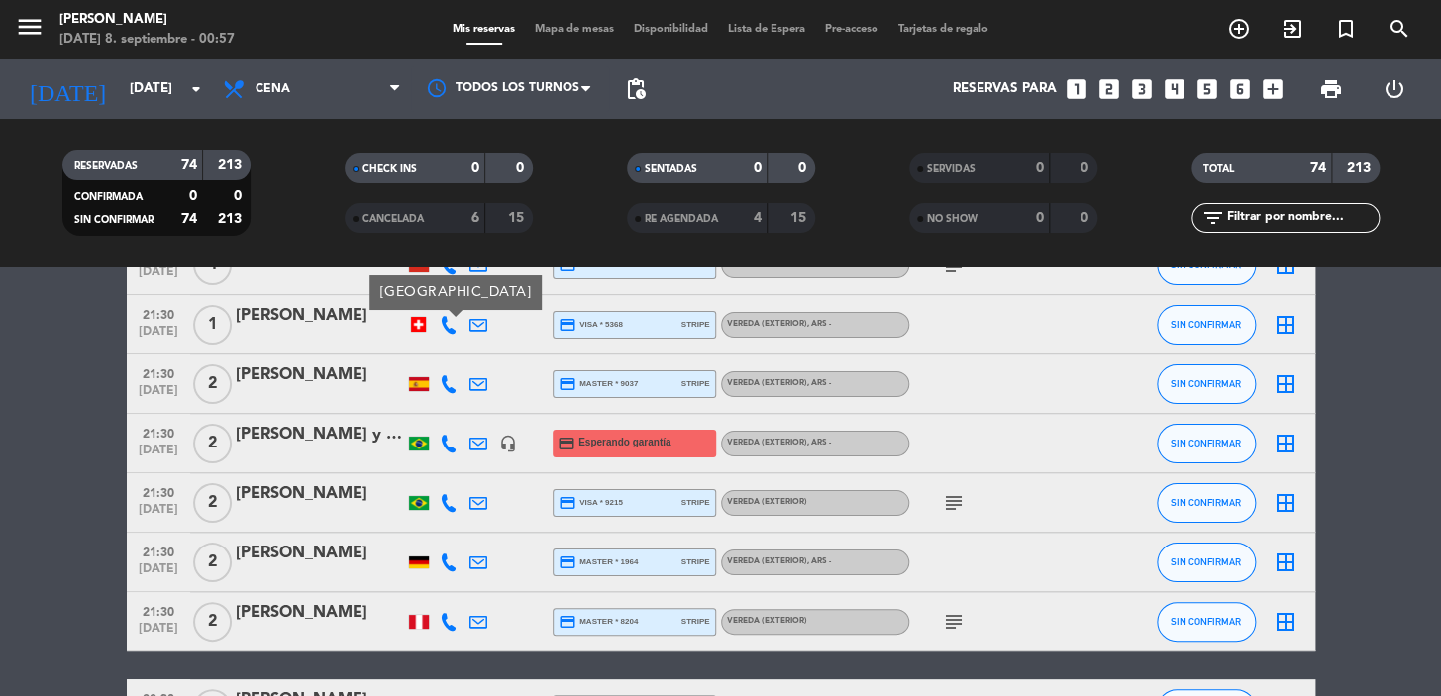
drag, startPoint x: 139, startPoint y: 534, endPoint x: 272, endPoint y: 555, distance: 135.3
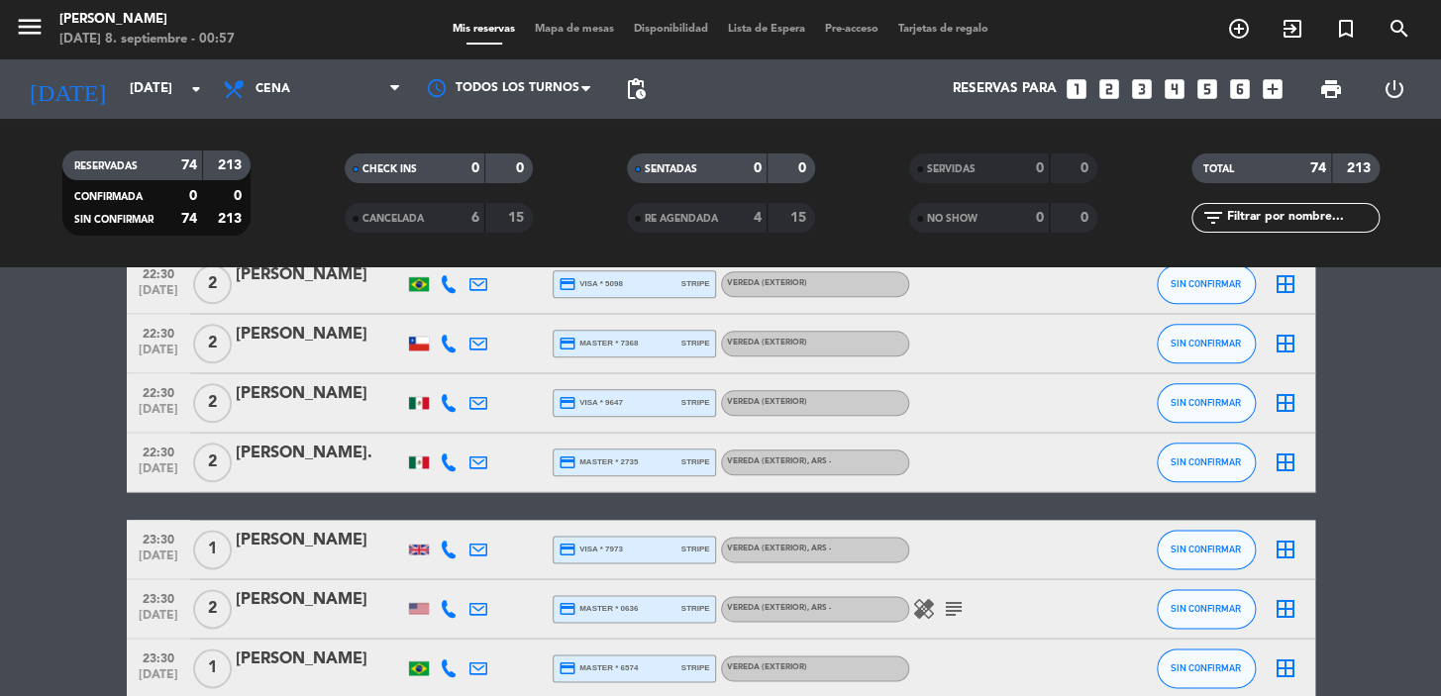
click at [413, 546] on div at bounding box center [419, 550] width 20 height 10
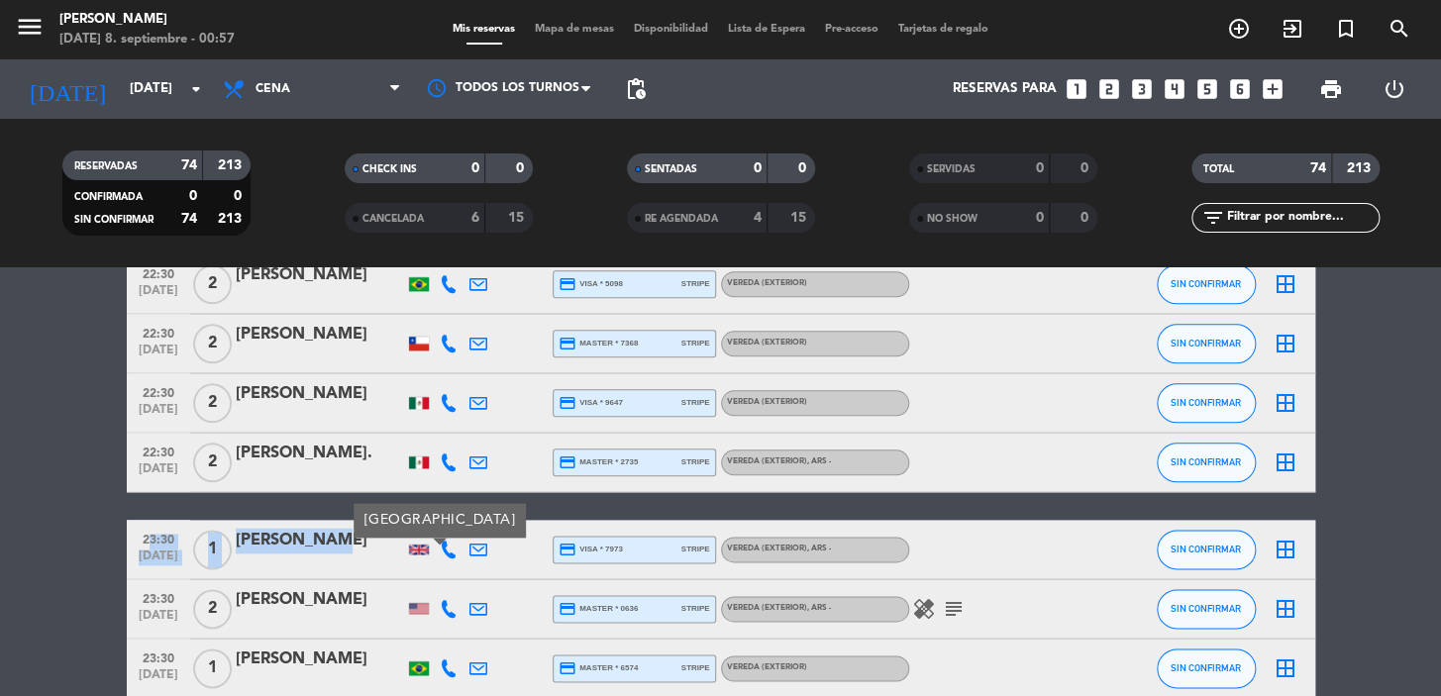
drag, startPoint x: 141, startPoint y: 531, endPoint x: 366, endPoint y: 545, distance: 226.2
click at [366, 545] on div "23:30 [DATE] 1 [PERSON_NAME] United Kingdom credit_card visa * 7973 stripe Vere…" at bounding box center [721, 549] width 1188 height 59
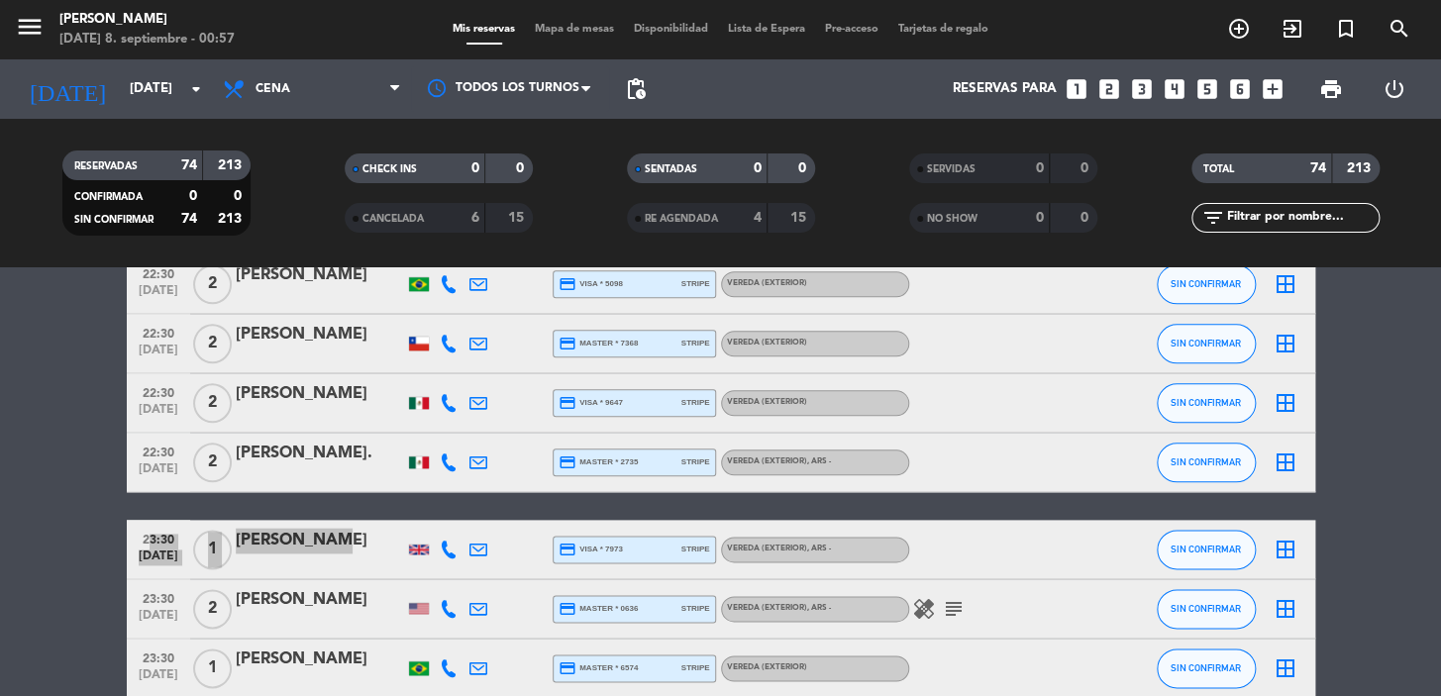
scroll to position [4242, 0]
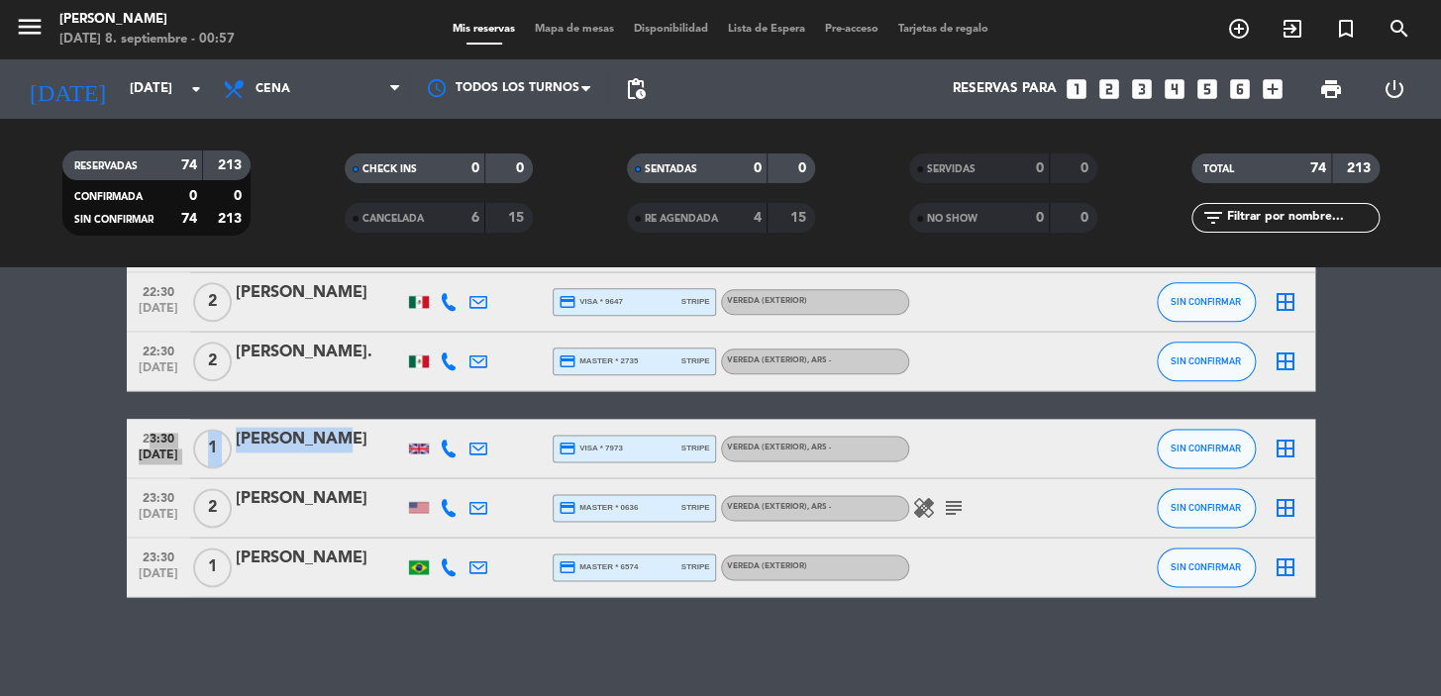
drag, startPoint x: 314, startPoint y: 568, endPoint x: 176, endPoint y: 563, distance: 137.8
click at [424, 570] on div "23:30 [DATE] 1 [PERSON_NAME] credit_card master * 6574 stripe Vereda (EXTERIOR)…" at bounding box center [721, 567] width 1188 height 59
click at [1118, 89] on icon "looks_two" at bounding box center [1109, 89] width 26 height 26
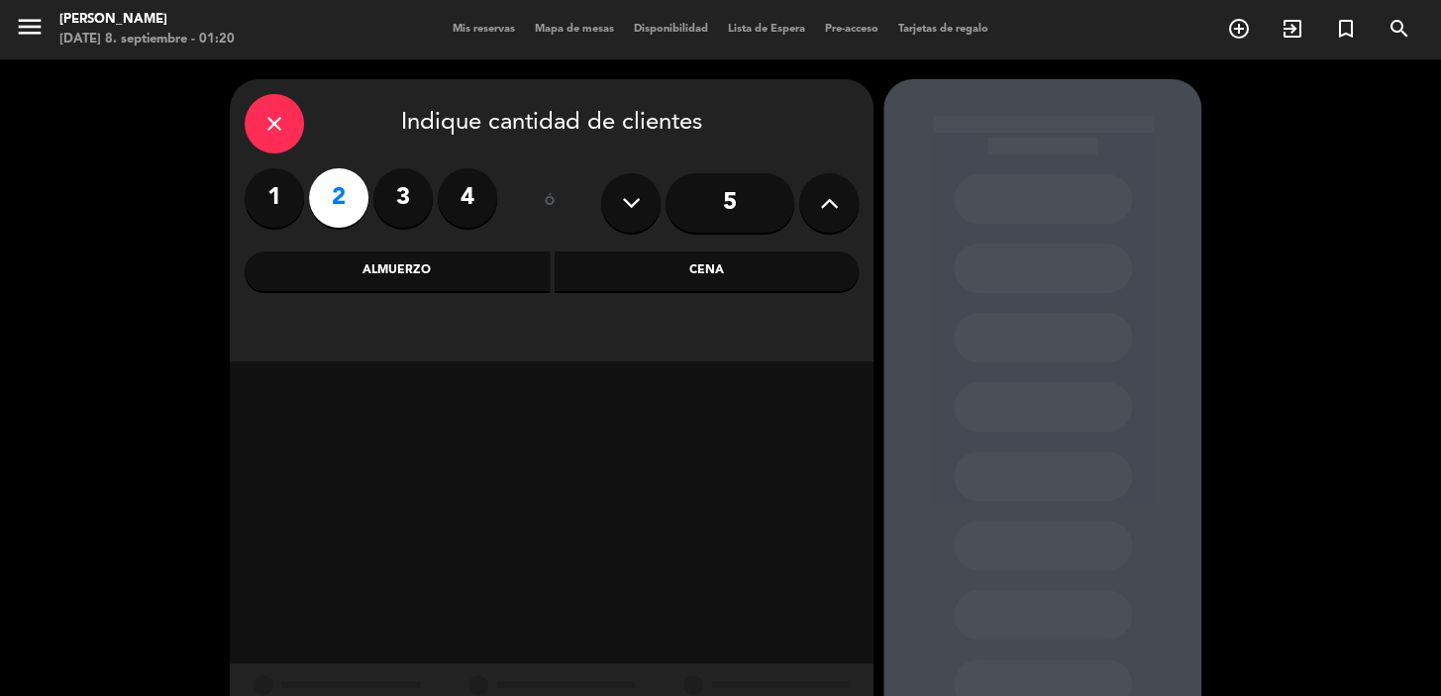
click at [595, 262] on div "Cena" at bounding box center [707, 272] width 305 height 40
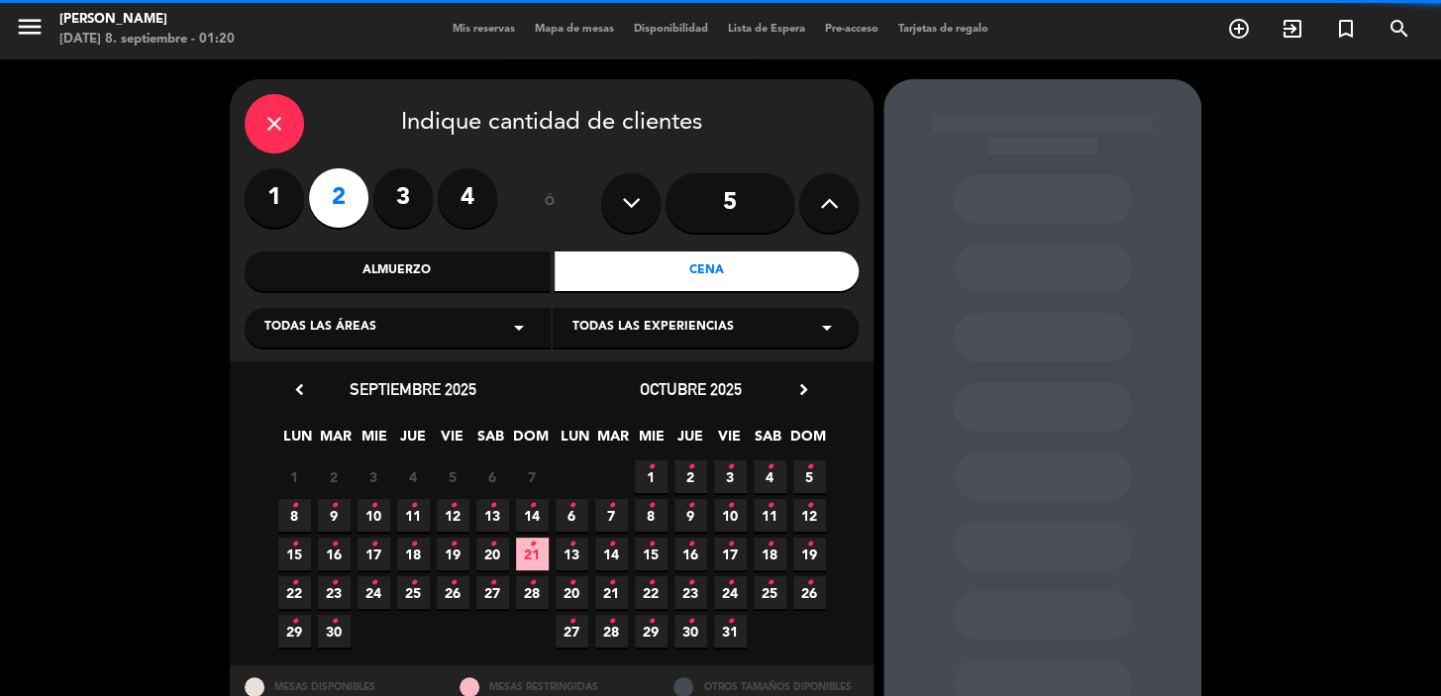
click at [729, 475] on icon "•" at bounding box center [730, 468] width 7 height 32
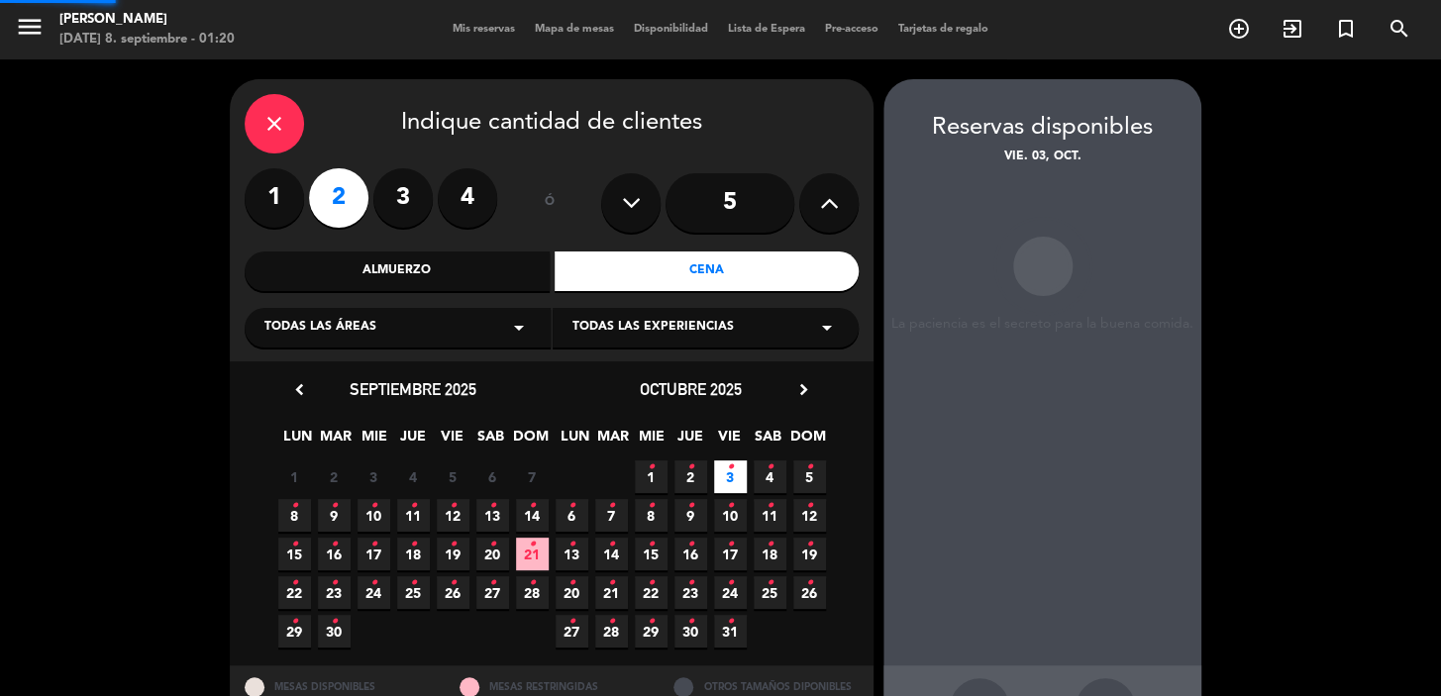
scroll to position [72, 0]
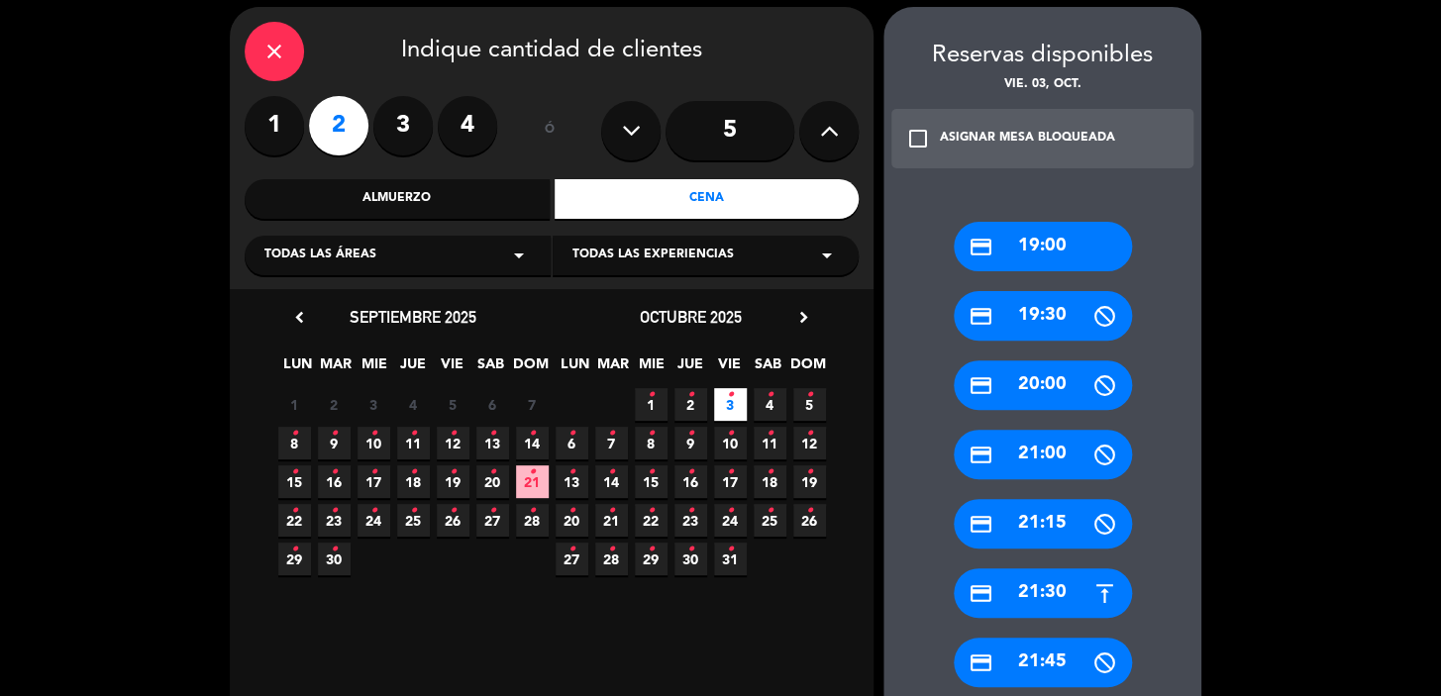
click at [1047, 323] on div "credit_card 19:30" at bounding box center [1043, 316] width 178 height 50
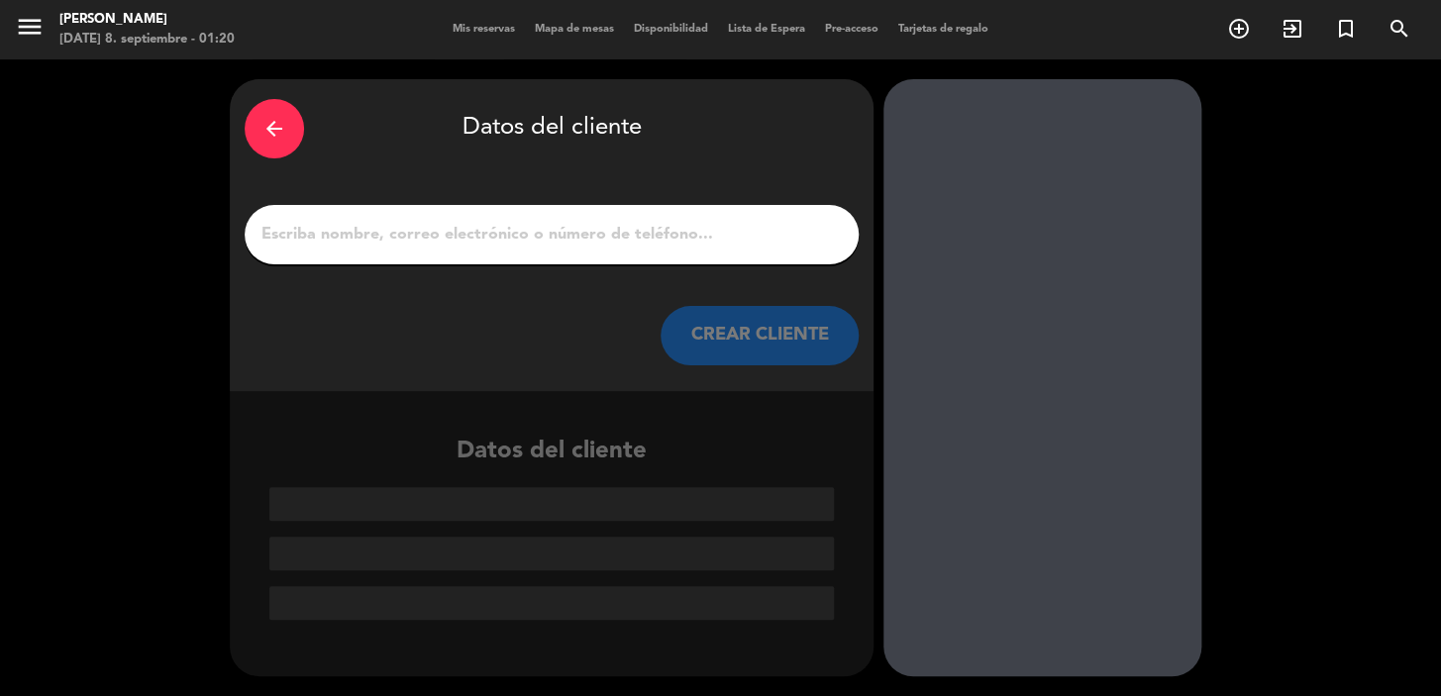
click at [553, 240] on input "1" at bounding box center [551, 235] width 584 height 28
paste input "[PERSON_NAME]"
type input "[PERSON_NAME]"
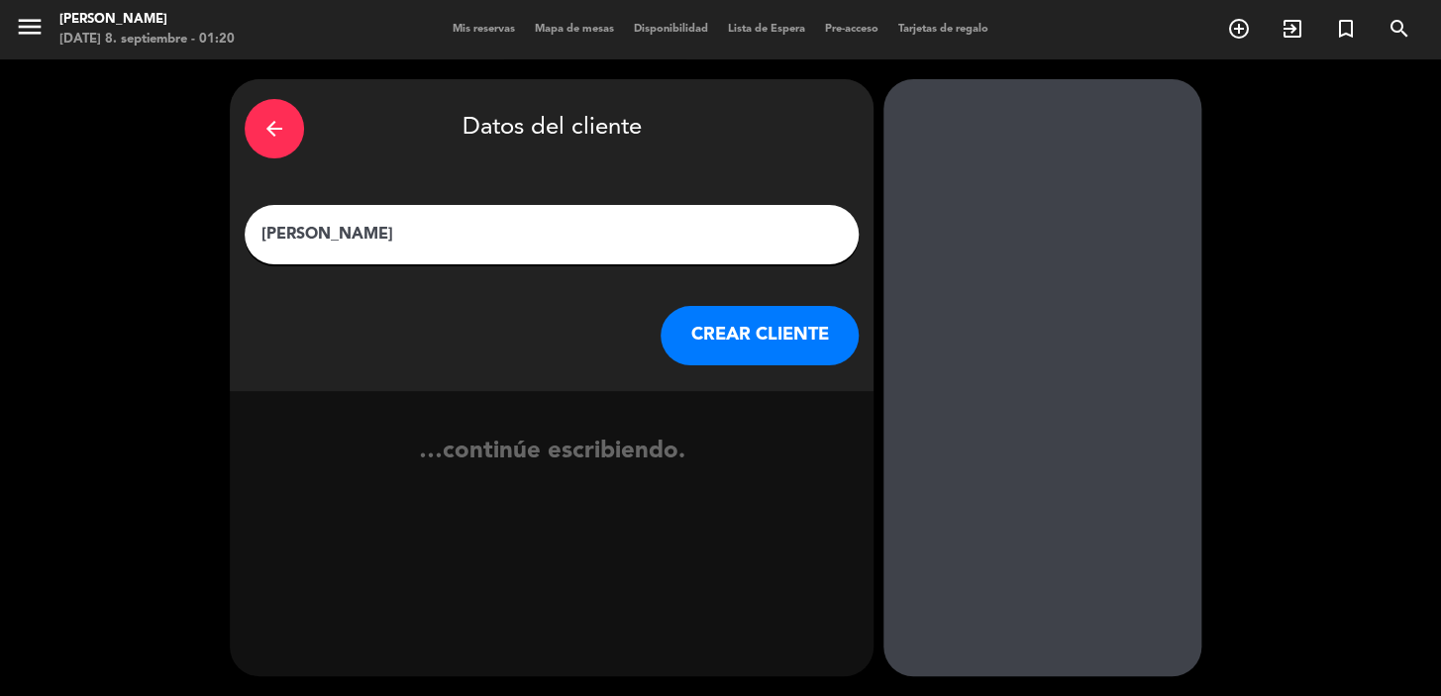
click at [680, 345] on button "CREAR CLIENTE" at bounding box center [760, 335] width 198 height 59
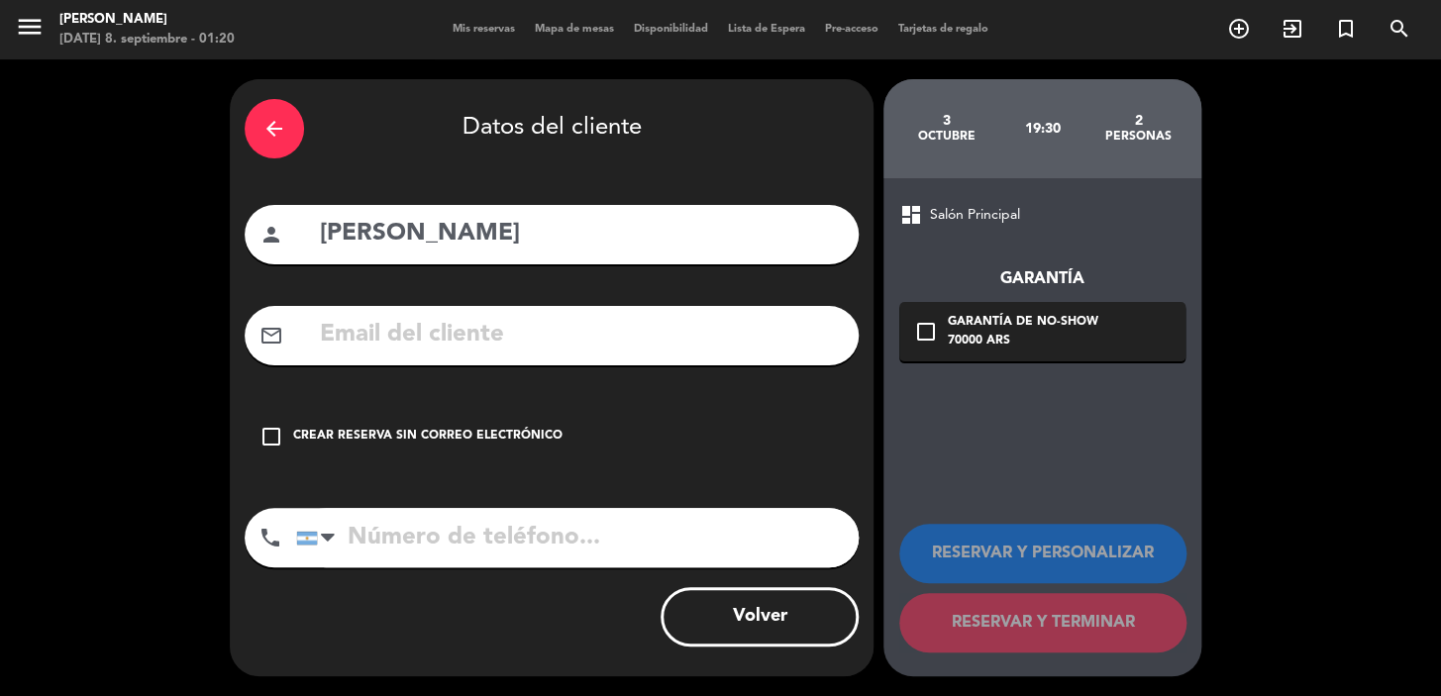
click at [529, 423] on div "check_box_outline_blank Crear reserva sin correo electrónico" at bounding box center [552, 436] width 614 height 59
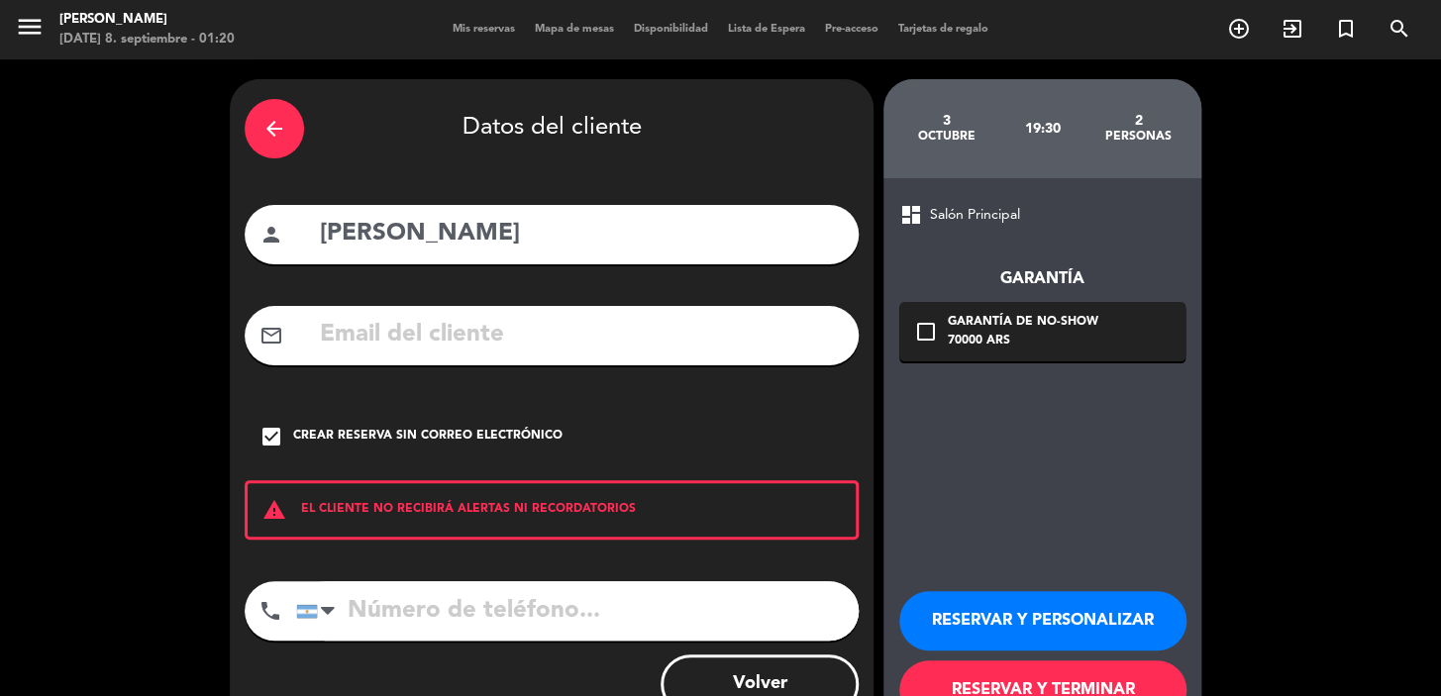
click at [959, 596] on button "RESERVAR Y PERSONALIZAR" at bounding box center [1042, 620] width 287 height 59
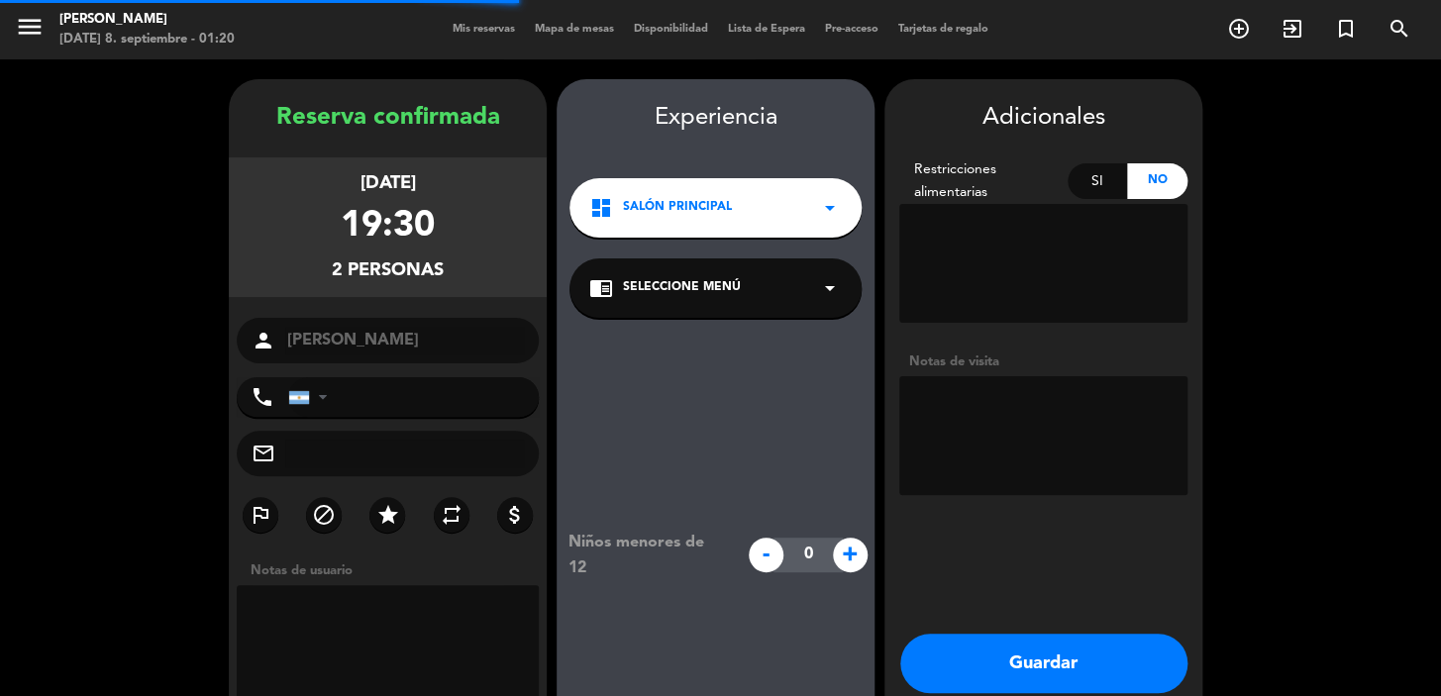
scroll to position [79, 0]
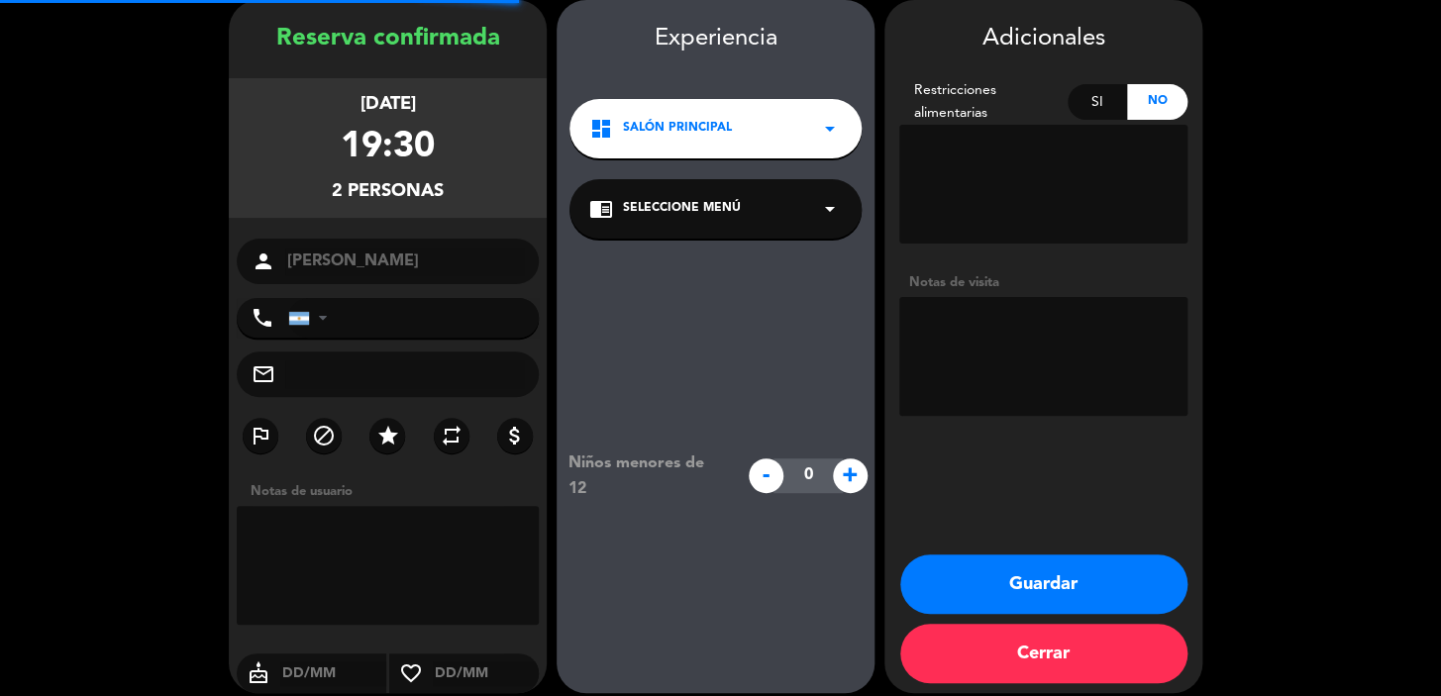
click at [944, 376] on textarea at bounding box center [1043, 356] width 288 height 119
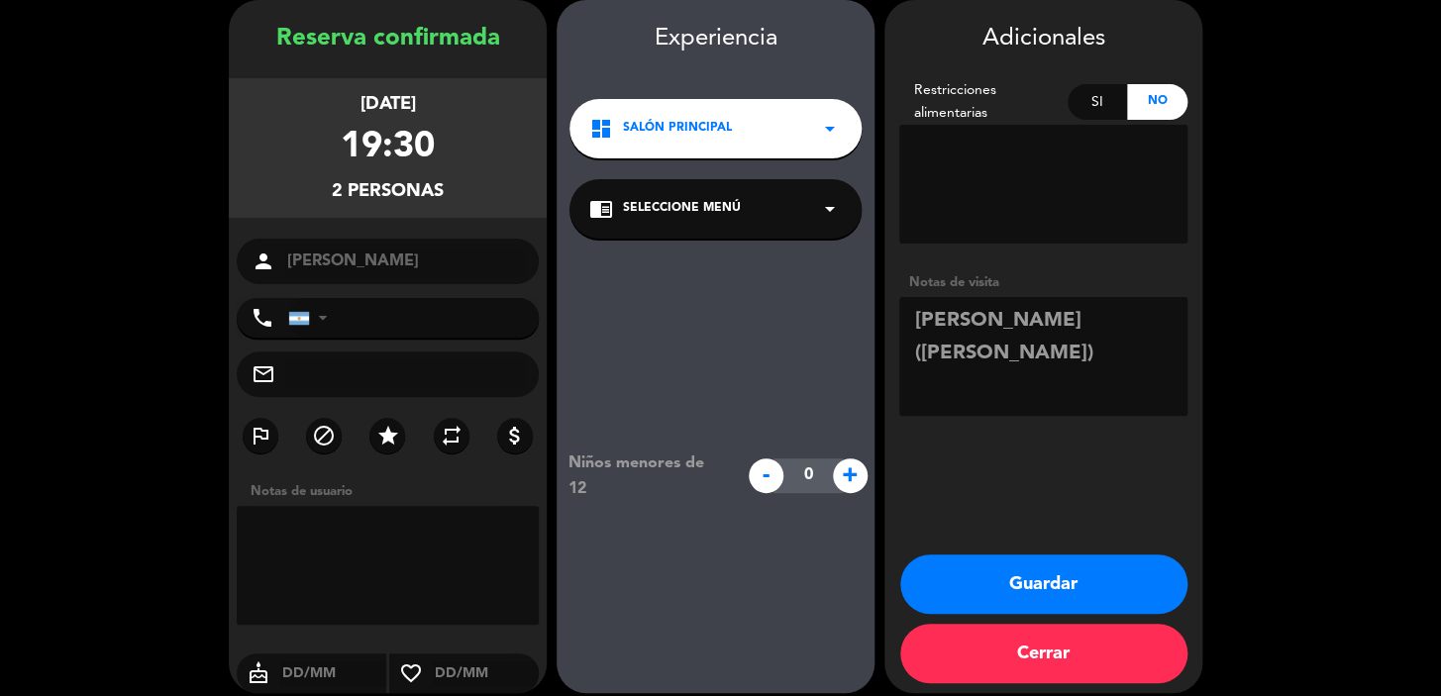
type textarea "[PERSON_NAME] ([PERSON_NAME])"
click at [281, 535] on textarea at bounding box center [388, 565] width 302 height 119
type textarea "q"
type textarea "Quieren dentro"
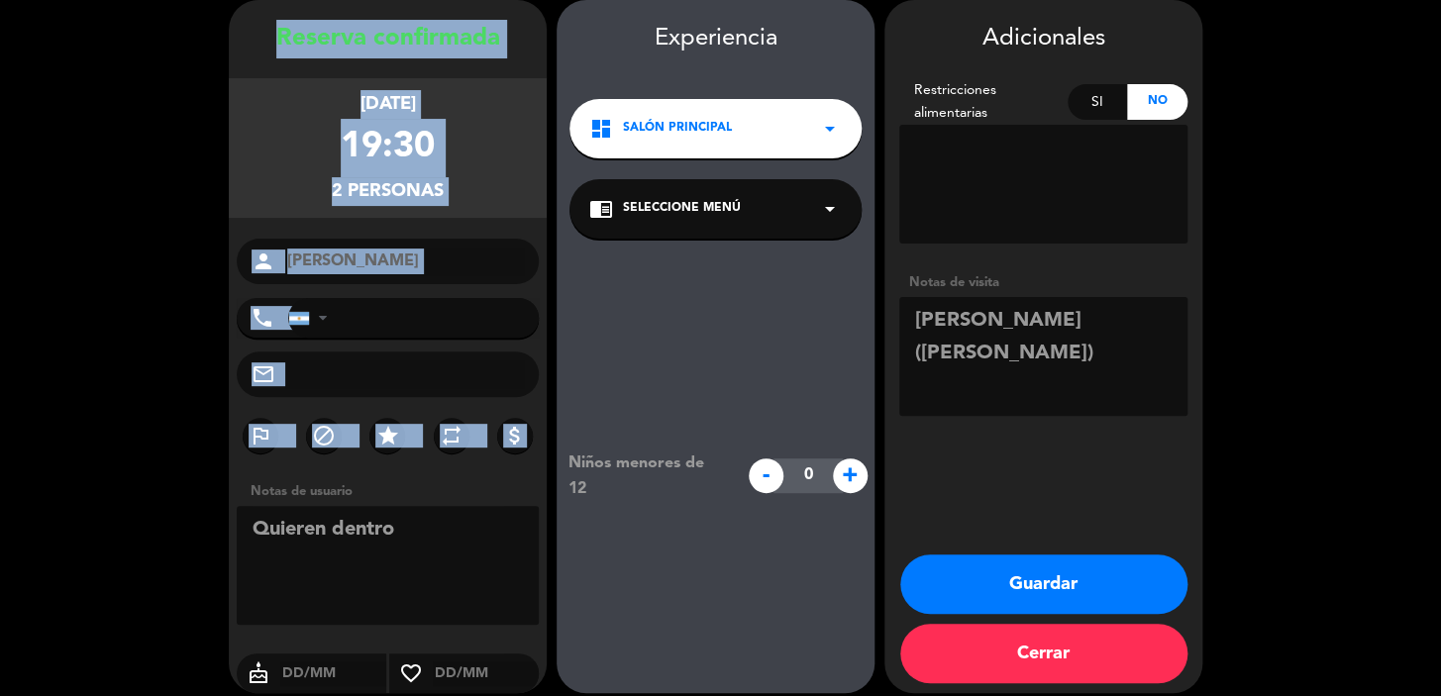
drag, startPoint x: 250, startPoint y: 19, endPoint x: 459, endPoint y: 545, distance: 565.9
click at [459, 545] on div "Reserva confirmada [DATE] 19:30 2 personas person [PERSON_NAME] phone [GEOGRAPH…" at bounding box center [388, 346] width 318 height 693
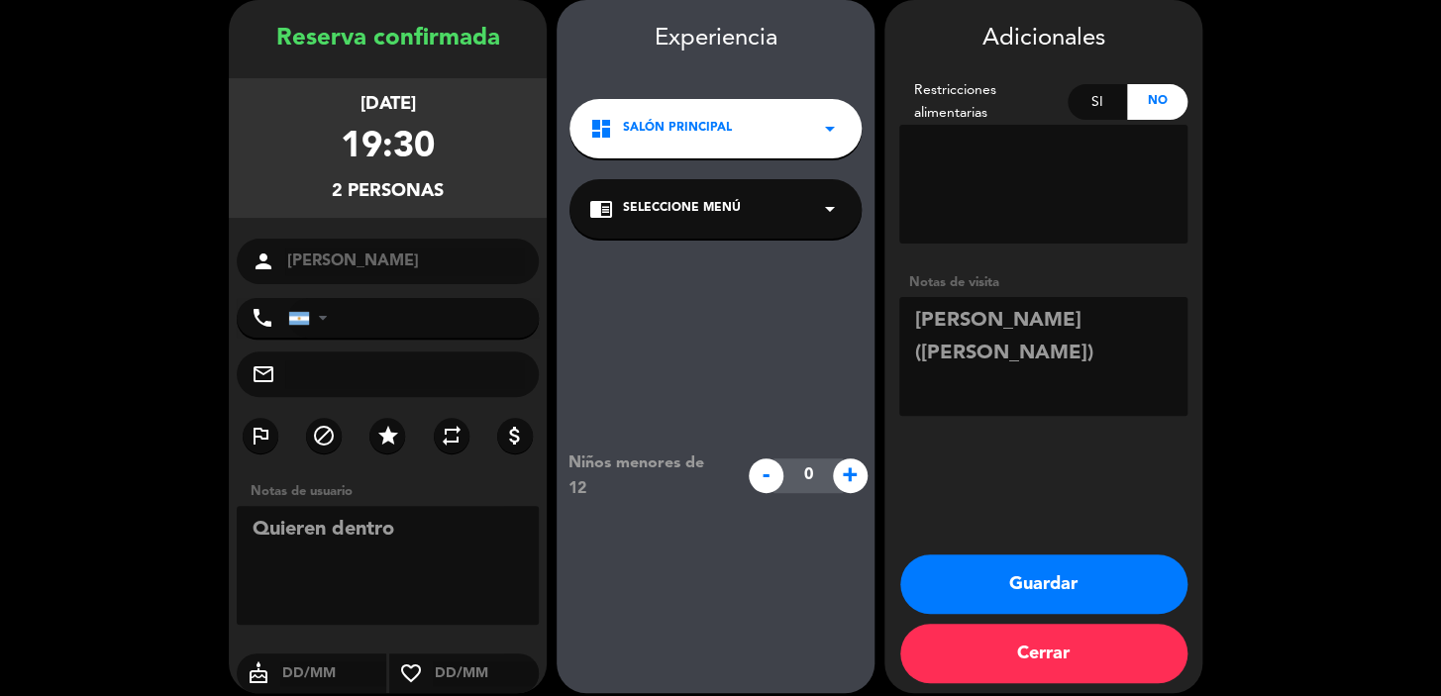
click at [517, 584] on textarea at bounding box center [388, 565] width 302 height 119
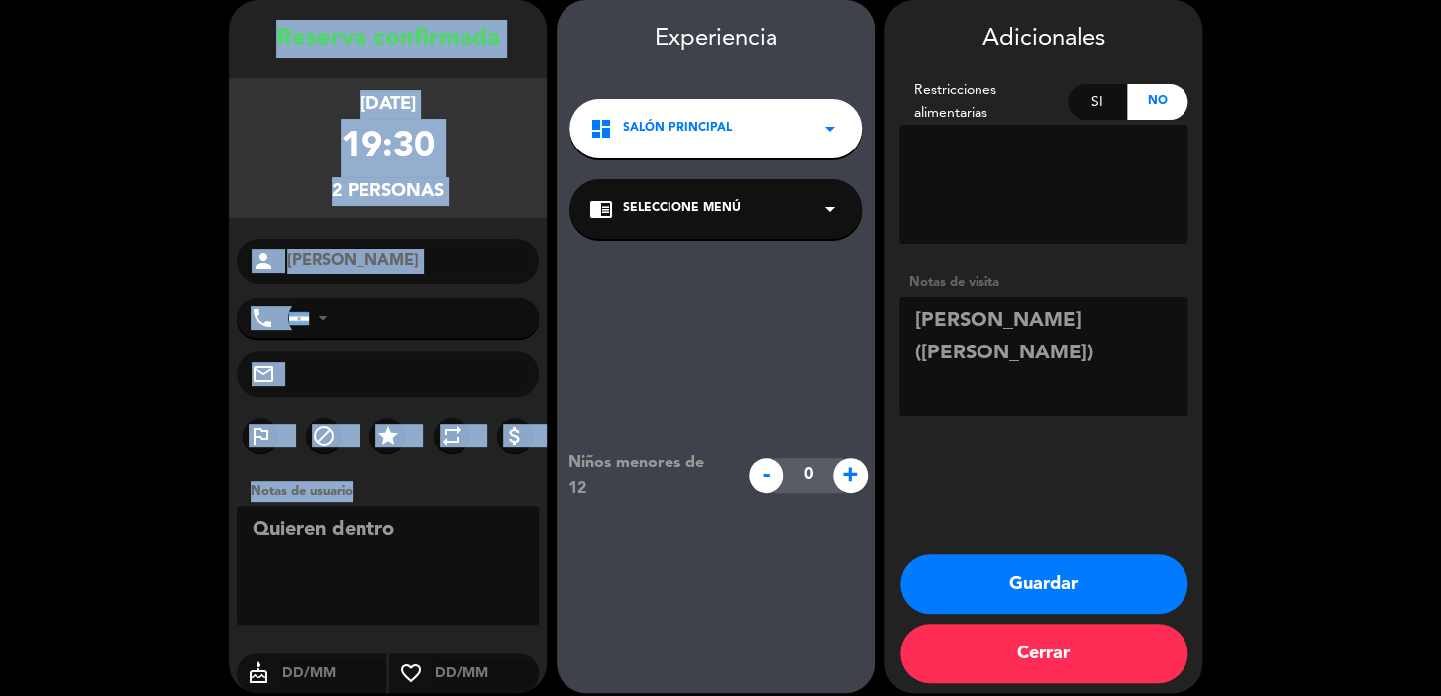
drag, startPoint x: 258, startPoint y: 29, endPoint x: 443, endPoint y: 629, distance: 627.8
click at [443, 629] on div "Reserva confirmada [DATE] 19:30 2 personas person [PERSON_NAME] phone [GEOGRAPH…" at bounding box center [388, 366] width 318 height 693
click at [1020, 588] on button "Guardar" at bounding box center [1043, 584] width 287 height 59
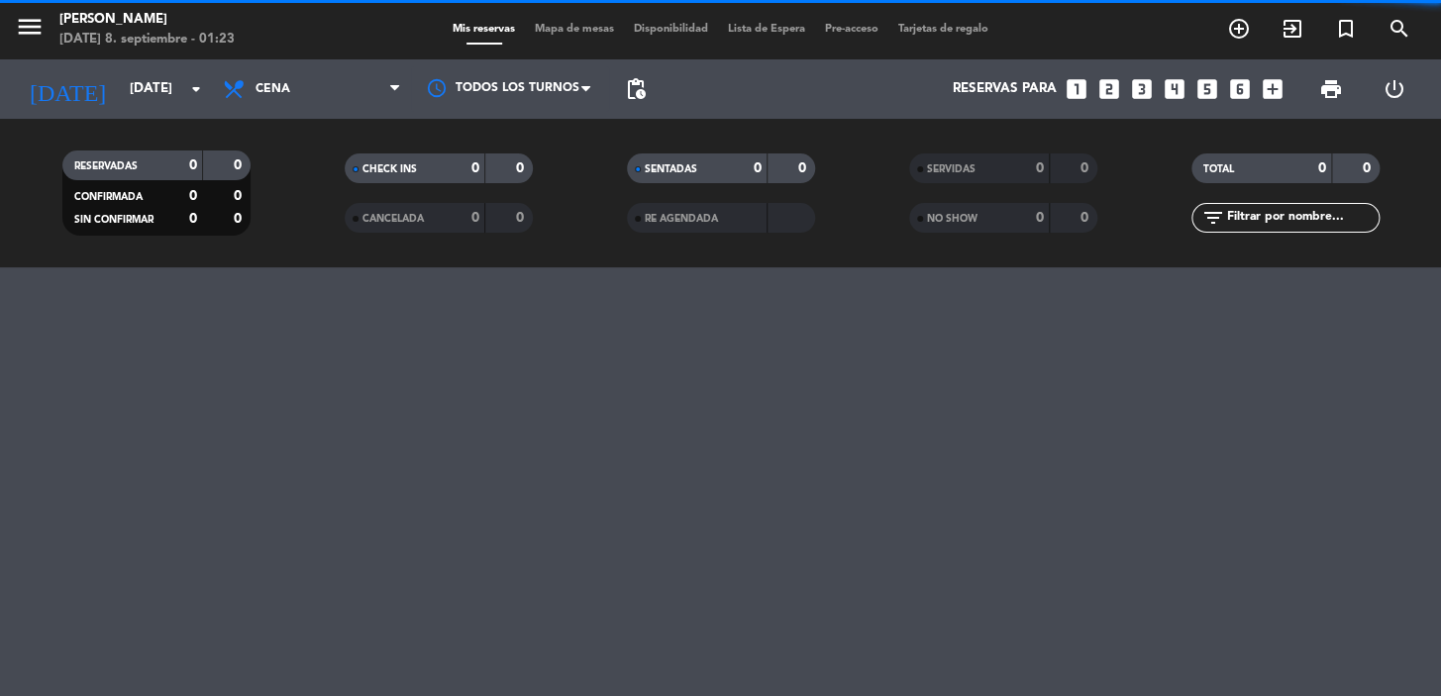
click at [1178, 91] on icon "looks_4" at bounding box center [1175, 89] width 26 height 26
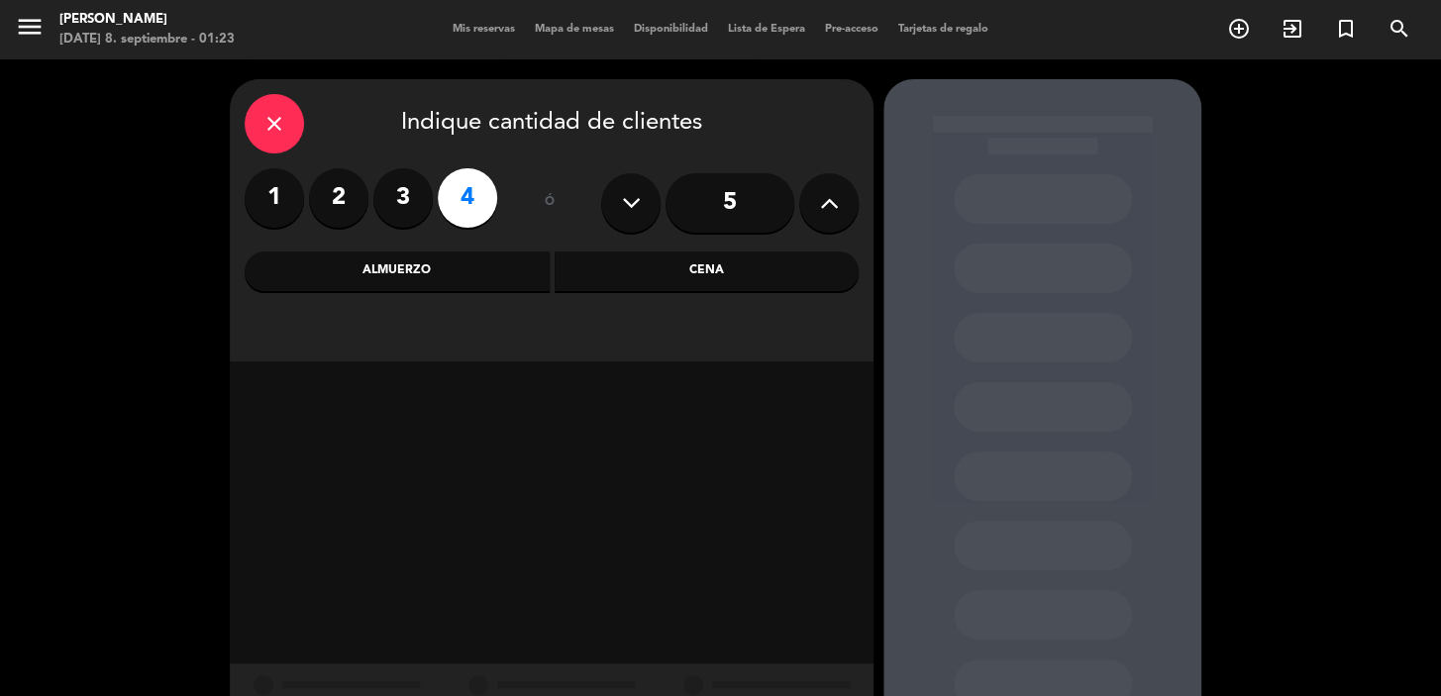
click at [619, 275] on div "Cena" at bounding box center [707, 272] width 305 height 40
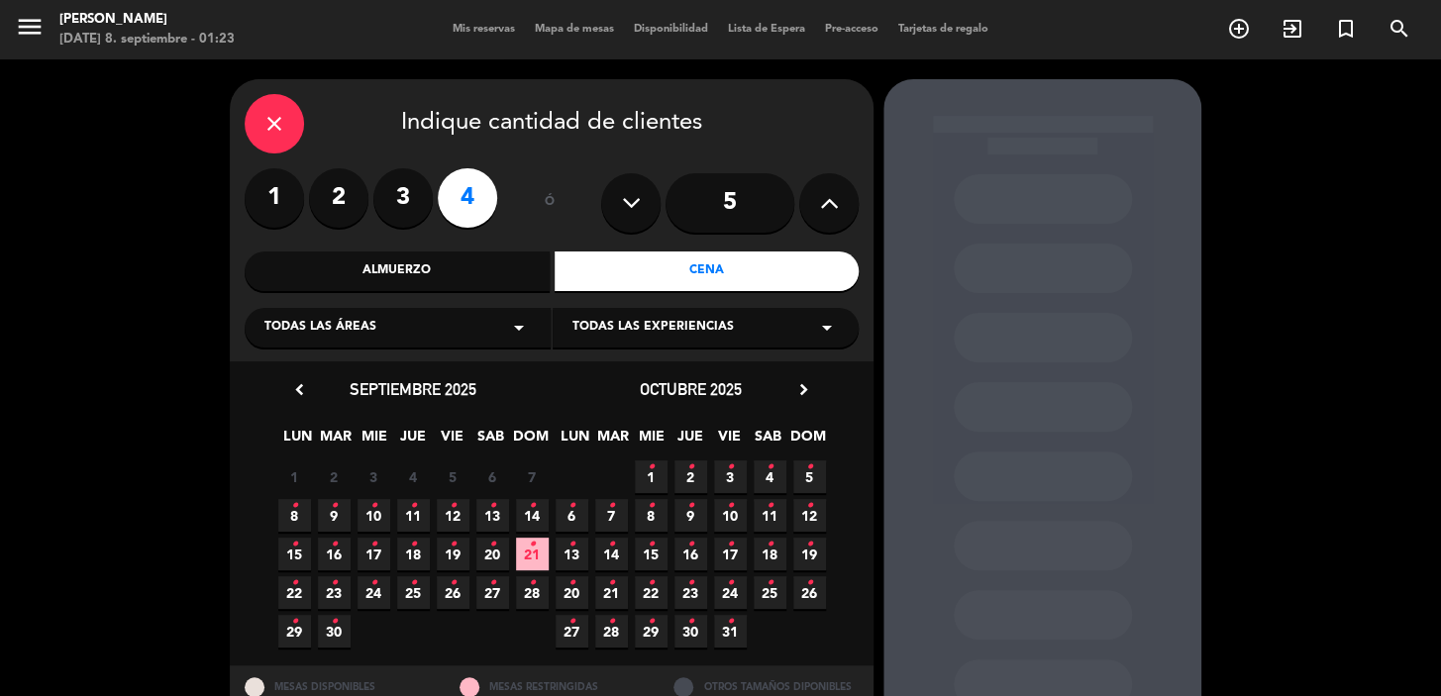
click at [278, 515] on span "8 •" at bounding box center [294, 515] width 33 height 33
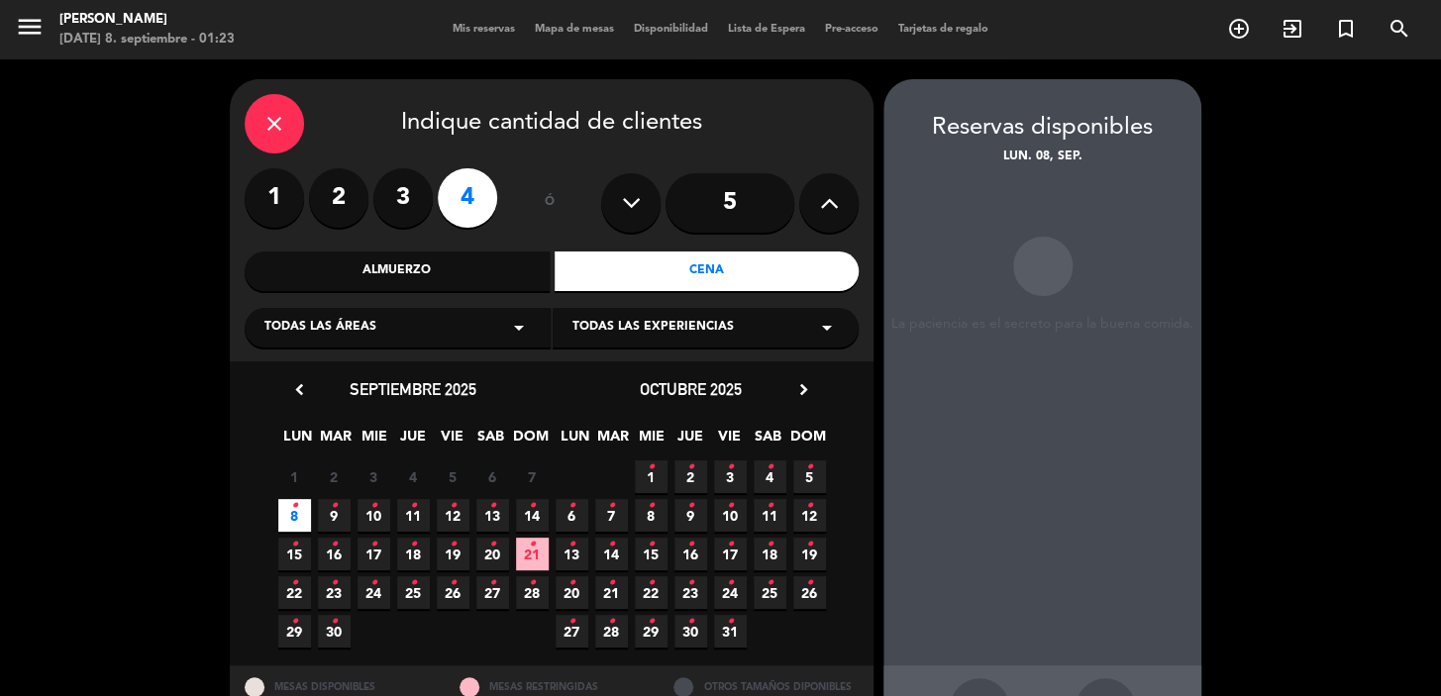
scroll to position [72, 0]
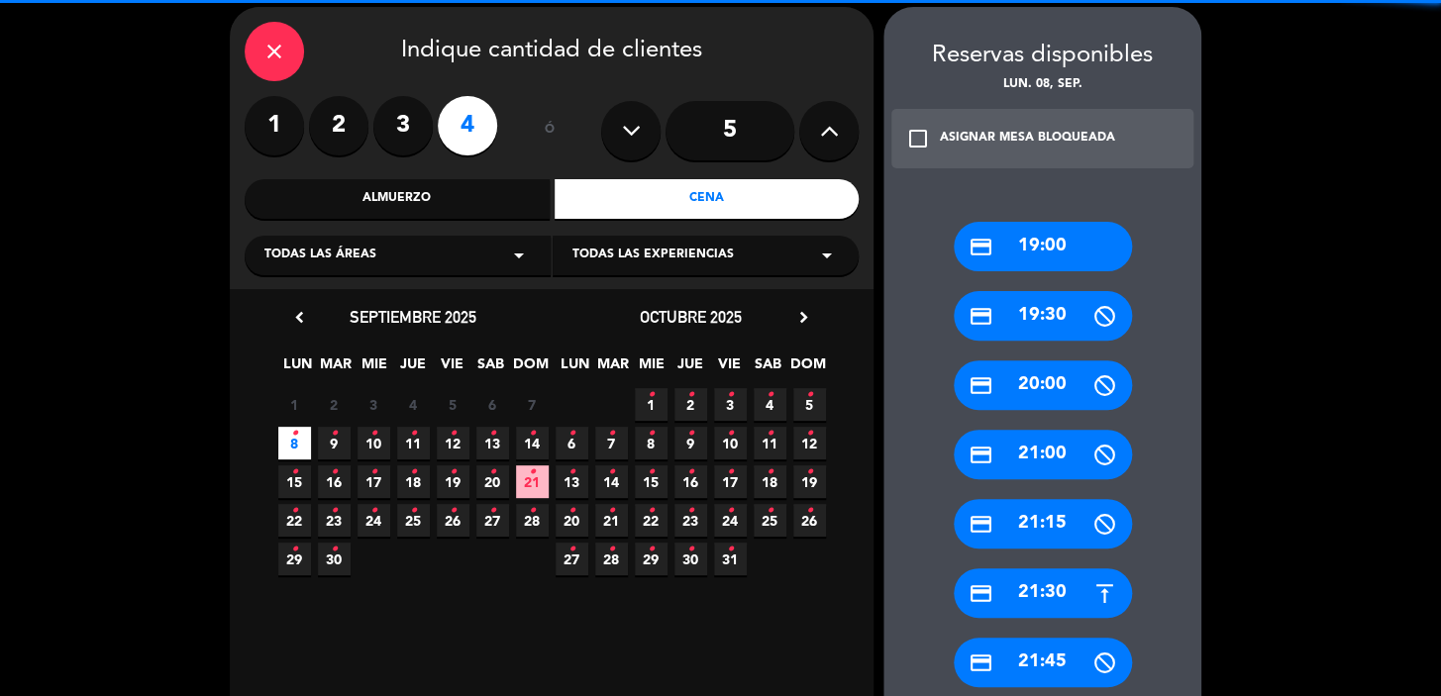
click at [1079, 250] on div "credit_card 19:00" at bounding box center [1043, 247] width 178 height 50
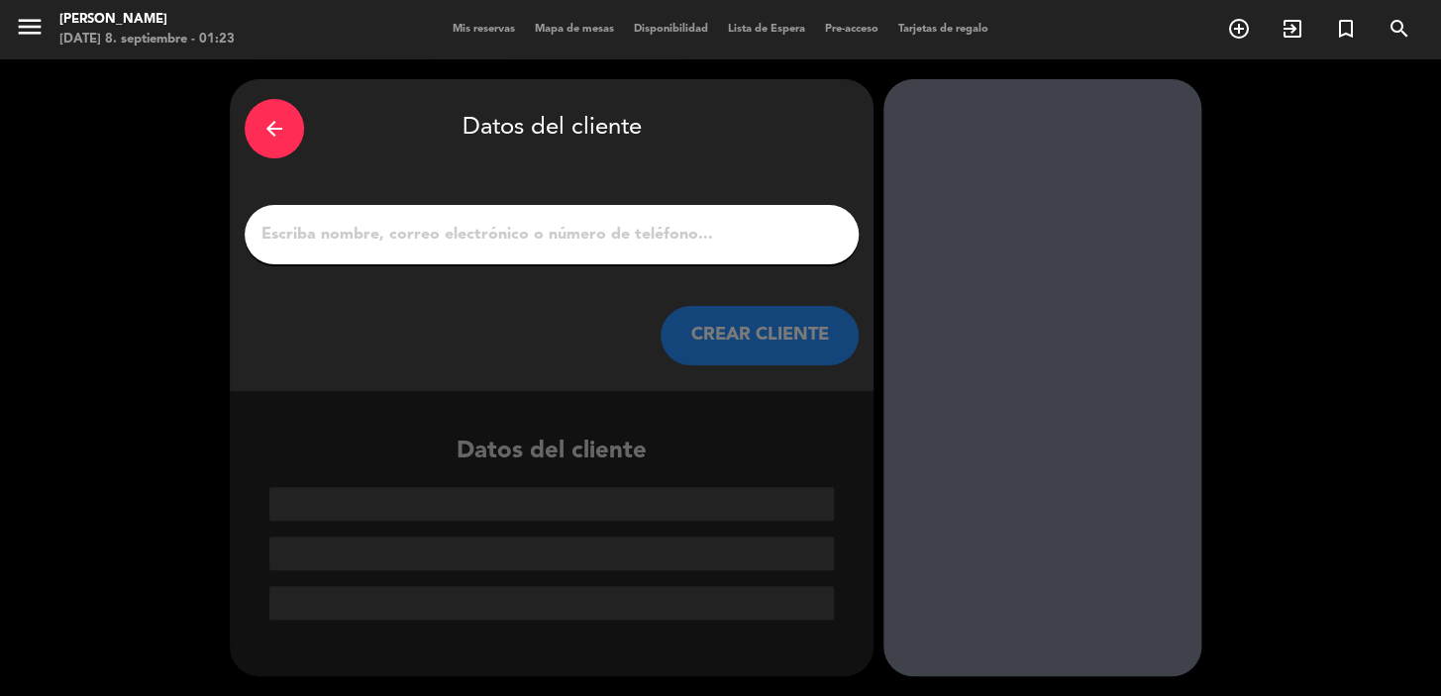
scroll to position [0, 0]
click at [733, 236] on input "1" at bounding box center [551, 235] width 584 height 28
paste input "Mañana"
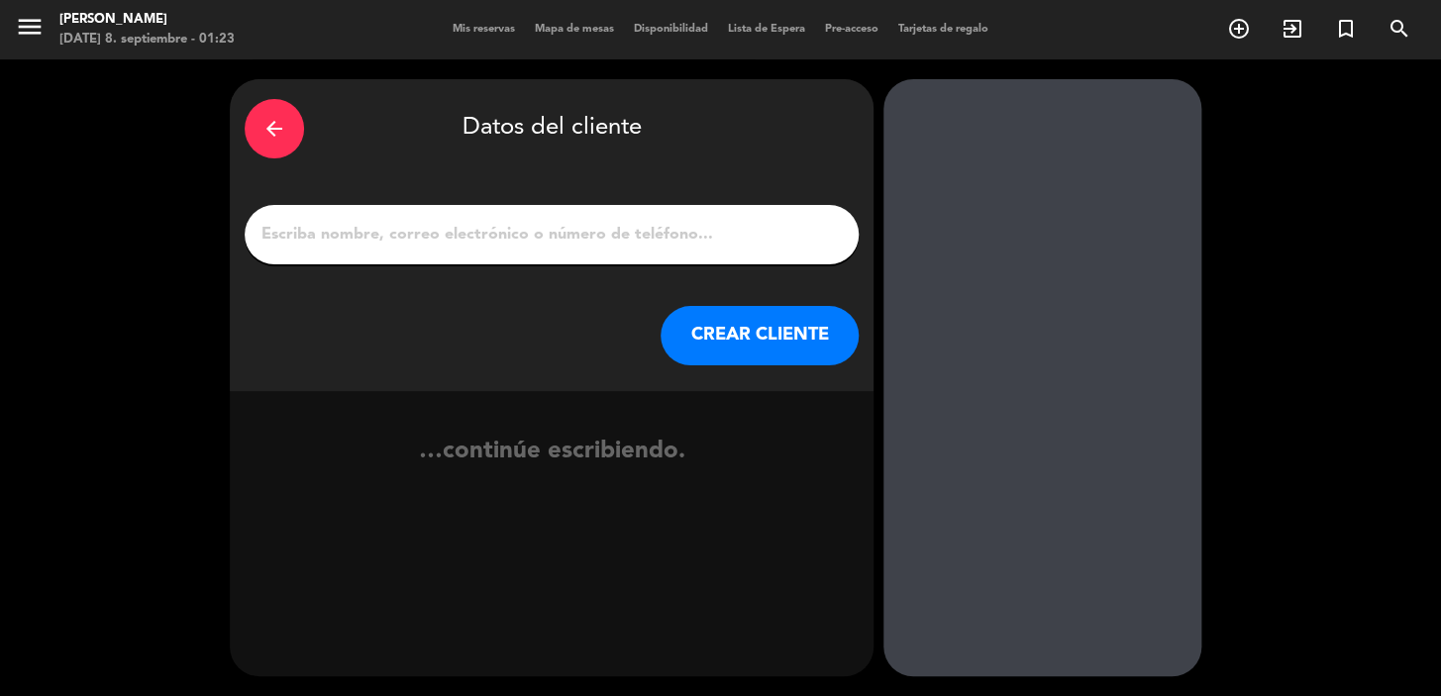
type input "Mañana"
click at [764, 327] on button "CREAR CLIENTE" at bounding box center [760, 335] width 198 height 59
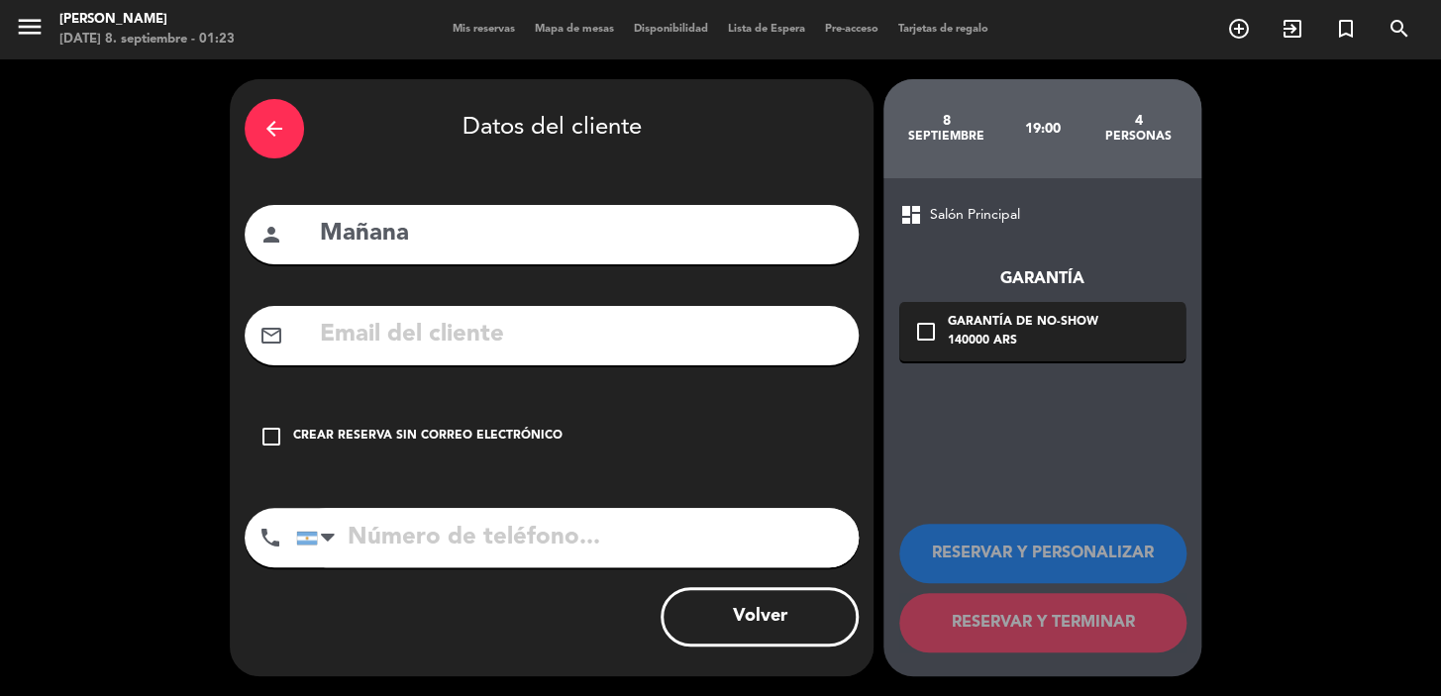
drag, startPoint x: 207, startPoint y: 240, endPoint x: 178, endPoint y: 243, distance: 28.9
click at [177, 241] on div "arrow_back Datos del cliente person [DATE] mail_outline check_box_outline_blank…" at bounding box center [720, 377] width 1441 height 637
paste input "[PERSON_NAME]"
type input "[PERSON_NAME]"
click at [461, 433] on div "Crear reserva sin correo electrónico" at bounding box center [427, 437] width 269 height 20
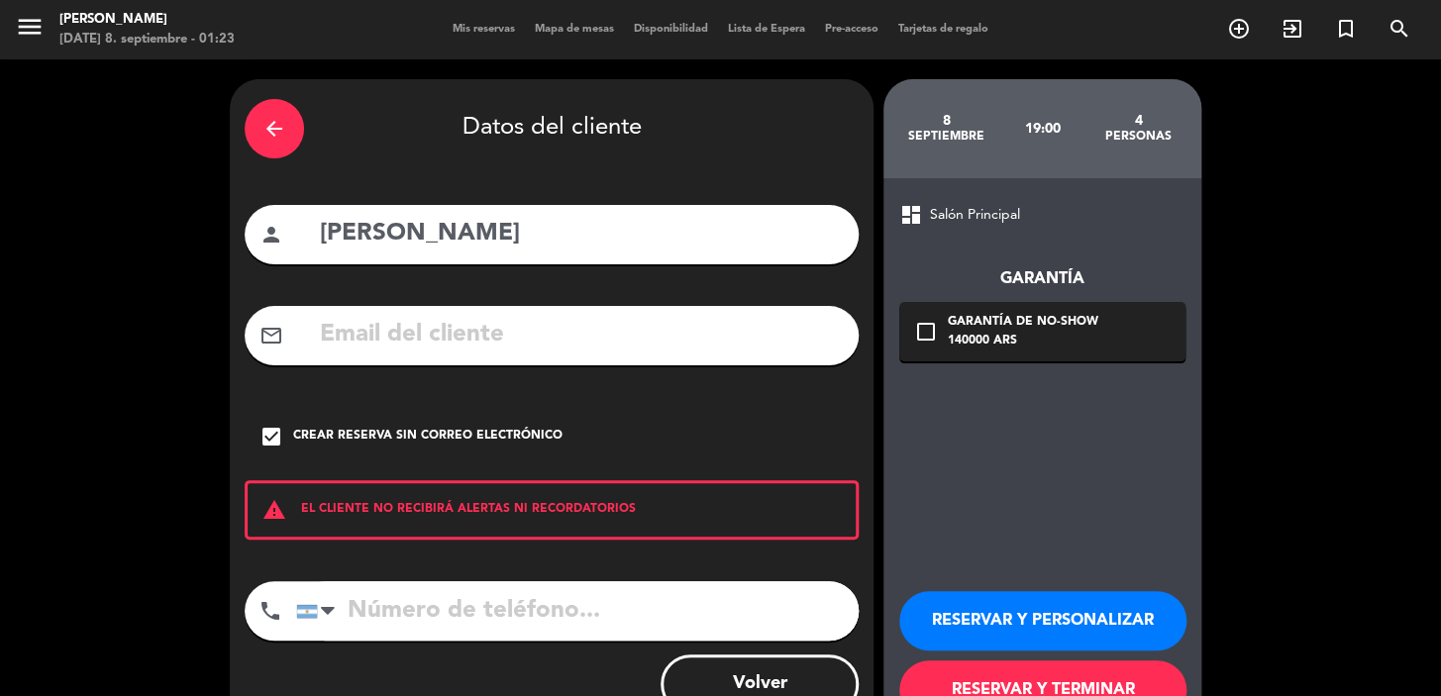
click at [970, 602] on button "RESERVAR Y PERSONALIZAR" at bounding box center [1042, 620] width 287 height 59
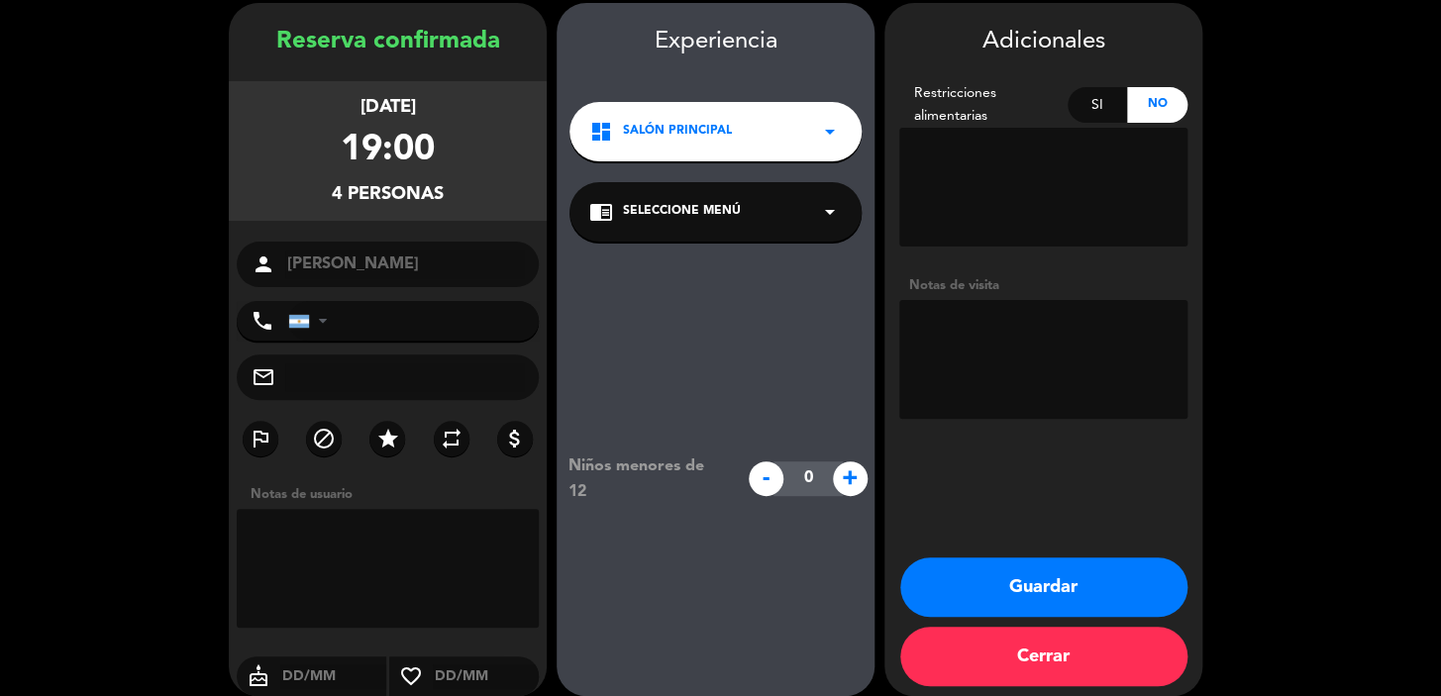
scroll to position [79, 0]
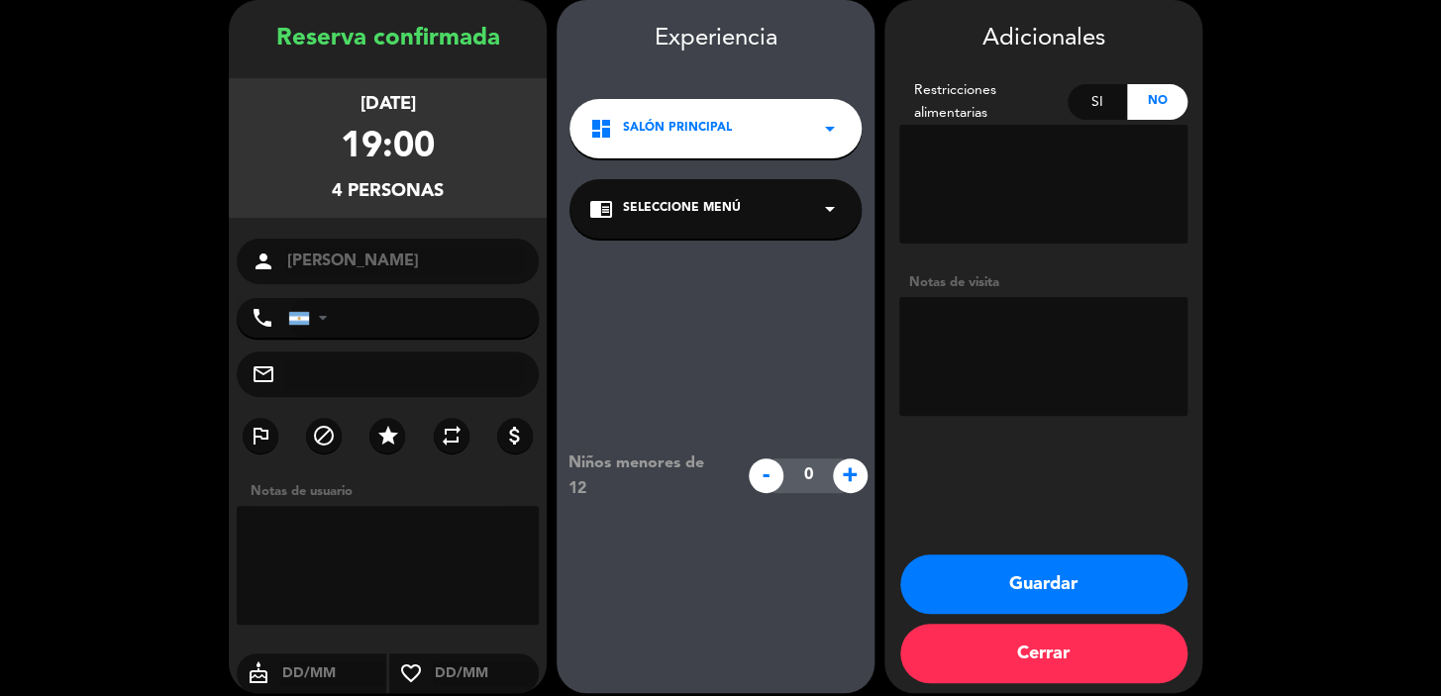
click at [422, 332] on input "tel" at bounding box center [413, 318] width 251 height 40
click at [984, 568] on button "Guardar" at bounding box center [1043, 584] width 287 height 59
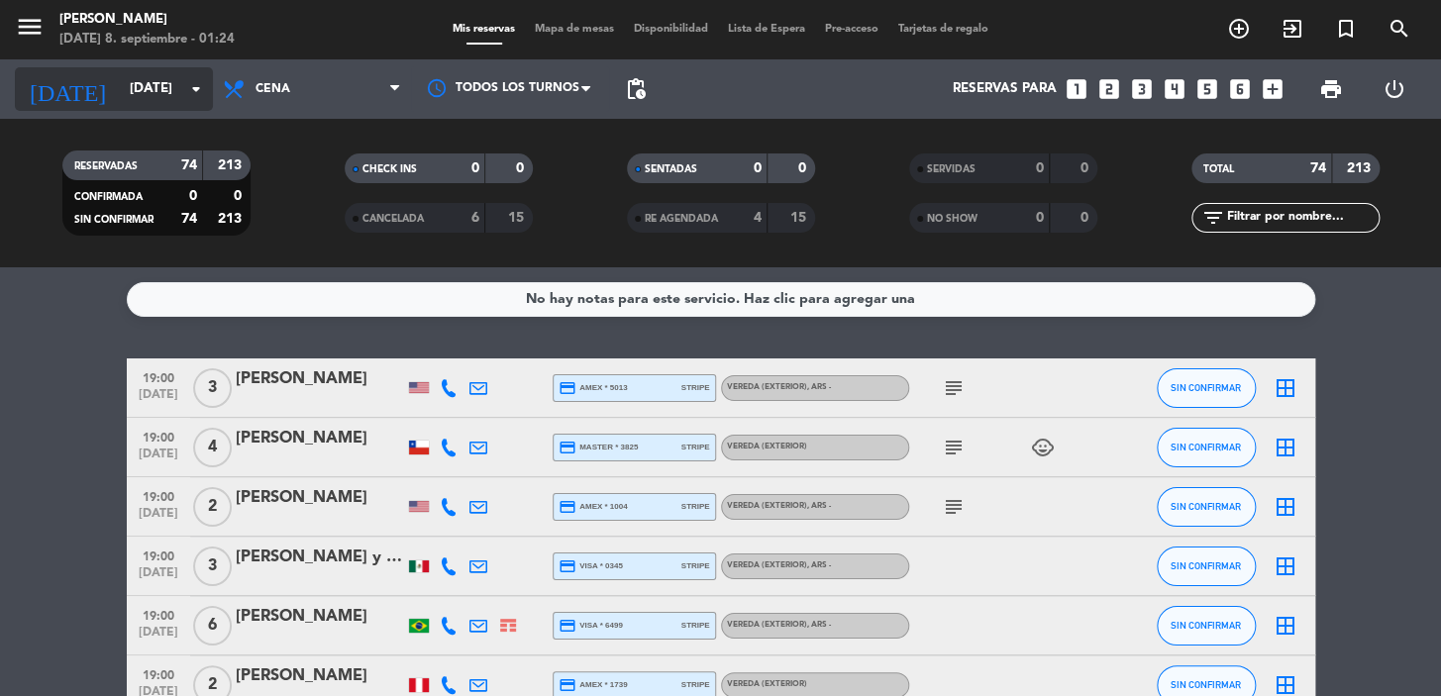
click at [120, 91] on input "[DATE]" at bounding box center [207, 89] width 175 height 36
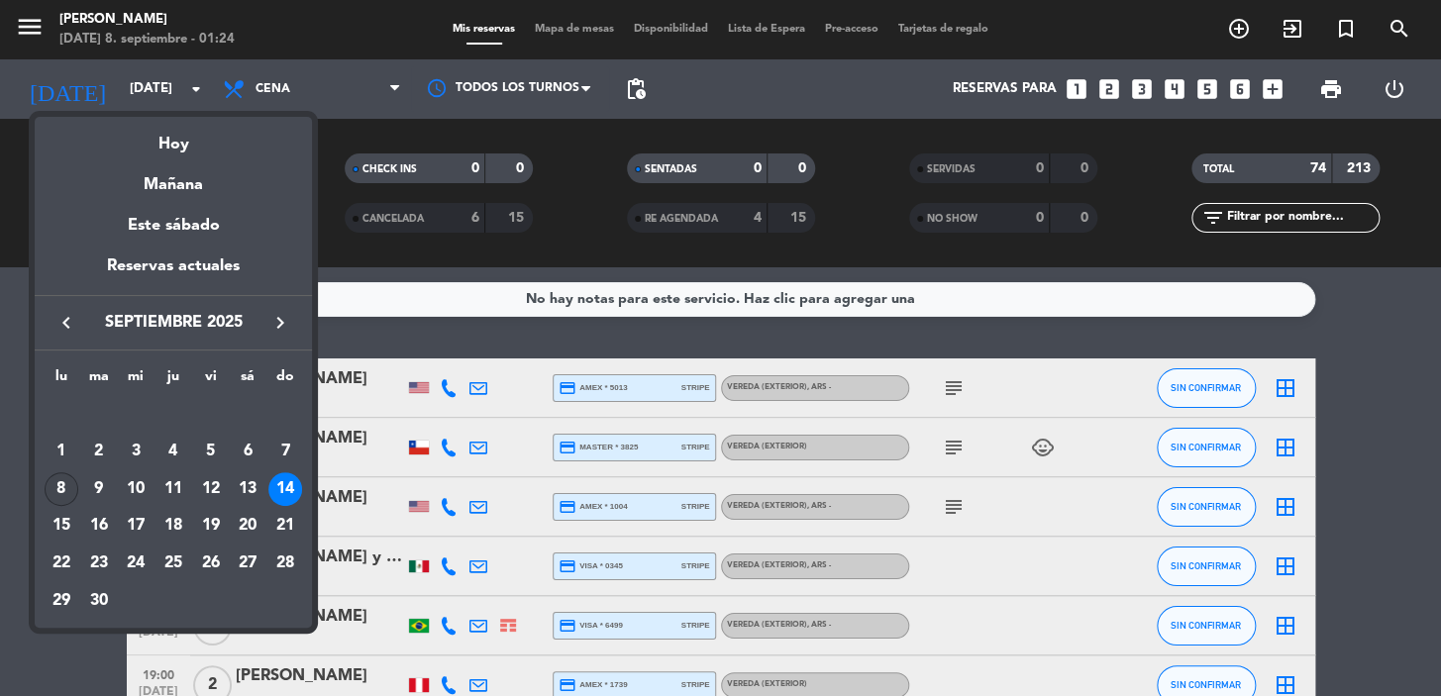
click at [58, 486] on div "8" at bounding box center [62, 489] width 34 height 34
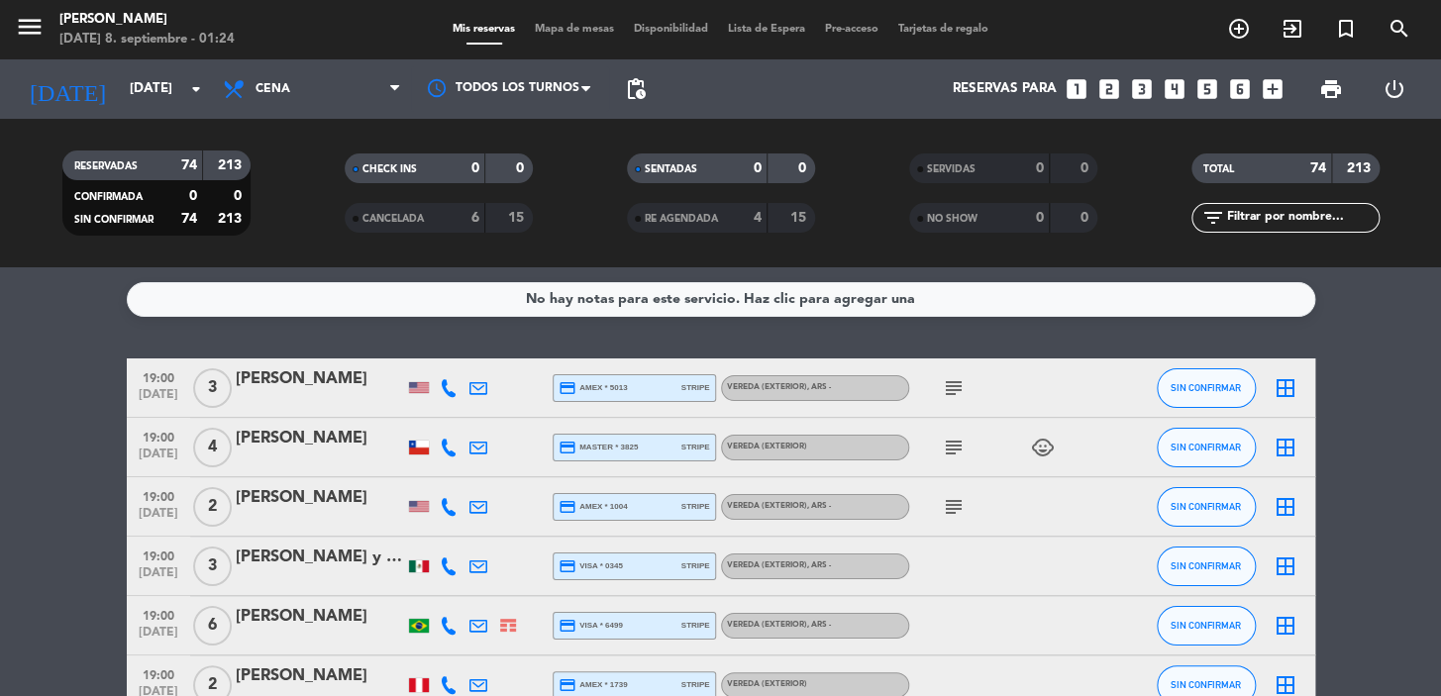
type input "[DATE]"
click at [1315, 214] on input "text" at bounding box center [1302, 218] width 154 height 22
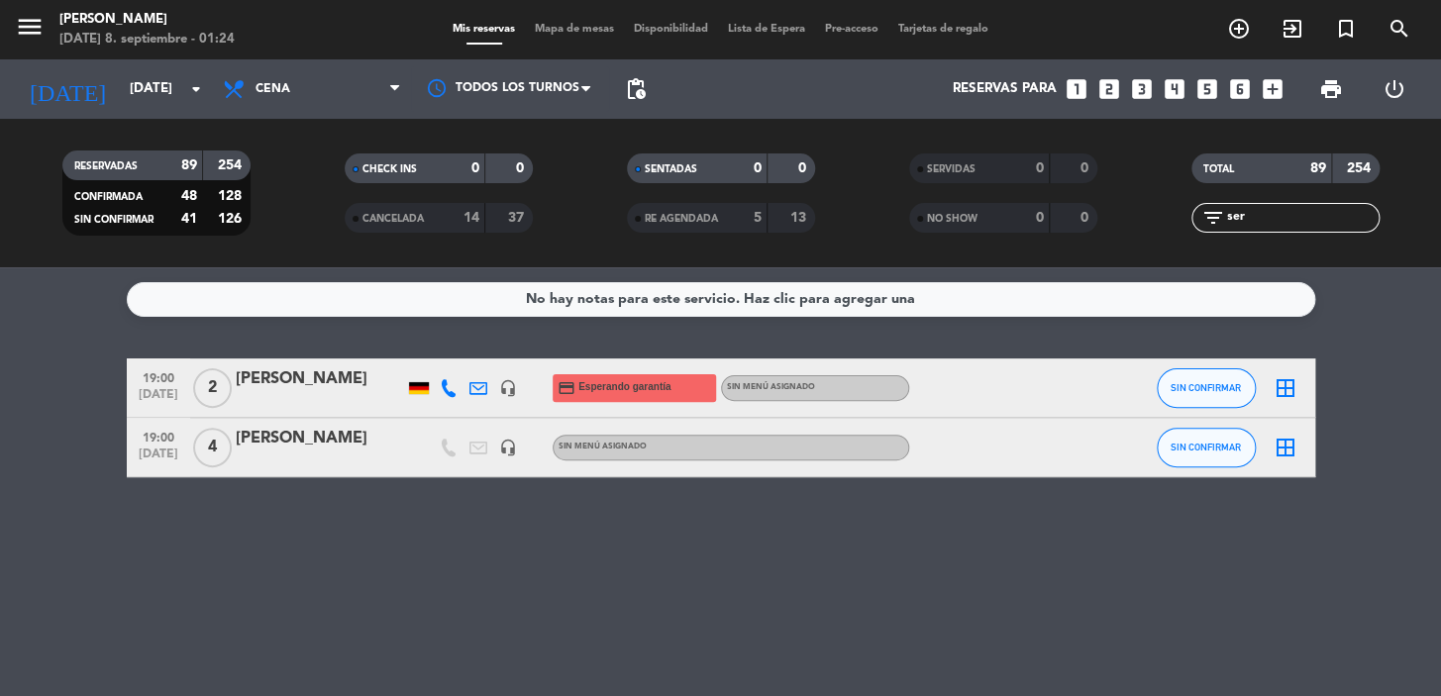
type input "ser"
click at [327, 456] on div at bounding box center [320, 461] width 168 height 16
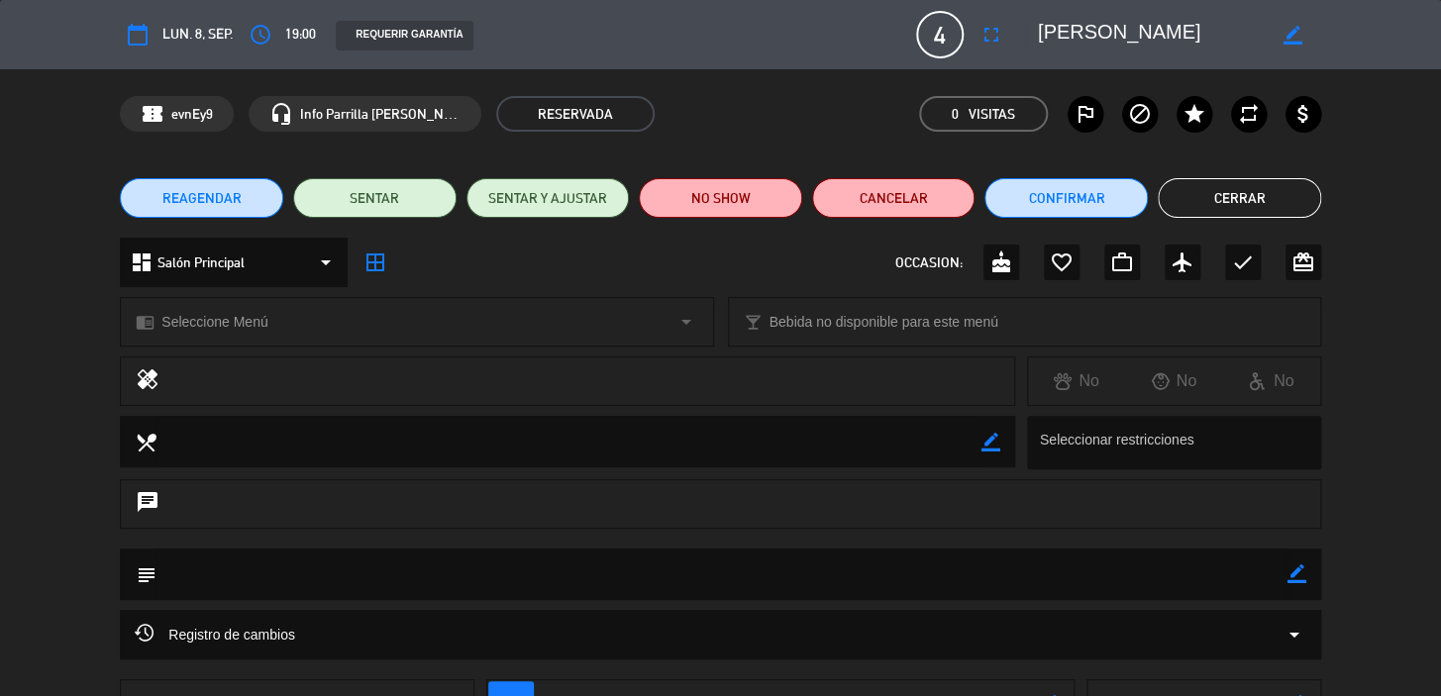
click at [1296, 40] on icon "border_color" at bounding box center [1292, 35] width 19 height 19
click at [1232, 49] on textarea at bounding box center [1151, 35] width 227 height 36
paste textarea "Mesa 105 VIP"
click at [1217, 34] on textarea at bounding box center [1151, 35] width 227 height 36
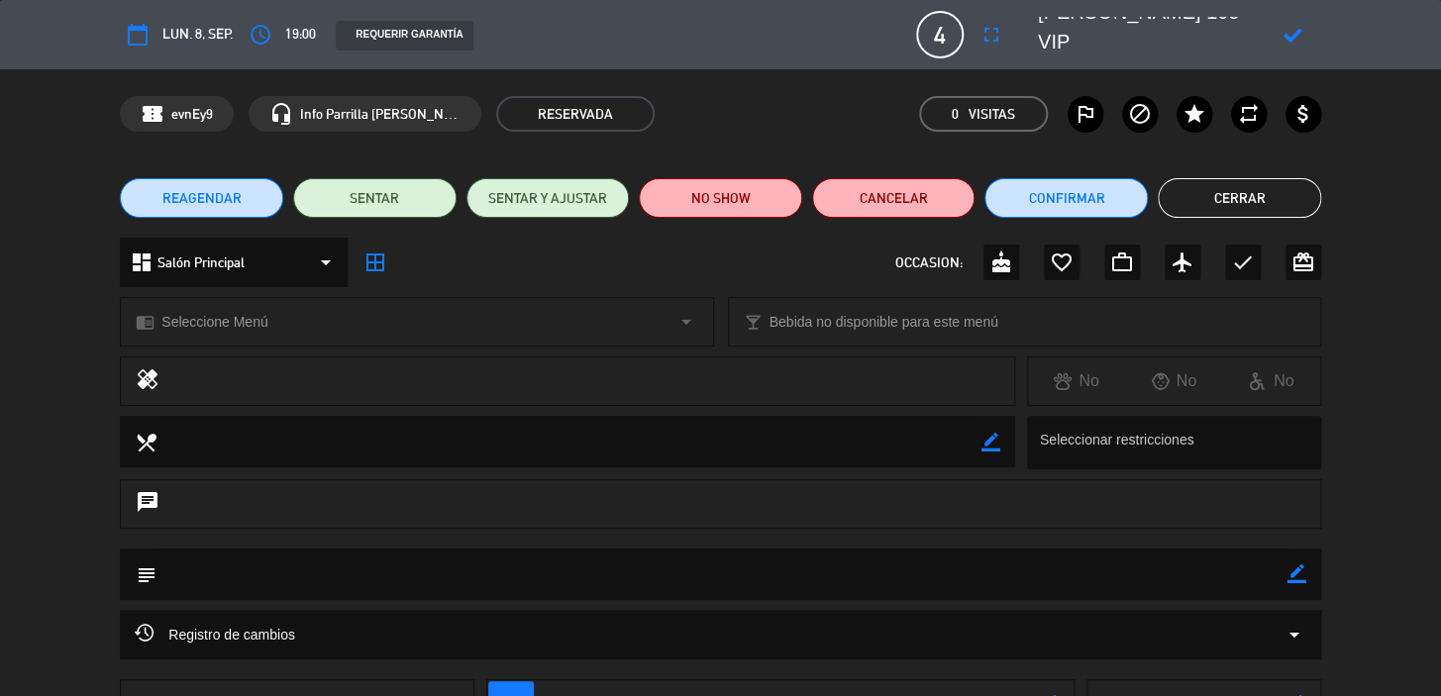
click at [1202, 12] on div "calendar_today lun. 8, sep. access_time 19:00 REQUERIR GARANTÍA 4 [PERSON_NAME]…" at bounding box center [720, 35] width 1201 height 48
click at [1040, 42] on textarea at bounding box center [1151, 35] width 227 height 36
type textarea "[PERSON_NAME] 105VIP"
click at [1292, 31] on icon at bounding box center [1292, 35] width 19 height 19
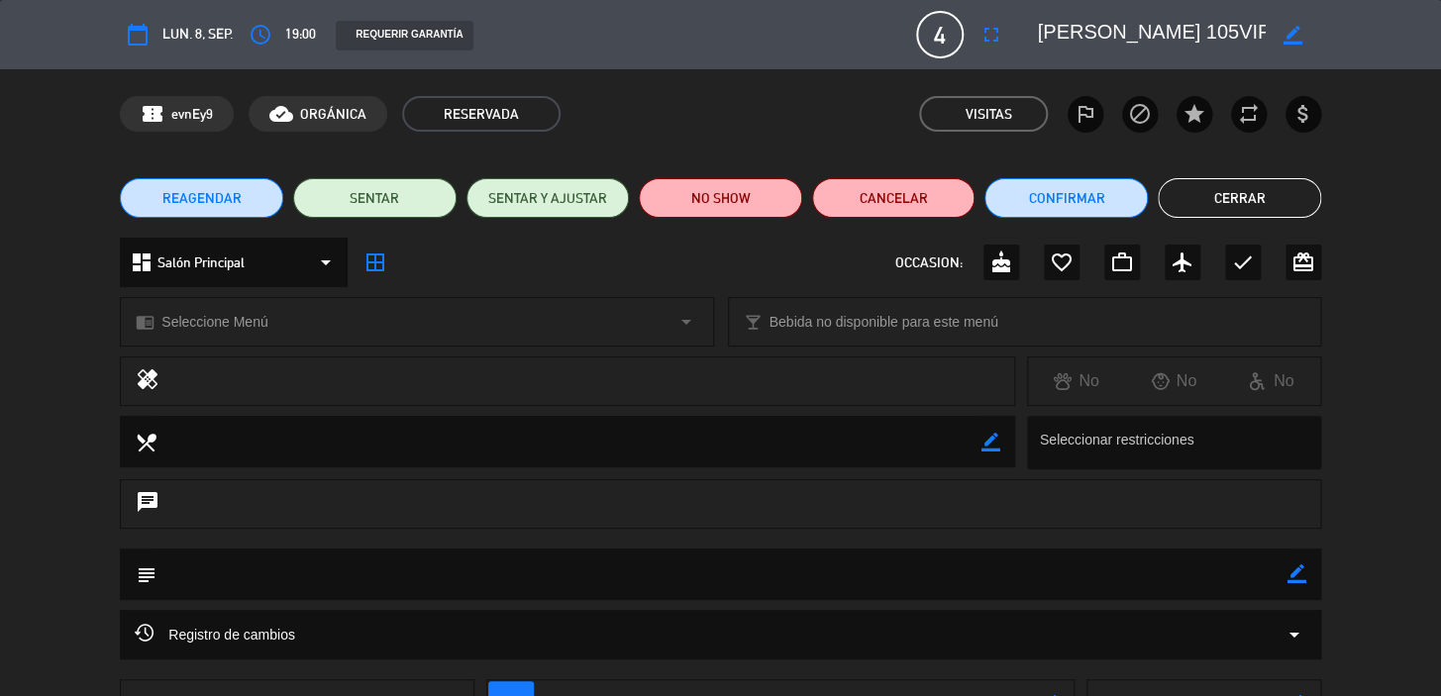
click at [1293, 577] on icon "border_color" at bounding box center [1296, 573] width 19 height 19
click at [1220, 576] on textarea at bounding box center [721, 574] width 1131 height 51
paste textarea "Mesa 105 VIP"
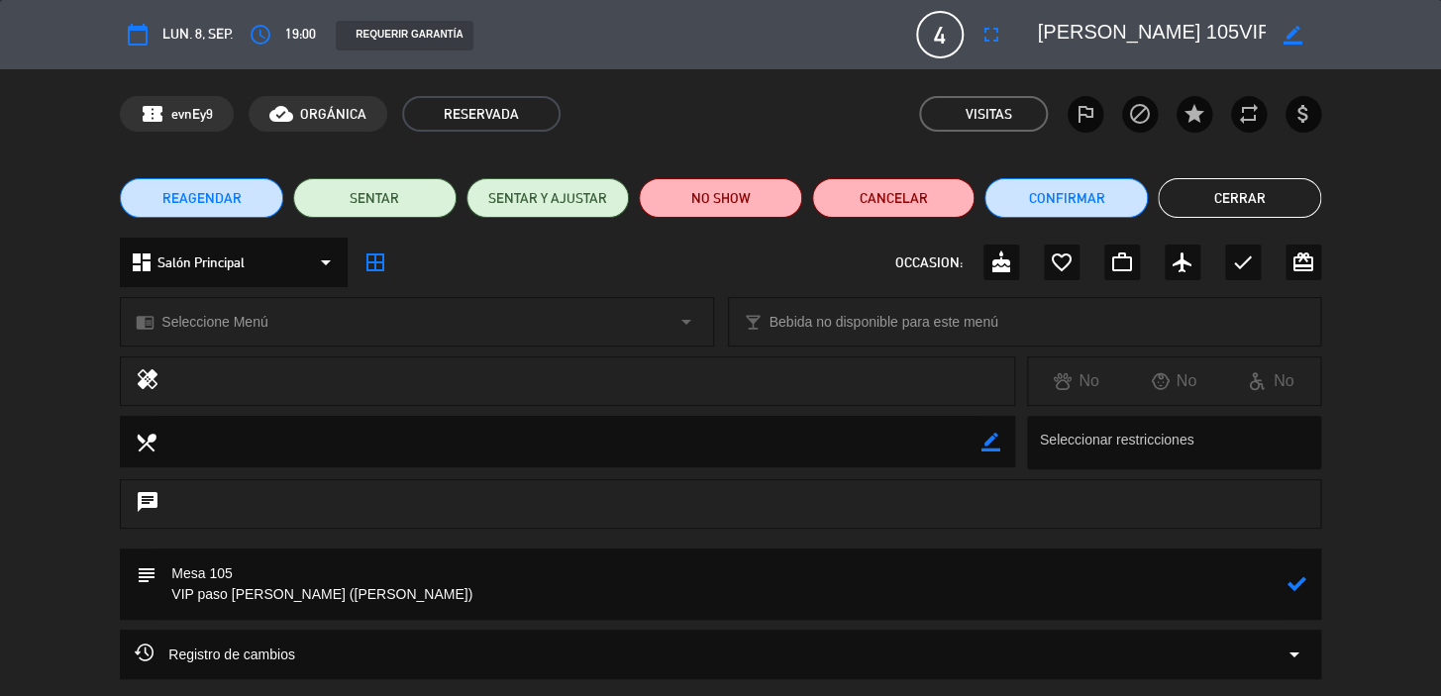
type textarea "Mesa 105 VIP paso [PERSON_NAME] ([PERSON_NAME])"
click at [1295, 585] on icon at bounding box center [1296, 583] width 19 height 19
click at [1270, 206] on button "Cerrar" at bounding box center [1239, 198] width 163 height 40
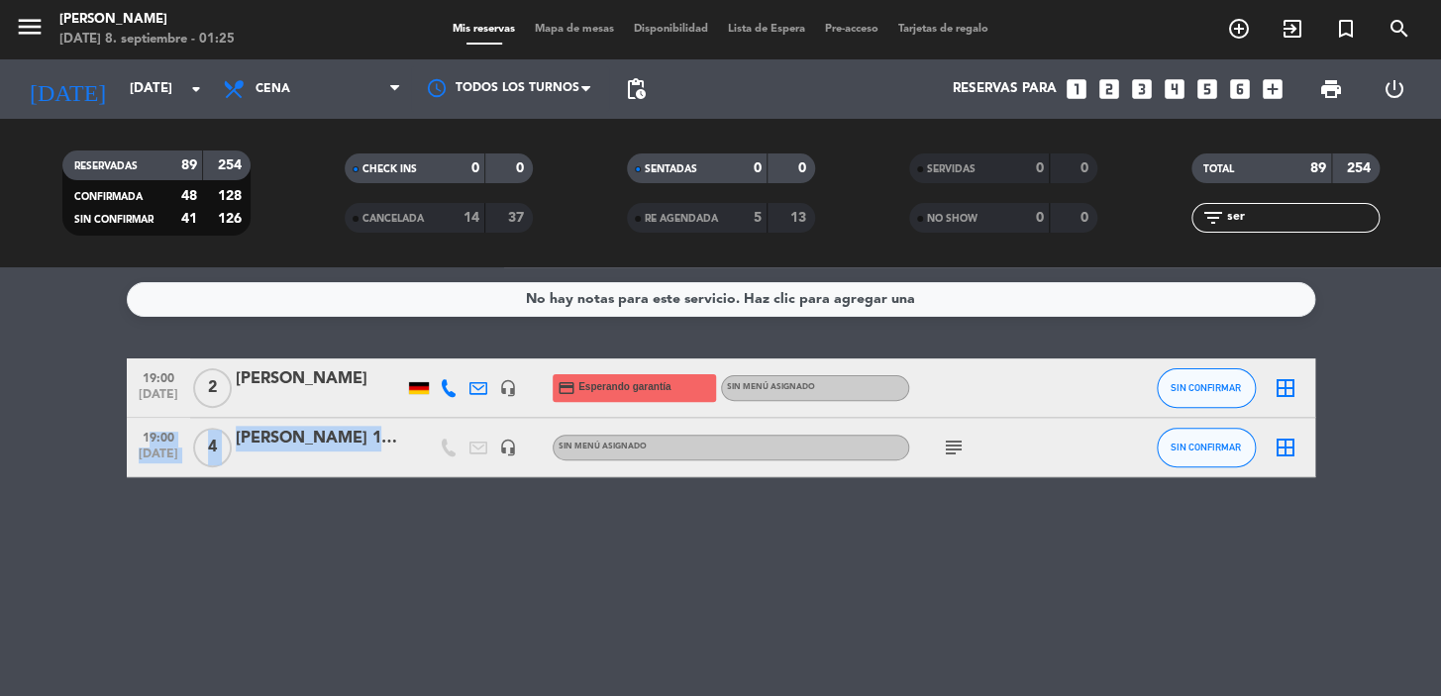
drag, startPoint x: 134, startPoint y: 437, endPoint x: 402, endPoint y: 445, distance: 268.5
click at [402, 445] on div "19:00 [DATE] 4 [PERSON_NAME] 105VIP headset_mic Sin menú asignado subject SIN C…" at bounding box center [721, 447] width 1188 height 59
click at [1218, 86] on icon "looks_5" at bounding box center [1207, 89] width 26 height 26
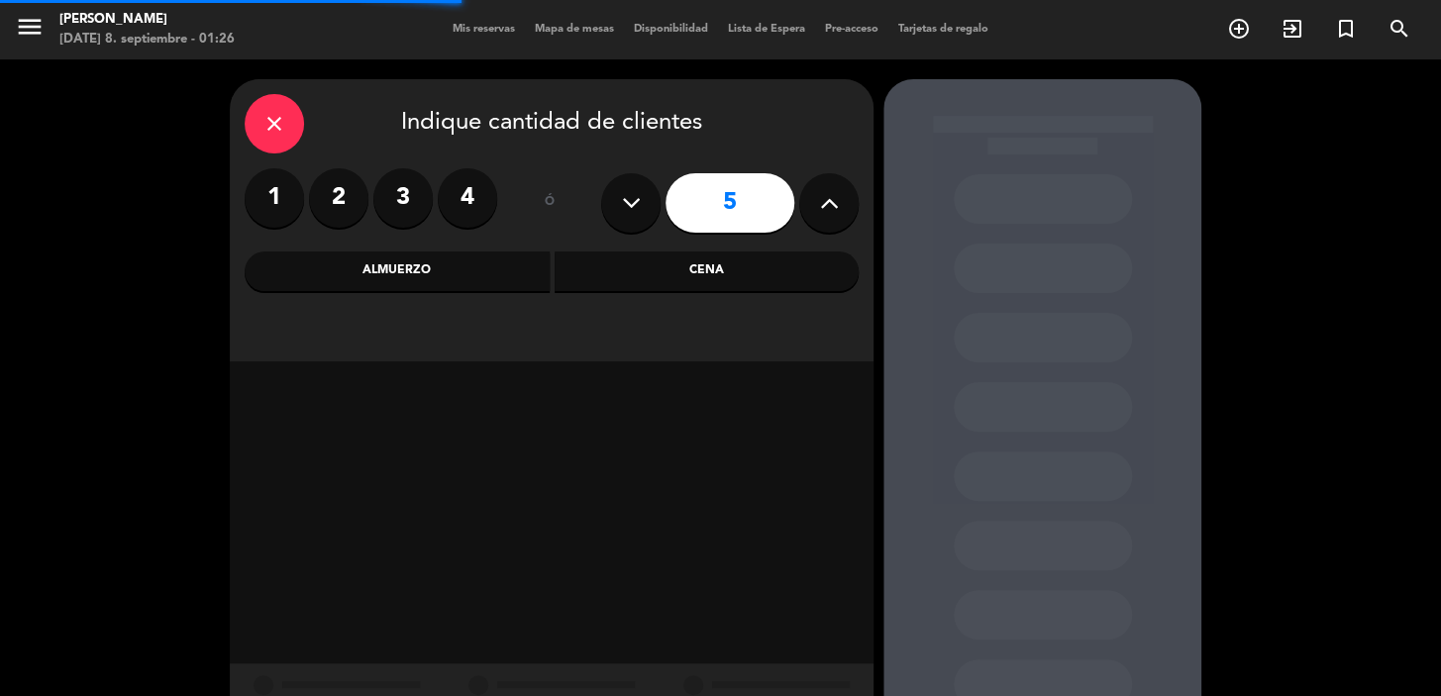
click at [726, 270] on div "Cena" at bounding box center [707, 272] width 305 height 40
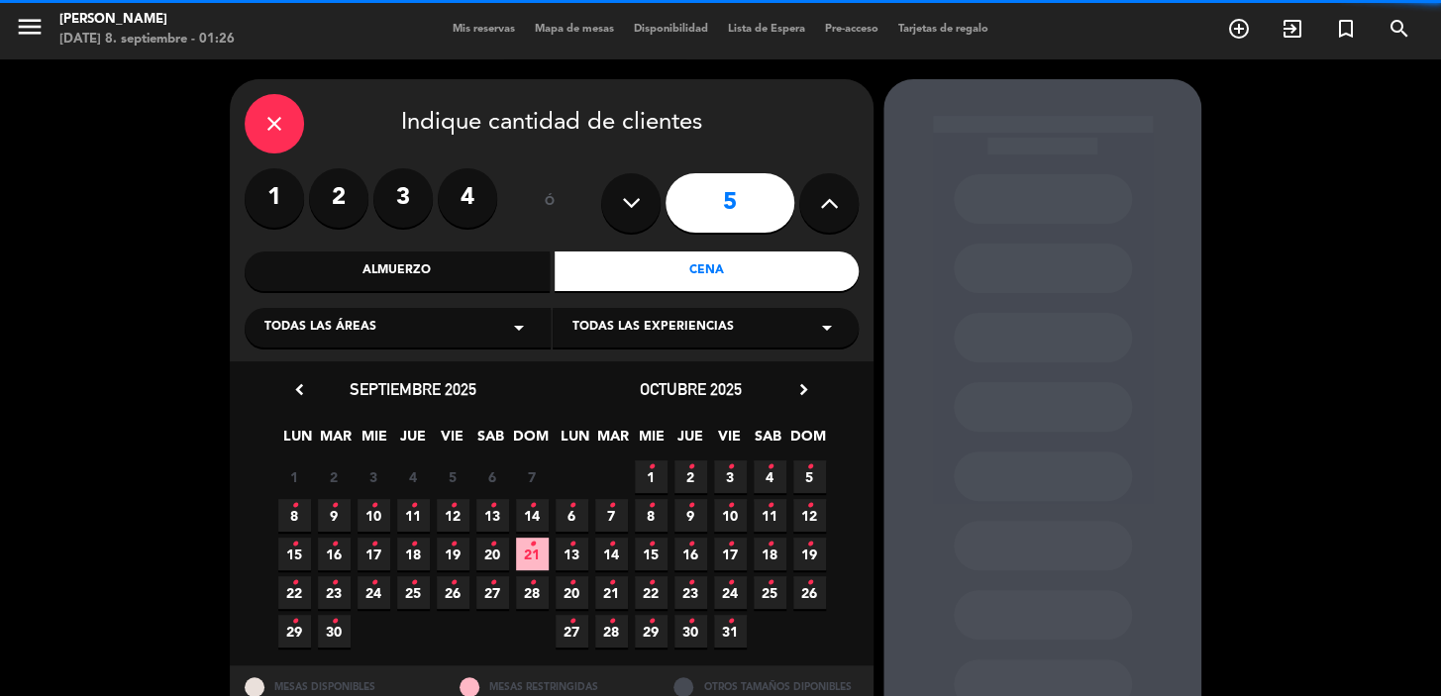
click at [327, 519] on span "9 •" at bounding box center [334, 515] width 33 height 33
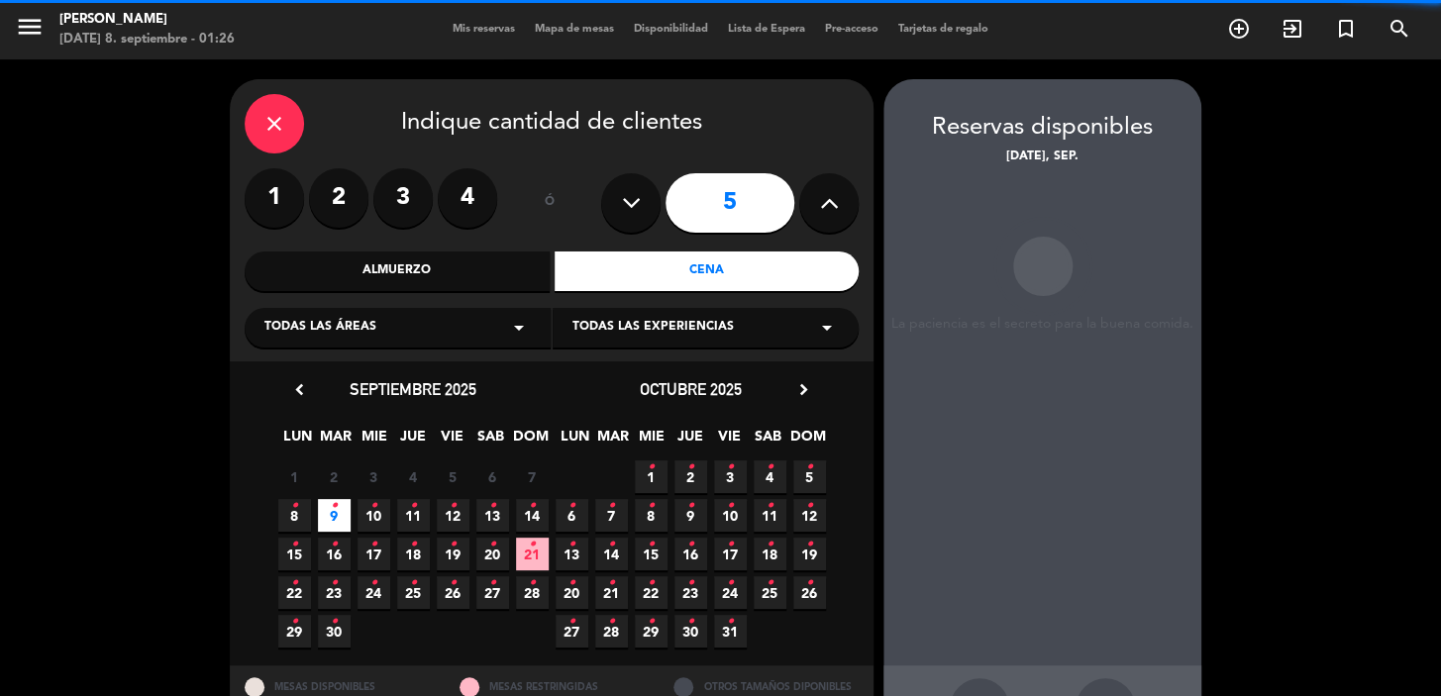
scroll to position [72, 0]
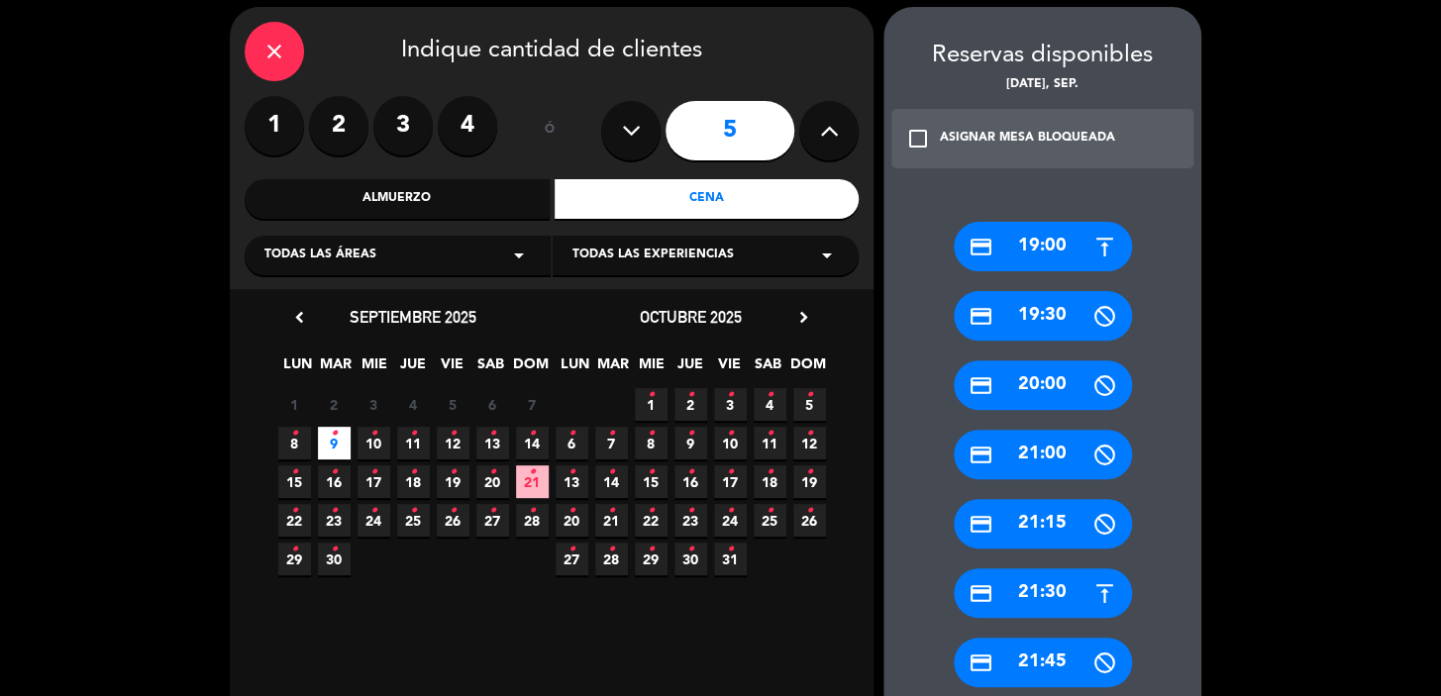
click at [1051, 386] on div "credit_card 20:00" at bounding box center [1043, 385] width 178 height 50
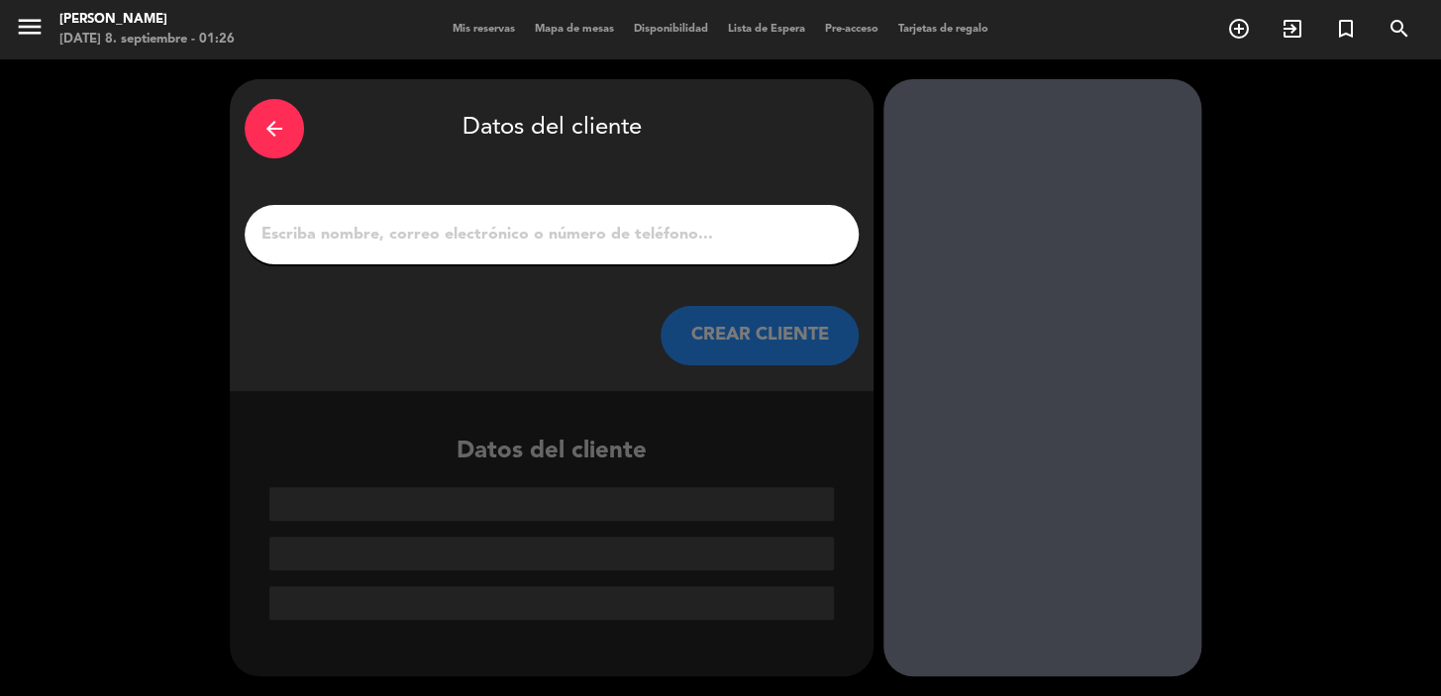
click at [677, 237] on input "1" at bounding box center [551, 235] width 584 height 28
paste input "León"
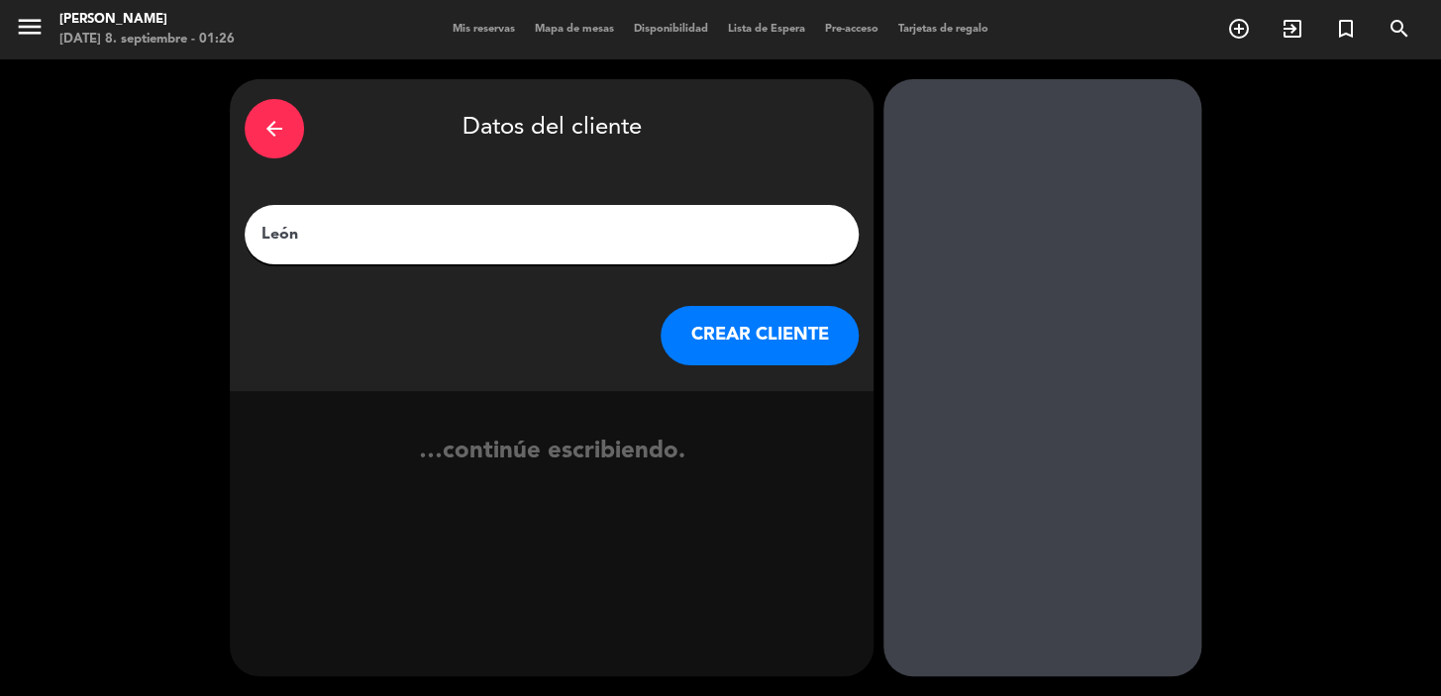
paste input "Mesa 10"
type input "[PERSON_NAME] 10"
click at [684, 333] on button "CREAR CLIENTE" at bounding box center [760, 335] width 198 height 59
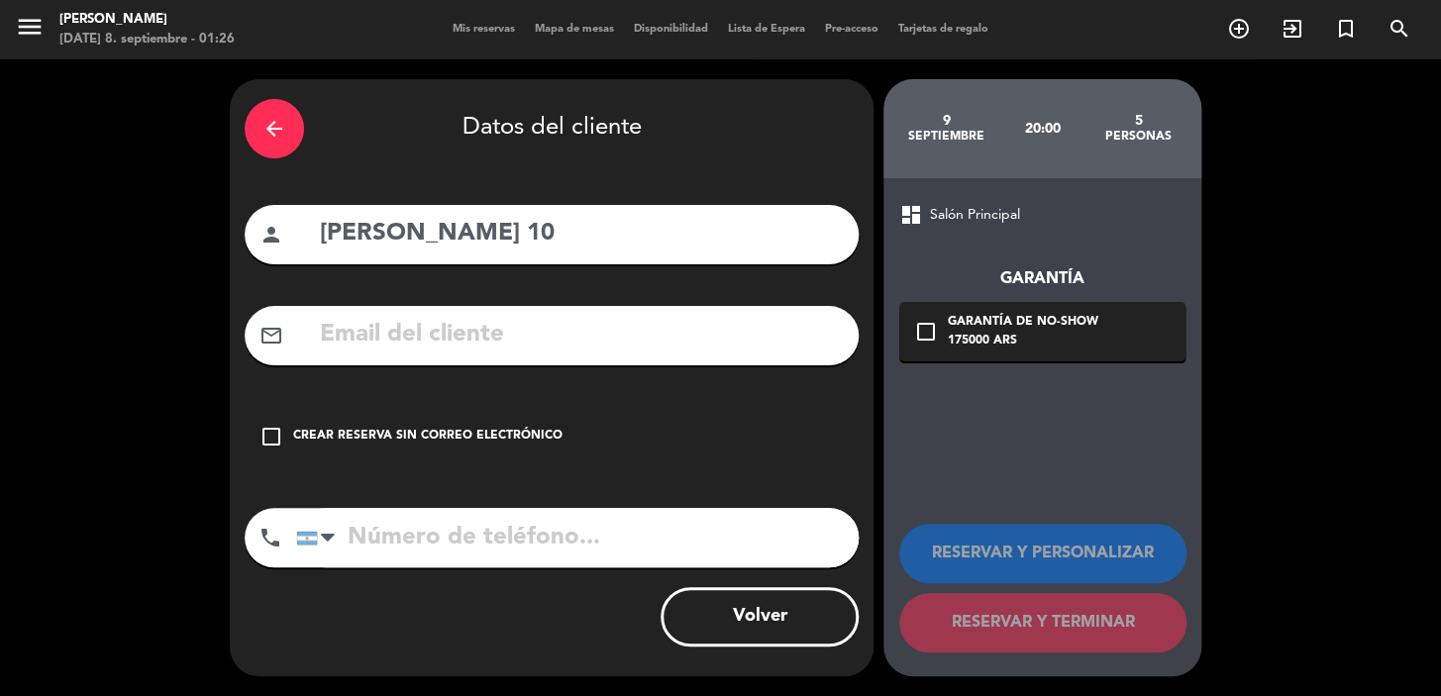
click at [484, 456] on div "check_box_outline_blank Crear reserva sin correo electrónico" at bounding box center [552, 436] width 614 height 59
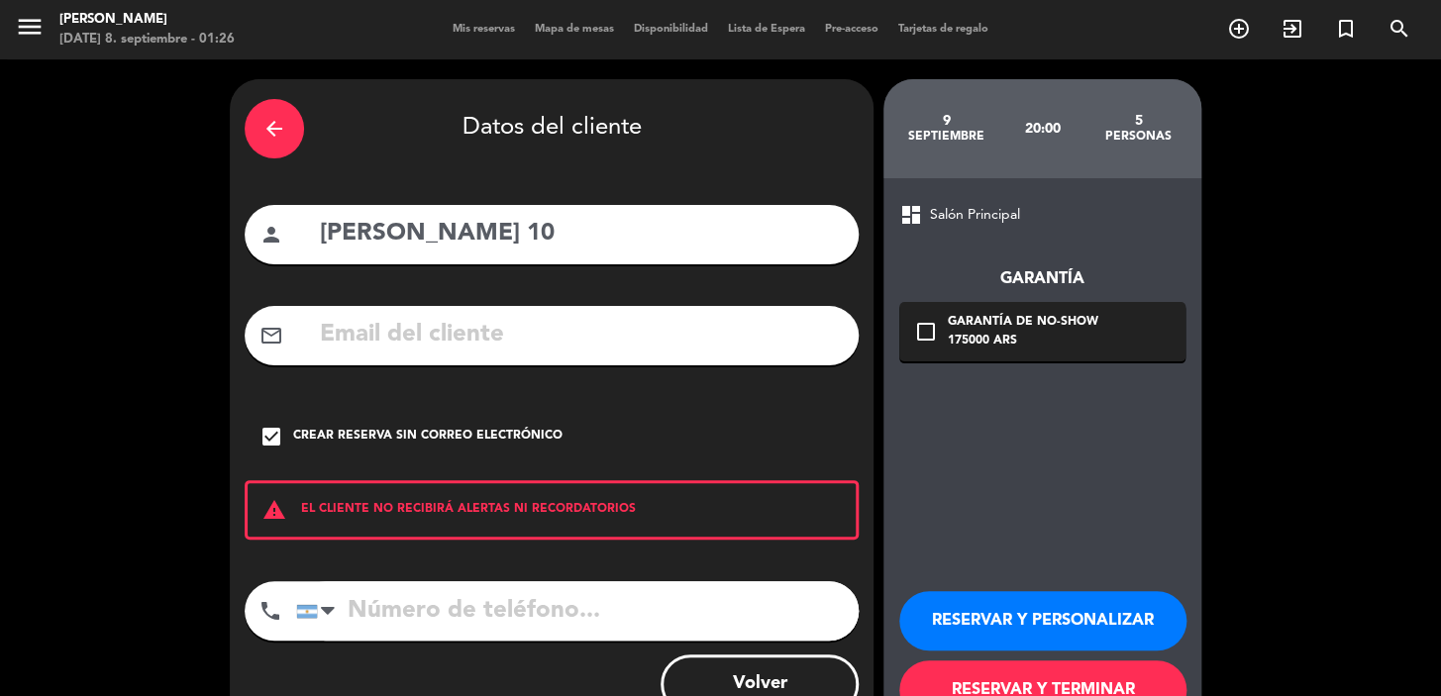
click at [1058, 616] on button "RESERVAR Y PERSONALIZAR" at bounding box center [1042, 620] width 287 height 59
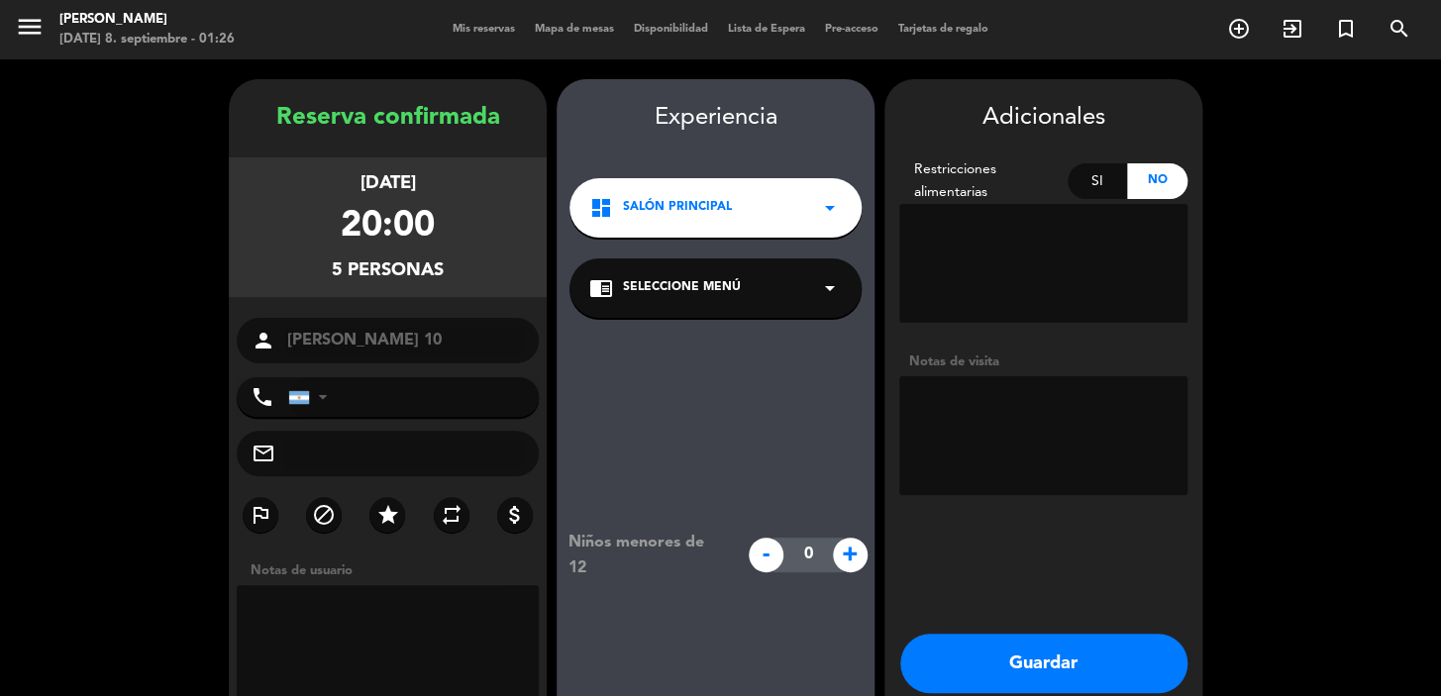
scroll to position [79, 0]
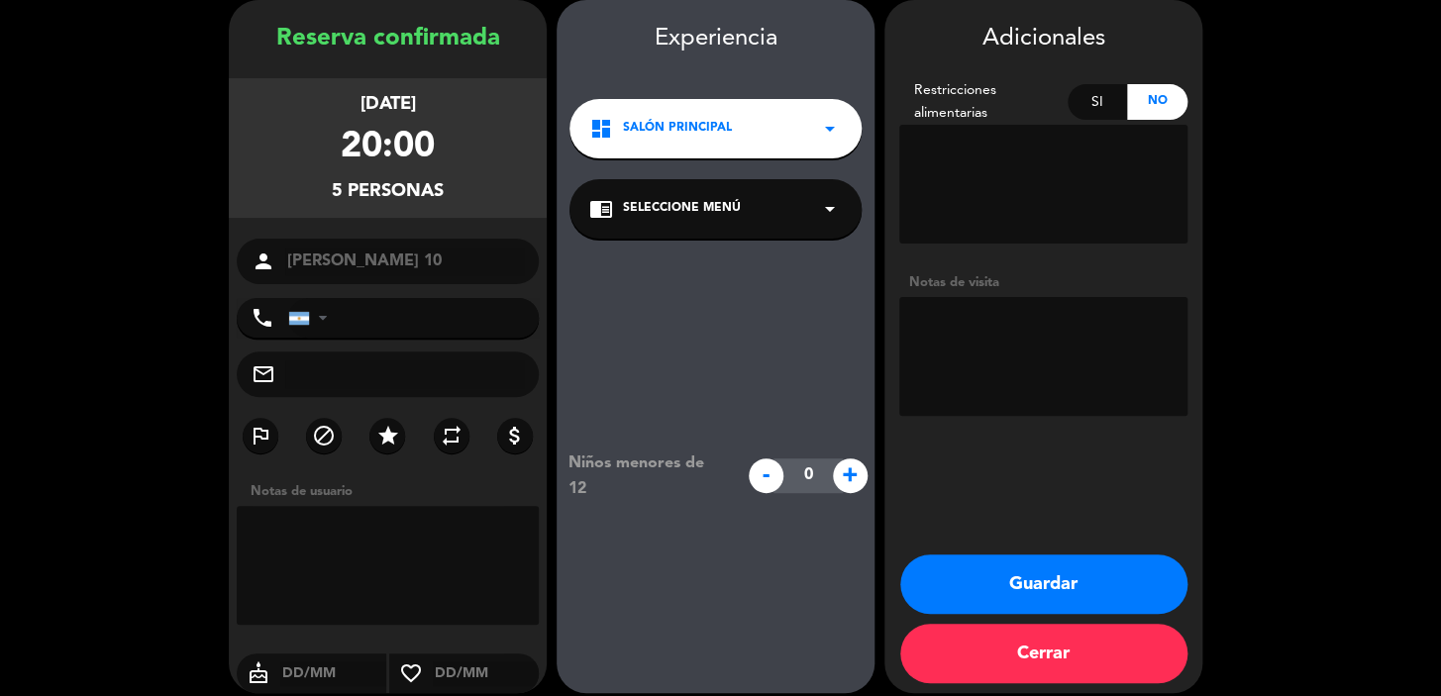
drag, startPoint x: 974, startPoint y: 336, endPoint x: 457, endPoint y: 454, distance: 531.2
click at [973, 337] on textarea at bounding box center [1043, 356] width 288 height 119
click at [944, 376] on textarea at bounding box center [1043, 356] width 288 height 119
type textarea "o"
type textarea "paso [PERSON_NAME] ([PERSON_NAME])"
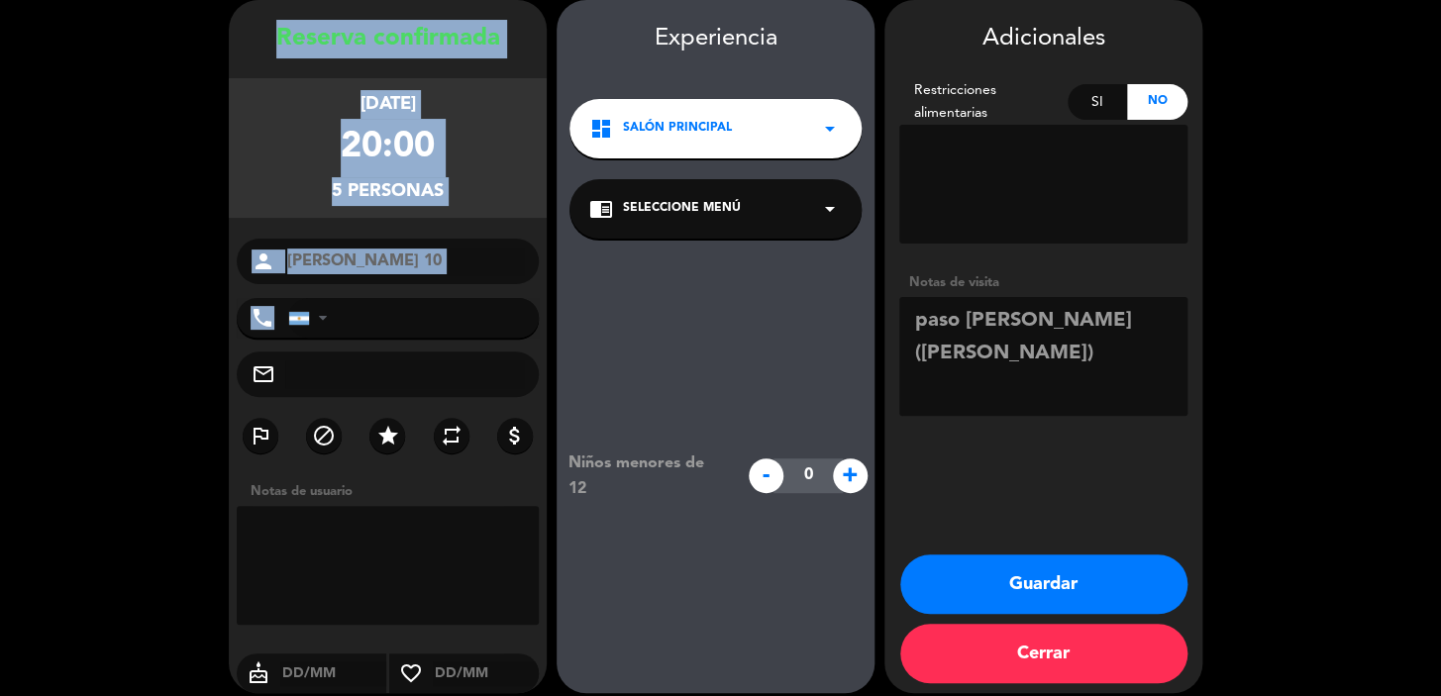
drag, startPoint x: 250, startPoint y: 28, endPoint x: 414, endPoint y: 317, distance: 332.6
click at [414, 317] on div "Reserva confirmada [DATE] 20:00 5 personas person [PERSON_NAME] 10 phone [GEOGR…" at bounding box center [388, 366] width 318 height 693
click at [300, 70] on div "Reserva confirmada [DATE] 20:00 5 personas person [PERSON_NAME] 10 phone [GEOGR…" at bounding box center [388, 366] width 318 height 693
drag, startPoint x: 259, startPoint y: 34, endPoint x: 461, endPoint y: 295, distance: 330.4
click at [461, 295] on div "Reserva confirmada [DATE] 20:00 5 personas person [PERSON_NAME] 10 phone [GEOGR…" at bounding box center [388, 366] width 318 height 693
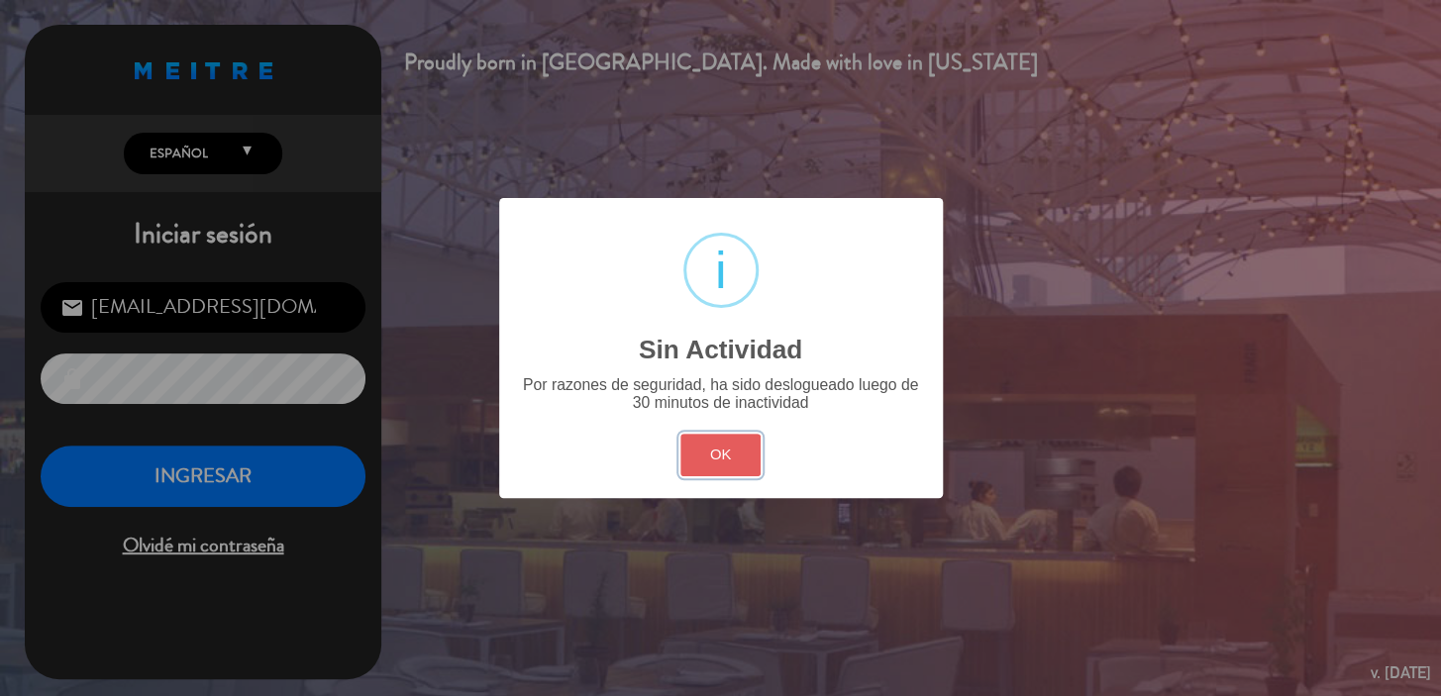
click at [723, 451] on button "OK" at bounding box center [720, 455] width 80 height 43
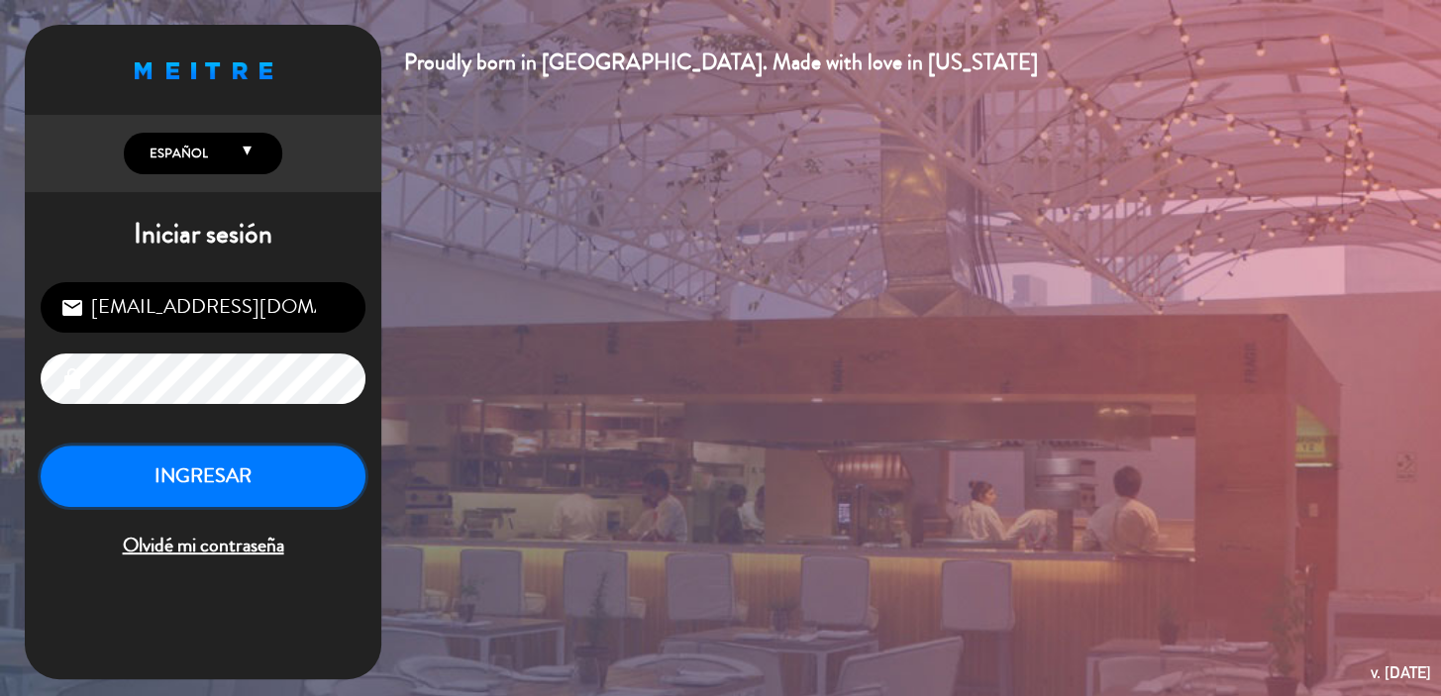
click at [333, 476] on button "INGRESAR" at bounding box center [203, 477] width 325 height 62
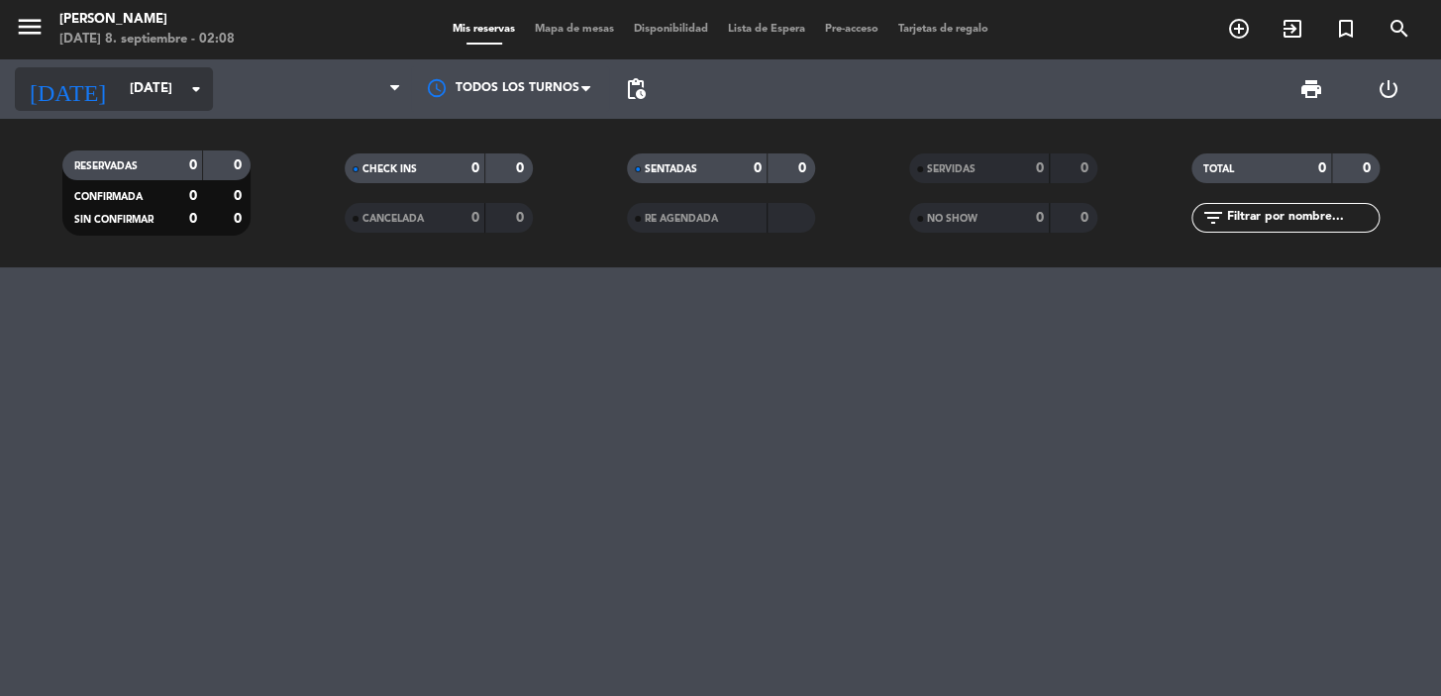
click at [140, 77] on input "[DATE]" at bounding box center [207, 89] width 175 height 36
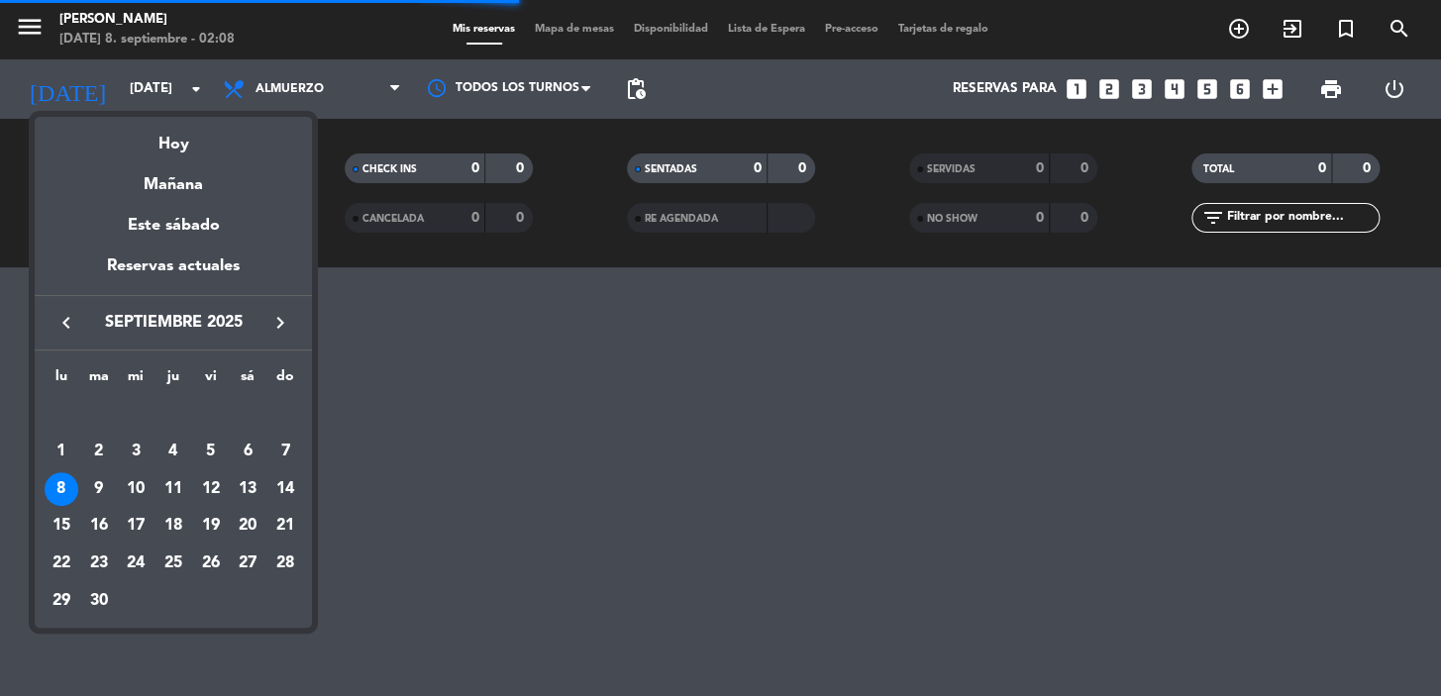
click at [285, 322] on icon "keyboard_arrow_right" at bounding box center [280, 323] width 24 height 24
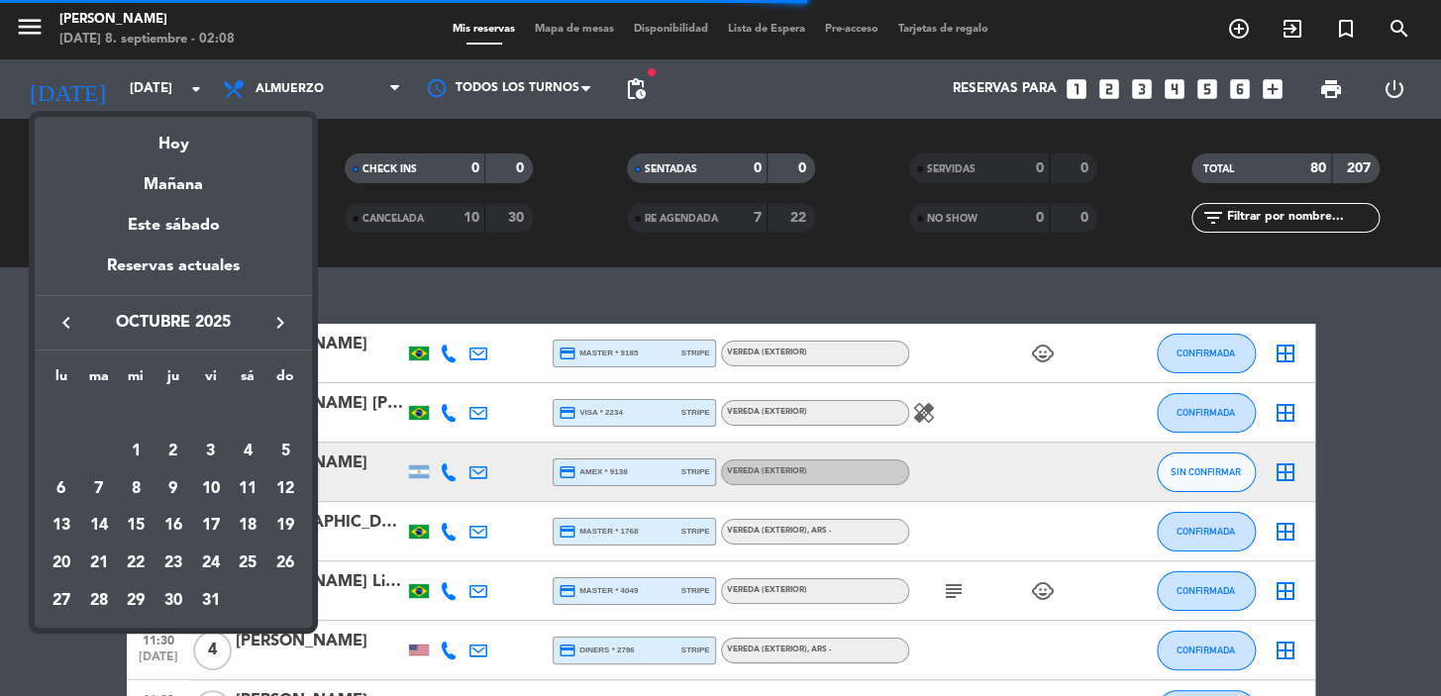
click at [287, 450] on div "5" at bounding box center [285, 452] width 34 height 34
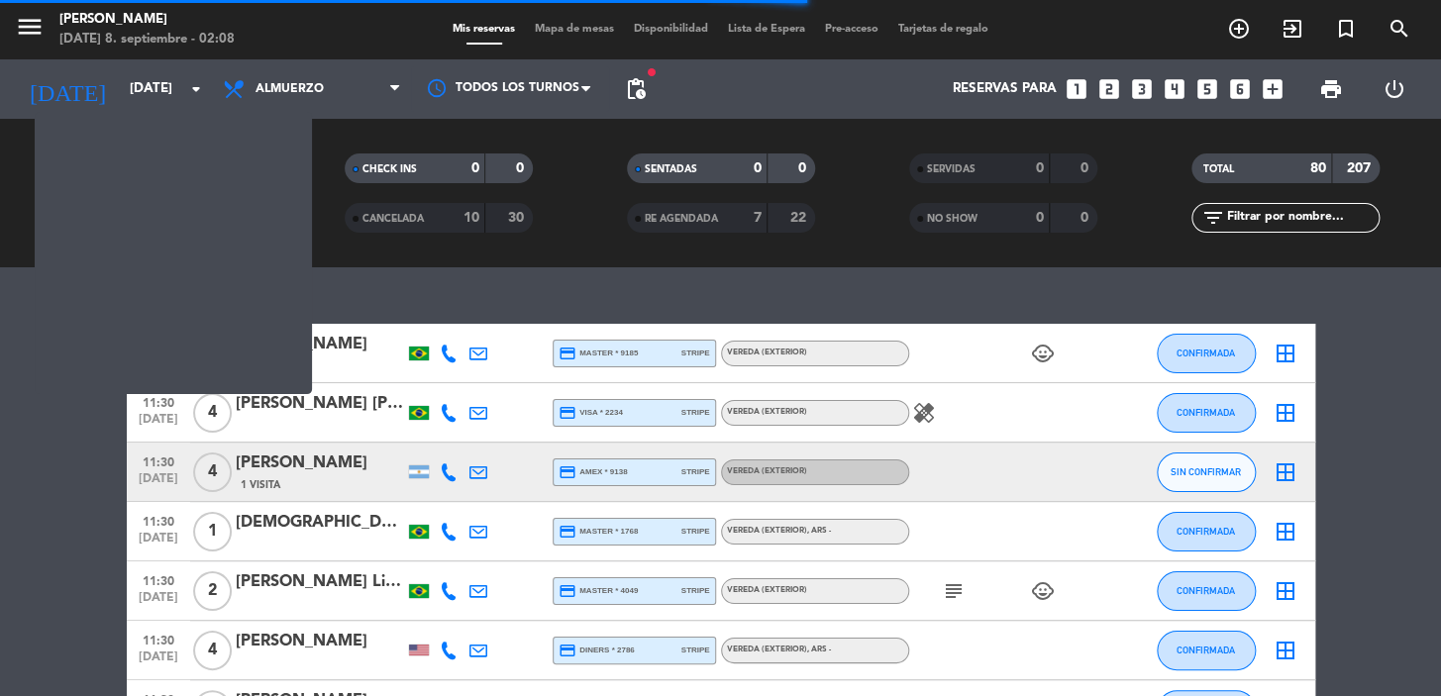
type input "[DATE]"
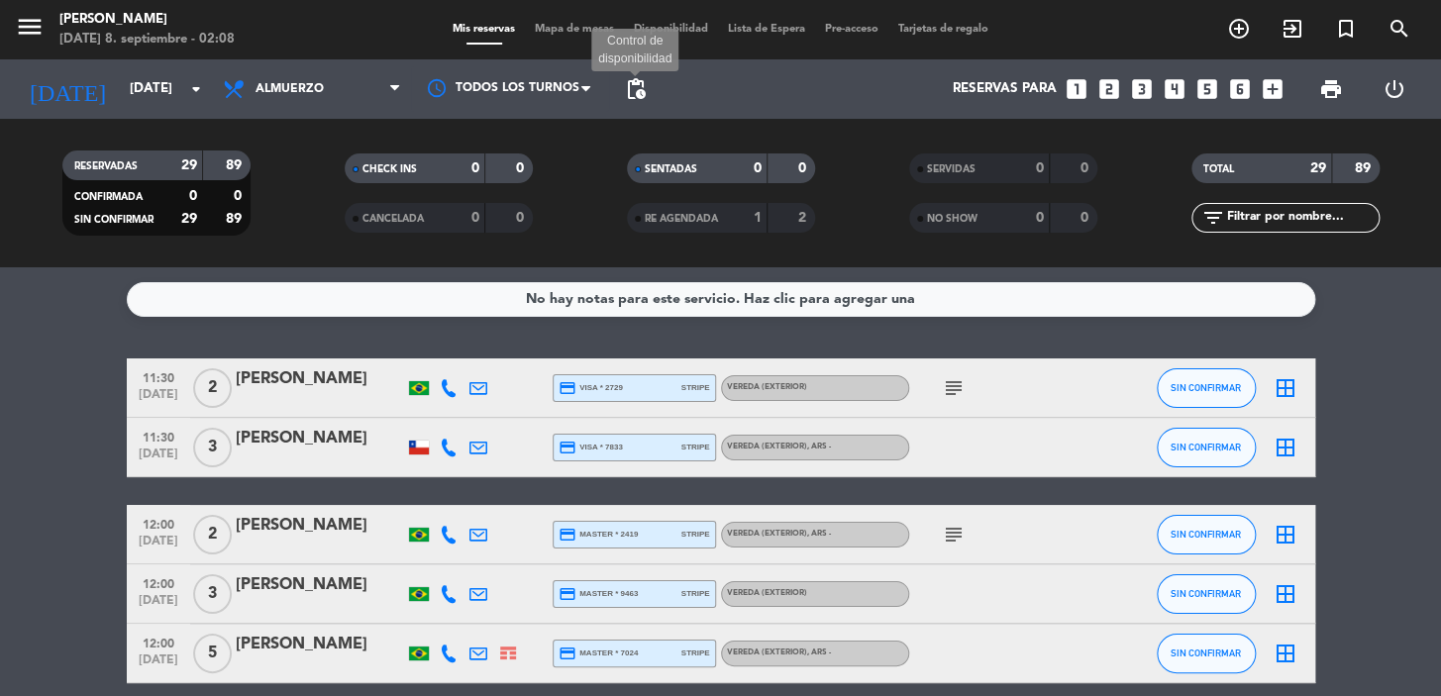
click at [634, 86] on span "pending_actions" at bounding box center [636, 89] width 24 height 24
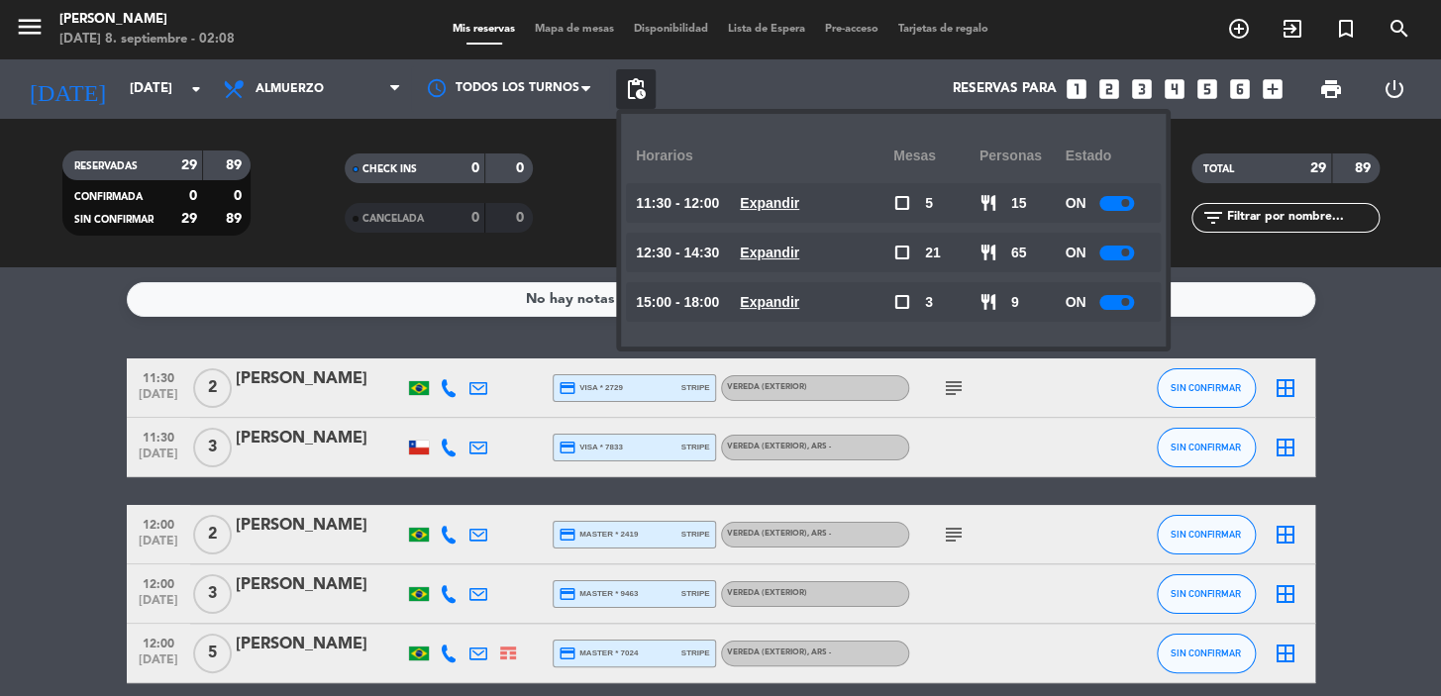
click at [790, 206] on u "Expandir" at bounding box center [769, 203] width 59 height 16
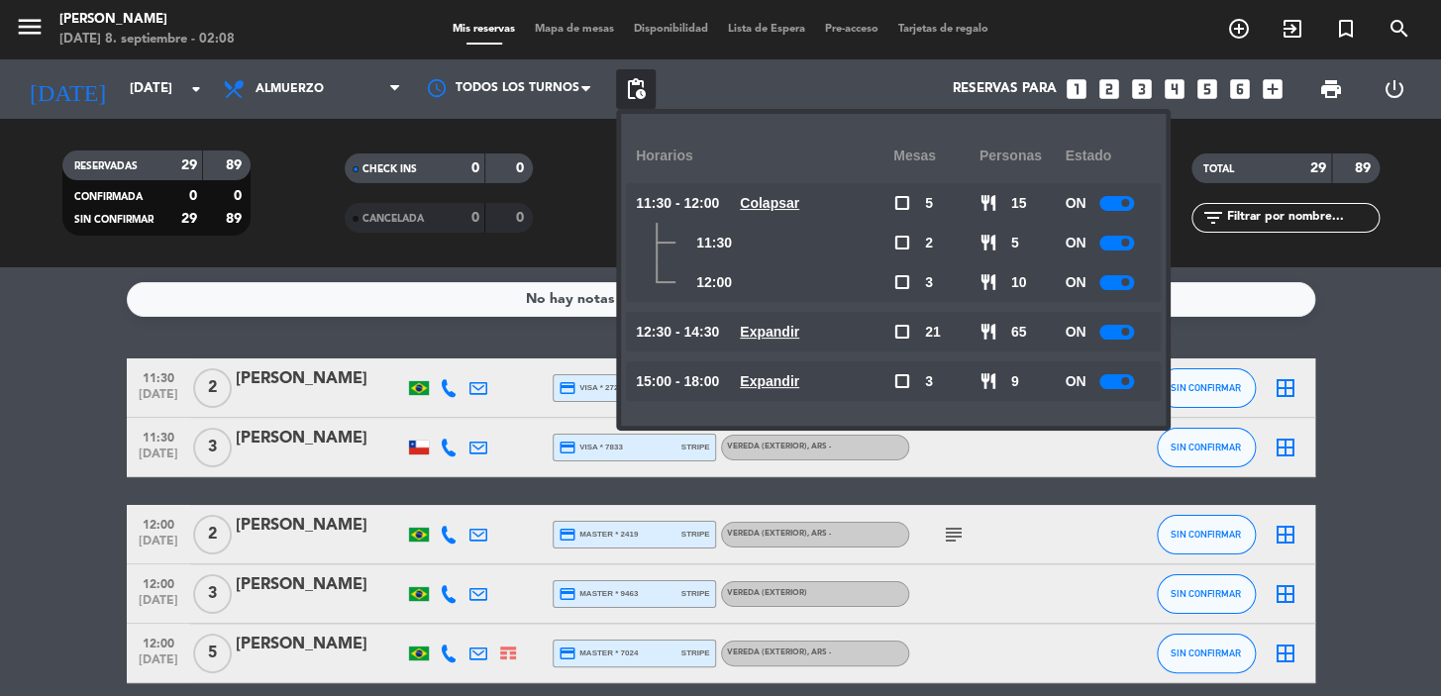
click at [775, 195] on u "Colapsar" at bounding box center [769, 203] width 59 height 16
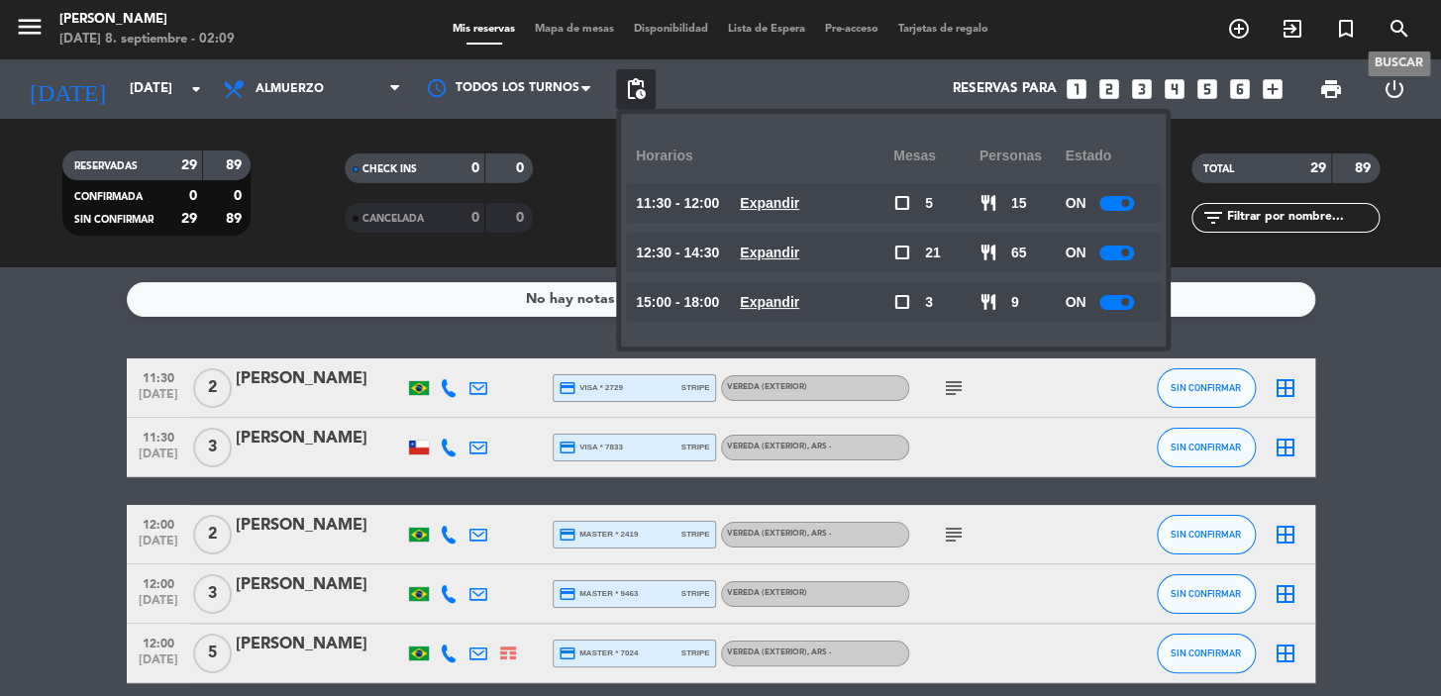
click at [1390, 26] on icon "search" at bounding box center [1399, 29] width 24 height 24
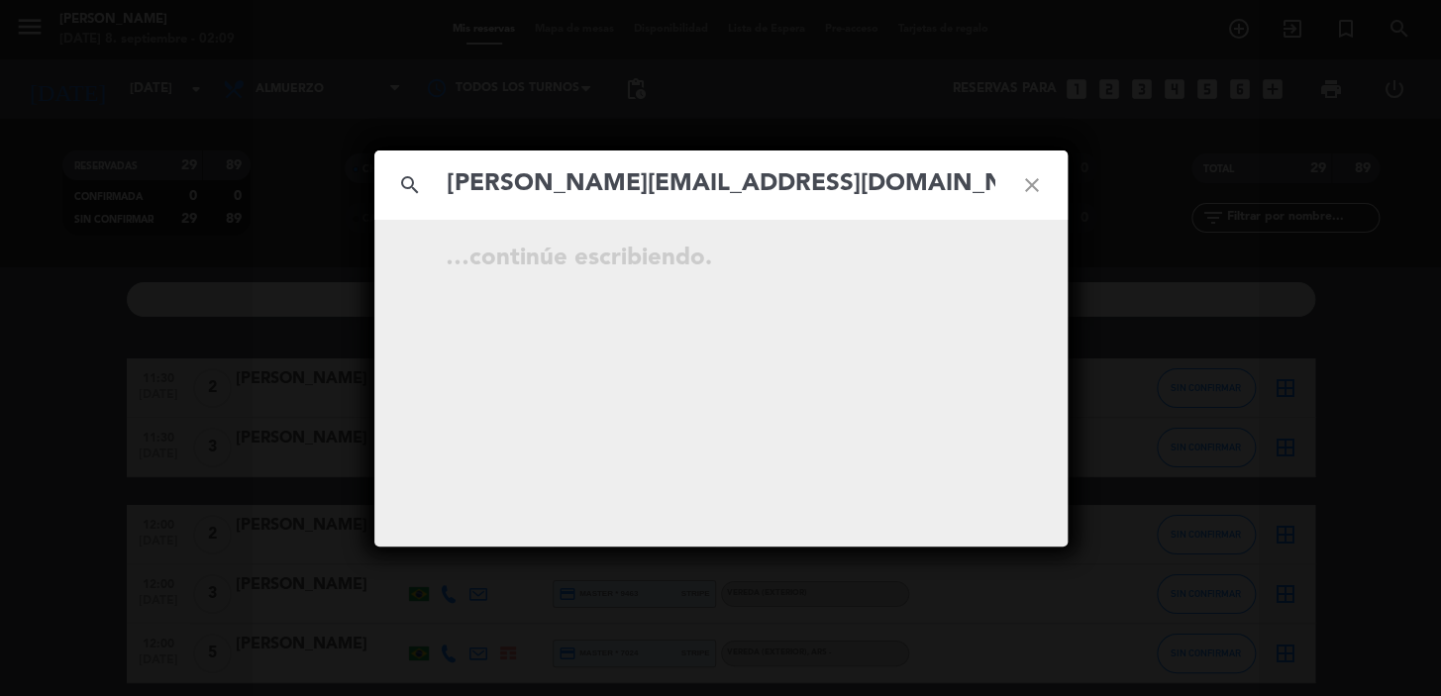
type input "[PERSON_NAME][EMAIL_ADDRESS][DOMAIN_NAME]"
click at [977, 262] on icon "open_in_new" at bounding box center [983, 262] width 24 height 24
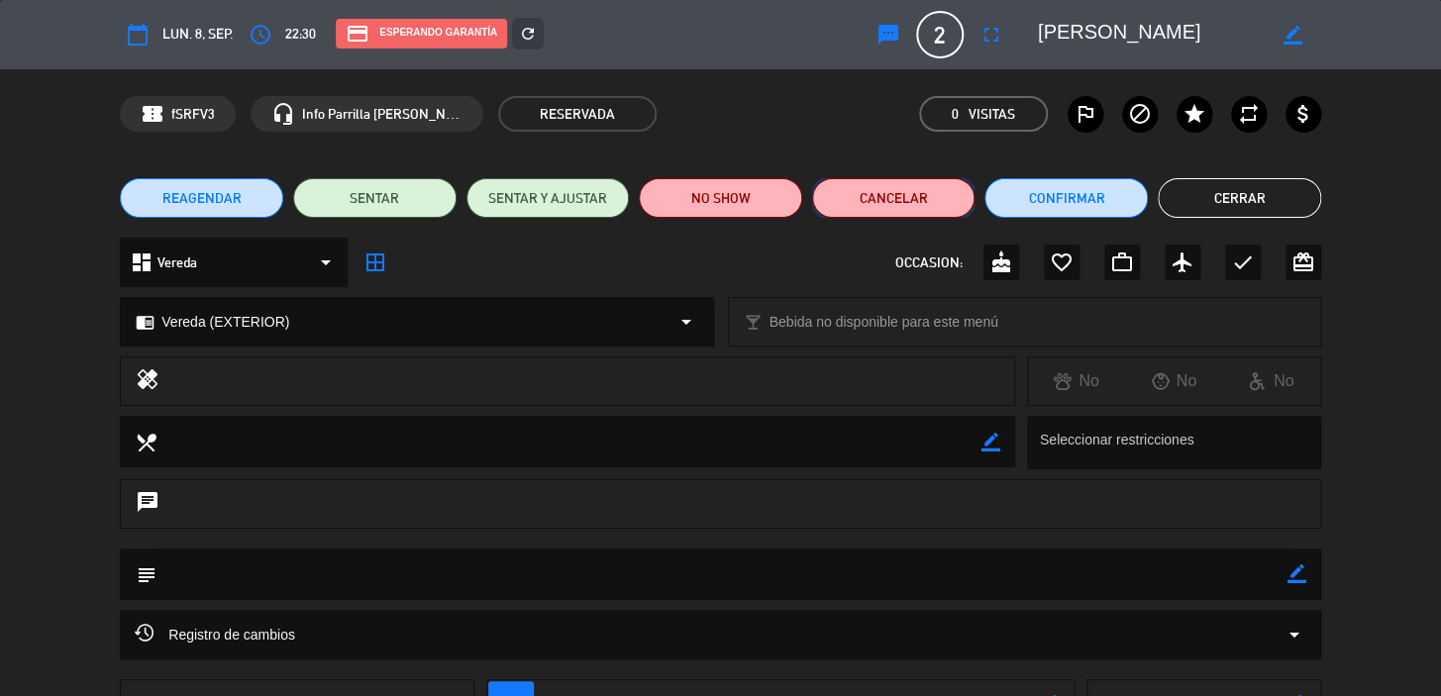
click at [920, 198] on button "Cancelar" at bounding box center [893, 198] width 163 height 40
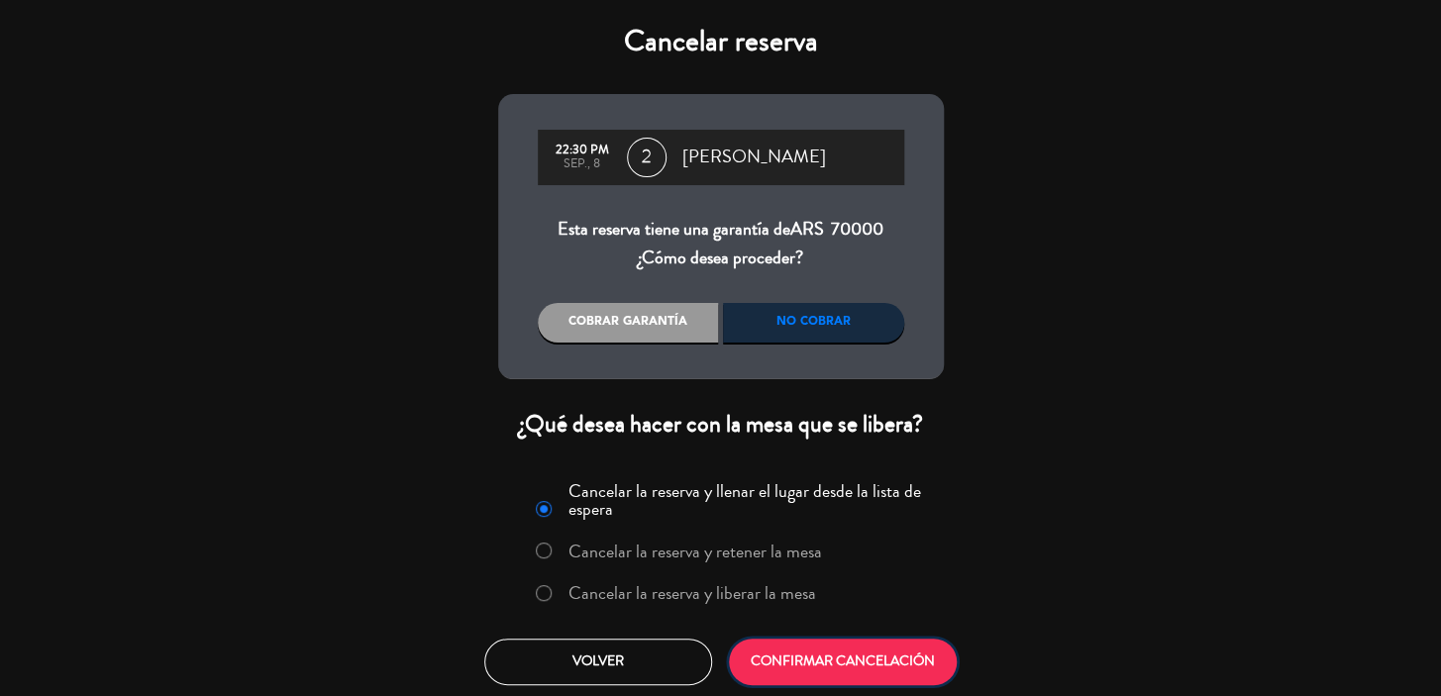
click at [881, 653] on button "CONFIRMAR CANCELACIÓN" at bounding box center [843, 662] width 228 height 47
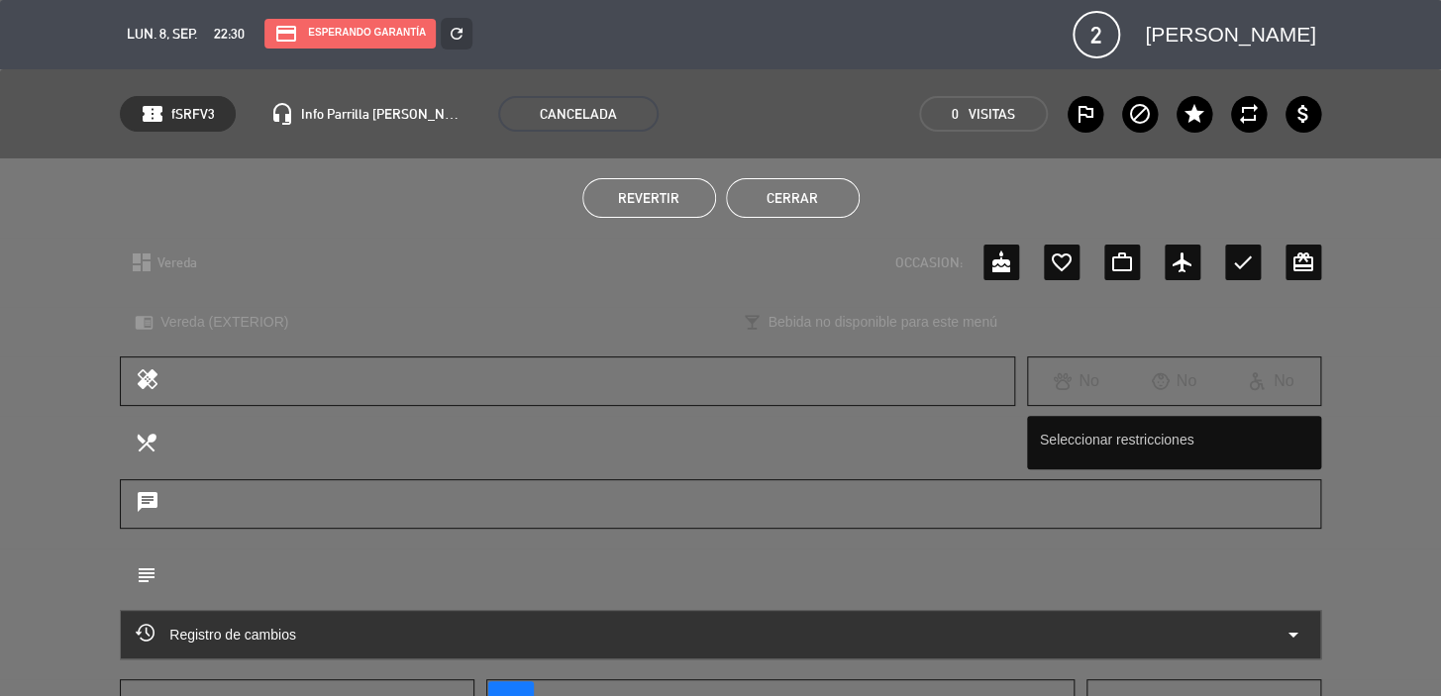
click at [804, 203] on button "Cerrar" at bounding box center [793, 198] width 134 height 40
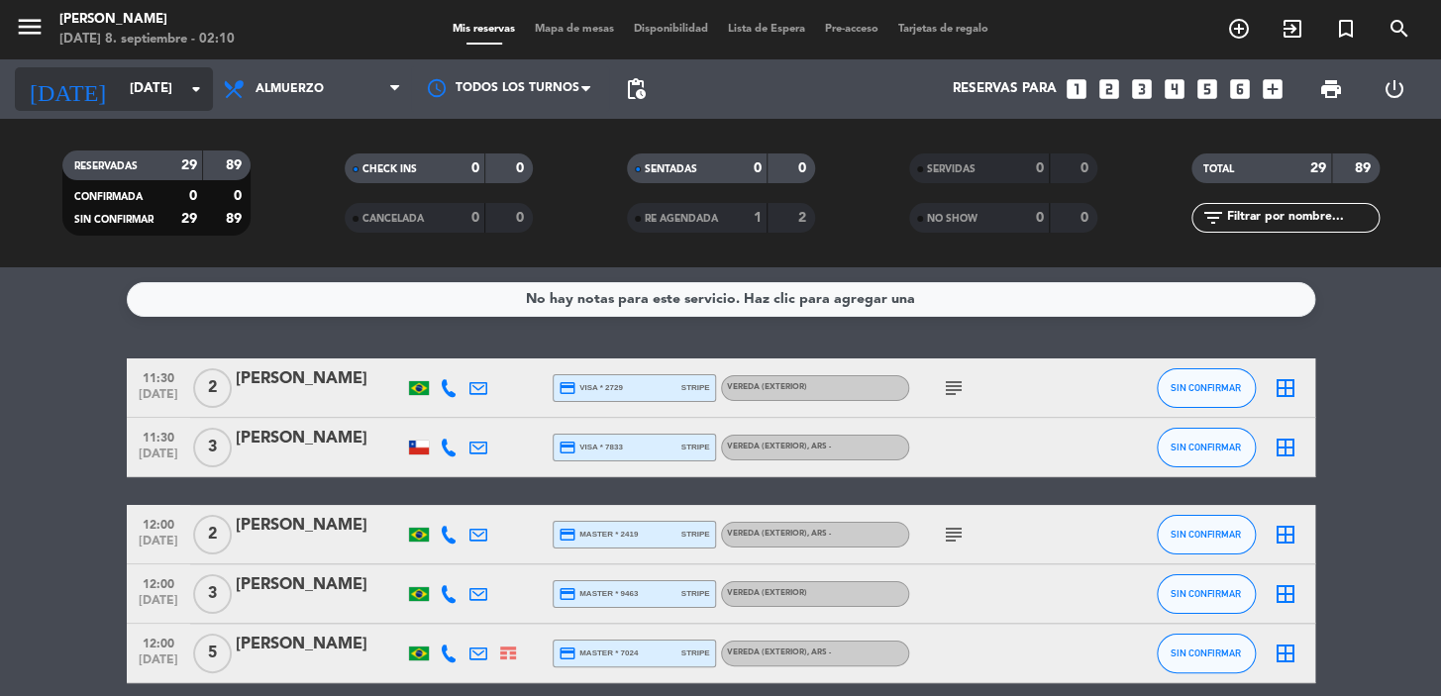
click at [124, 107] on div "[DATE] [DATE] arrow_drop_down" at bounding box center [114, 89] width 198 height 44
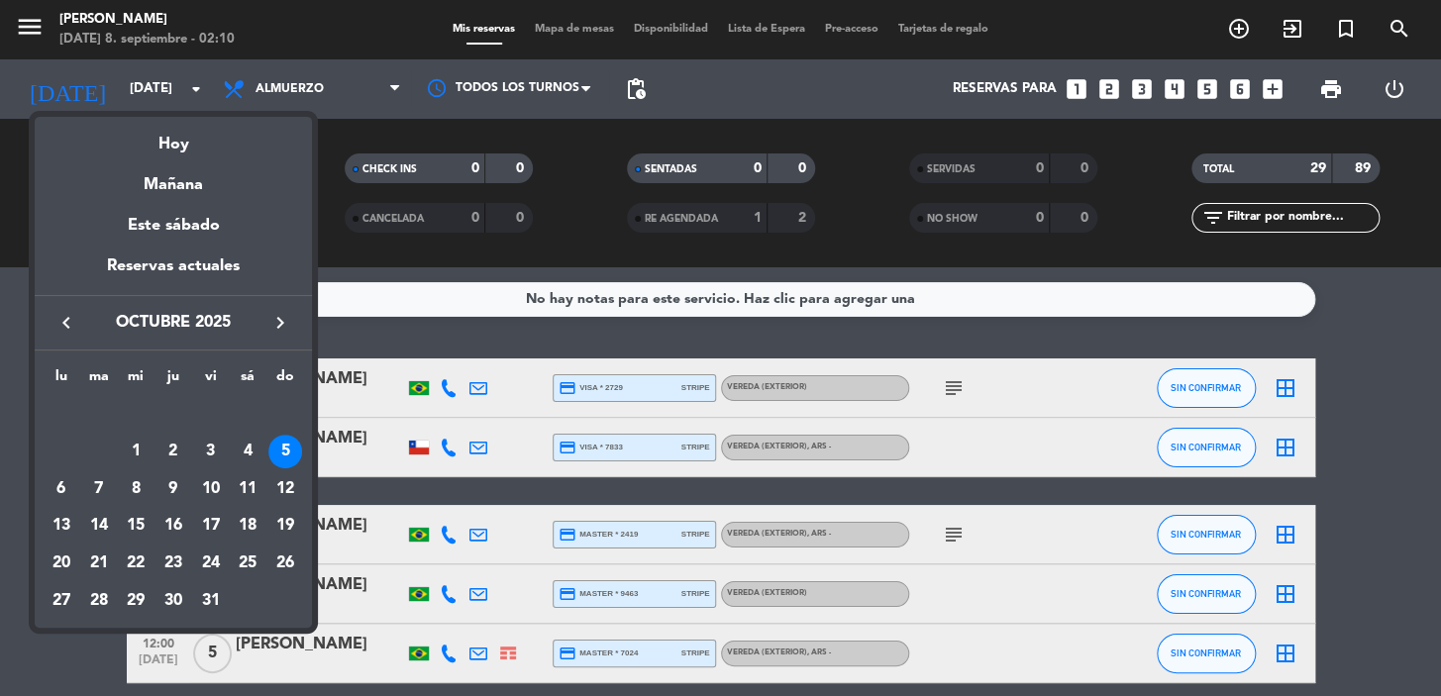
click at [284, 320] on icon "keyboard_arrow_right" at bounding box center [280, 323] width 24 height 24
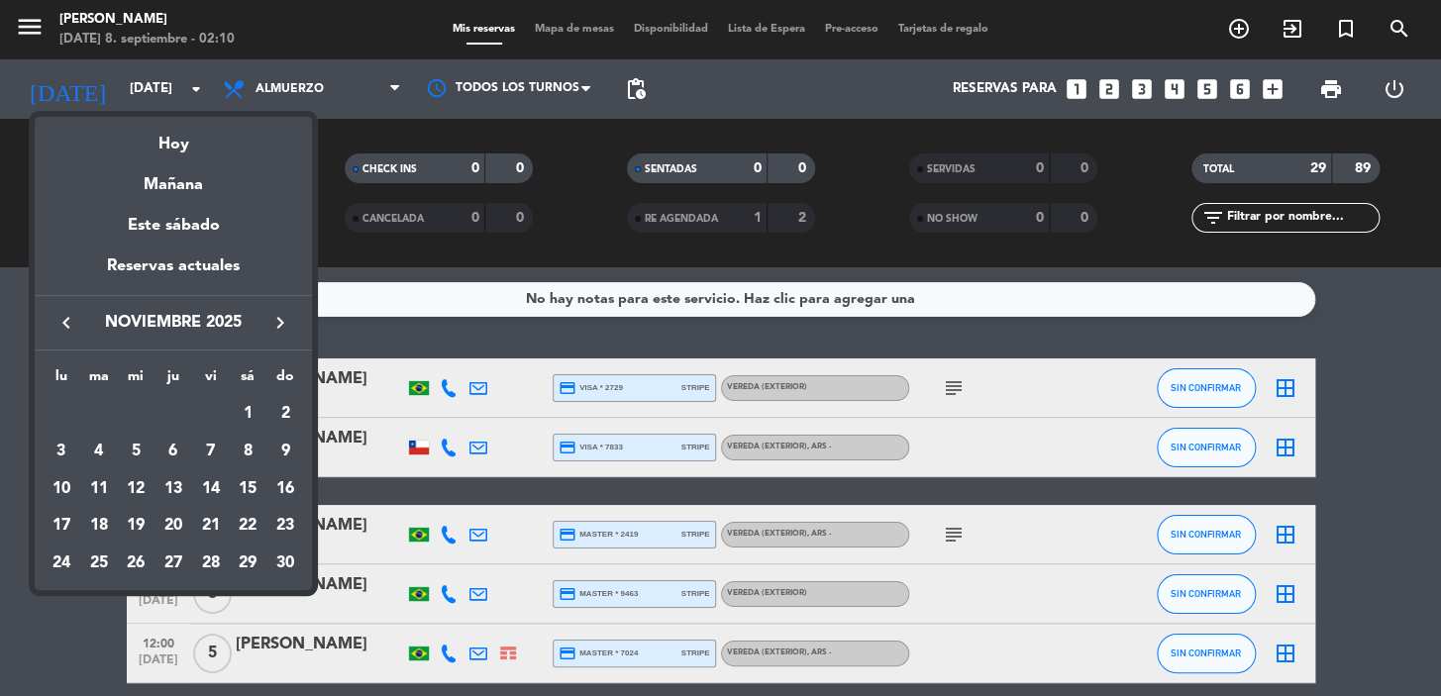
click at [283, 317] on icon "keyboard_arrow_right" at bounding box center [280, 323] width 24 height 24
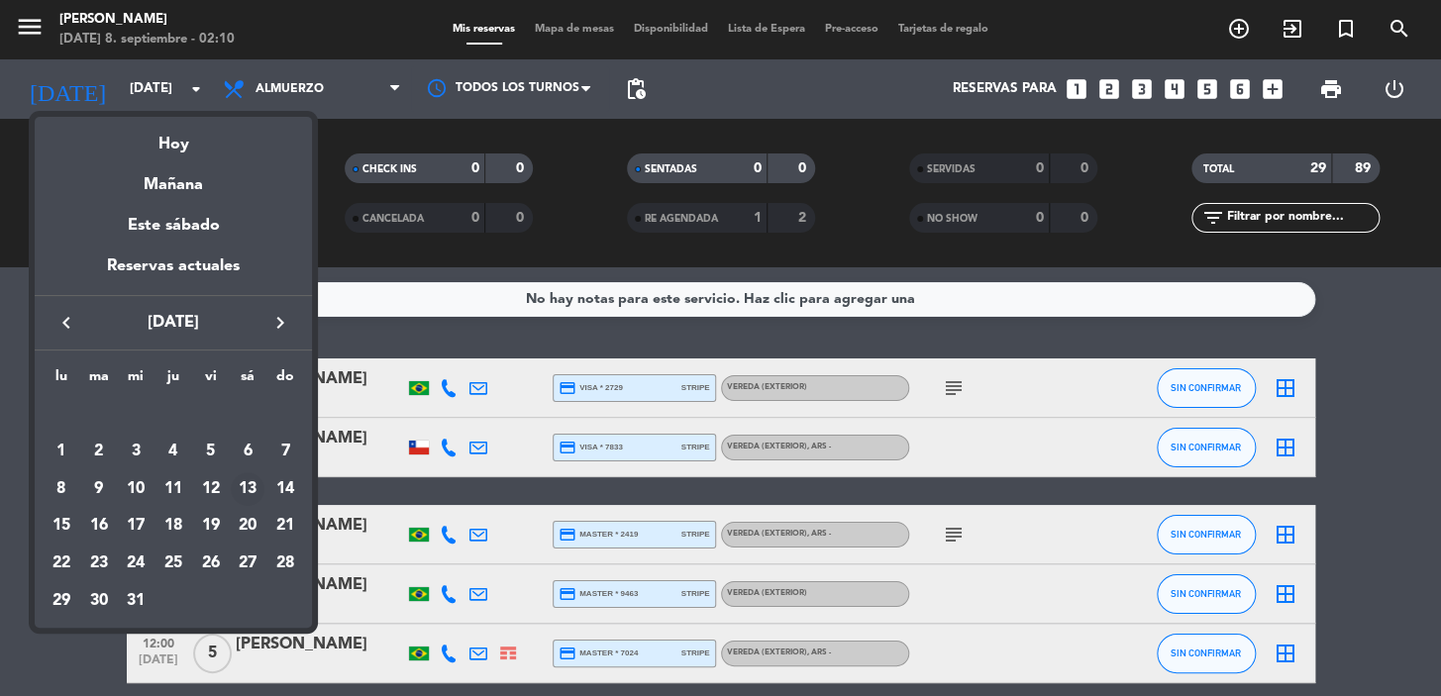
click at [250, 477] on div "13" at bounding box center [248, 489] width 34 height 34
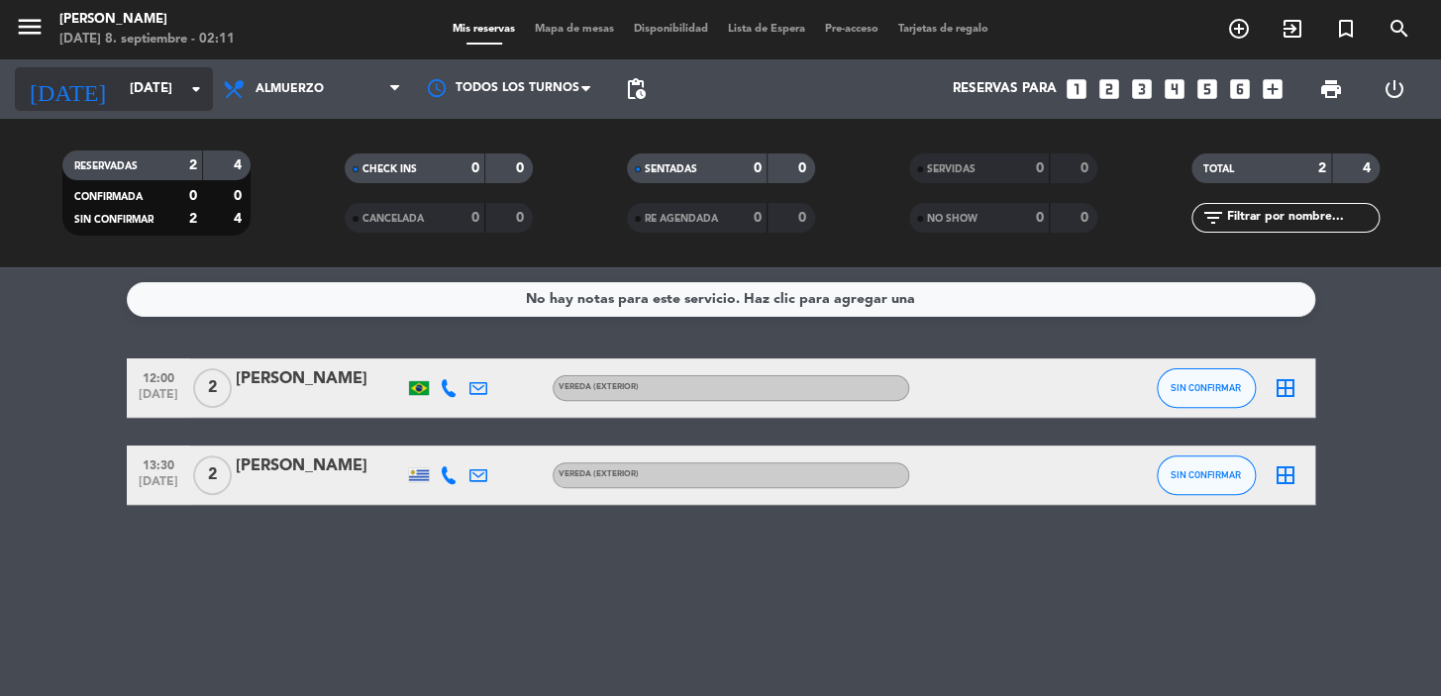
click at [120, 98] on input "[DATE]" at bounding box center [207, 89] width 175 height 36
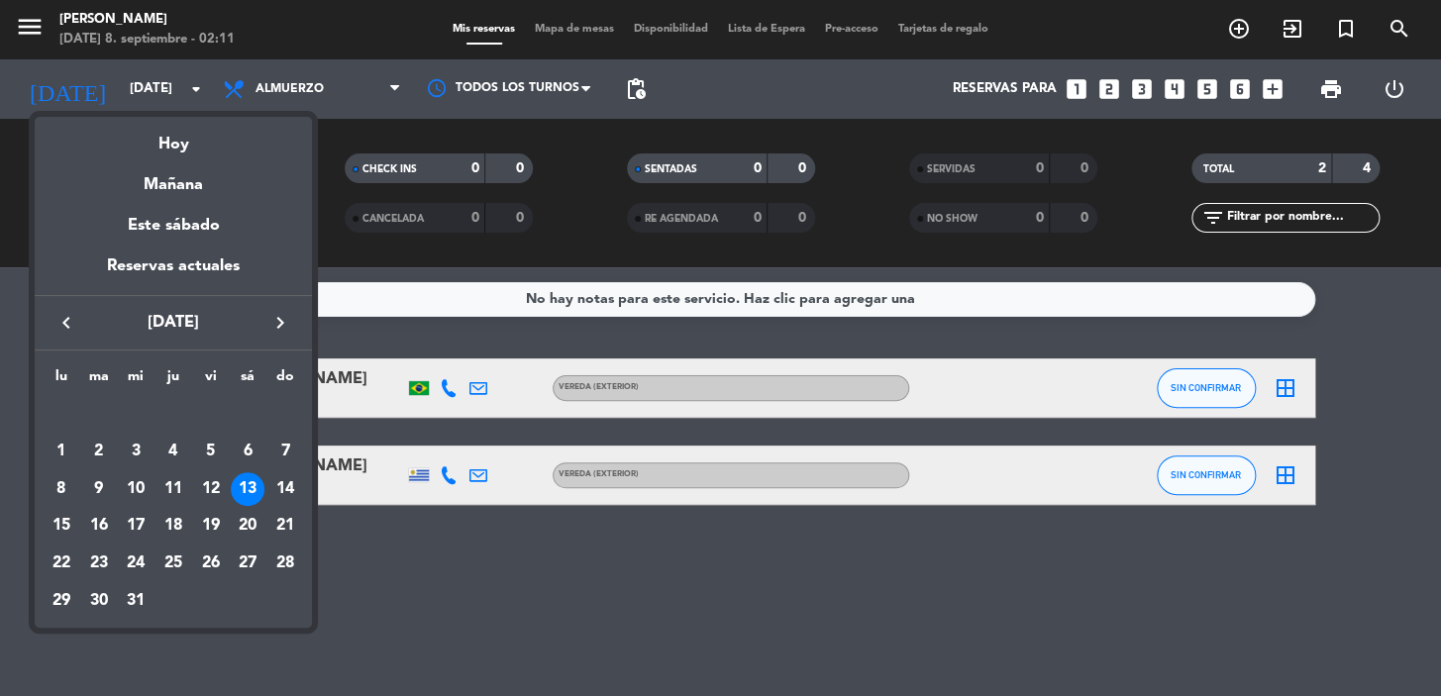
click at [69, 320] on icon "keyboard_arrow_left" at bounding box center [66, 323] width 24 height 24
click at [68, 321] on icon "keyboard_arrow_left" at bounding box center [66, 323] width 24 height 24
click at [100, 484] on div "9" at bounding box center [99, 489] width 34 height 34
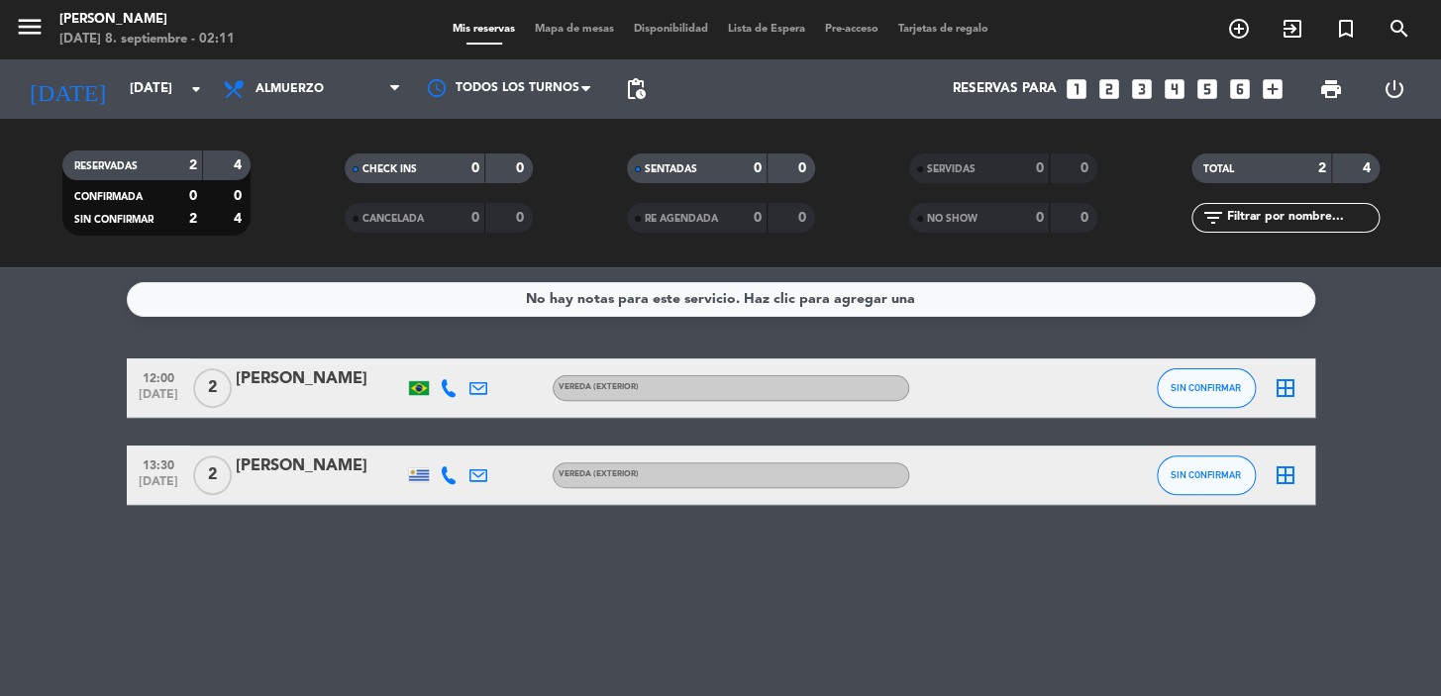
type input "[DATE]"
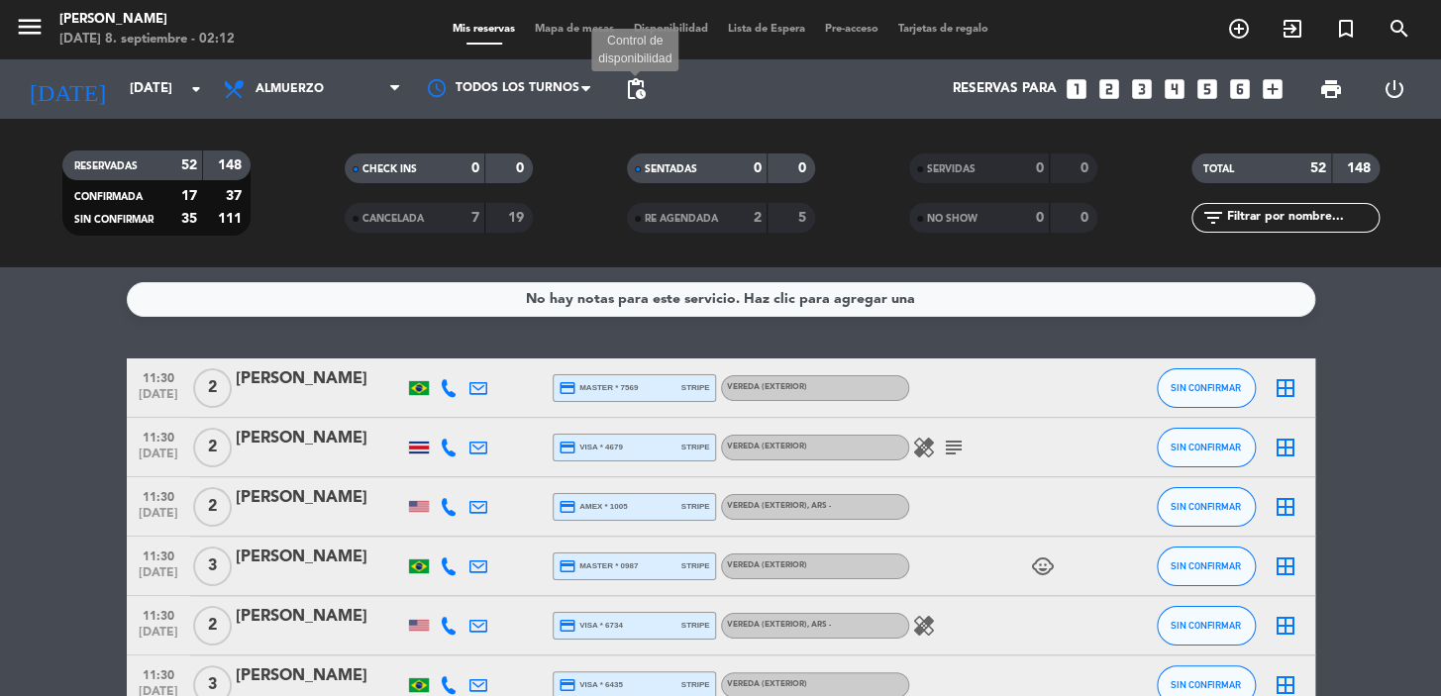
click at [647, 95] on span "pending_actions" at bounding box center [636, 89] width 24 height 24
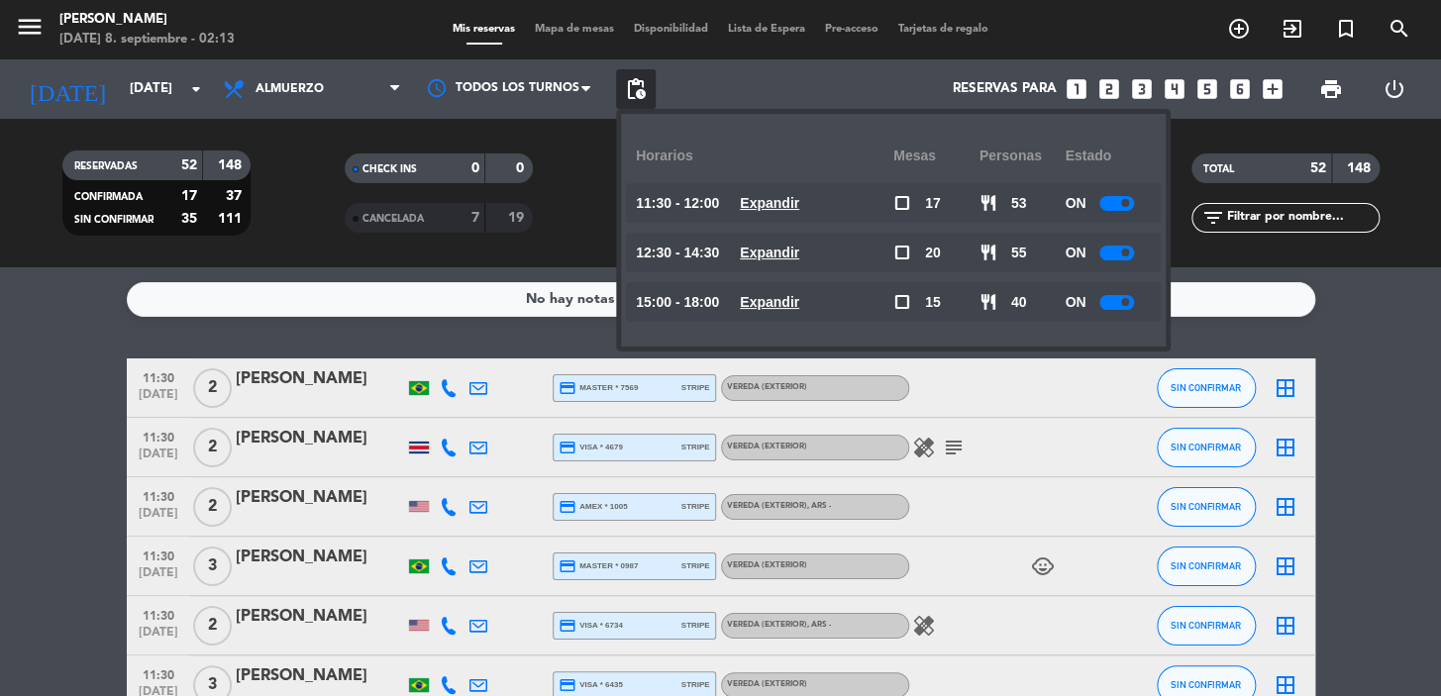
click at [1141, 96] on icon "looks_3" at bounding box center [1142, 89] width 26 height 26
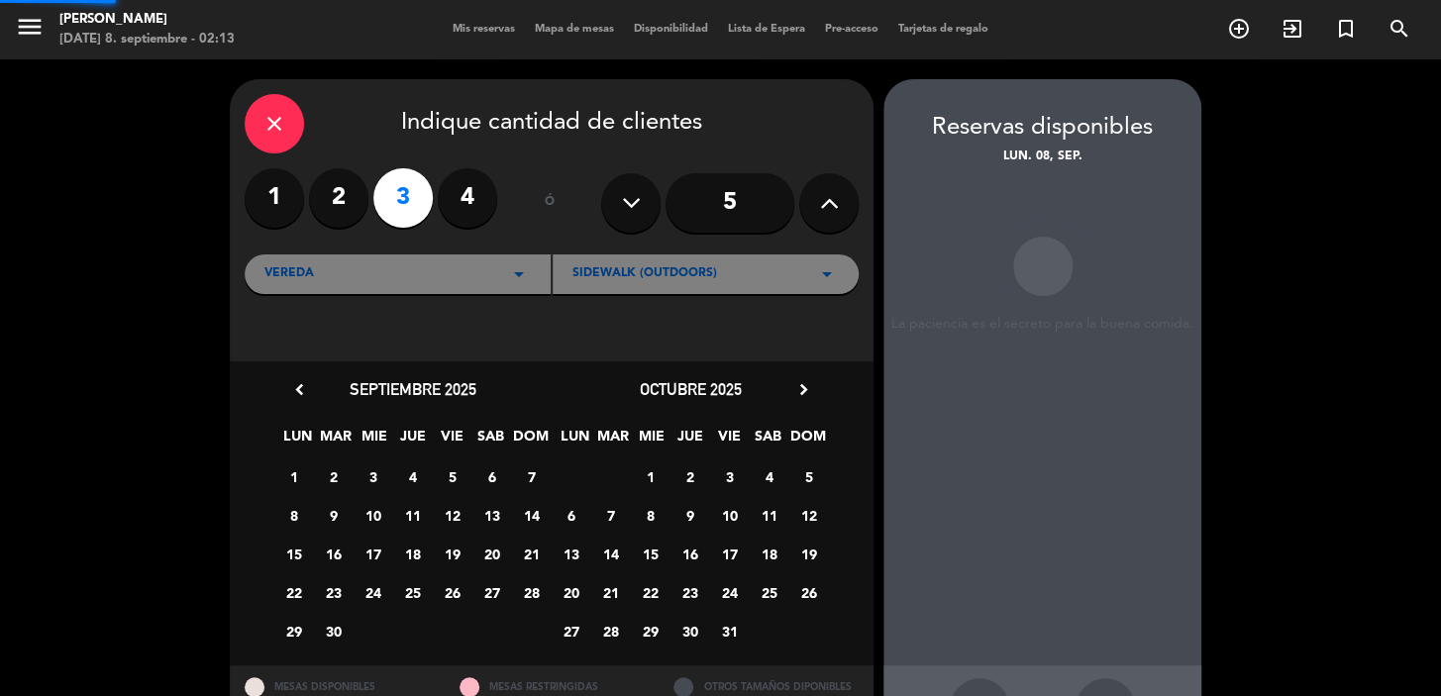
click at [264, 124] on icon "close" at bounding box center [274, 124] width 24 height 24
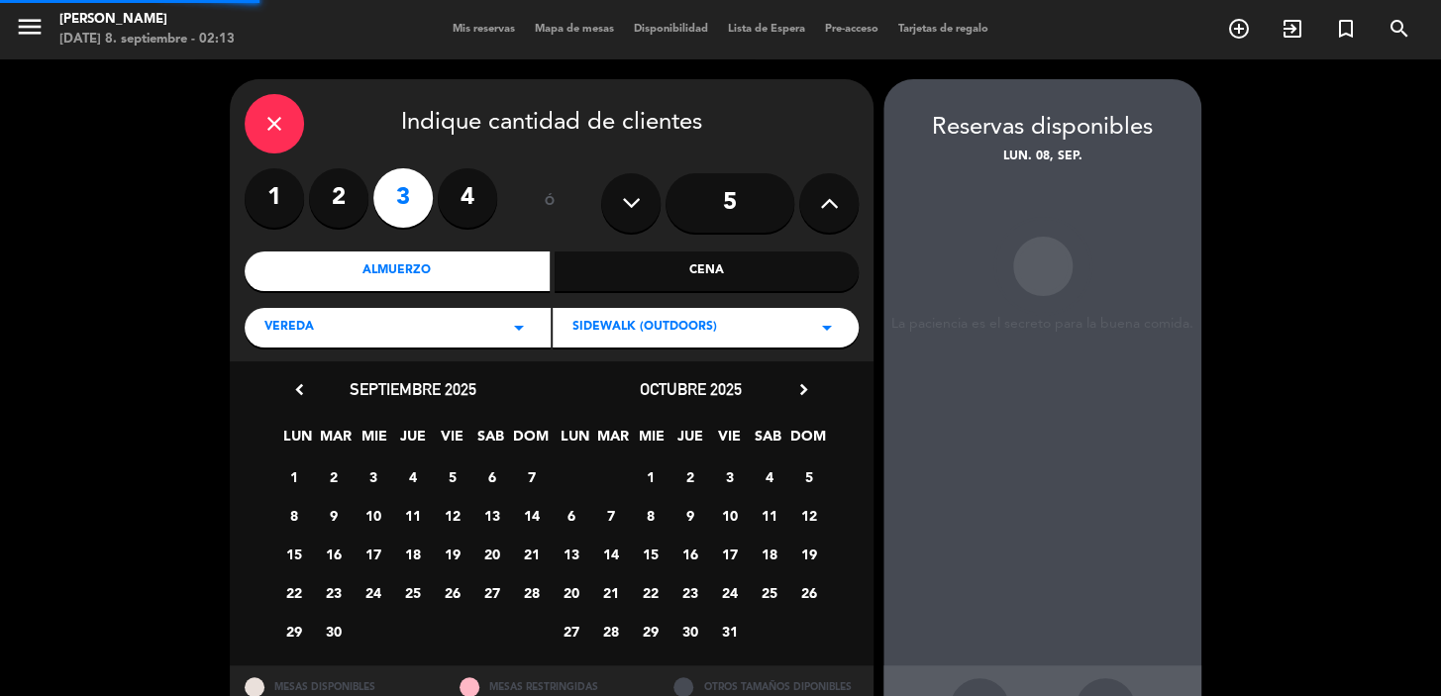
click at [258, 125] on div "close" at bounding box center [274, 123] width 59 height 59
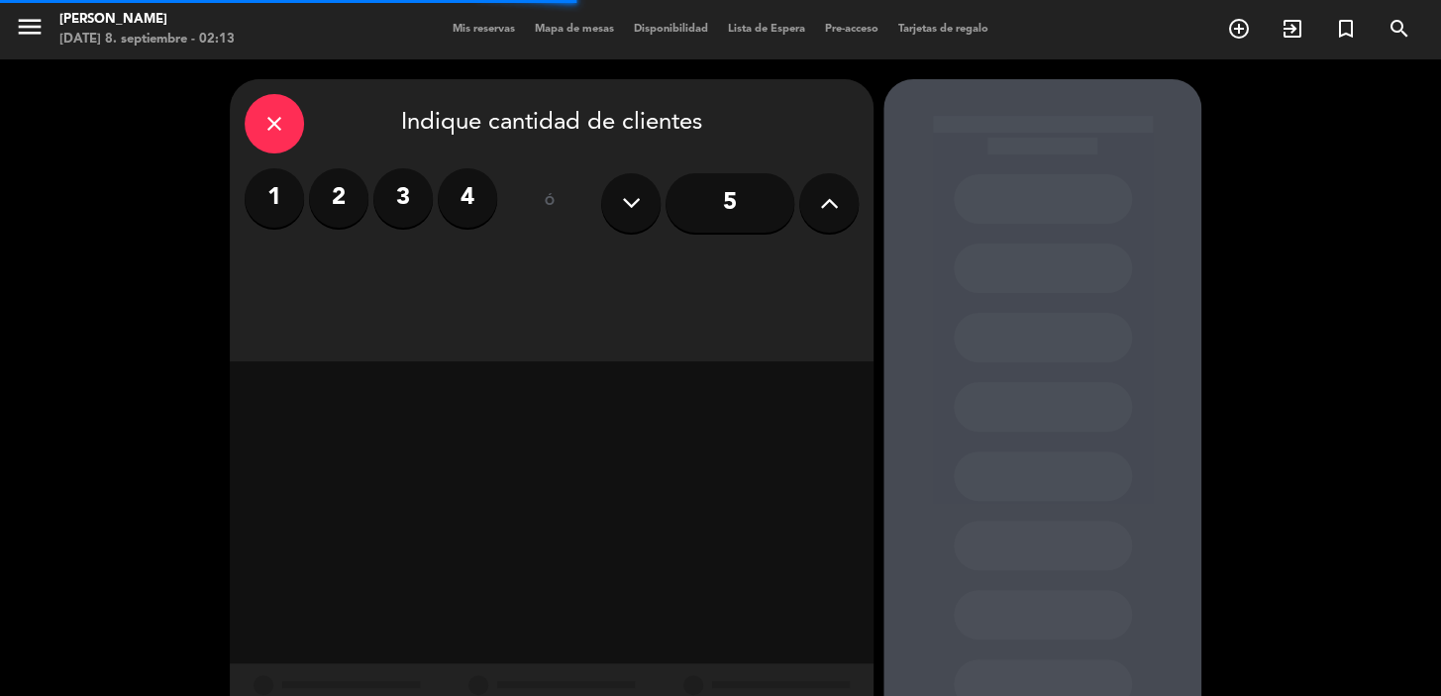
click at [289, 137] on div "close" at bounding box center [274, 123] width 59 height 59
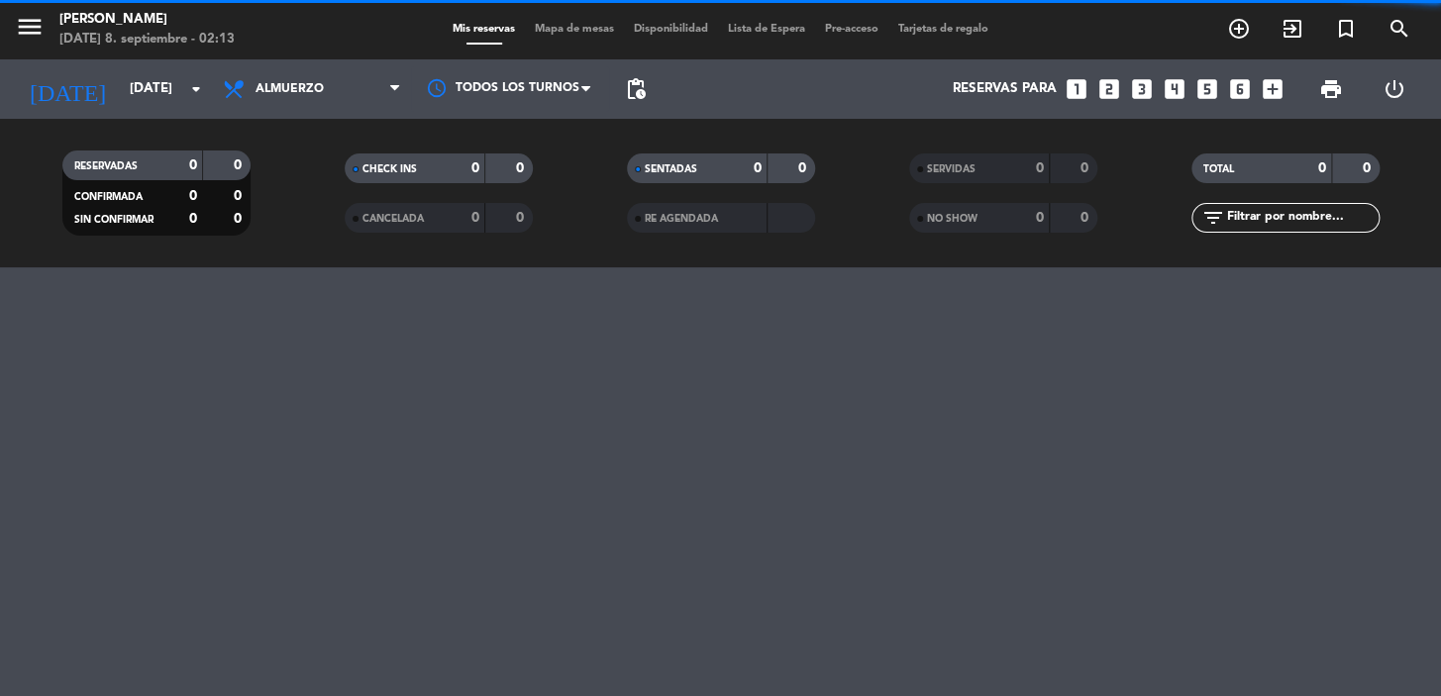
click at [1146, 95] on icon "looks_3" at bounding box center [1142, 89] width 26 height 26
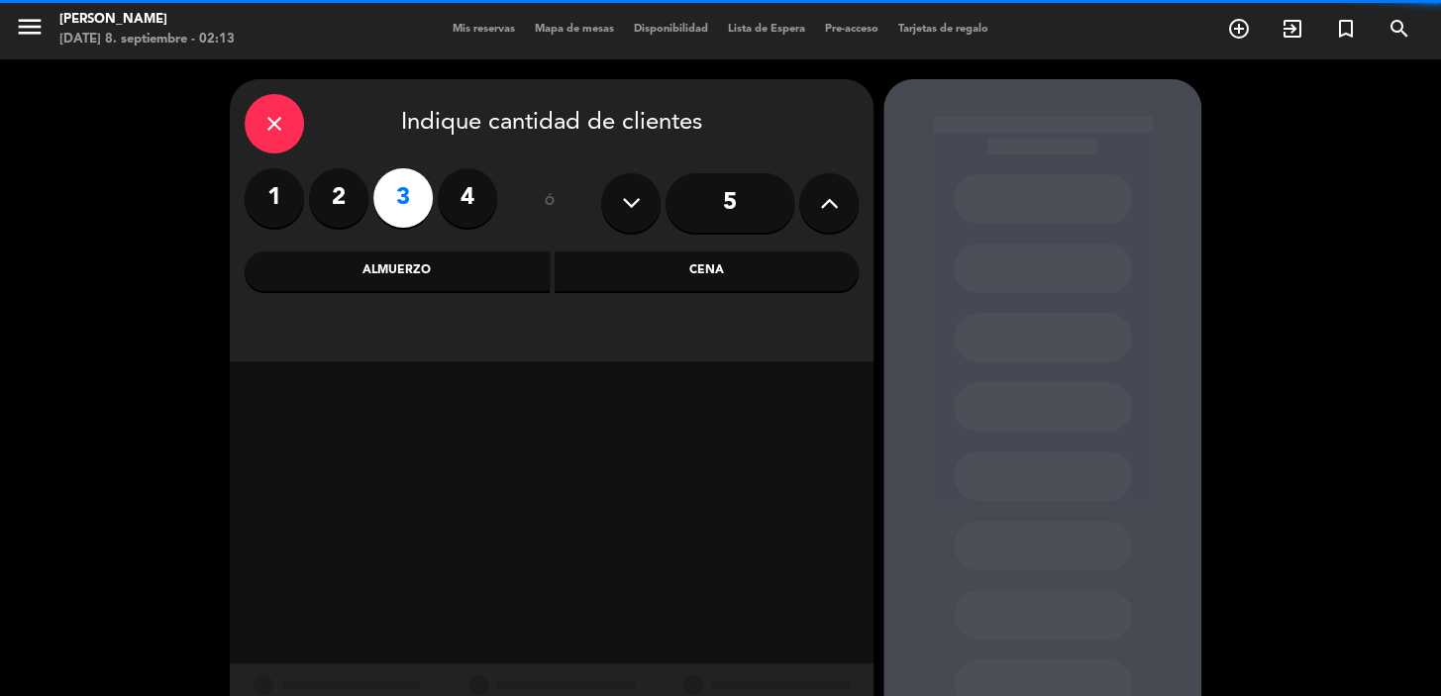
click at [603, 279] on div "Cena" at bounding box center [707, 272] width 305 height 40
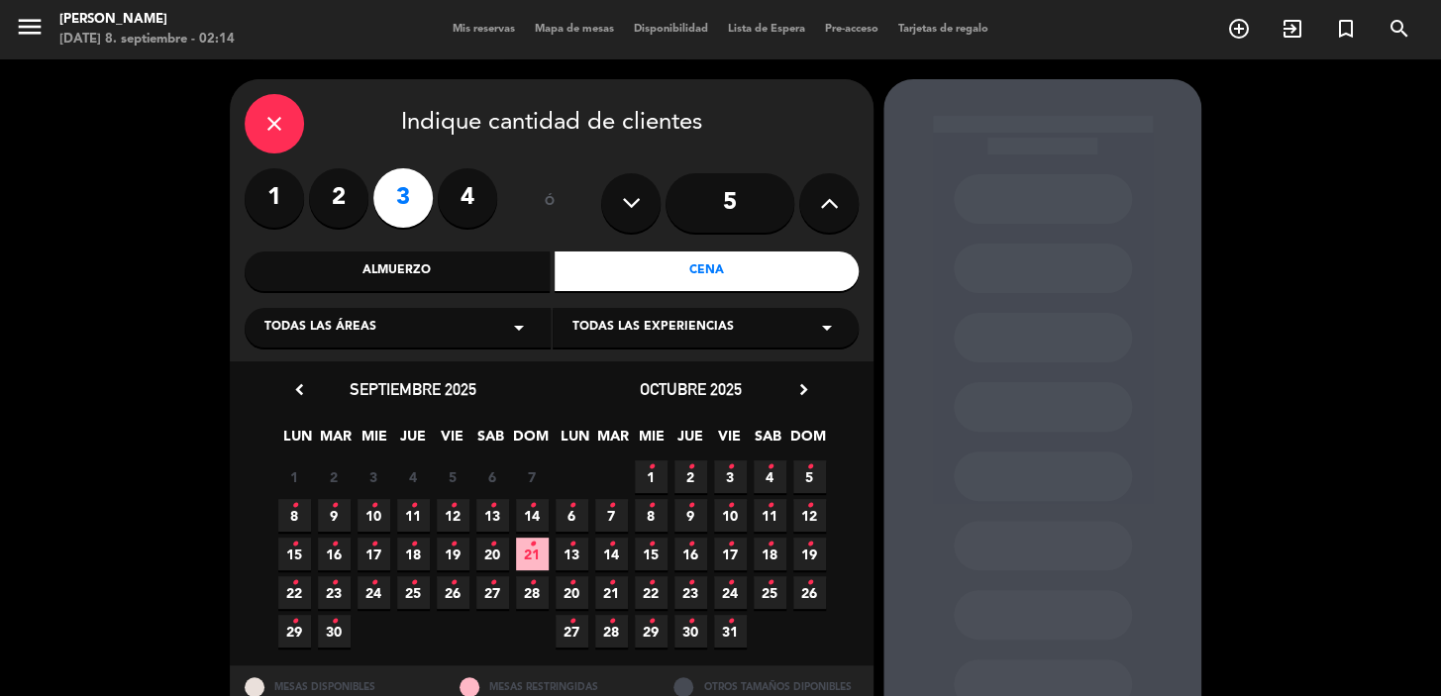
click at [460, 555] on span "19 •" at bounding box center [453, 554] width 33 height 33
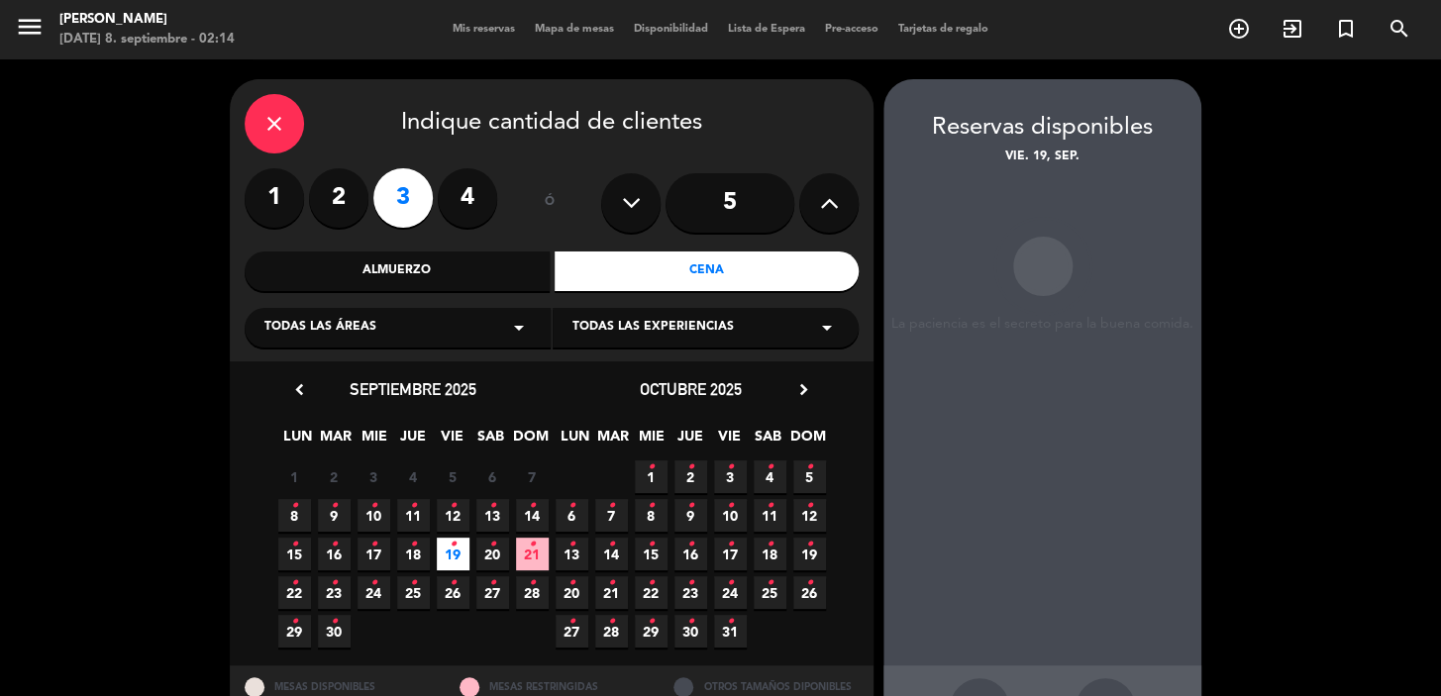
scroll to position [72, 0]
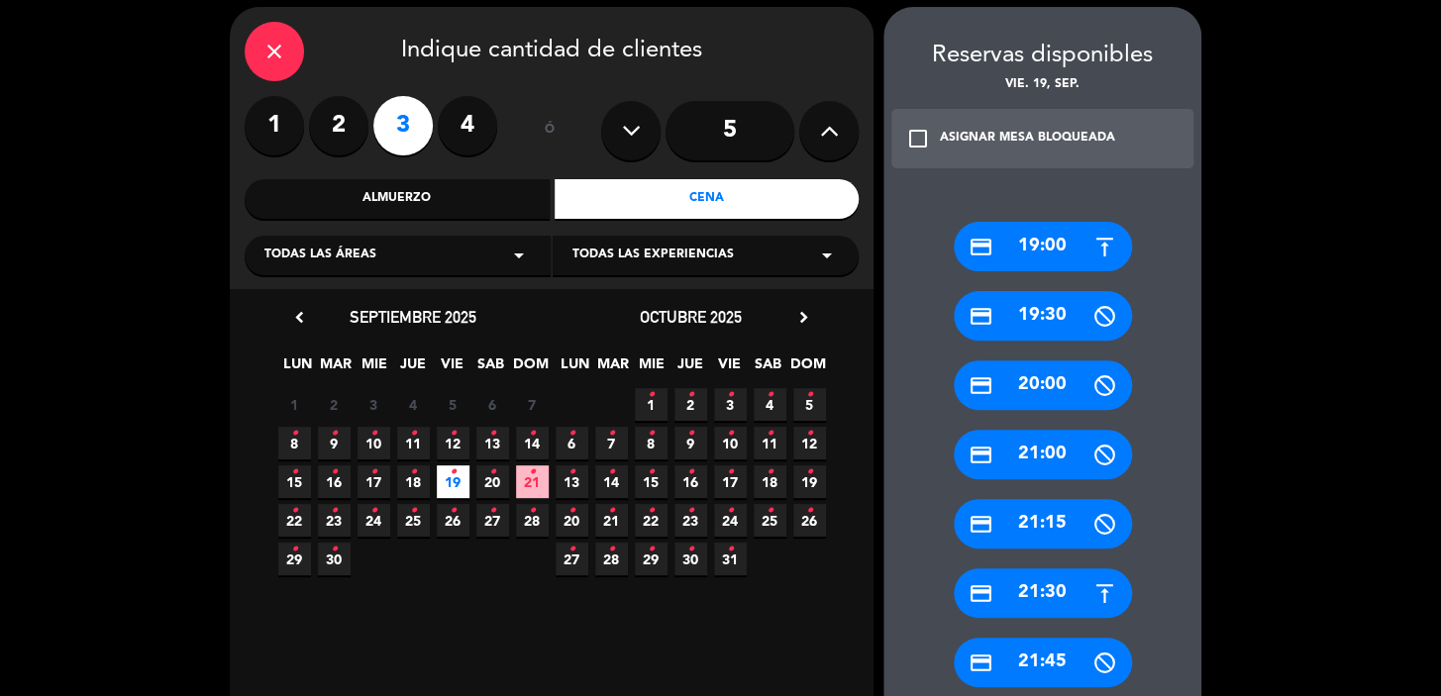
click at [1029, 597] on div "credit_card 21:30" at bounding box center [1043, 593] width 178 height 50
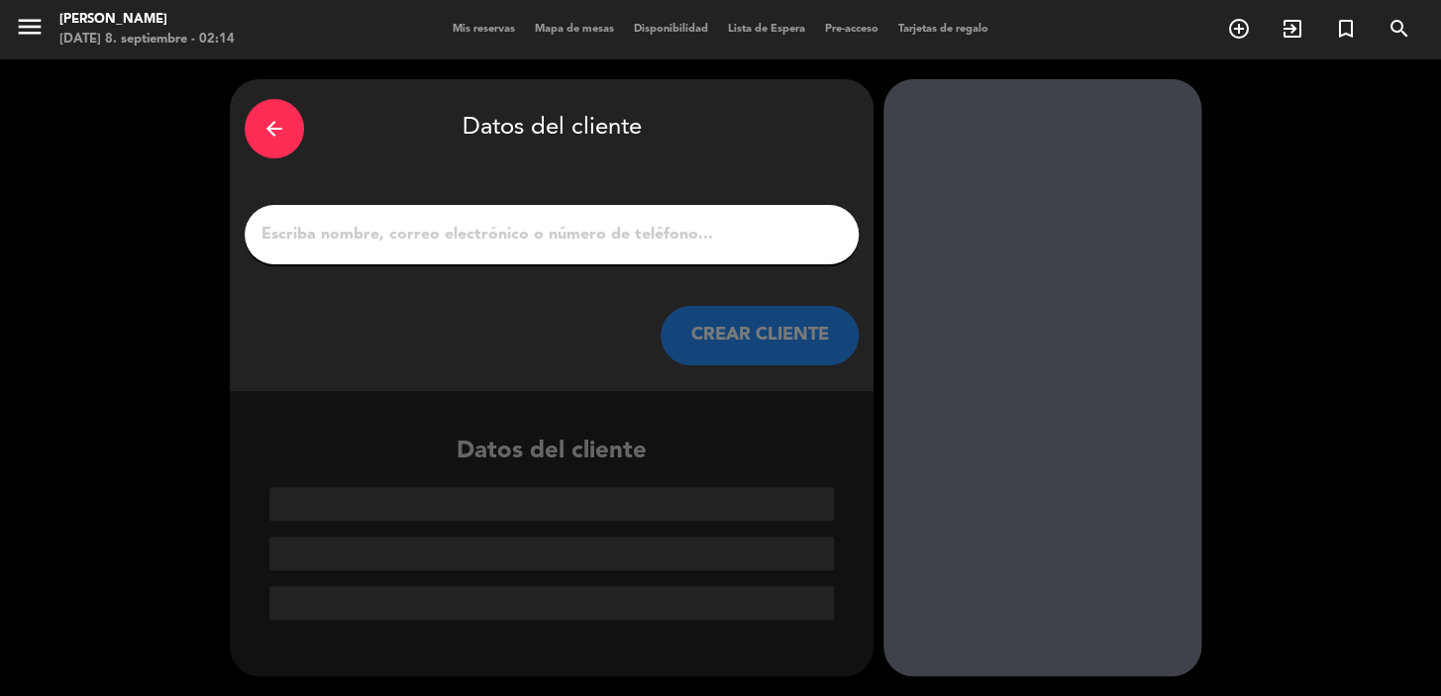
scroll to position [0, 0]
click at [643, 239] on input "1" at bounding box center [551, 235] width 584 height 28
paste input "[PERSON_NAME]"
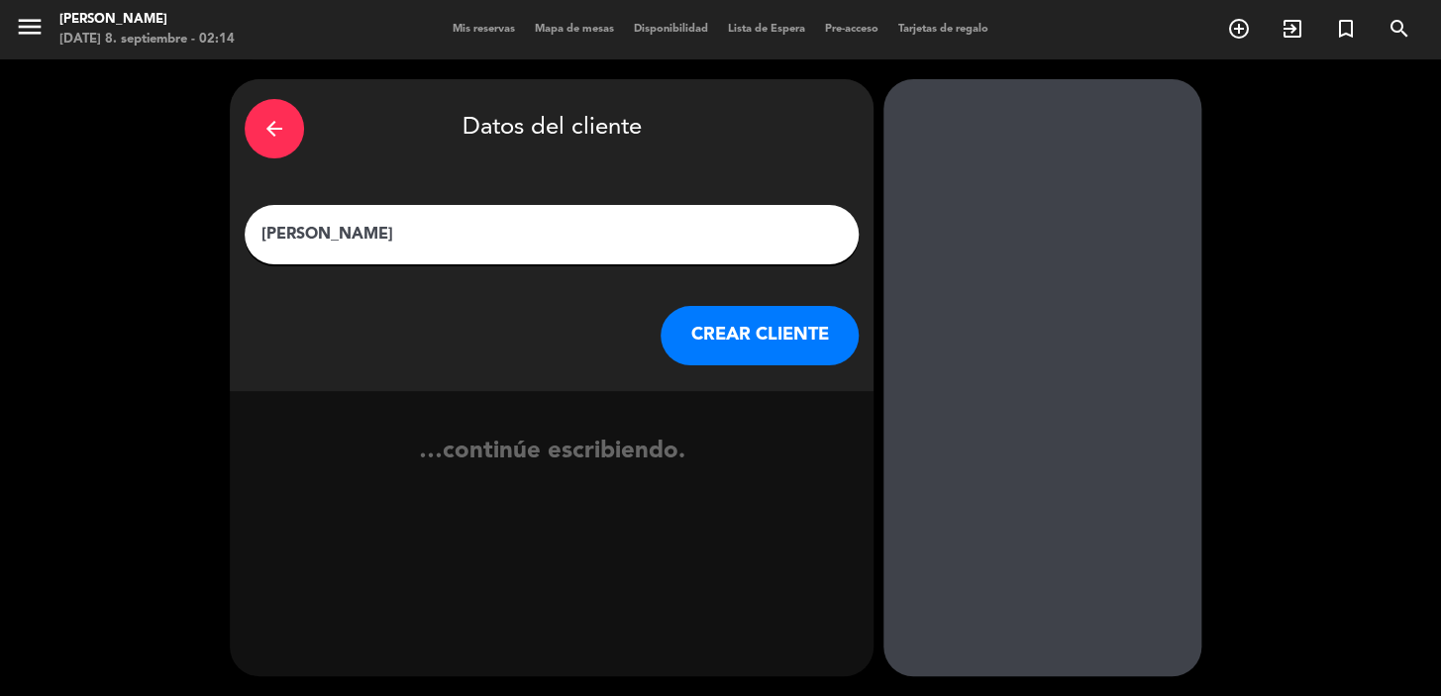
type input "[PERSON_NAME]"
click at [707, 344] on button "CREAR CLIENTE" at bounding box center [760, 335] width 198 height 59
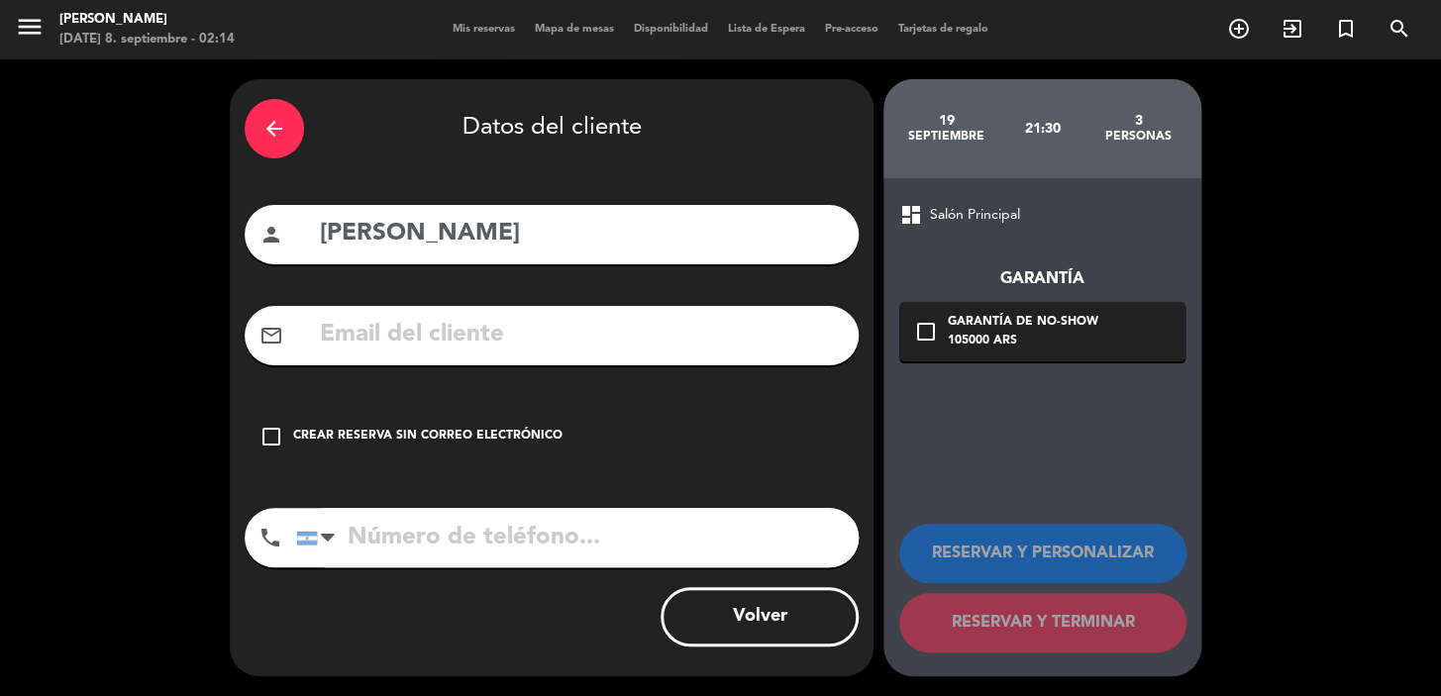
click at [515, 320] on input "text" at bounding box center [581, 335] width 526 height 41
paste input "5554981350260 [EMAIL_ADDRESS][DOMAIN_NAME] Sin restriccciones"
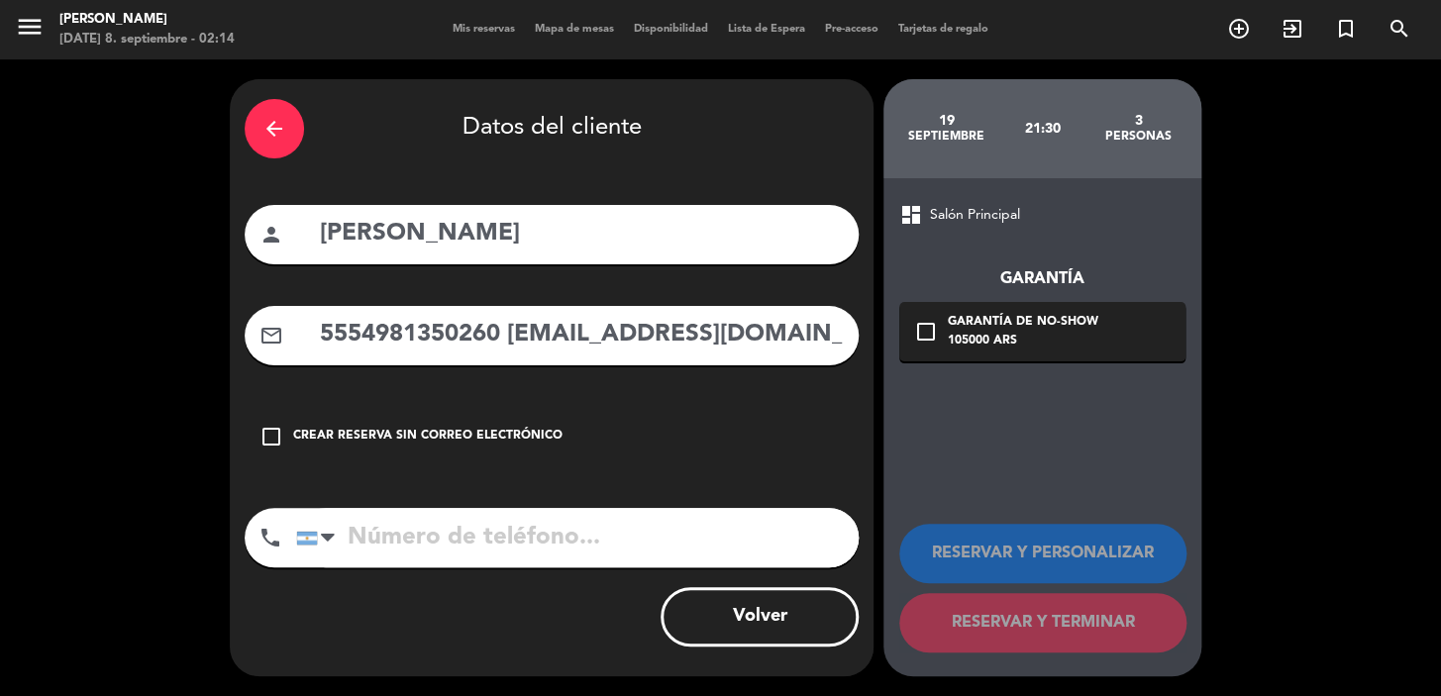
scroll to position [0, 157]
type input "5554981350260 [EMAIL_ADDRESS][DOMAIN_NAME] Sin restriccciones"
click at [542, 554] on input "tel" at bounding box center [577, 537] width 563 height 59
paste input "5554981350260 [EMAIL_ADDRESS][DOMAIN_NAME] Sin restriccciones"
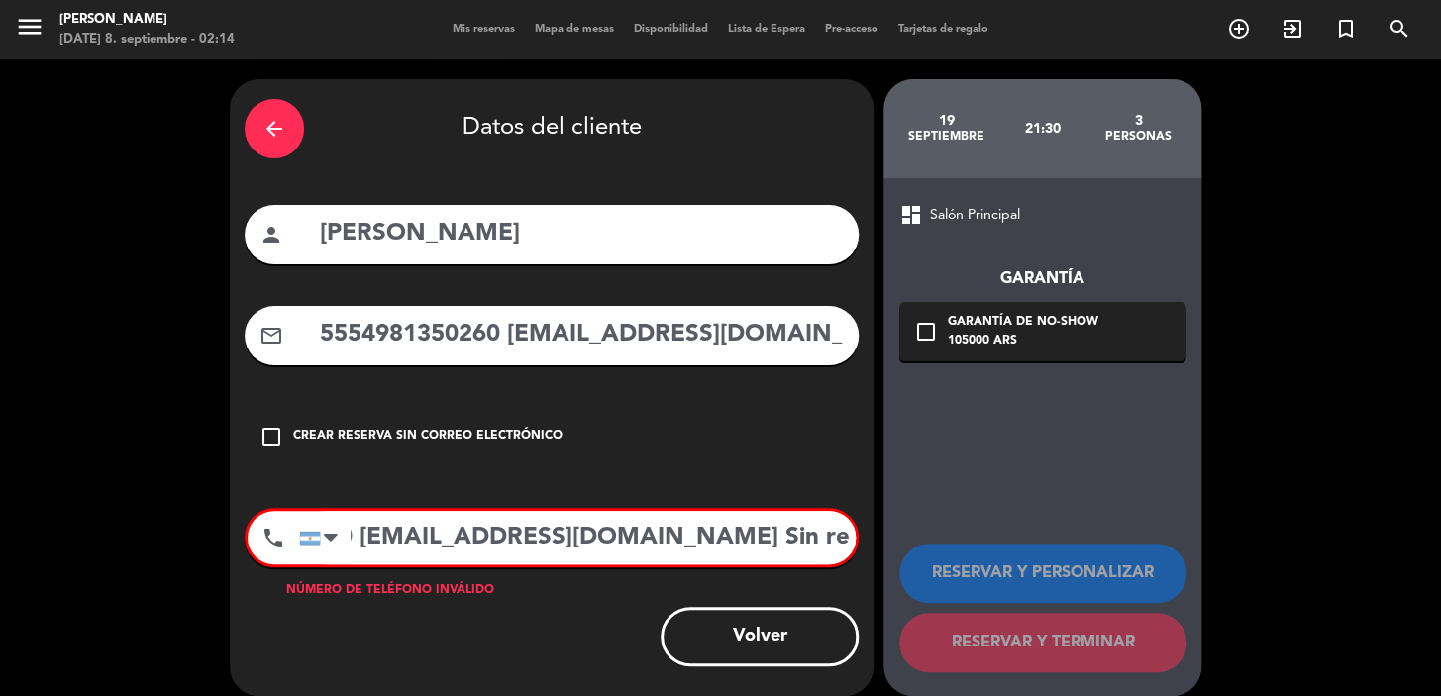
scroll to position [0, 179]
drag, startPoint x: 1095, startPoint y: 540, endPoint x: 1123, endPoint y: 540, distance: 27.7
click at [1123, 540] on div "arrow_back Datos del cliente person [PERSON_NAME] mail_outline 5554981350260 [E…" at bounding box center [720, 387] width 1441 height 657
drag, startPoint x: 574, startPoint y: 543, endPoint x: 714, endPoint y: 380, distance: 214.2
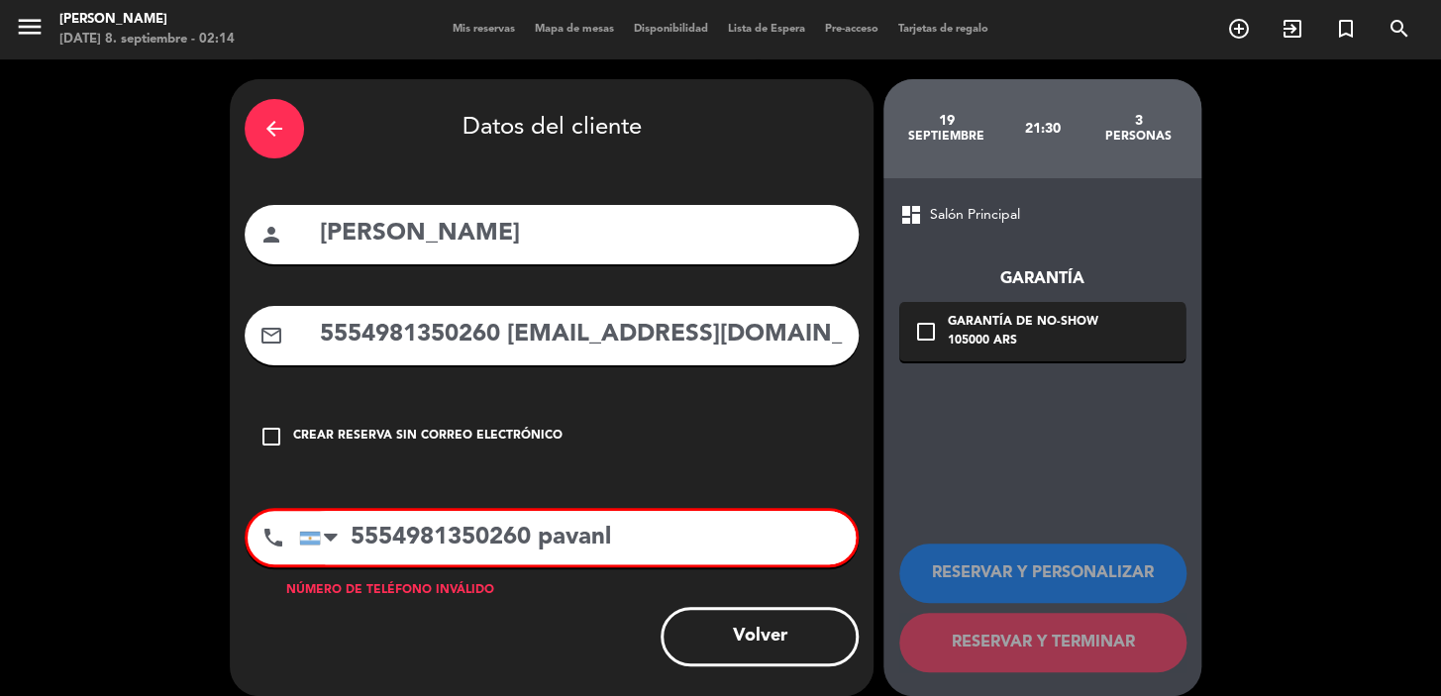
click at [545, 540] on input "5554981350260 pavanl" at bounding box center [577, 537] width 557 height 53
type input "5554981350260"
drag, startPoint x: 178, startPoint y: 337, endPoint x: 32, endPoint y: 338, distance: 146.6
click at [31, 337] on div "arrow_back Datos del cliente person [PERSON_NAME] mail_outline 5554981350260 [E…" at bounding box center [720, 387] width 1441 height 657
drag, startPoint x: 1002, startPoint y: 333, endPoint x: 1019, endPoint y: 333, distance: 16.8
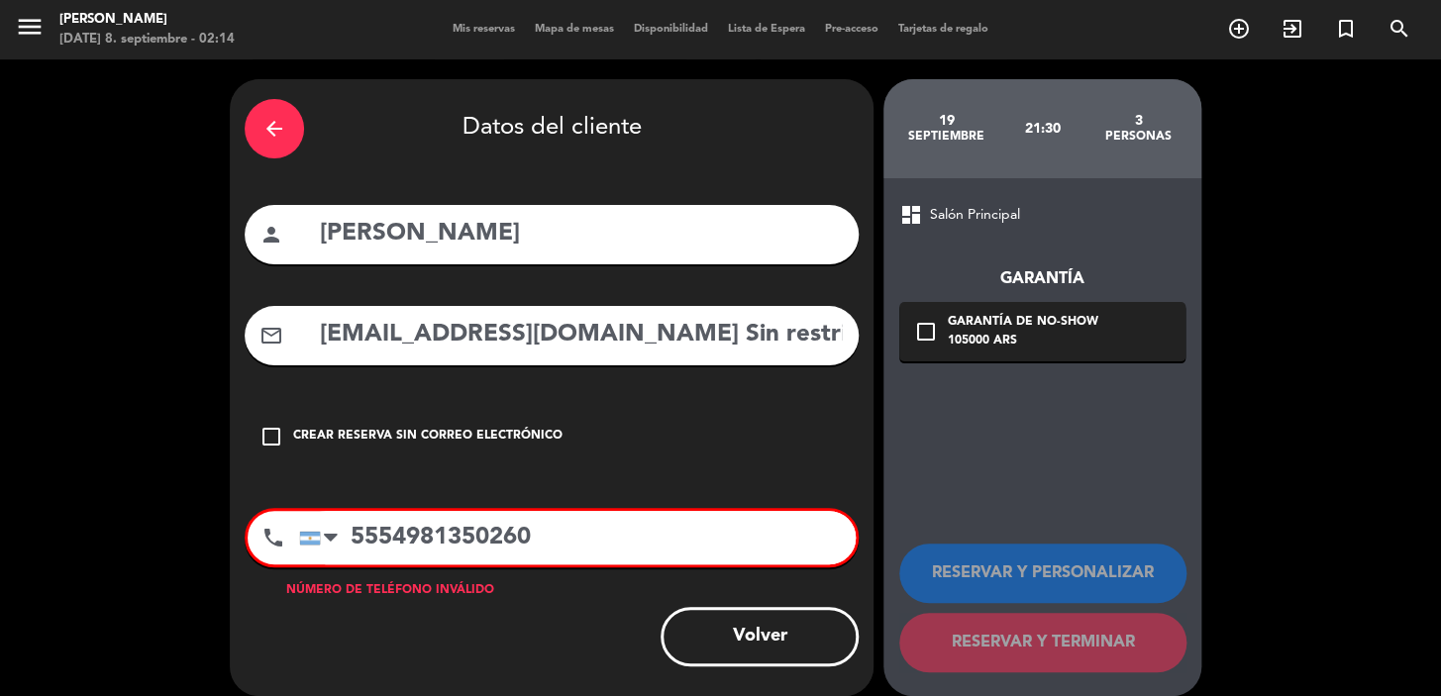
click at [1019, 333] on div "arrow_back Datos del cliente person [PERSON_NAME] mail_outline [EMAIL_ADDRESS][…" at bounding box center [720, 387] width 1441 height 657
type input "[EMAIL_ADDRESS][DOMAIN_NAME]"
click at [347, 534] on input "5554981350260" at bounding box center [577, 537] width 557 height 53
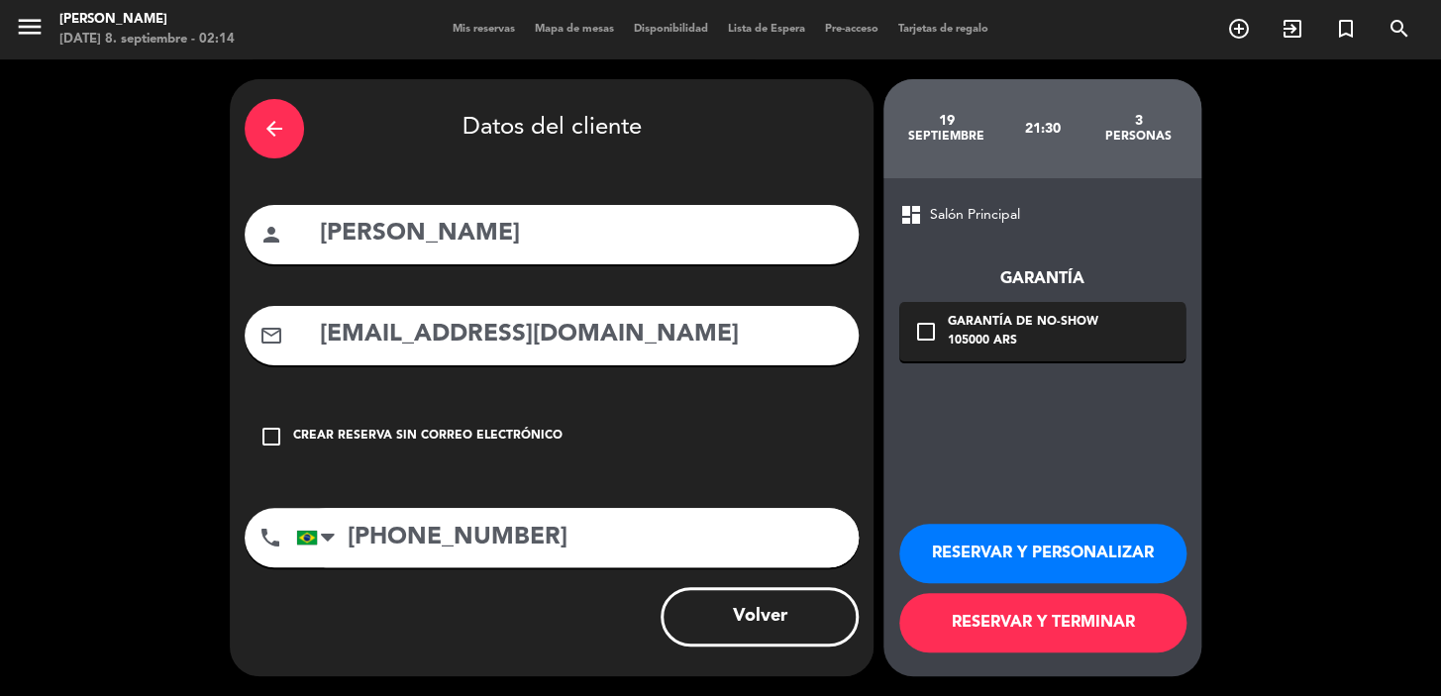
type input "[PHONE_NUMBER]"
click at [1058, 341] on div "105000 ARS" at bounding box center [1023, 342] width 151 height 20
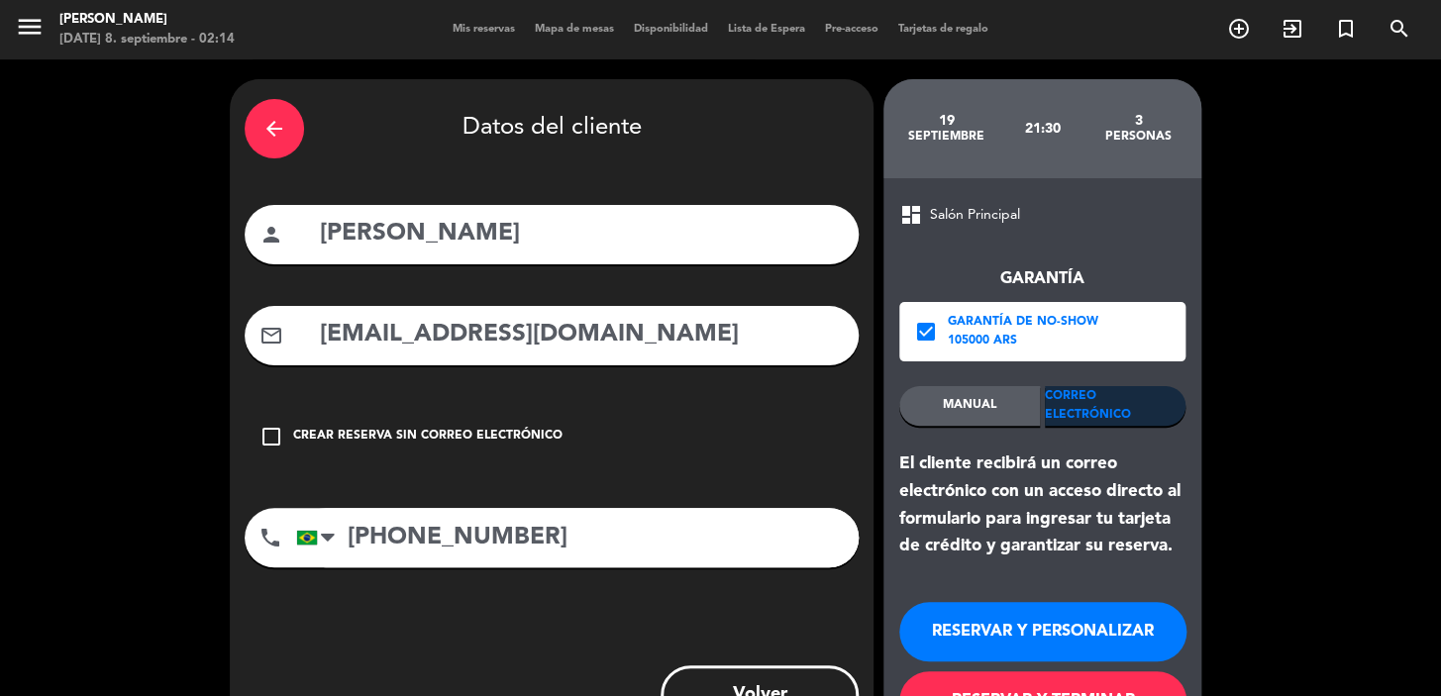
click at [1090, 660] on button "RESERVAR Y PERSONALIZAR" at bounding box center [1042, 631] width 287 height 59
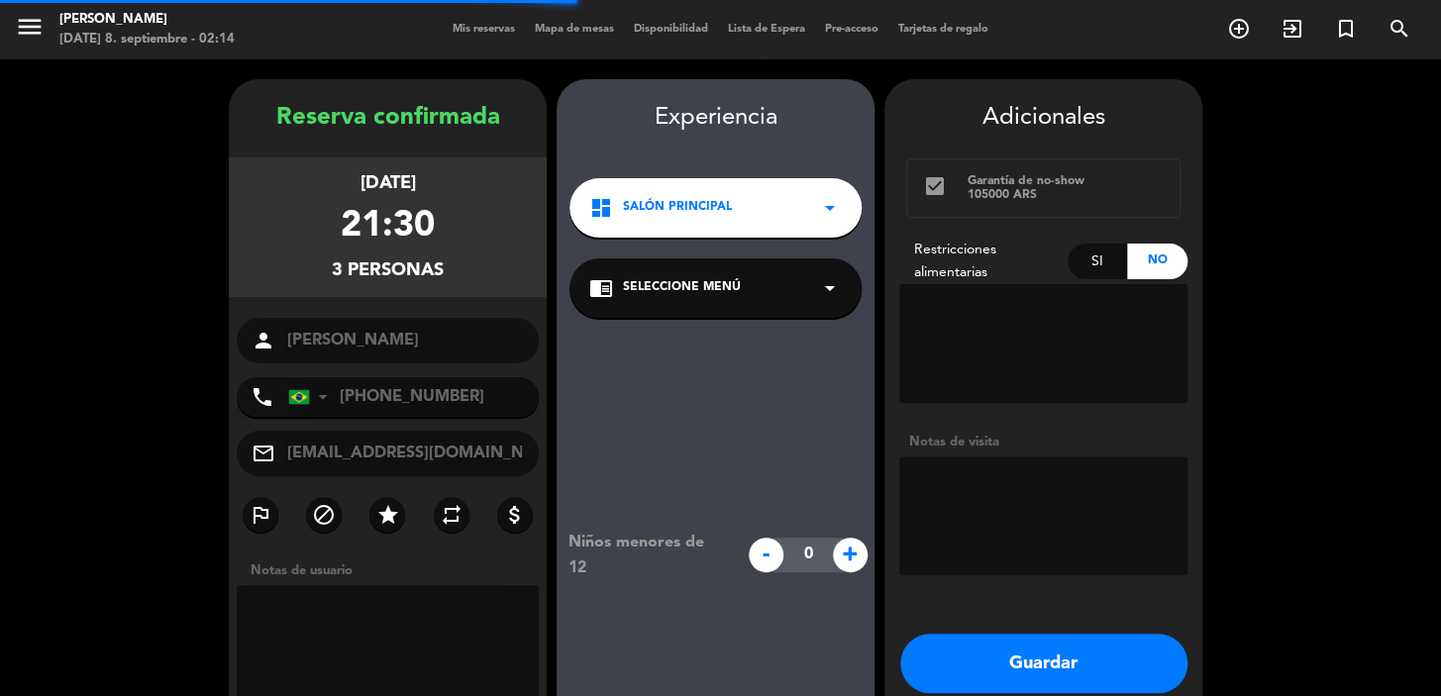
scroll to position [79, 0]
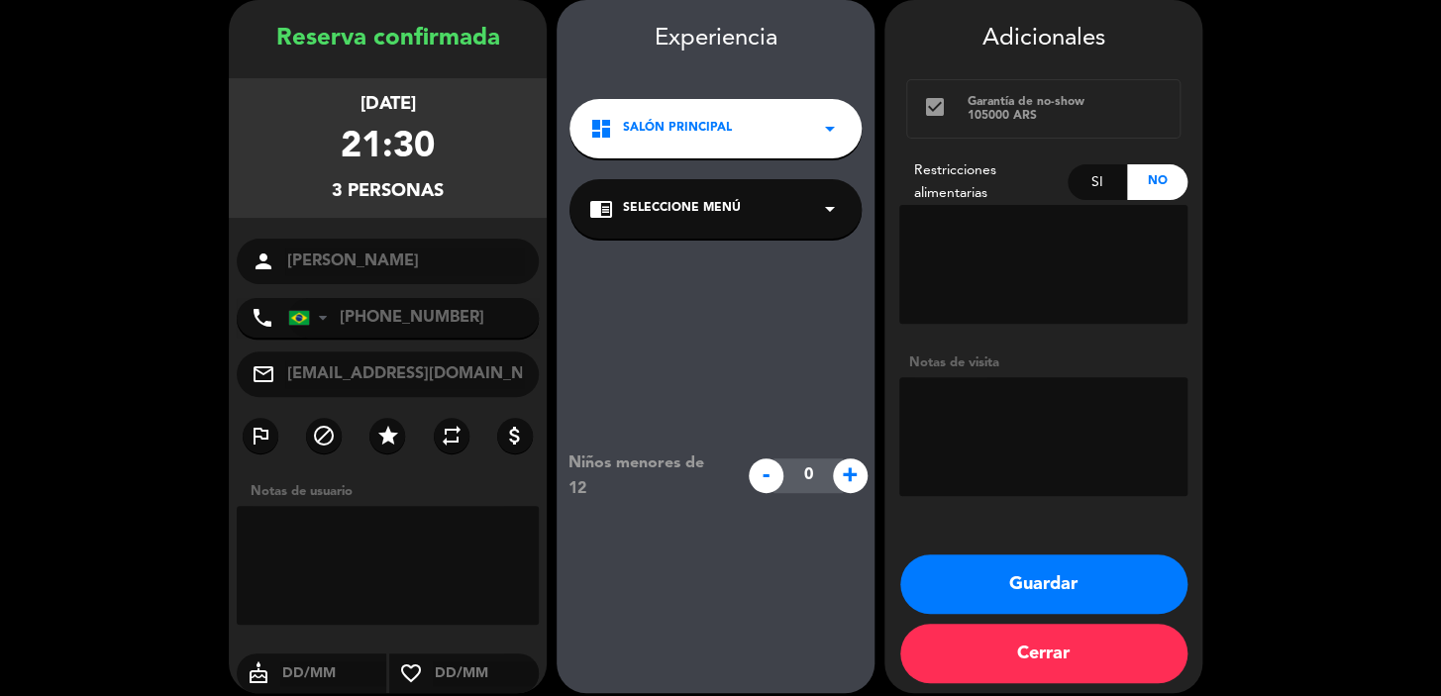
click at [711, 131] on span "Salón Principal" at bounding box center [677, 129] width 109 height 20
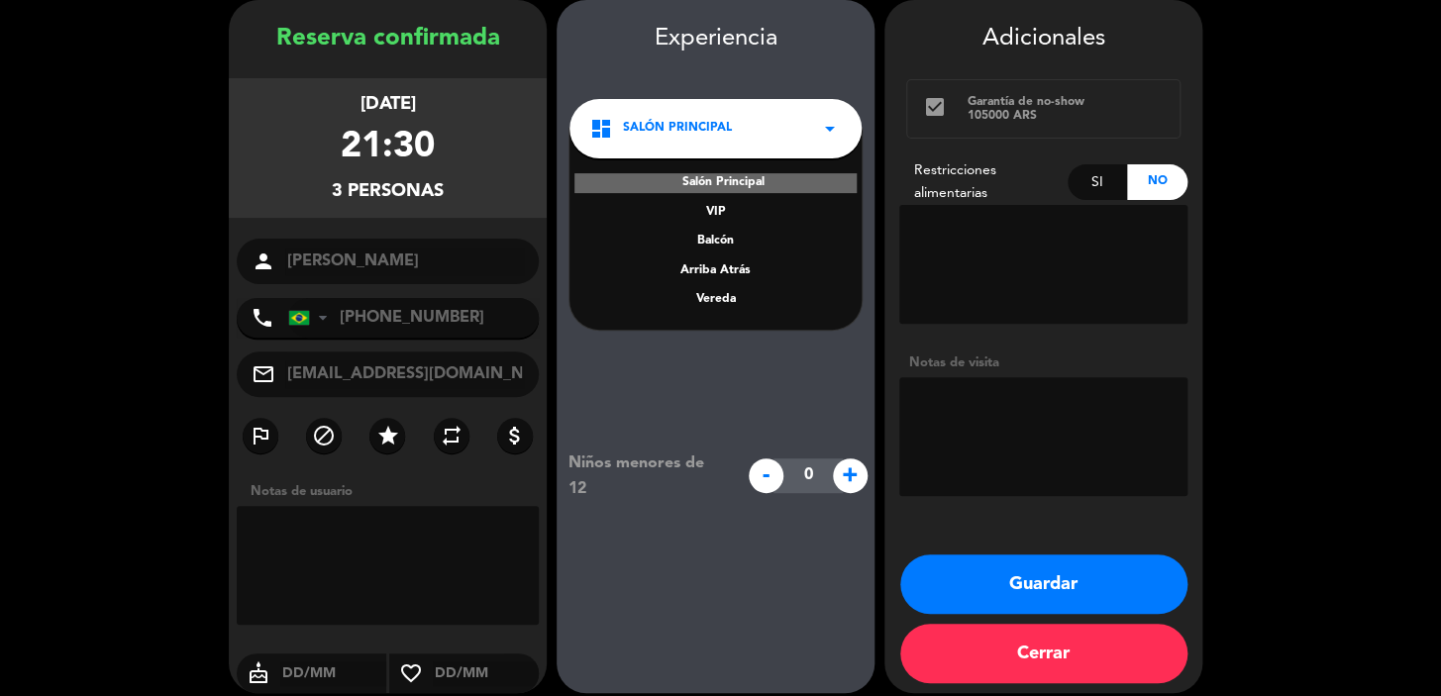
click at [701, 309] on div "Vereda" at bounding box center [715, 300] width 253 height 20
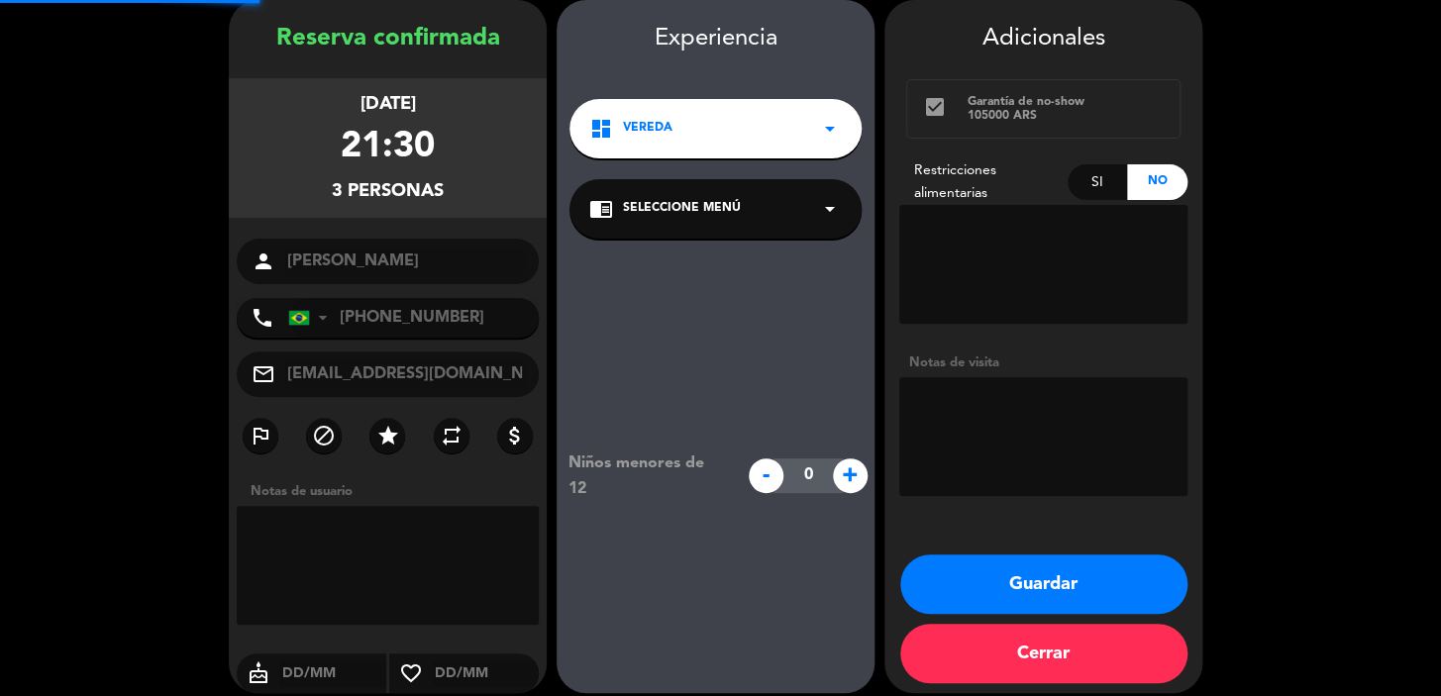
click at [716, 211] on span "Seleccione Menú" at bounding box center [682, 209] width 118 height 20
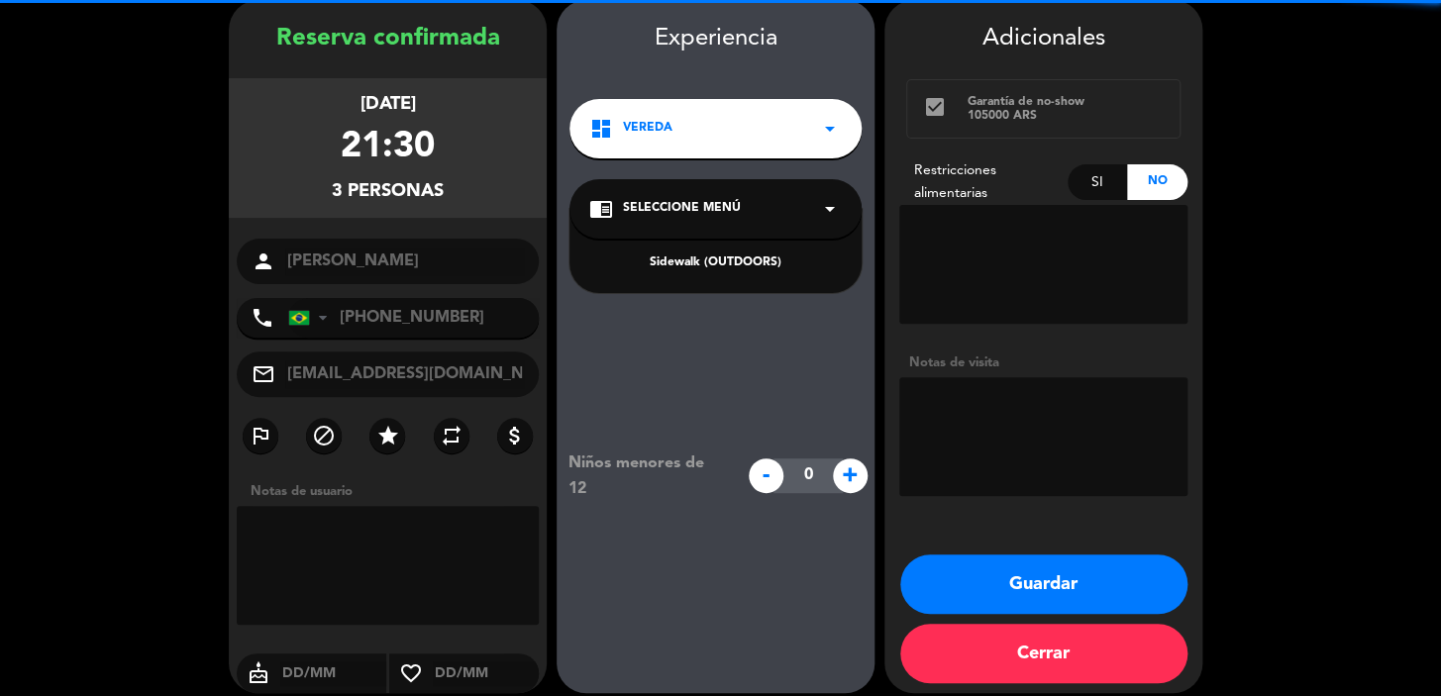
click at [717, 260] on div "Sidewalk (OUTDOORS)" at bounding box center [715, 264] width 253 height 20
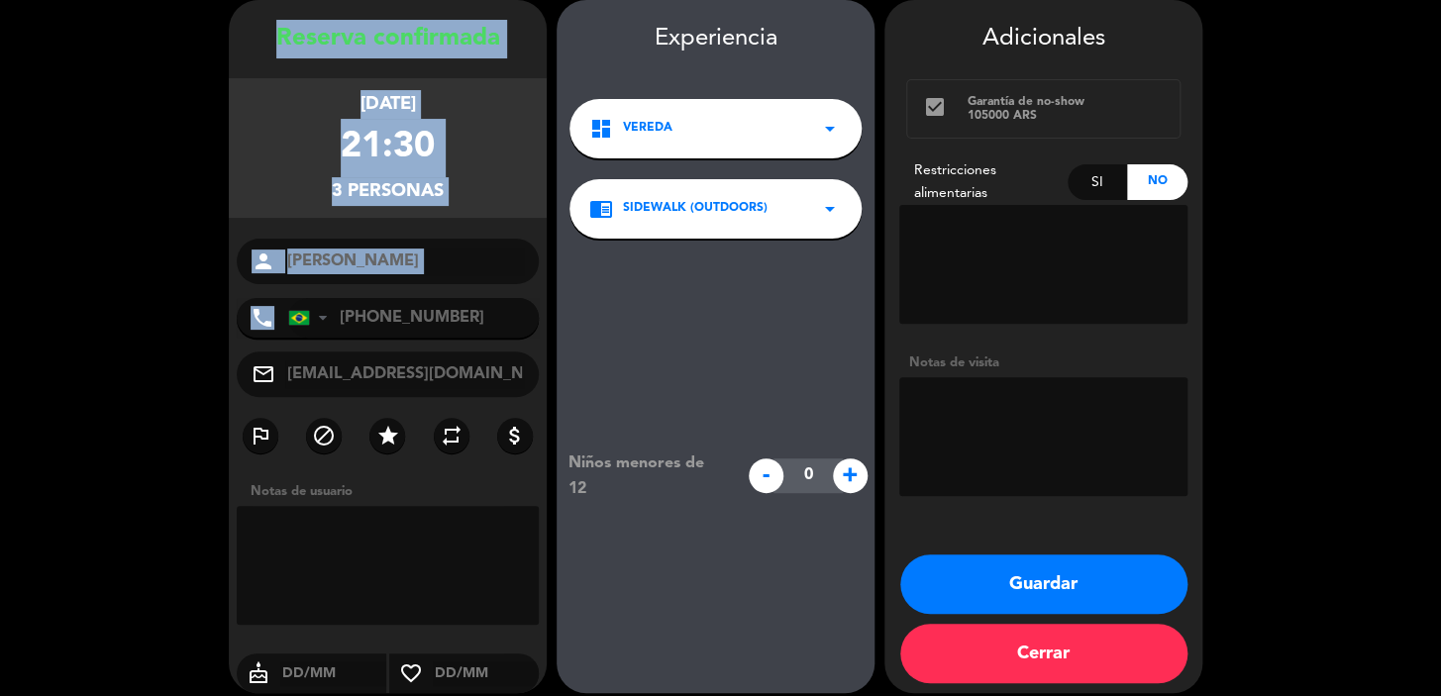
drag, startPoint x: 254, startPoint y: 20, endPoint x: 435, endPoint y: 297, distance: 331.3
click at [435, 297] on div "Reserva confirmada [DATE] 21:30 3 personas person [PERSON_NAME] phone [GEOGRAPH…" at bounding box center [388, 346] width 318 height 693
click at [988, 584] on button "Guardar" at bounding box center [1043, 584] width 287 height 59
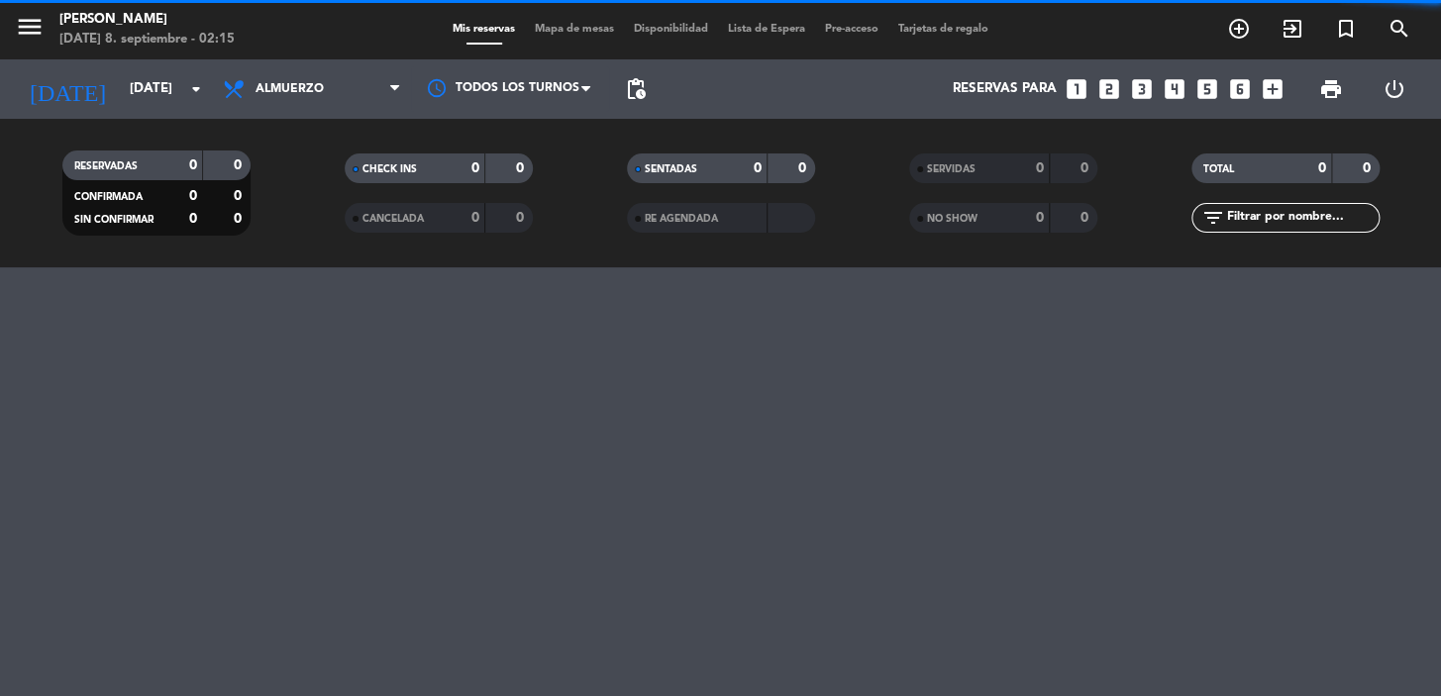
click at [120, 93] on input "[DATE]" at bounding box center [207, 89] width 175 height 36
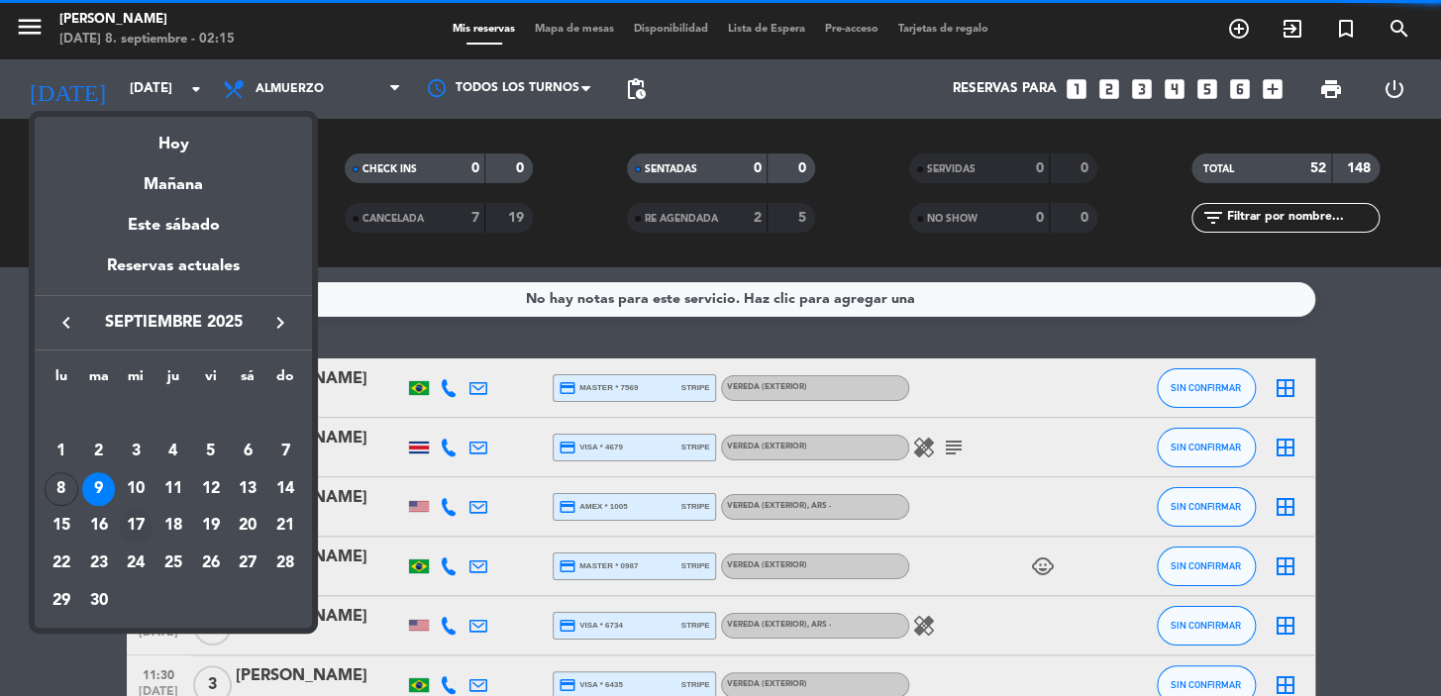
click at [130, 524] on div "17" at bounding box center [136, 526] width 34 height 34
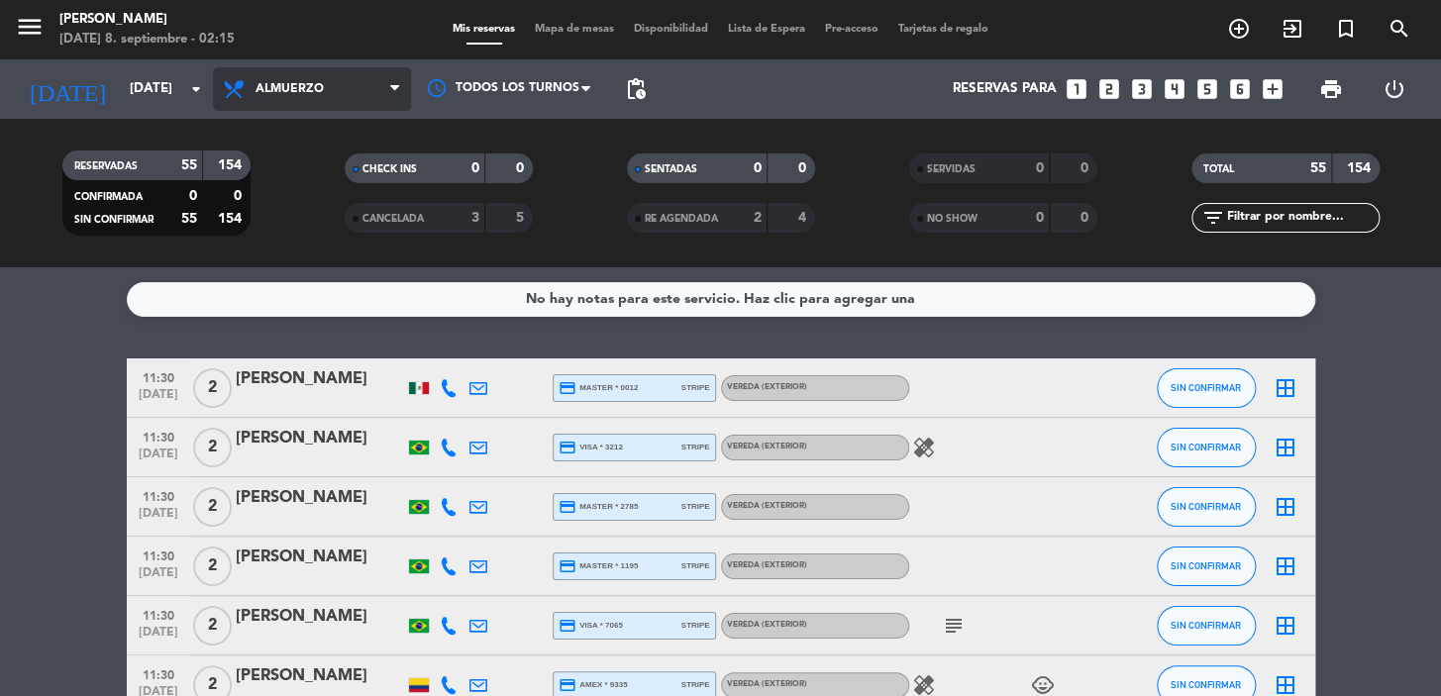
click at [379, 91] on span "Almuerzo" at bounding box center [312, 89] width 198 height 44
click at [340, 208] on div "menu [PERSON_NAME] [DATE] 8. septiembre - 02:15 Mis reservas Mapa de mesas Disp…" at bounding box center [720, 133] width 1441 height 267
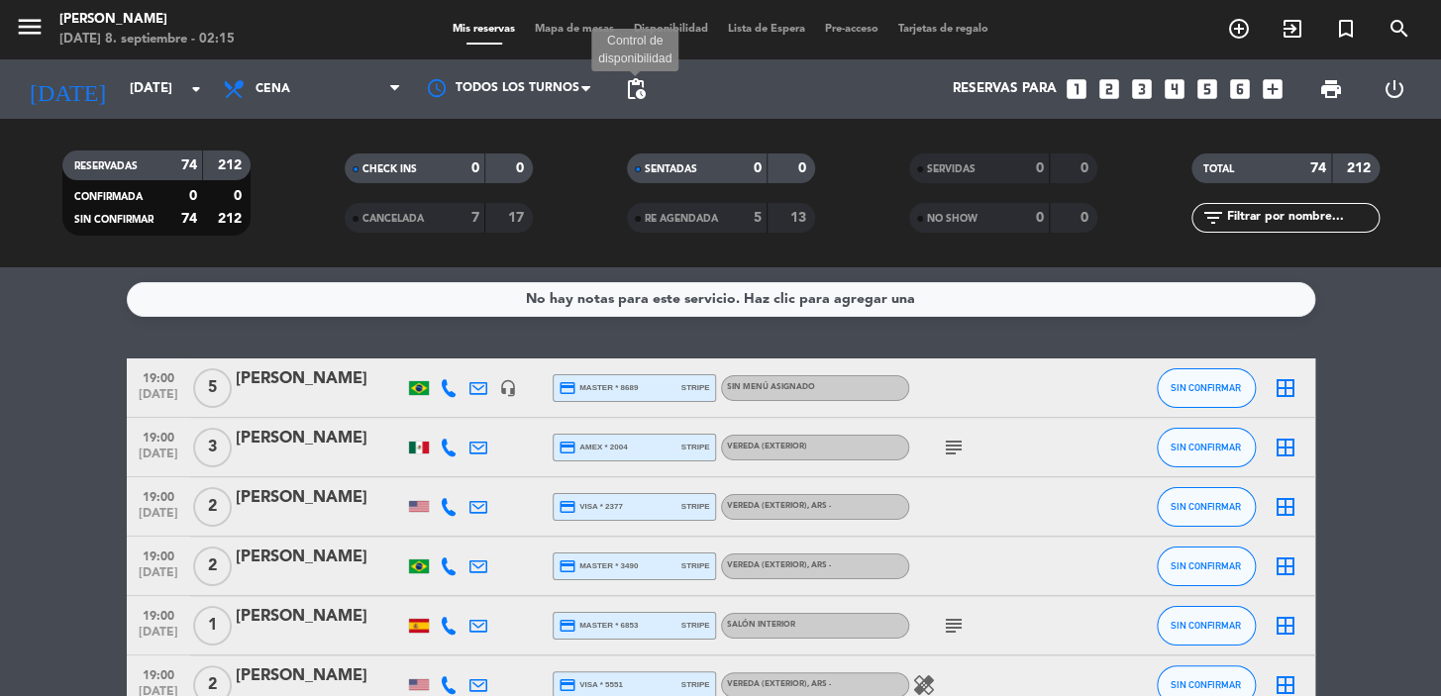
click at [631, 96] on span "pending_actions" at bounding box center [636, 89] width 24 height 24
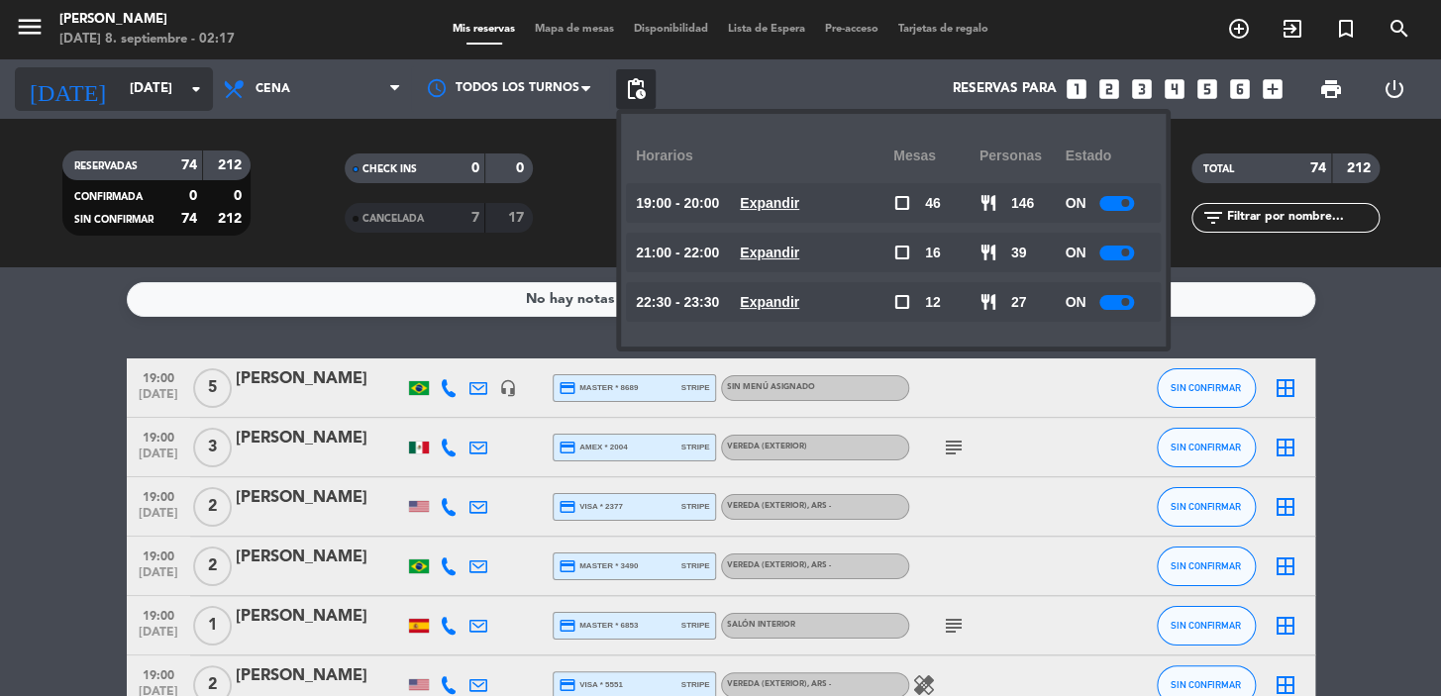
click at [163, 94] on input "[DATE]" at bounding box center [207, 89] width 175 height 36
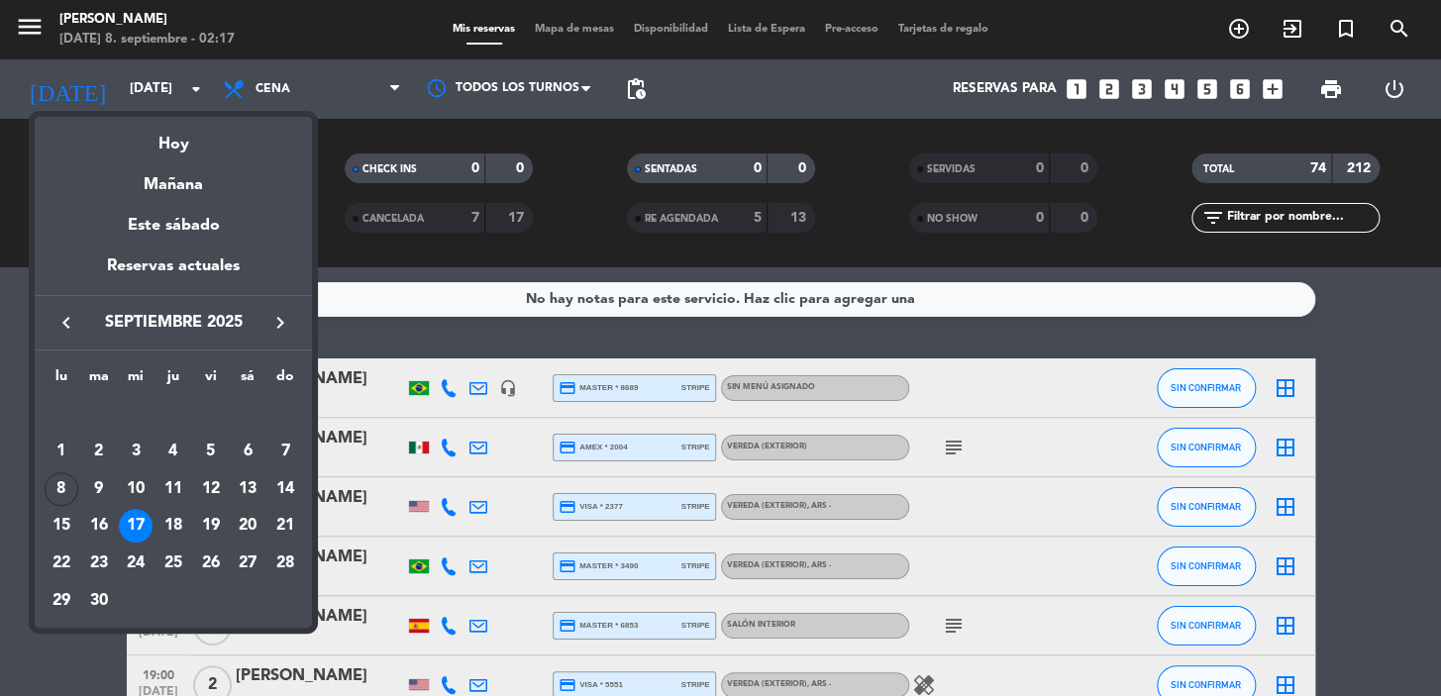
click at [283, 321] on icon "keyboard_arrow_right" at bounding box center [280, 323] width 24 height 24
click at [171, 455] on div "2" at bounding box center [173, 452] width 34 height 34
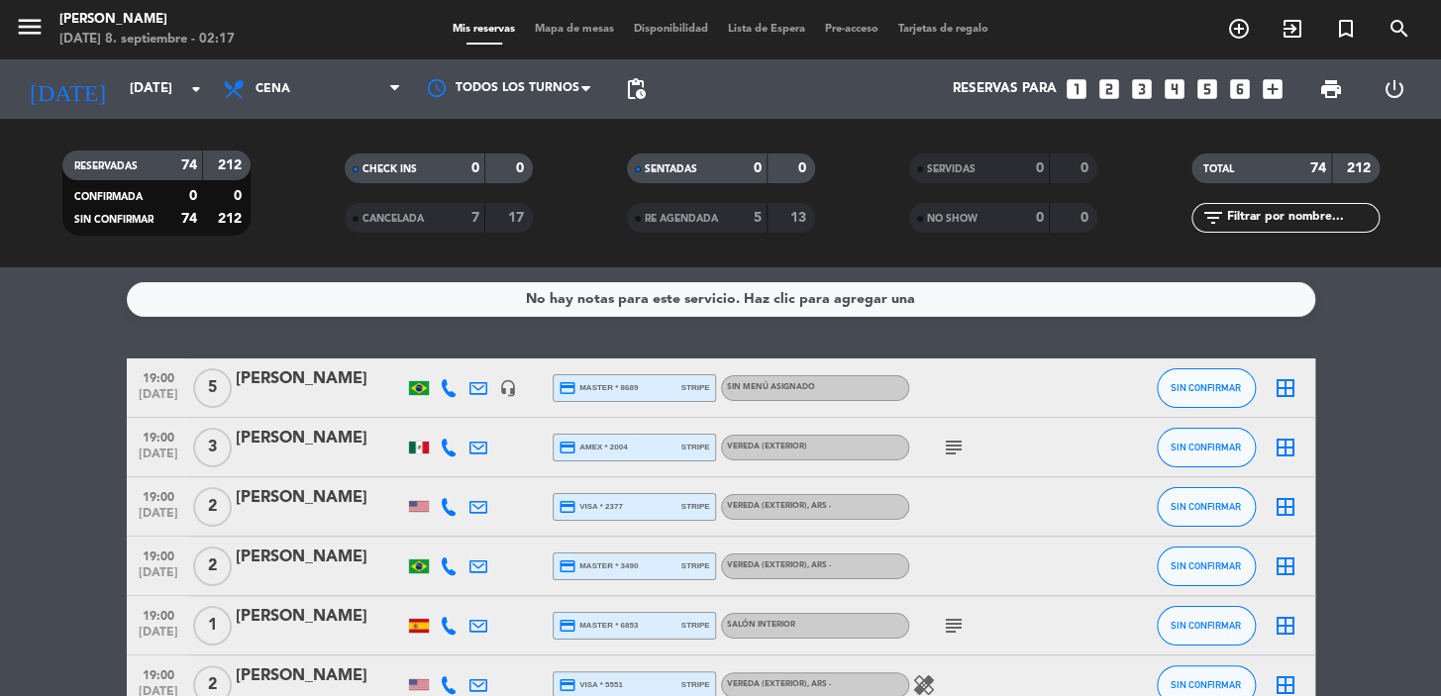
type input "[DEMOGRAPHIC_DATA][DATE]"
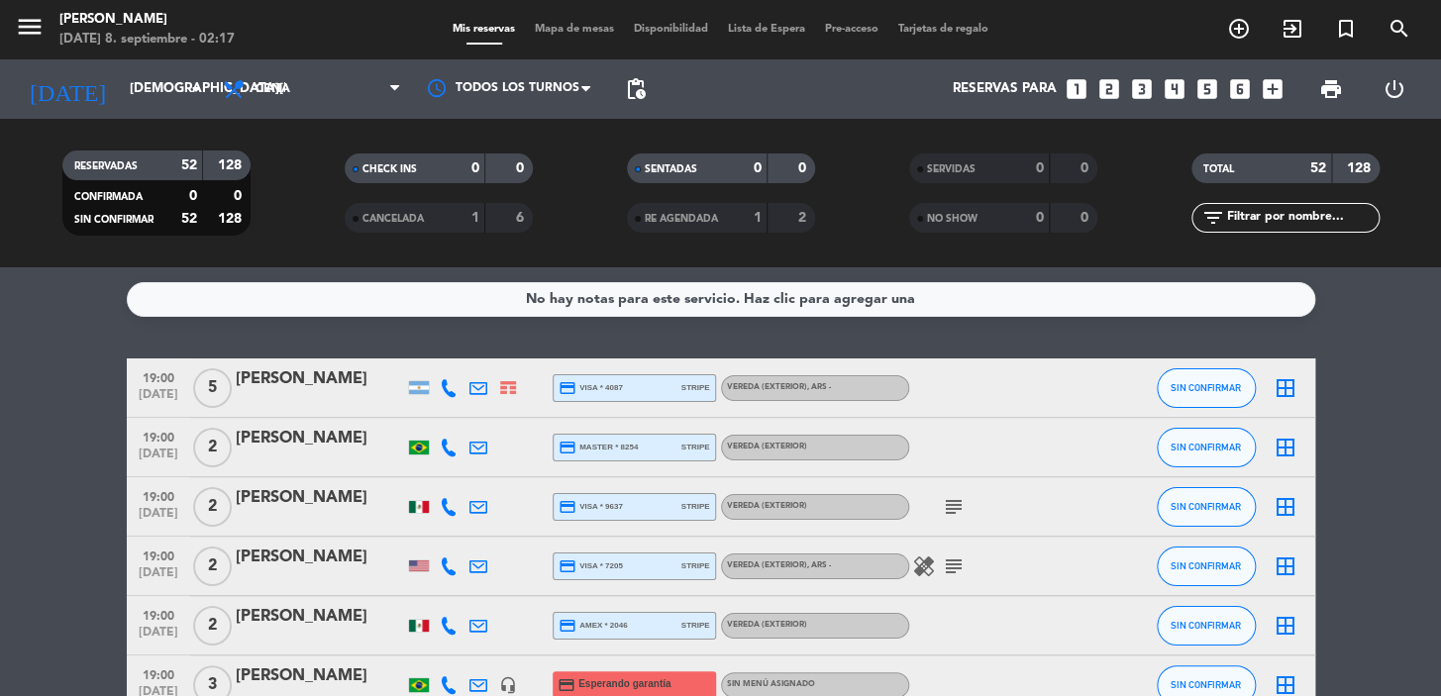
click at [635, 86] on span "pending_actions" at bounding box center [636, 89] width 24 height 24
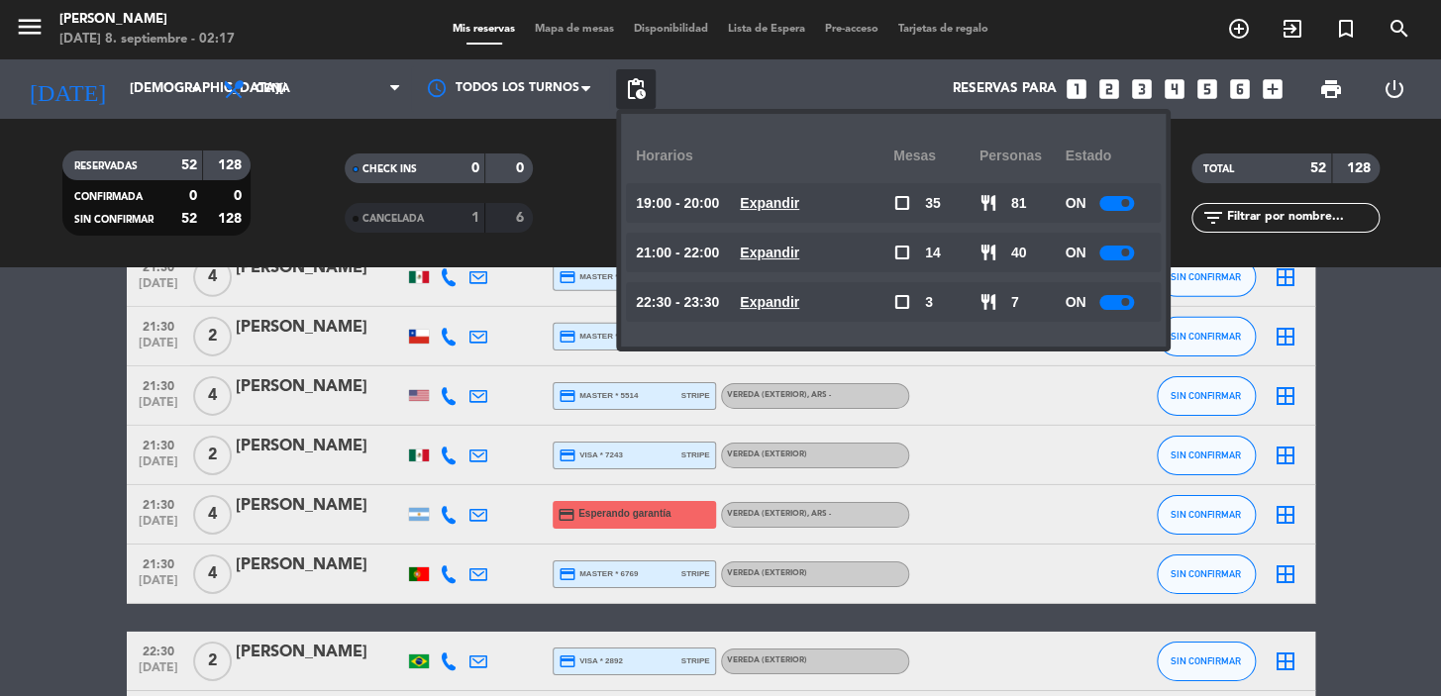
scroll to position [2701, 0]
